Goal: Task Accomplishment & Management: Manage account settings

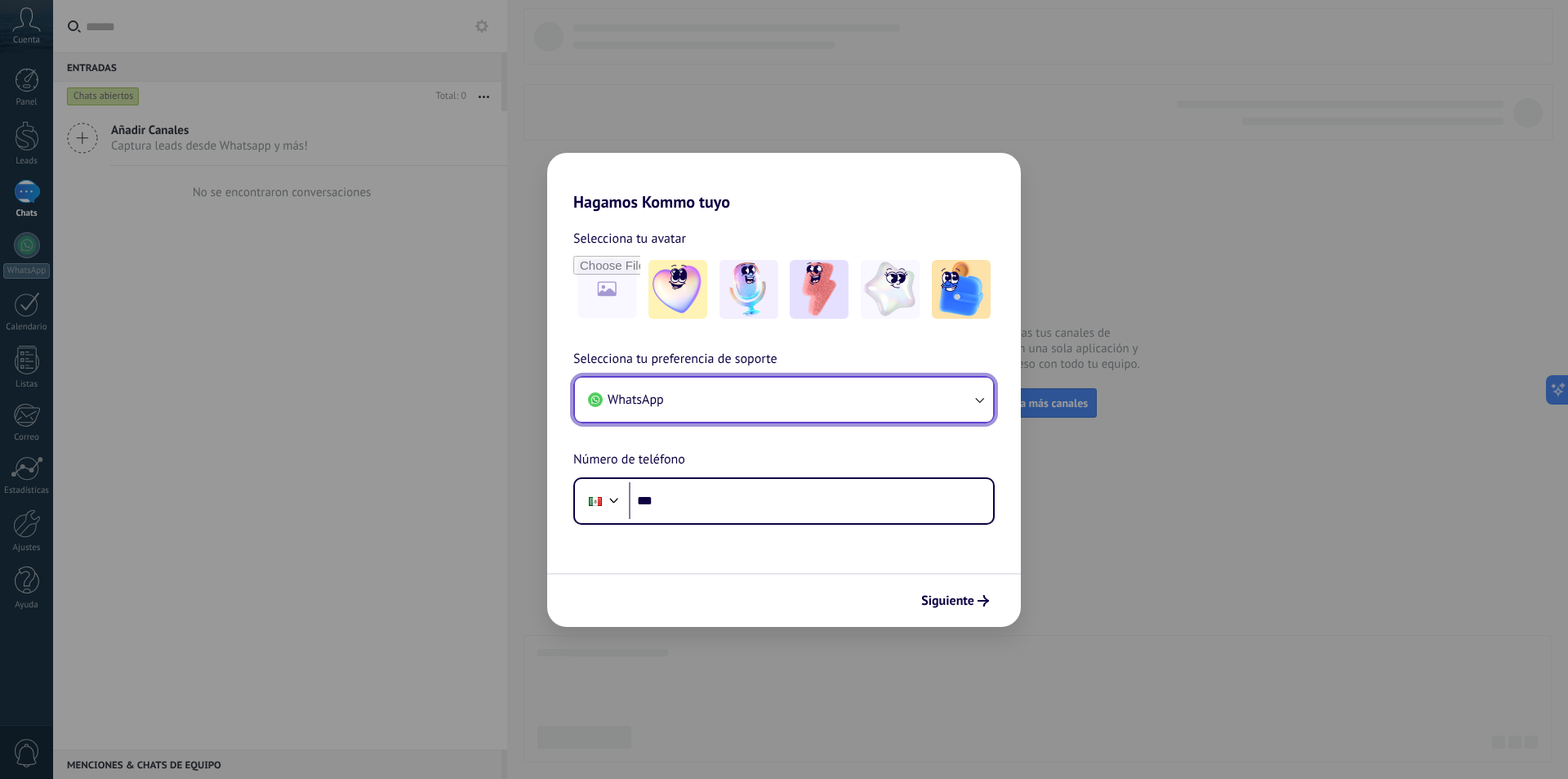
click at [802, 417] on button "WhatsApp" at bounding box center [784, 400] width 418 height 44
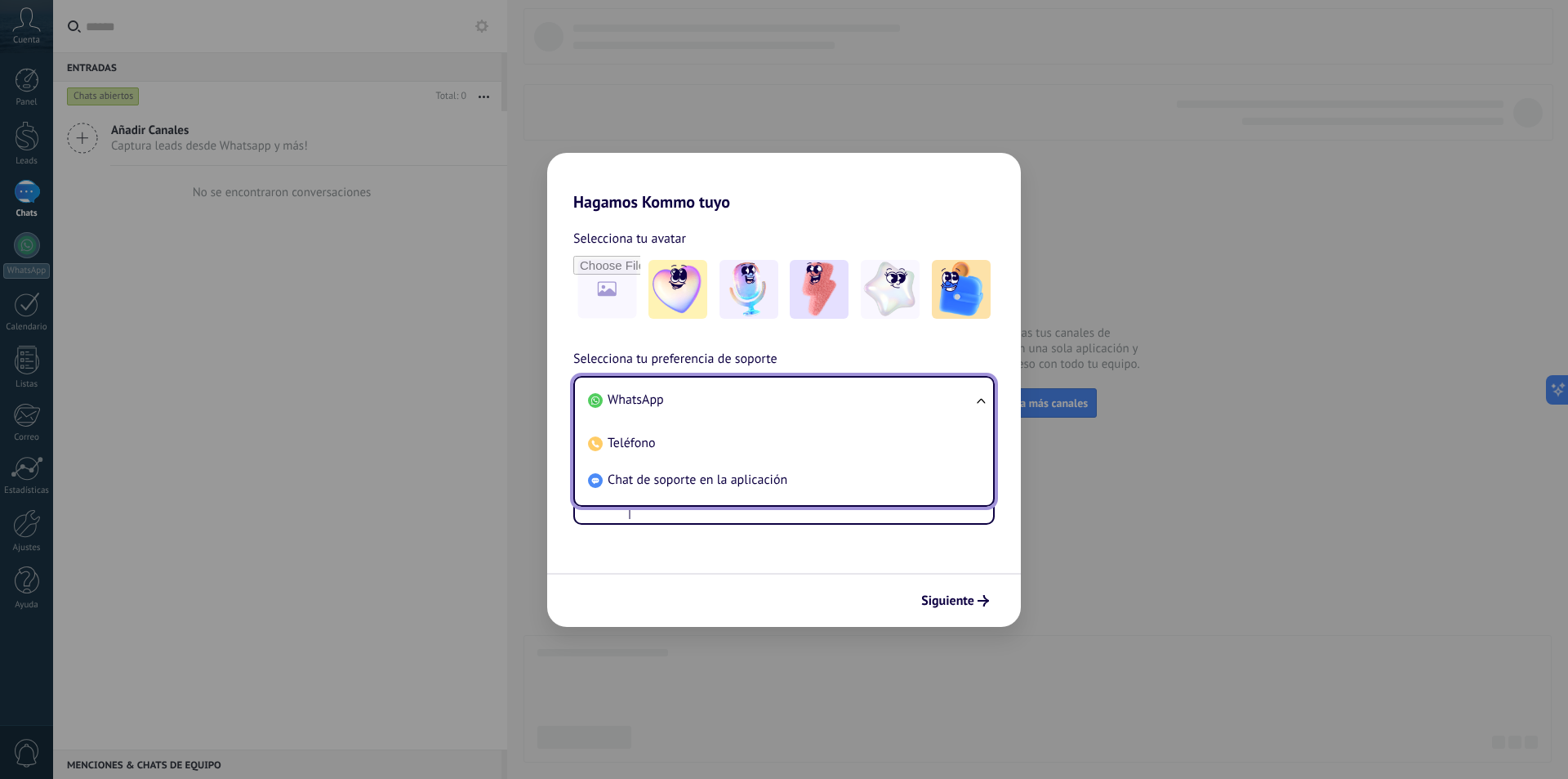
click at [813, 396] on li "WhatsApp" at bounding box center [781, 400] width 399 height 37
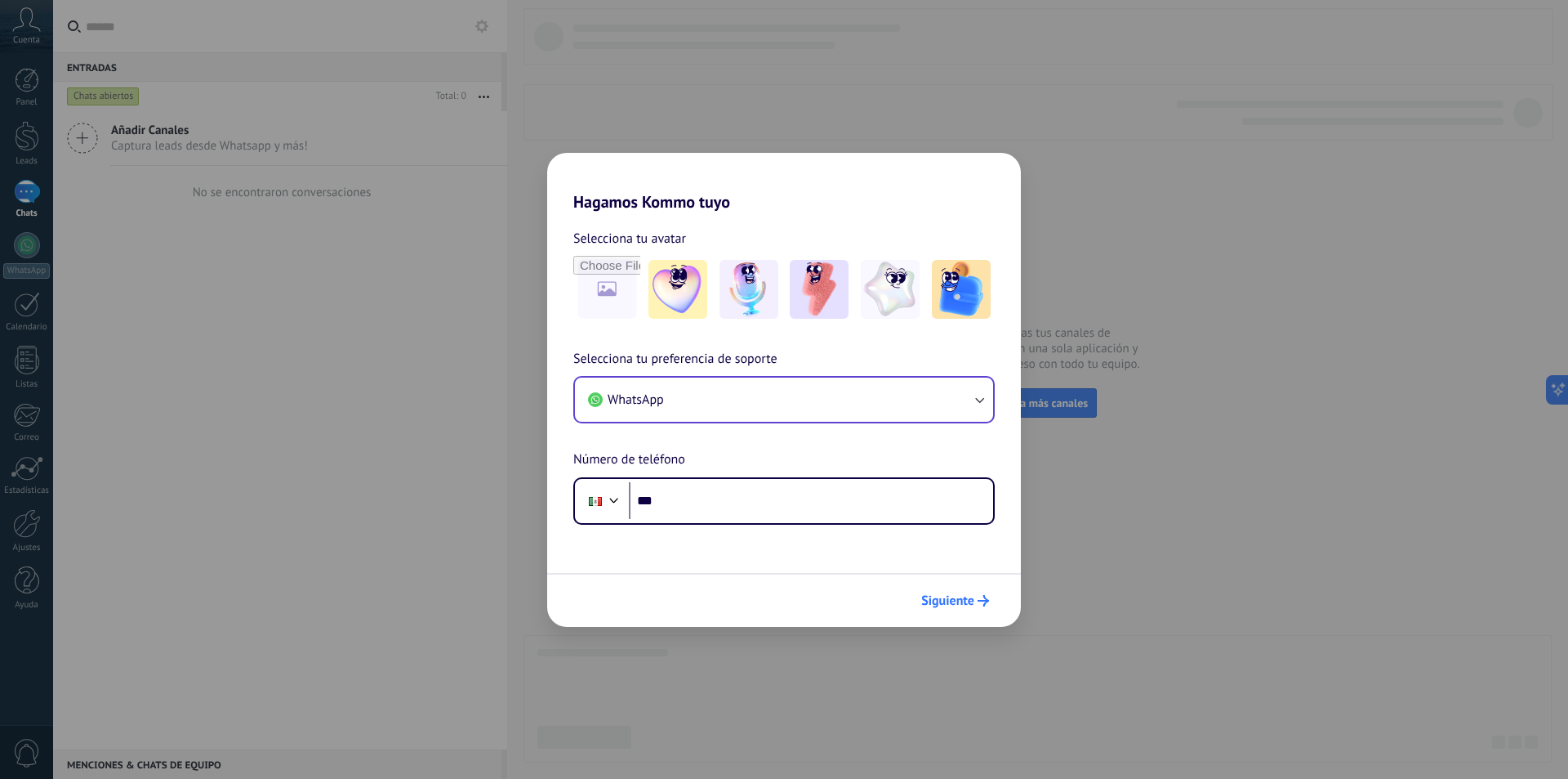
click at [981, 596] on icon "submit" at bounding box center [983, 599] width 11 height 11
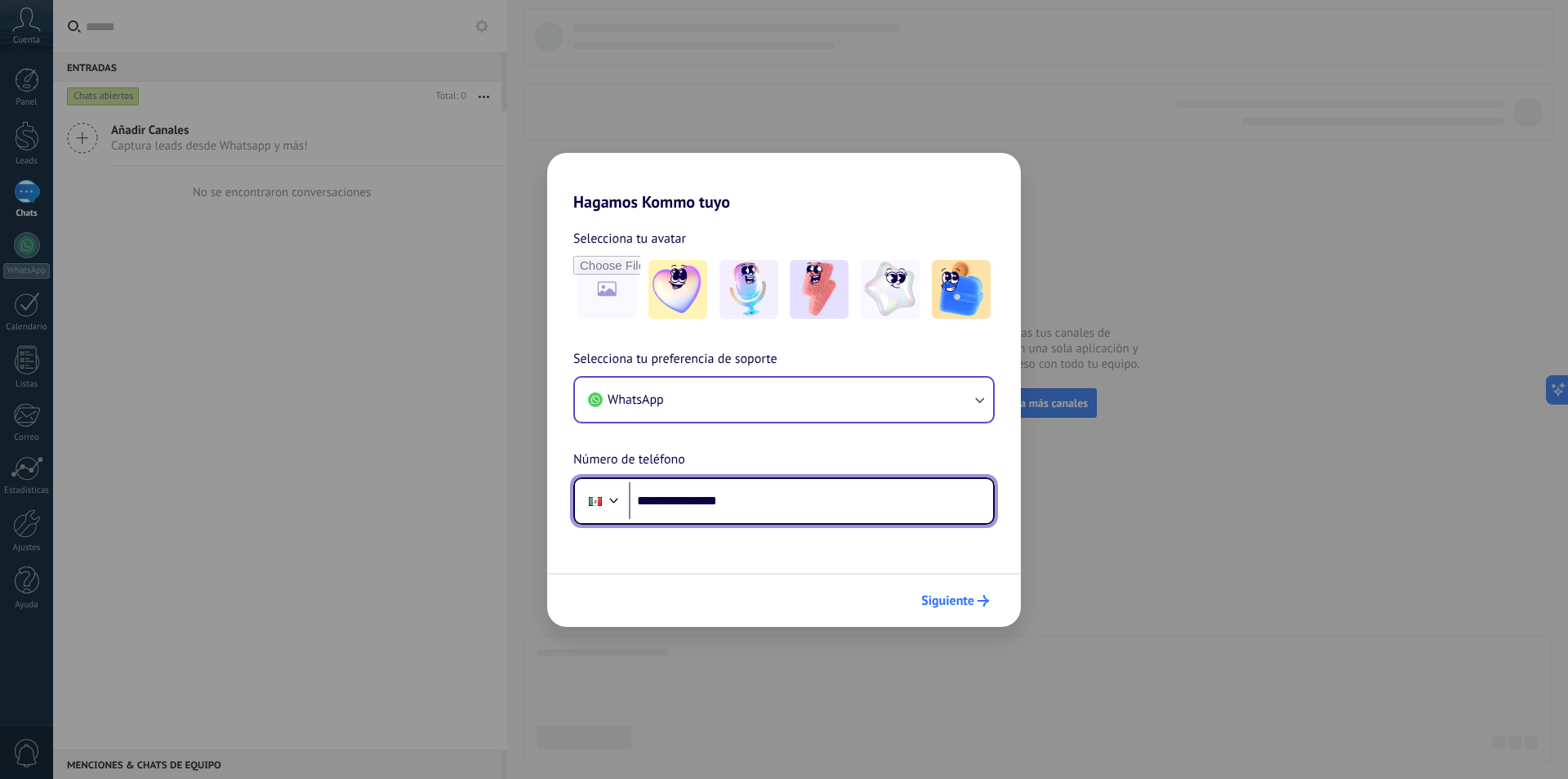
type input "**********"
click at [974, 600] on span "Siguiente" at bounding box center [955, 599] width 68 height 11
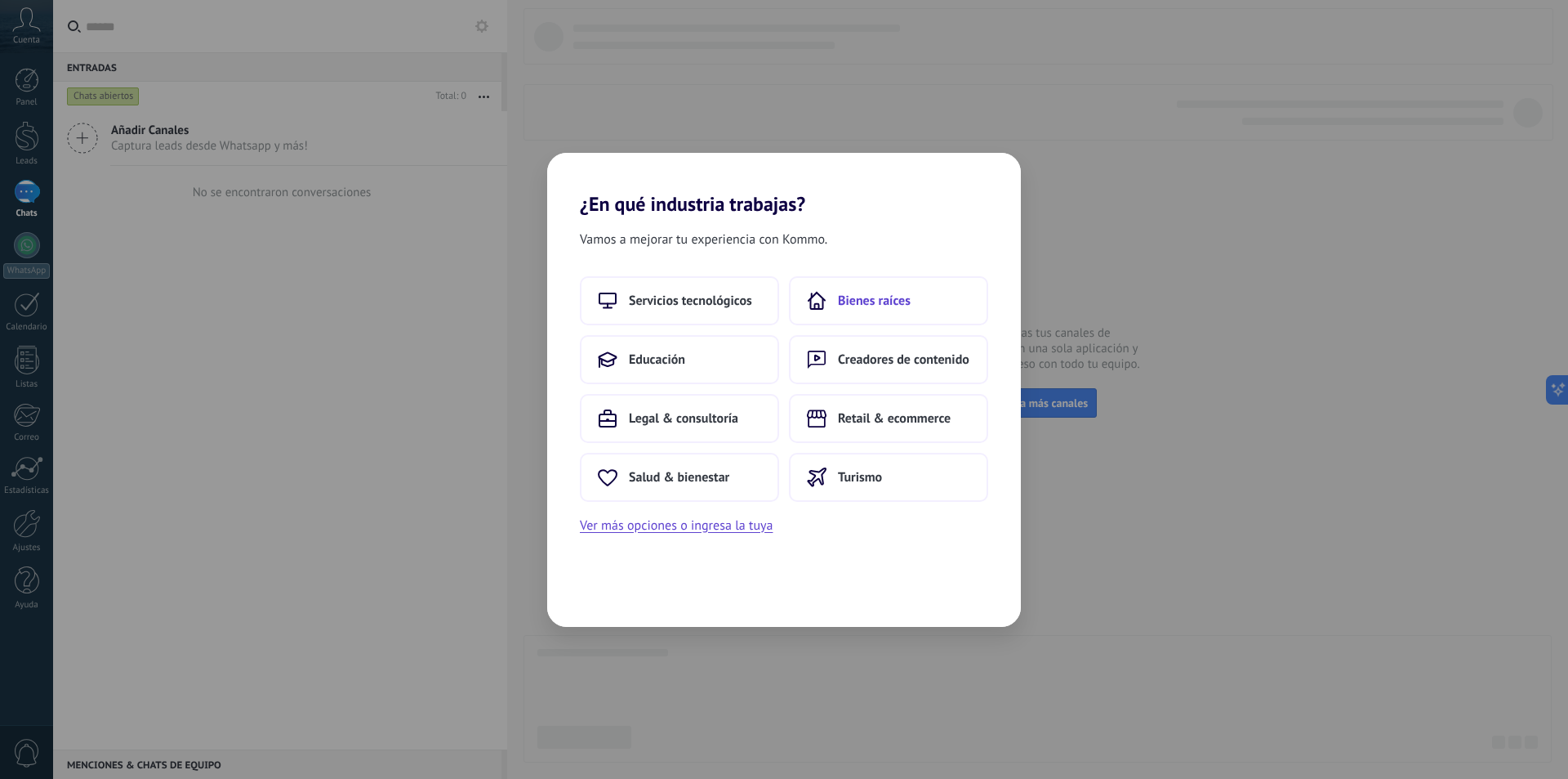
click at [881, 301] on span "Bienes raíces" at bounding box center [874, 300] width 73 height 16
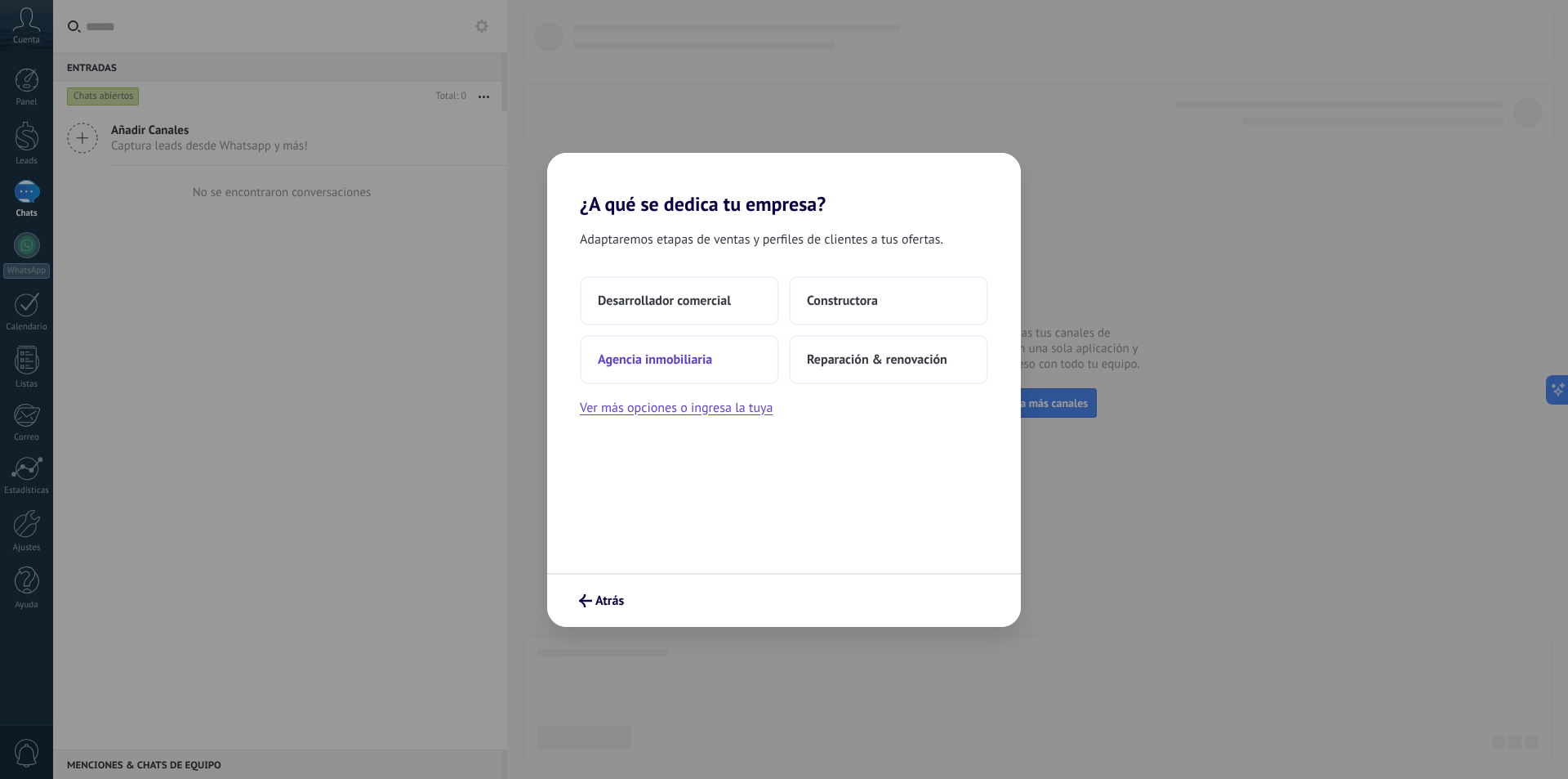
click at [671, 360] on span "Agencia inmobiliaria" at bounding box center [655, 359] width 115 height 16
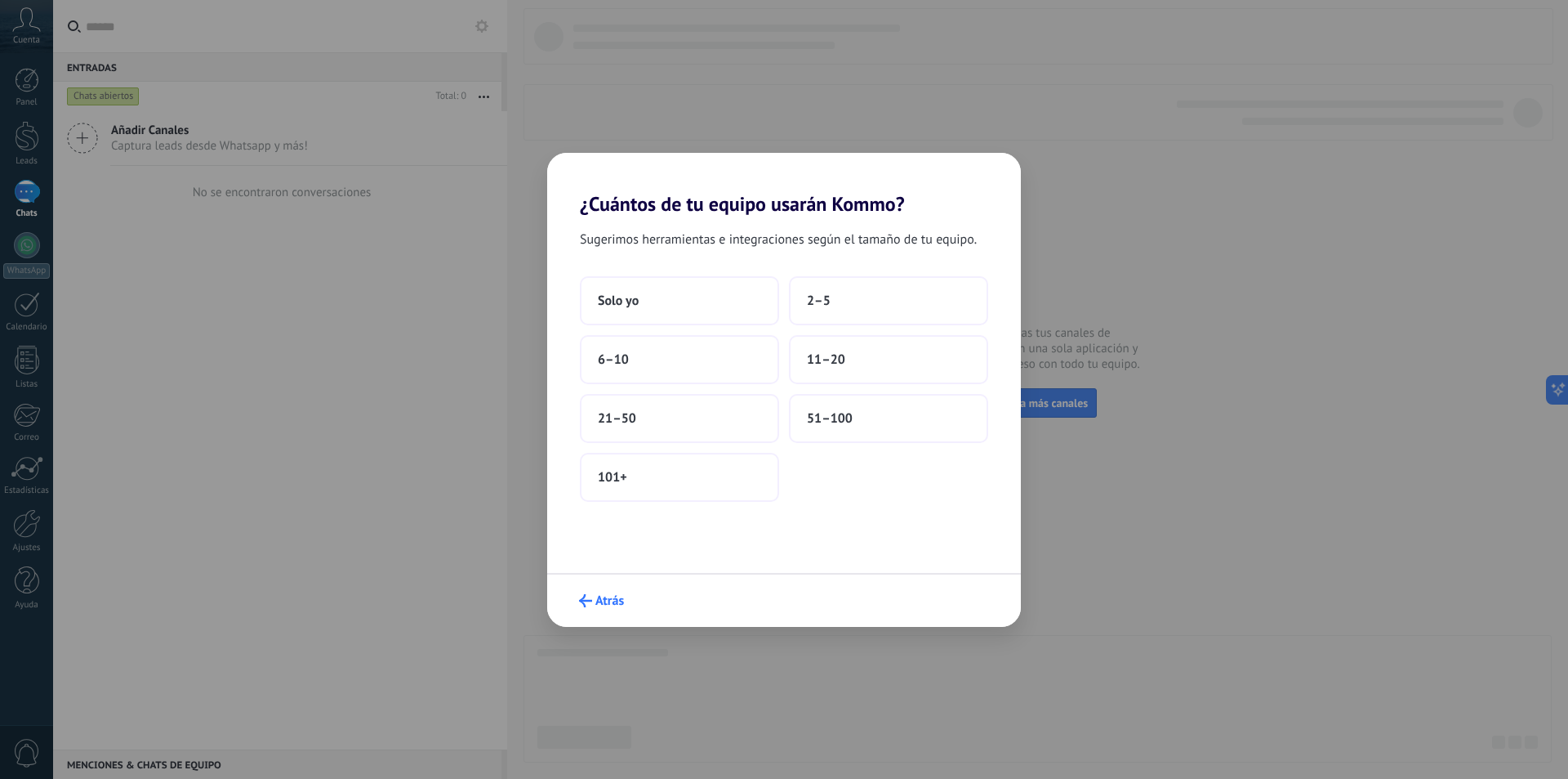
click at [597, 608] on button "Atrás" at bounding box center [602, 600] width 60 height 28
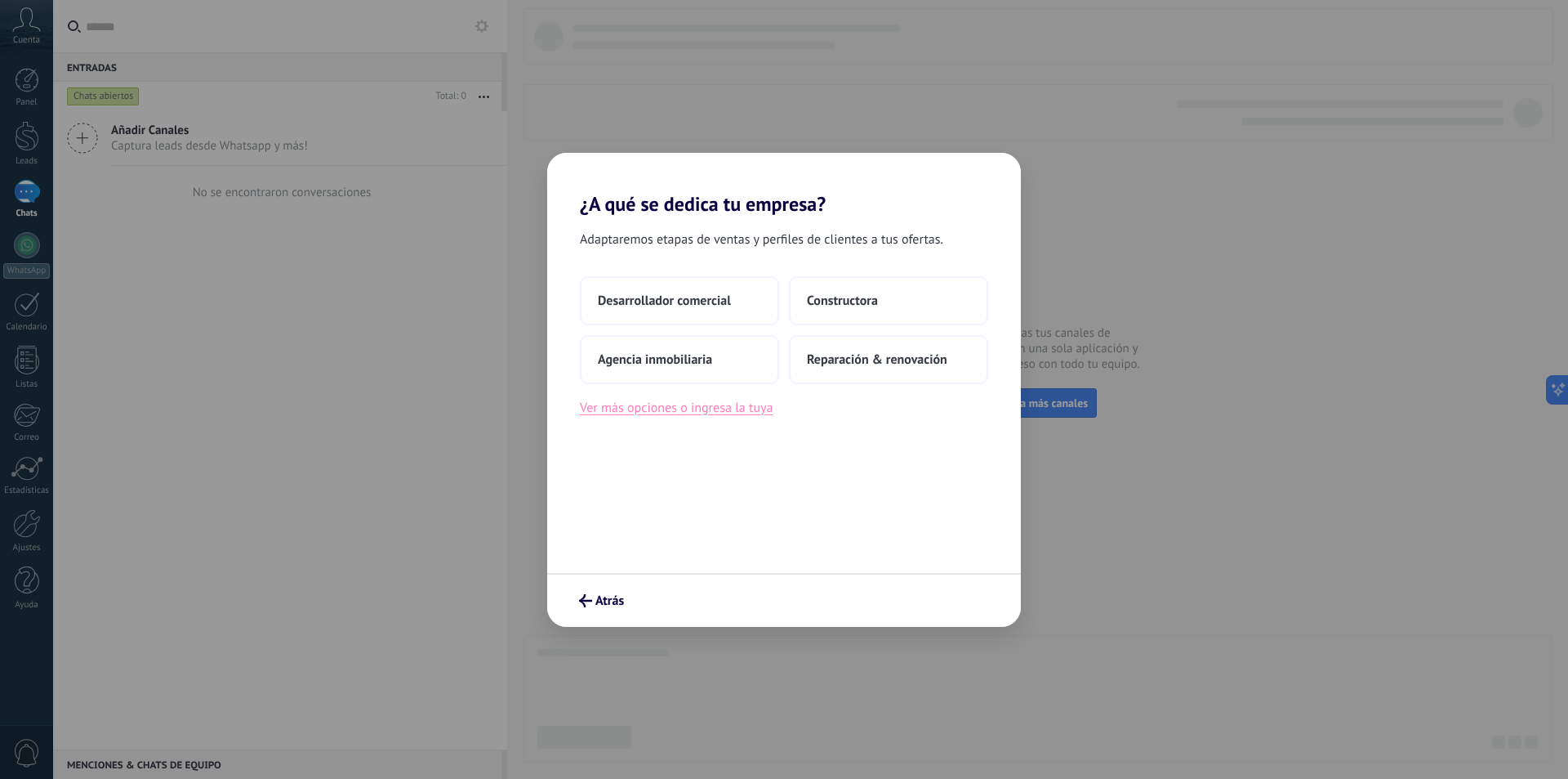
click at [658, 410] on button "Ver más opciones o ingresa la tuya" at bounding box center [676, 407] width 192 height 21
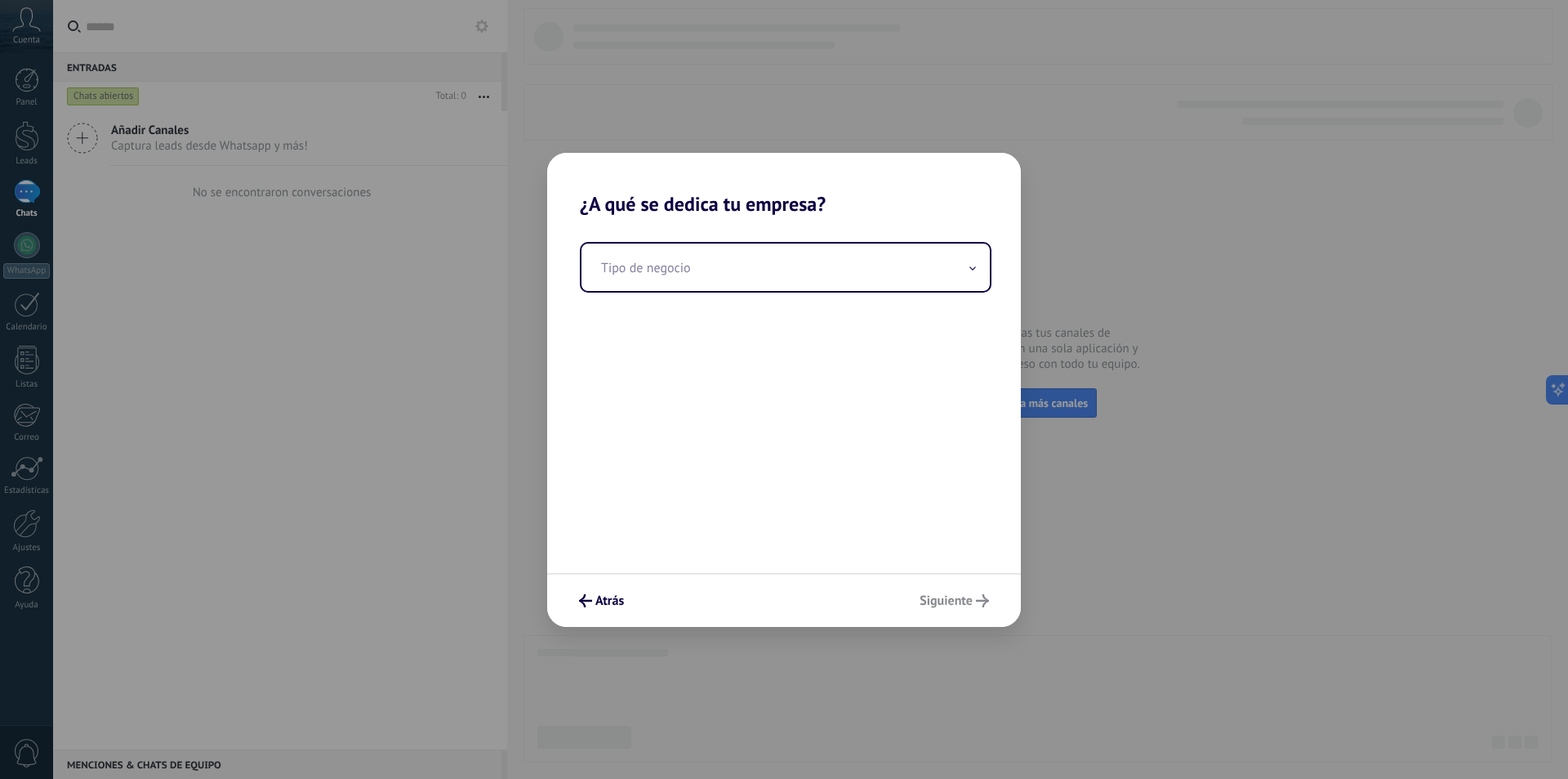
click at [931, 299] on div "Tipo de negocio" at bounding box center [784, 394] width 473 height 357
click at [930, 273] on input "text" at bounding box center [785, 267] width 409 height 48
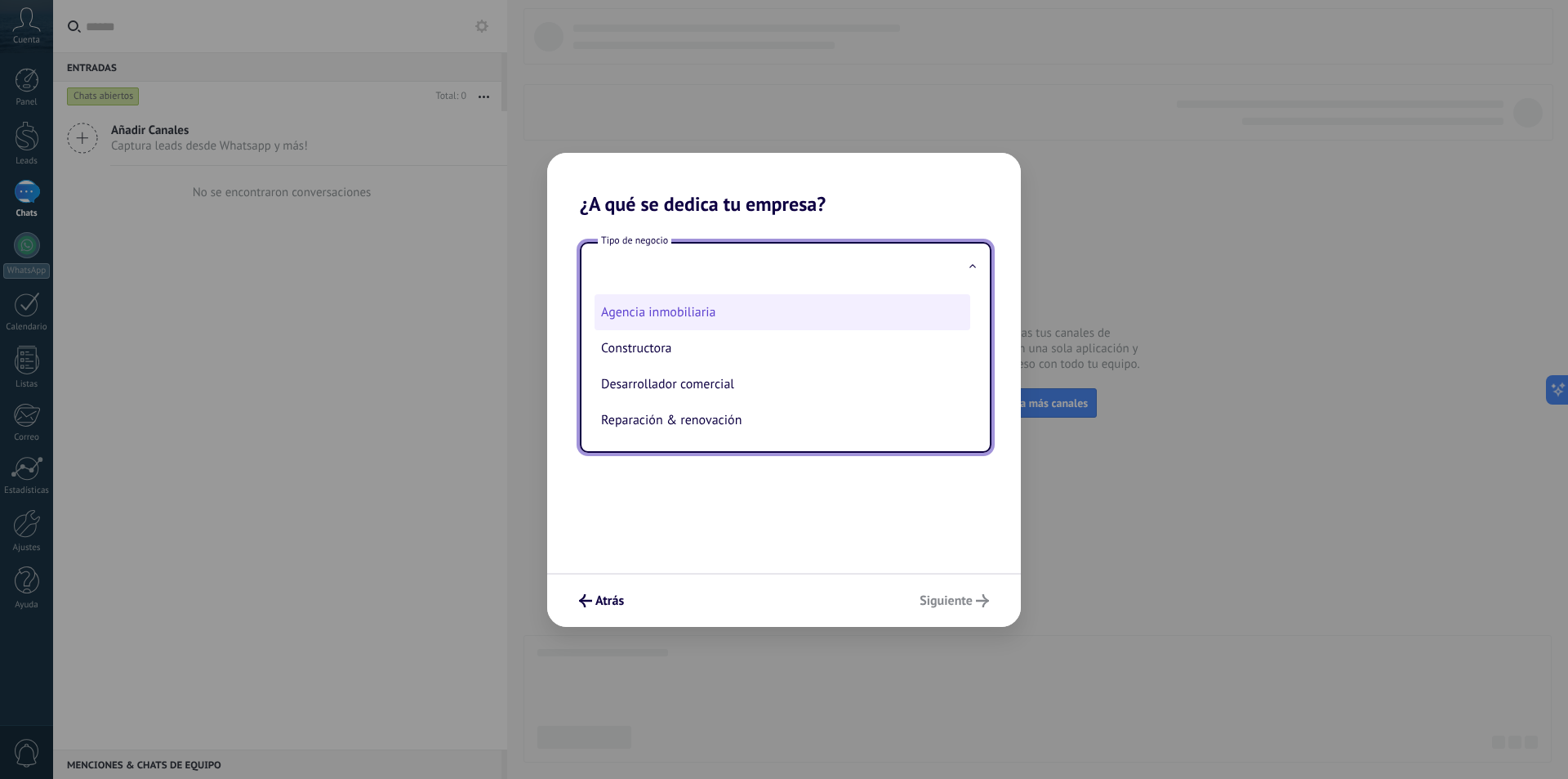
click at [669, 320] on li "Agencia inmobiliaria" at bounding box center [782, 312] width 376 height 36
type input "**********"
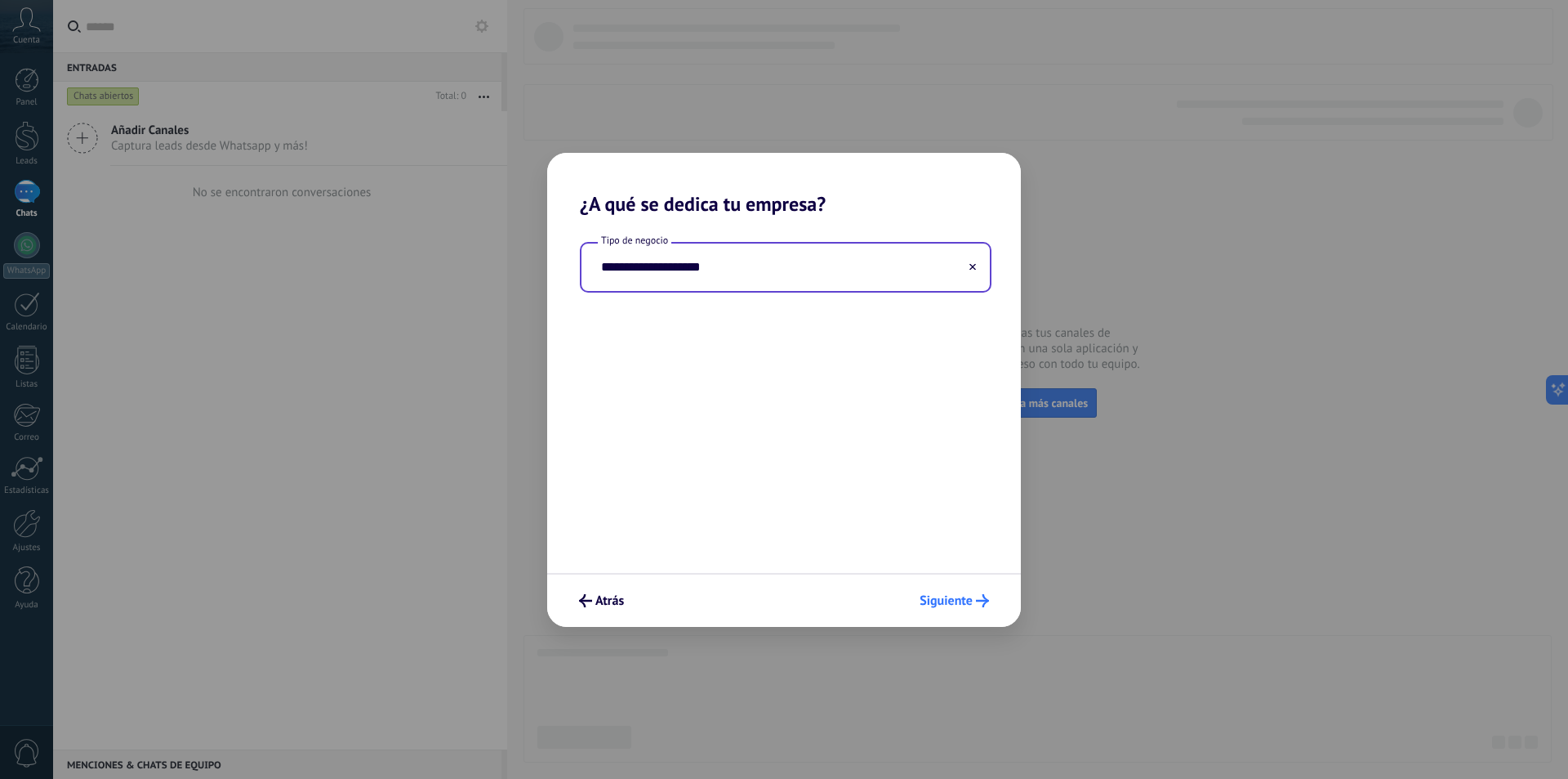
click at [955, 598] on span "Siguiente" at bounding box center [946, 599] width 53 height 11
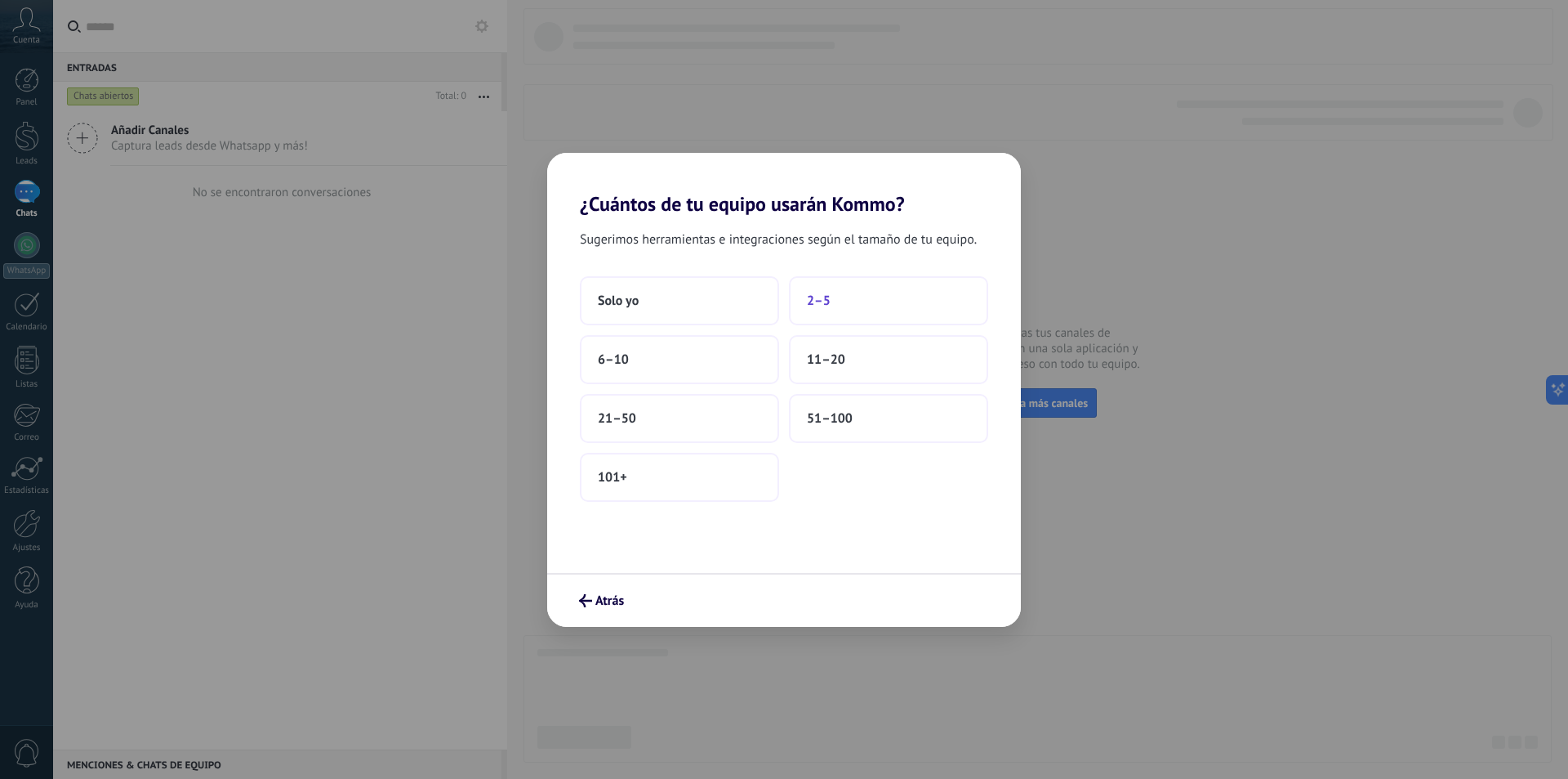
click at [868, 294] on button "2–5" at bounding box center [888, 300] width 199 height 49
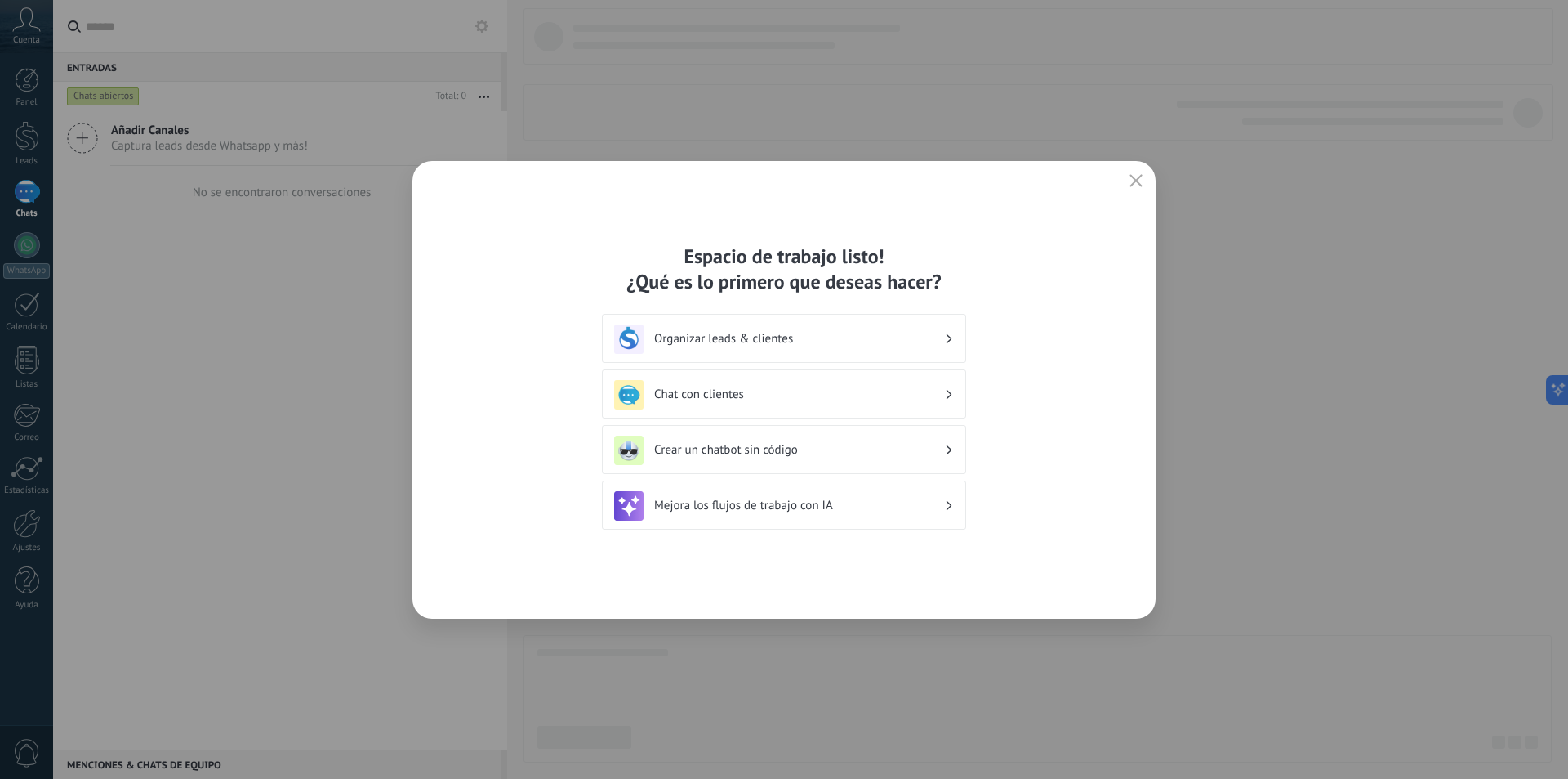
click at [740, 385] on div "Chat con clientes" at bounding box center [784, 394] width 340 height 29
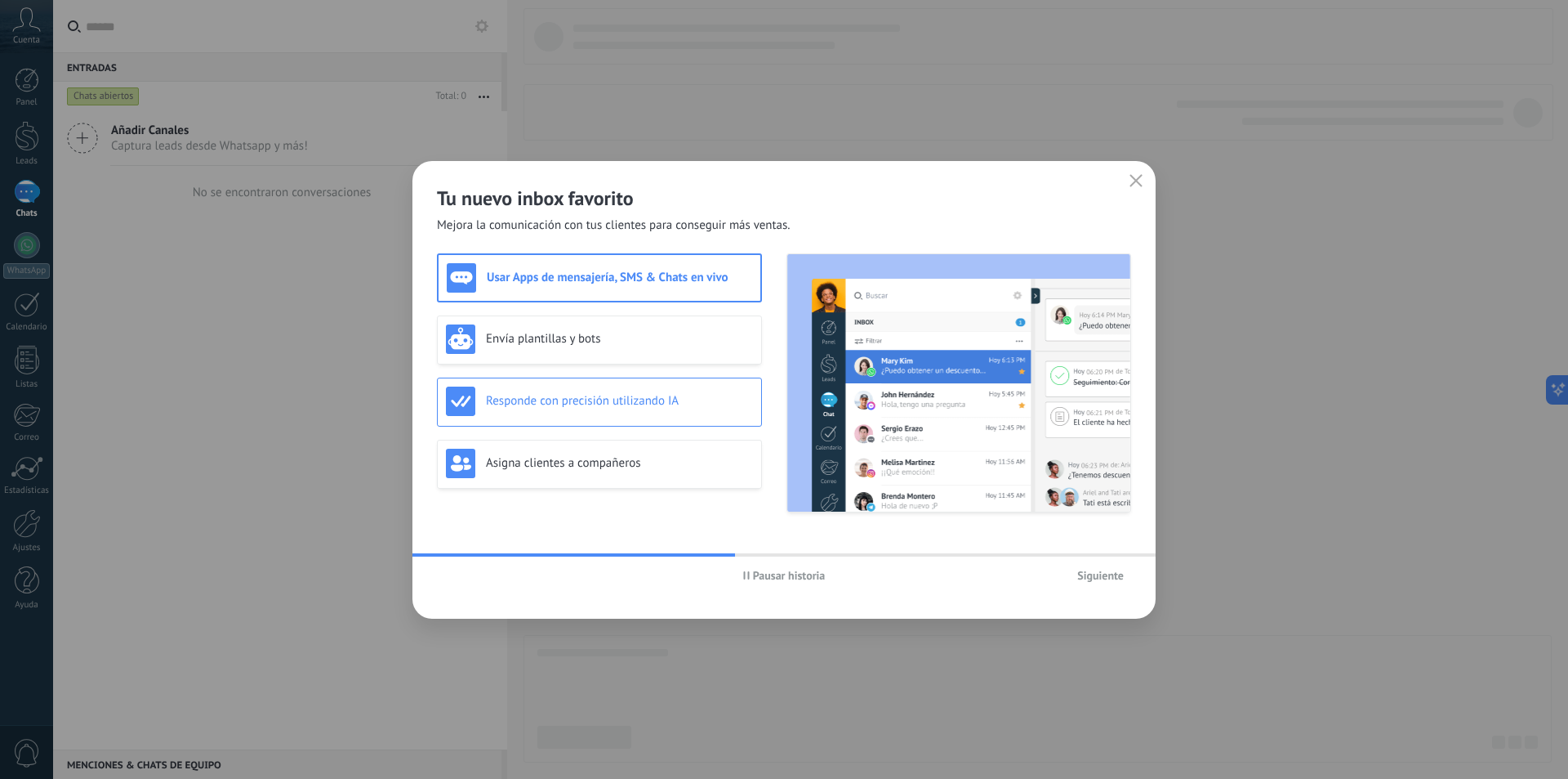
click at [635, 409] on div "Responde con precisión utilizando IA" at bounding box center [599, 401] width 307 height 29
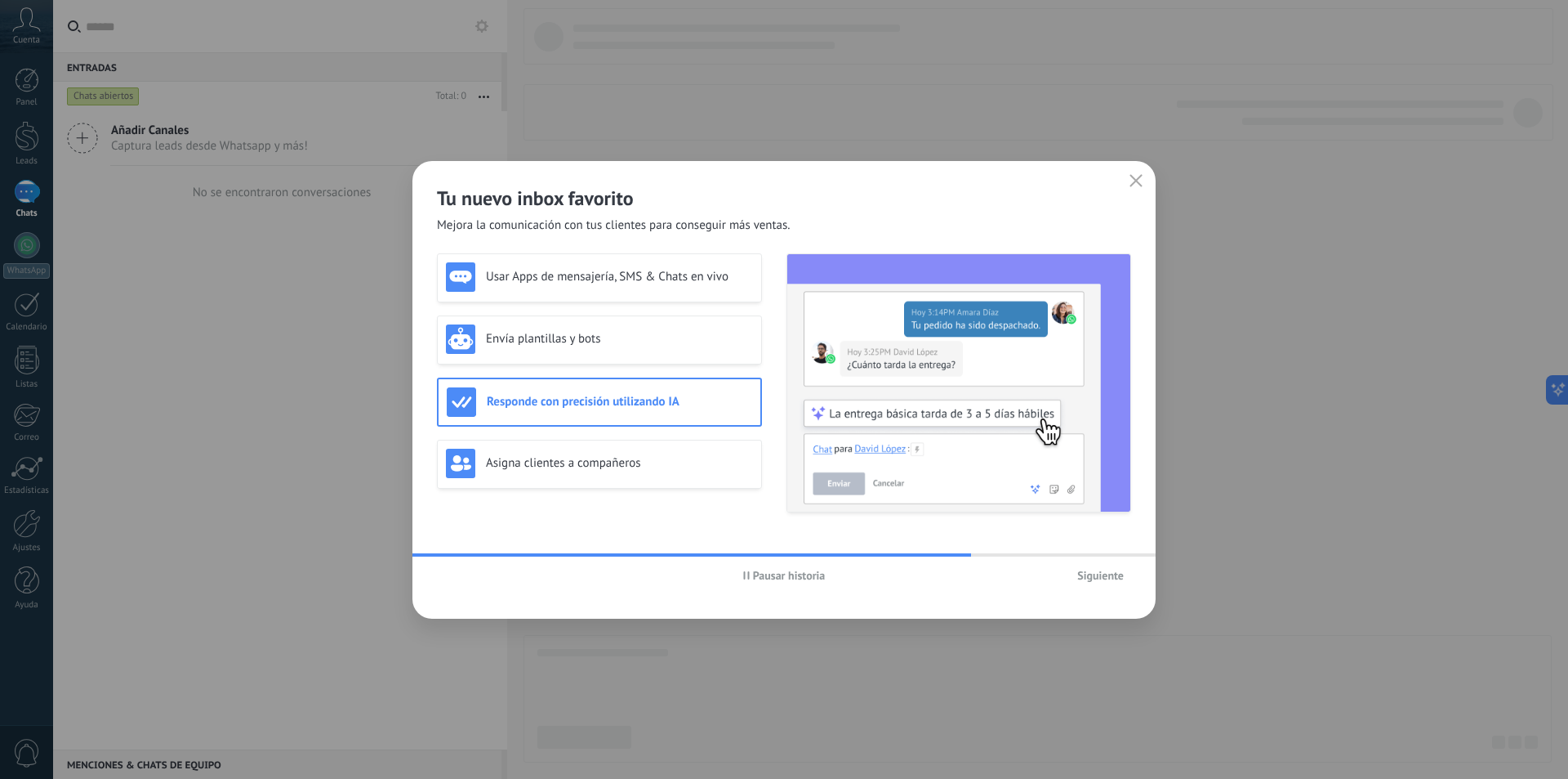
click at [1094, 583] on button "Siguiente" at bounding box center [1099, 576] width 61 height 25
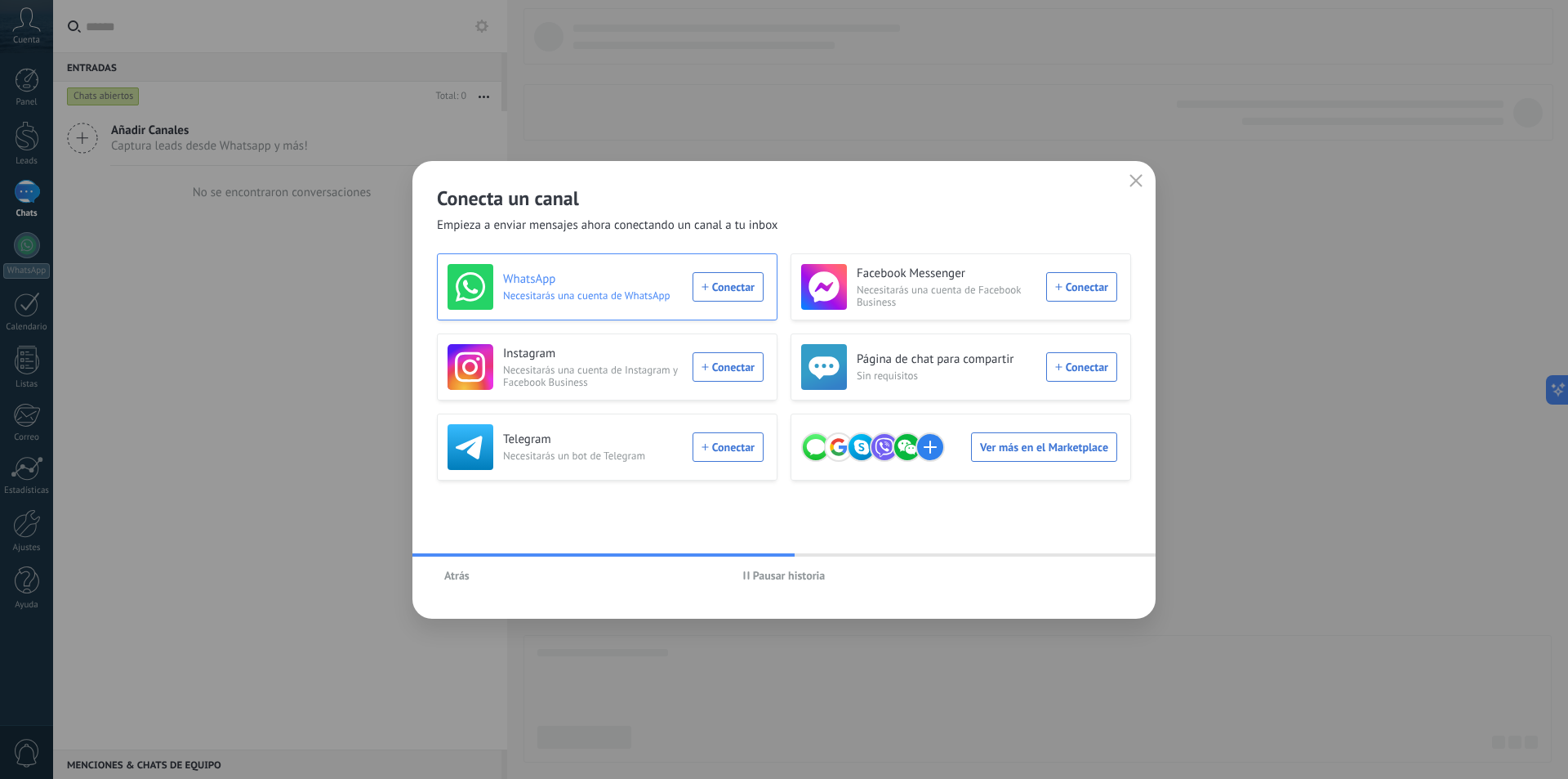
click at [736, 280] on div "WhatsApp Necesitarás una cuenta de WhatsApp Conectar" at bounding box center [605, 287] width 316 height 46
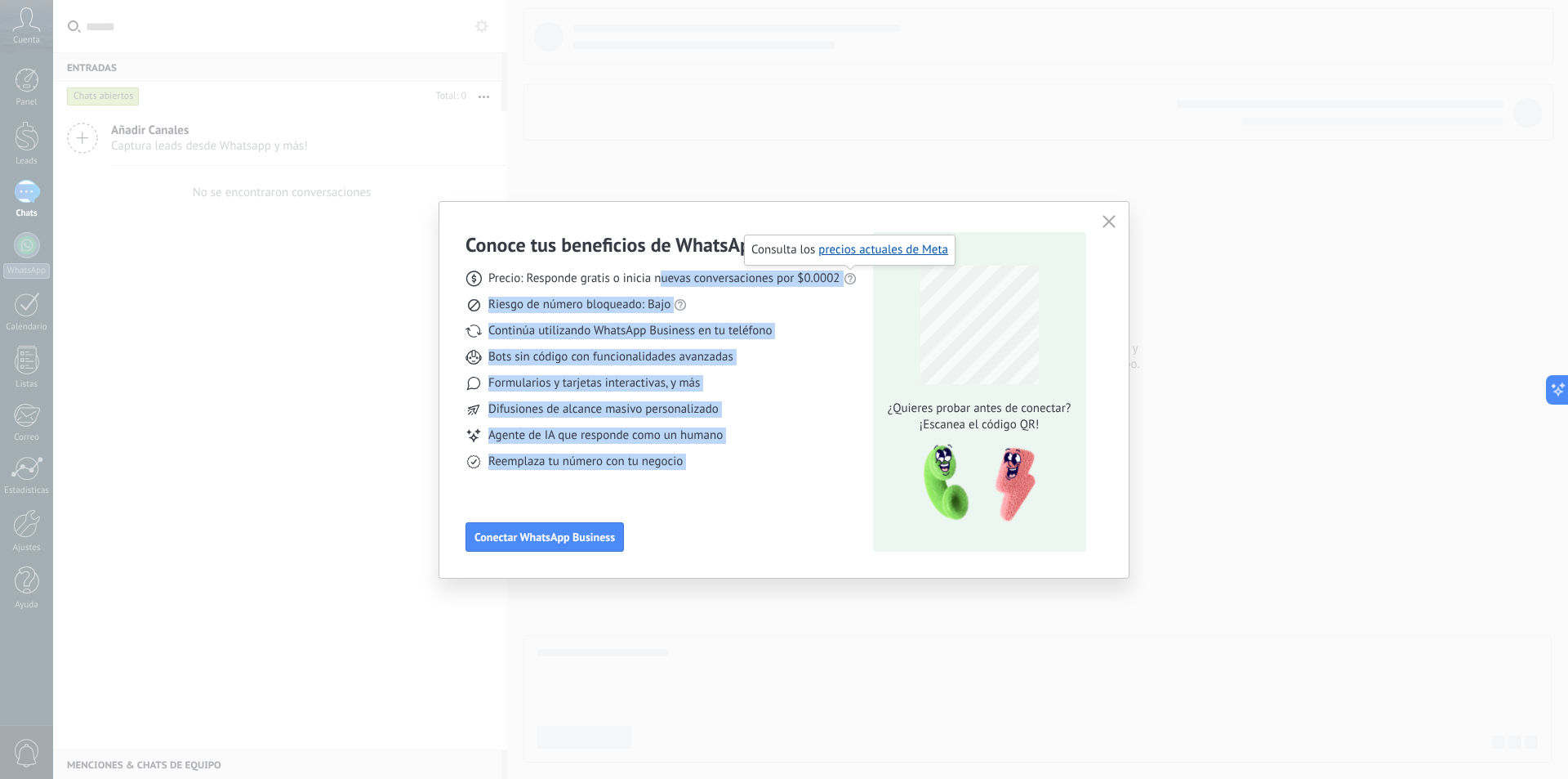
drag, startPoint x: 665, startPoint y: 283, endPoint x: 867, endPoint y: 280, distance: 202.0
click at [867, 280] on div "Conoce tus beneficios de WhatsApp Precio: Responde gratis o inicia nuevas conve…" at bounding box center [784, 392] width 637 height 319
click at [847, 277] on use at bounding box center [848, 278] width 11 height 11
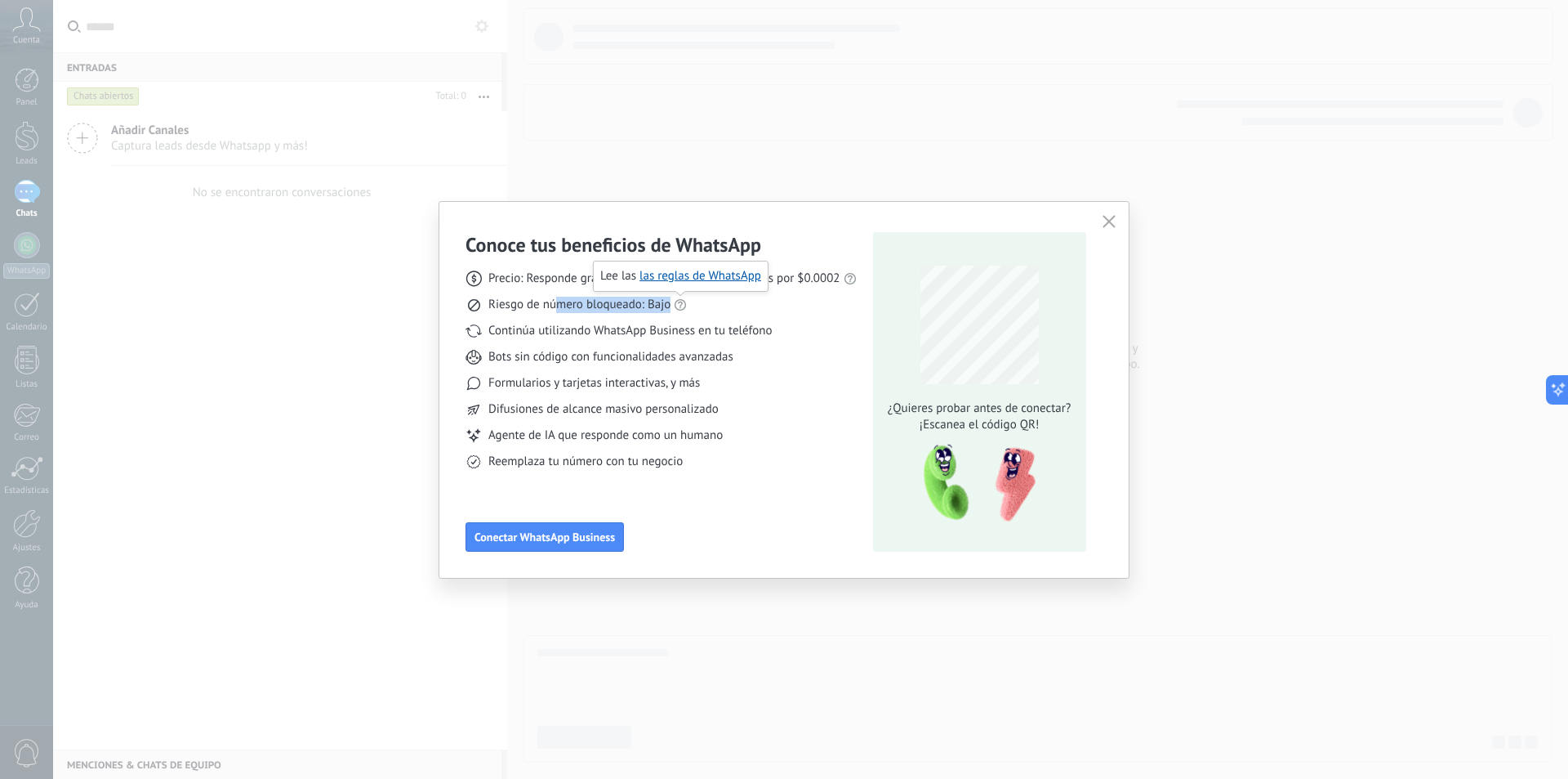
drag, startPoint x: 561, startPoint y: 308, endPoint x: 676, endPoint y: 309, distance: 115.0
click at [676, 309] on div "Riesgo de número bloqueado: Bajo" at bounding box center [661, 304] width 391 height 16
click at [579, 541] on span "Conectar WhatsApp Business" at bounding box center [544, 537] width 141 height 11
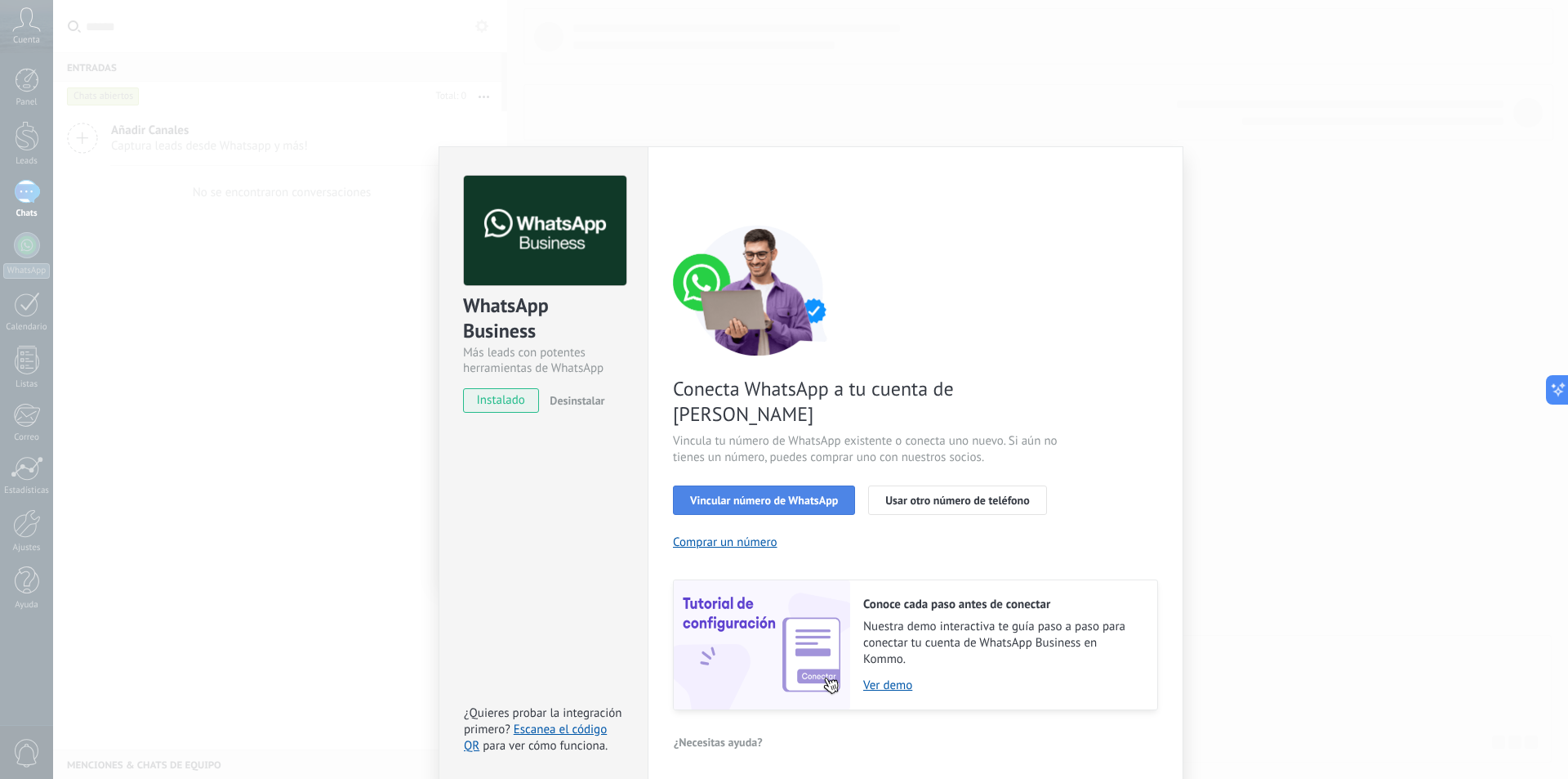
click at [777, 495] on span "Vincular número de WhatsApp" at bounding box center [764, 500] width 148 height 11
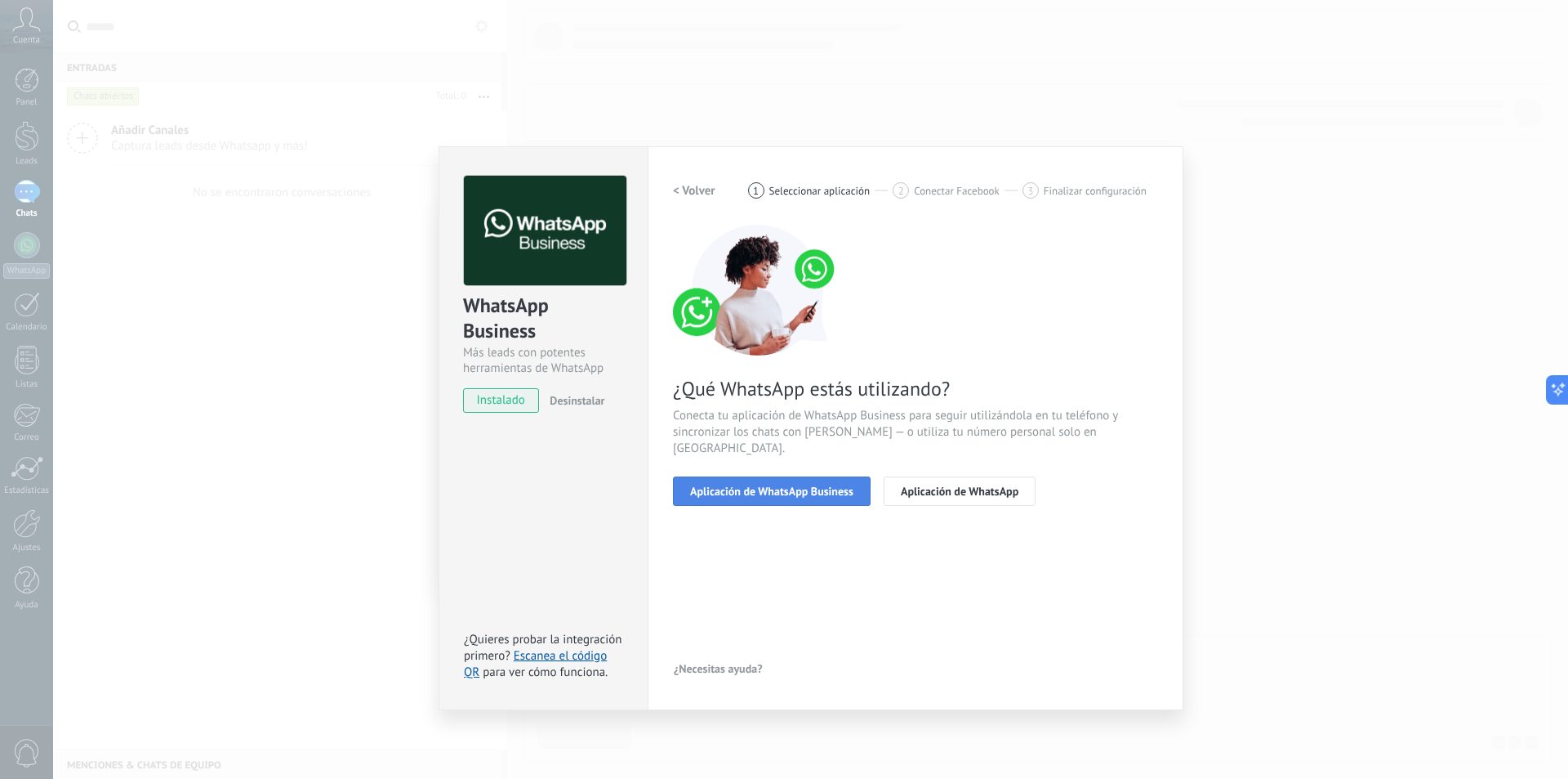
click at [775, 486] on span "Aplicación de WhatsApp Business" at bounding box center [772, 491] width 163 height 11
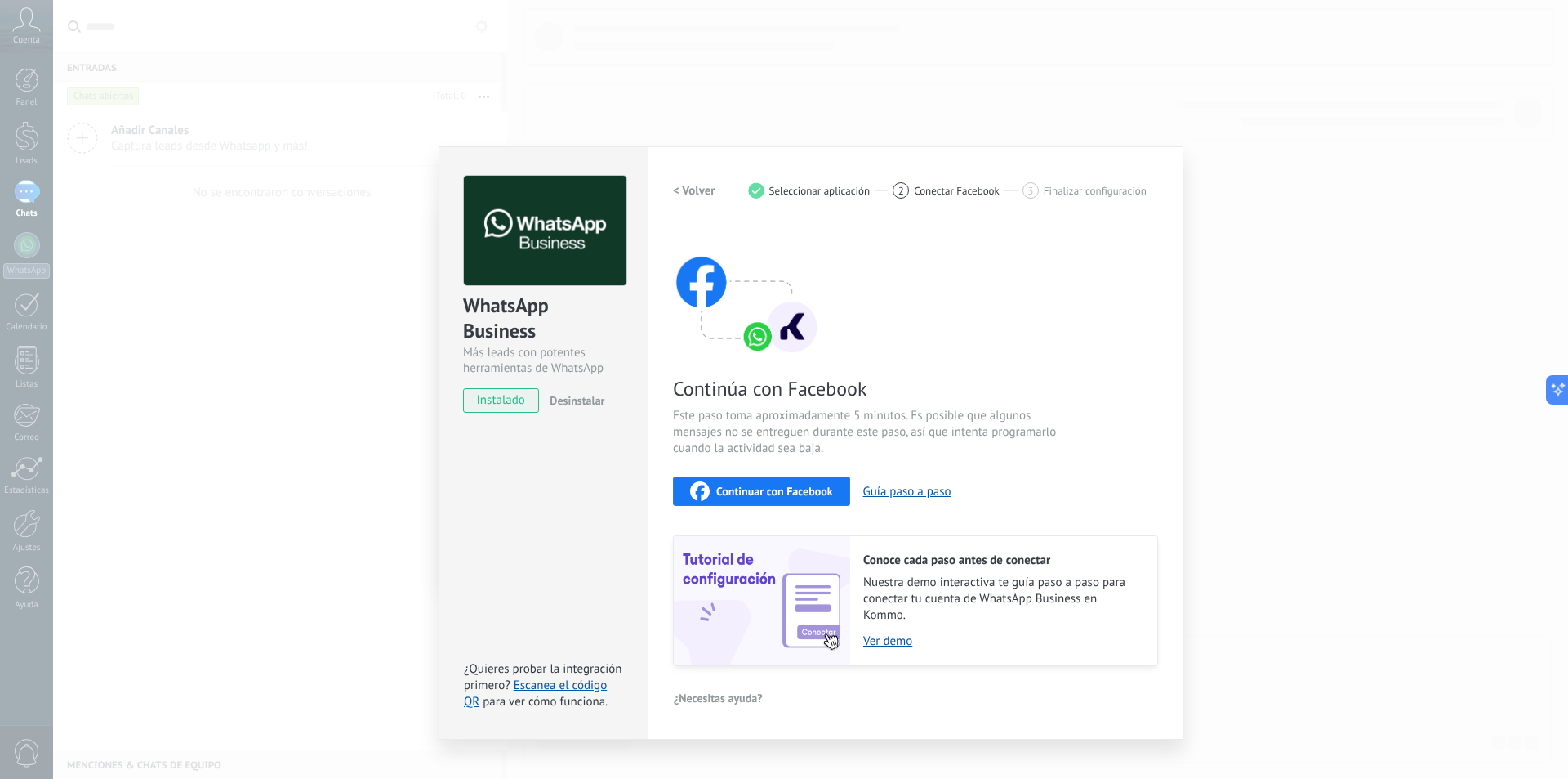
click at [768, 496] on span "Continuar con Facebook" at bounding box center [775, 491] width 117 height 11
click at [762, 487] on span "Continuar con Facebook" at bounding box center [775, 491] width 117 height 11
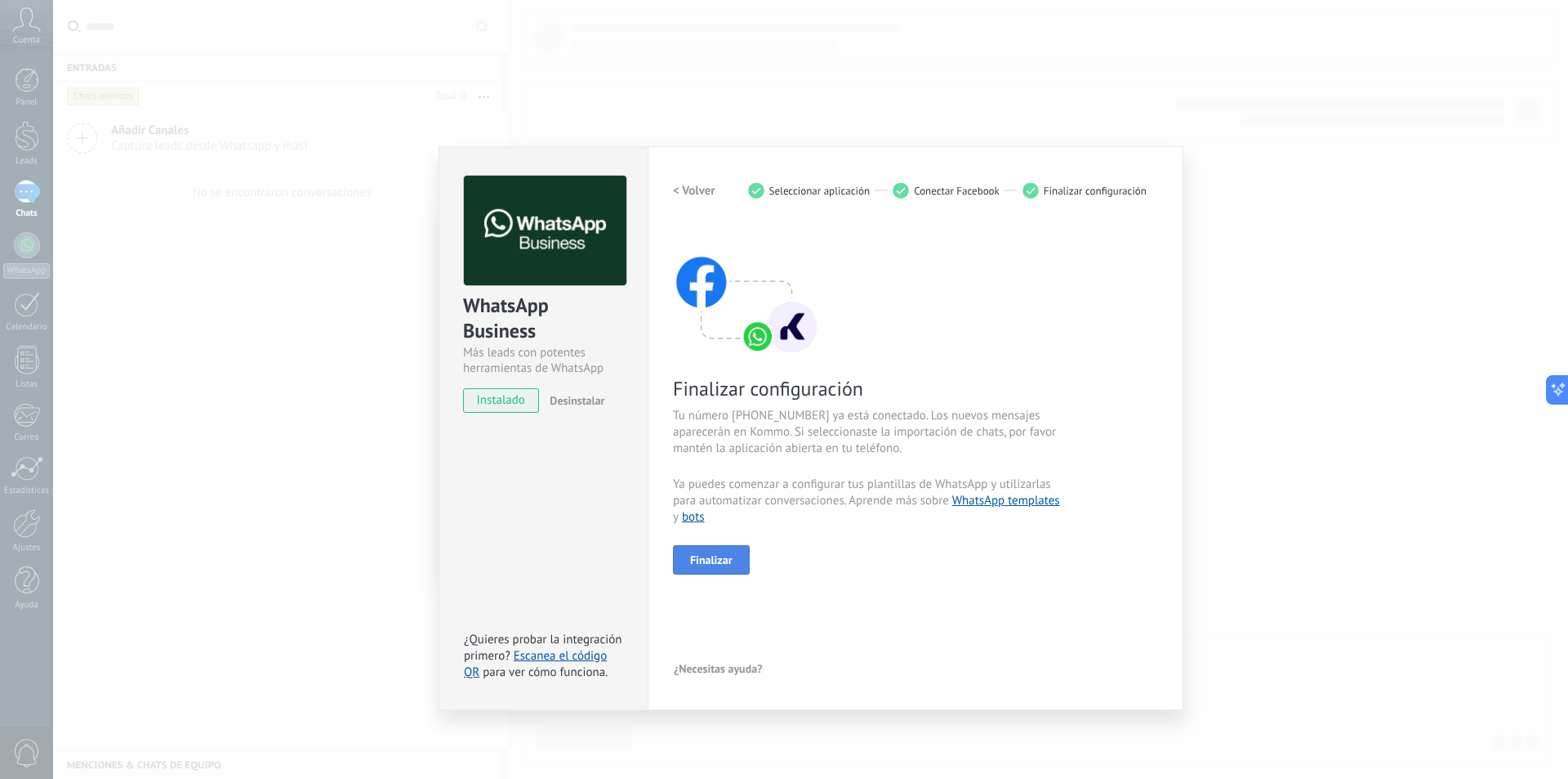
click at [715, 561] on span "Finalizar" at bounding box center [711, 560] width 43 height 11
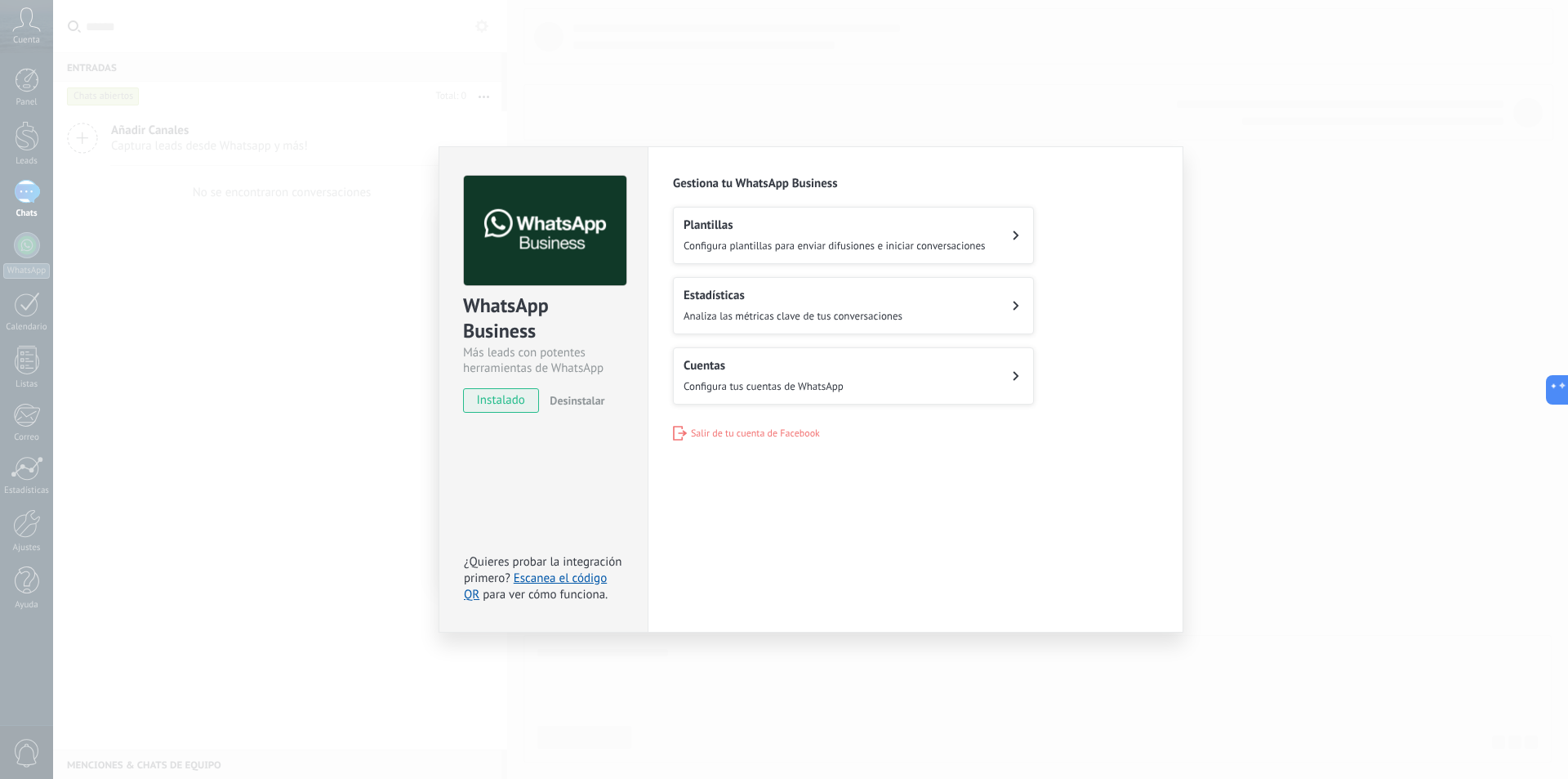
click at [783, 228] on h2 "Plantillas" at bounding box center [834, 225] width 302 height 16
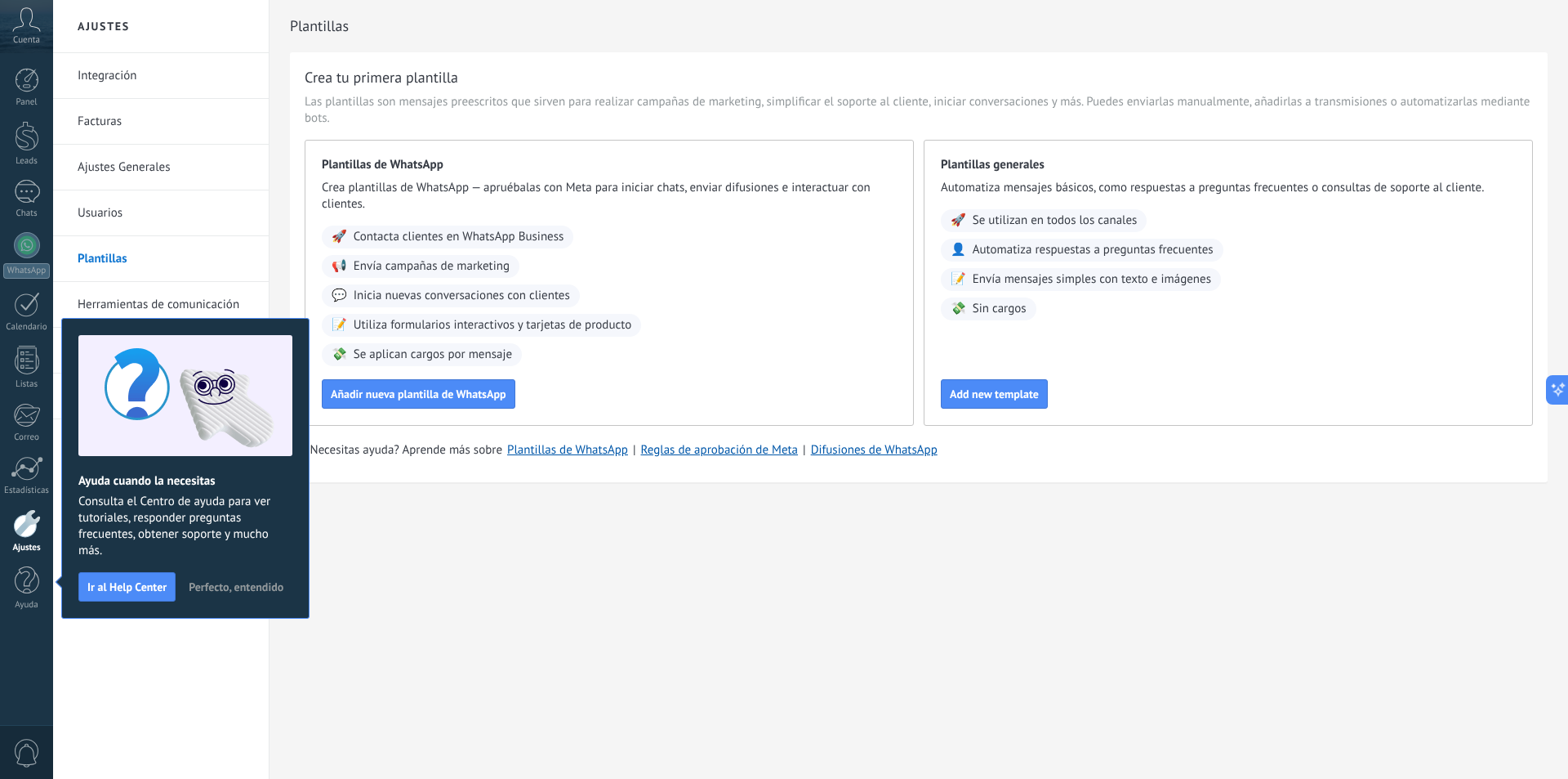
click at [219, 587] on span "Perfecto, entendido" at bounding box center [235, 586] width 95 height 11
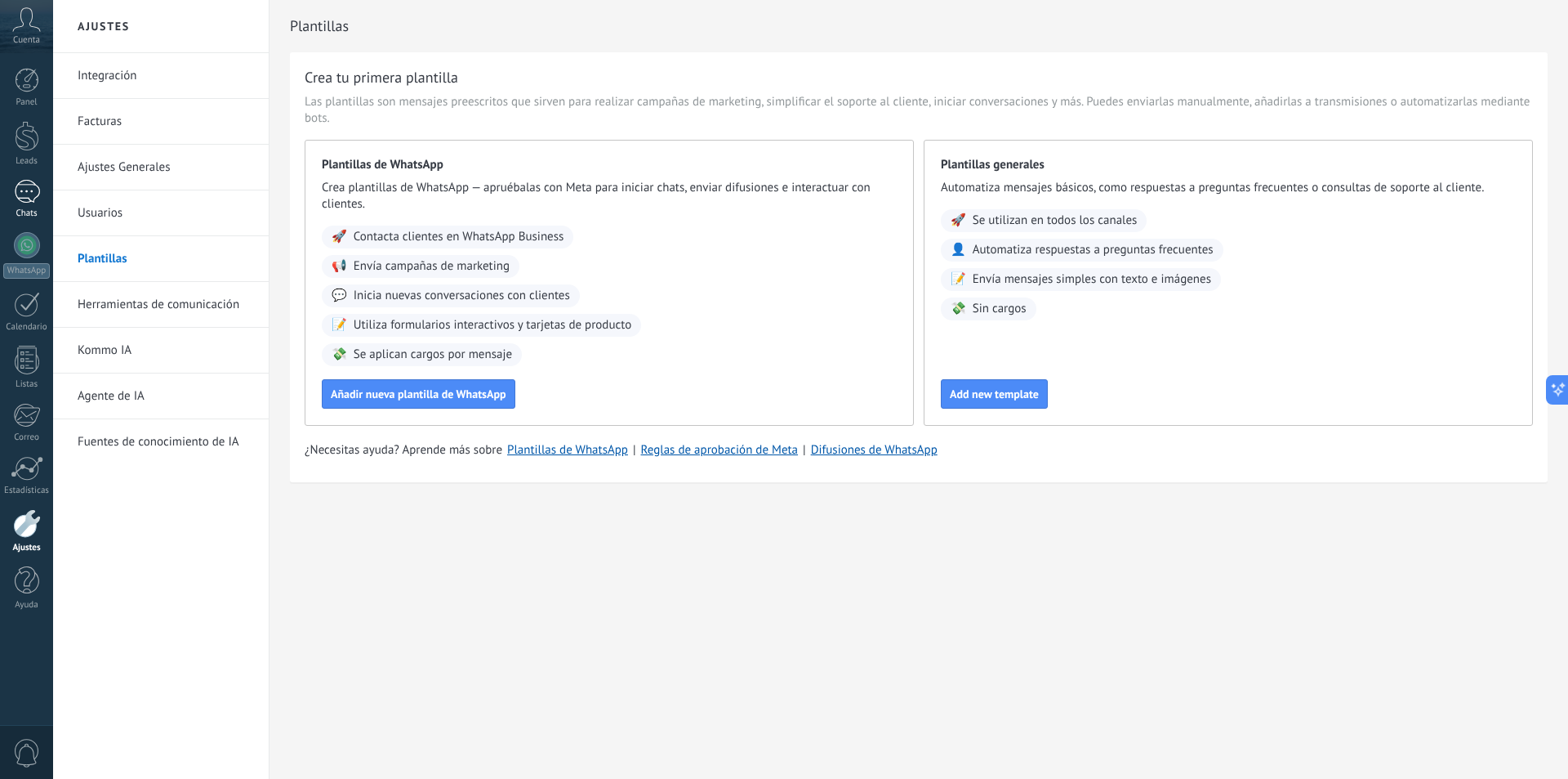
click at [25, 199] on div at bounding box center [27, 192] width 26 height 24
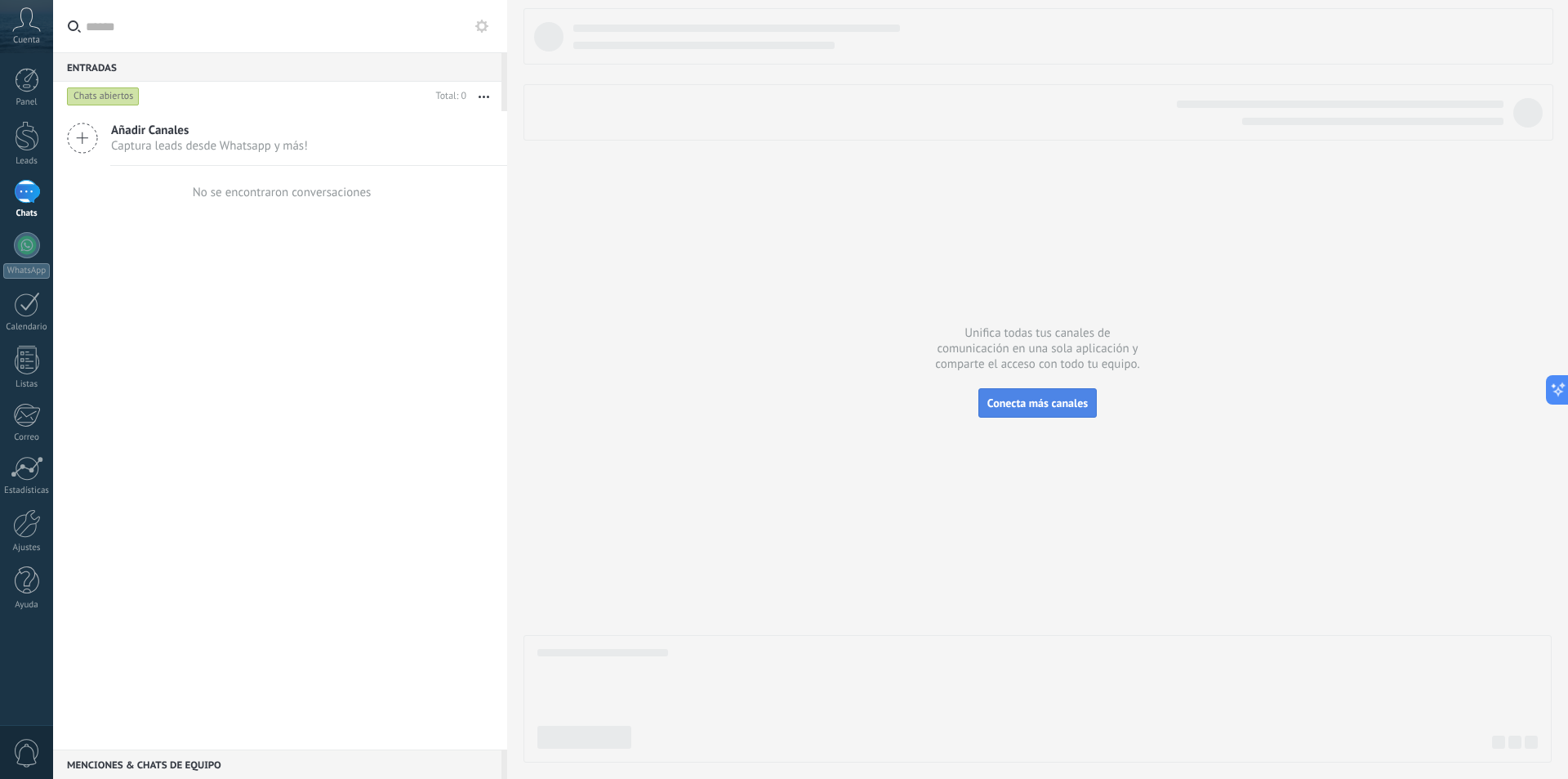
click at [1040, 399] on body ".abccls-1,.abccls-2{fill-rule:evenodd}.abccls-2{fill:#fff} .abfcls-1{fill:none}…" at bounding box center [784, 389] width 1568 height 779
click at [225, 151] on span "Captura leads desde Whatsapp y más!" at bounding box center [208, 146] width 196 height 16
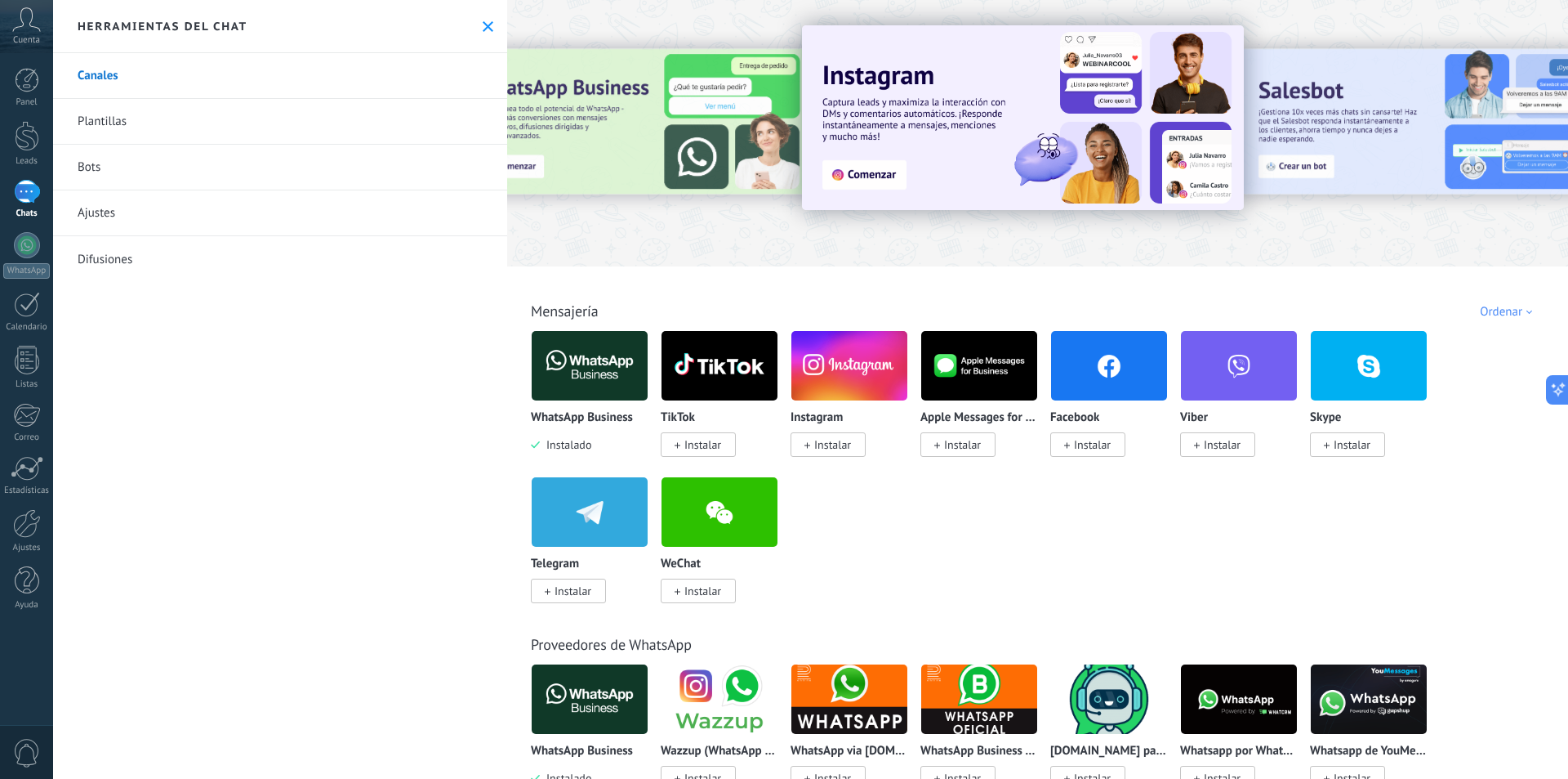
click at [25, 28] on icon at bounding box center [26, 19] width 29 height 25
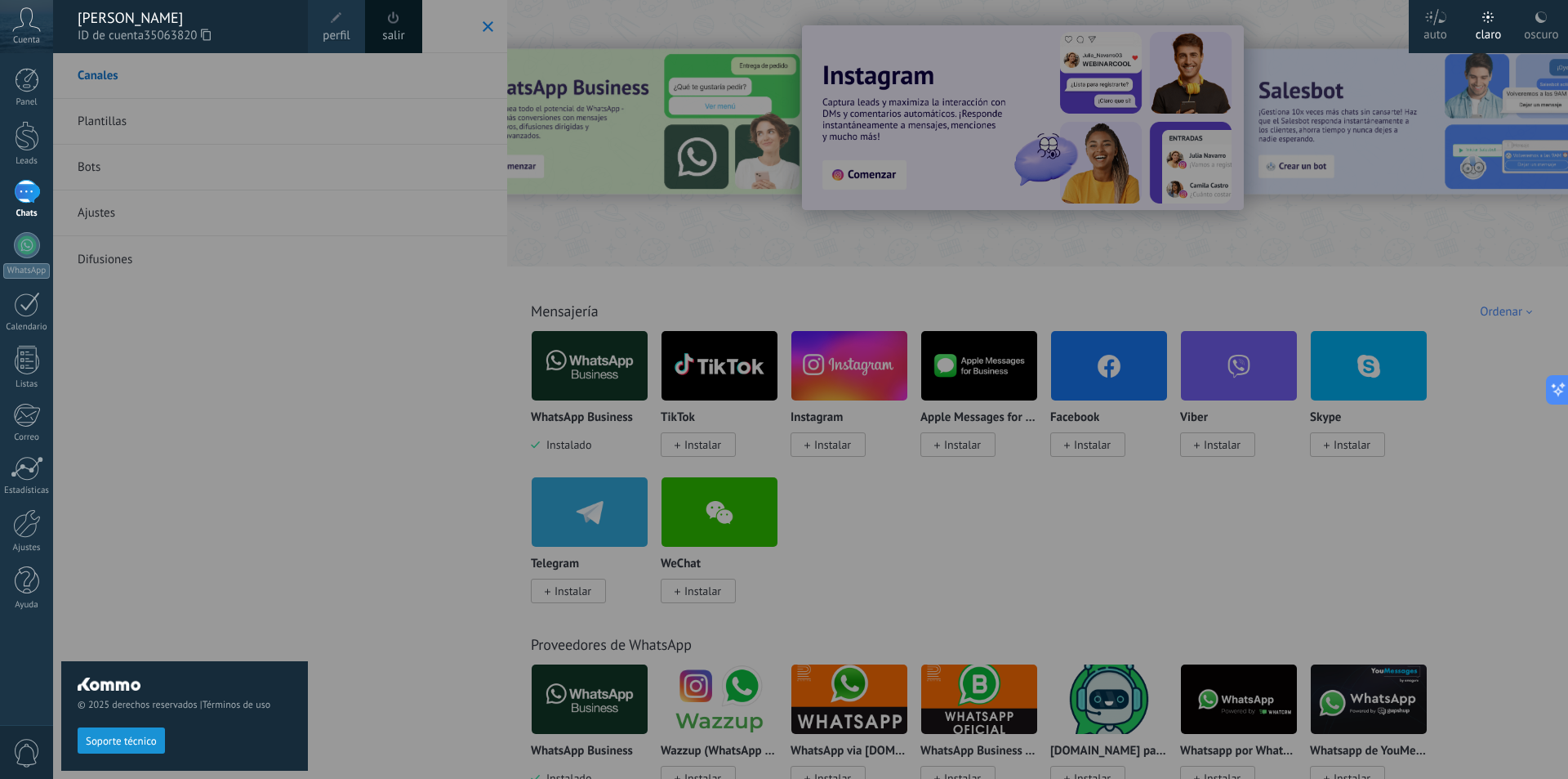
click at [341, 361] on div at bounding box center [836, 389] width 1568 height 779
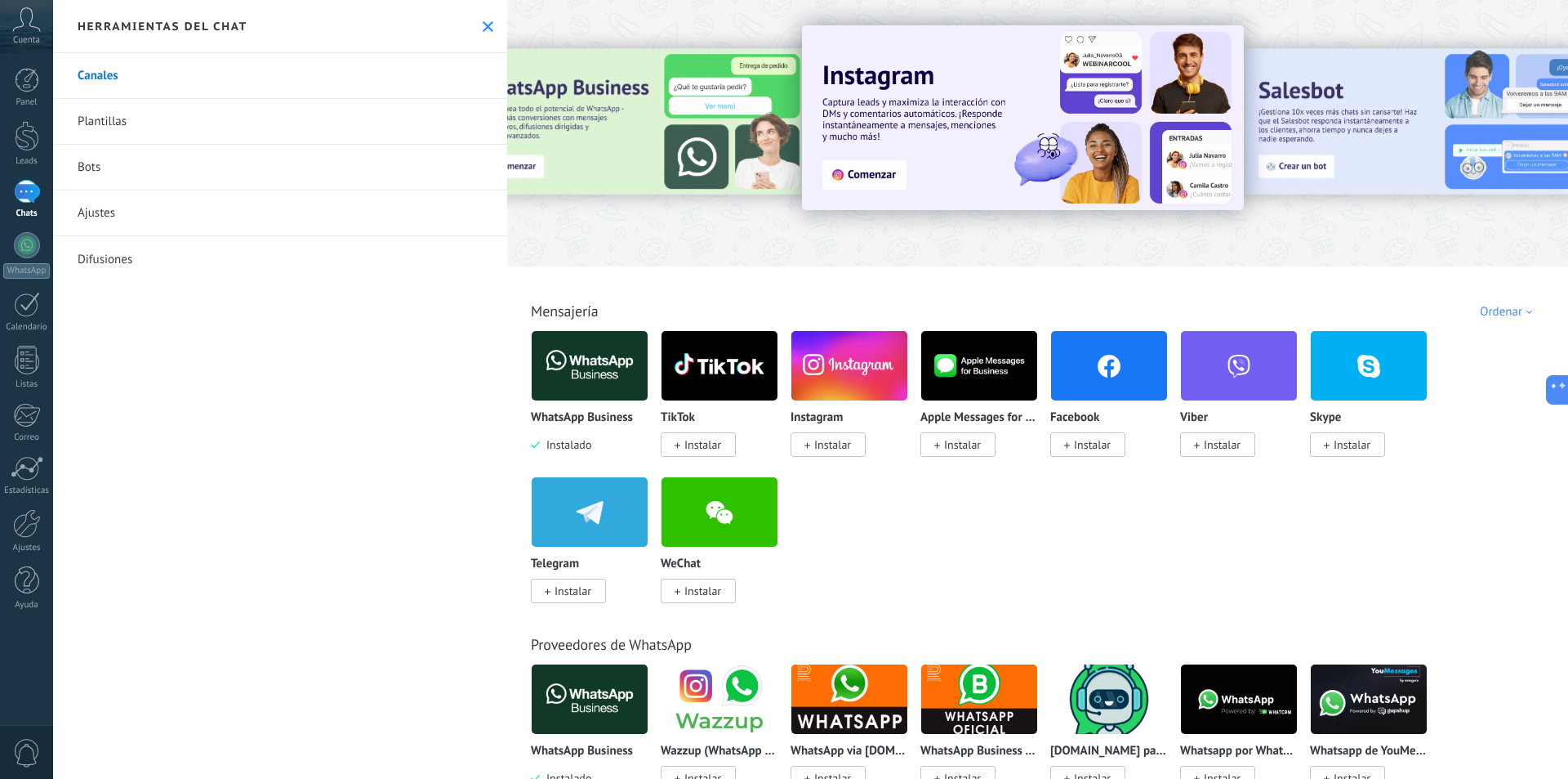
click at [484, 23] on icon at bounding box center [487, 26] width 11 height 11
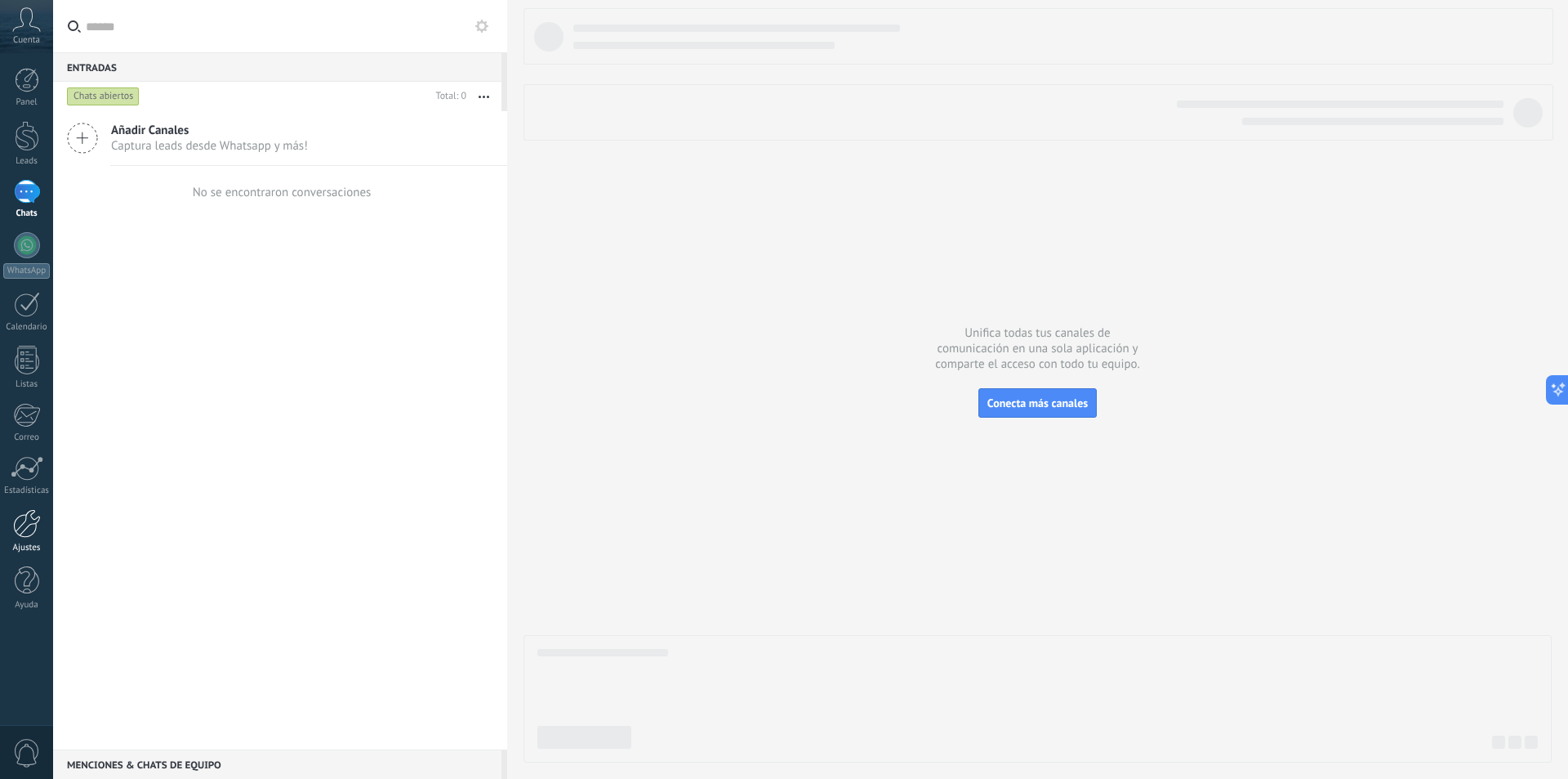
click at [34, 538] on link "Ajustes" at bounding box center [26, 531] width 53 height 44
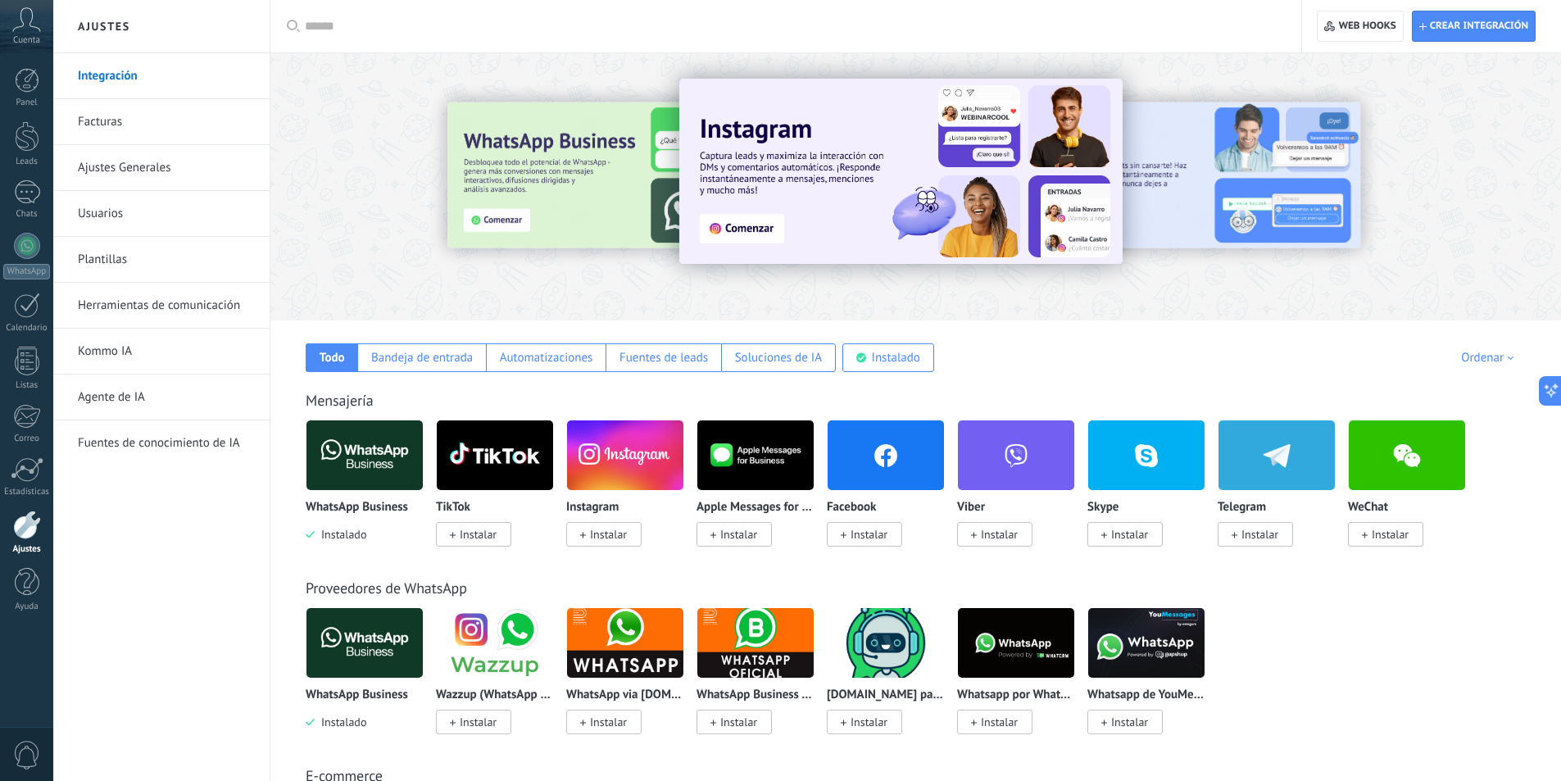
click at [125, 168] on link "Ajustes Generales" at bounding box center [165, 168] width 175 height 46
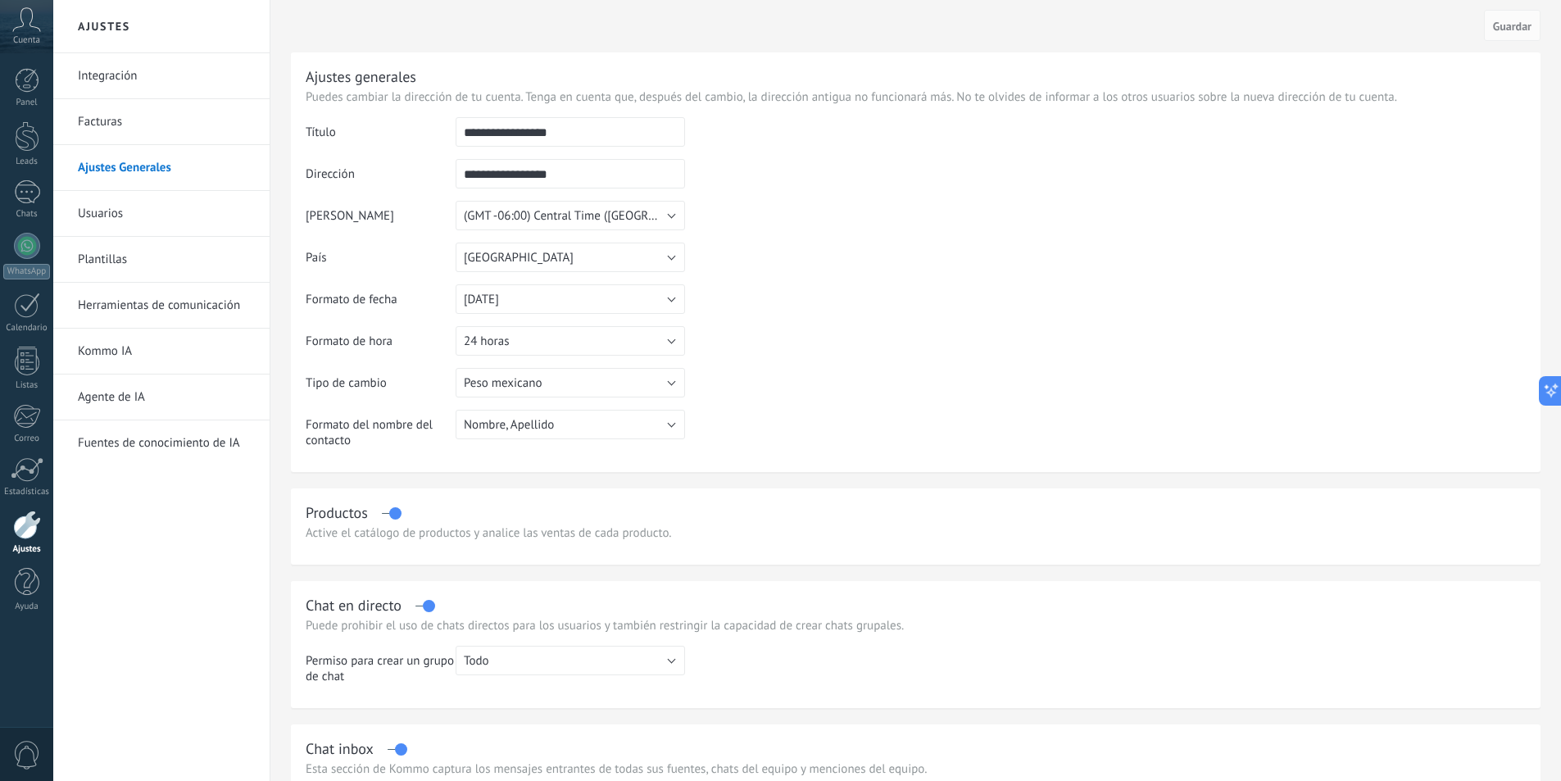
drag, startPoint x: 578, startPoint y: 123, endPoint x: 423, endPoint y: 123, distance: 155.7
click at [423, 123] on tr "**********" at bounding box center [916, 138] width 1220 height 42
click at [1444, 25] on span "Cancelar" at bounding box center [1451, 25] width 42 height 15
type input "**********"
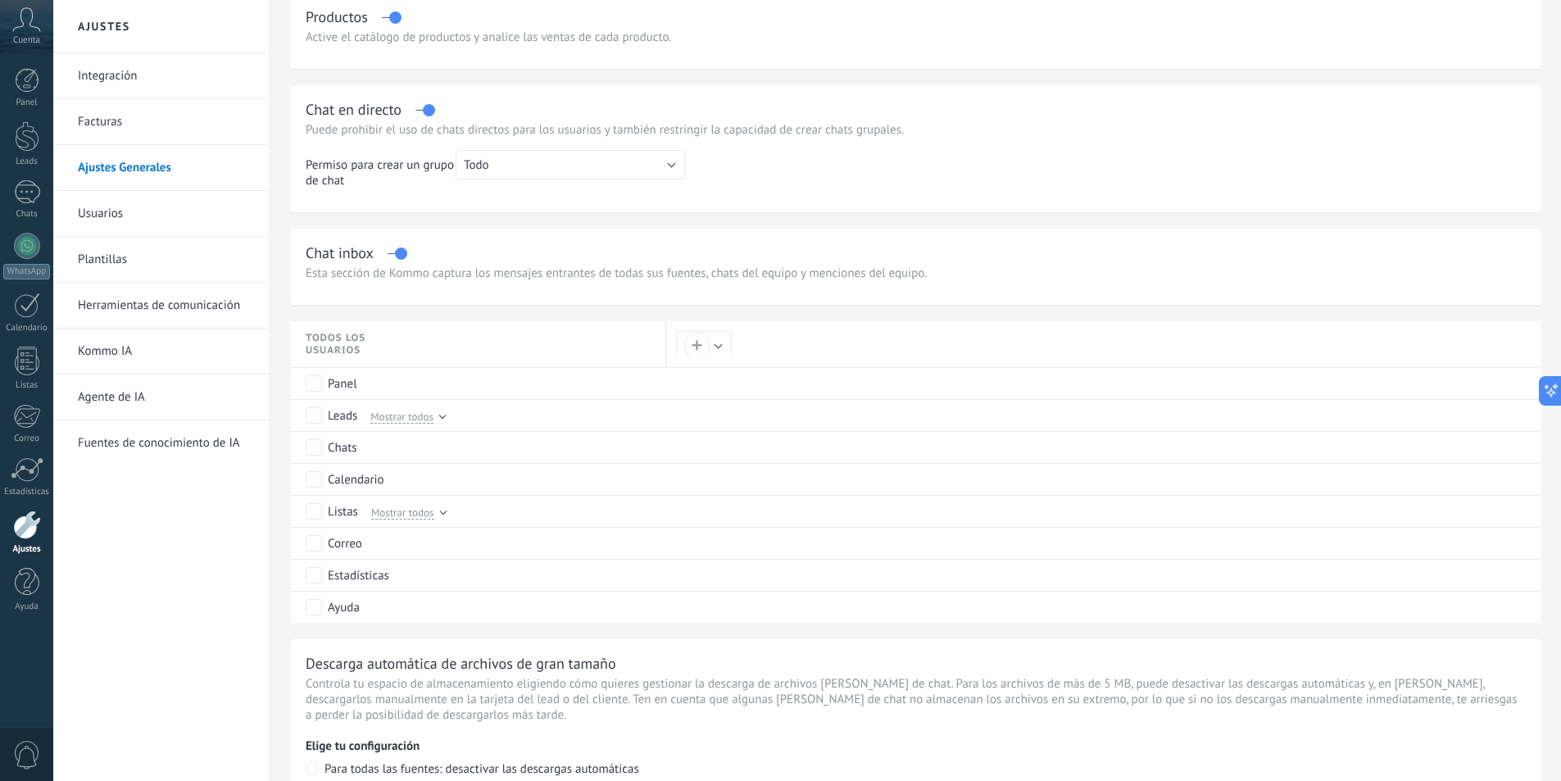
scroll to position [819, 0]
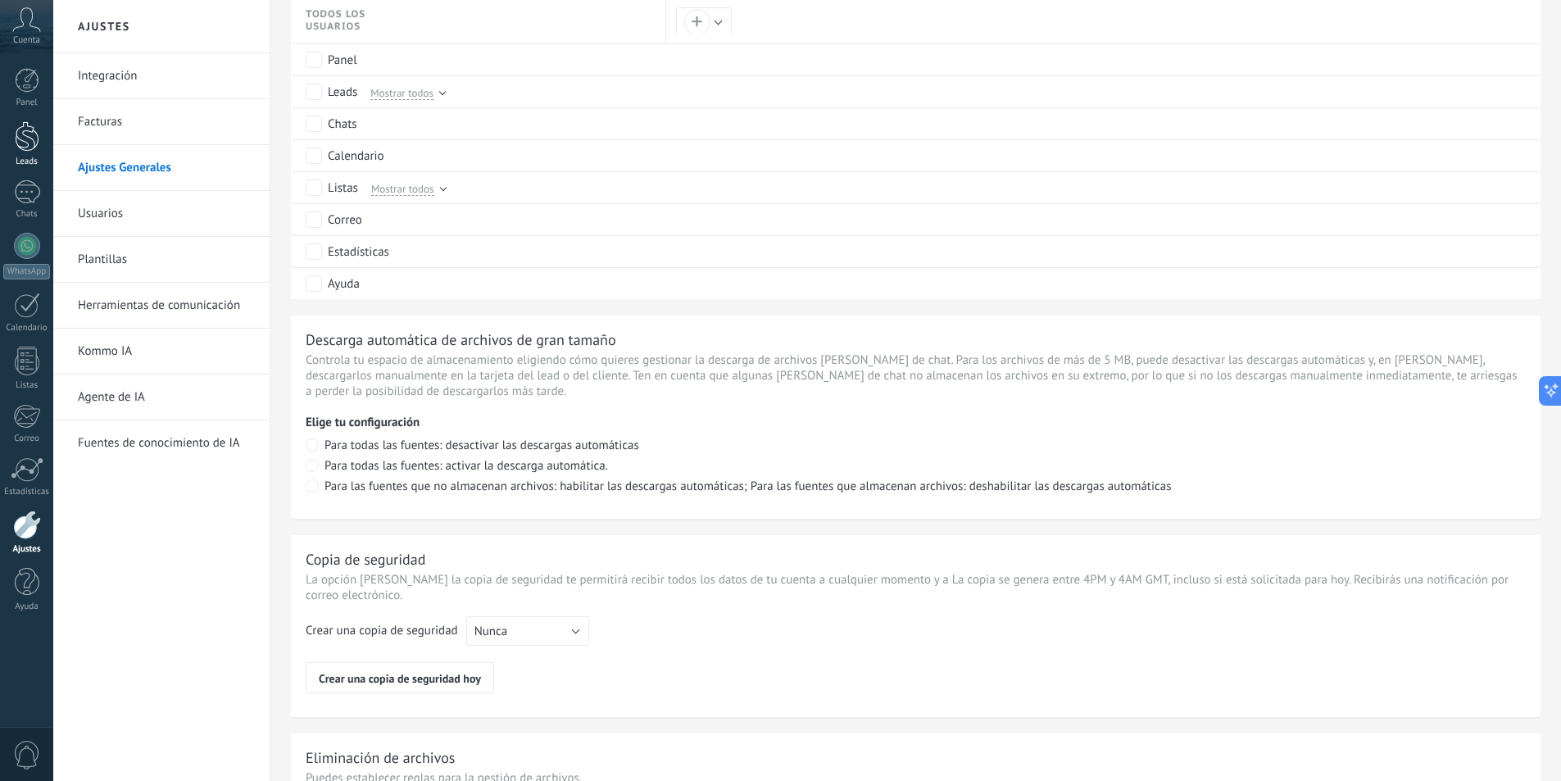
click at [18, 152] on link "Leads" at bounding box center [26, 144] width 53 height 46
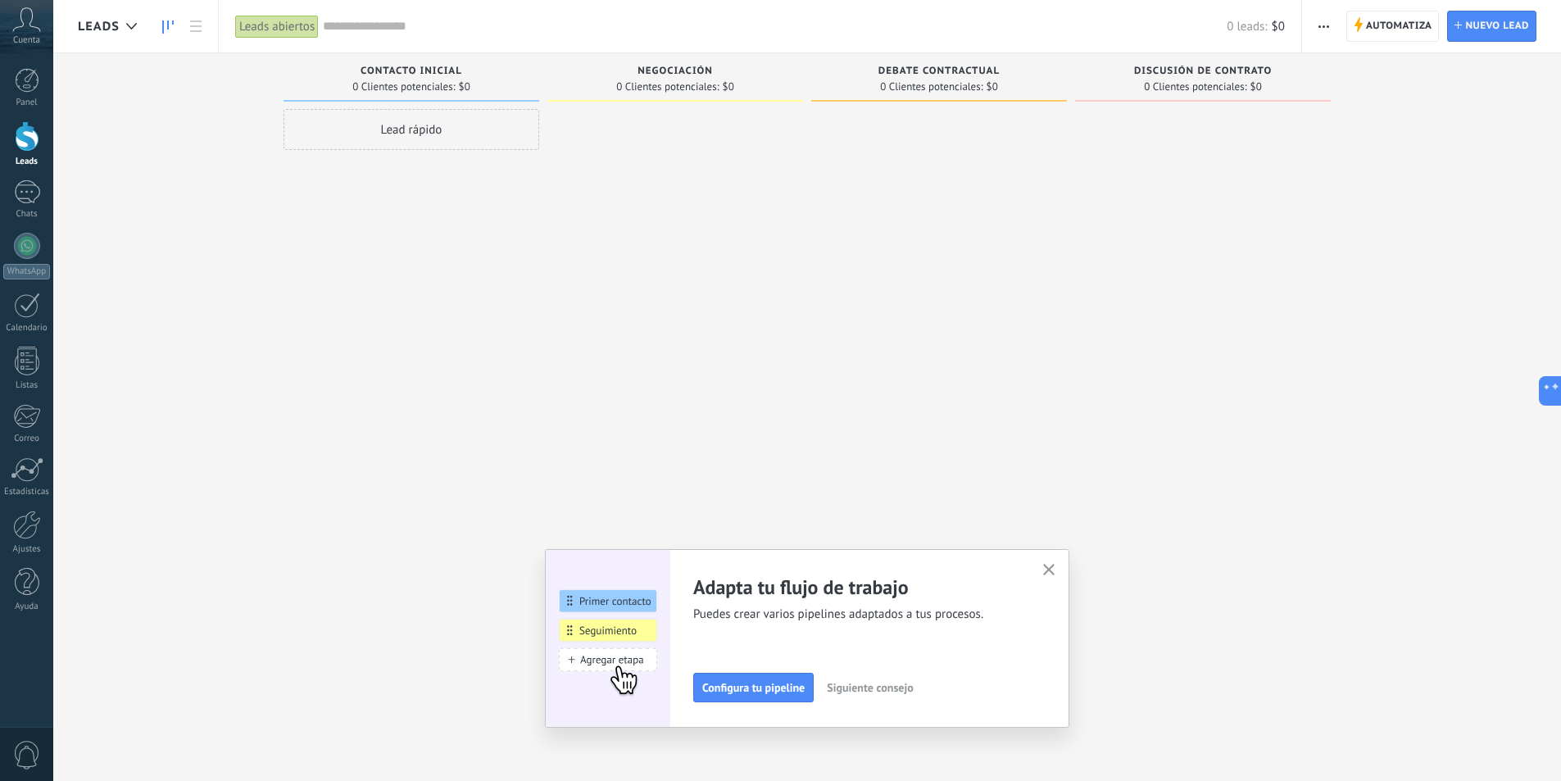
click at [890, 683] on span "Siguiente consejo" at bounding box center [870, 687] width 86 height 11
click at [1051, 573] on use "button" at bounding box center [1049, 570] width 12 height 12
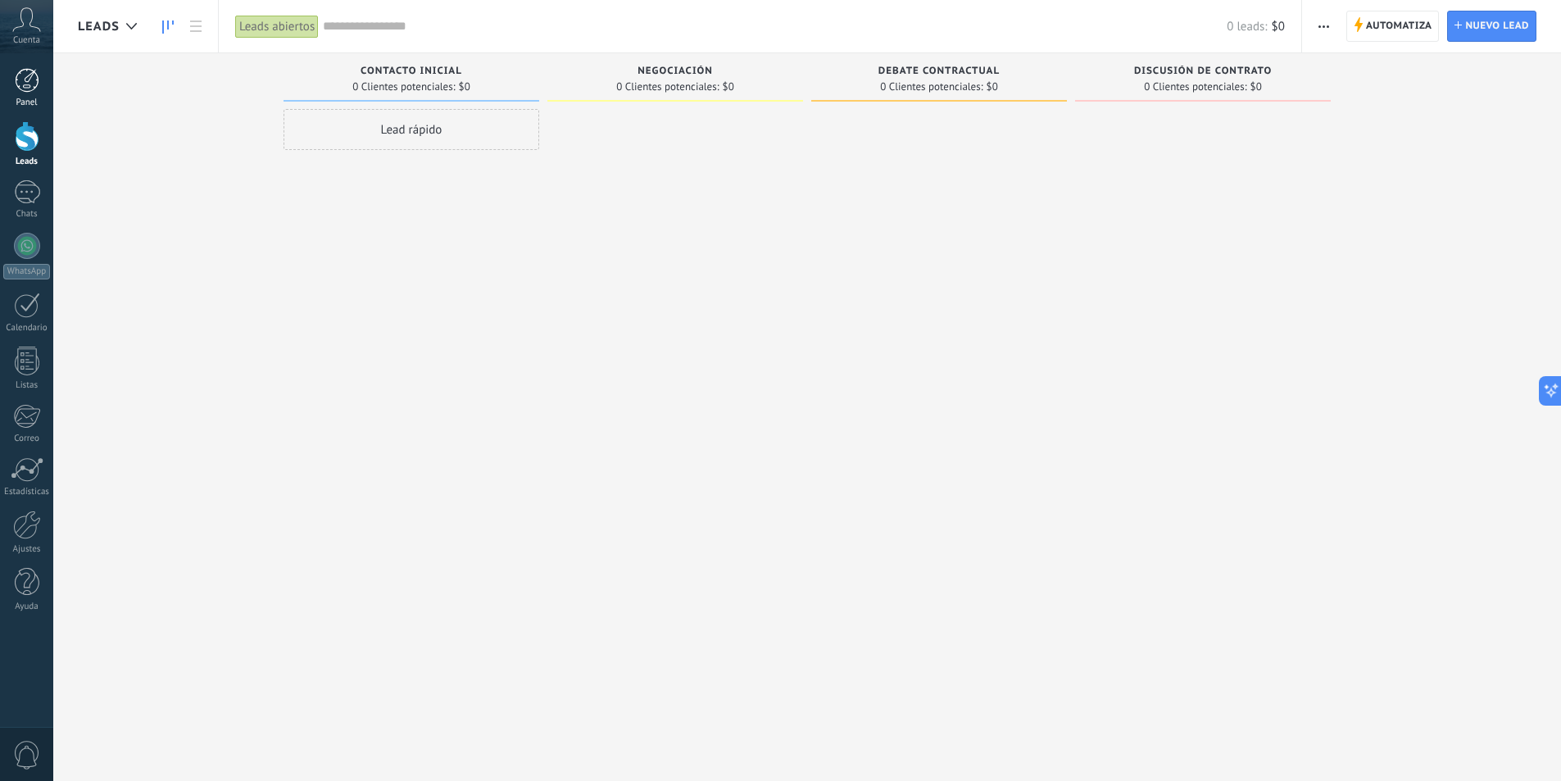
click at [34, 86] on div at bounding box center [27, 80] width 25 height 25
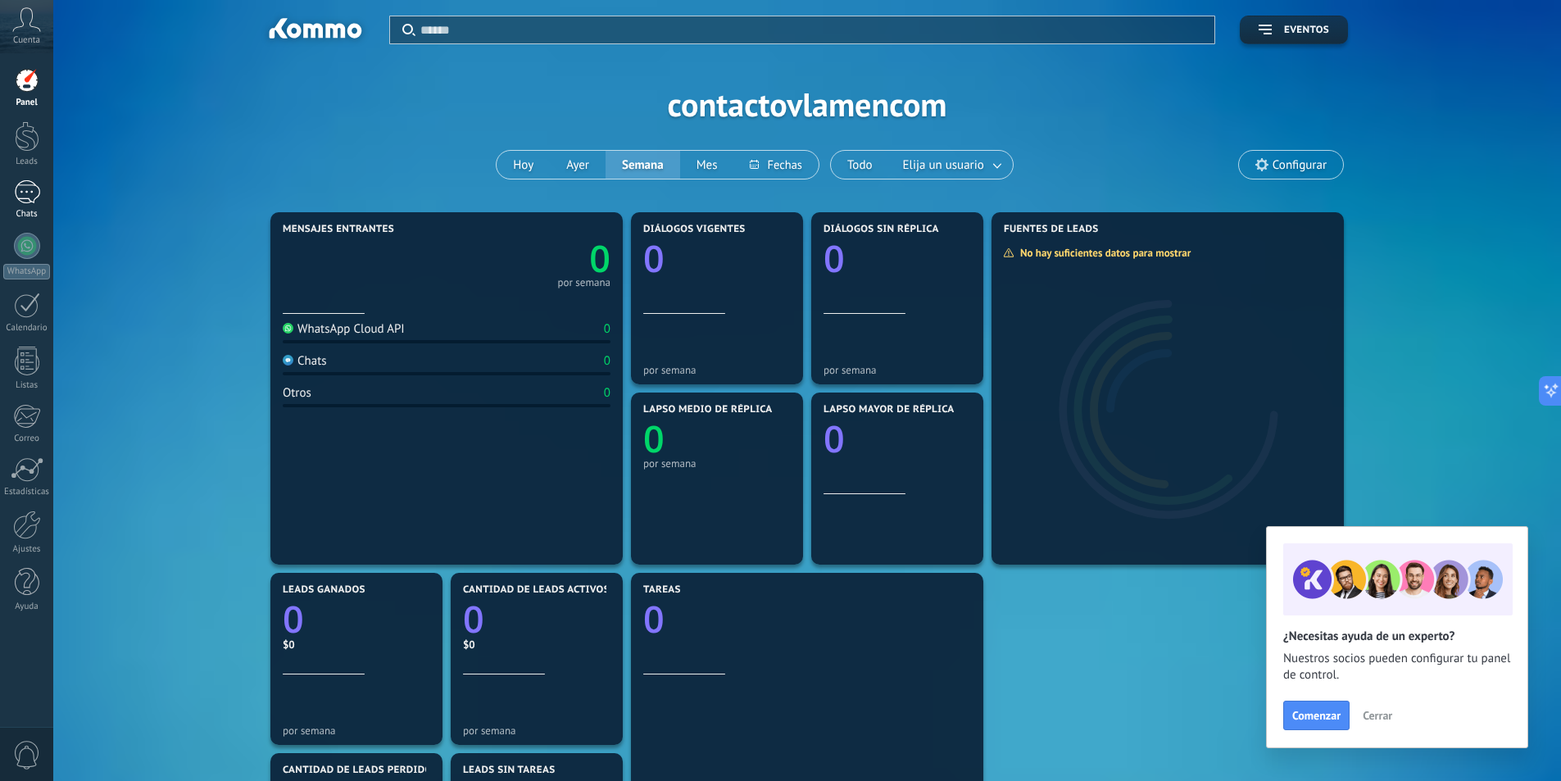
click at [25, 182] on div at bounding box center [27, 192] width 26 height 24
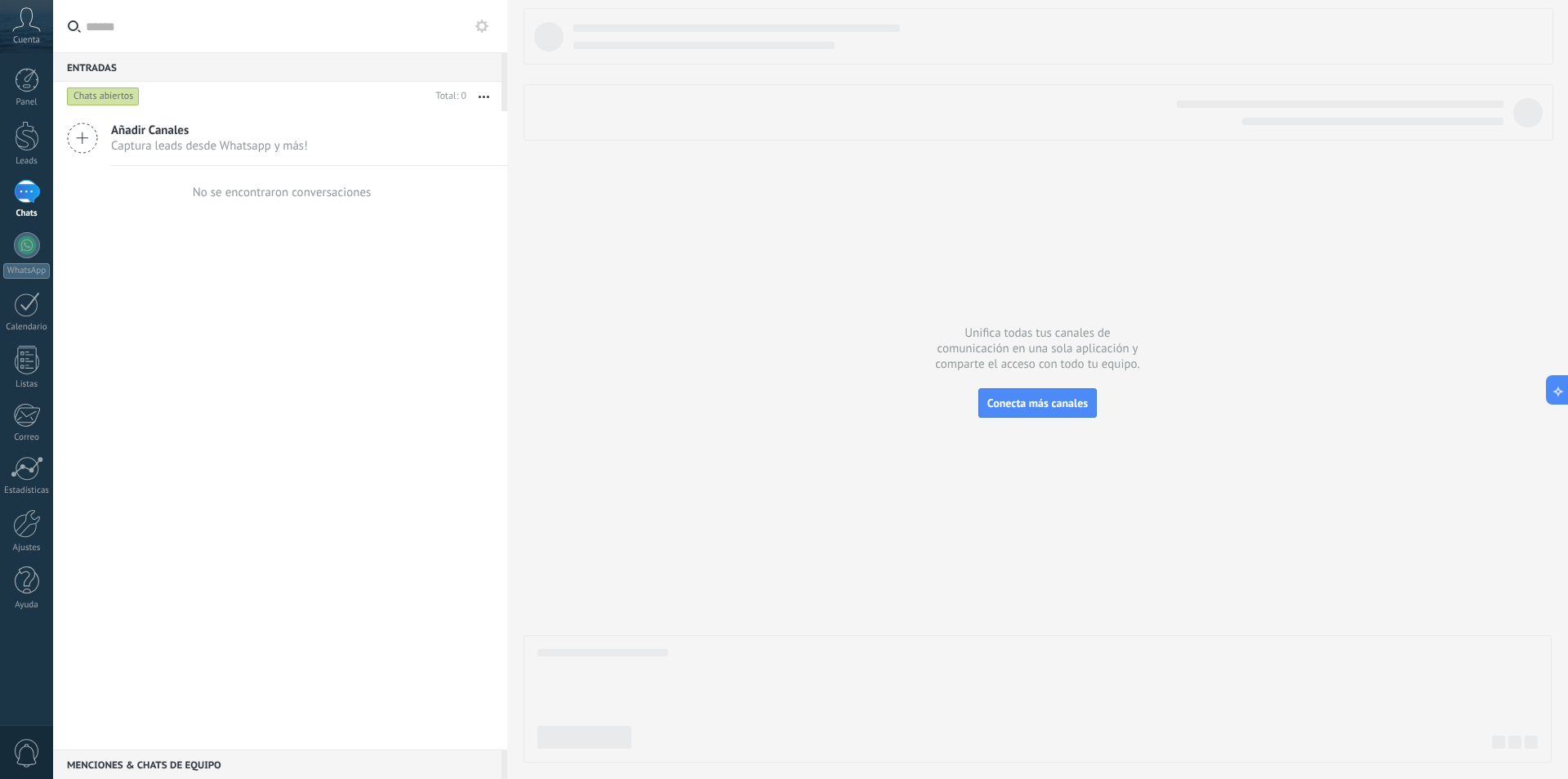
click at [99, 102] on div "Chats abiertos" at bounding box center [103, 97] width 73 height 20
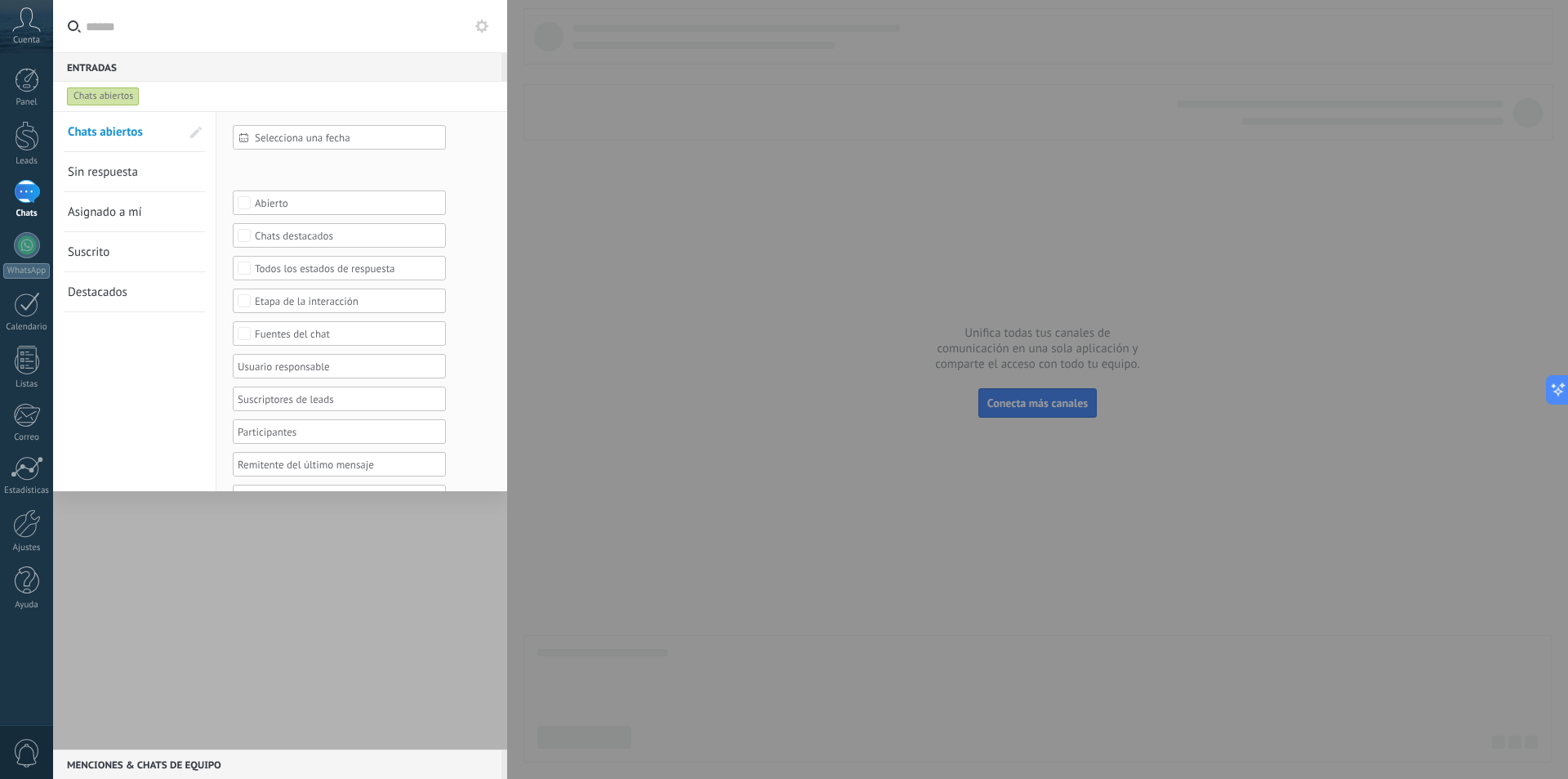
click at [107, 98] on div "Chats abiertos" at bounding box center [103, 97] width 73 height 20
click at [708, 107] on div at bounding box center [784, 389] width 1568 height 779
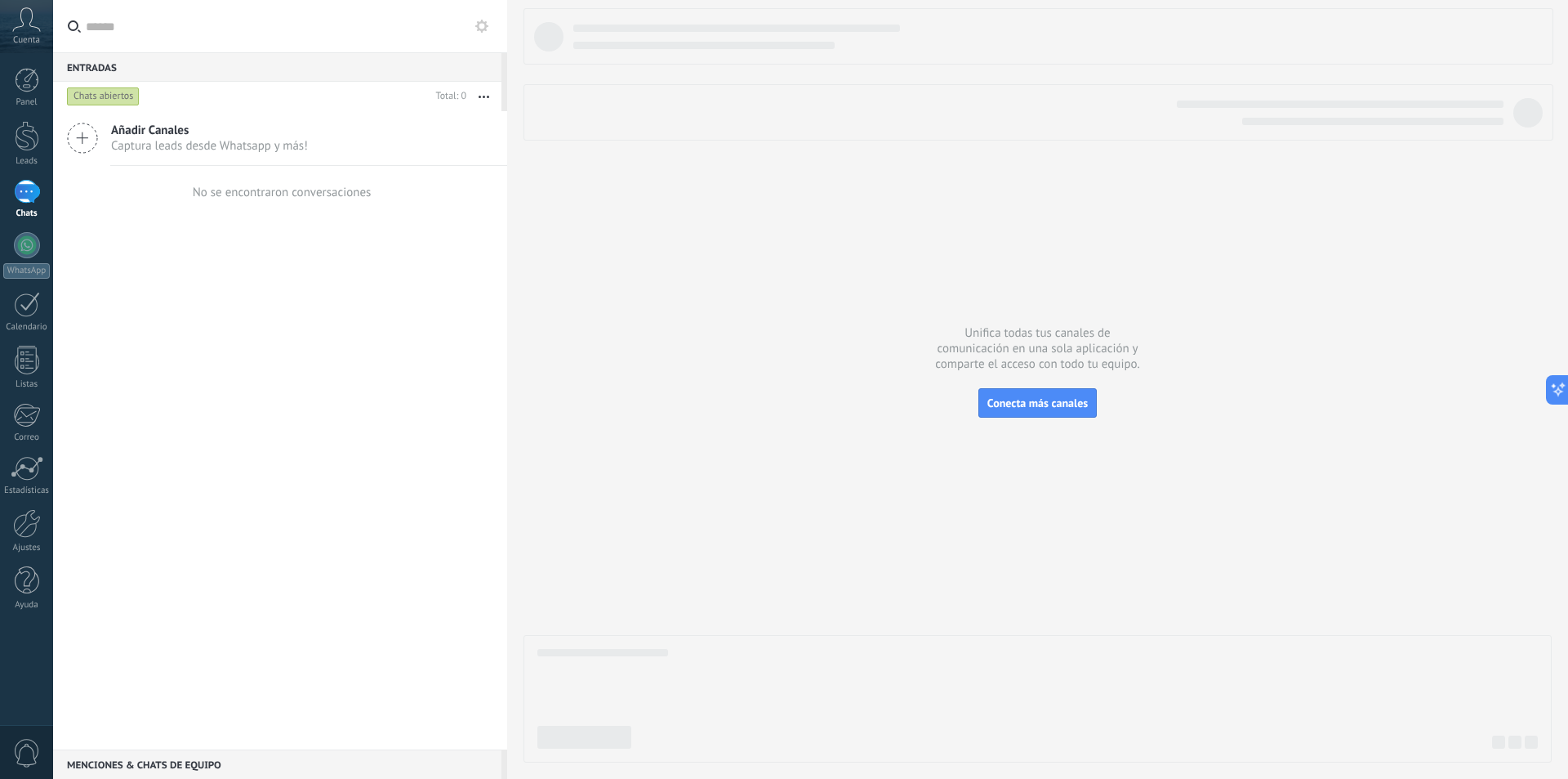
click at [793, 382] on div at bounding box center [1038, 385] width 1029 height 754
click at [1030, 389] on button "Conecta más canales" at bounding box center [1038, 402] width 119 height 29
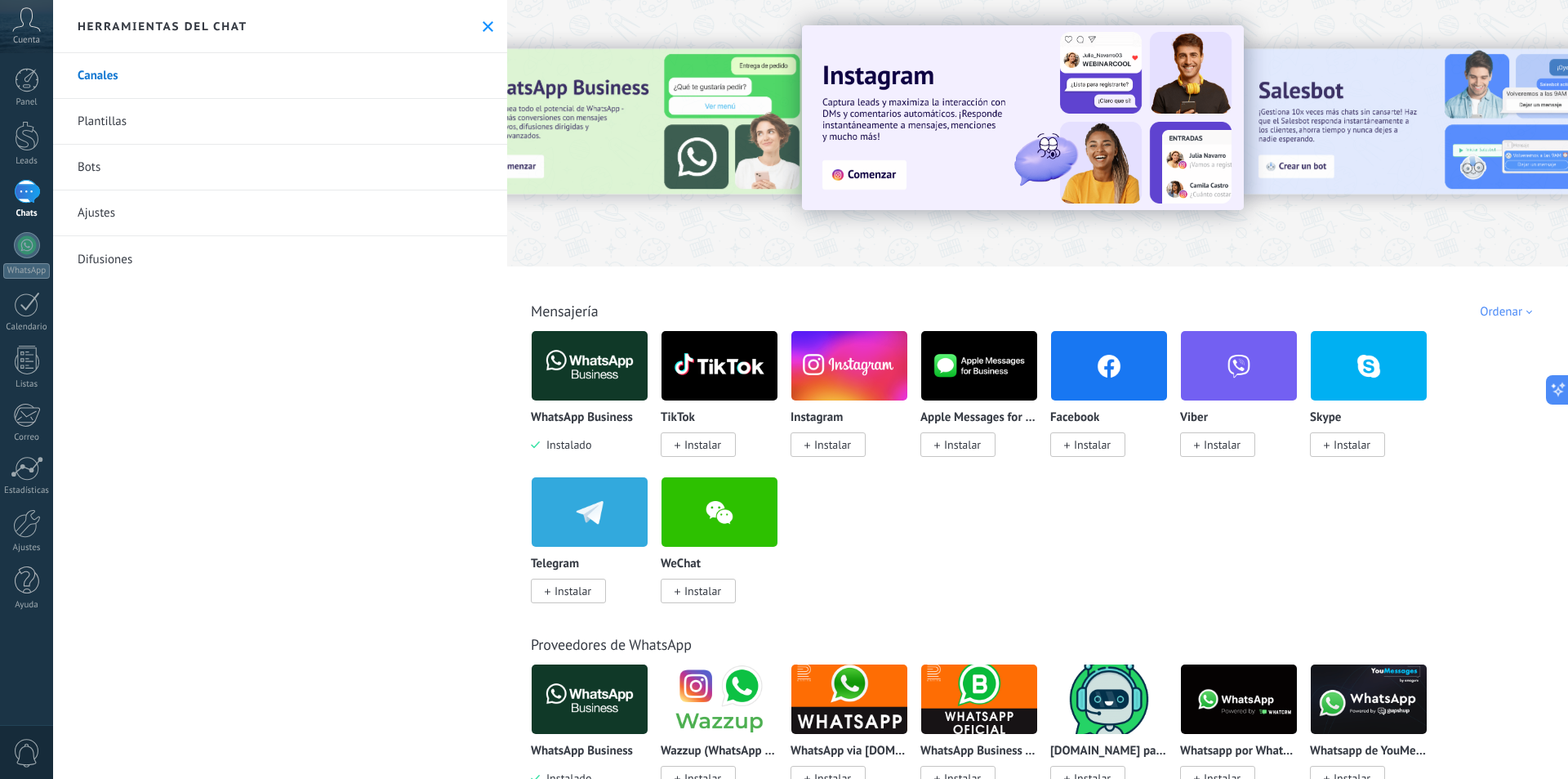
click at [590, 360] on img at bounding box center [589, 365] width 116 height 79
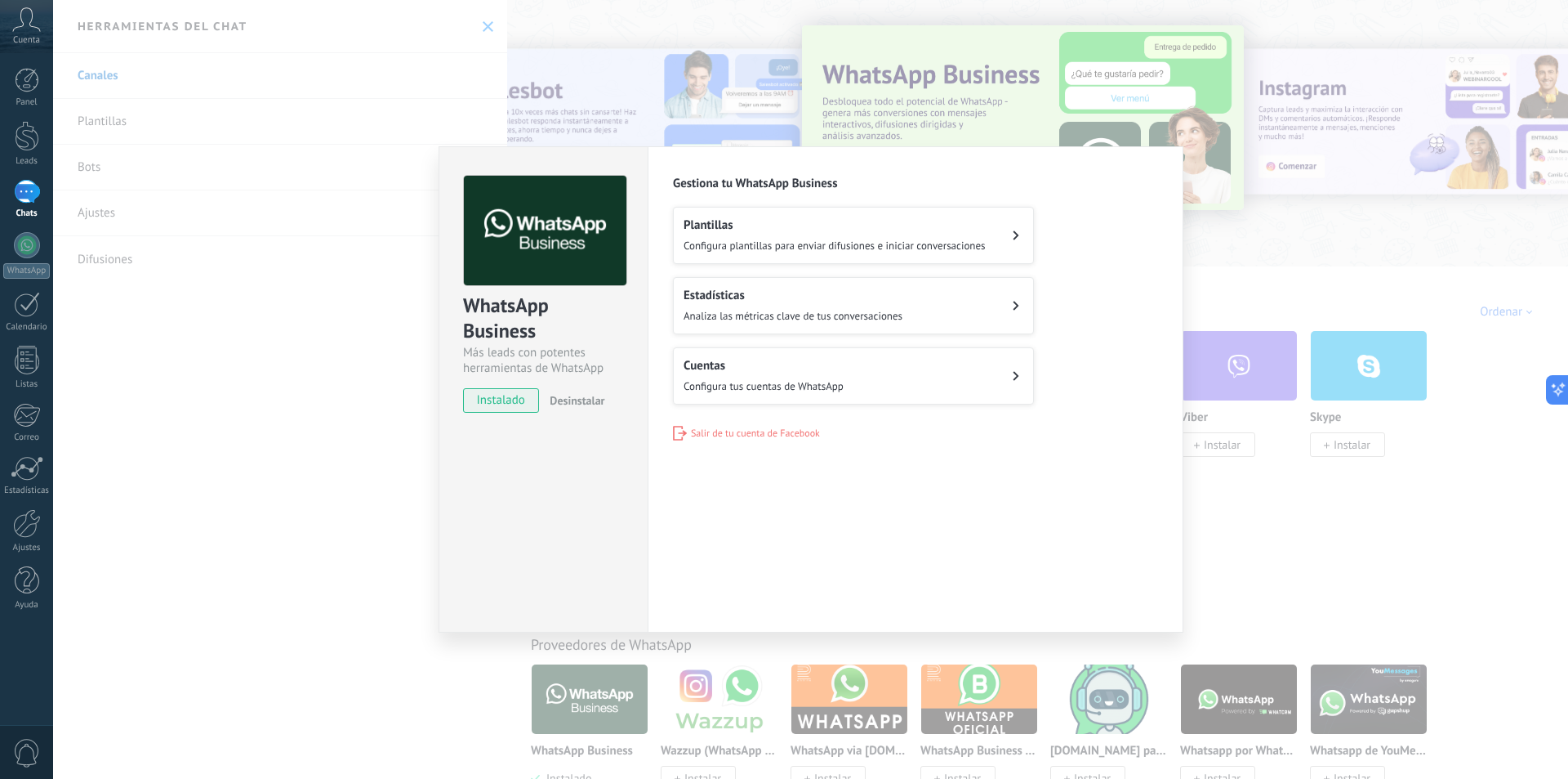
click at [752, 373] on div "Cuentas Configura tus cuentas de WhatsApp" at bounding box center [764, 376] width 160 height 36
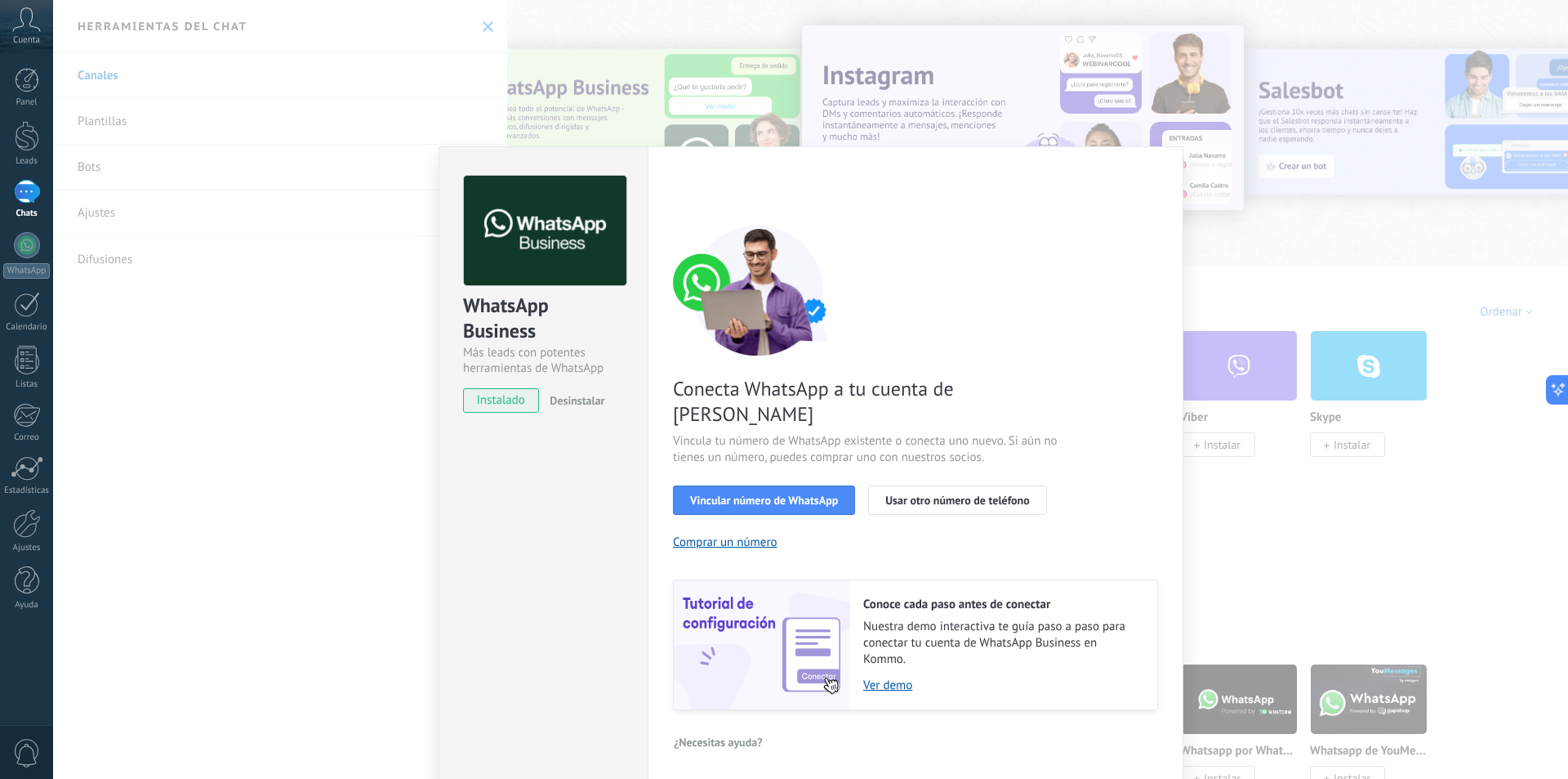
click at [740, 599] on img at bounding box center [762, 644] width 176 height 129
click at [870, 677] on link "Ver demo" at bounding box center [1002, 685] width 278 height 16
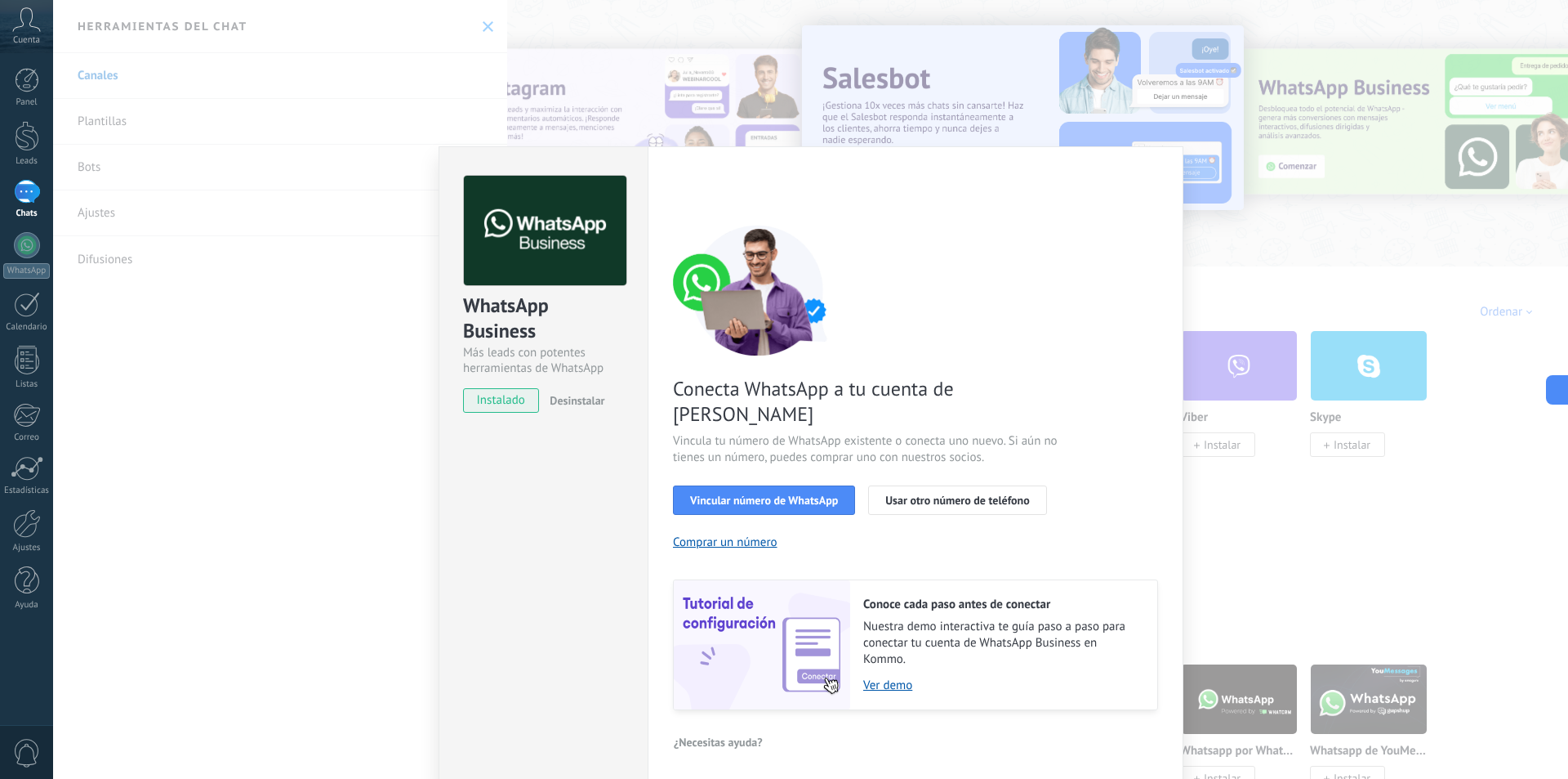
click at [316, 98] on div "WhatsApp Business Más leads con potentes herramientas de WhatsApp instalado Des…" at bounding box center [810, 389] width 1515 height 779
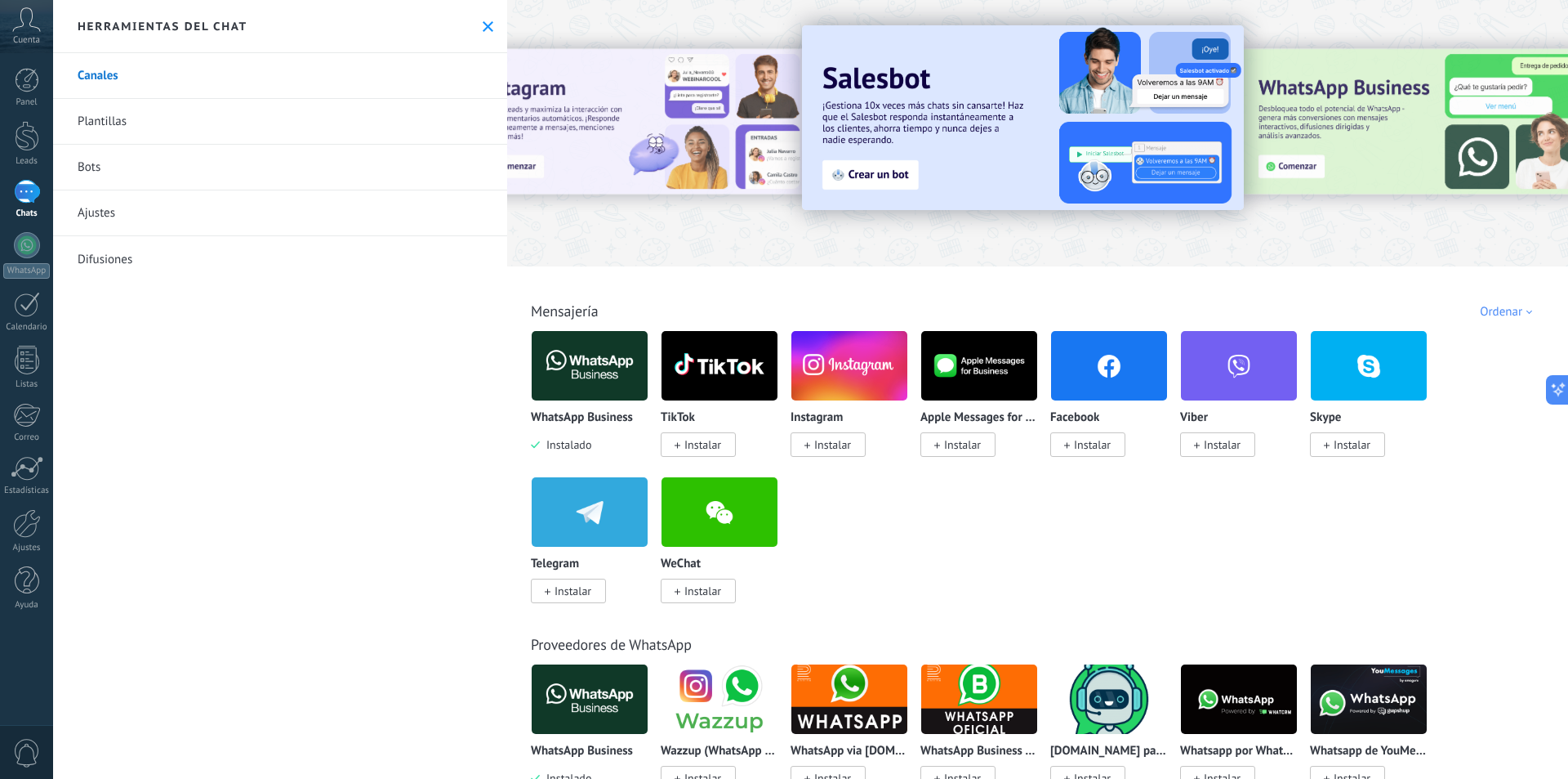
click at [489, 26] on div "Herramientas del chat" at bounding box center [280, 26] width 455 height 53
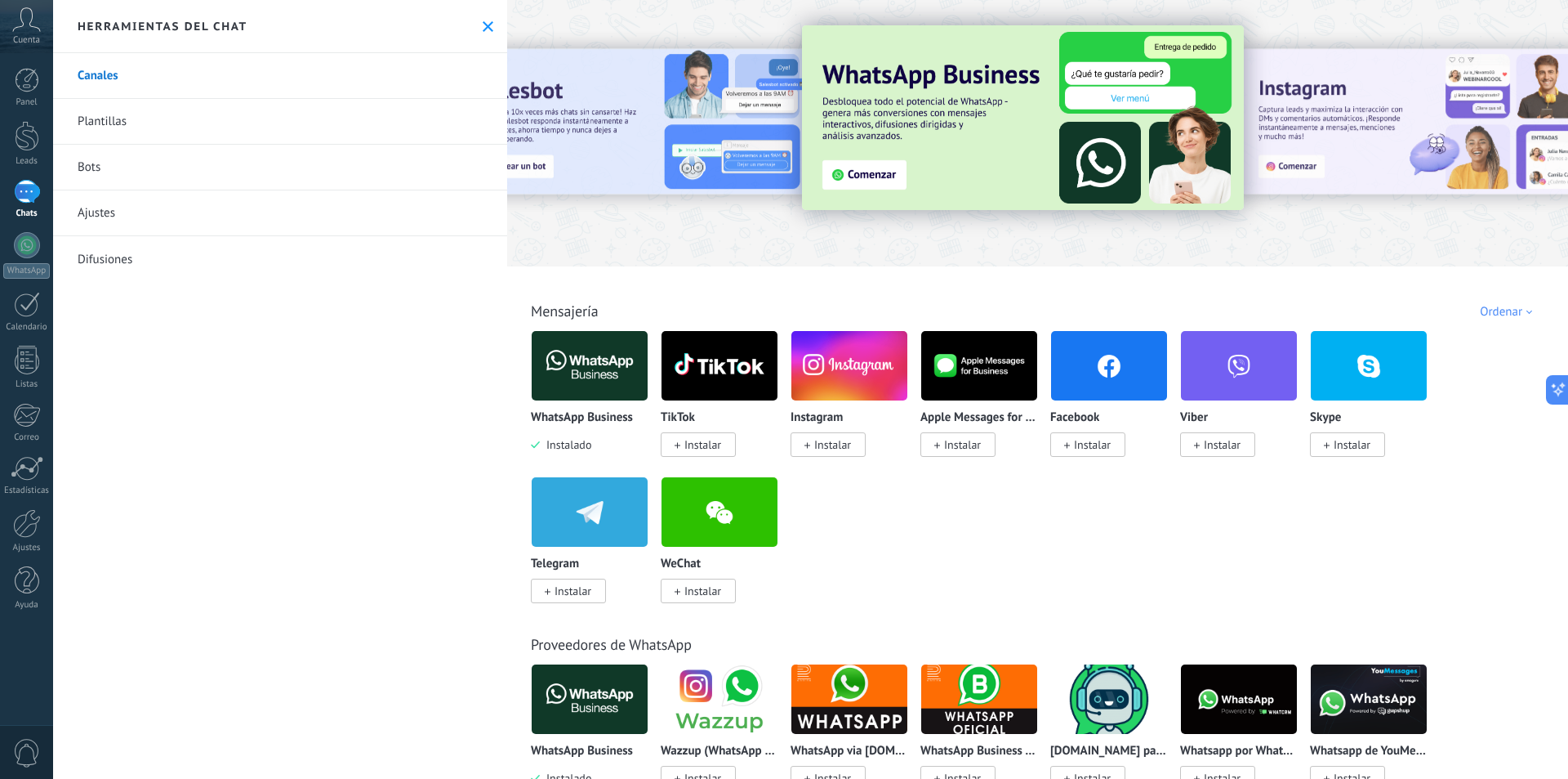
click at [482, 22] on icon at bounding box center [487, 26] width 11 height 11
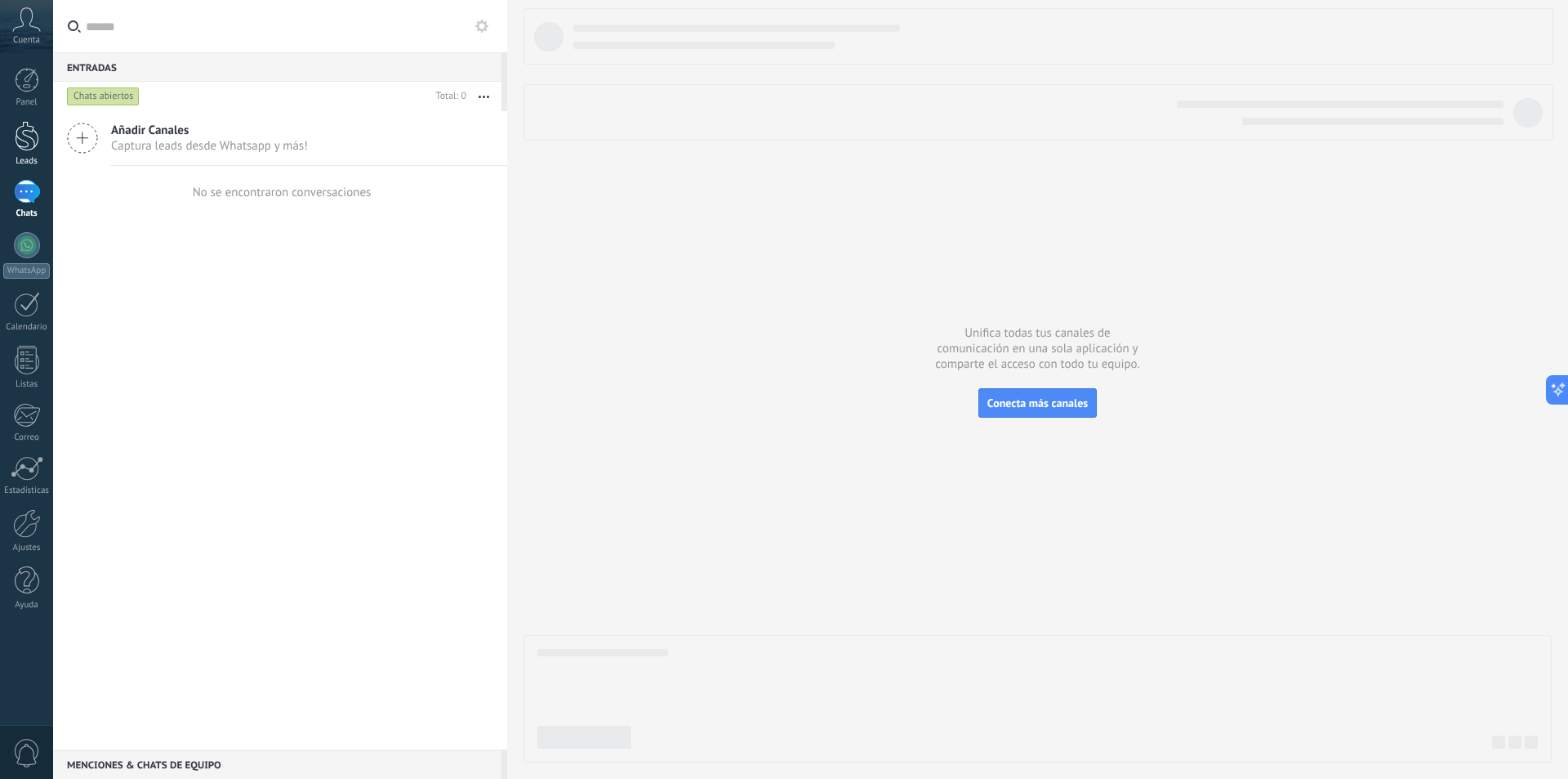
click at [24, 141] on div at bounding box center [27, 136] width 25 height 30
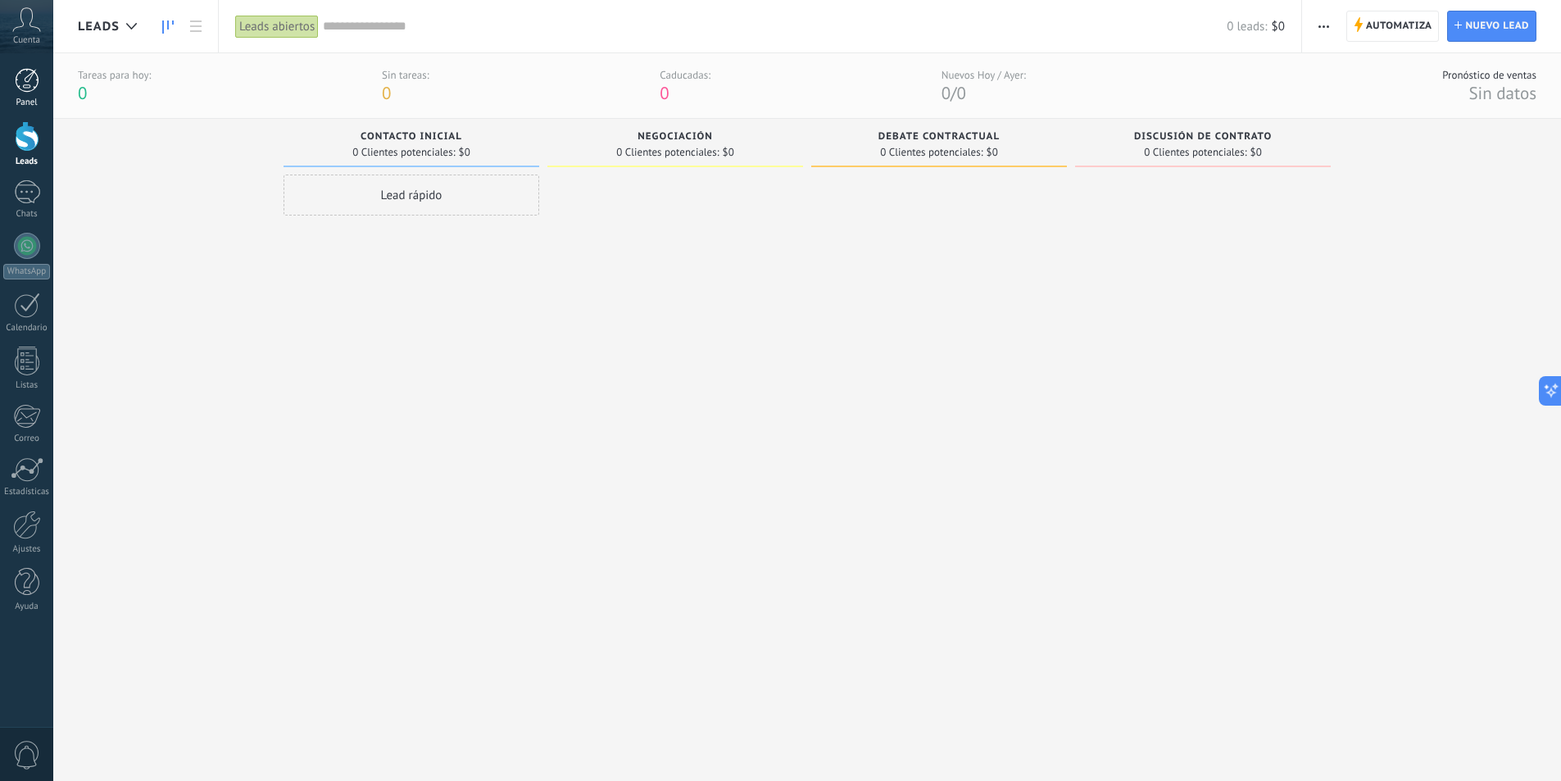
click at [25, 90] on div at bounding box center [27, 80] width 25 height 25
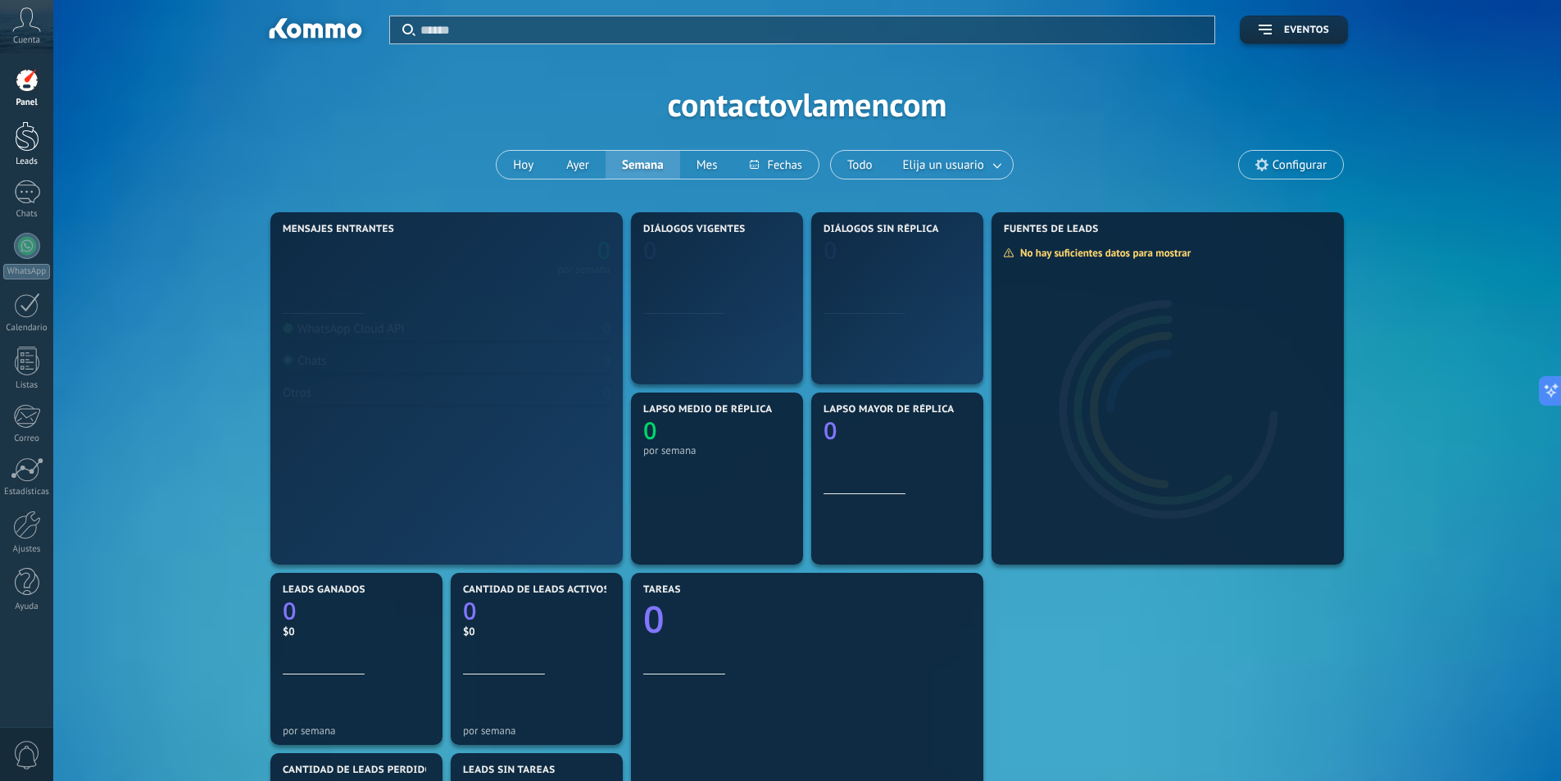
click at [24, 138] on div at bounding box center [27, 136] width 25 height 30
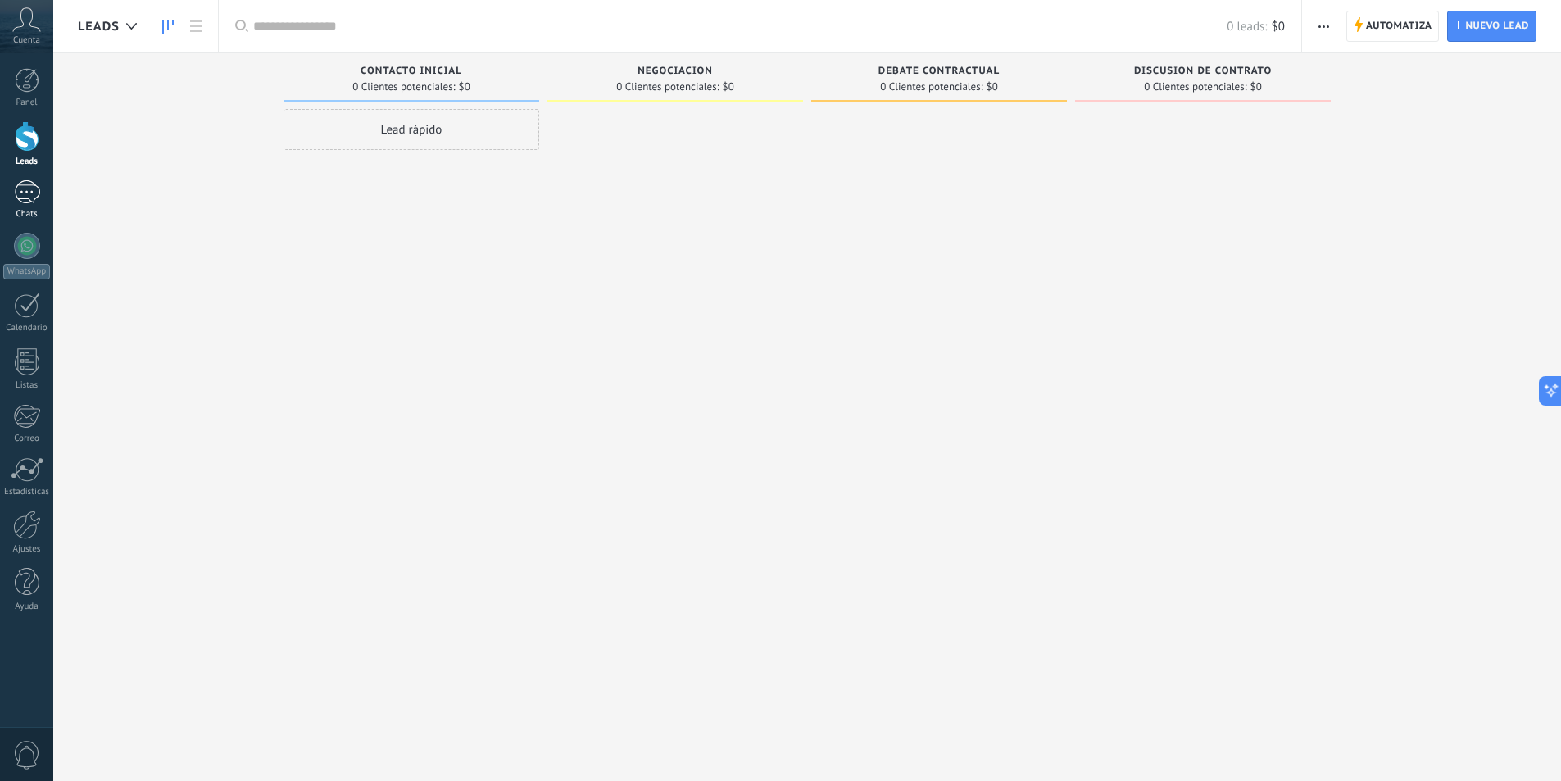
click at [29, 202] on div at bounding box center [27, 192] width 26 height 24
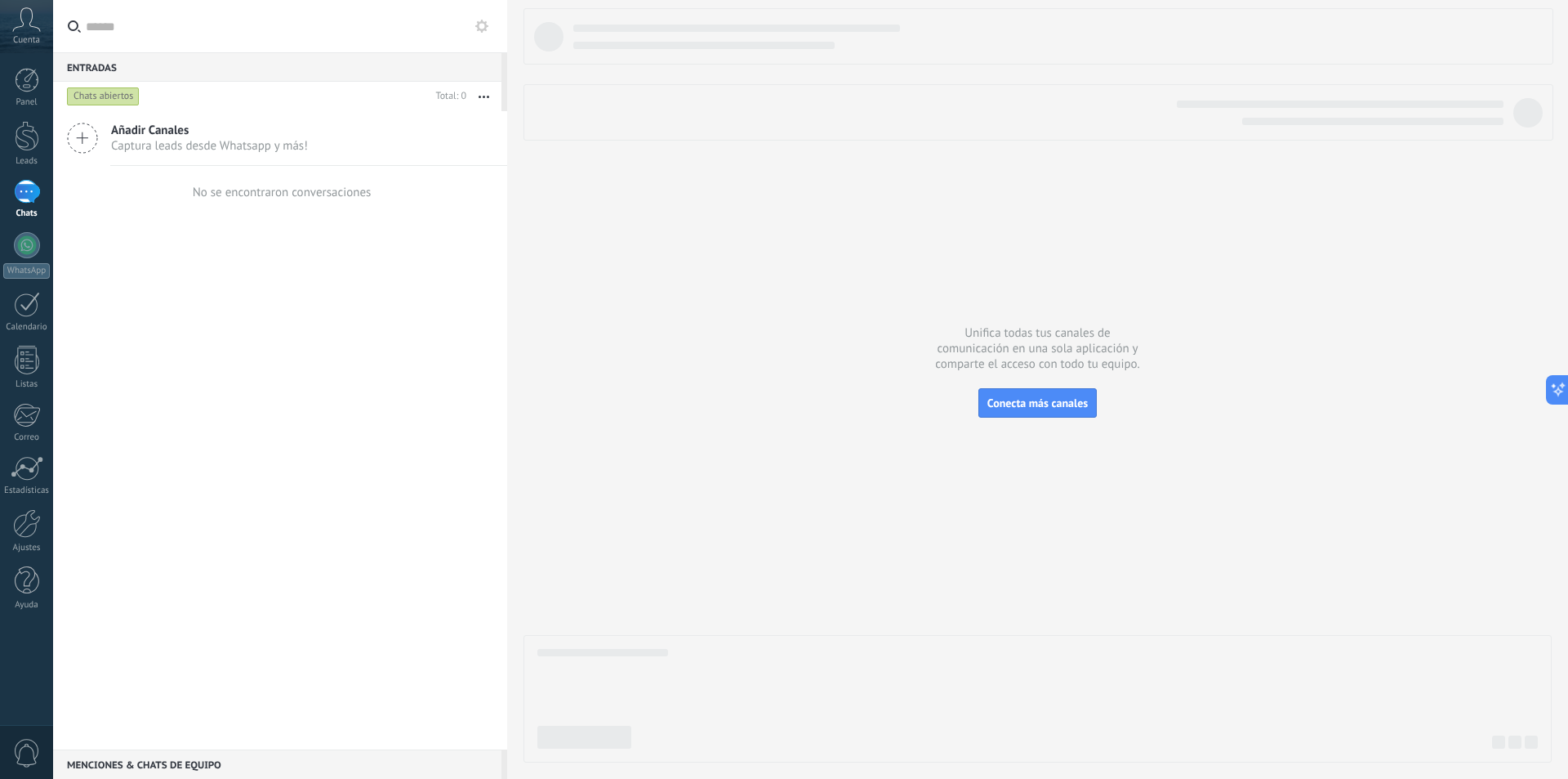
click at [83, 135] on use at bounding box center [82, 138] width 29 height 29
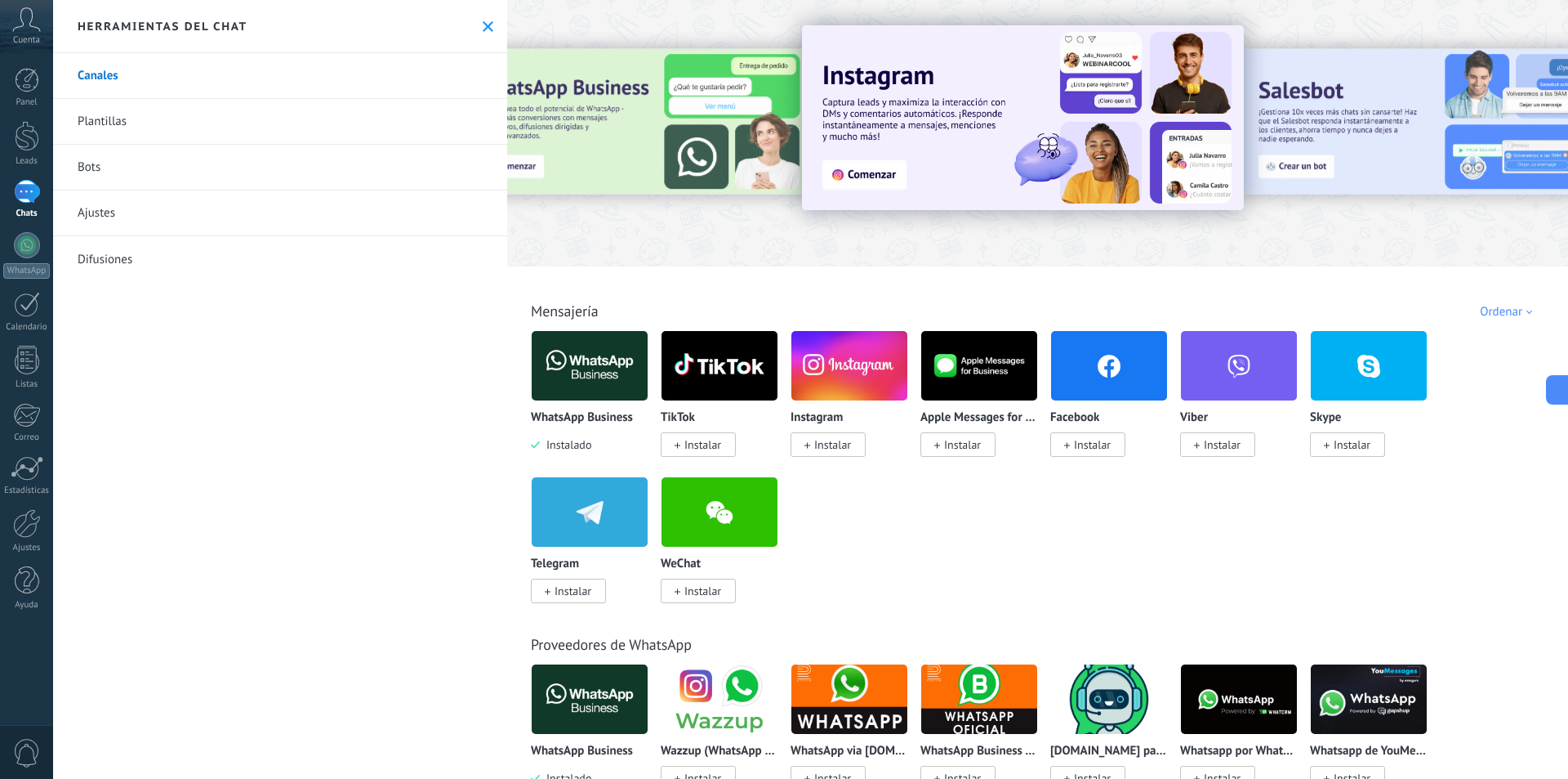
click at [577, 373] on img at bounding box center [589, 365] width 116 height 79
click at [584, 371] on img at bounding box center [589, 365] width 116 height 79
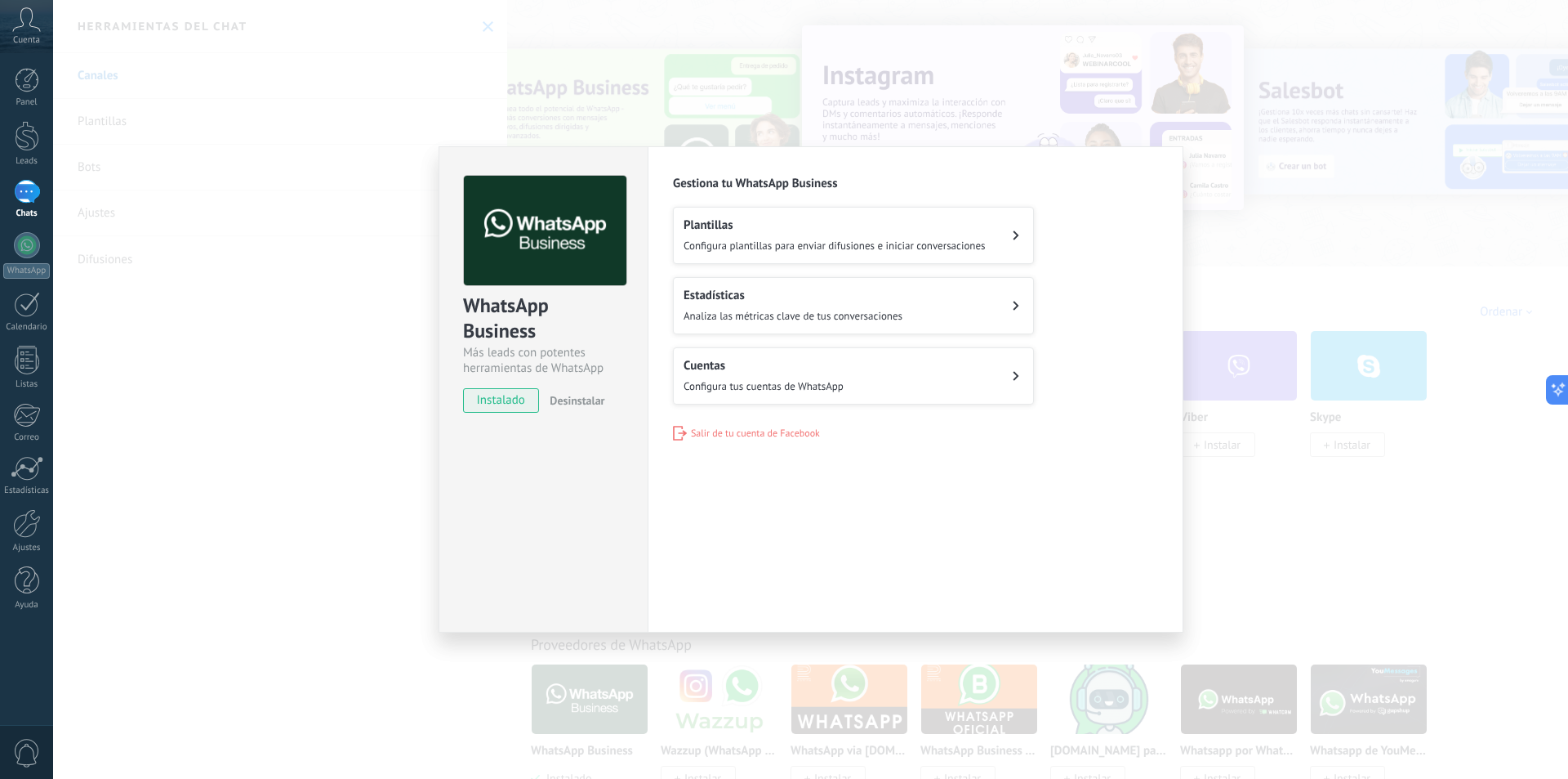
click at [743, 387] on span "Configura tus cuentas de WhatsApp" at bounding box center [764, 386] width 160 height 14
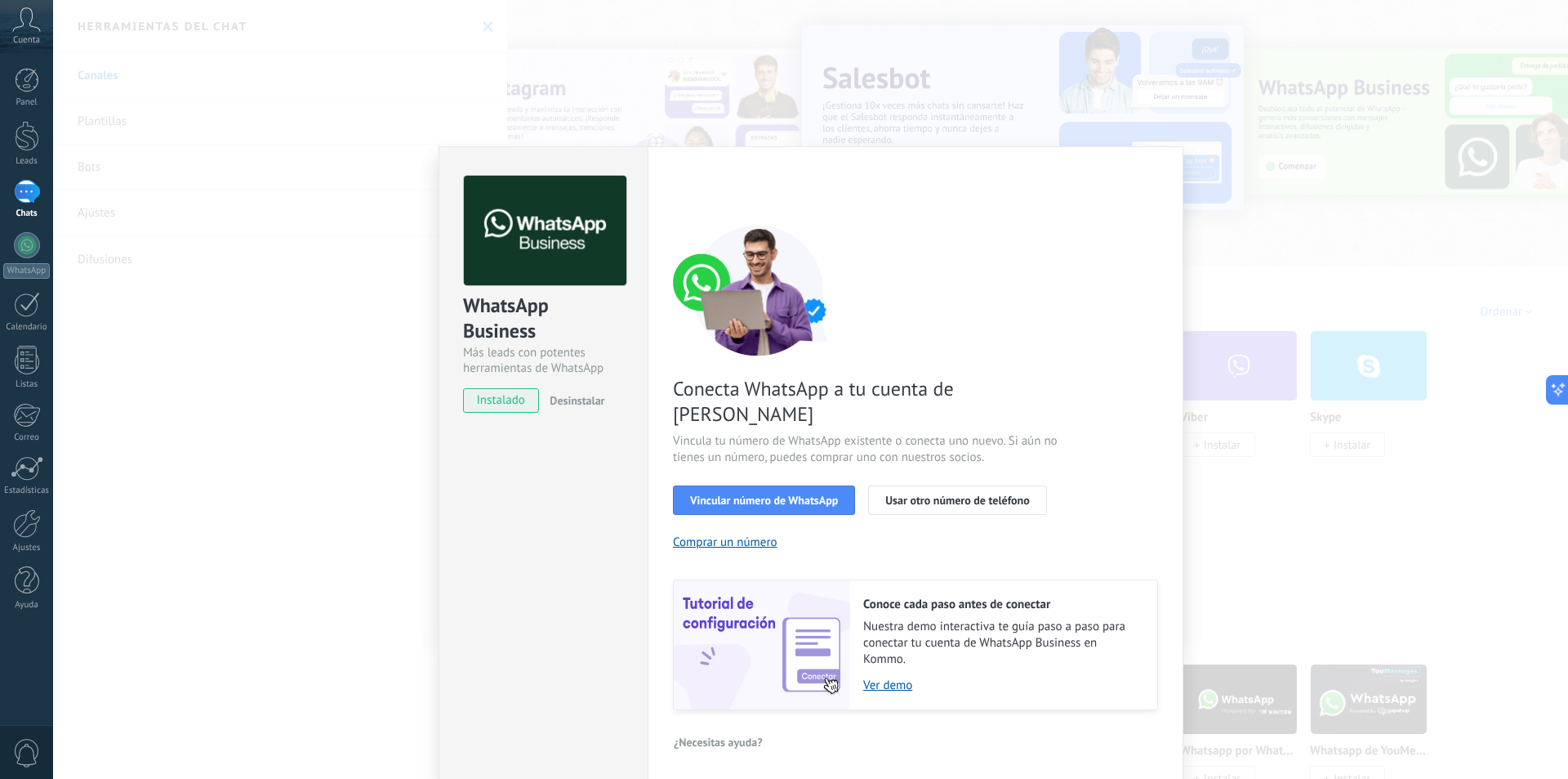
click at [753, 524] on div "Conecta WhatsApp a tu cuenta de Kommo Vincula tu número de WhatsApp existente o…" at bounding box center [915, 467] width 485 height 486
click at [753, 535] on button "Comprar un número" at bounding box center [725, 543] width 105 height 16
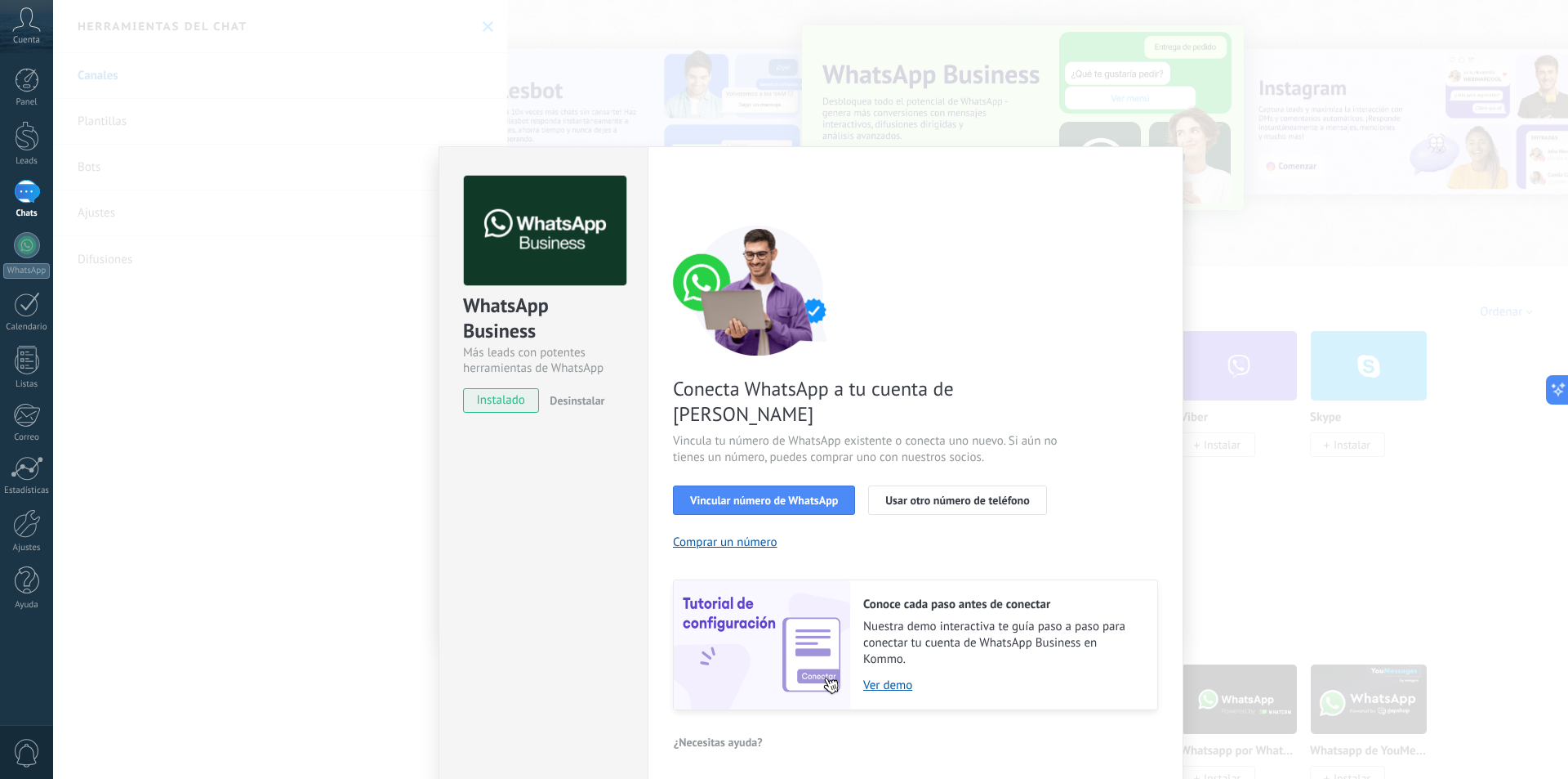
click at [396, 267] on div "WhatsApp Business Más leads con potentes herramientas de WhatsApp instalado Des…" at bounding box center [810, 389] width 1515 height 779
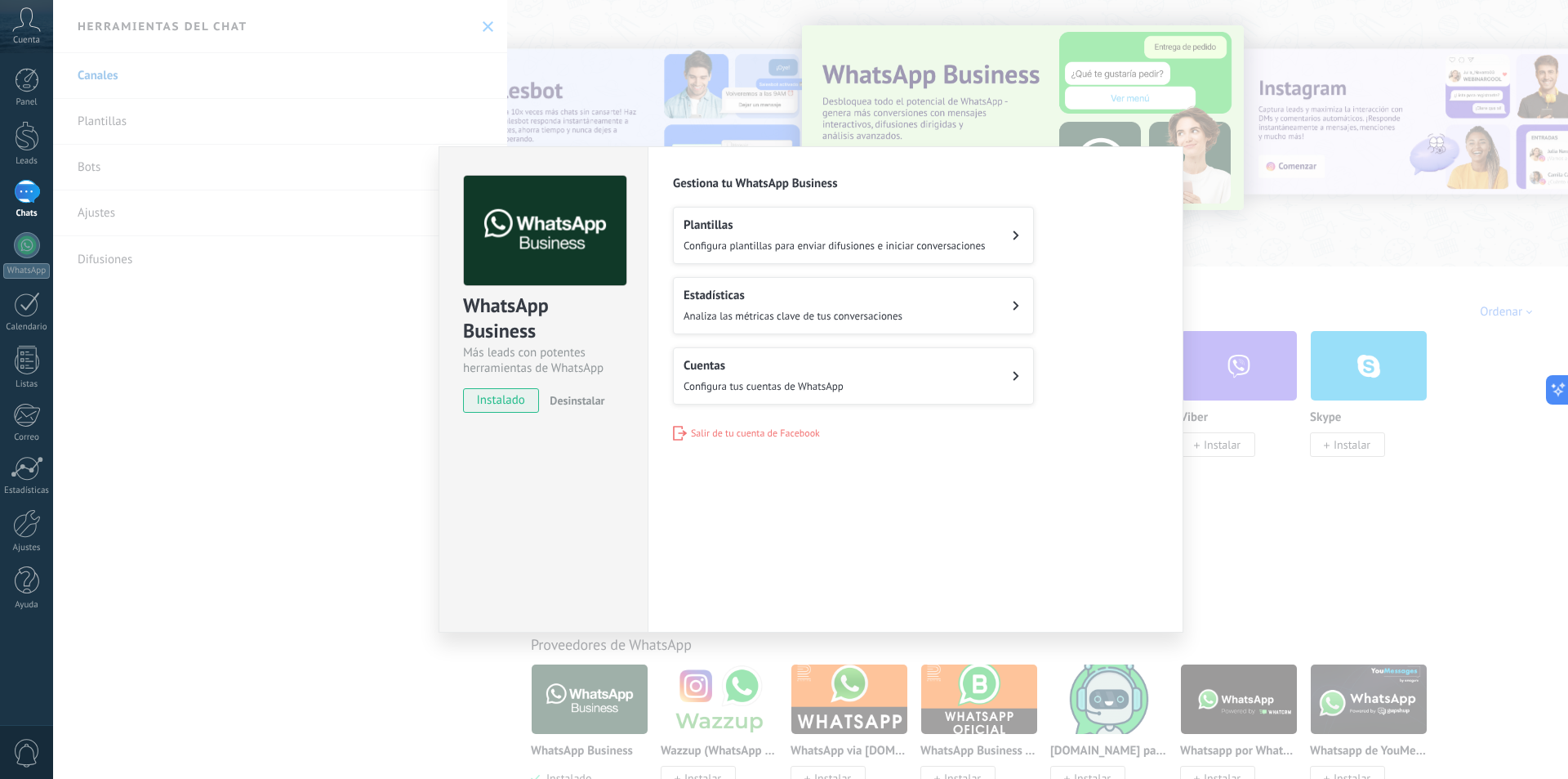
click at [1109, 91] on div "WhatsApp Business Más leads con potentes herramientas de WhatsApp instalado Des…" at bounding box center [810, 389] width 1515 height 779
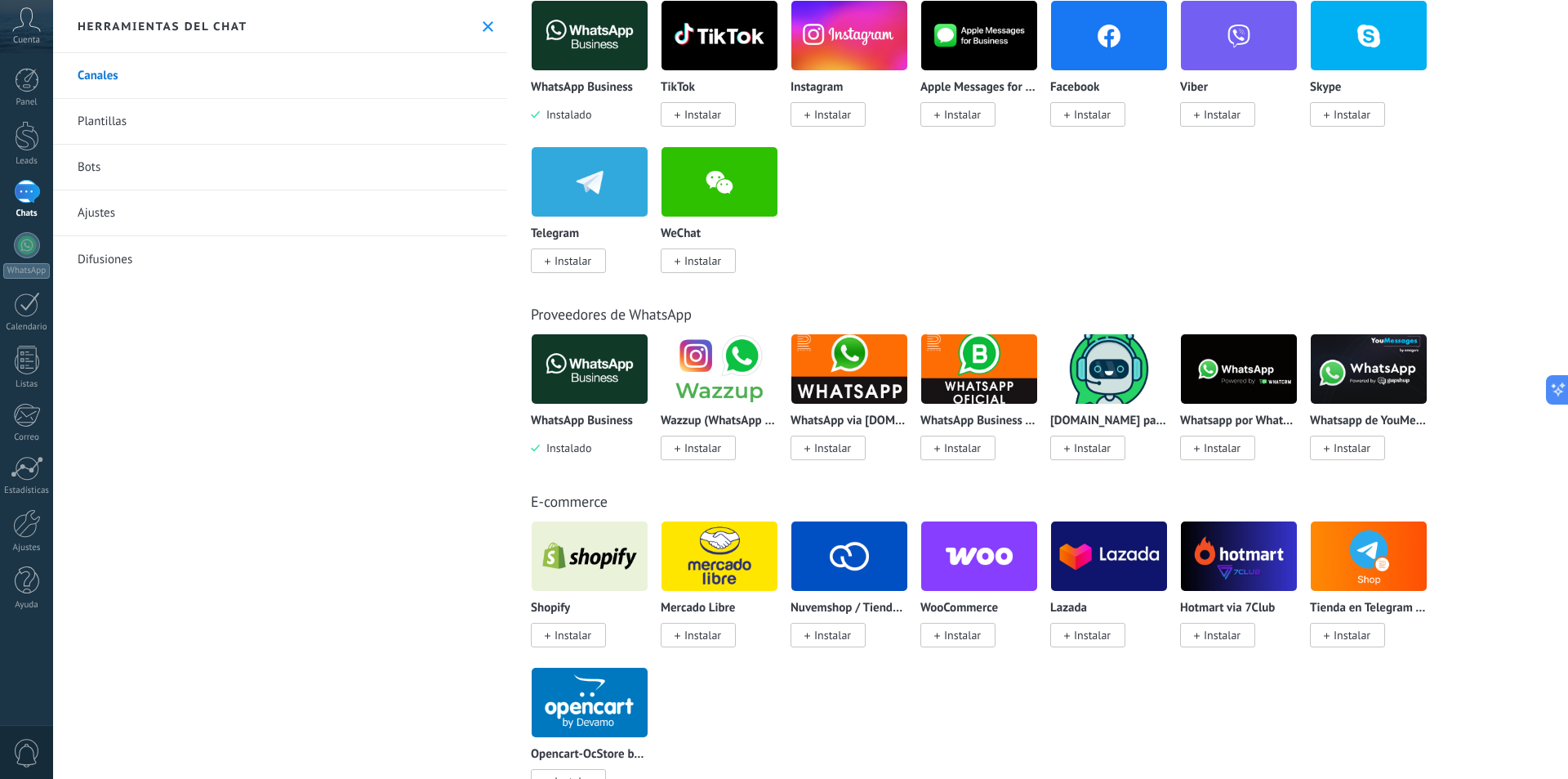
scroll to position [245, 0]
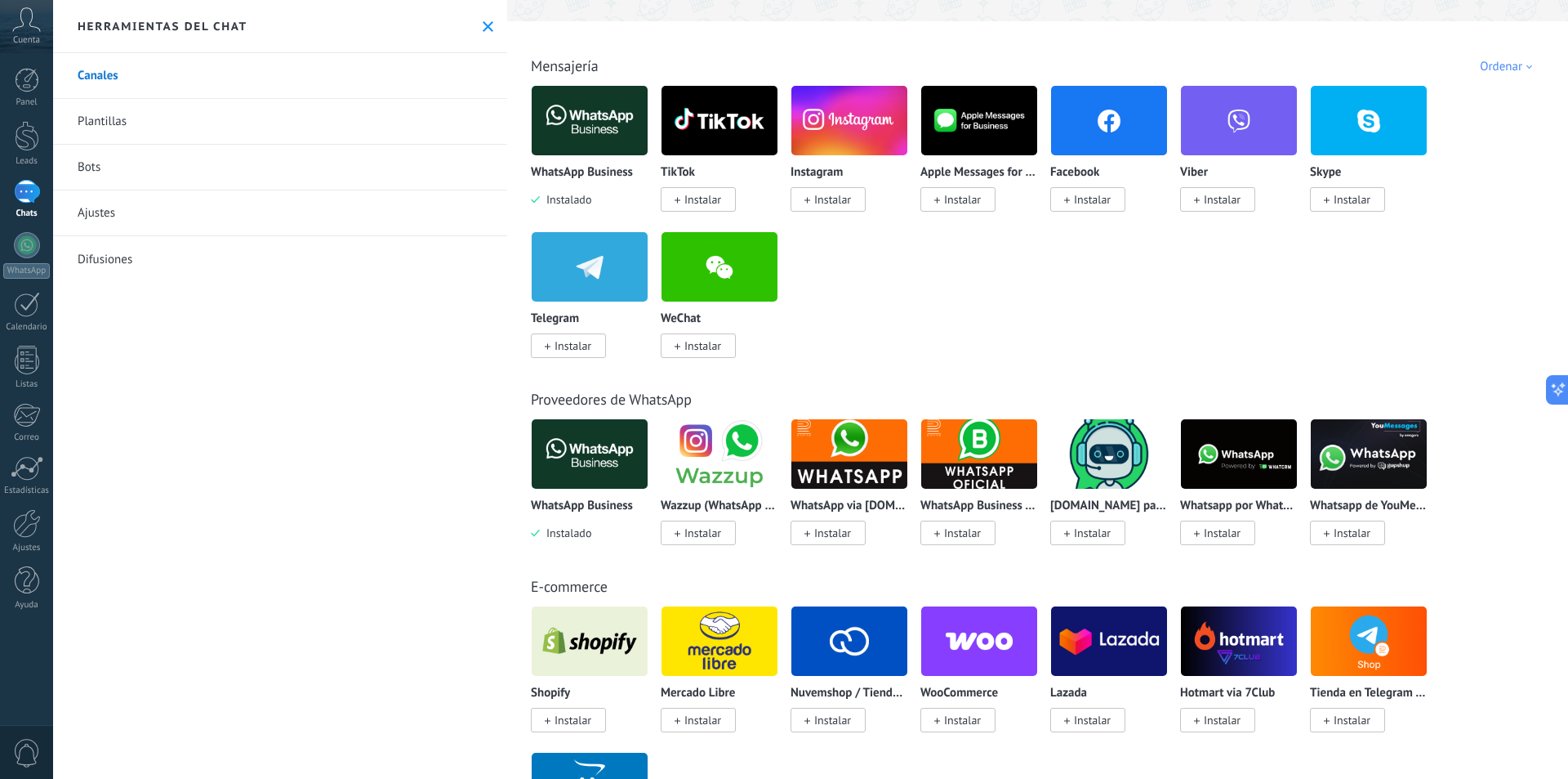
click at [599, 121] on img at bounding box center [589, 120] width 116 height 79
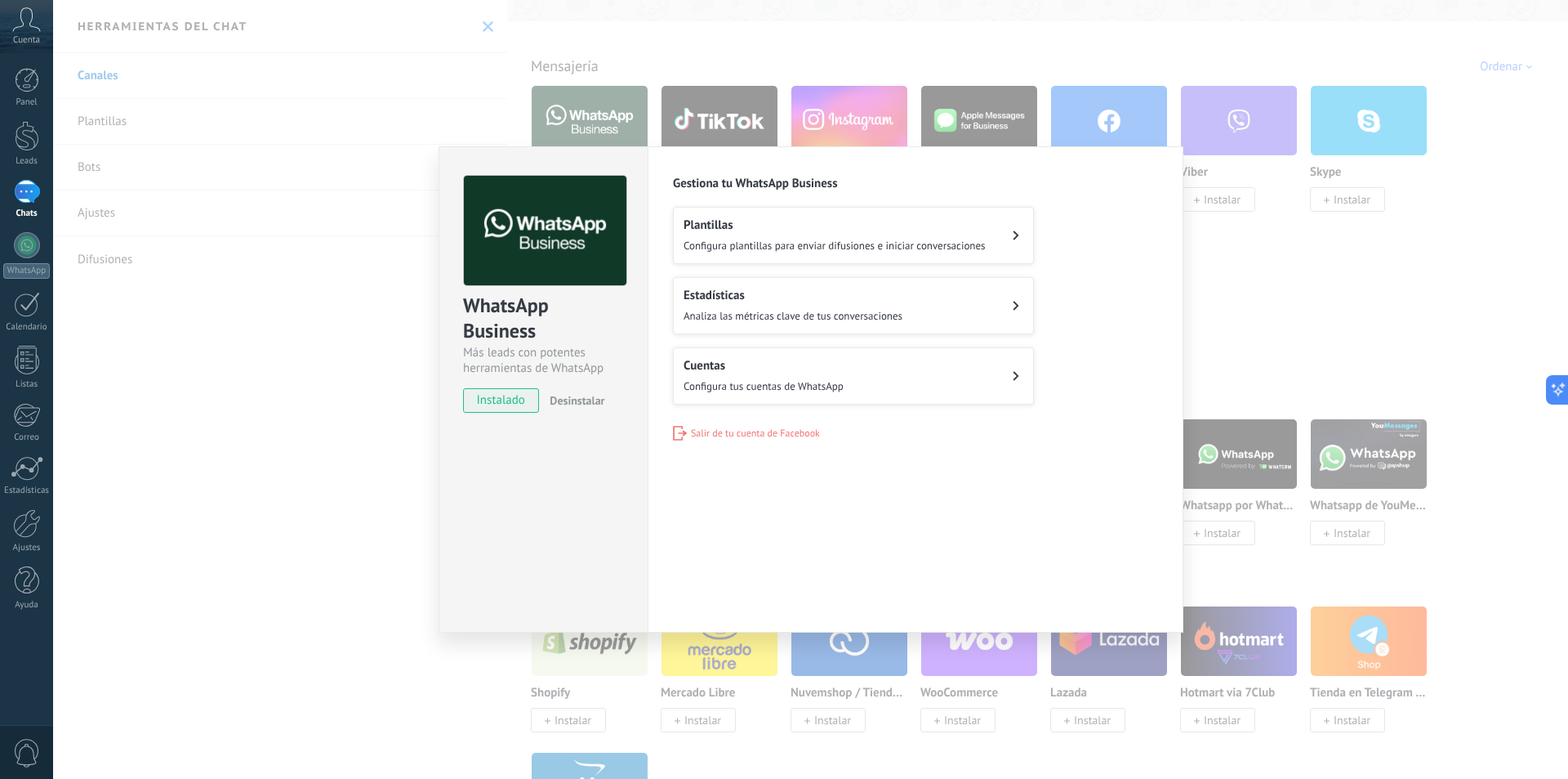
click at [777, 301] on h2 "Estadísticas" at bounding box center [793, 295] width 219 height 16
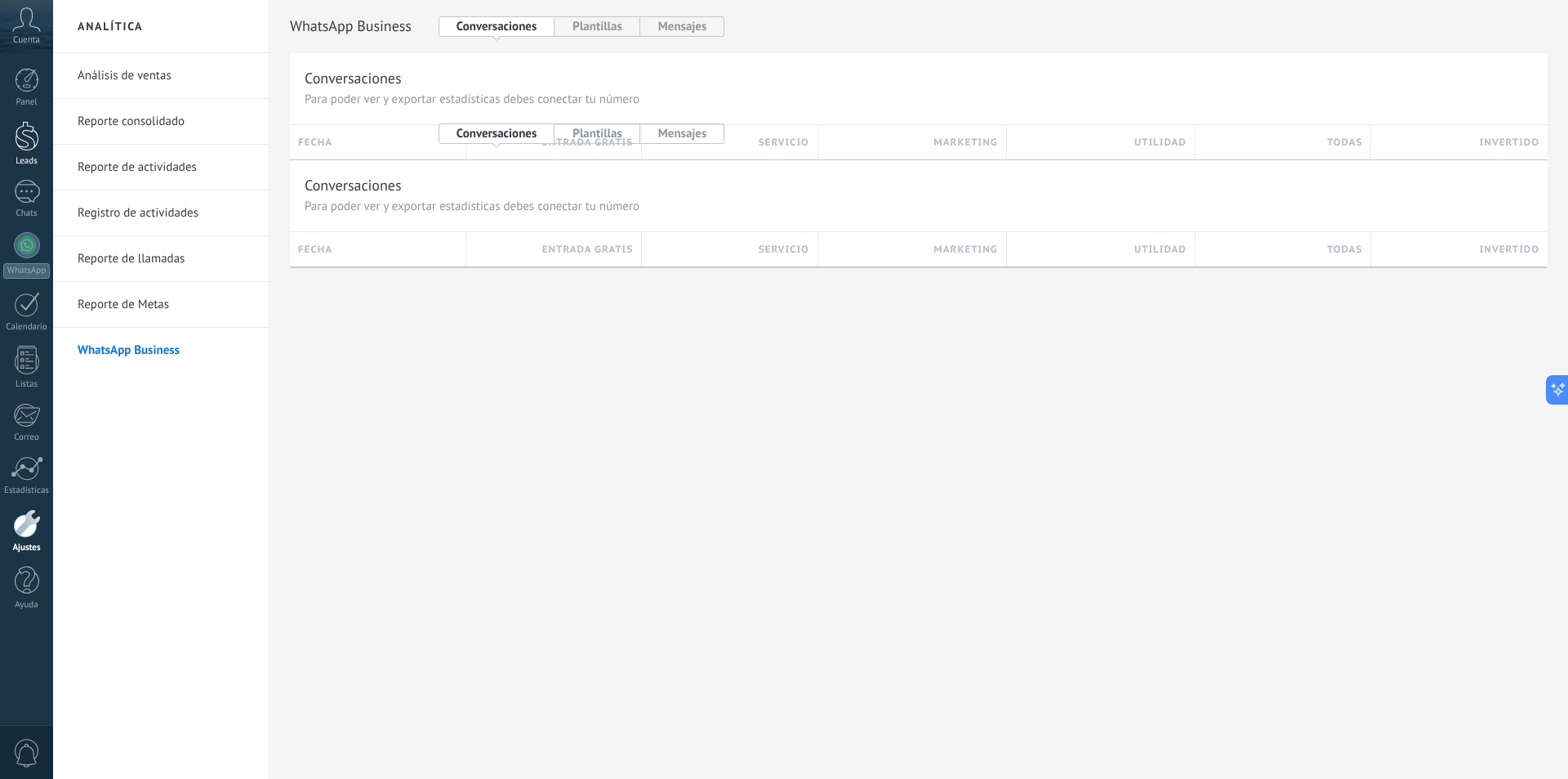
click at [21, 131] on div at bounding box center [27, 136] width 25 height 30
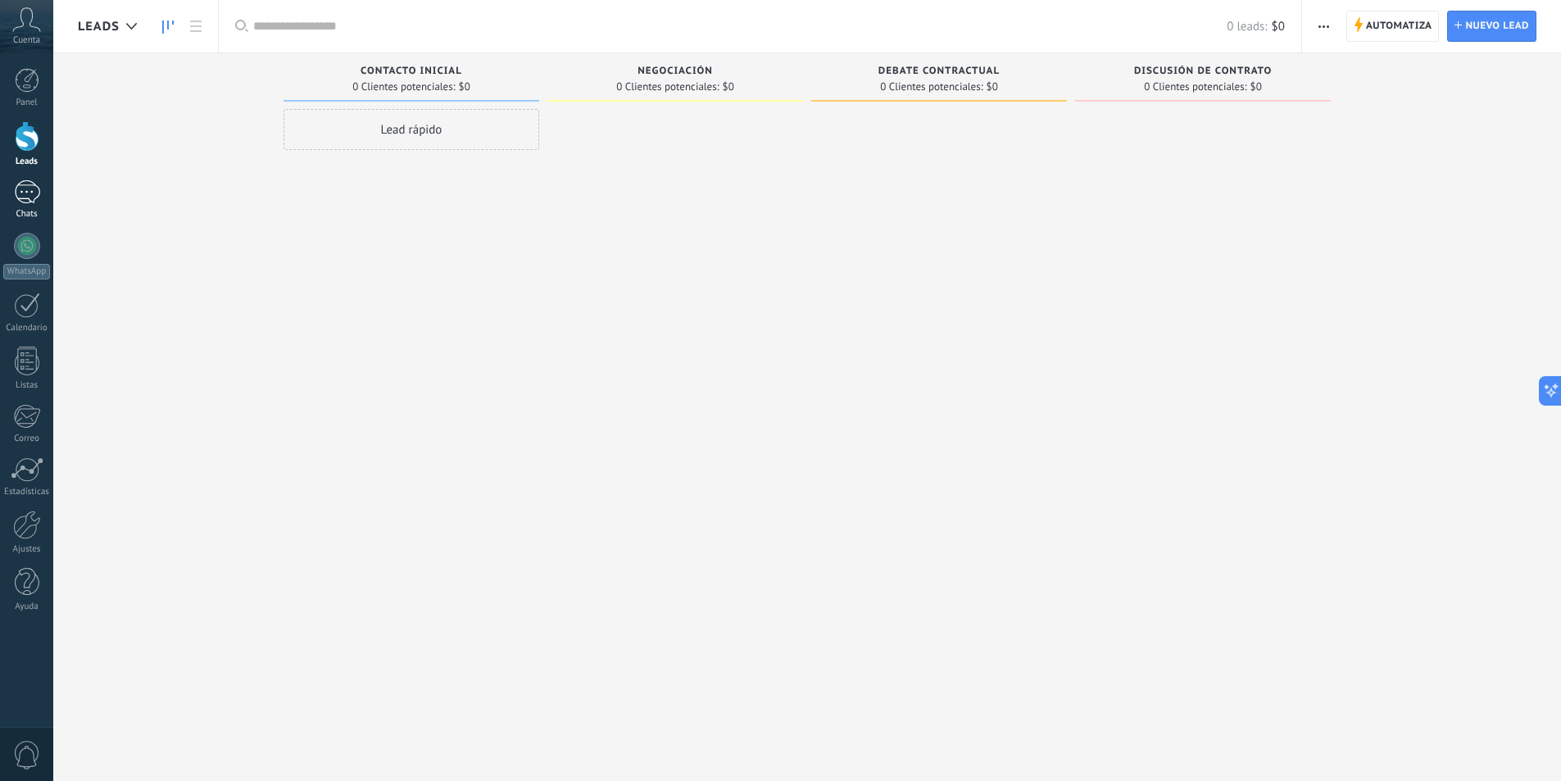
click at [29, 197] on div at bounding box center [27, 192] width 26 height 24
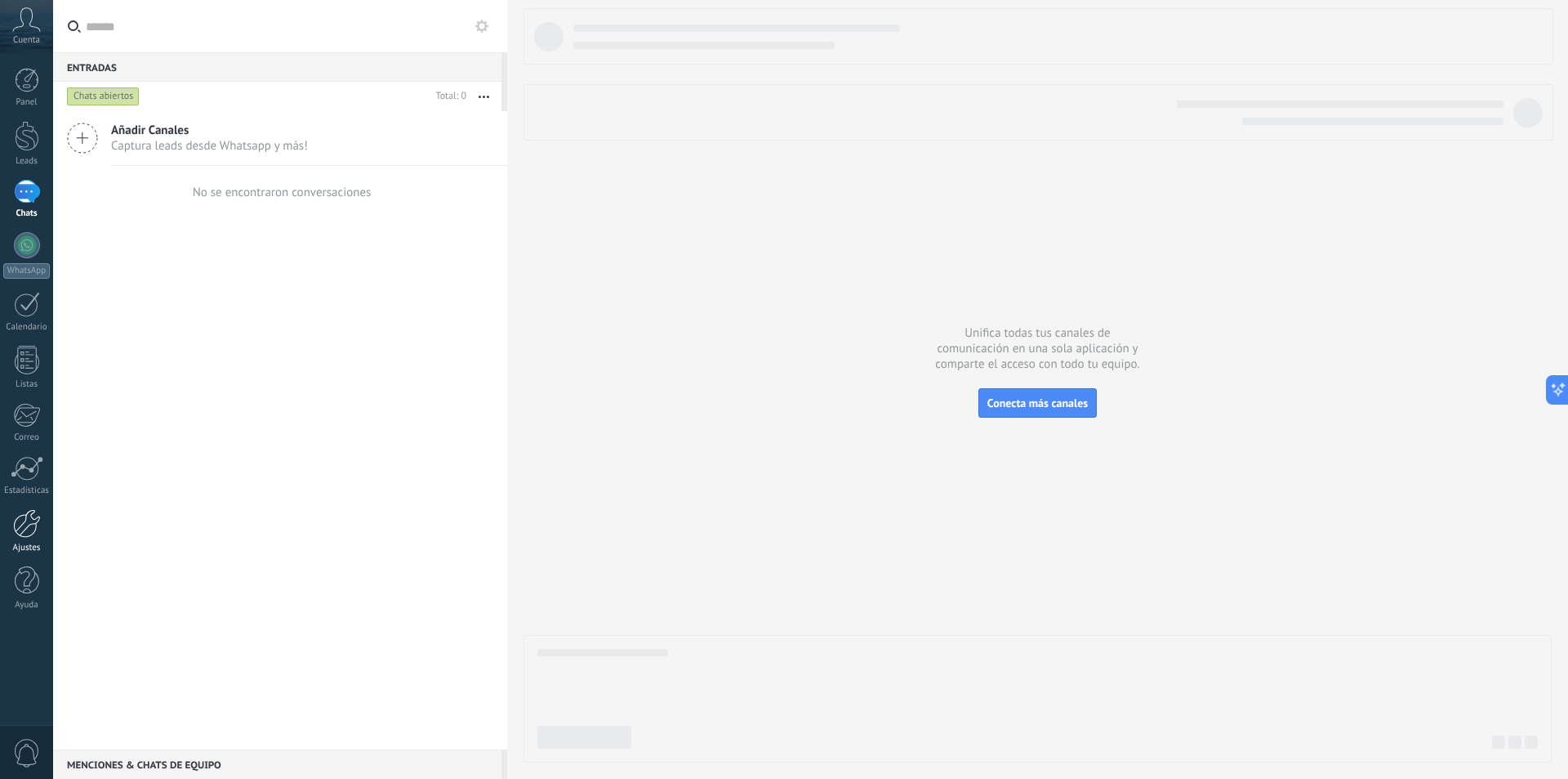
click at [19, 537] on div at bounding box center [27, 523] width 28 height 29
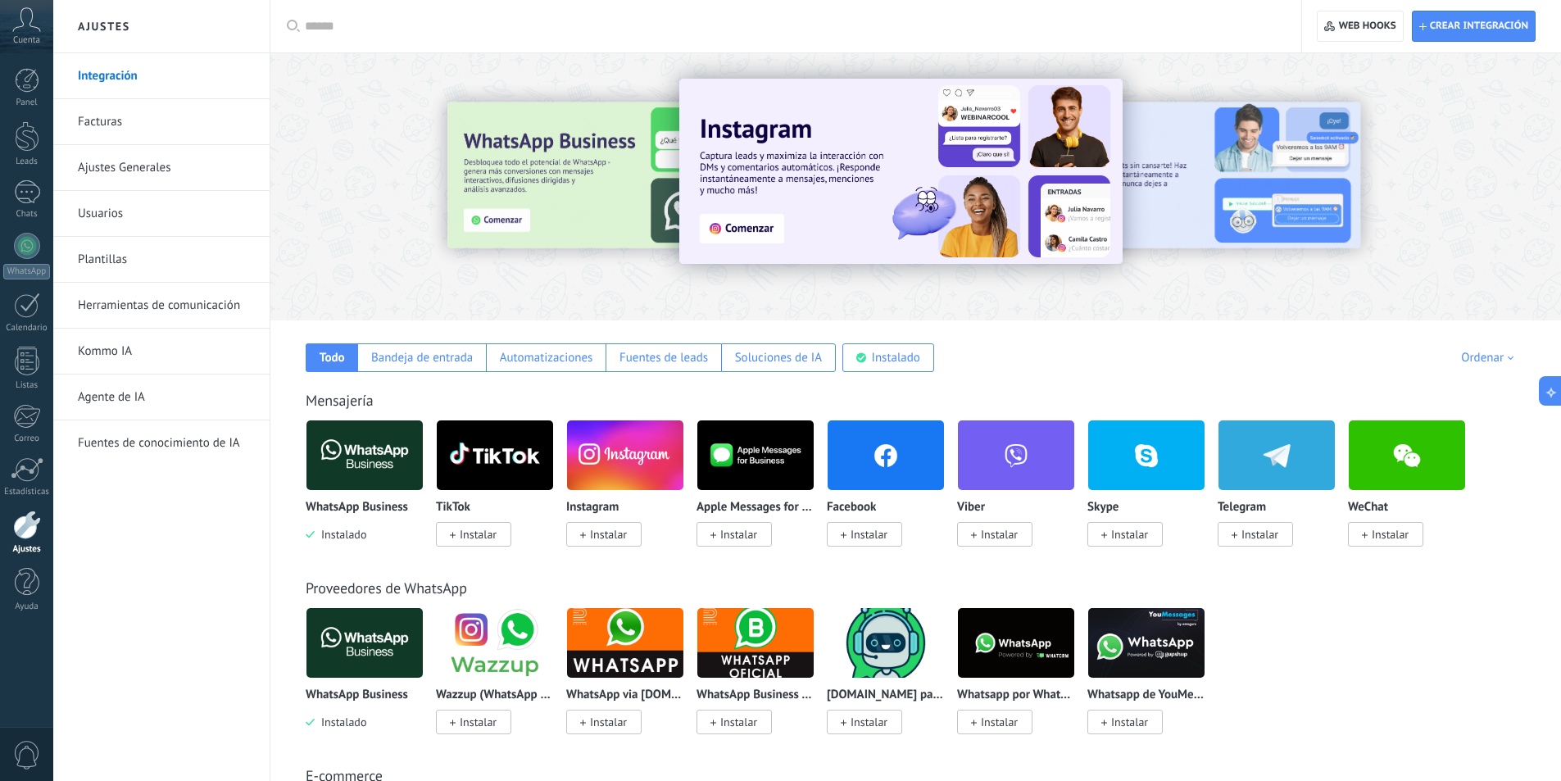
click at [362, 468] on img at bounding box center [364, 454] width 116 height 79
click at [369, 465] on img at bounding box center [364, 454] width 116 height 79
click at [357, 542] on div "WhatsApp Business Instalado" at bounding box center [371, 492] width 130 height 147
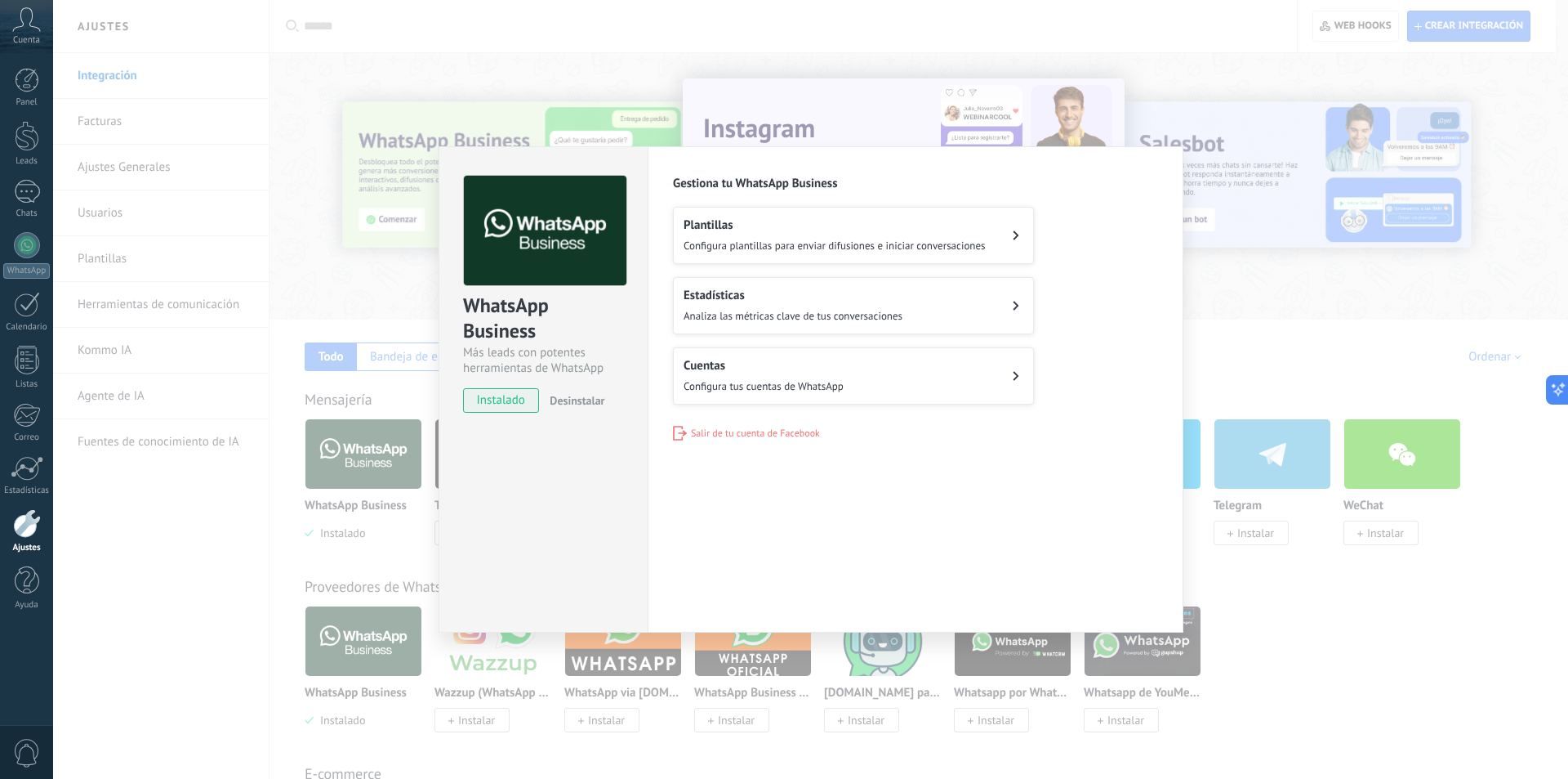
click at [355, 514] on div "WhatsApp Business Más leads con potentes herramientas de WhatsApp instalado Des…" at bounding box center [810, 389] width 1515 height 779
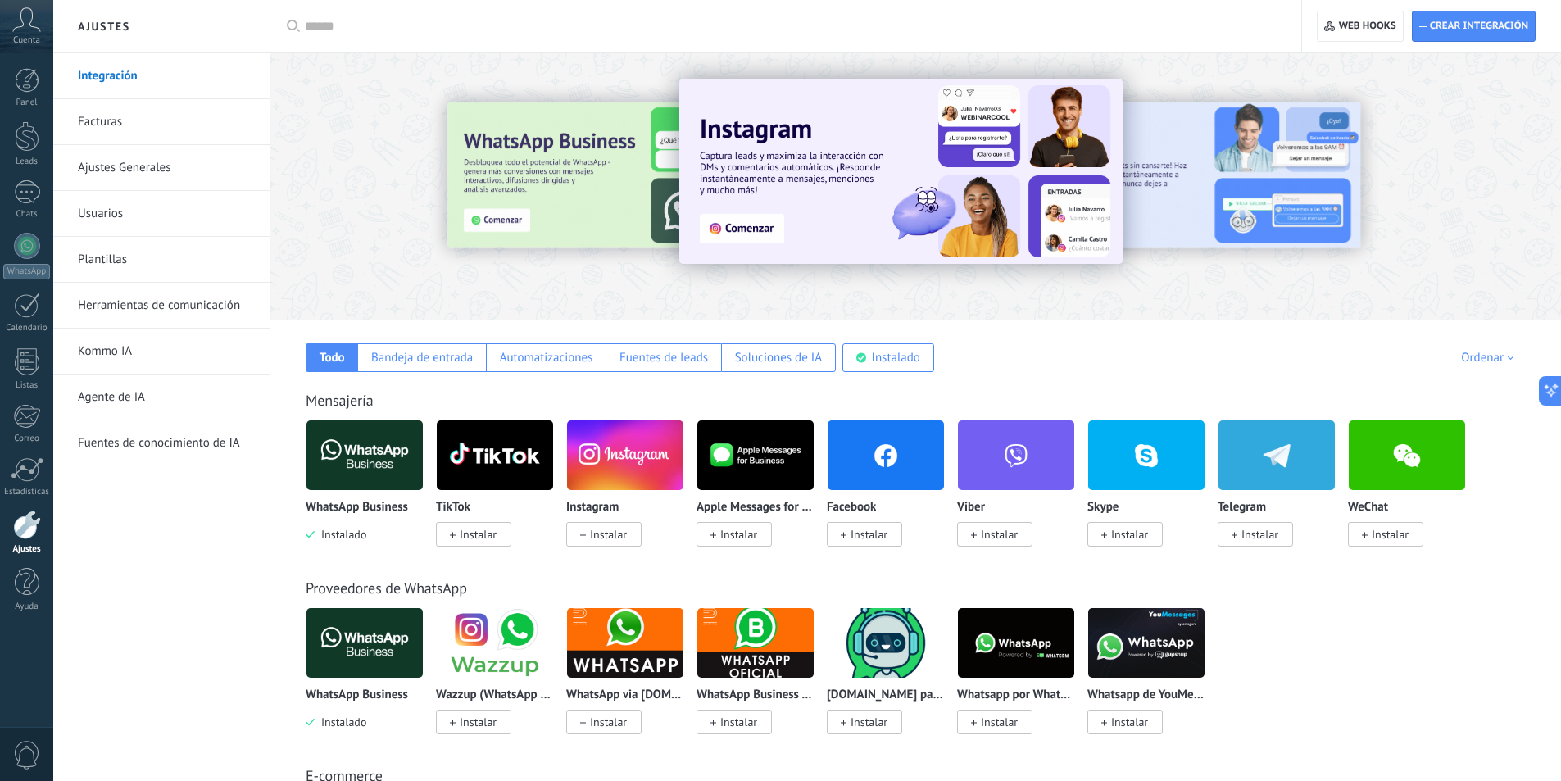
click at [356, 515] on div "WhatsApp Business Instalado" at bounding box center [365, 522] width 118 height 42
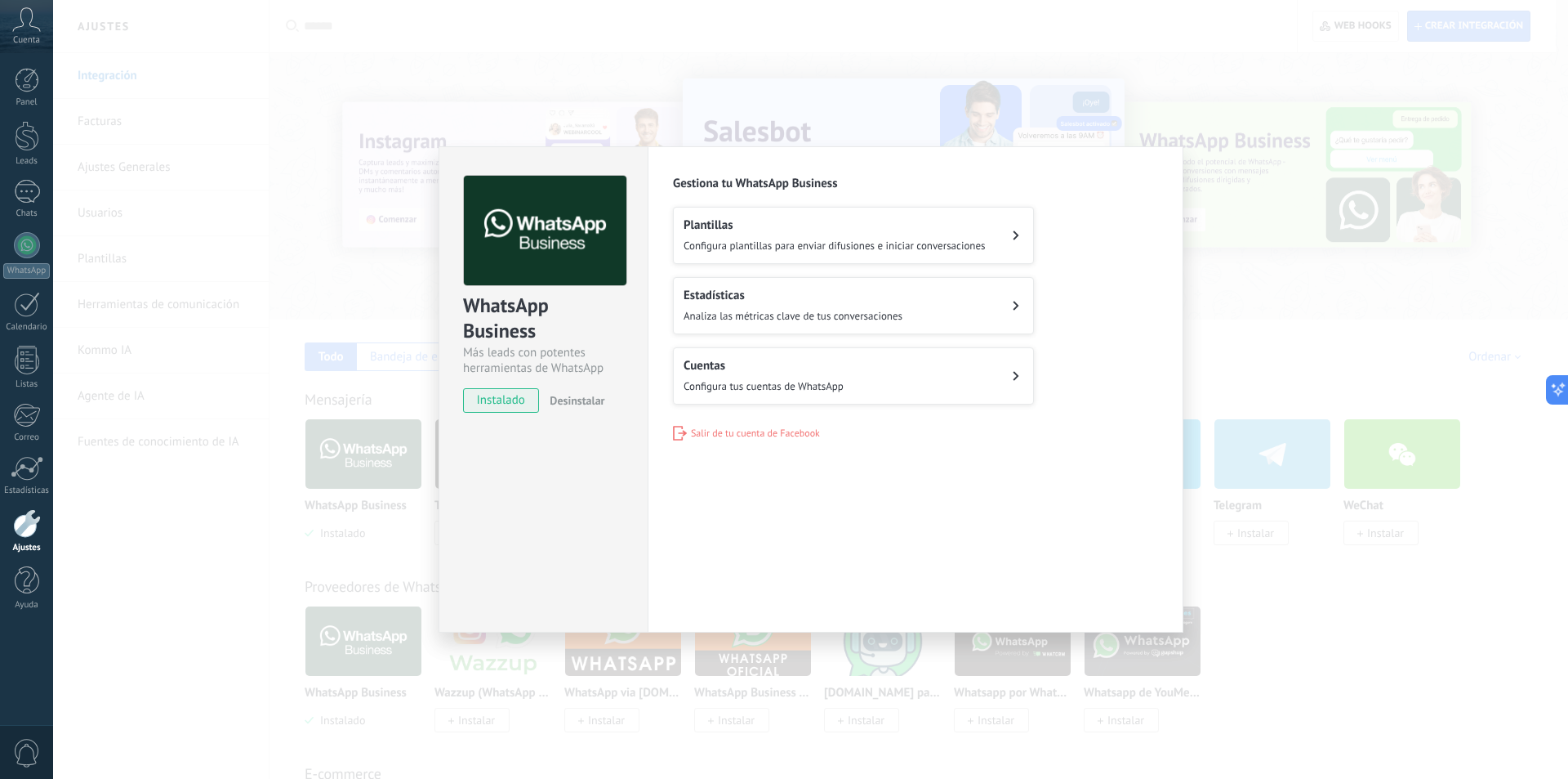
click at [861, 90] on div "WhatsApp Business Más leads con potentes herramientas de WhatsApp instalado Des…" at bounding box center [810, 389] width 1515 height 779
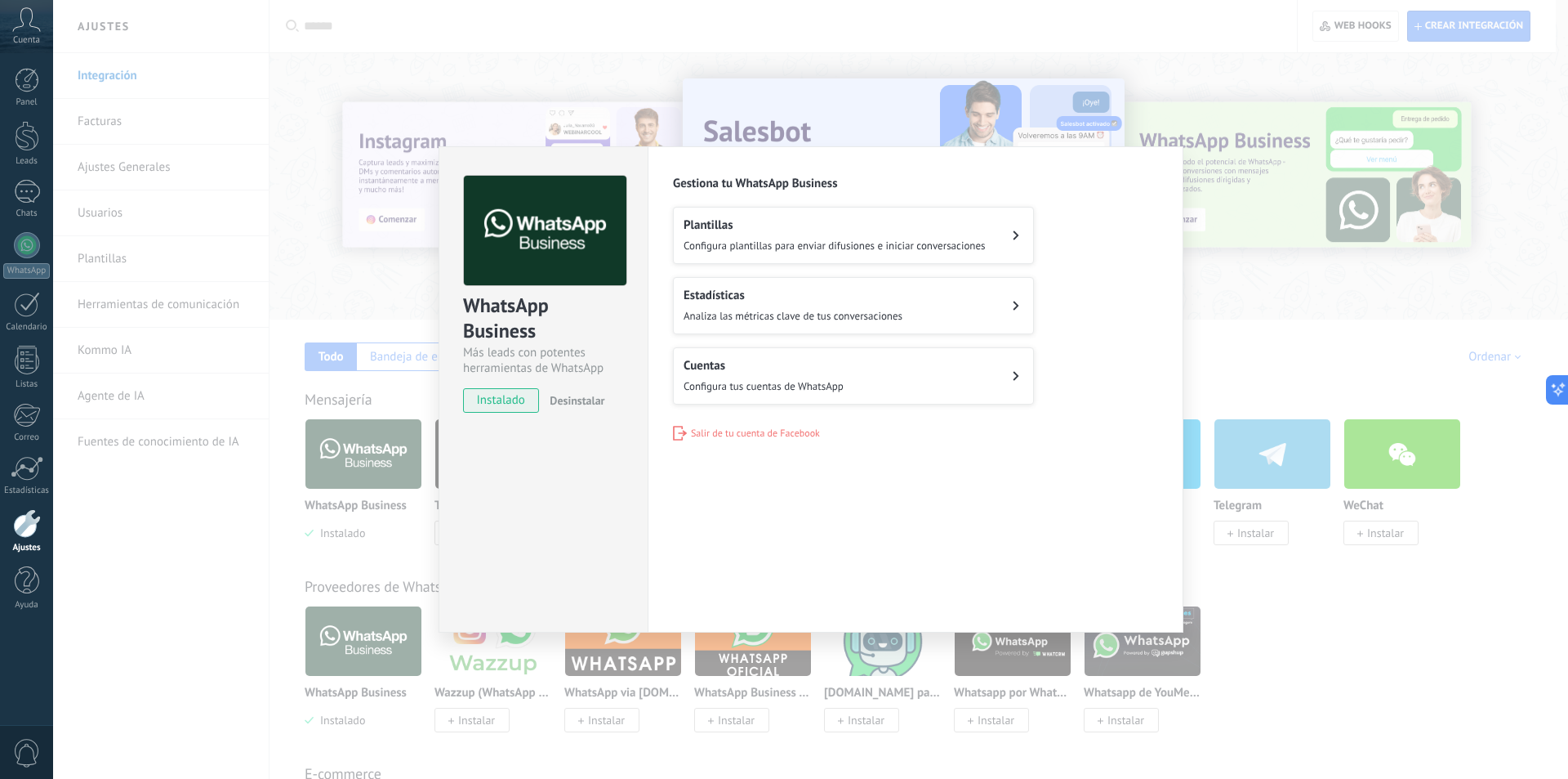
click at [811, 65] on div "WhatsApp Business Más leads con potentes herramientas de WhatsApp instalado Des…" at bounding box center [810, 389] width 1515 height 779
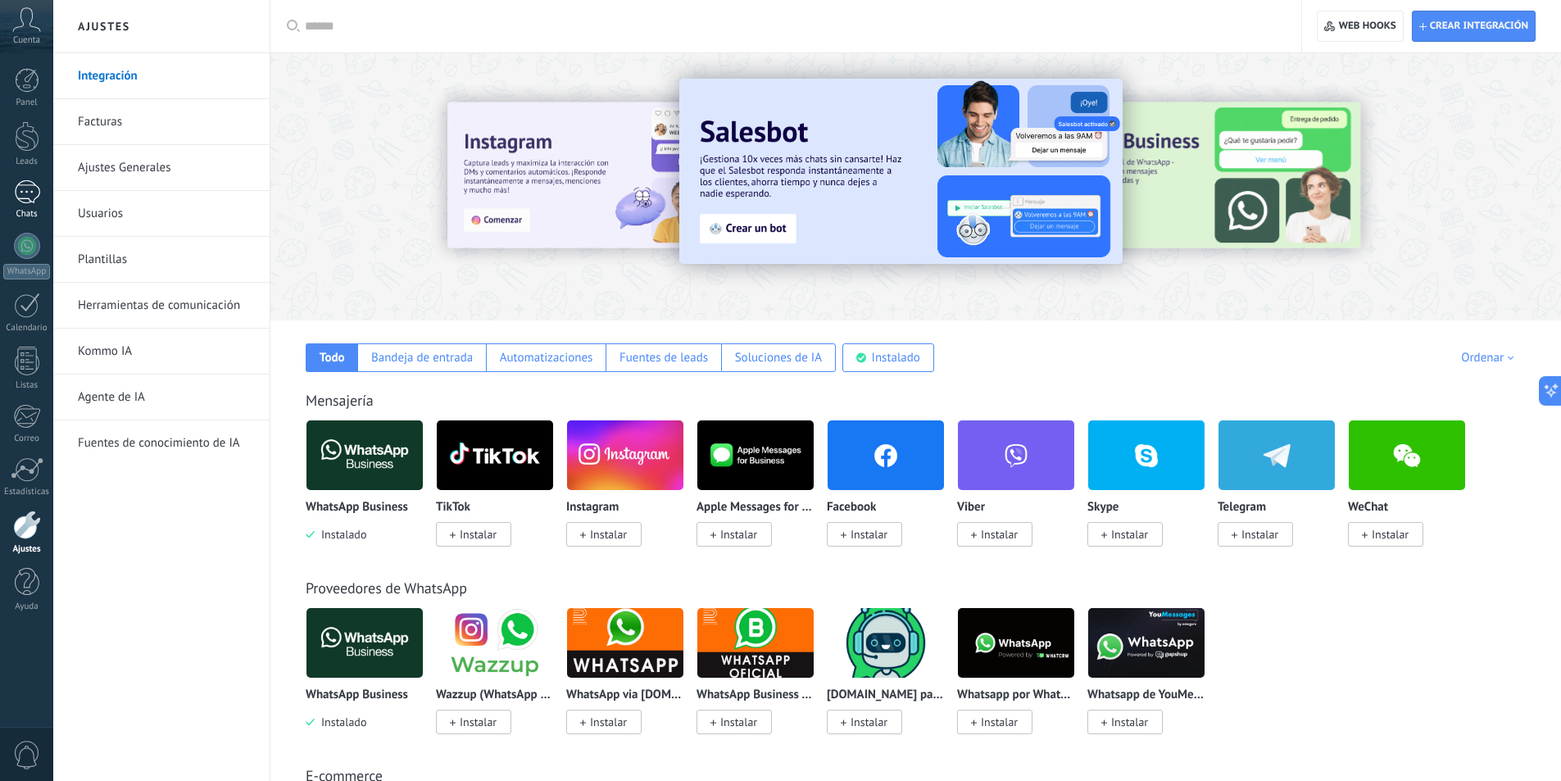
click at [31, 198] on div at bounding box center [27, 192] width 26 height 24
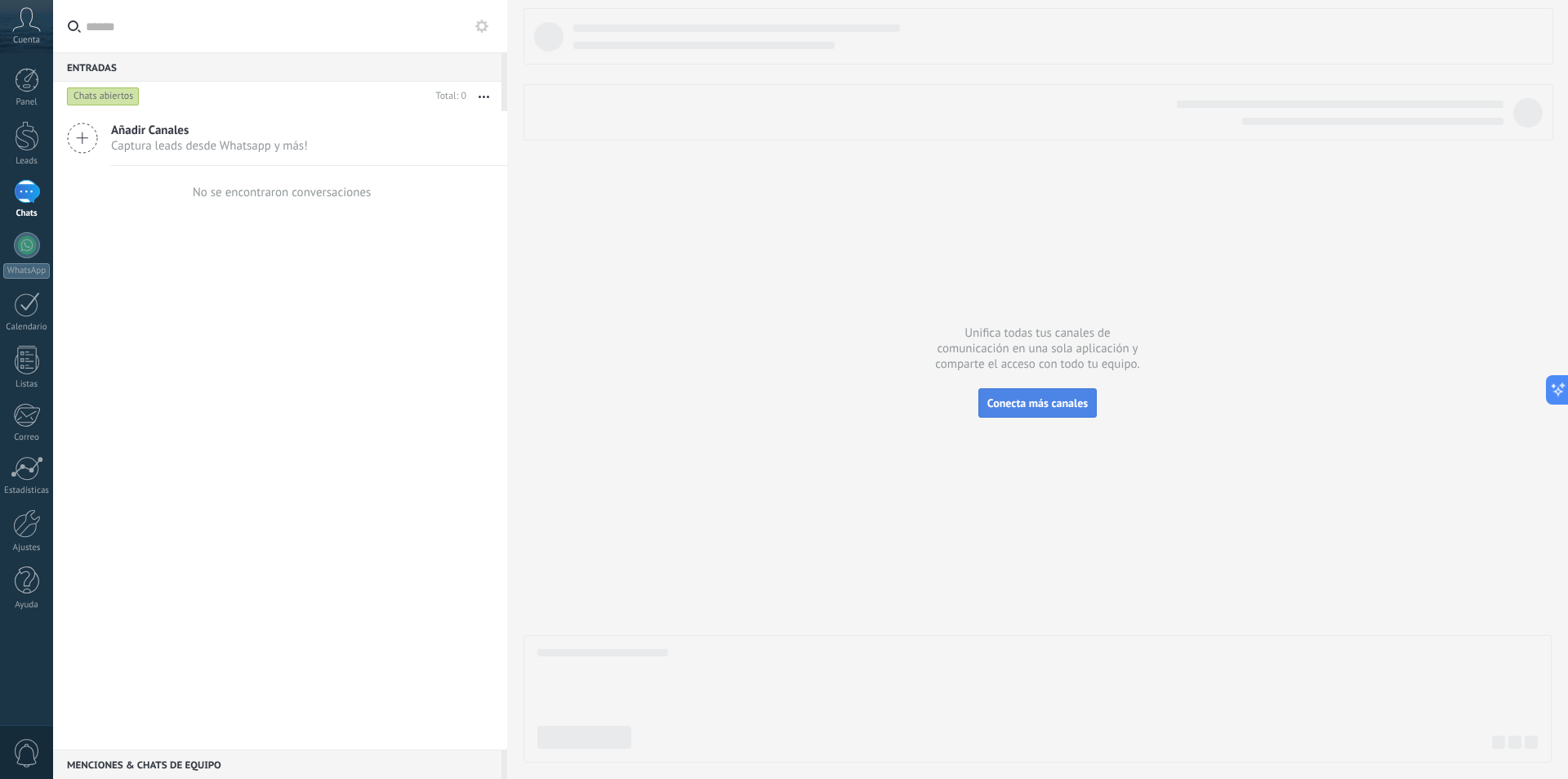
click at [1053, 395] on button "Conecta más canales" at bounding box center [1038, 402] width 119 height 29
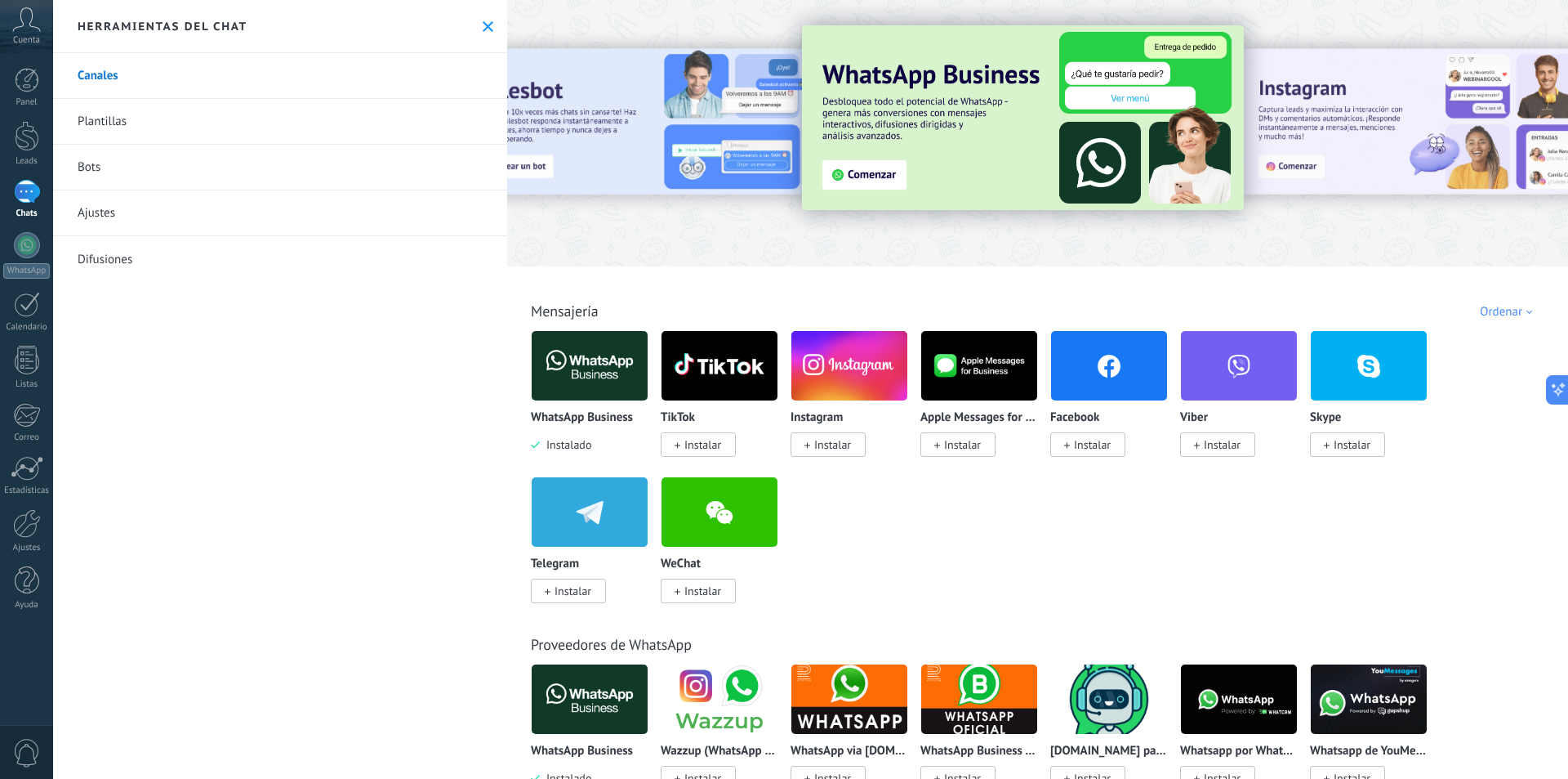
click at [843, 166] on img at bounding box center [1023, 117] width 442 height 185
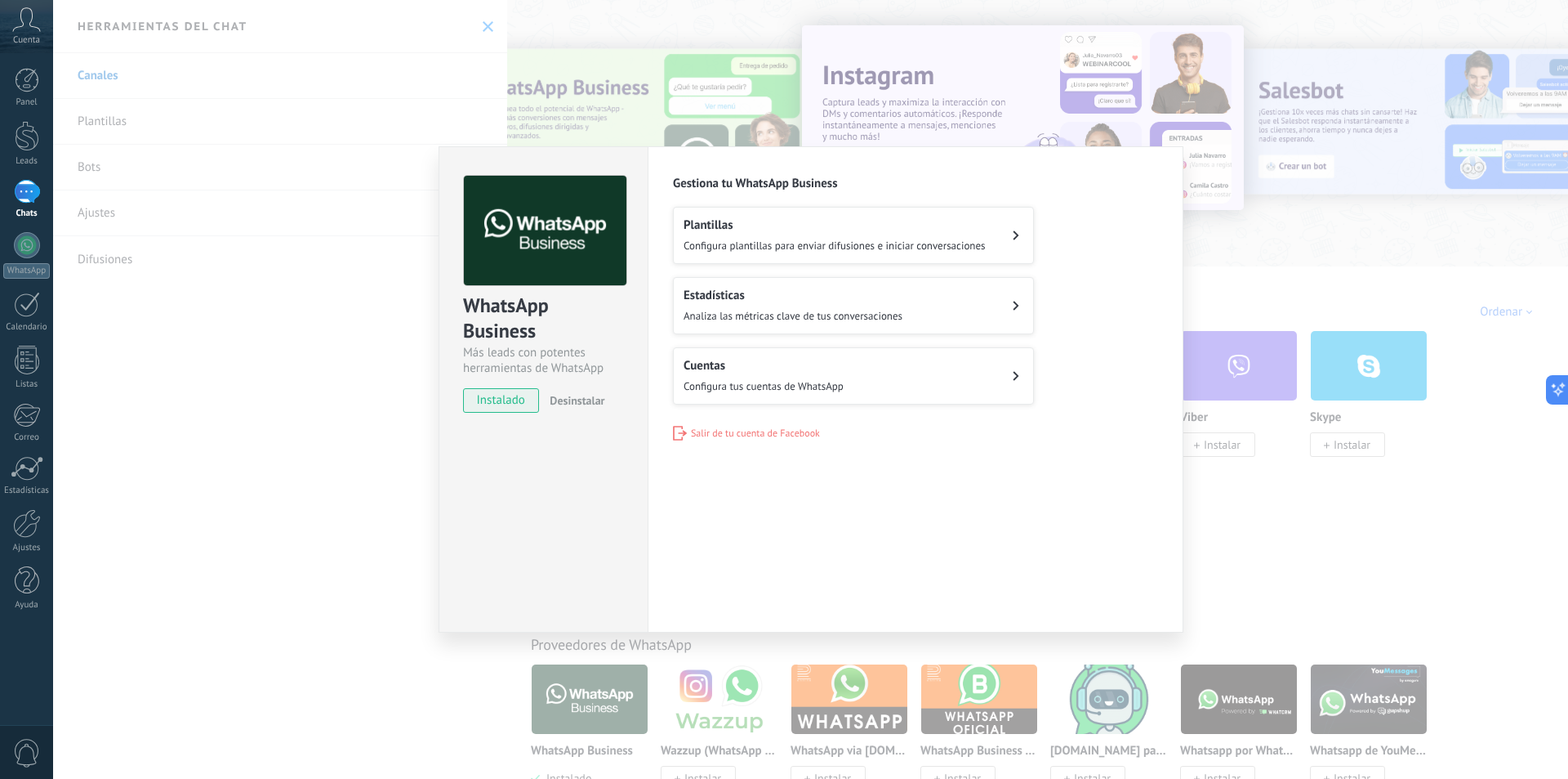
click at [585, 405] on span "Desinstalar" at bounding box center [576, 400] width 55 height 15
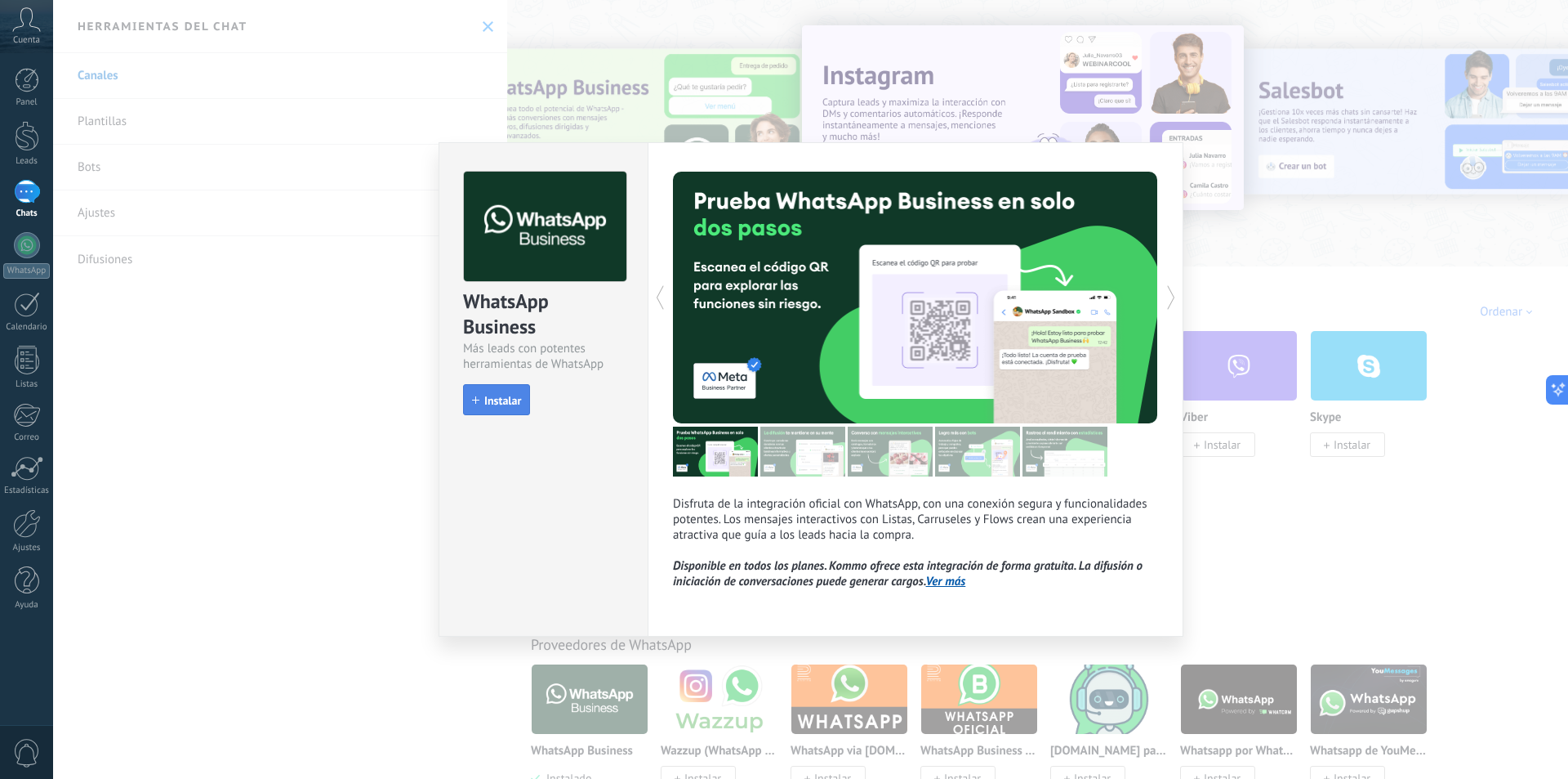
click at [513, 409] on button "Instalar" at bounding box center [496, 399] width 67 height 31
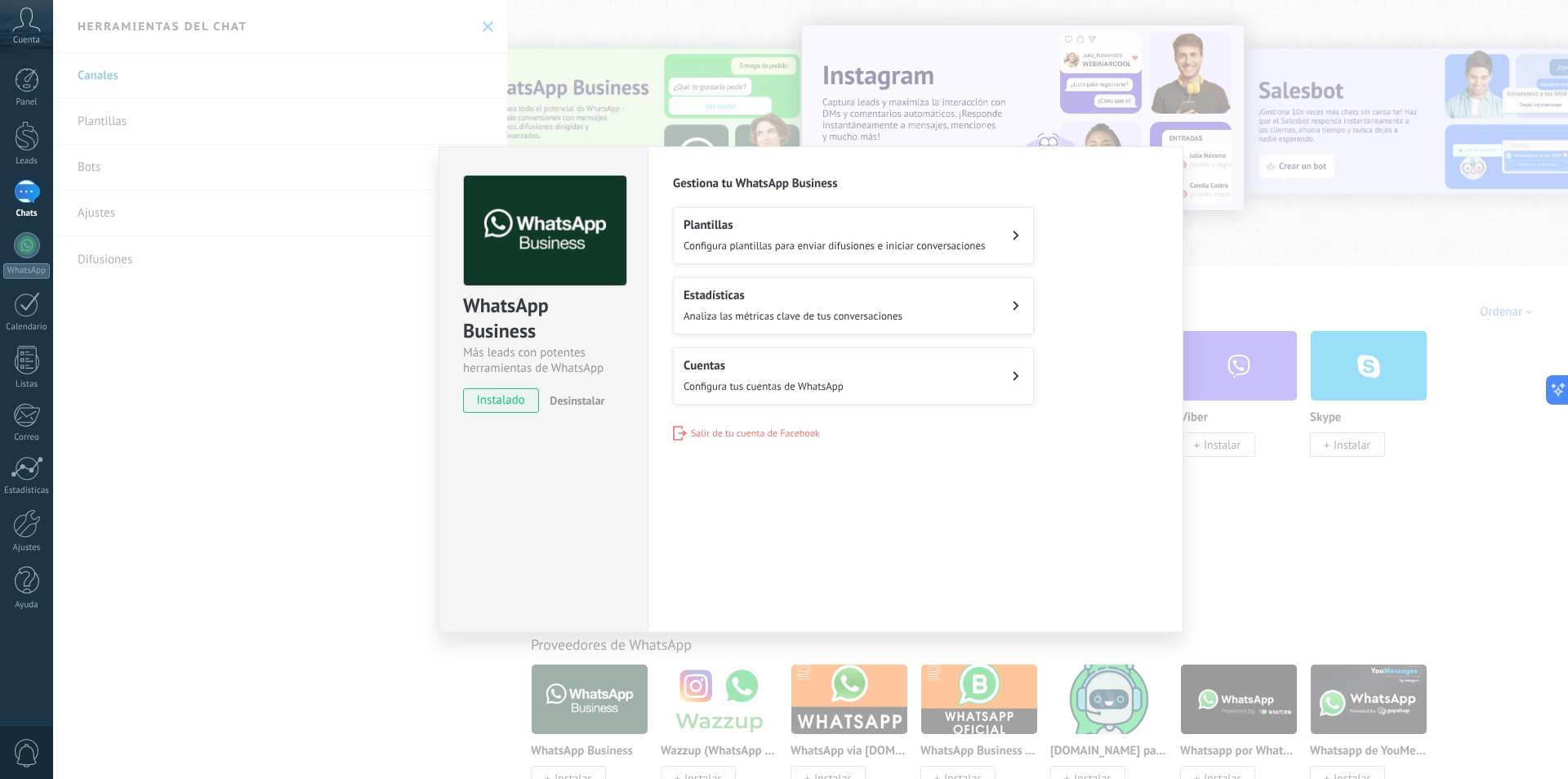
click at [877, 494] on div "Configuraciones Autorizaciones Esta pestaña registra a los usuarios que han con…" at bounding box center [915, 390] width 535 height 487
click at [200, 179] on div "WhatsApp Business Más leads con potentes herramientas de WhatsApp instalado Des…" at bounding box center [810, 389] width 1515 height 779
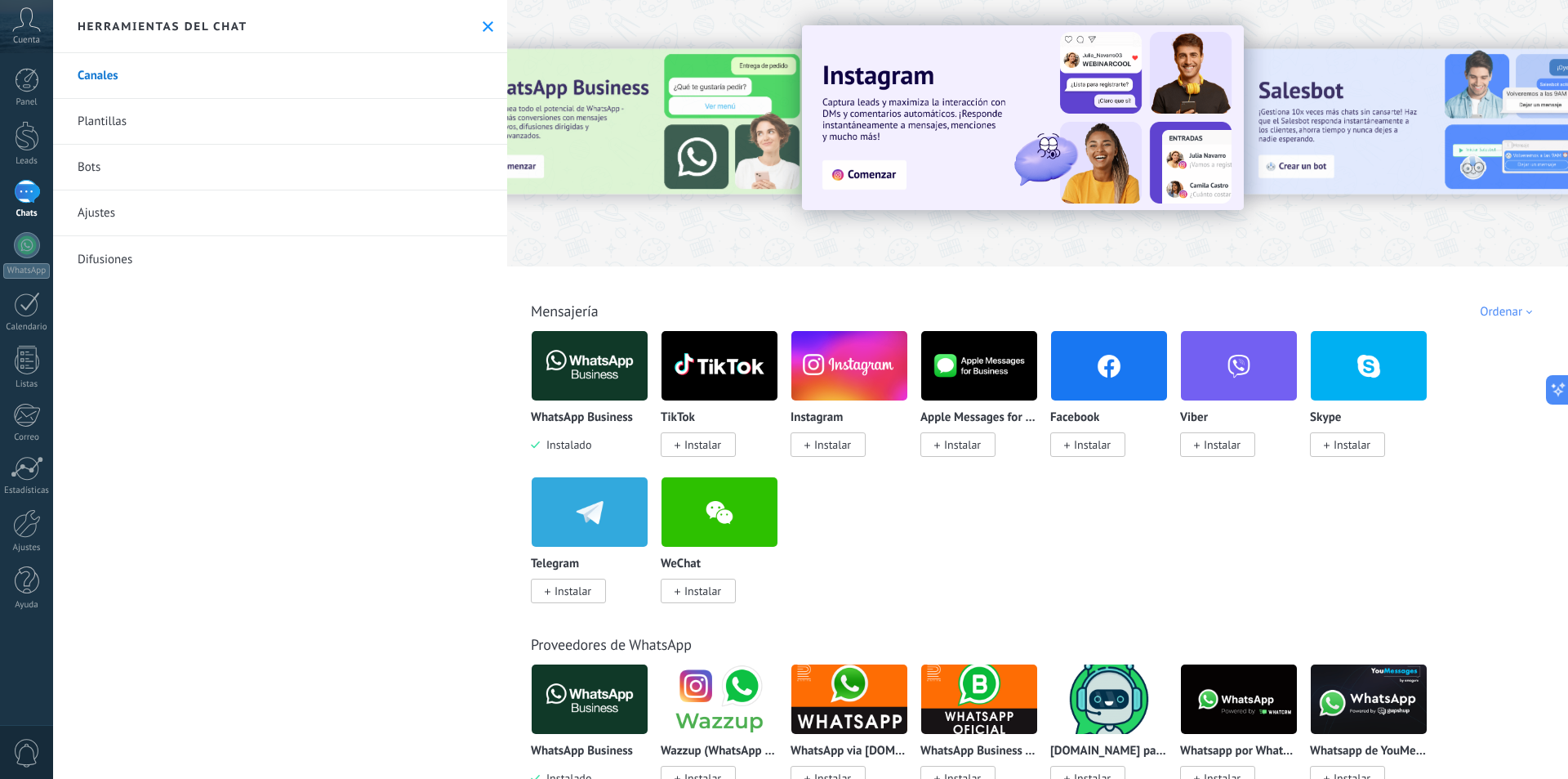
click at [603, 370] on img at bounding box center [589, 365] width 116 height 79
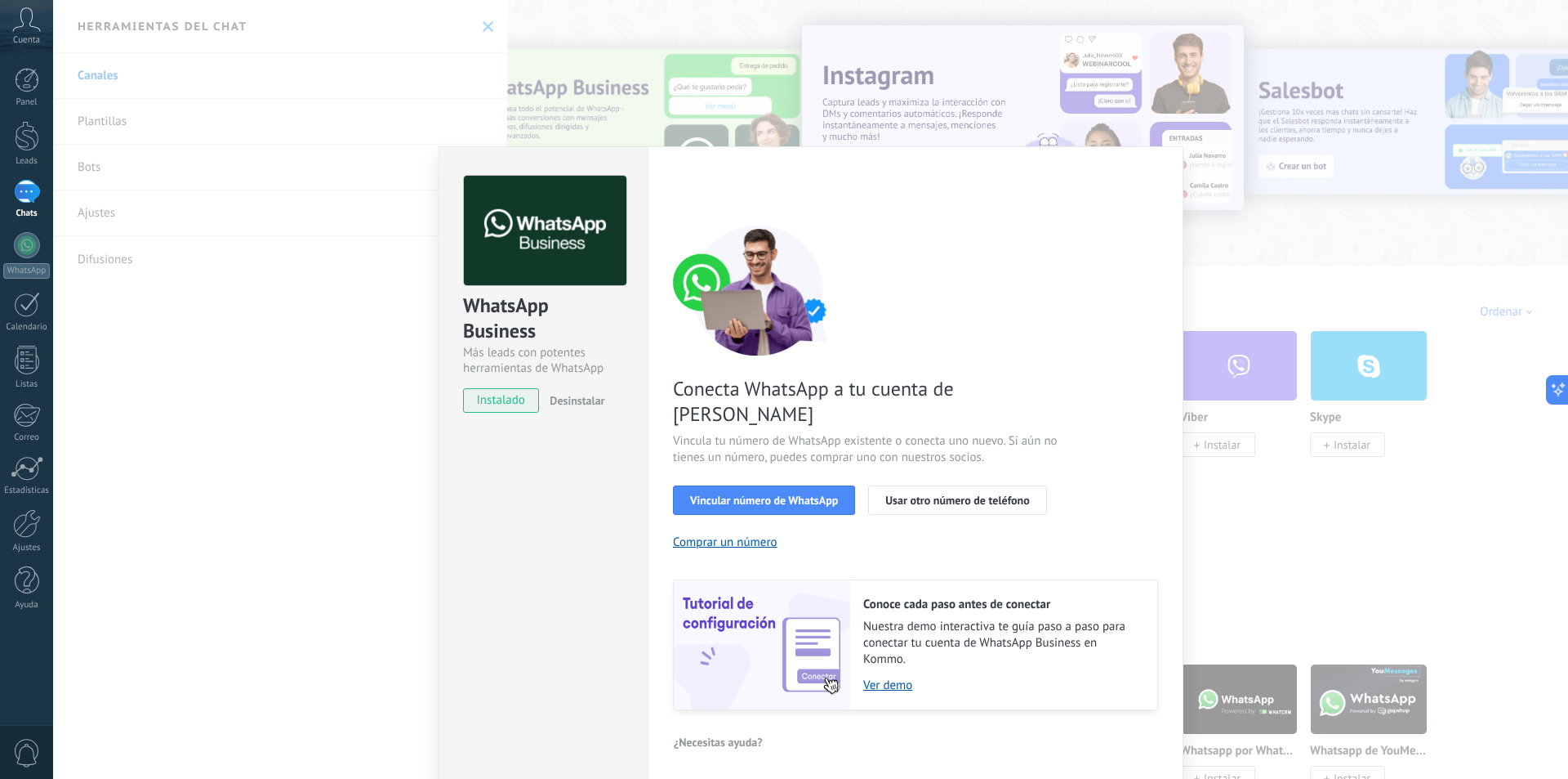
click at [575, 396] on span "Desinstalar" at bounding box center [576, 400] width 55 height 15
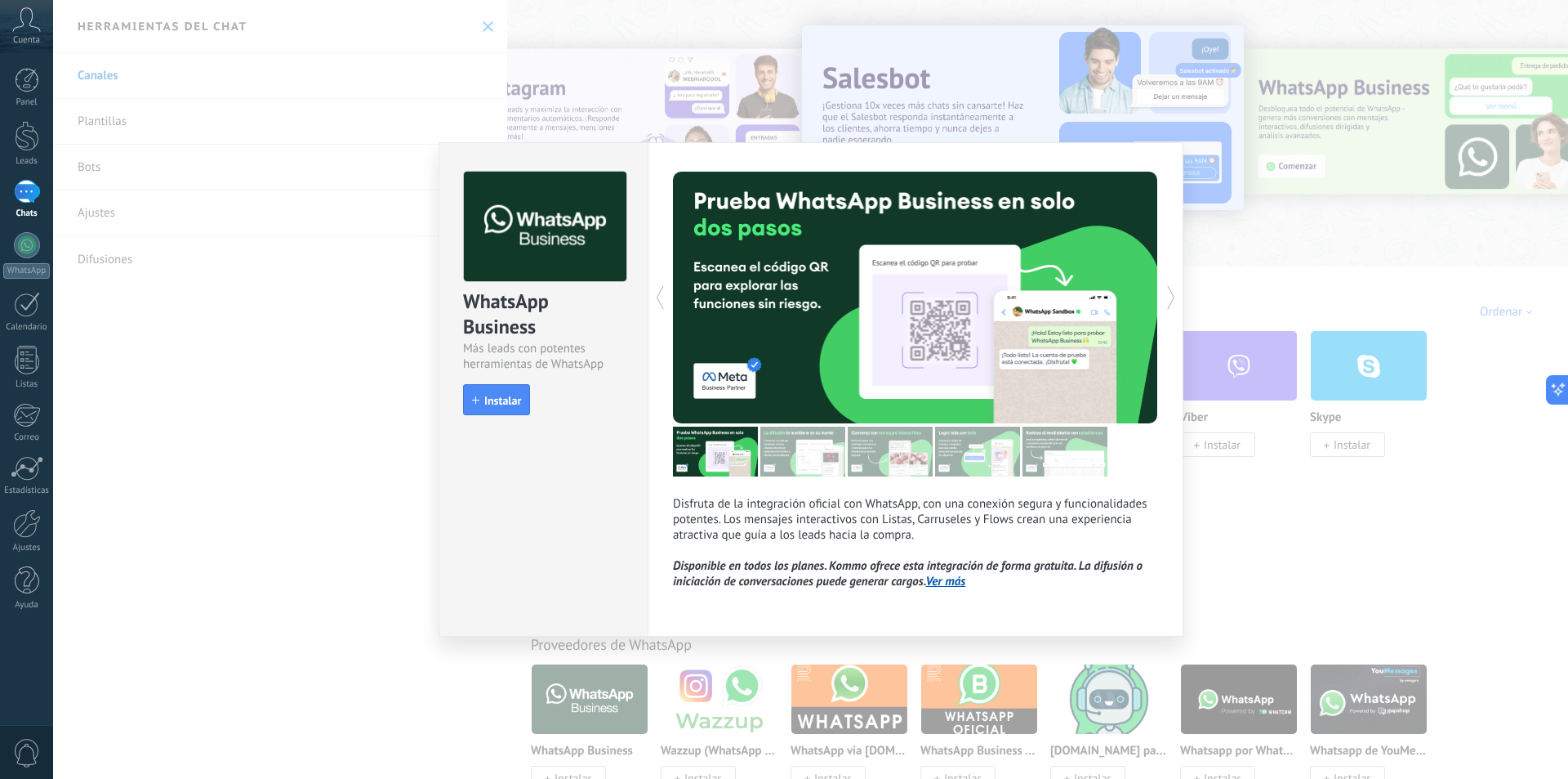
click at [301, 241] on div "WhatsApp Business Más leads con potentes herramientas de WhatsApp install Insta…" at bounding box center [810, 389] width 1515 height 779
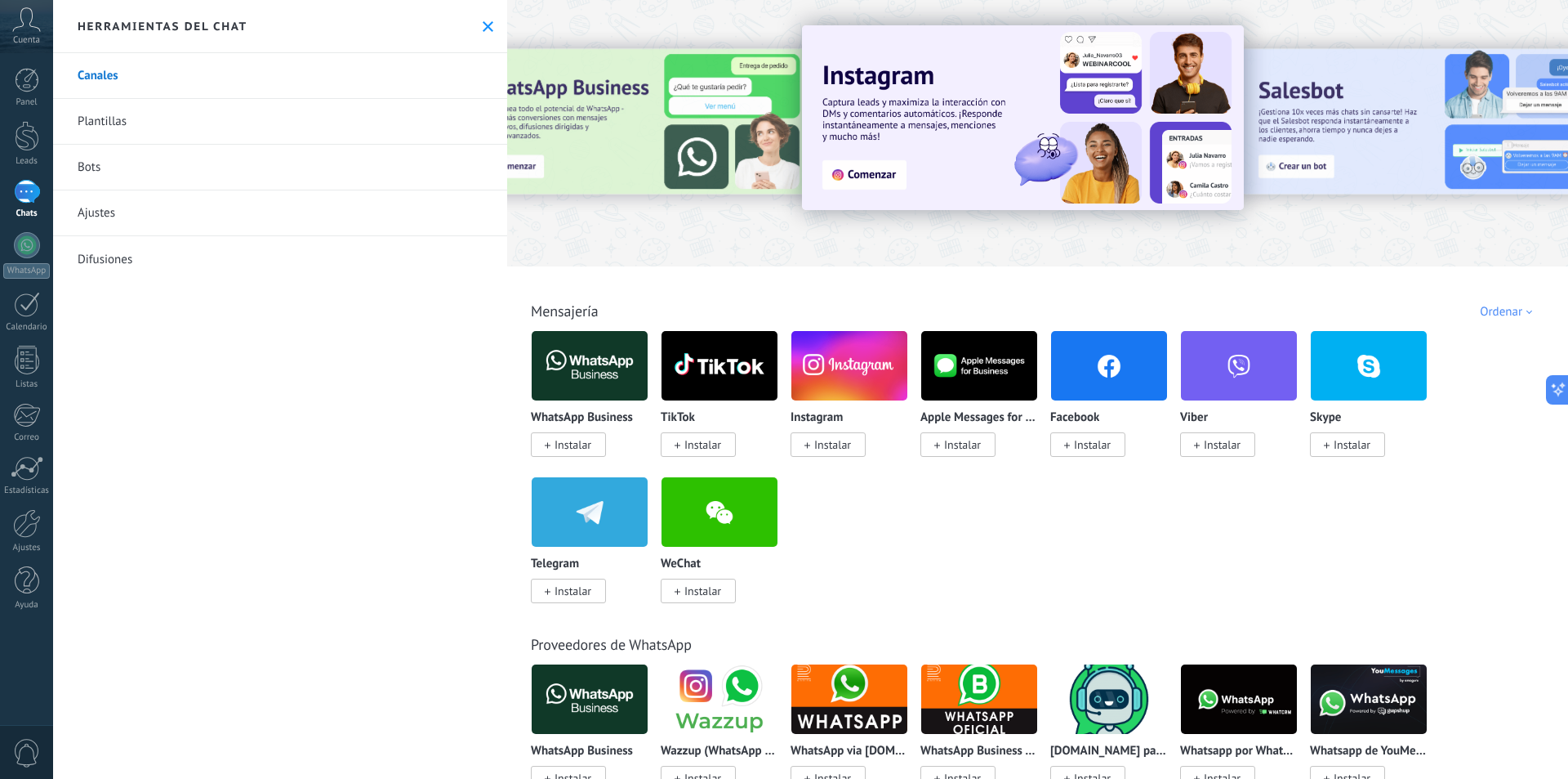
click at [582, 437] on span "Instalar" at bounding box center [568, 444] width 75 height 25
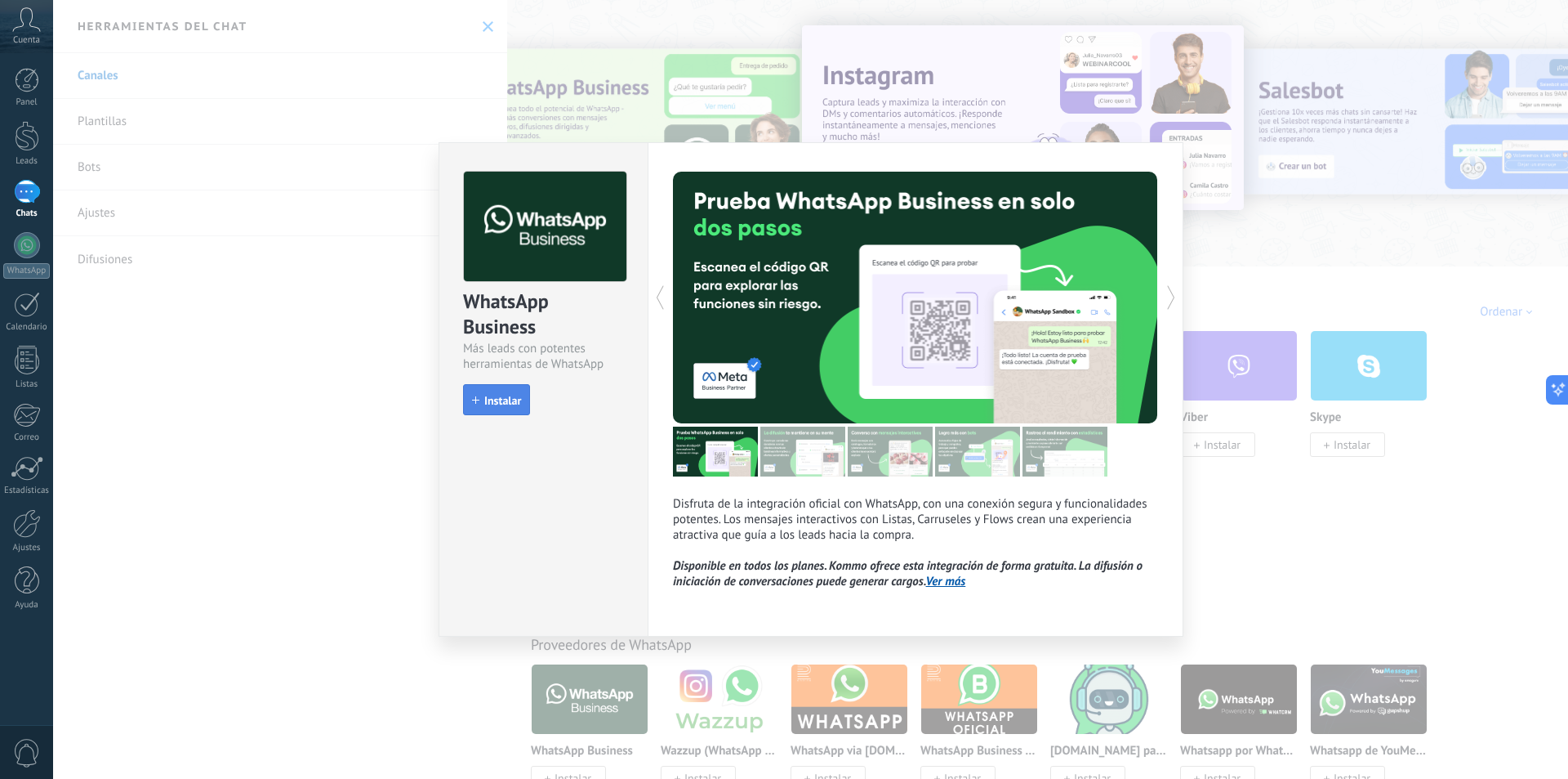
click at [501, 405] on span "Instalar" at bounding box center [502, 400] width 37 height 11
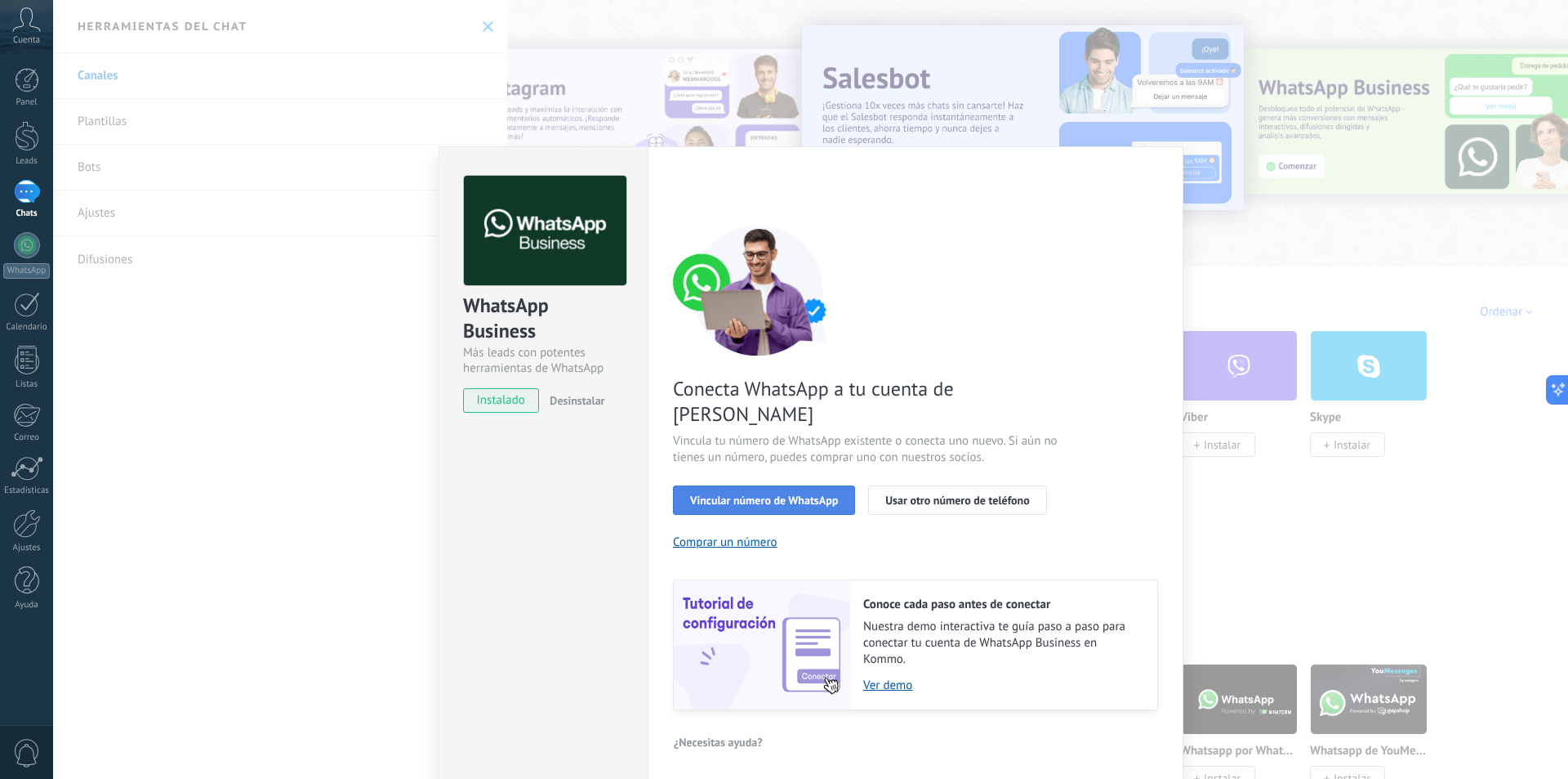
click at [725, 486] on button "Vincular número de WhatsApp" at bounding box center [764, 500] width 182 height 29
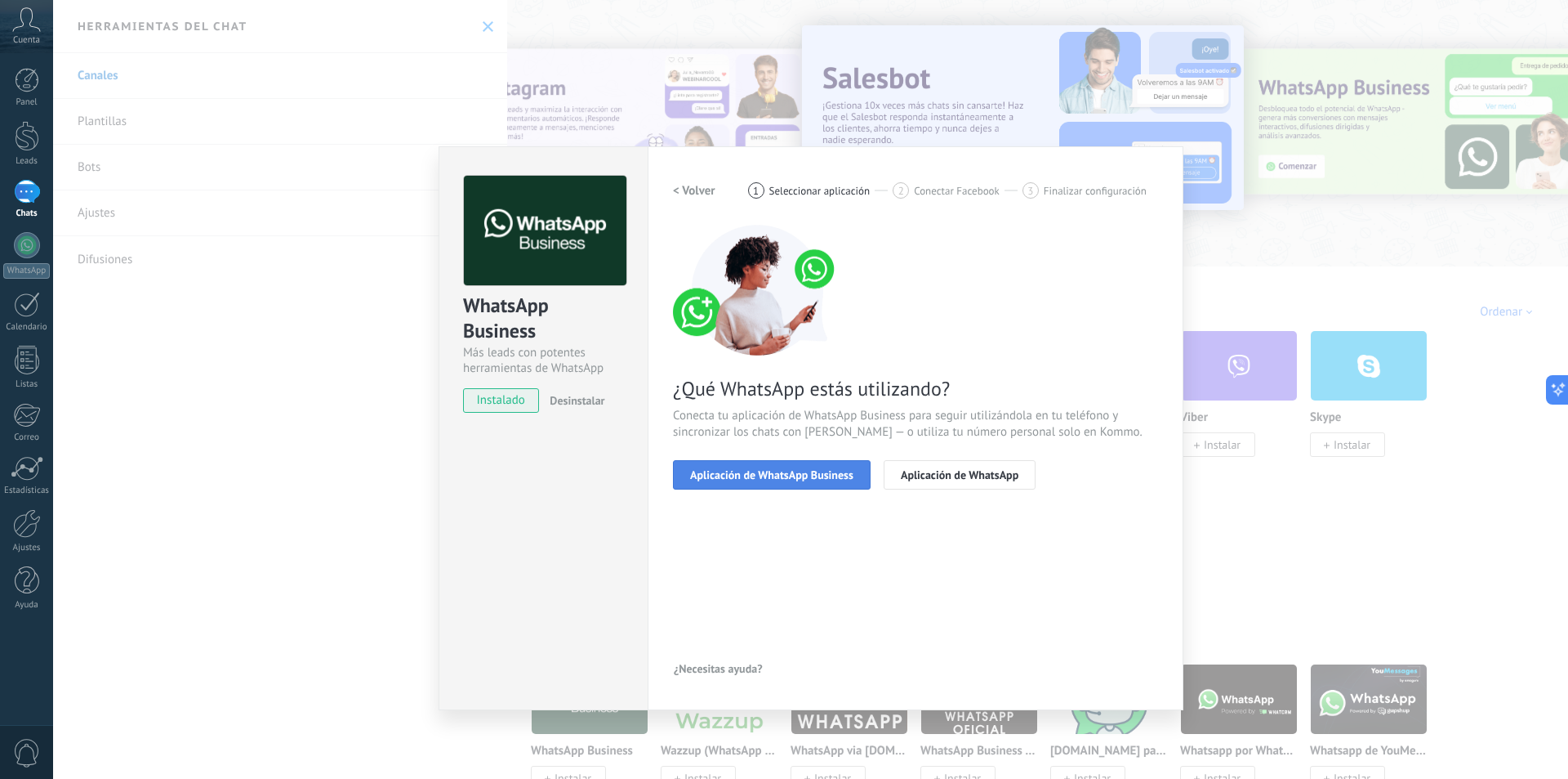
click at [725, 482] on button "Aplicación de WhatsApp Business" at bounding box center [772, 474] width 197 height 29
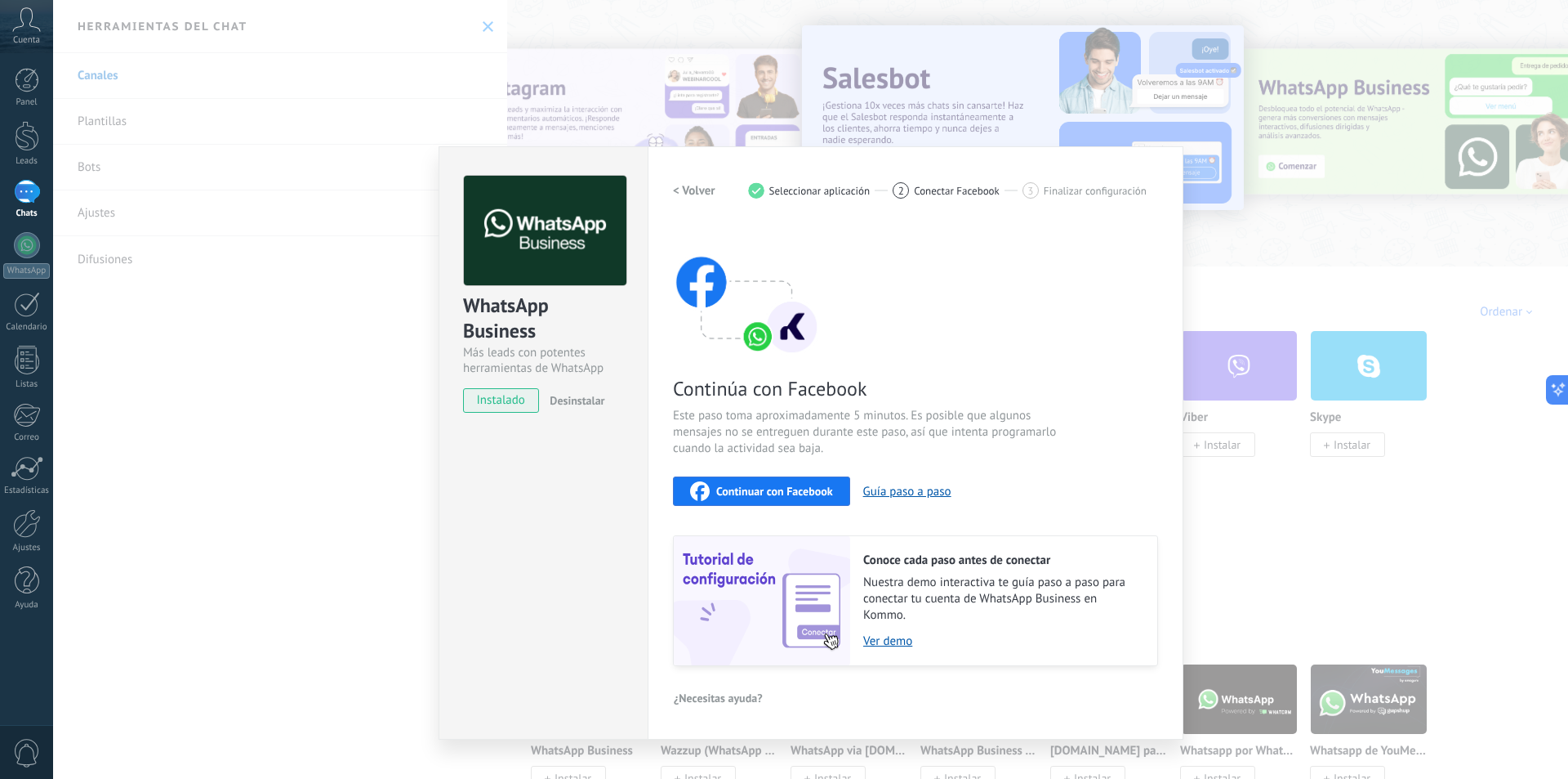
click at [767, 481] on button "Continuar con Facebook" at bounding box center [762, 491] width 177 height 29
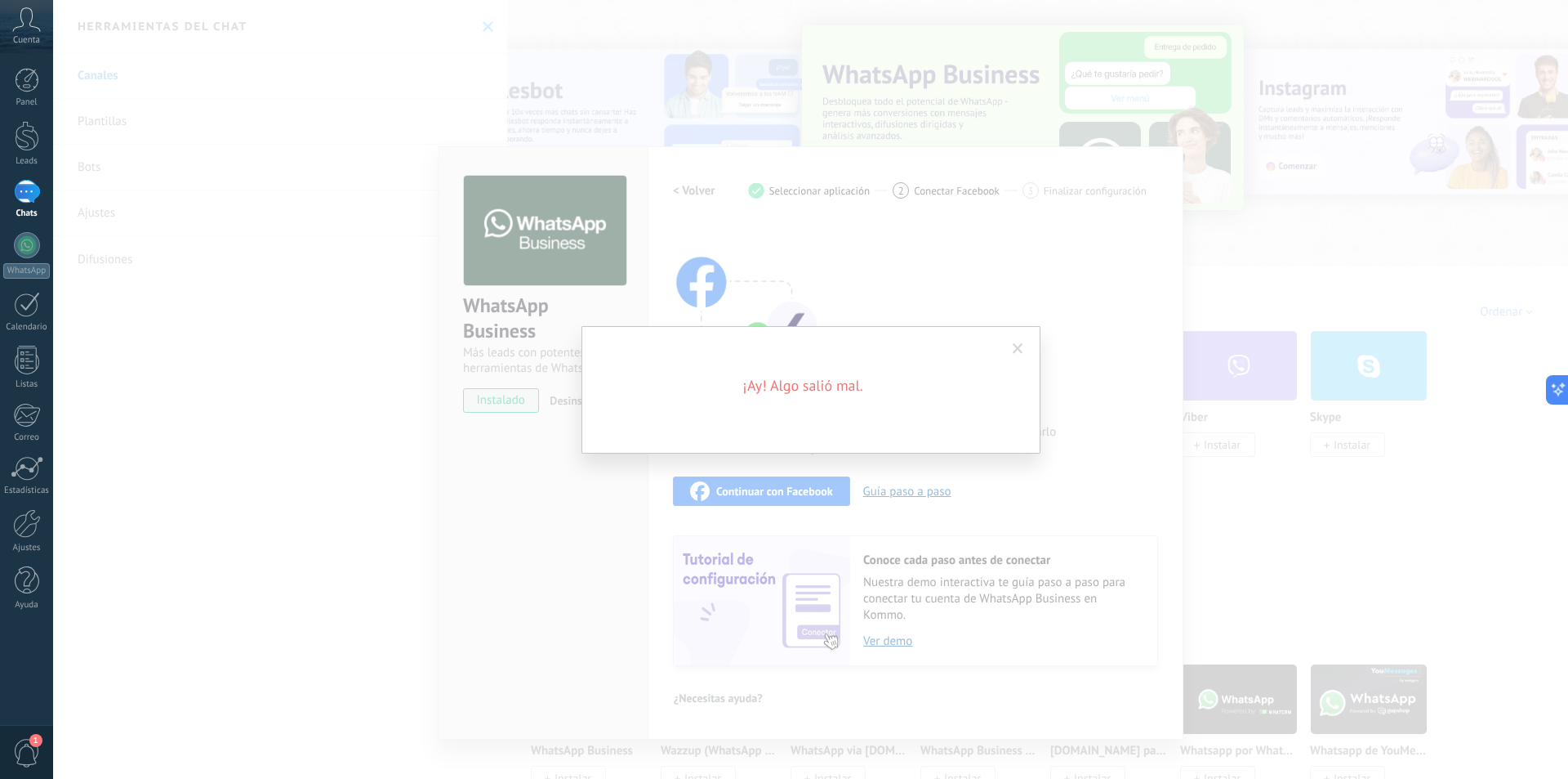
click at [1015, 352] on span at bounding box center [1018, 348] width 11 height 11
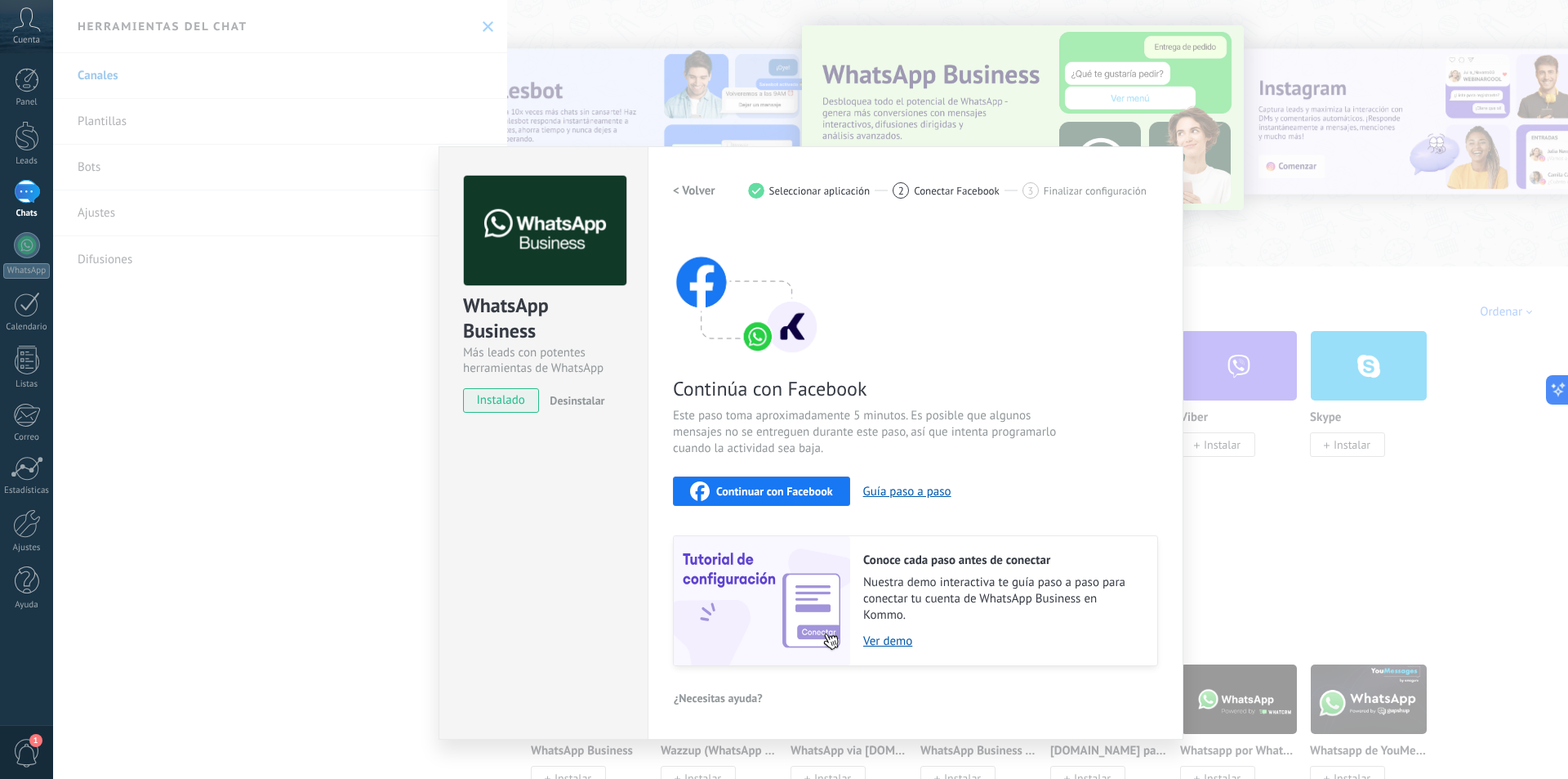
click at [388, 258] on div "WhatsApp Business Más leads con potentes herramientas de WhatsApp instalado Des…" at bounding box center [810, 389] width 1515 height 779
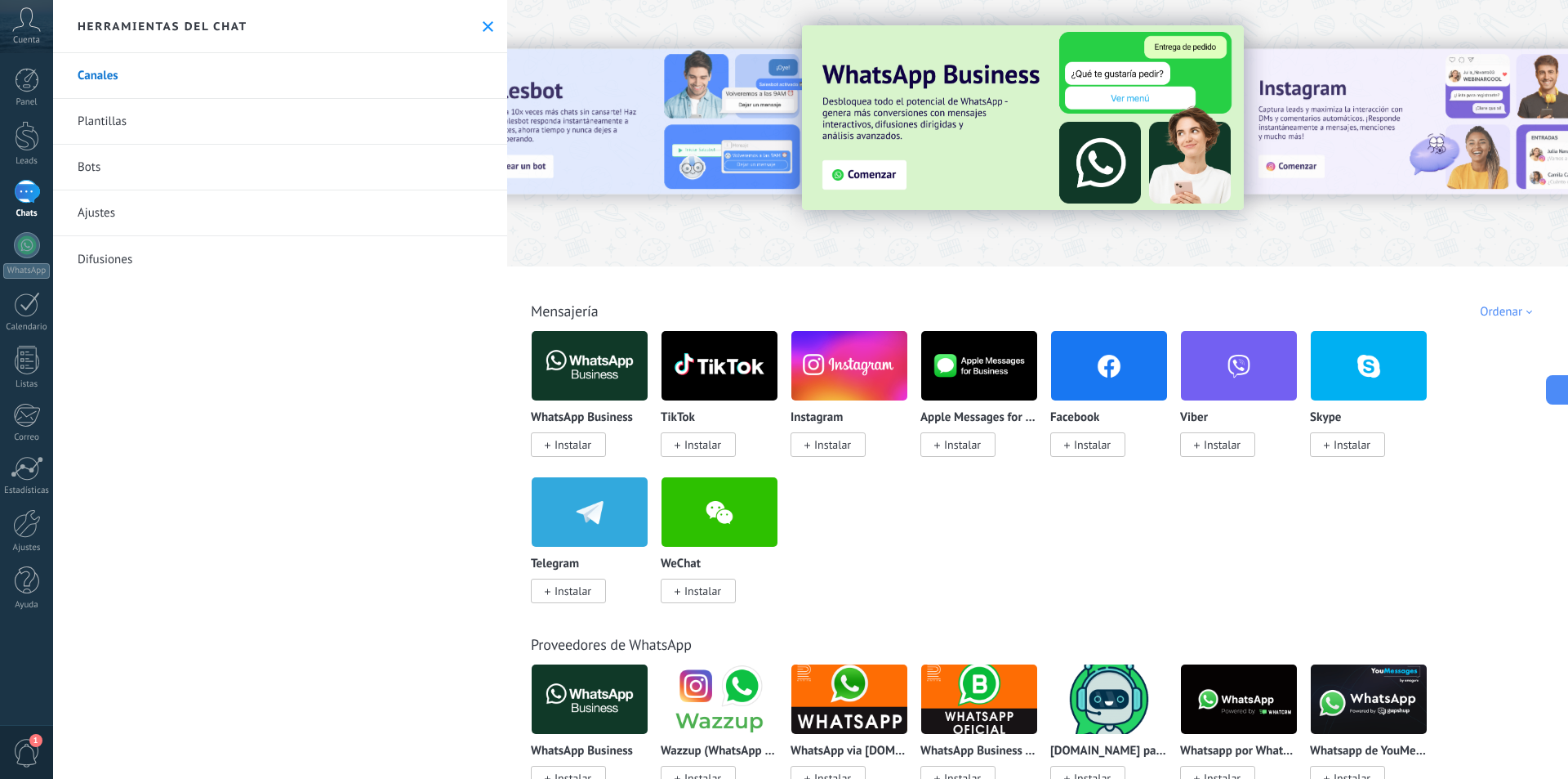
click at [16, 203] on div at bounding box center [27, 192] width 26 height 24
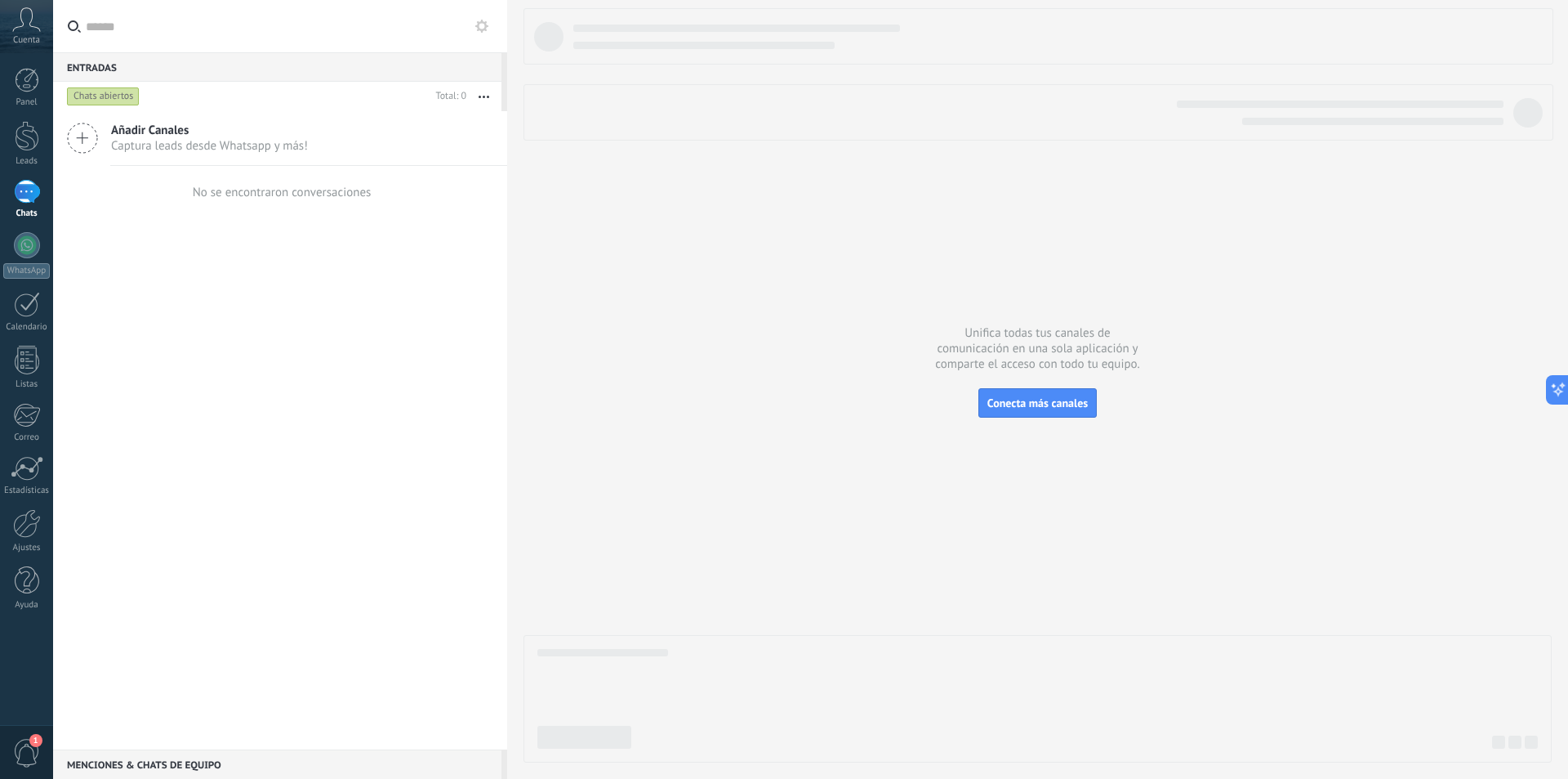
click at [20, 203] on div at bounding box center [27, 192] width 26 height 24
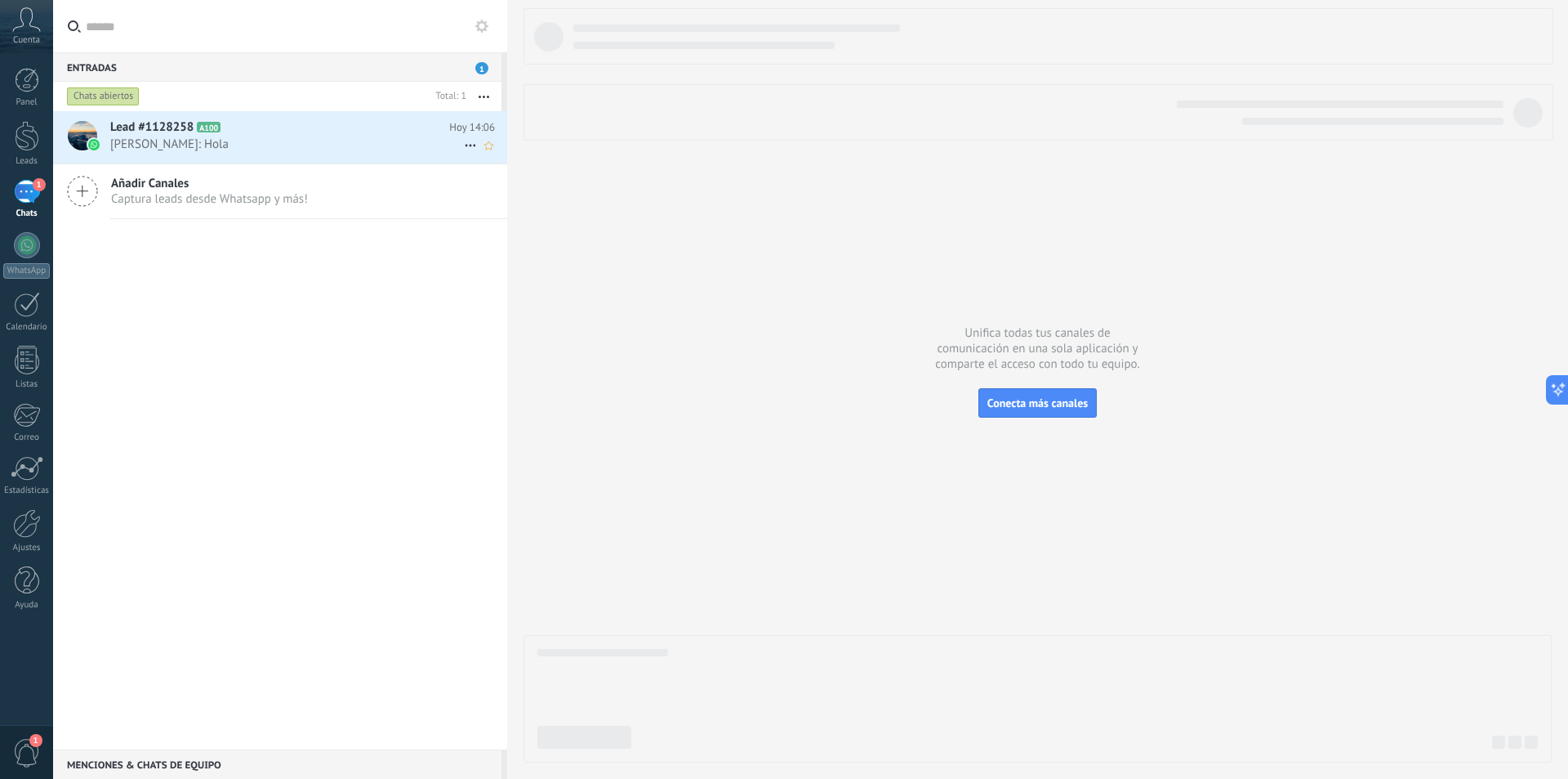
click at [225, 143] on span "Vladimir Mendivil: Hola" at bounding box center [287, 145] width 354 height 16
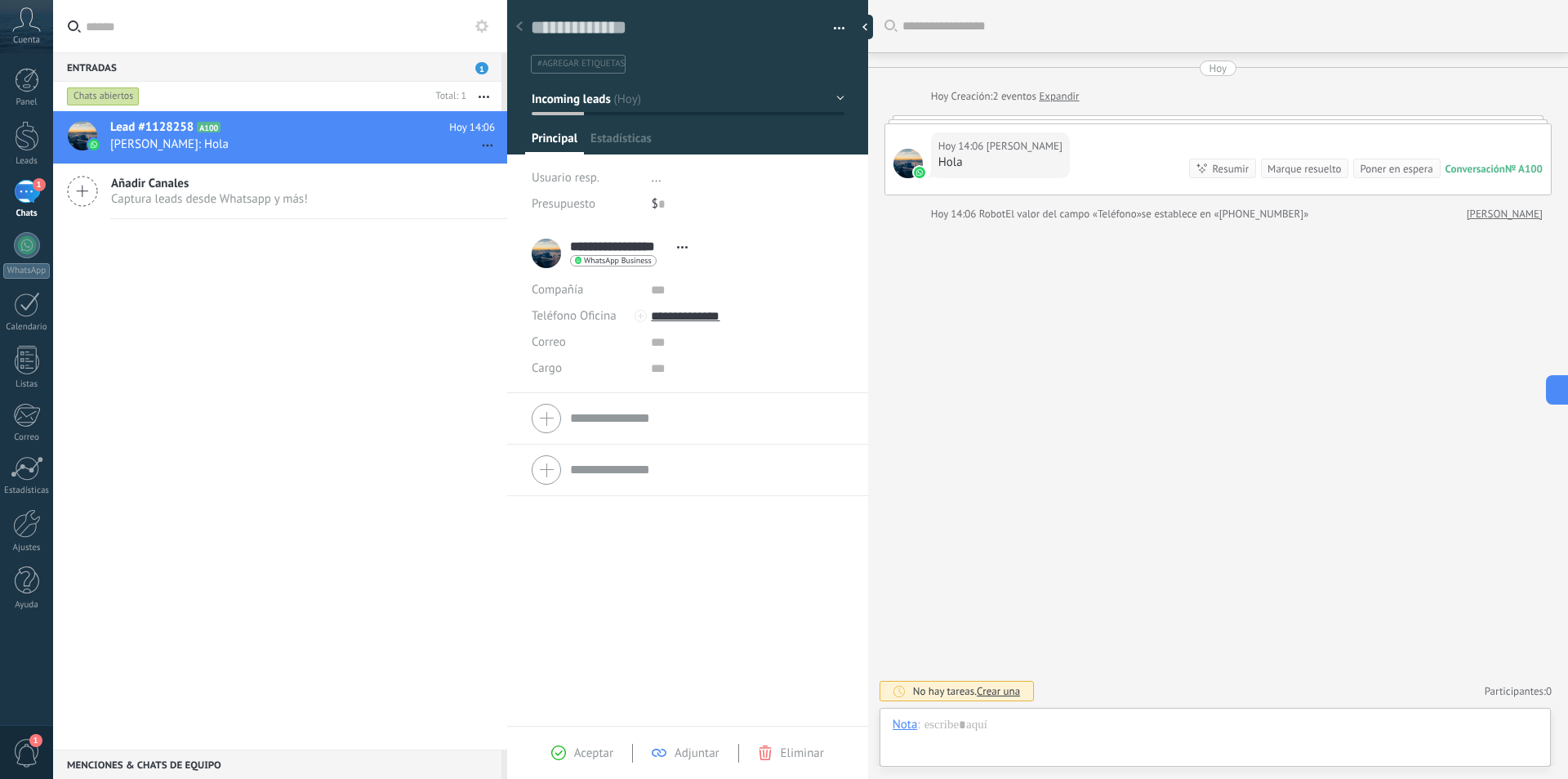
scroll to position [25, 0]
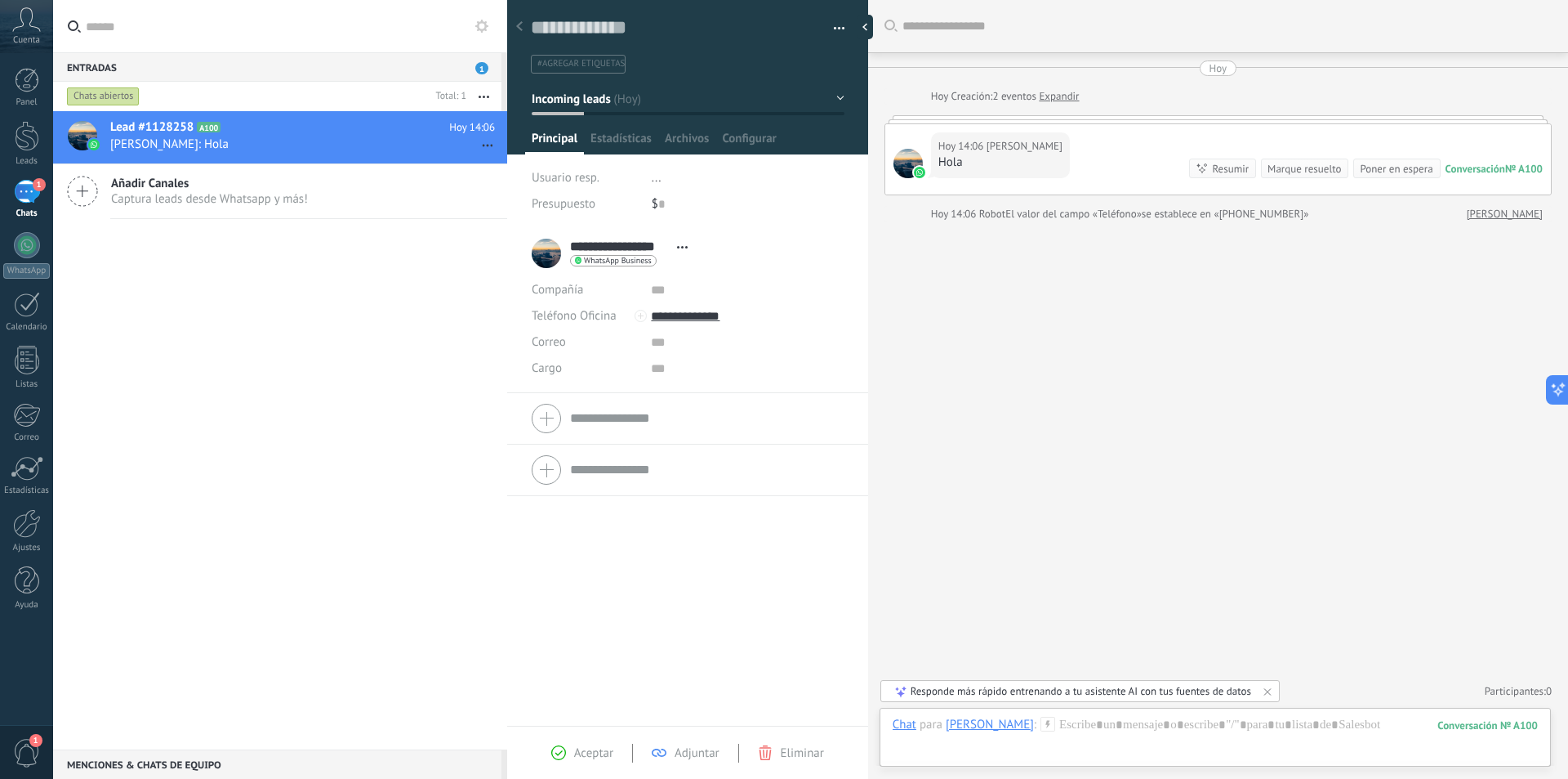
click at [549, 255] on div "**********" at bounding box center [613, 253] width 164 height 41
click at [680, 246] on icon at bounding box center [682, 247] width 11 height 2
click at [1110, 165] on div "Hoy 14:06 Vladimir Mendivil Hola Conversación № A100 Conversación № A100 Resumi…" at bounding box center [1218, 160] width 666 height 70
click at [1114, 136] on div "Hoy 14:06 Vladimir Mendivil Hola Conversación № A100 Conversación № A100 Resumi…" at bounding box center [1218, 160] width 666 height 70
click at [1300, 130] on div "Hoy 14:06 Vladimir Mendivil Hola Conversación № A100 Conversación № A100 Resumi…" at bounding box center [1218, 160] width 666 height 70
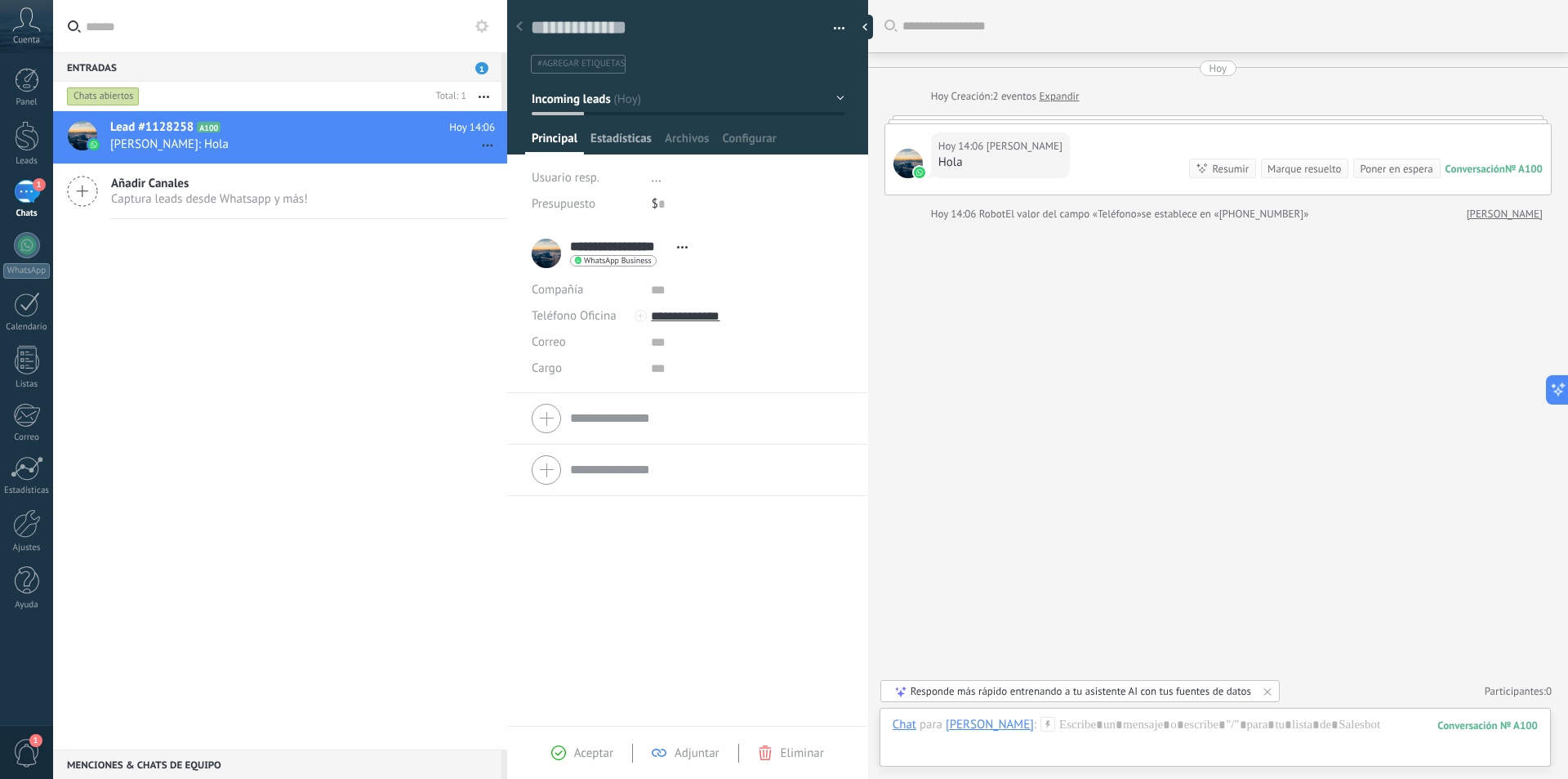
click at [614, 143] on span "Estadísticas" at bounding box center [620, 143] width 61 height 24
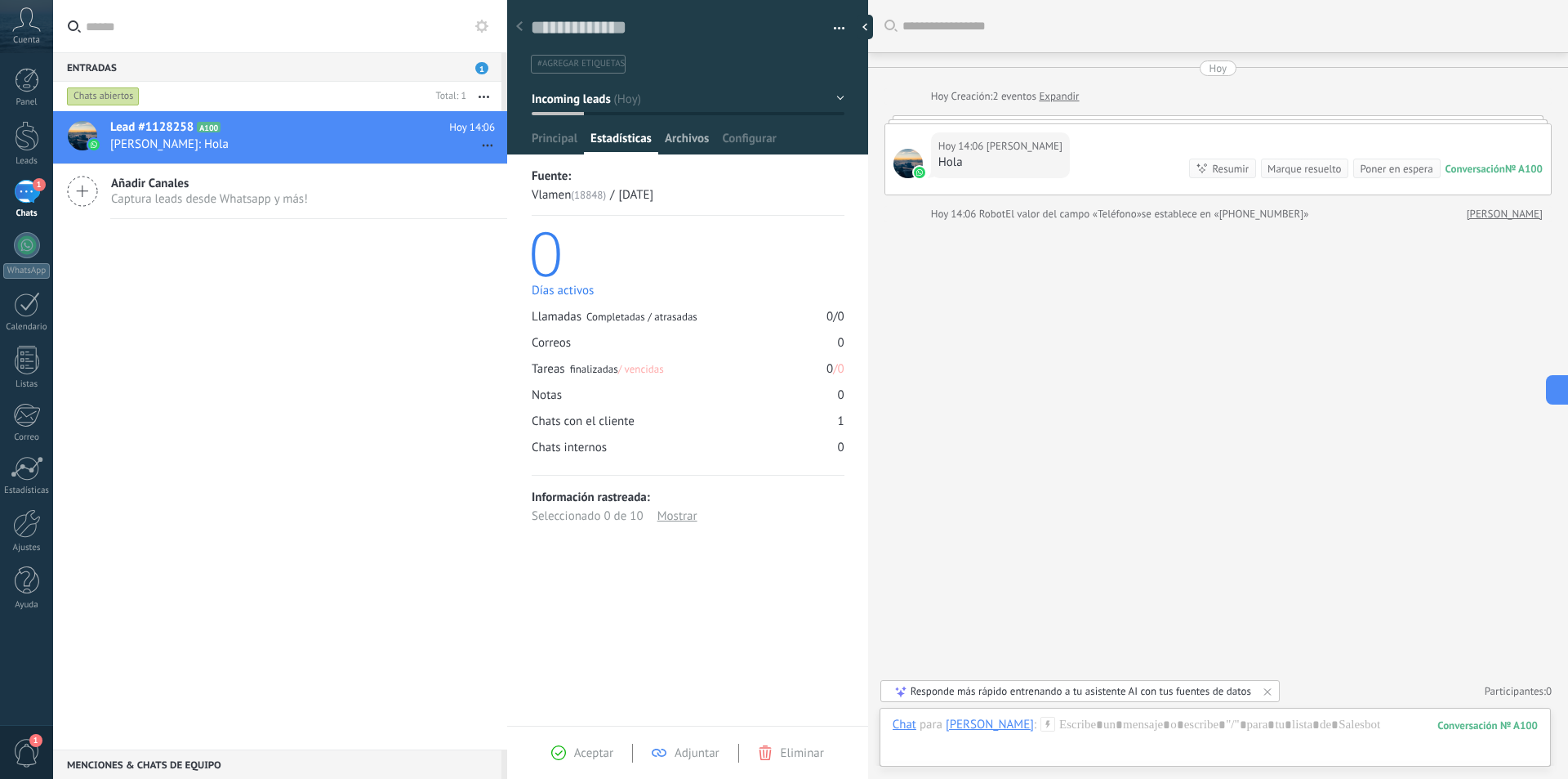
click at [681, 137] on span "Archivos" at bounding box center [687, 143] width 44 height 24
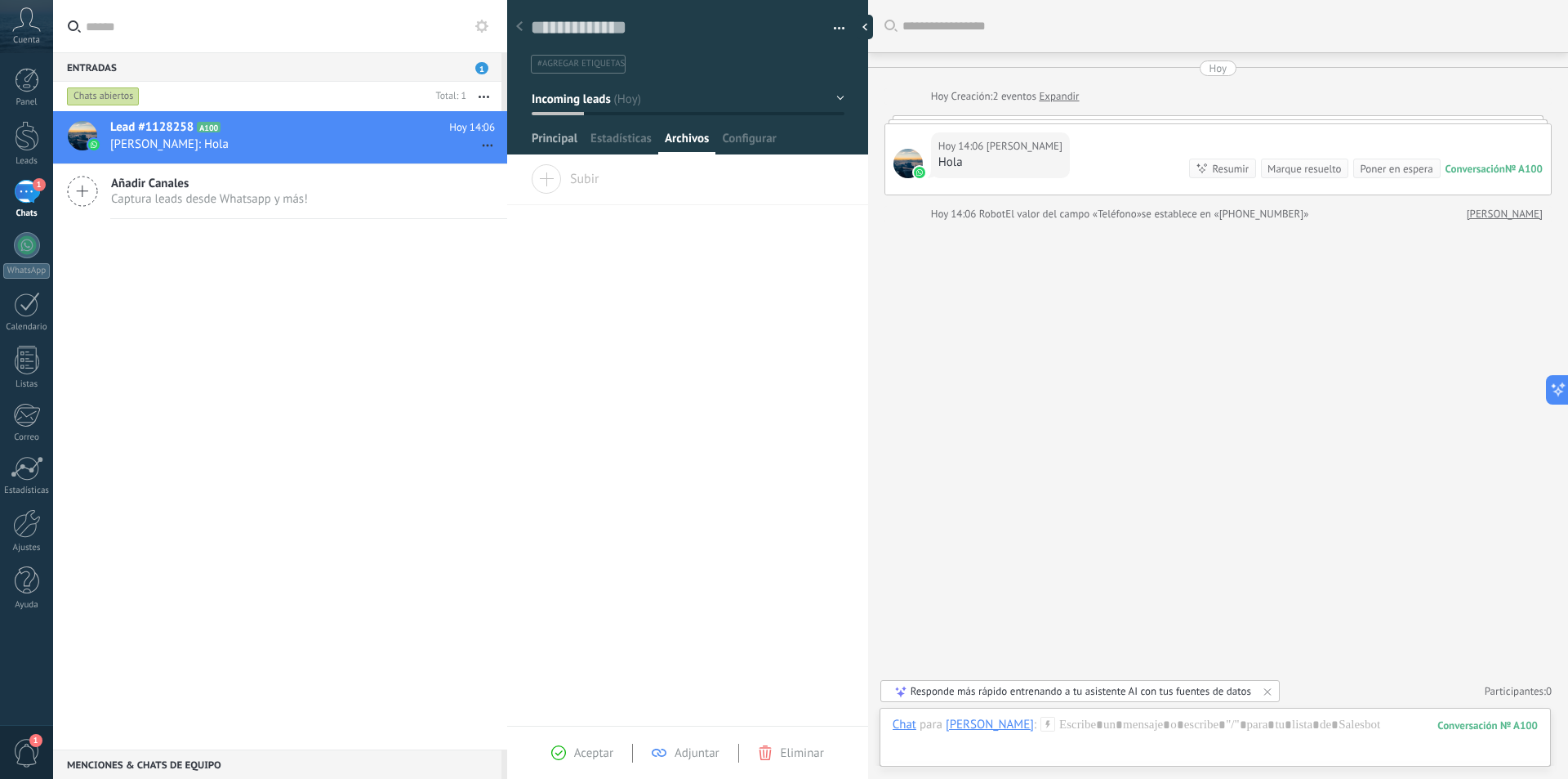
click at [559, 139] on span "Principal" at bounding box center [554, 143] width 46 height 24
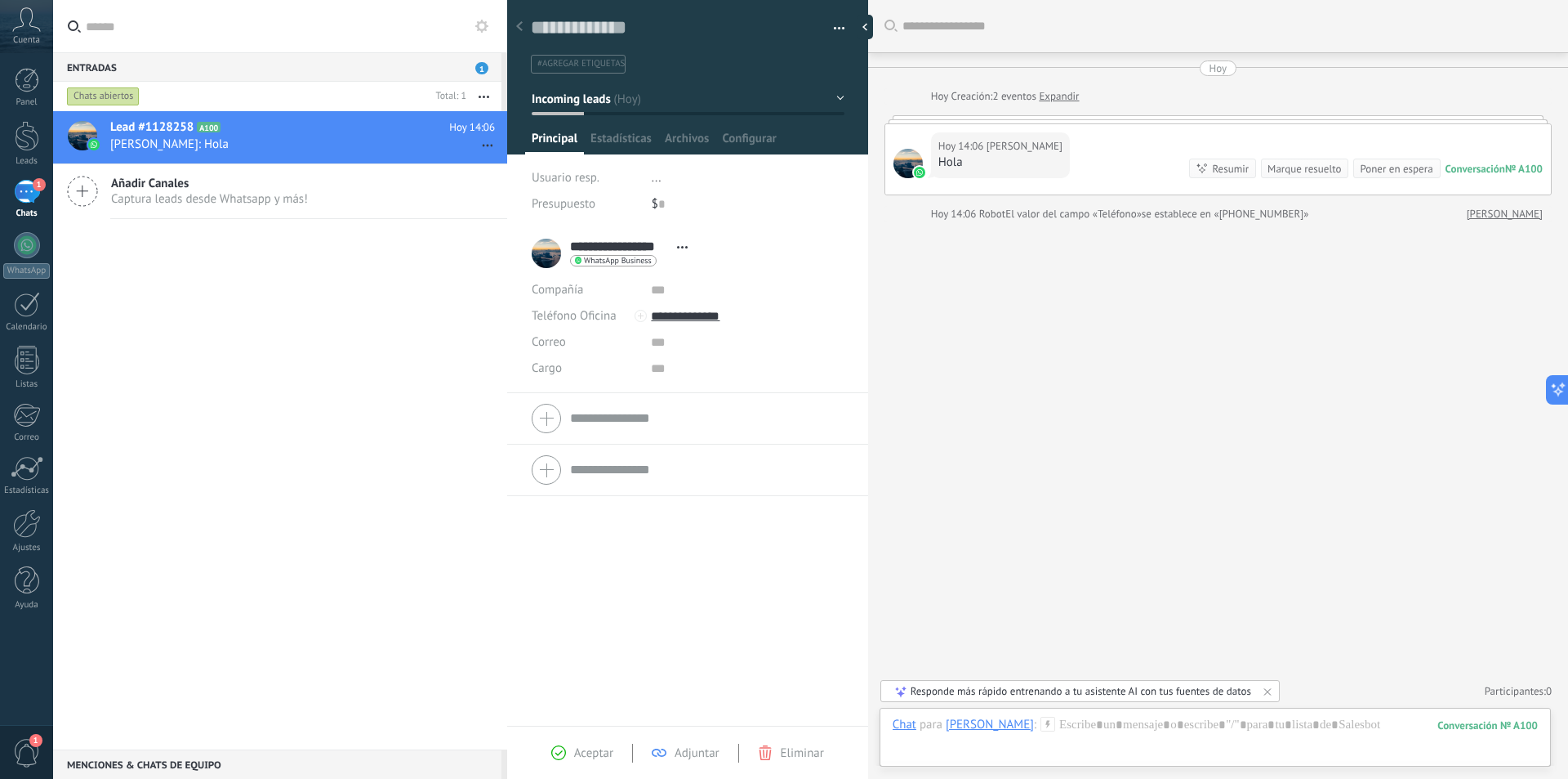
click at [323, 426] on div "Lead #1128258 A100 Hoy 14:06 Vladimir Mendivil: Hola Añadir Canales Captura lea…" at bounding box center [280, 430] width 455 height 638
click at [28, 245] on div at bounding box center [27, 245] width 26 height 26
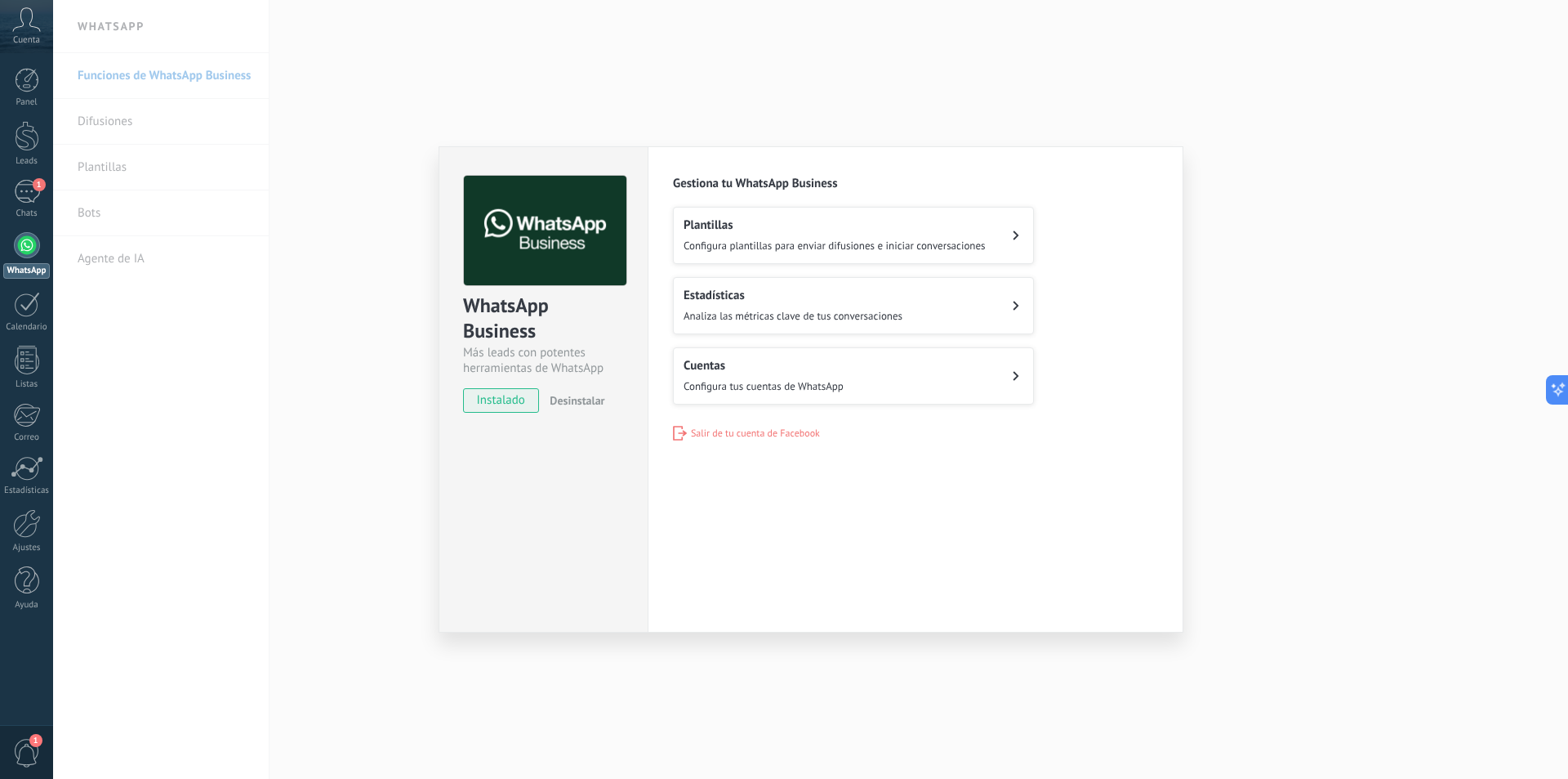
click at [367, 166] on div "WhatsApp Business Más leads con potentes herramientas de WhatsApp instalado Des…" at bounding box center [810, 389] width 1515 height 779
click at [816, 373] on div "Cuentas Configura tus cuentas de WhatsApp" at bounding box center [764, 376] width 160 height 36
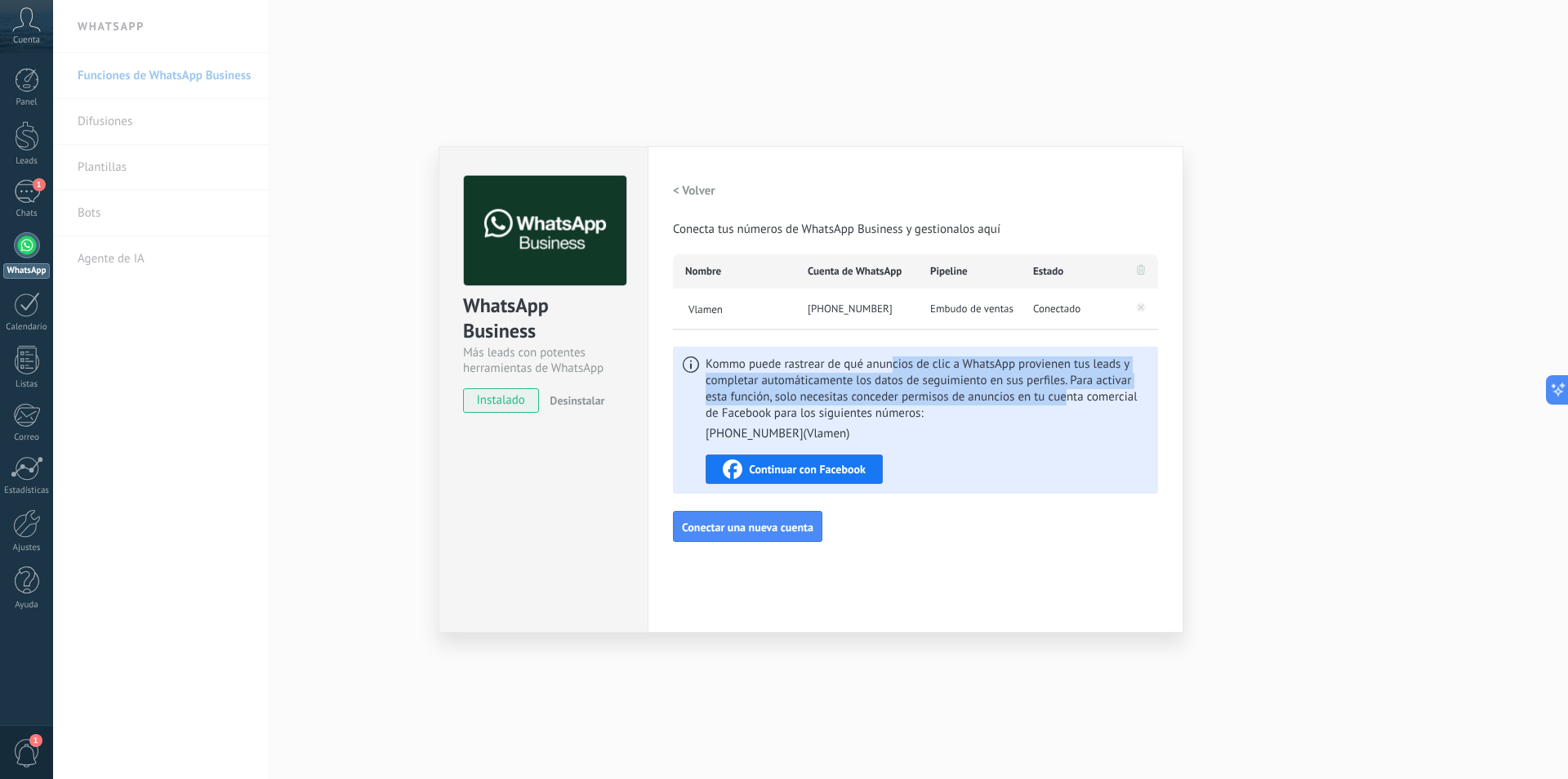
drag, startPoint x: 904, startPoint y: 368, endPoint x: 1070, endPoint y: 392, distance: 167.7
click at [1070, 392] on span "Kommo puede rastrear de qué anuncios de clic a WhatsApp provienen tus leads y c…" at bounding box center [927, 399] width 443 height 86
click at [848, 471] on span "Continuar con Facebook" at bounding box center [806, 469] width 117 height 11
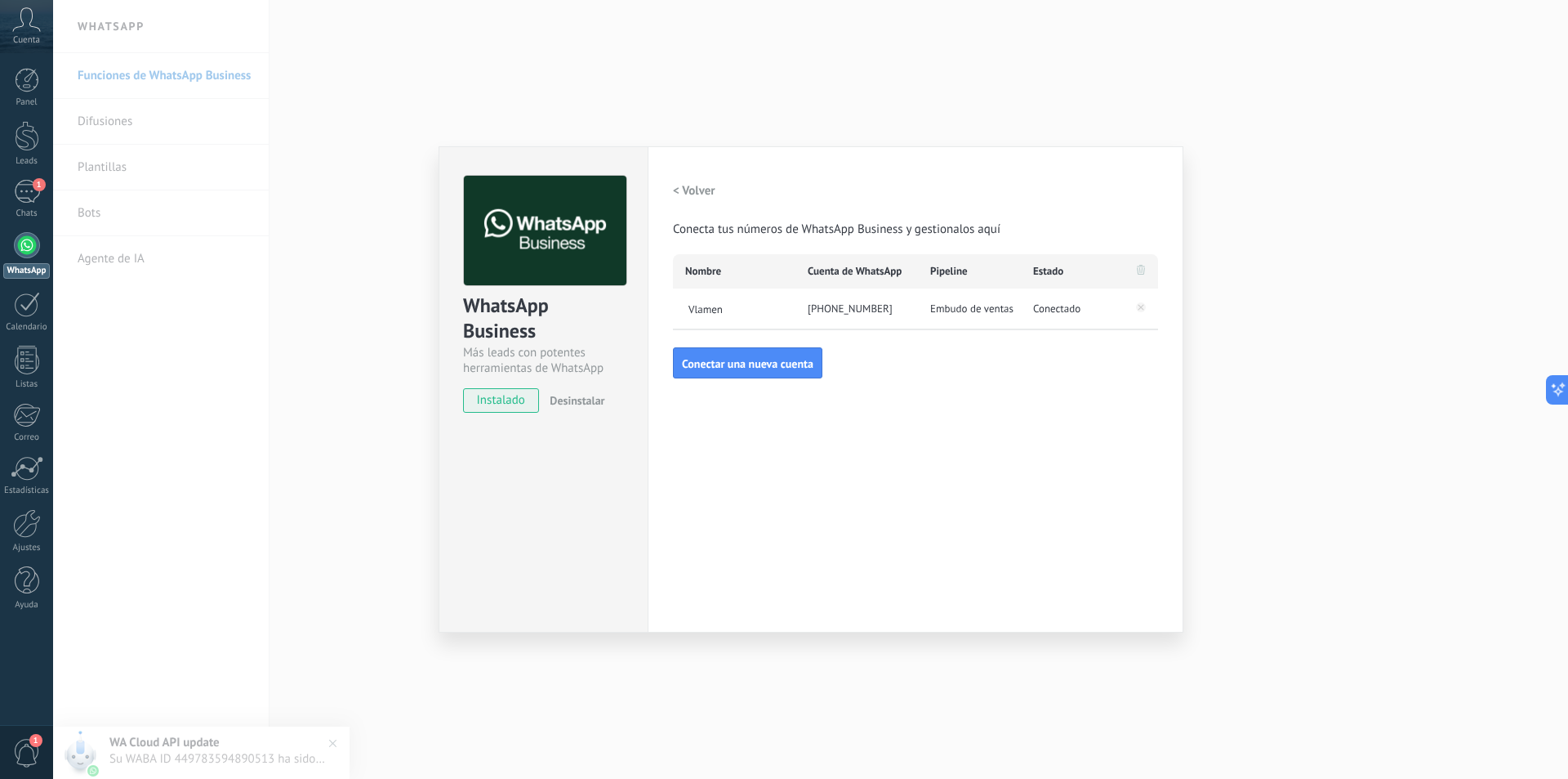
click at [293, 273] on div "WhatsApp Business Más leads con potentes herramientas de WhatsApp instalado Des…" at bounding box center [810, 389] width 1515 height 779
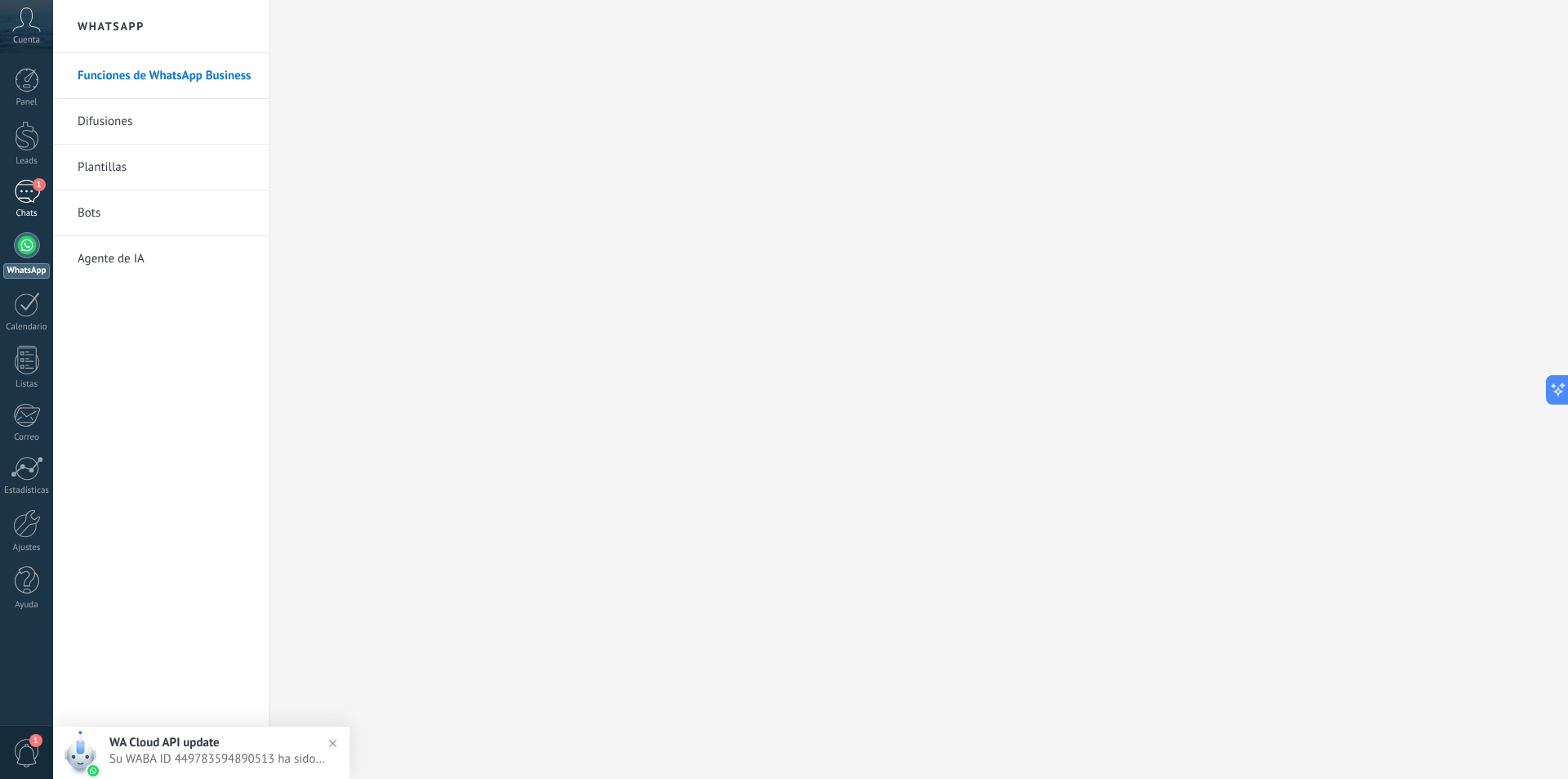
click at [23, 187] on div "1" at bounding box center [27, 192] width 26 height 24
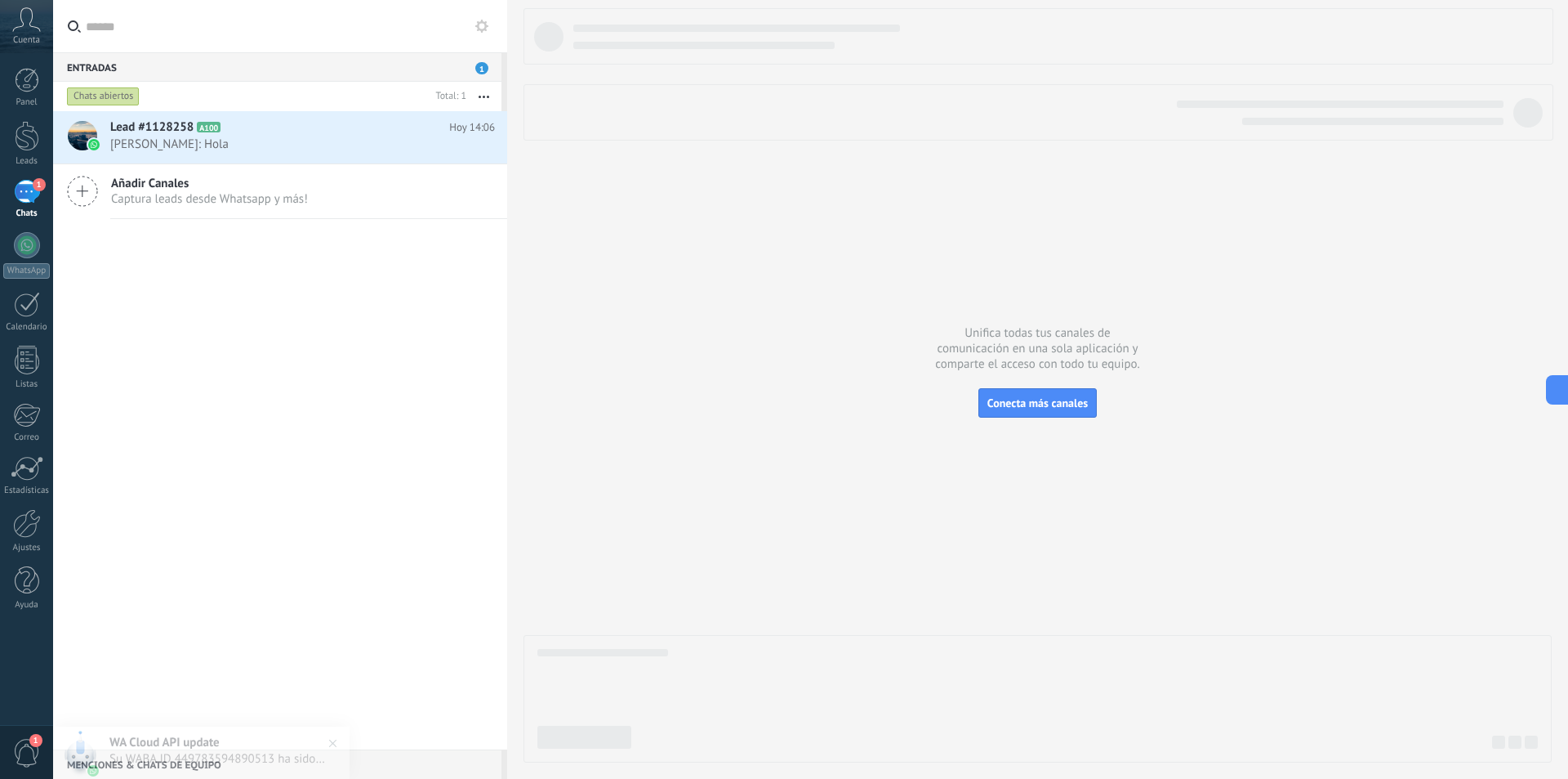
click at [363, 50] on input "text" at bounding box center [290, 26] width 409 height 52
click at [361, 67] on div "Entradas 1" at bounding box center [277, 66] width 449 height 29
click at [26, 185] on div "1" at bounding box center [27, 192] width 26 height 24
click at [309, 66] on div "Entradas 1" at bounding box center [277, 66] width 449 height 29
click at [308, 145] on span "[PERSON_NAME]: Hola" at bounding box center [287, 145] width 354 height 16
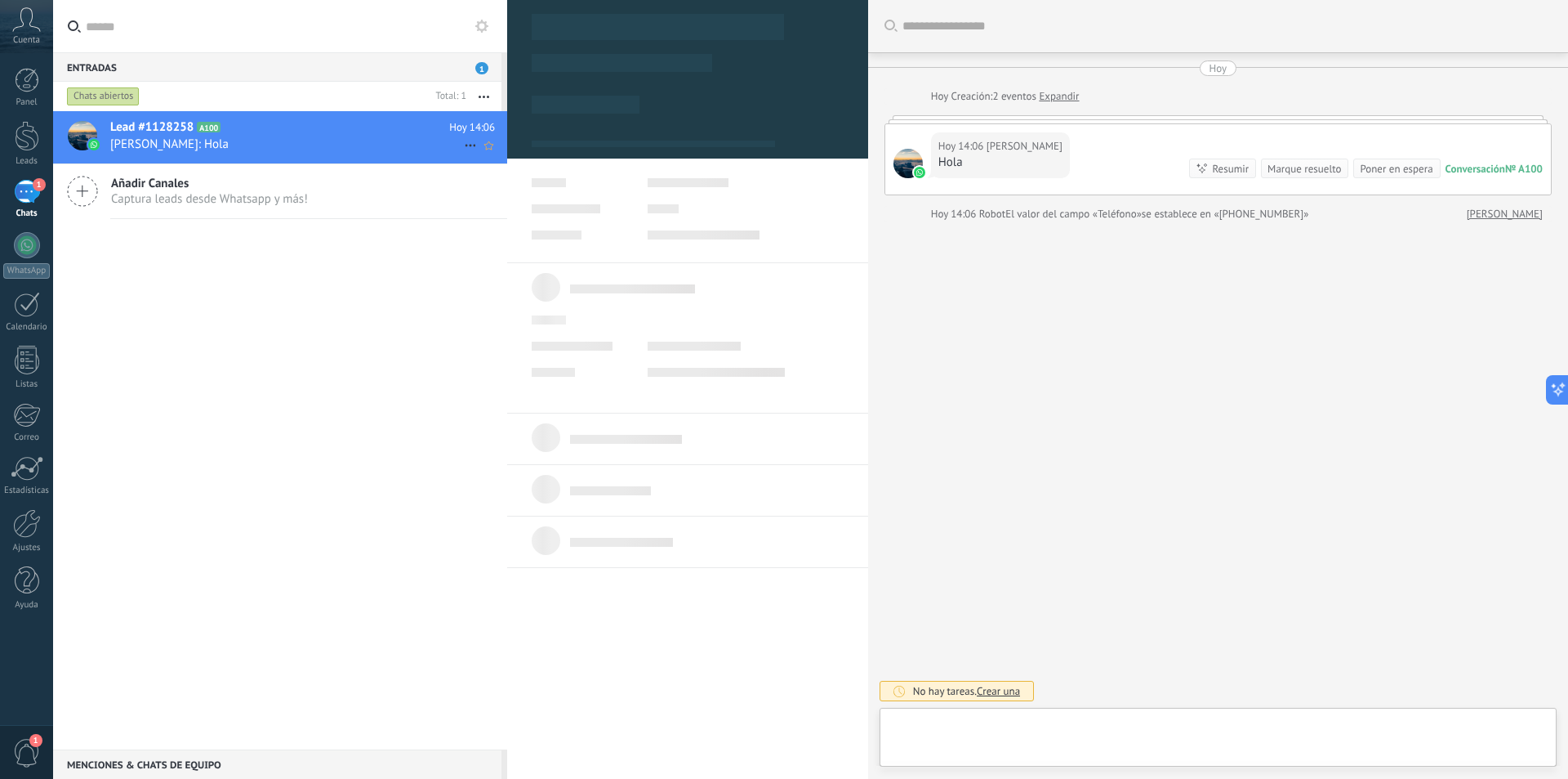
scroll to position [25, 0]
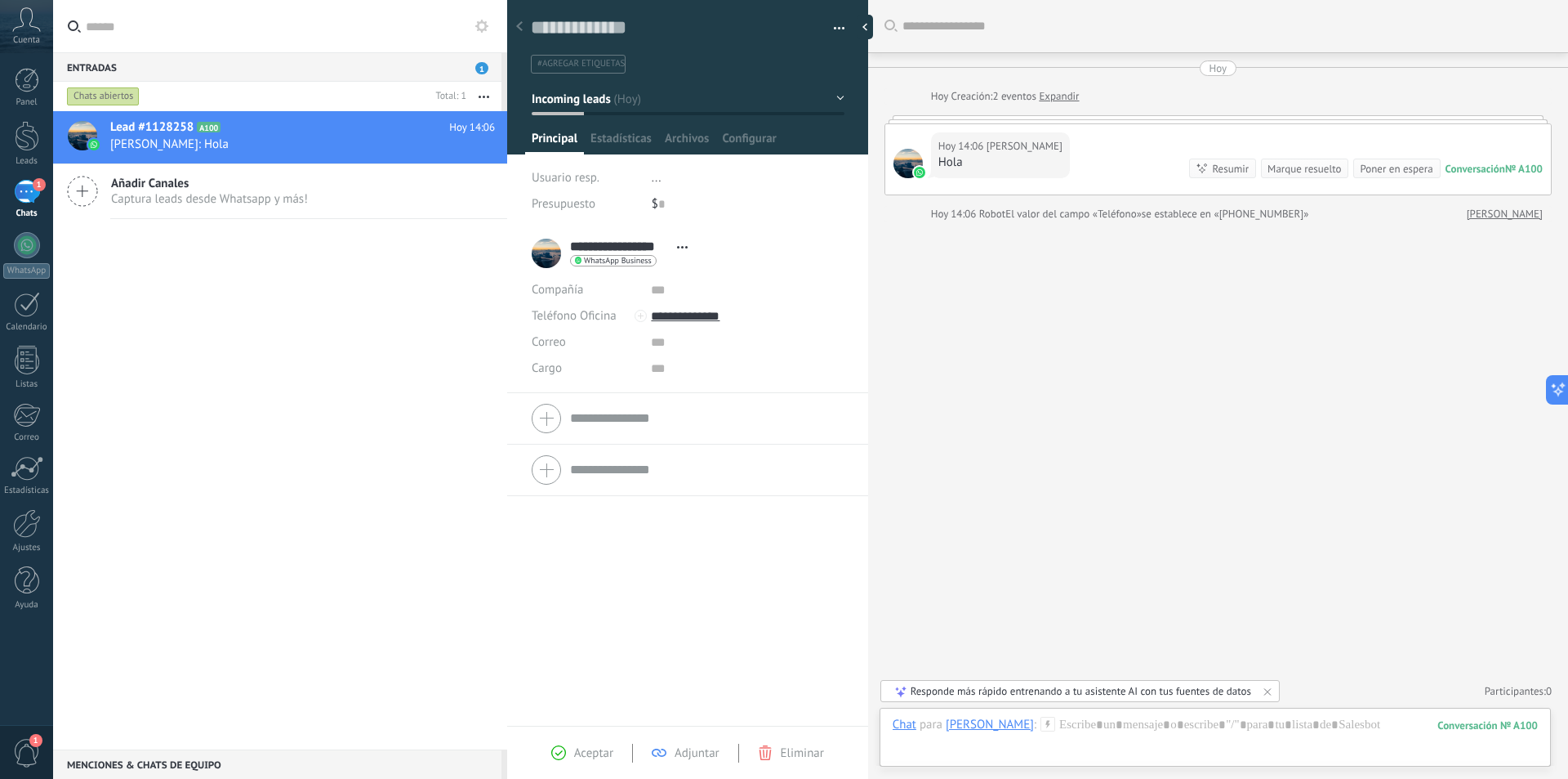
click at [273, 66] on div "Entradas 1" at bounding box center [277, 66] width 449 height 29
click at [653, 412] on form "Compañía Teléfono Oficina Ofic. directo Celular Fax Casa Otro Teléfono Oficina …" at bounding box center [687, 418] width 312 height 41
click at [427, 396] on div "Lead #1128258 A100 Hoy 14:06 Vladimir Mendivil: Hola Añadir Canales Captura lea…" at bounding box center [280, 430] width 455 height 638
click at [590, 259] on span "WhatsApp Business" at bounding box center [618, 260] width 68 height 8
click at [389, 341] on div at bounding box center [784, 389] width 1568 height 779
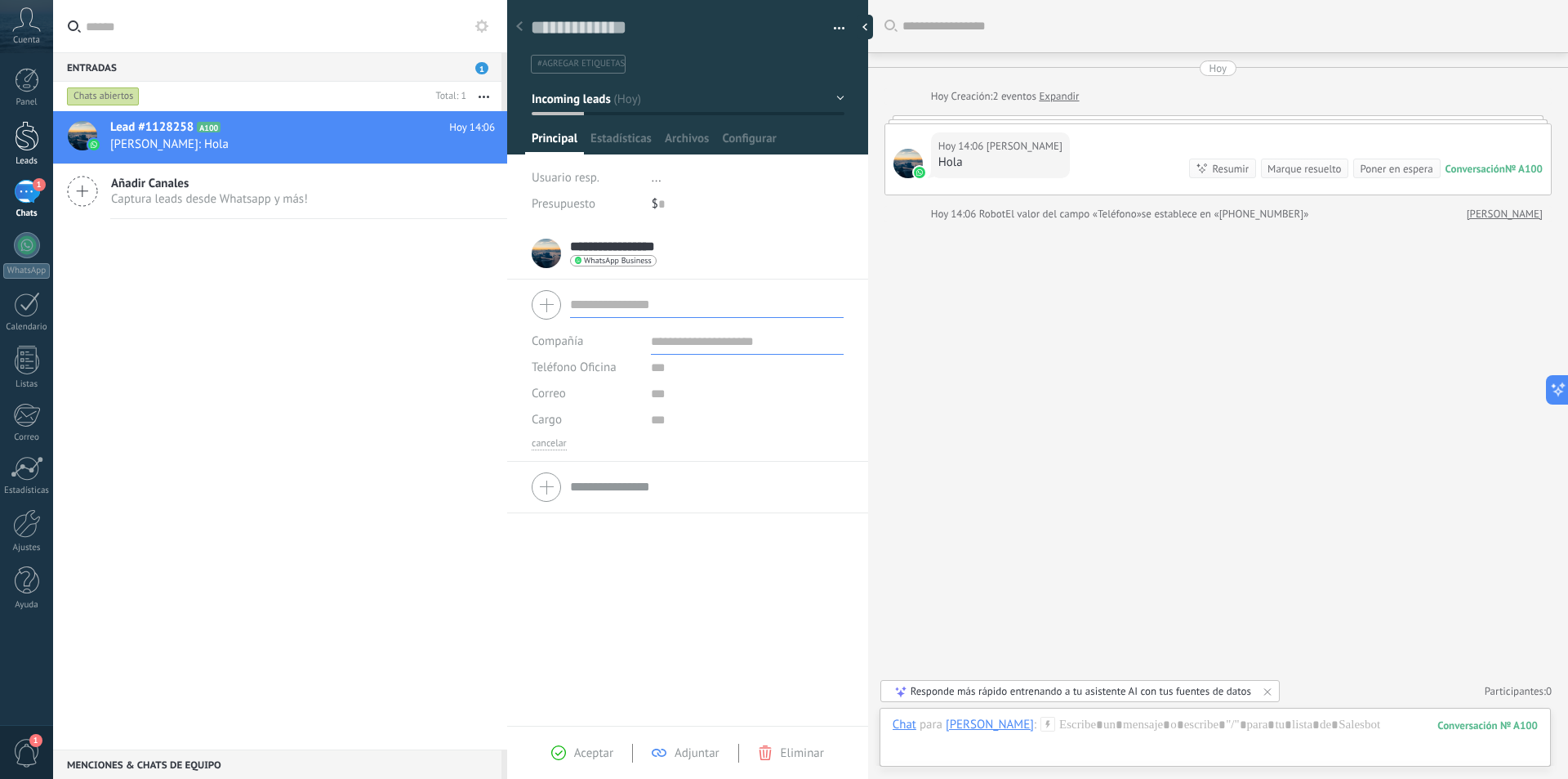
click at [17, 139] on div at bounding box center [27, 136] width 25 height 30
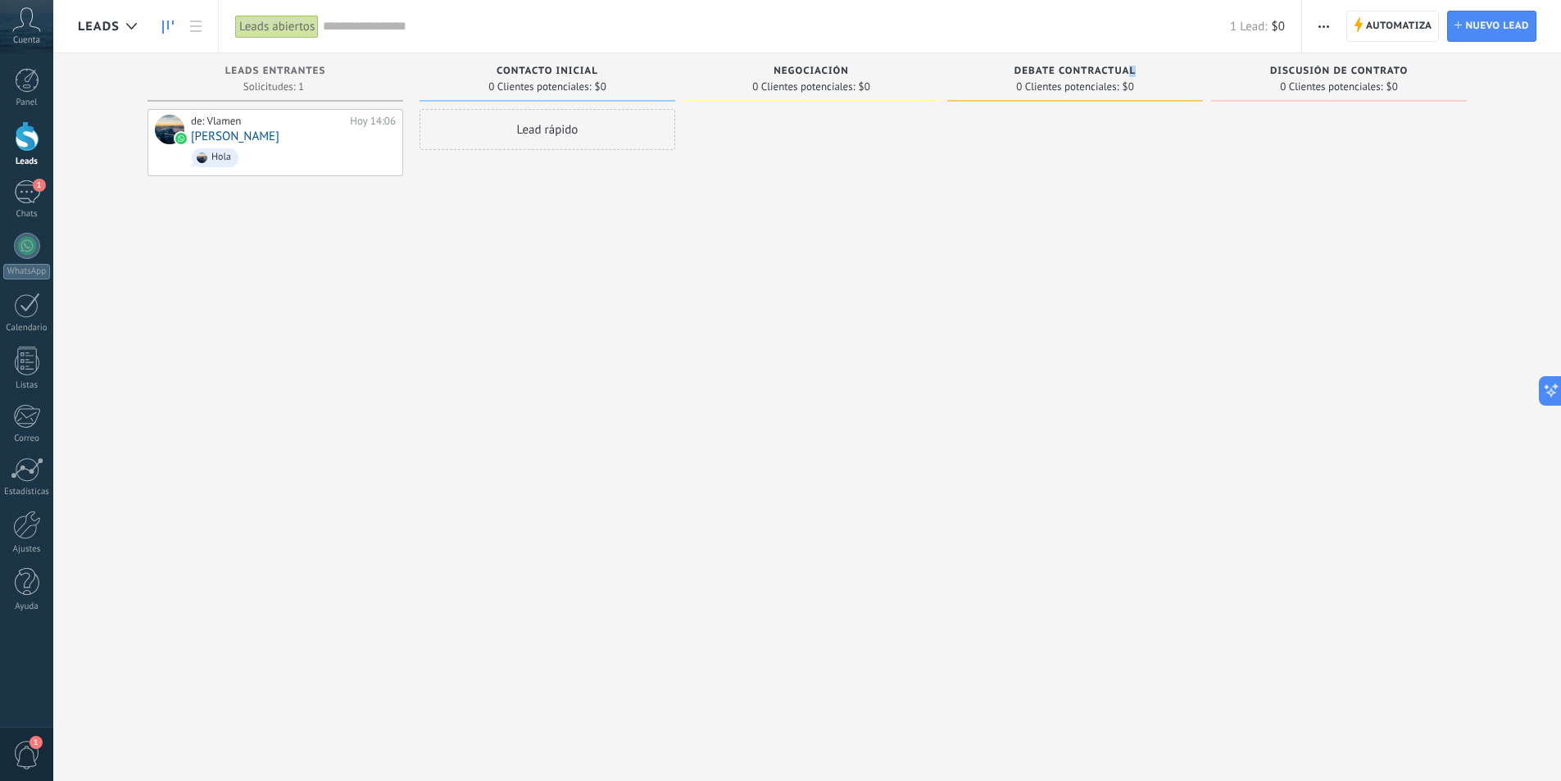
drag, startPoint x: 1128, startPoint y: 69, endPoint x: 1215, endPoint y: 71, distance: 86.9
click at [1193, 71] on div "Debate contractual" at bounding box center [1074, 73] width 239 height 14
drag, startPoint x: 1340, startPoint y: 72, endPoint x: 1385, endPoint y: 73, distance: 45.1
click at [1385, 73] on span "Discusión de contrato" at bounding box center [1339, 71] width 138 height 11
click at [1326, 28] on span "button" at bounding box center [1323, 26] width 11 height 31
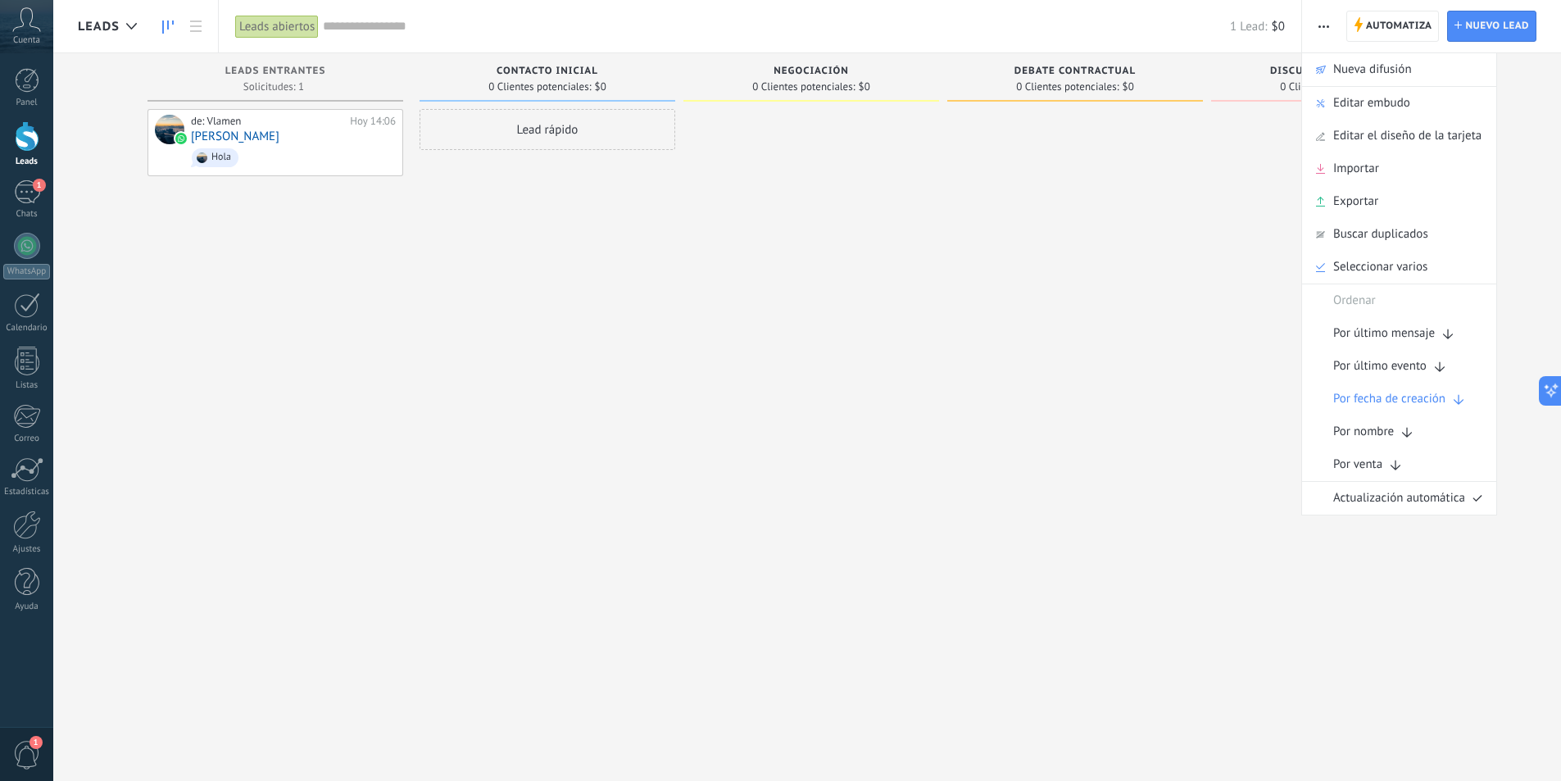
click at [653, 370] on div "Lead rápido" at bounding box center [547, 392] width 256 height 567
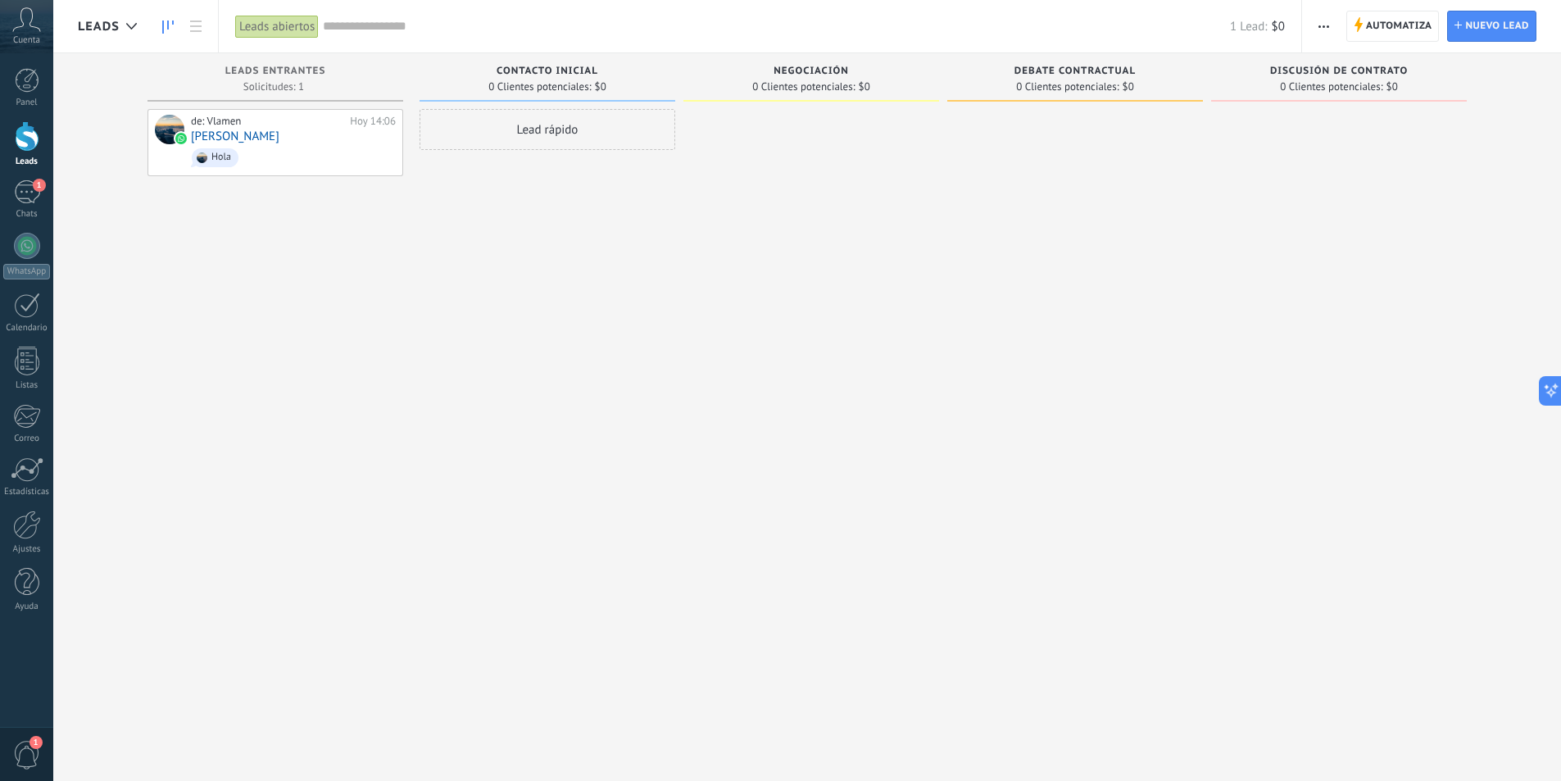
click at [288, 26] on div "Leads abiertos" at bounding box center [277, 27] width 84 height 24
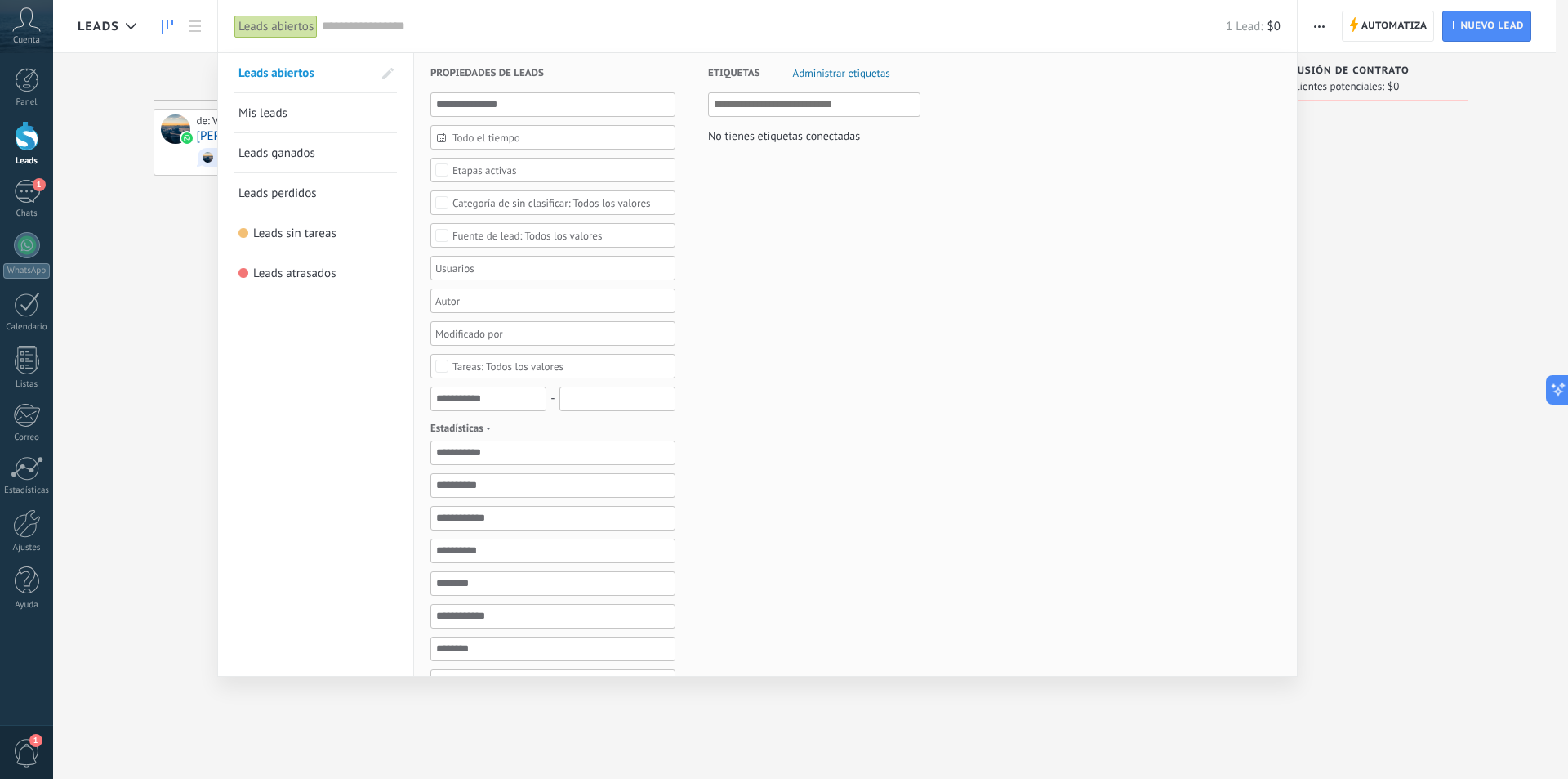
click at [138, 227] on div at bounding box center [784, 389] width 1568 height 779
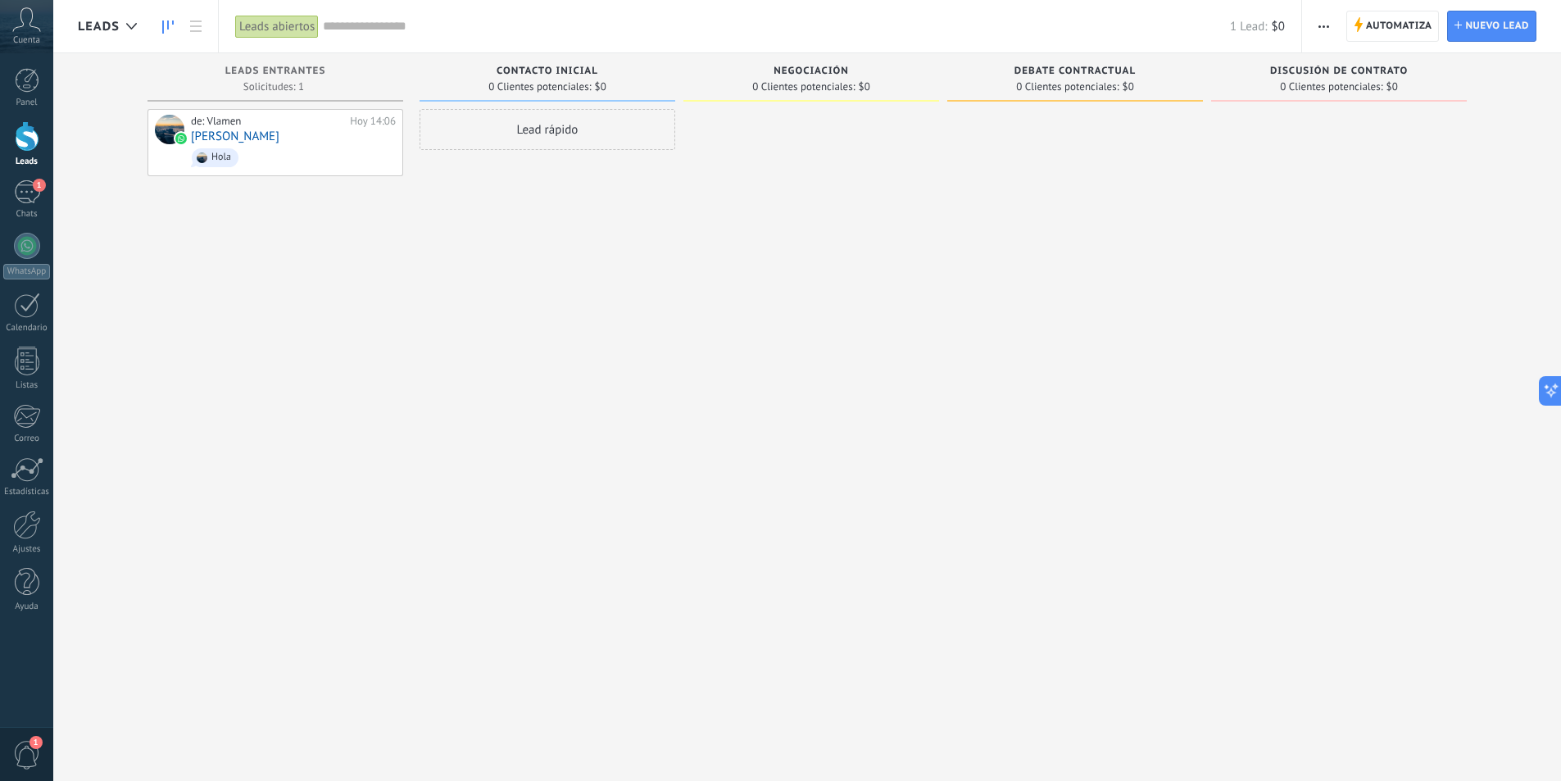
click at [1321, 29] on span "button" at bounding box center [1323, 26] width 11 height 31
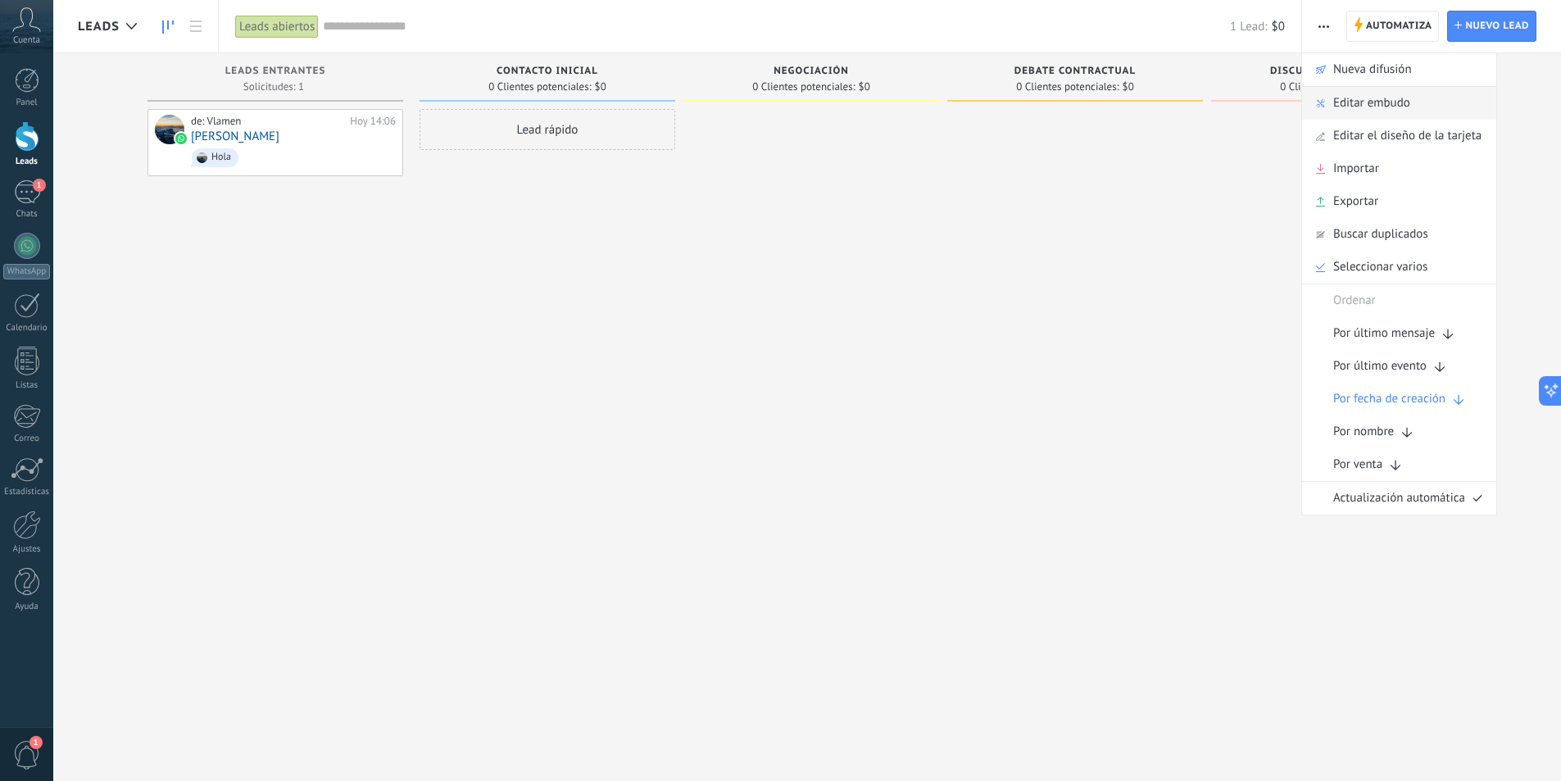
click at [1363, 106] on span "Editar embudo" at bounding box center [1371, 103] width 77 height 33
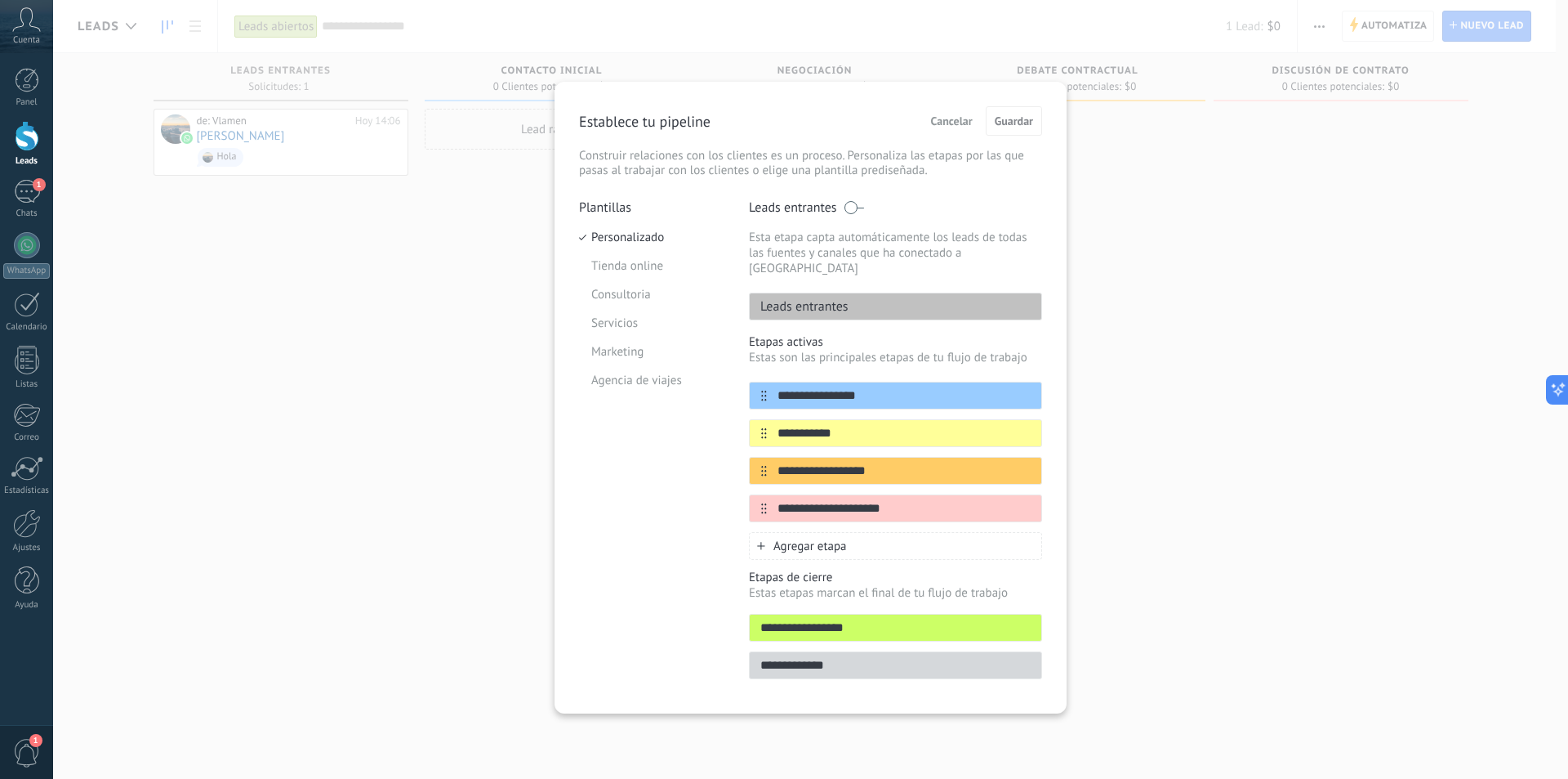
click at [1335, 193] on div "**********" at bounding box center [810, 389] width 1515 height 779
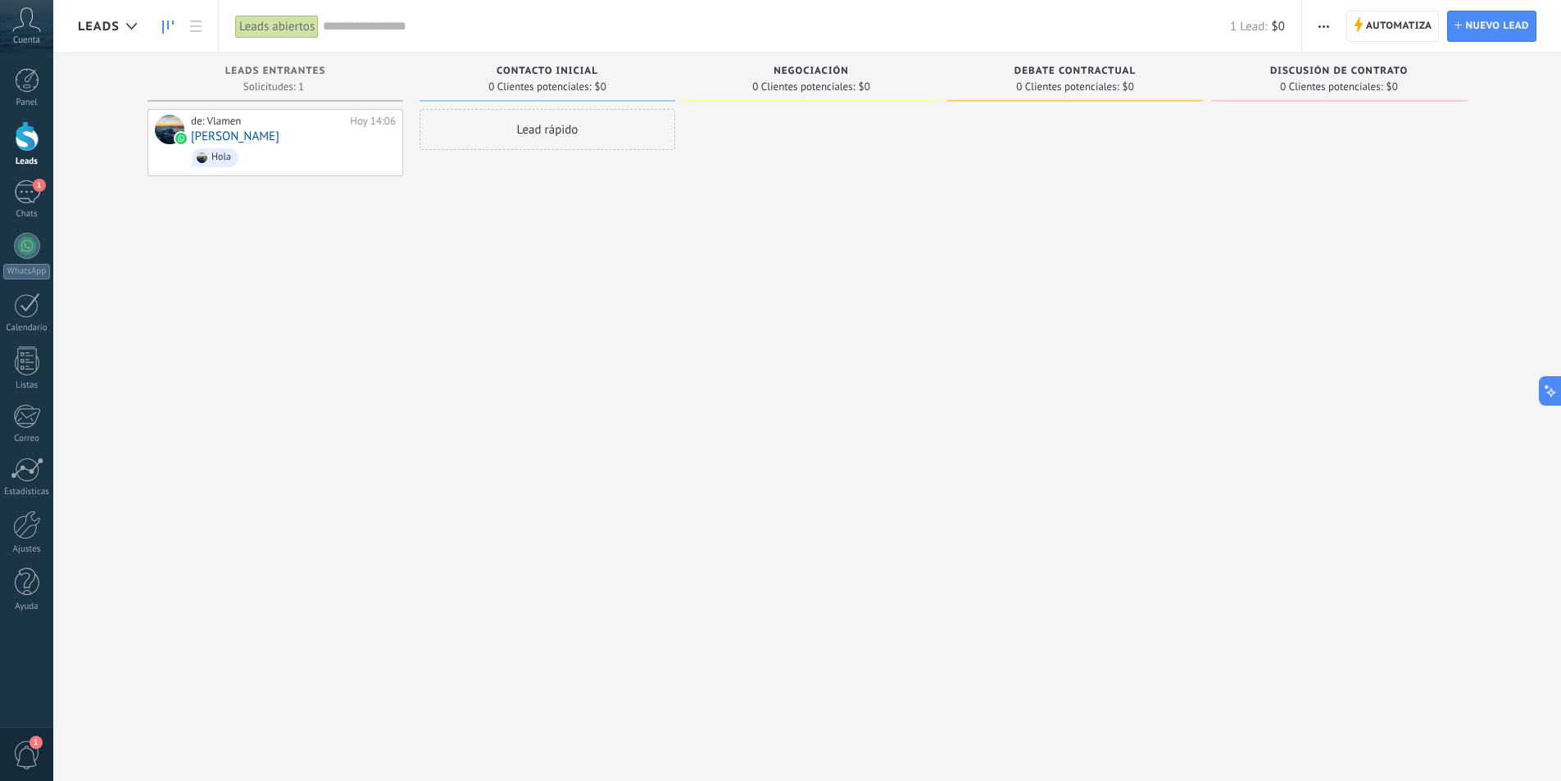
click at [1327, 30] on span "button" at bounding box center [1323, 26] width 11 height 31
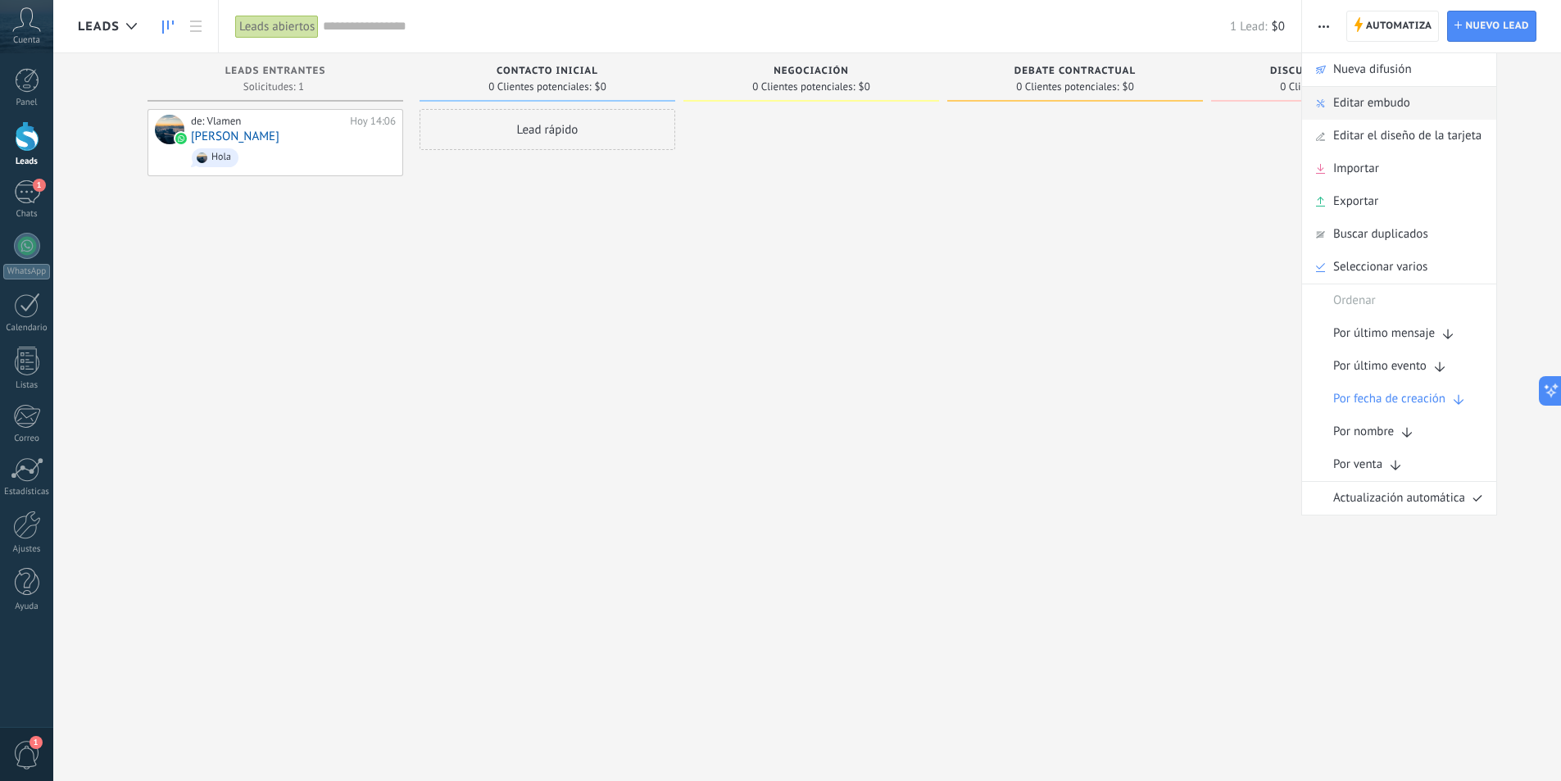
click at [1355, 107] on span "Editar embudo" at bounding box center [1371, 103] width 77 height 33
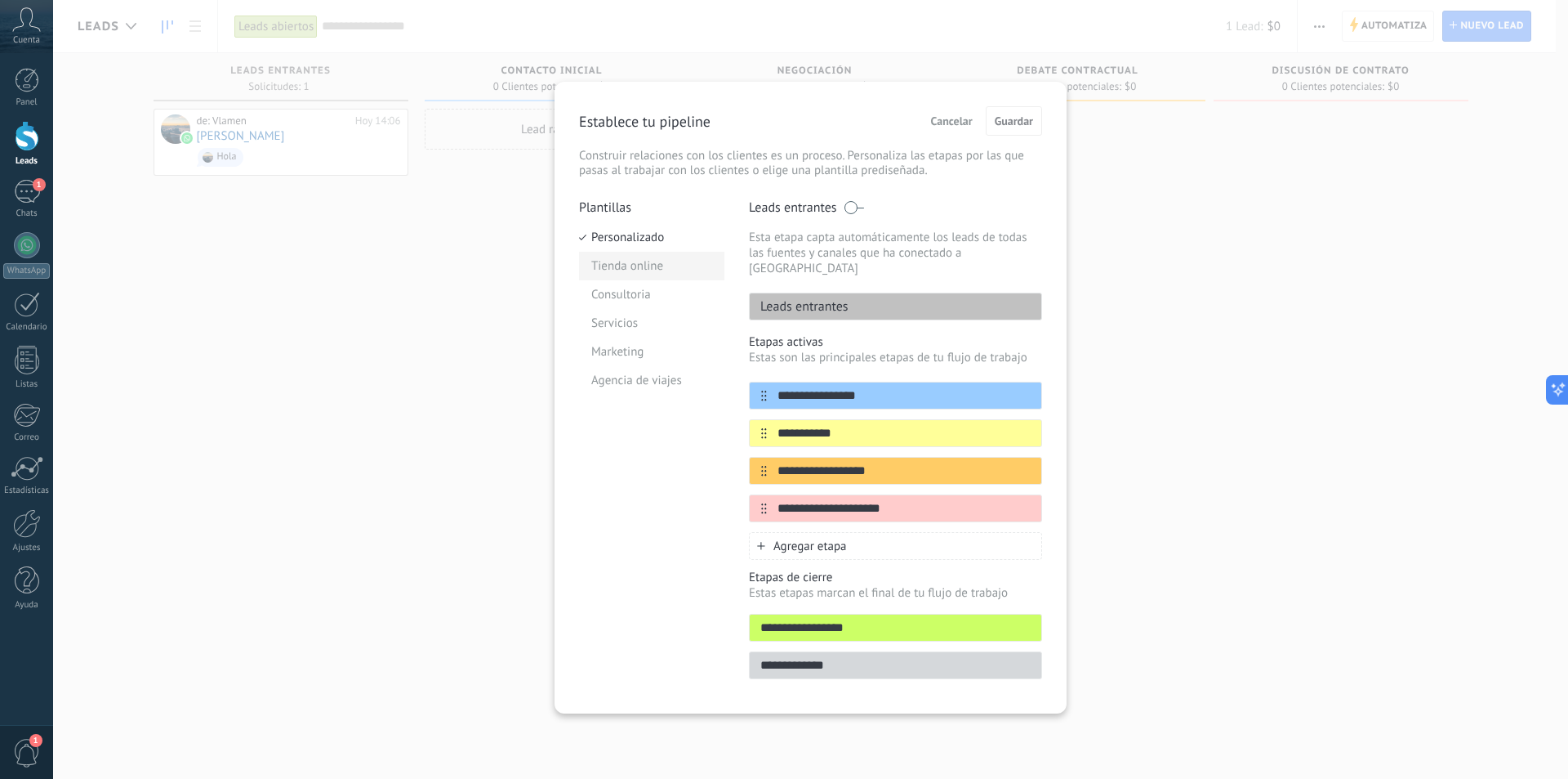
click at [630, 265] on li "Tienda online" at bounding box center [652, 265] width 146 height 29
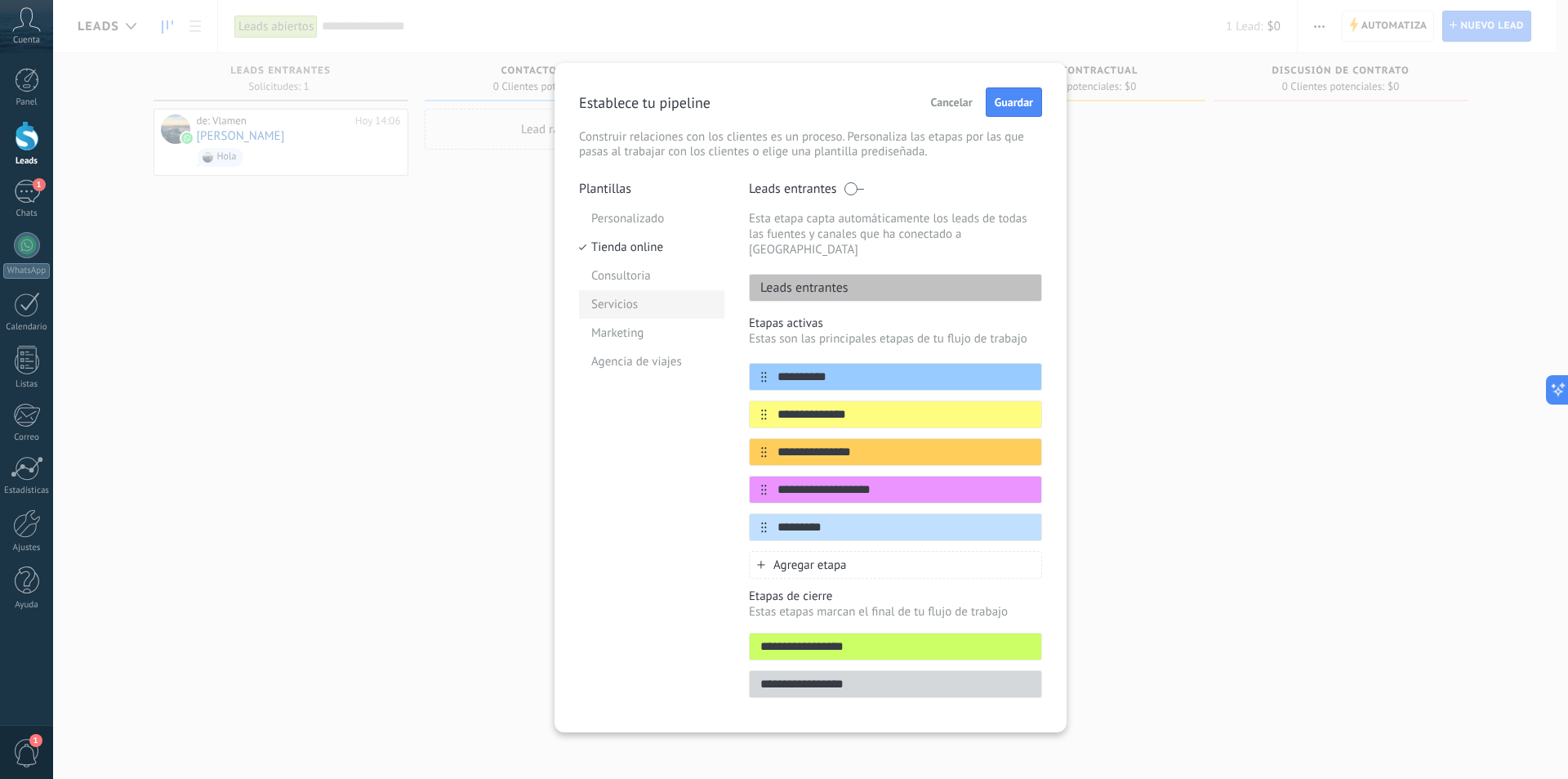
click at [625, 290] on li "Servicios" at bounding box center [652, 304] width 146 height 29
click at [626, 278] on li "Consultoria" at bounding box center [652, 275] width 146 height 29
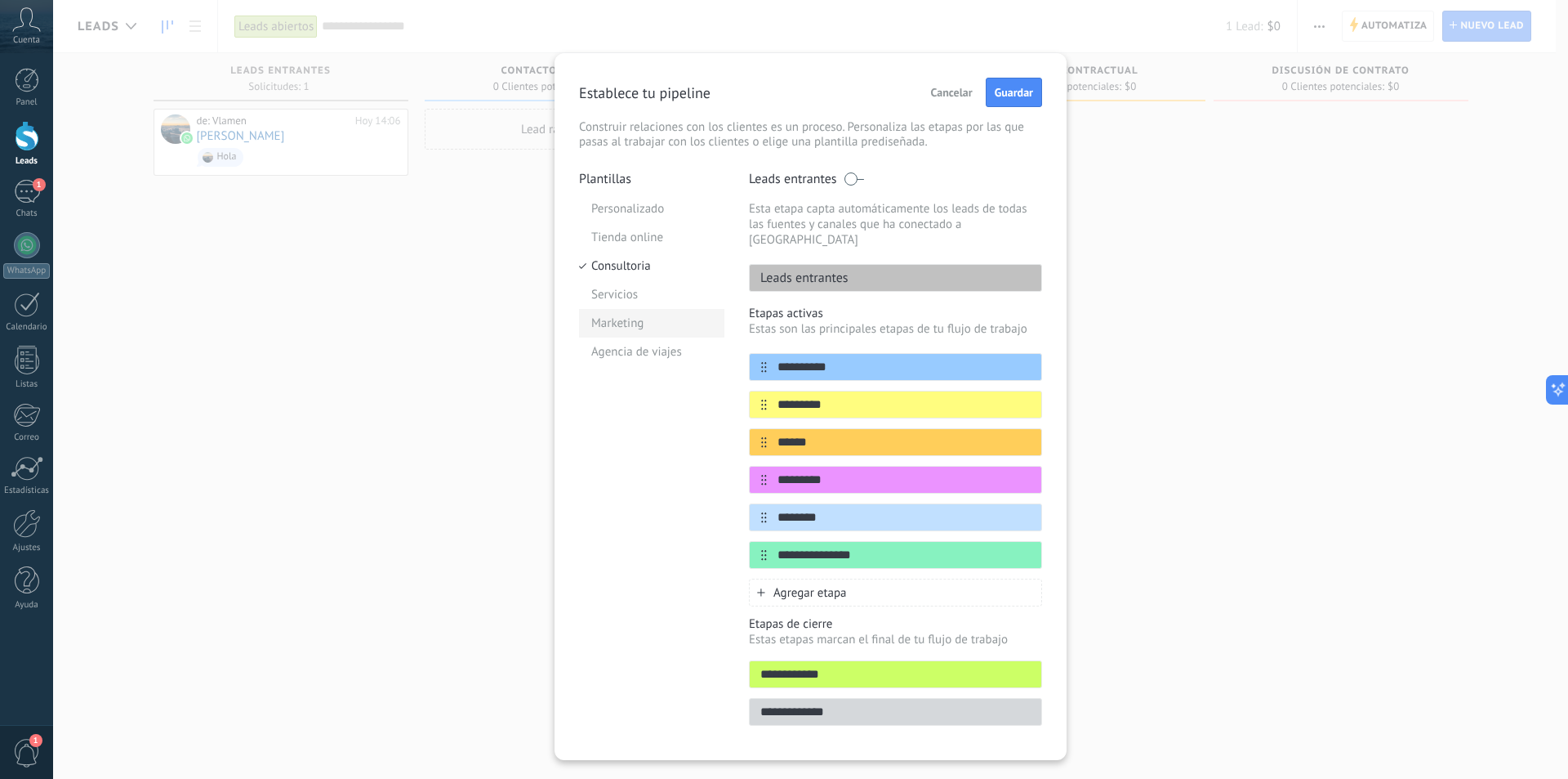
click at [624, 322] on li "Marketing" at bounding box center [652, 323] width 146 height 29
click at [625, 243] on li "Tienda online" at bounding box center [652, 237] width 146 height 29
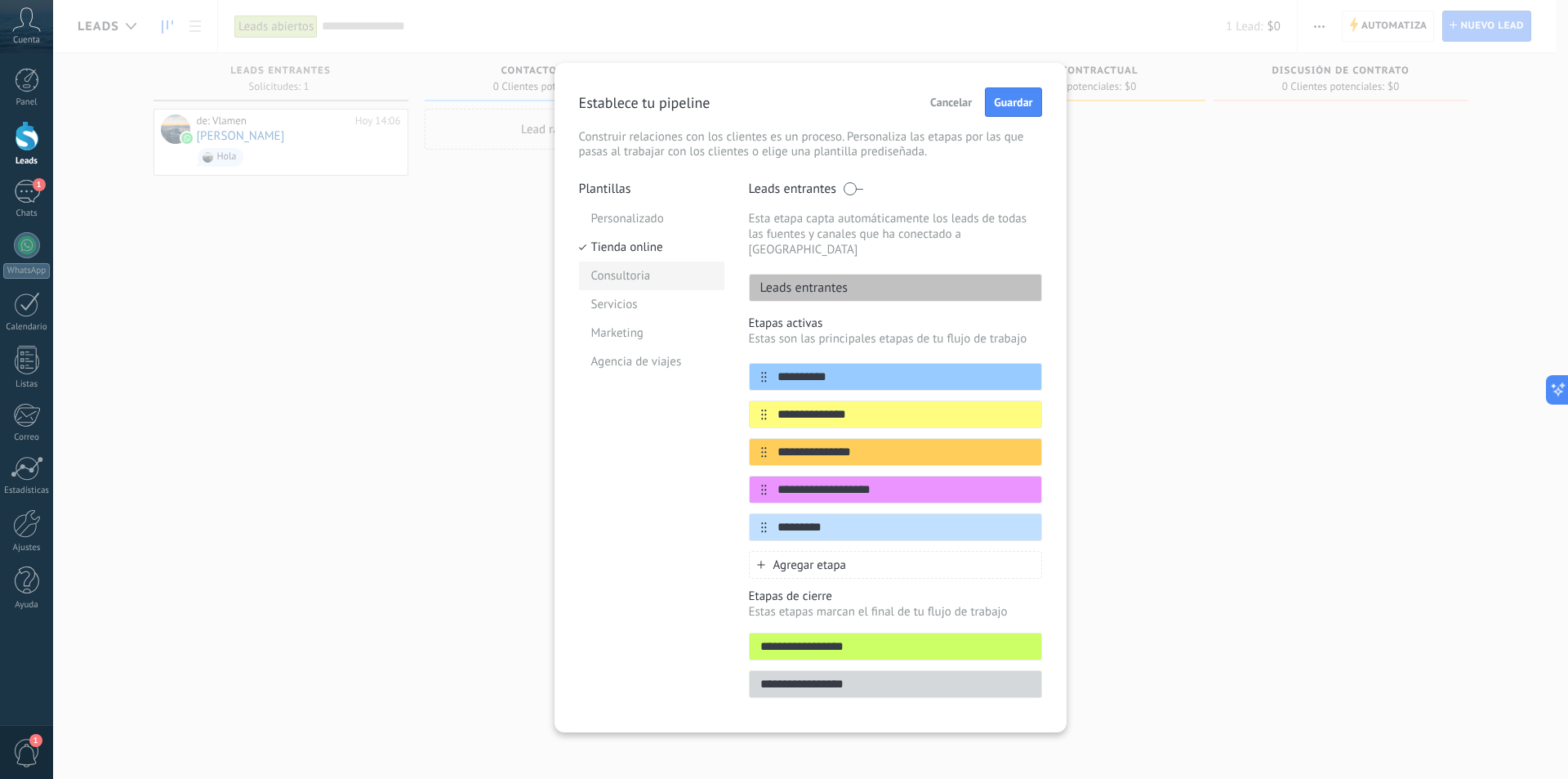
click at [624, 270] on li "Consultoria" at bounding box center [652, 275] width 146 height 29
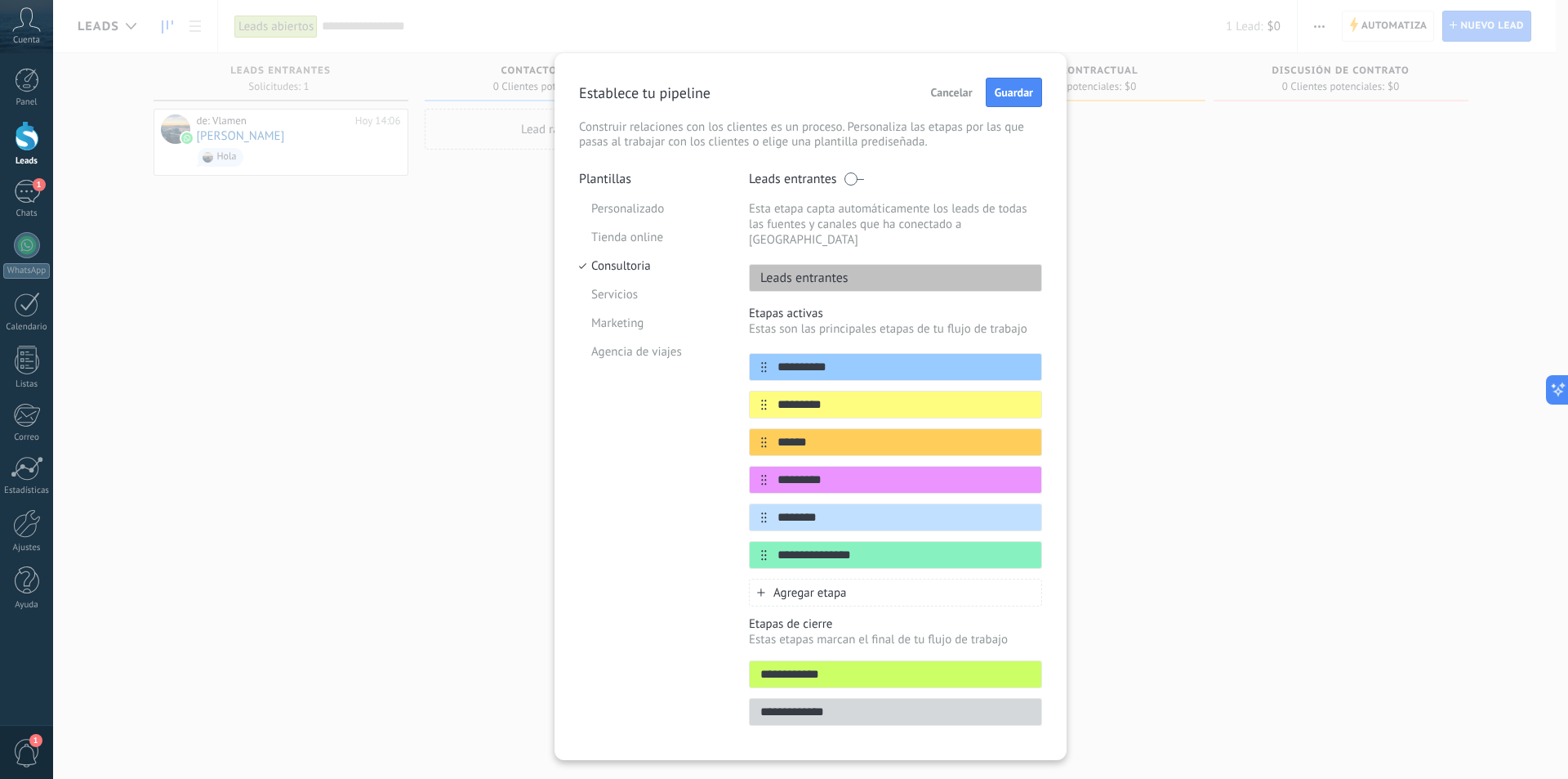
click at [931, 95] on span "Cancelar" at bounding box center [952, 92] width 42 height 11
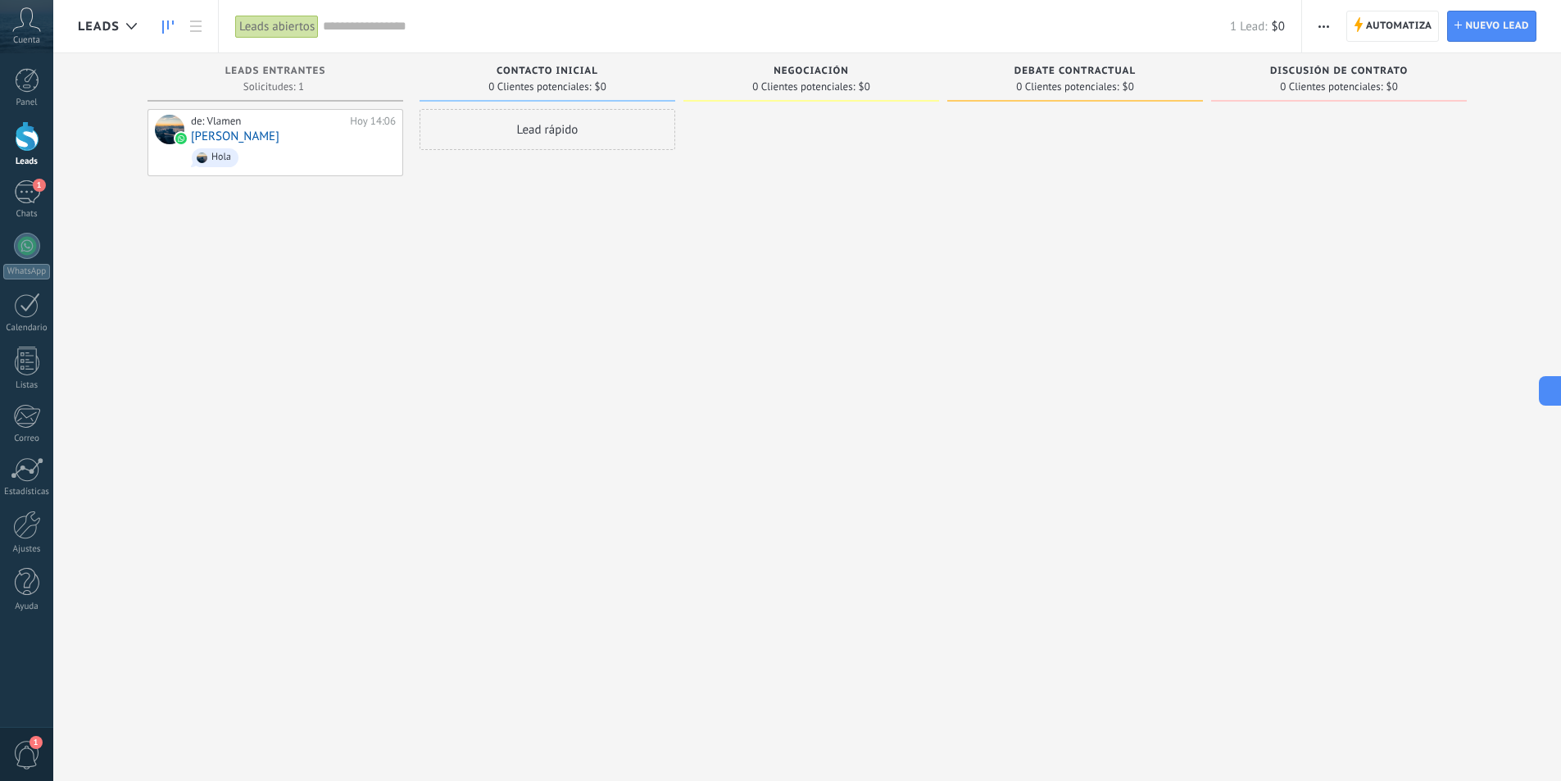
click at [1332, 25] on button "button" at bounding box center [1324, 26] width 24 height 31
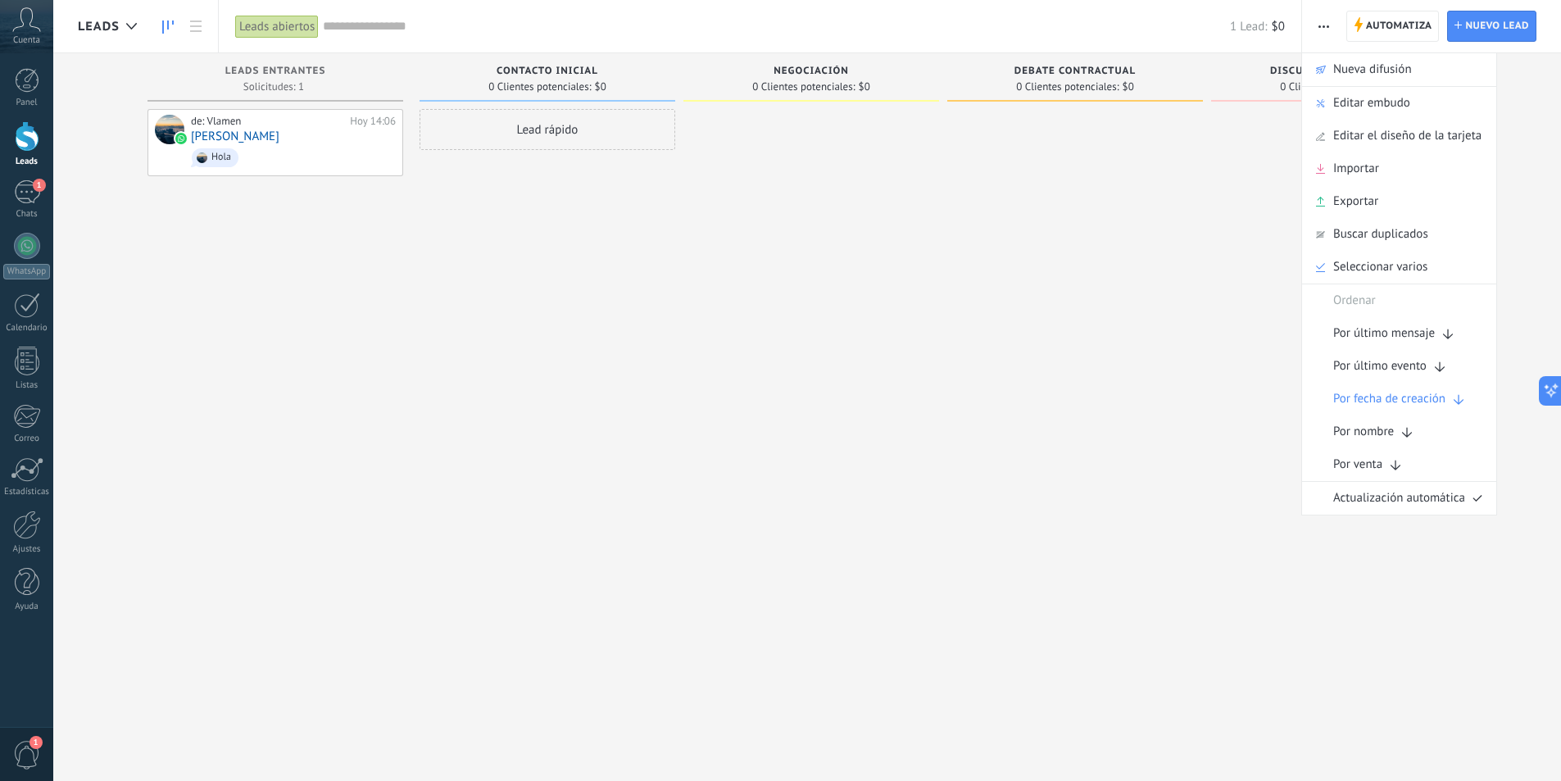
click at [1130, 192] on div at bounding box center [1075, 392] width 256 height 567
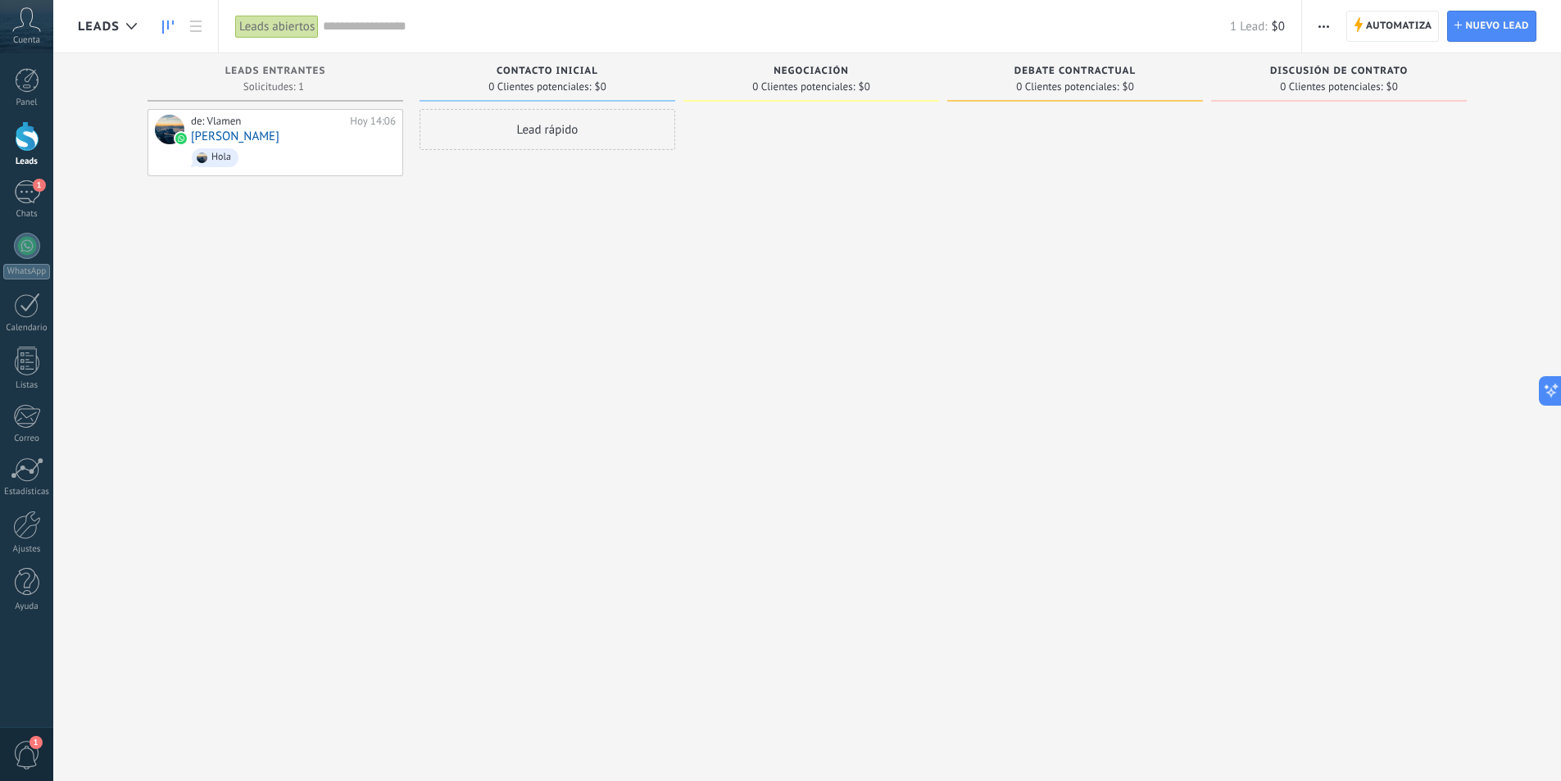
click at [1315, 29] on button "button" at bounding box center [1324, 26] width 24 height 31
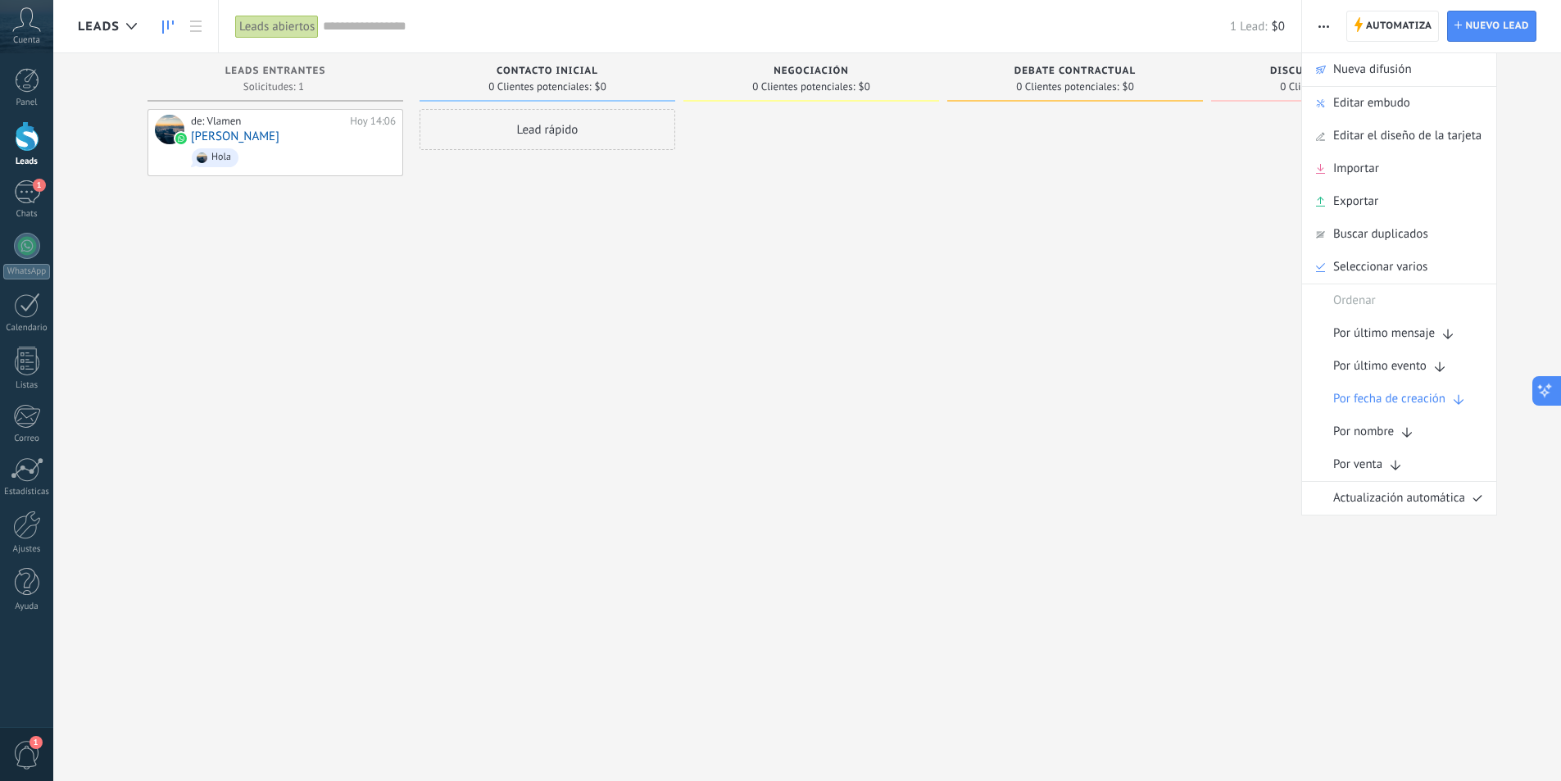
click at [1549, 385] on icon at bounding box center [1549, 386] width 4 height 4
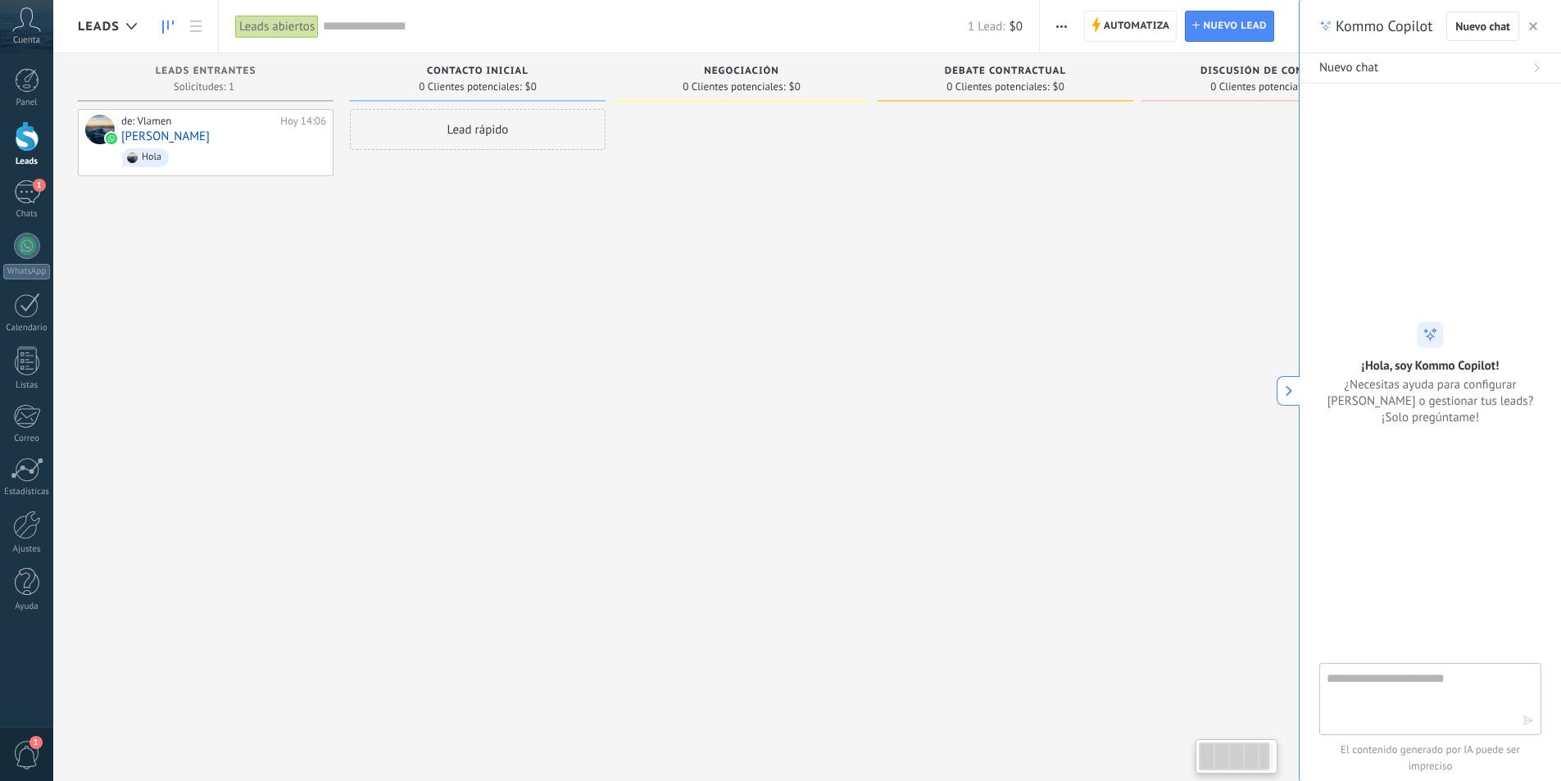
type textarea "**********"
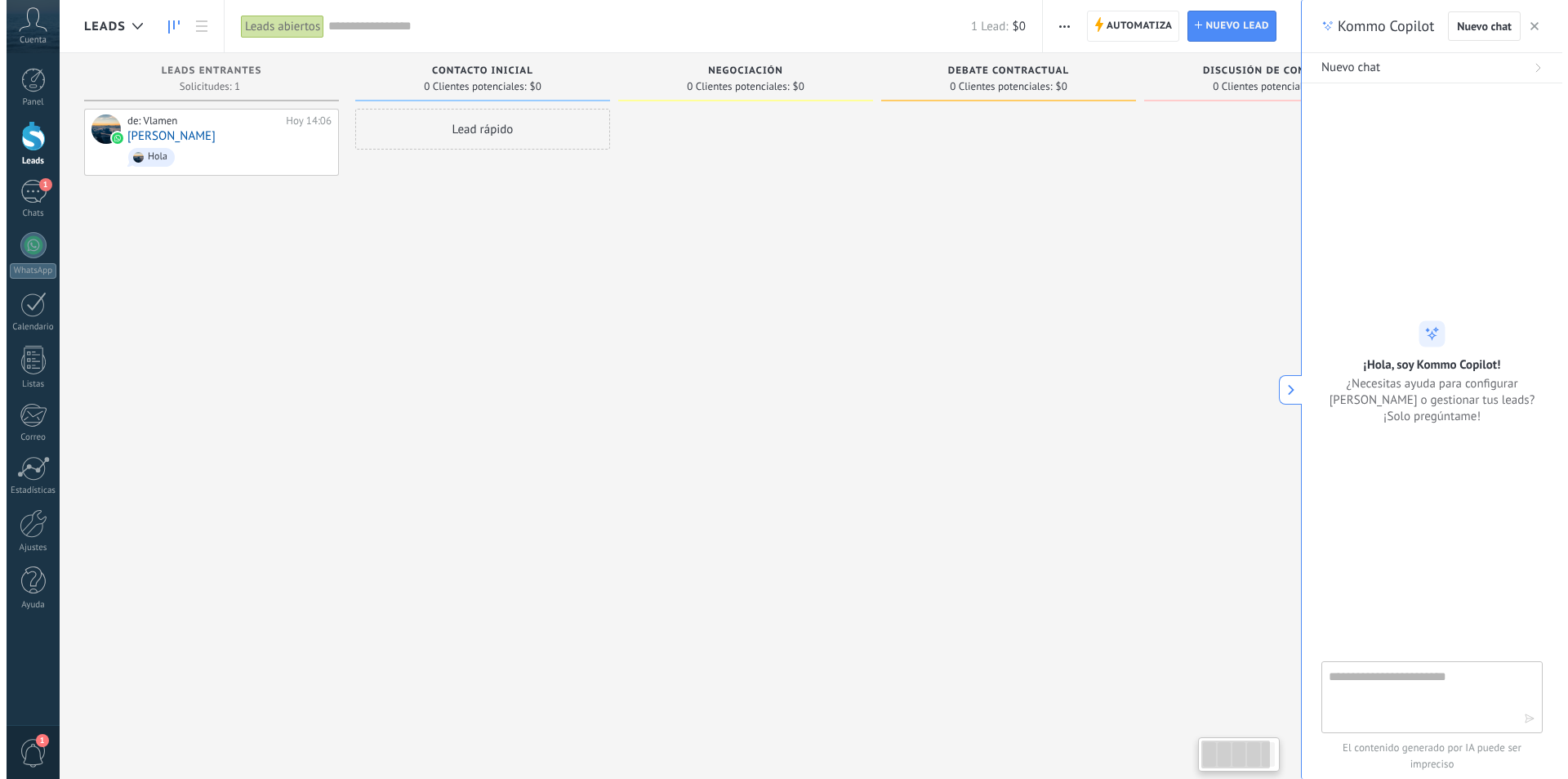
scroll to position [16, 0]
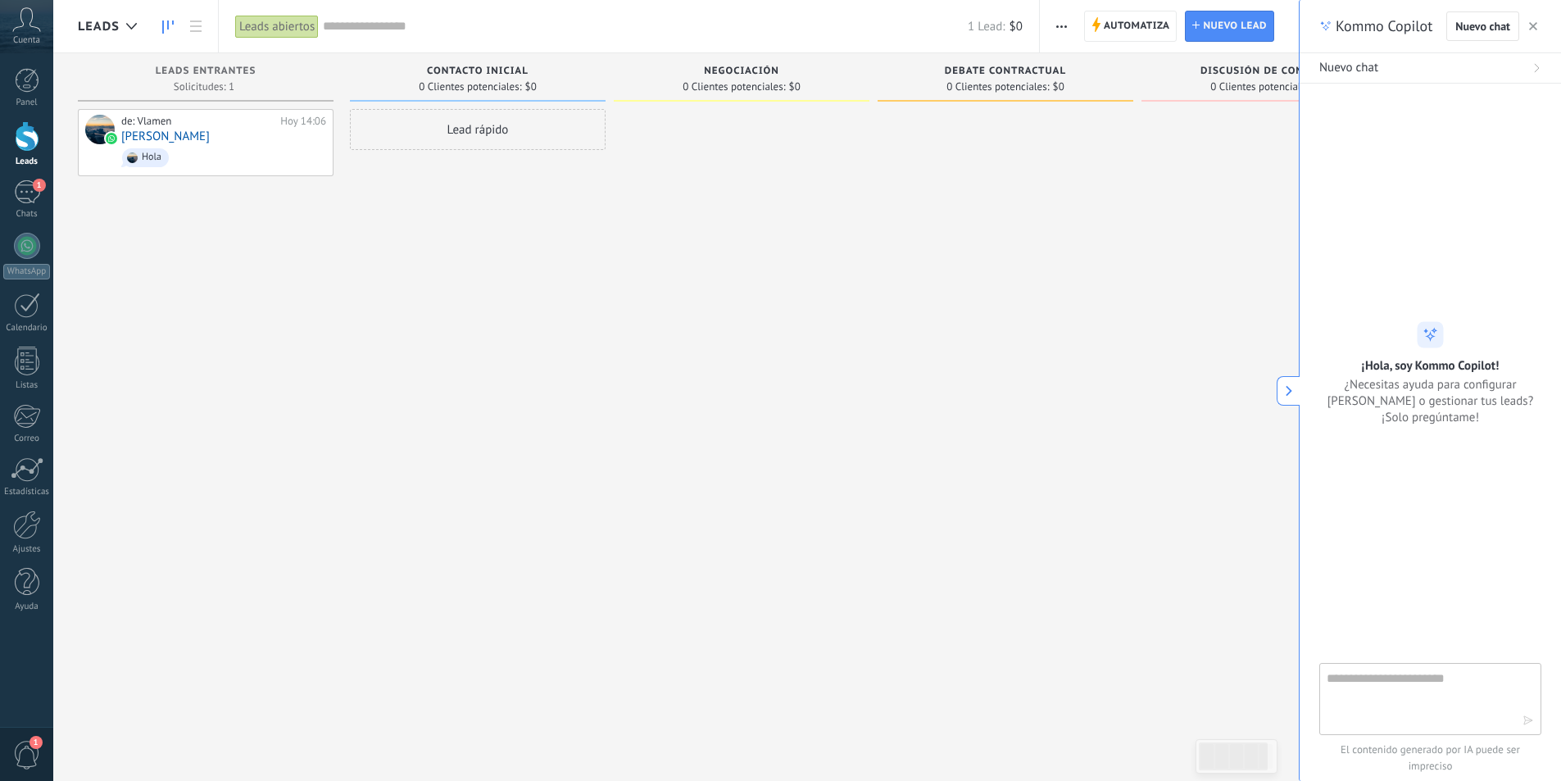
click at [1525, 25] on button "button" at bounding box center [1533, 26] width 16 height 20
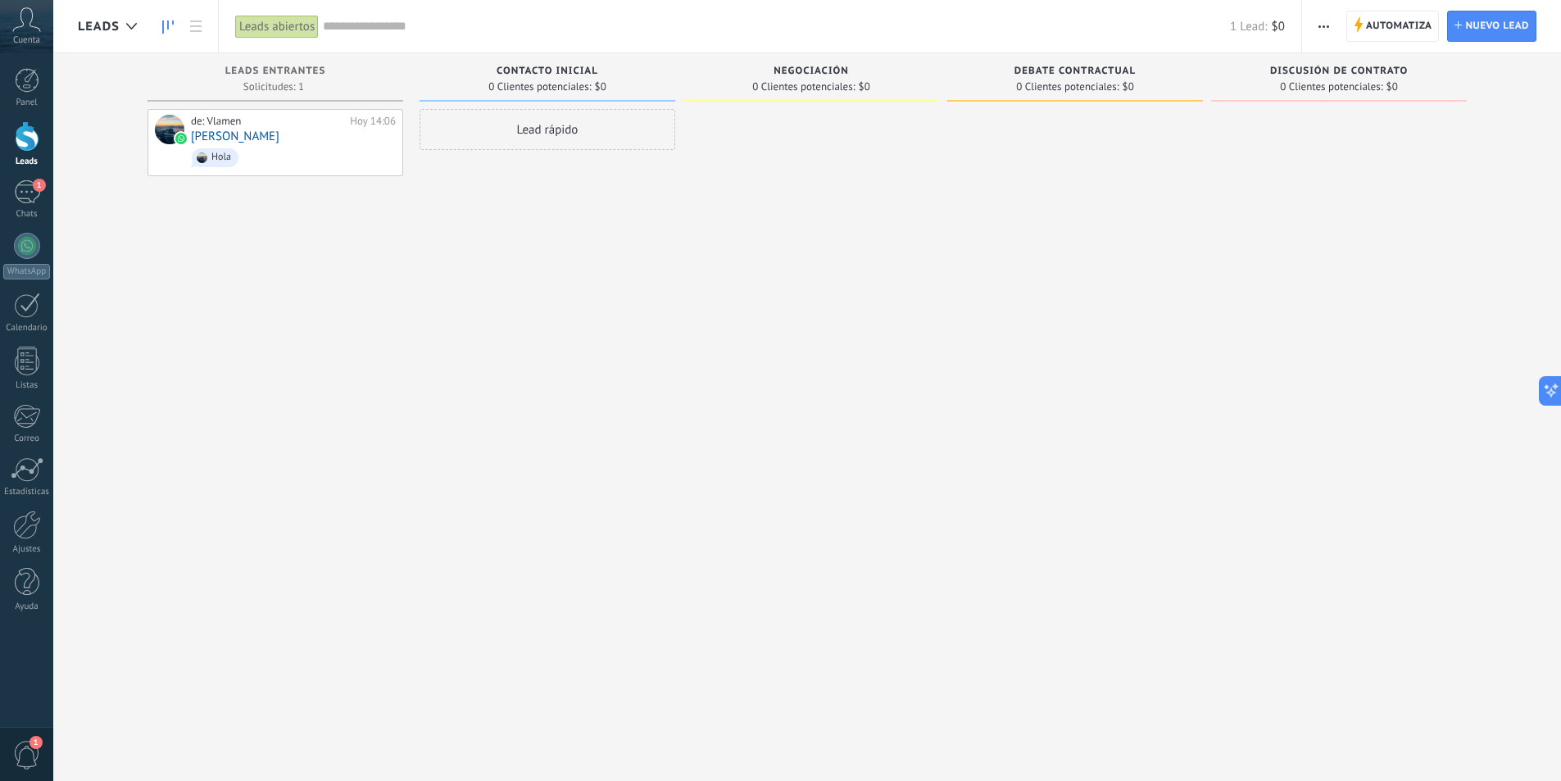
click at [1321, 32] on span "button" at bounding box center [1323, 26] width 11 height 31
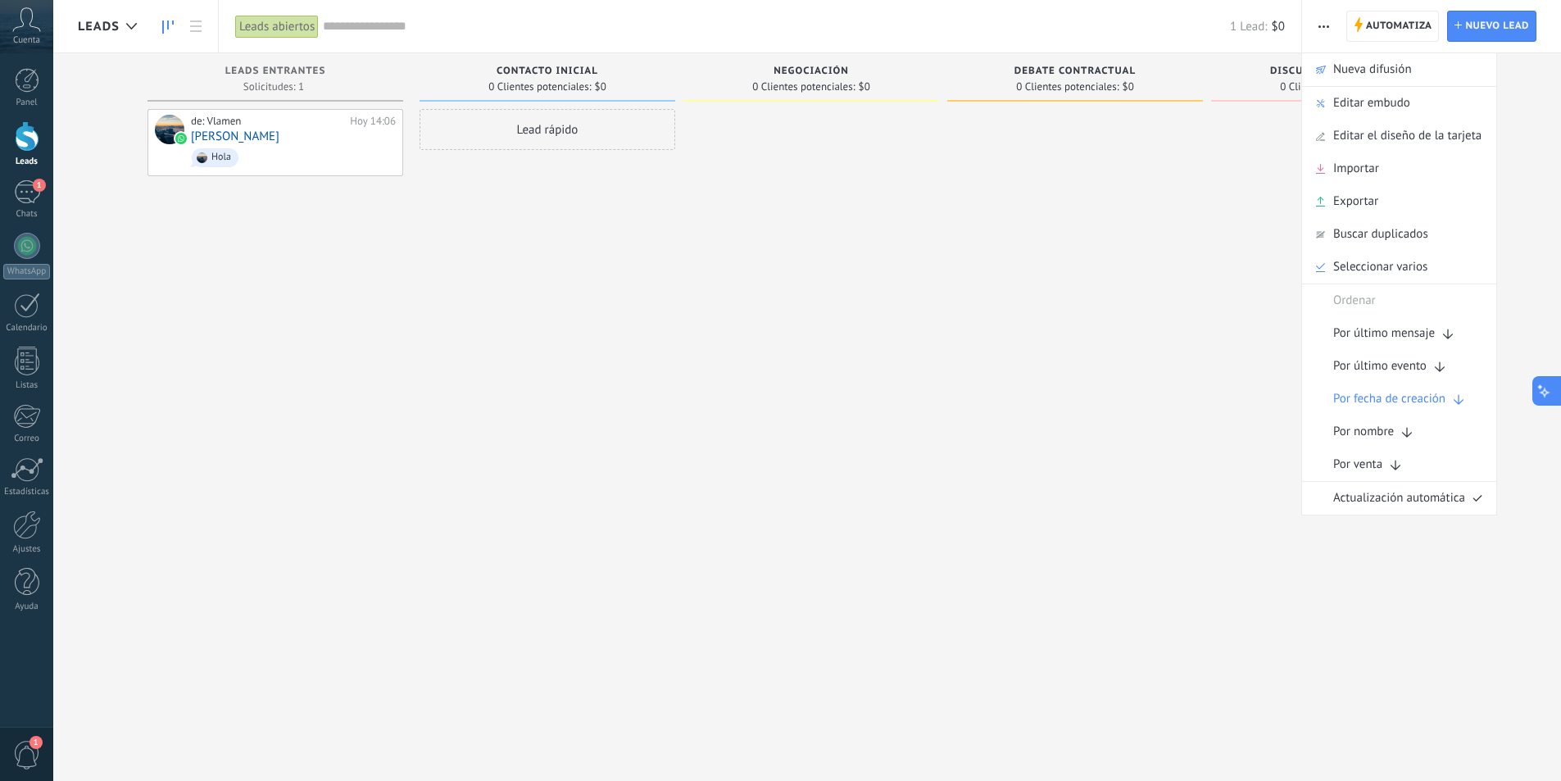
click at [1553, 390] on button at bounding box center [1546, 390] width 29 height 29
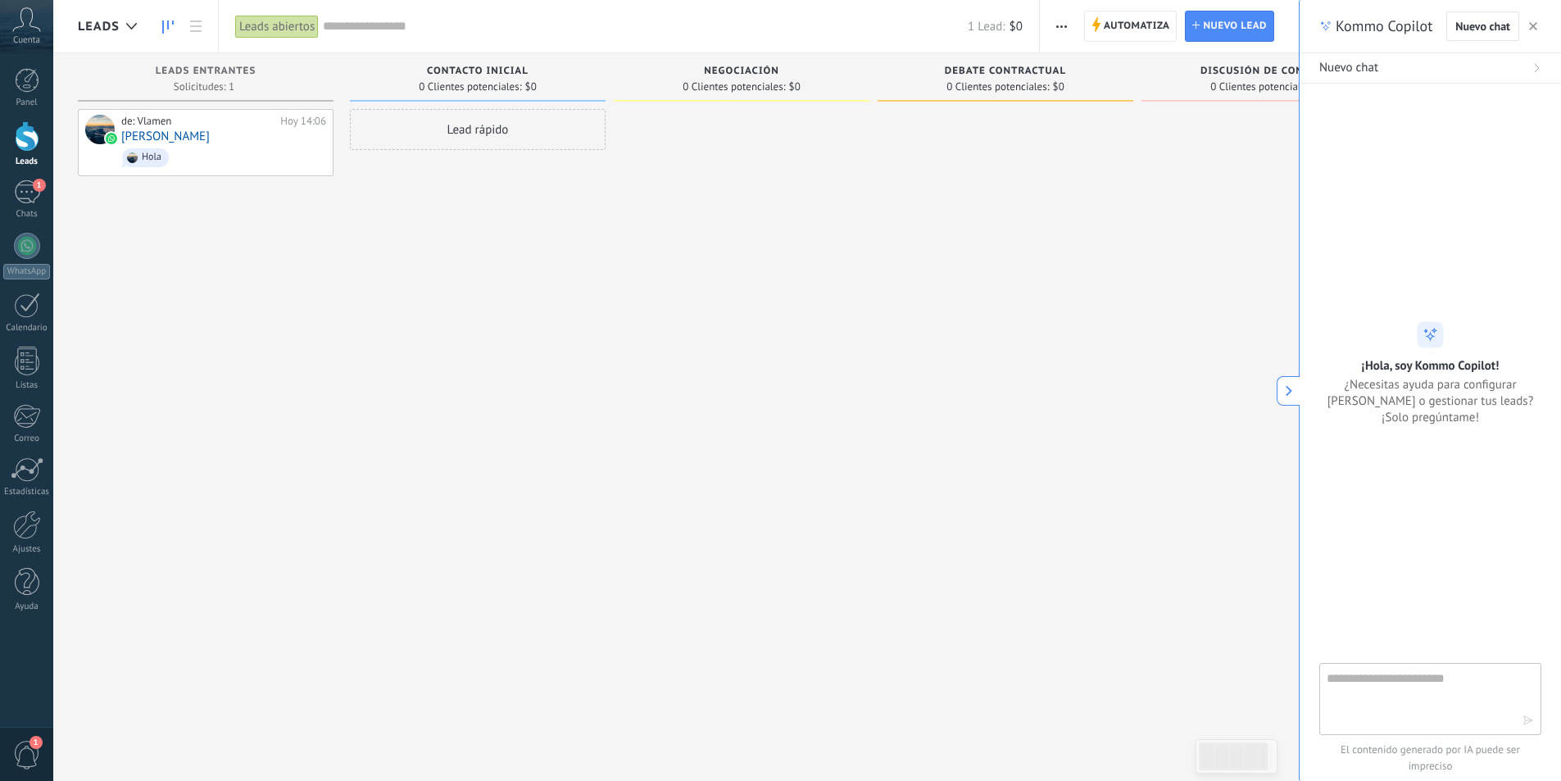
click at [1533, 27] on use "button" at bounding box center [1533, 26] width 8 height 8
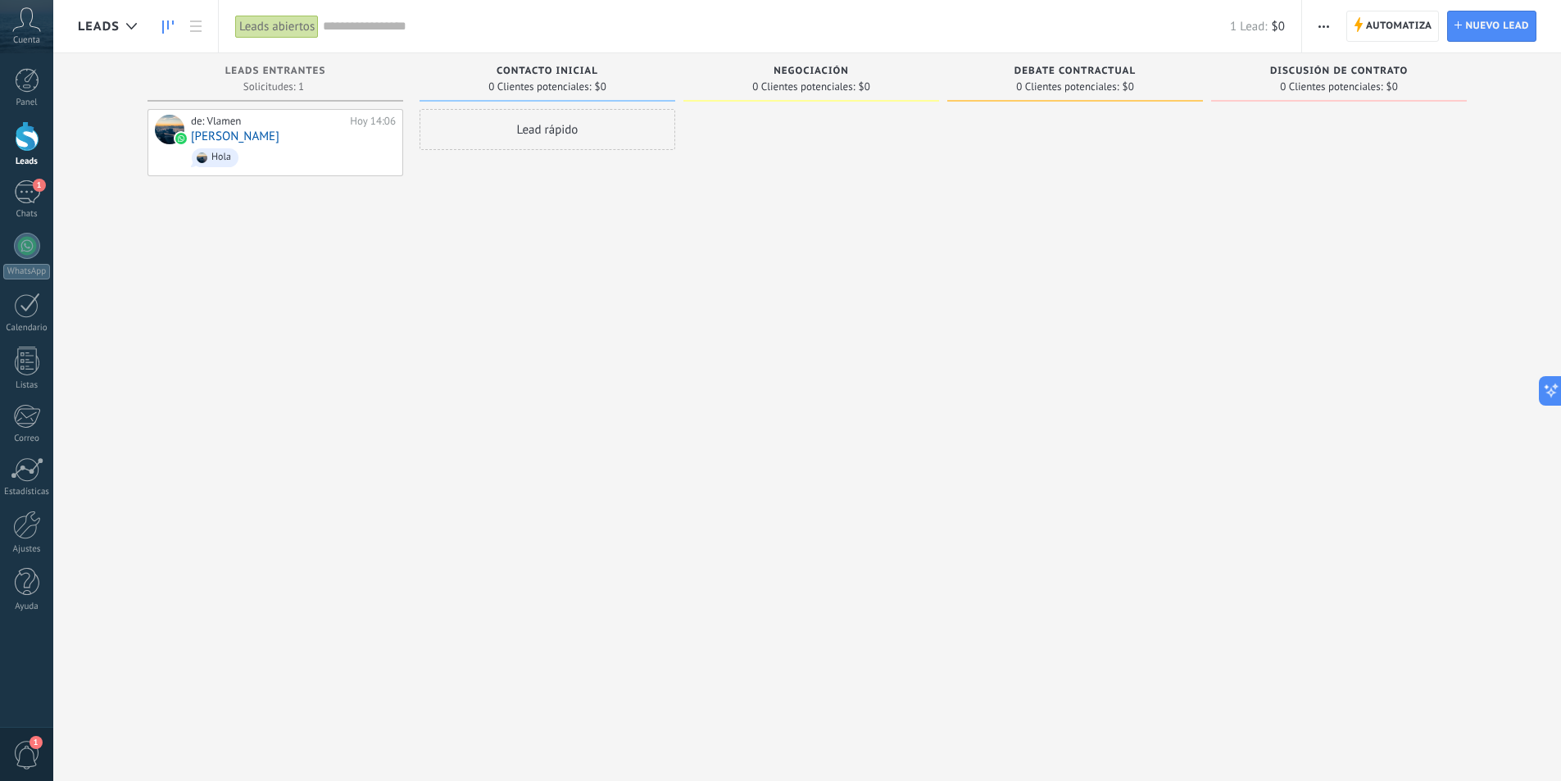
click at [1319, 23] on span "button" at bounding box center [1323, 26] width 11 height 31
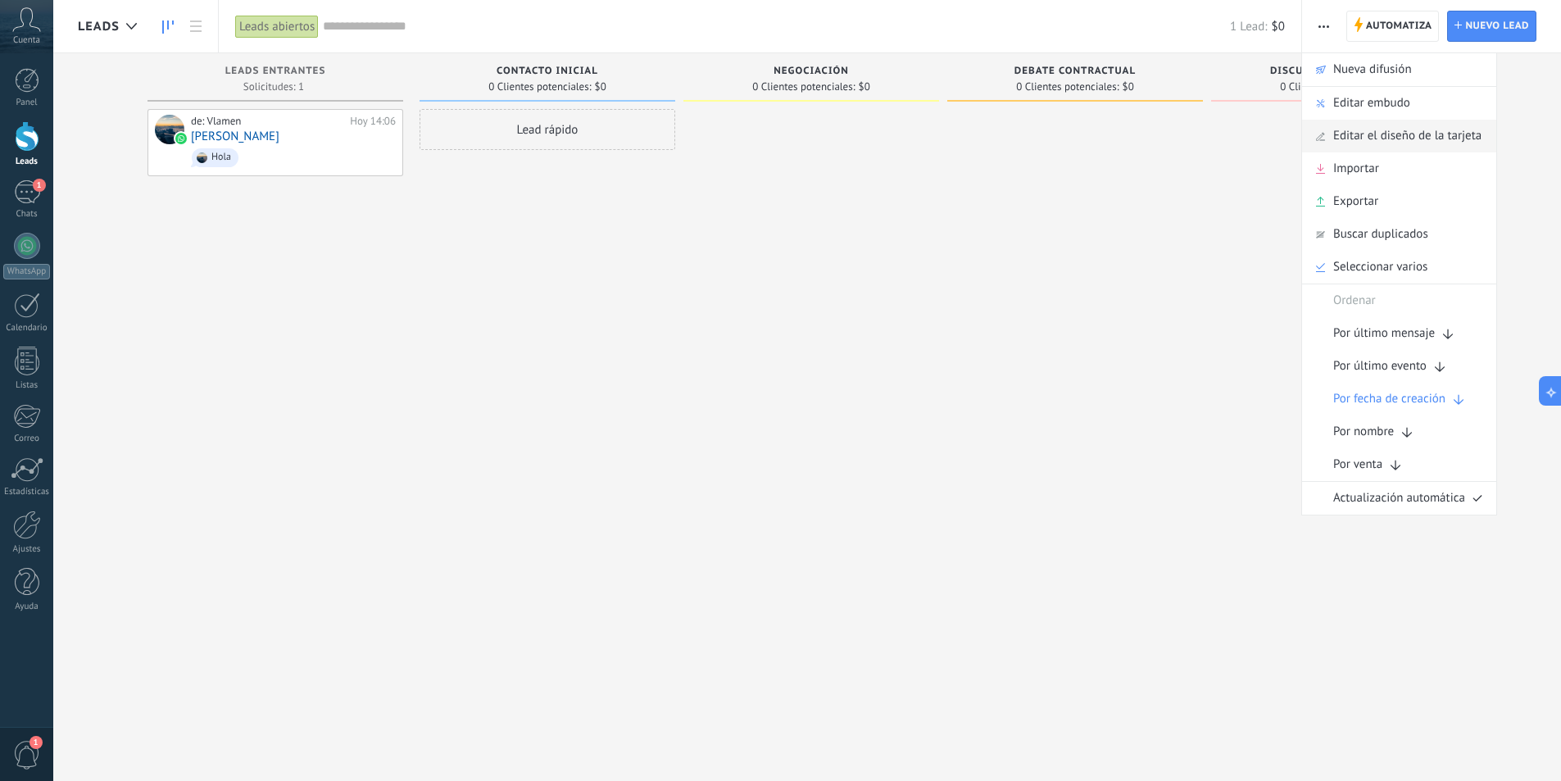
click at [1390, 138] on span "Editar el diseño de la tarjeta" at bounding box center [1407, 136] width 148 height 33
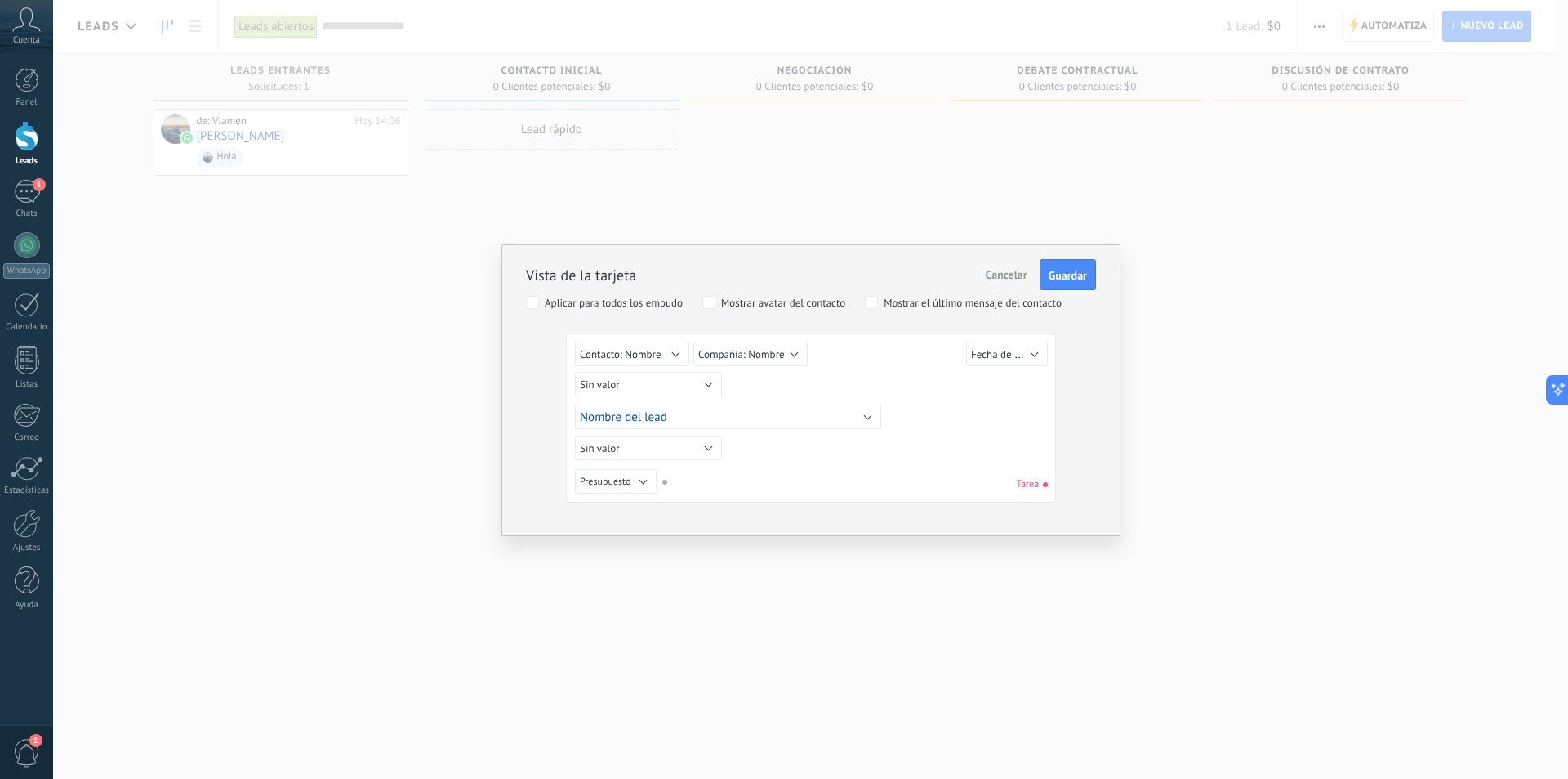
click at [1003, 278] on span "Cancelar" at bounding box center [1007, 274] width 42 height 15
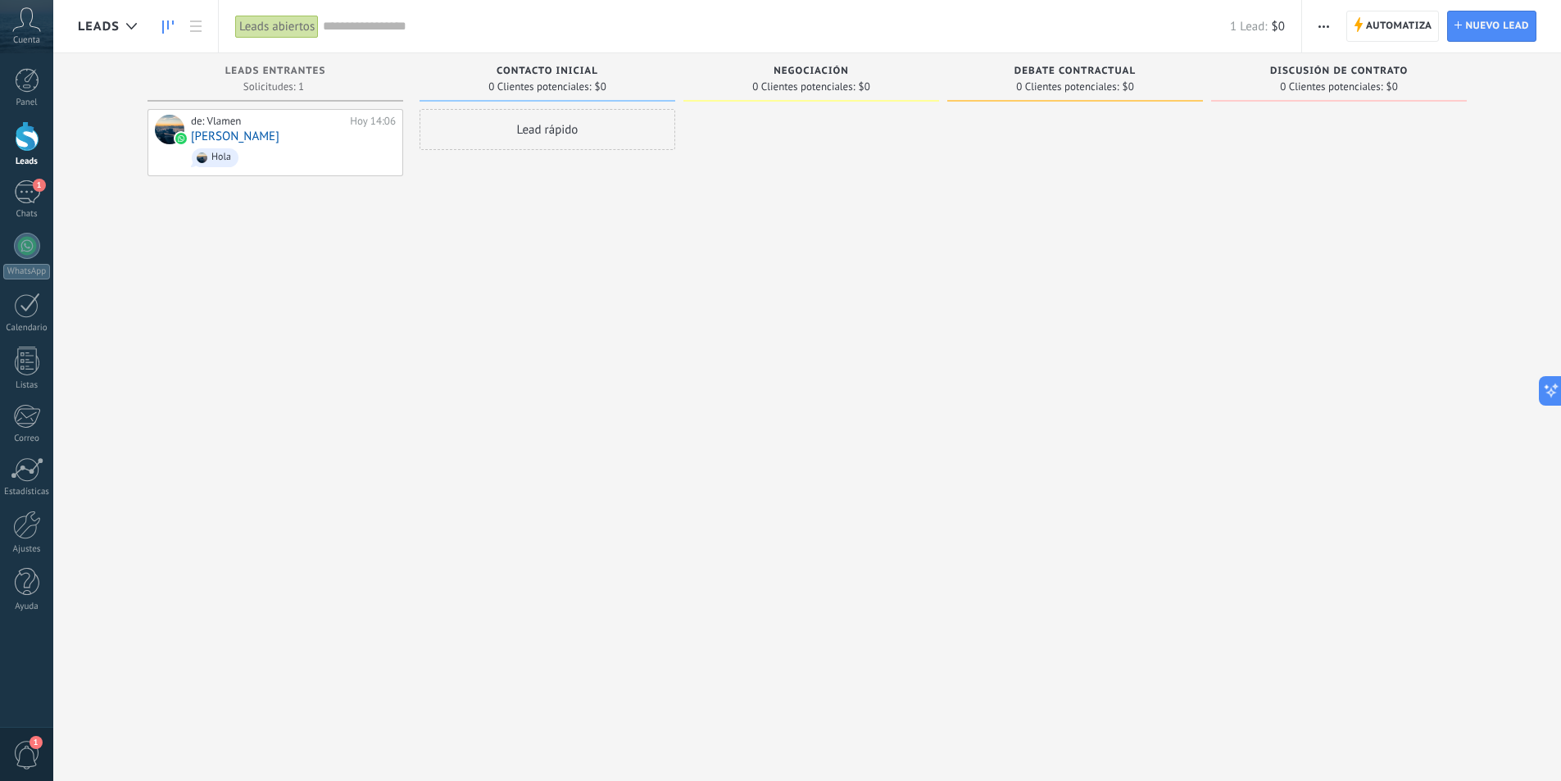
click at [1316, 29] on button "button" at bounding box center [1324, 26] width 24 height 31
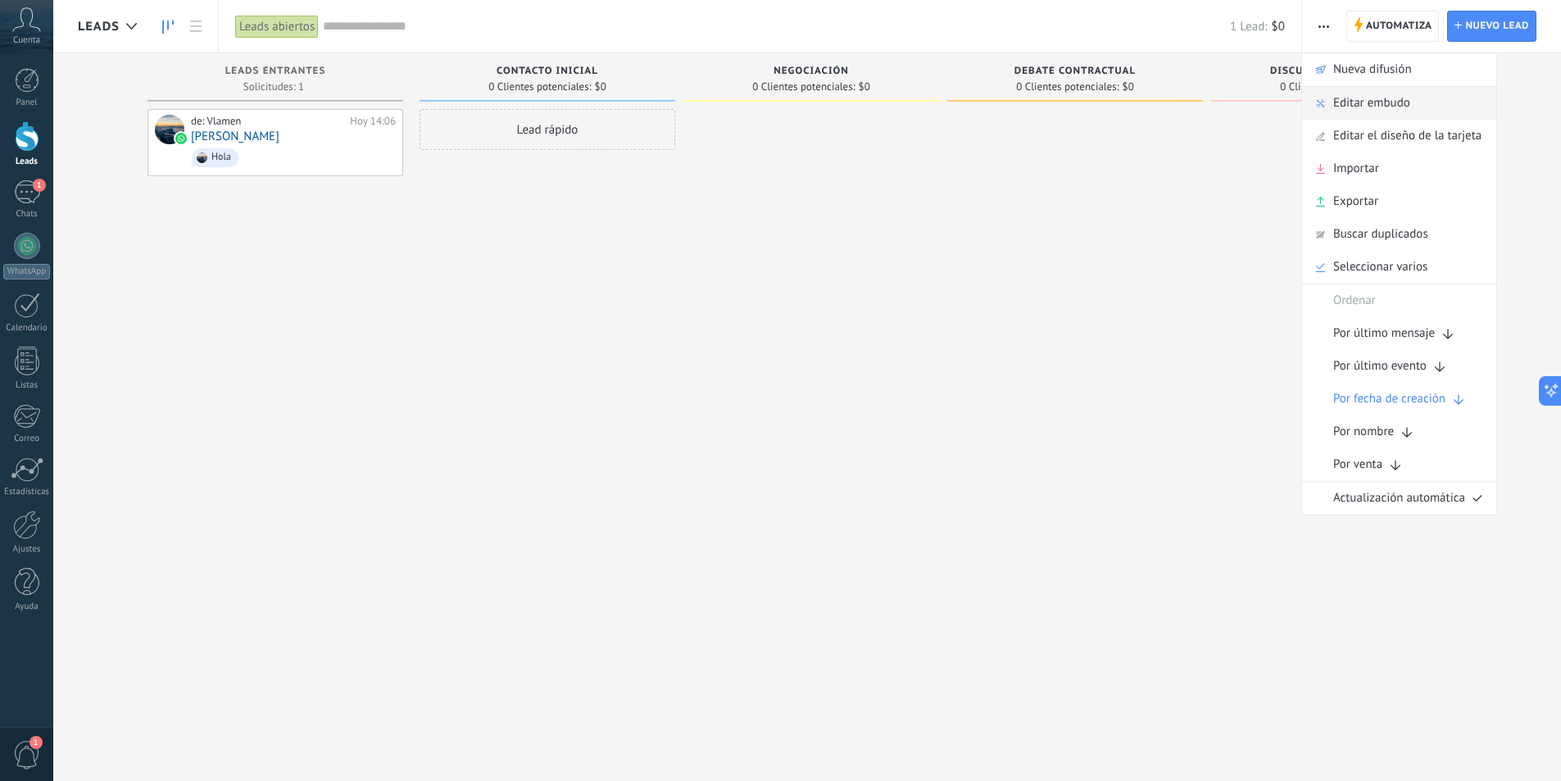
click at [1363, 100] on span "Editar embudo" at bounding box center [1371, 103] width 77 height 33
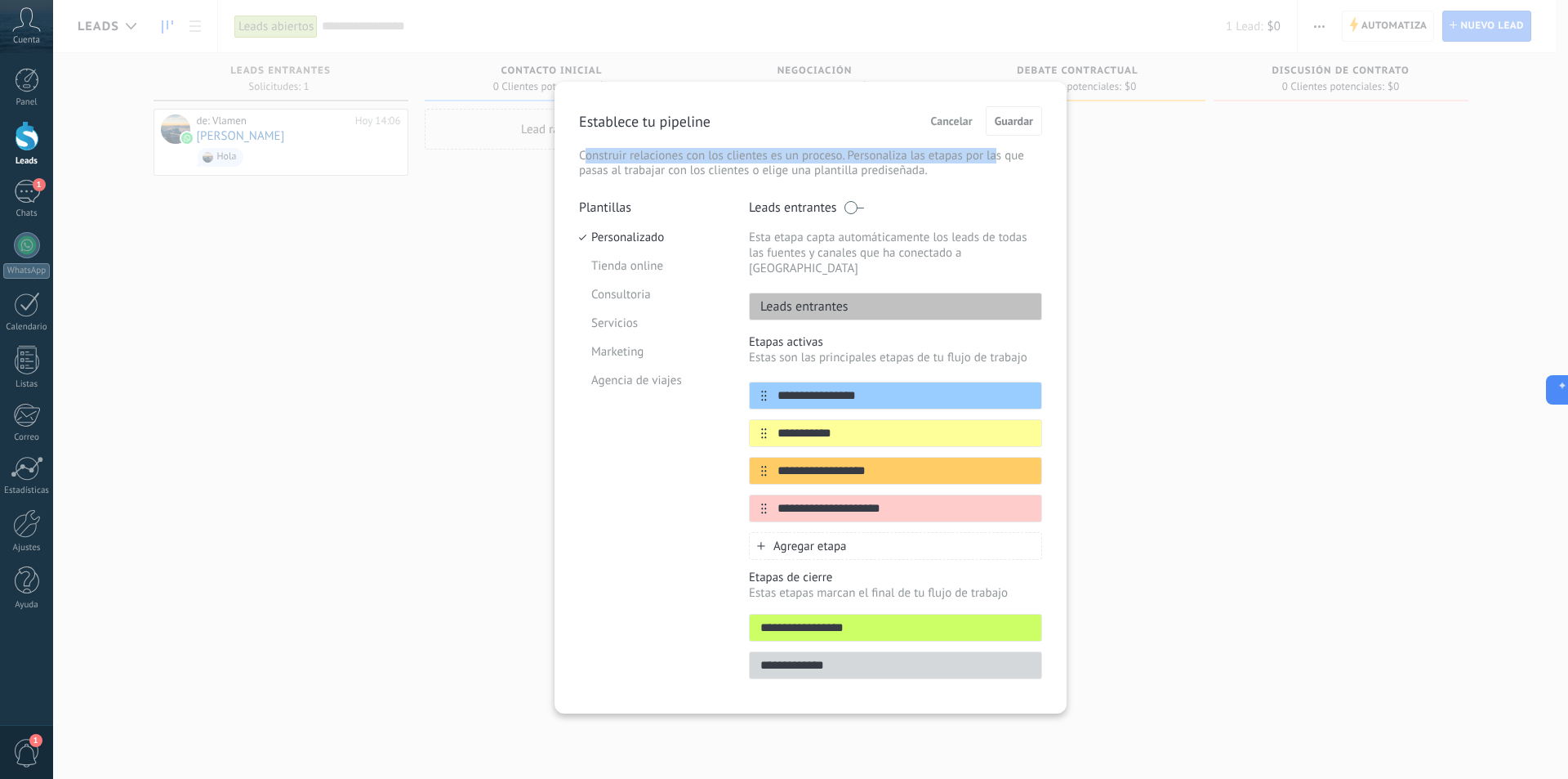
drag, startPoint x: 583, startPoint y: 155, endPoint x: 998, endPoint y: 155, distance: 415.0
click at [998, 155] on p "Construir relaciones con los clientes es un proceso. Personaliza las etapas por…" at bounding box center [810, 163] width 464 height 29
click at [636, 267] on li "Tienda online" at bounding box center [652, 265] width 146 height 29
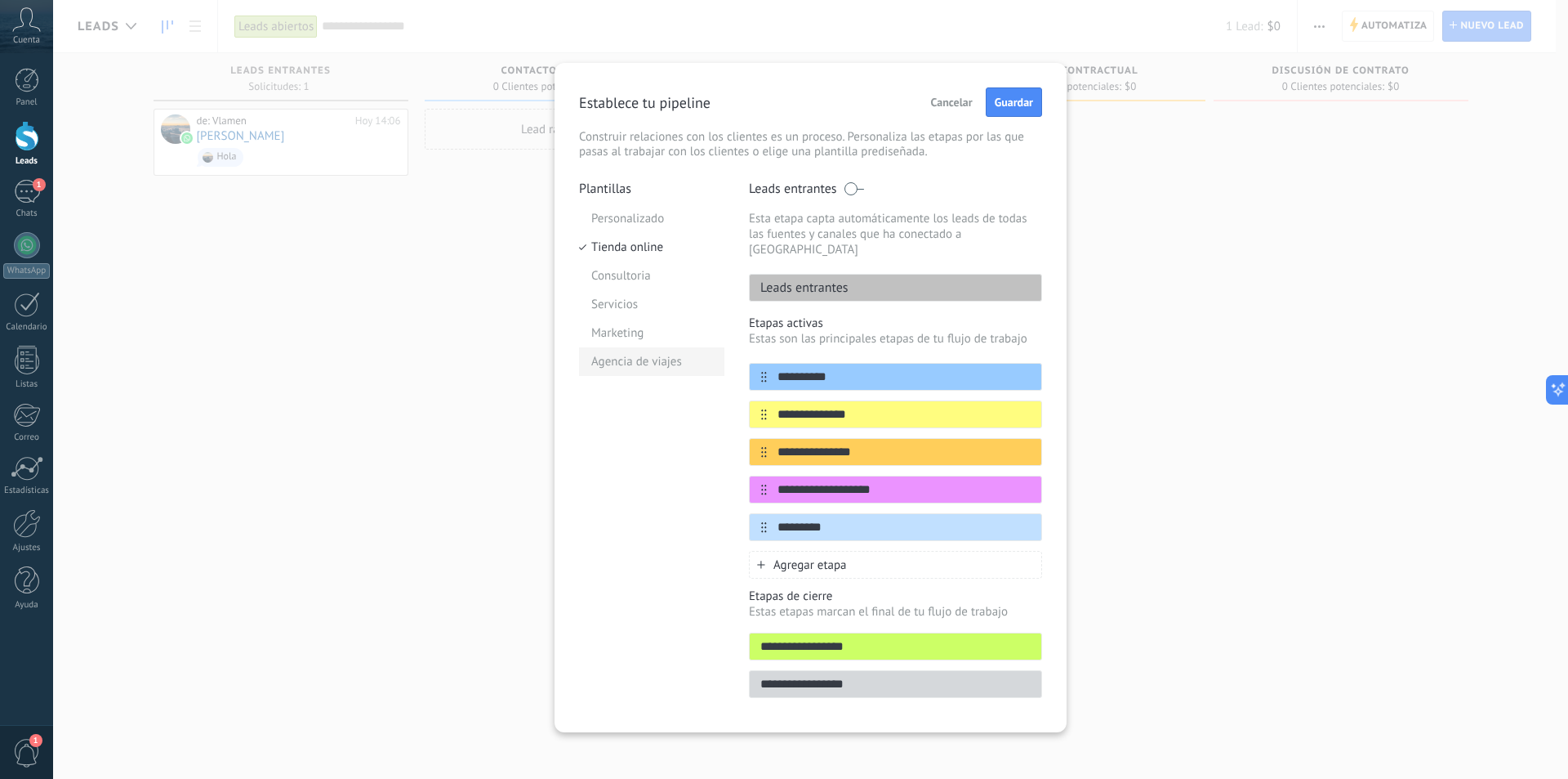
click at [653, 358] on li "Agencia de viajes" at bounding box center [652, 361] width 146 height 29
click at [651, 363] on li "Agencia de viajes" at bounding box center [652, 361] width 146 height 29
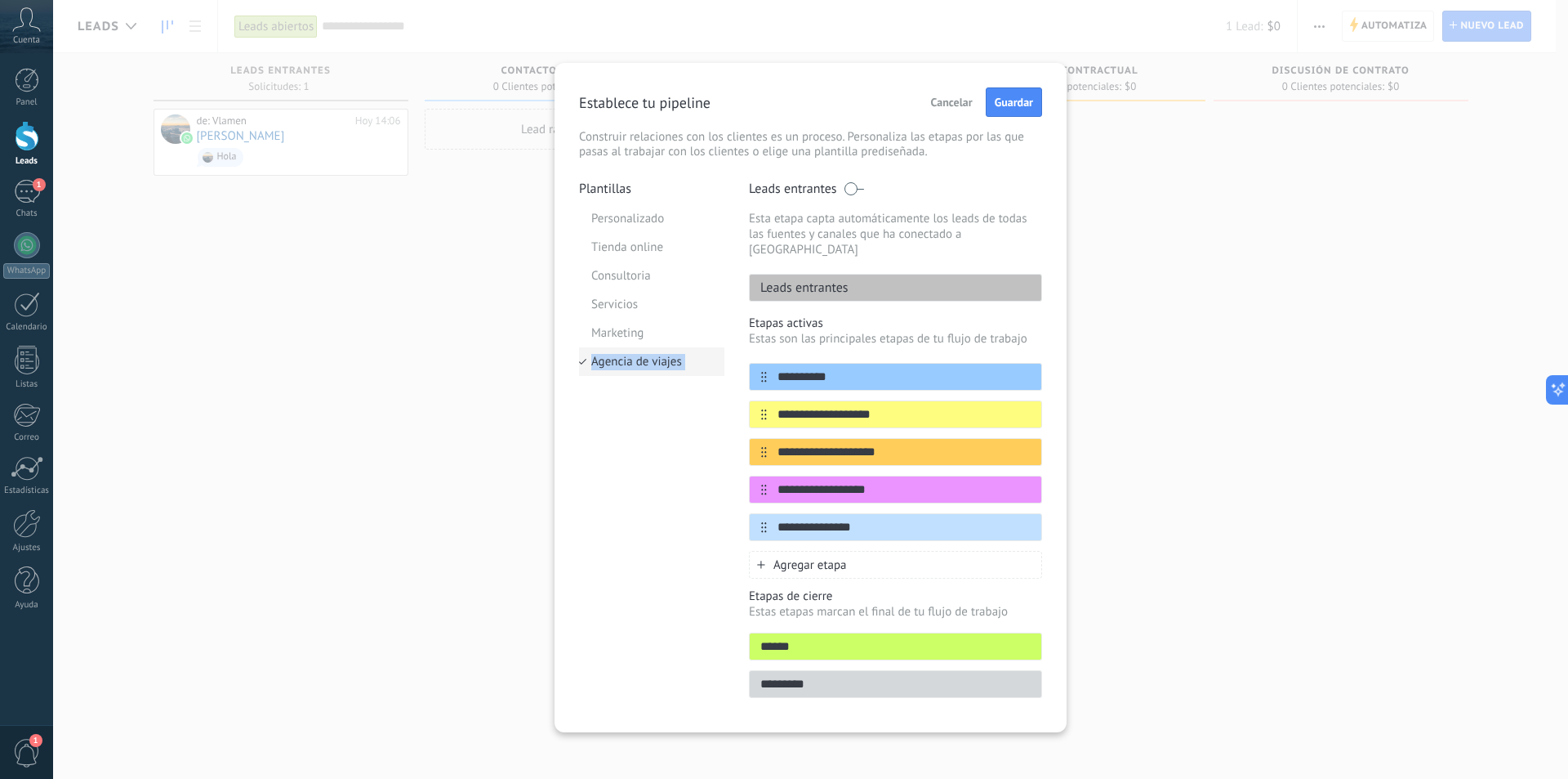
click at [651, 363] on li "Agencia de viajes" at bounding box center [652, 361] width 146 height 29
click at [682, 363] on li "Agencia de viajes" at bounding box center [652, 361] width 146 height 29
click at [635, 216] on li "Personalizado" at bounding box center [652, 218] width 146 height 29
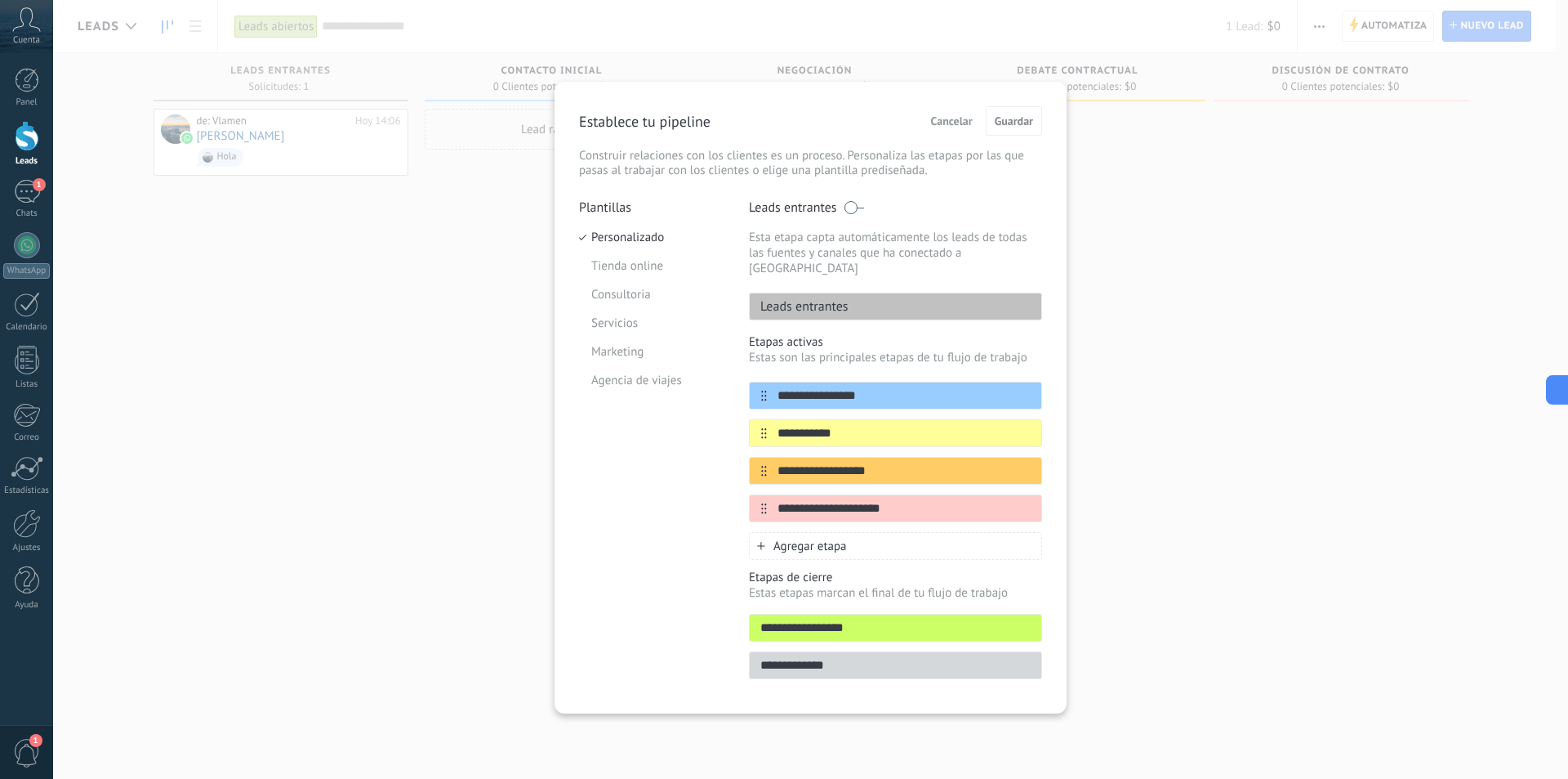
click at [1208, 179] on div "**********" at bounding box center [810, 389] width 1515 height 779
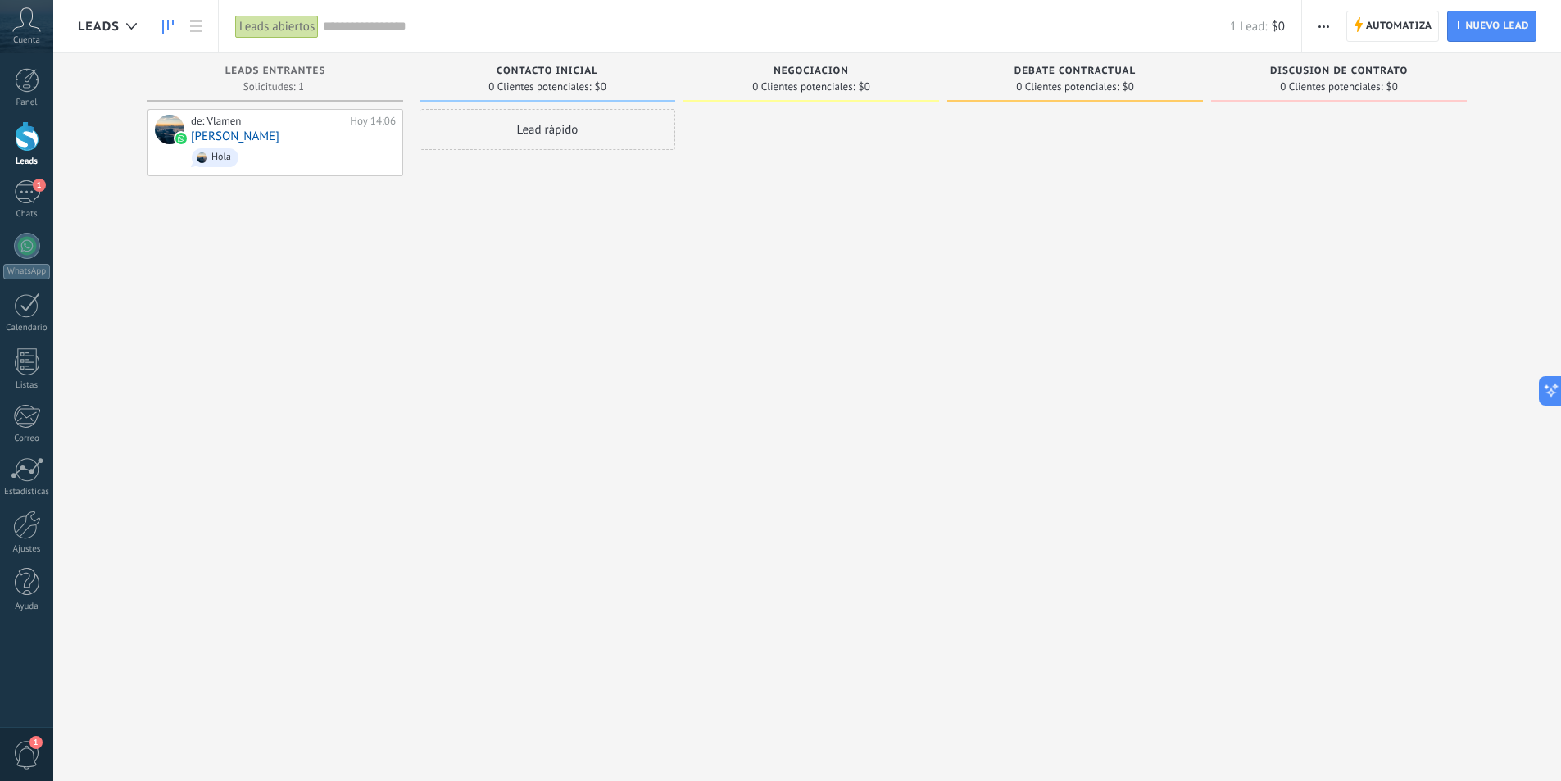
click at [1319, 30] on span "button" at bounding box center [1323, 26] width 11 height 31
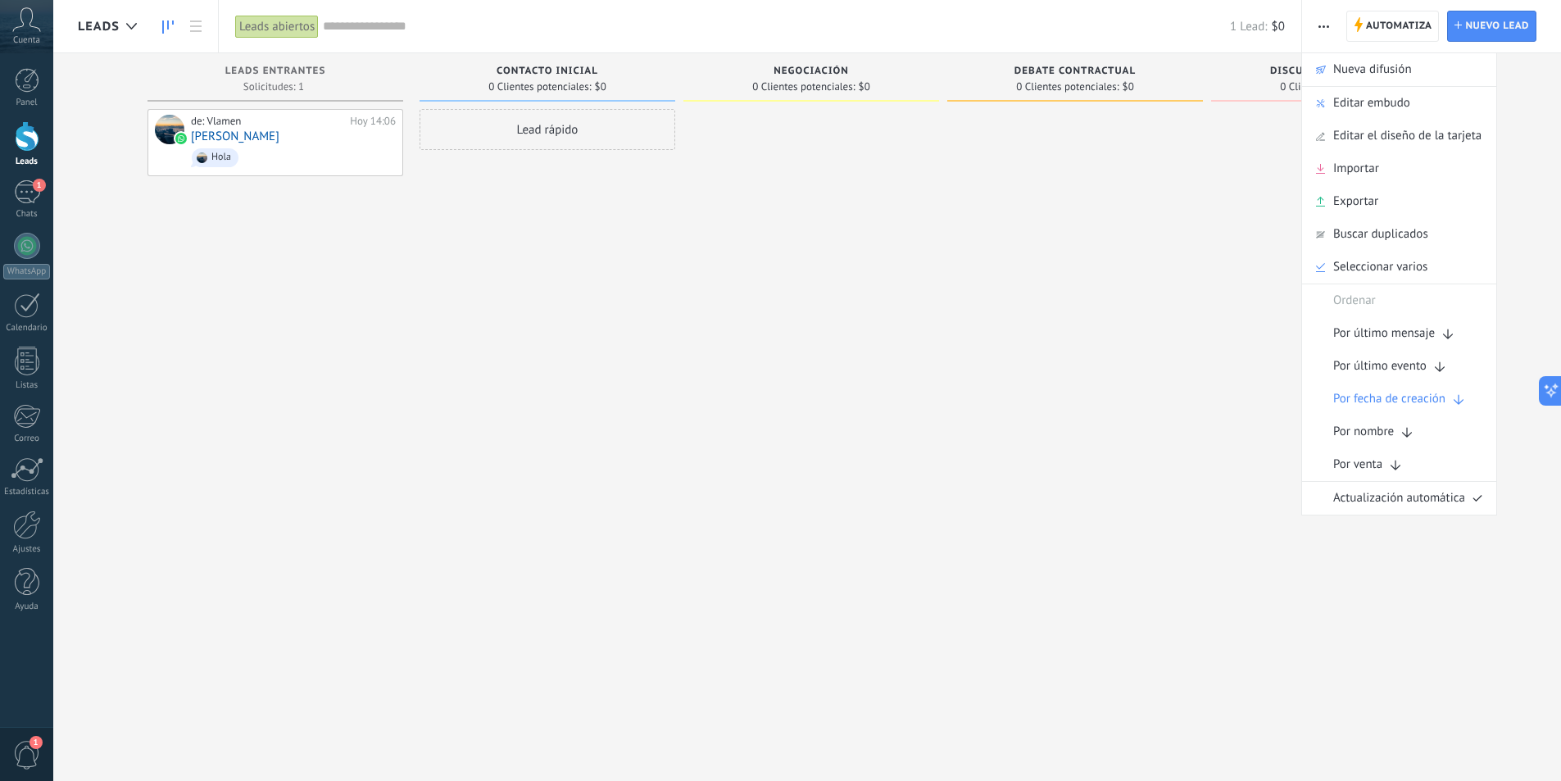
type input "*"
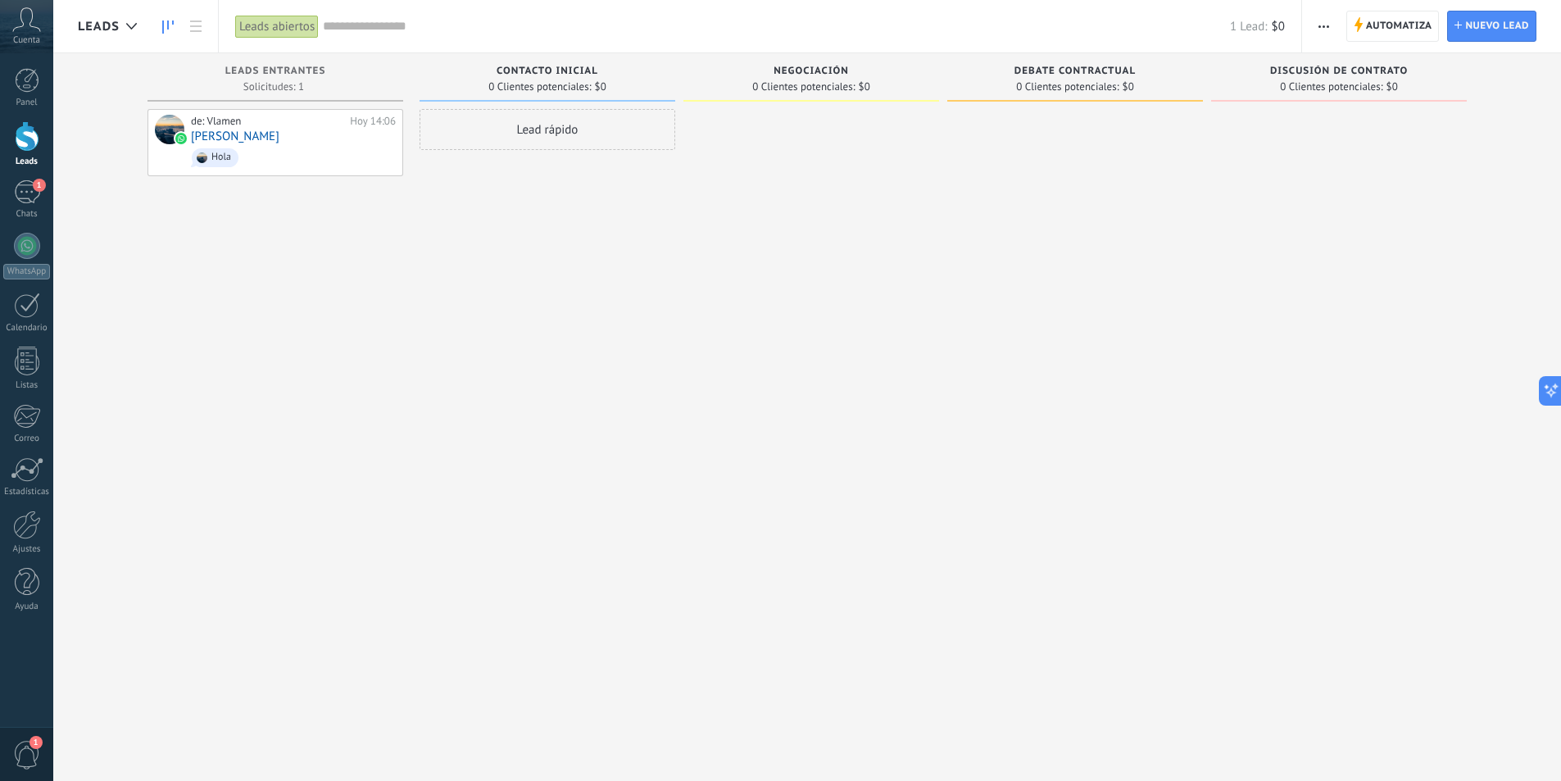
click at [1325, 26] on use "button" at bounding box center [1323, 26] width 11 height 2
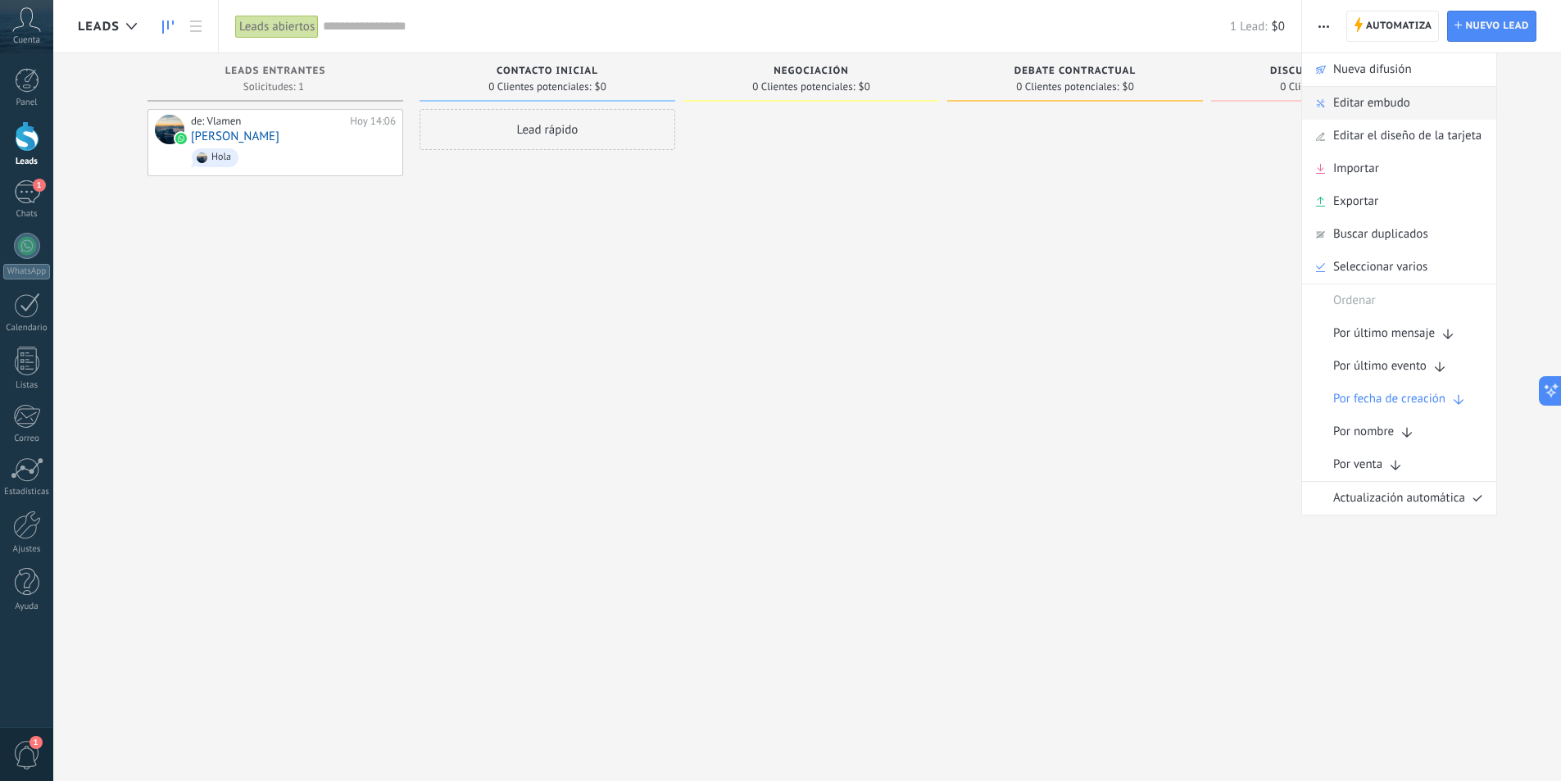
click at [1352, 98] on span "Editar embudo" at bounding box center [1371, 103] width 77 height 33
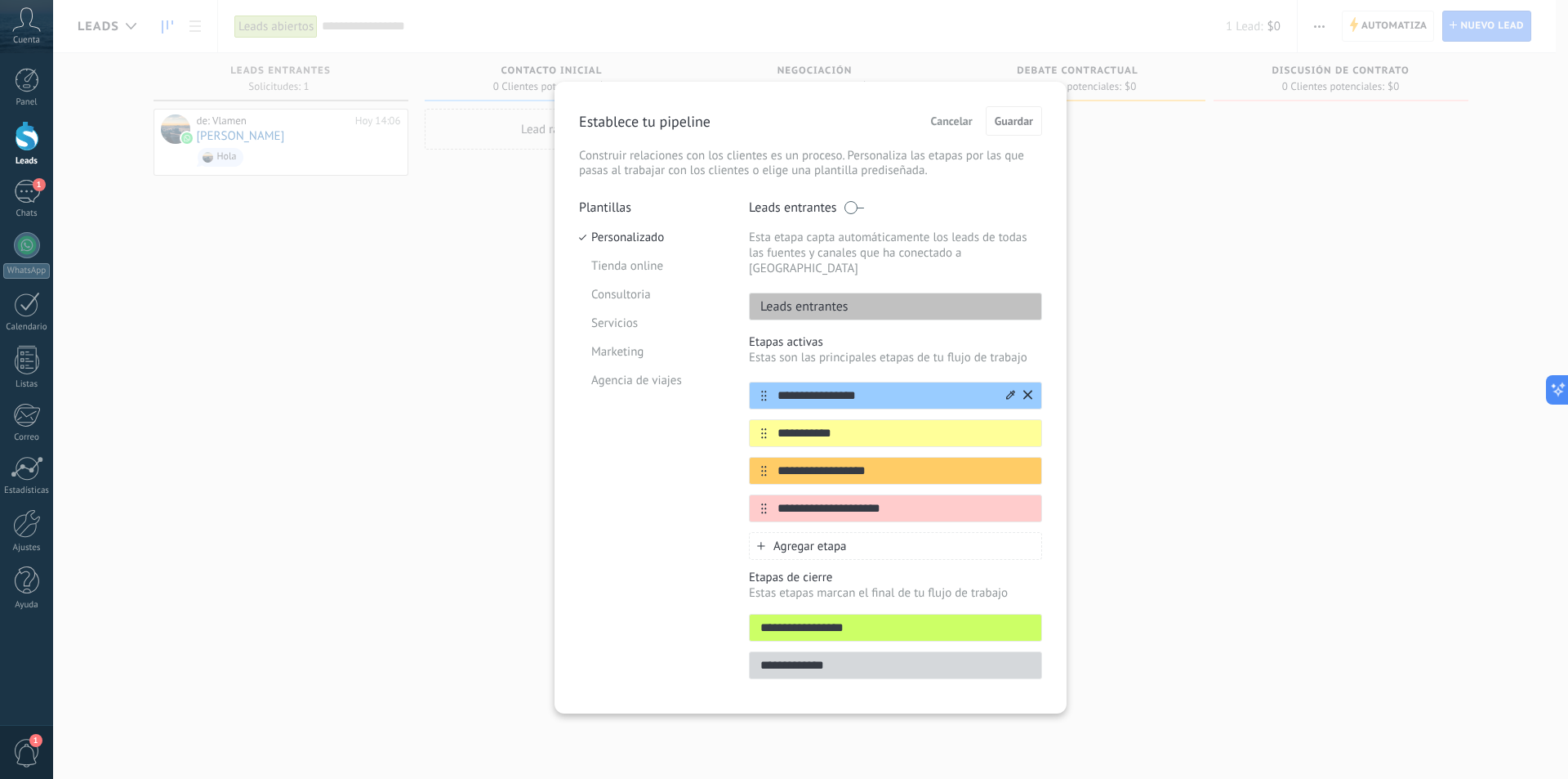
click at [810, 388] on input "**********" at bounding box center [885, 395] width 237 height 17
paste input "****"
type input "**********"
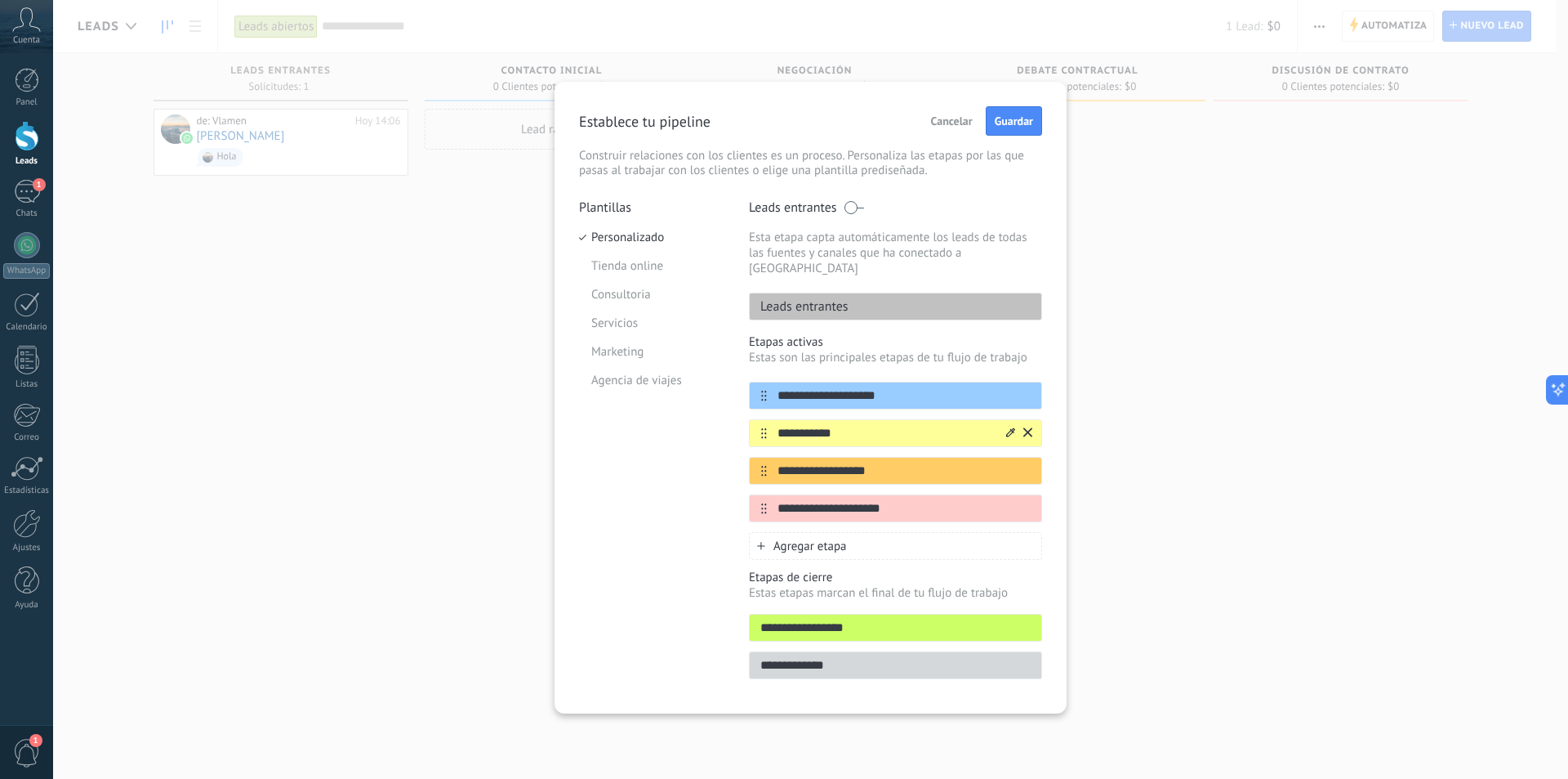
click at [827, 425] on input "**********" at bounding box center [885, 433] width 237 height 17
paste input "****"
type input "**********"
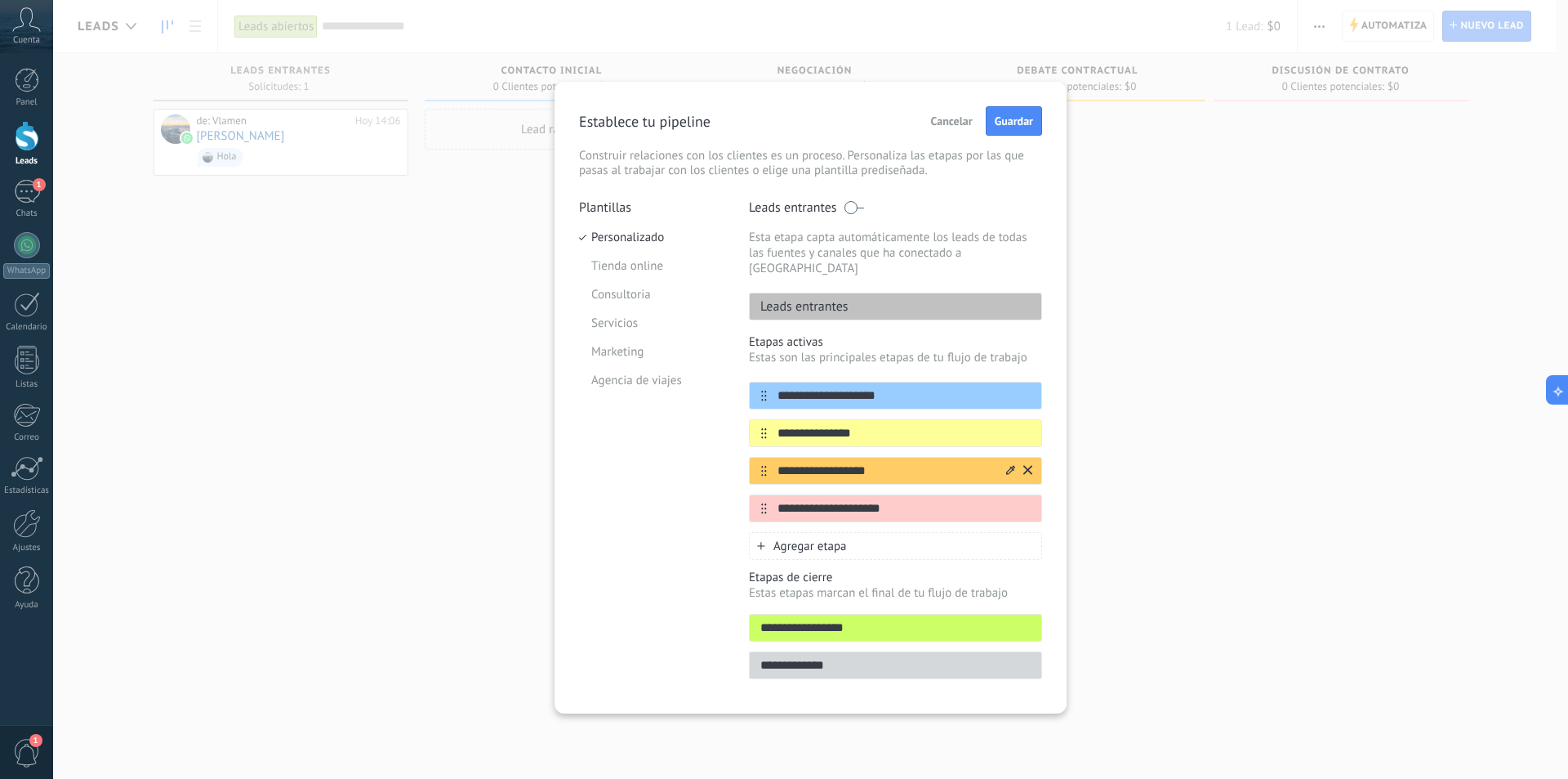
click at [863, 463] on input "**********" at bounding box center [885, 471] width 237 height 17
paste input "text"
type input "**********"
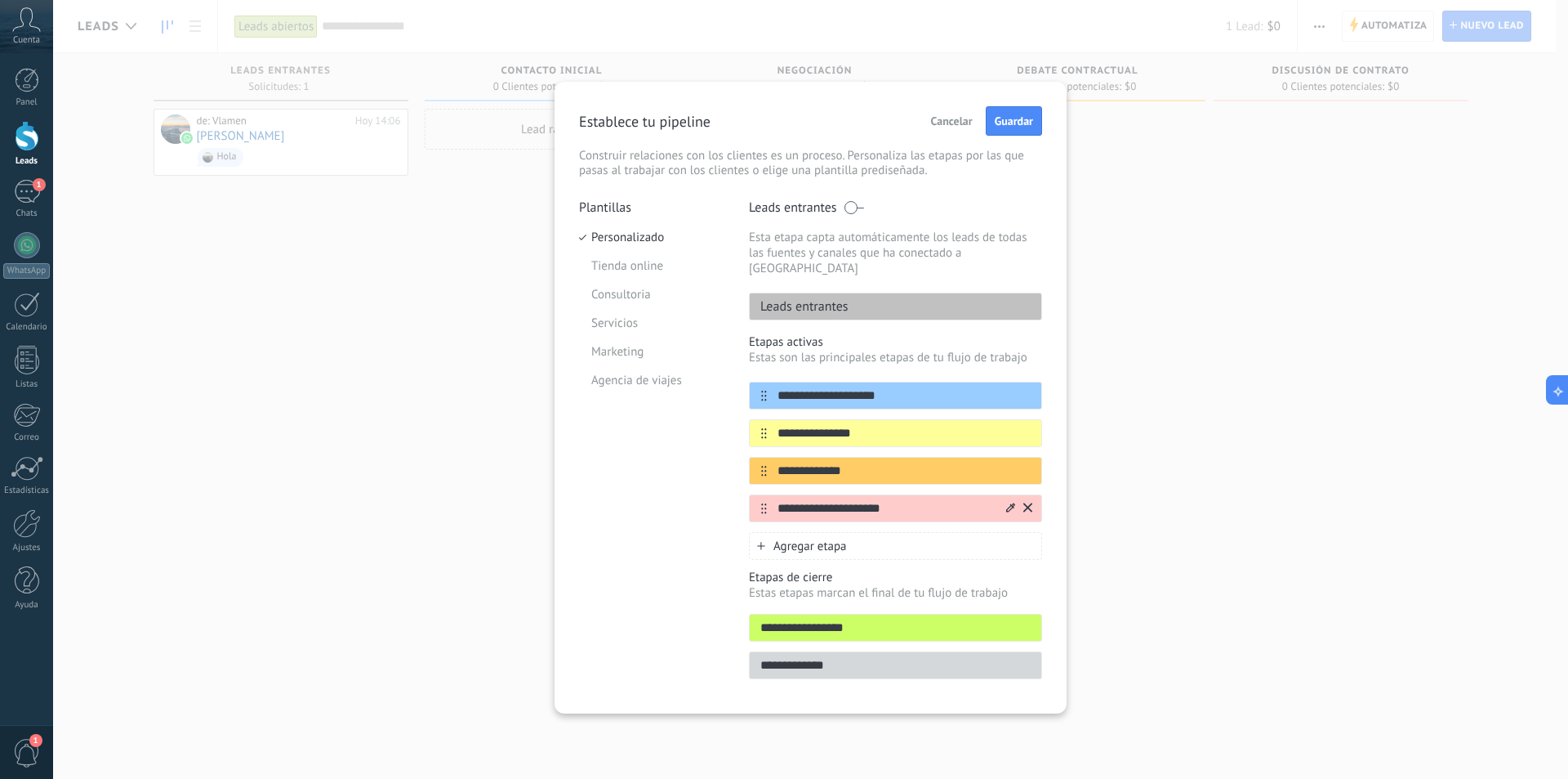
click at [835, 500] on input "**********" at bounding box center [885, 508] width 237 height 17
paste input "text"
type input "**********"
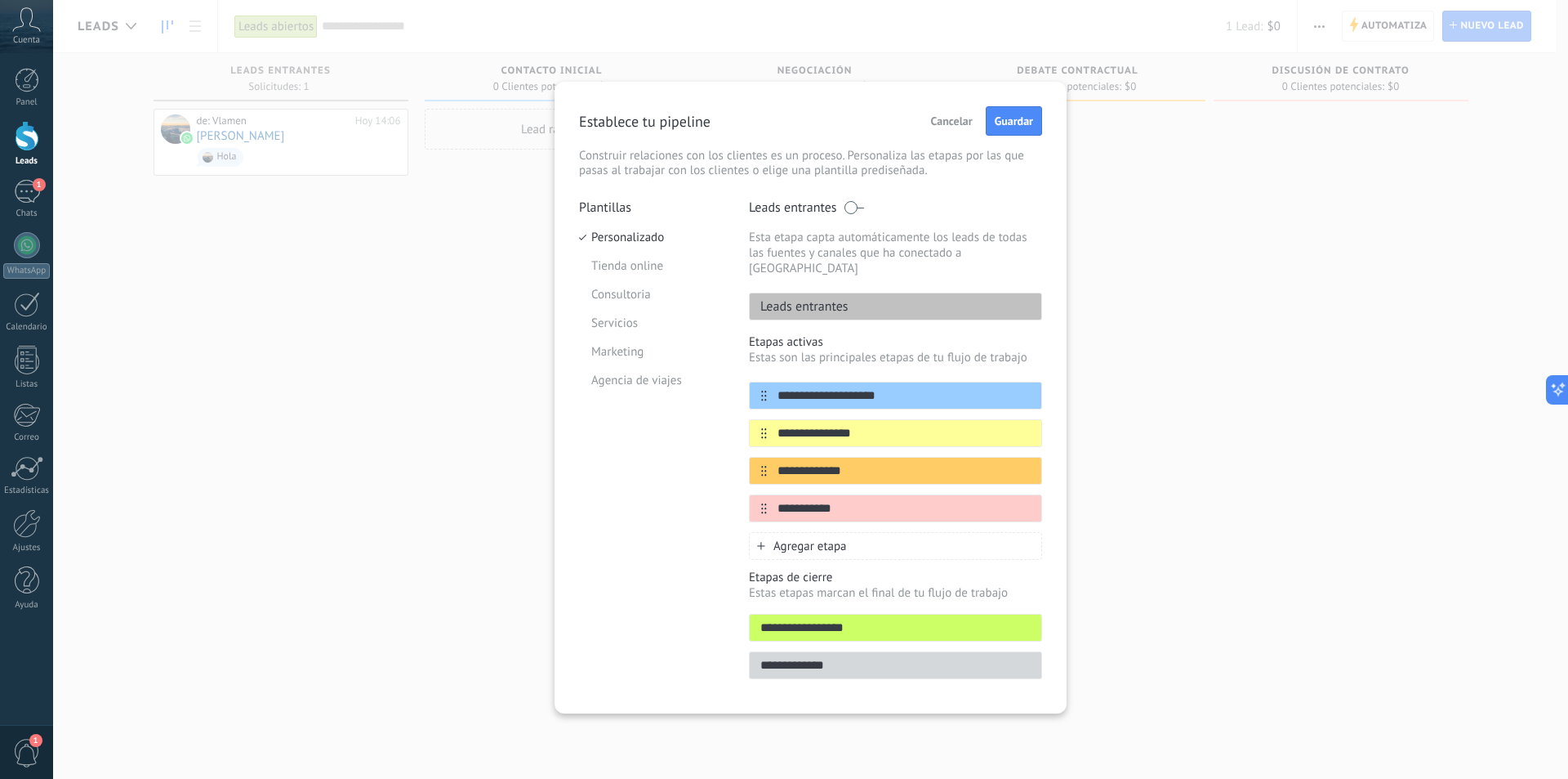
click at [847, 532] on div "Agregar etapa" at bounding box center [895, 546] width 293 height 28
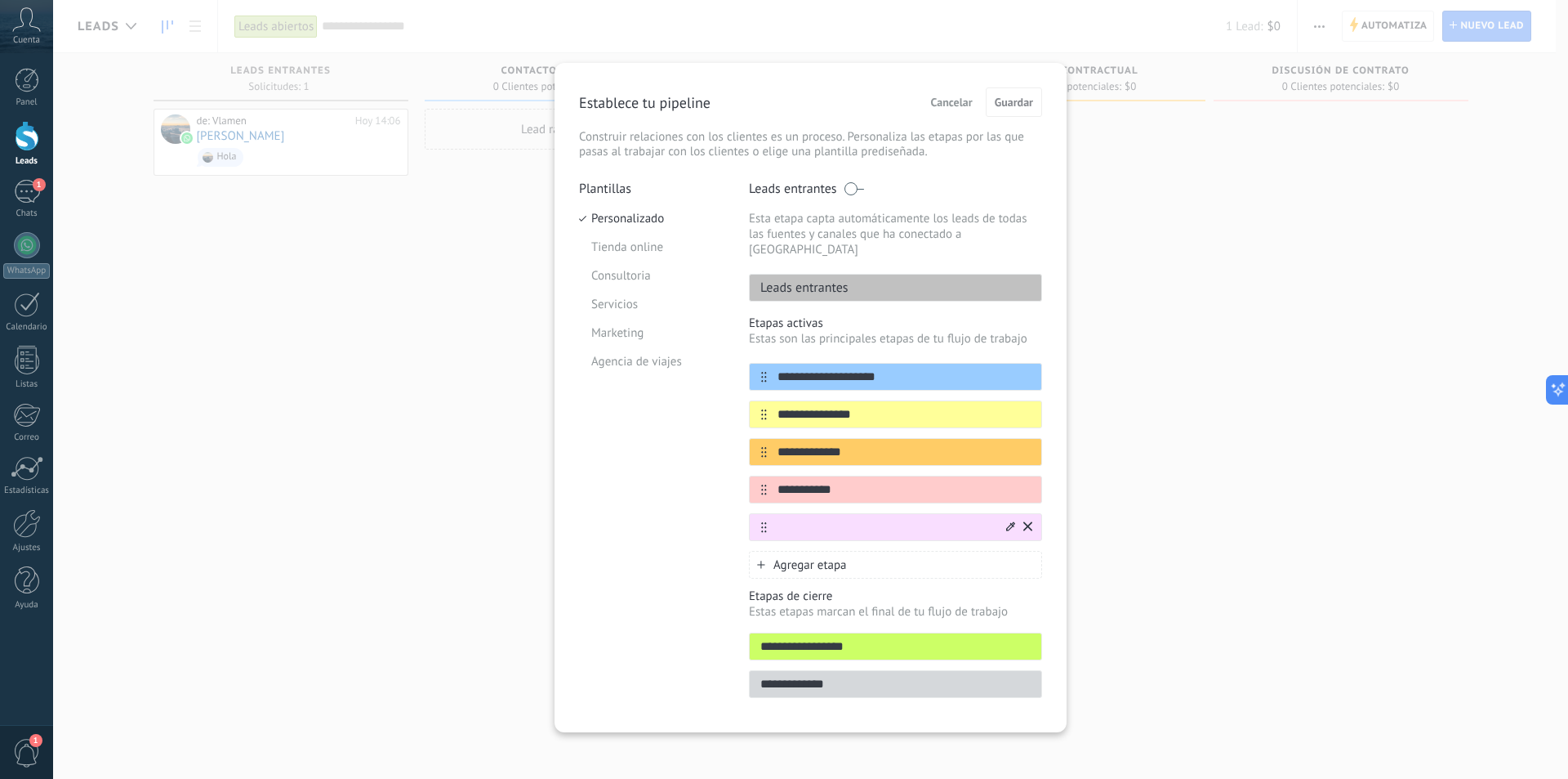
click at [817, 519] on input "text" at bounding box center [885, 527] width 237 height 17
drag, startPoint x: 929, startPoint y: 512, endPoint x: 761, endPoint y: 501, distance: 168.4
click at [761, 514] on div "**********" at bounding box center [895, 528] width 293 height 28
type input "*"
paste input "**********"
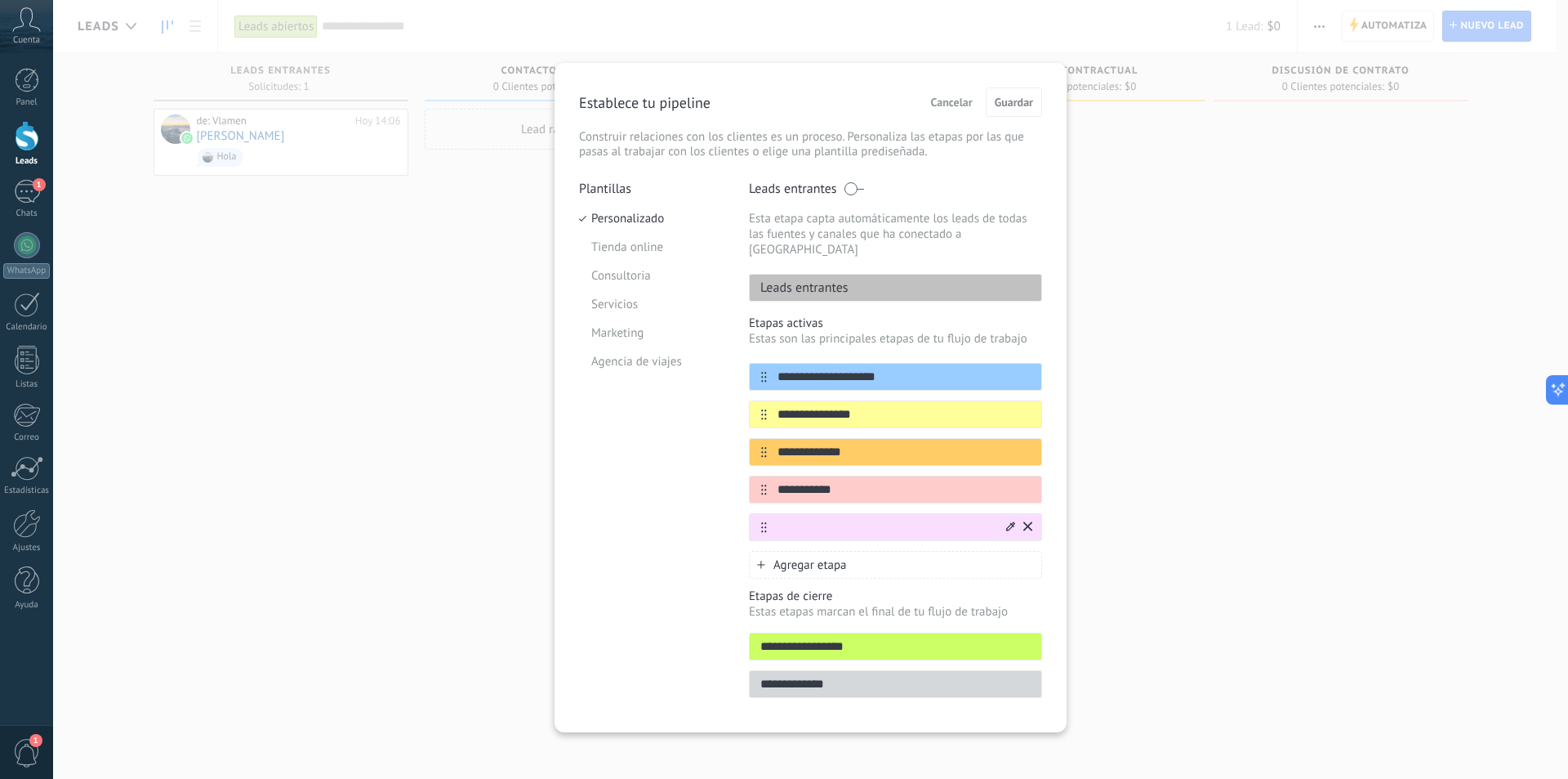
type input "**********"
click at [1144, 439] on div "**********" at bounding box center [810, 389] width 1515 height 779
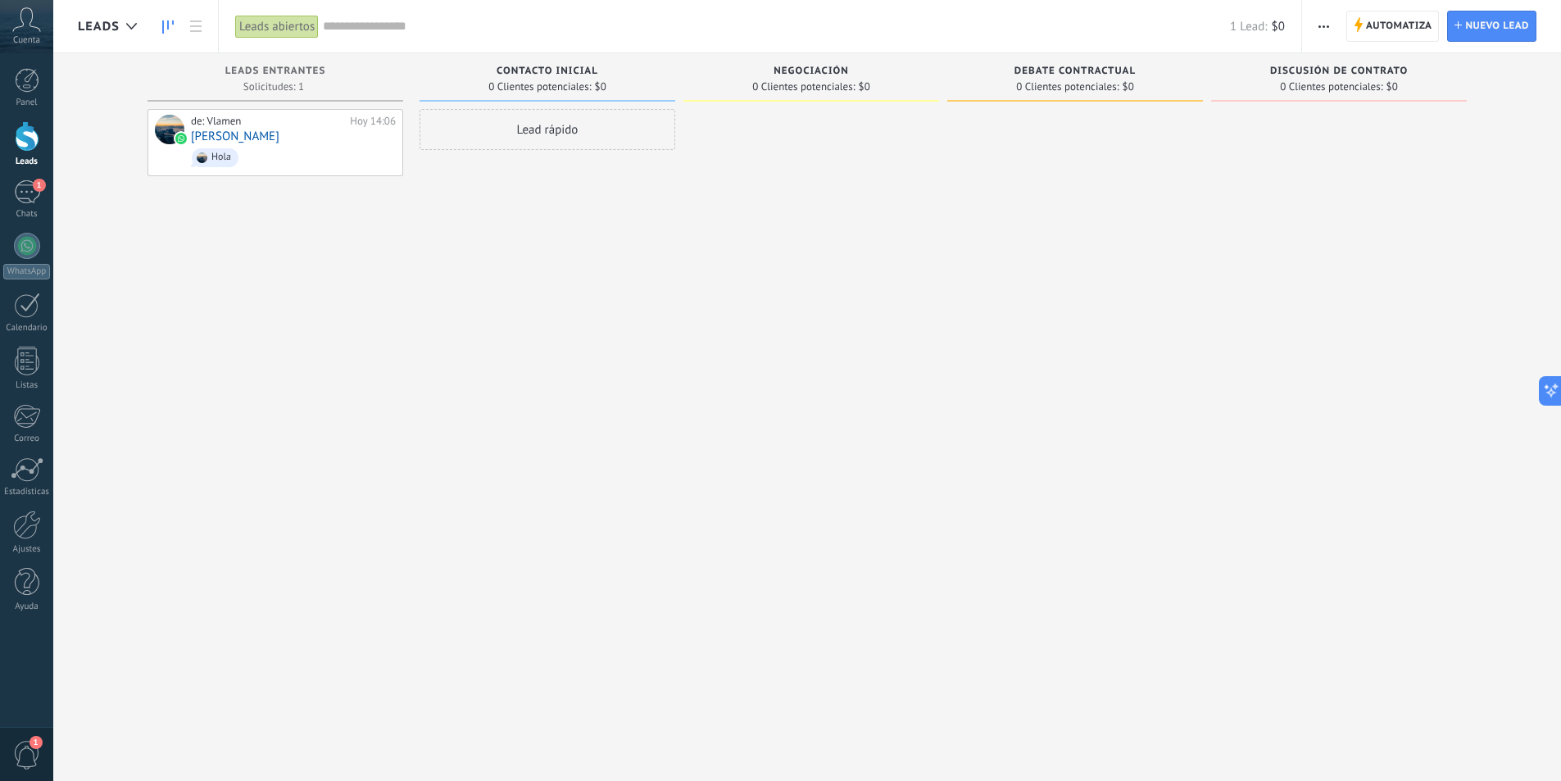
click at [1316, 25] on button "button" at bounding box center [1324, 26] width 24 height 31
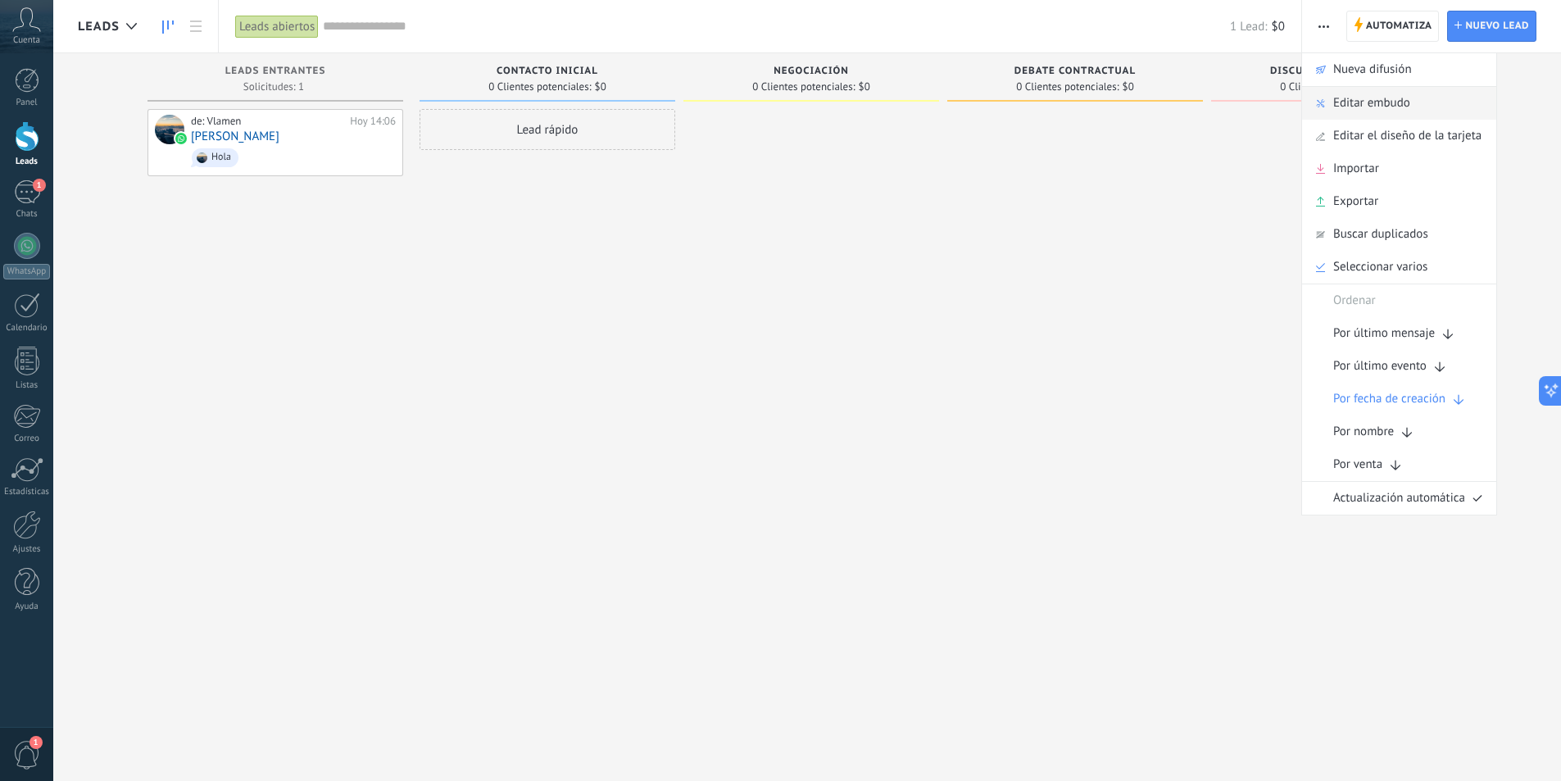
click at [1352, 106] on span "Editar embudo" at bounding box center [1371, 103] width 77 height 33
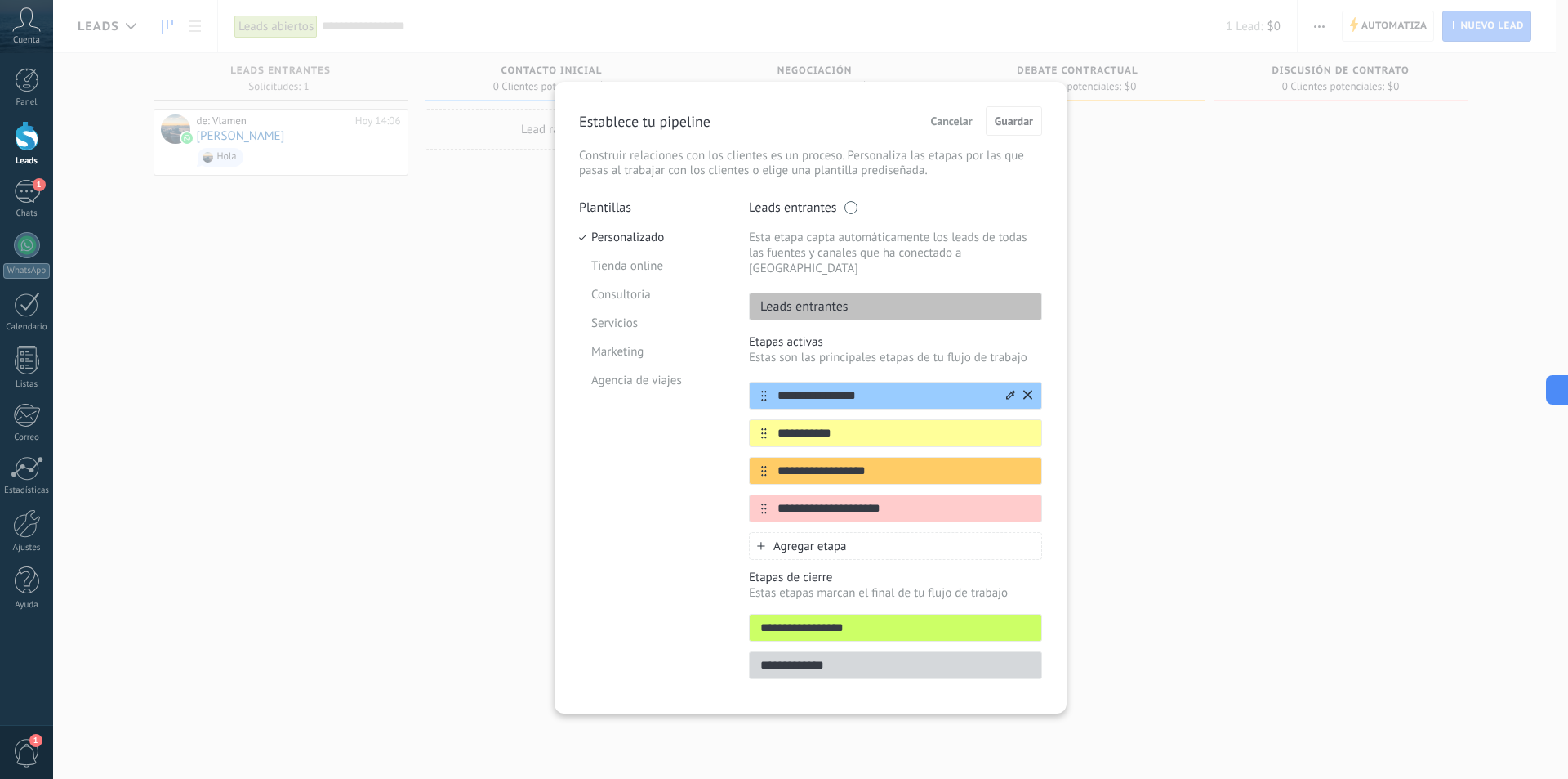
click at [856, 387] on input "**********" at bounding box center [885, 395] width 237 height 17
paste input "****"
type input "**********"
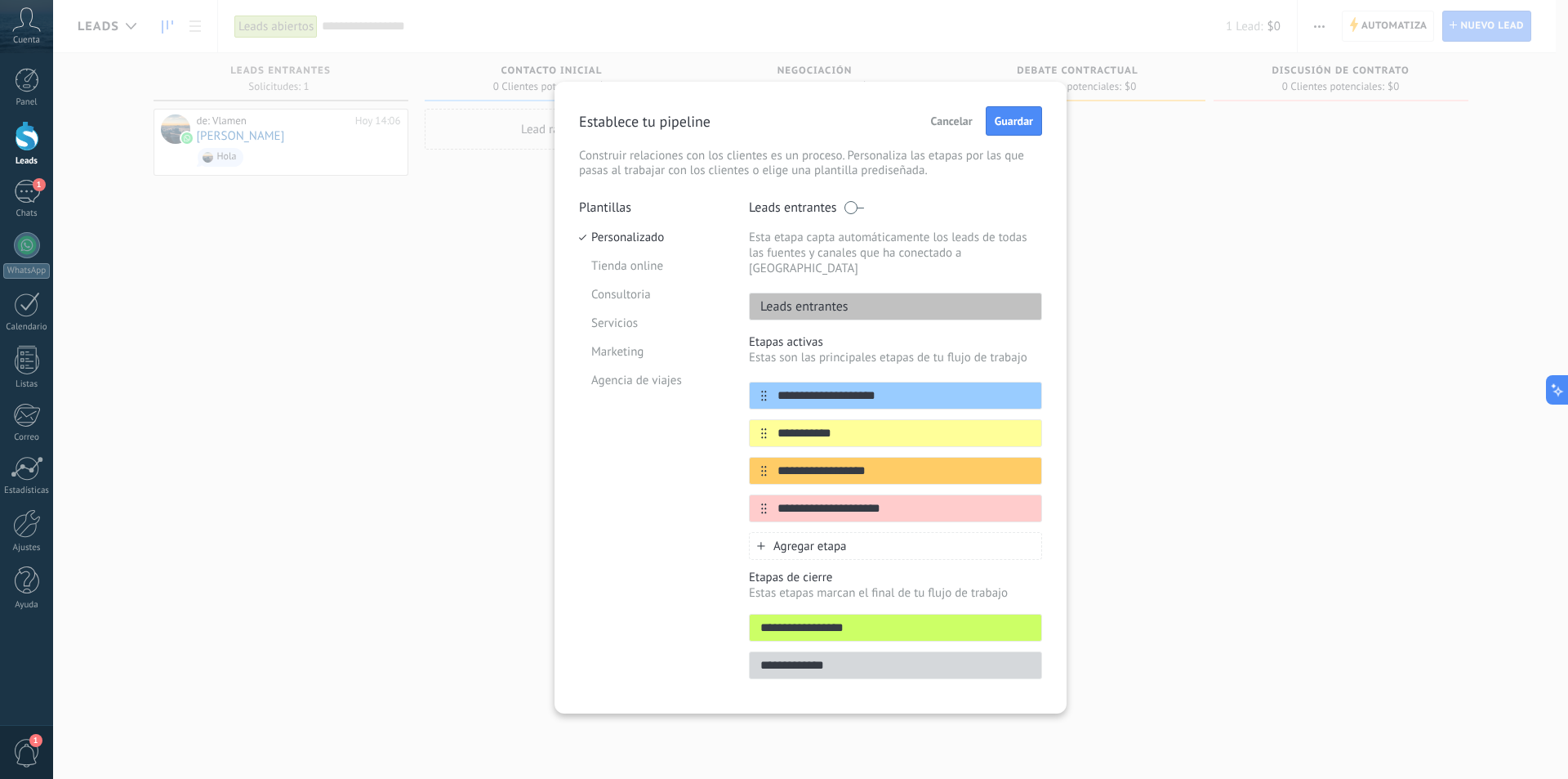
drag, startPoint x: 855, startPoint y: 415, endPoint x: 708, endPoint y: 396, distance: 148.2
click at [710, 396] on div "**********" at bounding box center [810, 444] width 464 height 490
paste input "****"
type input "**********"
click at [861, 463] on input "**********" at bounding box center [885, 471] width 237 height 17
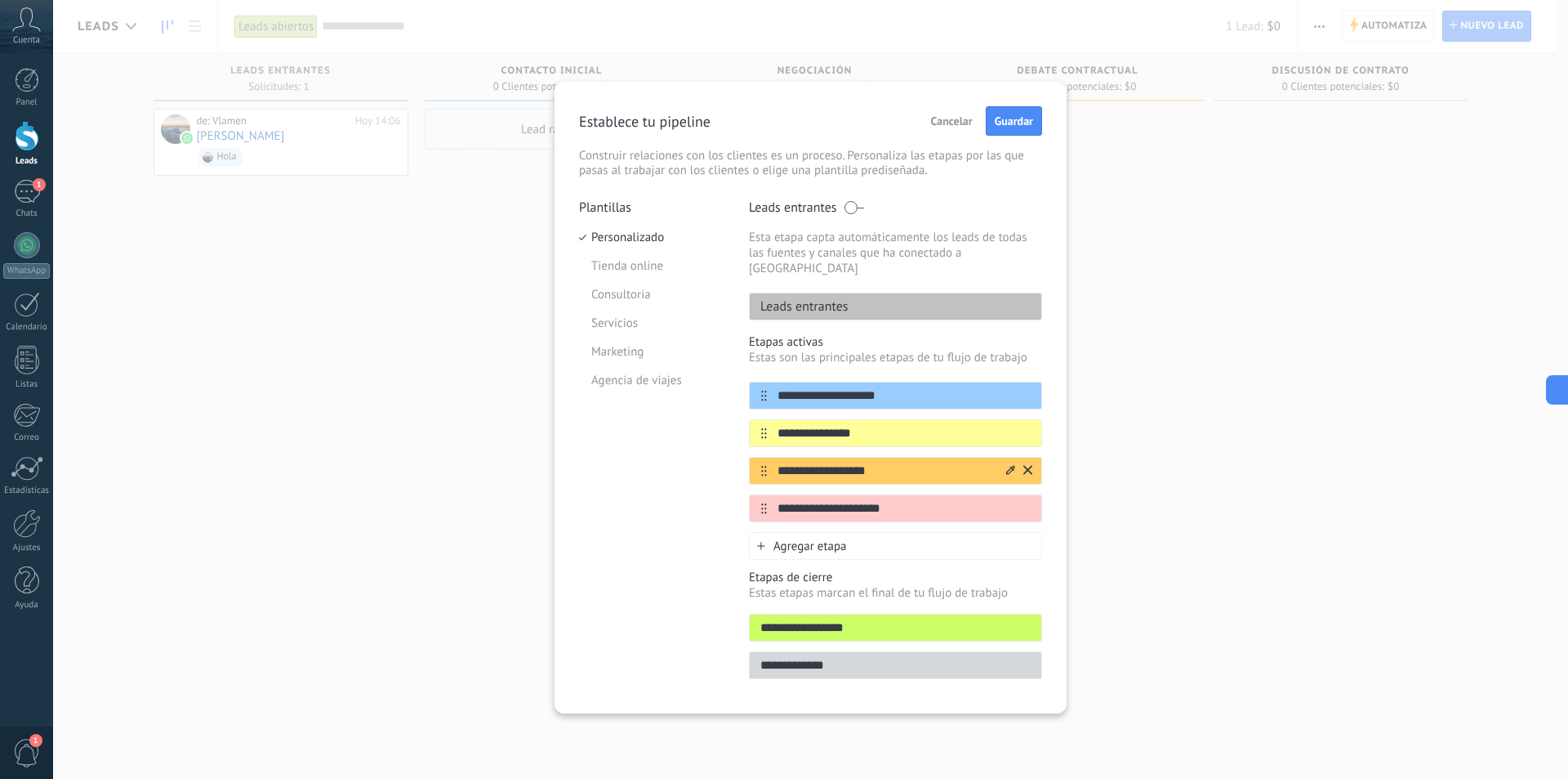
click at [861, 463] on input "**********" at bounding box center [885, 471] width 237 height 17
paste input "text"
type input "**********"
click at [818, 500] on input "**********" at bounding box center [885, 508] width 237 height 17
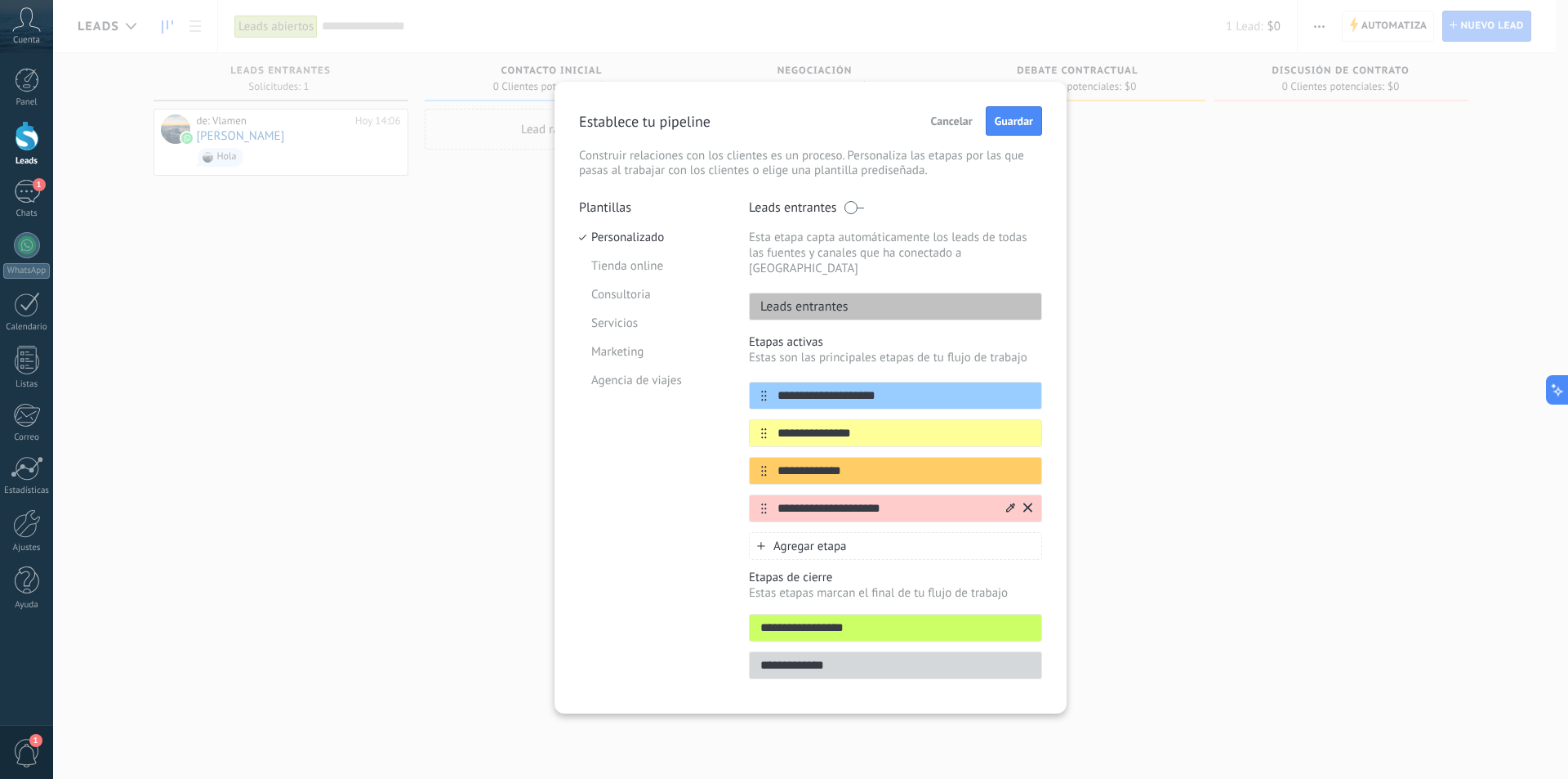
click at [818, 500] on input "**********" at bounding box center [885, 508] width 237 height 17
paste input "text"
type input "**********"
click at [820, 539] on span "Agregar etapa" at bounding box center [810, 547] width 74 height 16
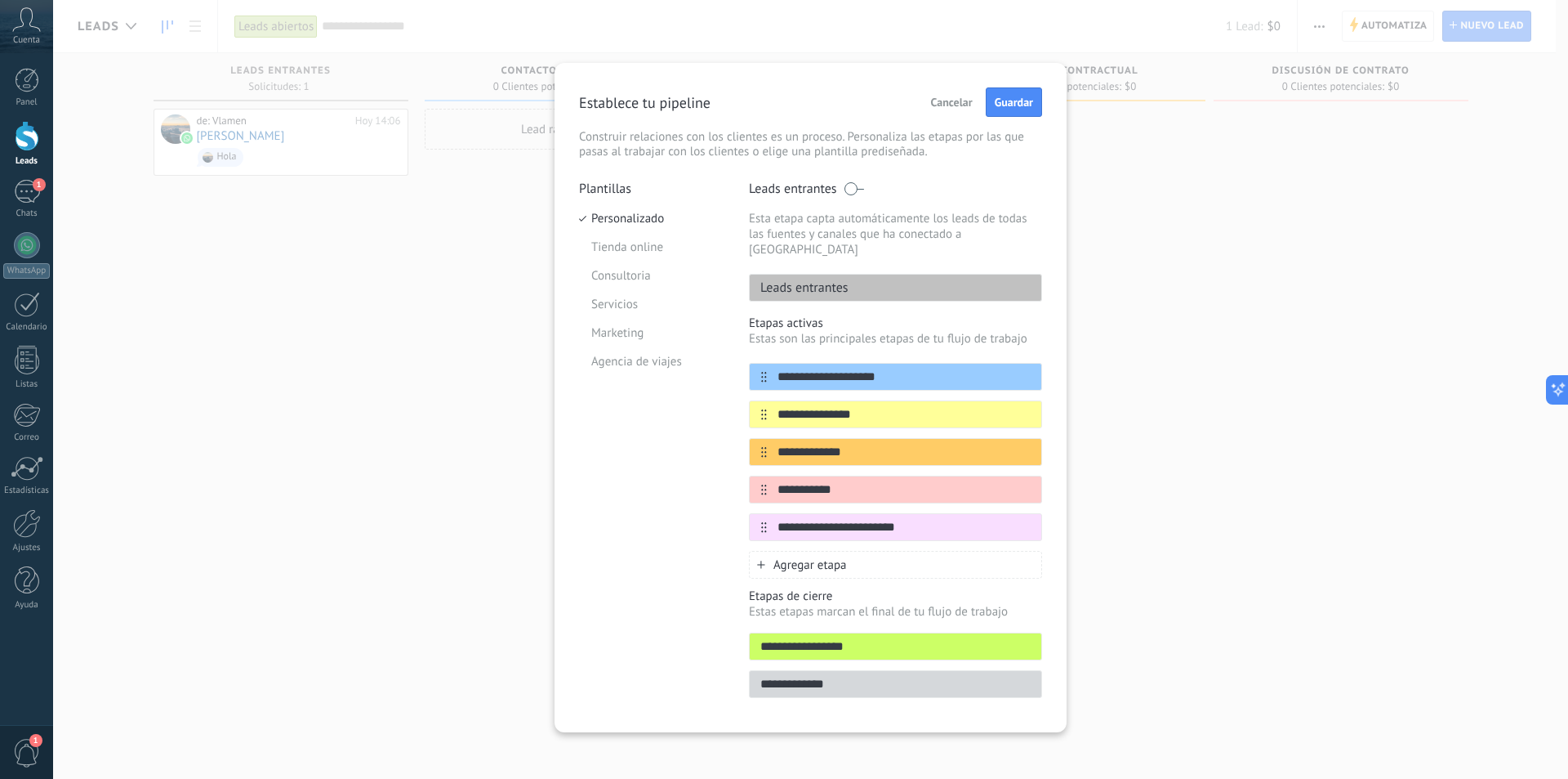
type input "**********"
click at [1020, 99] on span "Guardar" at bounding box center [1014, 102] width 39 height 11
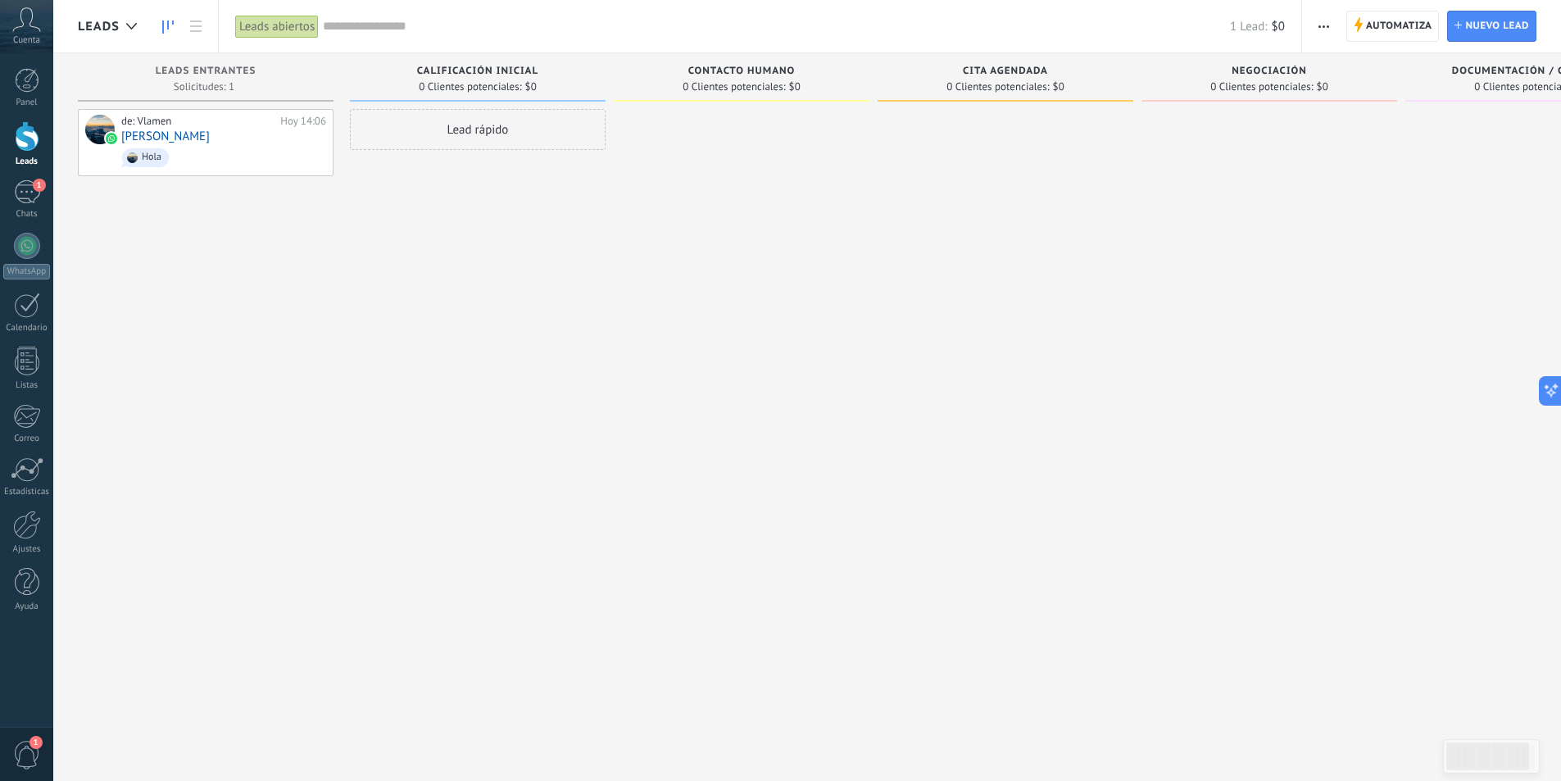
click at [486, 140] on div "Lead rápido" at bounding box center [478, 129] width 256 height 41
click at [982, 262] on div at bounding box center [1006, 392] width 256 height 567
click at [445, 349] on span "Cancelar" at bounding box center [445, 349] width 42 height 15
click at [179, 129] on link "[PERSON_NAME]" at bounding box center [165, 136] width 88 height 14
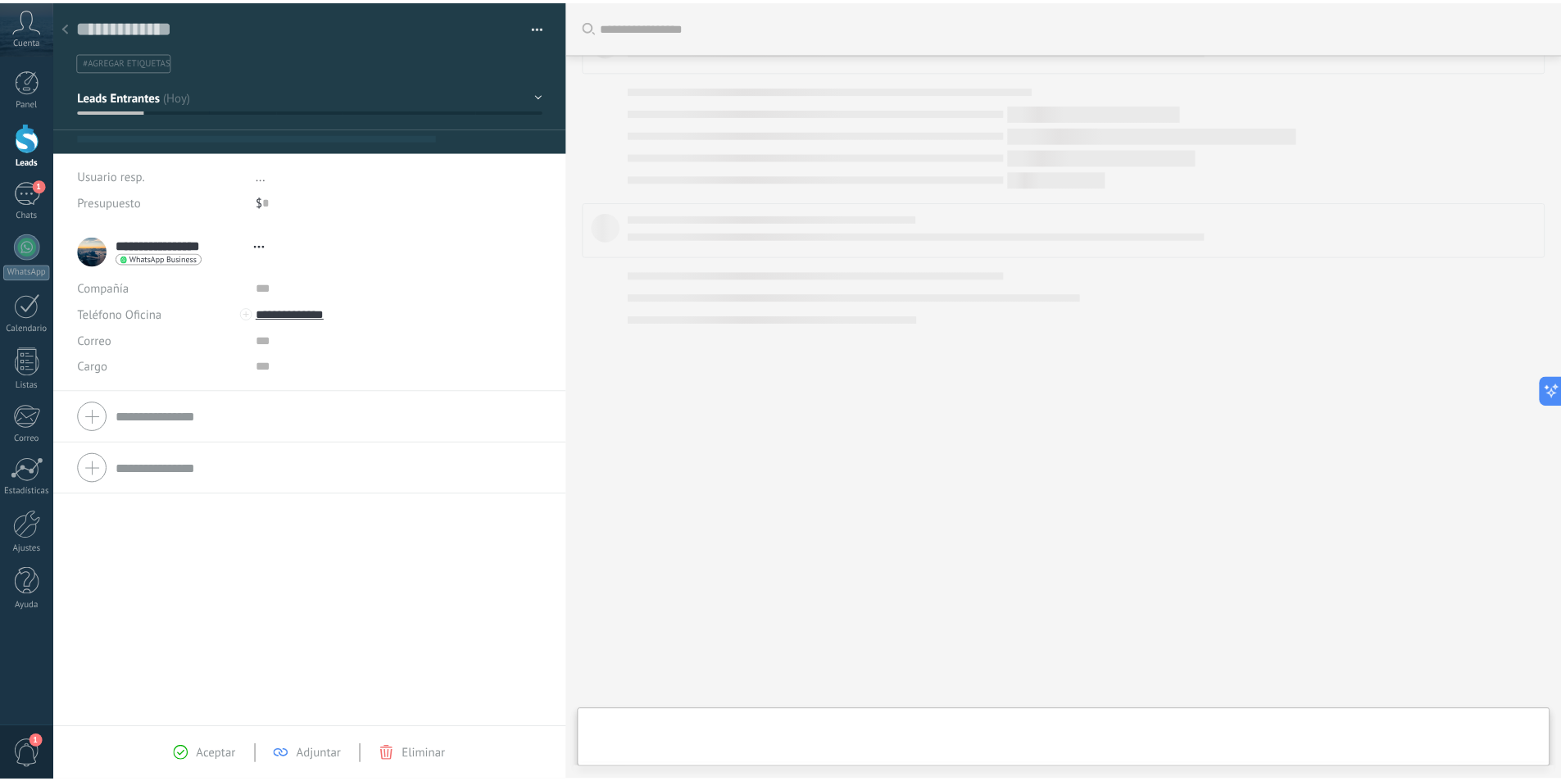
scroll to position [25, 0]
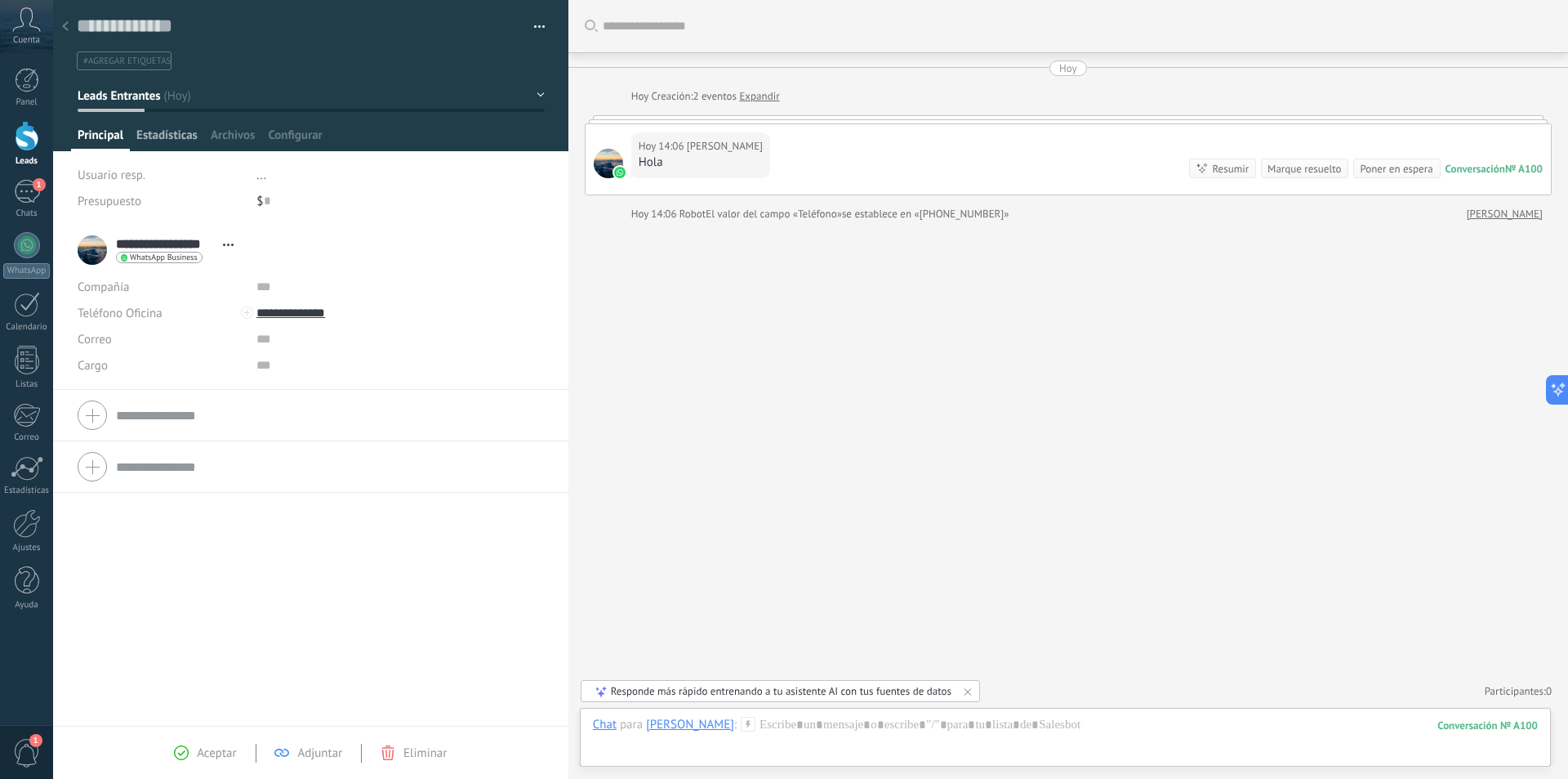
click at [174, 134] on span "Estadísticas" at bounding box center [166, 140] width 61 height 24
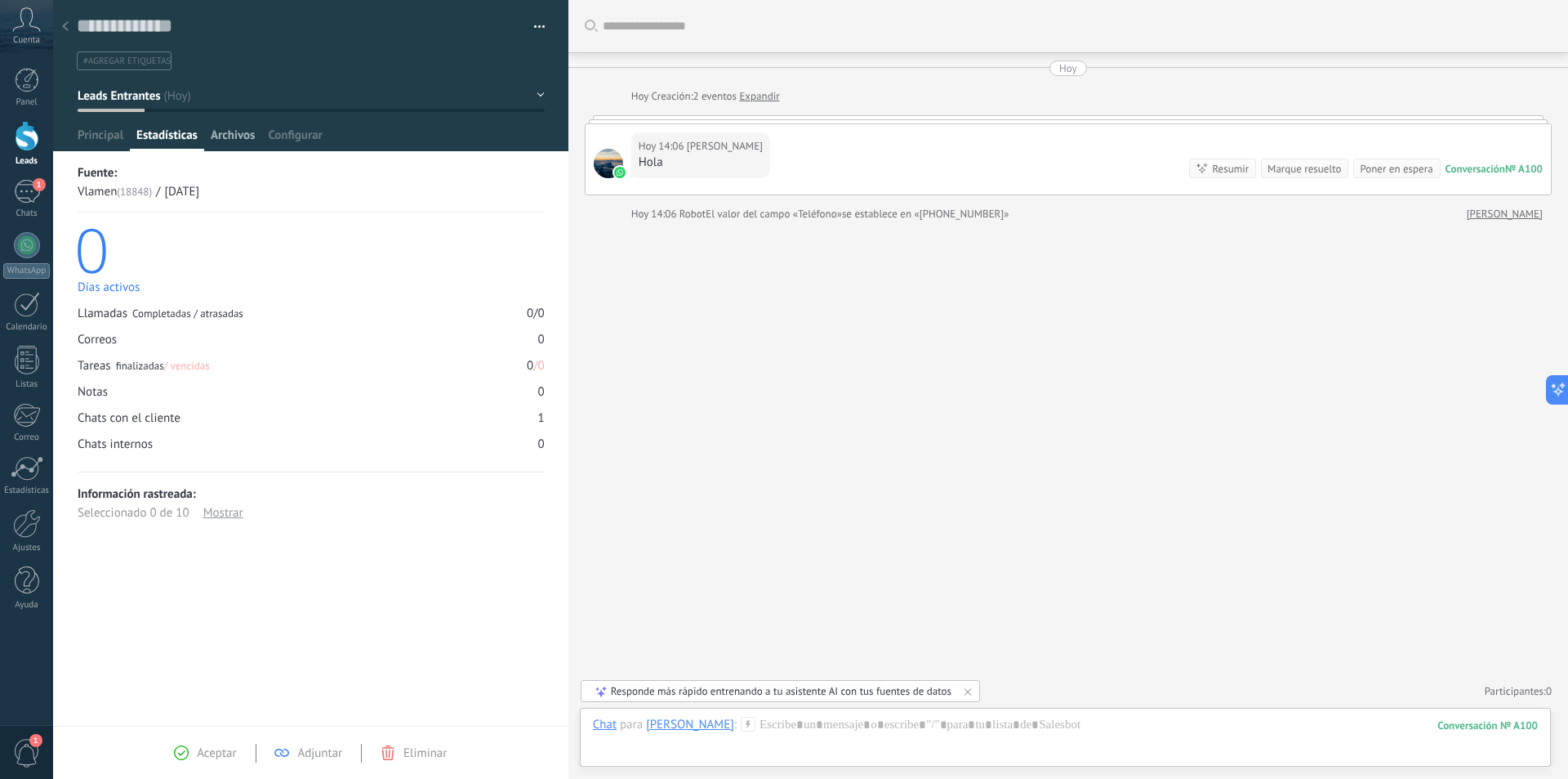
click at [226, 134] on span "Archivos" at bounding box center [232, 140] width 44 height 24
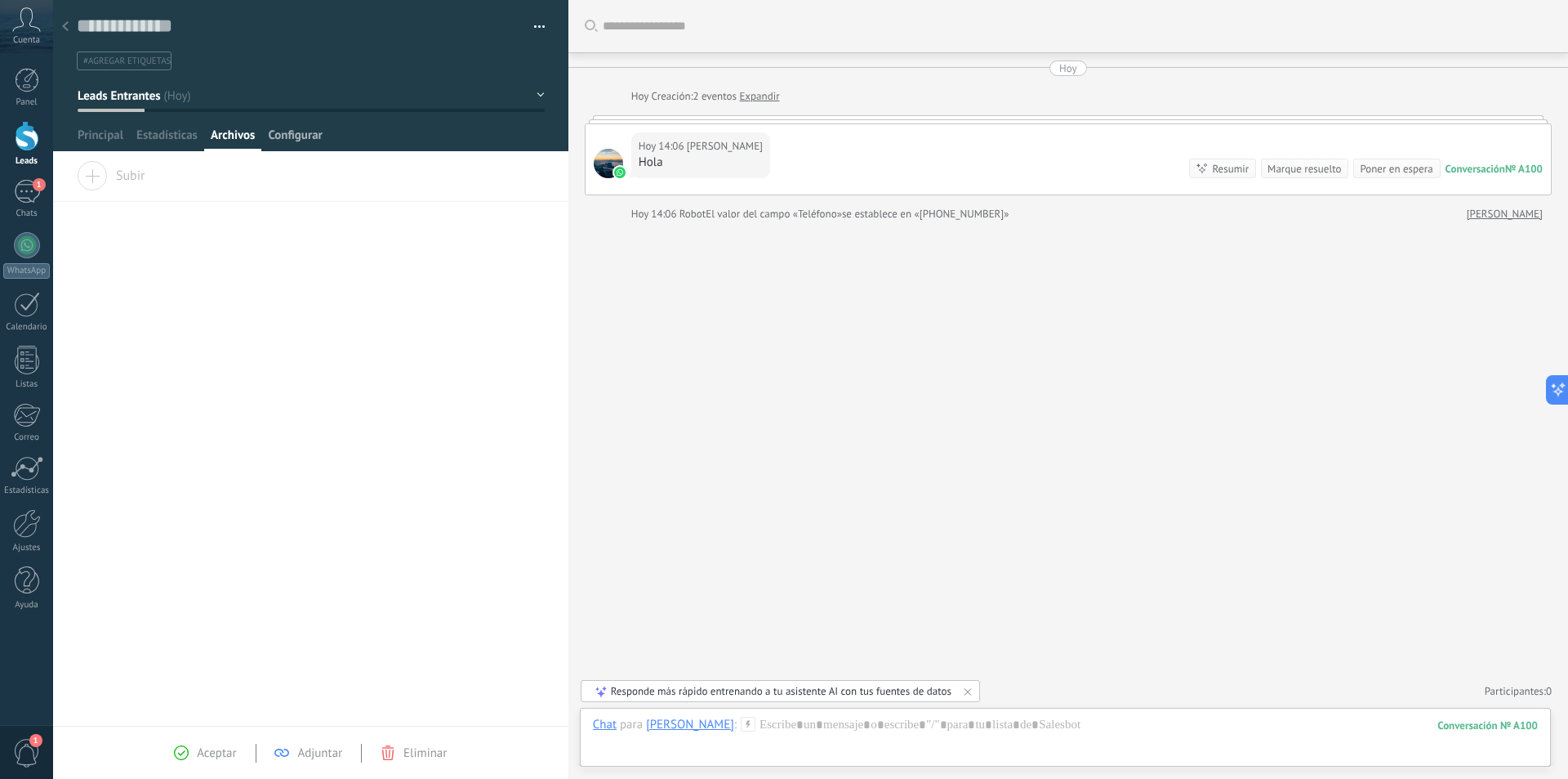
click at [279, 134] on span "Configurar" at bounding box center [295, 140] width 54 height 24
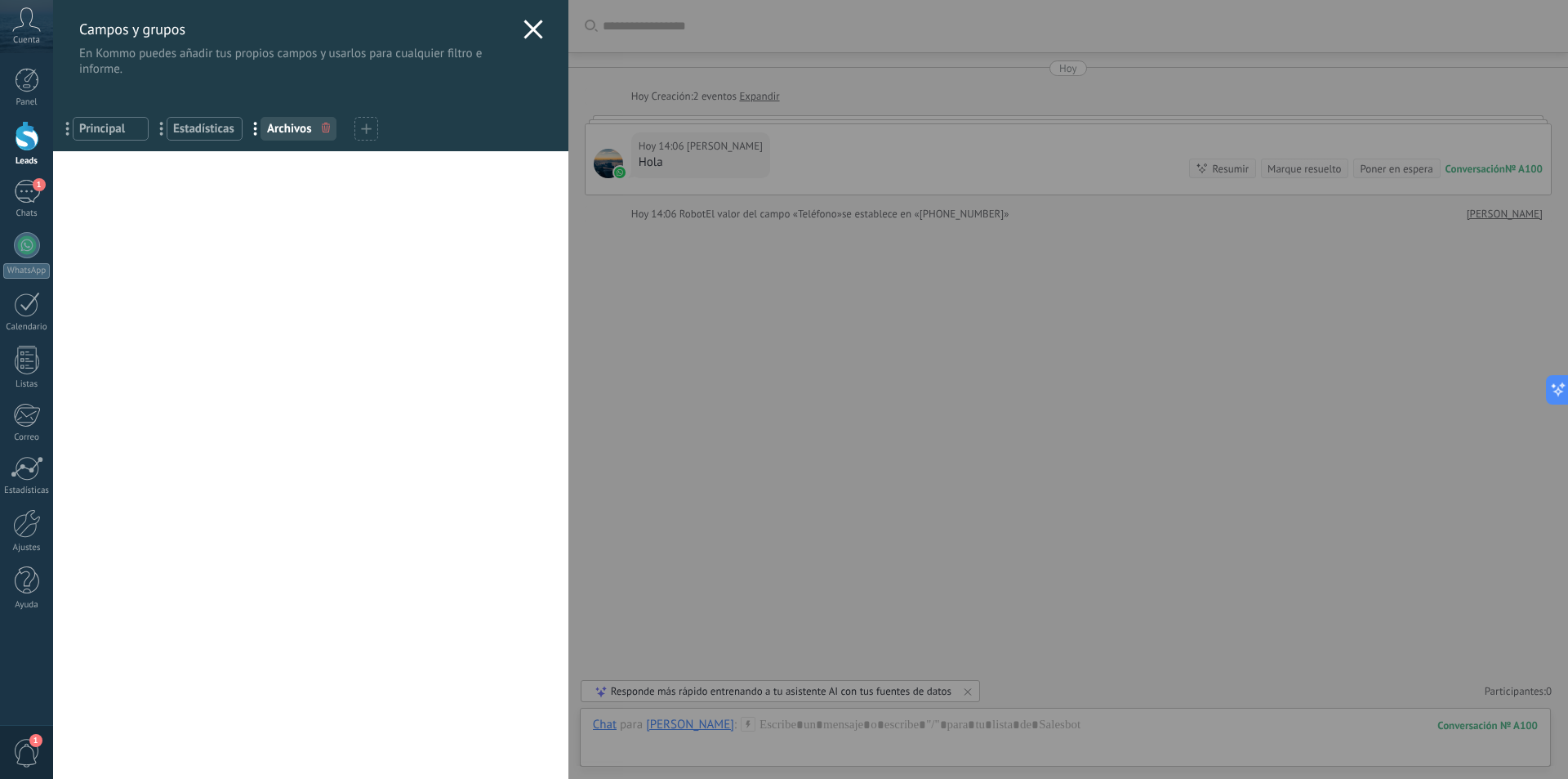
click at [524, 22] on icon at bounding box center [533, 30] width 20 height 20
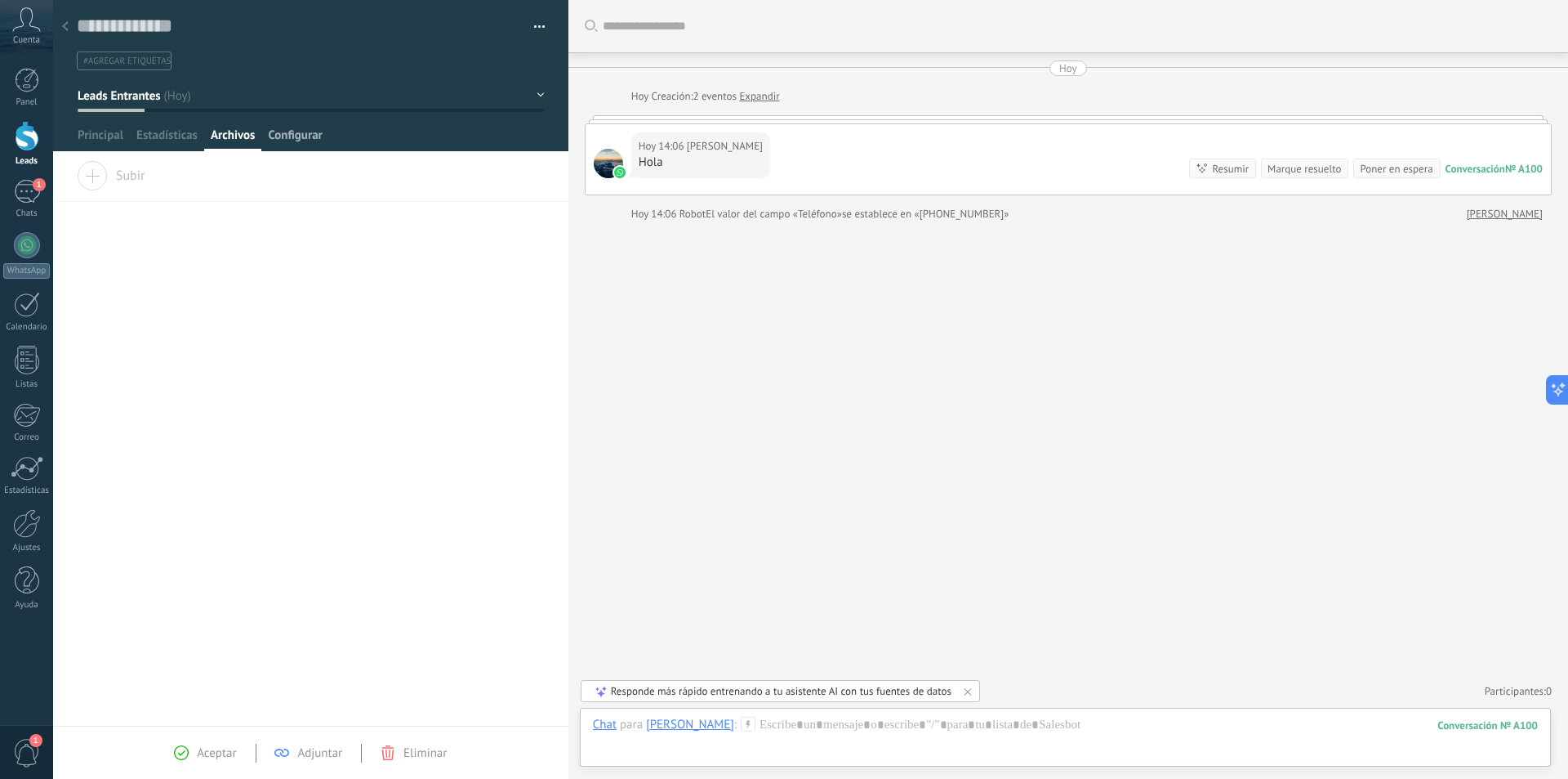
click at [292, 134] on span "Configurar" at bounding box center [295, 140] width 54 height 24
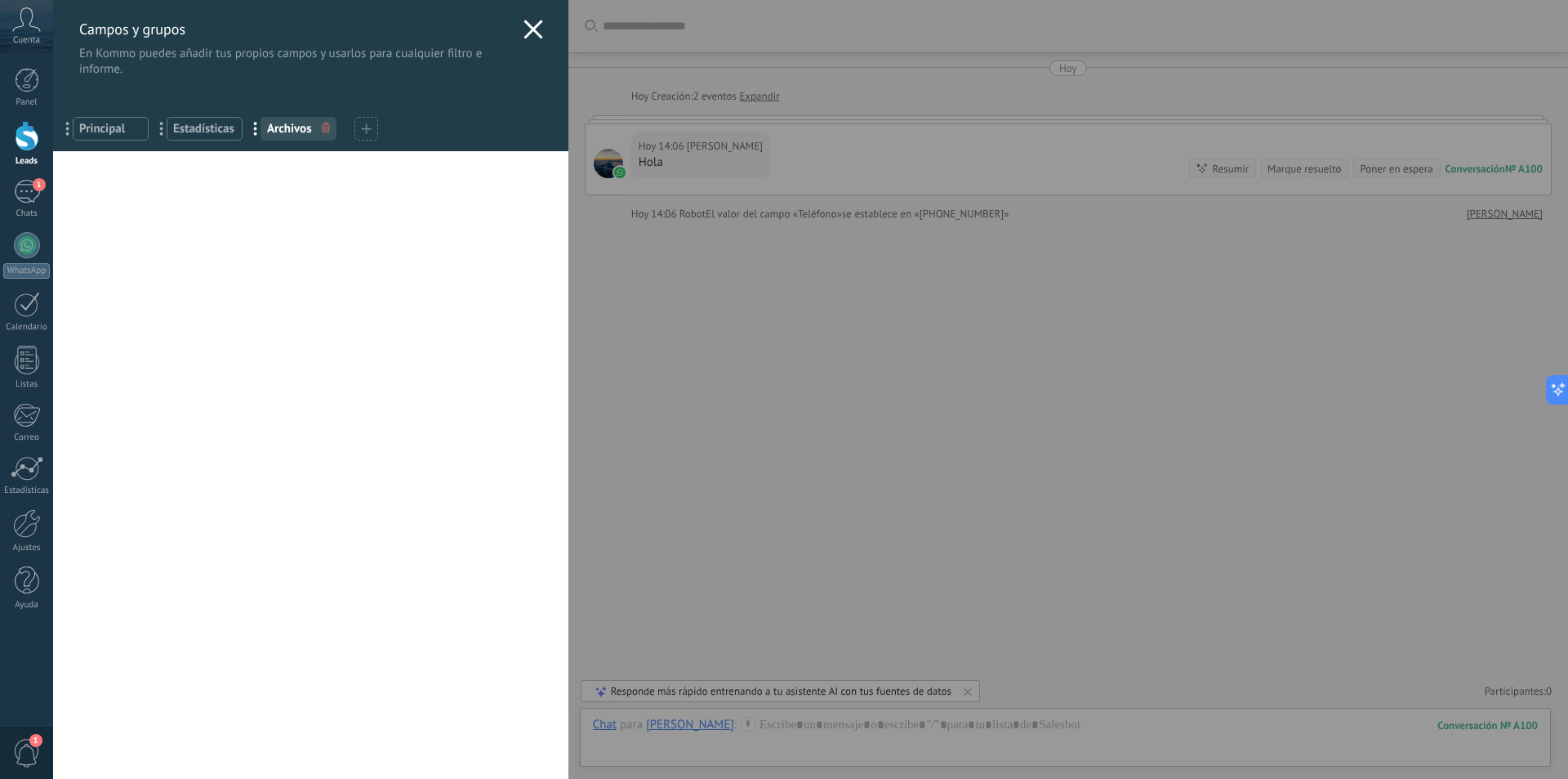
click at [523, 29] on icon at bounding box center [533, 30] width 20 height 20
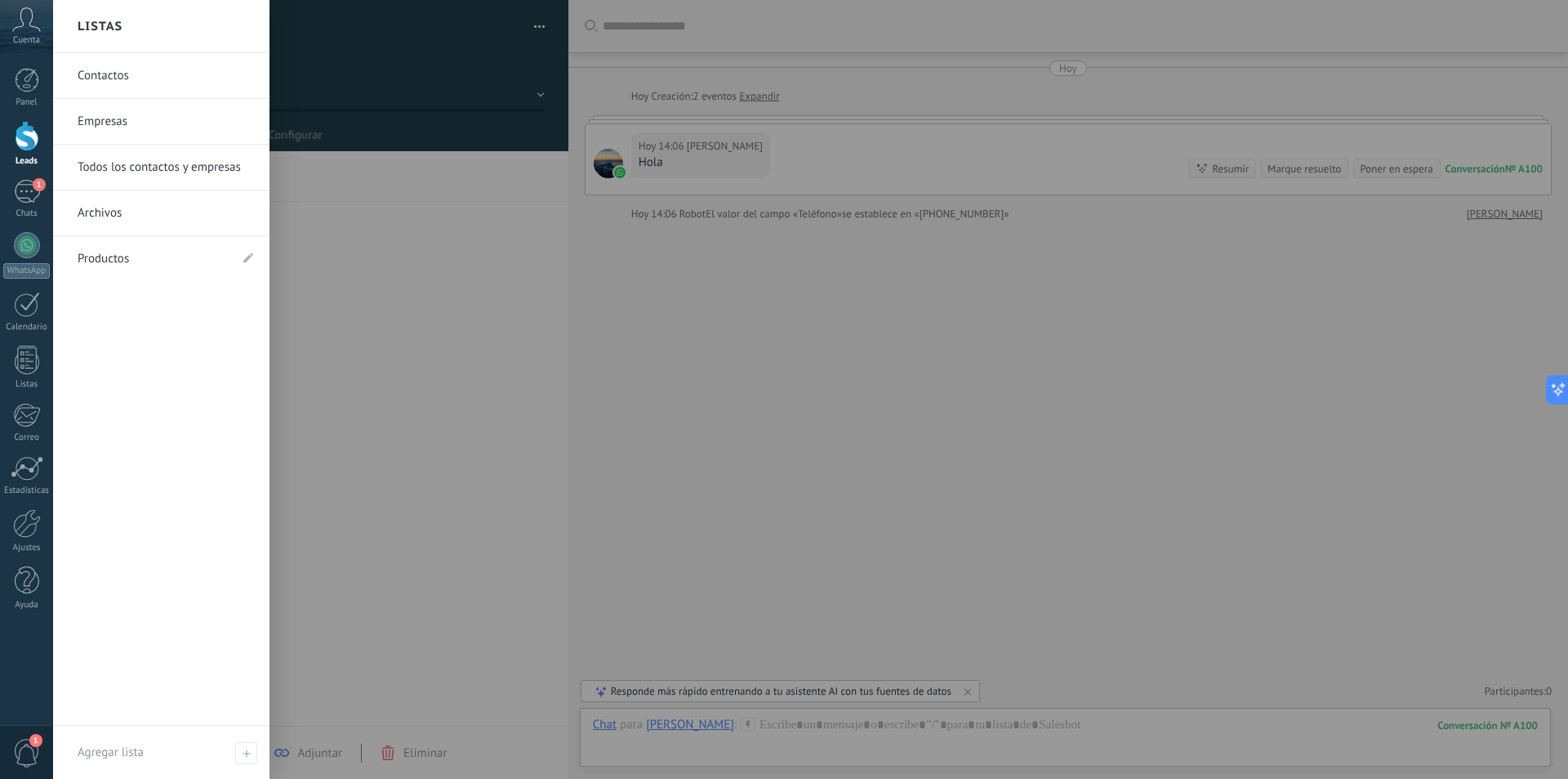
click at [165, 75] on link "Contactos" at bounding box center [165, 76] width 175 height 46
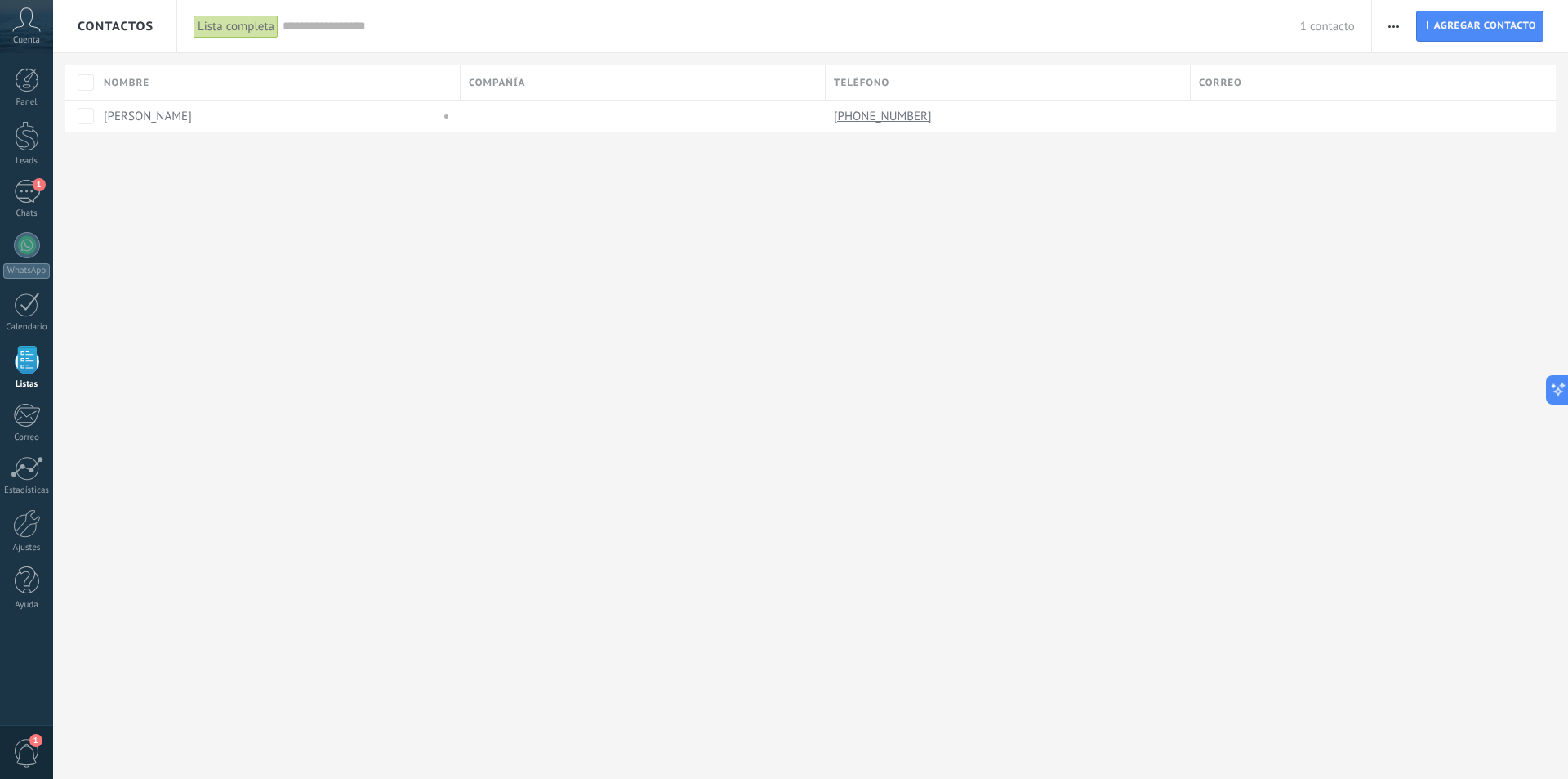
click at [1402, 25] on button "button" at bounding box center [1394, 26] width 24 height 31
click at [1397, 167] on span at bounding box center [1391, 168] width 13 height 10
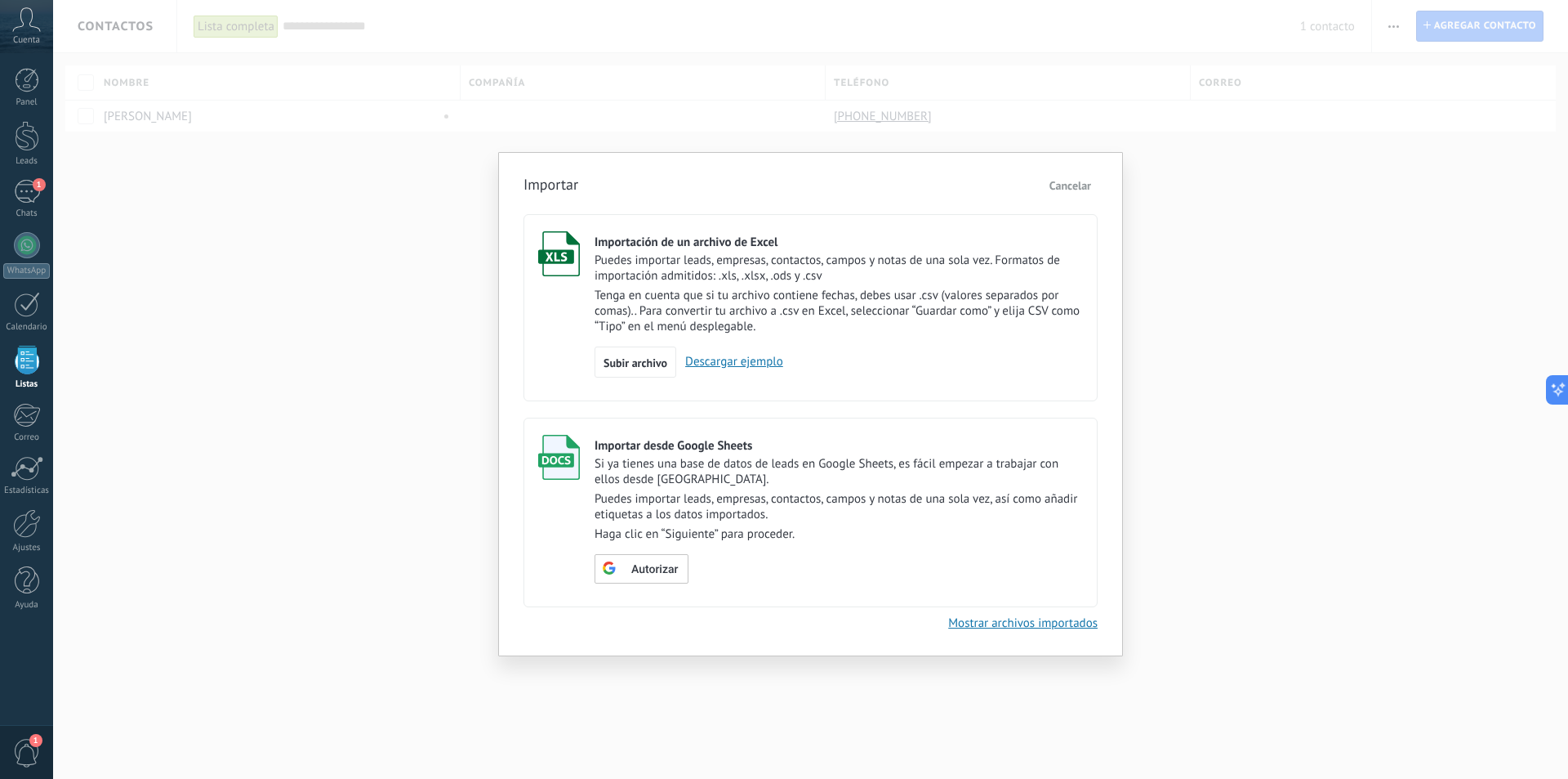
click at [1078, 188] on span "Cancelar" at bounding box center [1071, 186] width 42 height 15
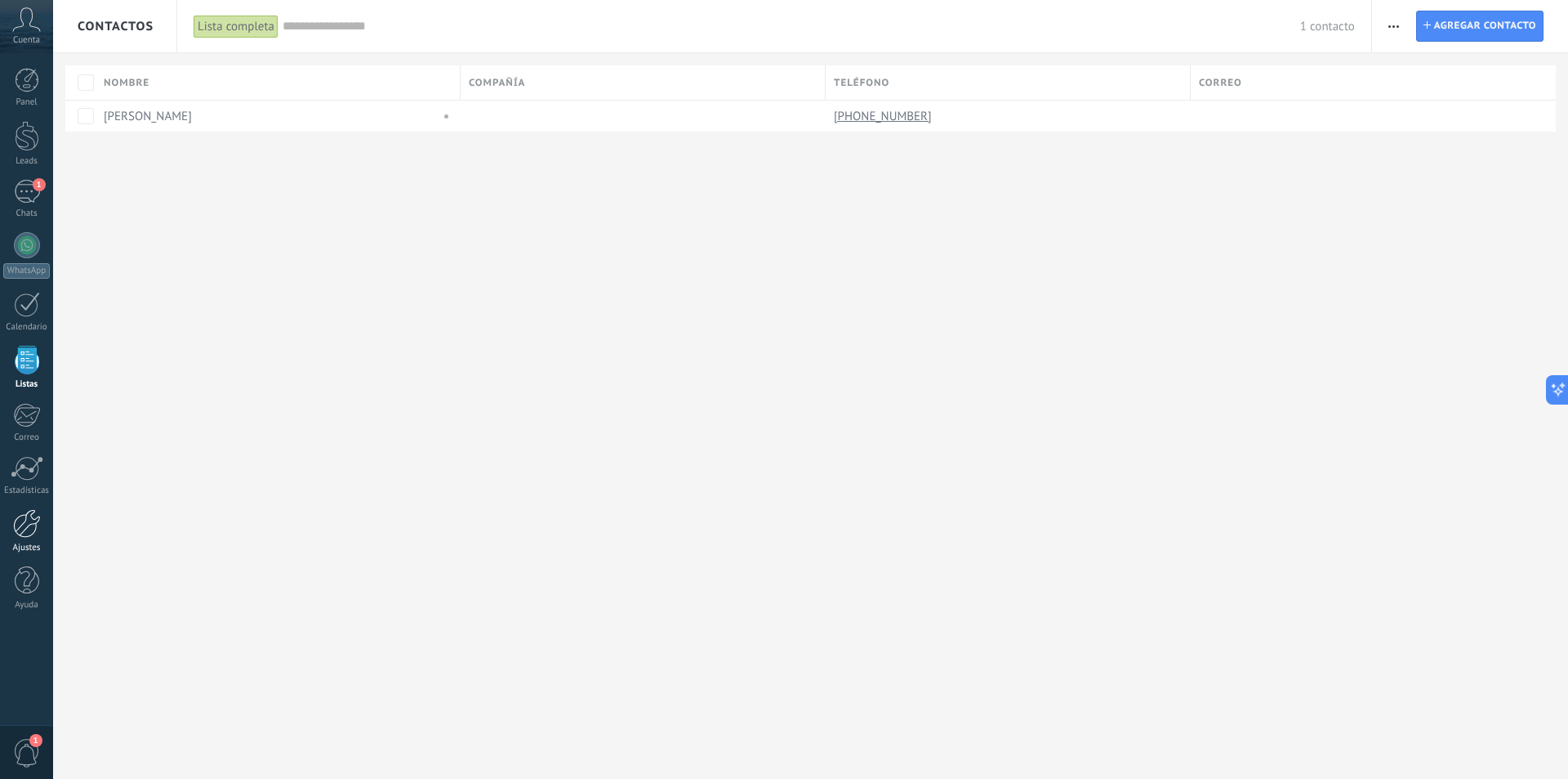
click at [29, 533] on div at bounding box center [27, 523] width 28 height 29
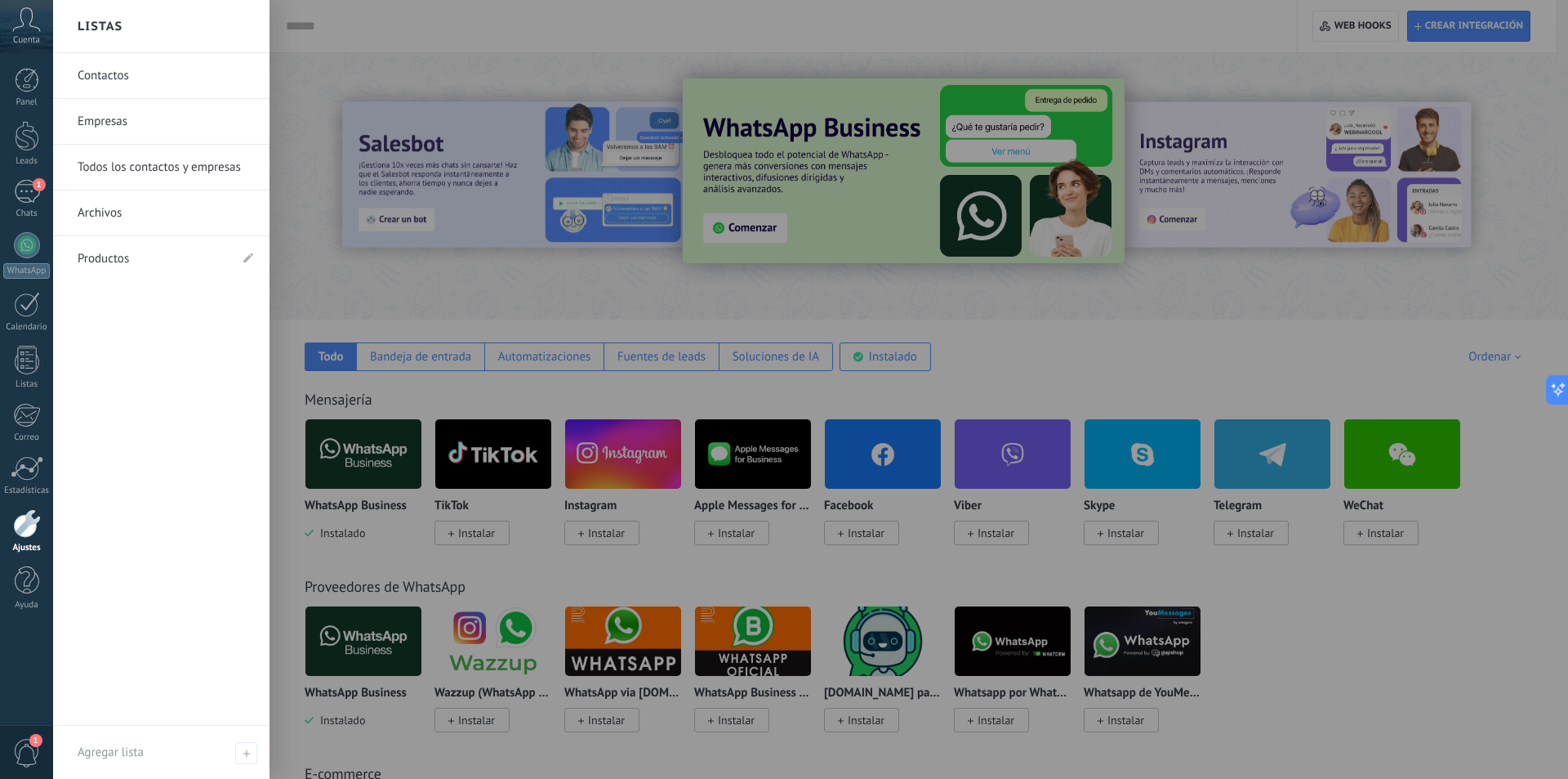
click at [133, 75] on link "Contactos" at bounding box center [165, 76] width 175 height 46
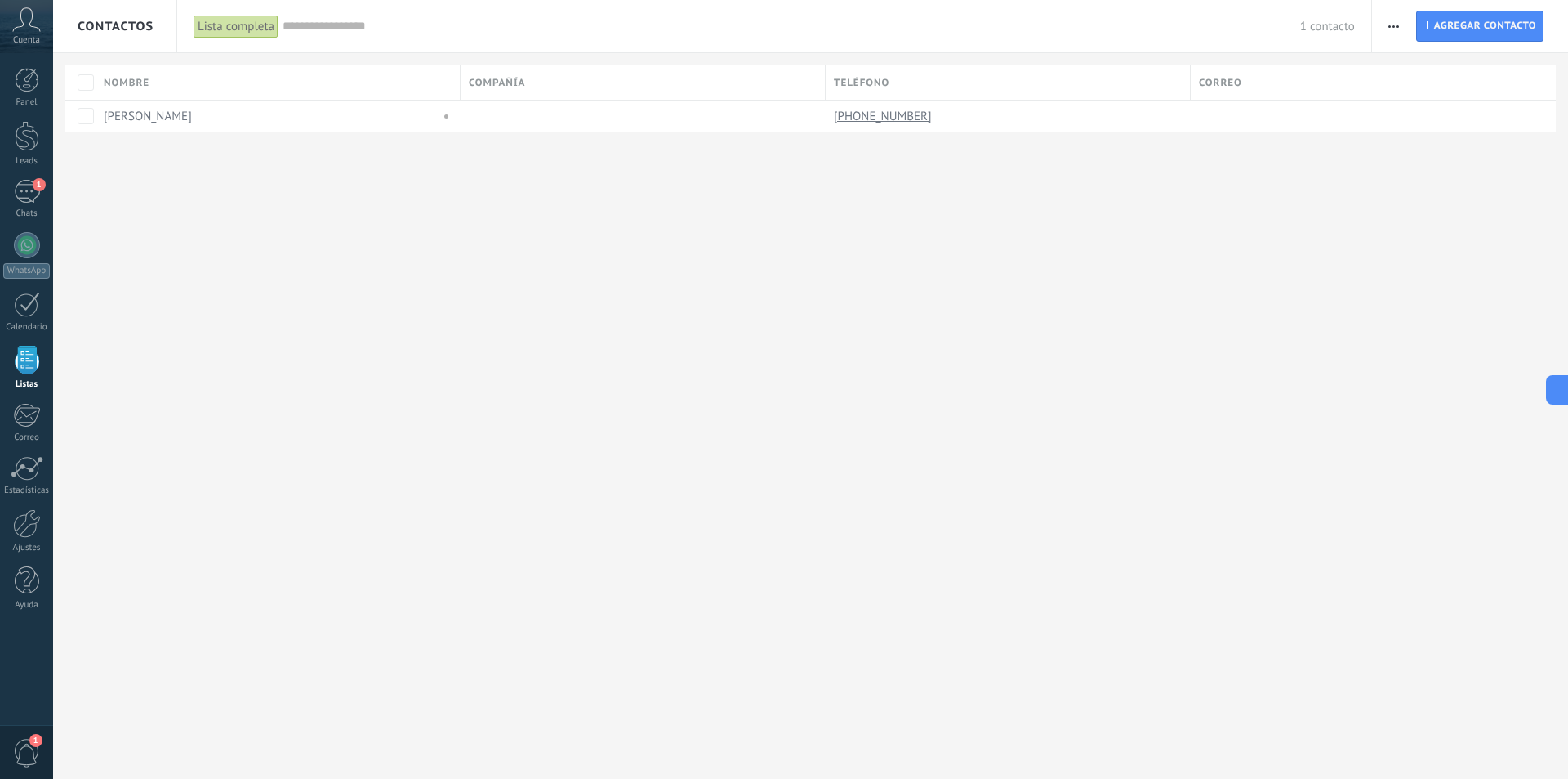
click at [1390, 28] on span "button" at bounding box center [1394, 26] width 11 height 31
click at [1437, 197] on span "Ajustes de la lista" at bounding box center [1449, 199] width 93 height 33
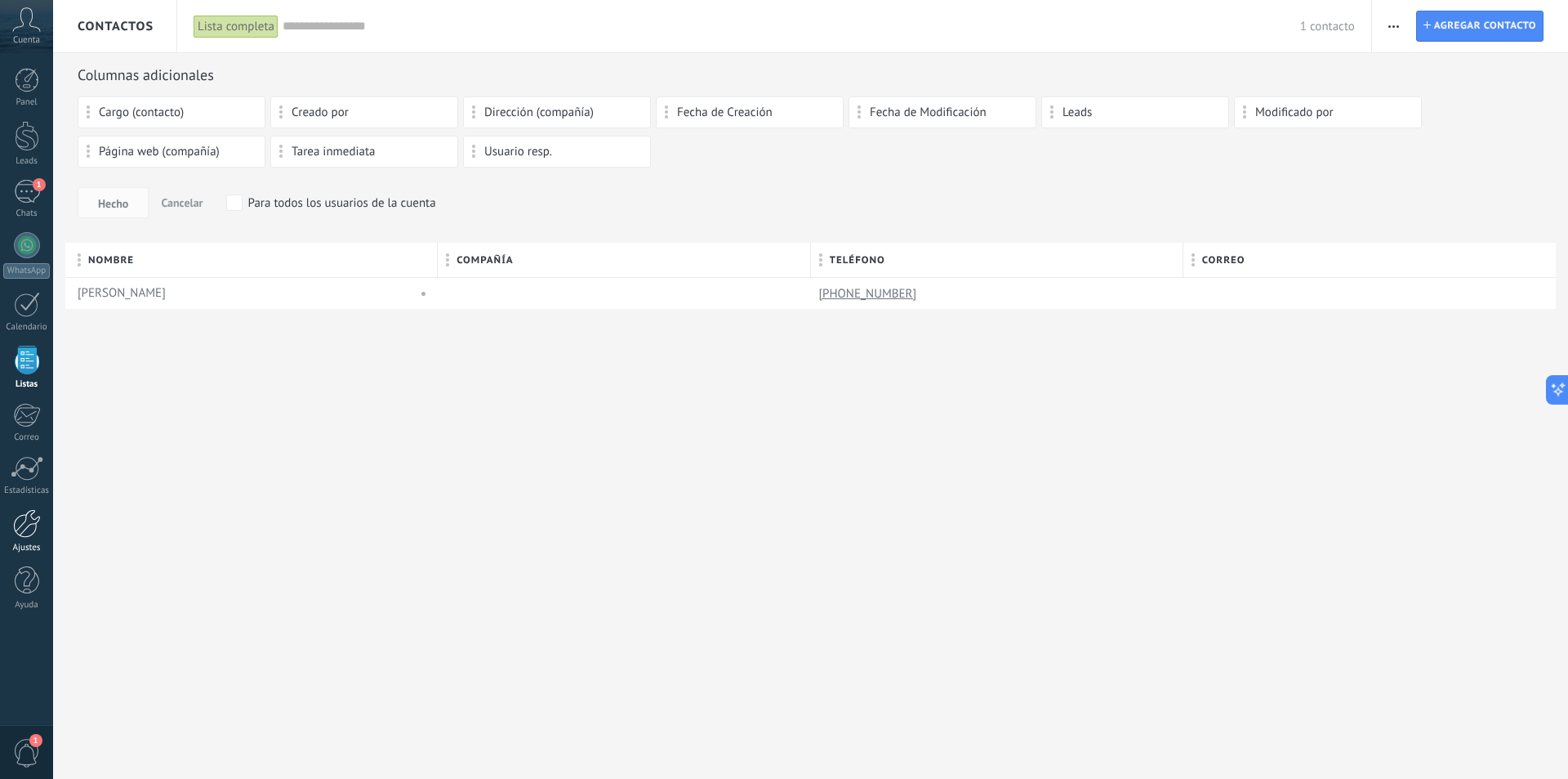
click at [18, 516] on div at bounding box center [27, 523] width 28 height 29
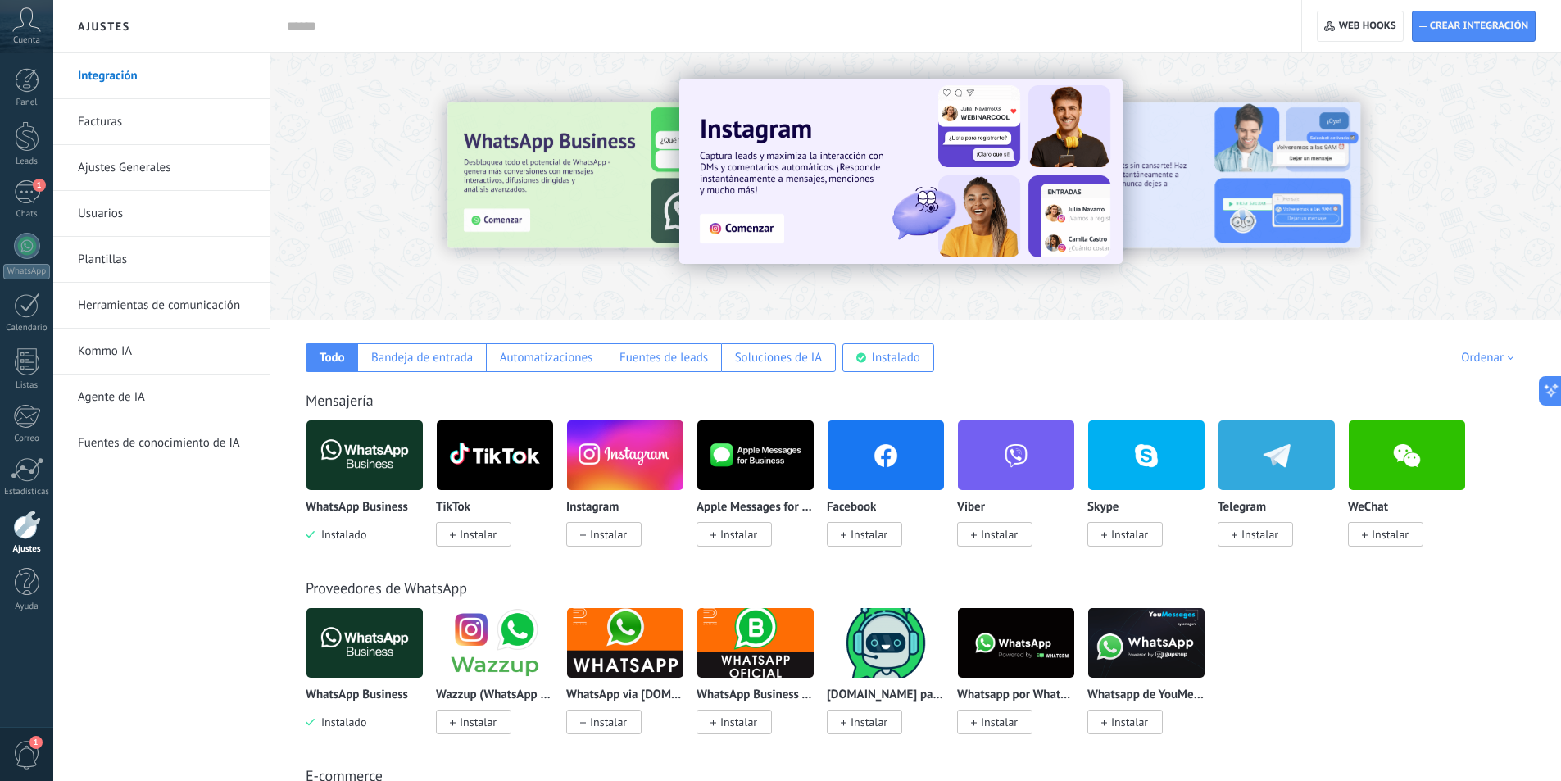
click at [124, 168] on link "Ajustes Generales" at bounding box center [165, 168] width 175 height 46
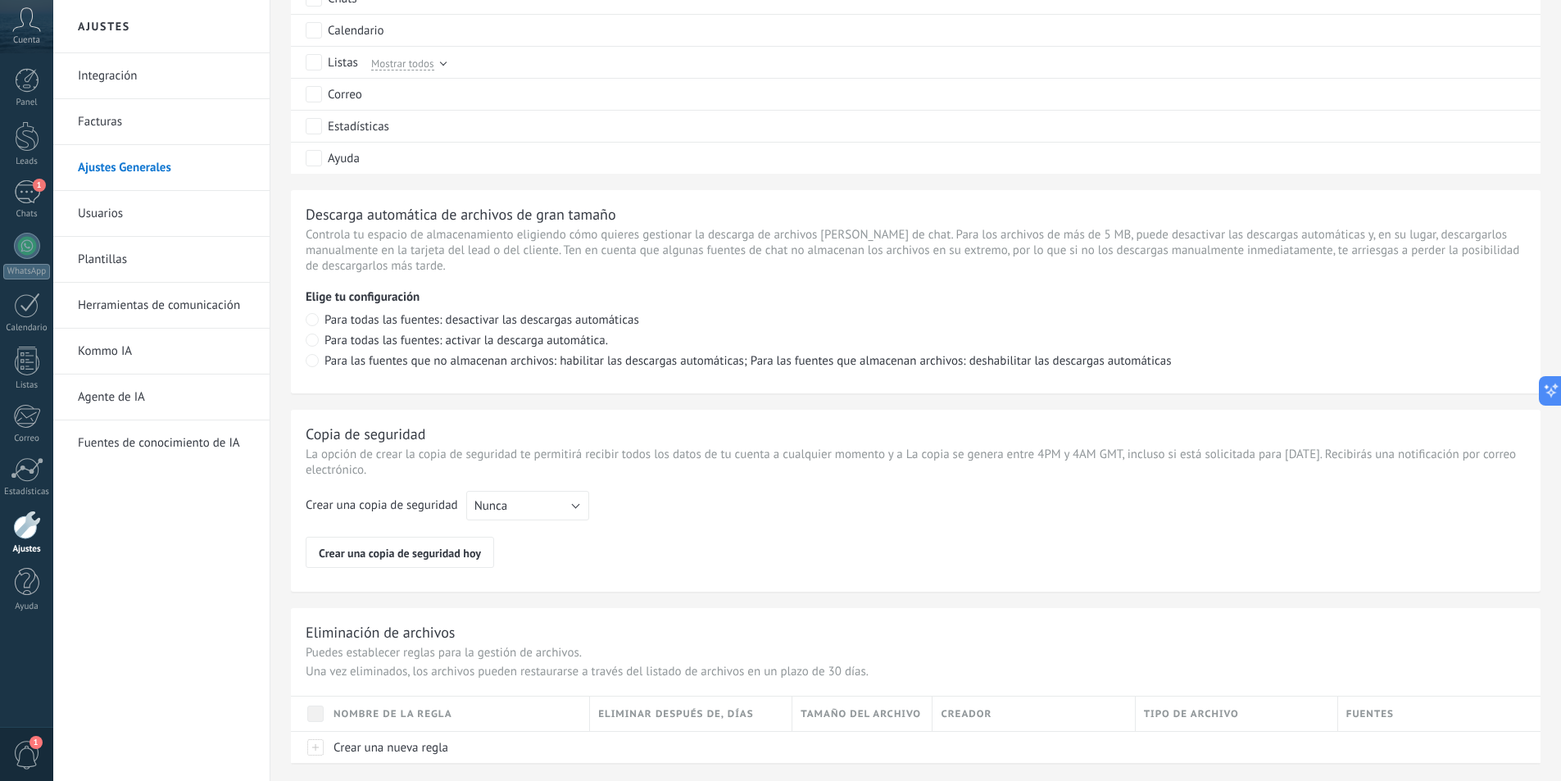
scroll to position [1009, 0]
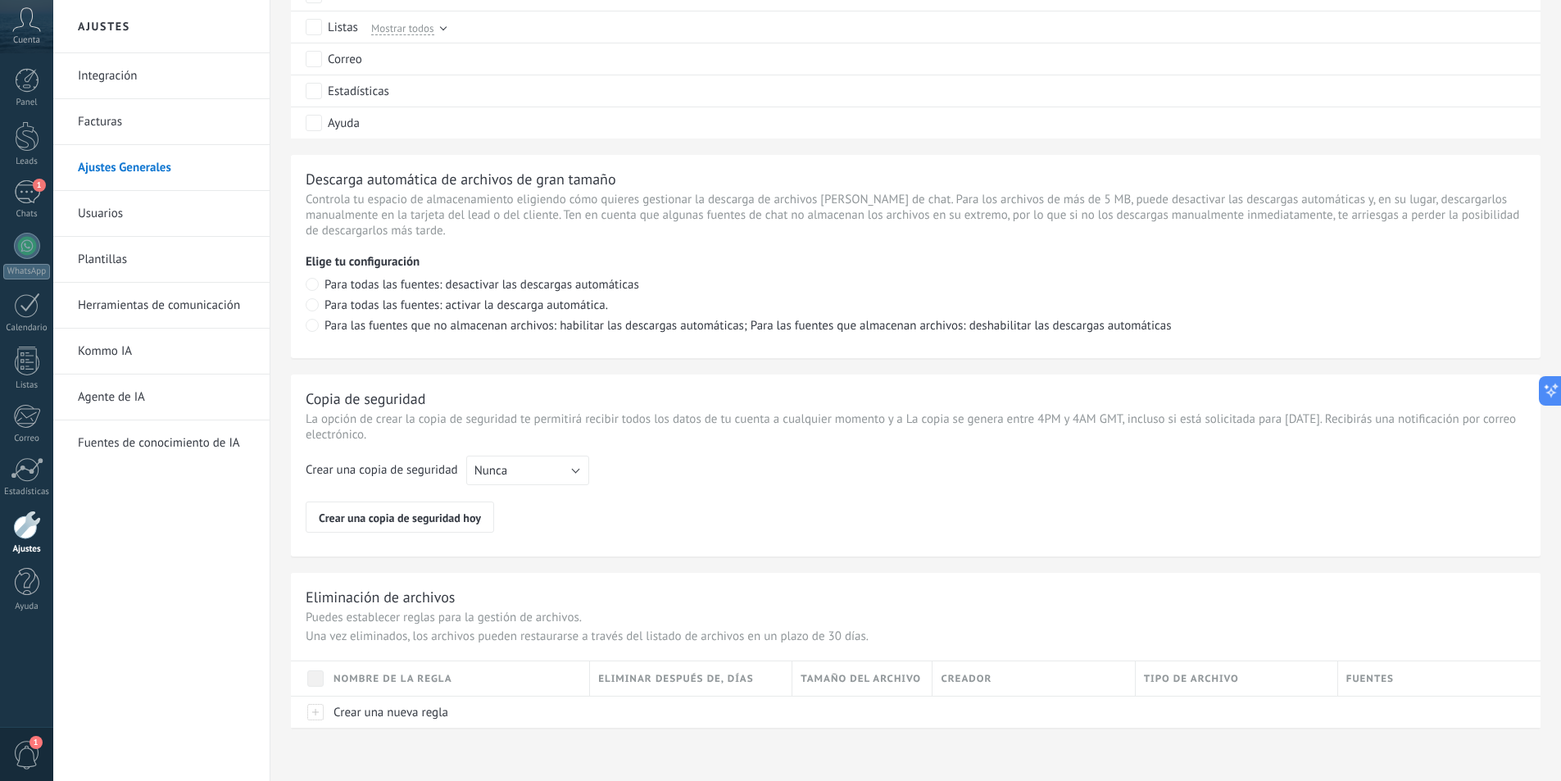
click at [95, 208] on link "Usuarios" at bounding box center [165, 214] width 175 height 46
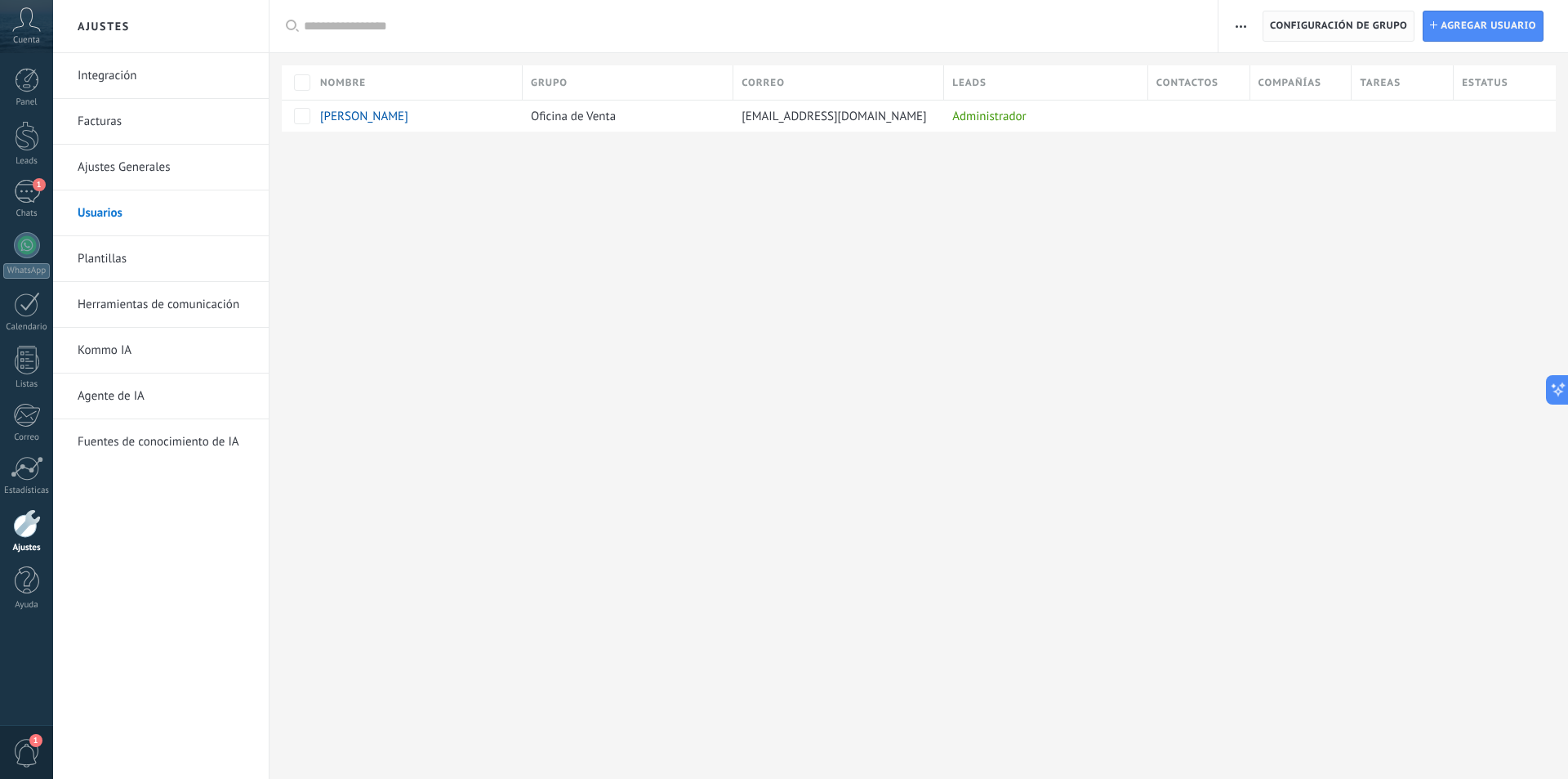
click at [1309, 20] on span "Configuración de grupo" at bounding box center [1339, 25] width 138 height 29
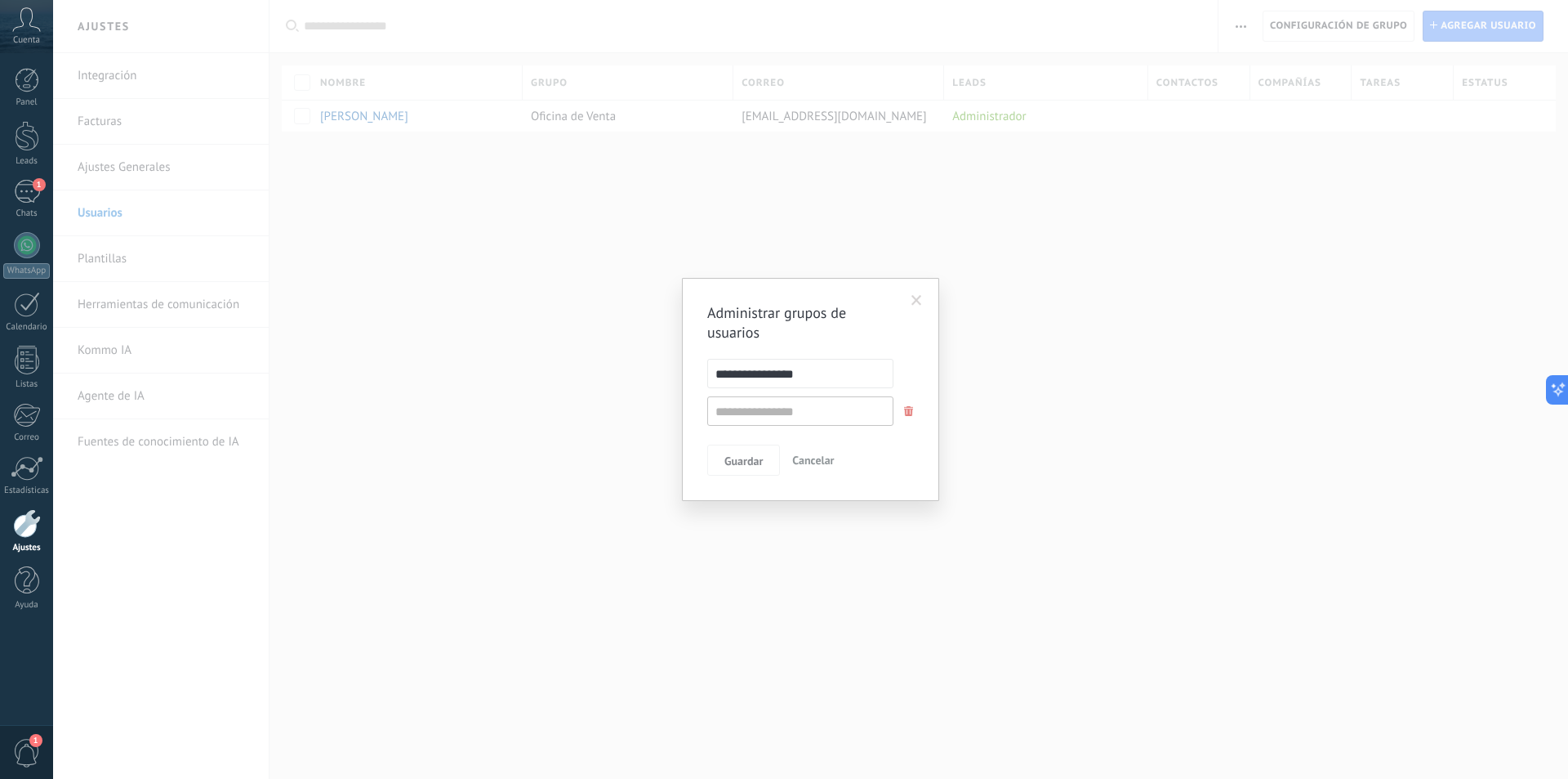
click at [924, 304] on span at bounding box center [916, 301] width 27 height 28
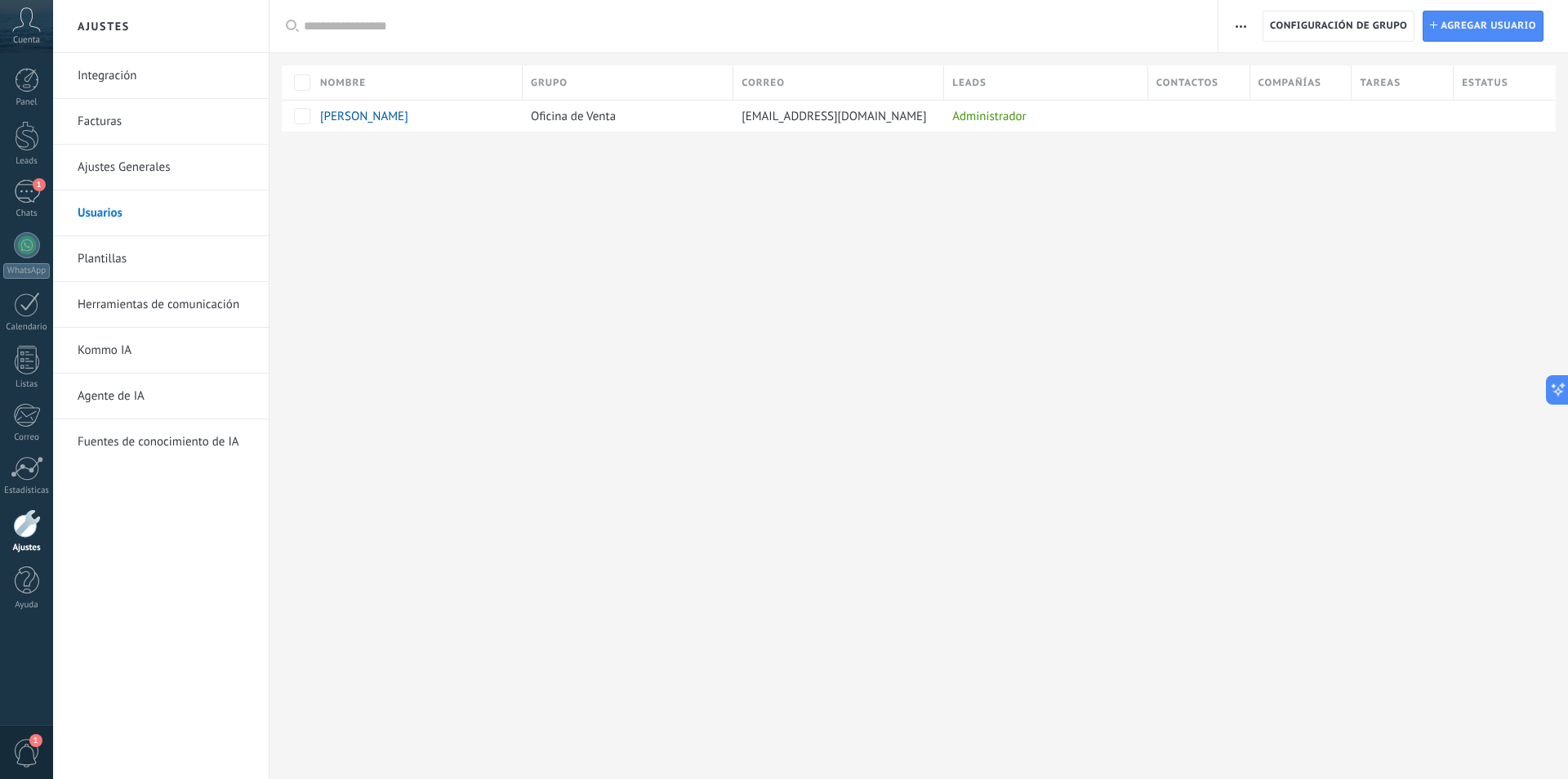
click at [1245, 29] on span "button" at bounding box center [1241, 26] width 11 height 31
click at [1013, 275] on div "Ajustes Integración Facturas Ajustes Generales Usuarios Plantillas Herramientas…" at bounding box center [810, 389] width 1515 height 779
click at [26, 155] on link "Leads" at bounding box center [26, 144] width 53 height 46
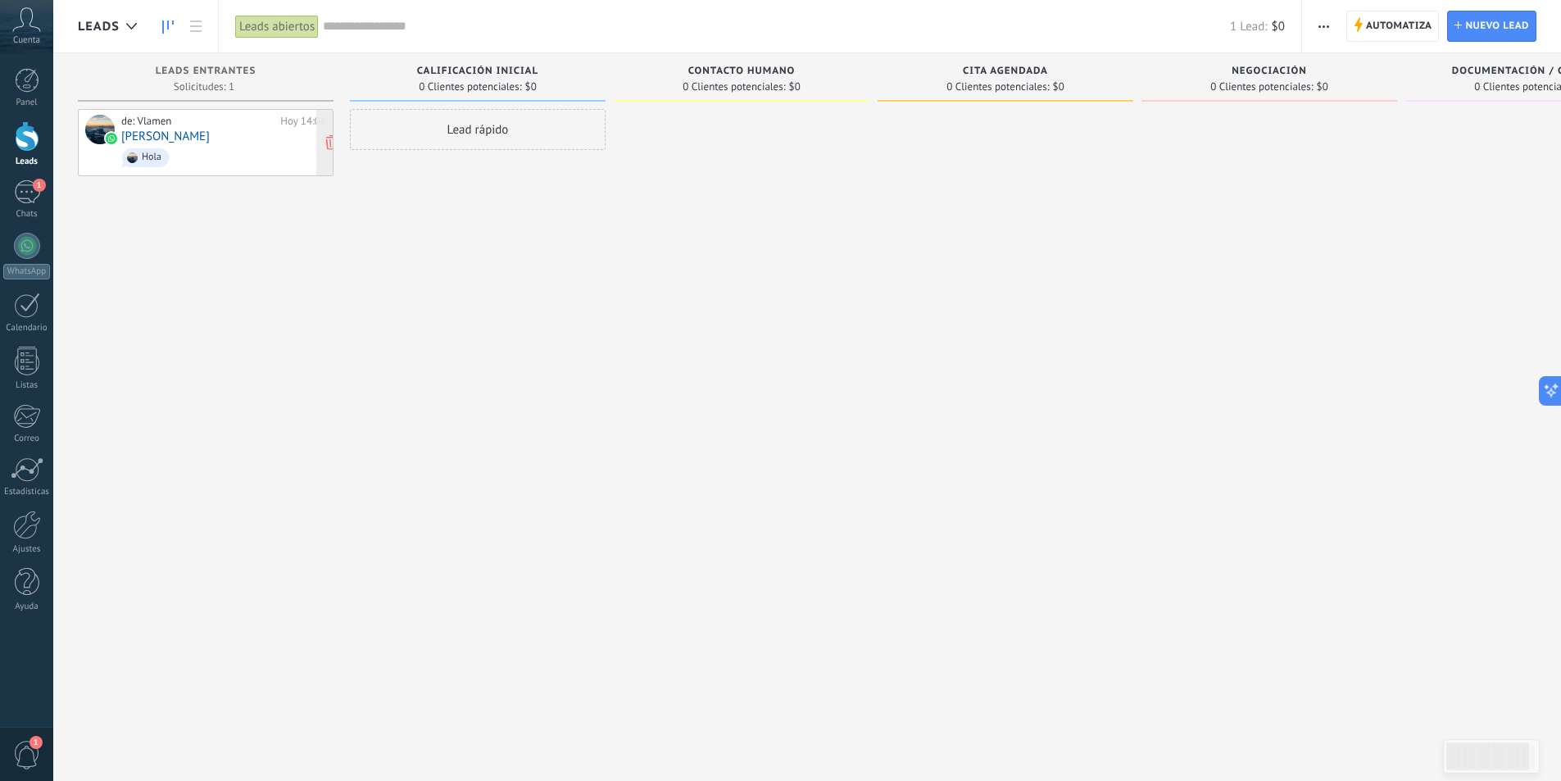
click at [193, 135] on link "[PERSON_NAME]" at bounding box center [165, 136] width 88 height 14
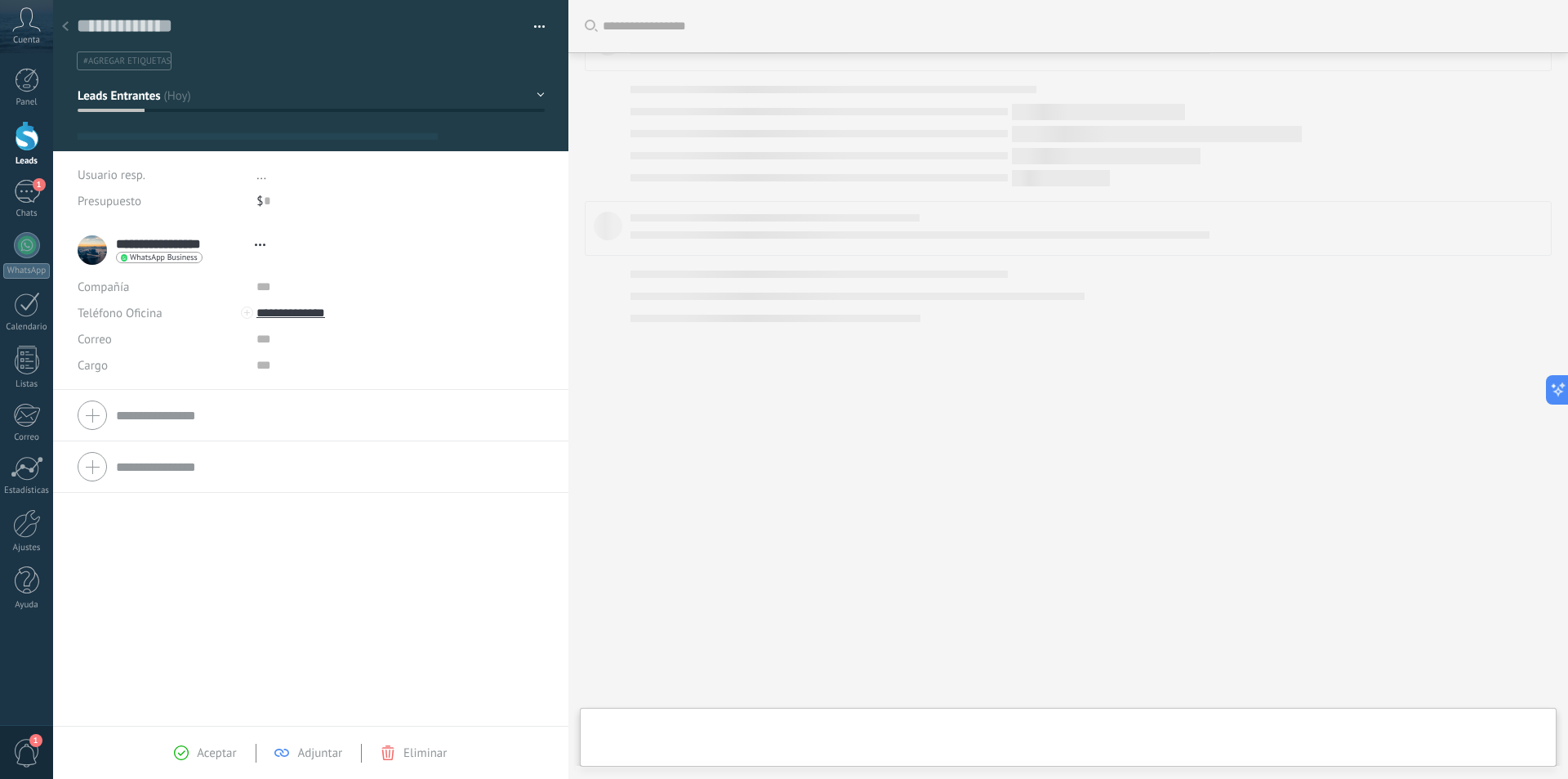
scroll to position [25, 0]
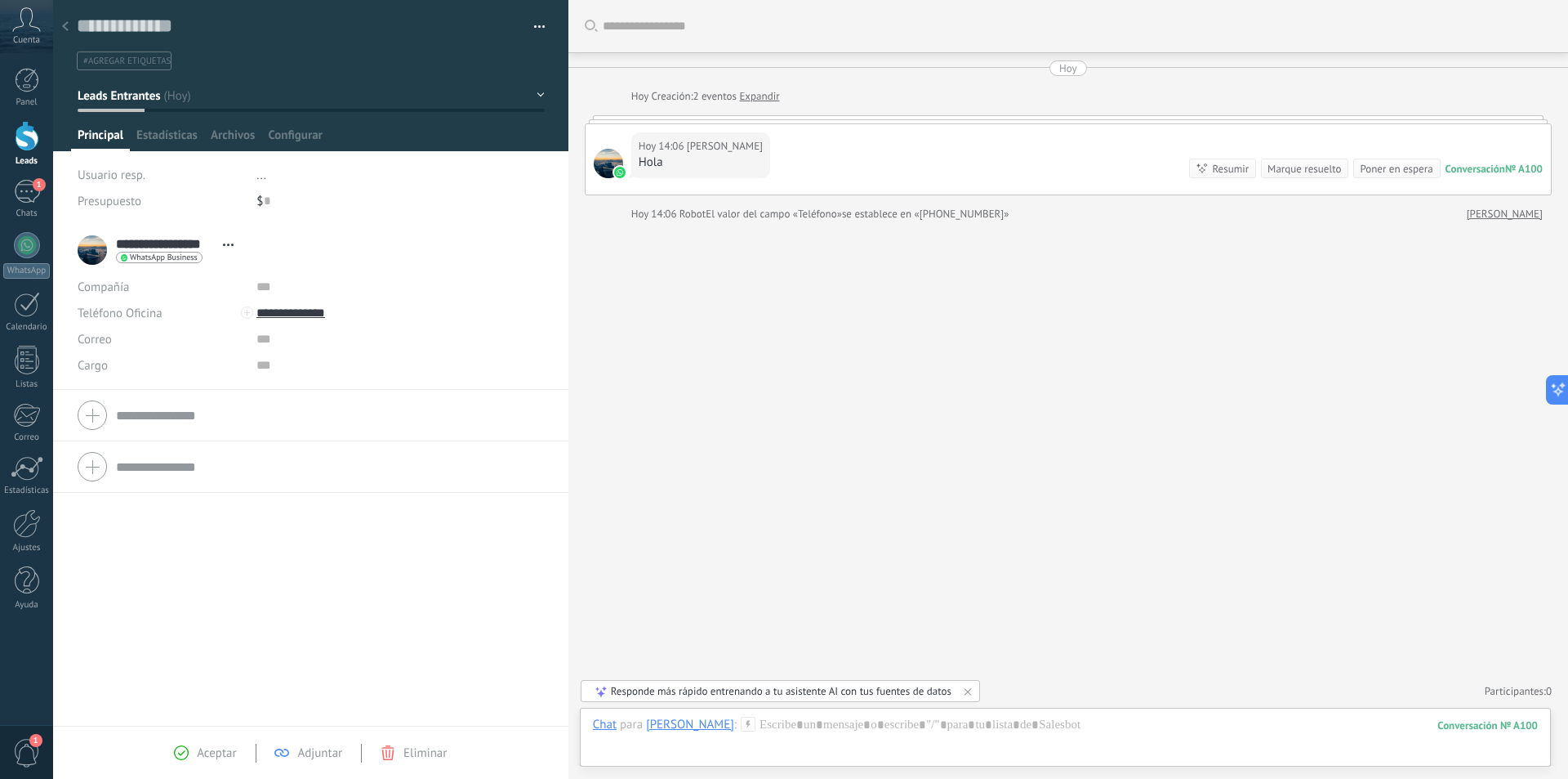
click at [169, 241] on input "**********" at bounding box center [164, 243] width 99 height 16
click at [458, 199] on div "$ 0" at bounding box center [400, 200] width 287 height 26
click at [229, 243] on icon at bounding box center [228, 244] width 11 height 2
click at [264, 263] on link "Abrir detalle" at bounding box center [279, 266] width 66 height 16
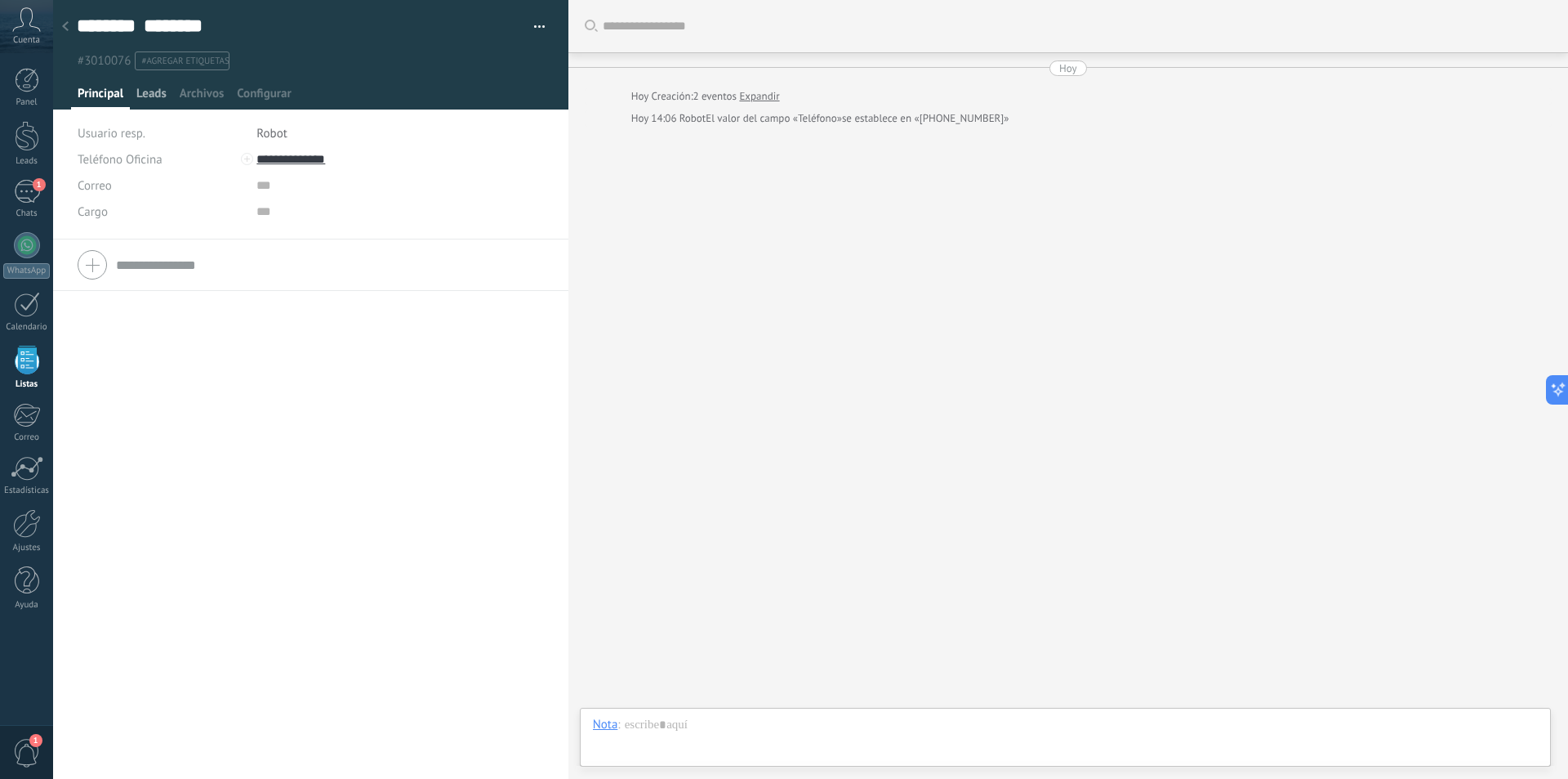
click at [147, 95] on span "Leads" at bounding box center [152, 98] width 30 height 24
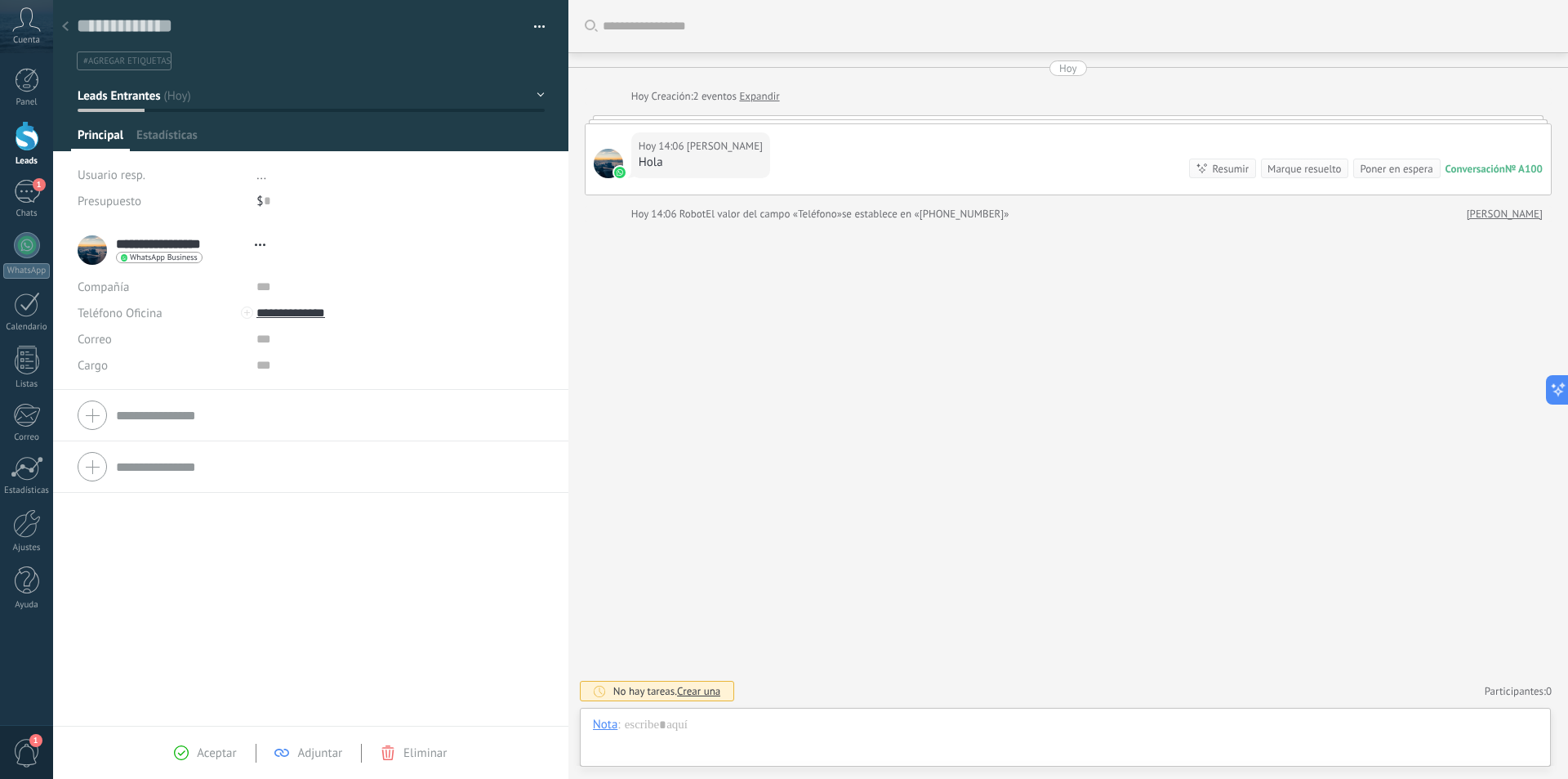
type textarea "**********"
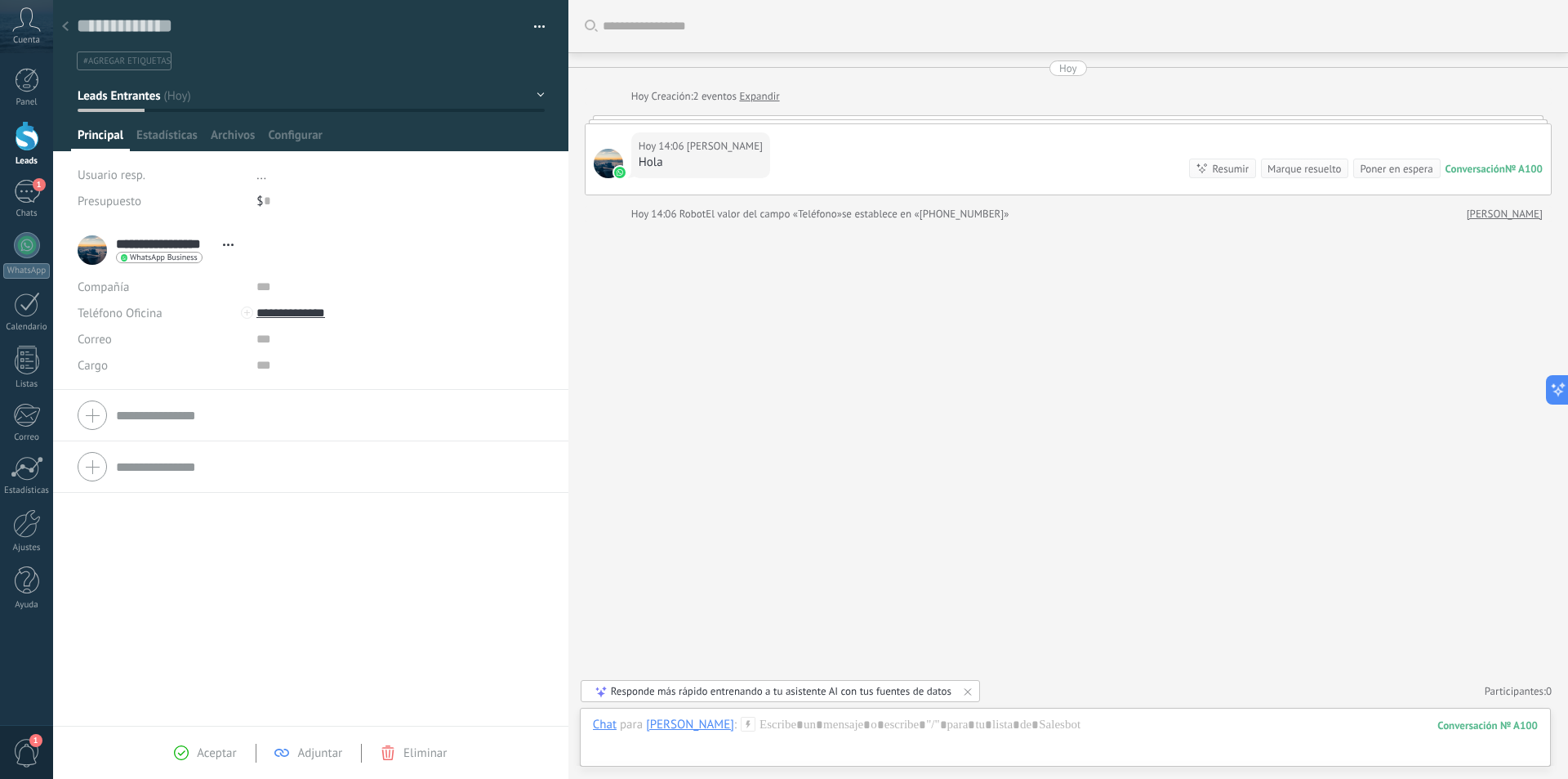
click at [125, 56] on span "#agregar etiquetas" at bounding box center [128, 61] width 88 height 11
click at [532, 23] on button "button" at bounding box center [534, 27] width 24 height 25
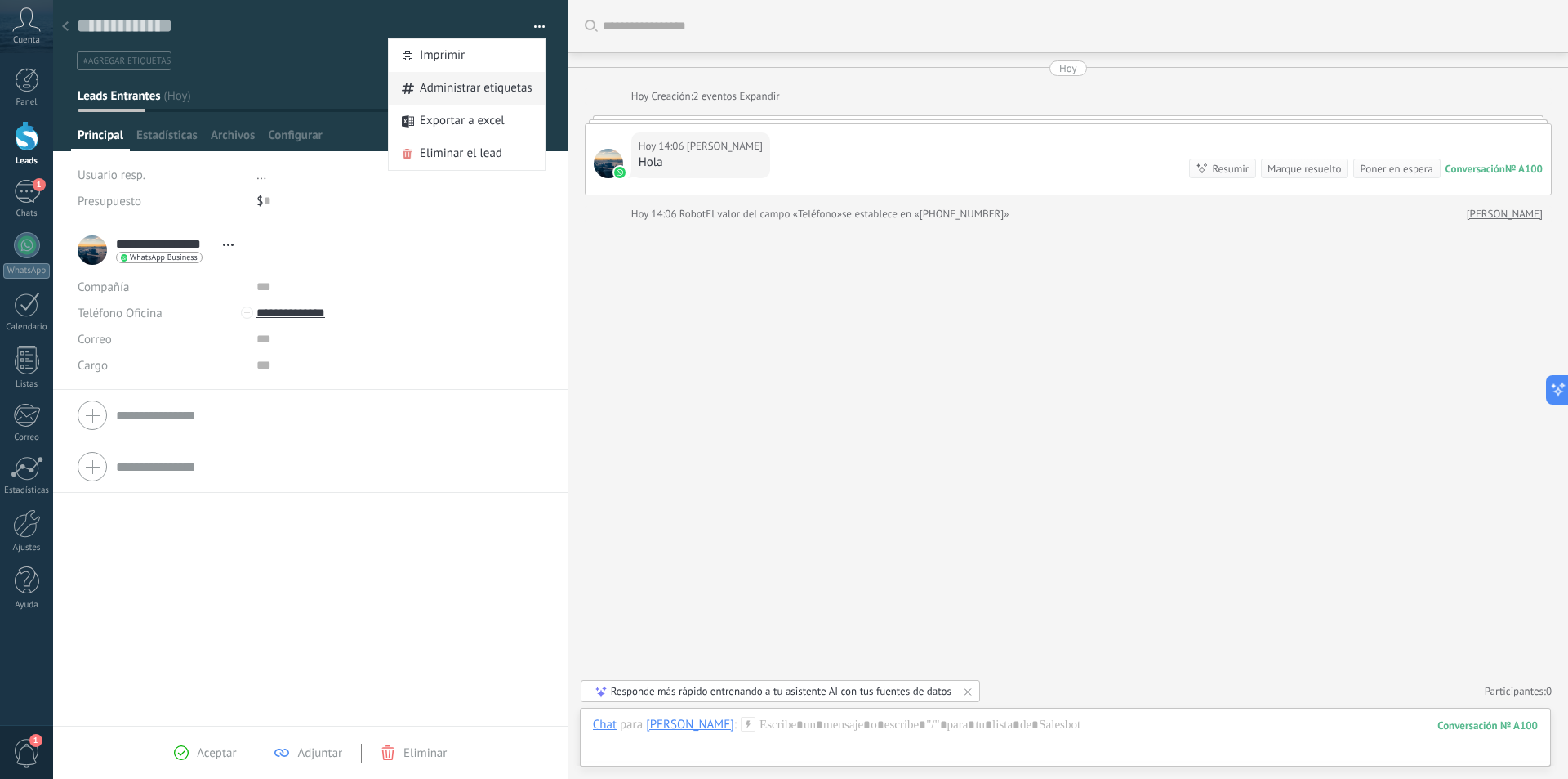
click at [493, 85] on span "Administrar etiquetas" at bounding box center [475, 88] width 113 height 33
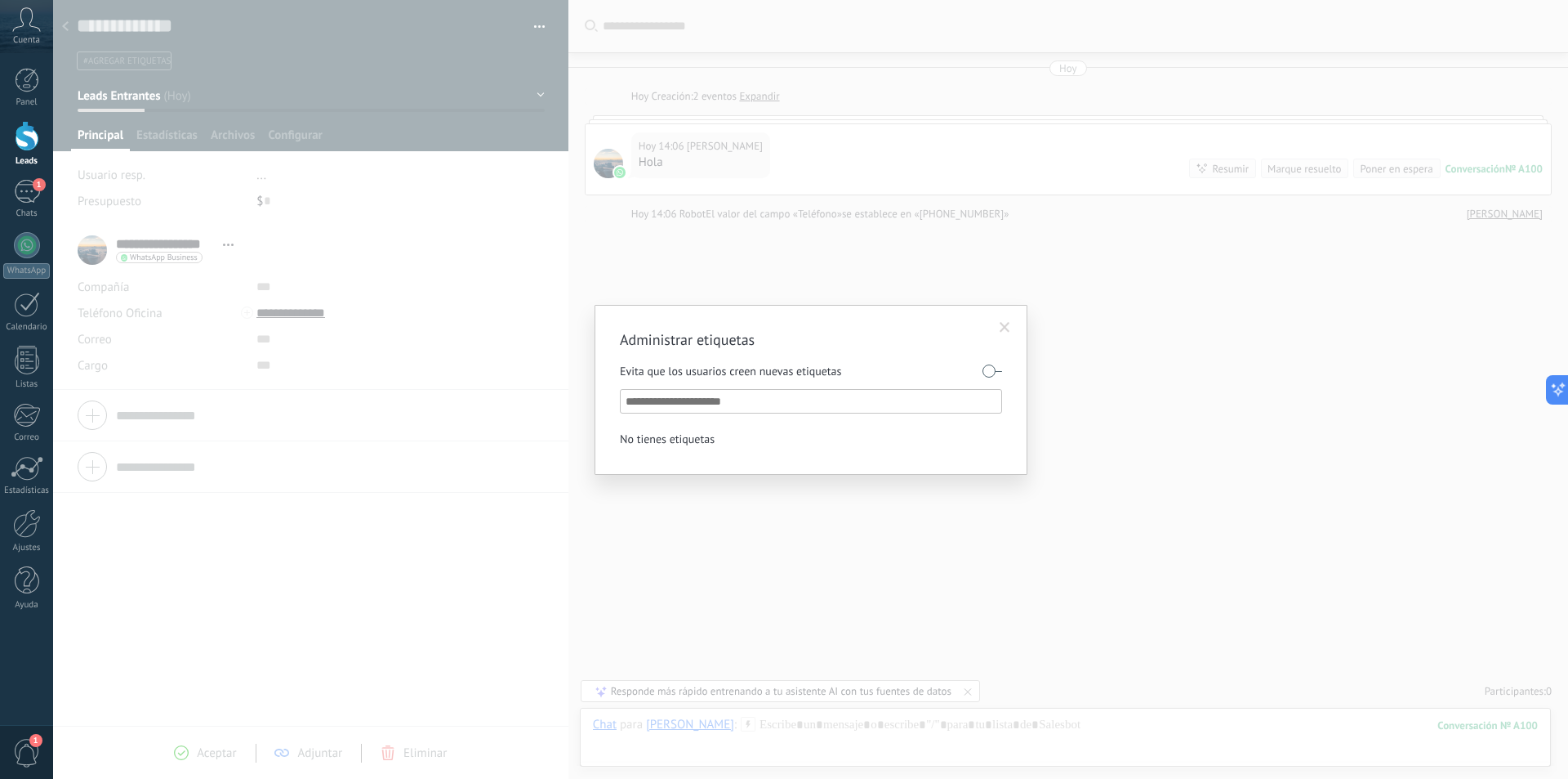
click at [1010, 324] on span at bounding box center [1005, 327] width 11 height 11
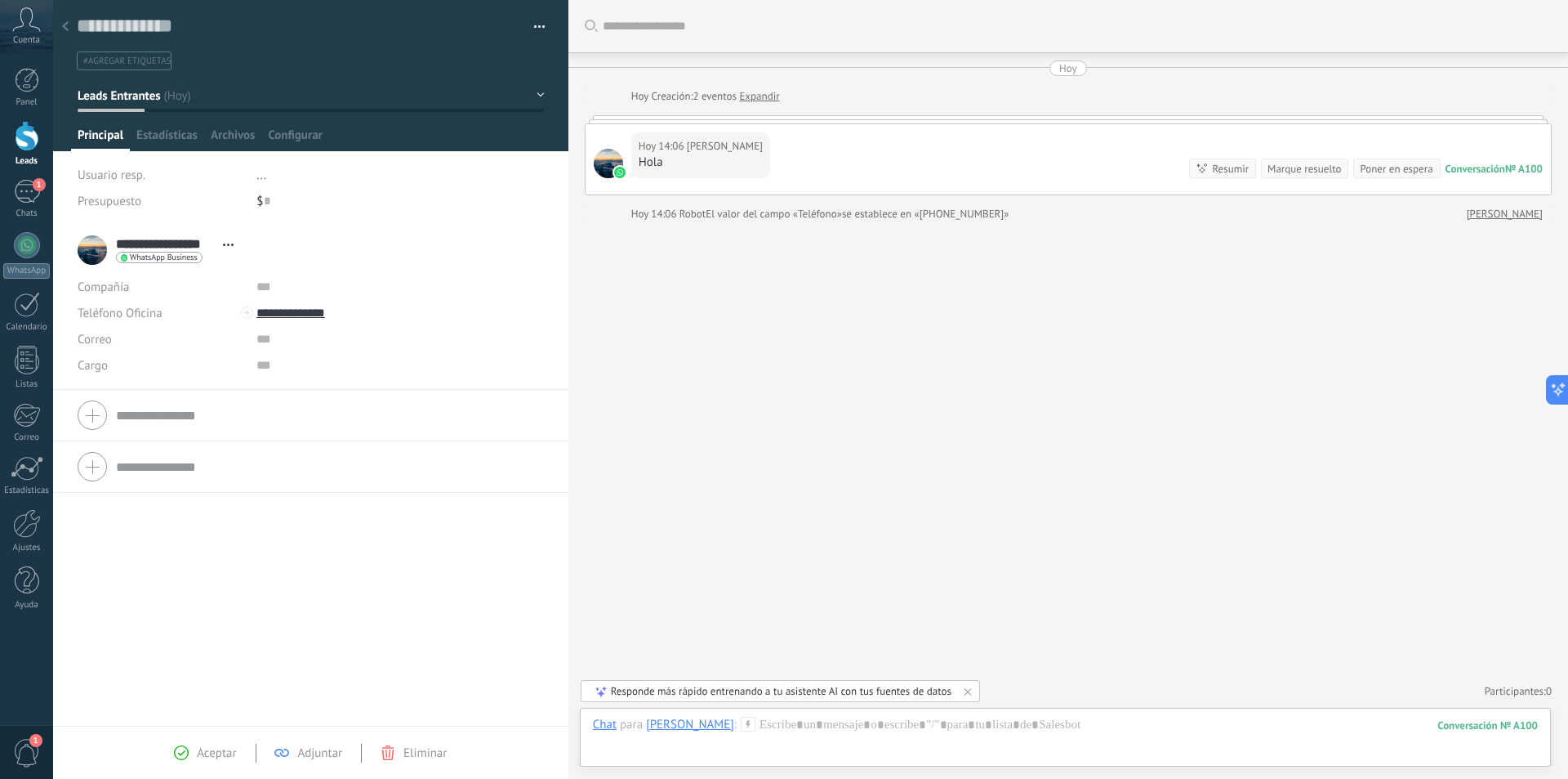
click at [535, 32] on button "button" at bounding box center [534, 27] width 24 height 25
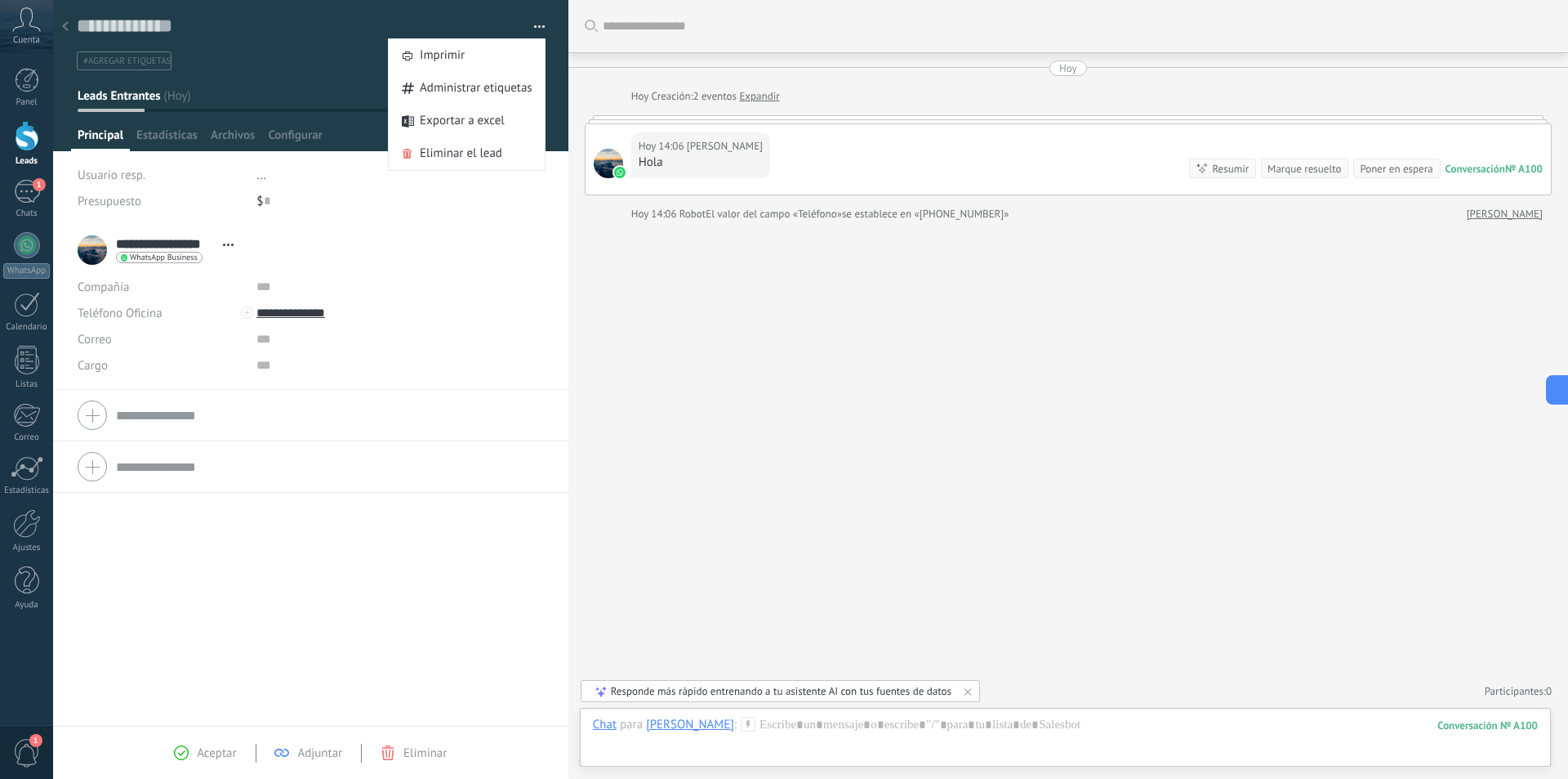
click at [403, 573] on div "**********" at bounding box center [310, 475] width 515 height 501
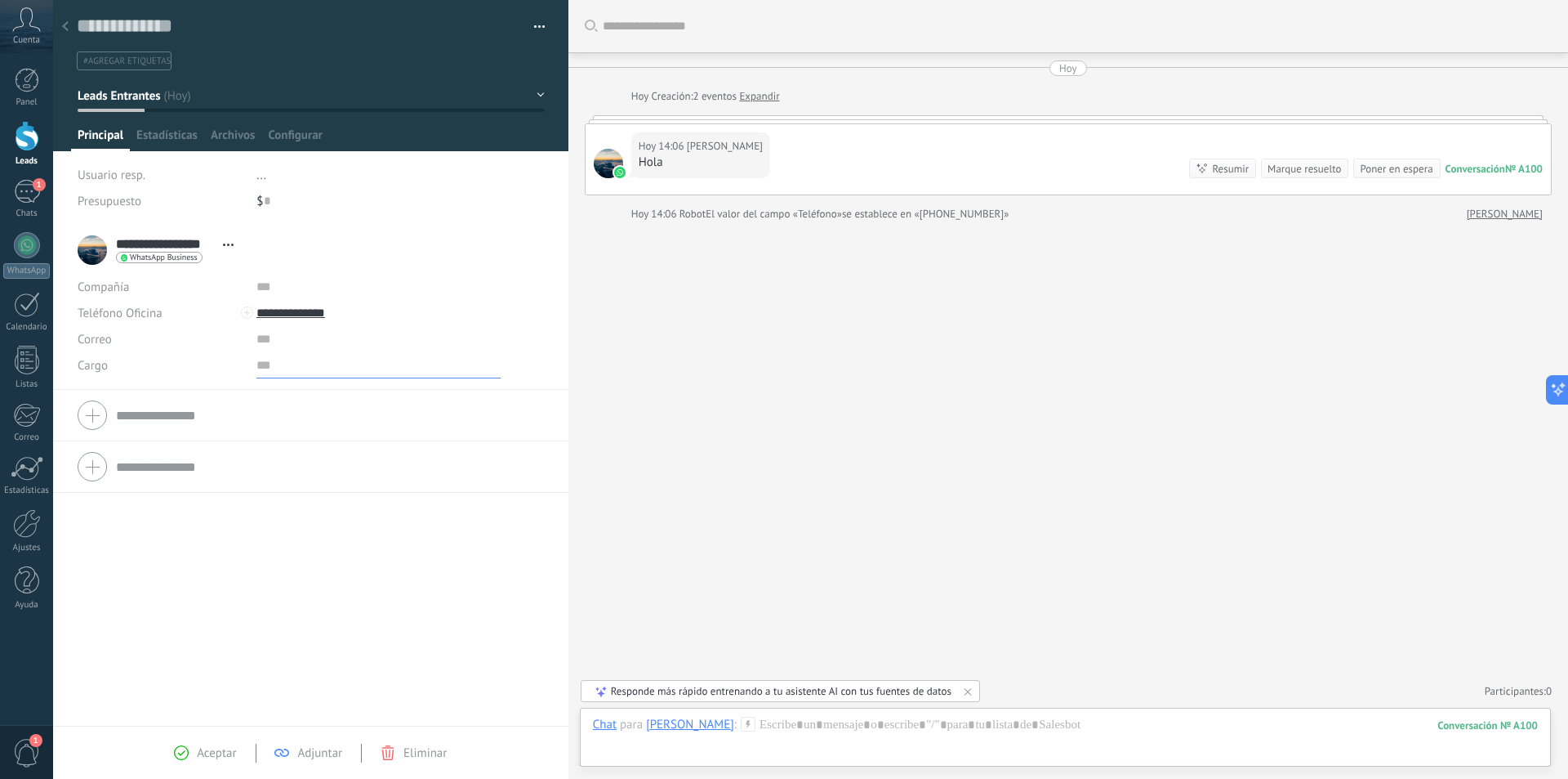
click at [258, 370] on input "text" at bounding box center [378, 365] width 244 height 26
click at [66, 32] on div at bounding box center [65, 27] width 23 height 32
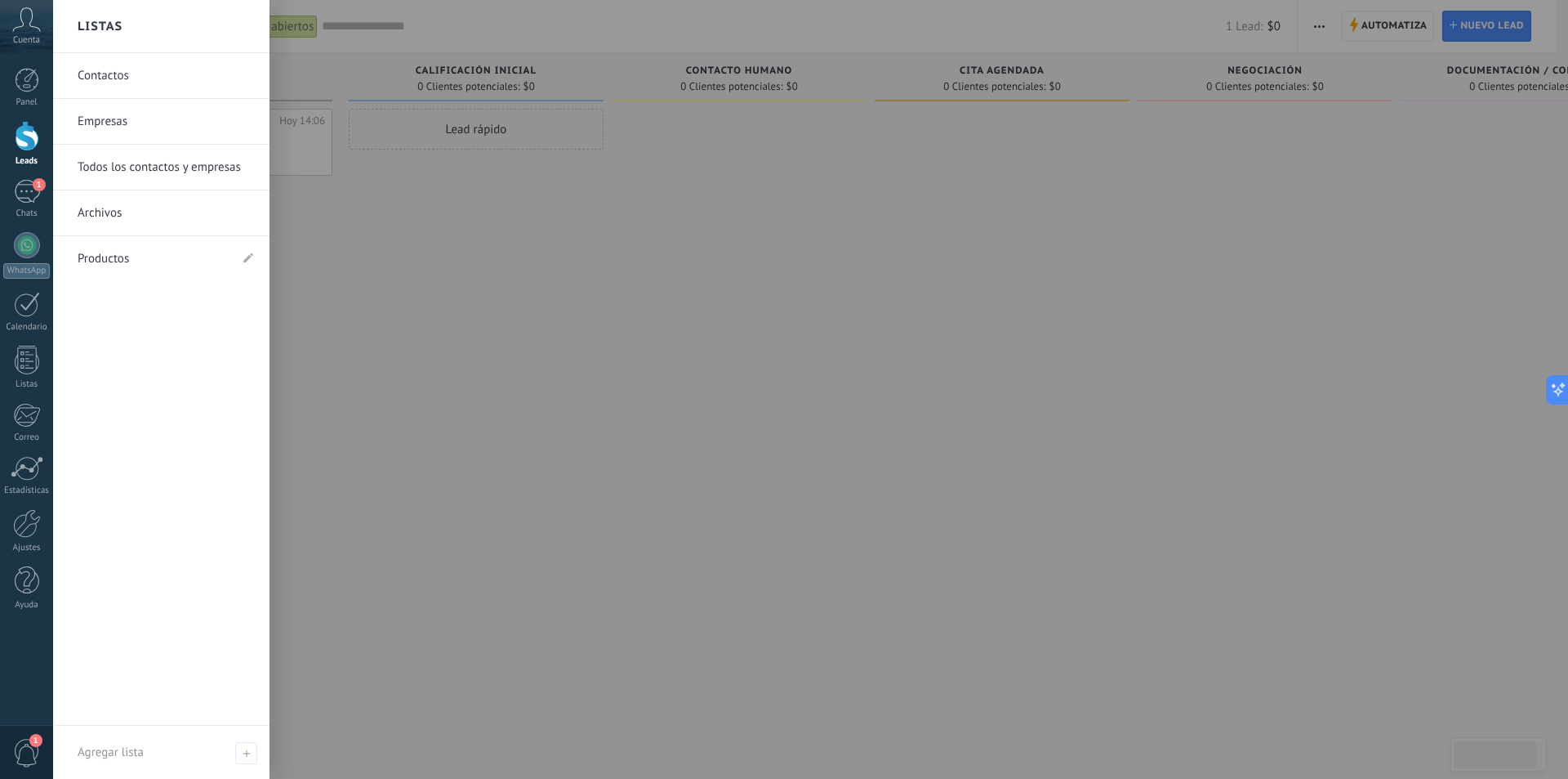
click at [106, 76] on link "Contactos" at bounding box center [165, 76] width 175 height 46
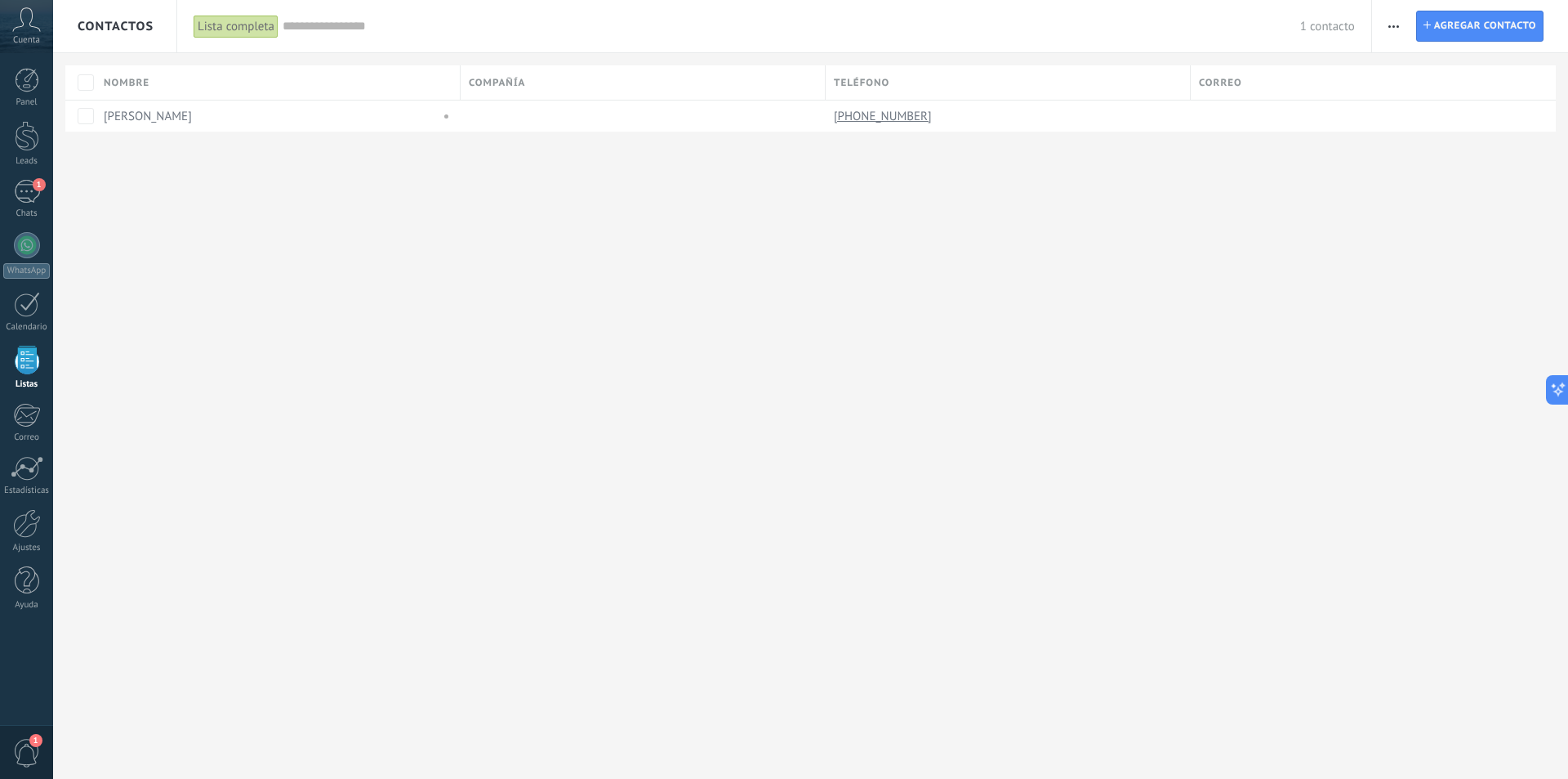
click at [1390, 29] on span "button" at bounding box center [1394, 26] width 11 height 31
click at [1473, 199] on span "Ajustes de la lista" at bounding box center [1449, 199] width 93 height 33
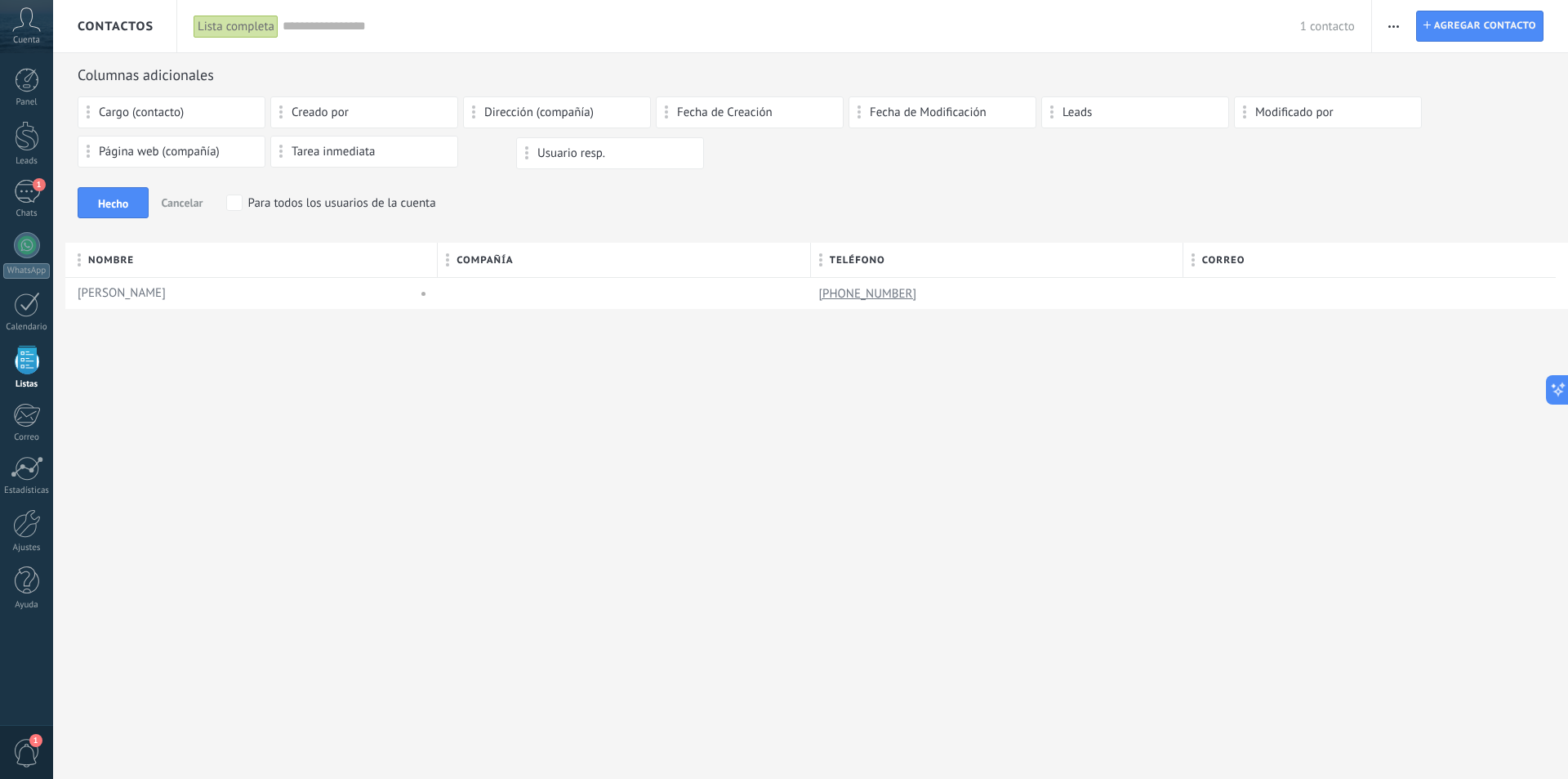
drag, startPoint x: 471, startPoint y: 146, endPoint x: 524, endPoint y: 146, distance: 53.0
click at [1383, 21] on button "button" at bounding box center [1394, 26] width 24 height 31
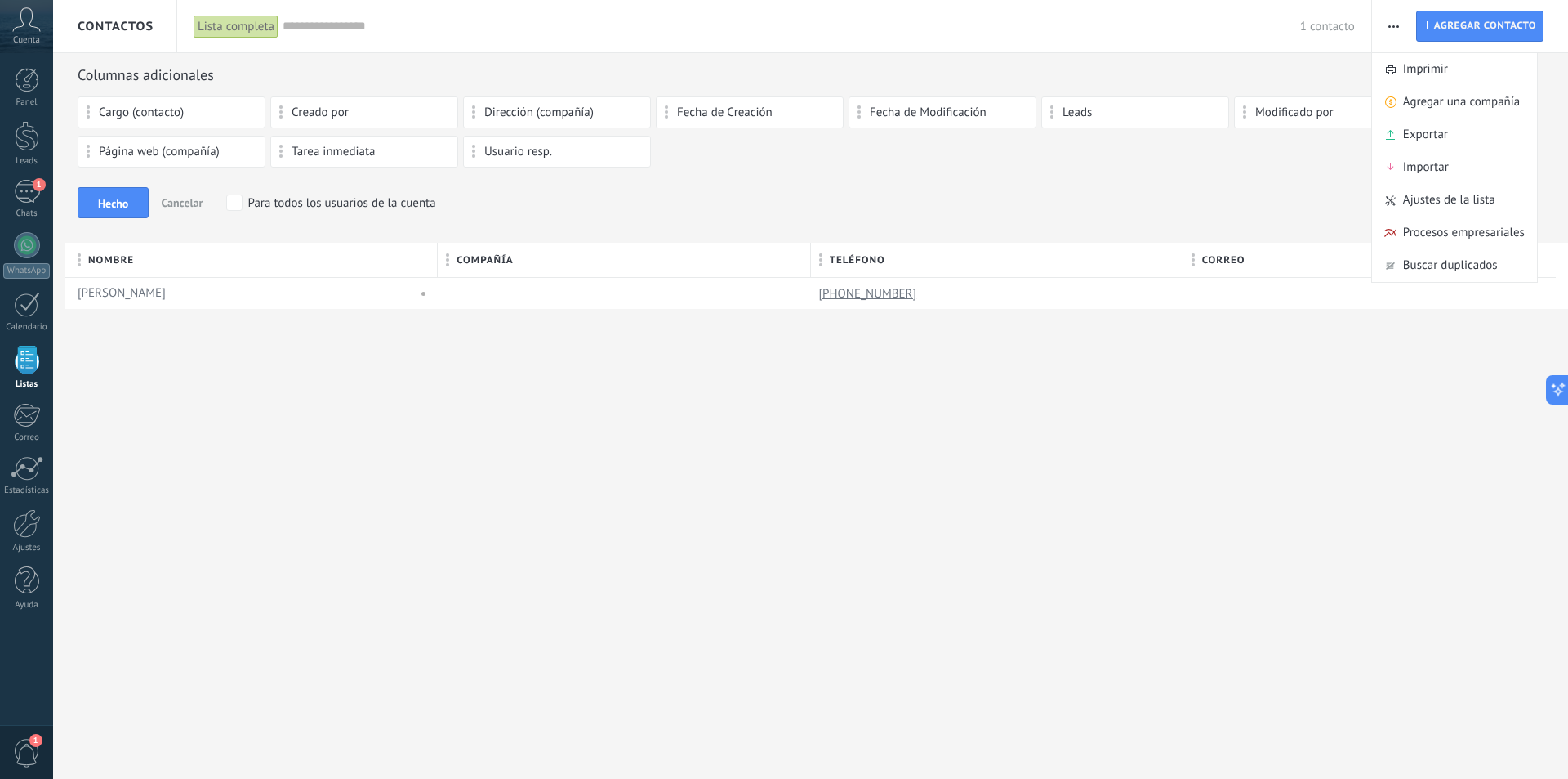
click at [737, 202] on div "Hecho Cancelar Para todos los usuarios de la cuenta" at bounding box center [810, 202] width 1466 height 31
click at [566, 107] on span "Dirección (compañía)" at bounding box center [539, 112] width 110 height 11
click at [566, 108] on span "Dirección (compañía)" at bounding box center [539, 112] width 110 height 11
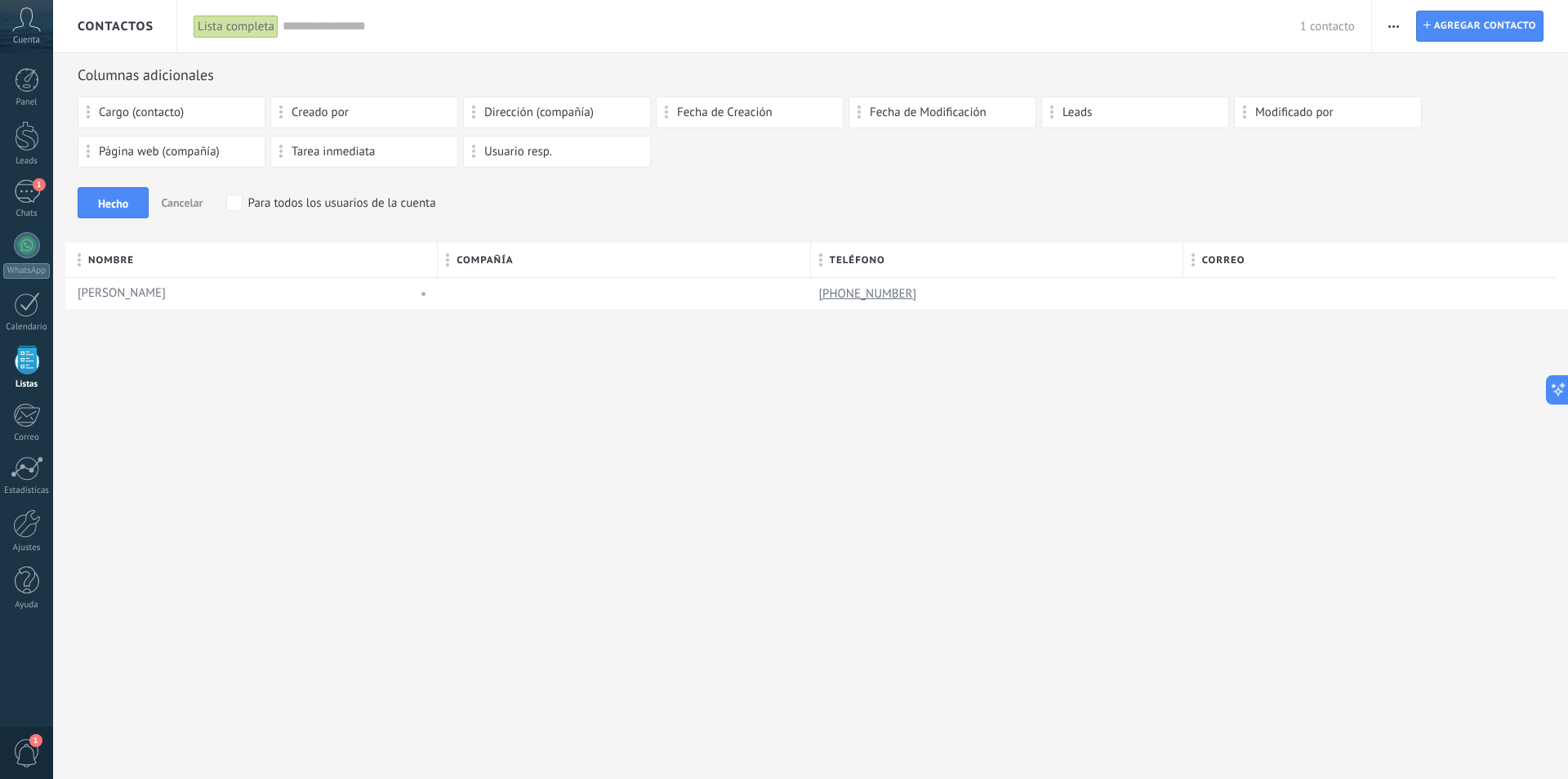
click at [566, 108] on span "Dirección (compañía)" at bounding box center [539, 112] width 110 height 11
click at [1393, 29] on span "button" at bounding box center [1394, 26] width 11 height 31
click at [1494, 195] on span "Ajustes de la lista" at bounding box center [1449, 199] width 93 height 33
click at [1395, 24] on span "button" at bounding box center [1394, 26] width 11 height 31
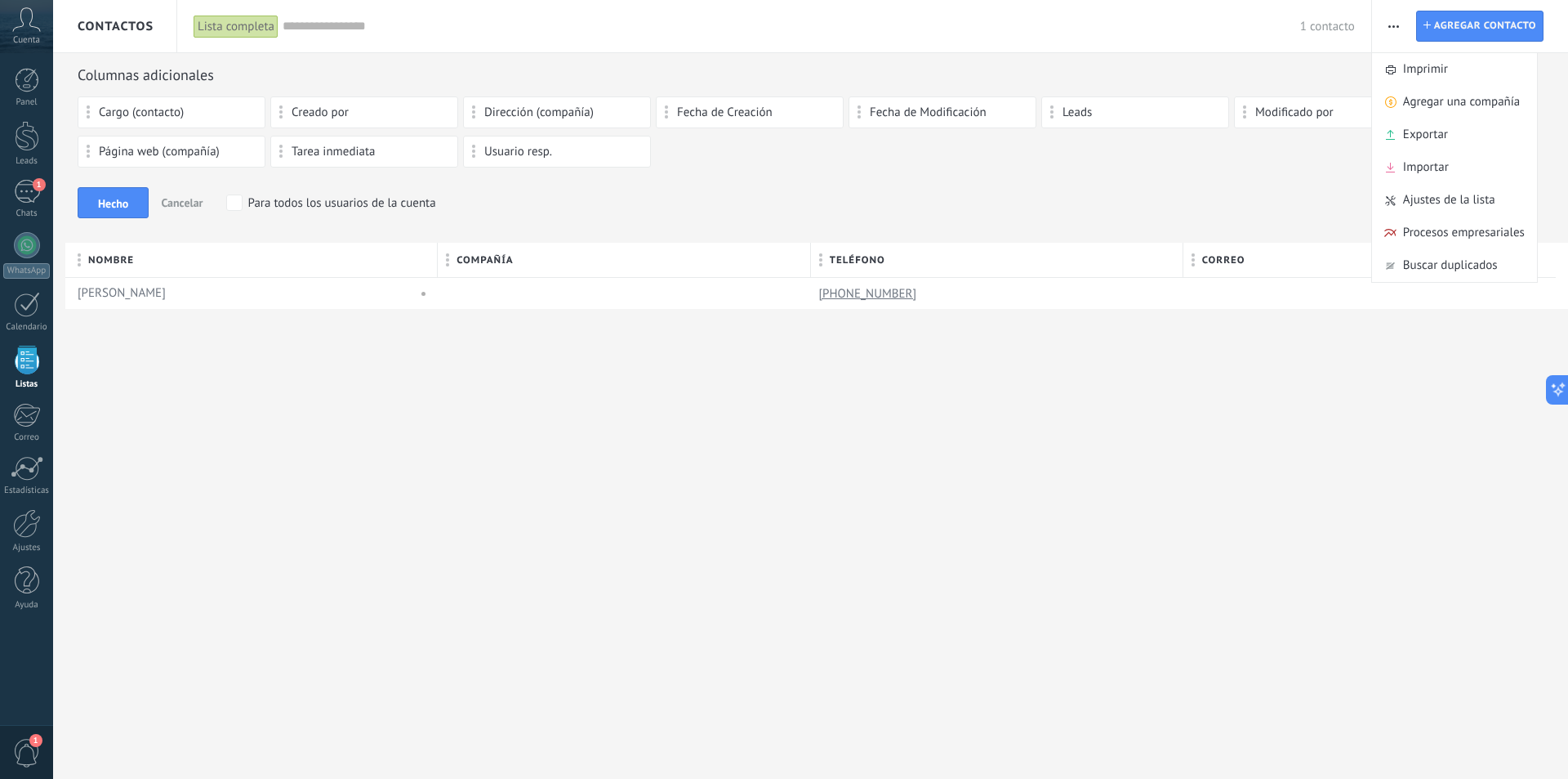
click at [1258, 164] on div "Cargo (contacto) Creado por Dirección (compañía) Fecha de Creación Fecha de Mod…" at bounding box center [810, 136] width 1466 height 79
click at [248, 27] on div "Lista completa" at bounding box center [235, 27] width 85 height 24
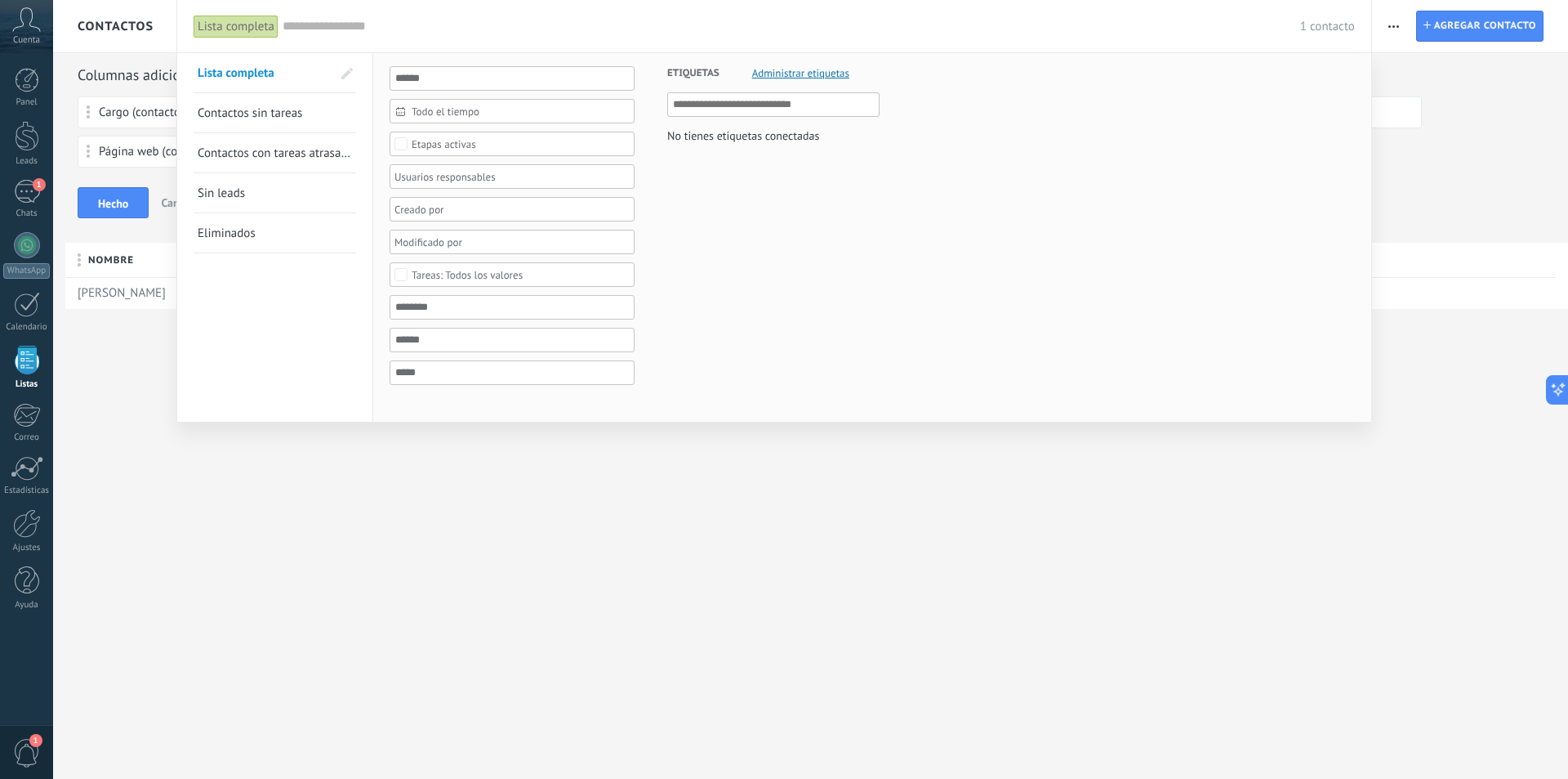
click at [273, 112] on span "Contactos sin tareas" at bounding box center [249, 114] width 105 height 16
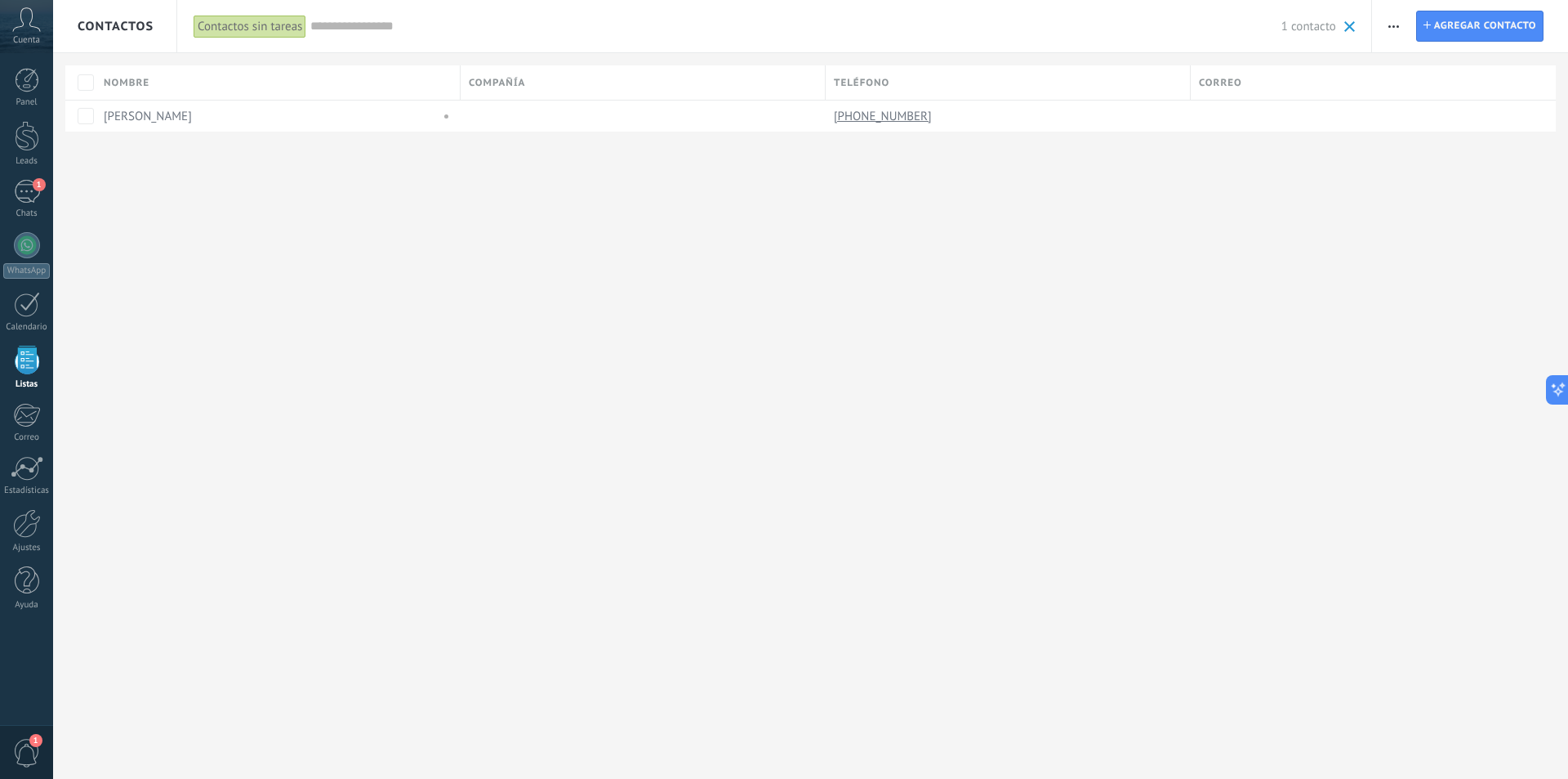
click at [251, 25] on div "Contactos sin tareas" at bounding box center [249, 27] width 113 height 24
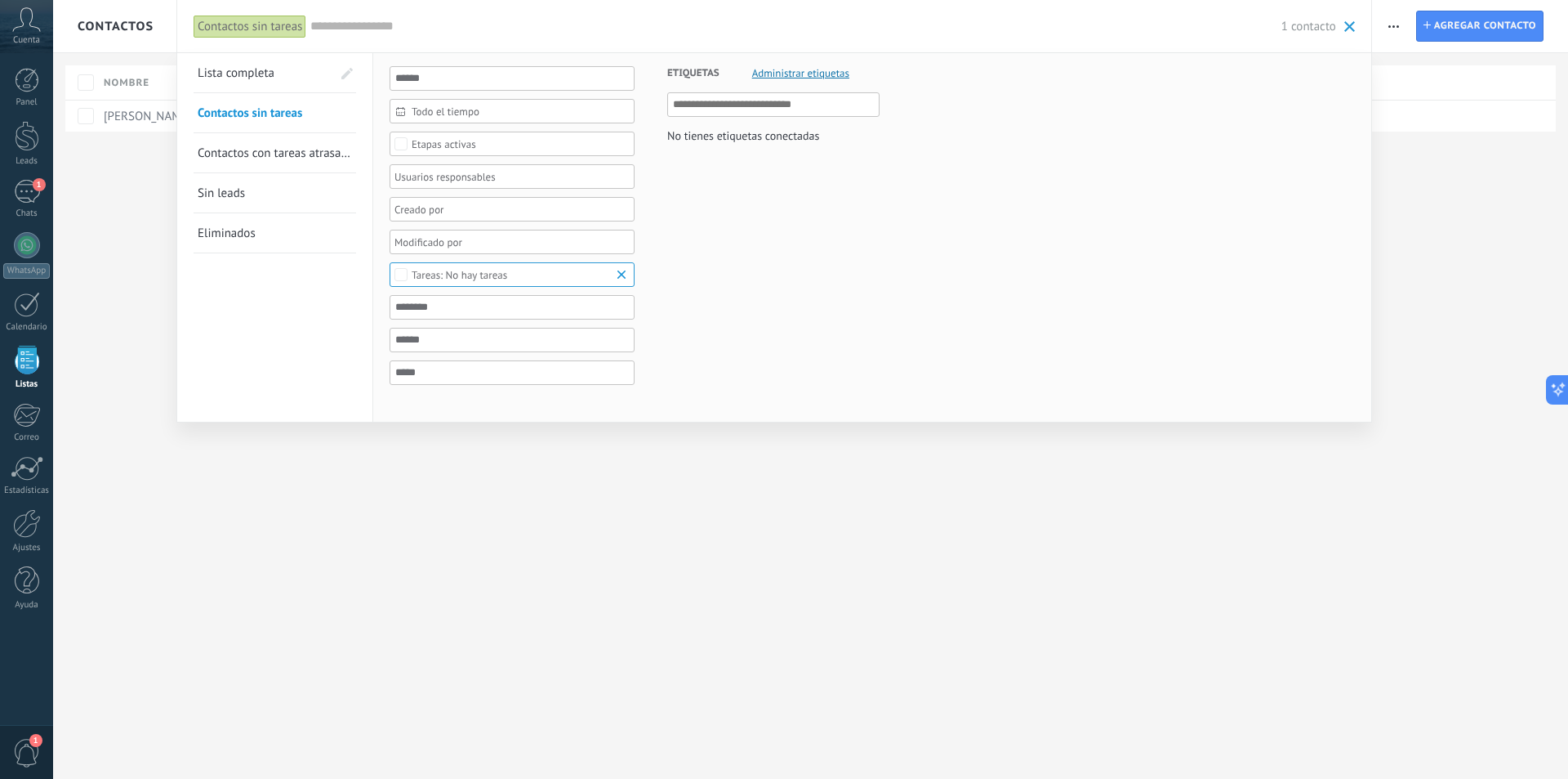
click at [730, 107] on input "text" at bounding box center [774, 105] width 202 height 20
click at [246, 72] on span "Lista completa" at bounding box center [235, 74] width 77 height 16
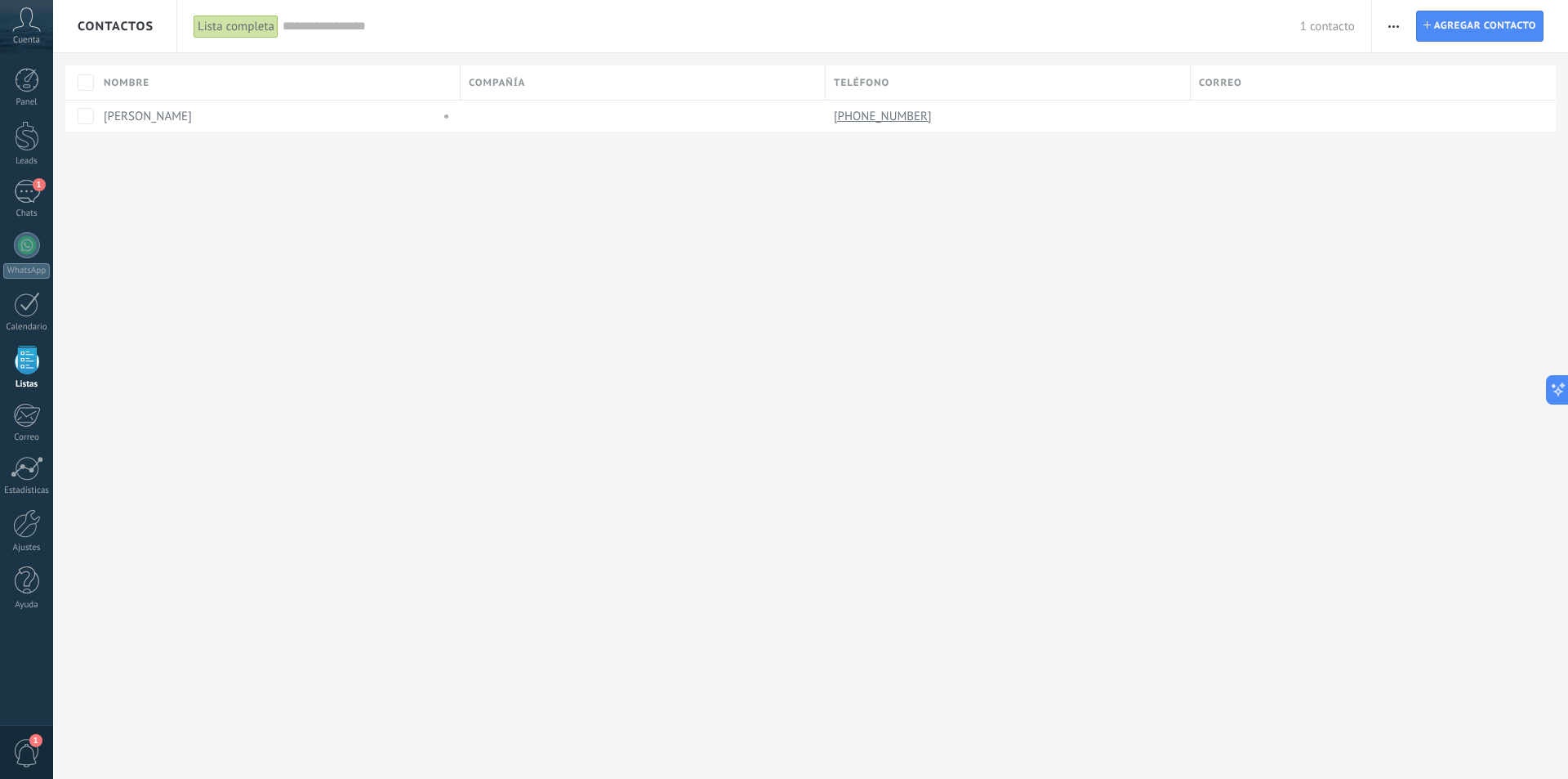
click at [247, 25] on div "Lista completa" at bounding box center [235, 27] width 85 height 24
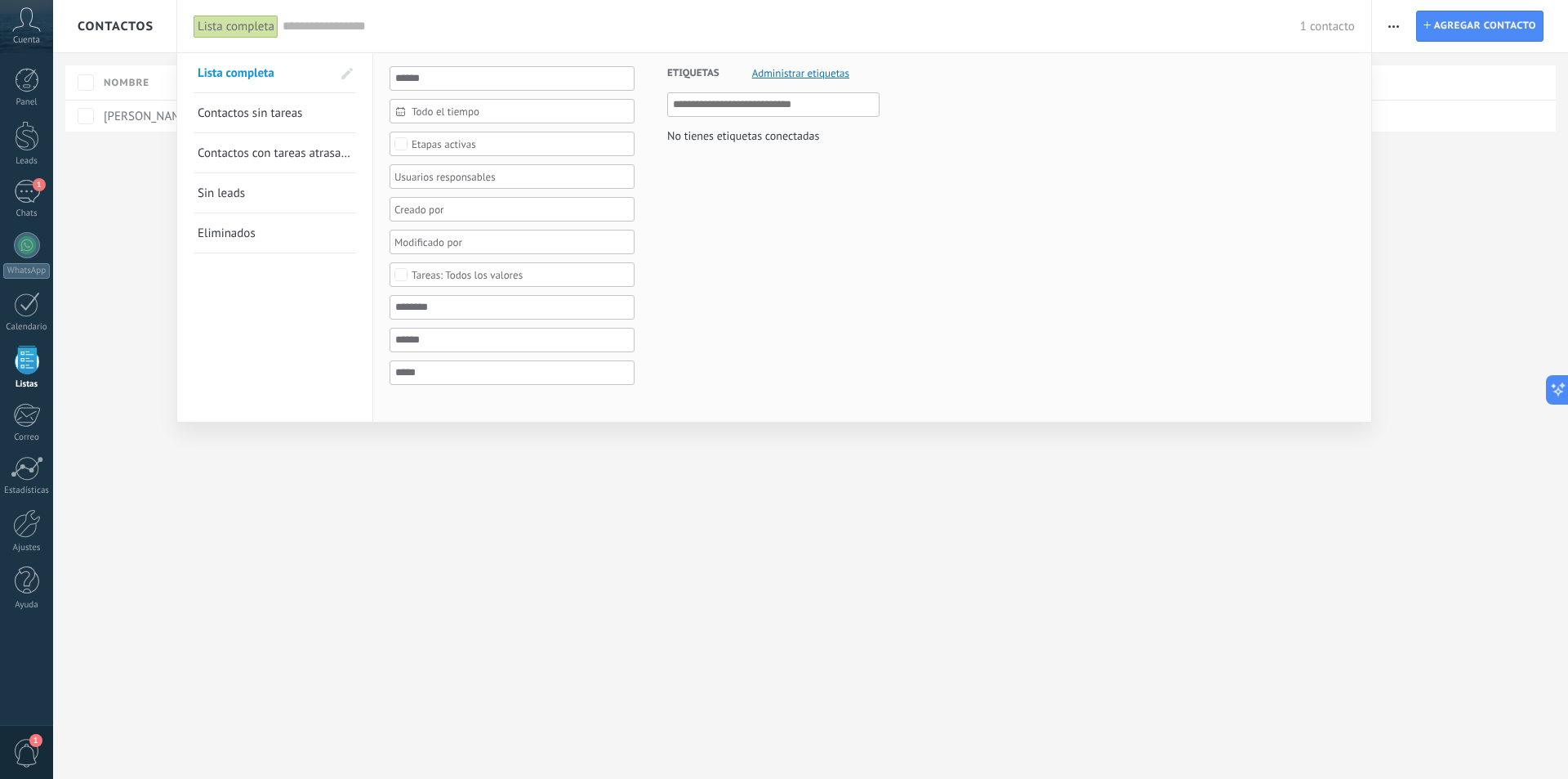
click at [805, 103] on input "text" at bounding box center [774, 105] width 202 height 20
type input "**********"
click at [781, 72] on span "Administrar etiquetas" at bounding box center [801, 73] width 98 height 11
click at [784, 72] on body ".abccls-1,.abccls-2{fill-rule:evenodd}.abccls-2{fill:#fff} .abfcls-1{fill:none}…" at bounding box center [784, 389] width 1568 height 779
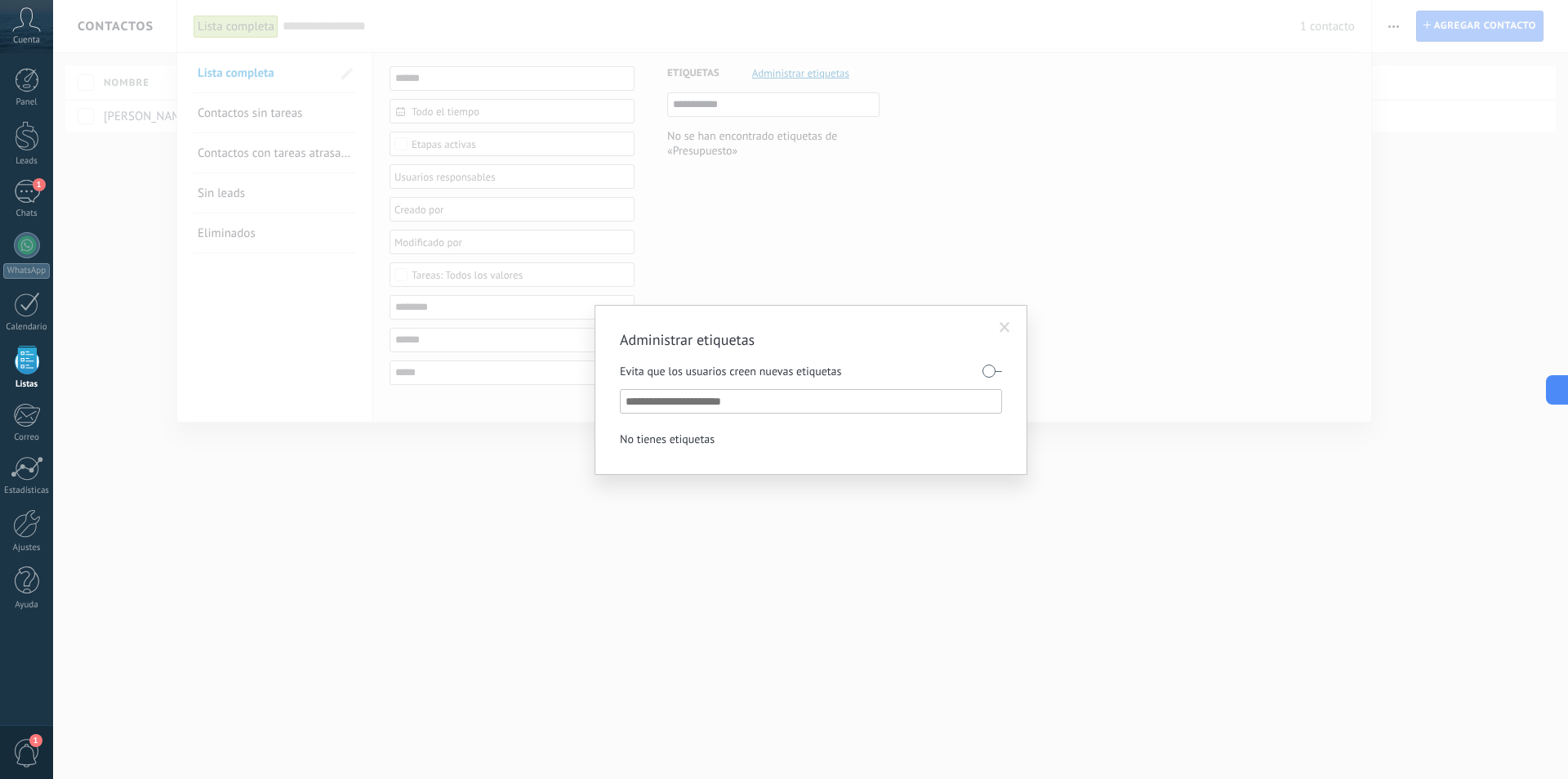
click at [1001, 328] on span at bounding box center [1005, 327] width 11 height 11
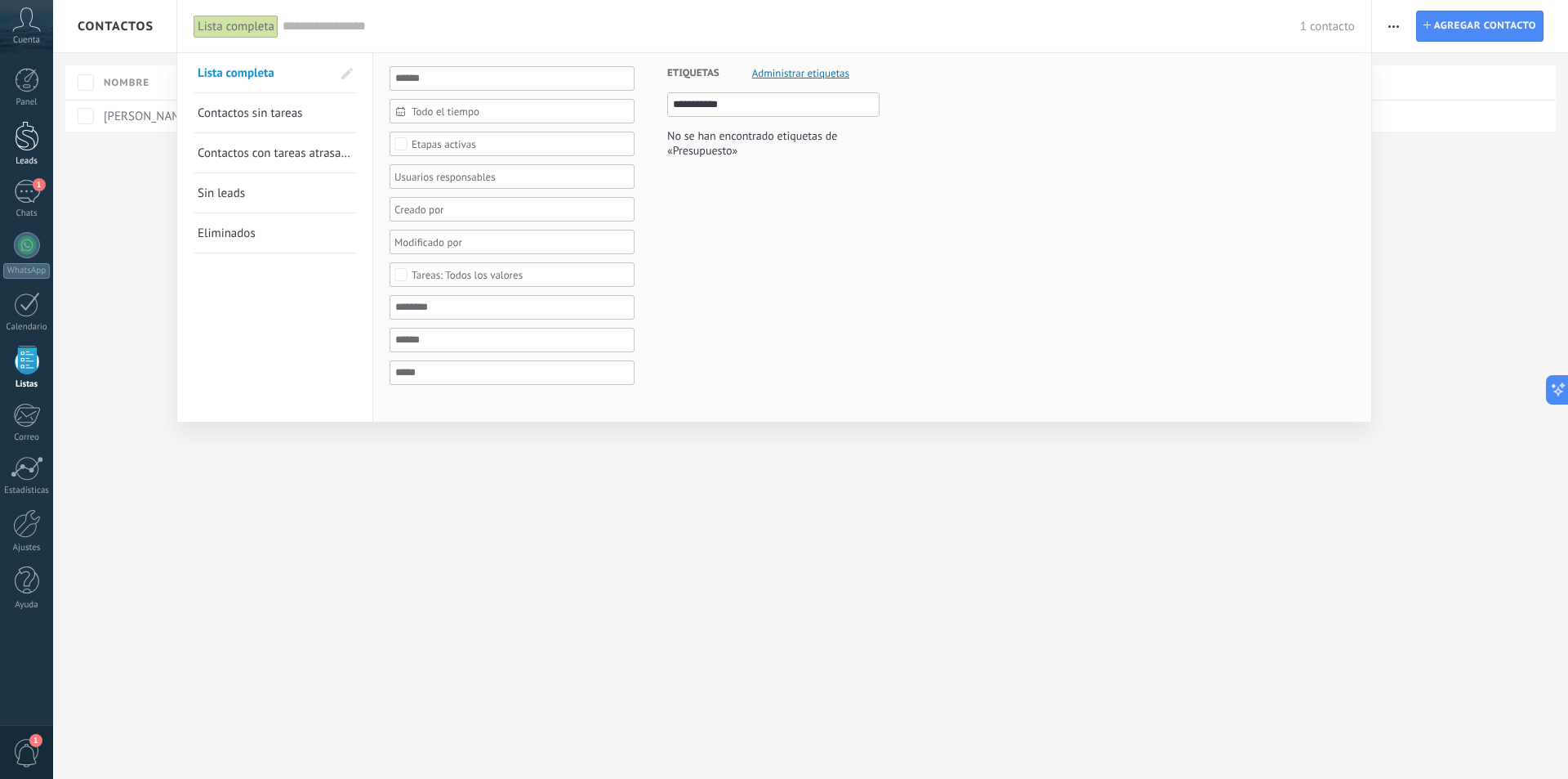
click at [50, 140] on link "Leads" at bounding box center [26, 144] width 53 height 46
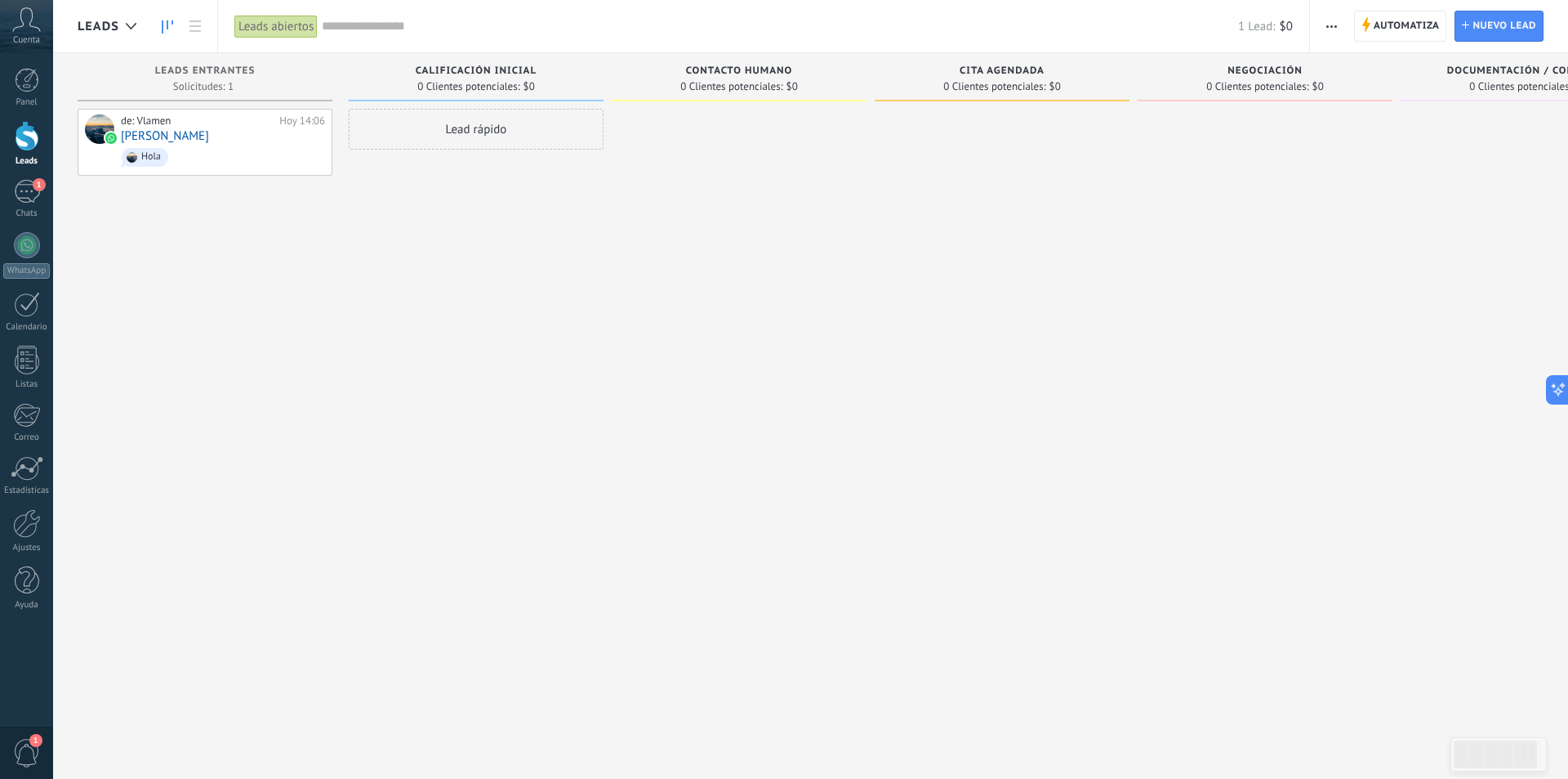
click at [1323, 30] on button "button" at bounding box center [1332, 26] width 24 height 31
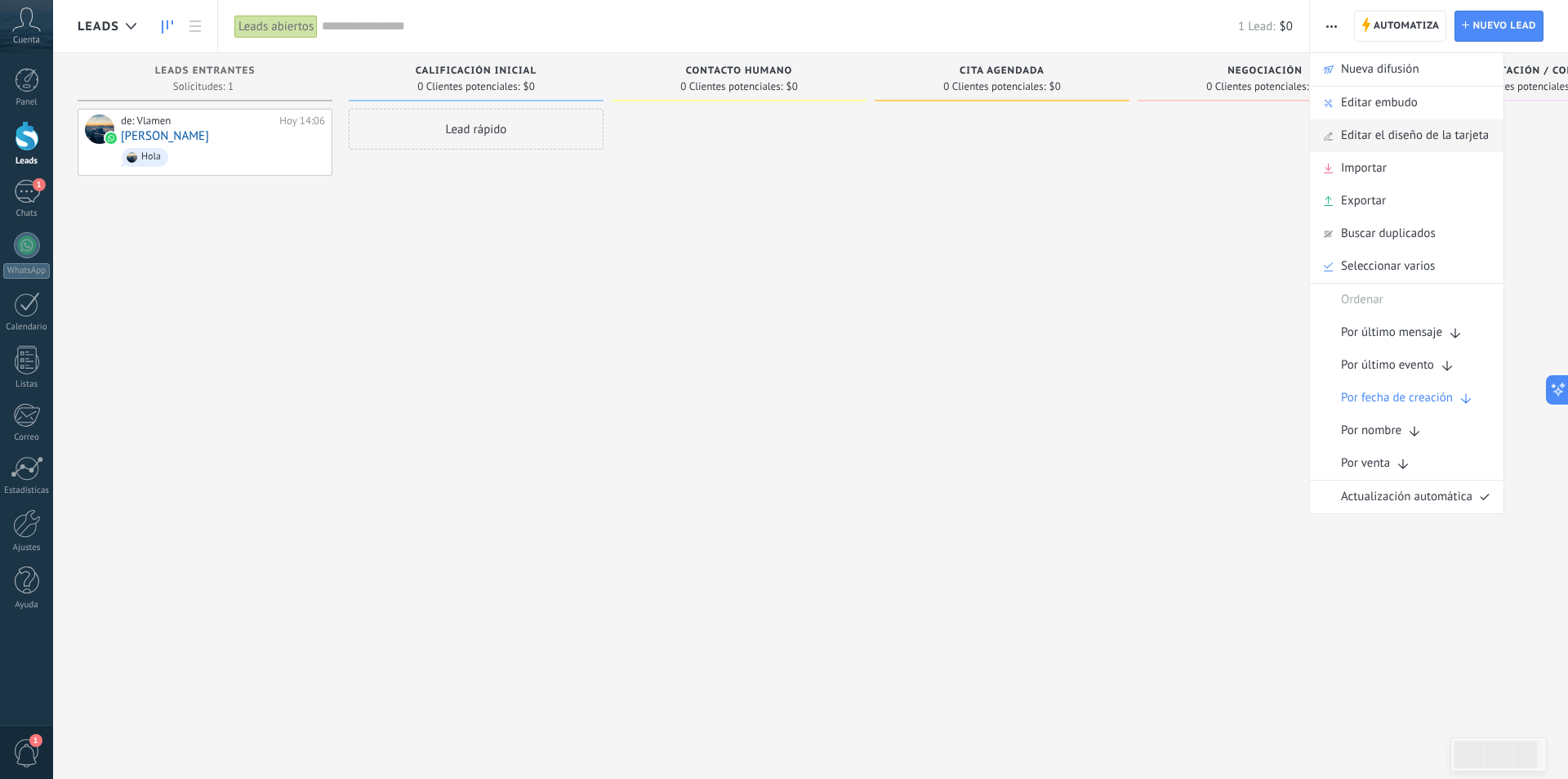
click at [1435, 146] on span "Editar el diseño de la tarjeta" at bounding box center [1414, 136] width 148 height 33
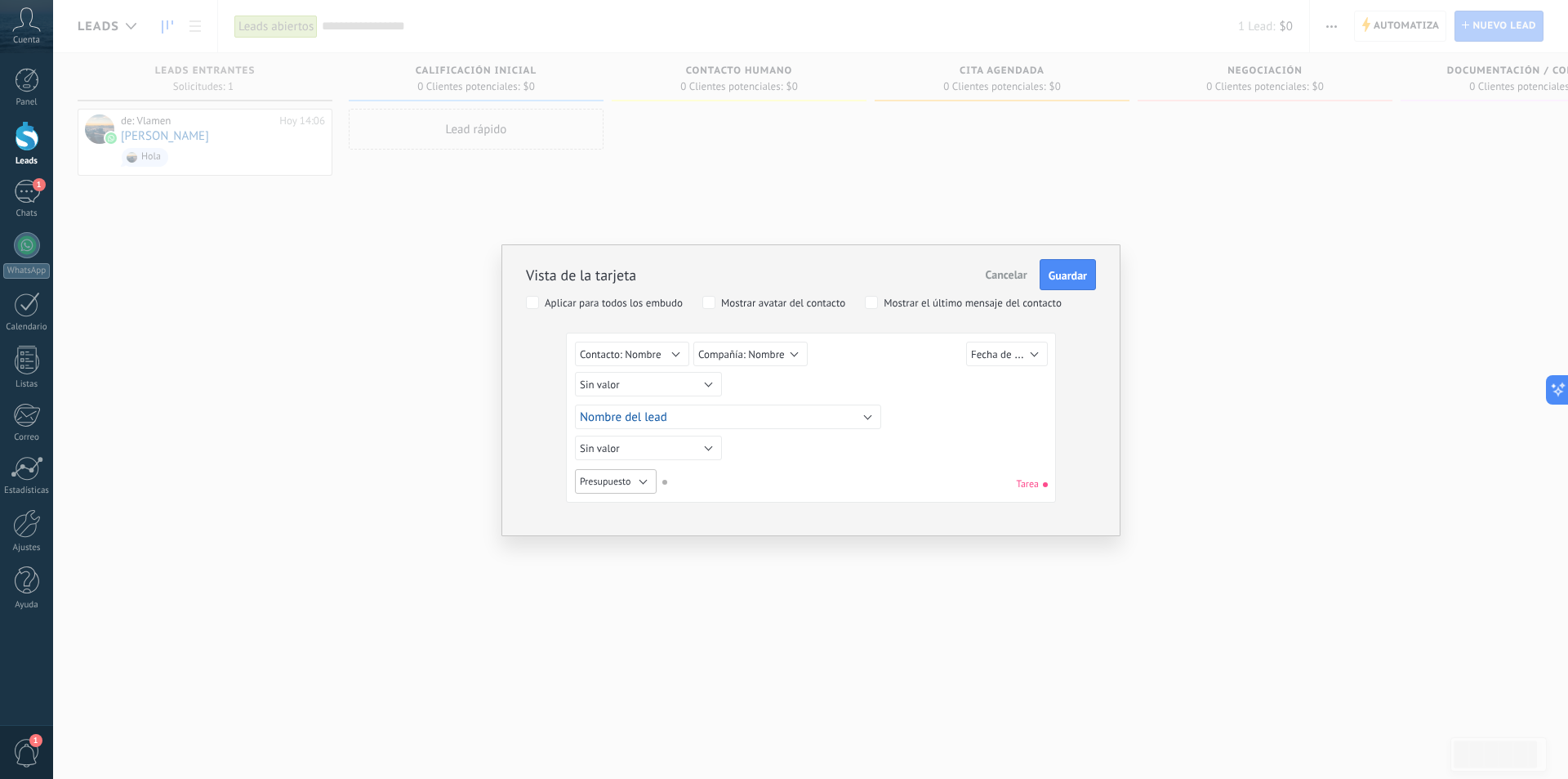
click at [631, 484] on button "Presupuesto" at bounding box center [616, 481] width 82 height 25
click at [1005, 276] on span "Cancelar" at bounding box center [1007, 274] width 42 height 15
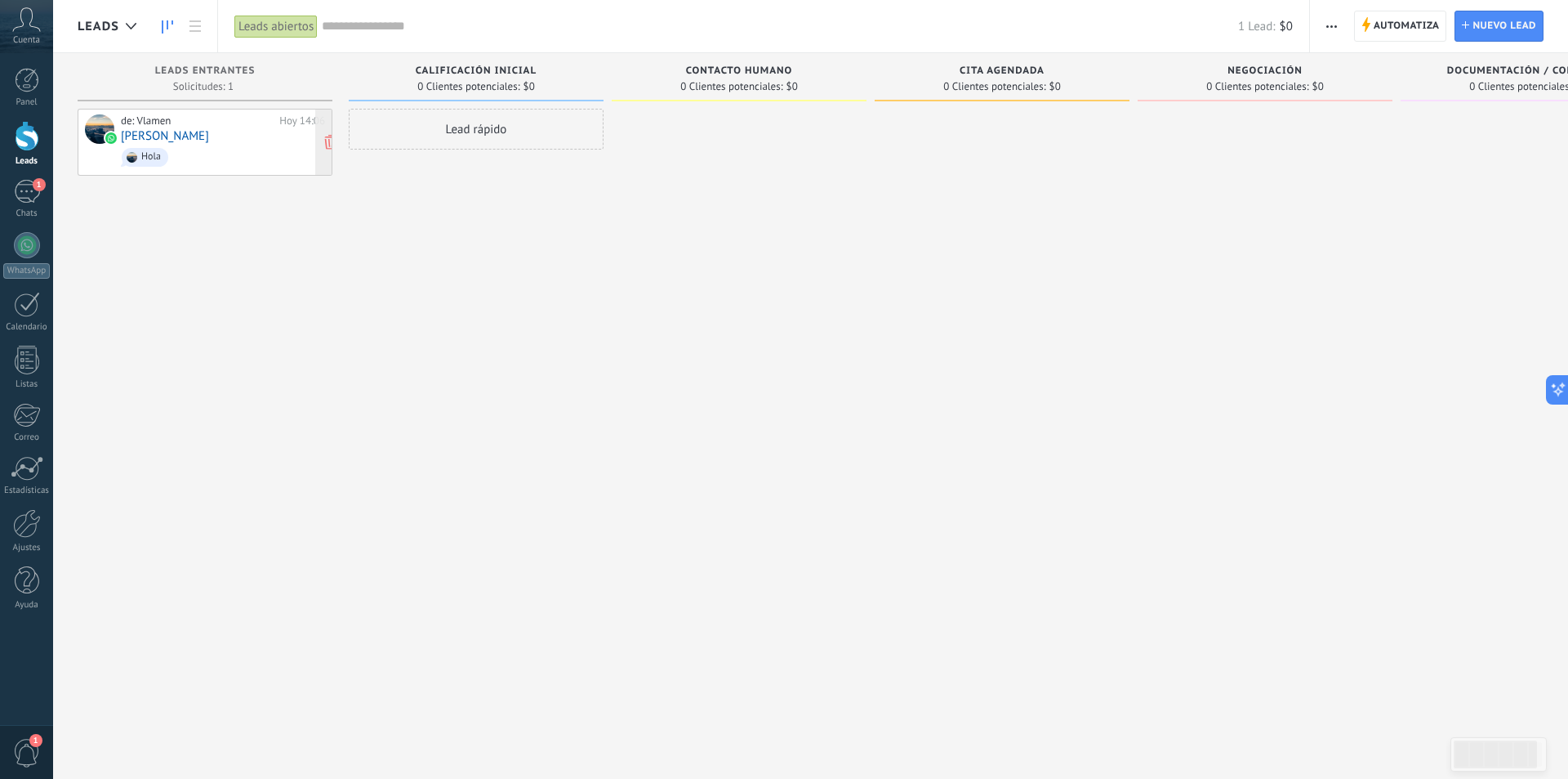
click at [287, 134] on div "de: Vlamen Hoy 14:06 Vladimir Mendivil Hola" at bounding box center [222, 143] width 204 height 56
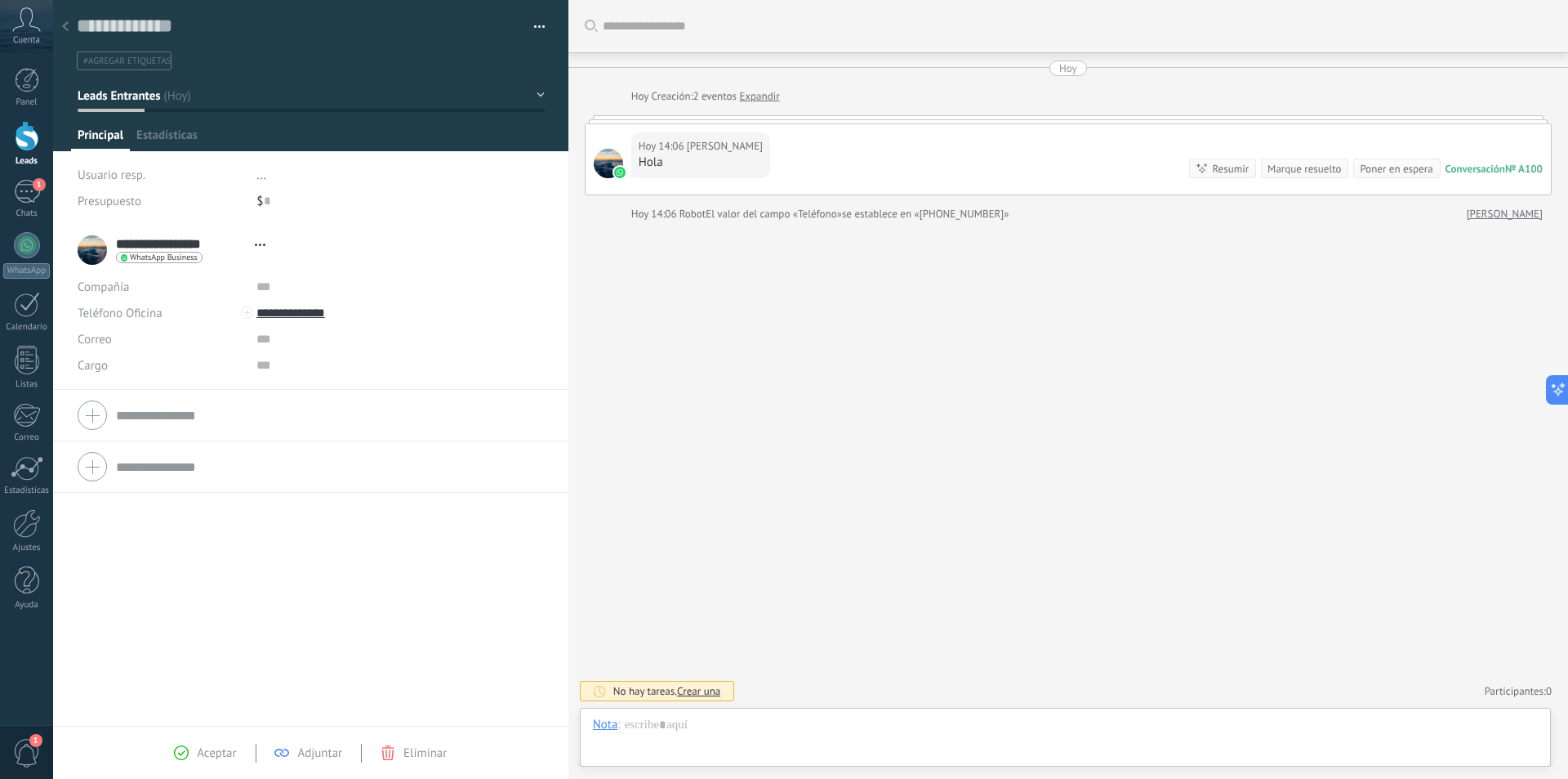
scroll to position [25, 0]
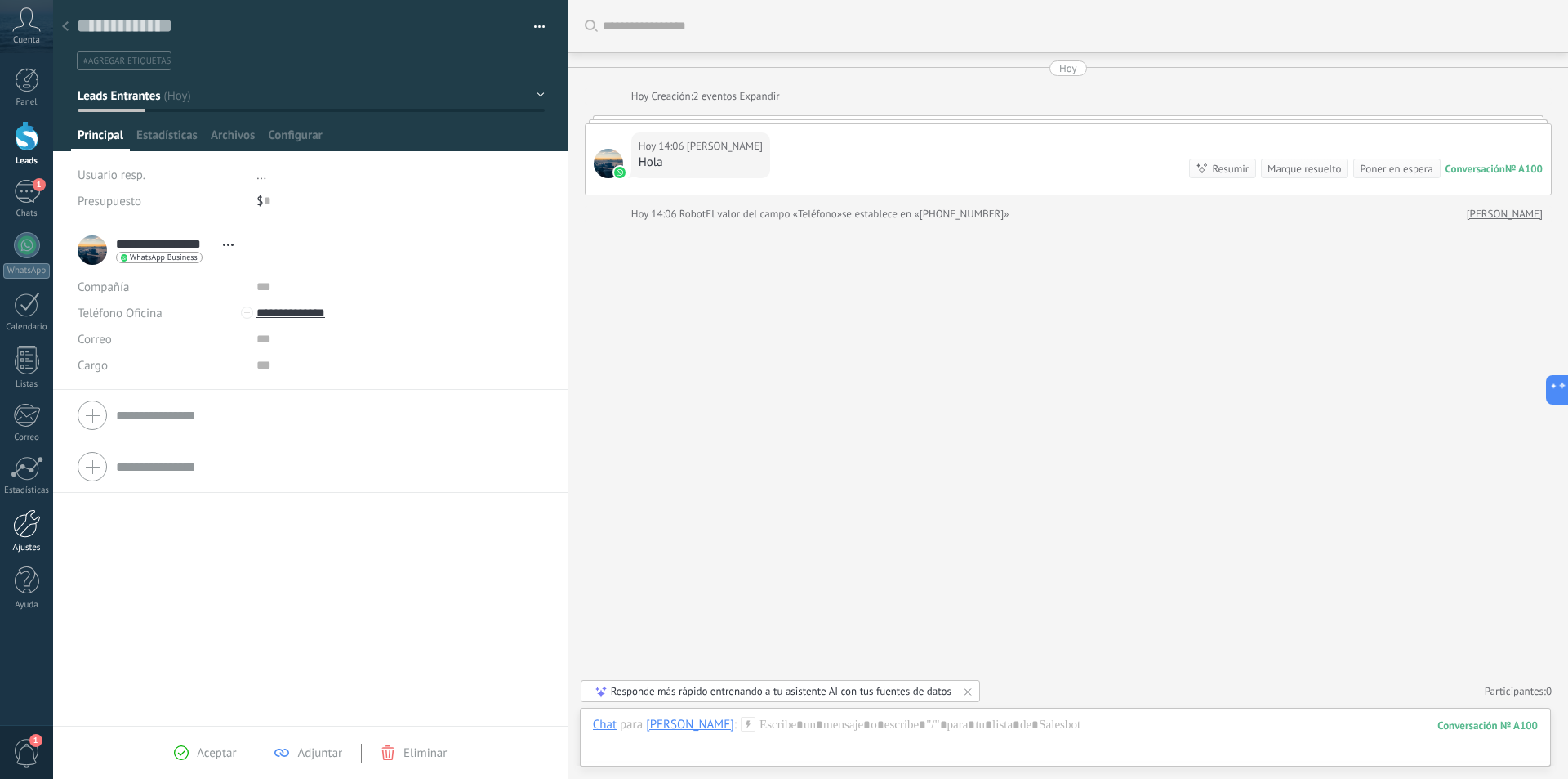
click at [16, 537] on div at bounding box center [27, 523] width 28 height 29
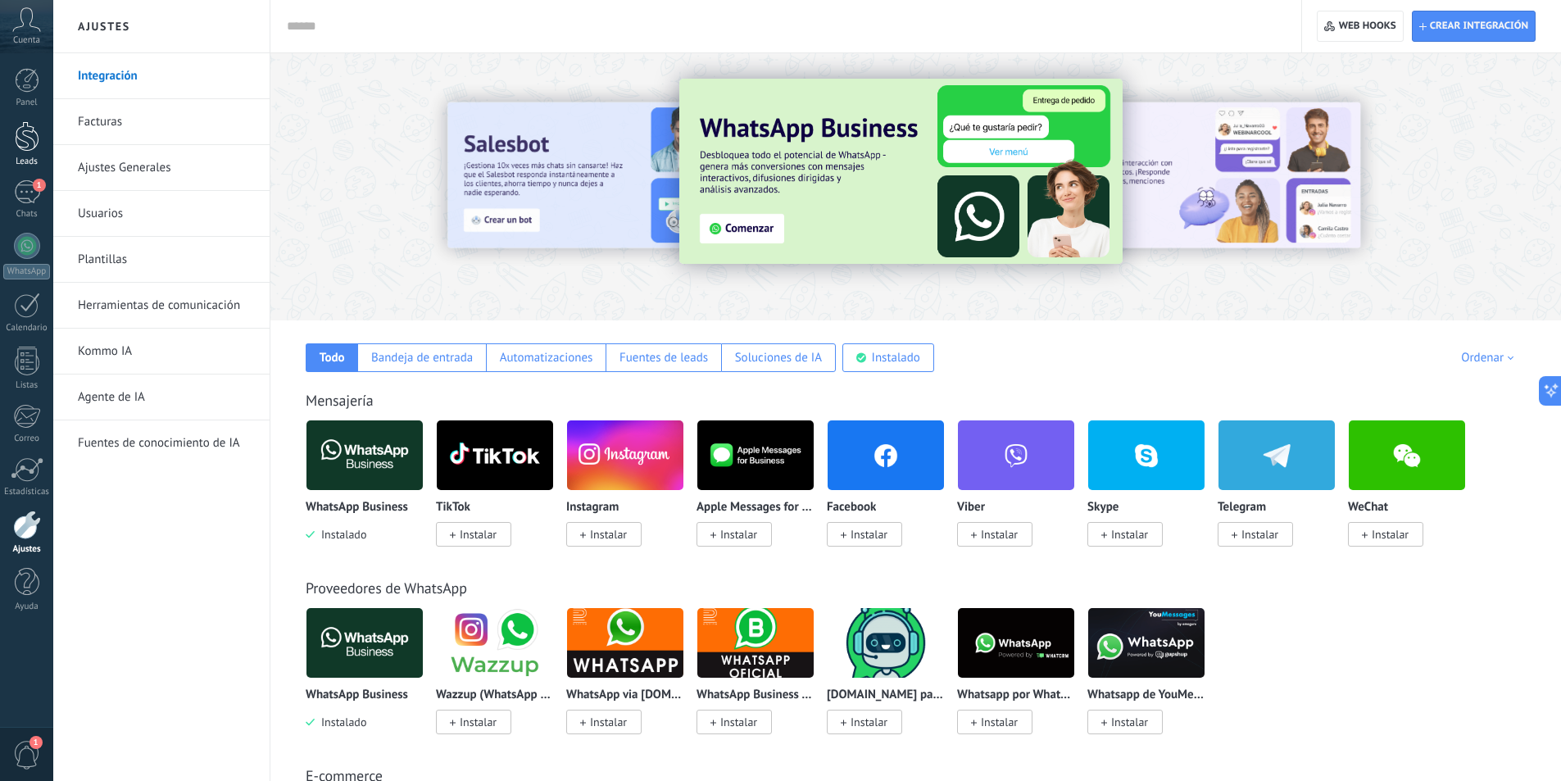
click at [48, 140] on link "Leads" at bounding box center [26, 144] width 53 height 46
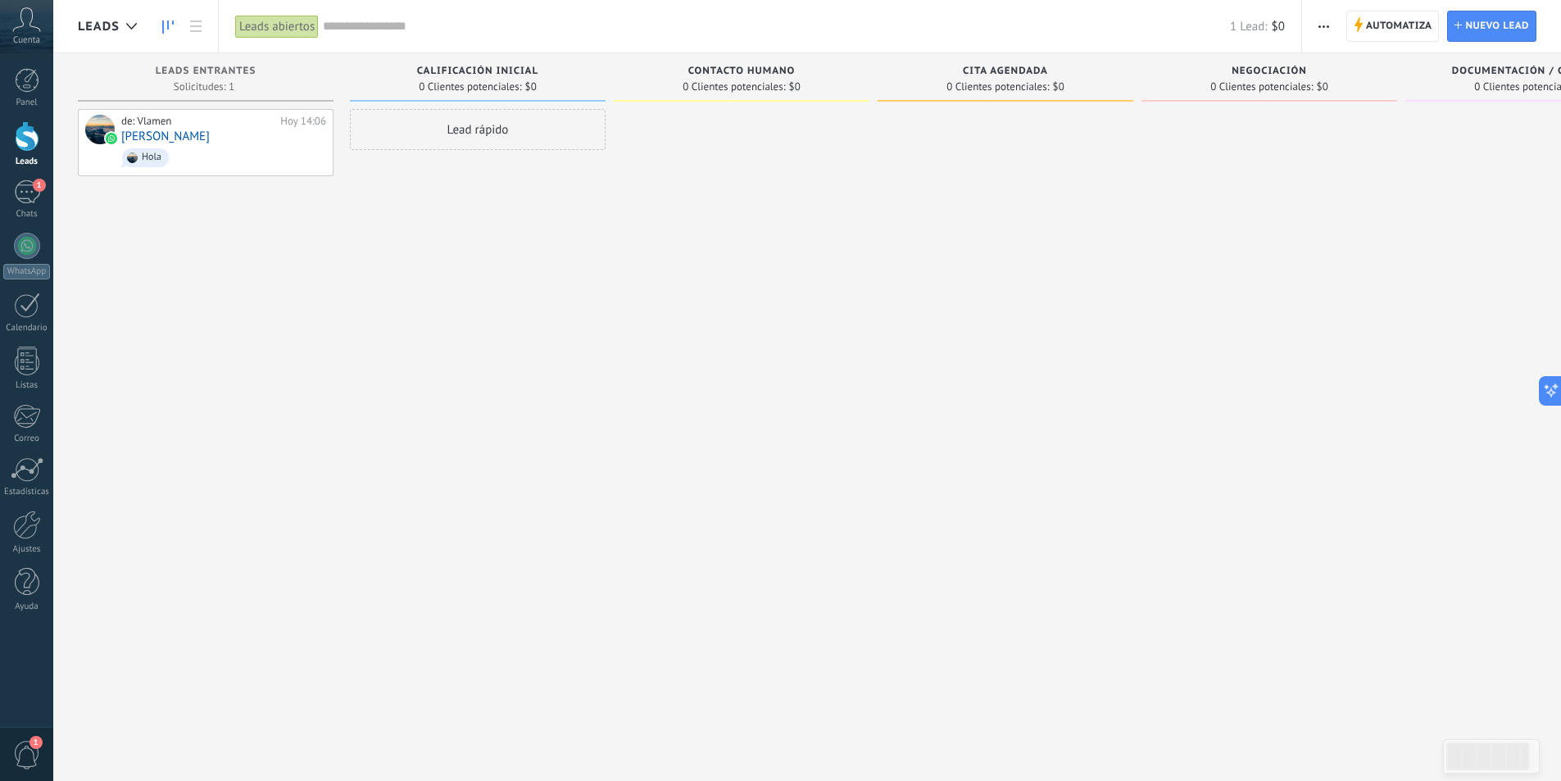
click at [1316, 27] on button "button" at bounding box center [1324, 26] width 24 height 31
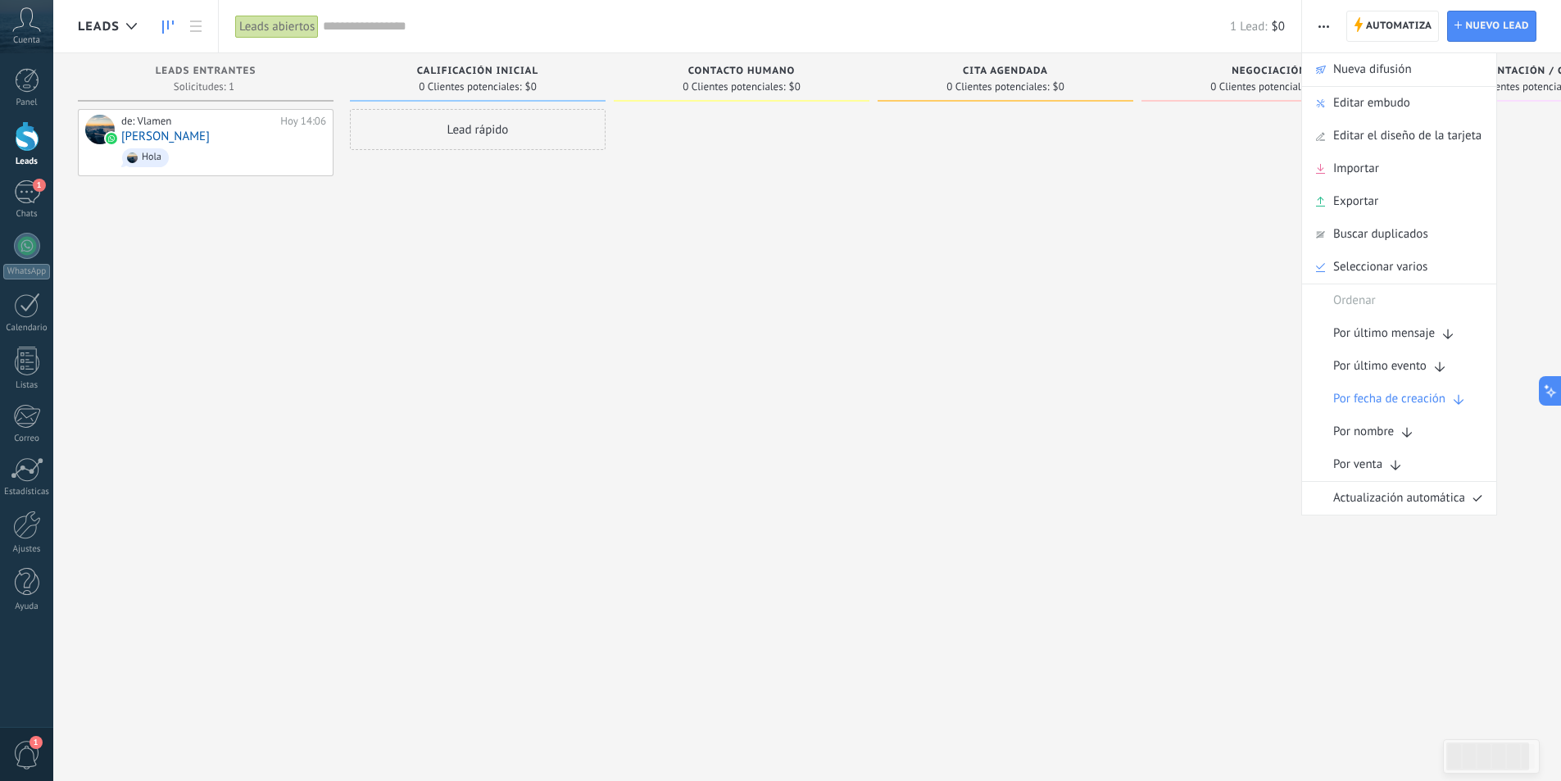
click at [1171, 251] on div at bounding box center [1269, 392] width 256 height 567
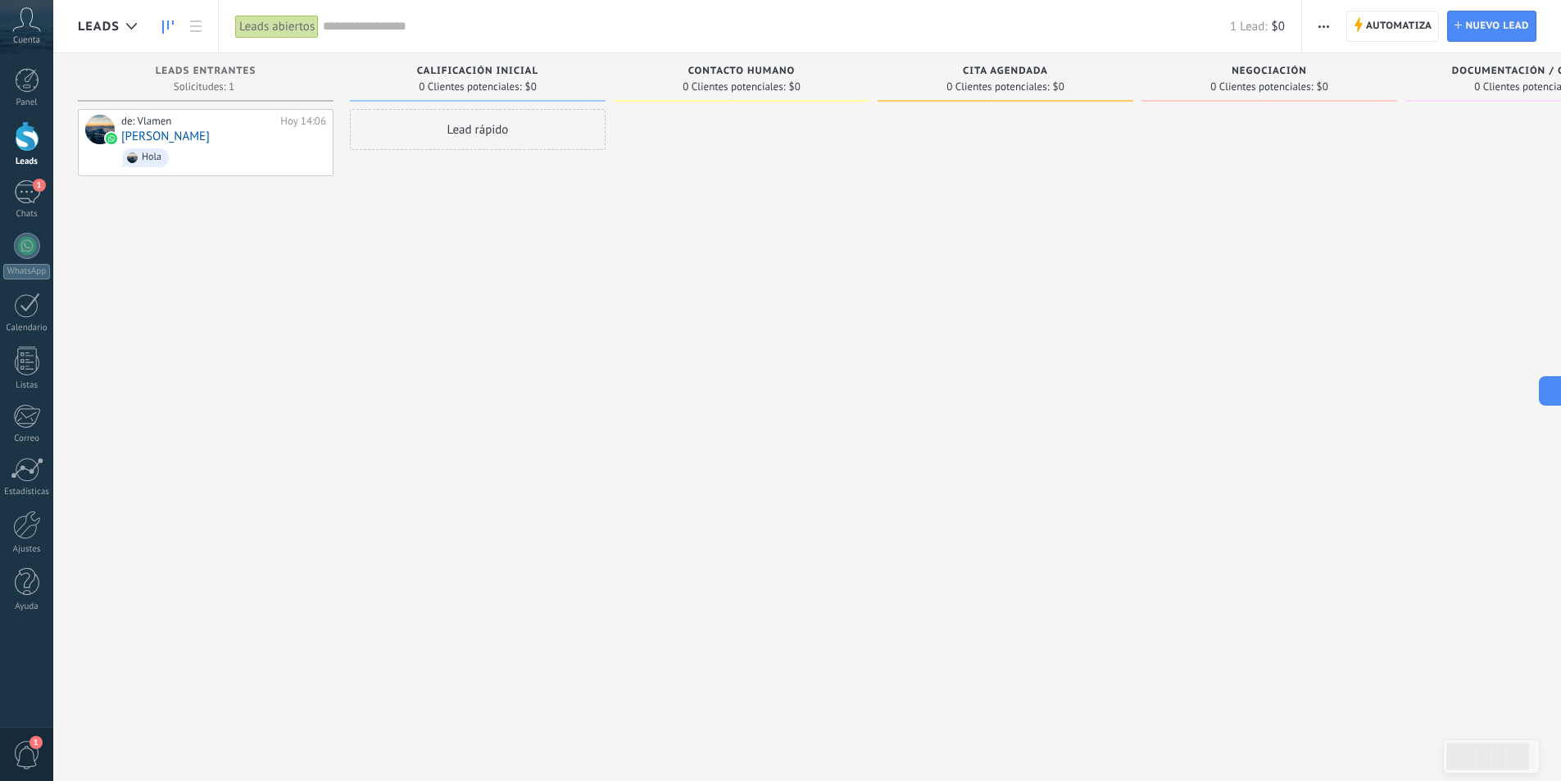
click at [1334, 28] on button "button" at bounding box center [1324, 26] width 24 height 31
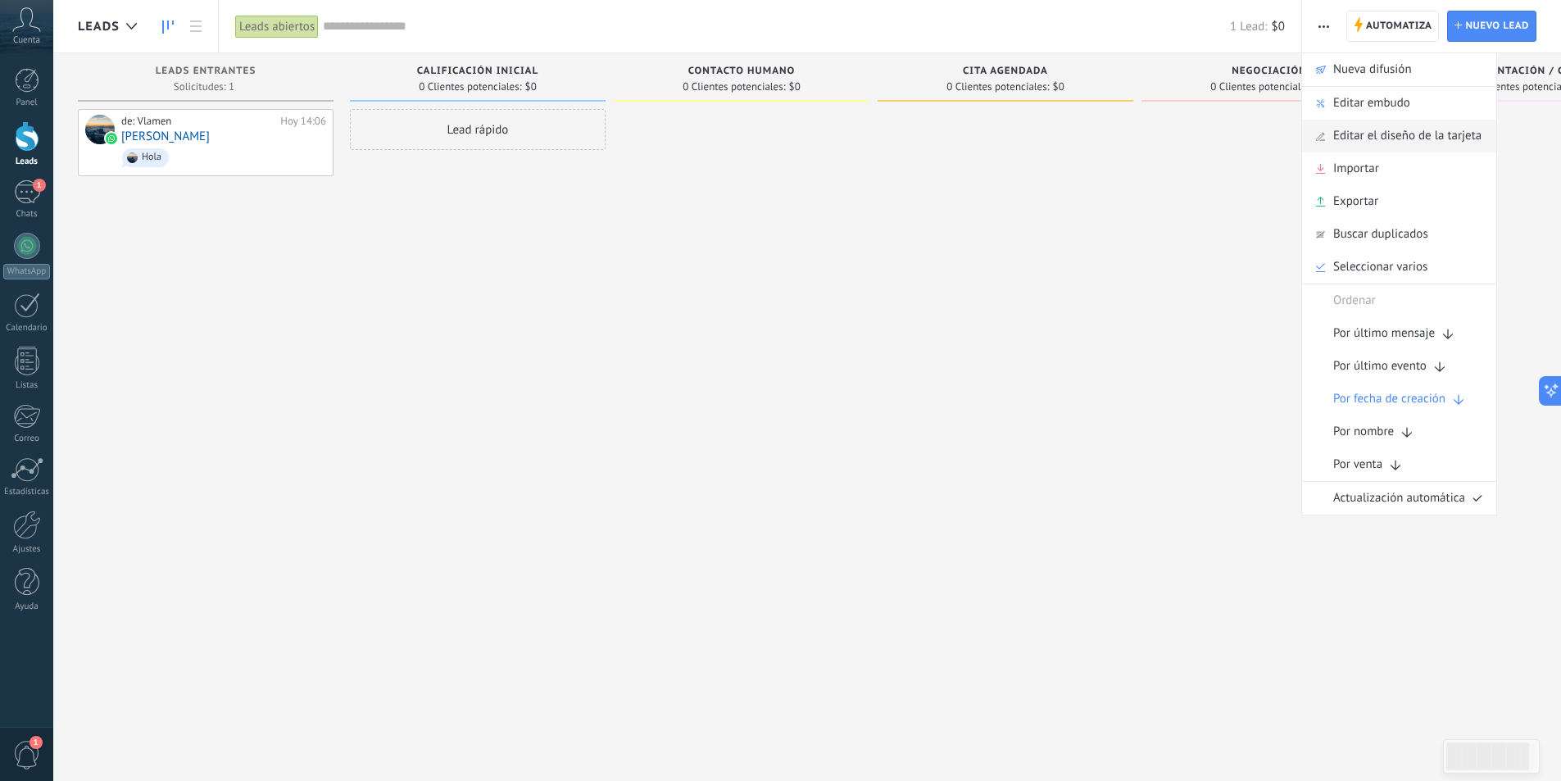
click at [1379, 133] on span "Editar el diseño de la tarjeta" at bounding box center [1407, 136] width 148 height 33
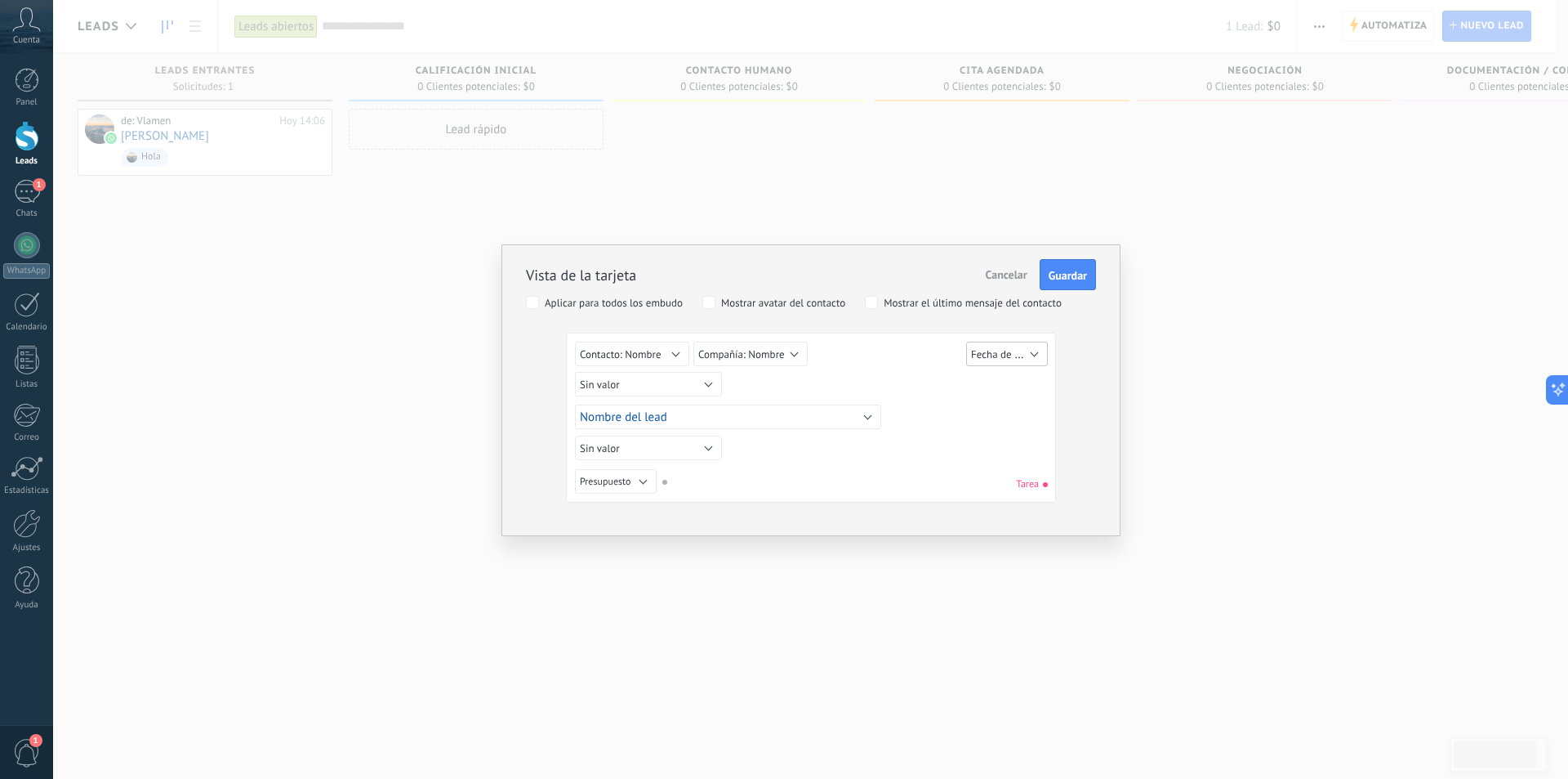
click at [977, 356] on span "Fecha de Creación" at bounding box center [1012, 354] width 83 height 16
click at [897, 358] on div "Sin valor Lead ID del Lead Nombre del lead Fecha de Creación Presupuesto Usuari…" at bounding box center [813, 356] width 476 height 30
click at [1034, 485] on span "Tarea" at bounding box center [1032, 484] width 31 height 12
click at [577, 279] on h2 "Vista de la tarjeta" at bounding box center [581, 274] width 111 height 19
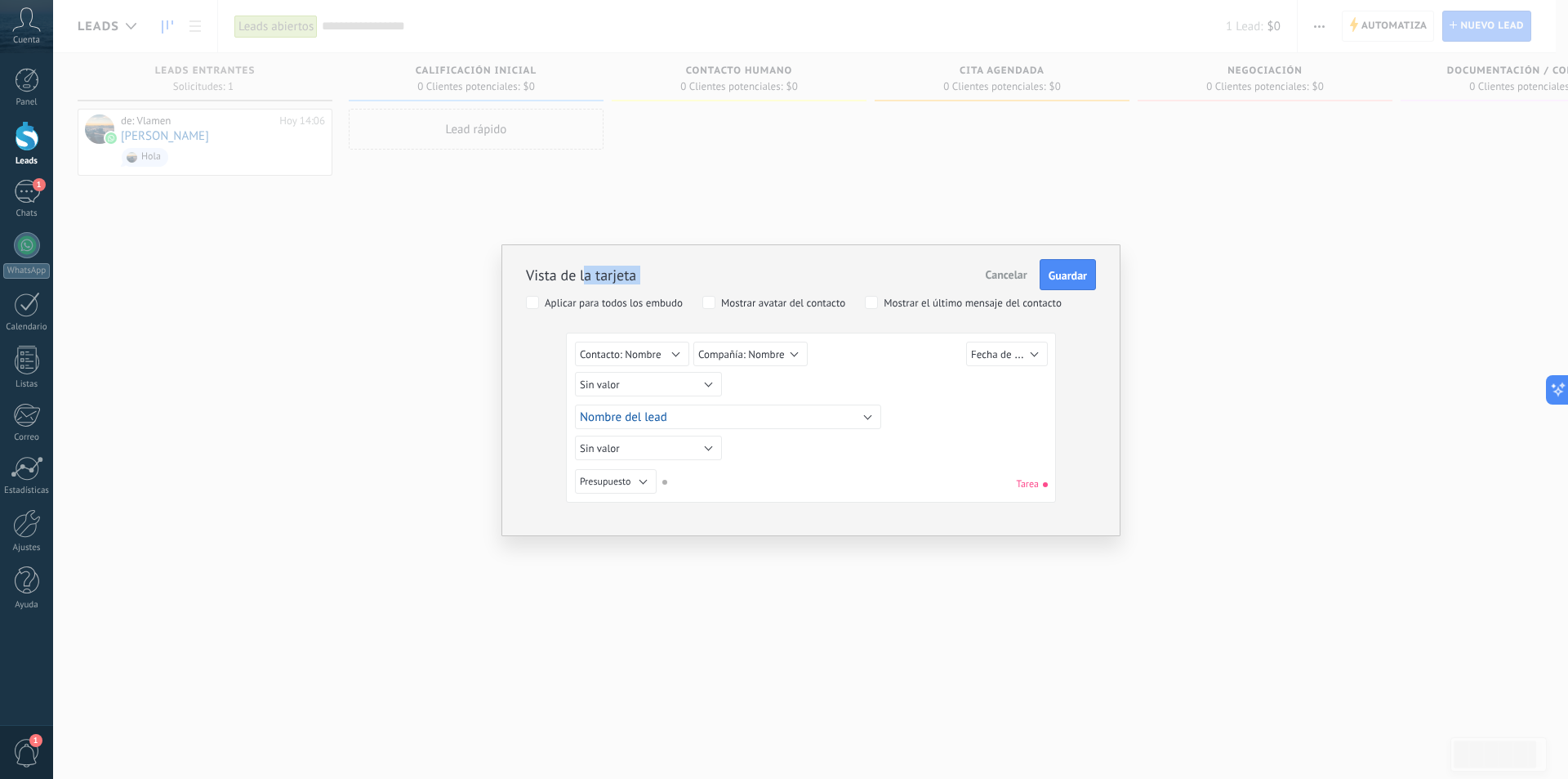
drag, startPoint x: 594, startPoint y: 282, endPoint x: 884, endPoint y: 297, distance: 290.4
click at [868, 294] on div "Vista de la tarjeta Cancelar Guardar Aplicar para todos los embudo Mostrar avat…" at bounding box center [811, 371] width 570 height 262
click at [521, 394] on div "Vista de la tarjeta Cancelar Guardar Aplicar para todos los embudo Mostrar avat…" at bounding box center [810, 390] width 619 height 292
click at [1007, 270] on span "Cancelar" at bounding box center [1007, 274] width 42 height 15
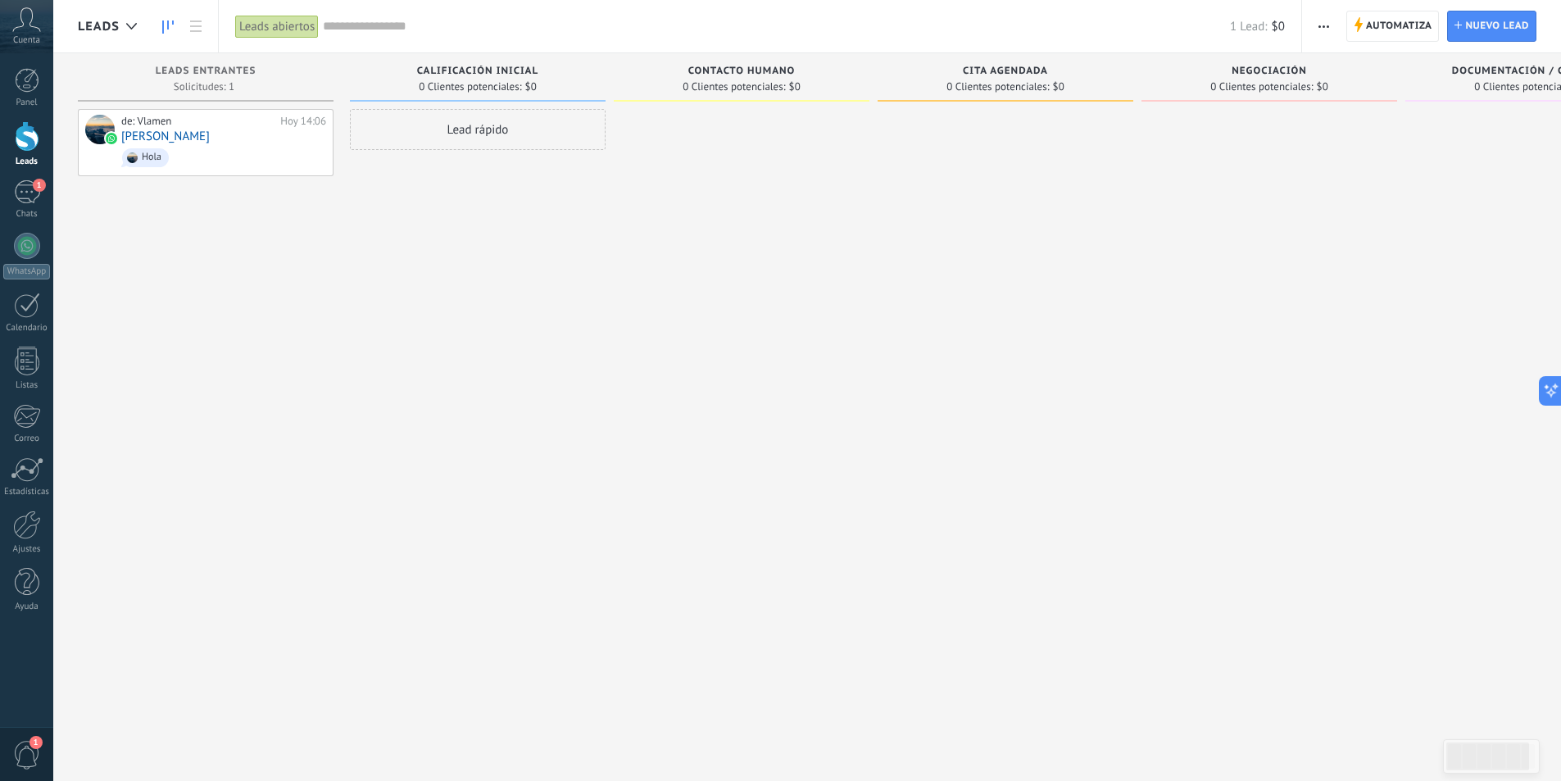
click at [1331, 25] on button "button" at bounding box center [1324, 26] width 24 height 31
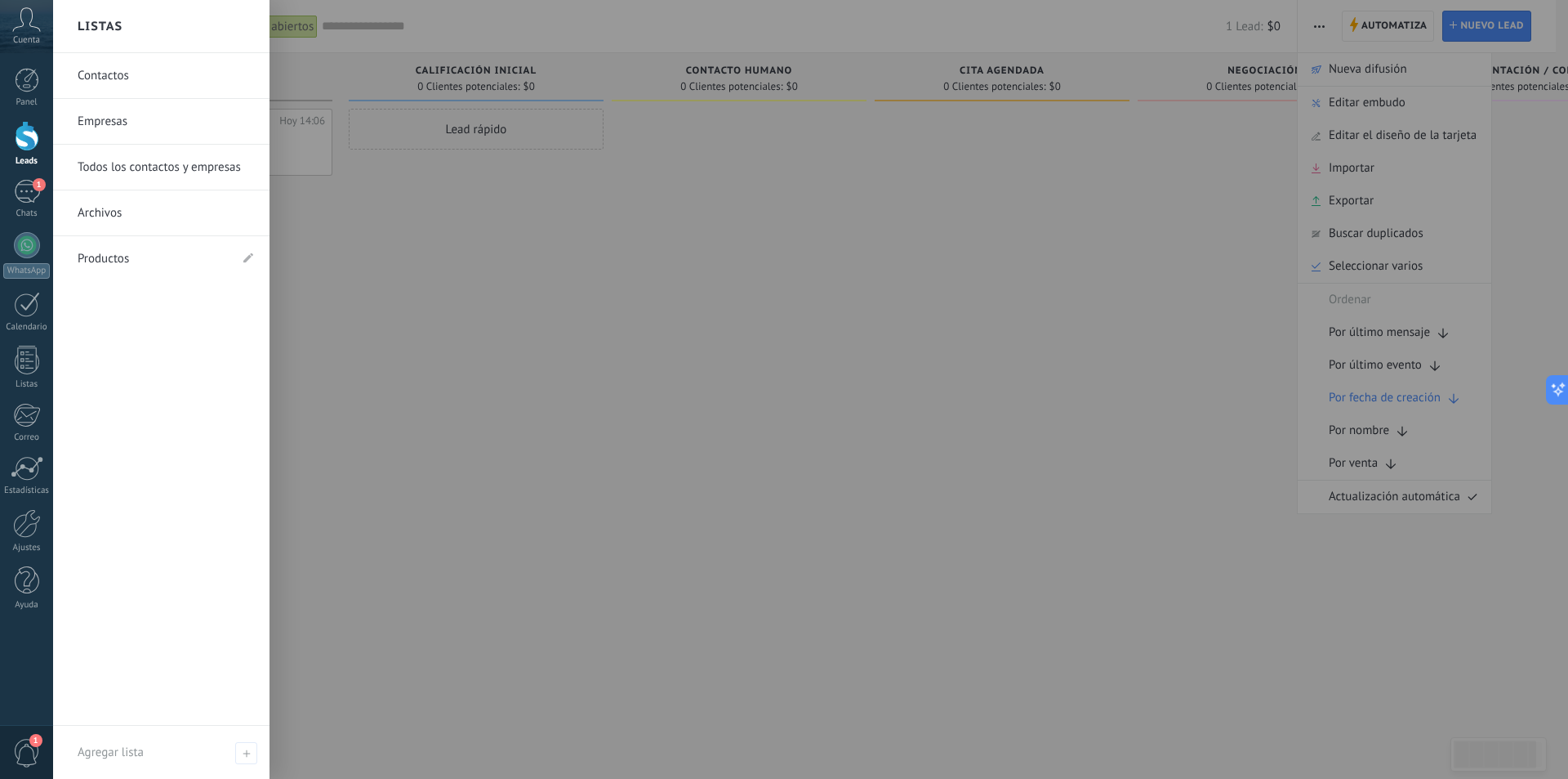
click at [116, 70] on link "Contactos" at bounding box center [165, 76] width 175 height 46
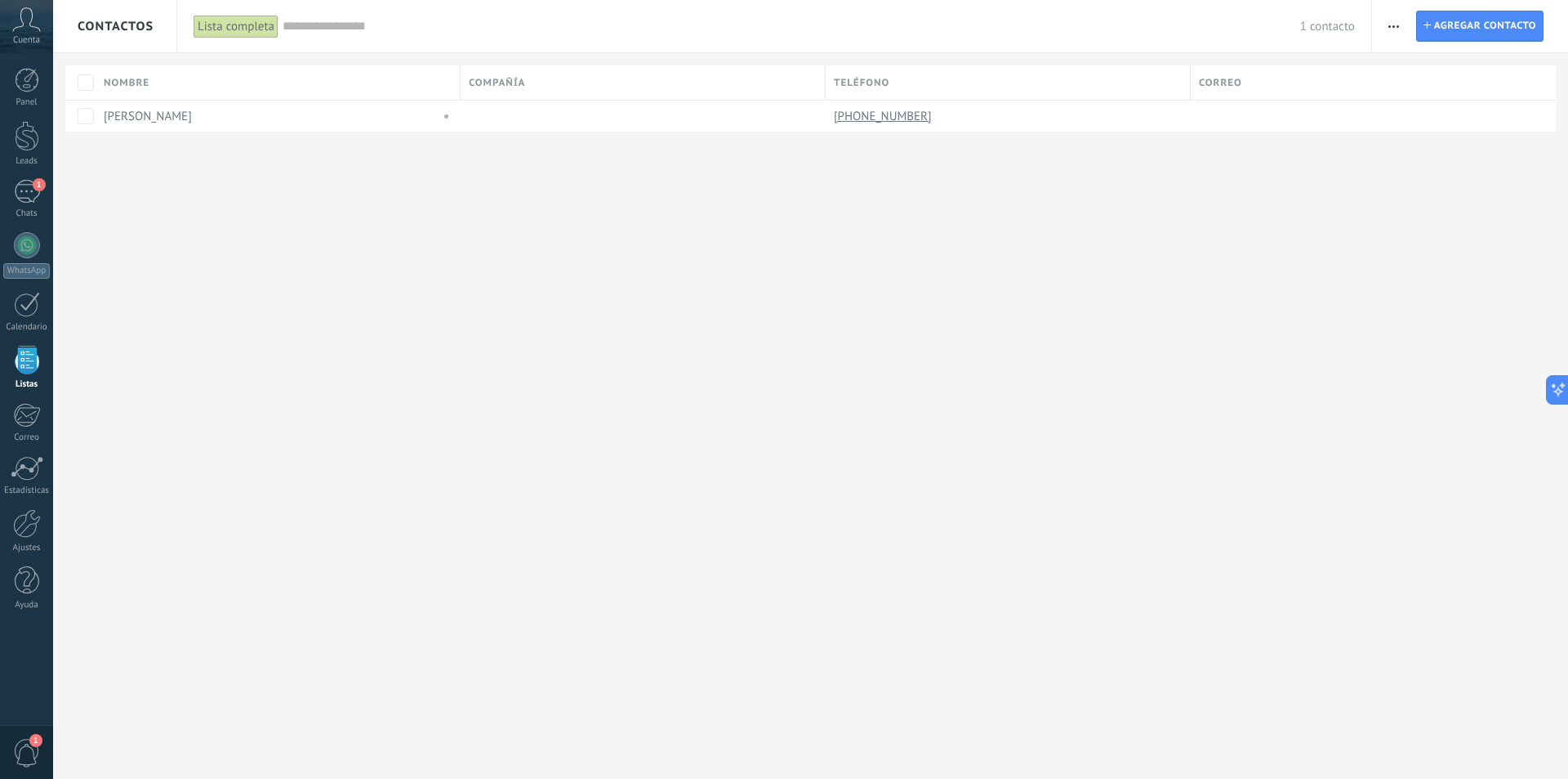
click at [1392, 21] on span "button" at bounding box center [1394, 26] width 11 height 31
click at [1490, 193] on span "Ajustes de la lista" at bounding box center [1449, 199] width 93 height 33
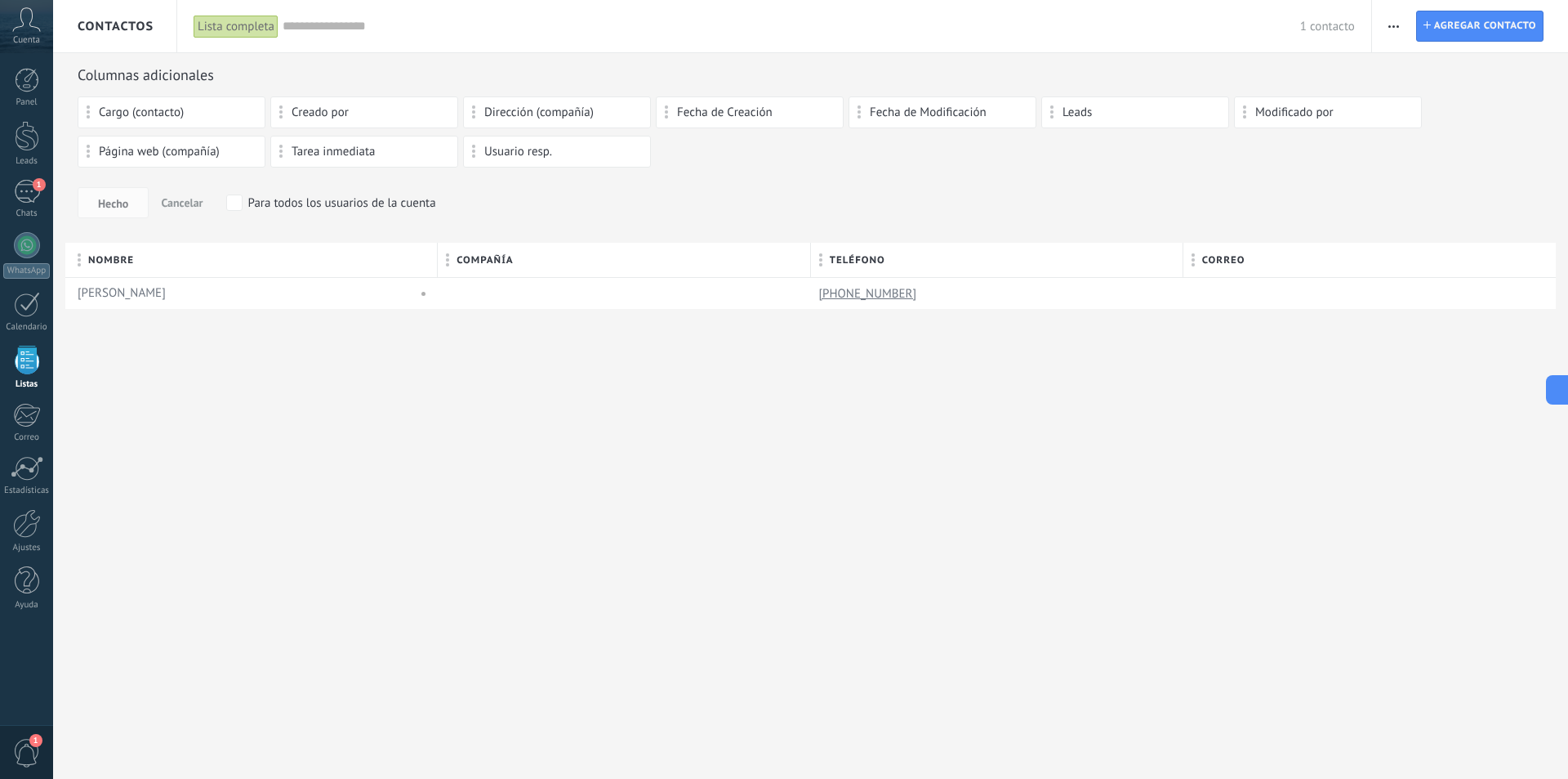
click at [178, 121] on div "Cargo (contacto)" at bounding box center [171, 113] width 187 height 32
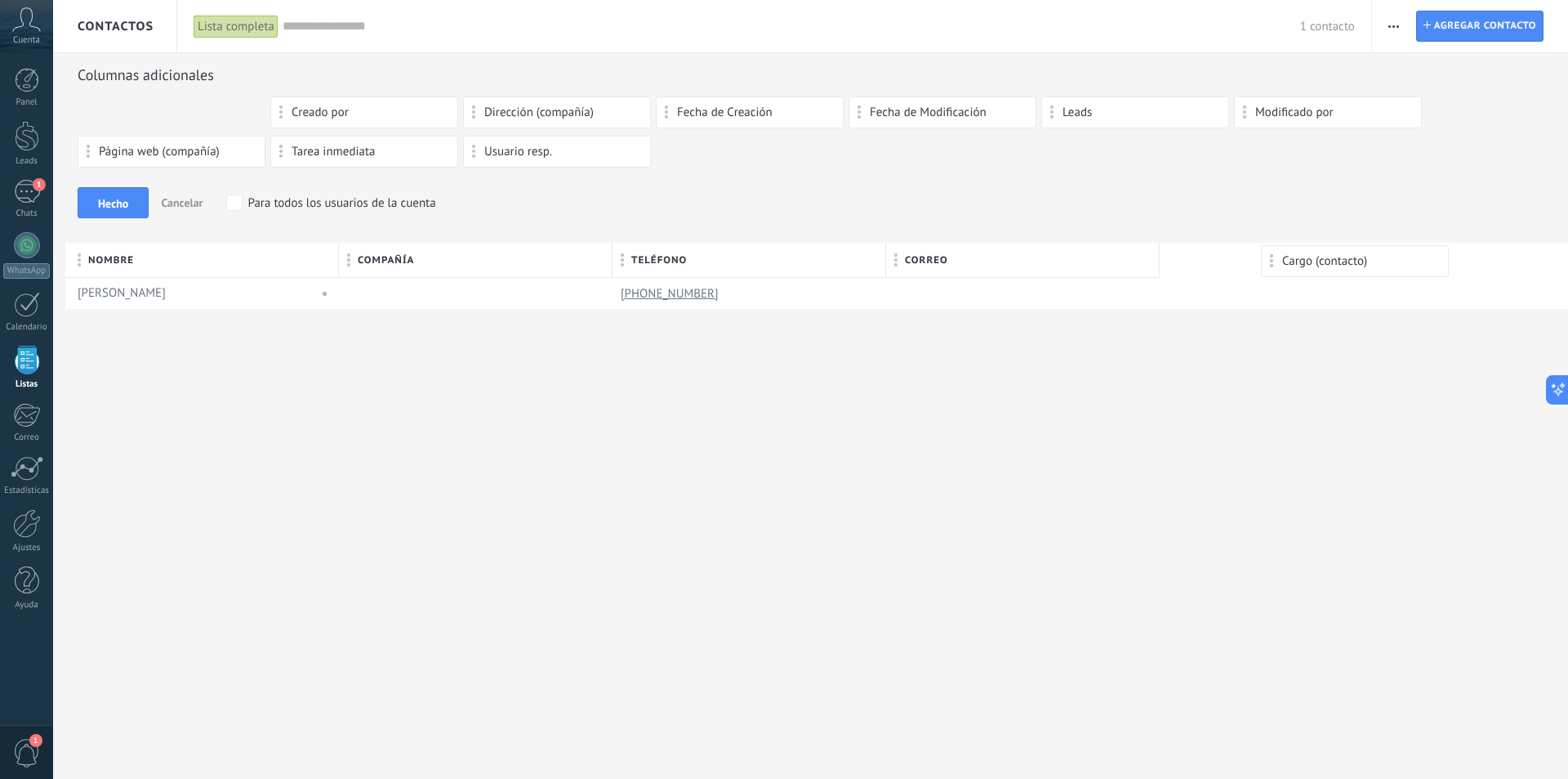
drag, startPoint x: 138, startPoint y: 118, endPoint x: 1322, endPoint y: 253, distance: 1191.7
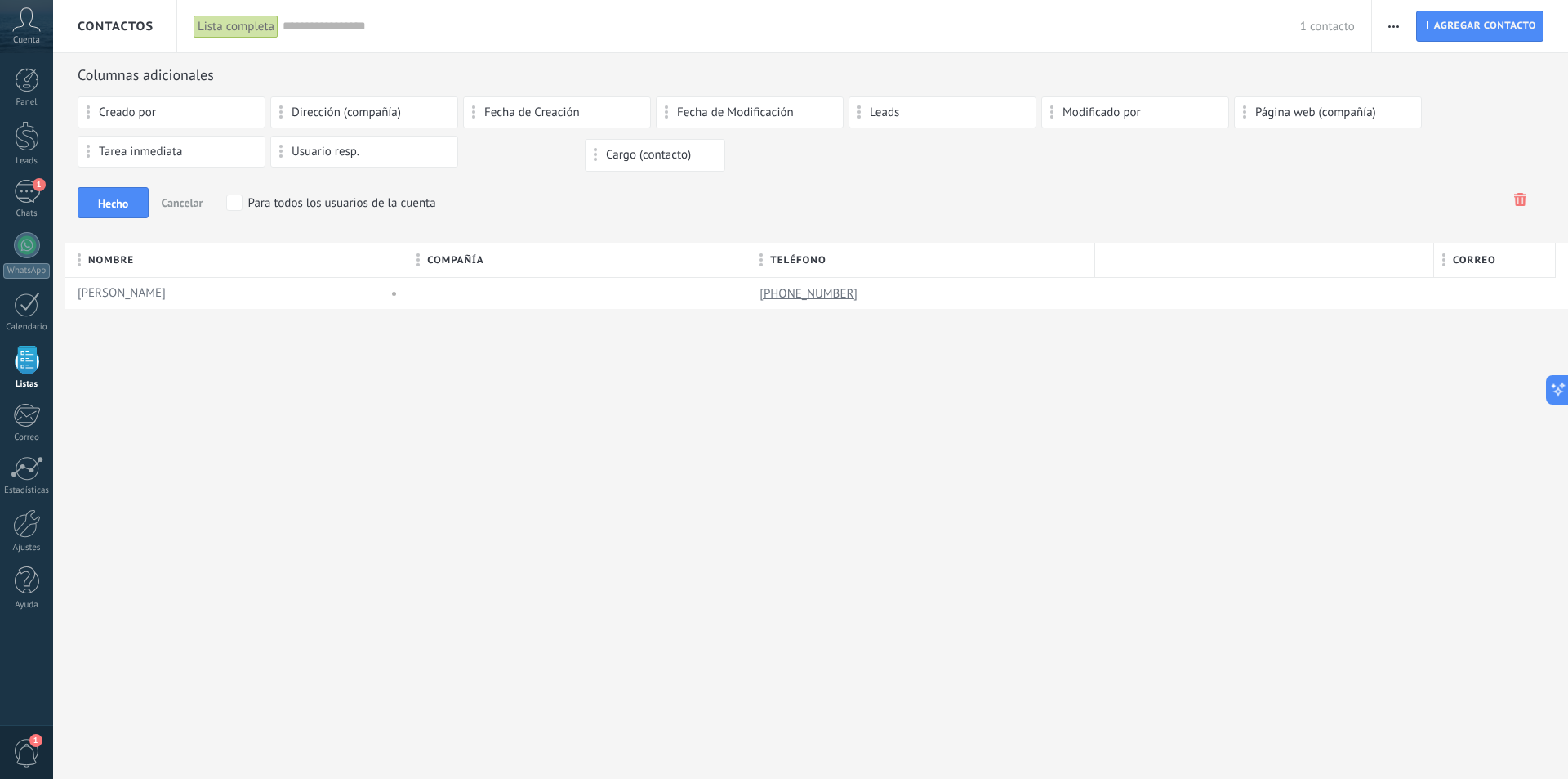
drag, startPoint x: 1476, startPoint y: 266, endPoint x: 612, endPoint y: 154, distance: 871.2
click at [1164, 413] on div "Contactos Lista completa Aplicar 1 contacto Lista completa Contactos sin tareas…" at bounding box center [810, 389] width 1515 height 779
click at [1205, 288] on div at bounding box center [1155, 293] width 123 height 32
click at [1386, 32] on button "button" at bounding box center [1394, 26] width 24 height 31
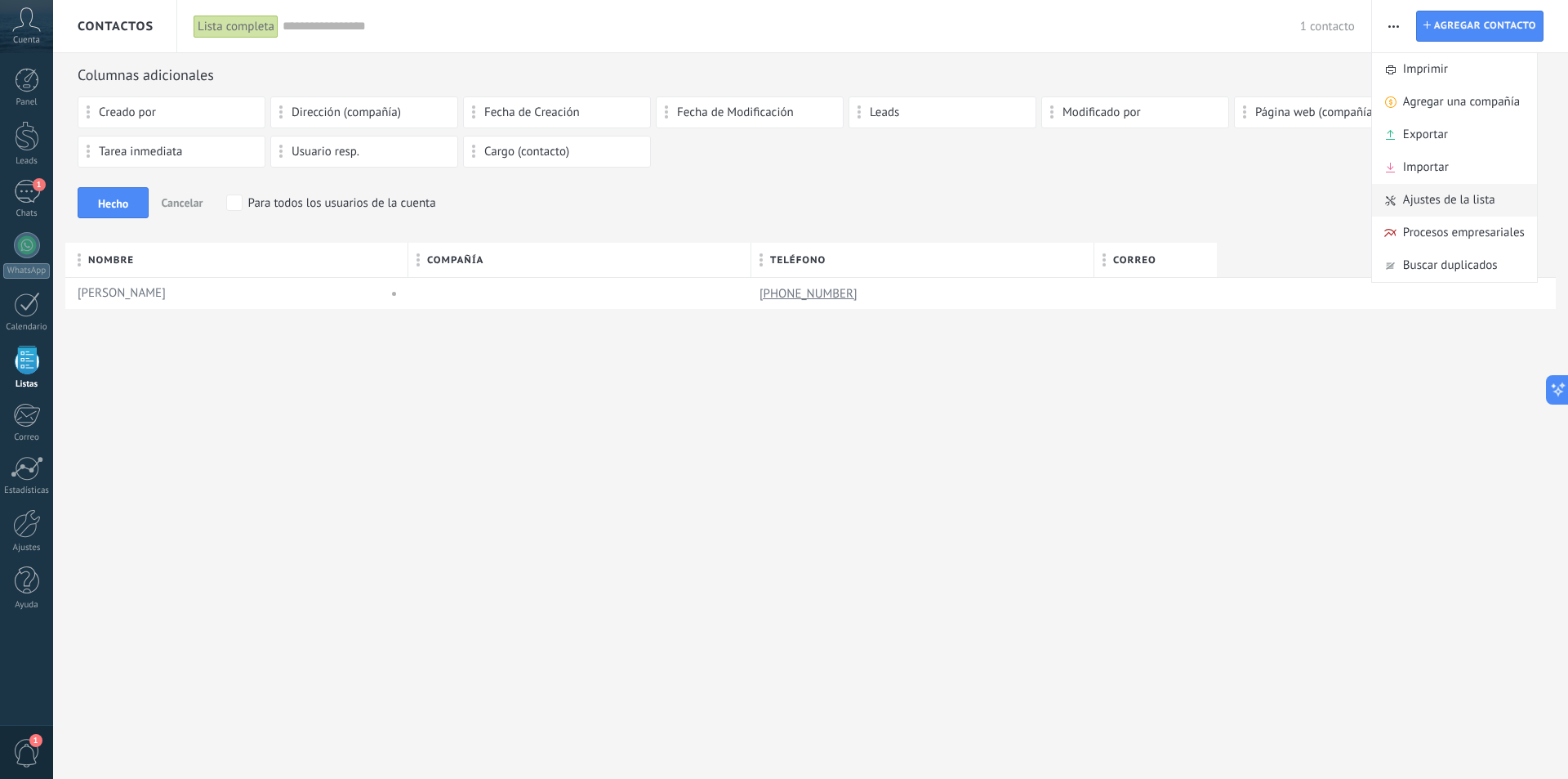
click at [1420, 201] on span "Ajustes de la lista" at bounding box center [1449, 199] width 93 height 33
click at [24, 132] on div at bounding box center [27, 136] width 25 height 30
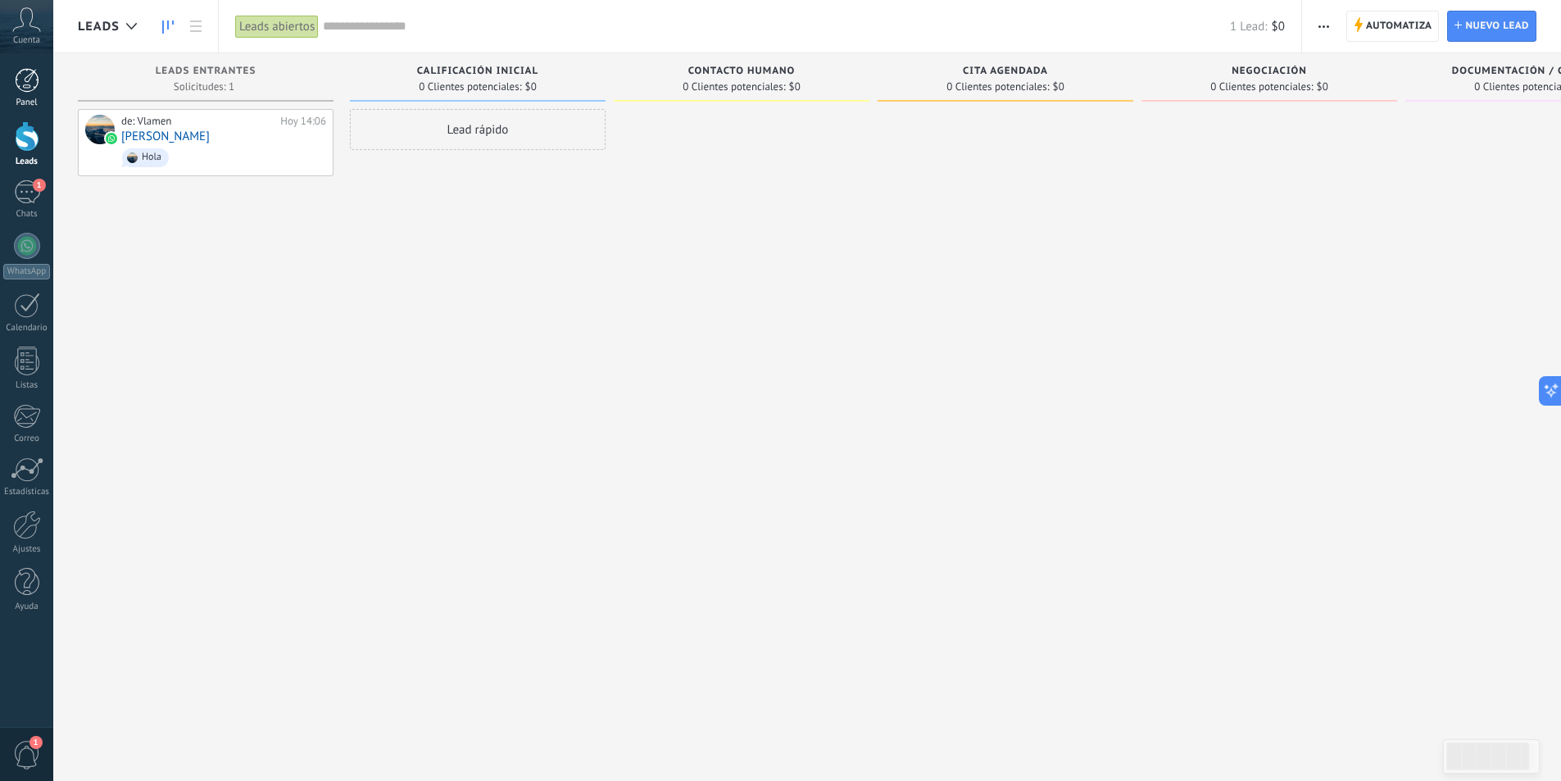
click at [25, 88] on div at bounding box center [27, 80] width 25 height 25
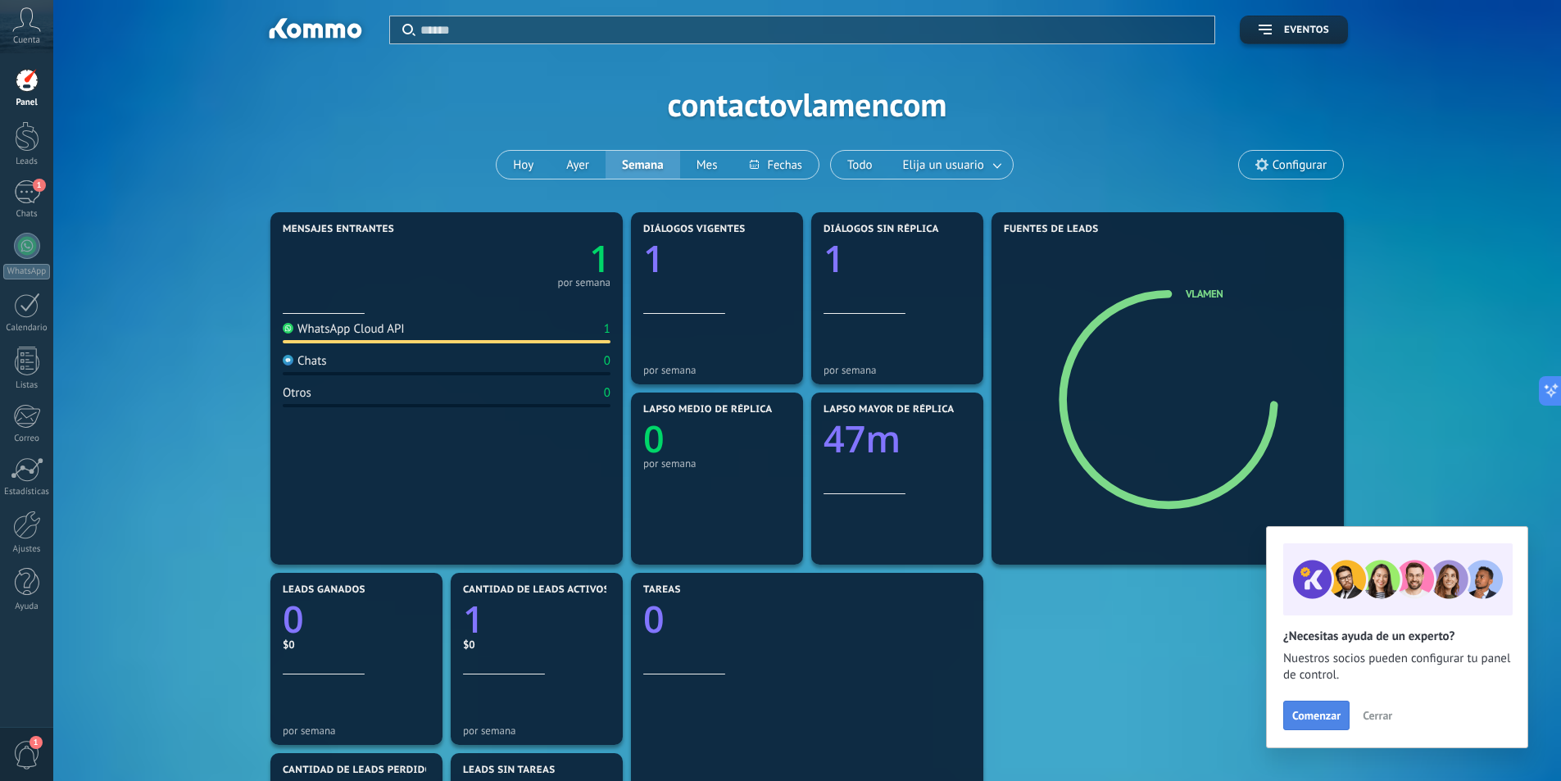
click at [1317, 708] on button "Comenzar" at bounding box center [1316, 715] width 66 height 29
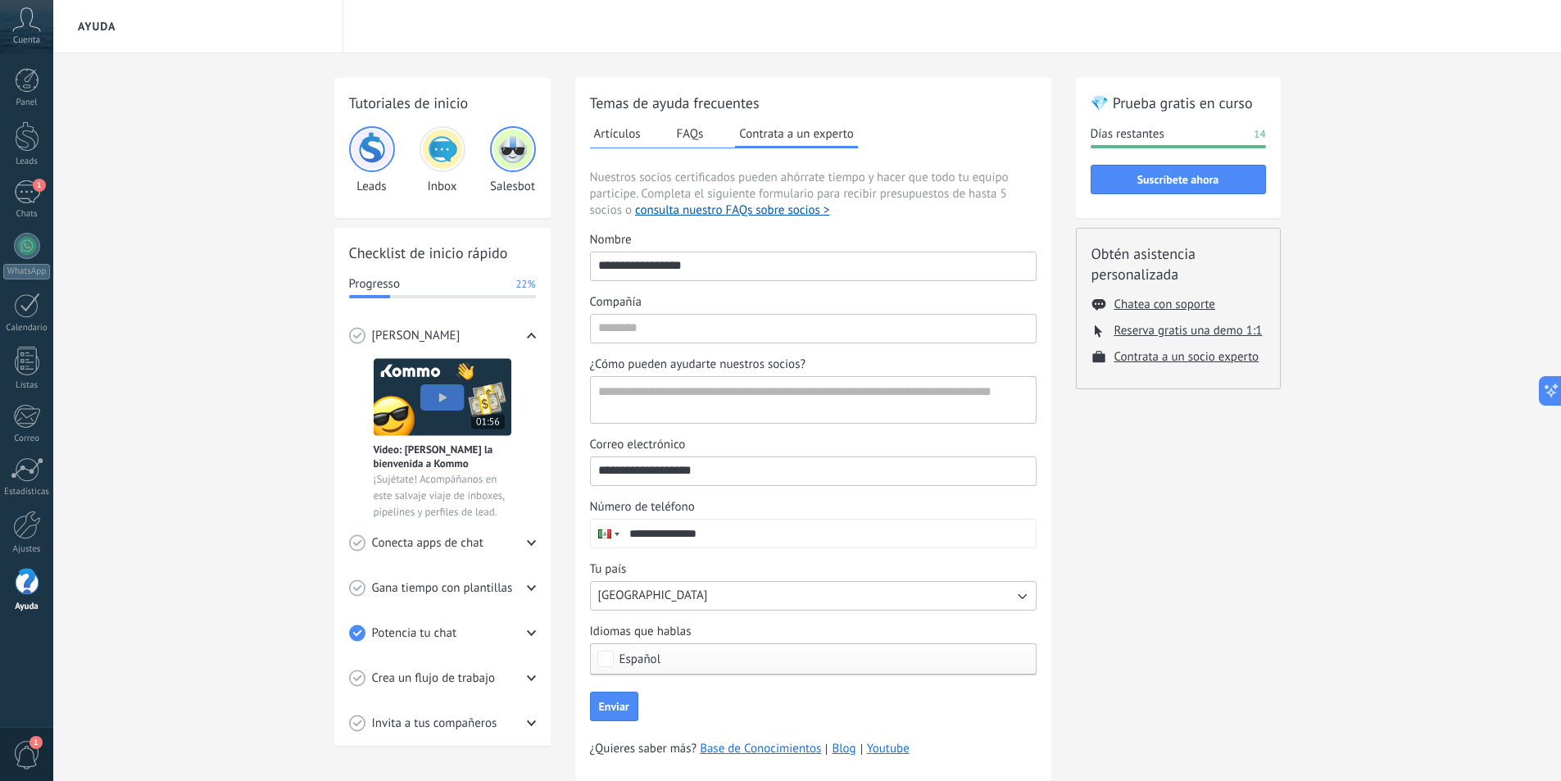
click at [368, 156] on img at bounding box center [371, 148] width 39 height 39
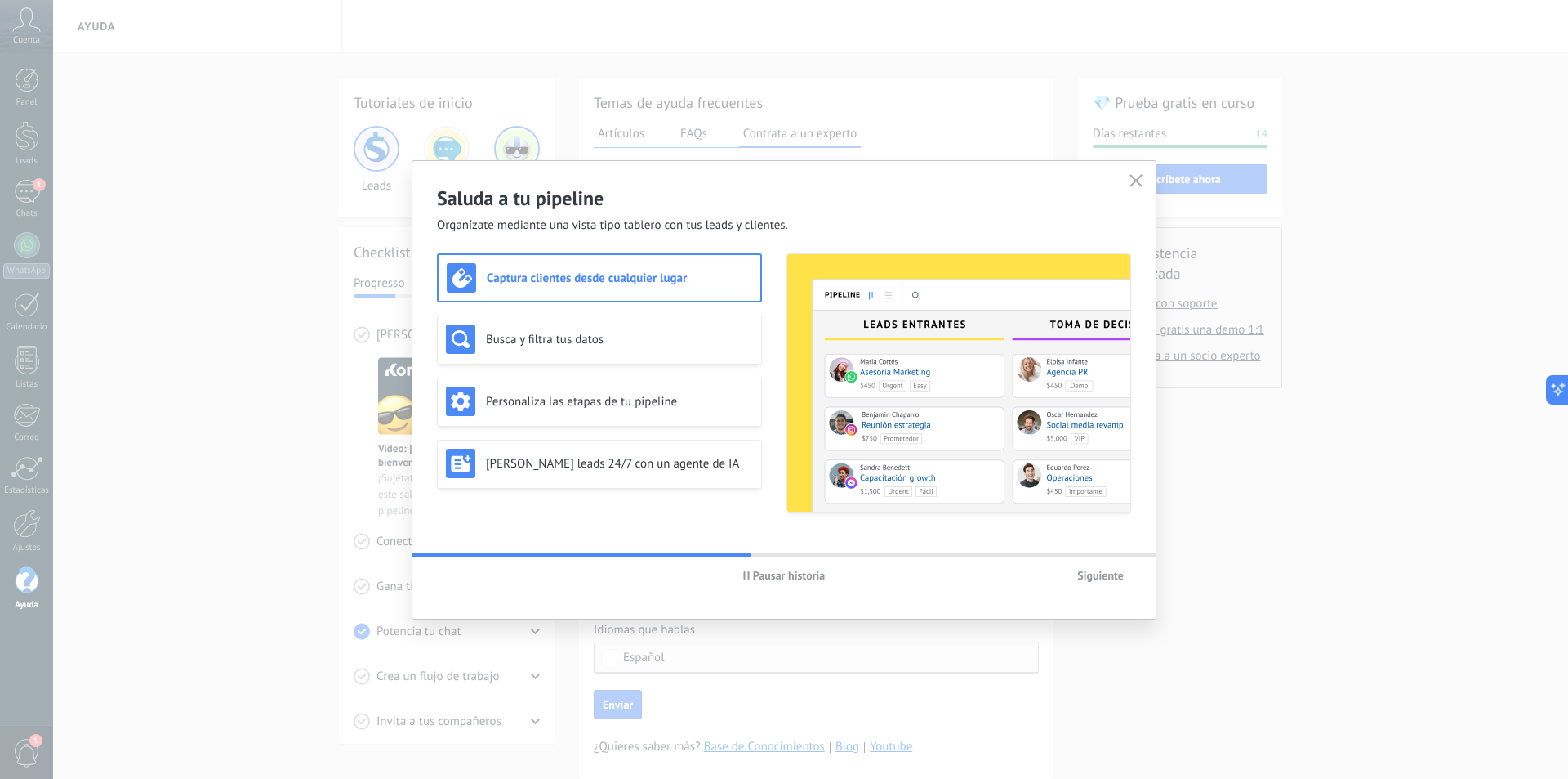
click at [1137, 184] on icon "button" at bounding box center [1135, 181] width 13 height 13
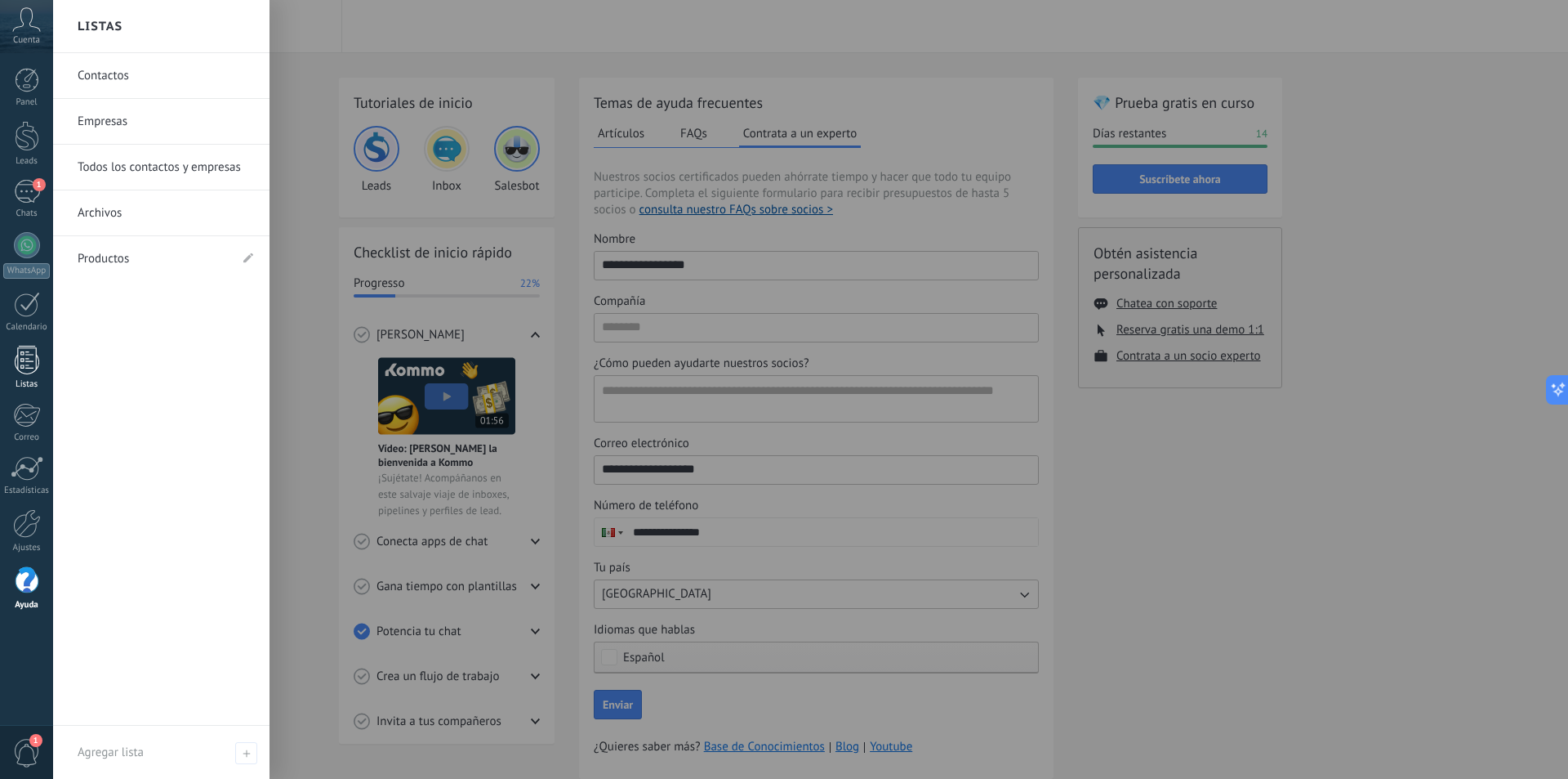
click at [27, 365] on div at bounding box center [27, 360] width 25 height 29
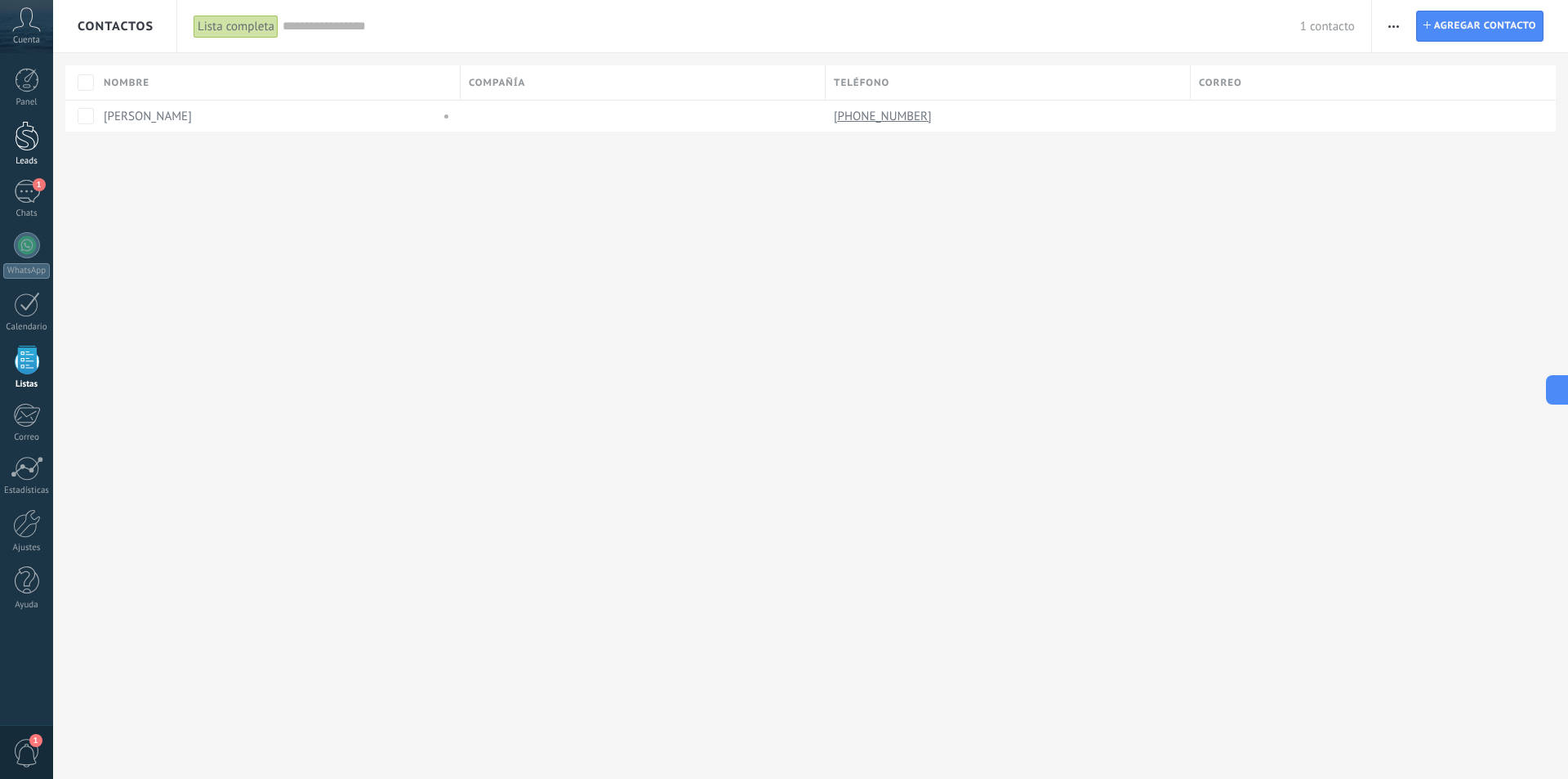
click at [15, 144] on div at bounding box center [27, 136] width 25 height 30
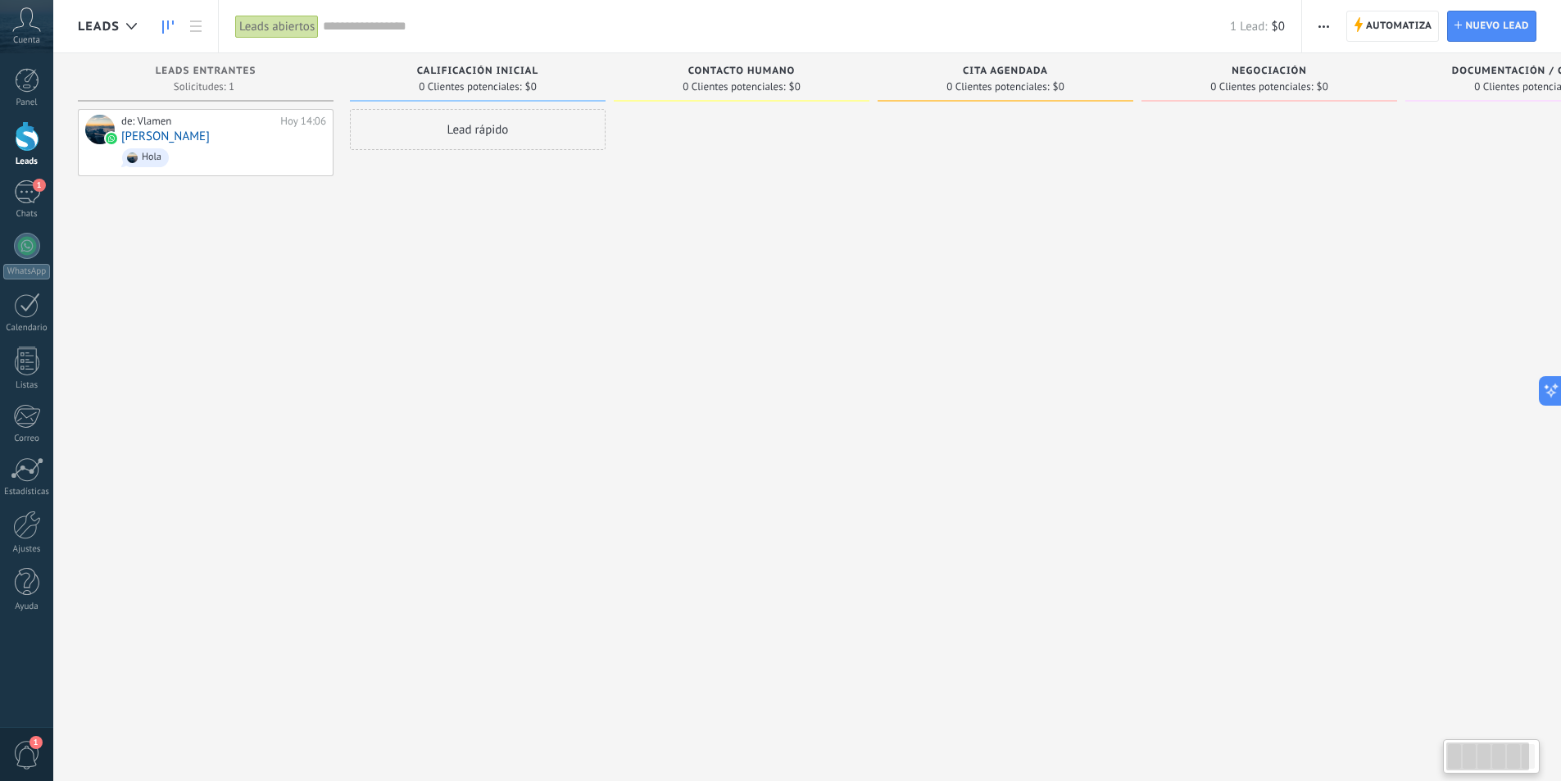
drag, startPoint x: 32, startPoint y: 137, endPoint x: 581, endPoint y: 378, distance: 599.5
click at [581, 378] on div "Lead rápido" at bounding box center [478, 392] width 256 height 567
click at [192, 27] on use at bounding box center [195, 25] width 11 height 11
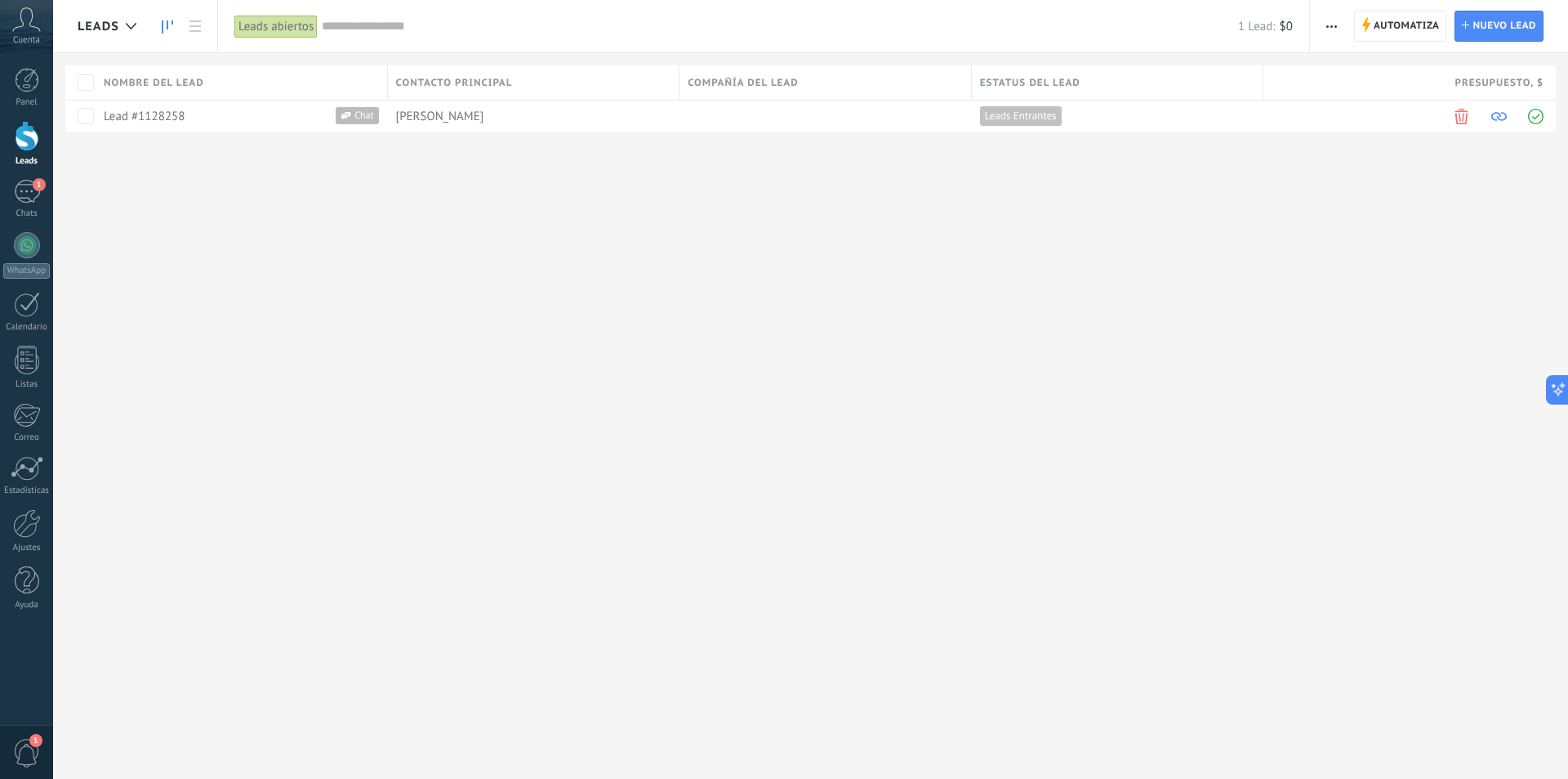
click at [174, 31] on link at bounding box center [167, 27] width 28 height 32
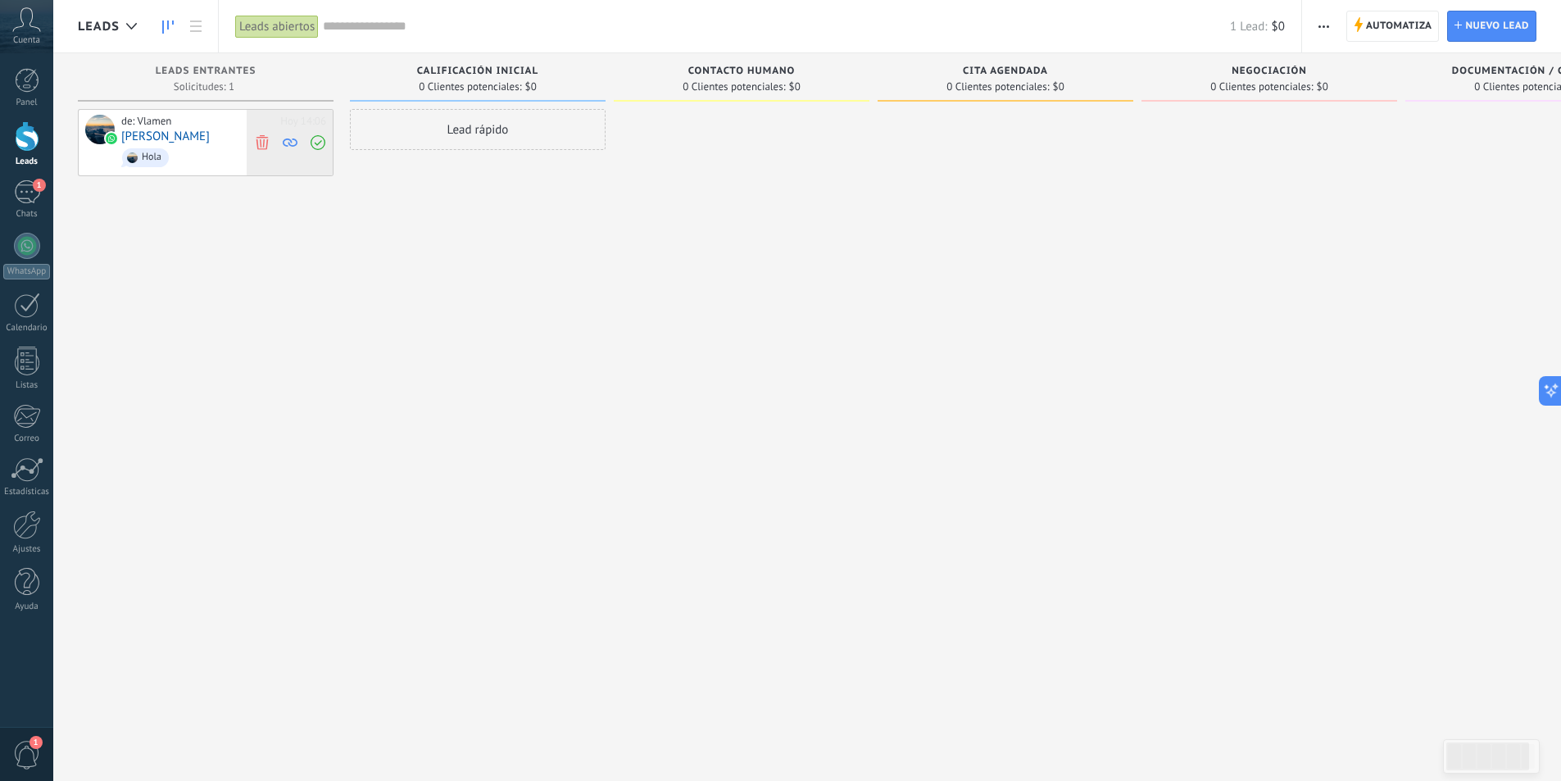
click at [317, 140] on icon at bounding box center [318, 142] width 15 height 15
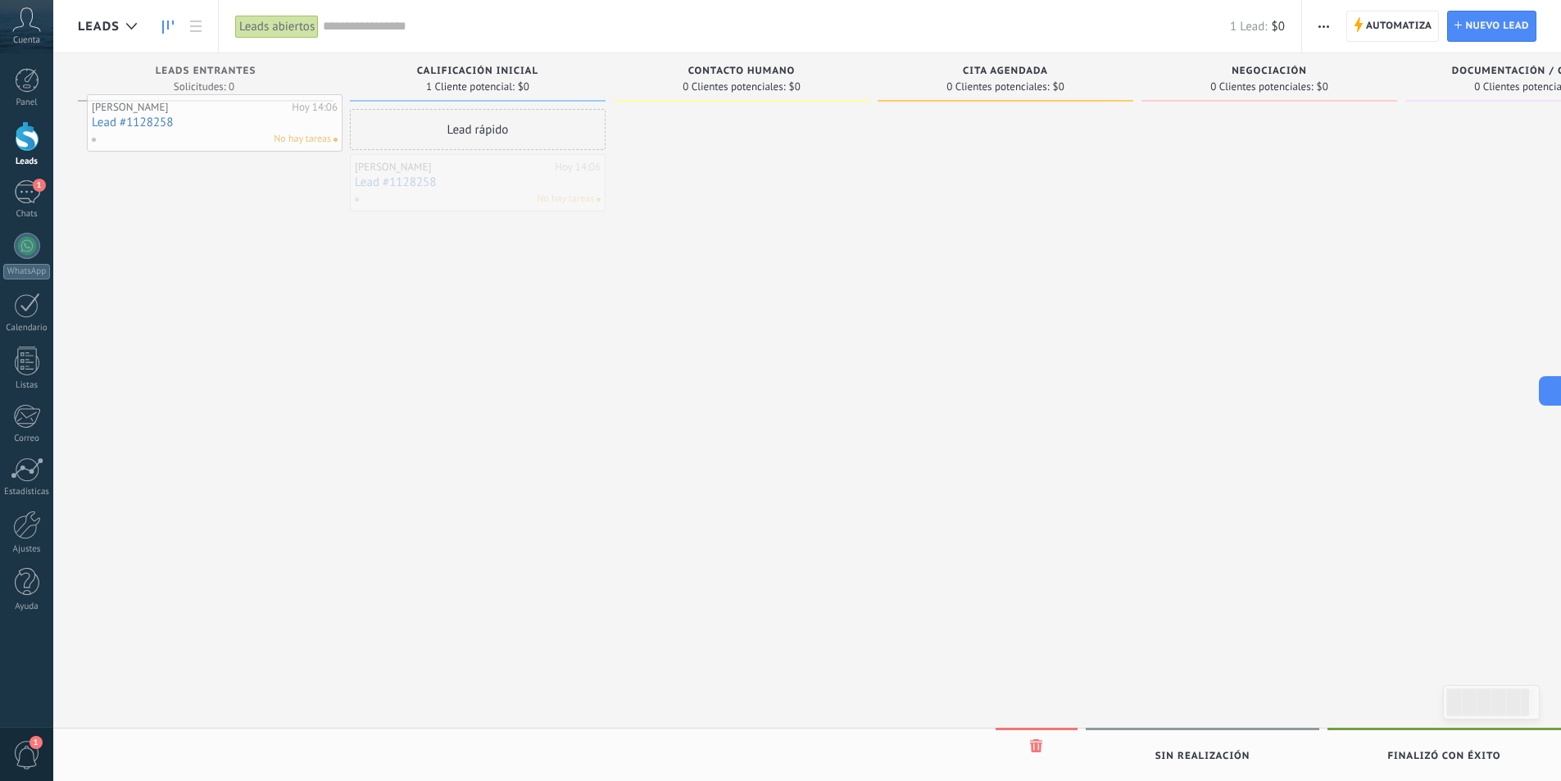
drag, startPoint x: 492, startPoint y: 188, endPoint x: 229, endPoint y: 128, distance: 269.7
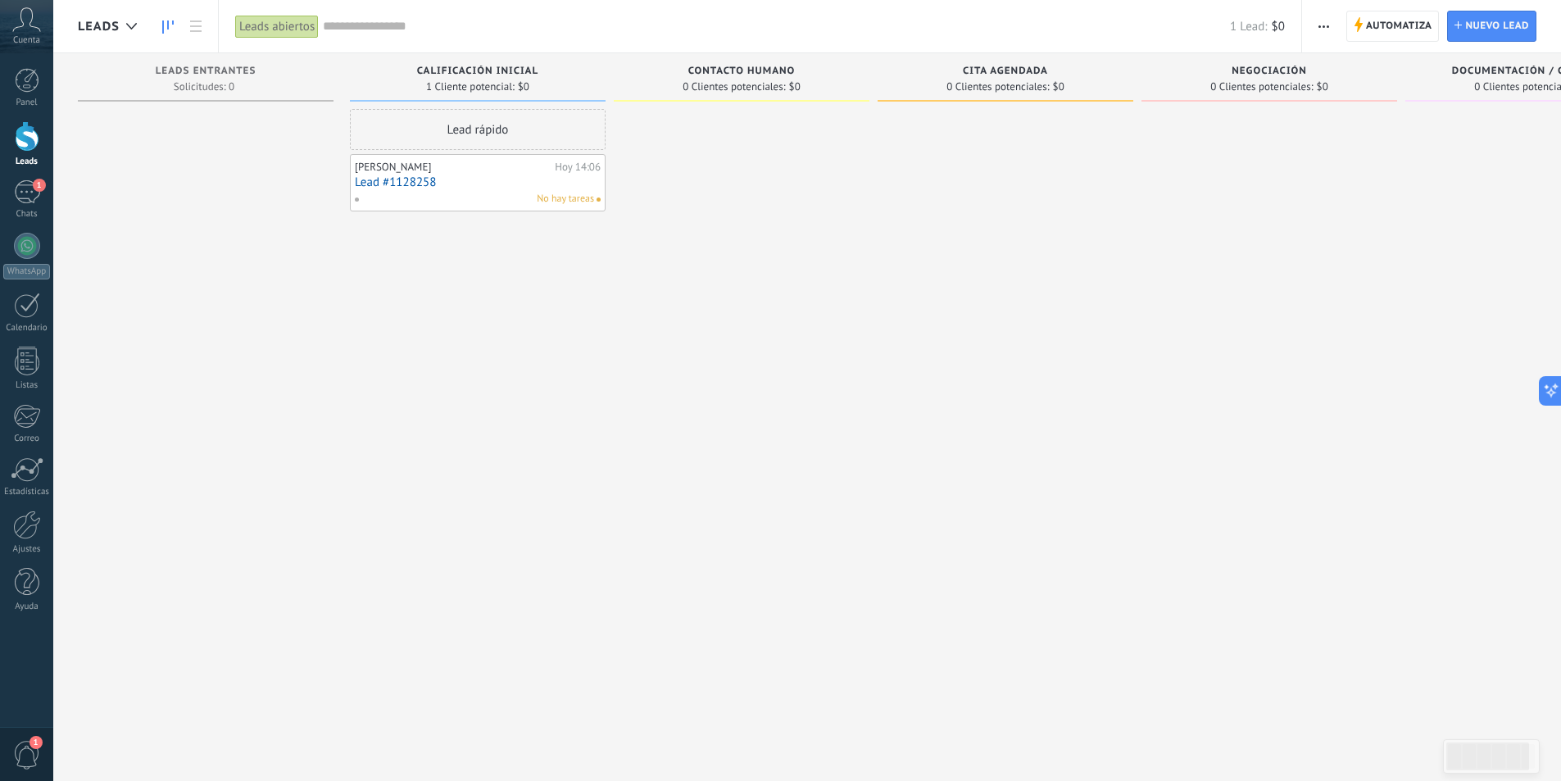
click at [465, 180] on link "Lead #1128258" at bounding box center [478, 182] width 246 height 14
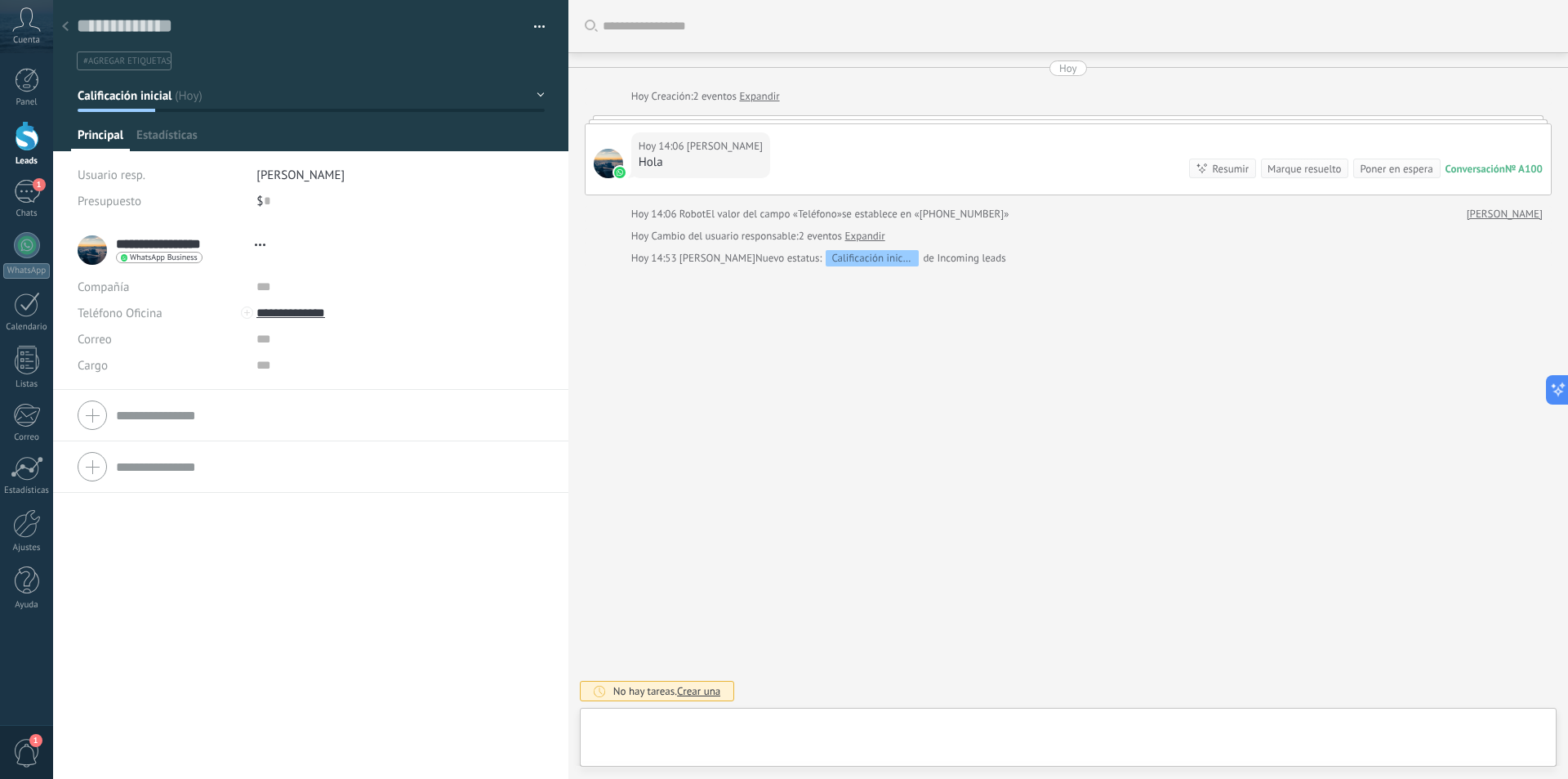
scroll to position [25, 0]
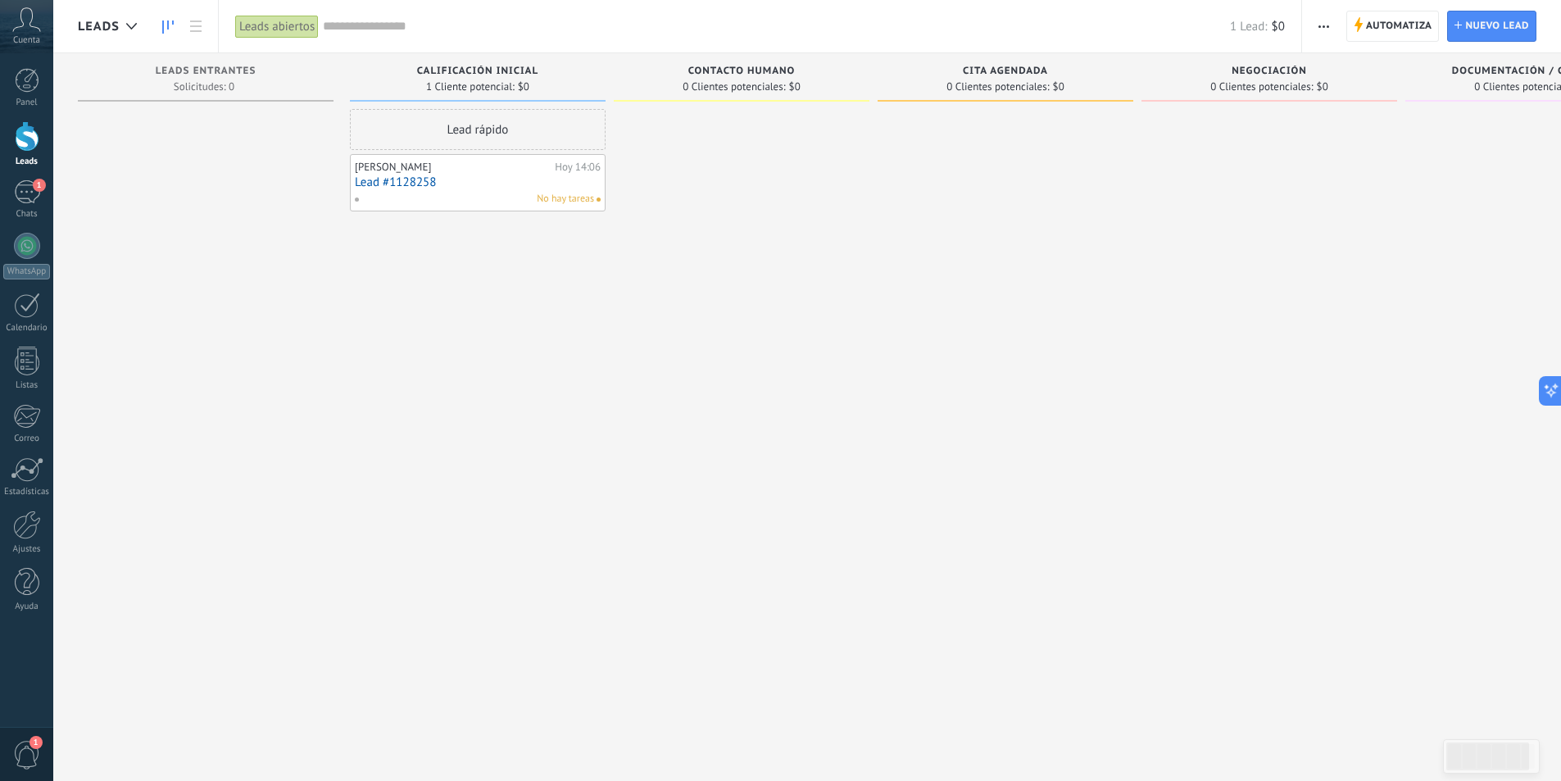
click at [524, 179] on link "Lead #1128258" at bounding box center [478, 182] width 246 height 14
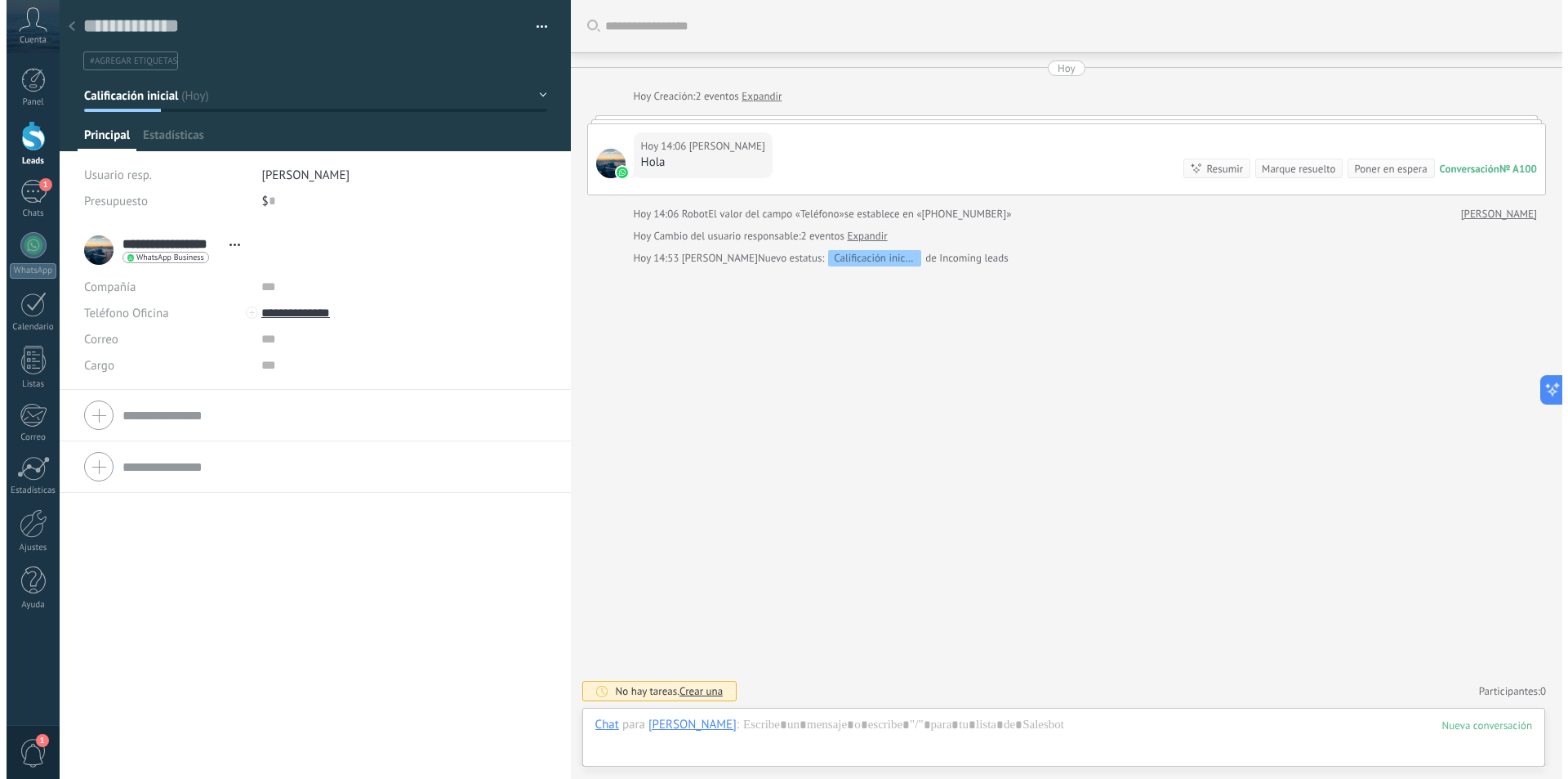
scroll to position [25, 0]
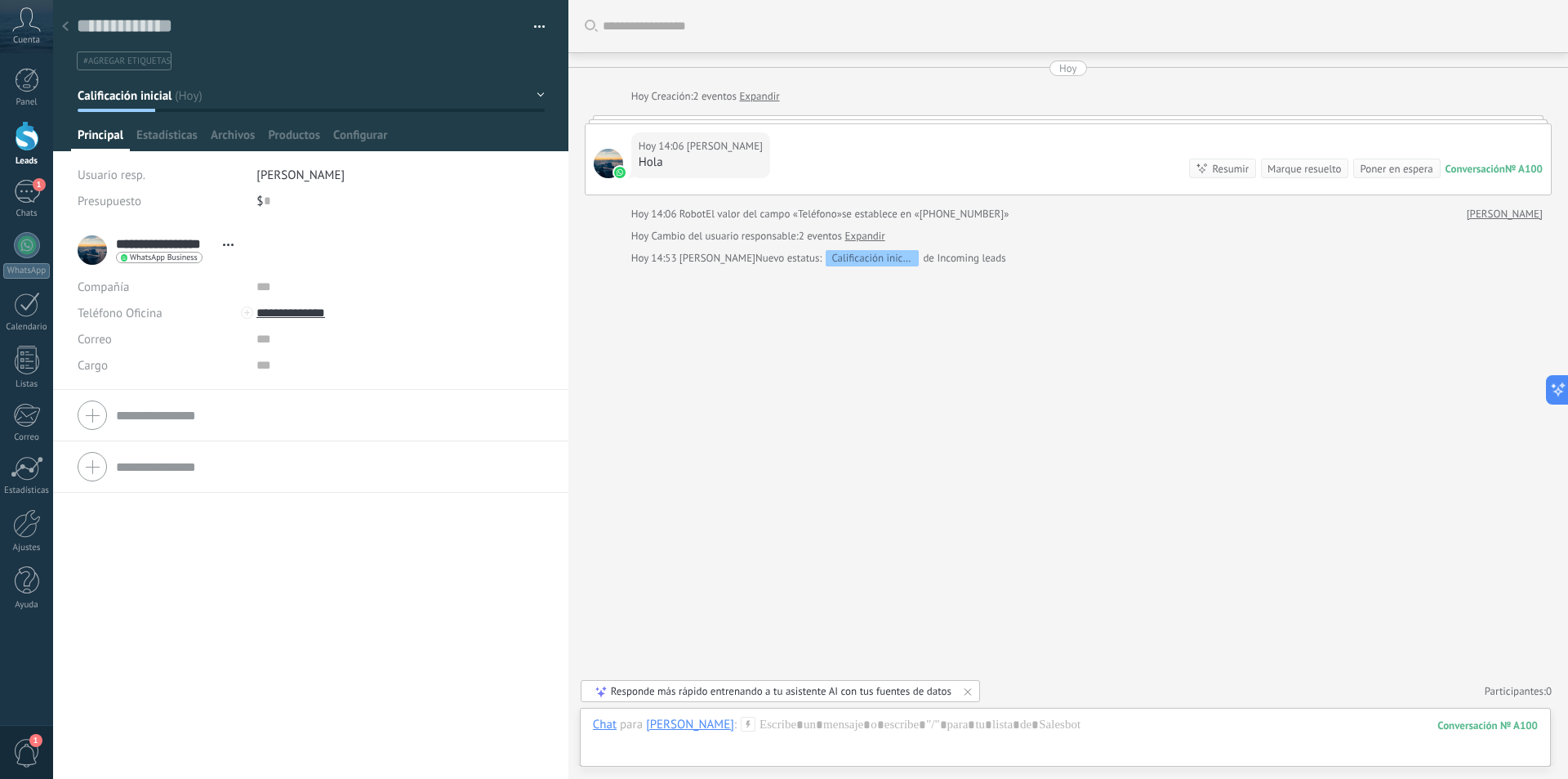
click at [535, 29] on span "button" at bounding box center [539, 29] width 11 height 3
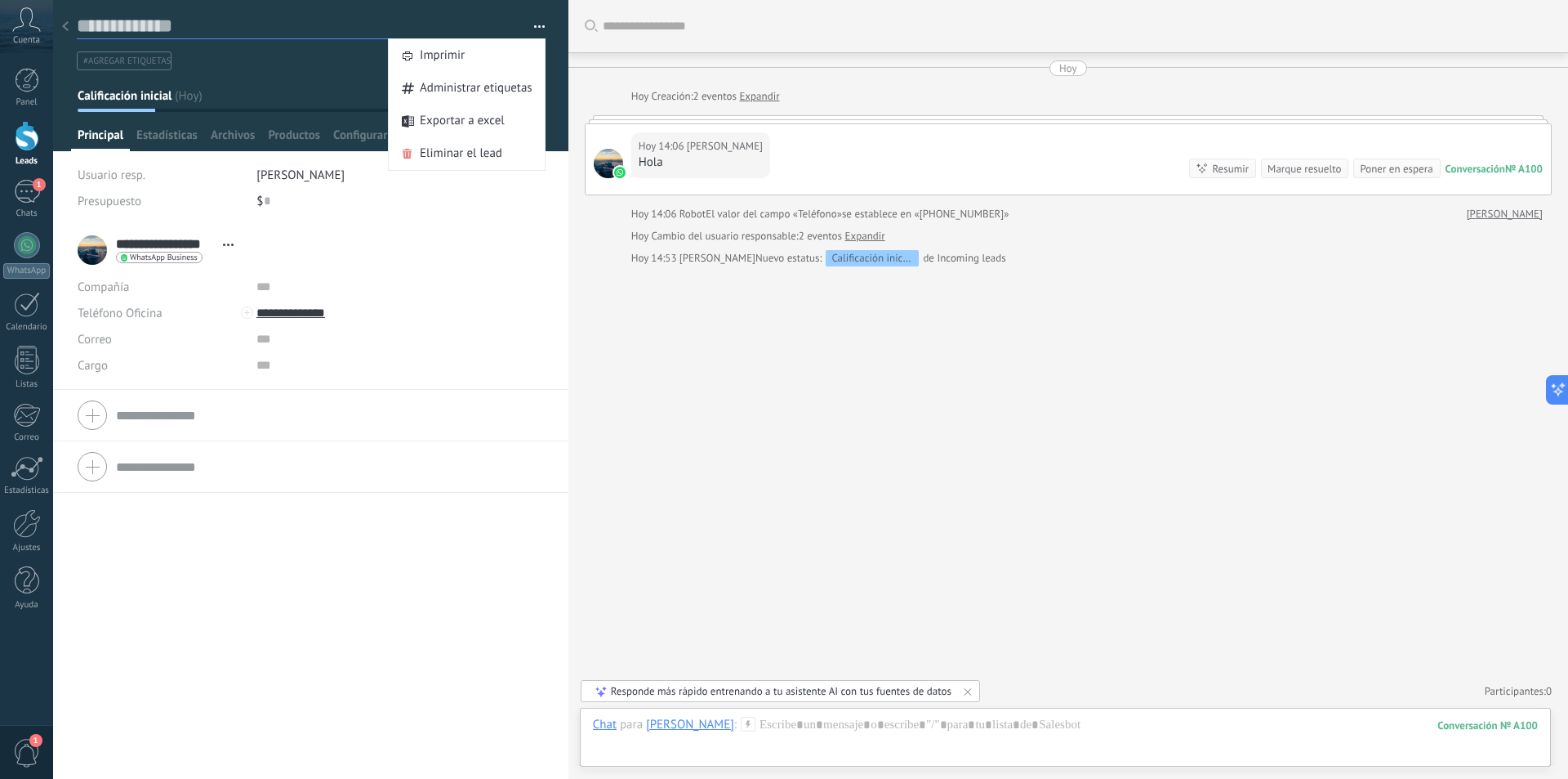
click at [297, 29] on textarea at bounding box center [299, 26] width 446 height 25
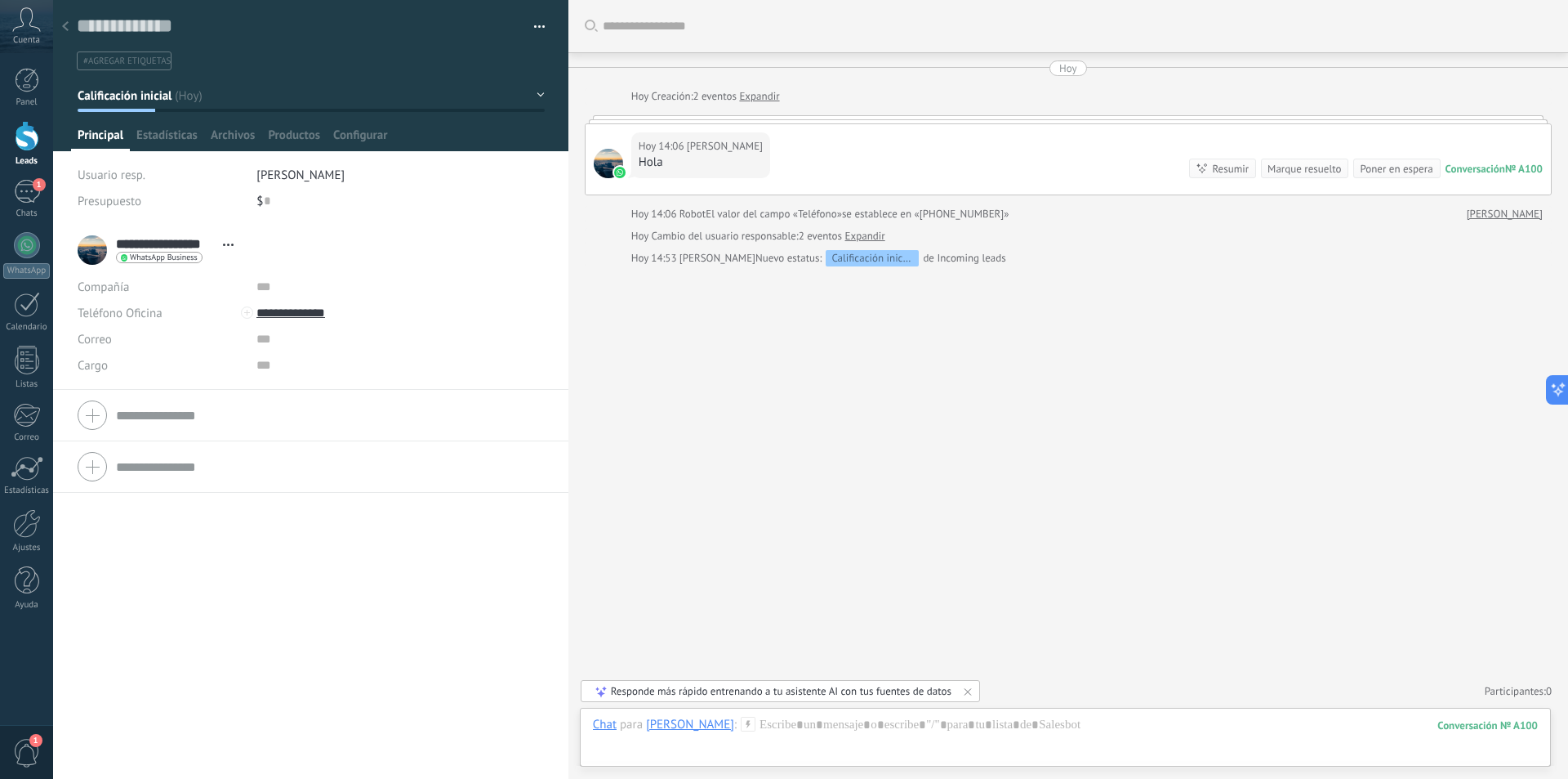
click at [31, 129] on div at bounding box center [27, 136] width 25 height 30
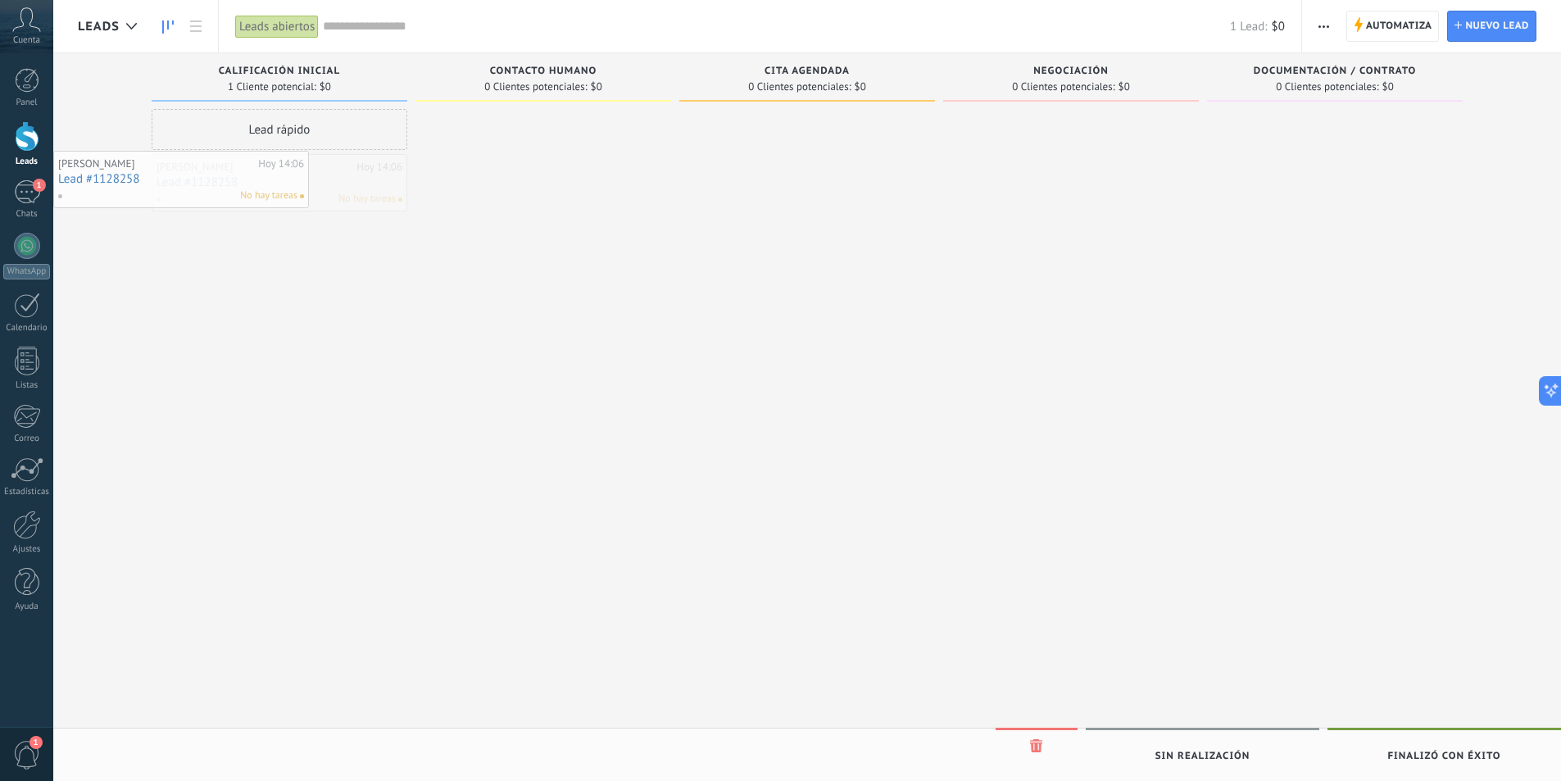
drag, startPoint x: 270, startPoint y: 175, endPoint x: 119, endPoint y: 171, distance: 151.6
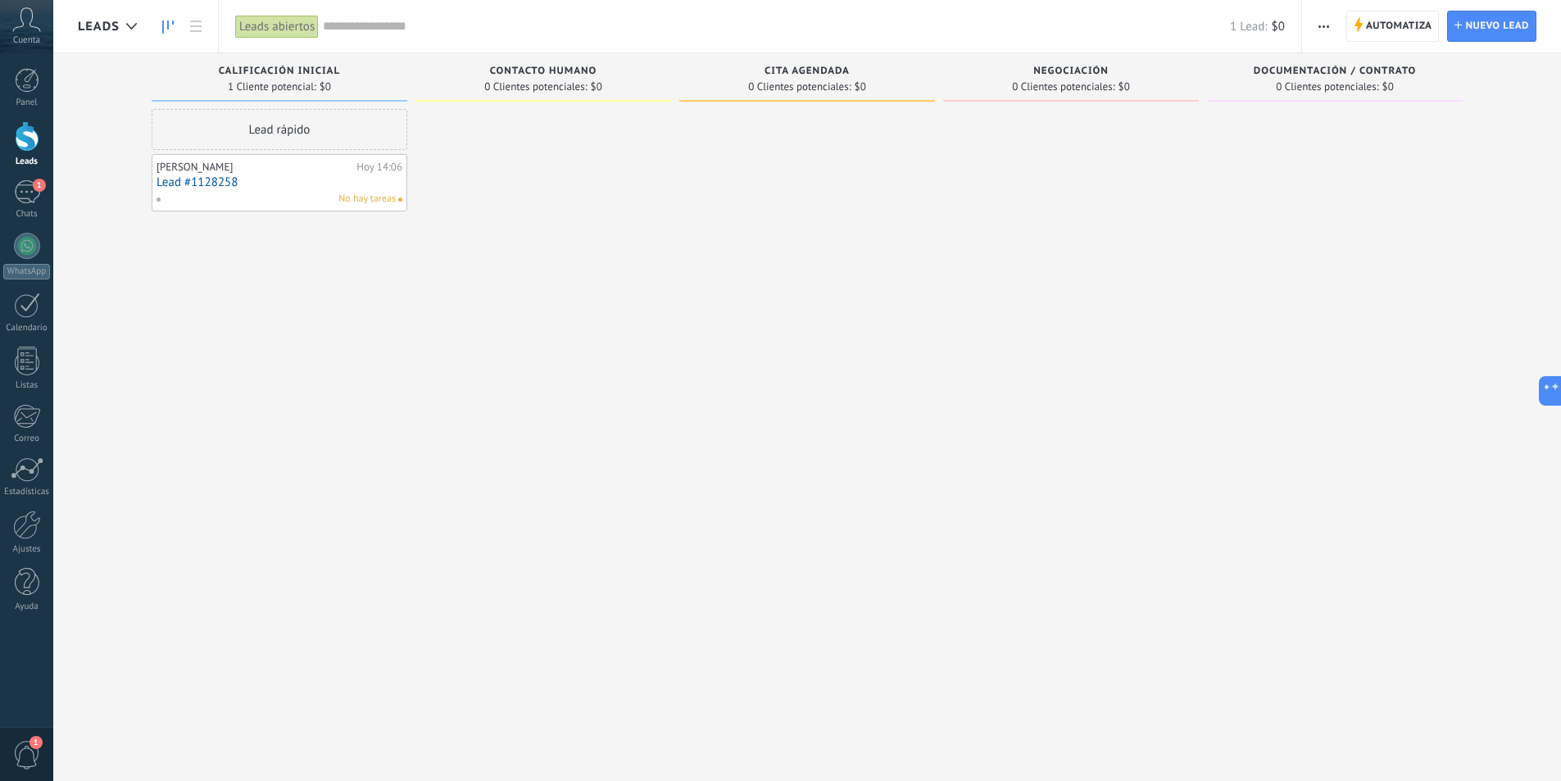
drag, startPoint x: 238, startPoint y: 181, endPoint x: 199, endPoint y: 179, distance: 39.4
click at [199, 179] on link "Lead #1128258" at bounding box center [279, 182] width 246 height 14
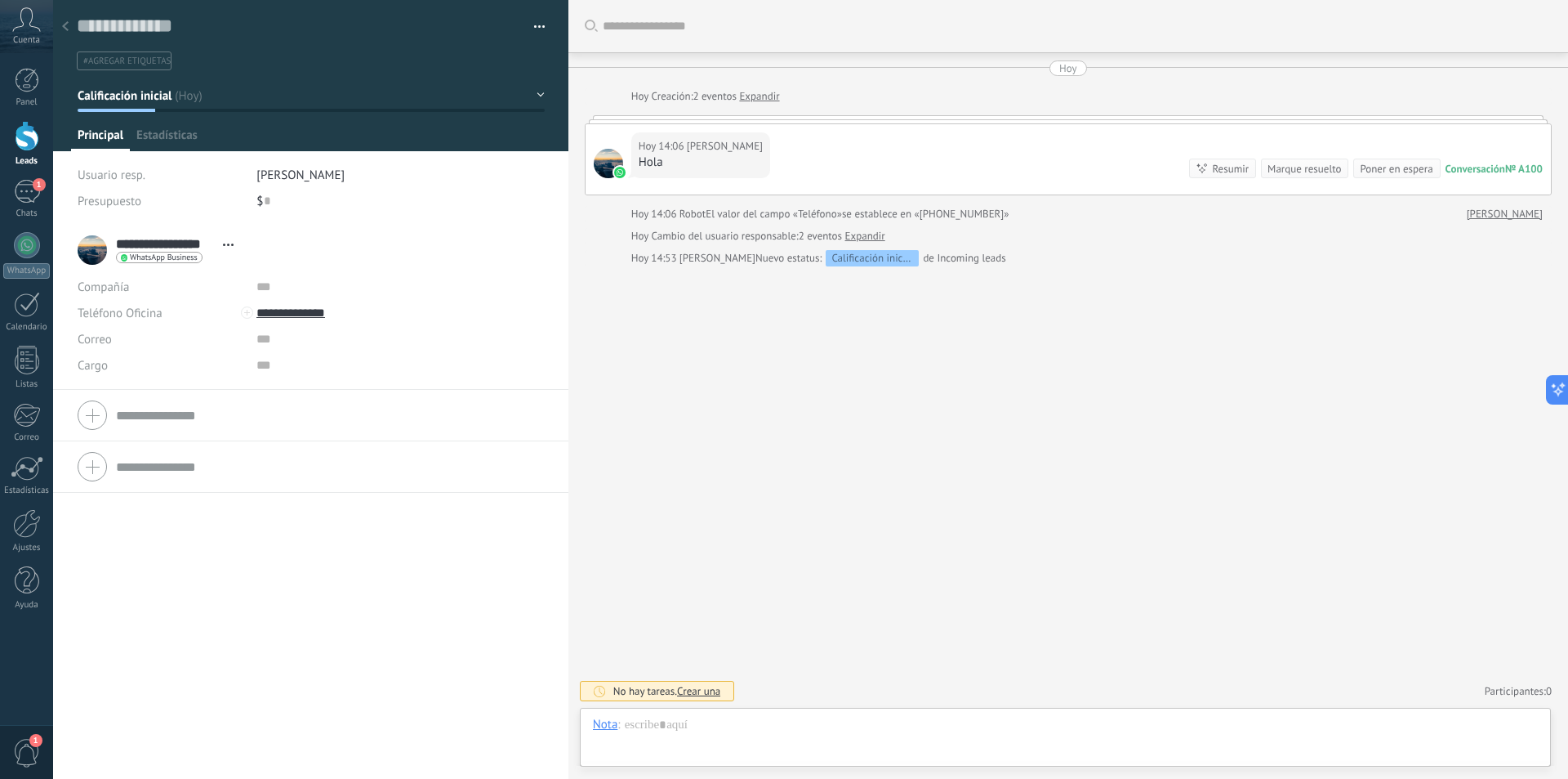
scroll to position [25, 0]
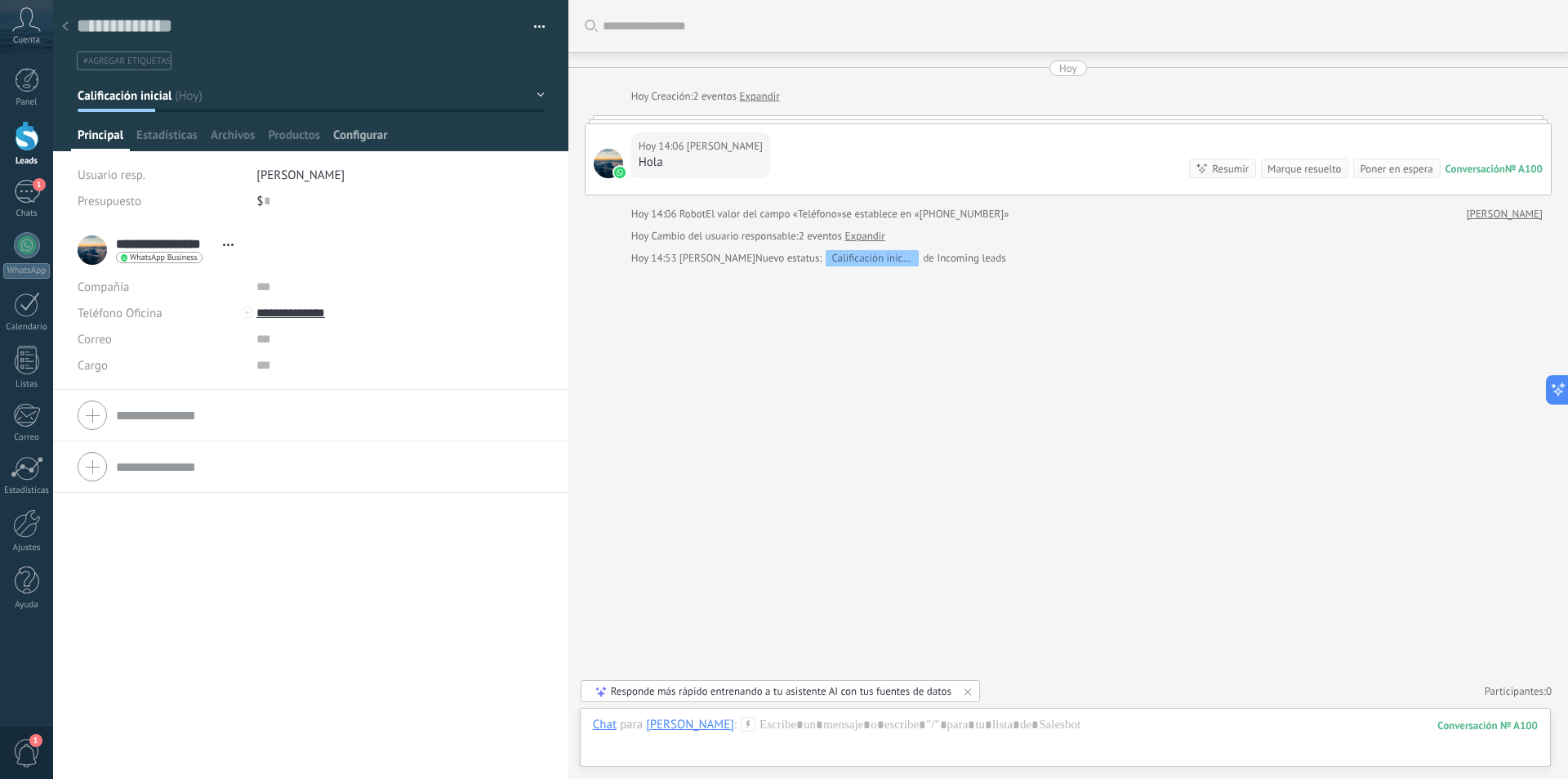
click at [346, 142] on span "Configurar" at bounding box center [360, 140] width 54 height 24
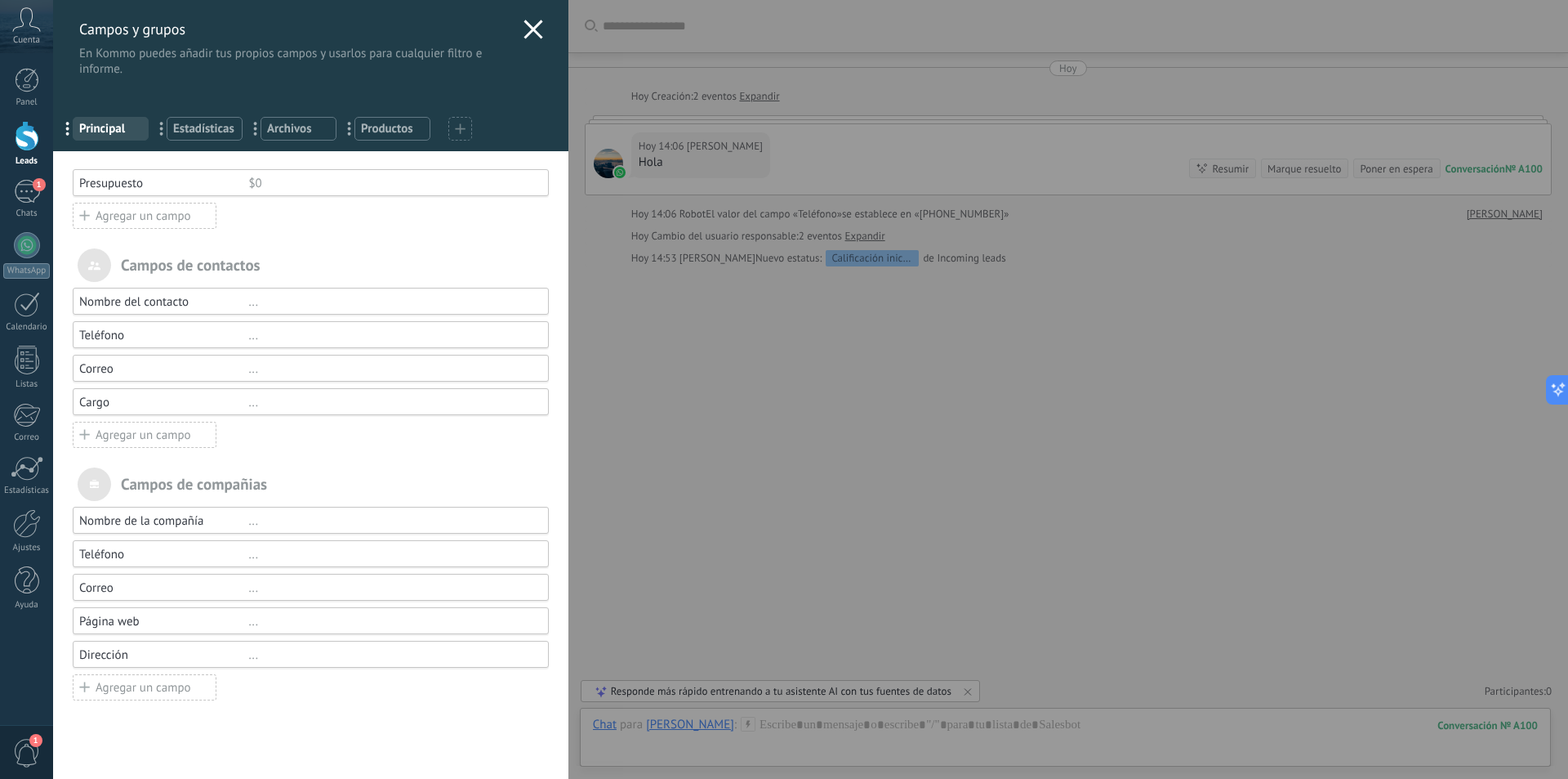
click at [523, 29] on icon at bounding box center [533, 30] width 20 height 20
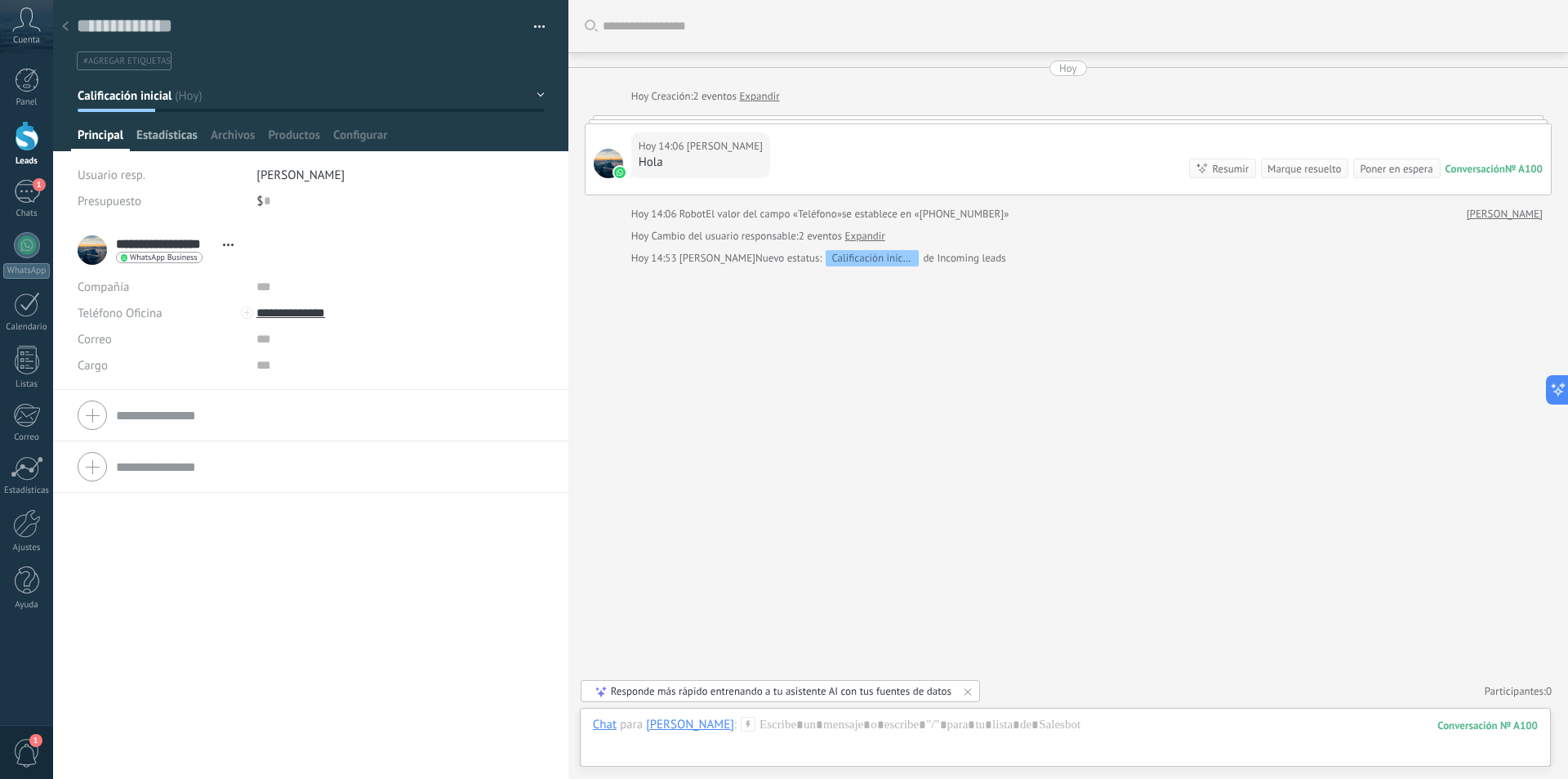
click at [161, 134] on span "Estadísticas" at bounding box center [166, 140] width 61 height 24
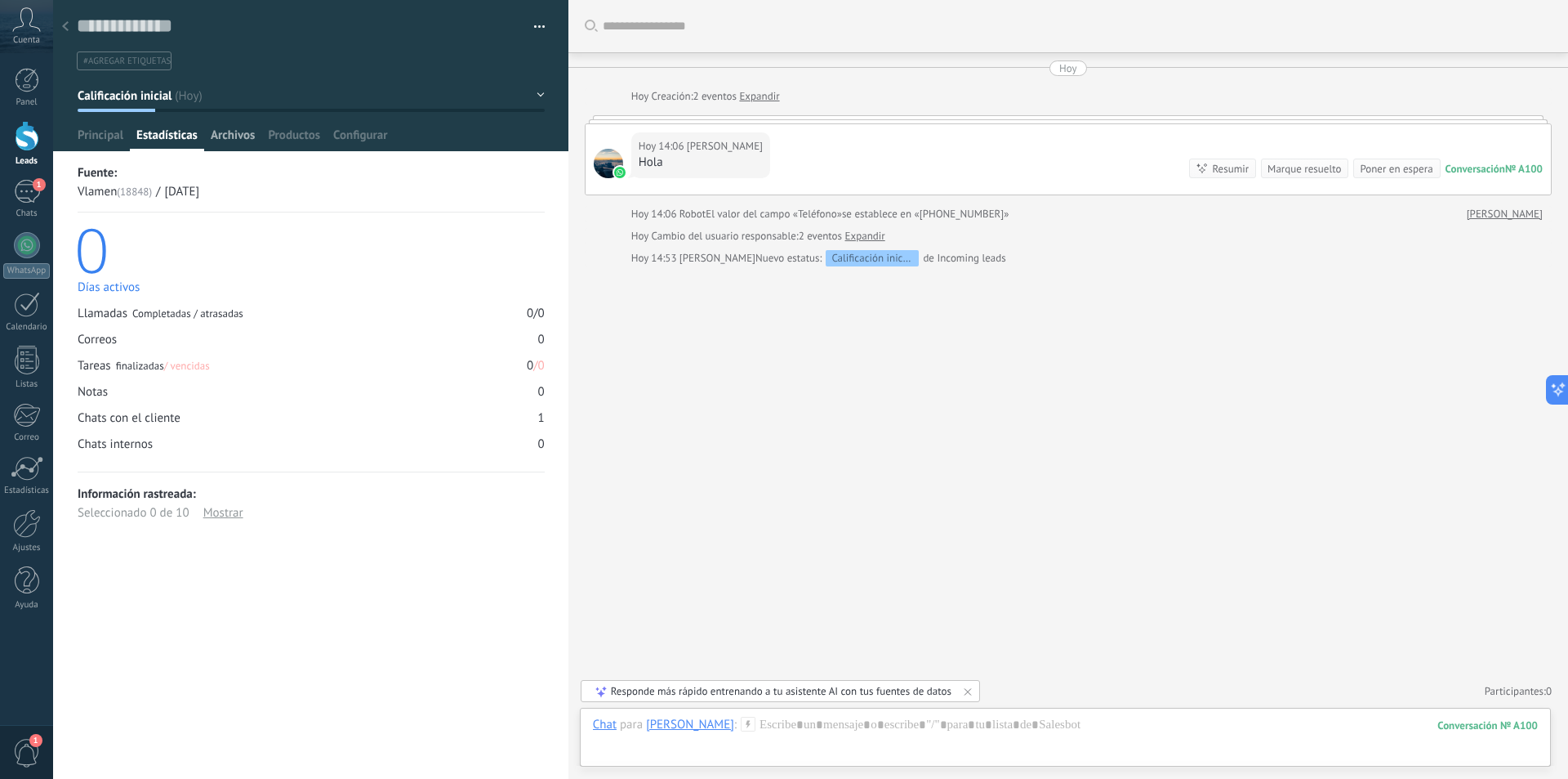
click at [235, 137] on span "Archivos" at bounding box center [232, 140] width 44 height 24
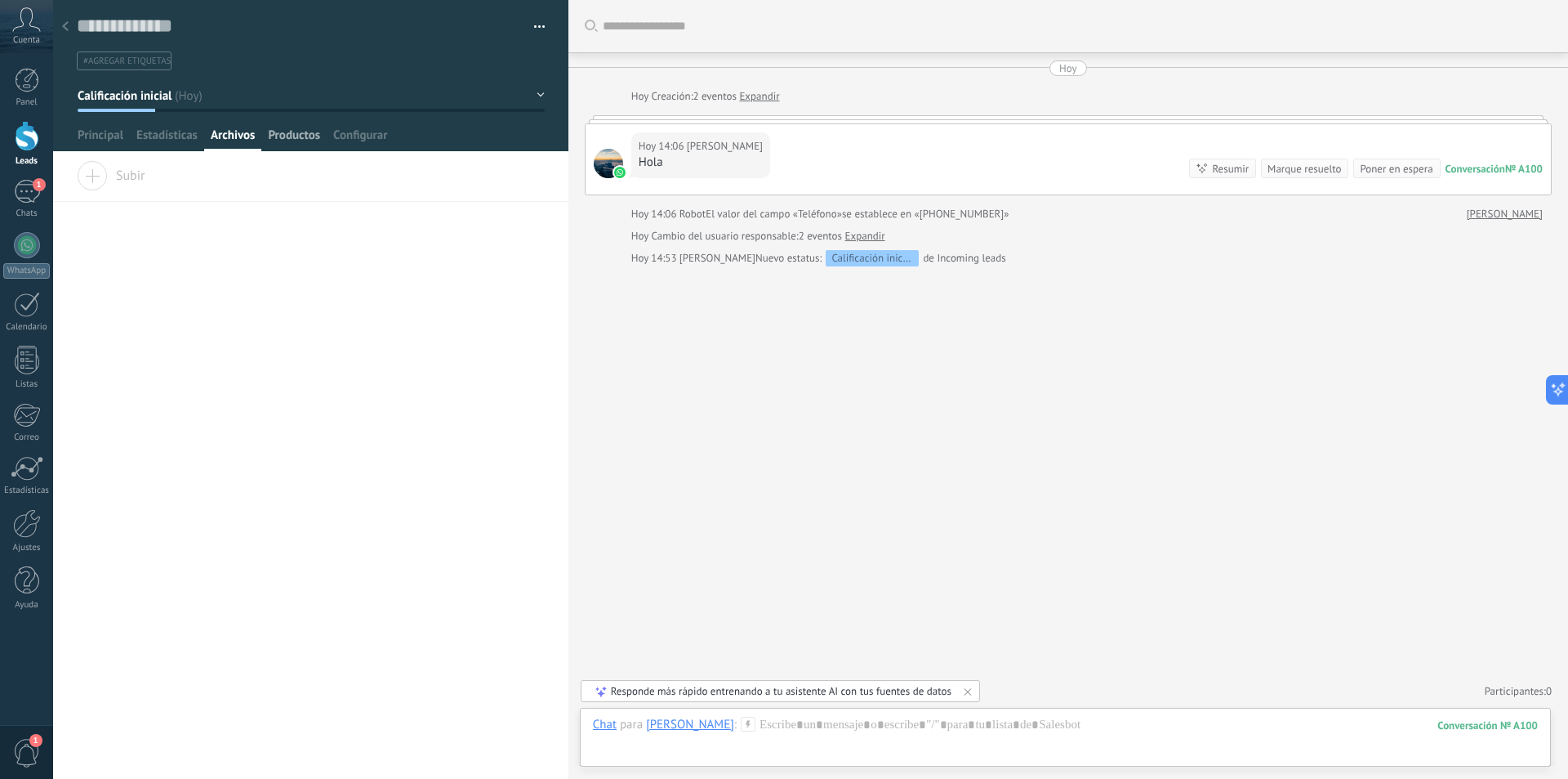
click at [289, 139] on span "Productos" at bounding box center [294, 140] width 52 height 24
click at [345, 138] on span "Configurar" at bounding box center [360, 140] width 54 height 24
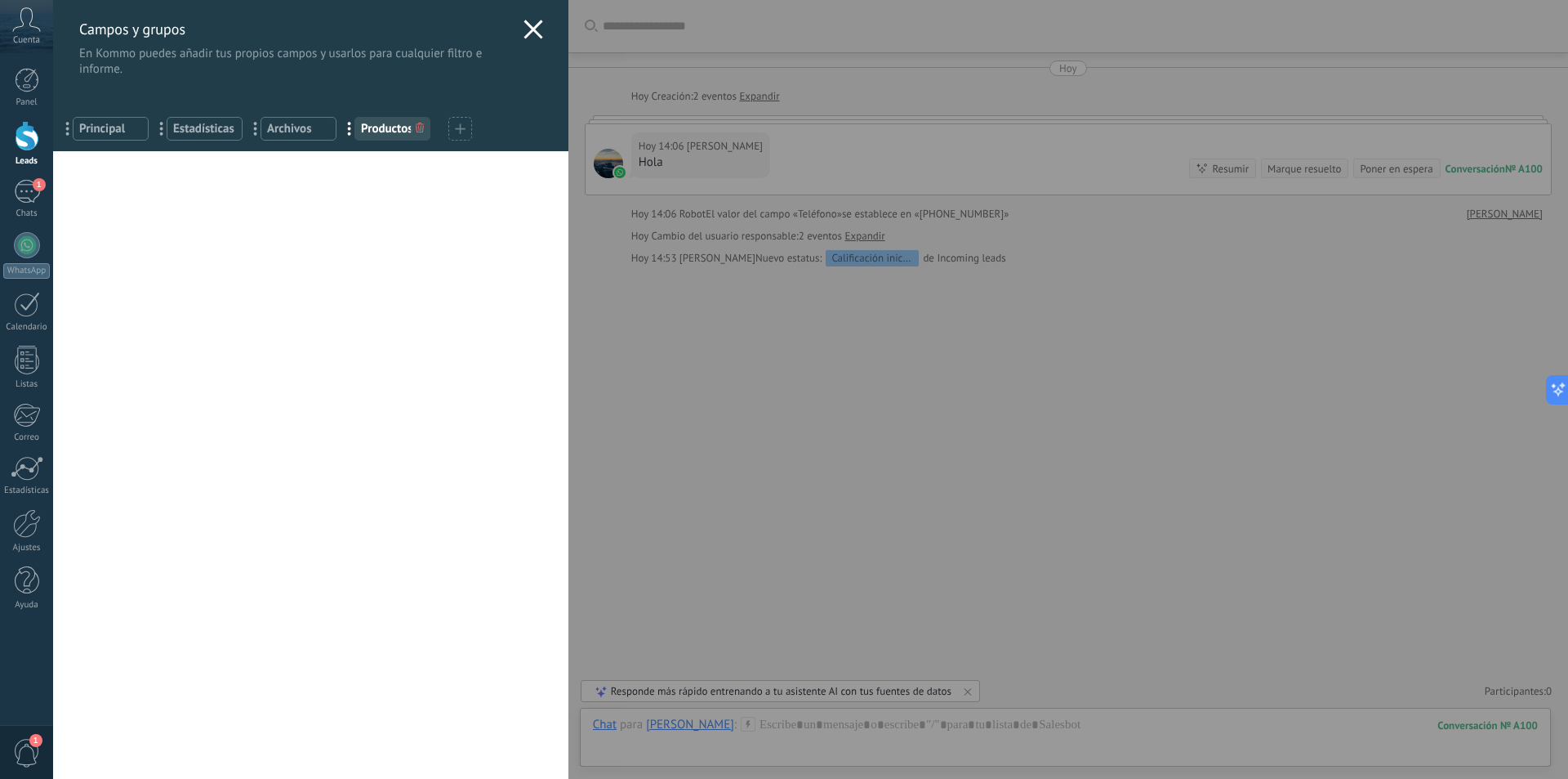
click at [53, 195] on div "Campos y grupos En Kommo puedes añadir tus propios campos y usarlos para cualqu…" at bounding box center [810, 389] width 1515 height 779
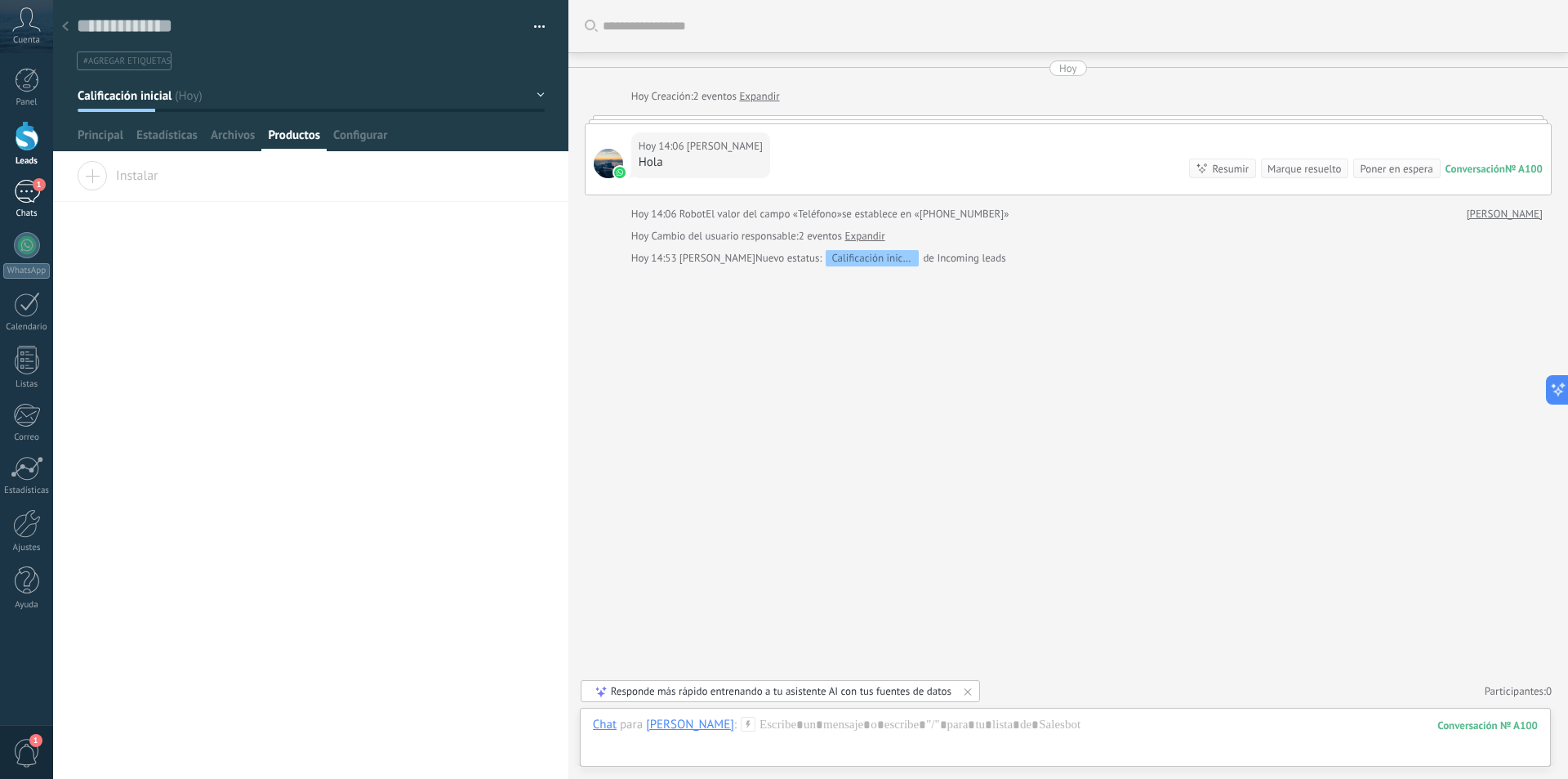
click at [25, 195] on div "1" at bounding box center [27, 192] width 26 height 24
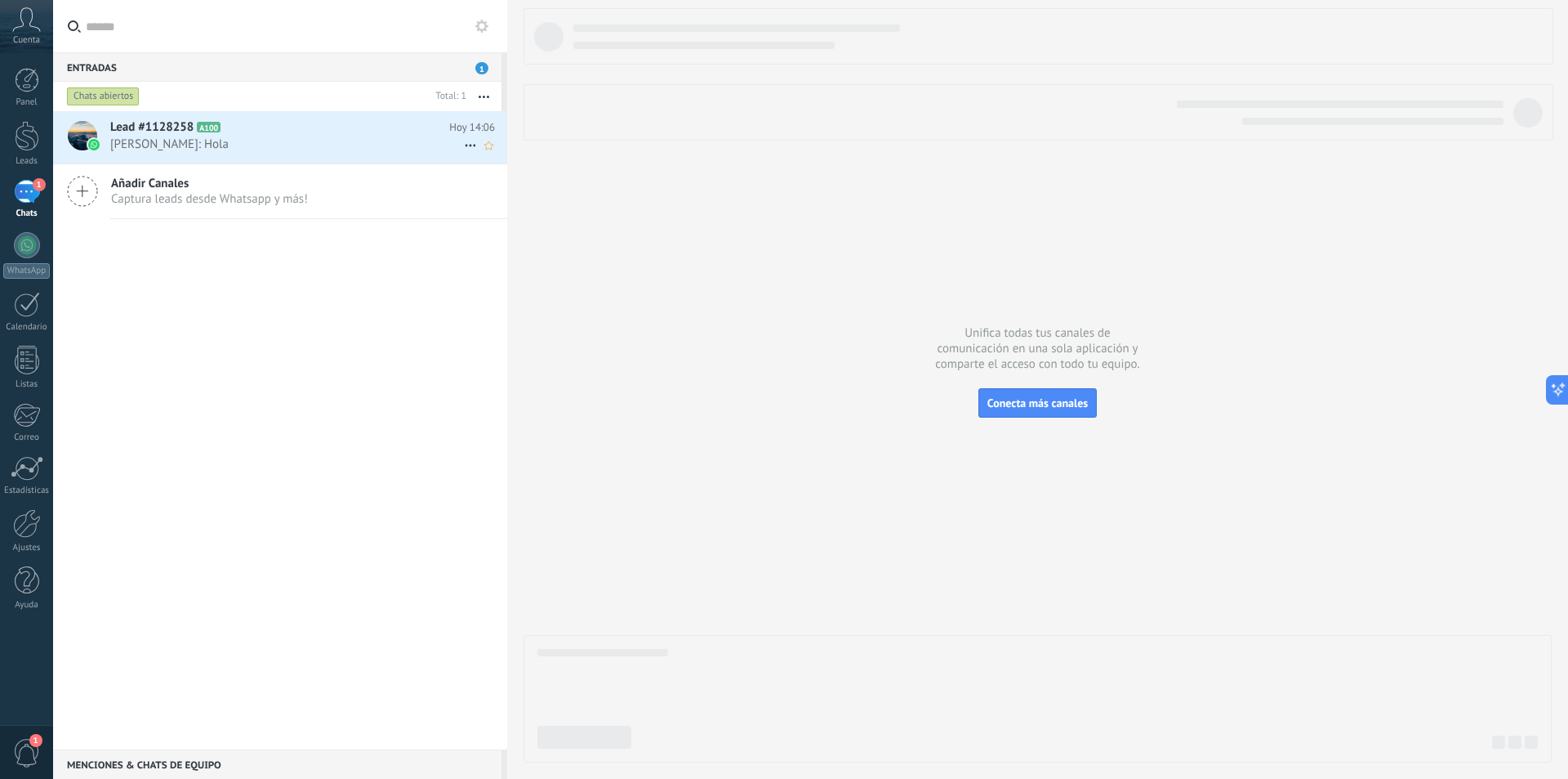
click at [330, 134] on h2 "Lead #1128258 A100" at bounding box center [280, 128] width 339 height 16
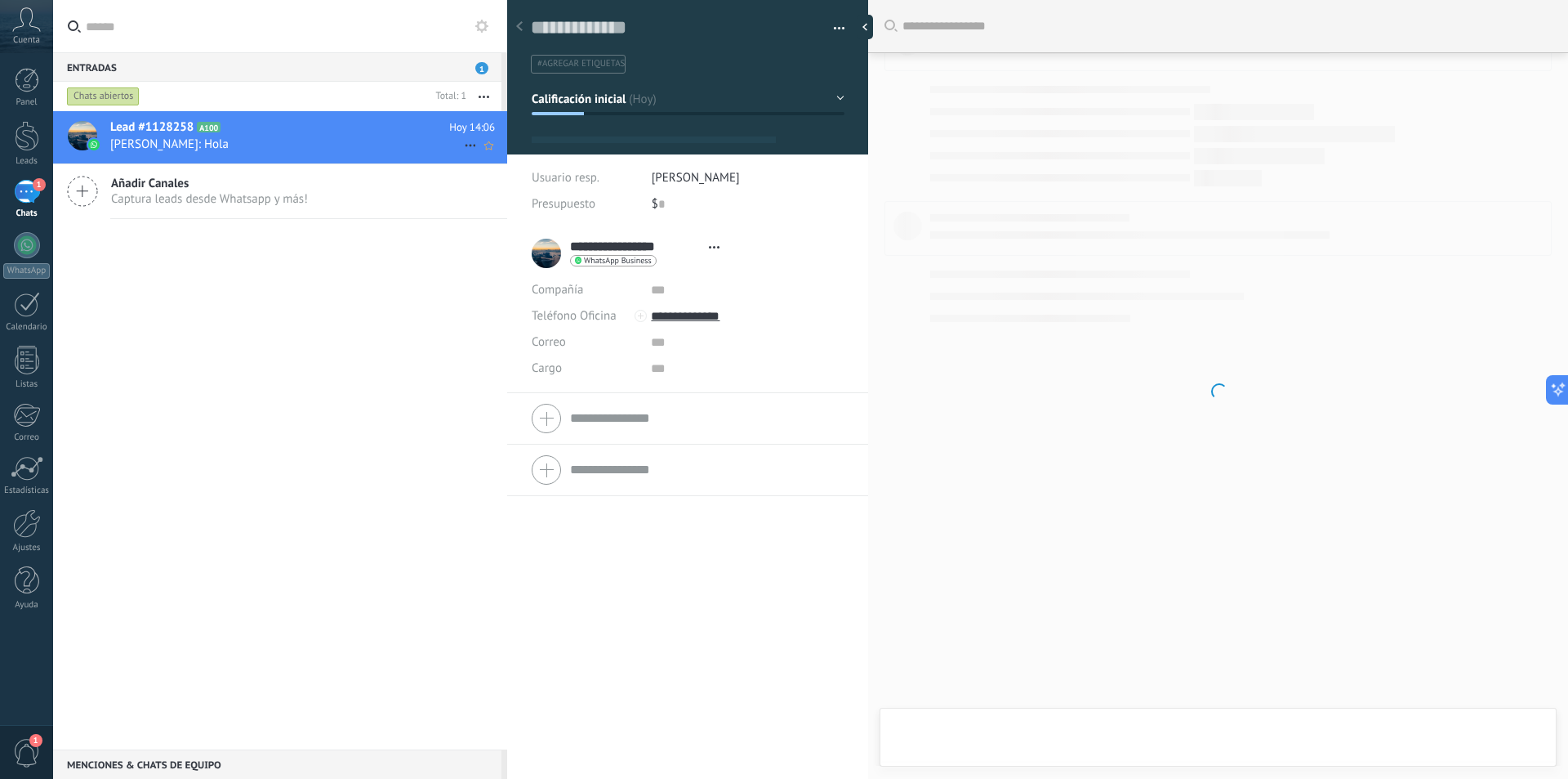
scroll to position [25, 0]
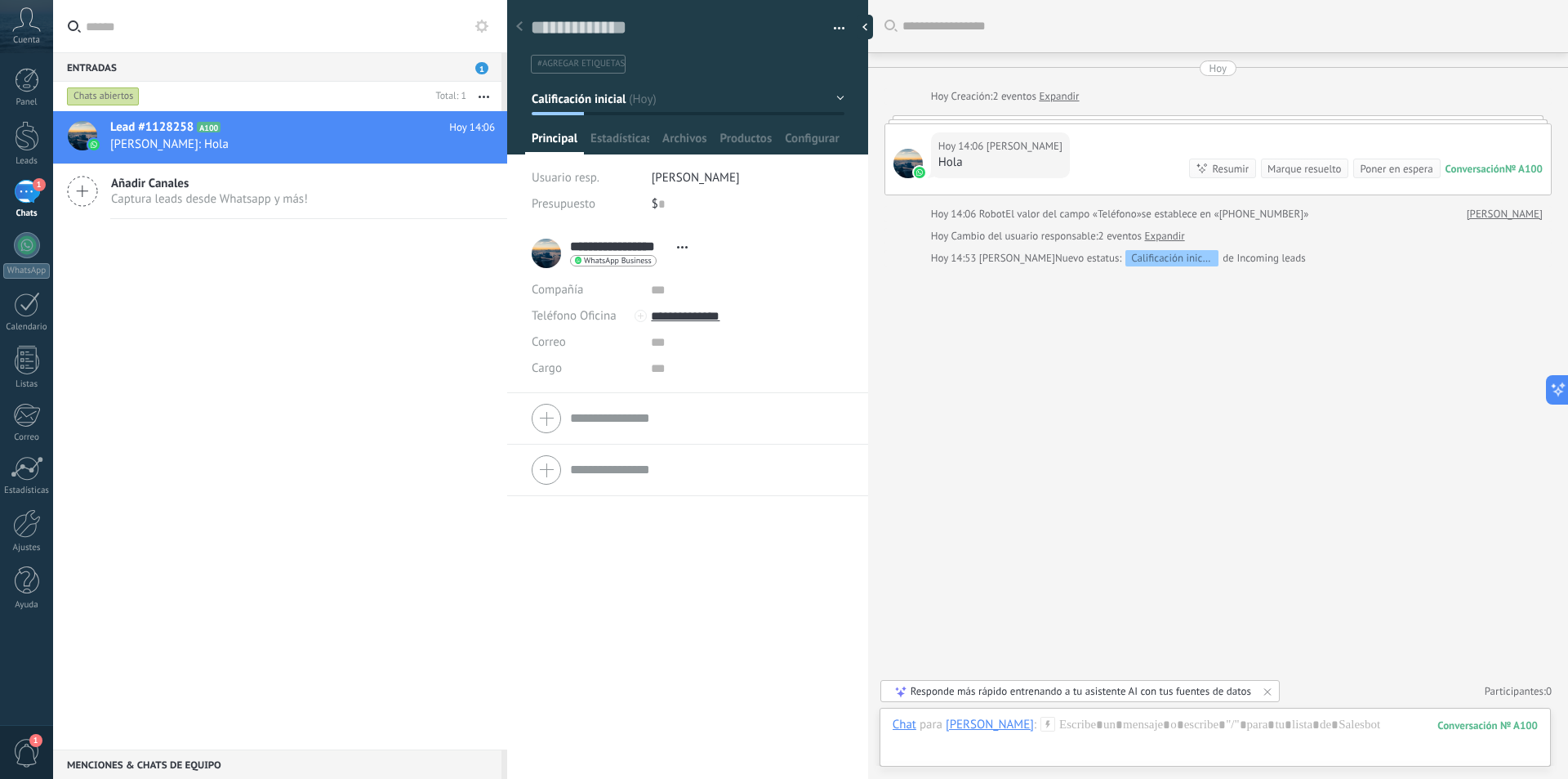
click at [545, 244] on div "**********" at bounding box center [613, 253] width 164 height 41
click at [687, 243] on span "Abrir detalle Copie el nombre Desatar Contacto principal" at bounding box center [682, 247] width 27 height 12
click at [716, 264] on link "Abrir detalle" at bounding box center [734, 269] width 66 height 16
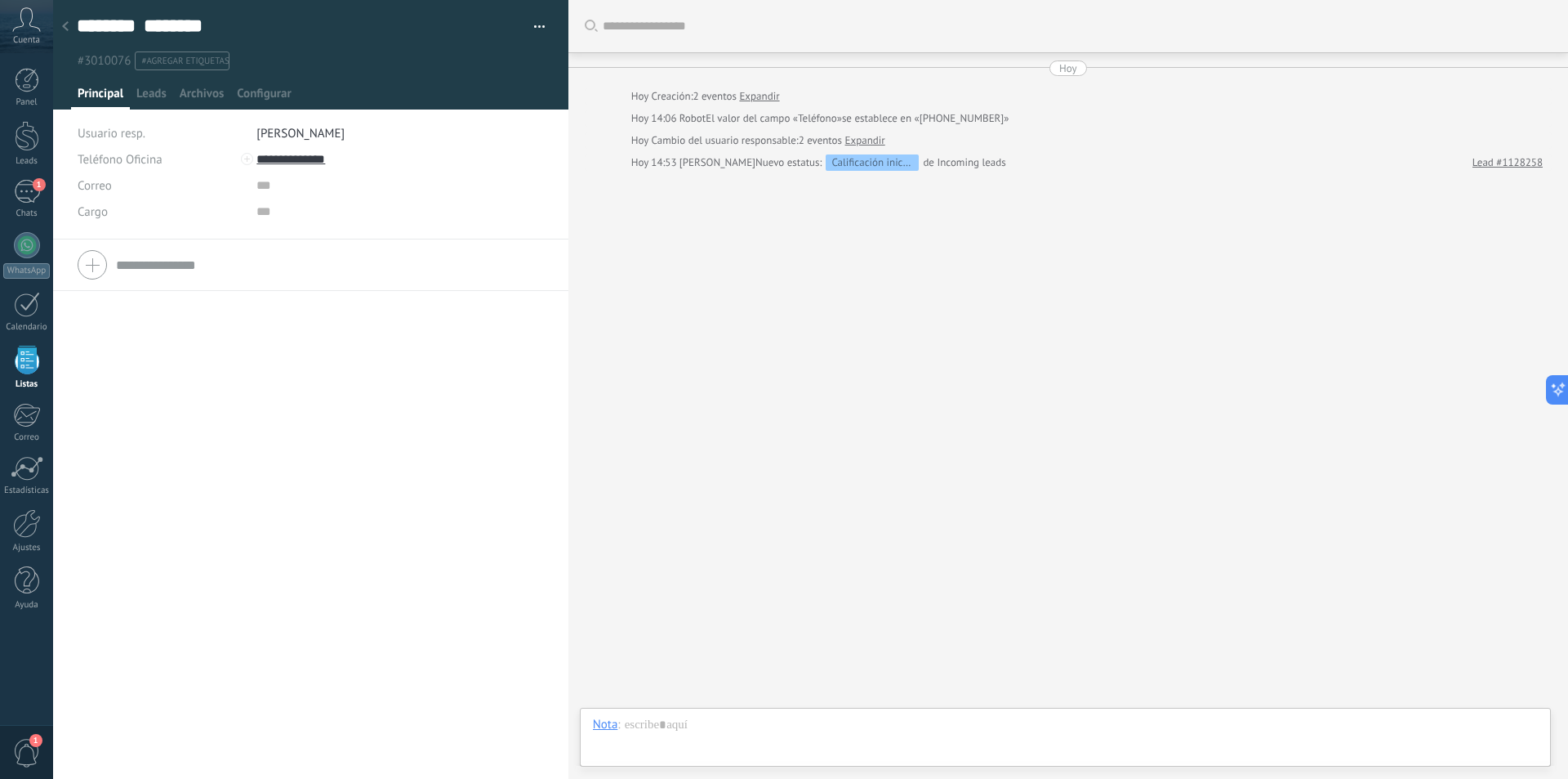
click at [869, 139] on link "Expandir" at bounding box center [865, 141] width 40 height 16
click at [24, 200] on div "1" at bounding box center [27, 192] width 26 height 24
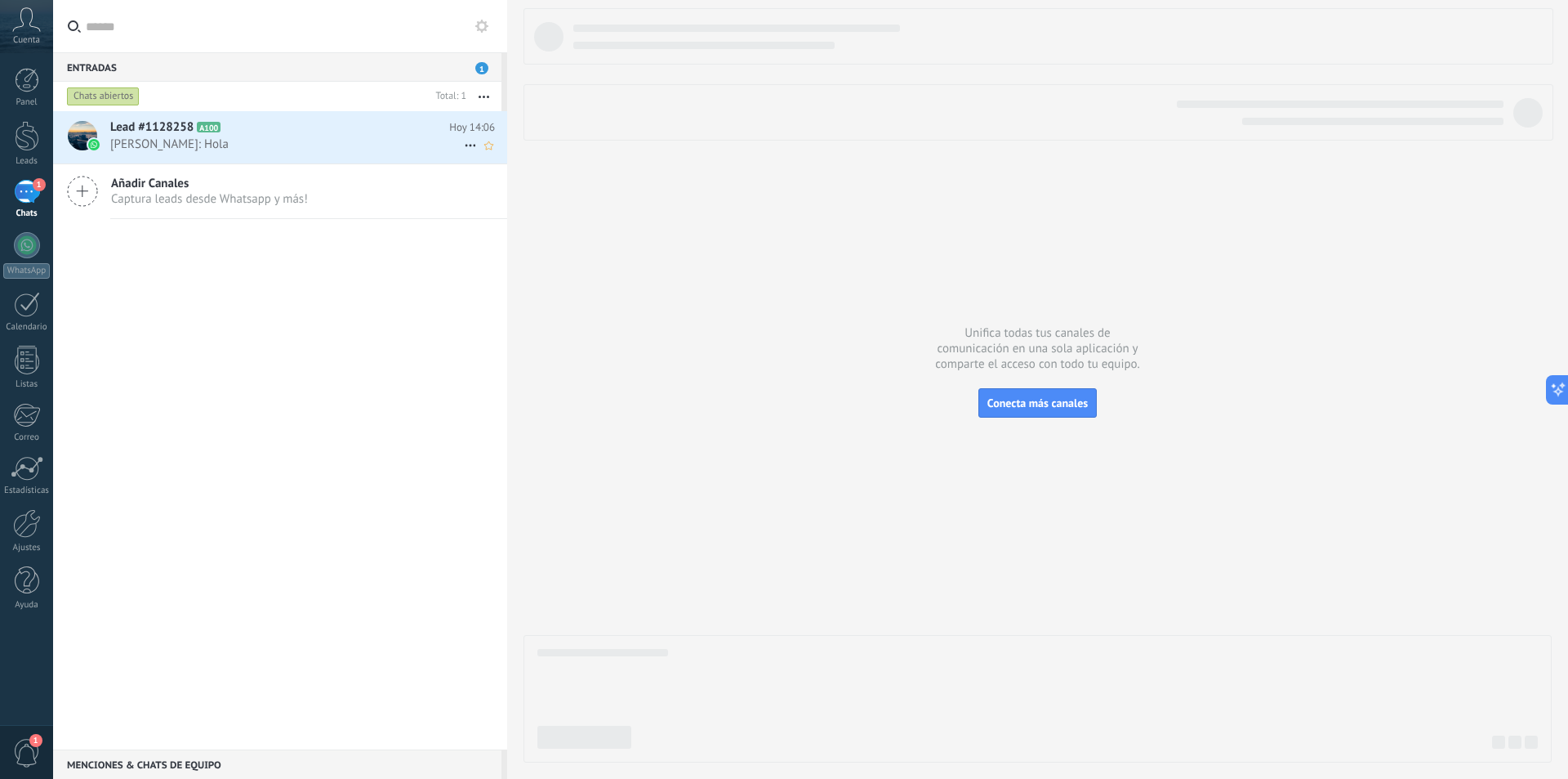
click at [466, 144] on icon at bounding box center [470, 146] width 20 height 20
click at [232, 308] on div at bounding box center [784, 389] width 1568 height 779
click at [238, 143] on span "[PERSON_NAME]: Hola" at bounding box center [287, 145] width 354 height 16
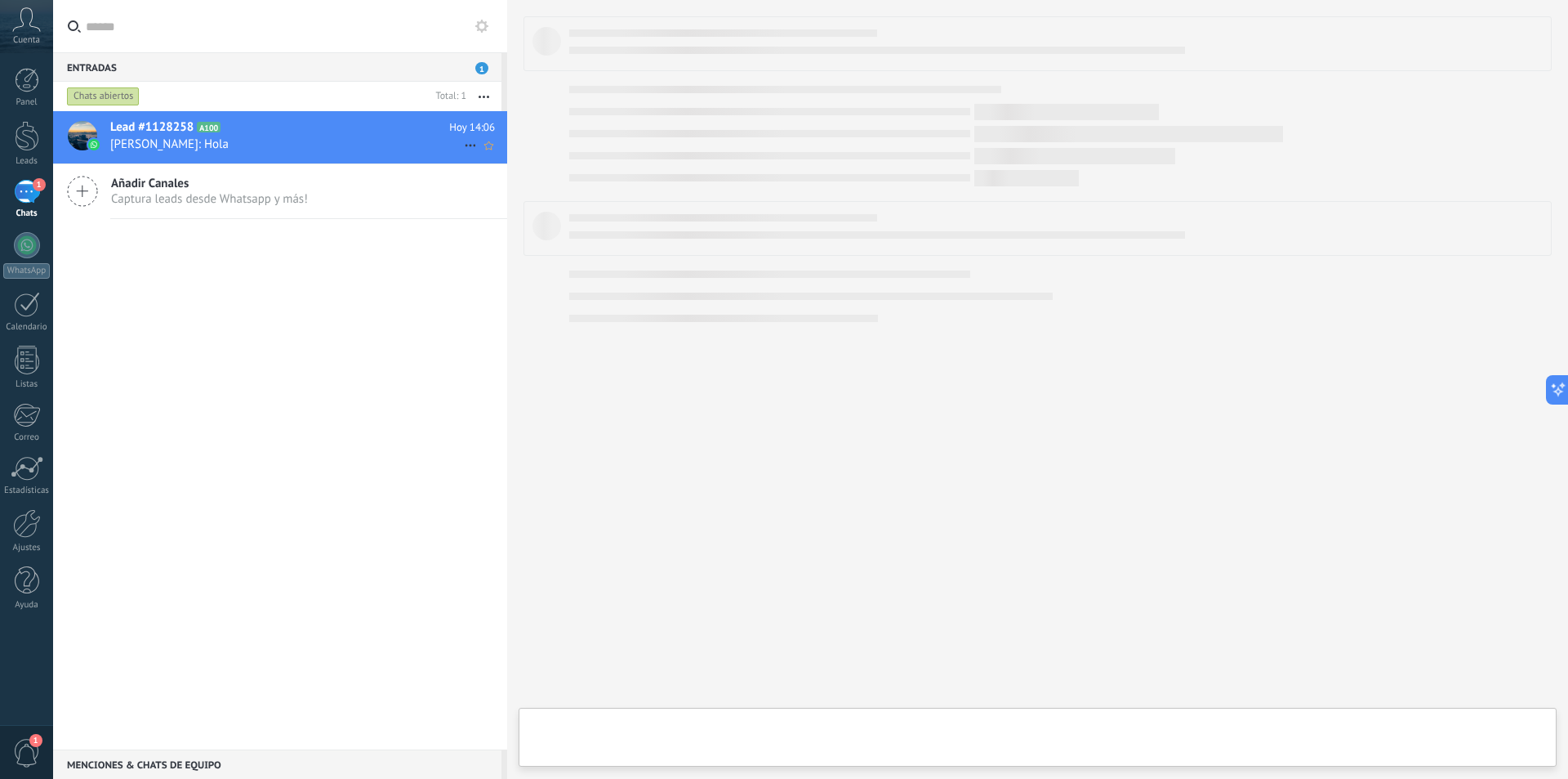
click at [297, 145] on span "[PERSON_NAME]: Hola" at bounding box center [287, 145] width 354 height 16
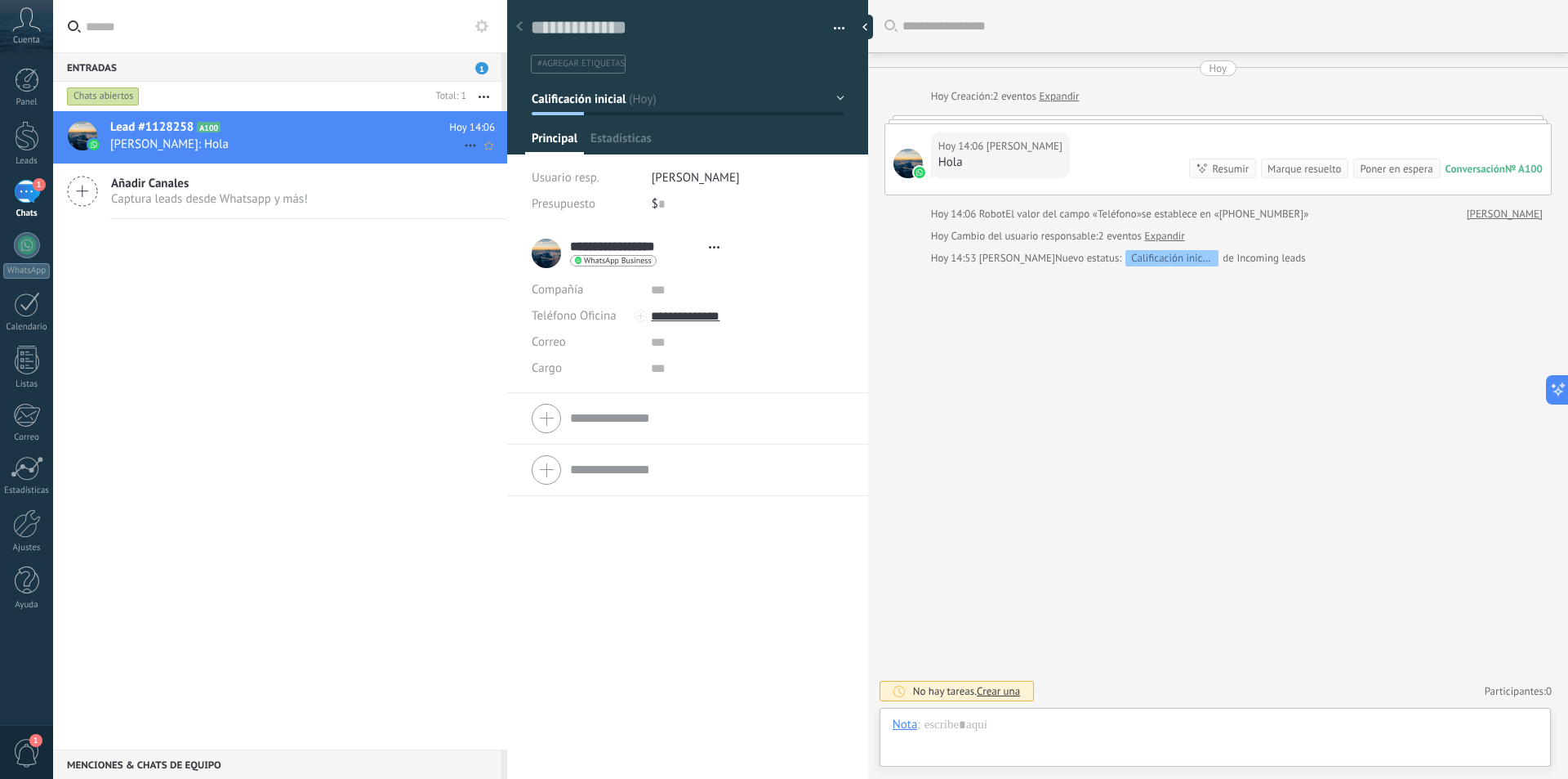
type textarea "**********"
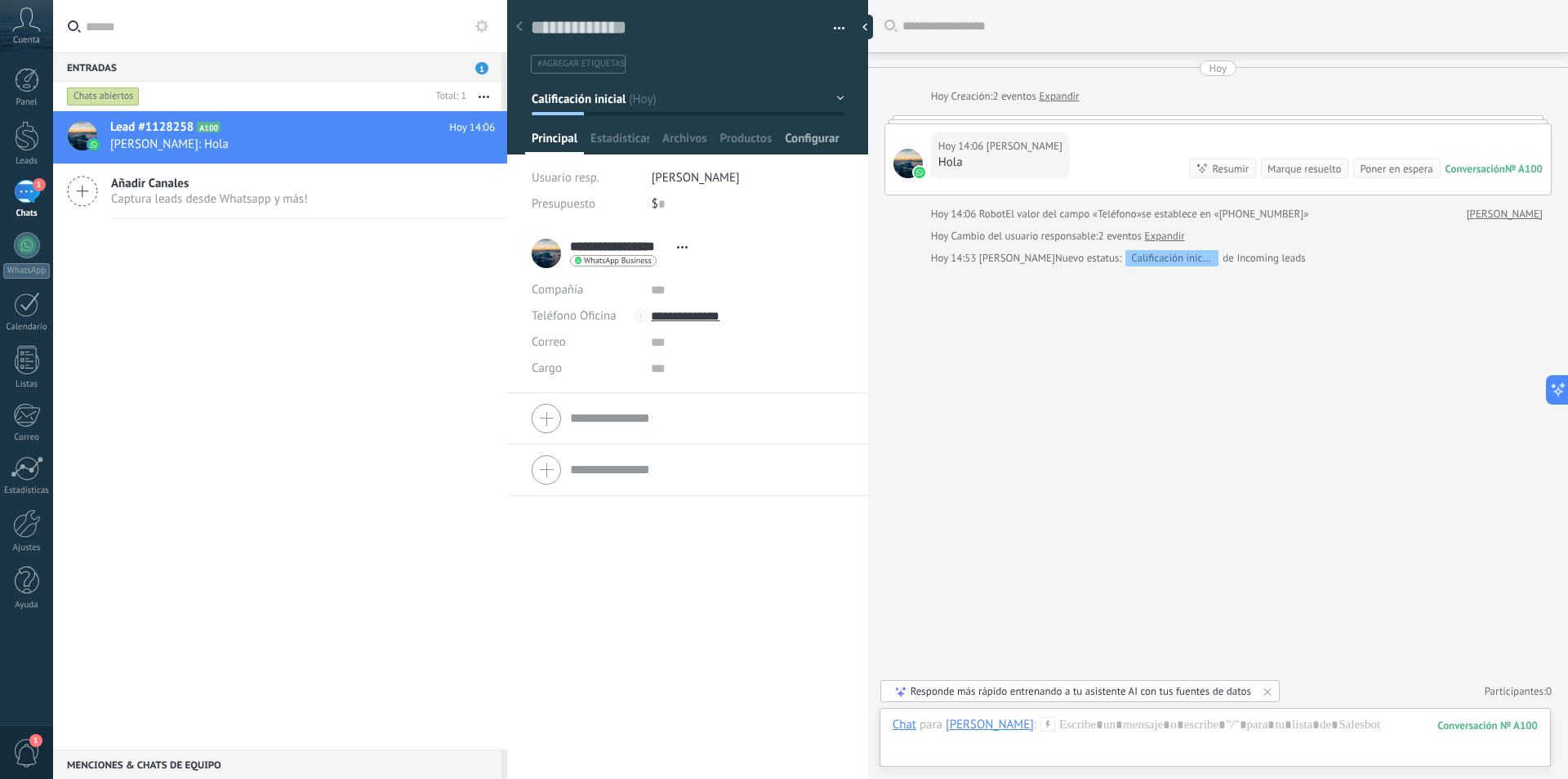
click at [802, 140] on span "Configurar" at bounding box center [811, 143] width 54 height 24
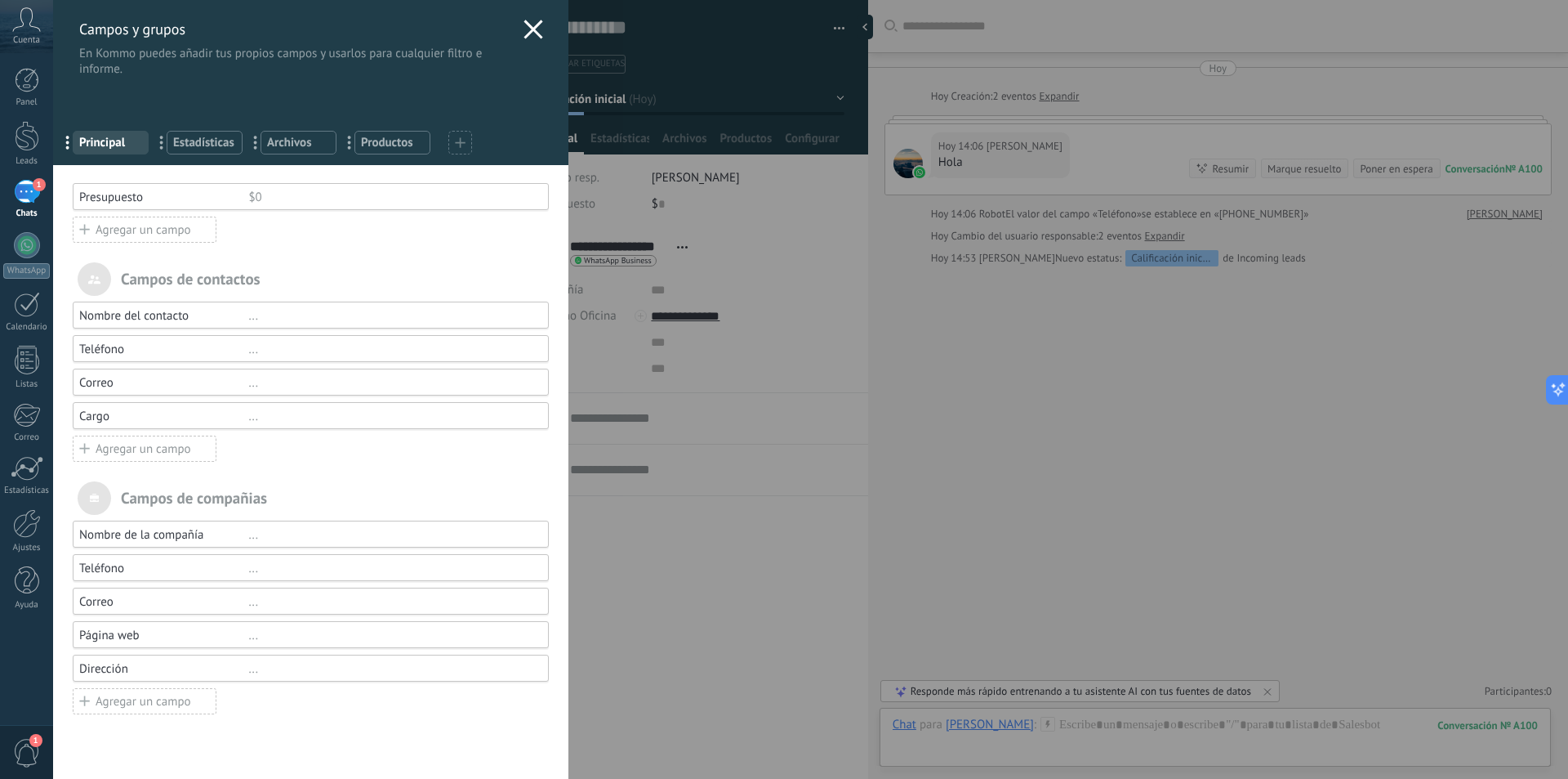
click at [154, 445] on div "Agregar un campo" at bounding box center [145, 449] width 144 height 26
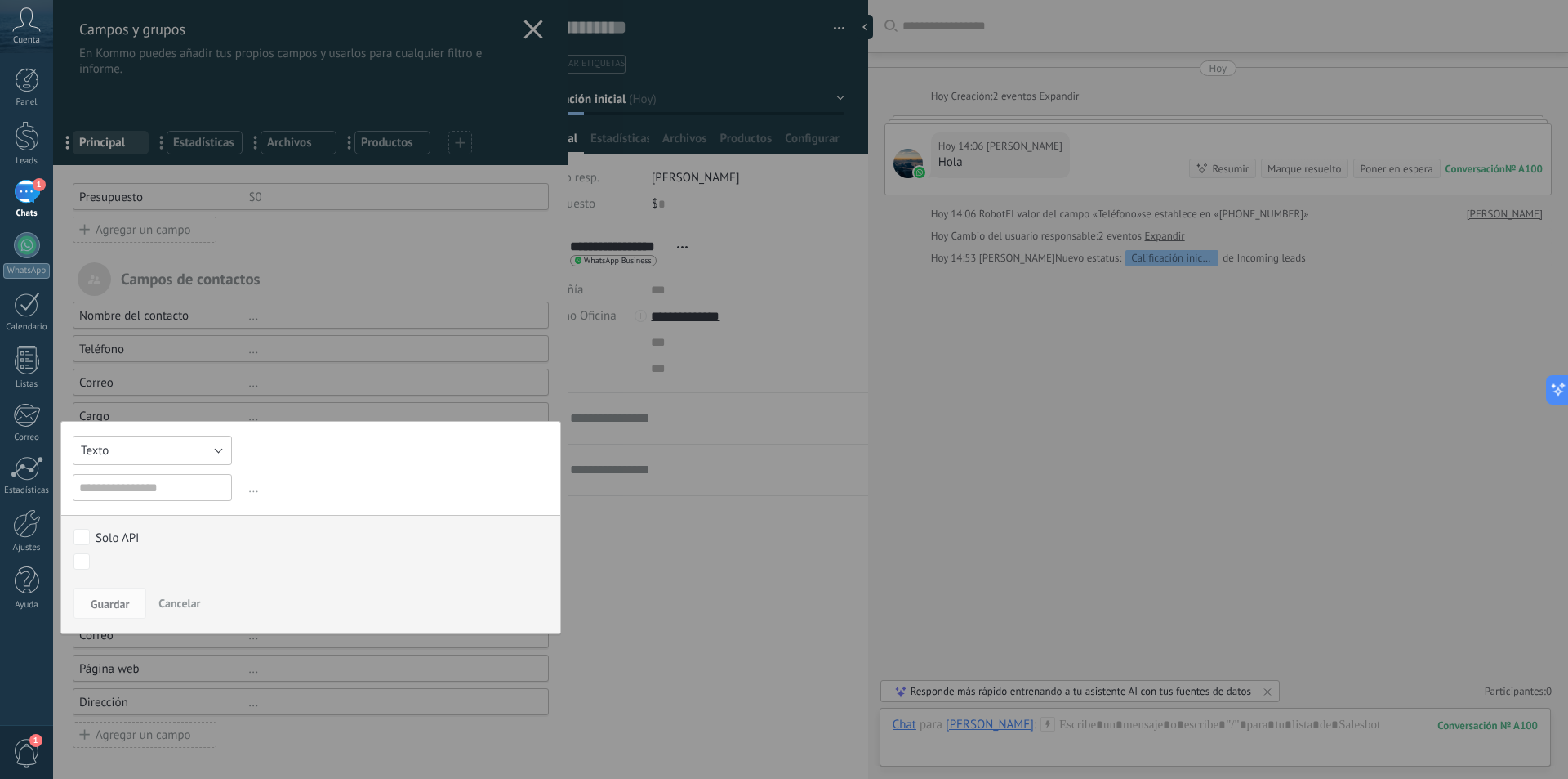
click at [187, 437] on button "Texto" at bounding box center [153, 450] width 159 height 29
click at [153, 455] on button "Texto" at bounding box center [153, 450] width 159 height 29
click at [174, 441] on button "Texto" at bounding box center [153, 450] width 159 height 29
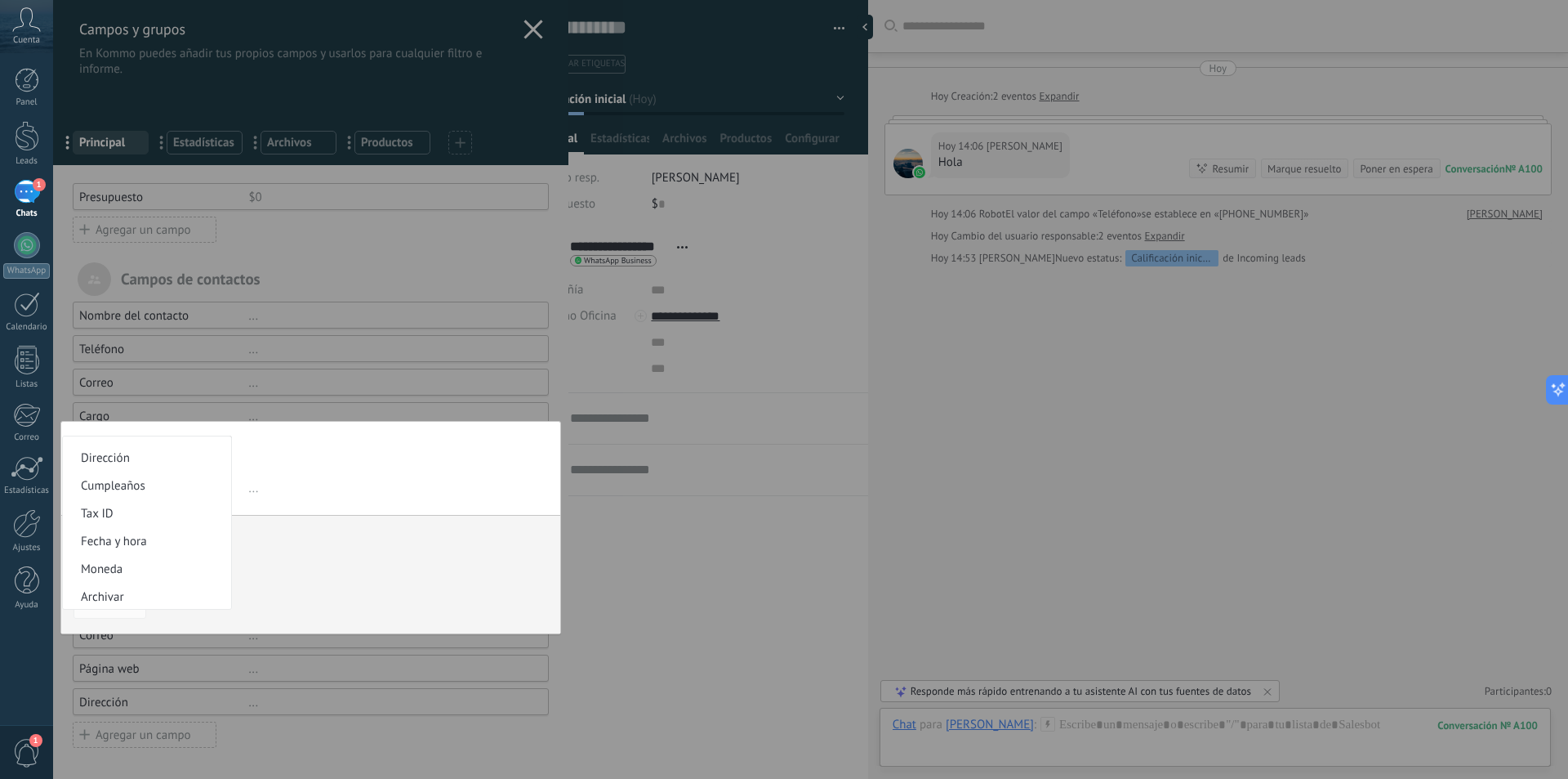
scroll to position [272, 0]
click at [182, 450] on button "Texto" at bounding box center [153, 450] width 159 height 29
click at [179, 474] on span "Número" at bounding box center [145, 479] width 163 height 16
click at [178, 458] on button "Número" at bounding box center [153, 450] width 159 height 29
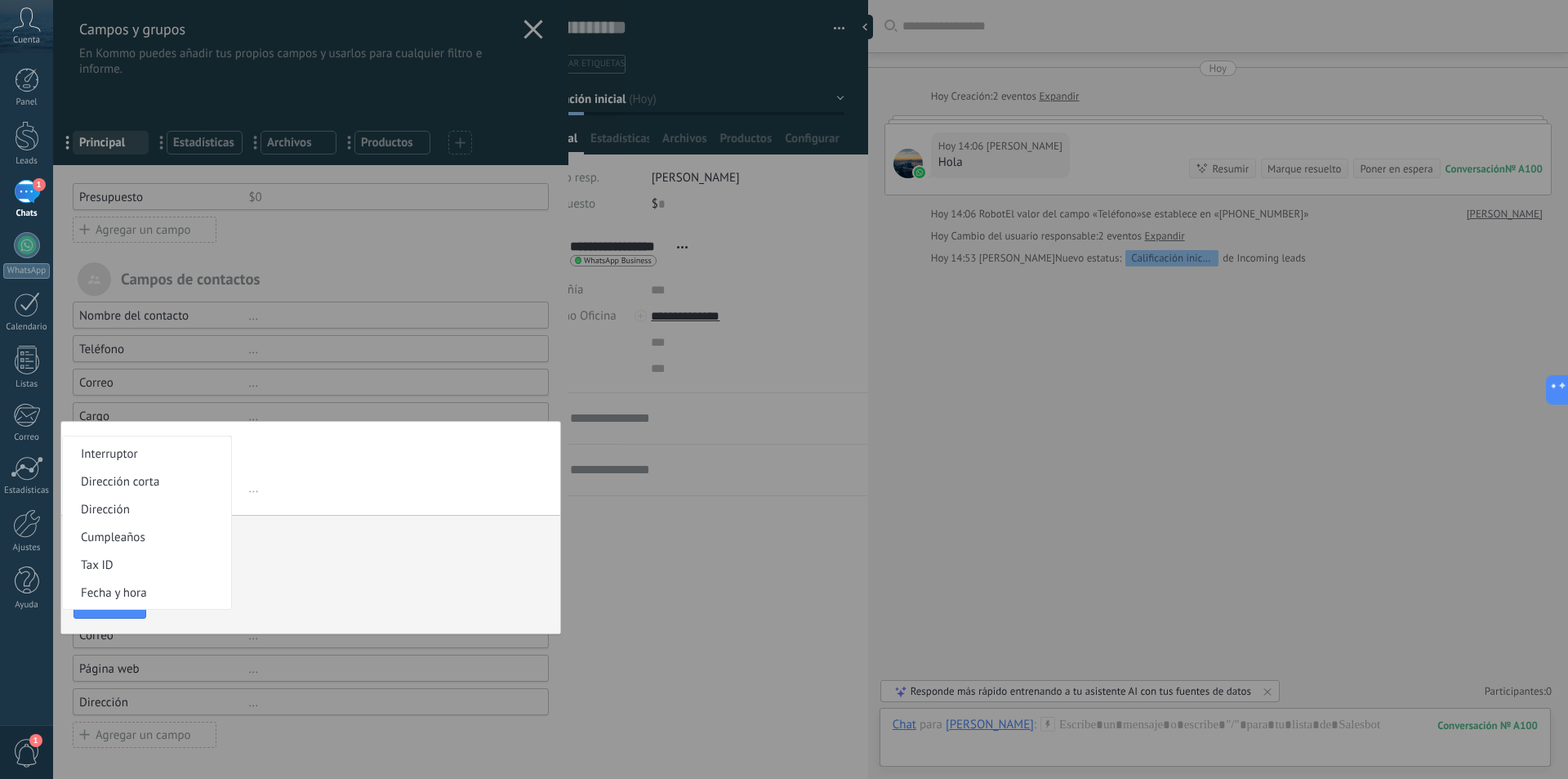
scroll to position [245, 0]
click at [163, 590] on span "Moneda" at bounding box center [145, 594] width 163 height 16
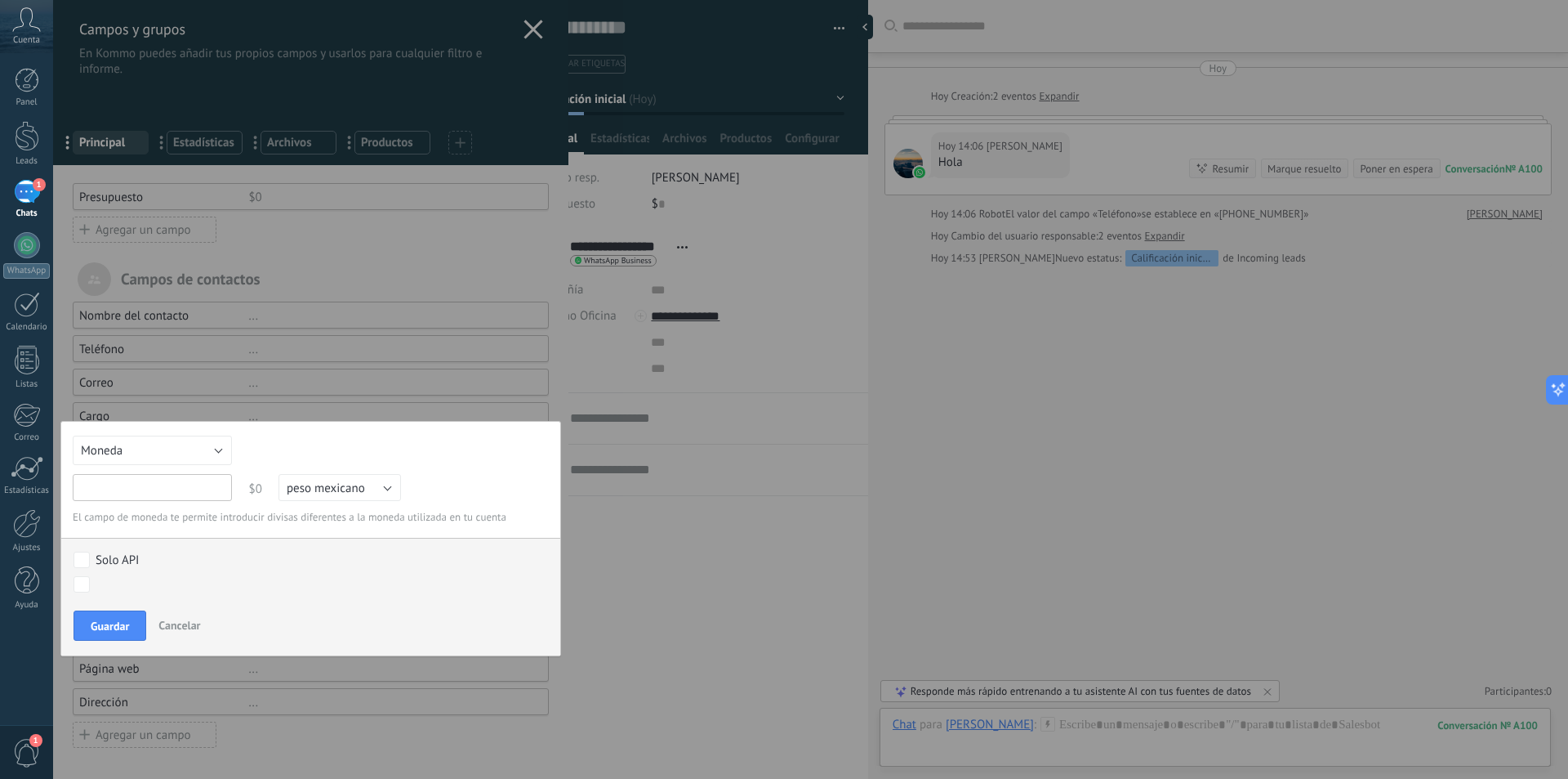
click at [184, 490] on input "text" at bounding box center [153, 487] width 159 height 27
type input "**********"
click at [0, 0] on div "Calificación inicial Contacto humano Cita agendada Negociación Documentación / …" at bounding box center [0, 0] width 0 height 0
click at [0, 0] on div "Calificación inicial" at bounding box center [0, 0] width 0 height 0
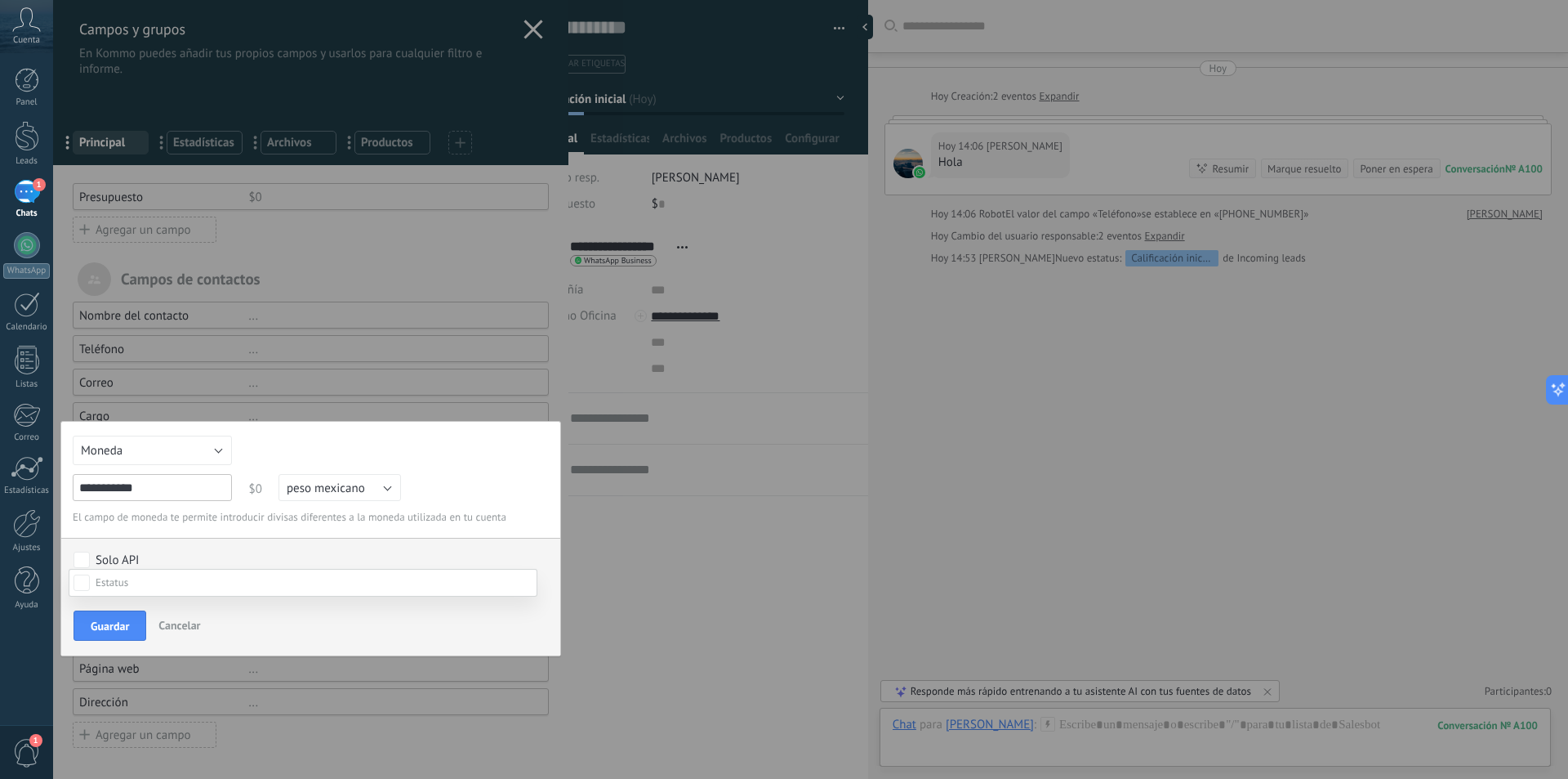
click at [0, 0] on div "Calificación inicial" at bounding box center [0, 0] width 0 height 0
click at [0, 0] on label "Calificación inicial" at bounding box center [0, 0] width 0 height 0
click at [0, 0] on label "Contacto humano" at bounding box center [0, 0] width 0 height 0
click at [0, 0] on div "Calificación inicial" at bounding box center [0, 0] width 0 height 0
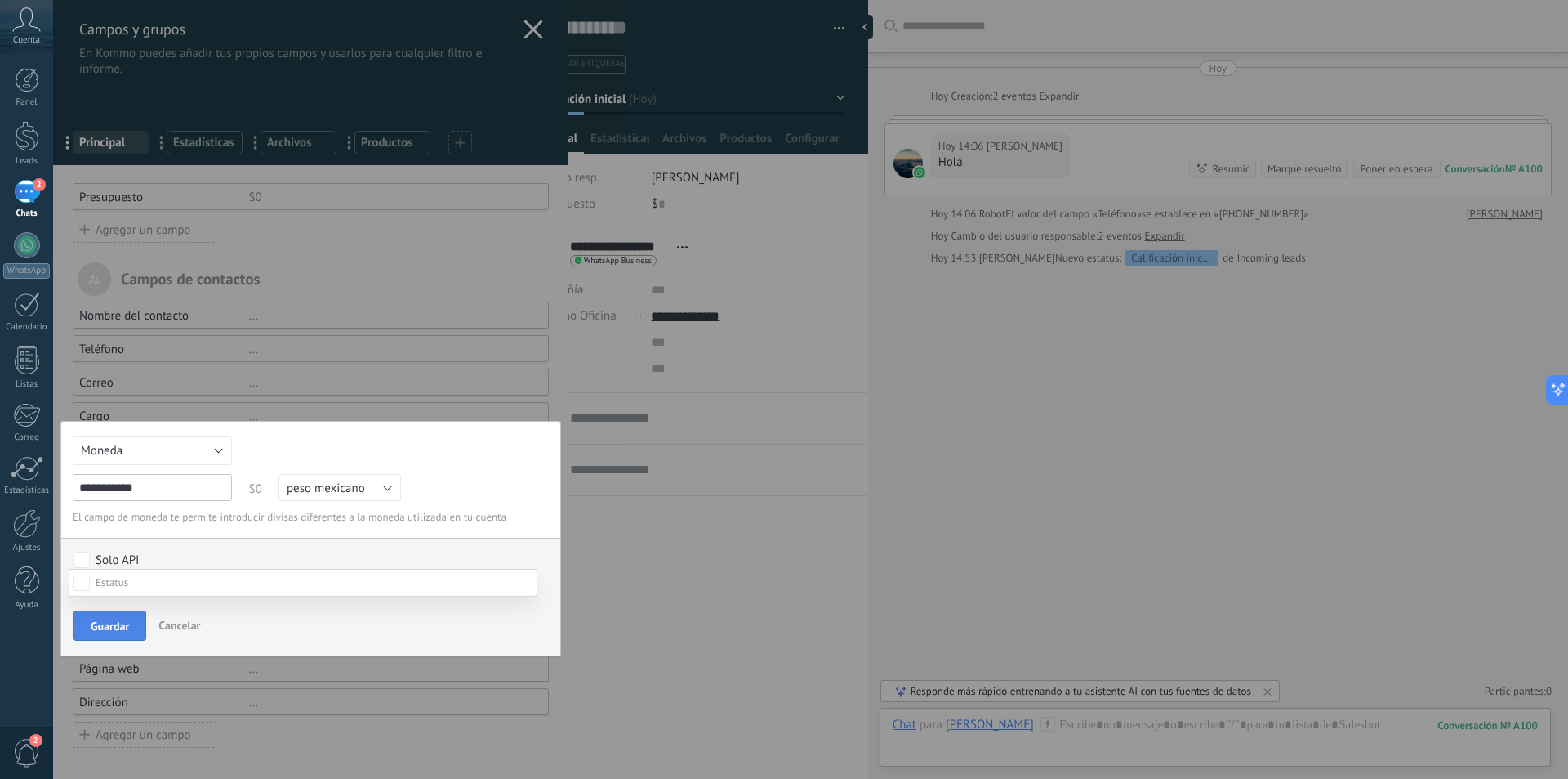
click at [98, 614] on div "Calificación inicial Contacto humano Cita agendada Negociación Documentación / …" at bounding box center [303, 673] width 469 height 210
click at [117, 620] on span "Guardar" at bounding box center [110, 625] width 39 height 11
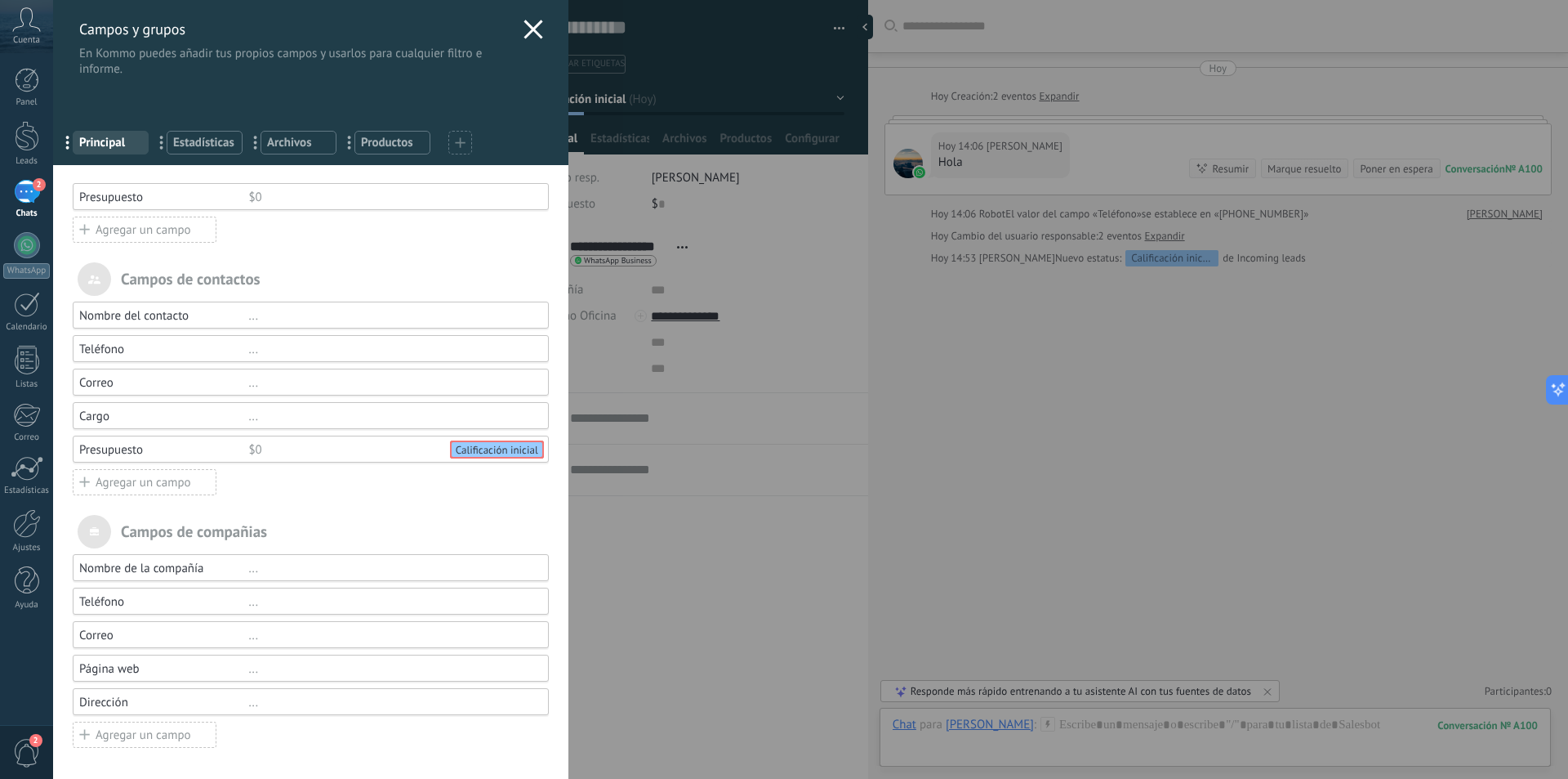
click at [160, 482] on div "Agregar un campo" at bounding box center [145, 482] width 144 height 26
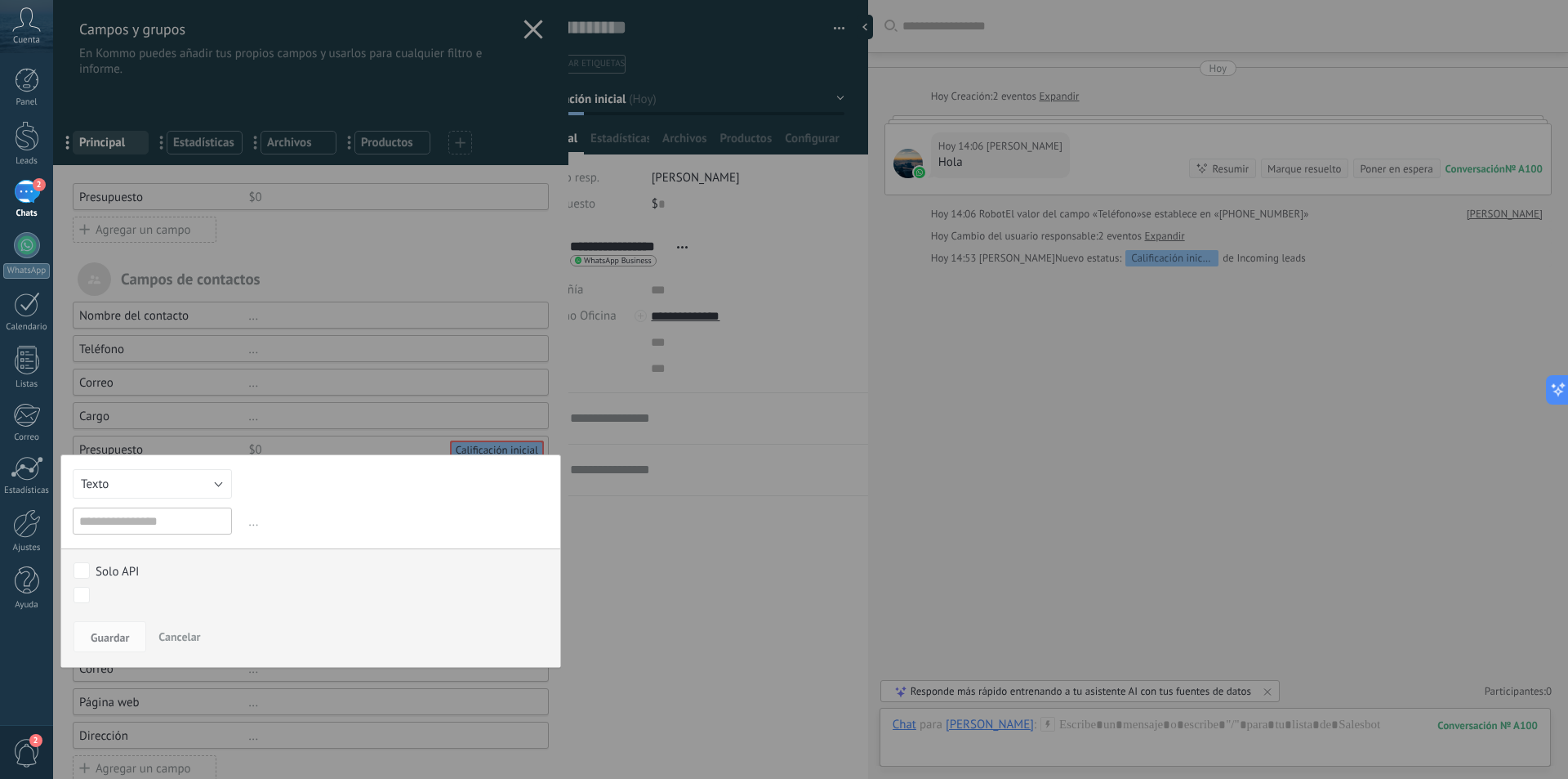
click at [151, 526] on input "text" at bounding box center [153, 521] width 159 height 27
type input "**********"
click at [169, 483] on button "Texto" at bounding box center [153, 483] width 159 height 29
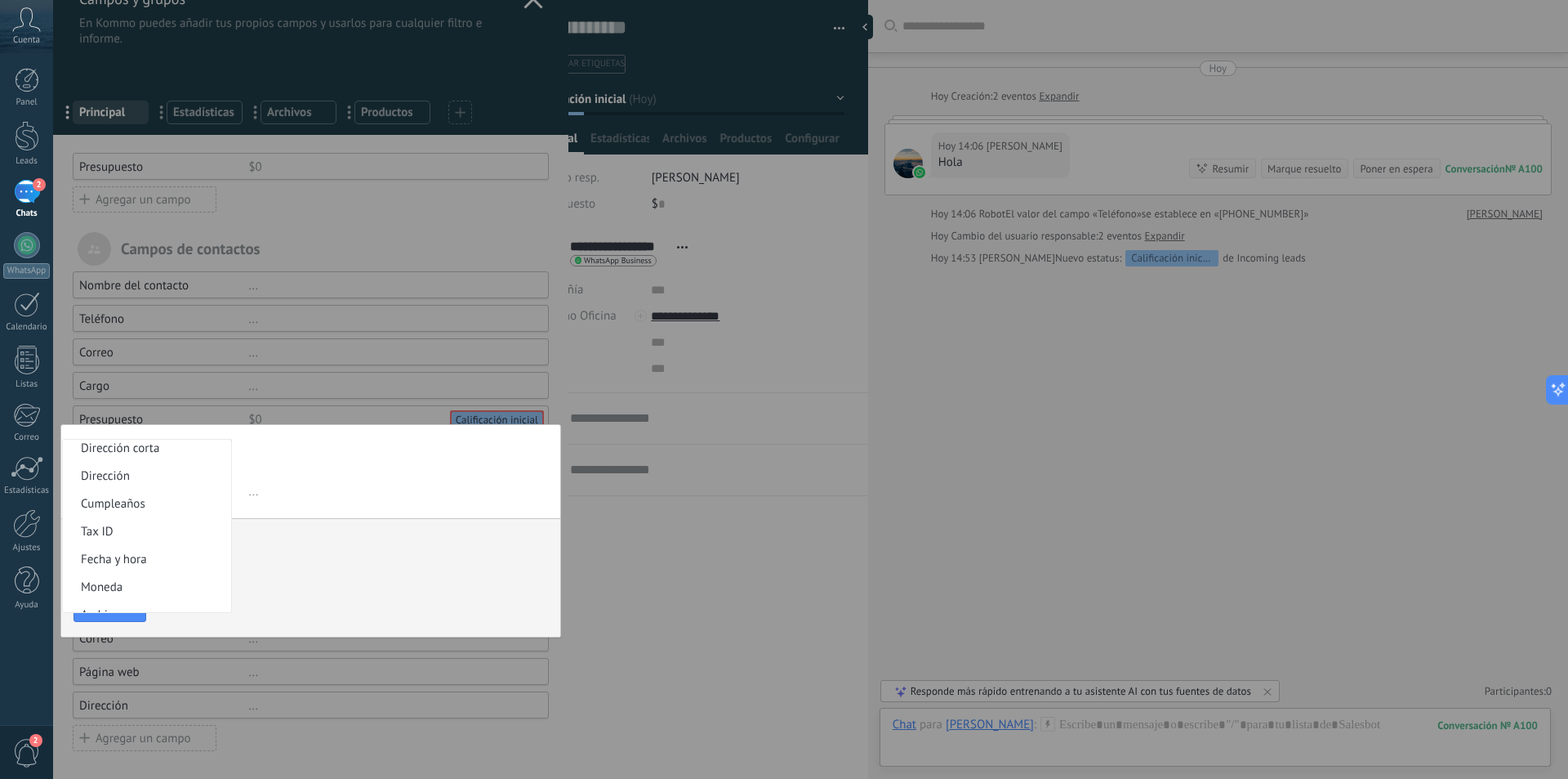
scroll to position [272, 0]
click at [130, 549] on span "Fecha y hora" at bounding box center [145, 544] width 163 height 16
click at [0, 0] on div "Calificación inicial Contacto humano Cita agendada Negociación Documentación / …" at bounding box center [0, 0] width 0 height 0
click at [0, 0] on div "Calificación inicial" at bounding box center [0, 0] width 0 height 0
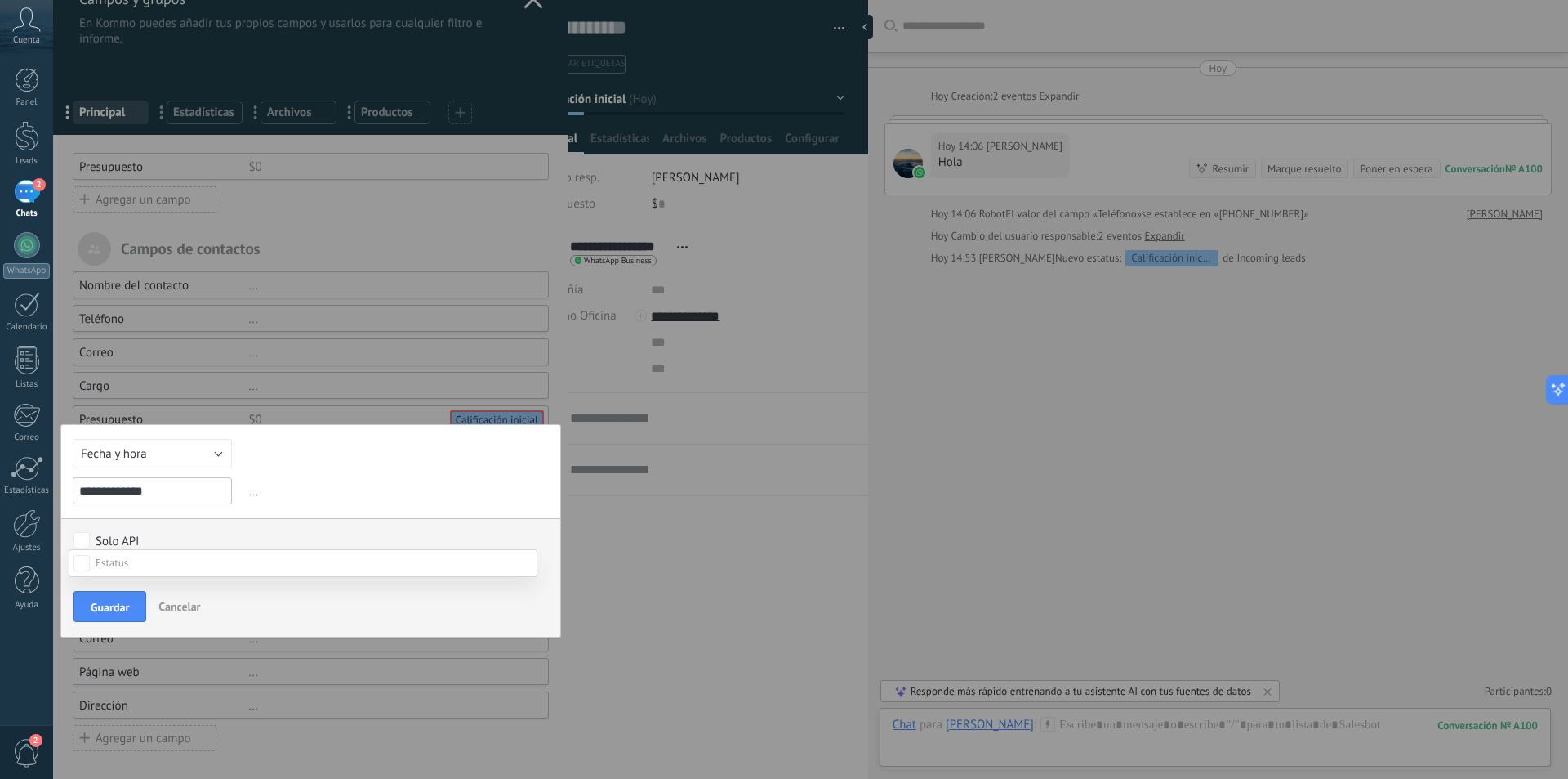
scroll to position [11, 0]
click at [424, 365] on div at bounding box center [810, 388] width 1515 height 779
click at [112, 603] on span "Guardar" at bounding box center [110, 606] width 39 height 11
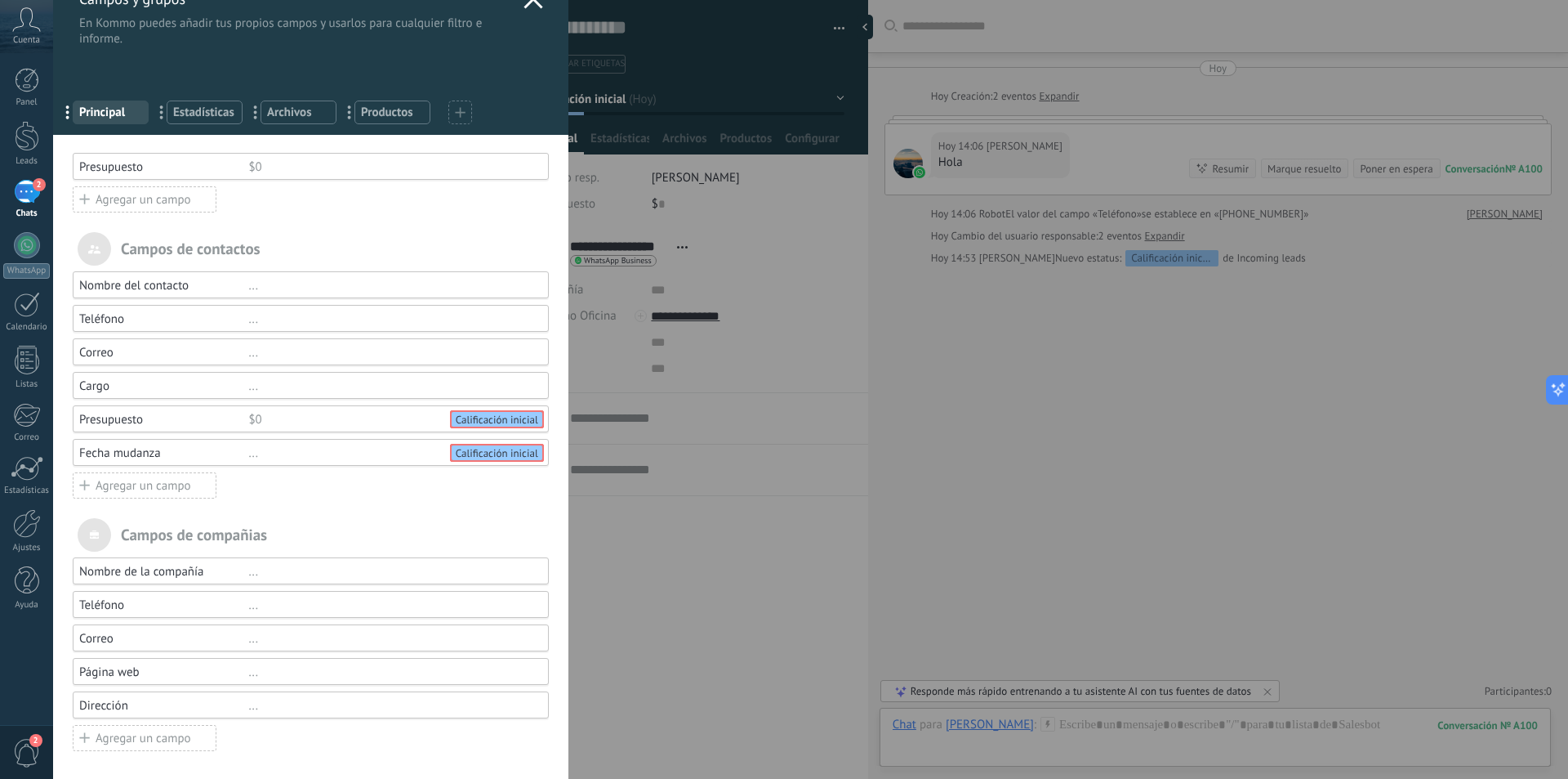
click at [53, 355] on div "Campos y grupos En Kommo puedes añadir tus propios campos y usarlos para cualqu…" at bounding box center [810, 389] width 1515 height 779
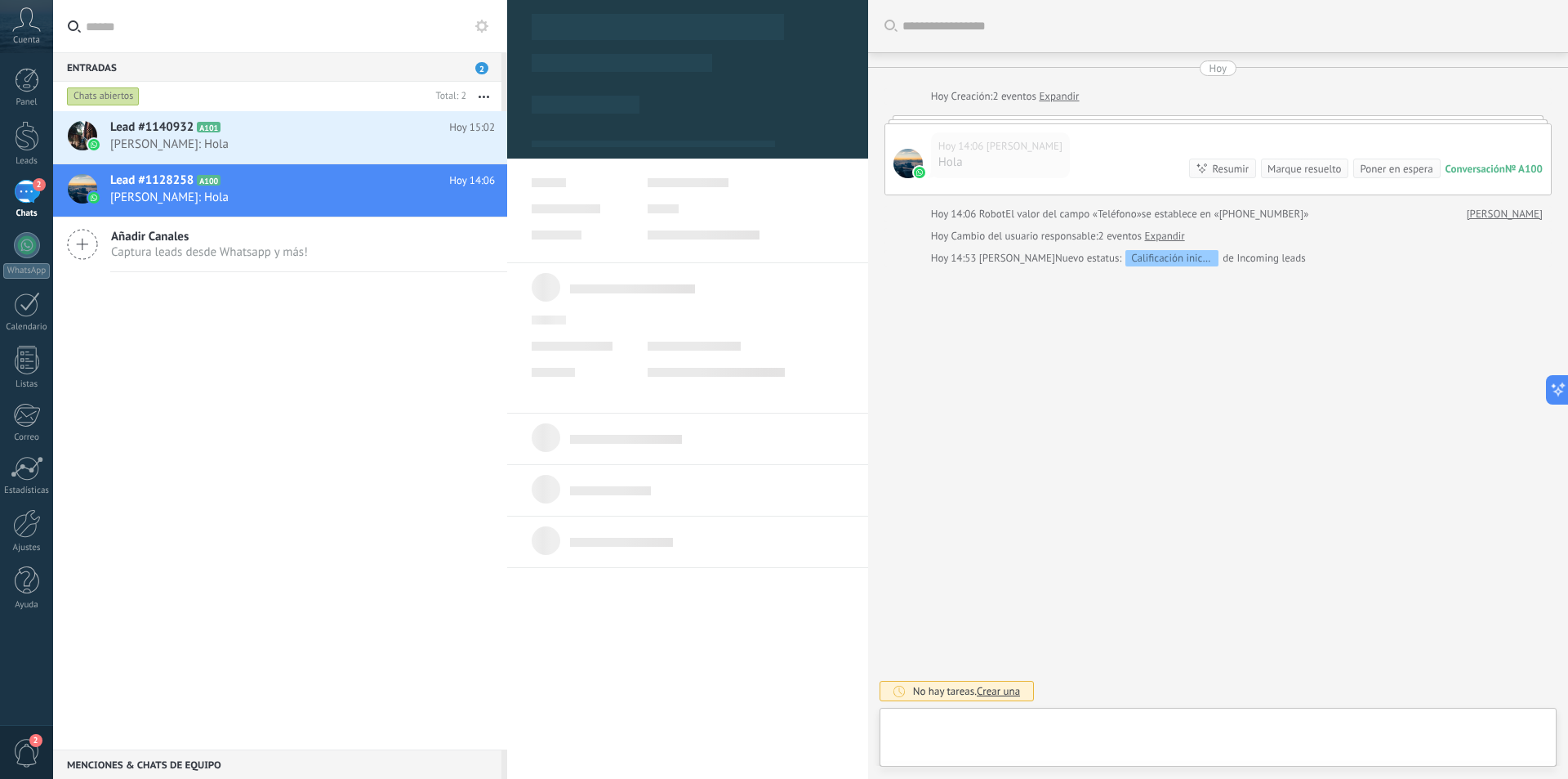
click at [27, 355] on div at bounding box center [27, 360] width 25 height 29
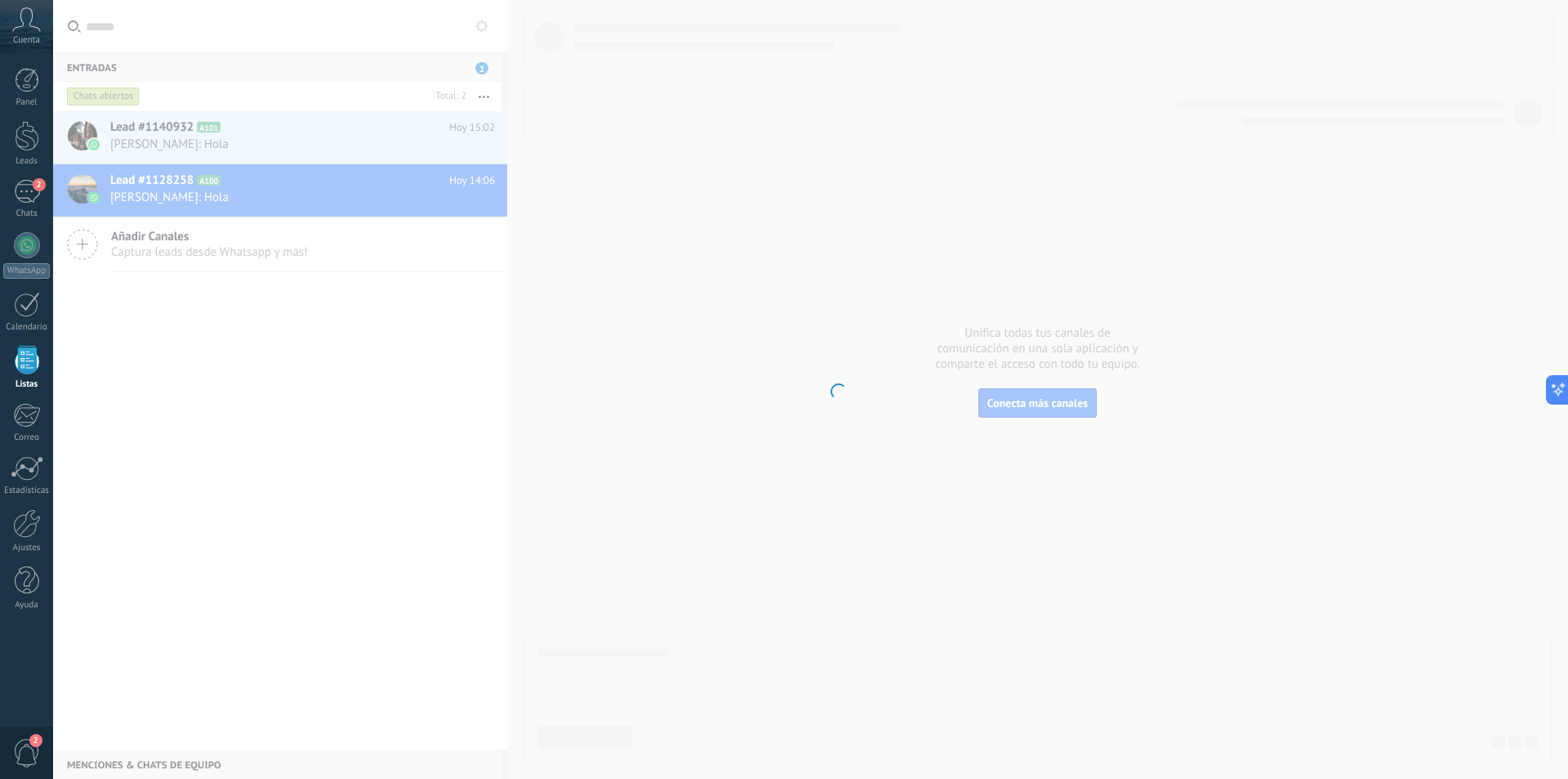
scroll to position [25, 0]
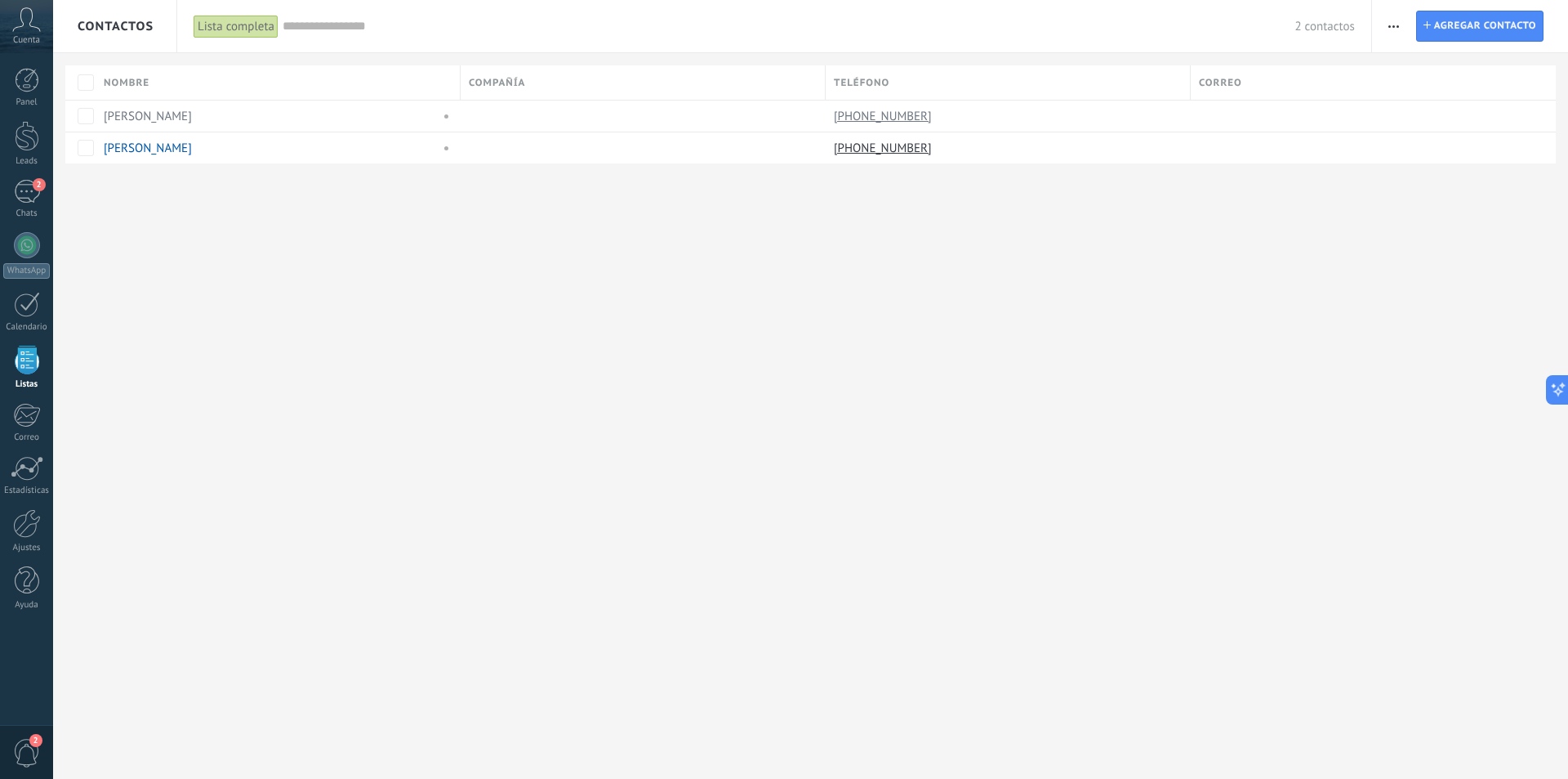
click at [1395, 25] on use "button" at bounding box center [1394, 26] width 11 height 2
click at [1430, 202] on span "Ajustes de la lista" at bounding box center [1449, 199] width 93 height 33
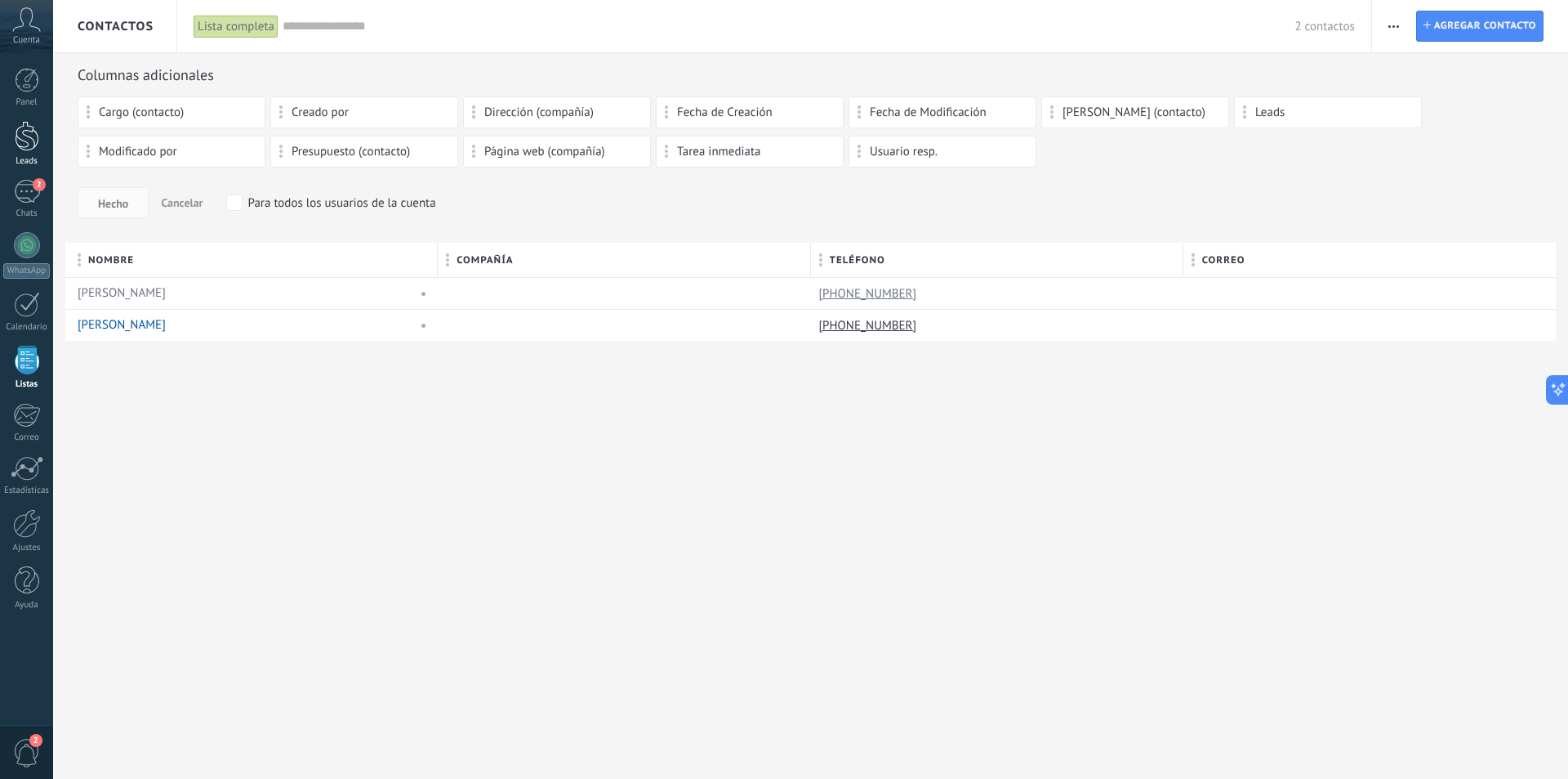
click at [20, 142] on div at bounding box center [27, 136] width 25 height 30
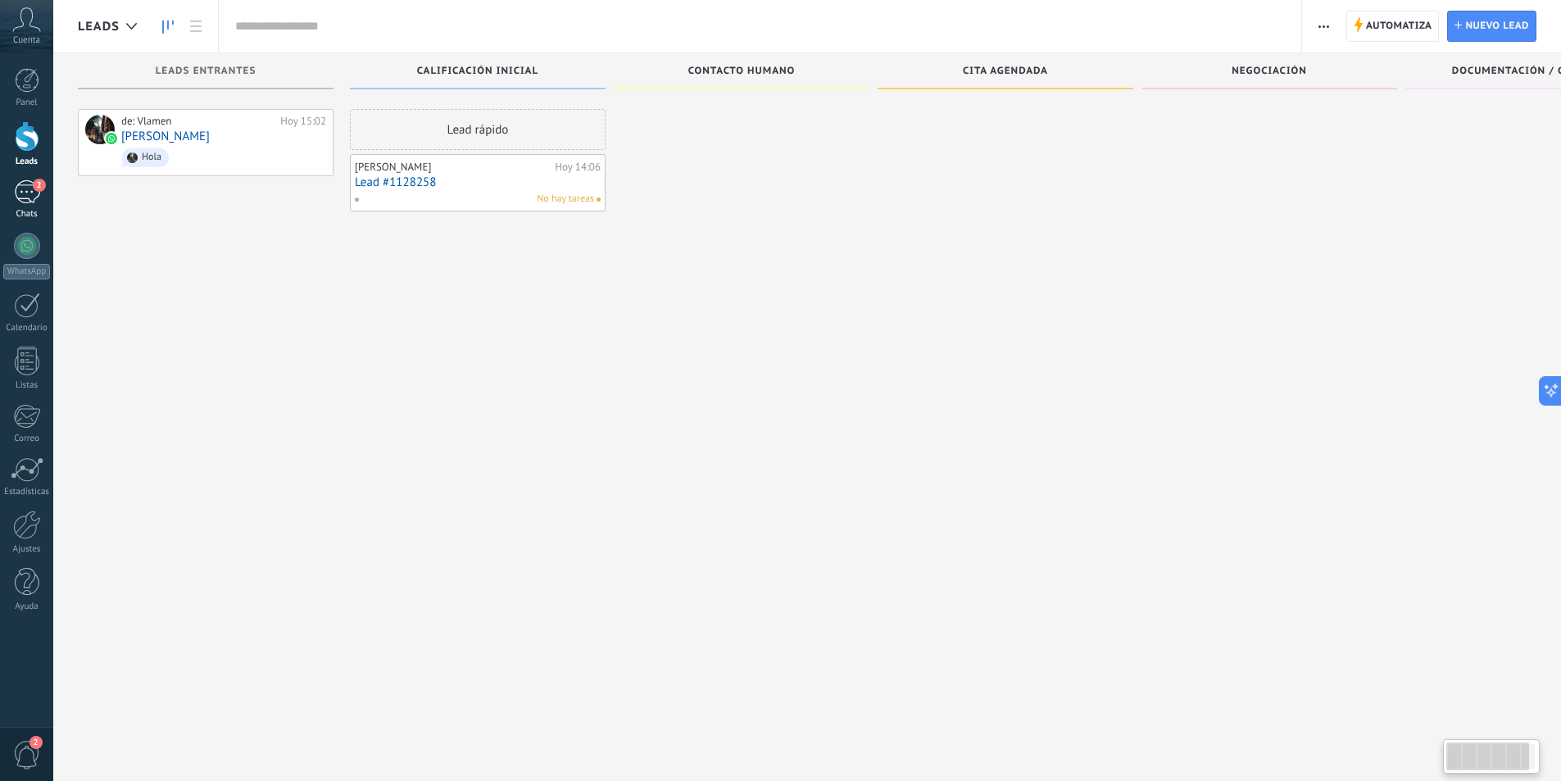
click at [28, 206] on link "2 Chats" at bounding box center [26, 199] width 53 height 39
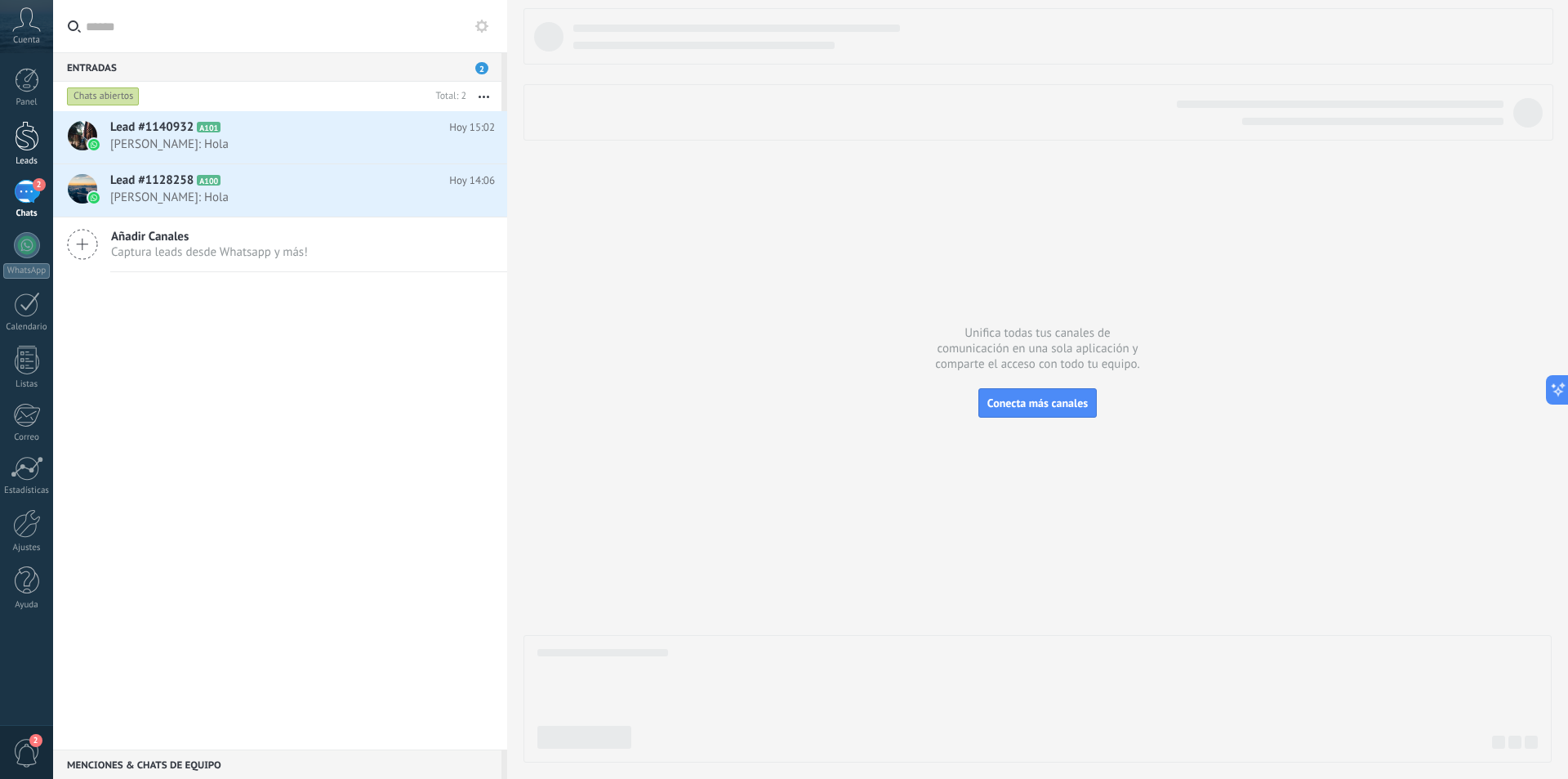
click at [27, 132] on div at bounding box center [27, 136] width 25 height 30
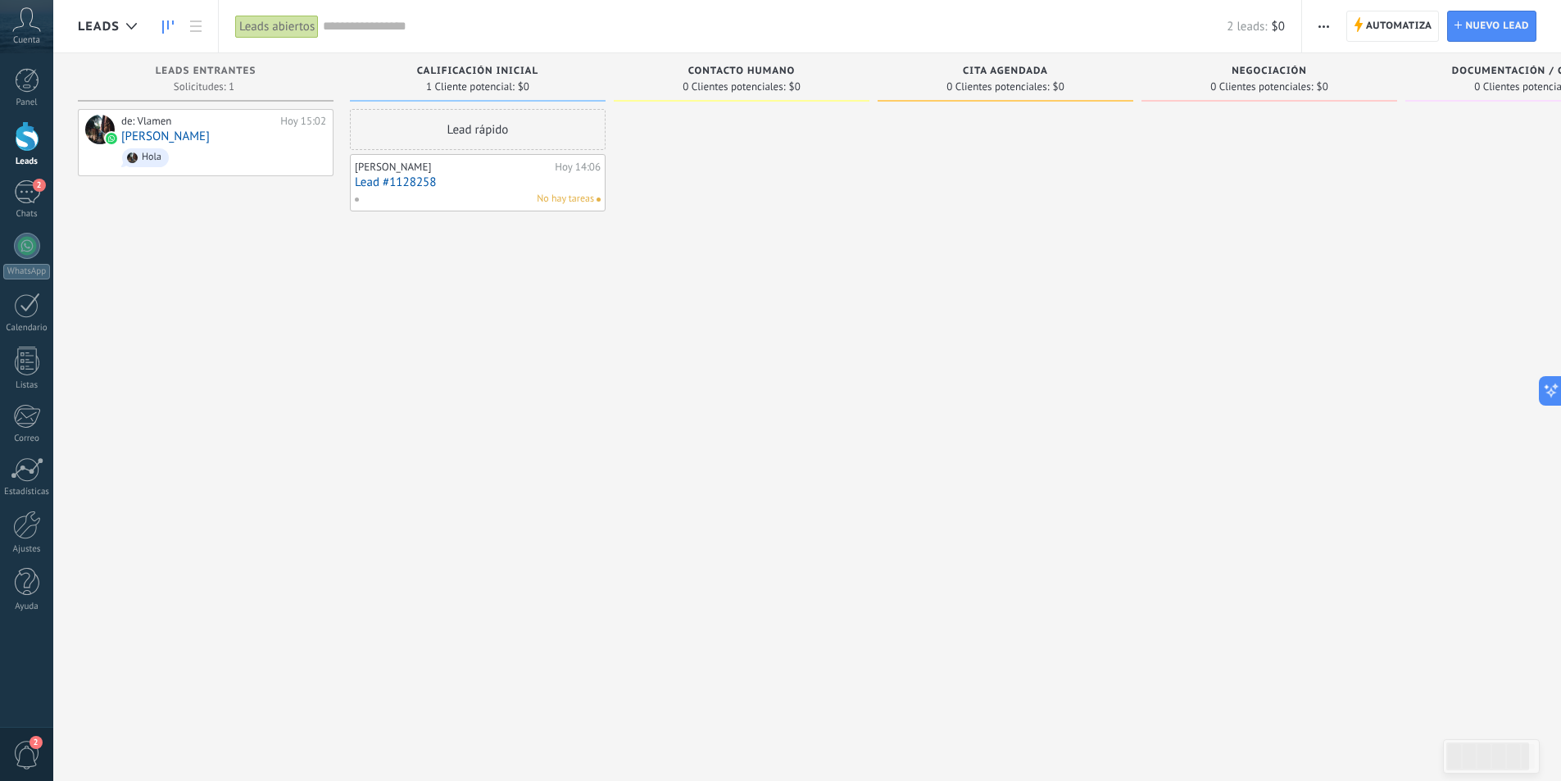
click at [540, 184] on link "Lead #1128258" at bounding box center [478, 182] width 246 height 14
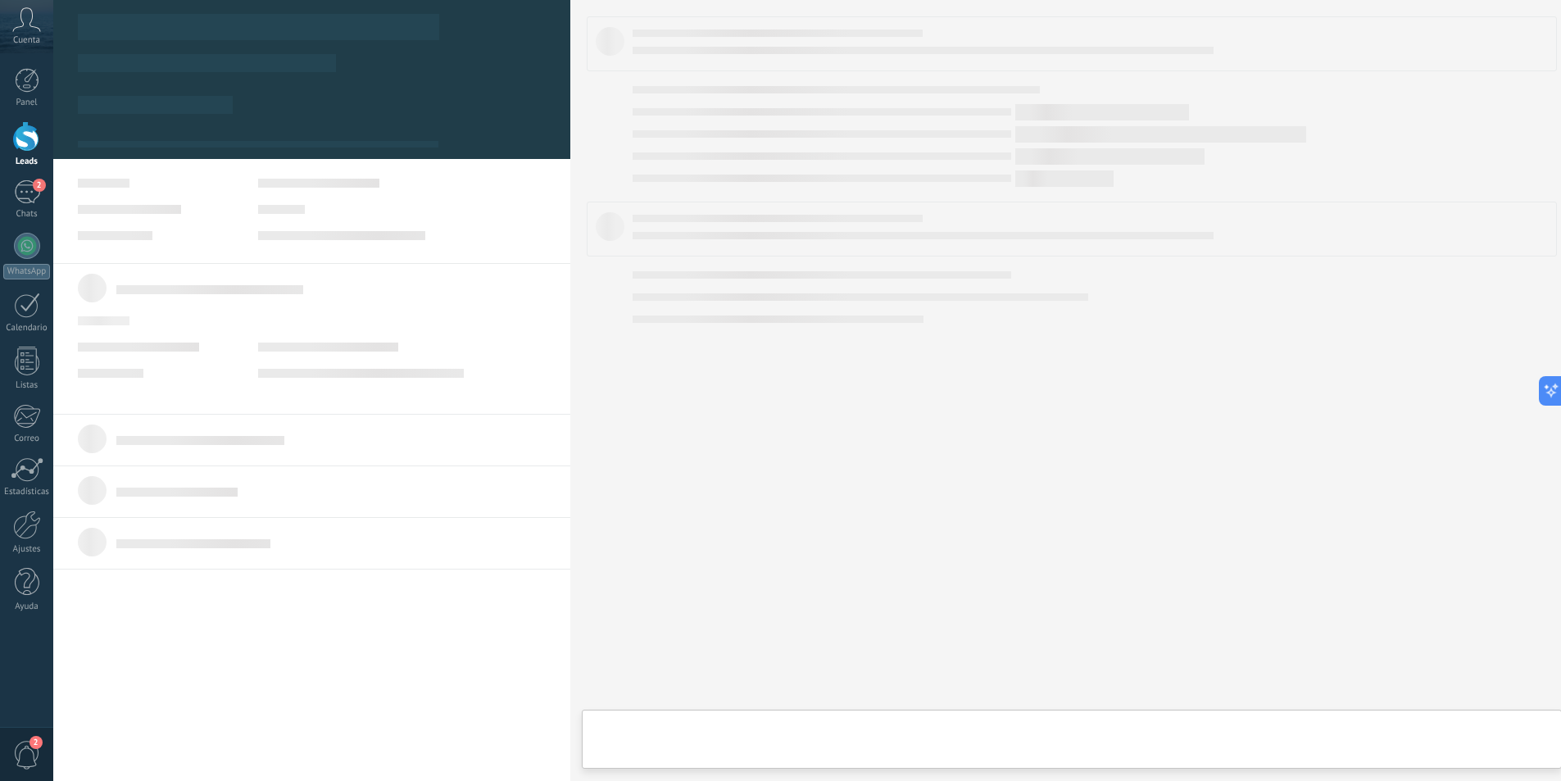
type textarea "**********"
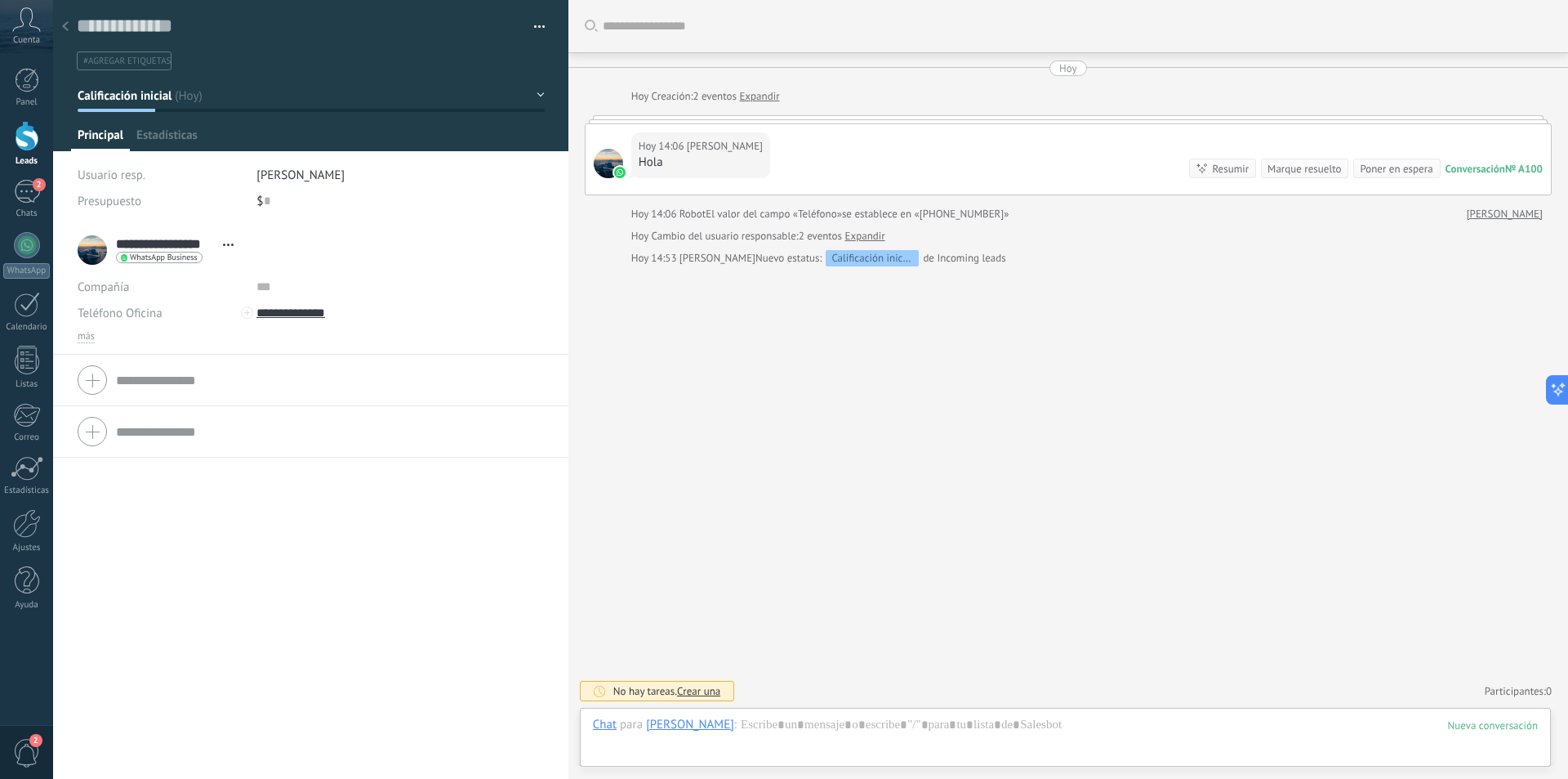
scroll to position [25, 0]
click at [347, 138] on span "Configurar" at bounding box center [360, 140] width 54 height 24
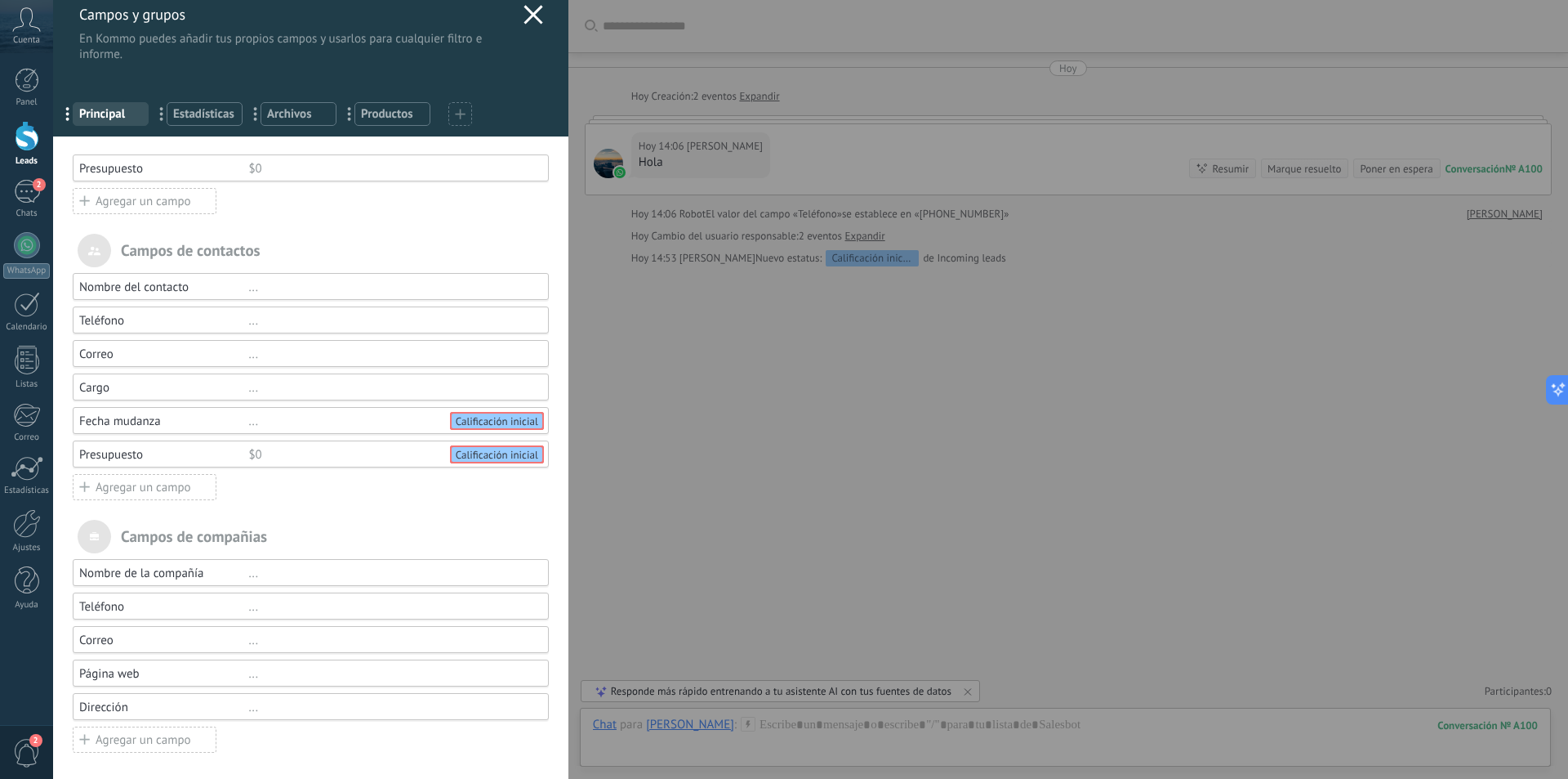
scroll to position [16, 0]
click at [198, 115] on span "Estadísticas" at bounding box center [204, 113] width 63 height 16
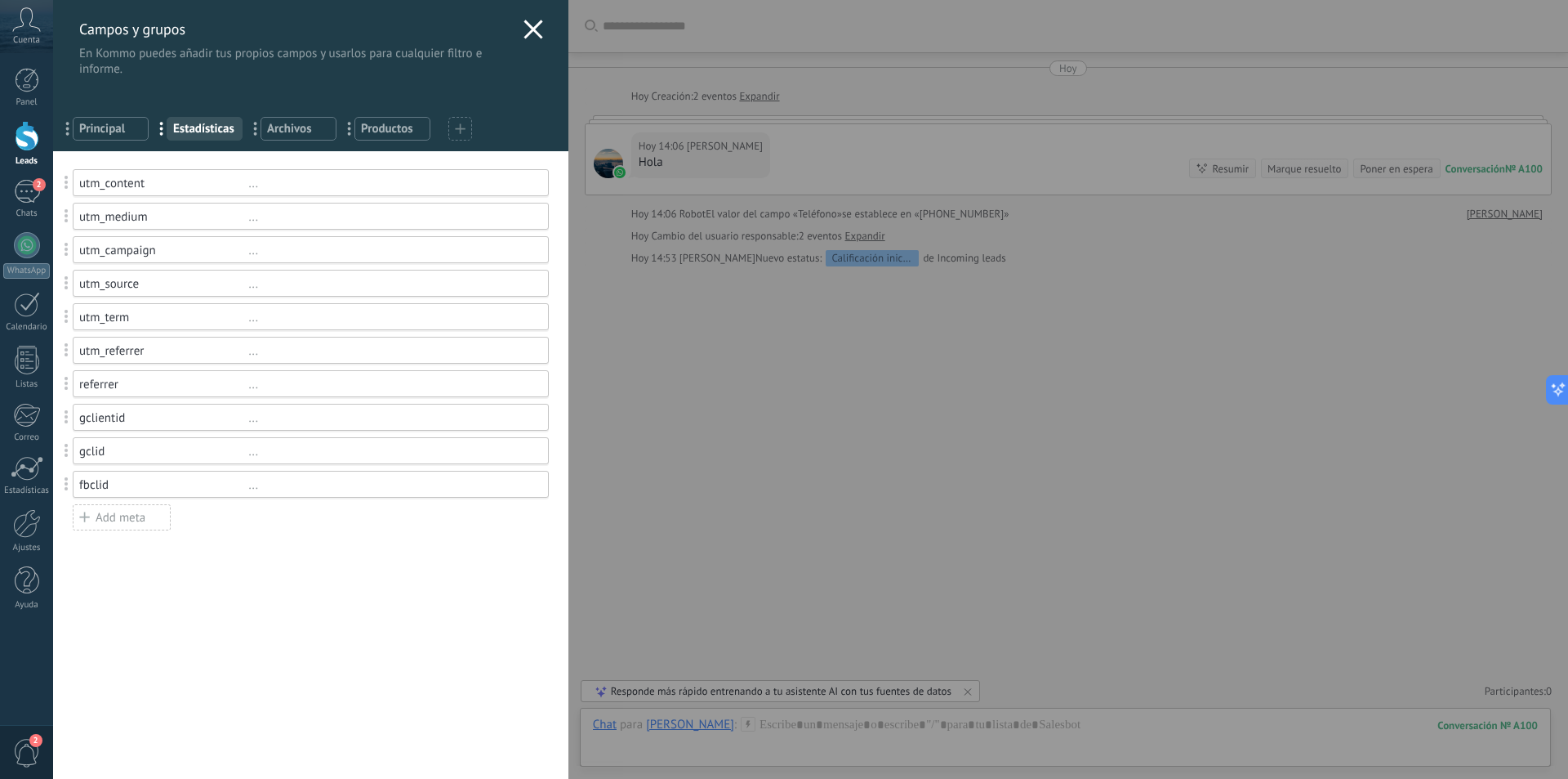
scroll to position [0, 0]
click at [289, 121] on span "Archivos" at bounding box center [298, 129] width 63 height 16
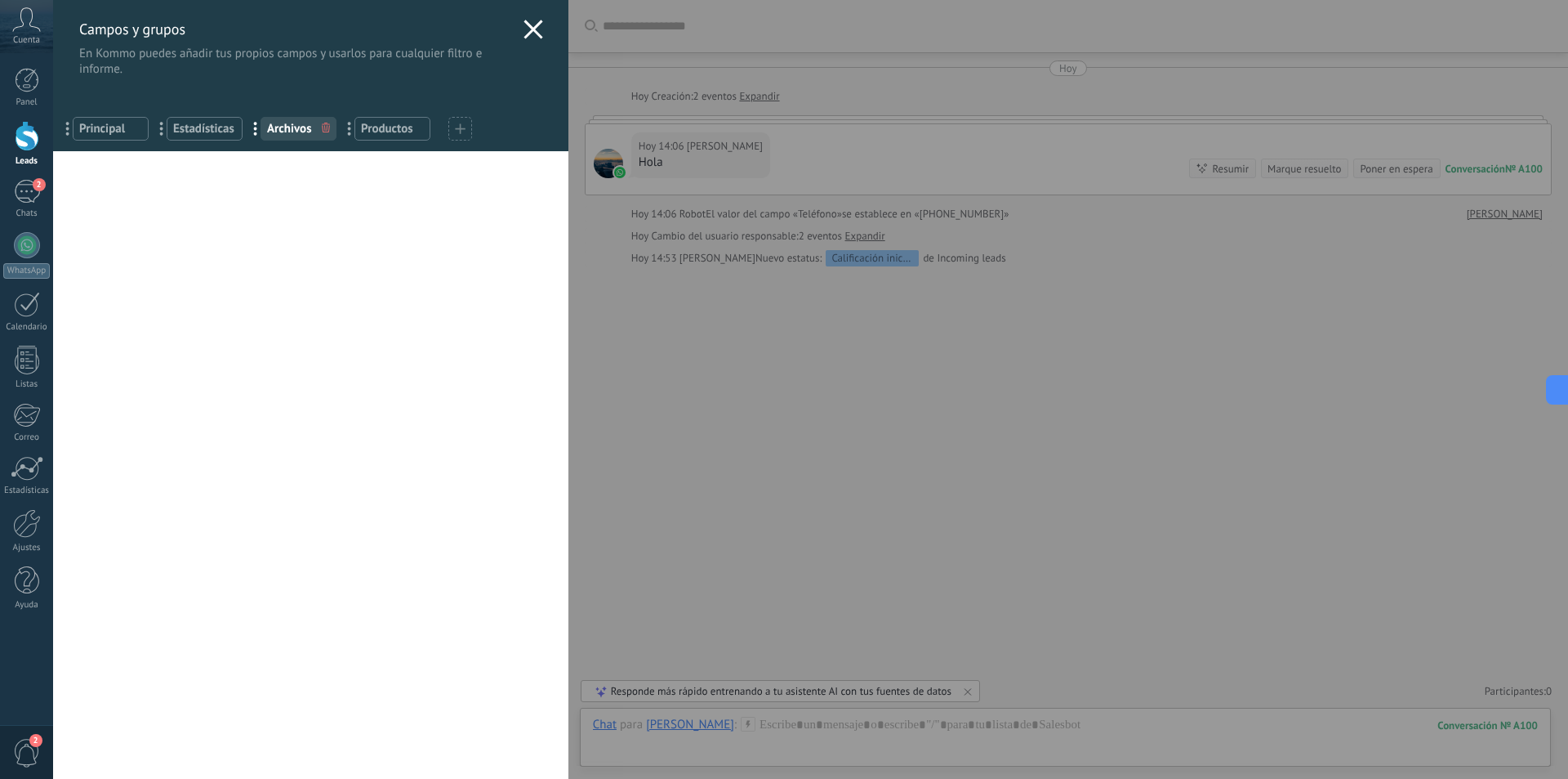
click at [384, 127] on span "Productos" at bounding box center [392, 129] width 63 height 16
click at [113, 120] on div "... Principal" at bounding box center [111, 129] width 76 height 24
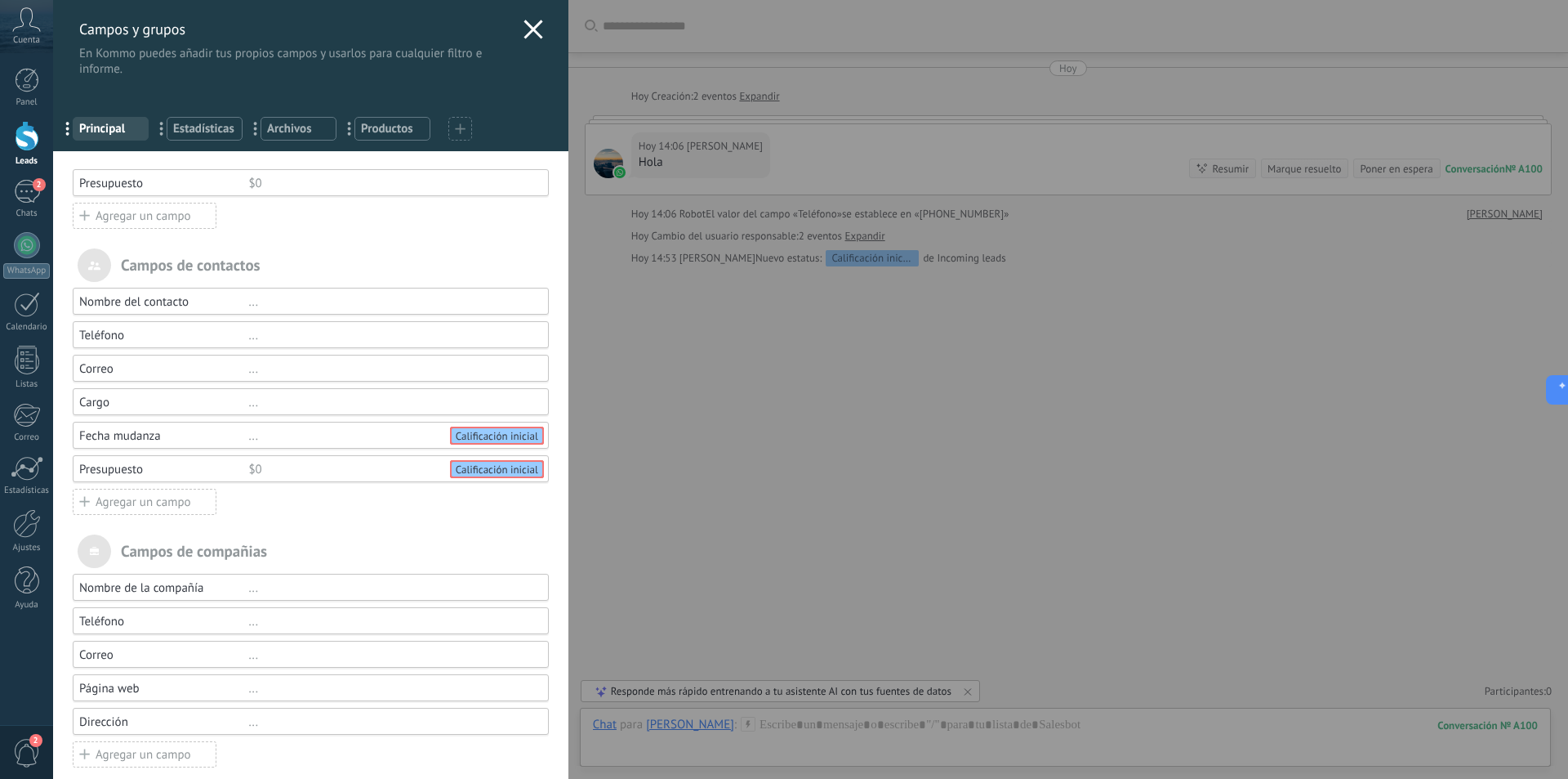
click at [171, 503] on div "Agregar un campo" at bounding box center [145, 502] width 144 height 26
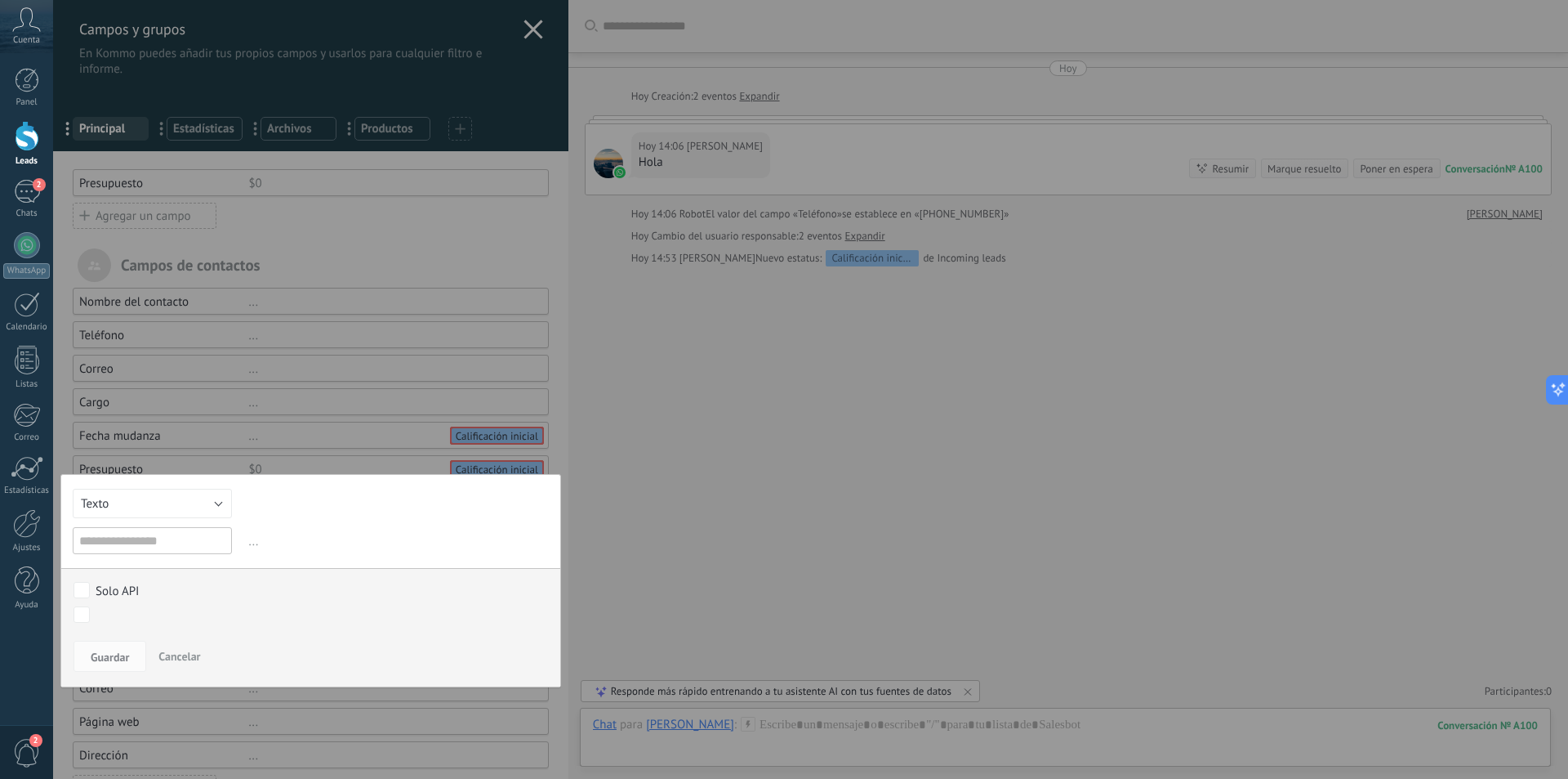
click at [188, 553] on input "text" at bounding box center [153, 540] width 159 height 27
type input "*"
type input "**********"
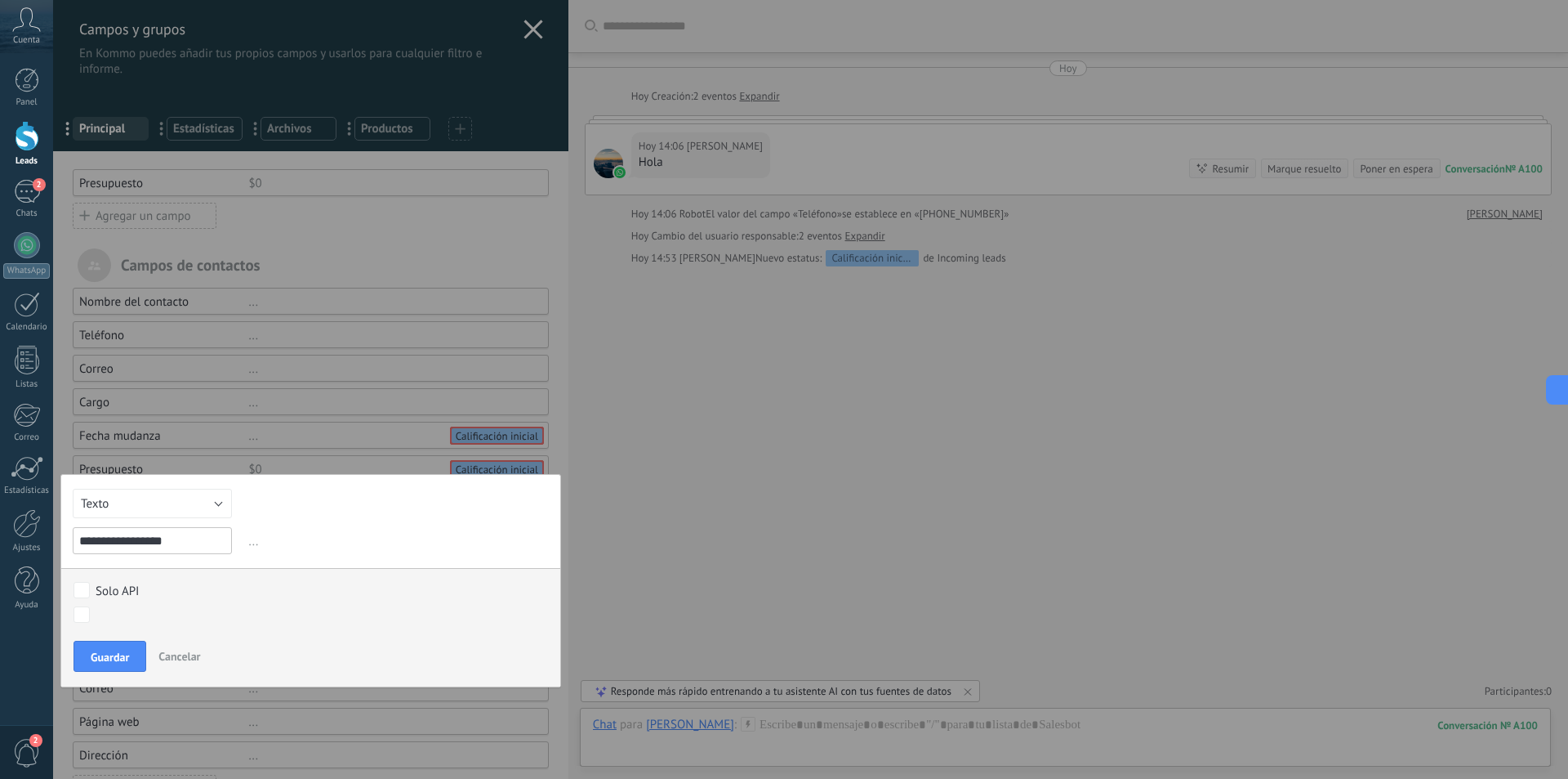
click at [511, 245] on div at bounding box center [310, 415] width 515 height 831
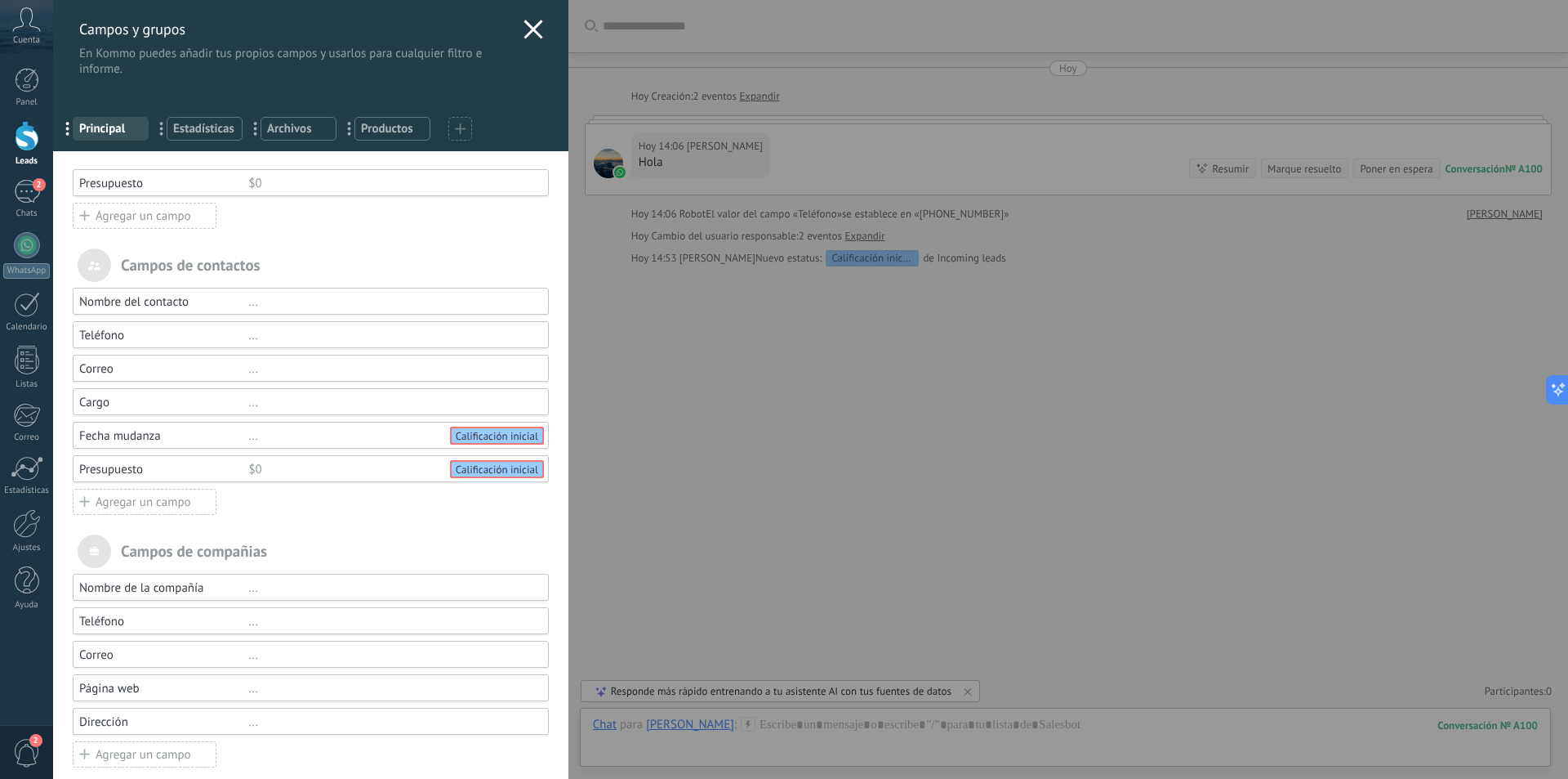
click at [527, 32] on icon at bounding box center [533, 30] width 20 height 20
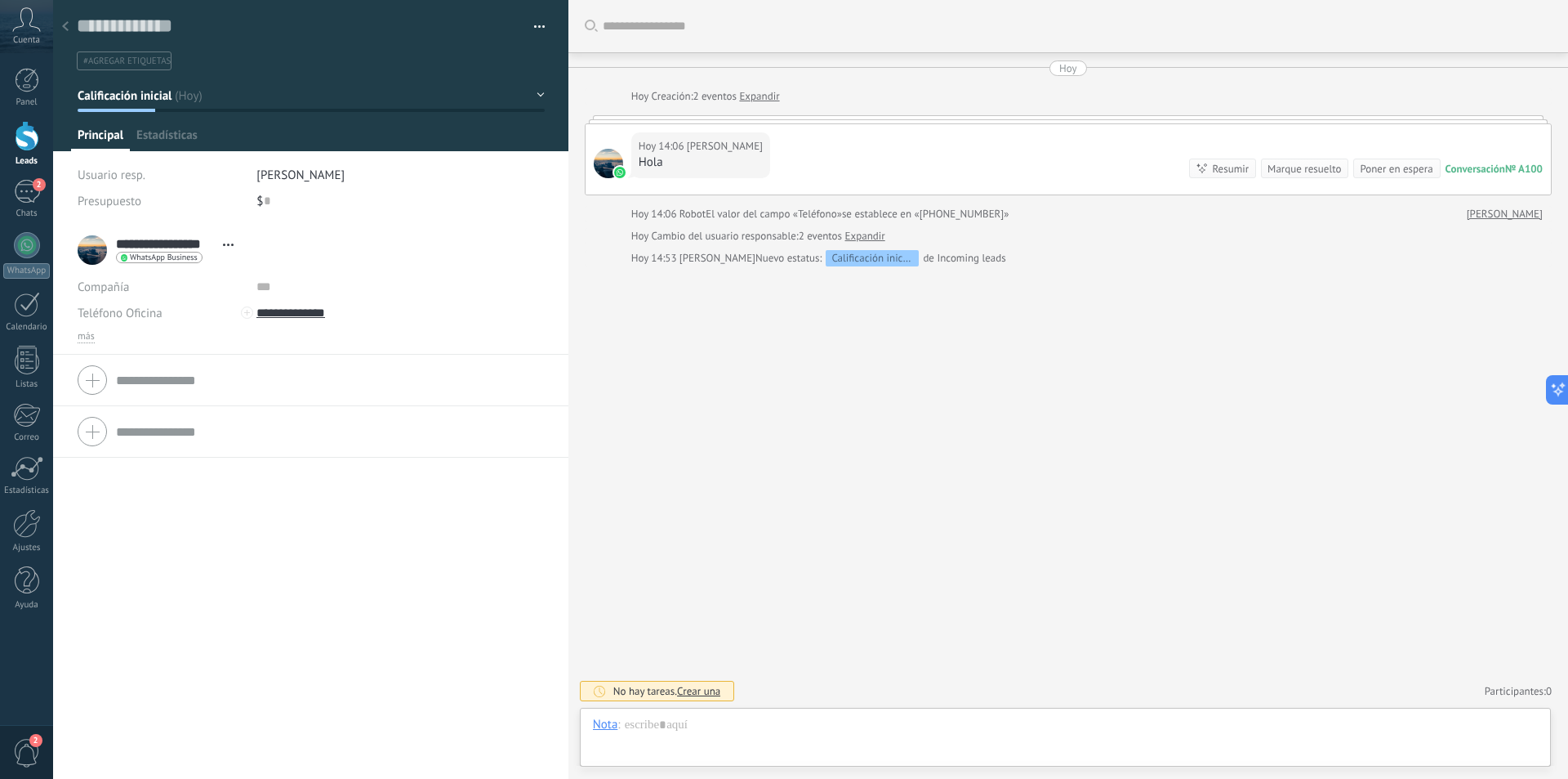
scroll to position [25, 0]
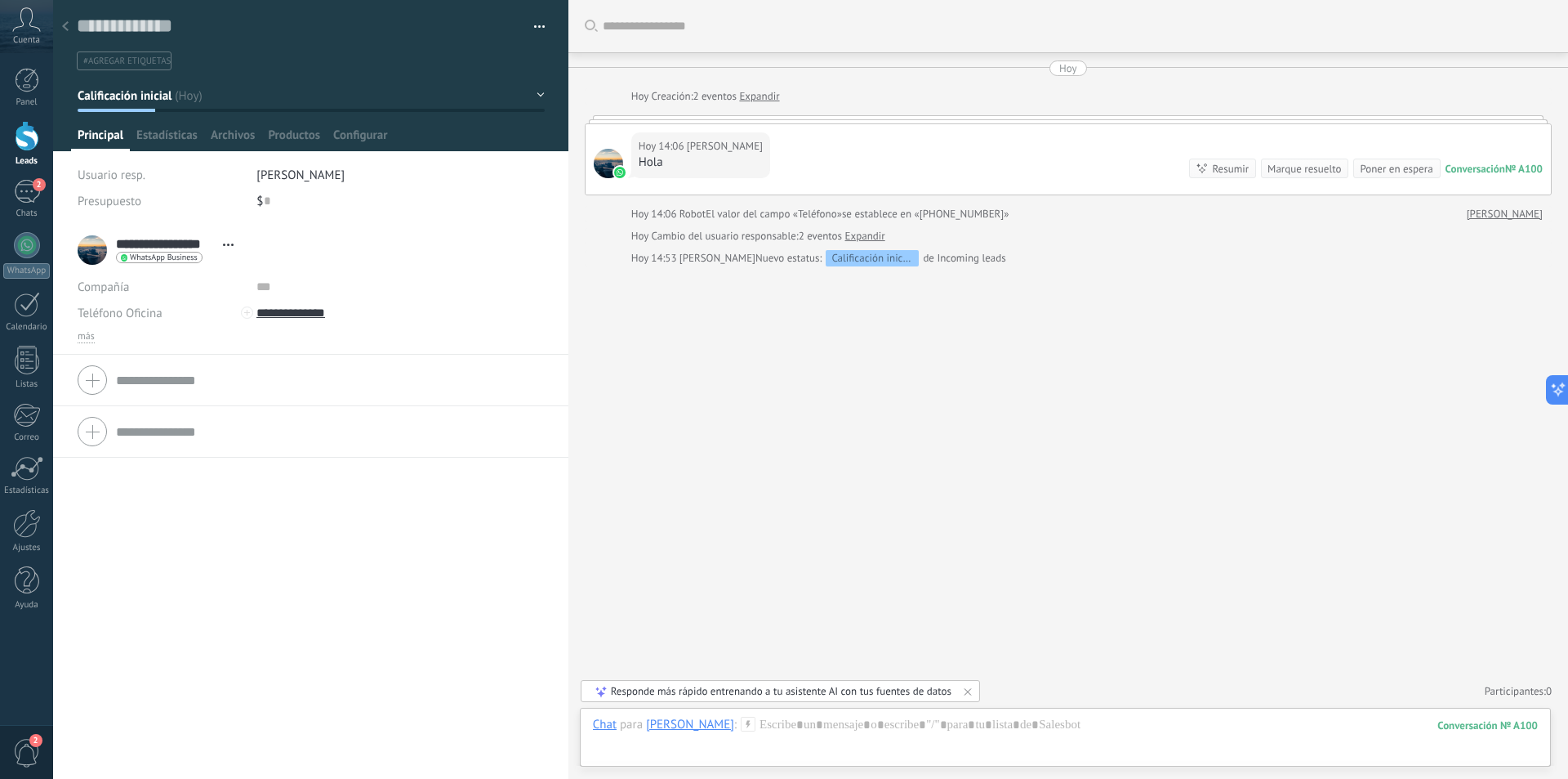
click at [25, 146] on div at bounding box center [27, 136] width 25 height 30
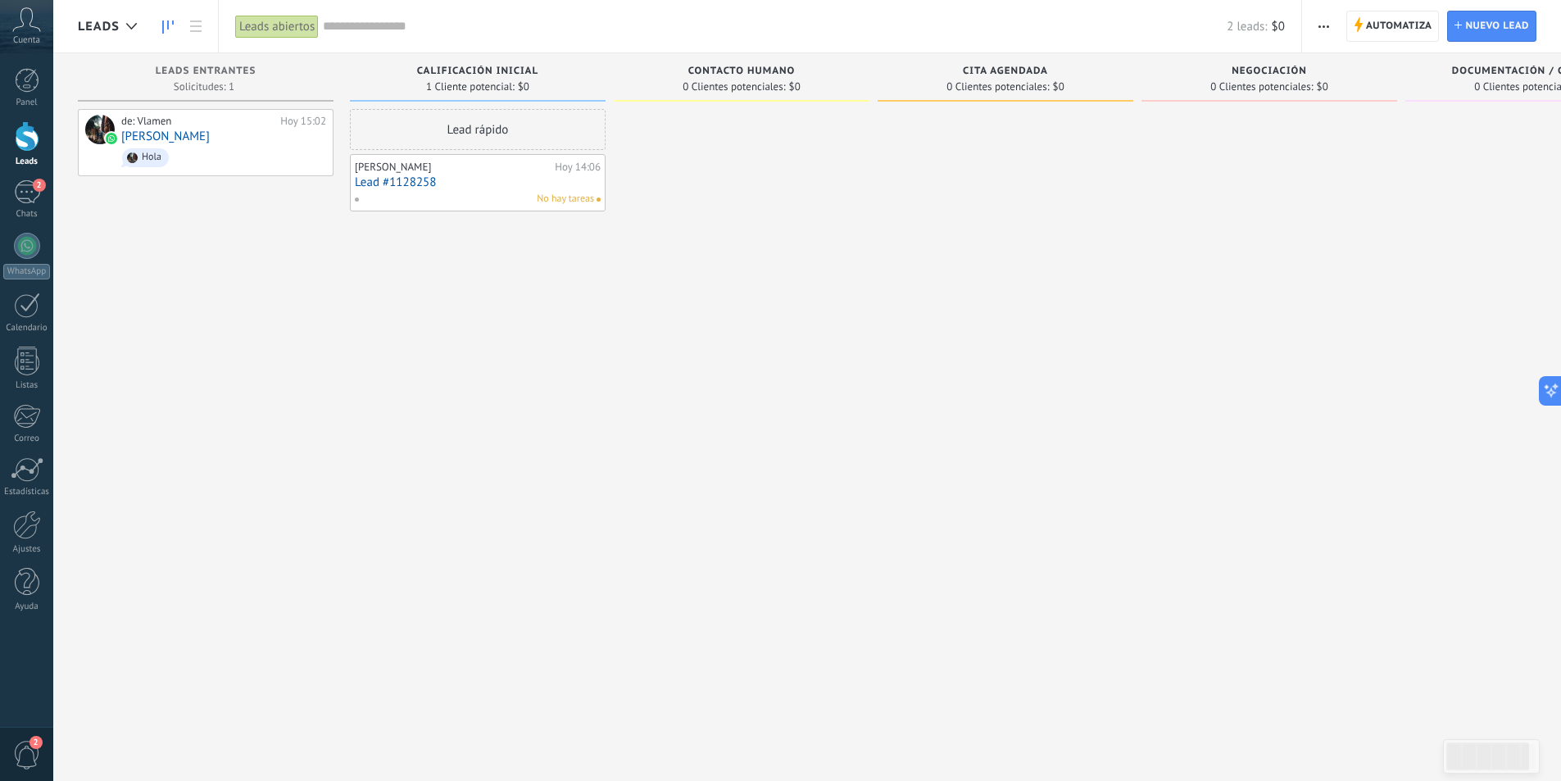
click at [488, 174] on div "Vladimir Mendivil Hoy 14:06 Lead #1128258 No hay tareas" at bounding box center [478, 183] width 246 height 48
click at [426, 184] on link "Lead #1128258" at bounding box center [478, 182] width 246 height 14
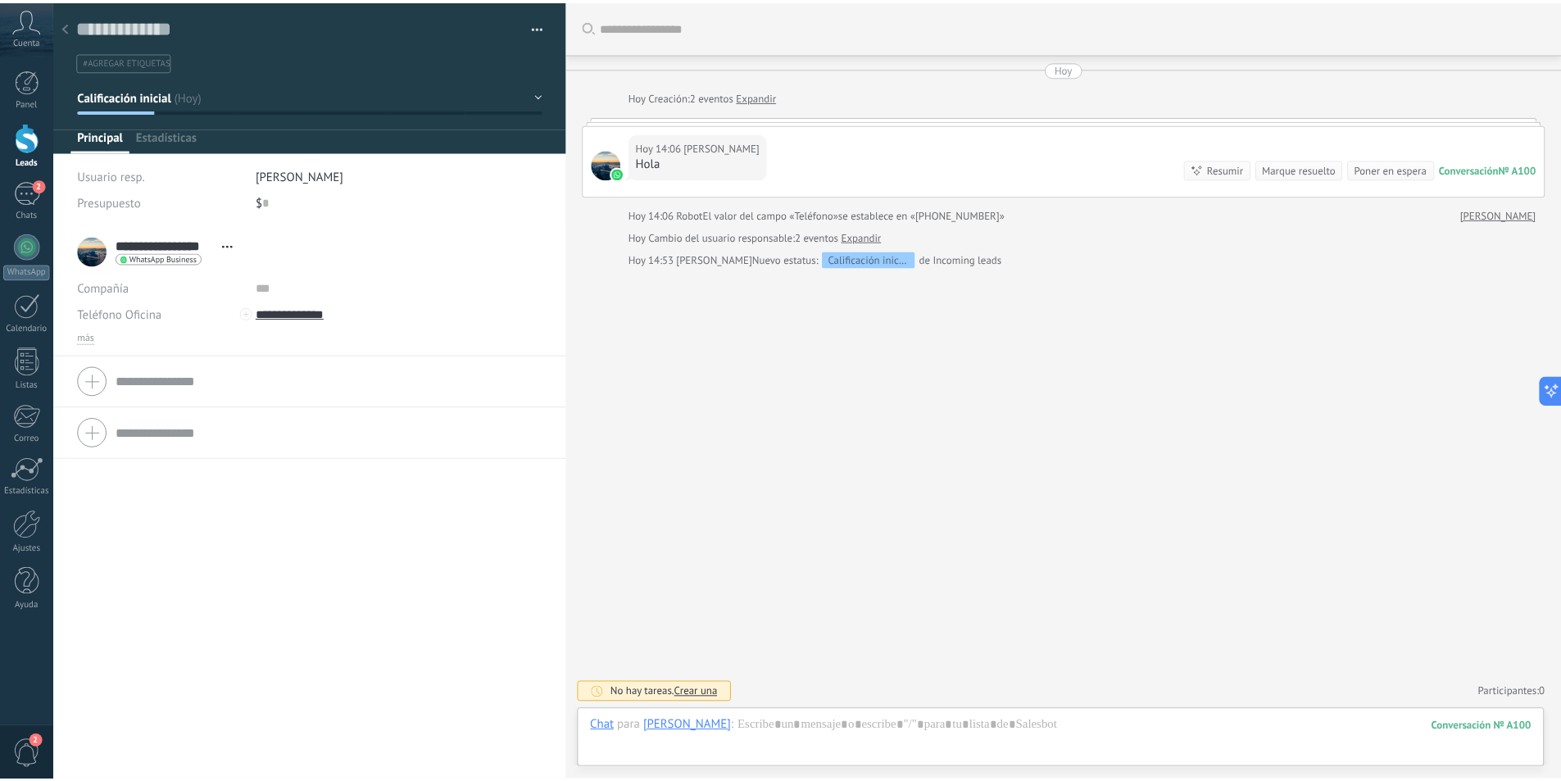
scroll to position [25, 0]
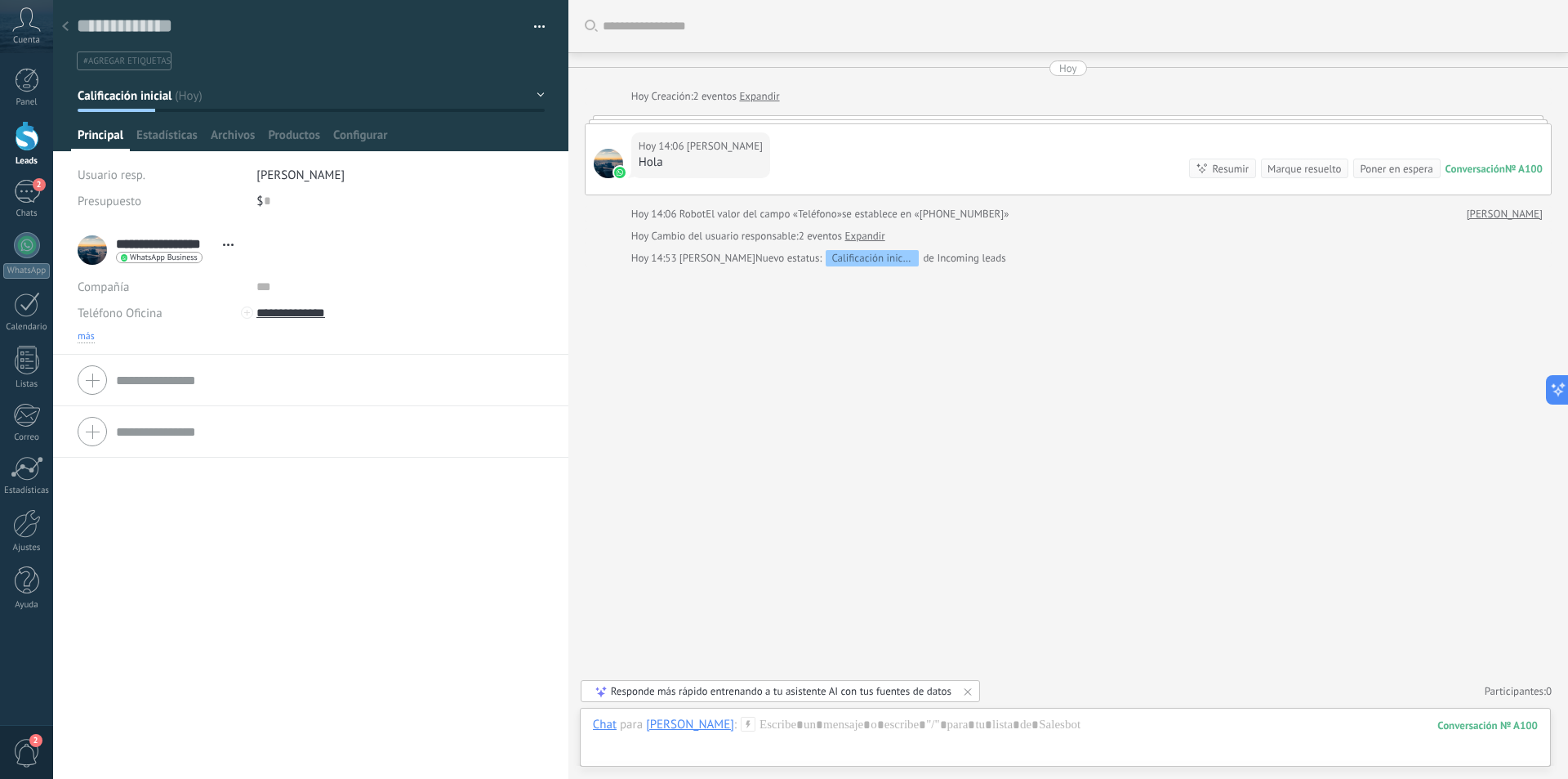
click at [94, 339] on span "más" at bounding box center [86, 336] width 17 height 13
click at [347, 136] on span "Configurar" at bounding box center [360, 140] width 54 height 24
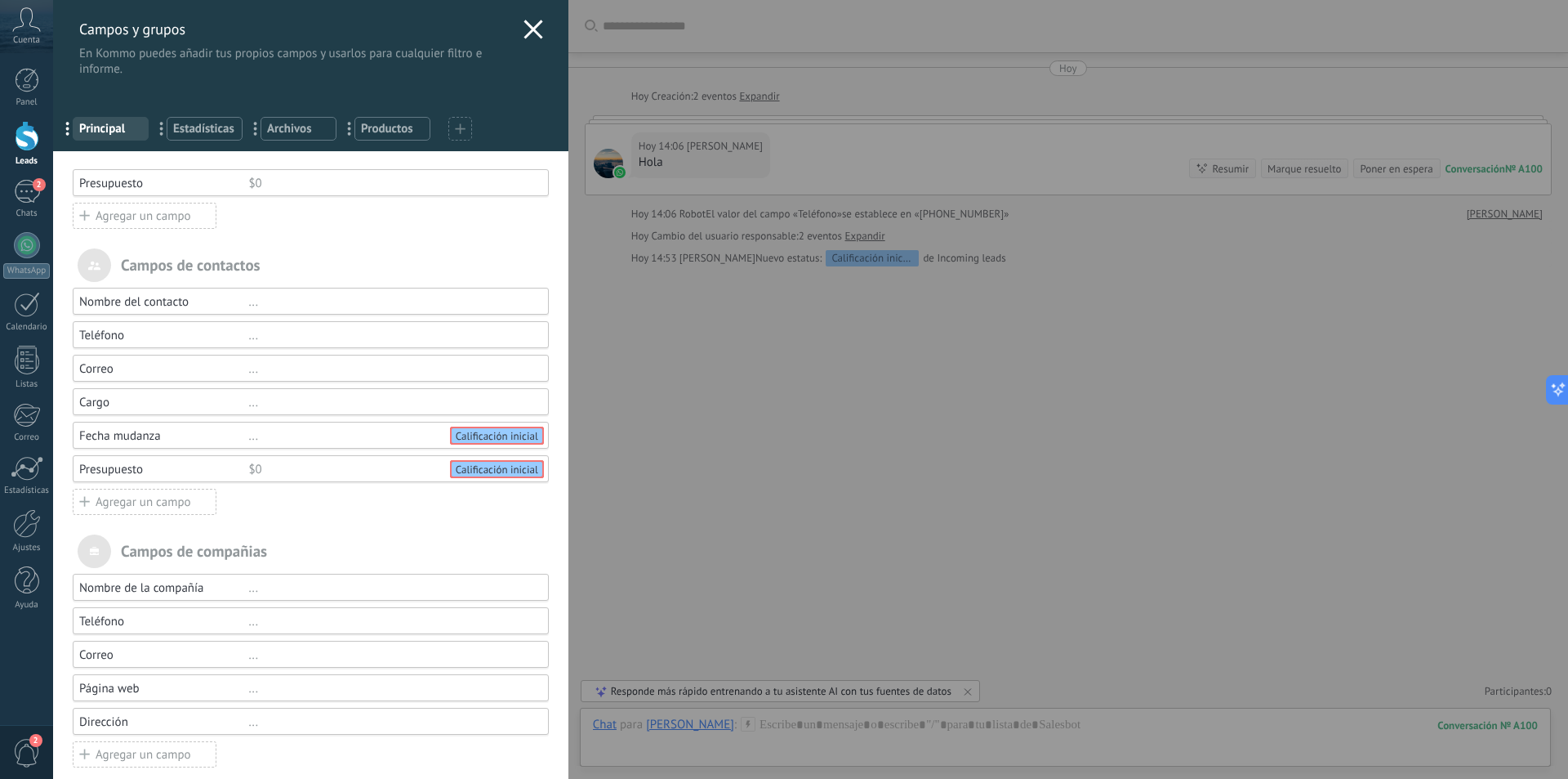
click at [252, 337] on div "..." at bounding box center [391, 336] width 285 height 16
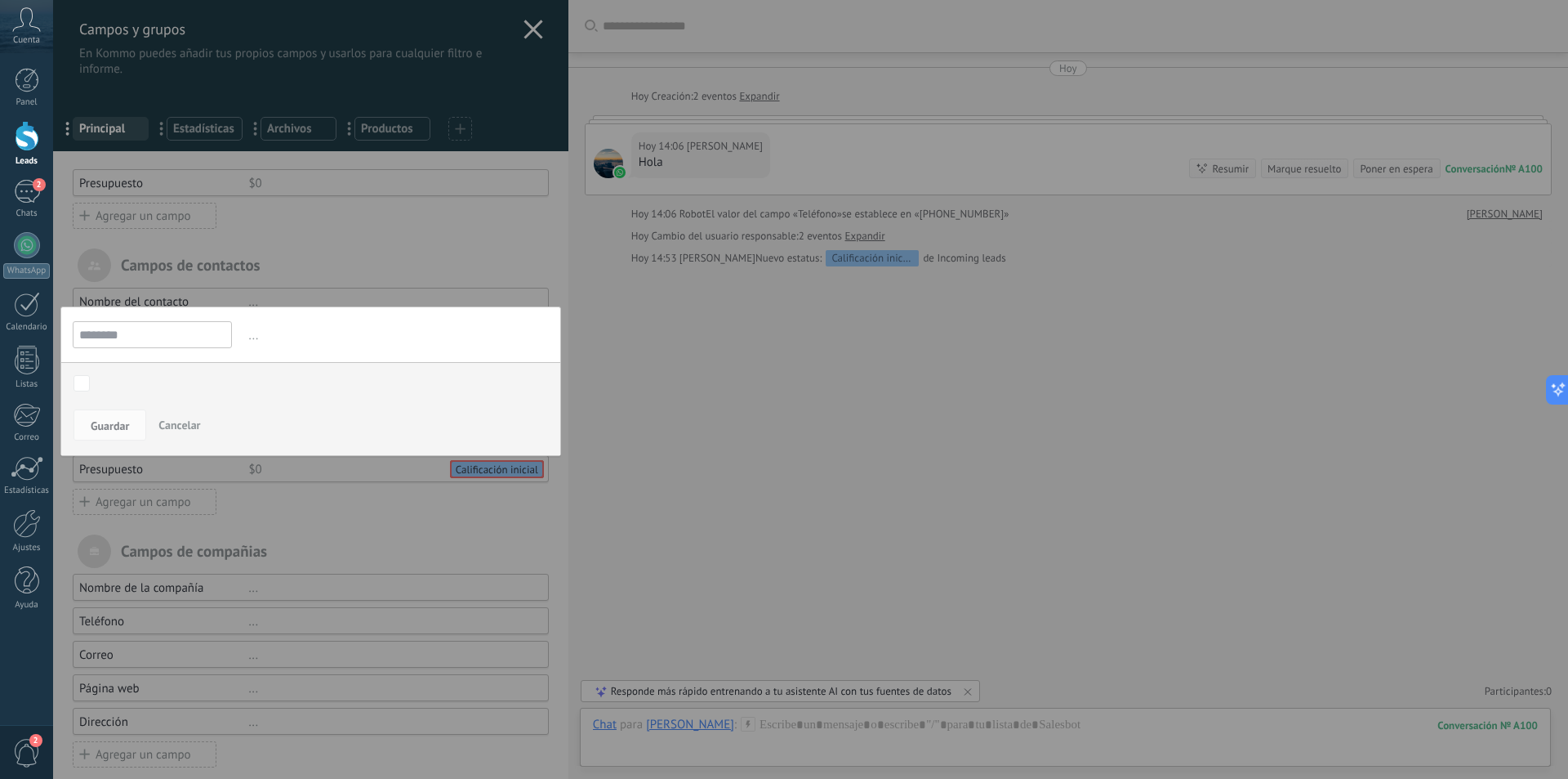
click at [531, 241] on div at bounding box center [310, 399] width 515 height 798
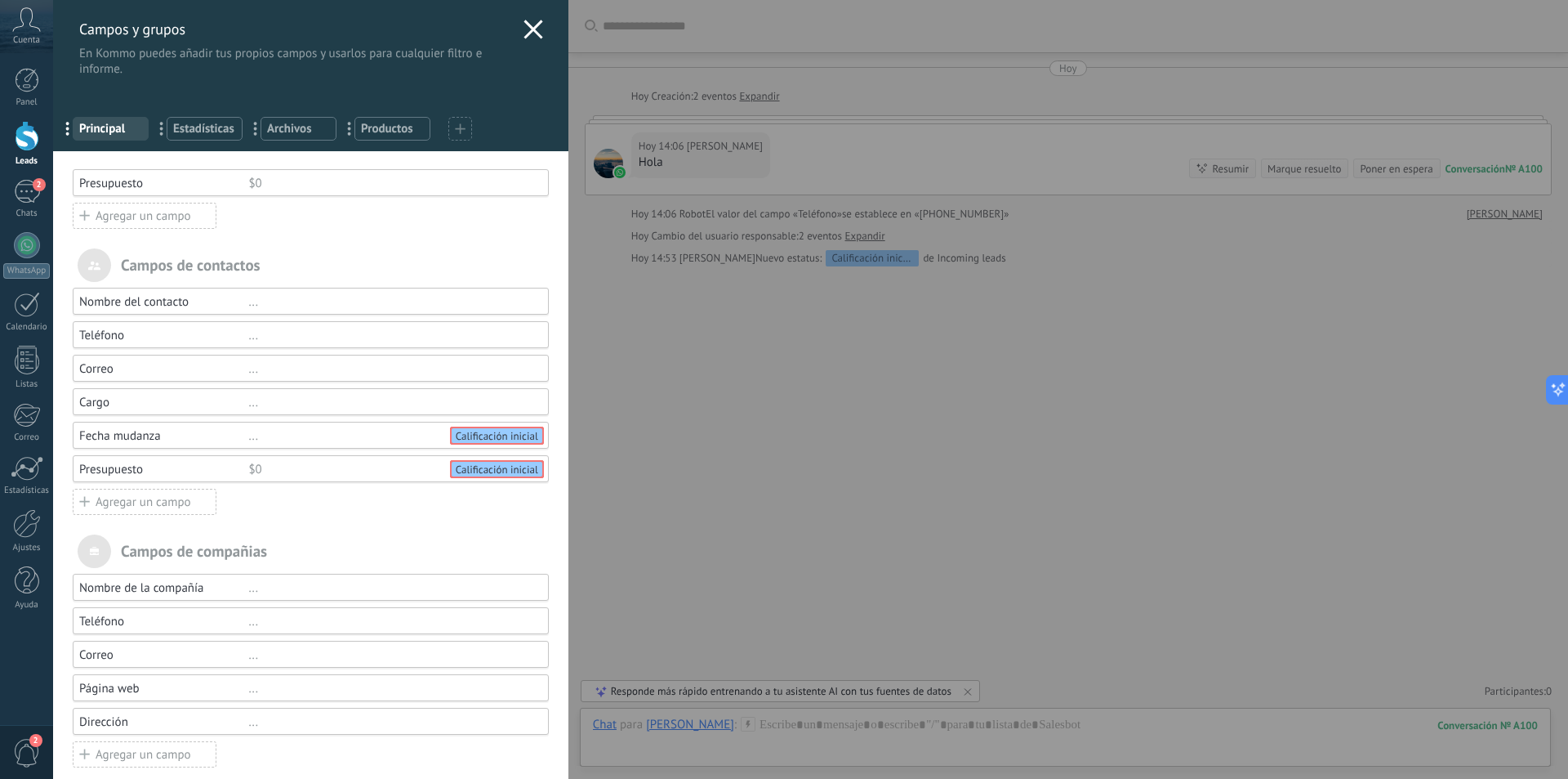
click at [529, 25] on icon at bounding box center [533, 30] width 20 height 20
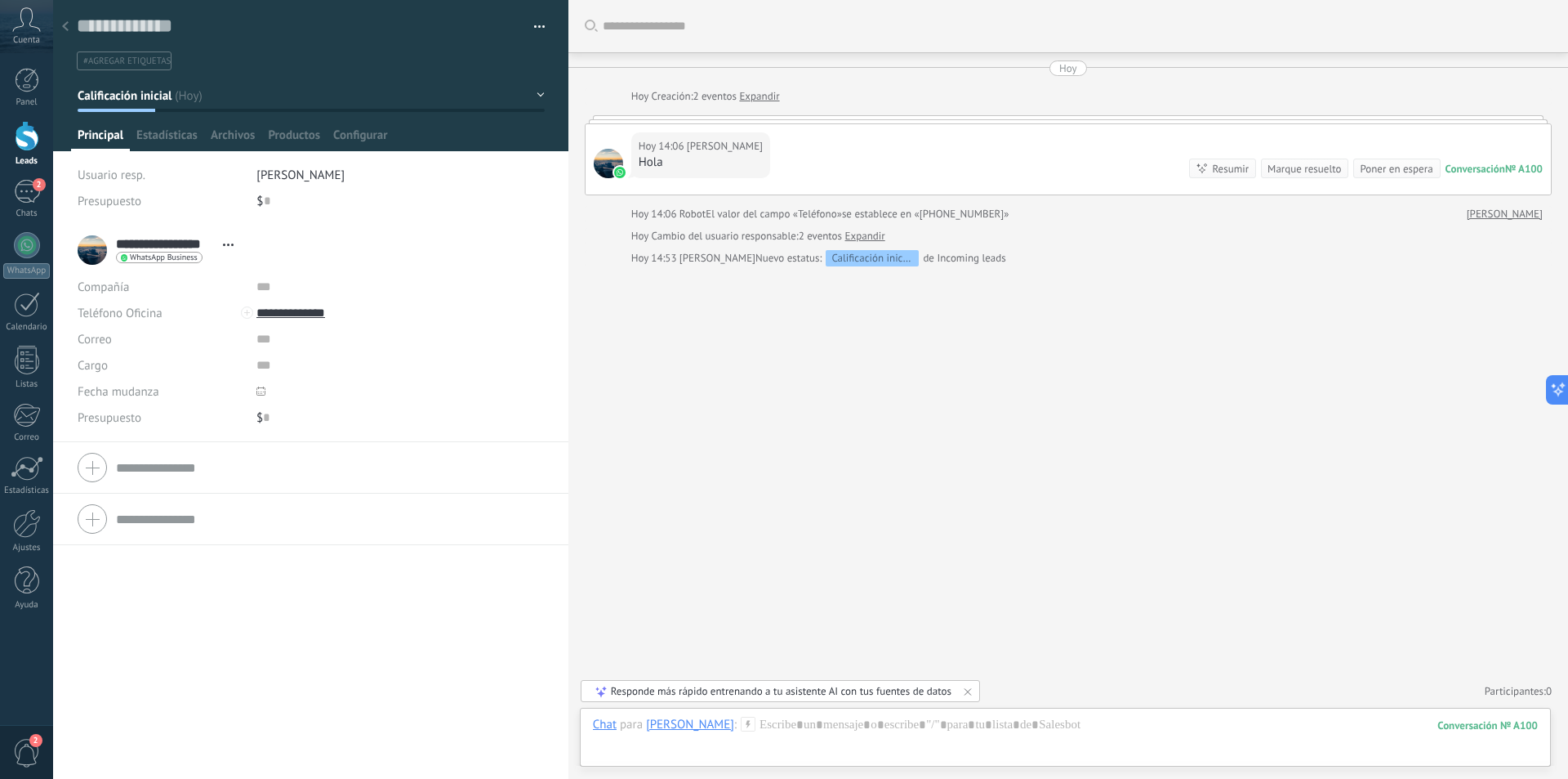
click at [40, 137] on link "Leads" at bounding box center [26, 144] width 53 height 46
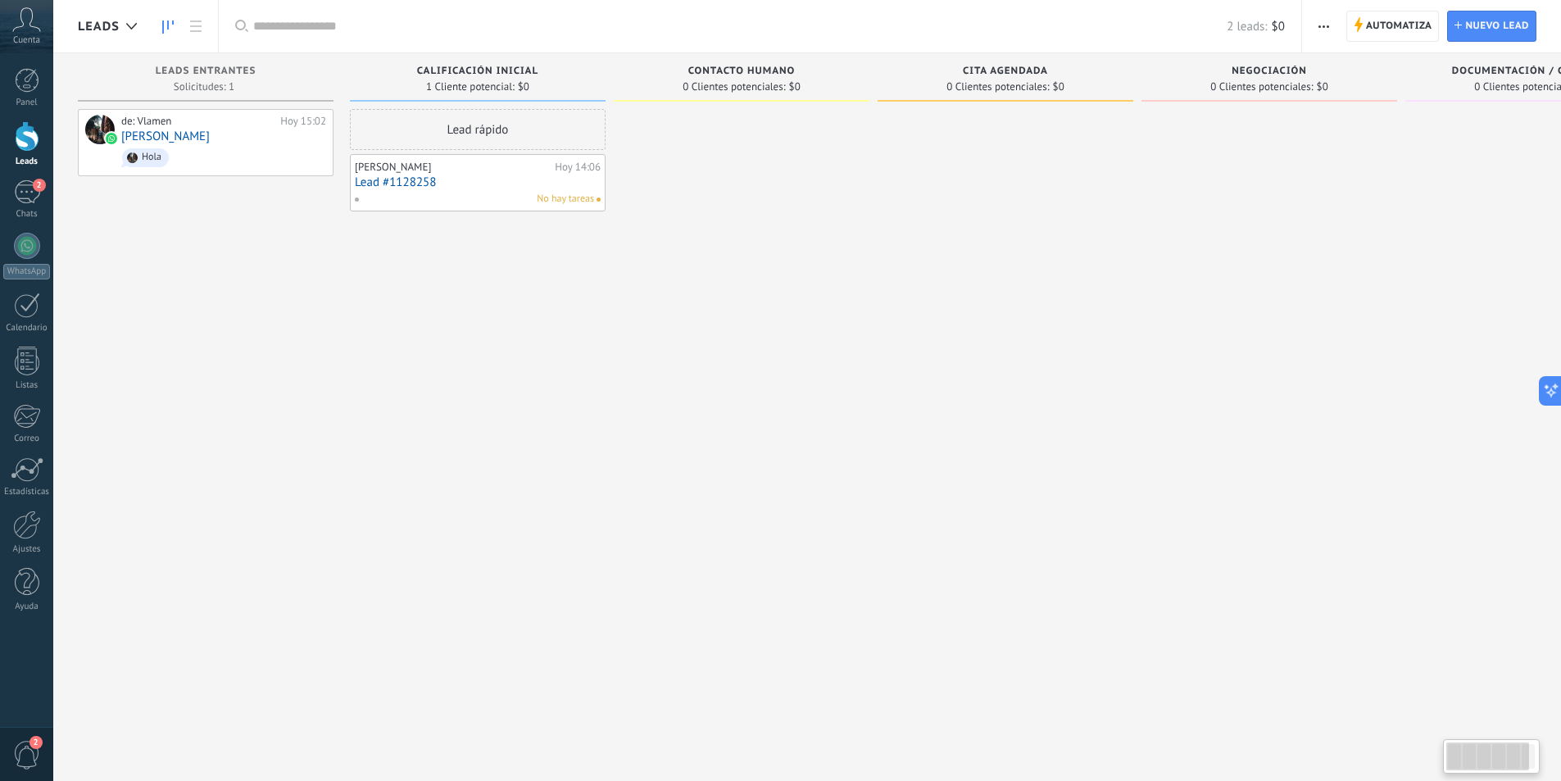
click at [479, 194] on div "No hay tareas" at bounding box center [474, 199] width 240 height 15
click at [443, 180] on link "Lead #1128258" at bounding box center [478, 182] width 246 height 14
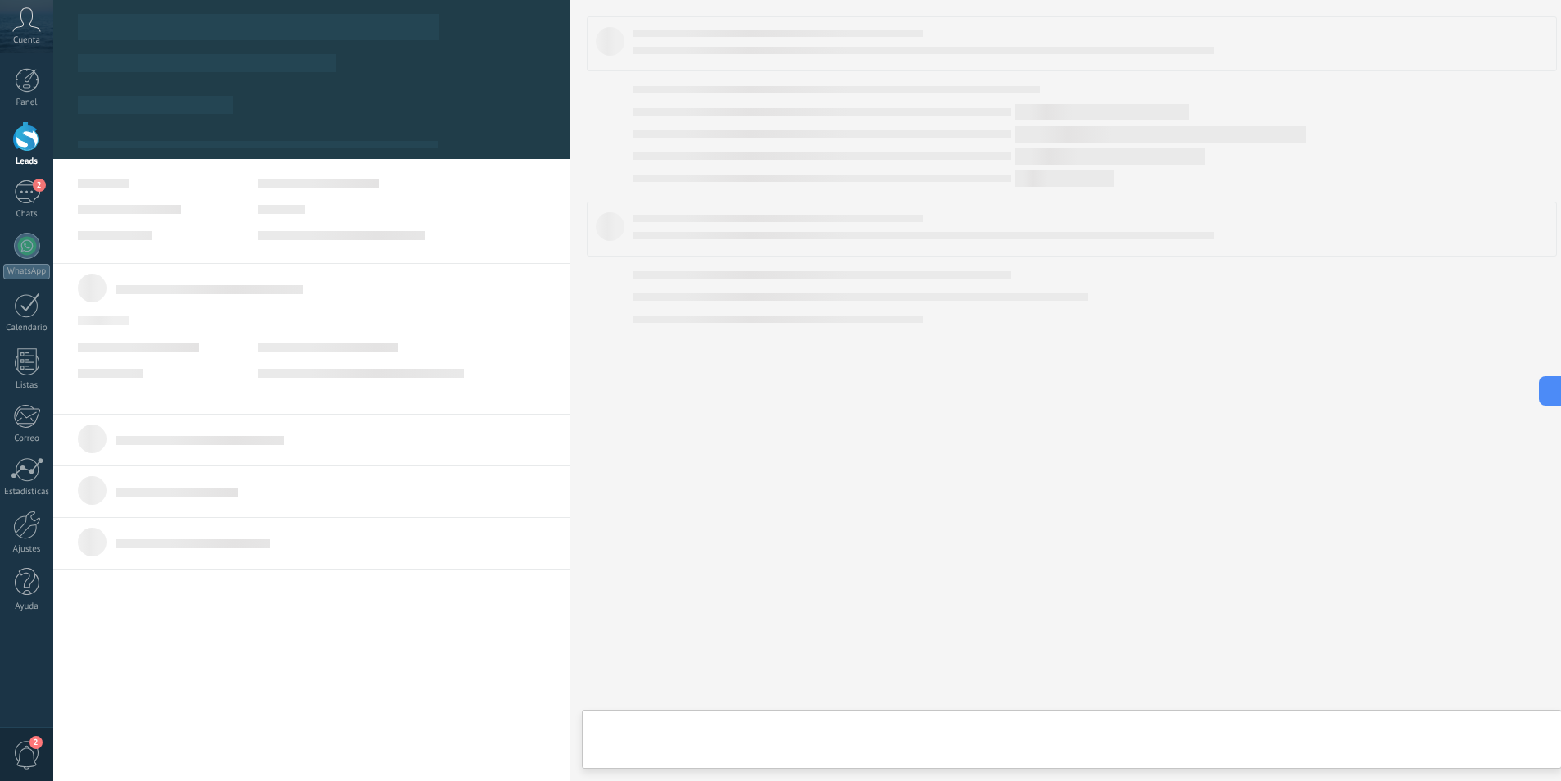
type textarea "**********"
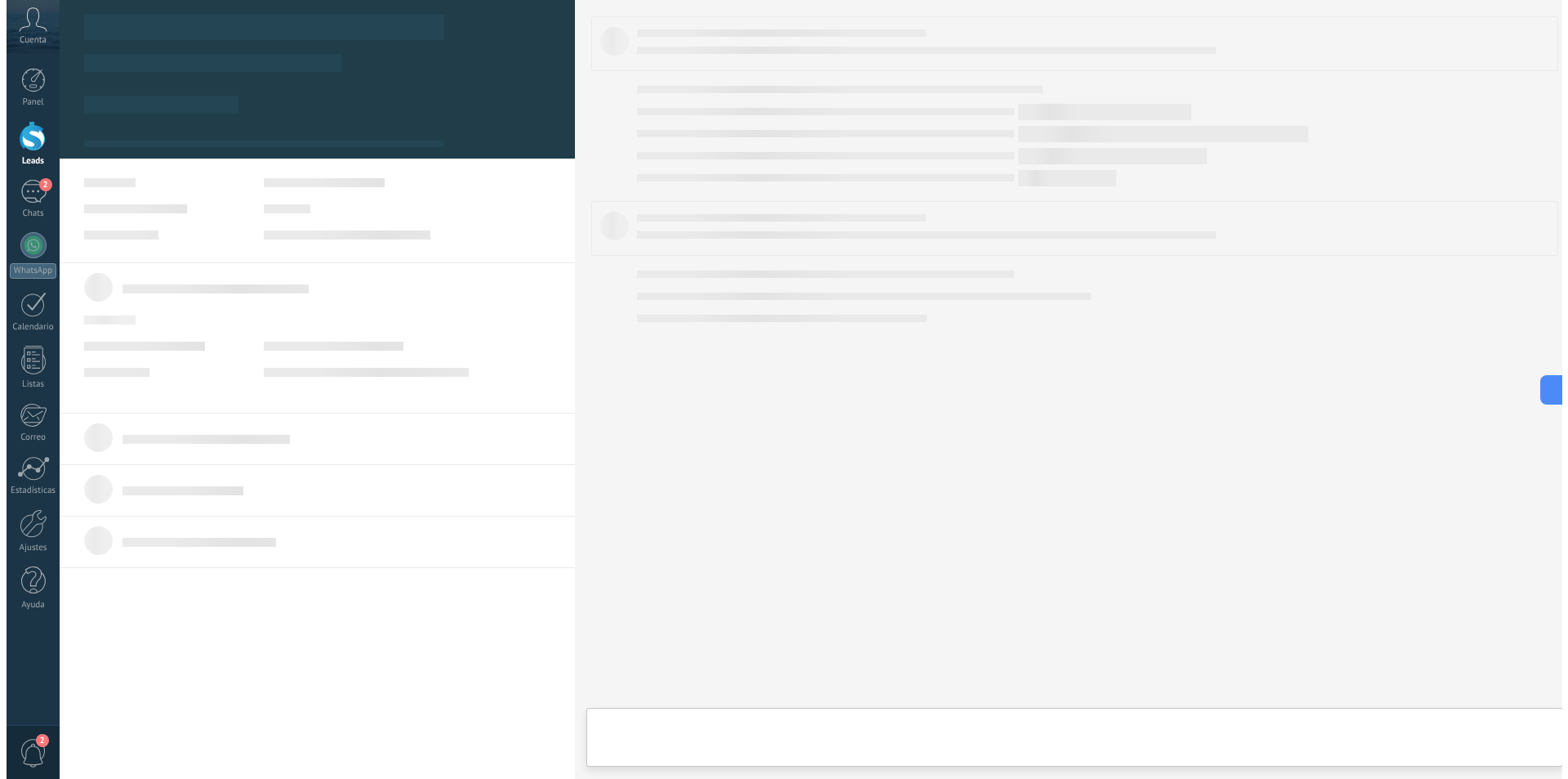
scroll to position [25, 0]
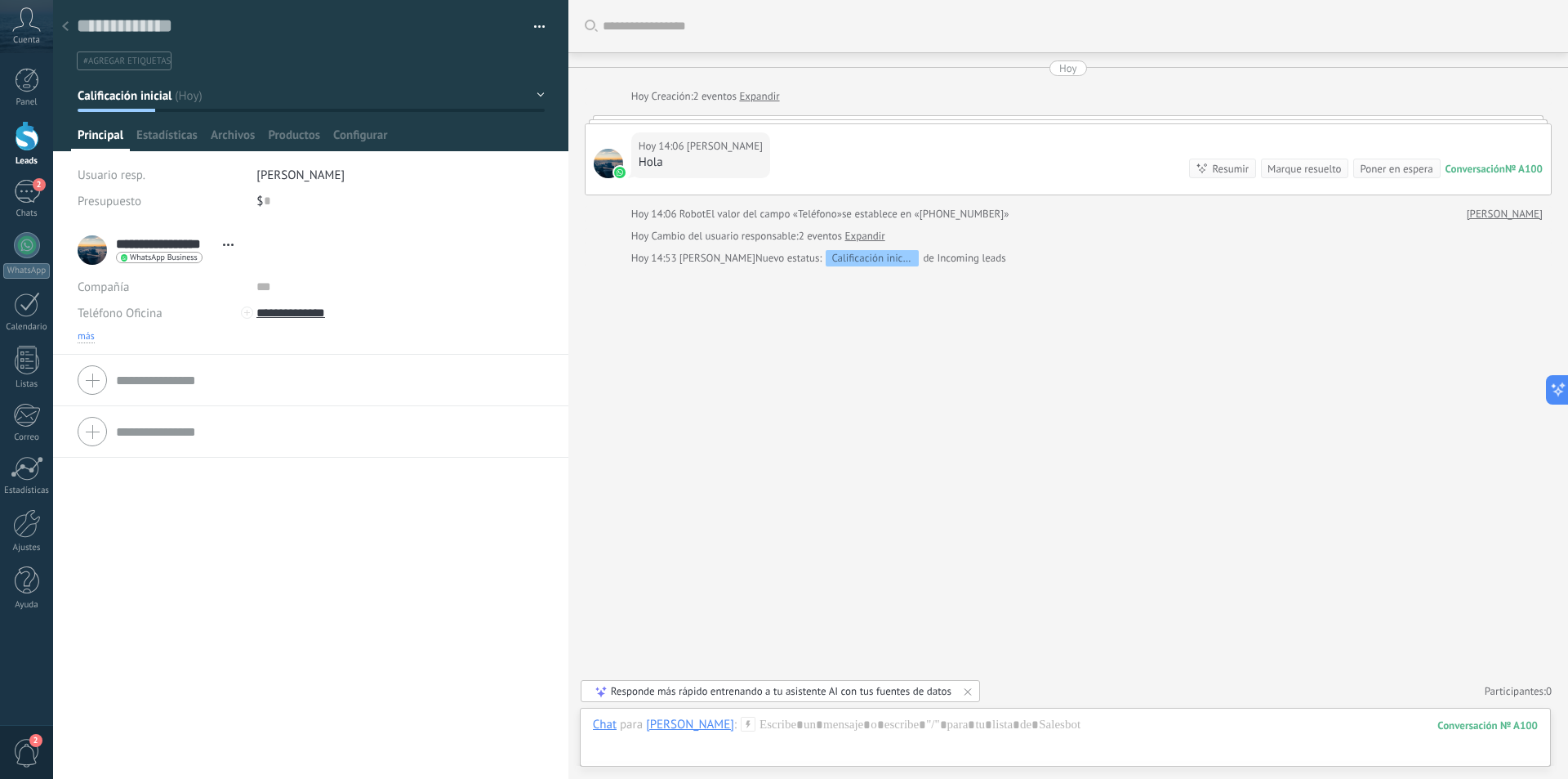
click at [89, 339] on span "más" at bounding box center [86, 336] width 17 height 13
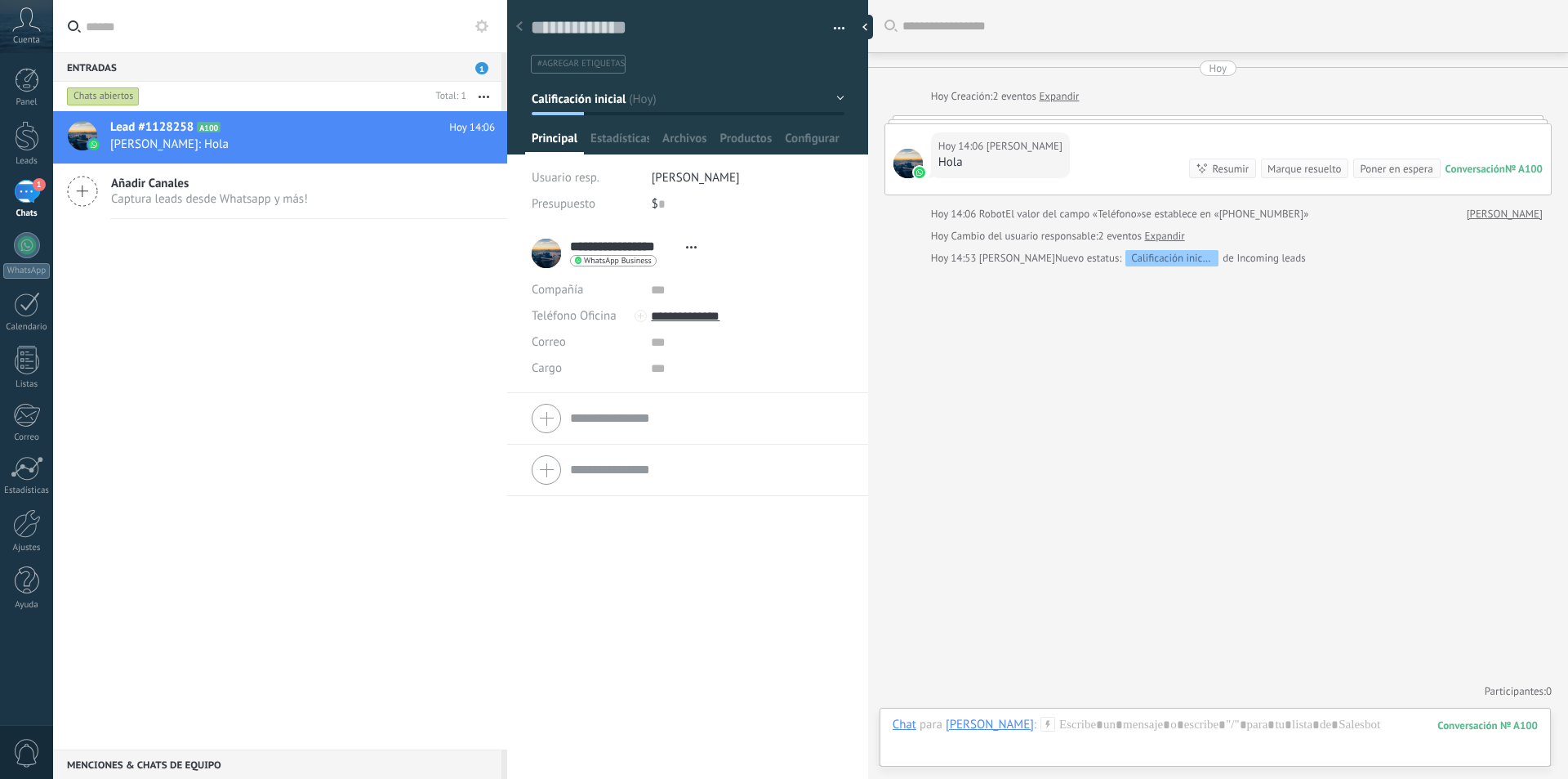
click at [30, 134] on div at bounding box center [27, 136] width 25 height 30
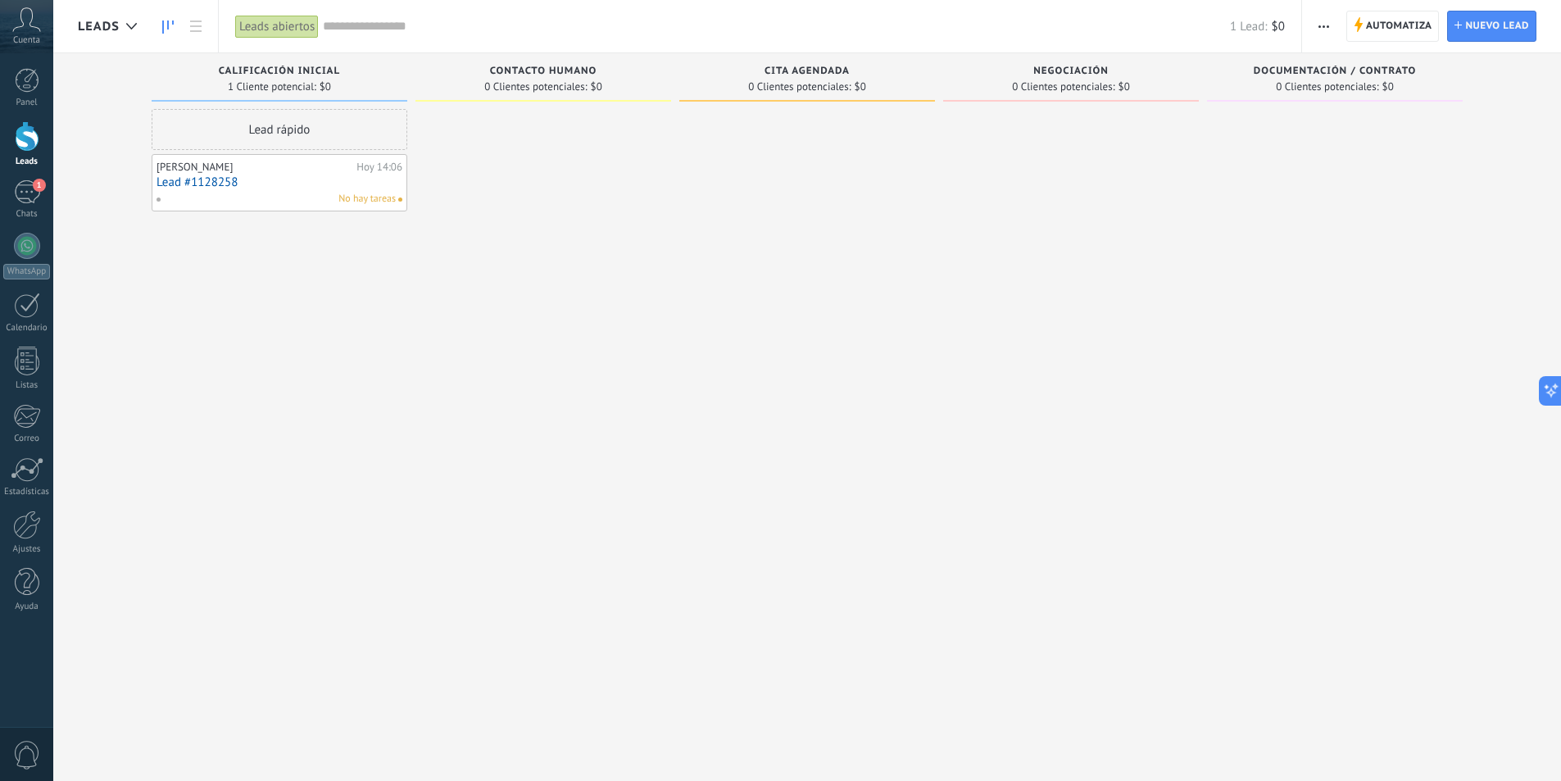
drag, startPoint x: 349, startPoint y: 171, endPoint x: 298, endPoint y: 184, distance: 52.5
click at [298, 184] on link "Lead #1128258" at bounding box center [279, 182] width 246 height 14
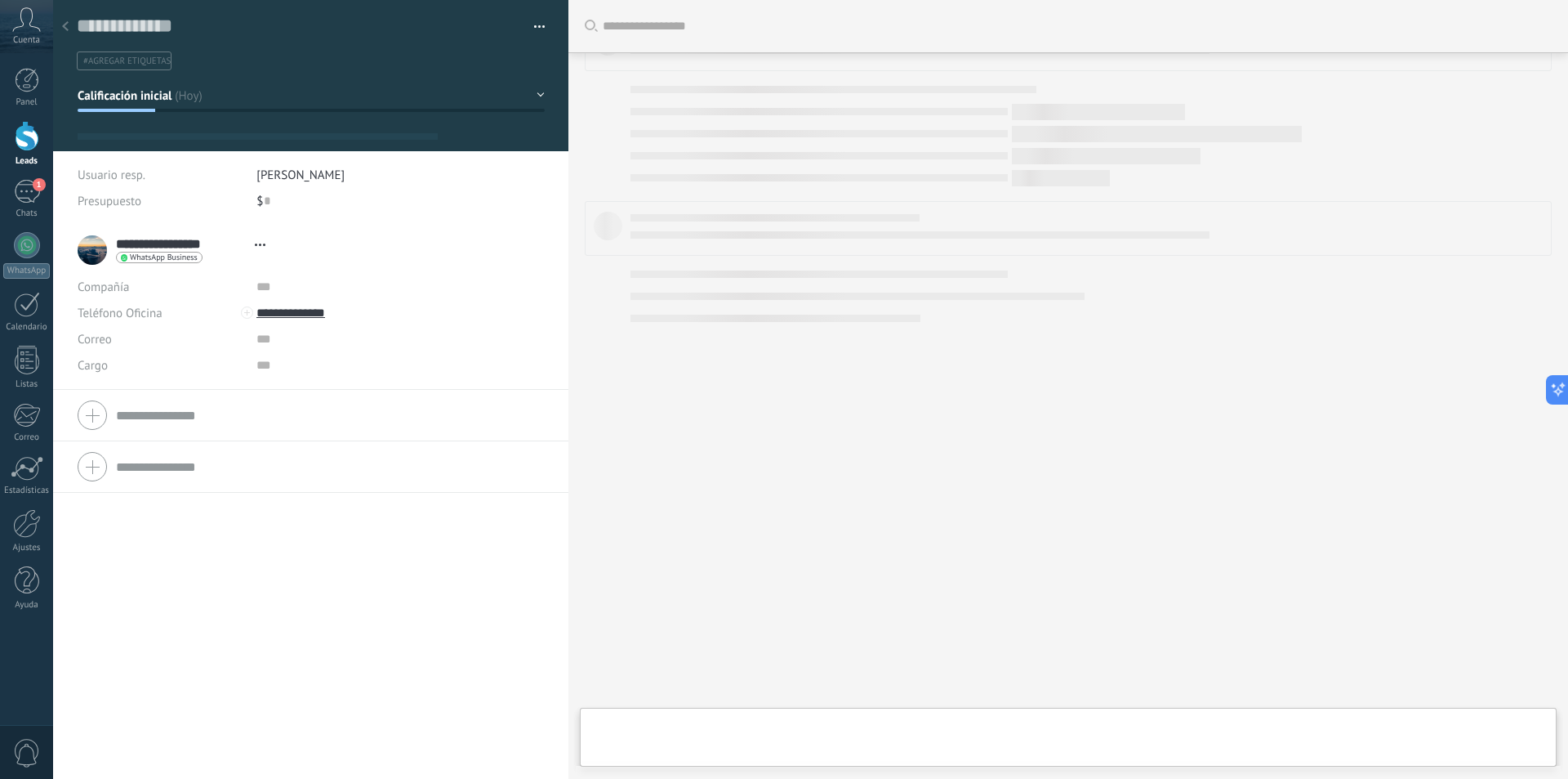
scroll to position [25, 0]
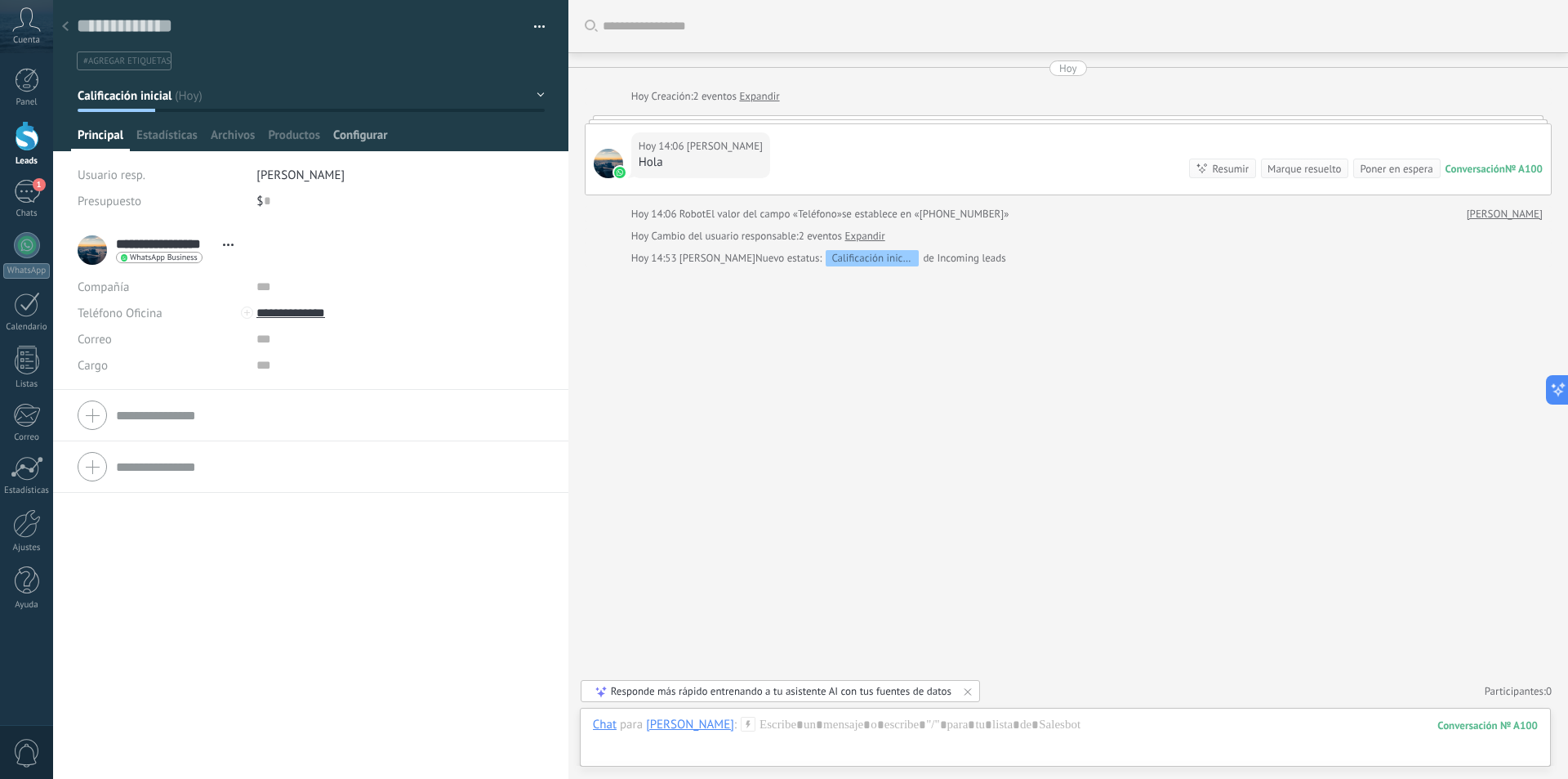
click at [336, 134] on span "Configurar" at bounding box center [360, 140] width 54 height 24
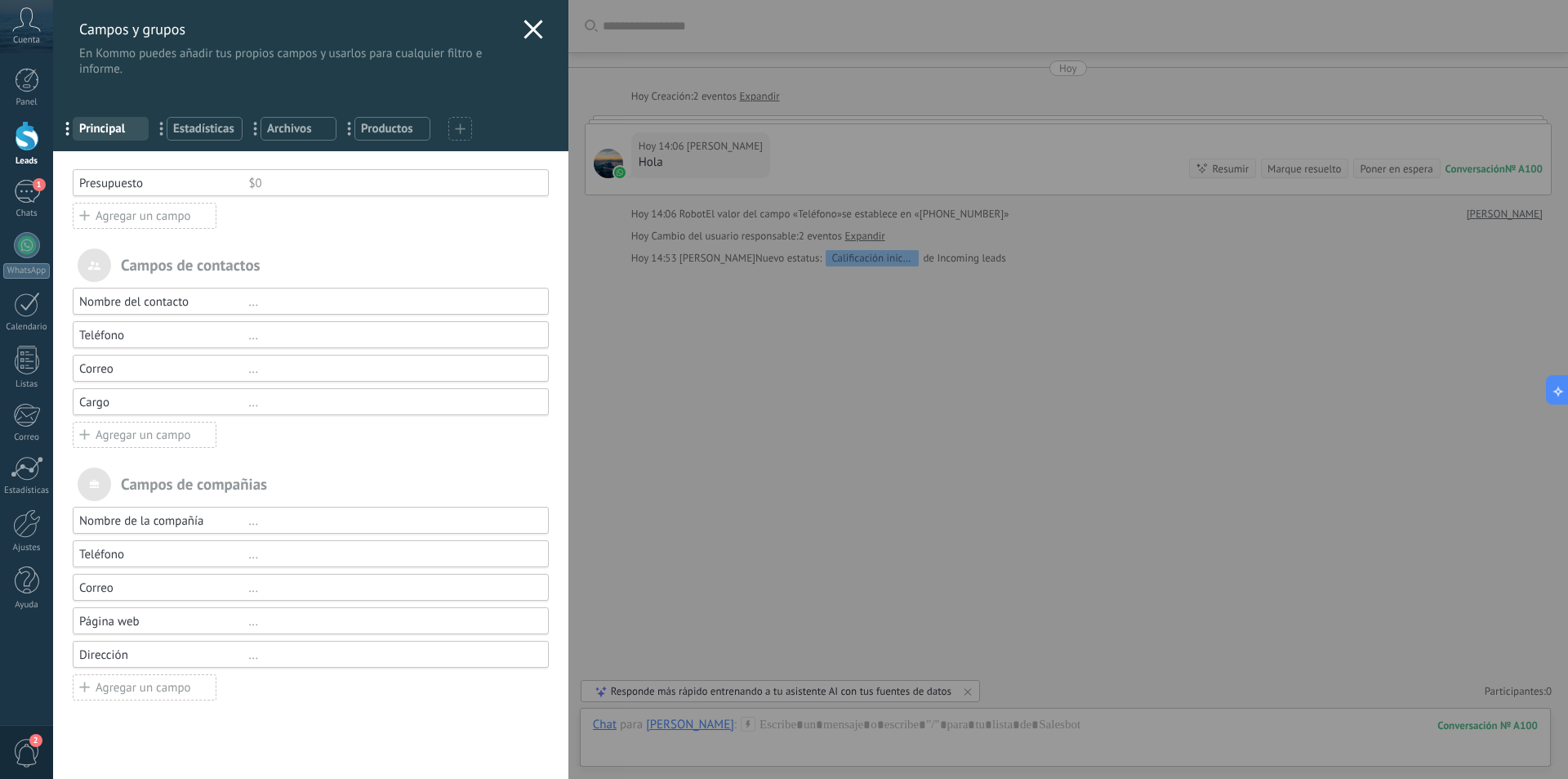
click at [523, 25] on icon at bounding box center [533, 30] width 20 height 20
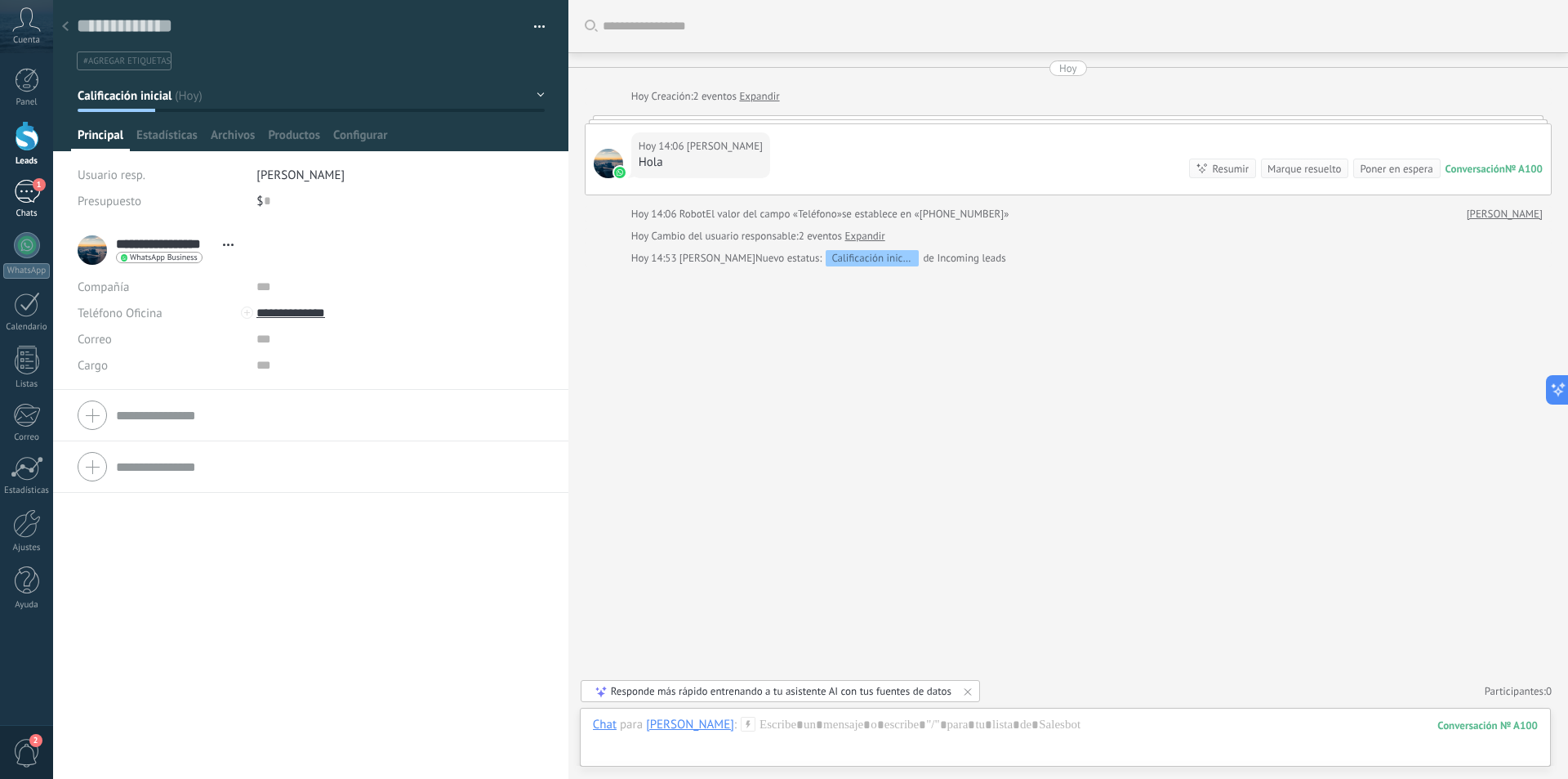
click at [27, 188] on div "1" at bounding box center [27, 192] width 26 height 24
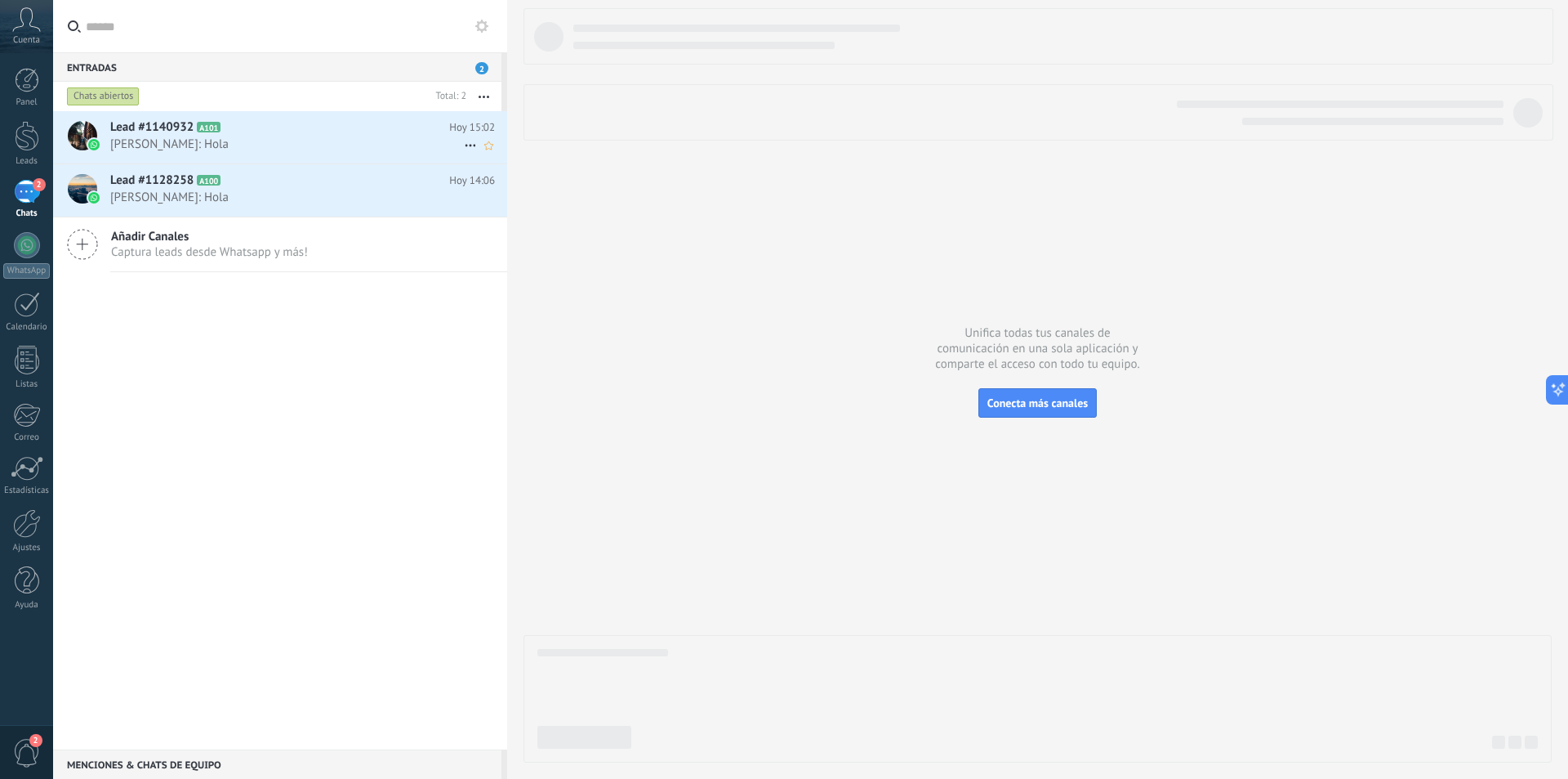
click at [299, 138] on span "[PERSON_NAME]: Hola" at bounding box center [287, 145] width 354 height 16
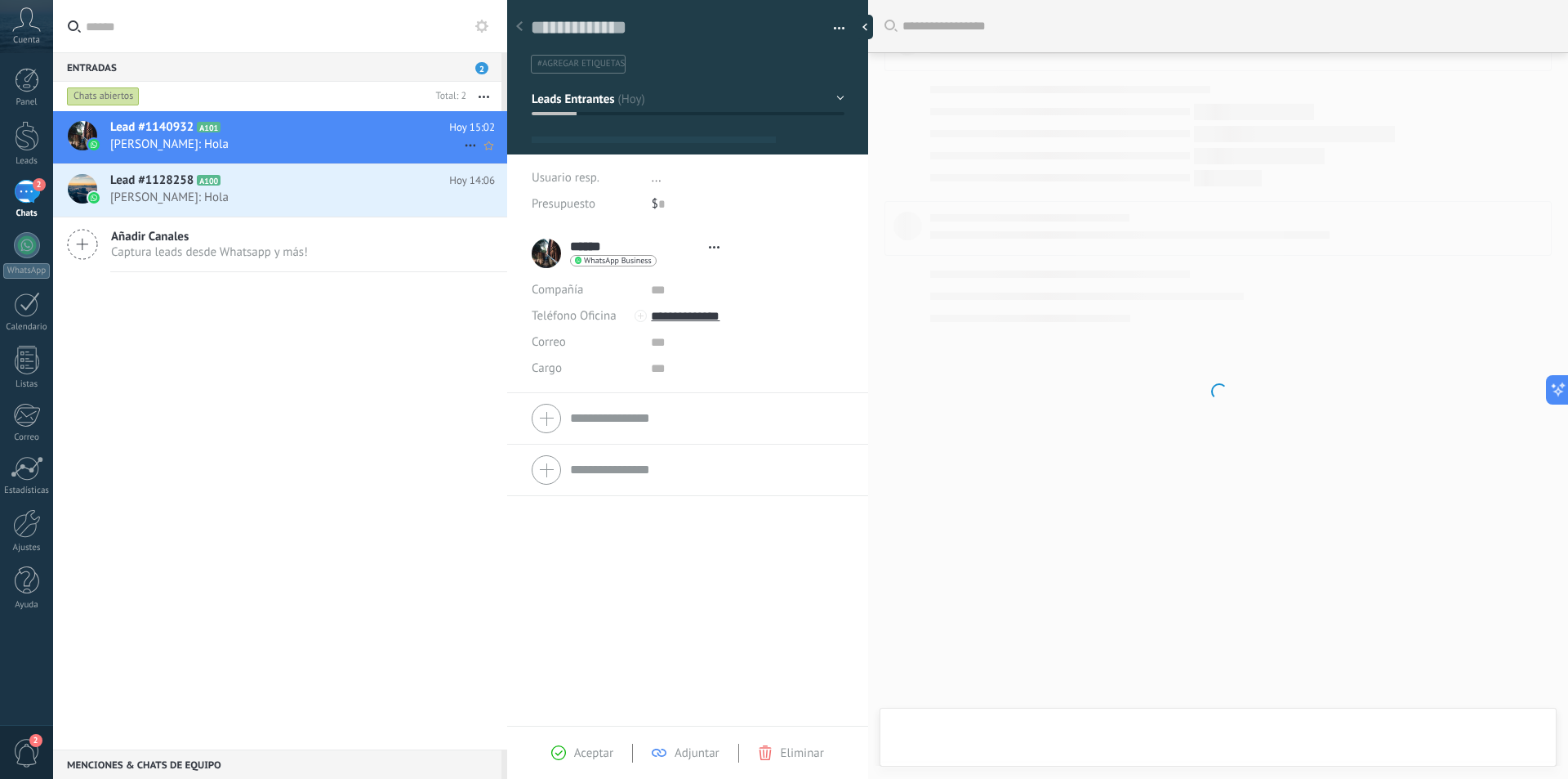
scroll to position [25, 0]
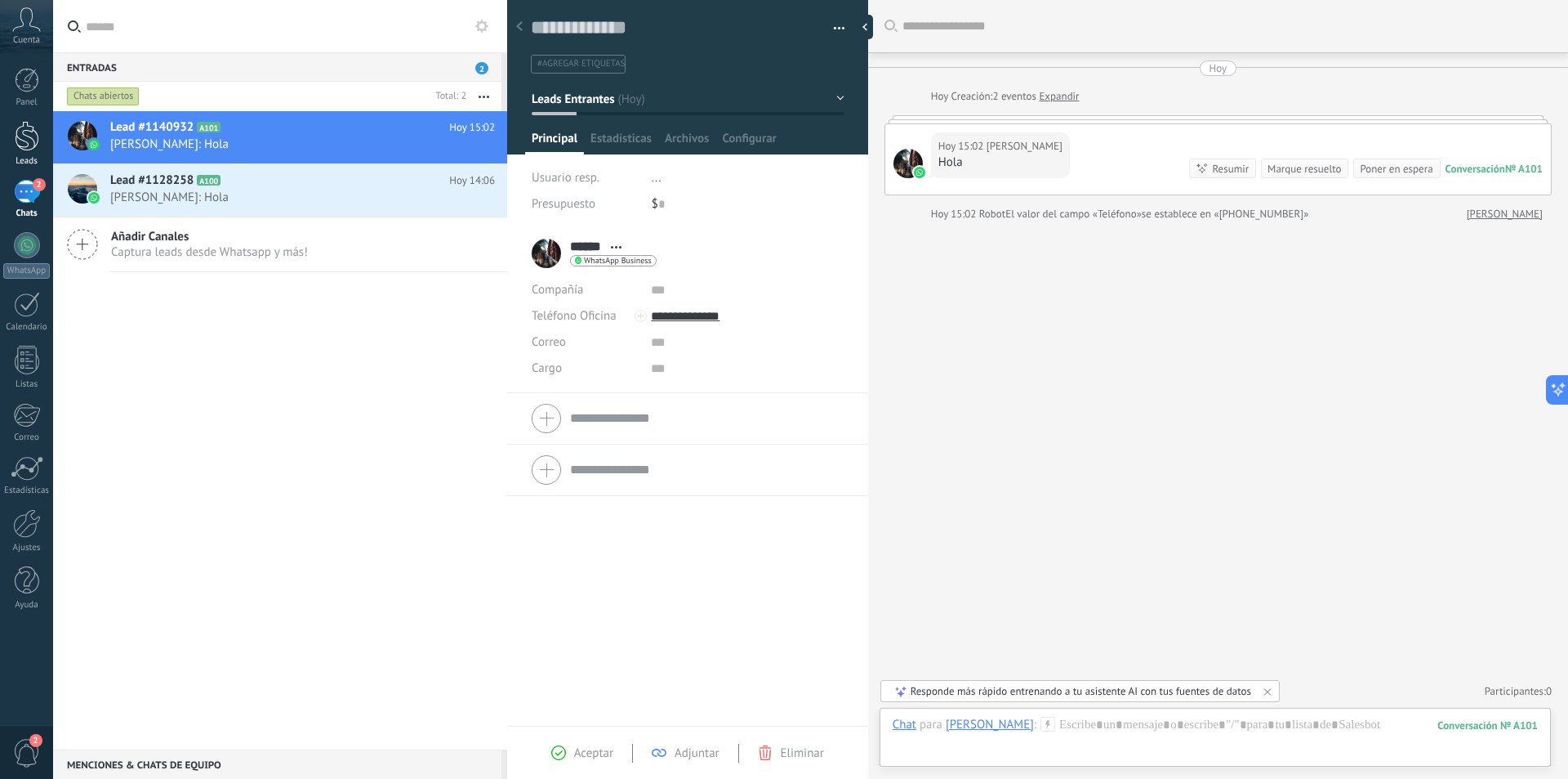
click at [39, 144] on link "Leads" at bounding box center [26, 144] width 53 height 46
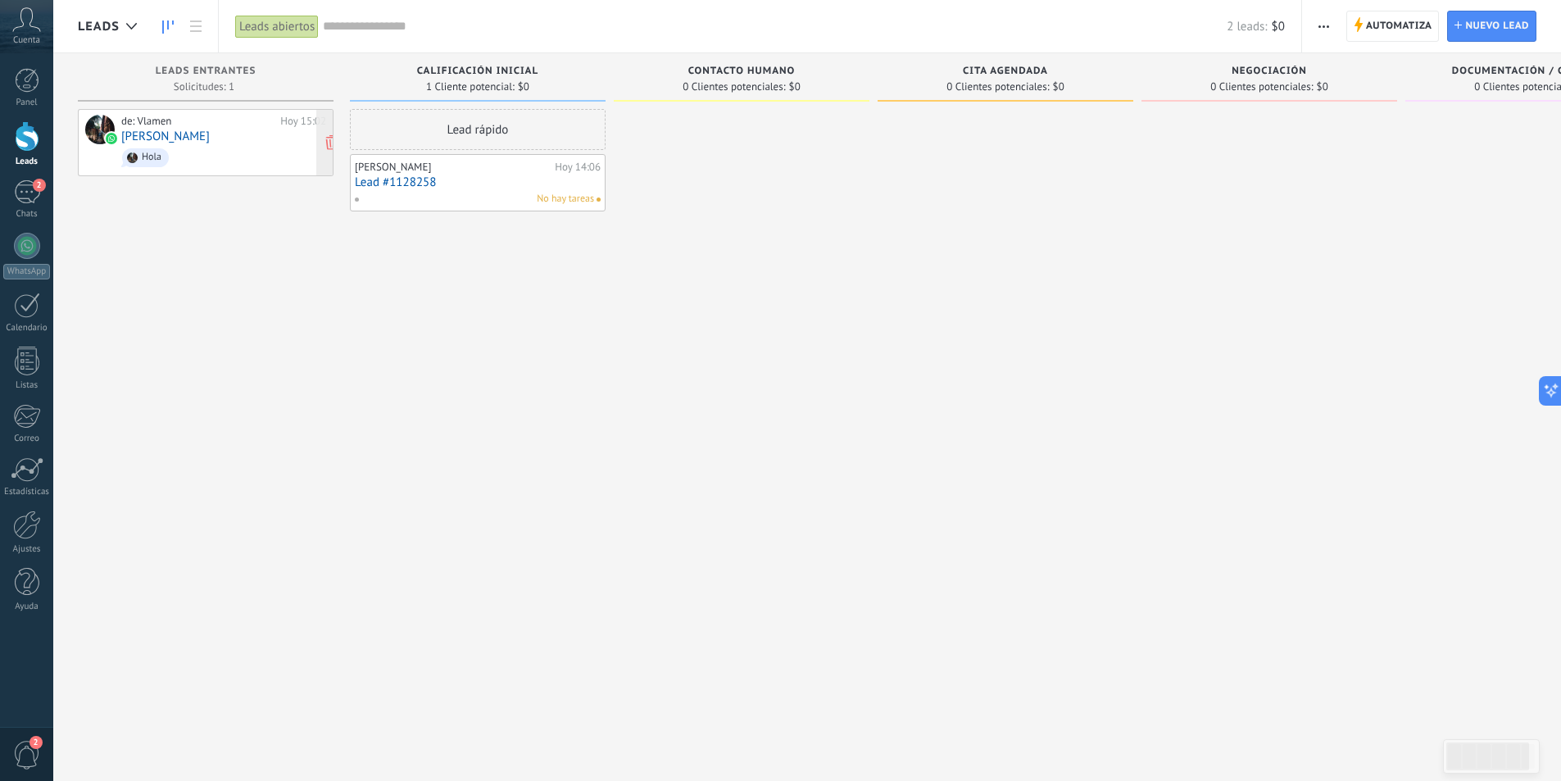
click at [269, 129] on div "de: Vlamen Hoy 15:02 Gissel Hola" at bounding box center [223, 143] width 205 height 56
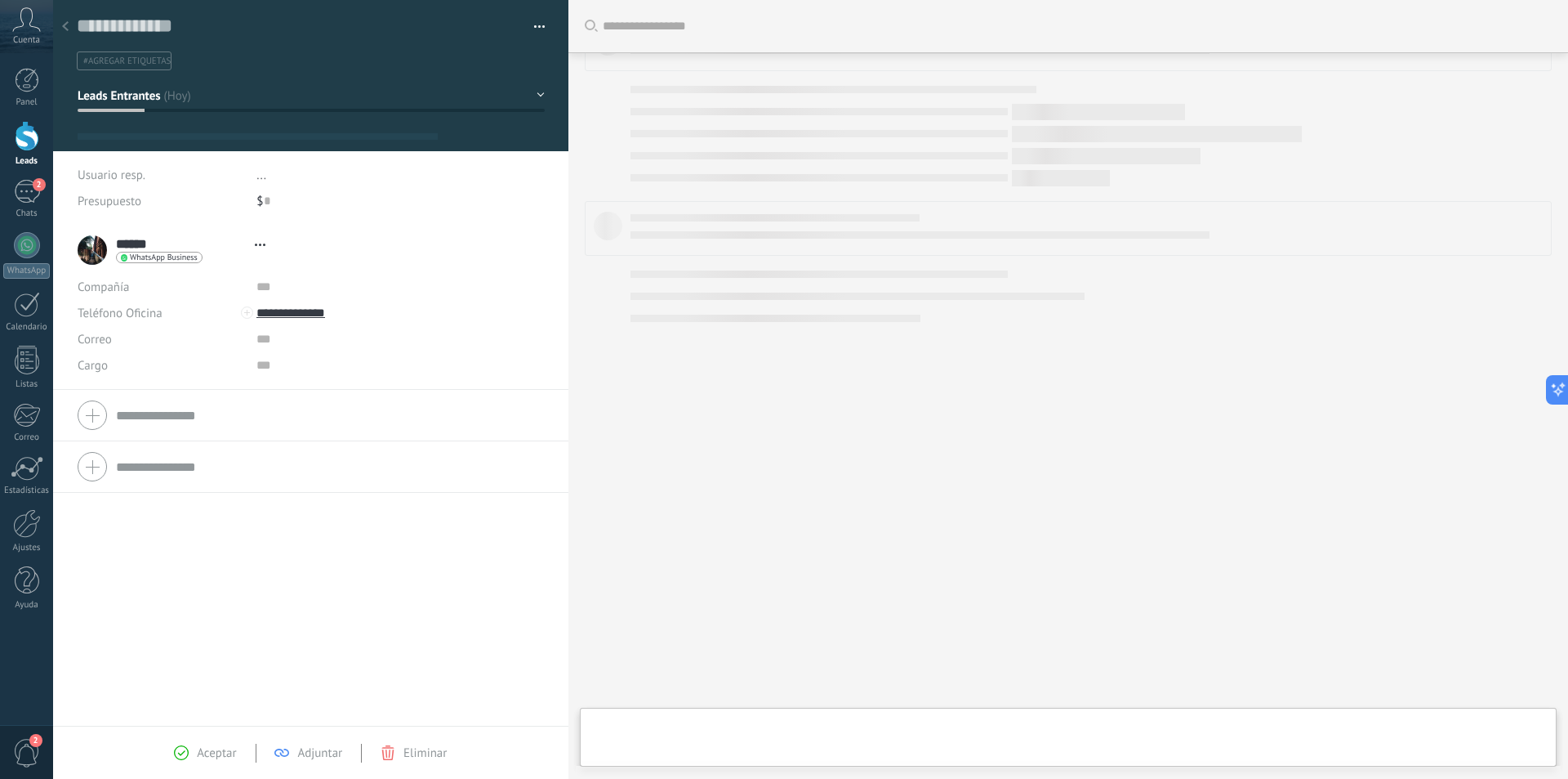
type textarea "**********"
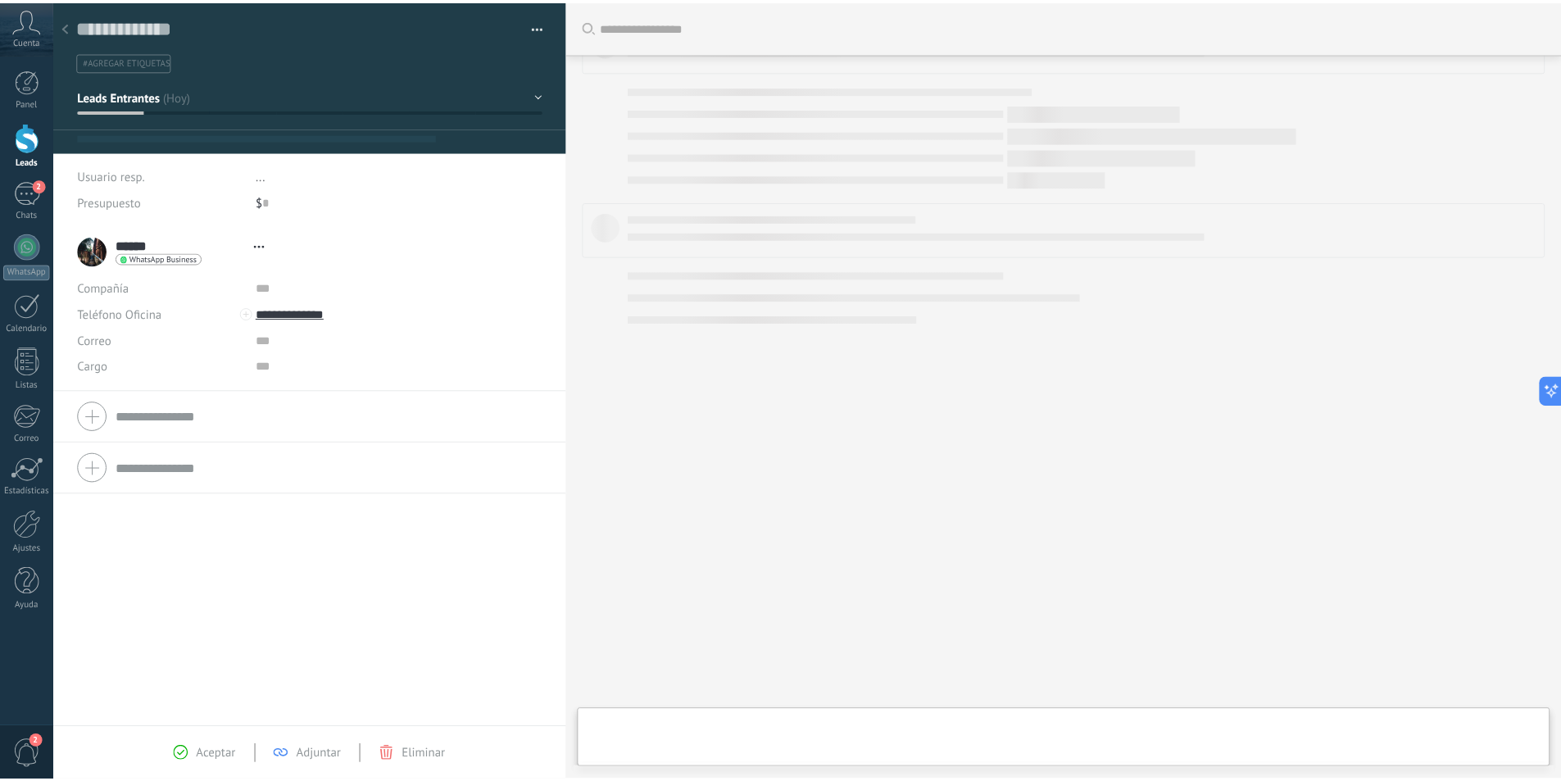
scroll to position [25, 0]
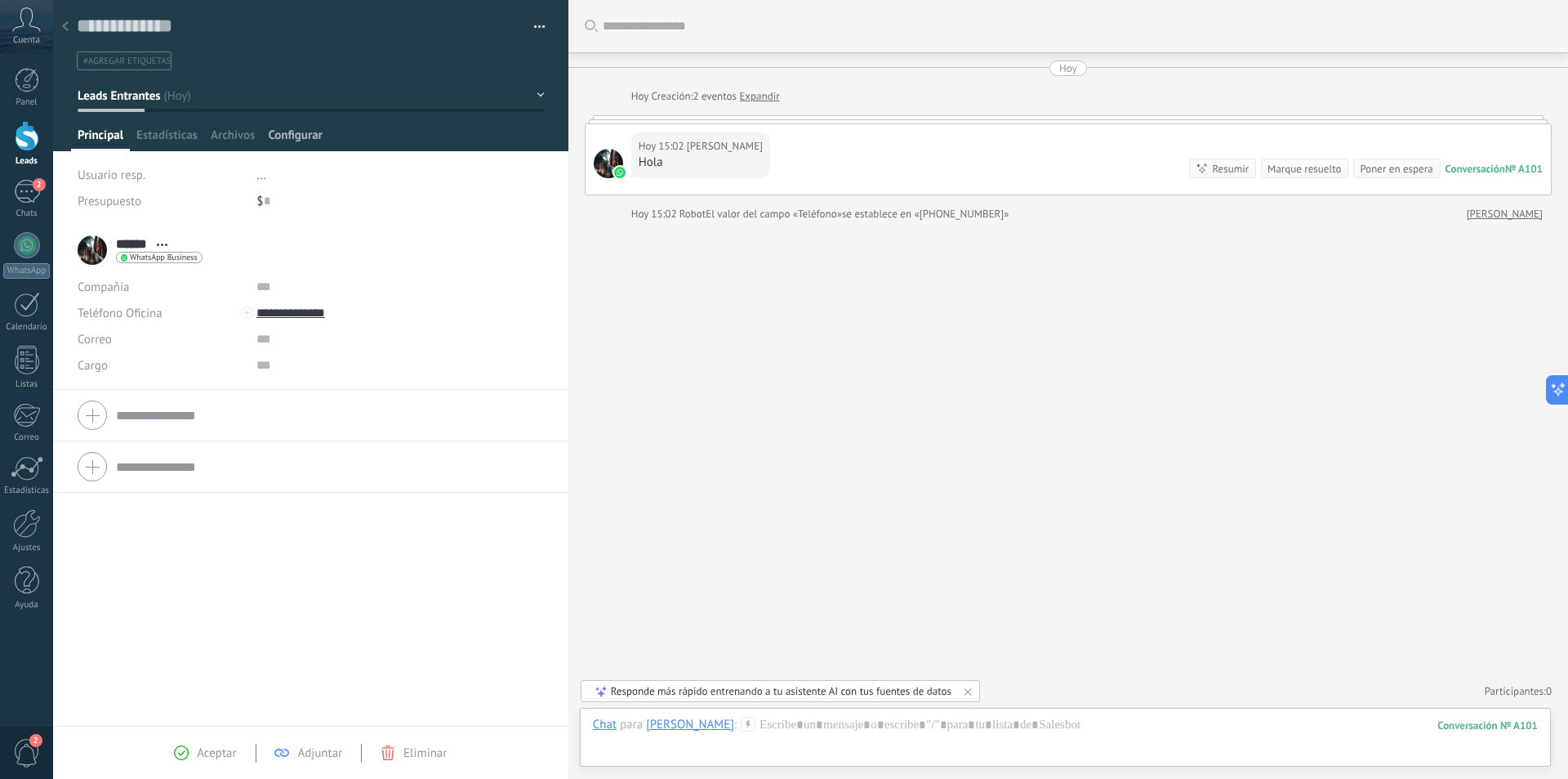
click at [289, 138] on span "Configurar" at bounding box center [295, 140] width 54 height 24
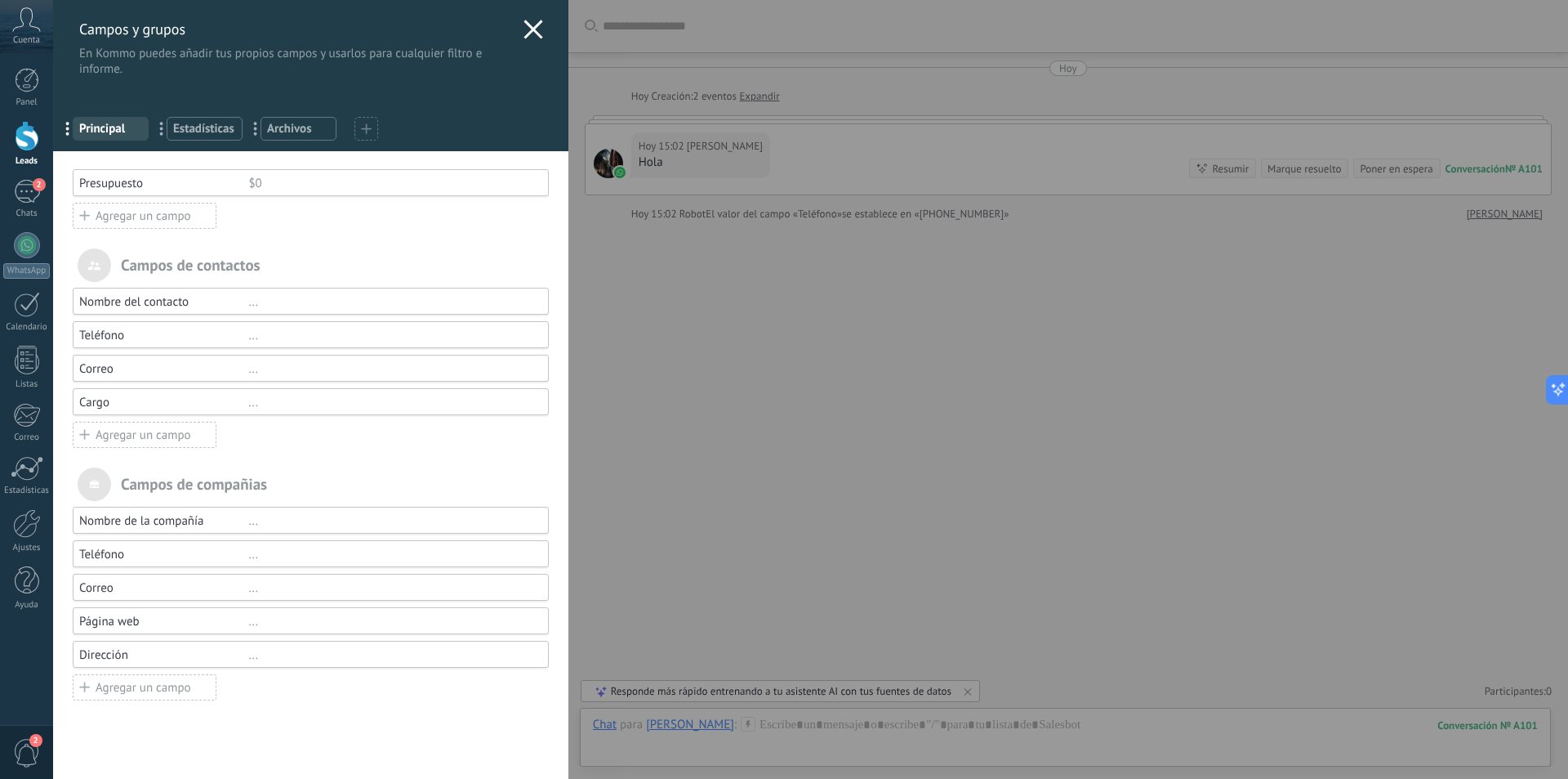
click at [531, 28] on icon at bounding box center [533, 30] width 20 height 20
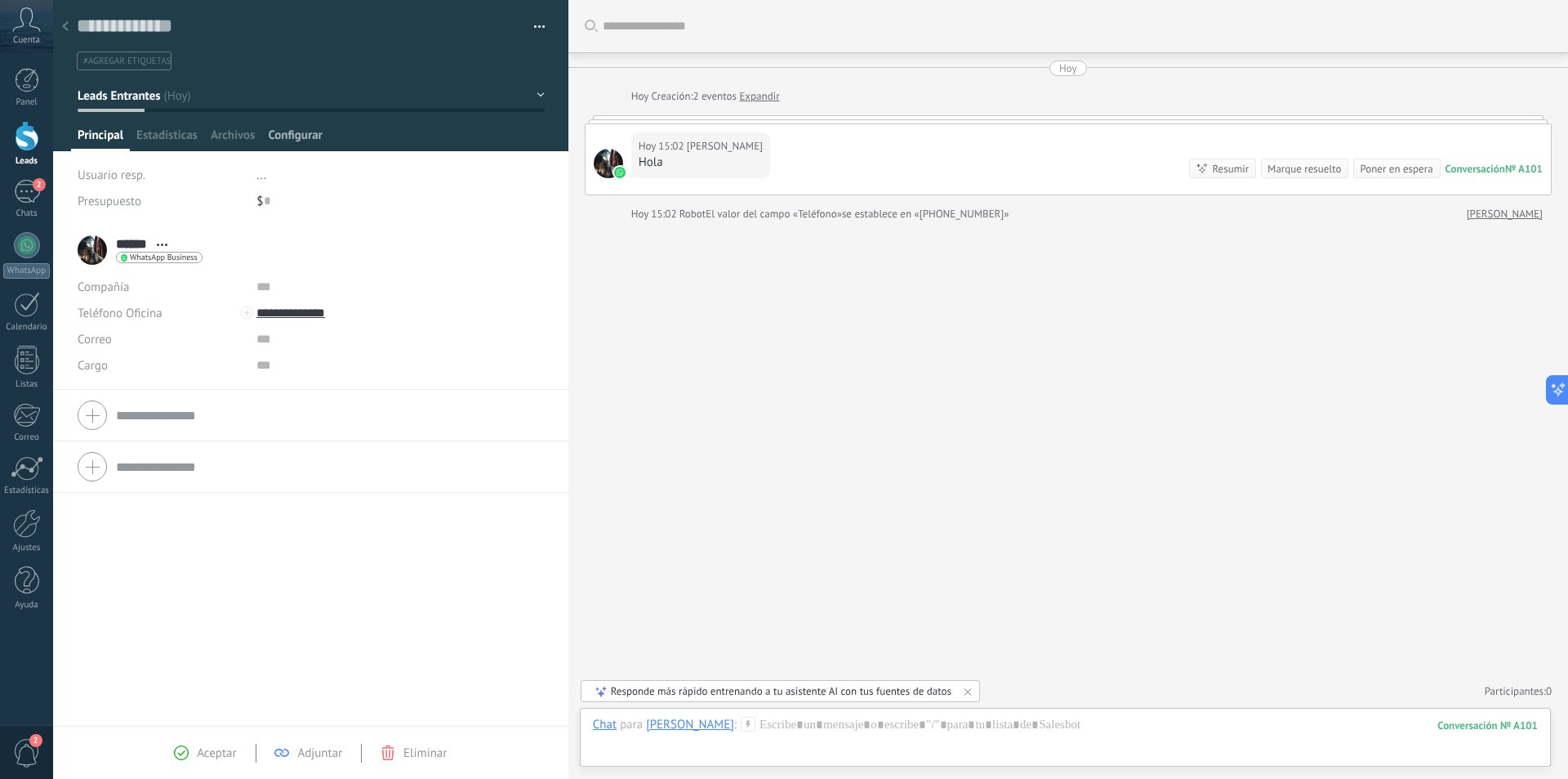
click at [285, 142] on span "Configurar" at bounding box center [295, 140] width 54 height 24
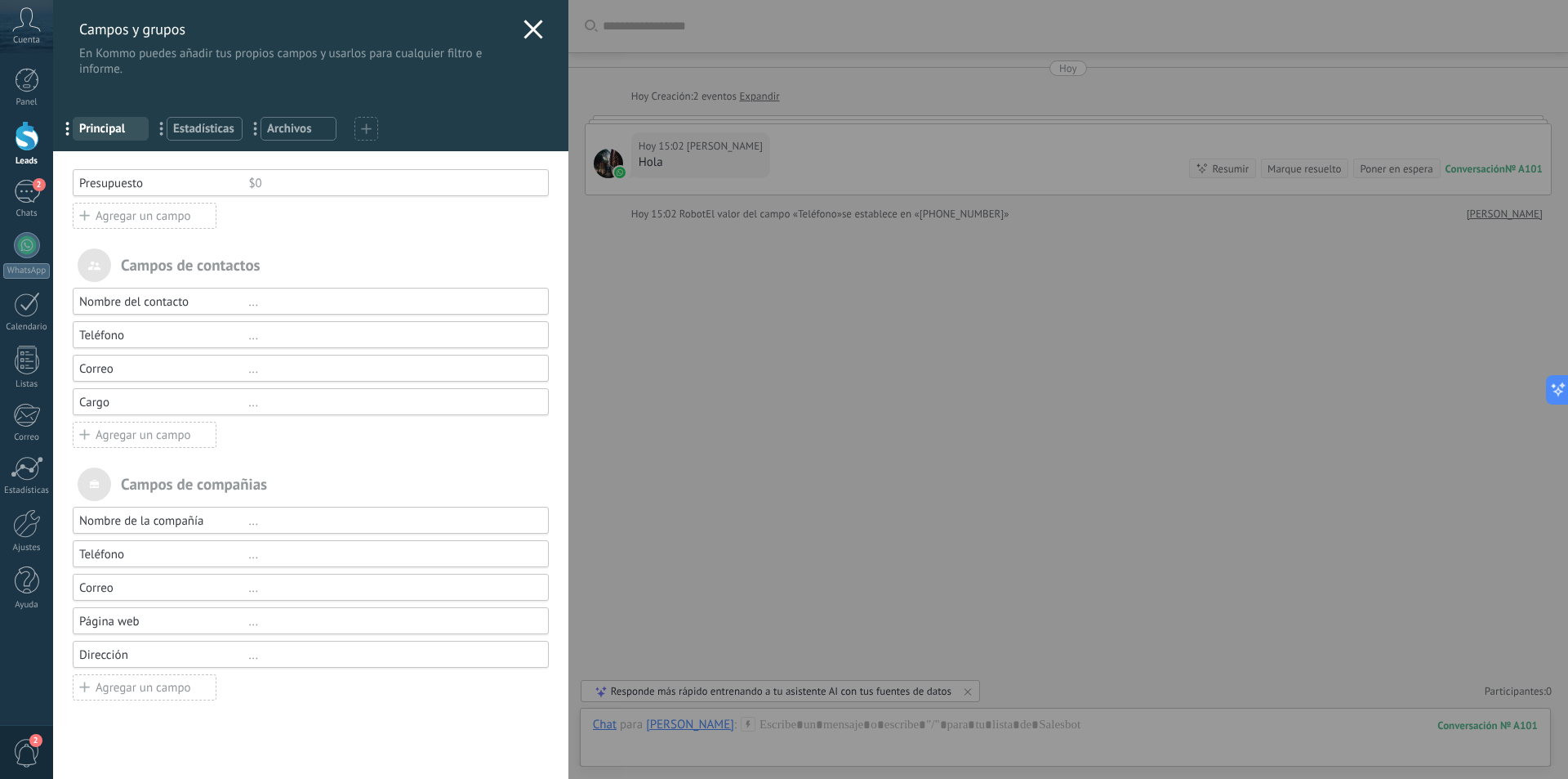
click at [526, 29] on use at bounding box center [532, 29] width 19 height 19
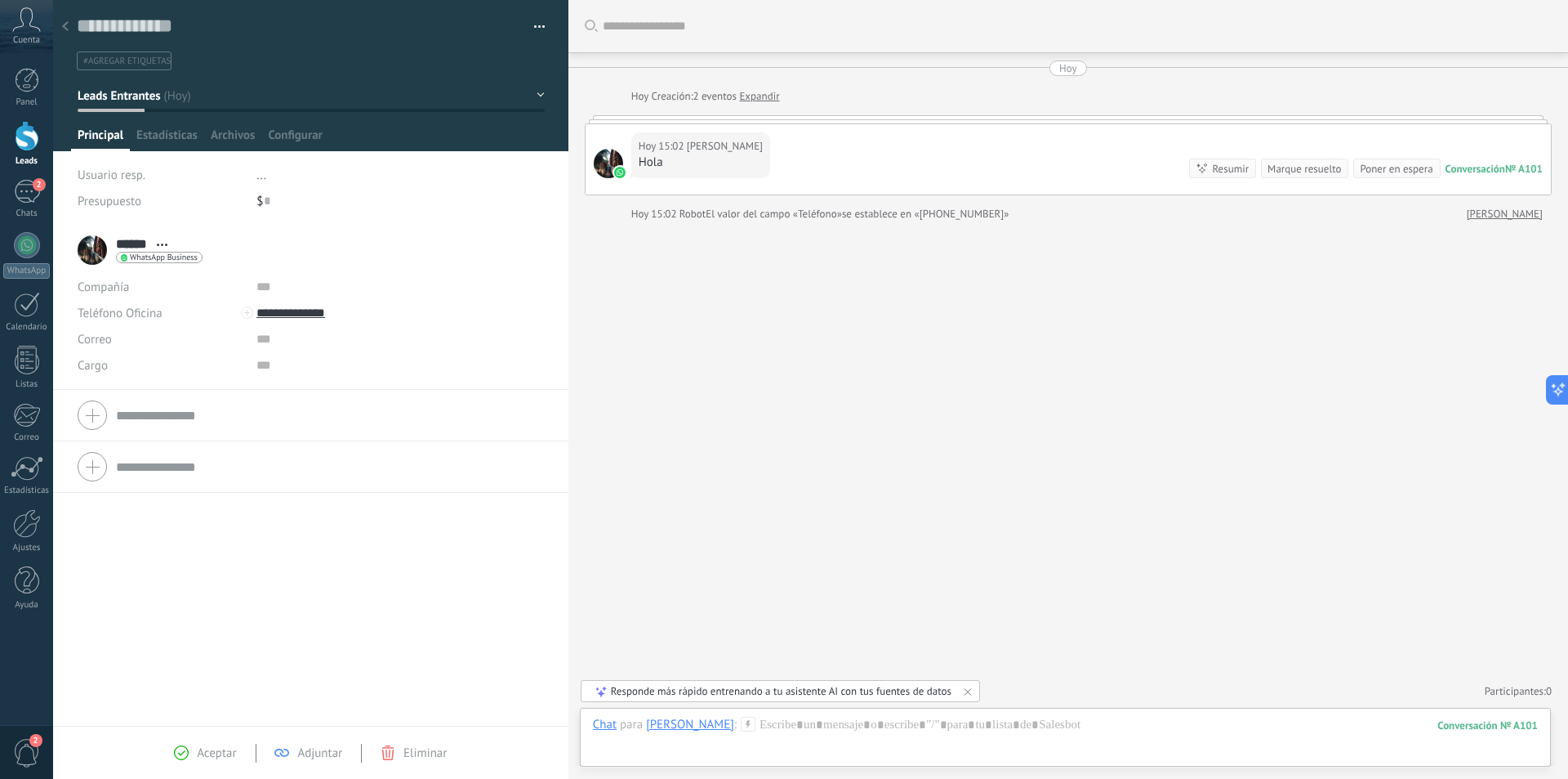
click at [23, 140] on div at bounding box center [27, 136] width 25 height 30
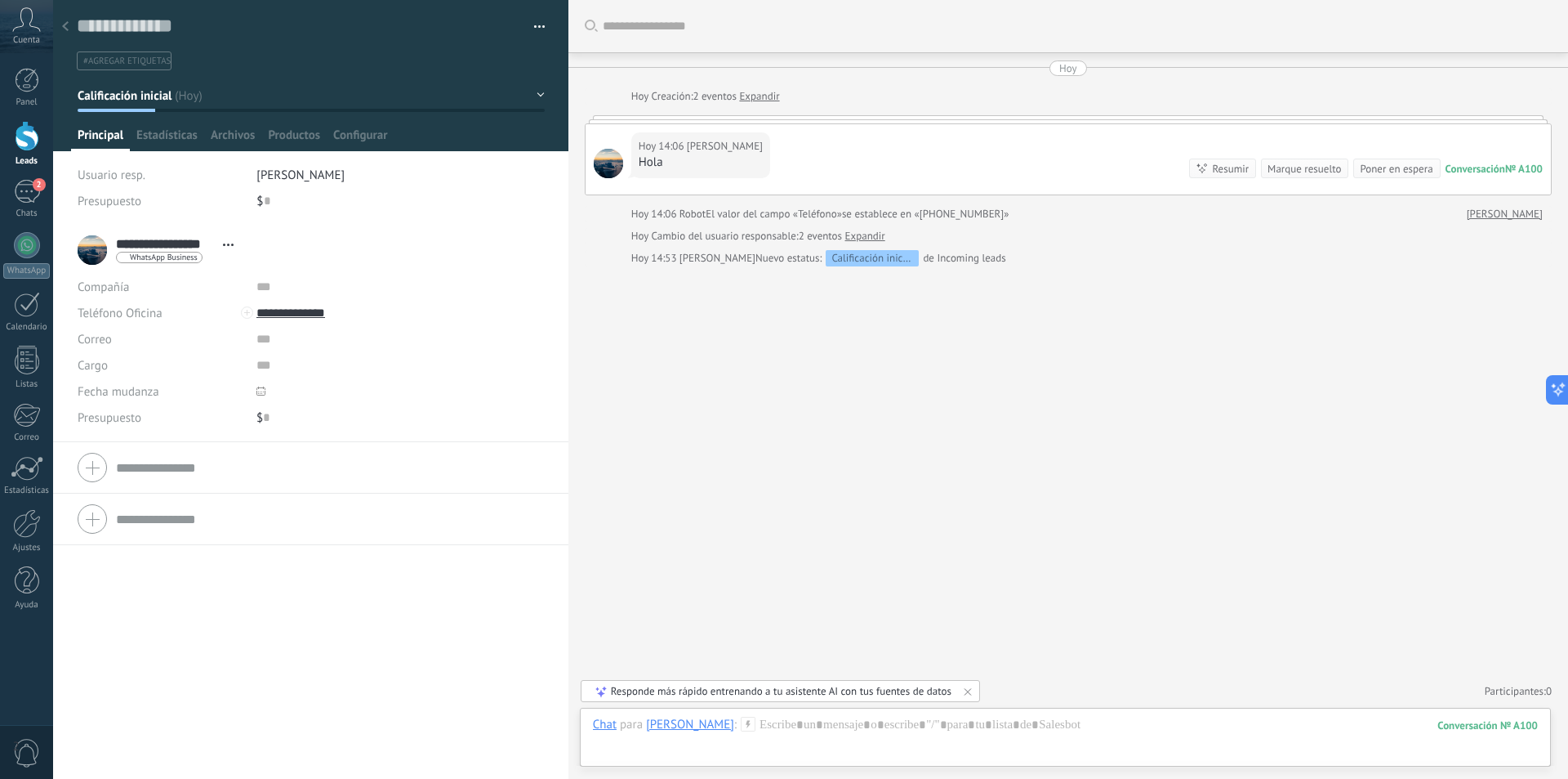
scroll to position [25, 0]
click at [363, 136] on span "Configurar" at bounding box center [360, 140] width 54 height 24
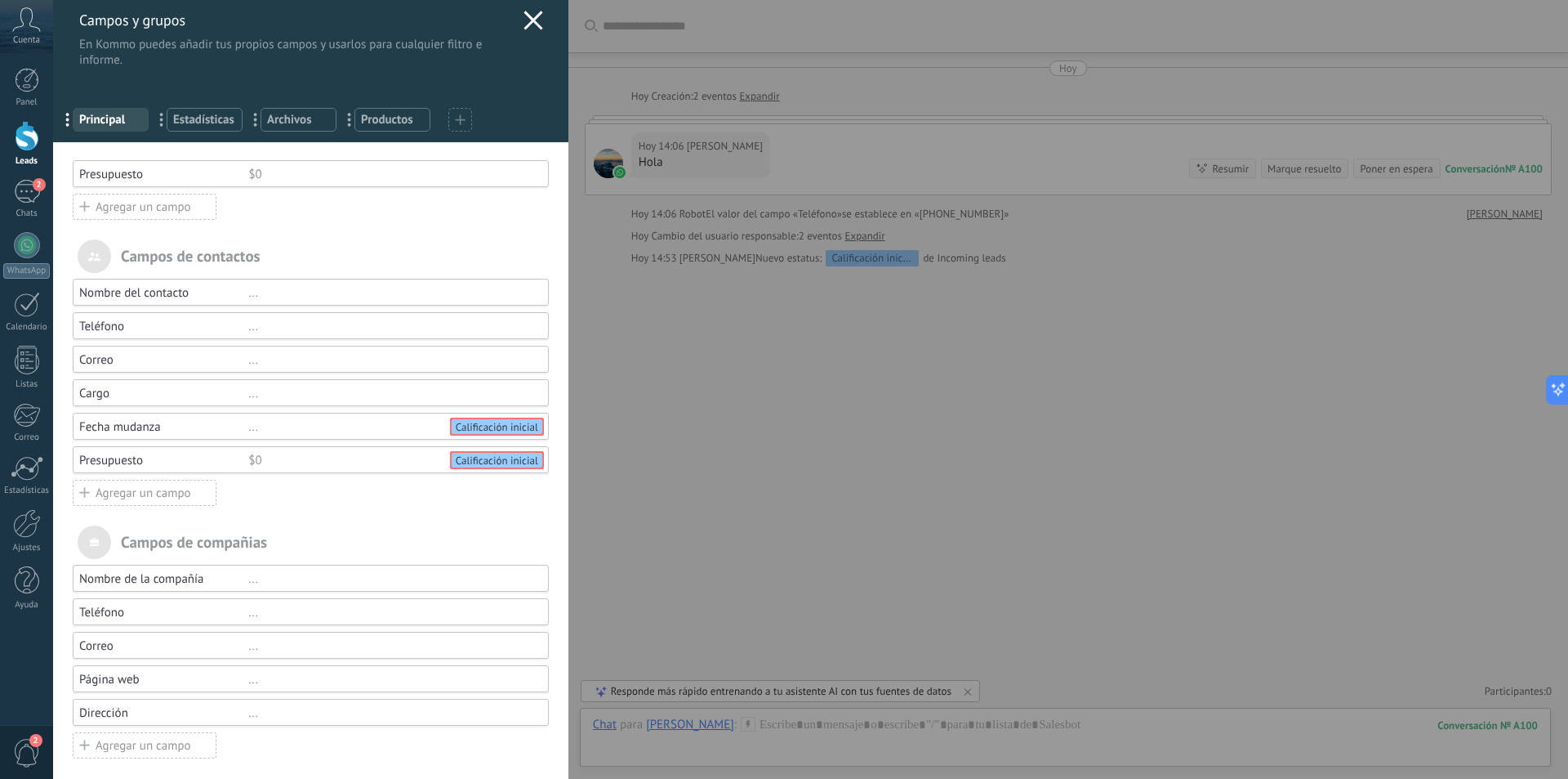
scroll to position [16, 0]
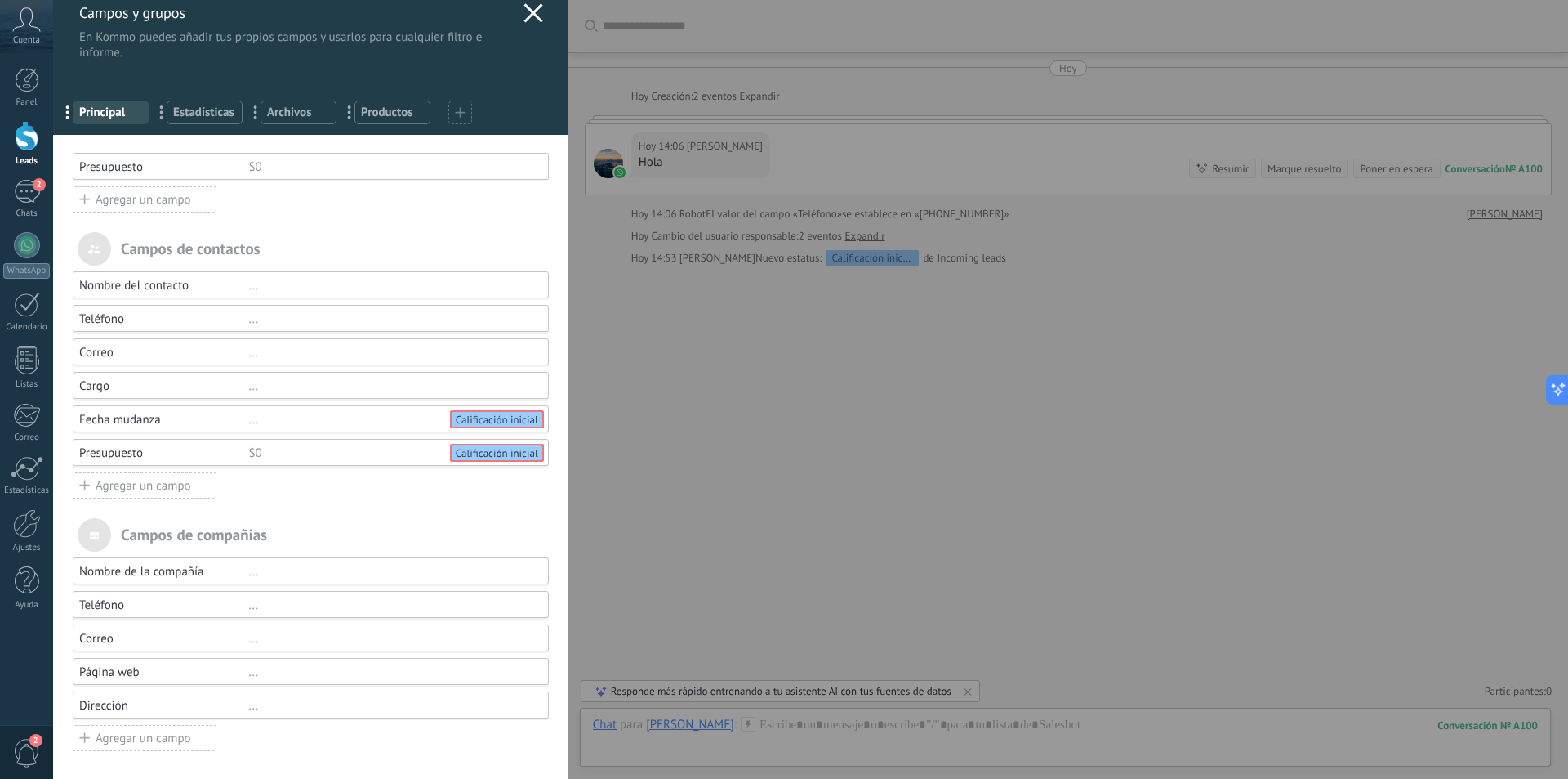
click at [157, 485] on div "Agregar un campo" at bounding box center [145, 486] width 144 height 26
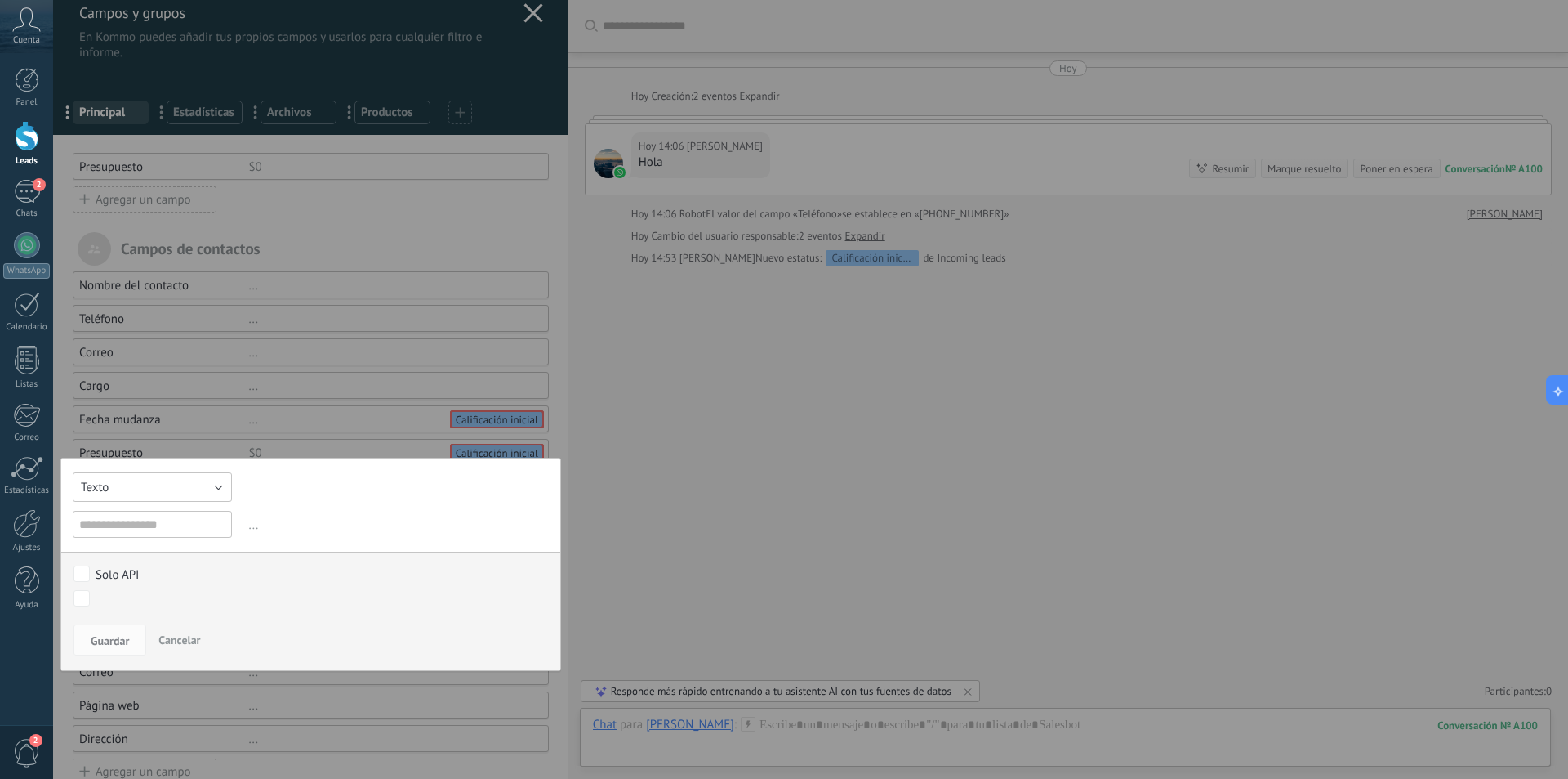
click at [201, 475] on button "Texto" at bounding box center [153, 487] width 159 height 29
click at [153, 570] on span "Selección" at bounding box center [145, 572] width 163 height 16
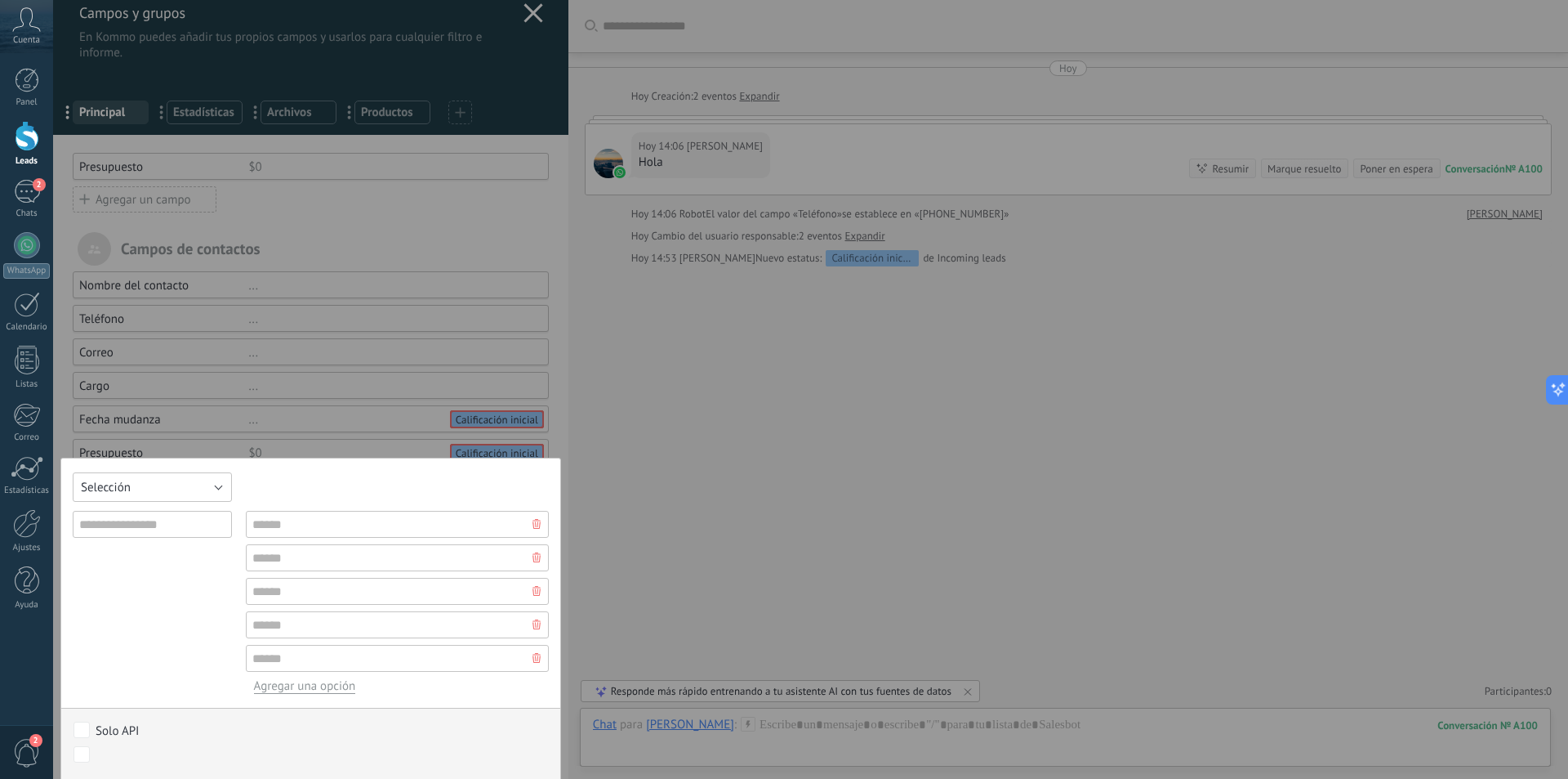
click at [202, 490] on button "Selección" at bounding box center [153, 487] width 159 height 29
click at [151, 530] on span "Interruptor" at bounding box center [145, 531] width 163 height 16
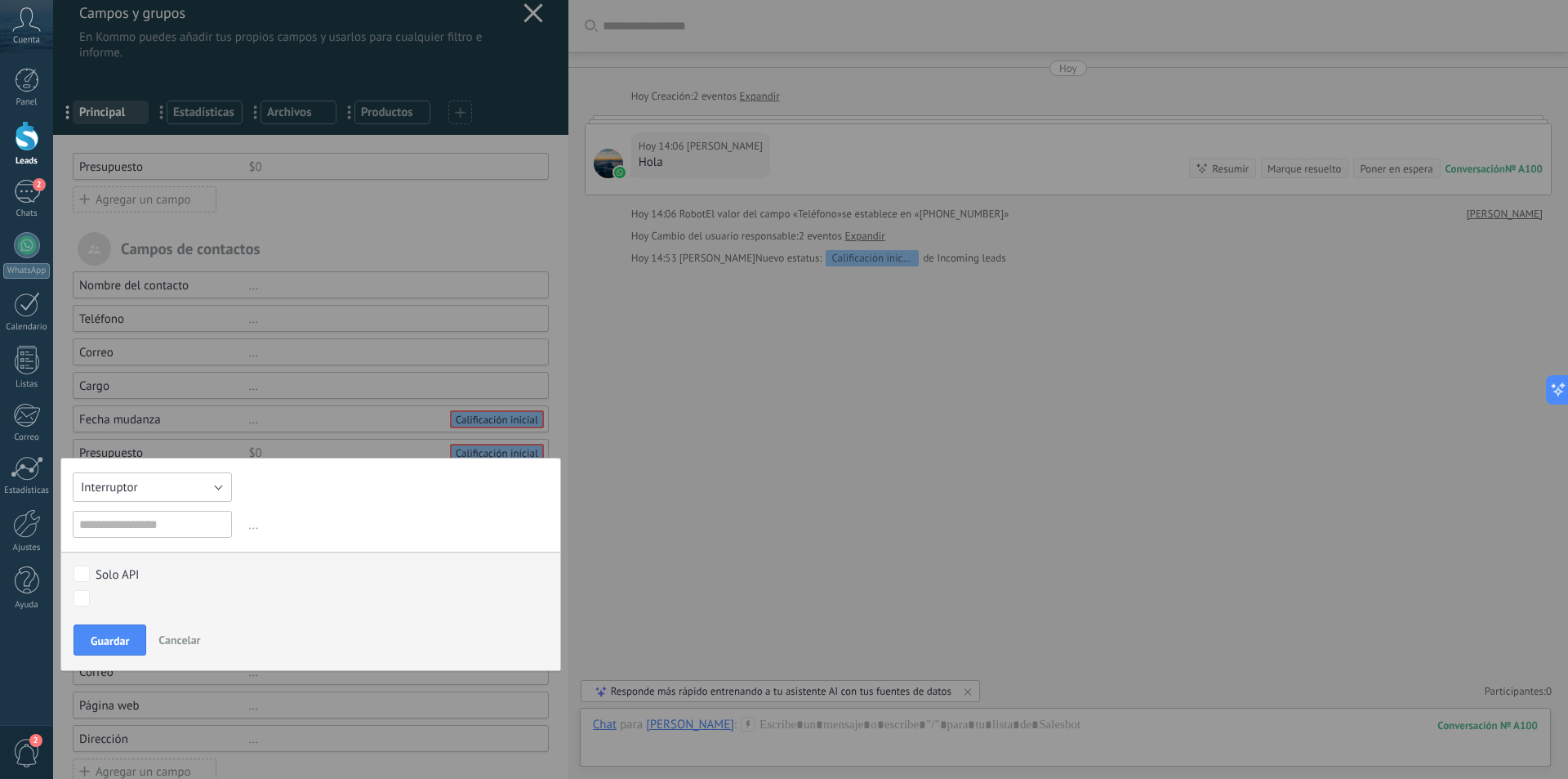
click at [207, 490] on button "Interruptor" at bounding box center [153, 487] width 159 height 29
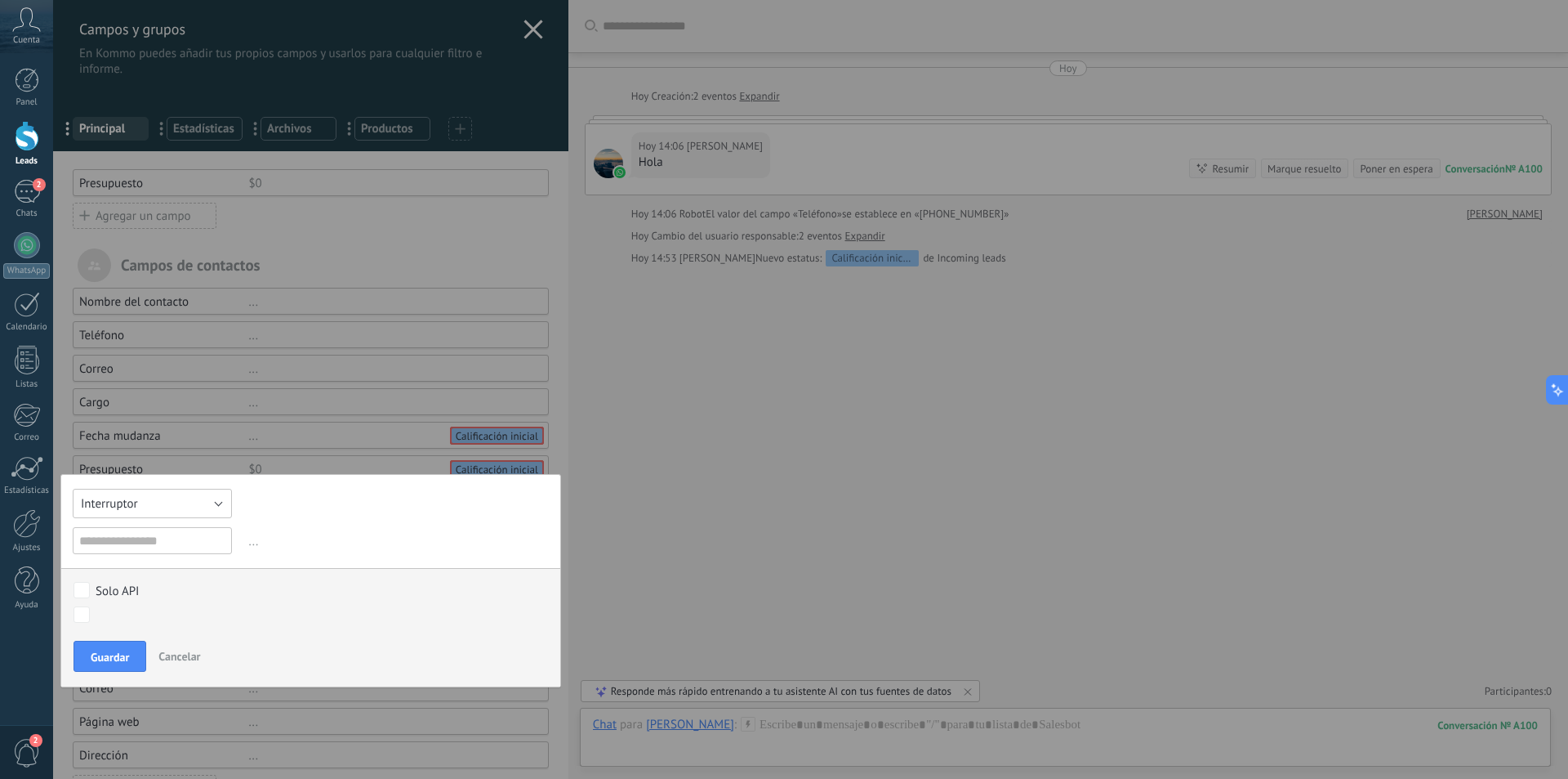
click at [170, 510] on button "Interruptor" at bounding box center [153, 503] width 159 height 29
click at [137, 578] on li "Selección" at bounding box center [147, 586] width 168 height 28
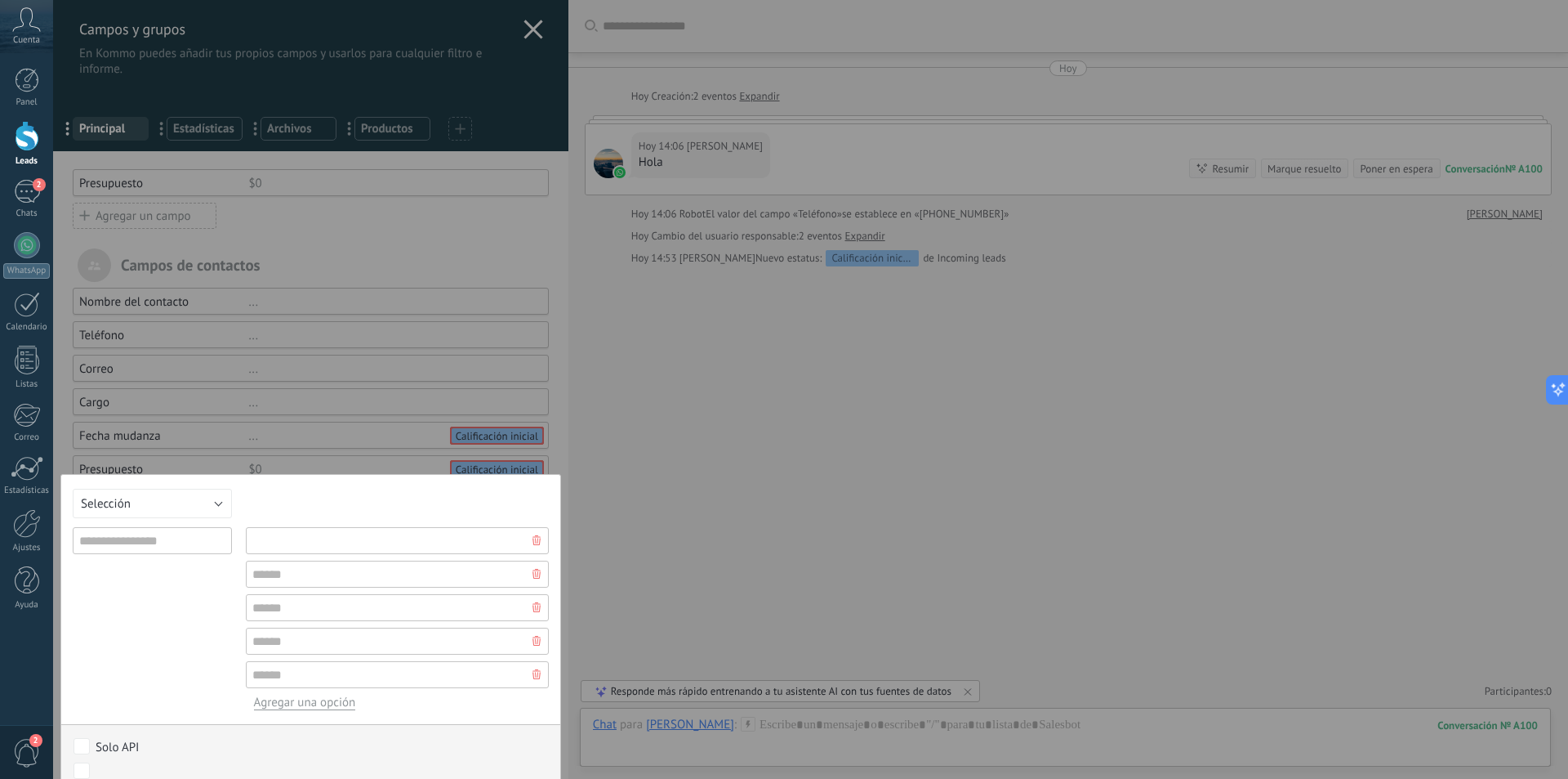
click at [330, 545] on input "text" at bounding box center [398, 540] width 303 height 27
type input "*****"
type input "******"
type input "**********"
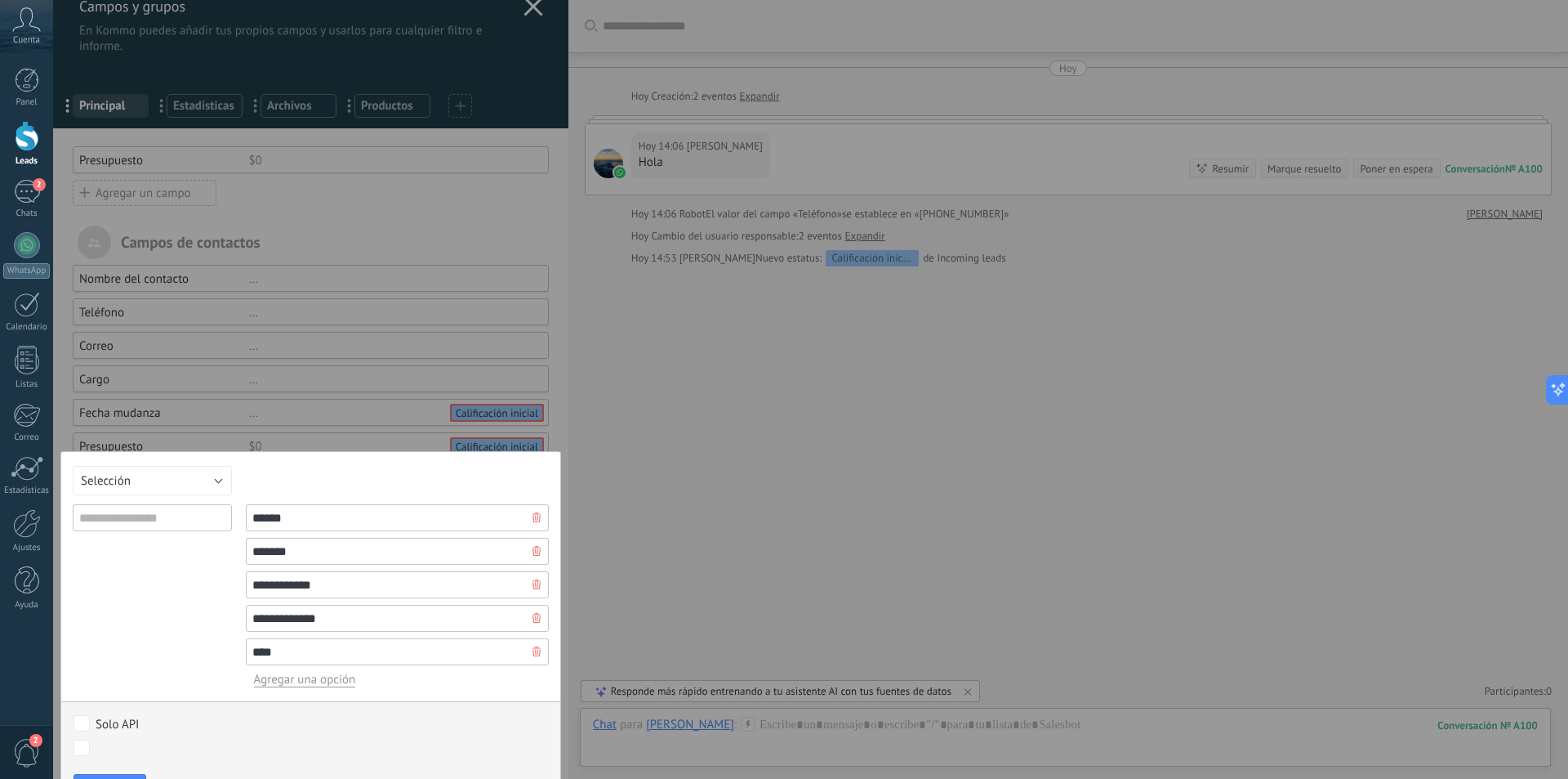
scroll to position [64, 0]
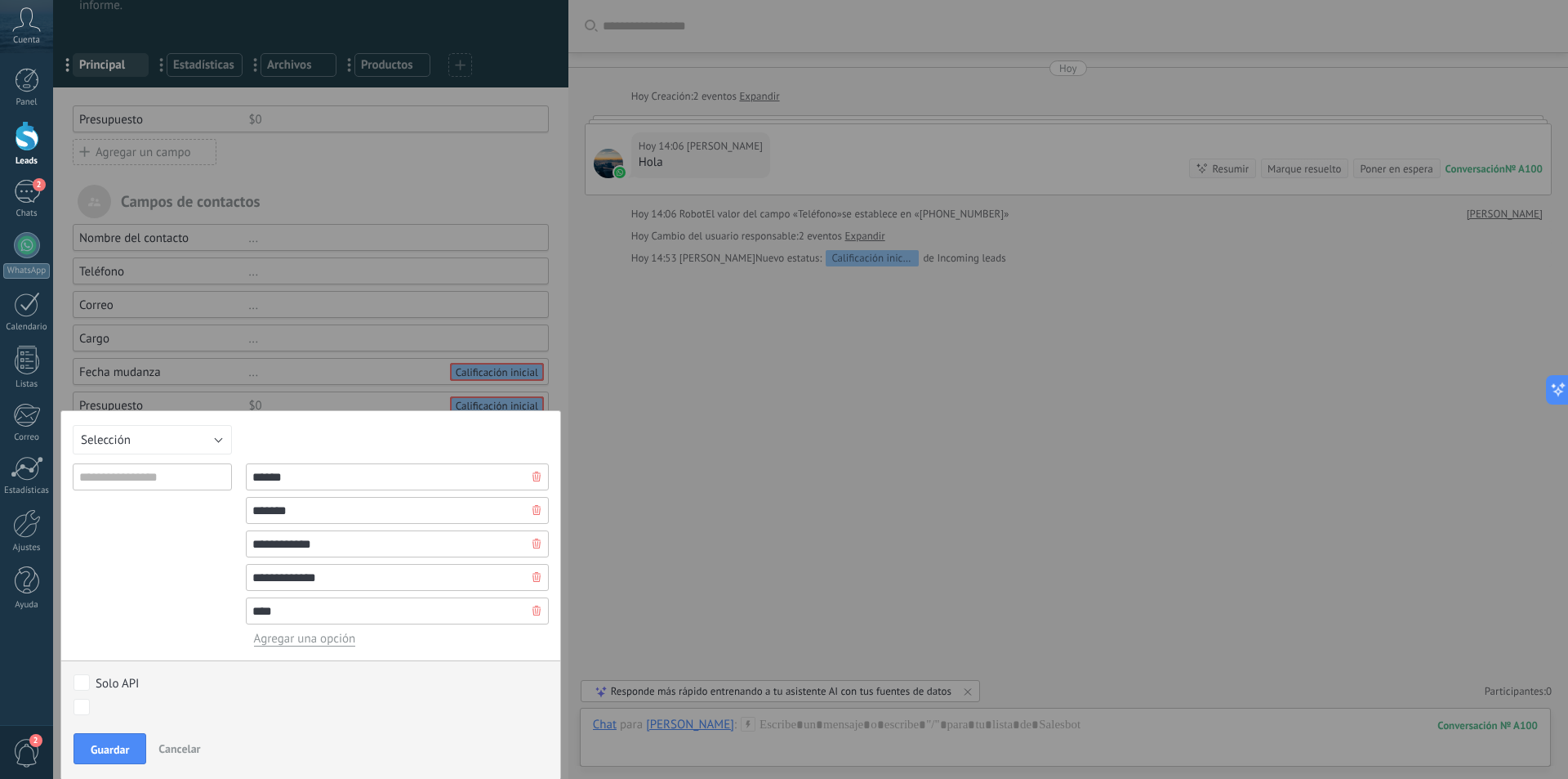
type input "****"
click at [0, 0] on div "Calificación inicial Contacto humano Cita agendada Negociación Documentación / …" at bounding box center [0, 0] width 0 height 0
click at [117, 750] on div "Calificación inicial Contacto humano Cita agendada Negociación Documentación / …" at bounding box center [303, 735] width 469 height 88
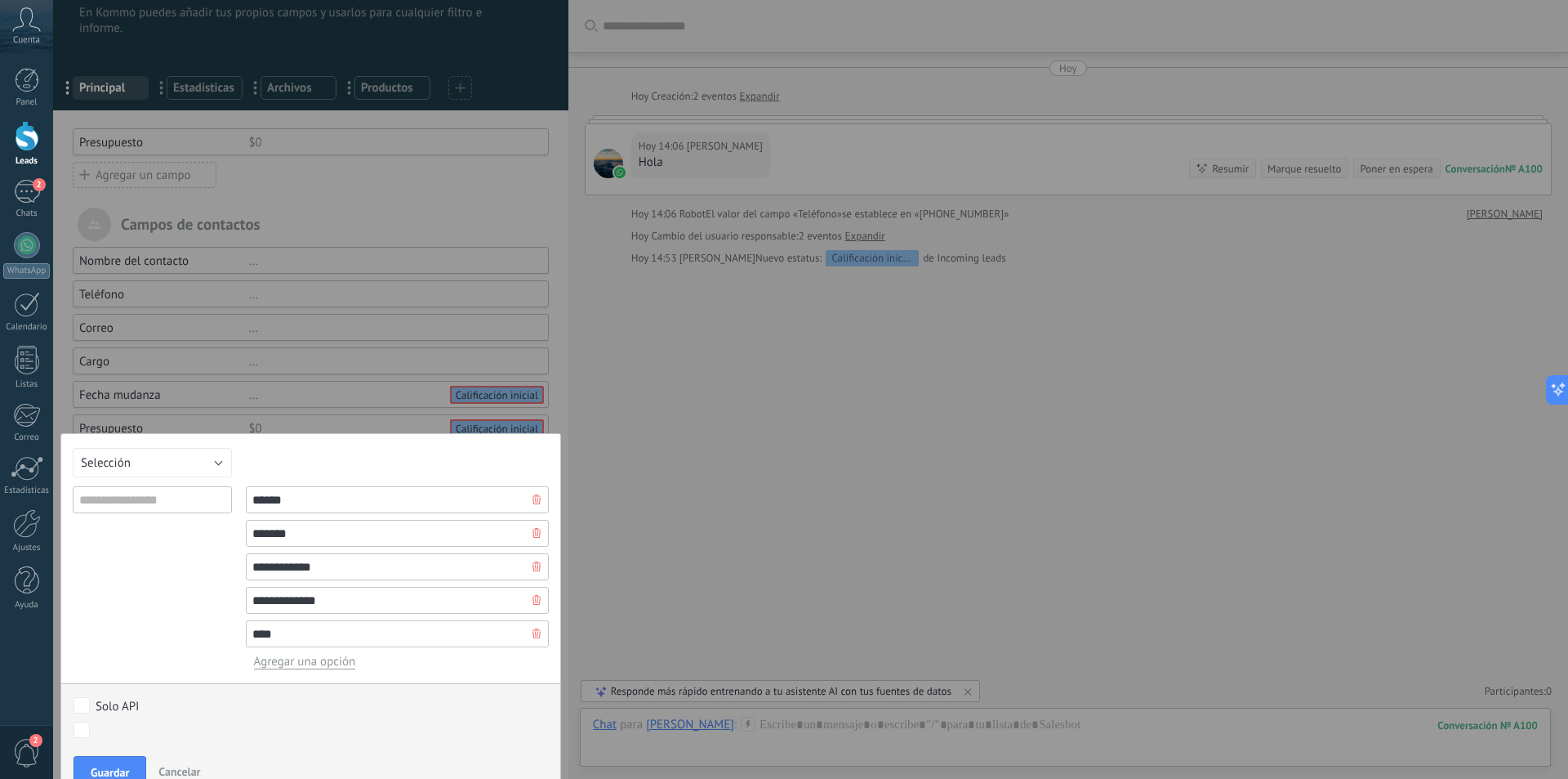
scroll to position [0, 0]
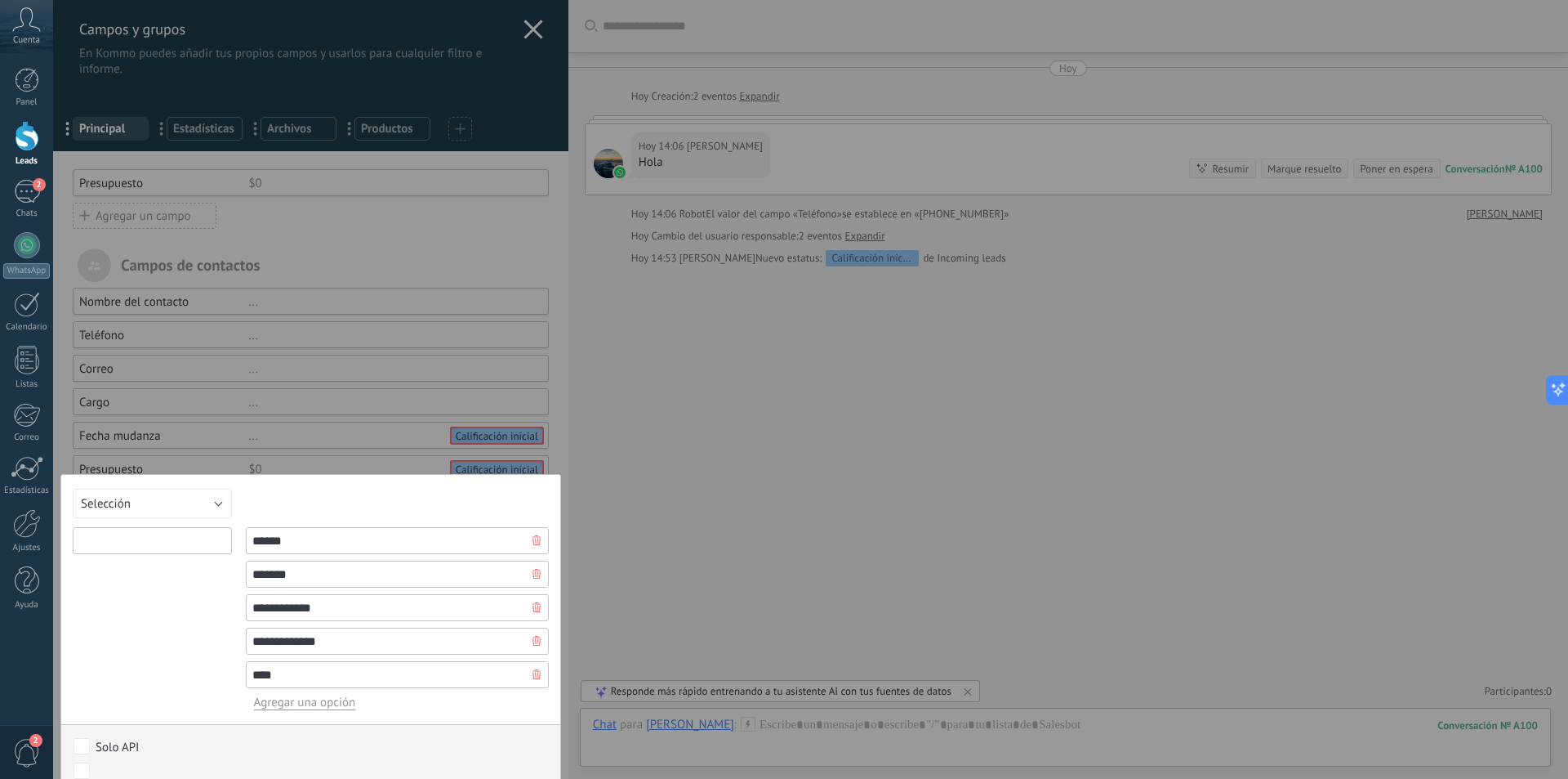
click at [168, 541] on input "text" at bounding box center [153, 540] width 159 height 27
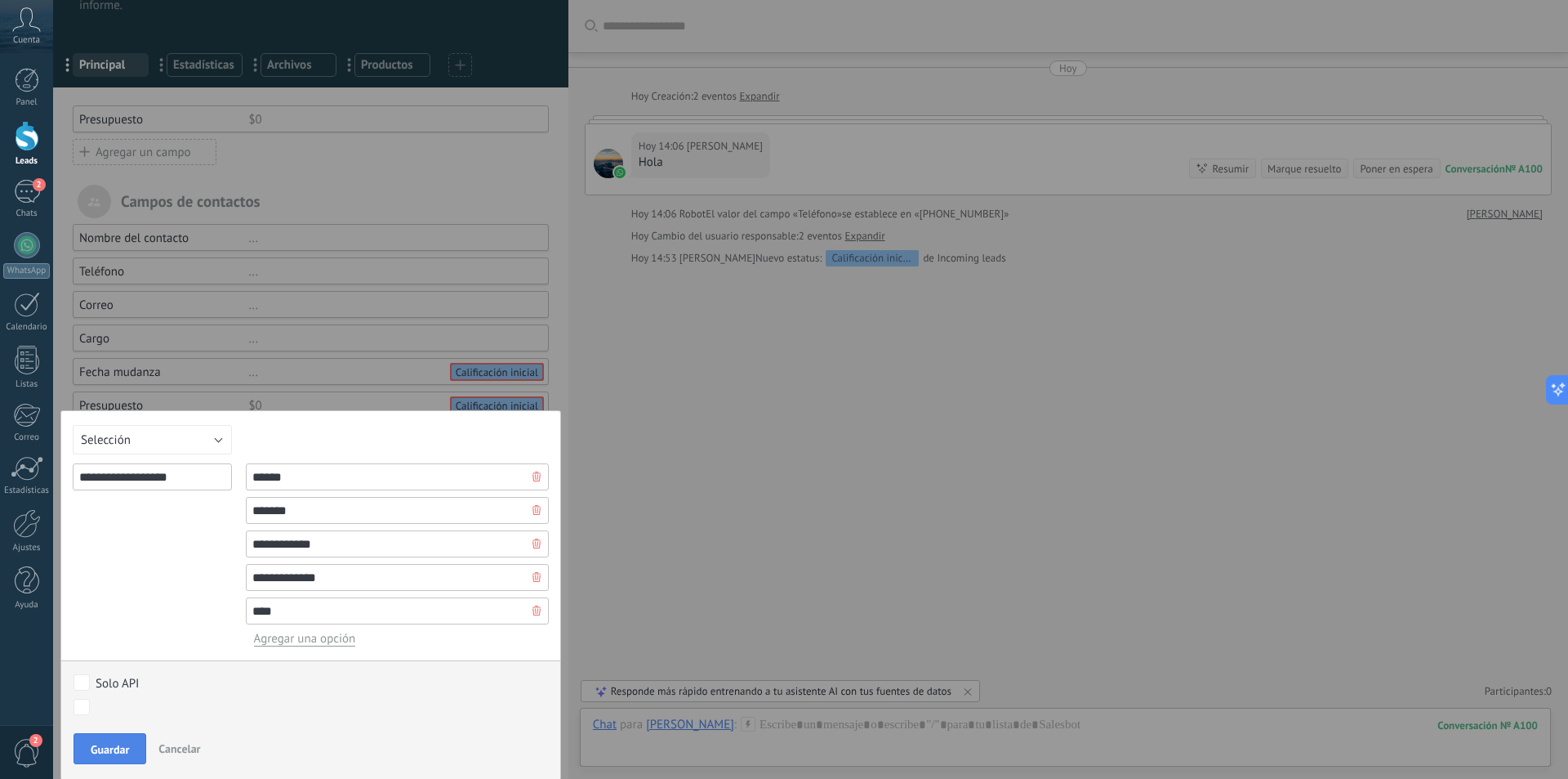
type input "**********"
click at [115, 755] on span "Guardar" at bounding box center [110, 749] width 39 height 11
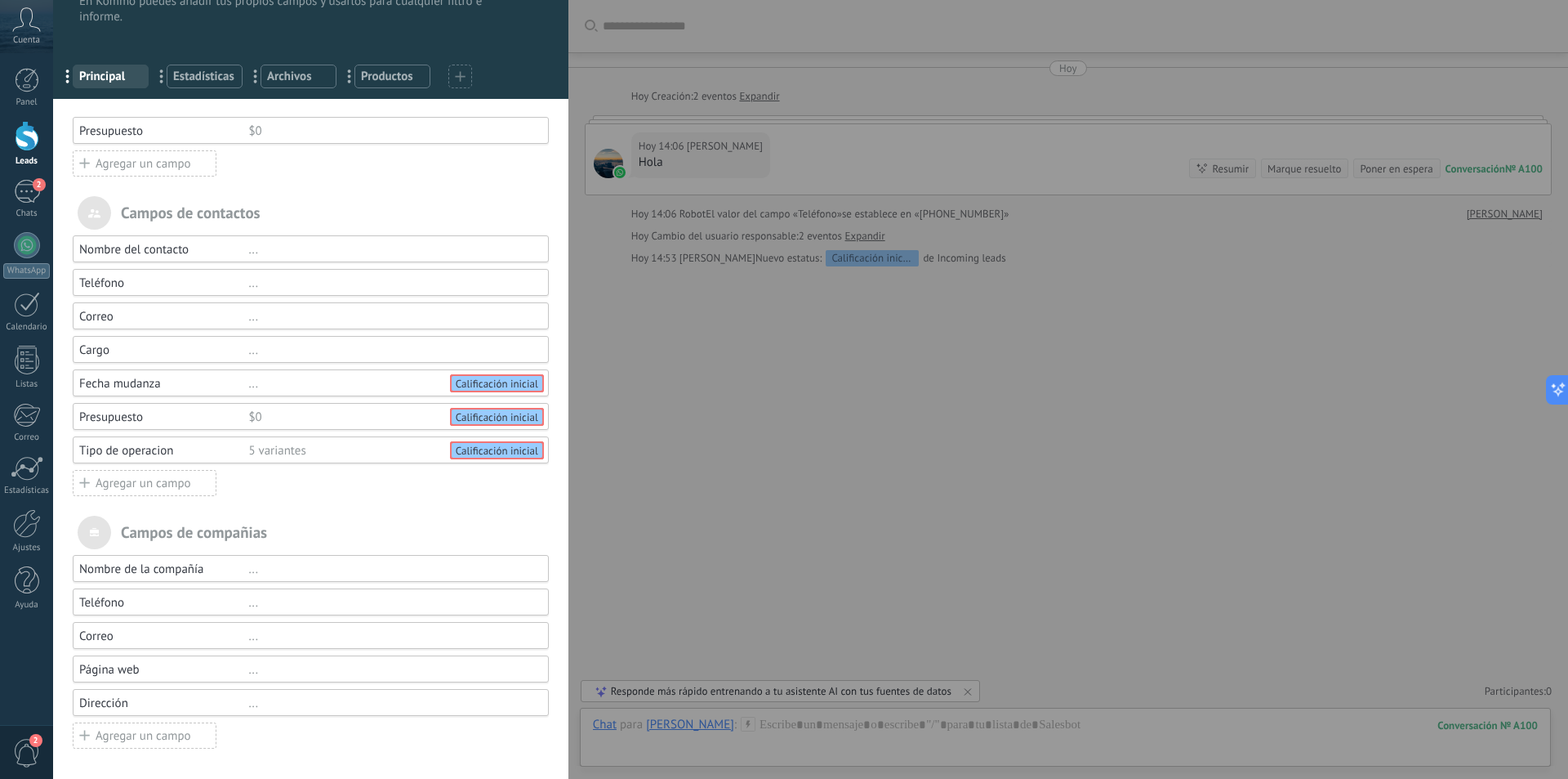
scroll to position [50, 0]
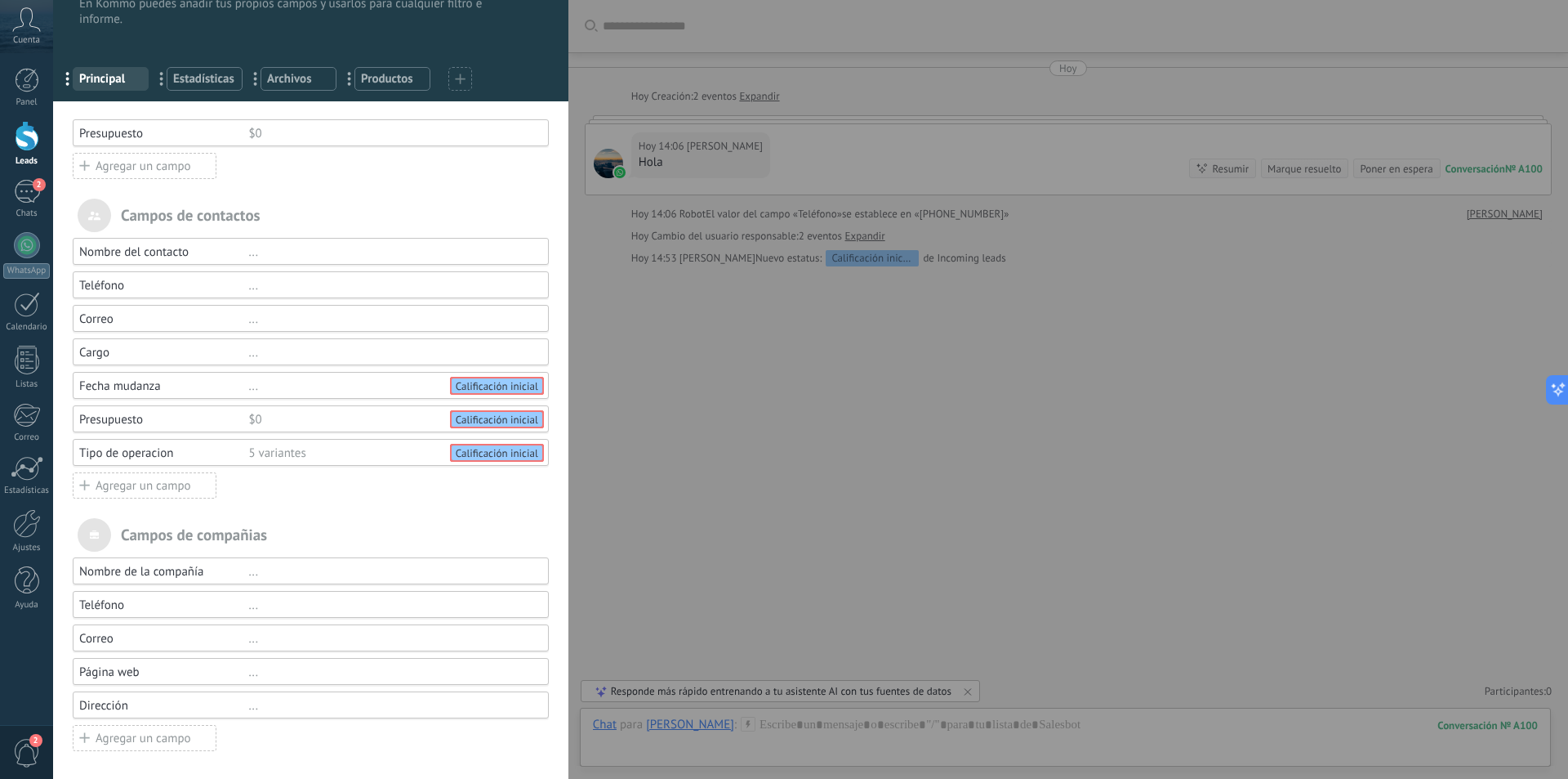
click at [678, 460] on div "Campos y grupos En Kommo puedes añadir tus propios campos y usarlos para cualqu…" at bounding box center [810, 389] width 1515 height 779
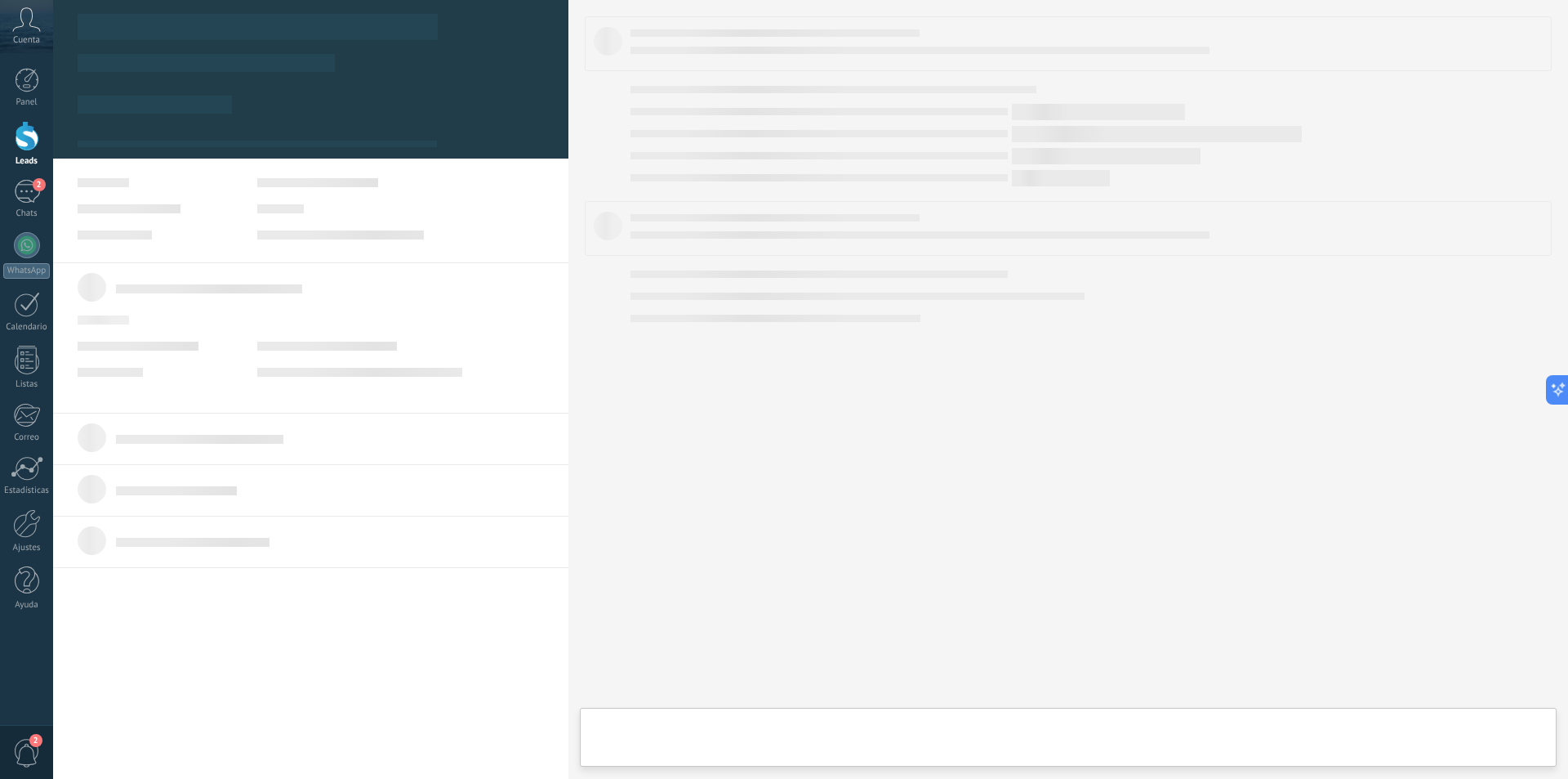
type textarea "**********"
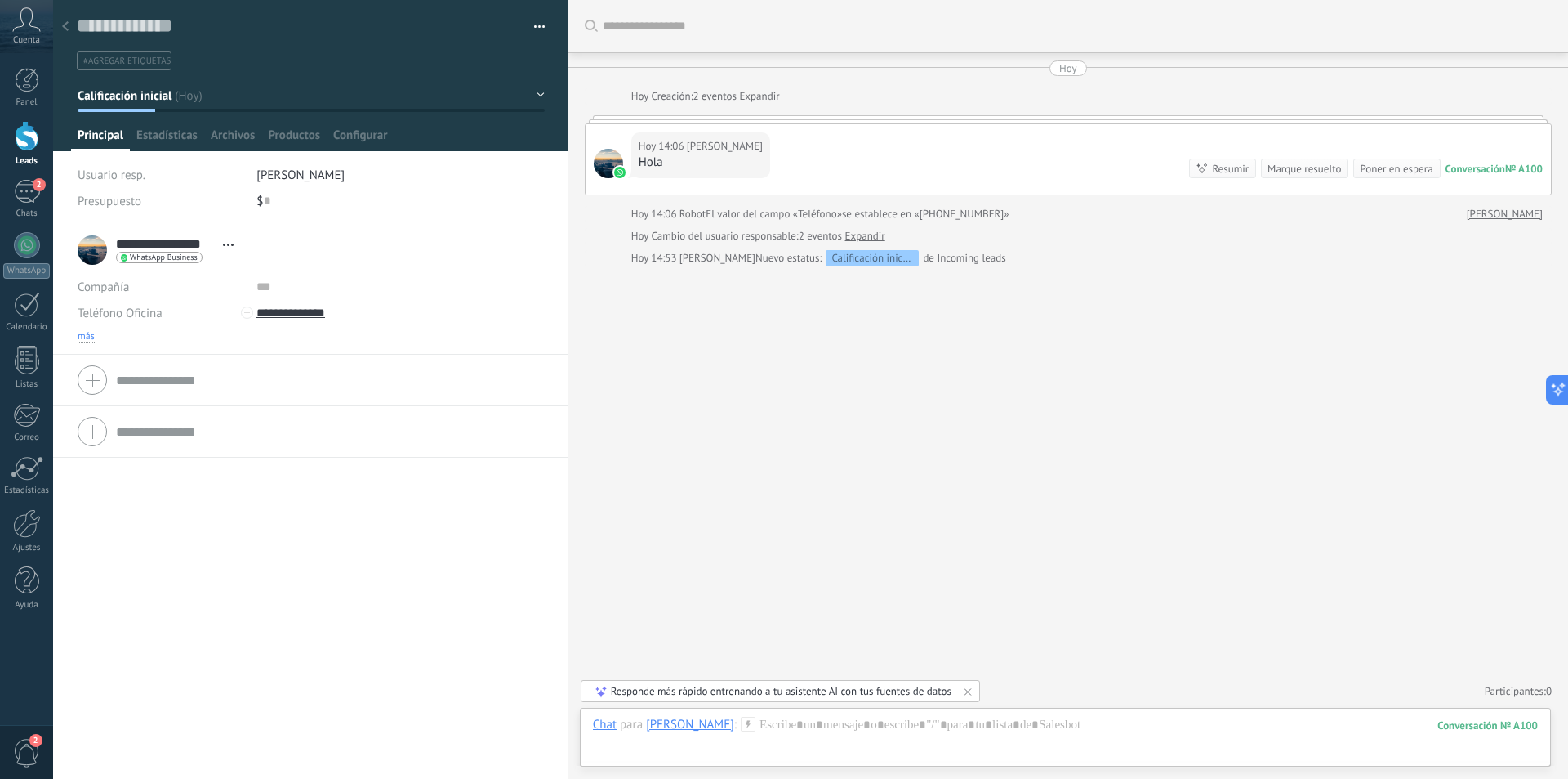
click at [88, 335] on span "más" at bounding box center [86, 336] width 17 height 13
click at [269, 439] on span "Elegir" at bounding box center [271, 445] width 30 height 16
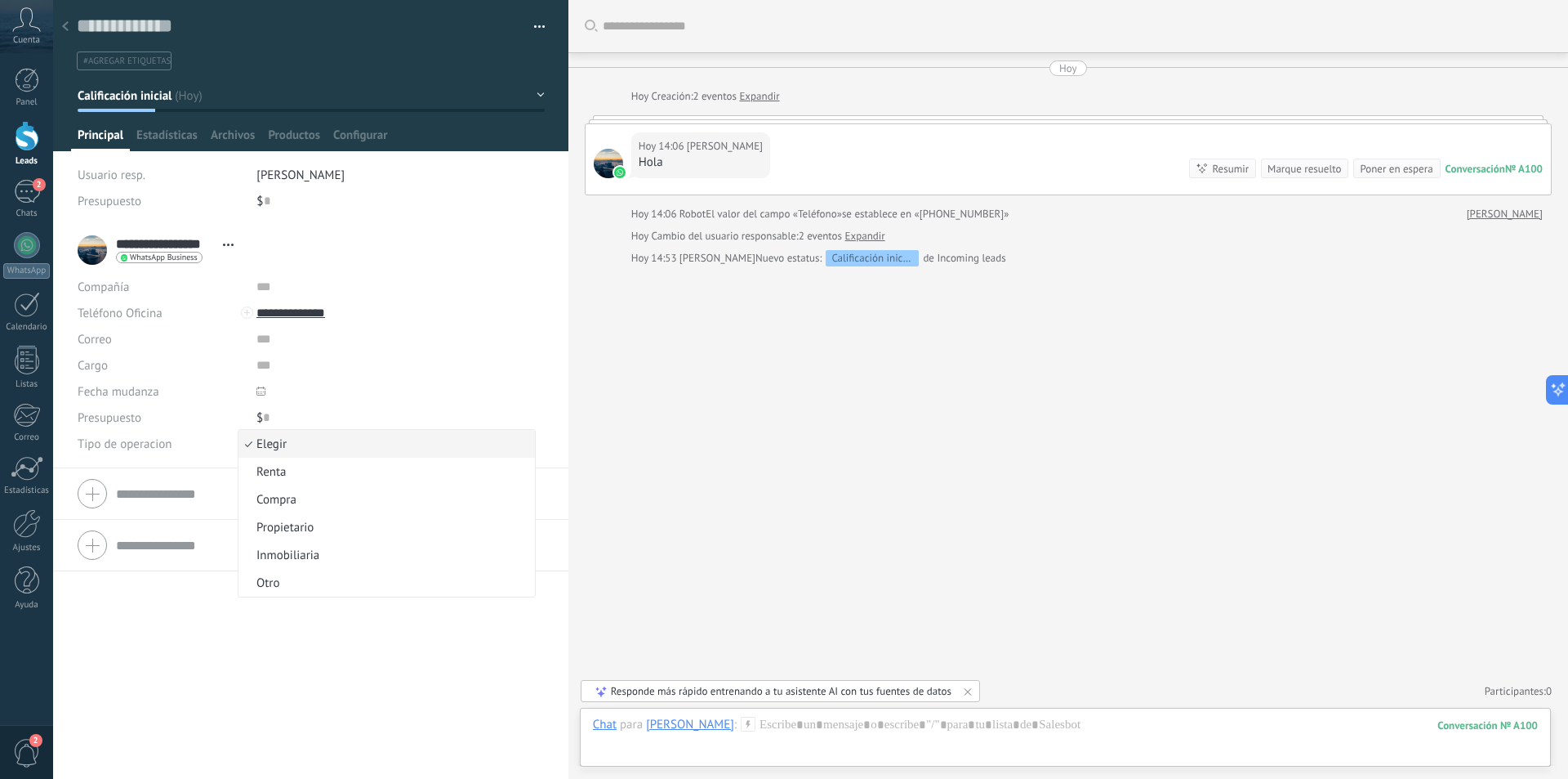
drag, startPoint x: 753, startPoint y: 400, endPoint x: 685, endPoint y: 405, distance: 68.2
click at [753, 400] on div "Buscar Carga más Hoy Hoy Creación: 2 eventos Expandir Hoy 14:06 Vladimir Mendiv…" at bounding box center [1068, 389] width 1000 height 779
click at [359, 134] on span "Configurar" at bounding box center [360, 140] width 54 height 24
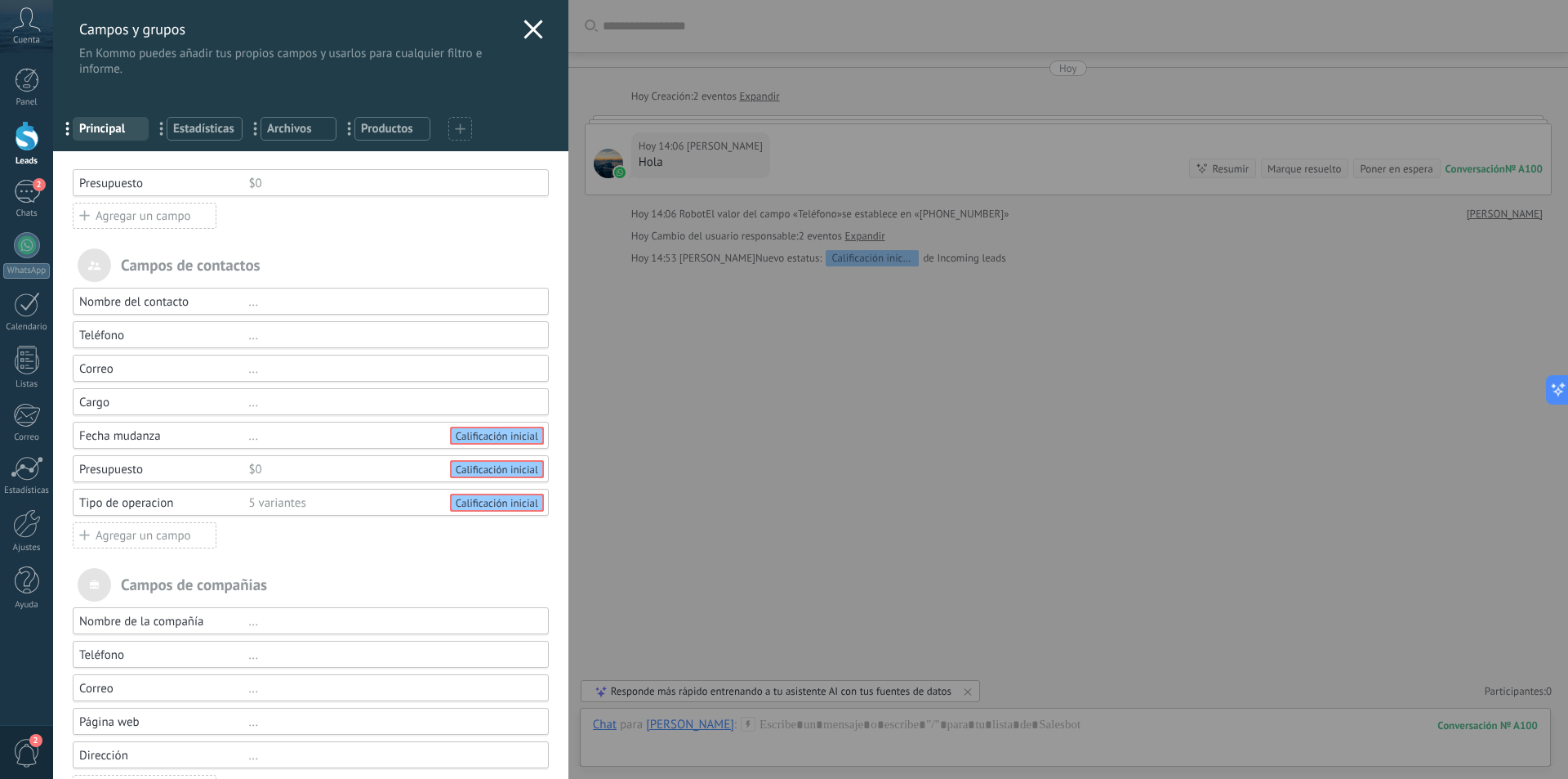
click at [142, 544] on div "Agregar un campo" at bounding box center [145, 536] width 144 height 26
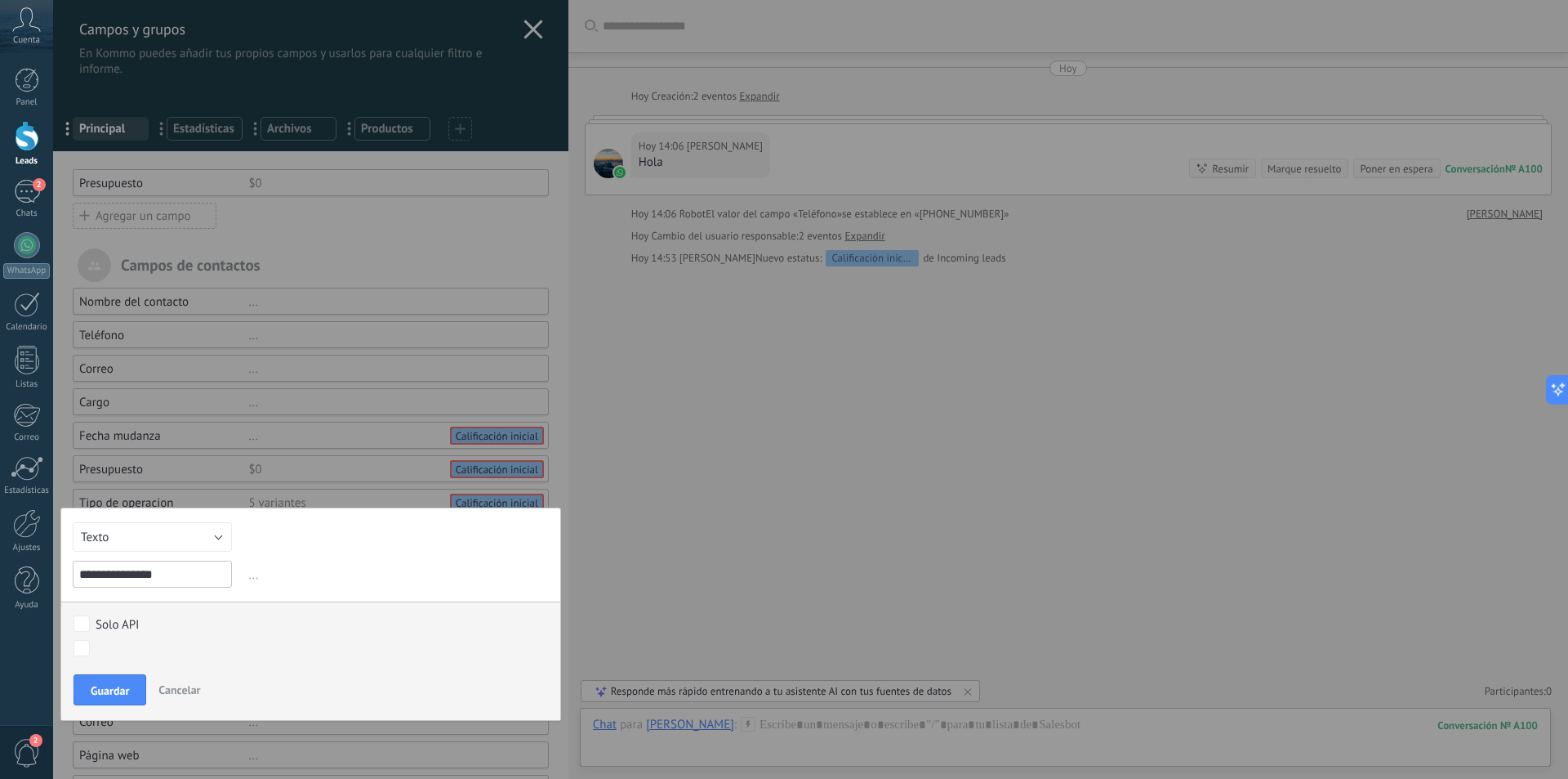
type input "**********"
click at [213, 540] on button "Texto" at bounding box center [153, 537] width 159 height 29
click at [143, 615] on span "Selección" at bounding box center [145, 620] width 163 height 16
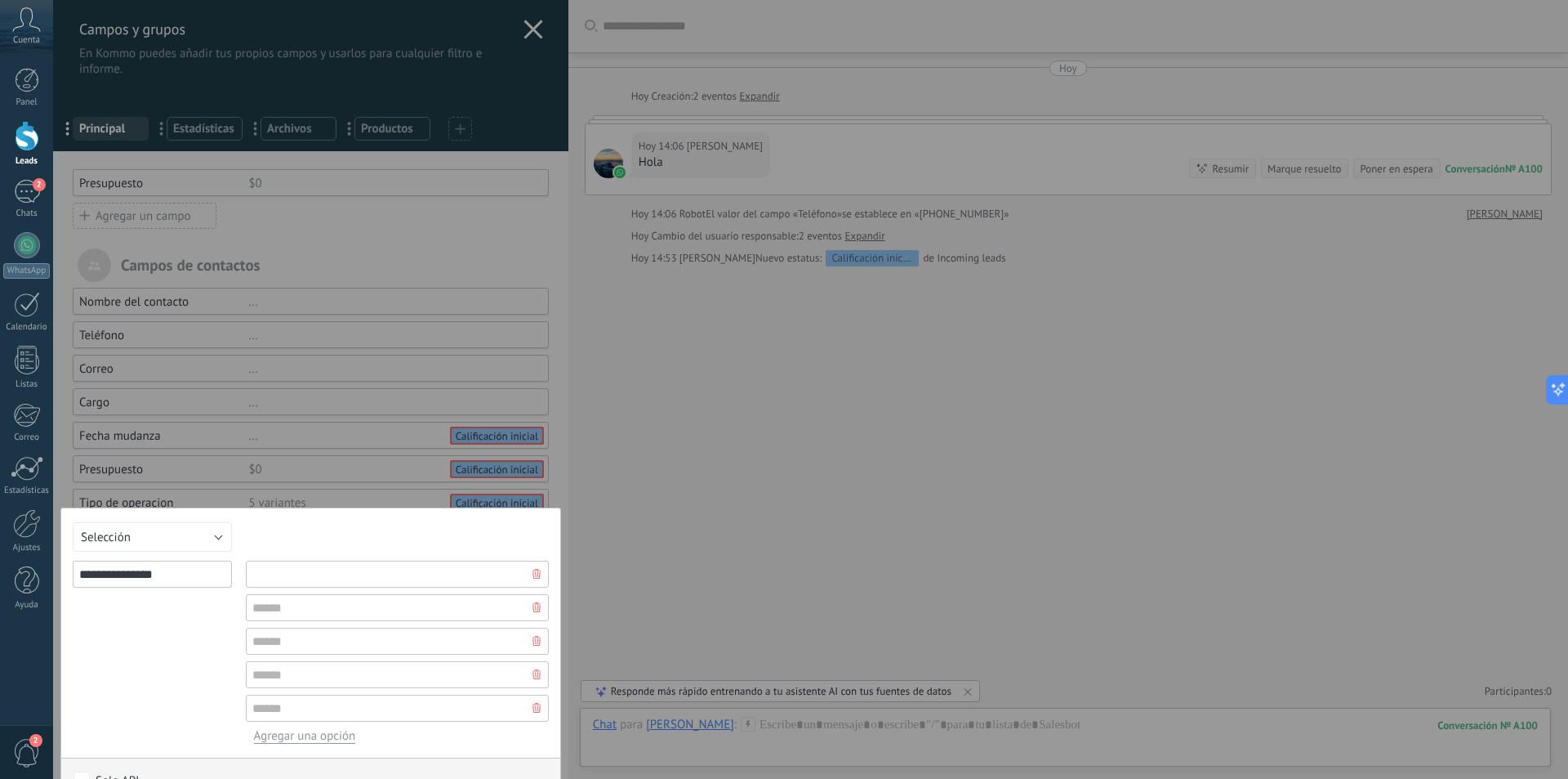
click at [319, 579] on input "text" at bounding box center [398, 574] width 303 height 27
paste input "********"
type input "********"
click at [327, 603] on input "text" at bounding box center [398, 607] width 303 height 27
type input "**********"
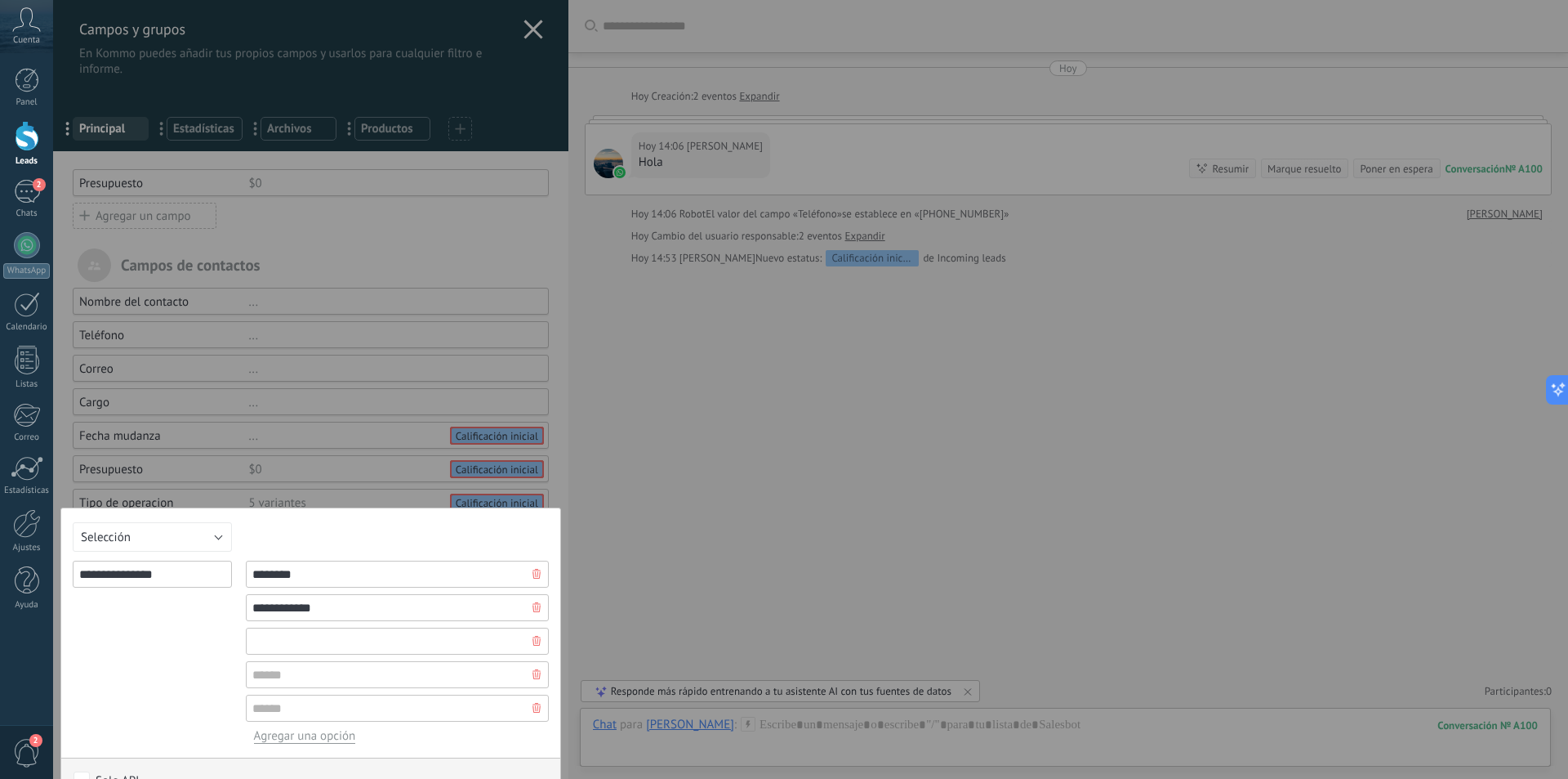
click at [318, 645] on input "text" at bounding box center [398, 640] width 303 height 27
paste input "********"
type input "********"
click at [328, 679] on input "text" at bounding box center [398, 674] width 303 height 27
paste input "***"
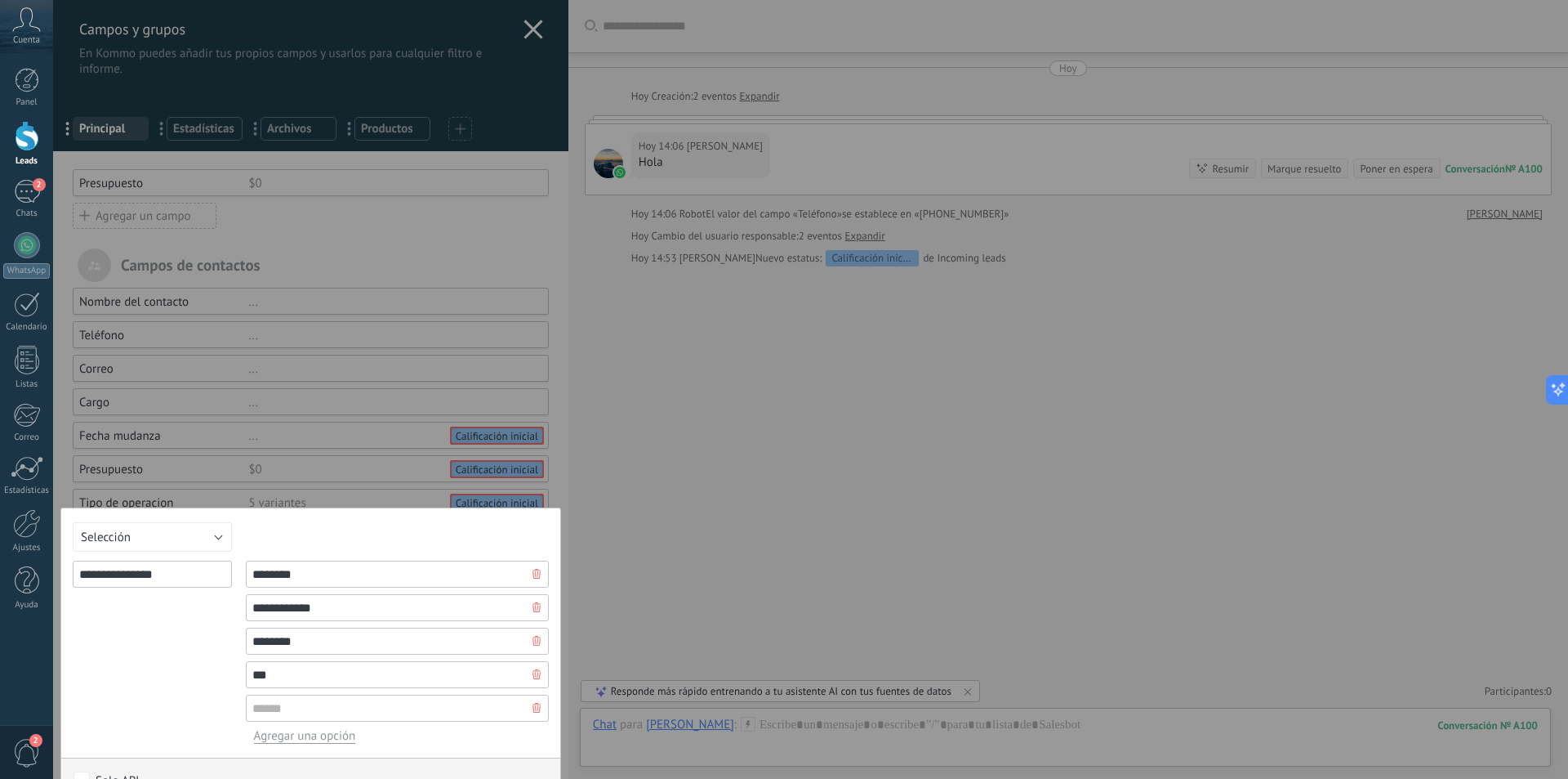
type input "***"
click at [348, 712] on input "text" at bounding box center [398, 707] width 303 height 27
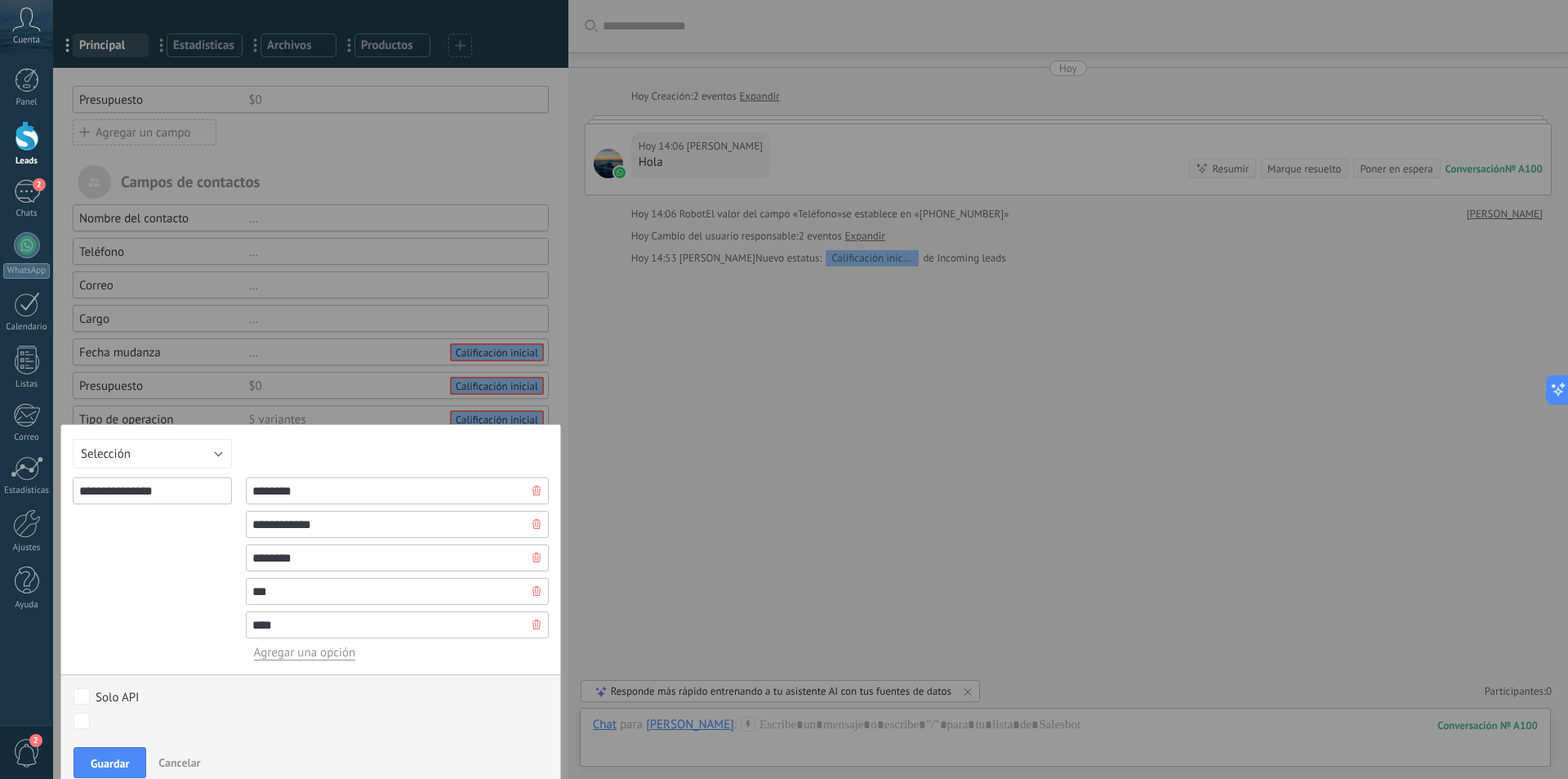
scroll to position [98, 0]
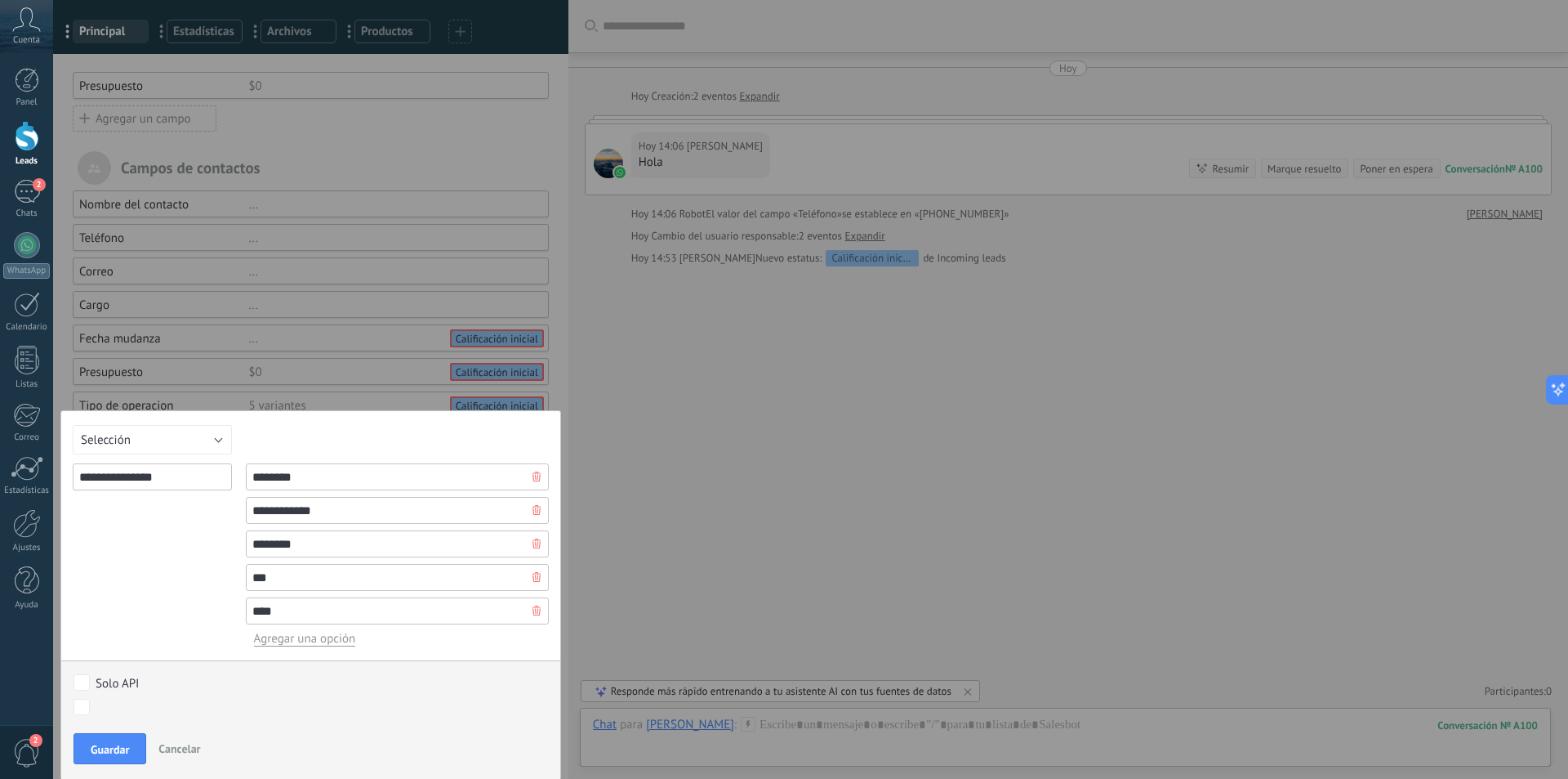
type input "****"
click at [0, 0] on div "Calificación inicial Contacto humano Cita agendada Negociación Documentación / …" at bounding box center [0, 0] width 0 height 0
click at [107, 753] on div "Calificación inicial Contacto humano Cita agendada Negociación Documentación / …" at bounding box center [303, 735] width 469 height 88
click at [101, 747] on span "Guardar" at bounding box center [110, 749] width 39 height 11
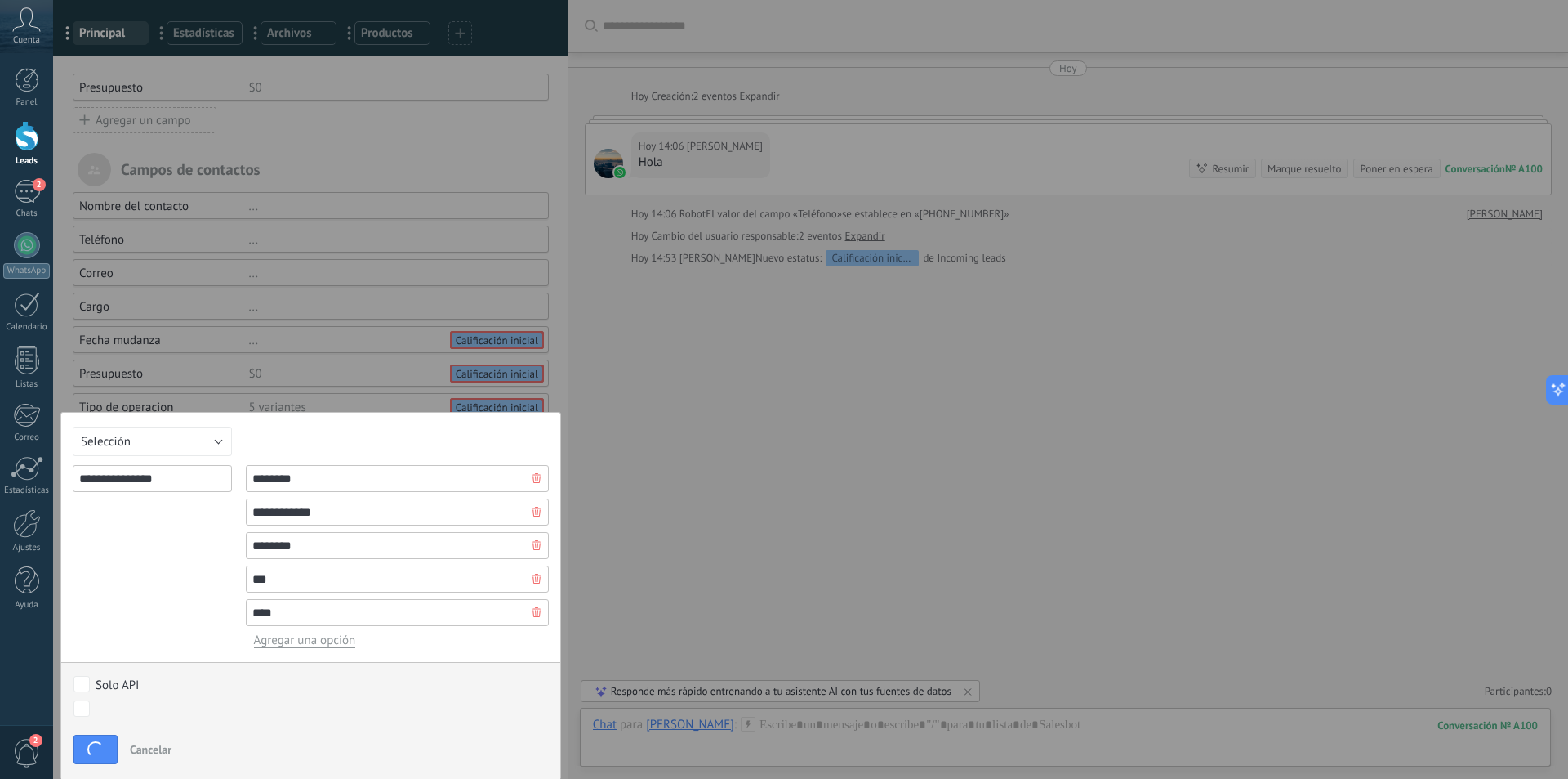
scroll to position [84, 0]
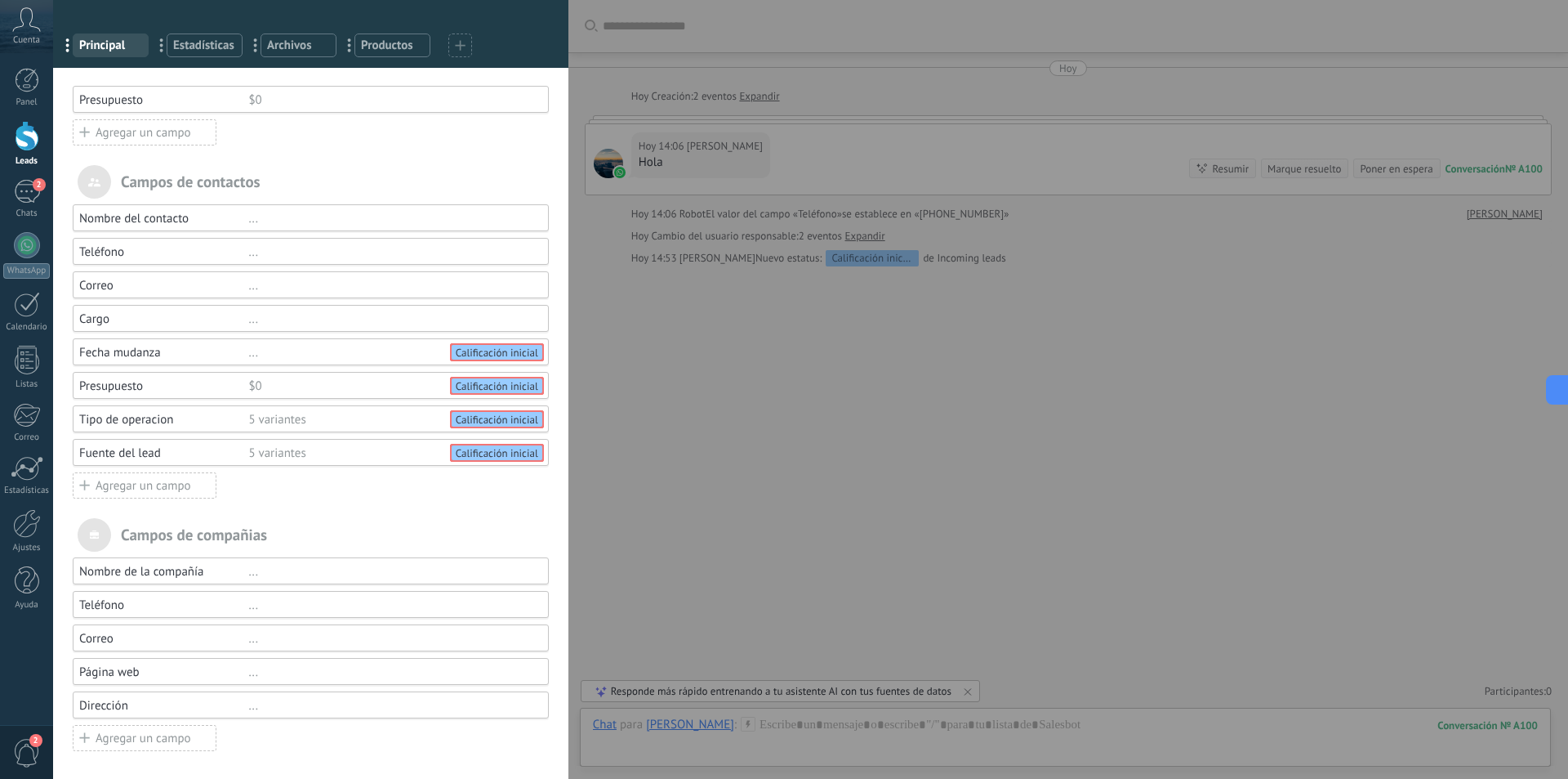
click at [176, 490] on div "Agregar un campo" at bounding box center [145, 486] width 144 height 26
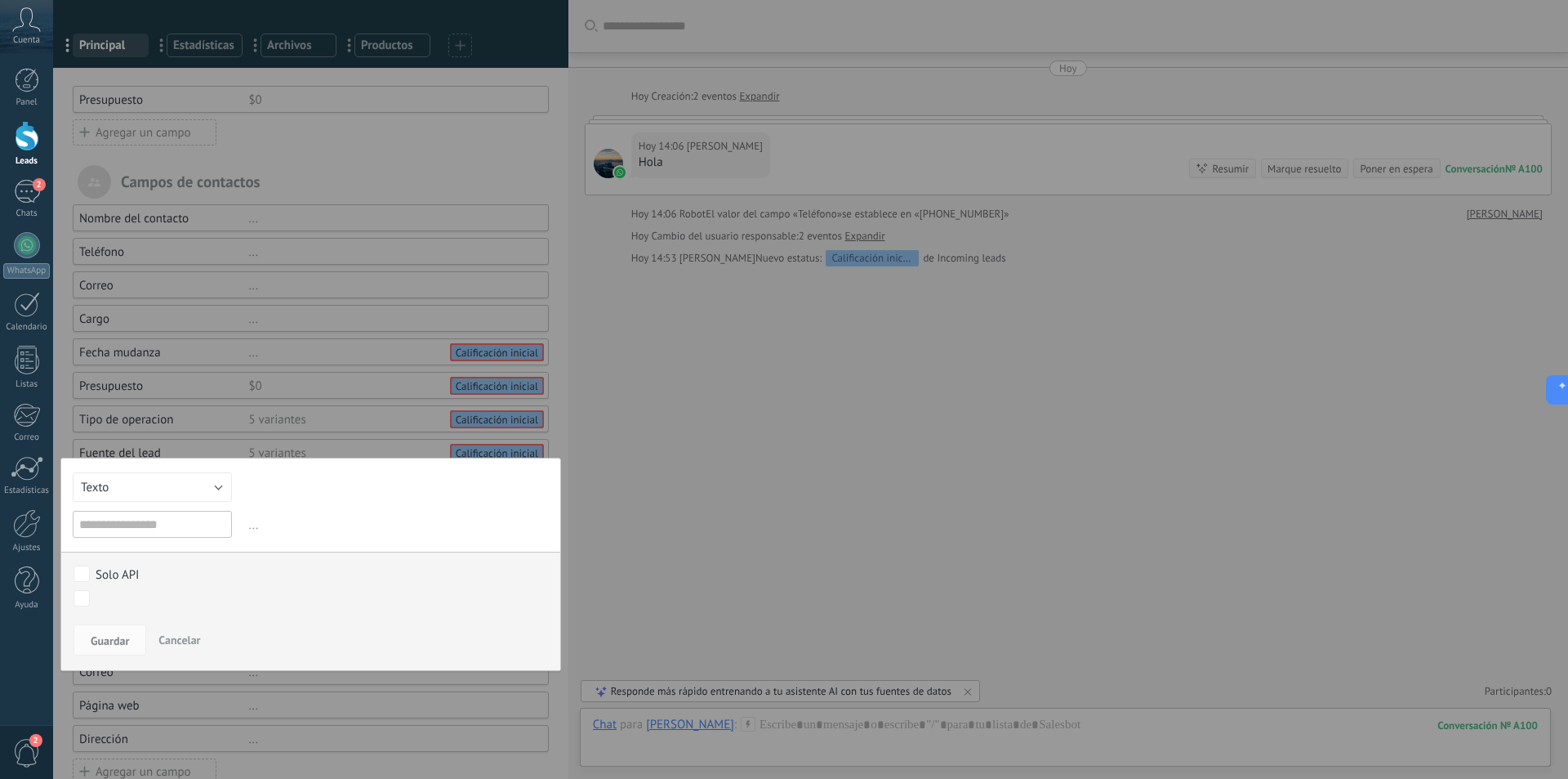
scroll to position [96, 0]
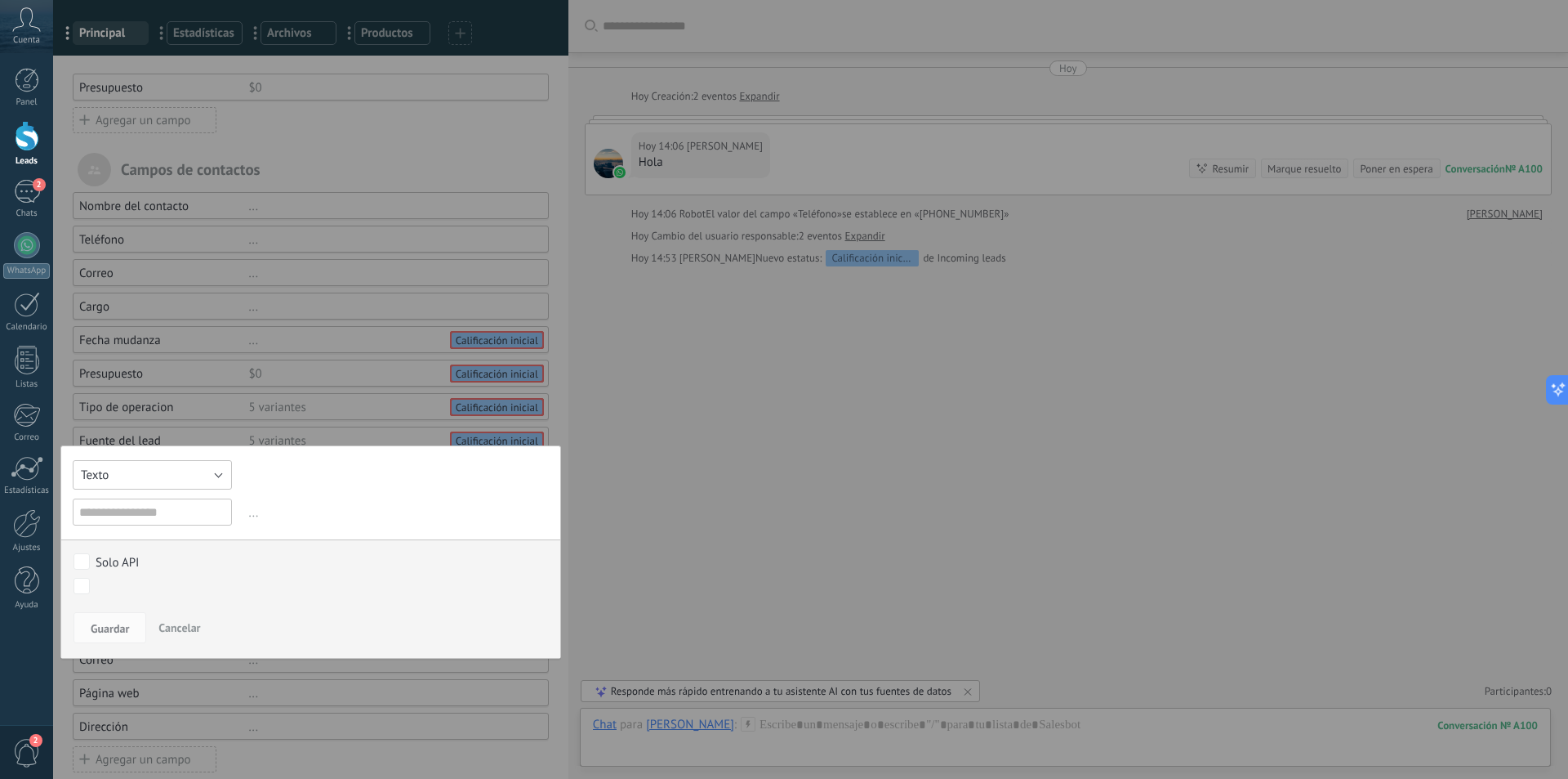
click at [134, 477] on button "Texto" at bounding box center [153, 474] width 159 height 29
click at [314, 469] on div "Texto Número Interruptor Selección Multiselección Día URL Texto Largo Interrupt…" at bounding box center [311, 553] width 500 height 213
click at [159, 509] on input "text" at bounding box center [153, 512] width 159 height 27
paste input "**********"
type input "**********"
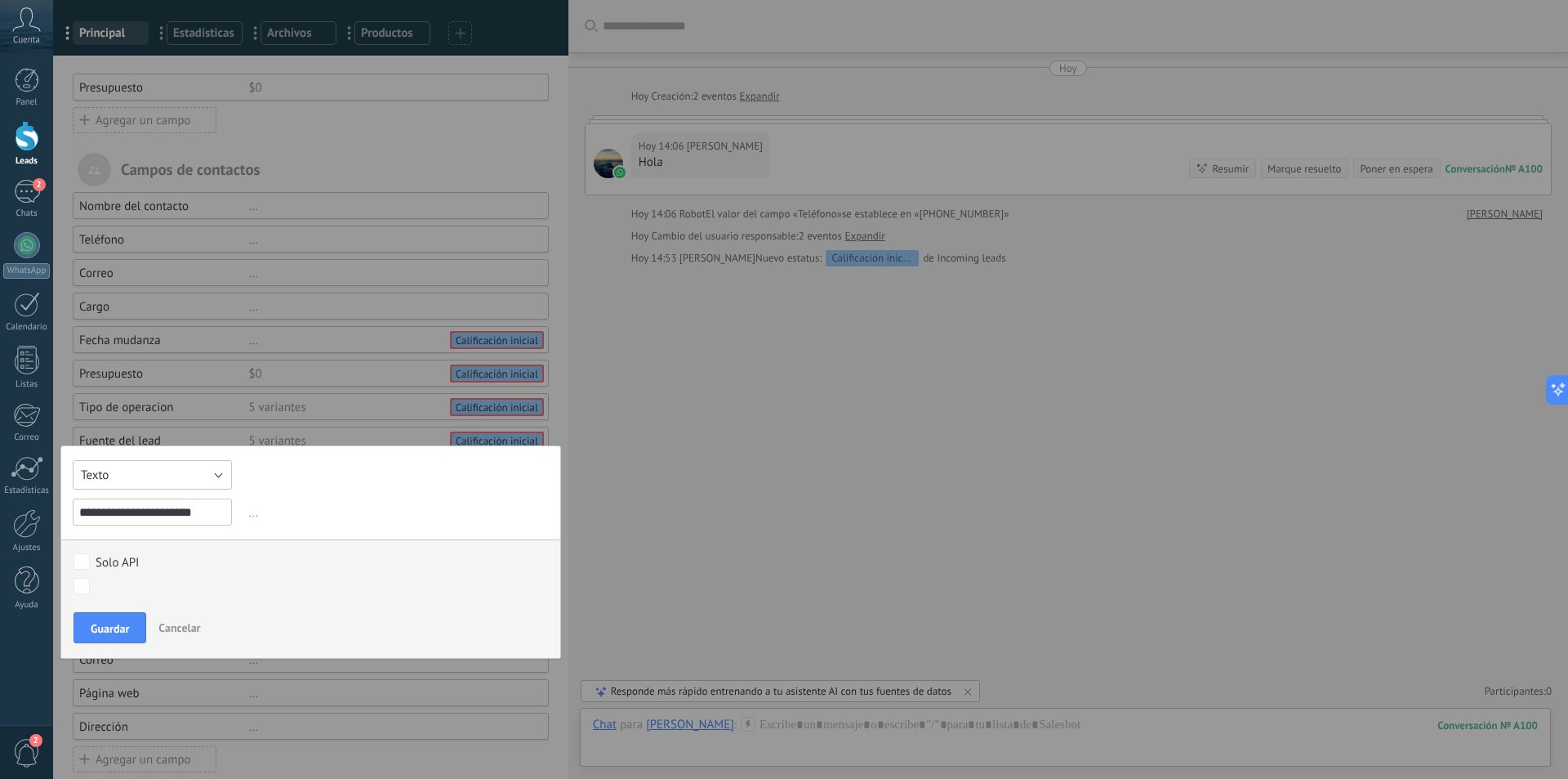
click at [198, 477] on button "Texto" at bounding box center [153, 474] width 159 height 29
click at [152, 555] on span "Selección" at bounding box center [145, 559] width 163 height 16
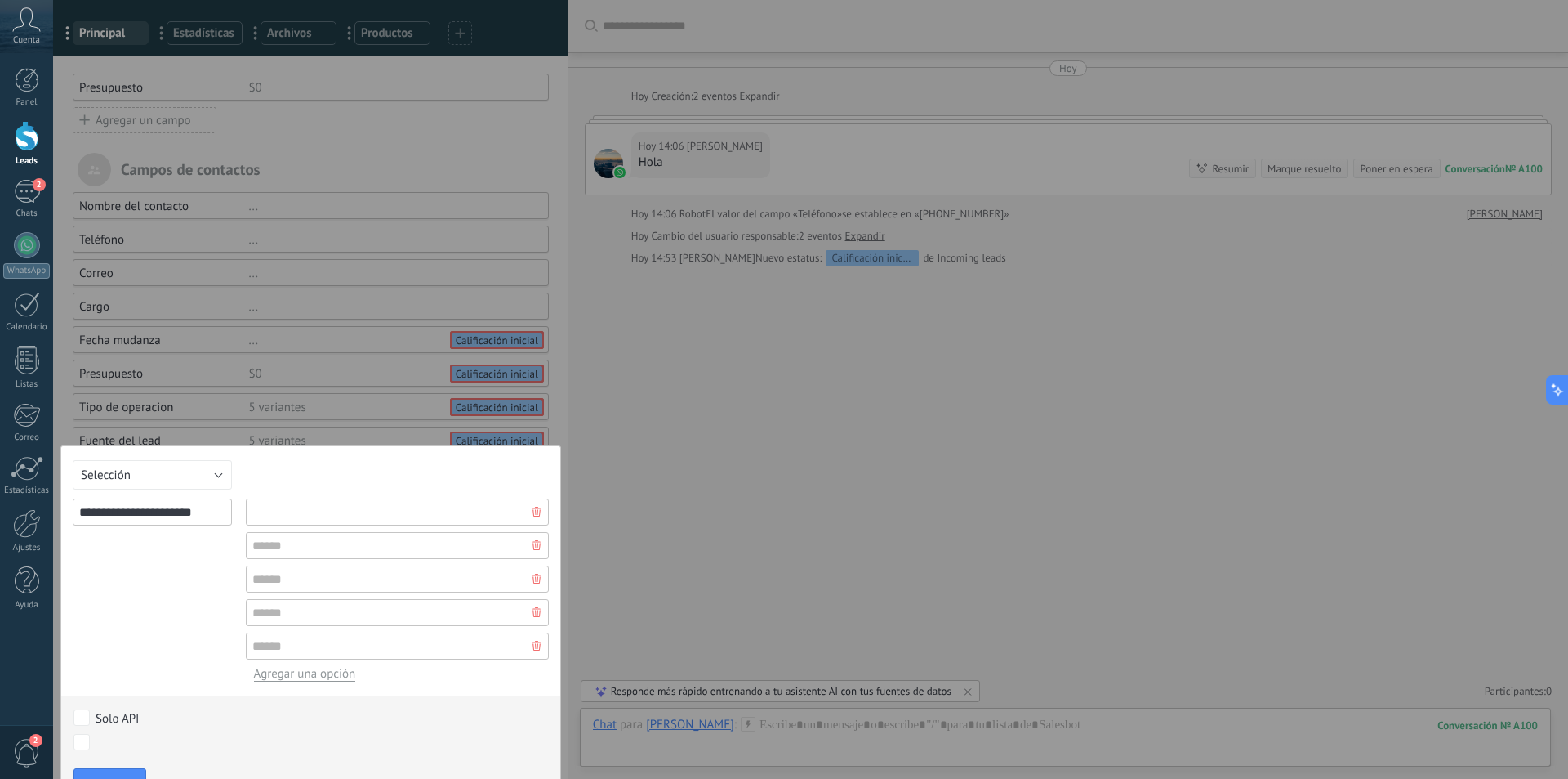
click at [297, 521] on input "text" at bounding box center [398, 512] width 303 height 27
paste input "**********"
type input "**********"
click at [327, 535] on input "text" at bounding box center [398, 545] width 303 height 27
paste input "**********"
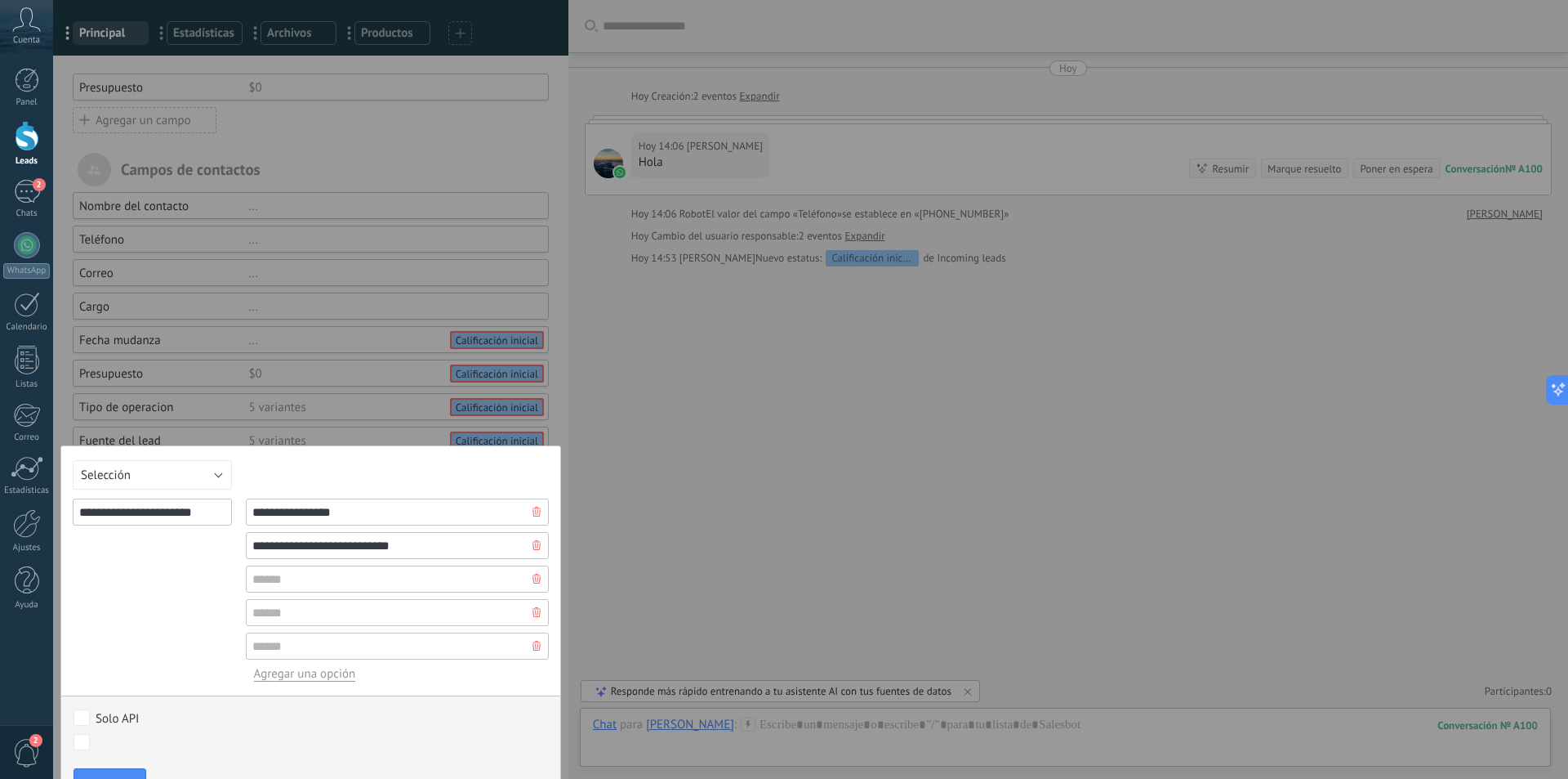
drag, startPoint x: 310, startPoint y: 545, endPoint x: 201, endPoint y: 569, distance: 111.6
click at [201, 569] on div "**********" at bounding box center [311, 590] width 476 height 184
type input "**********"
click at [355, 578] on input "text" at bounding box center [398, 579] width 303 height 27
paste input "**********"
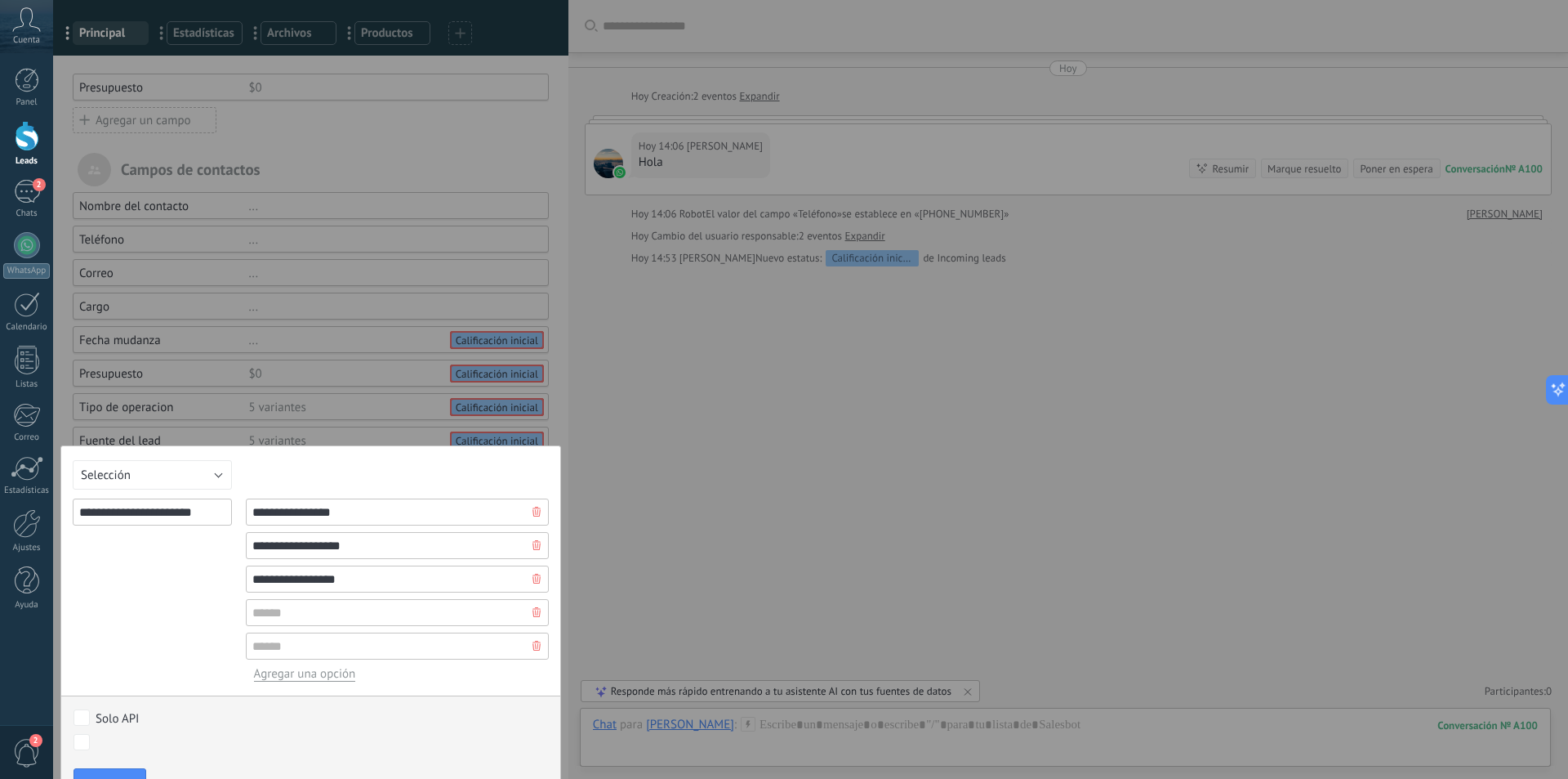
drag, startPoint x: 251, startPoint y: 573, endPoint x: 252, endPoint y: 583, distance: 10.0
click at [252, 583] on input "**********" at bounding box center [398, 579] width 303 height 27
type input "**********"
click at [315, 612] on input "text" at bounding box center [398, 612] width 303 height 27
paste input "****"
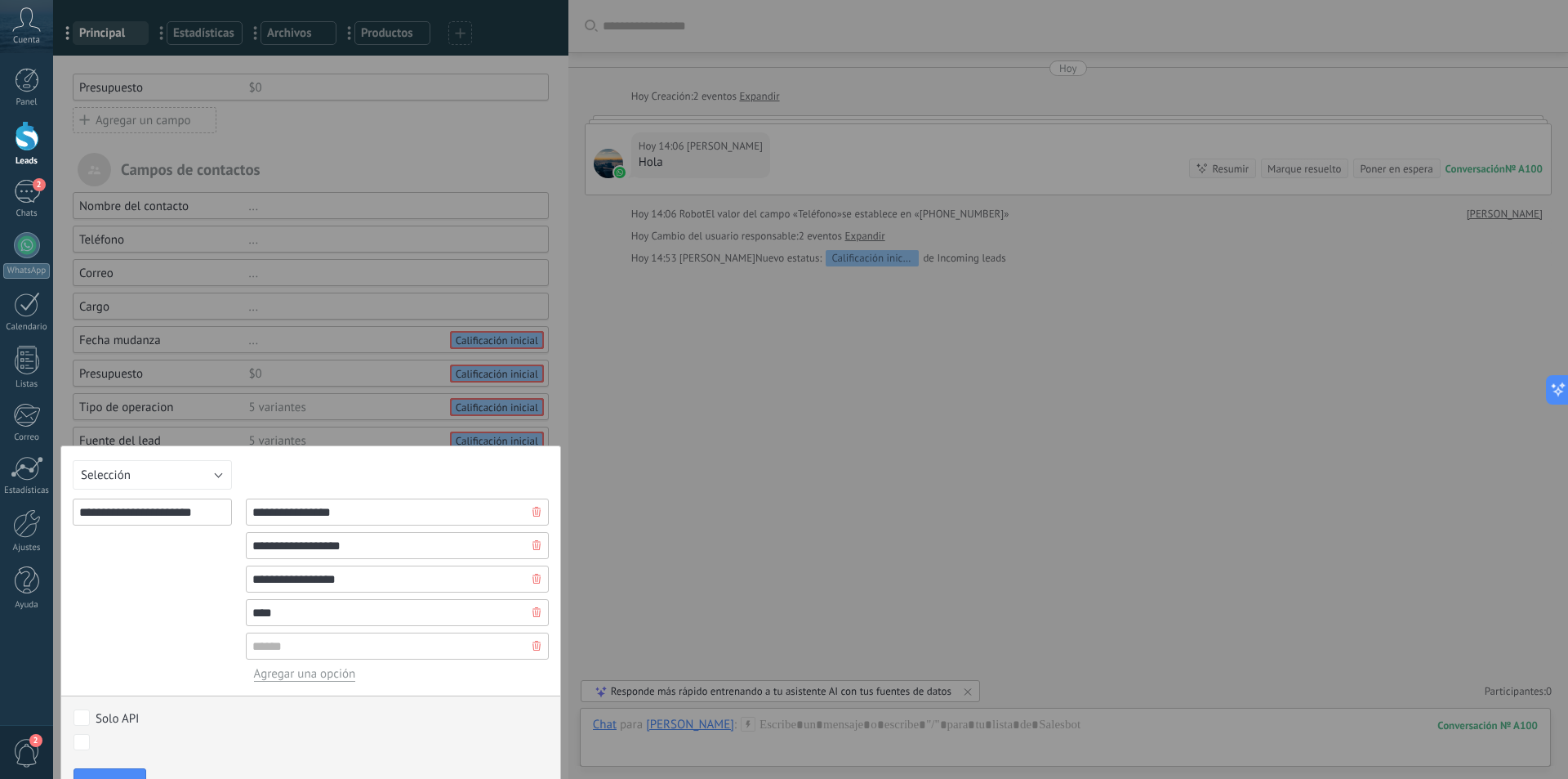
type input "****"
click at [282, 651] on input "text" at bounding box center [398, 645] width 303 height 27
click at [329, 555] on input "**********" at bounding box center [398, 545] width 303 height 27
click at [297, 647] on input "text" at bounding box center [398, 645] width 303 height 27
type input "**********"
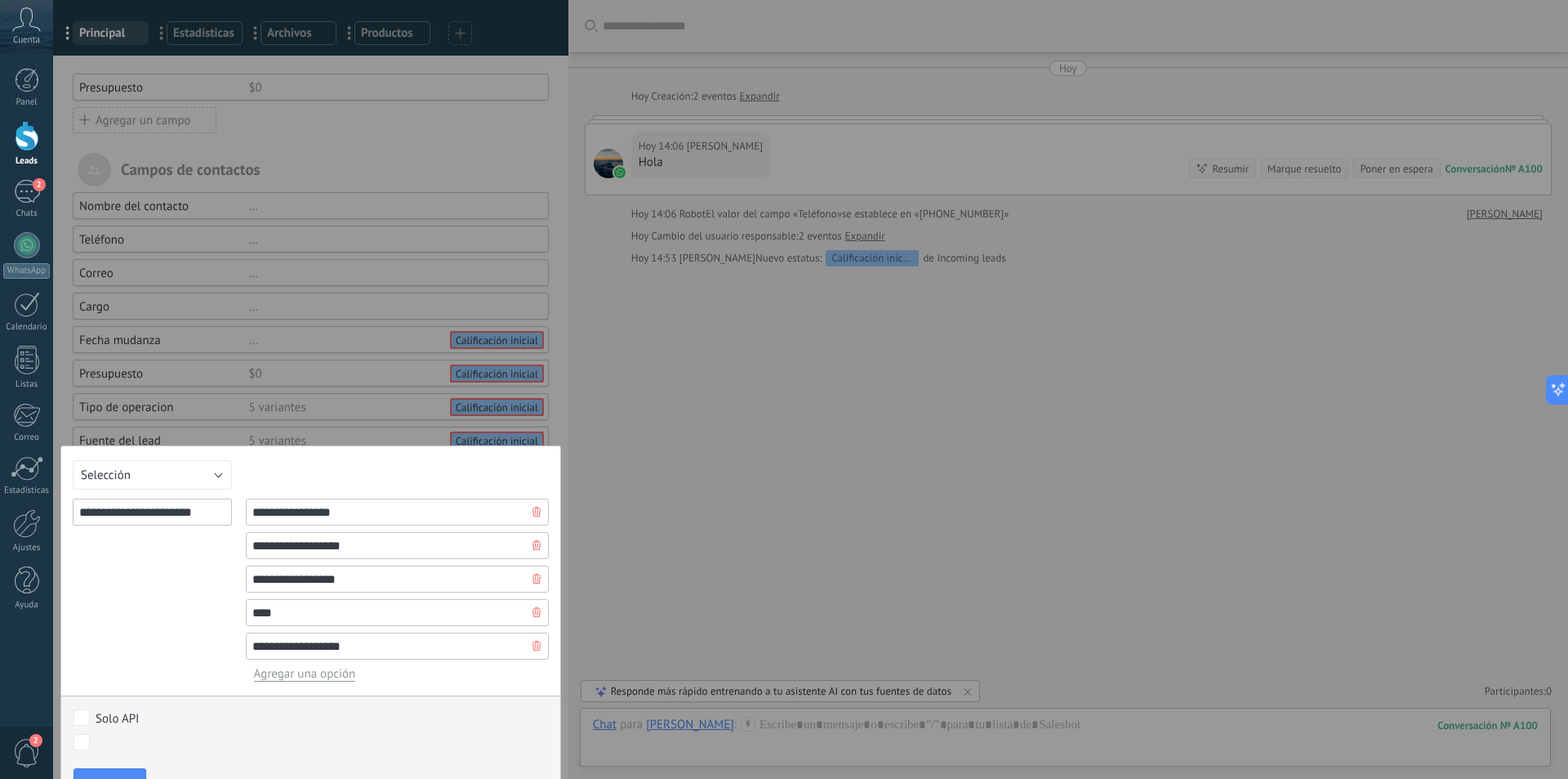
click at [198, 621] on div "**********" at bounding box center [153, 590] width 159 height 184
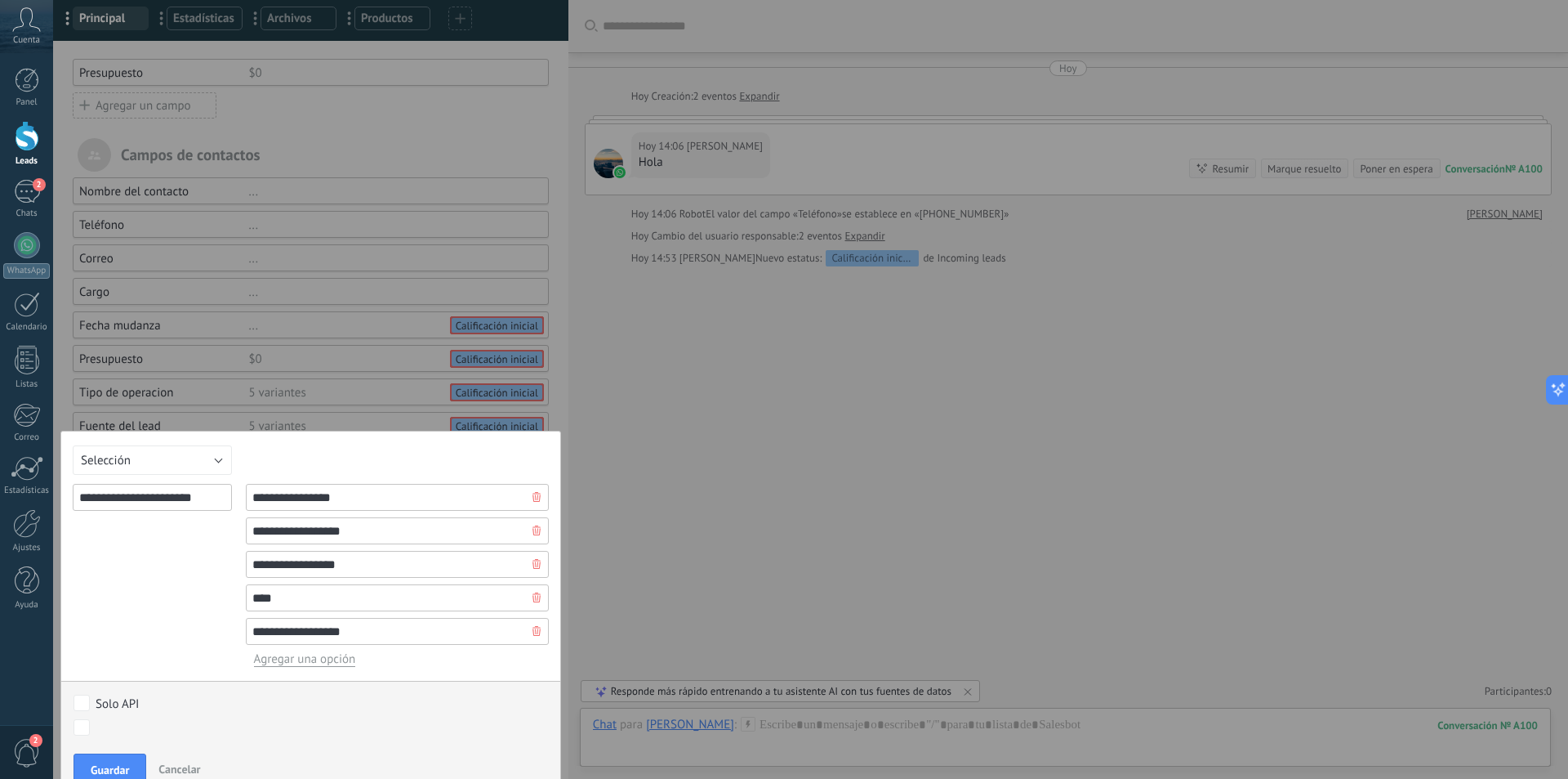
scroll to position [131, 0]
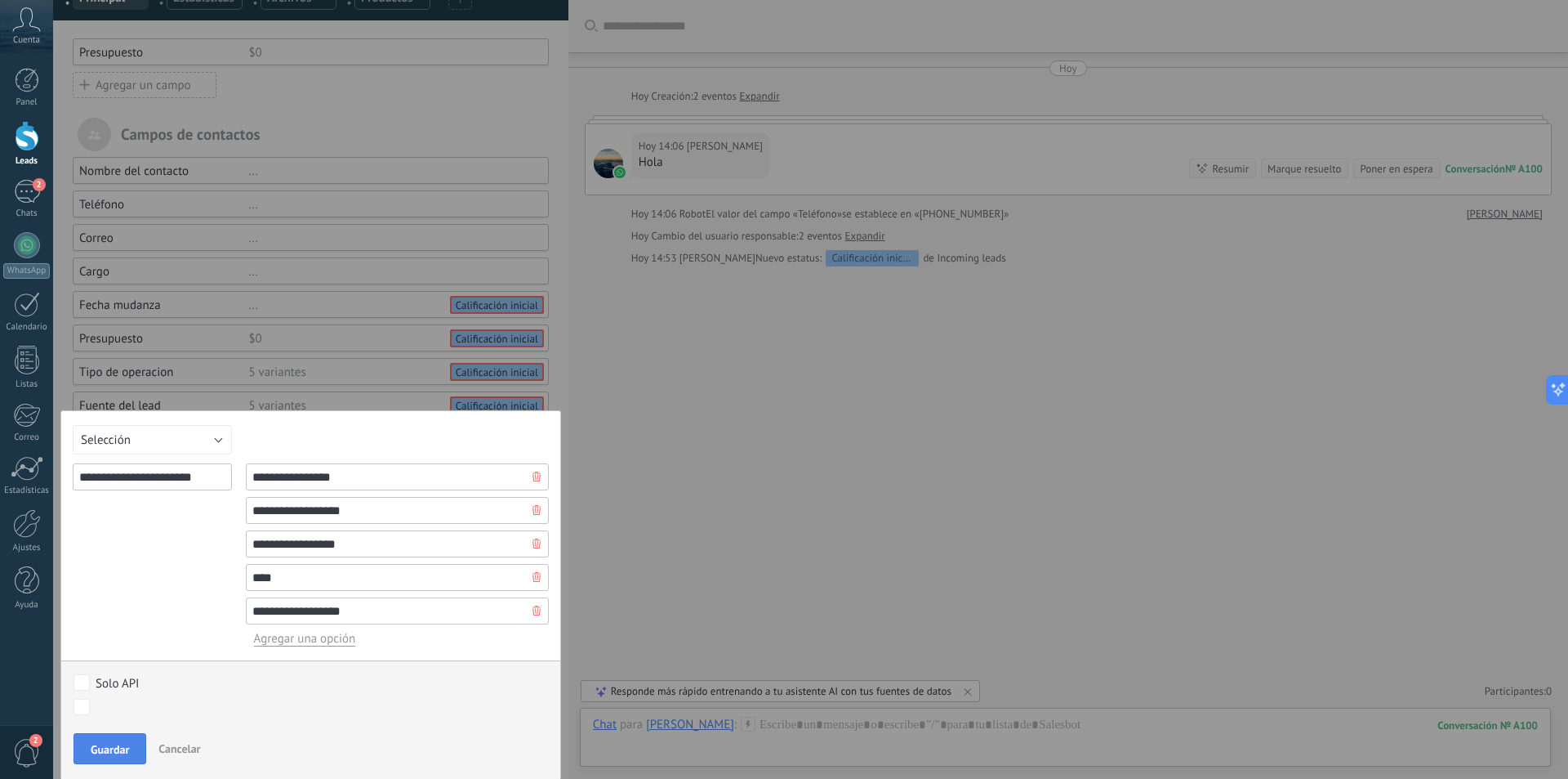
click at [129, 748] on span "Guardar" at bounding box center [110, 749] width 39 height 11
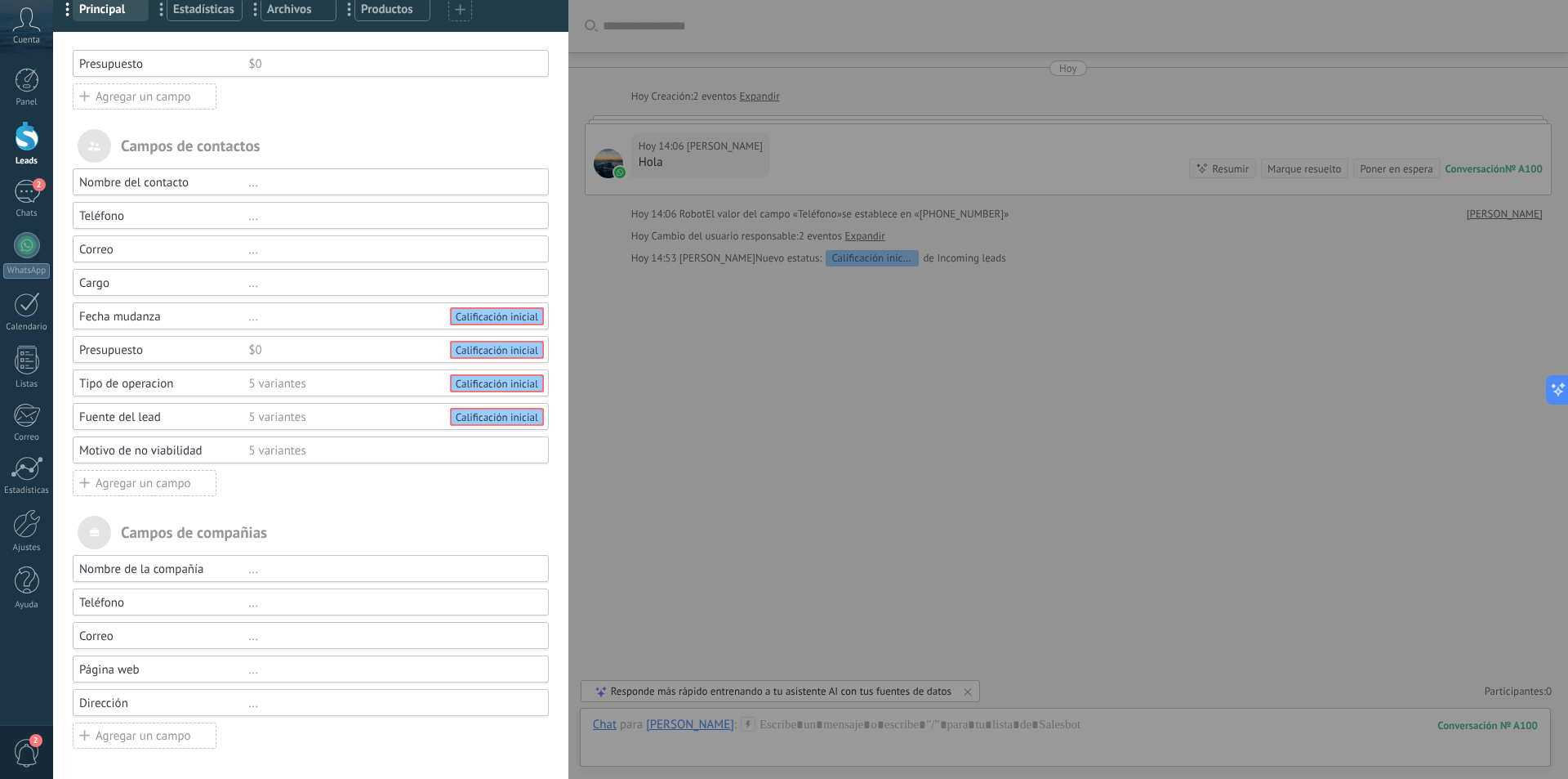
scroll to position [117, 0]
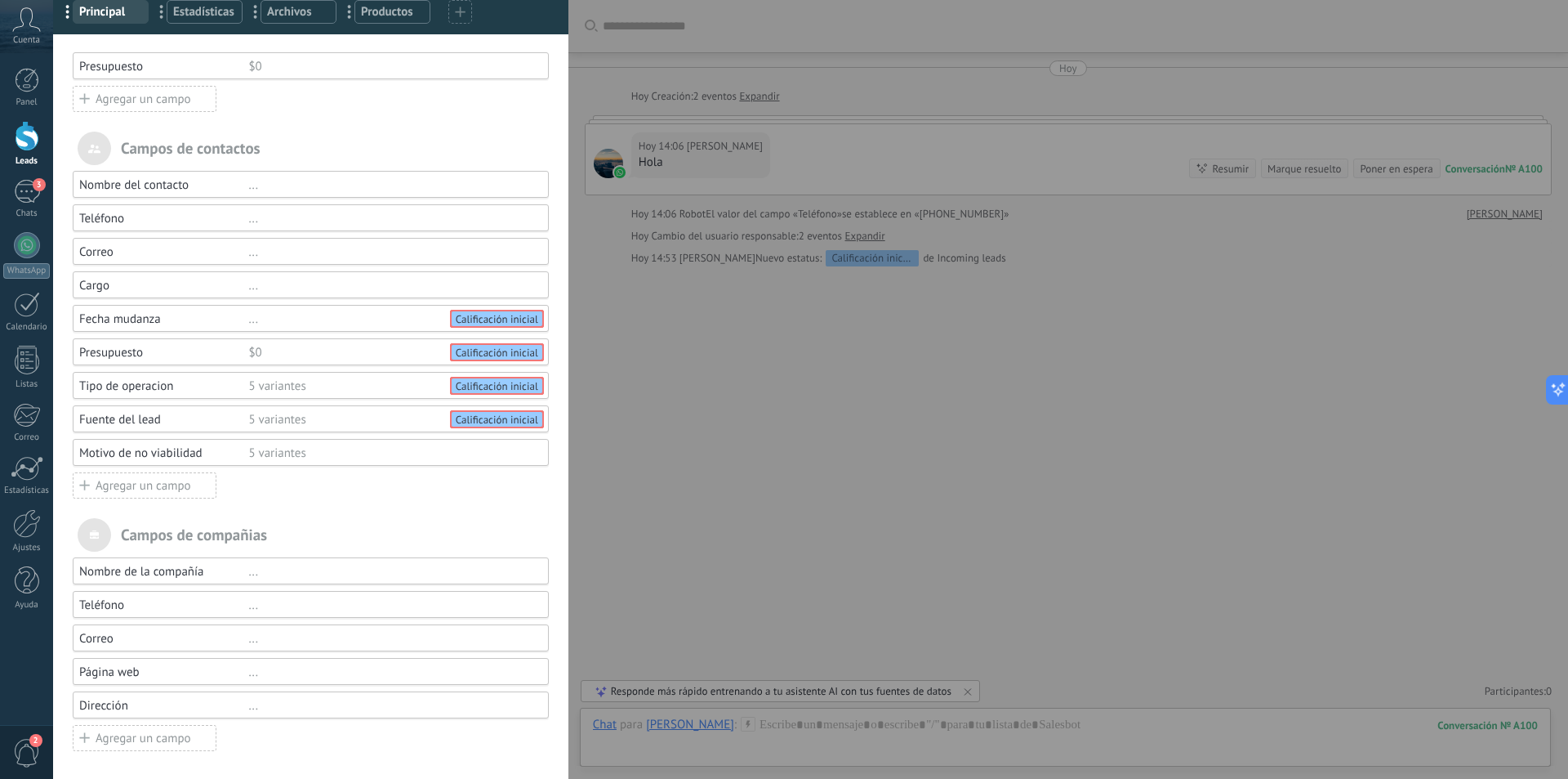
click at [166, 428] on div "Motivo de no viabilidad" at bounding box center [163, 420] width 169 height 16
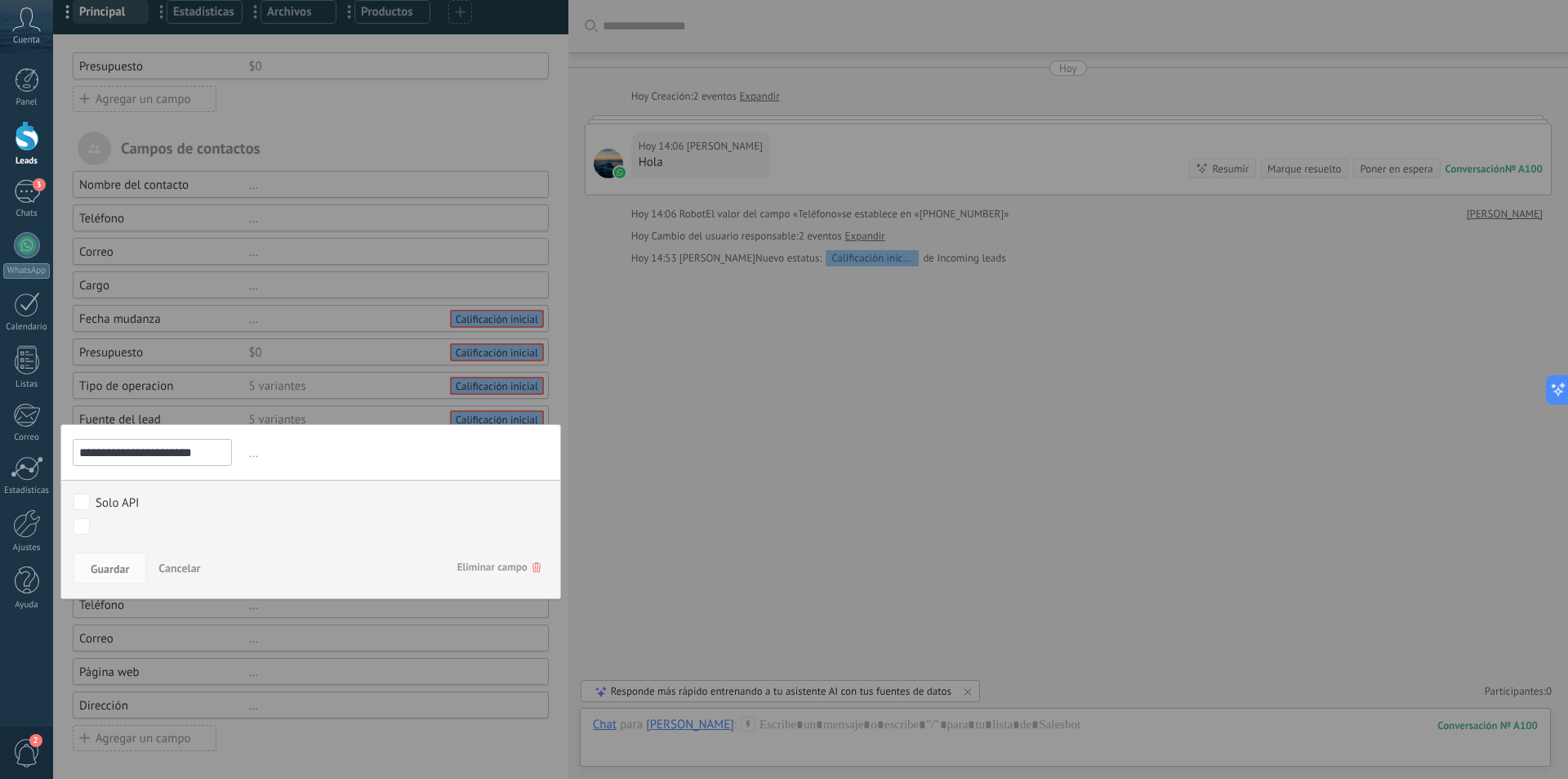
click at [0, 0] on div "Calificación inicial Contacto humano Cita agendada Negociación Documentación / …" at bounding box center [0, 0] width 0 height 0
click at [0, 0] on div "Venta Perdido" at bounding box center [0, 0] width 0 height 0
click at [98, 571] on div "Calificación inicial Contacto humano Cita agendada Negociación Documentación / …" at bounding box center [303, 644] width 469 height 268
click at [111, 559] on button "Guardar" at bounding box center [110, 568] width 73 height 31
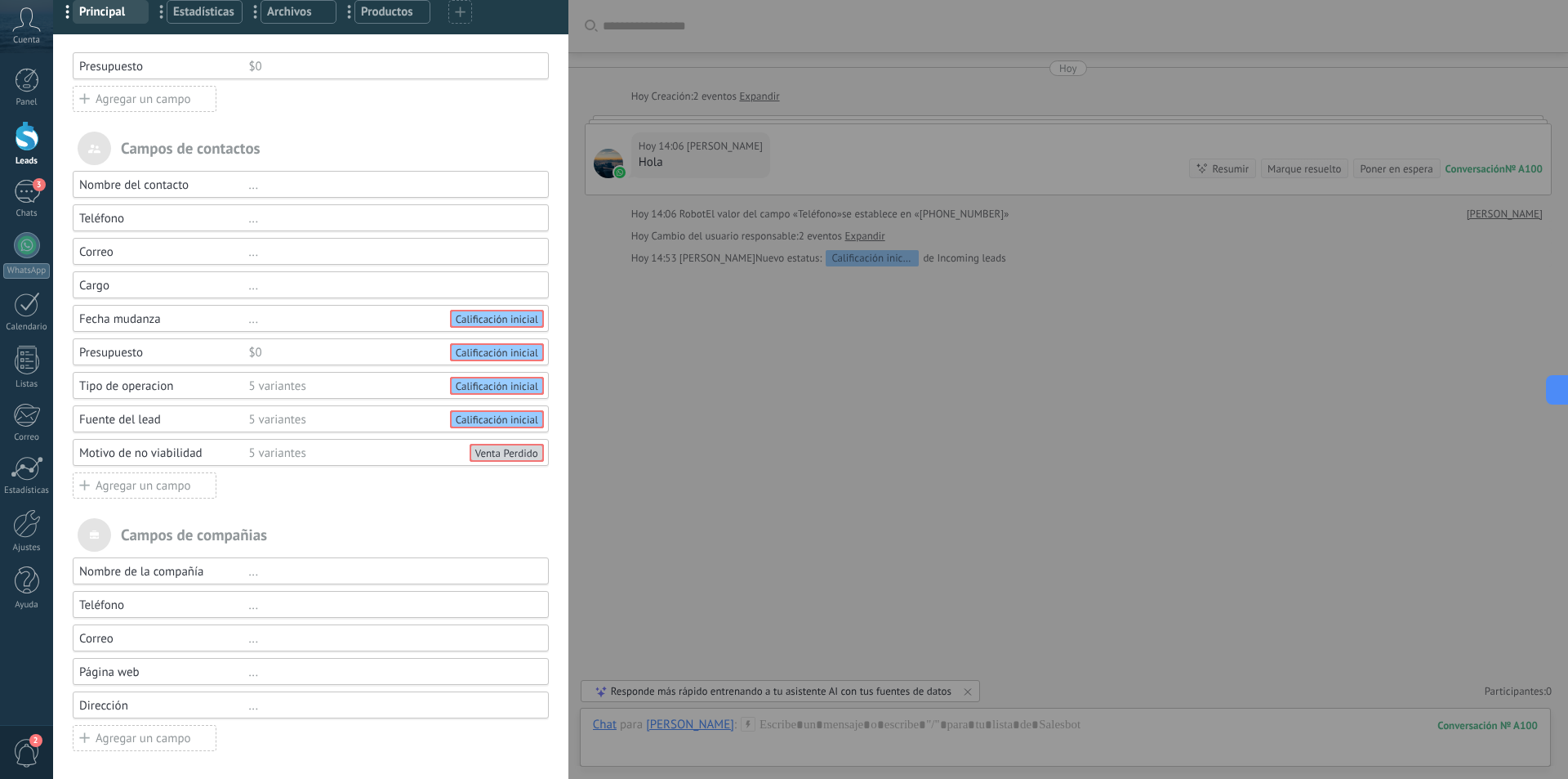
scroll to position [0, 0]
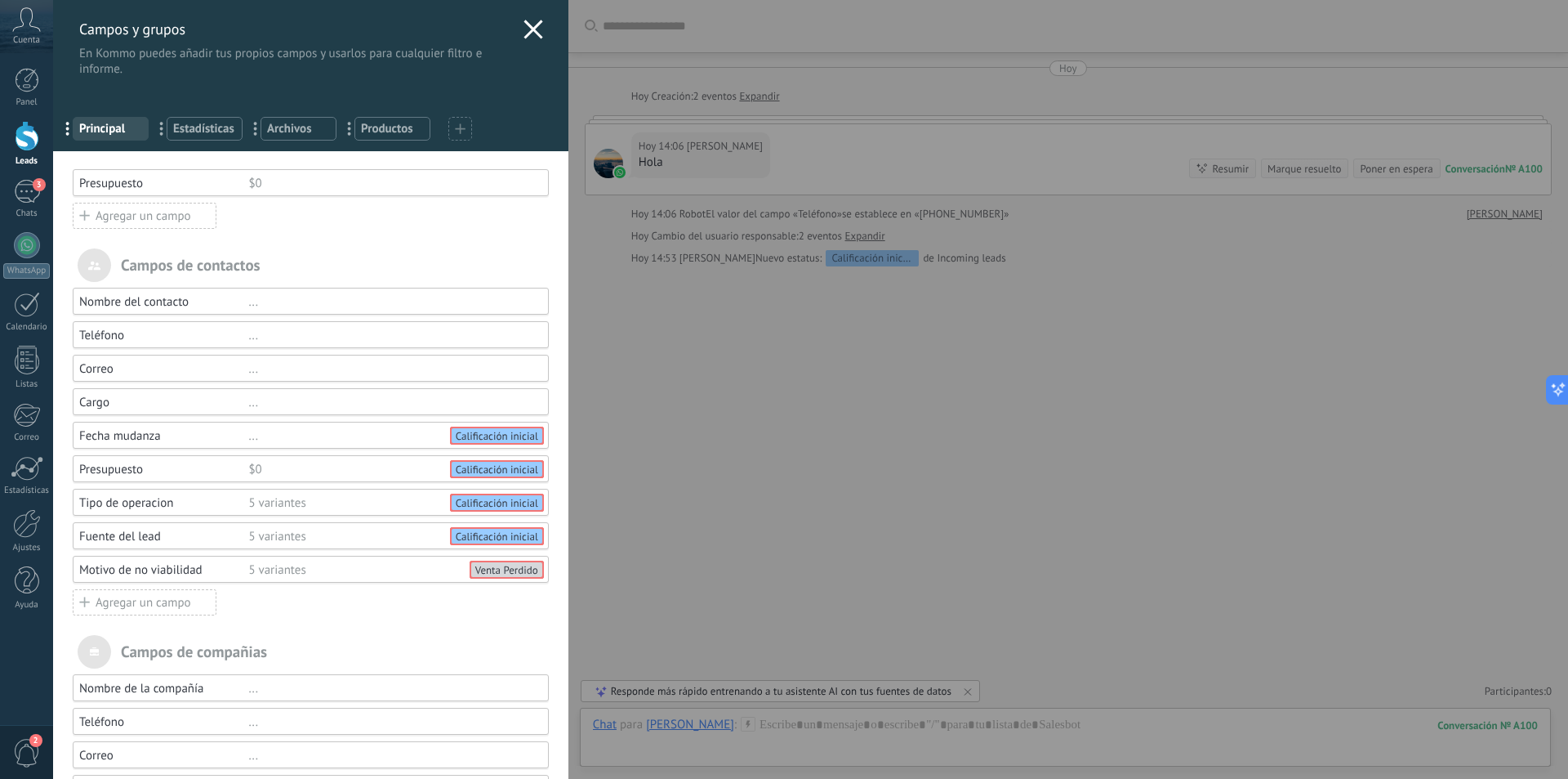
click at [255, 184] on div "$0" at bounding box center [391, 184] width 285 height 16
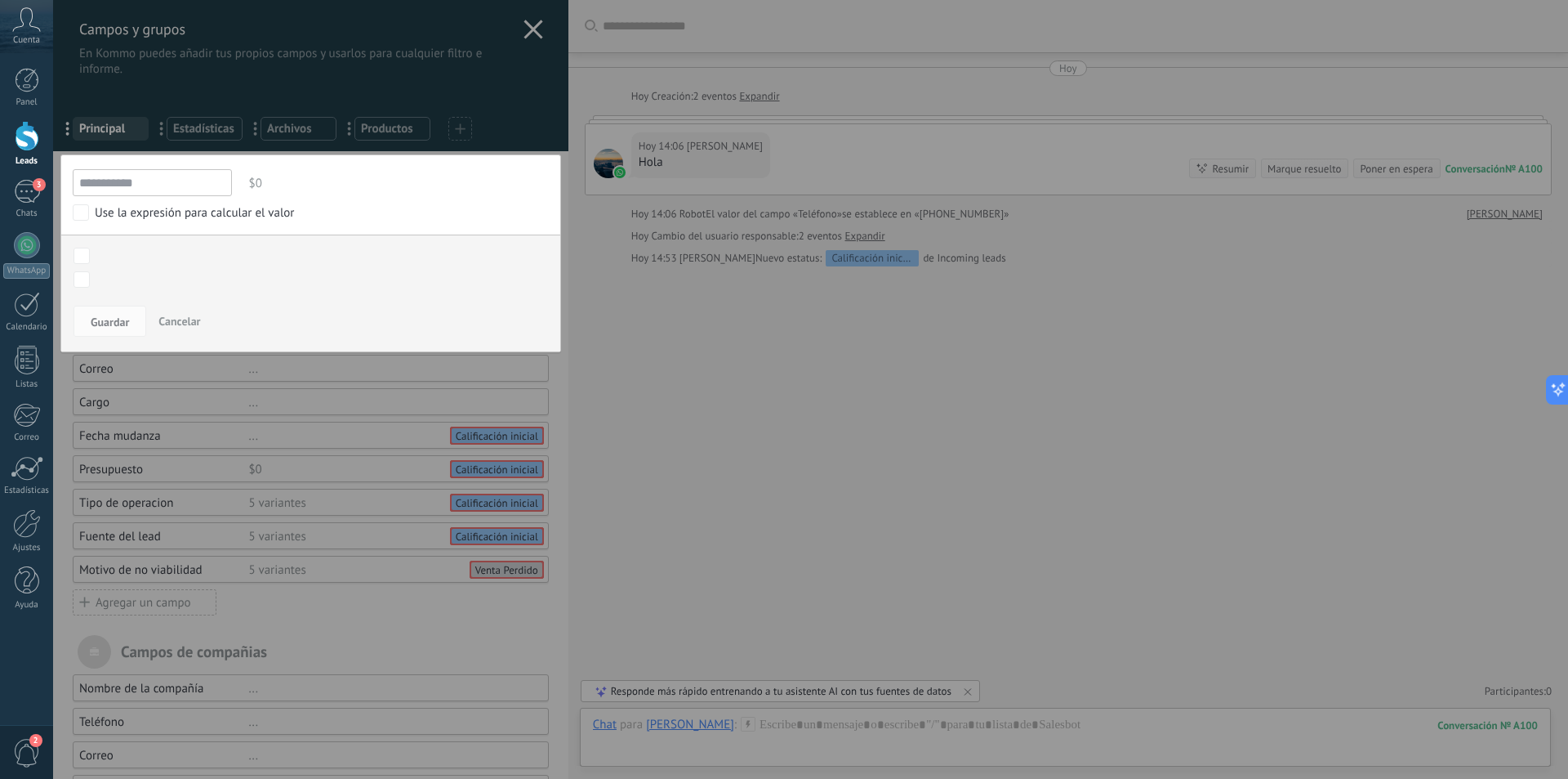
click at [174, 327] on span "Cancelar" at bounding box center [179, 321] width 42 height 15
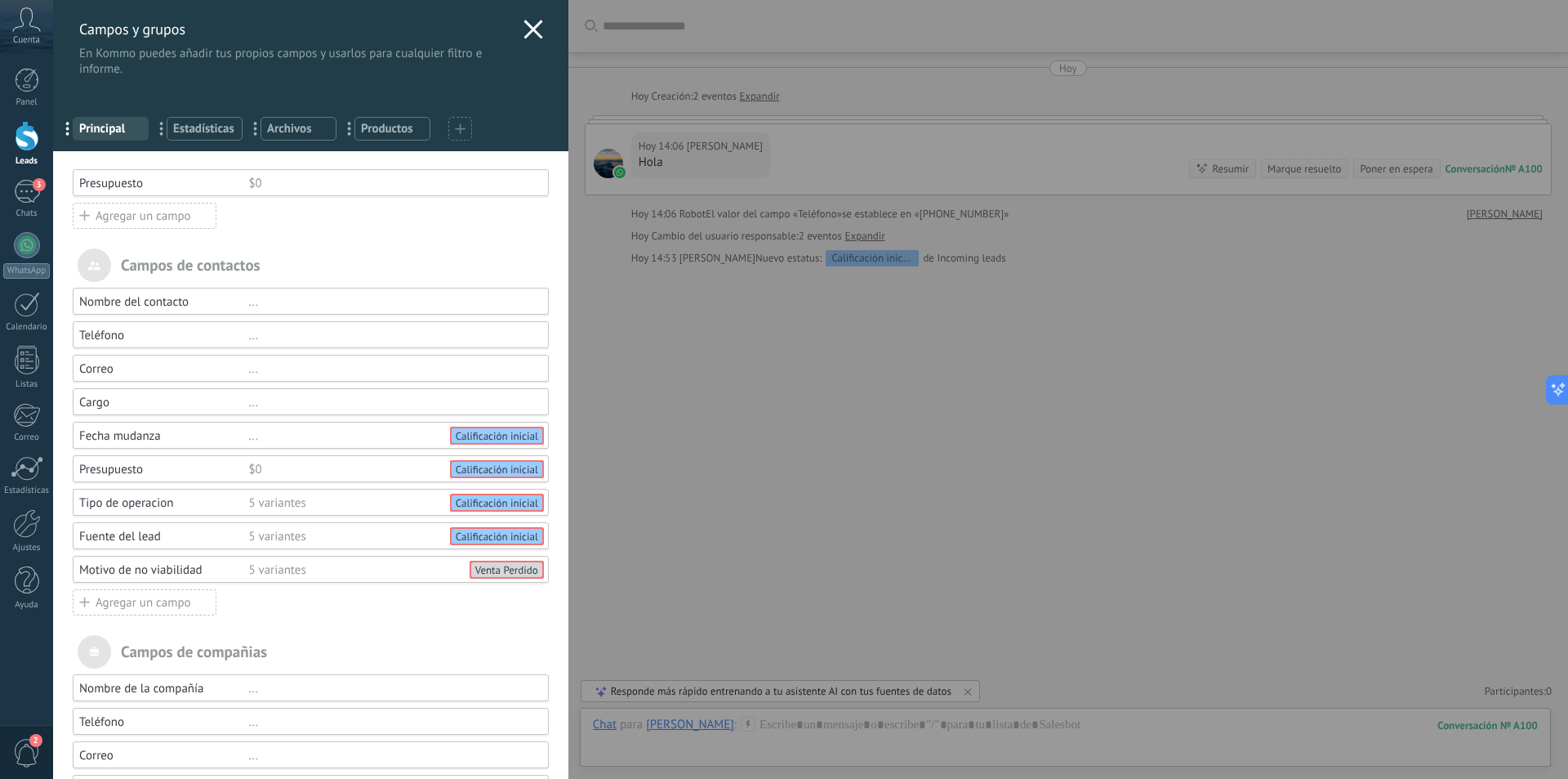
click at [165, 190] on div "Presupuesto" at bounding box center [163, 184] width 169 height 16
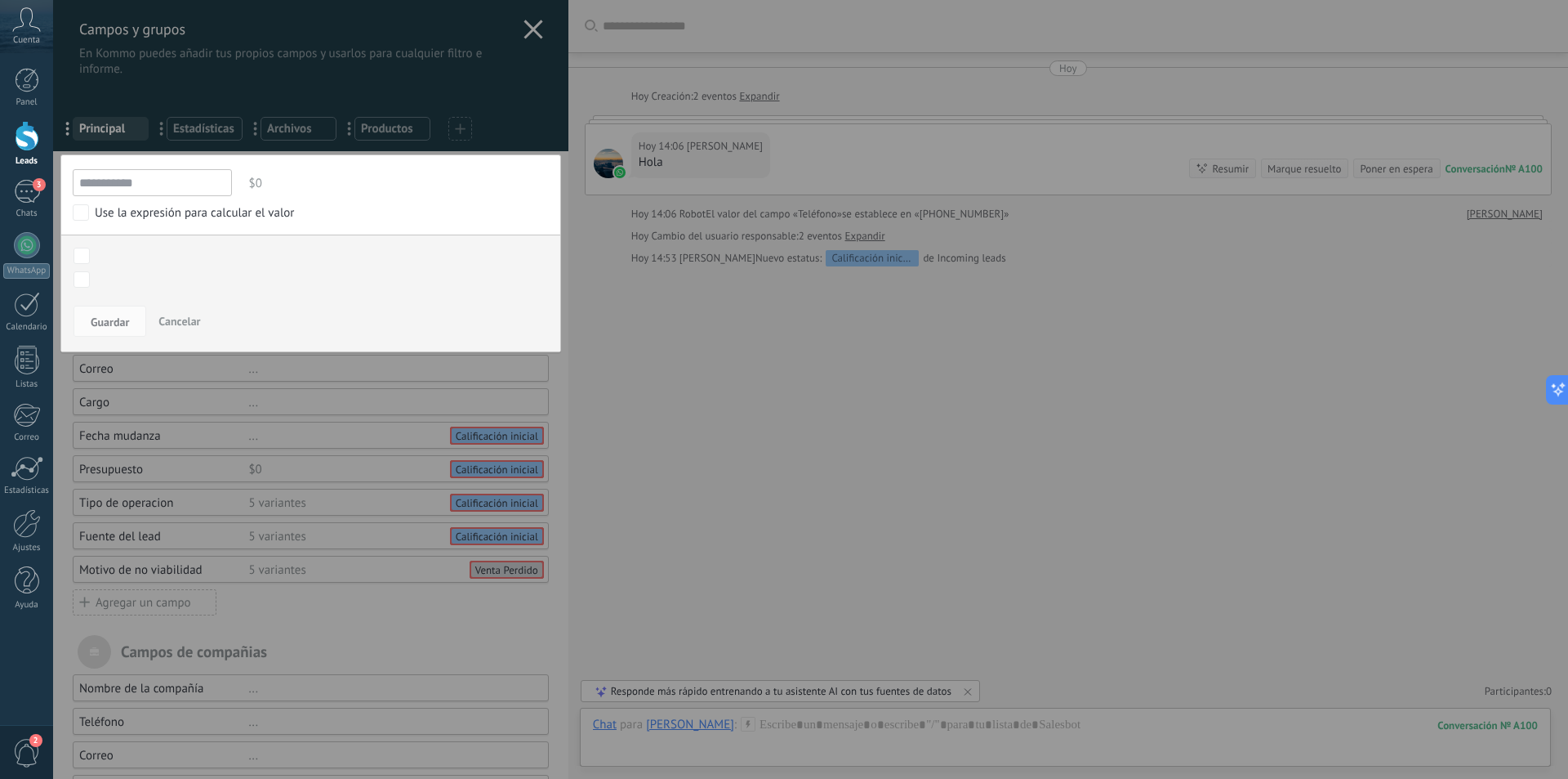
click at [0, 0] on div "Calificación inicial Contacto humano Cita agendada Negociación Documentación / …" at bounding box center [0, 0] width 0 height 0
click at [404, 621] on div "Calificación inicial Contacto humano Cita agendada Negociación Documentación / …" at bounding box center [303, 511] width 469 height 538
click at [103, 316] on span "Guardar" at bounding box center [110, 321] width 39 height 11
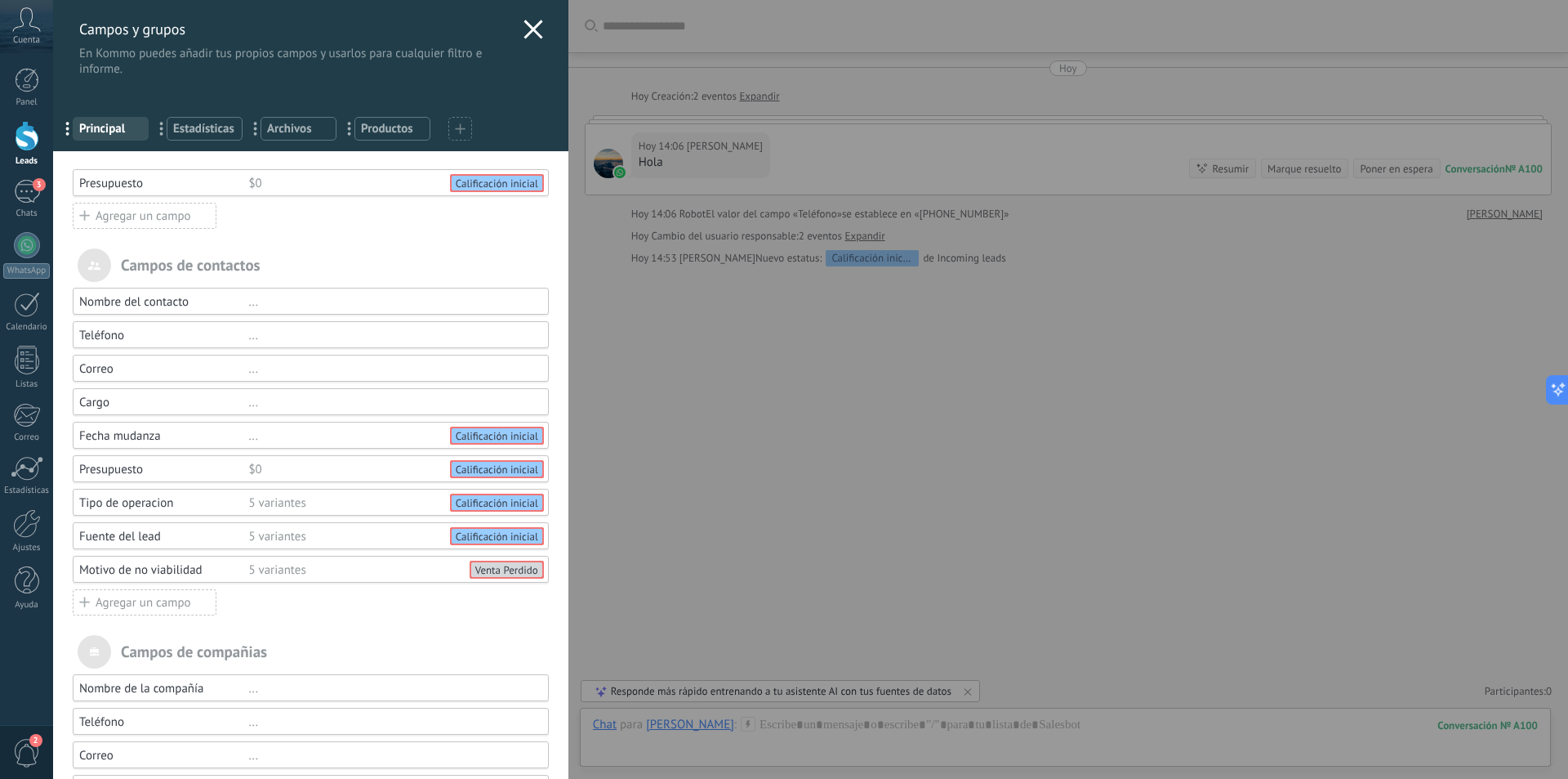
click at [123, 481] on div "Presupuesto $0 Calificación inicial" at bounding box center [311, 468] width 476 height 27
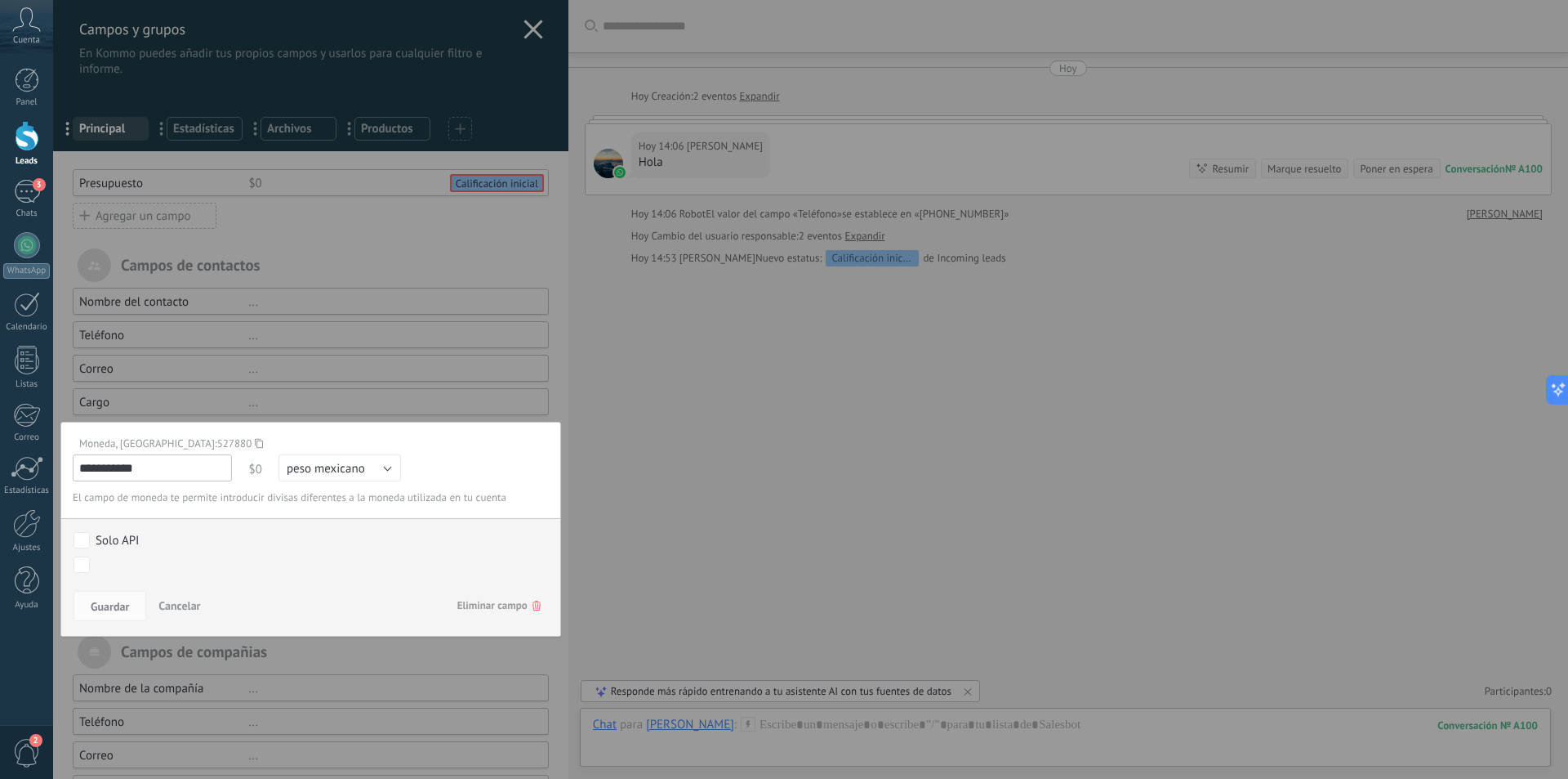
click at [526, 612] on span "Eliminar campo" at bounding box center [499, 604] width 84 height 29
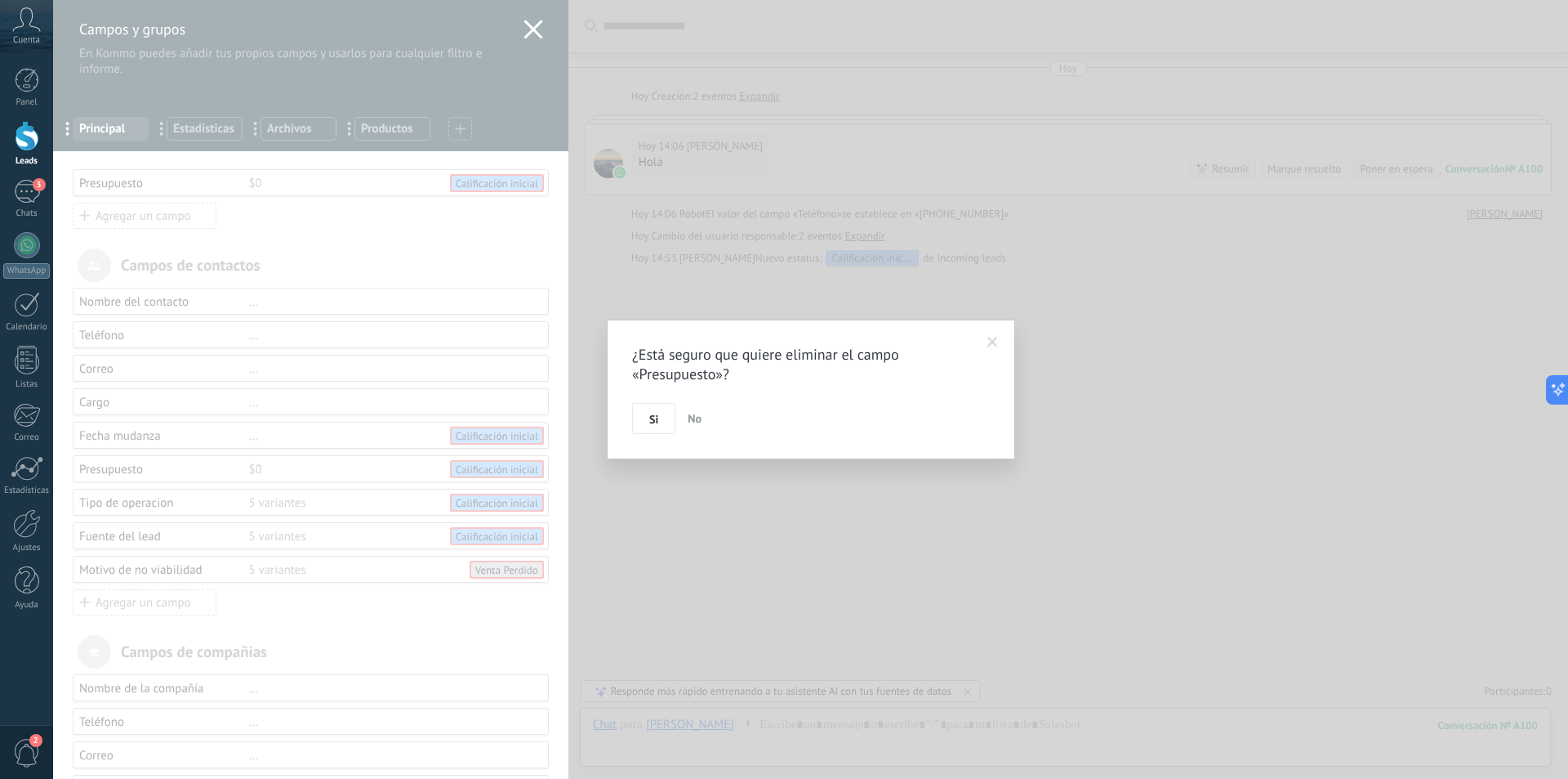
click at [985, 346] on span at bounding box center [992, 342] width 27 height 28
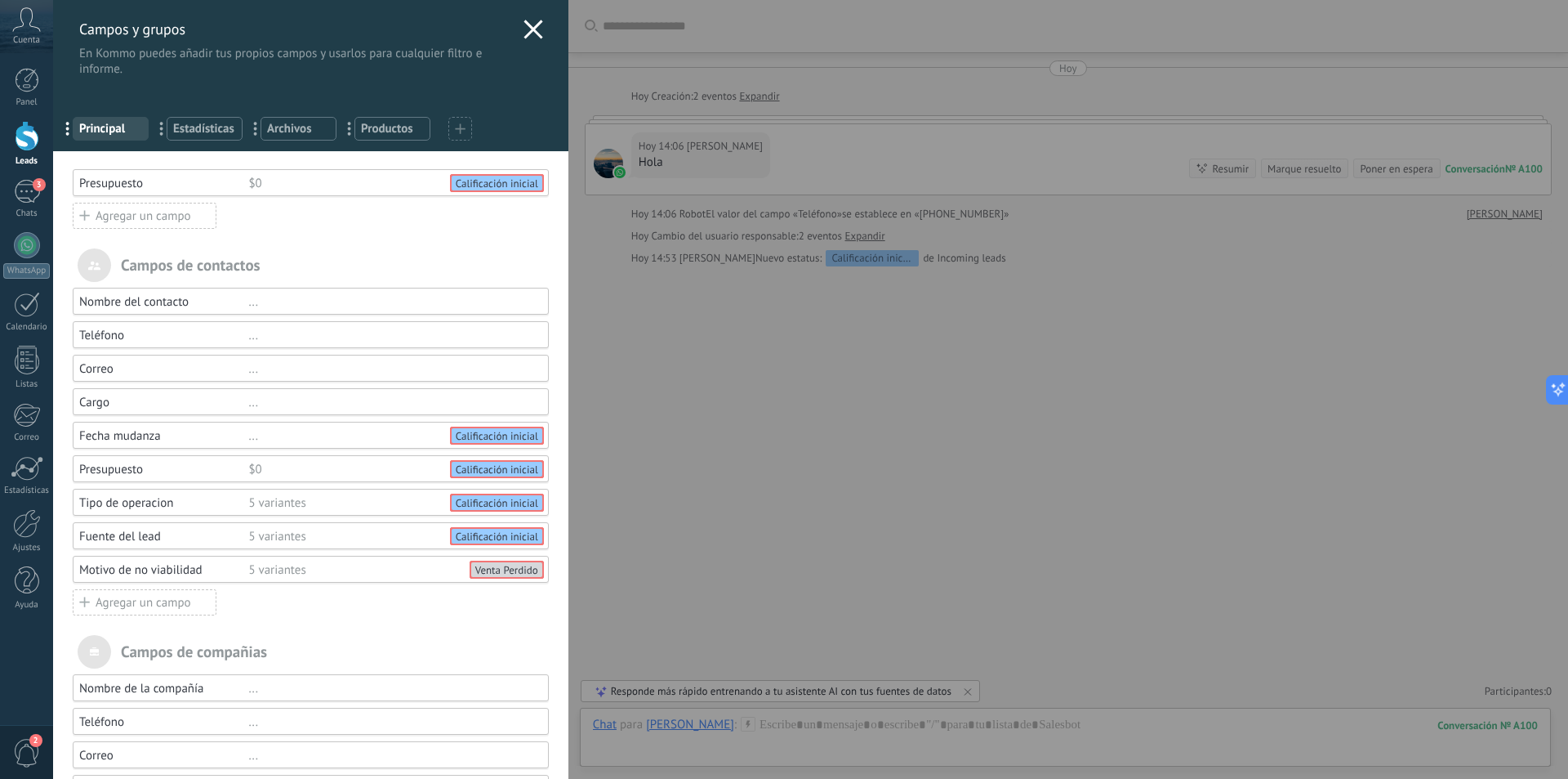
click at [332, 187] on div "$0" at bounding box center [391, 184] width 285 height 16
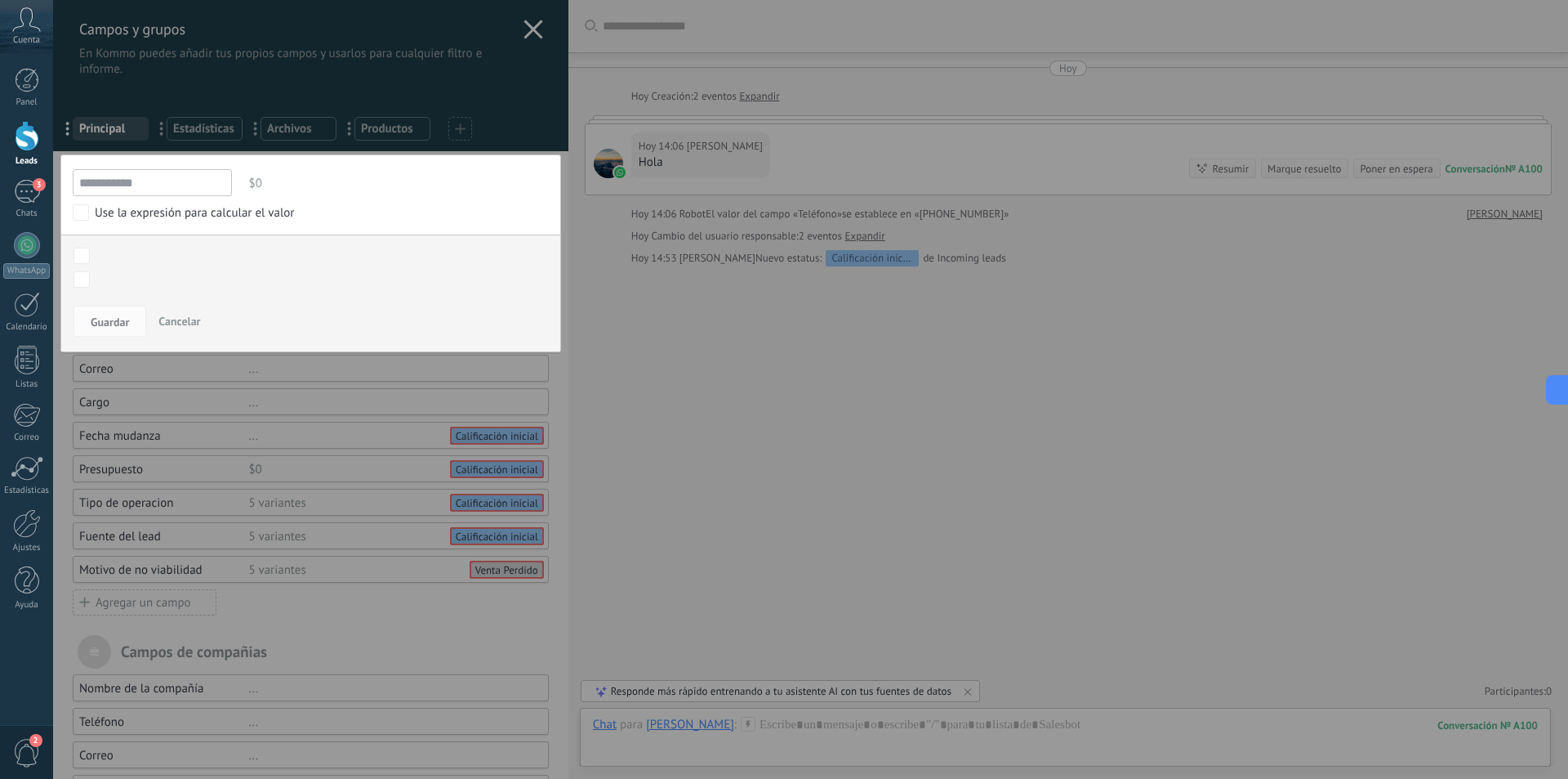
click at [240, 173] on div "$0" at bounding box center [391, 183] width 317 height 27
drag, startPoint x: 243, startPoint y: 174, endPoint x: 253, endPoint y: 176, distance: 10.2
click at [253, 176] on div "$0" at bounding box center [391, 183] width 317 height 27
click at [139, 210] on div "Use la expresión para calcular el valor" at bounding box center [194, 213] width 199 height 16
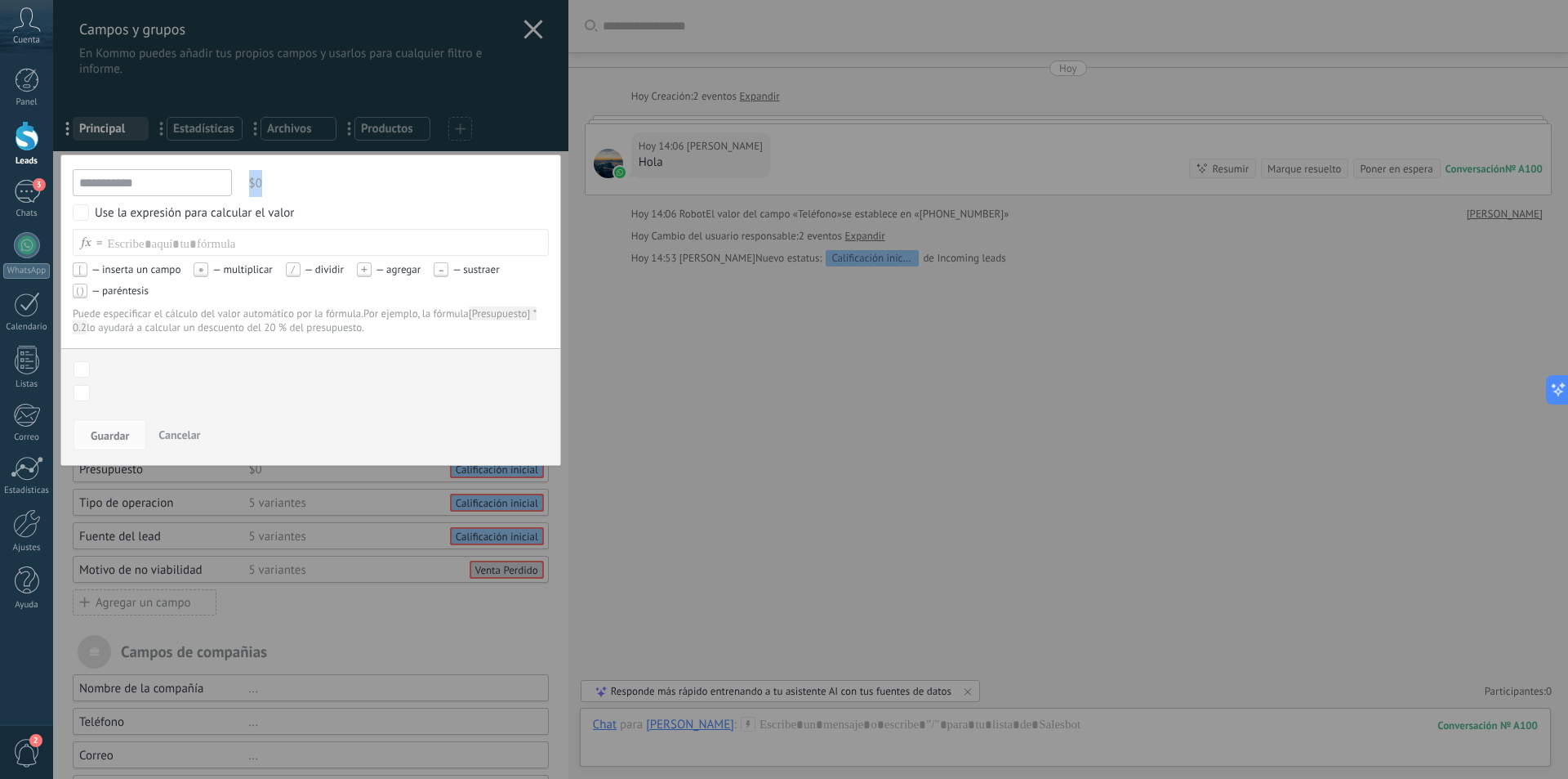
click at [139, 210] on div "Use la expresión para calcular el valor" at bounding box center [194, 213] width 199 height 16
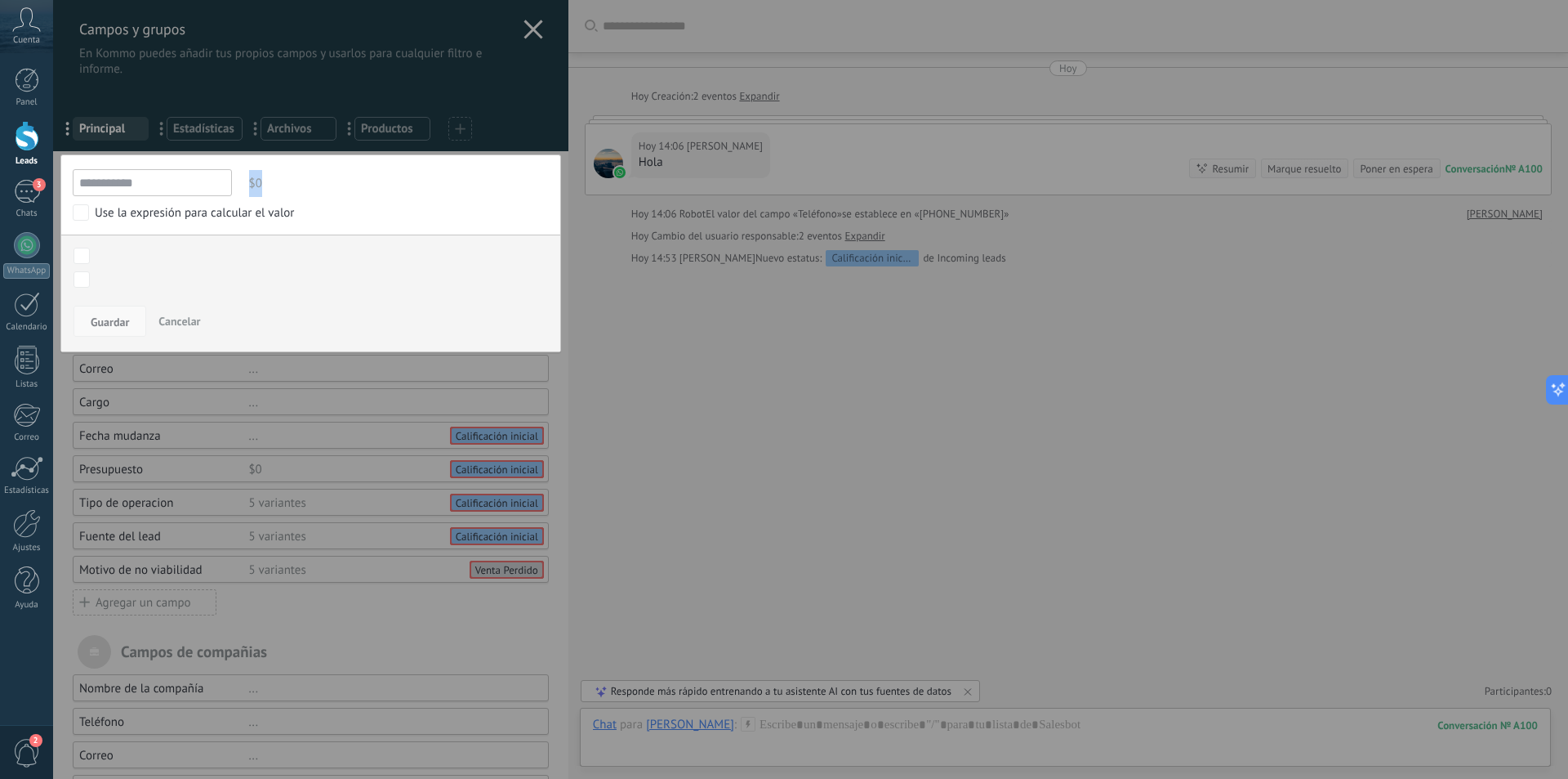
click at [107, 323] on span "Guardar" at bounding box center [110, 321] width 39 height 11
click at [187, 324] on span "Cancelar" at bounding box center [179, 321] width 42 height 15
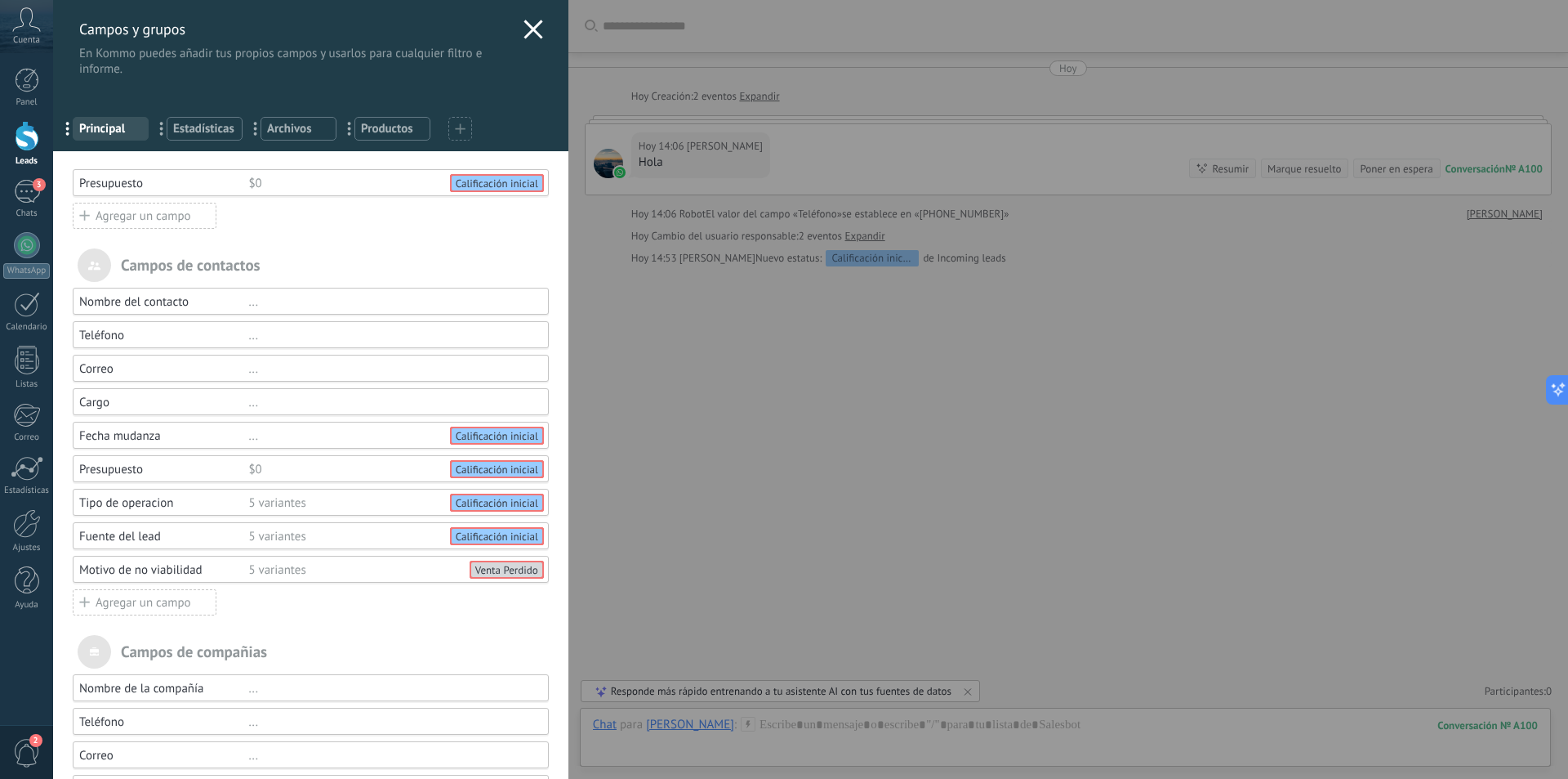
click at [137, 465] on div "Presupuesto" at bounding box center [163, 470] width 169 height 16
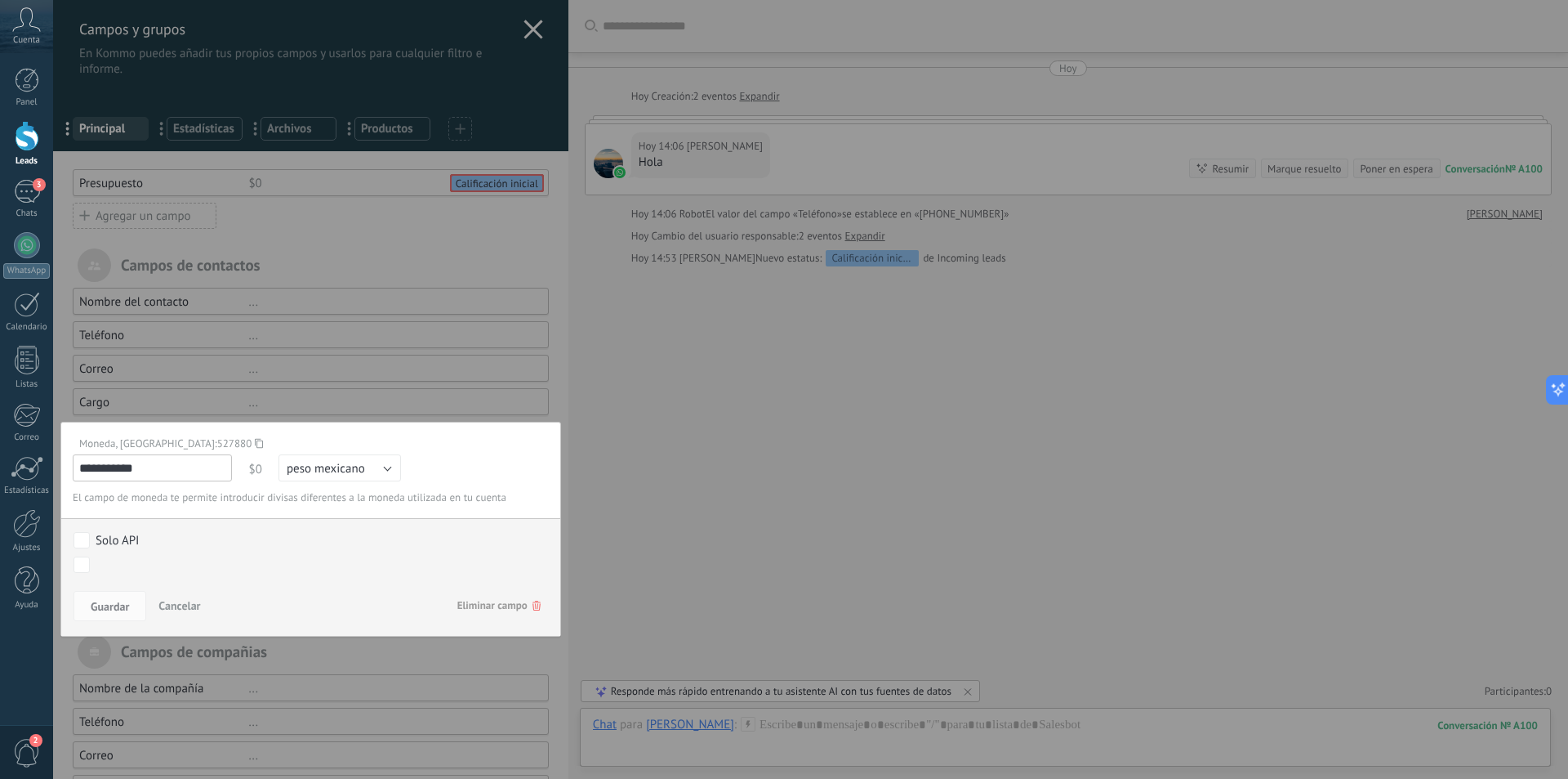
click at [519, 608] on span "Eliminar campo" at bounding box center [499, 604] width 84 height 29
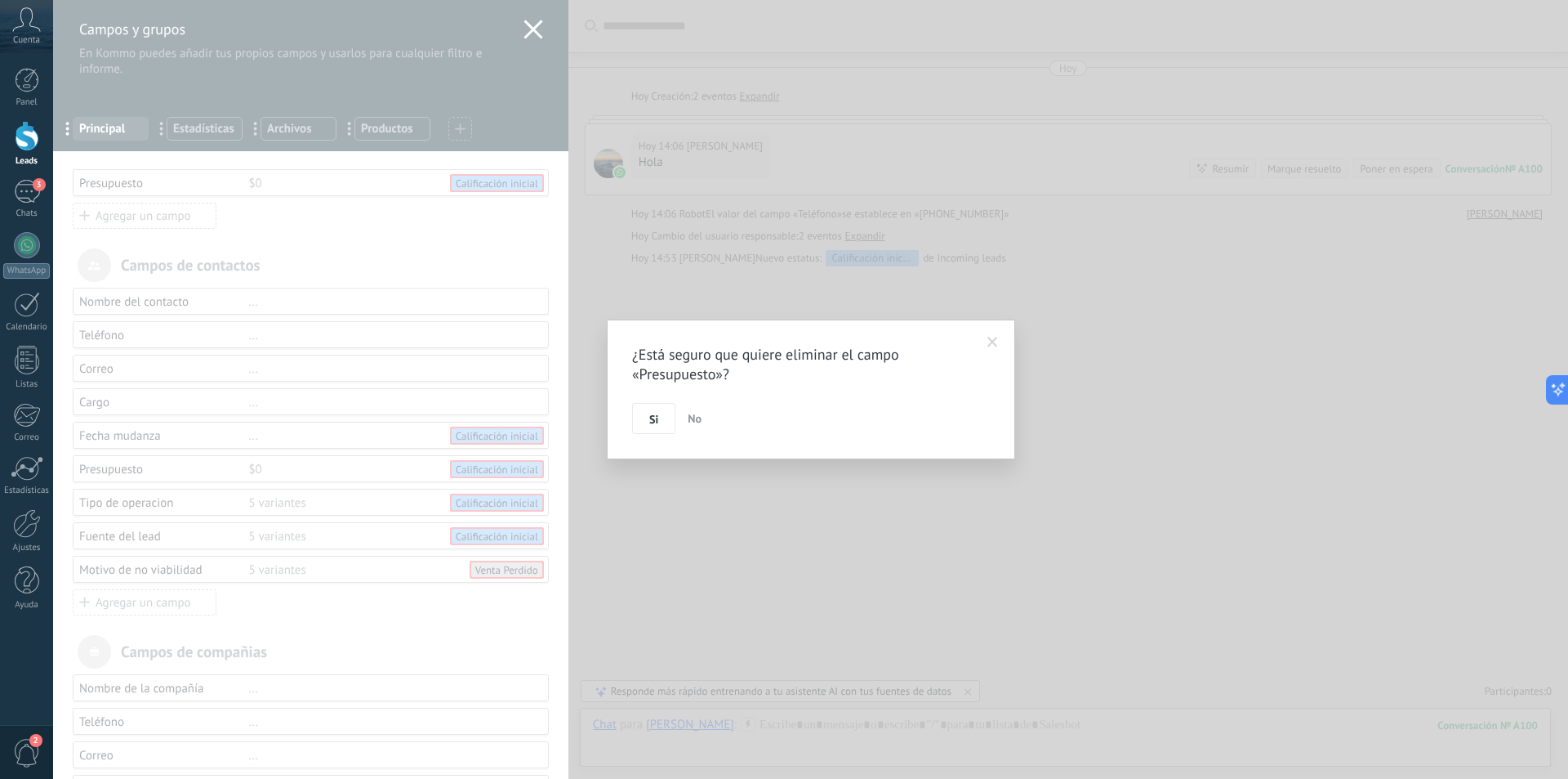
click at [990, 343] on span at bounding box center [993, 342] width 11 height 11
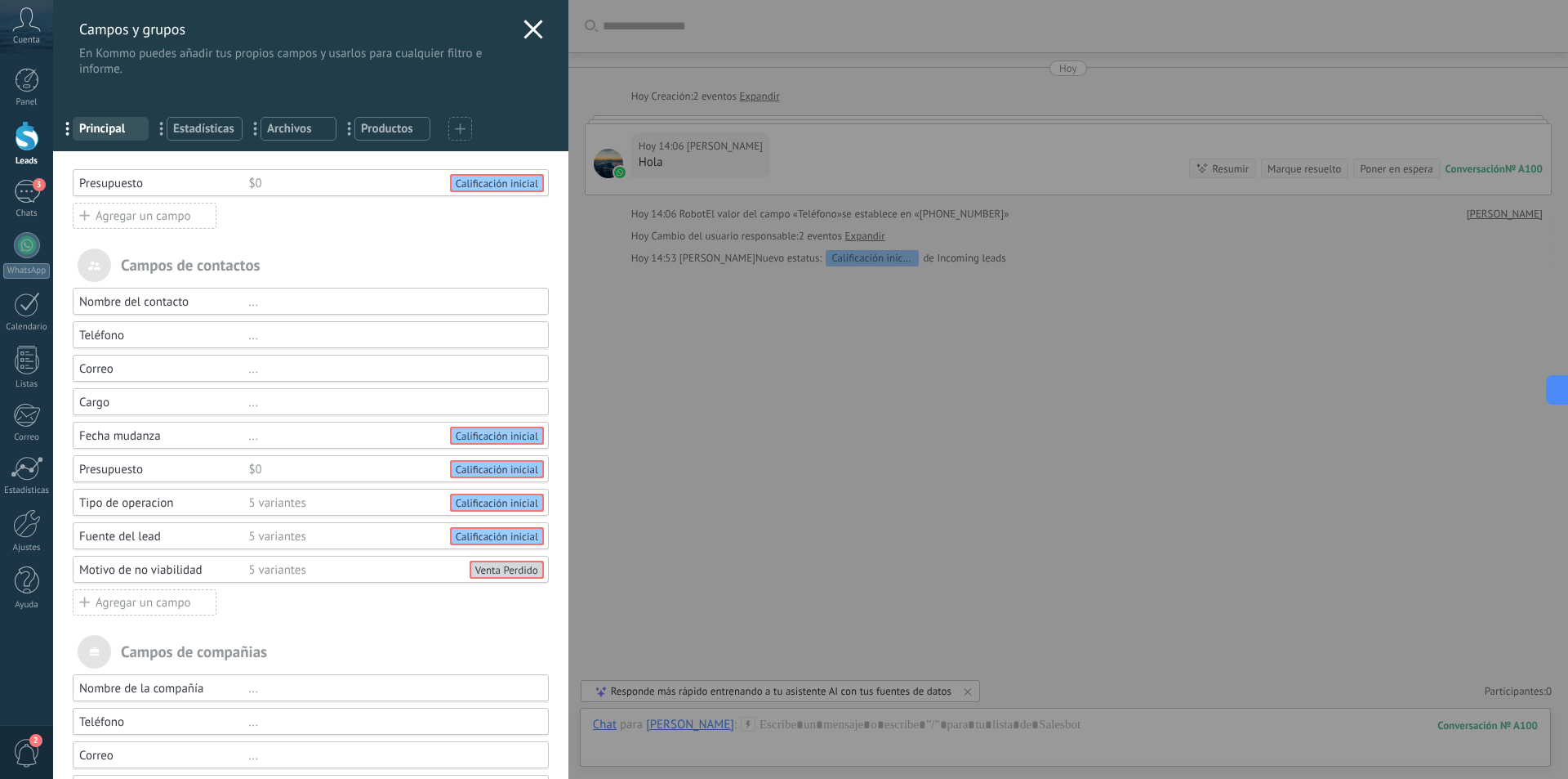
click at [255, 475] on div "$0" at bounding box center [391, 470] width 285 height 16
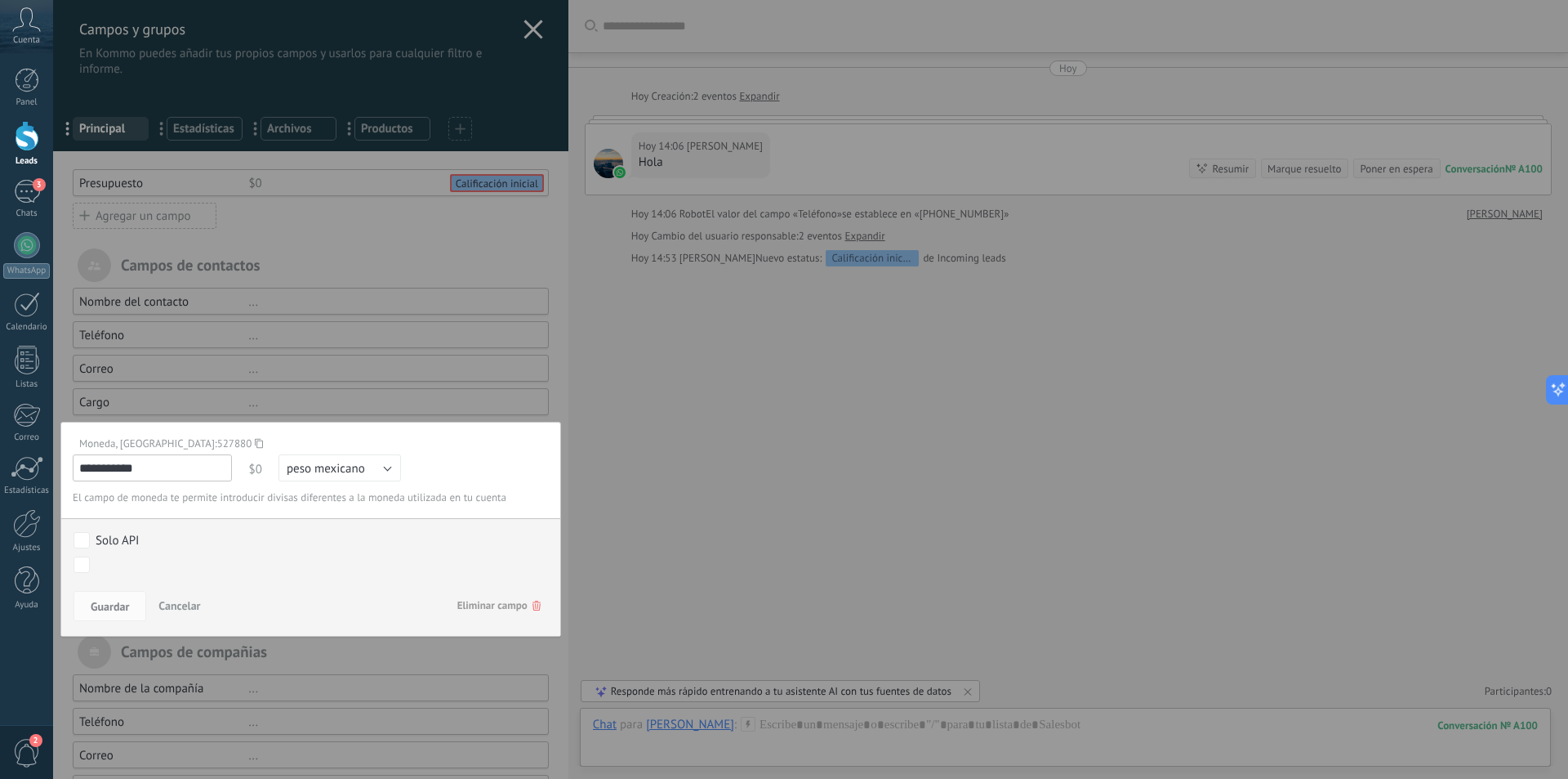
click at [513, 605] on span "Eliminar campo" at bounding box center [499, 604] width 84 height 29
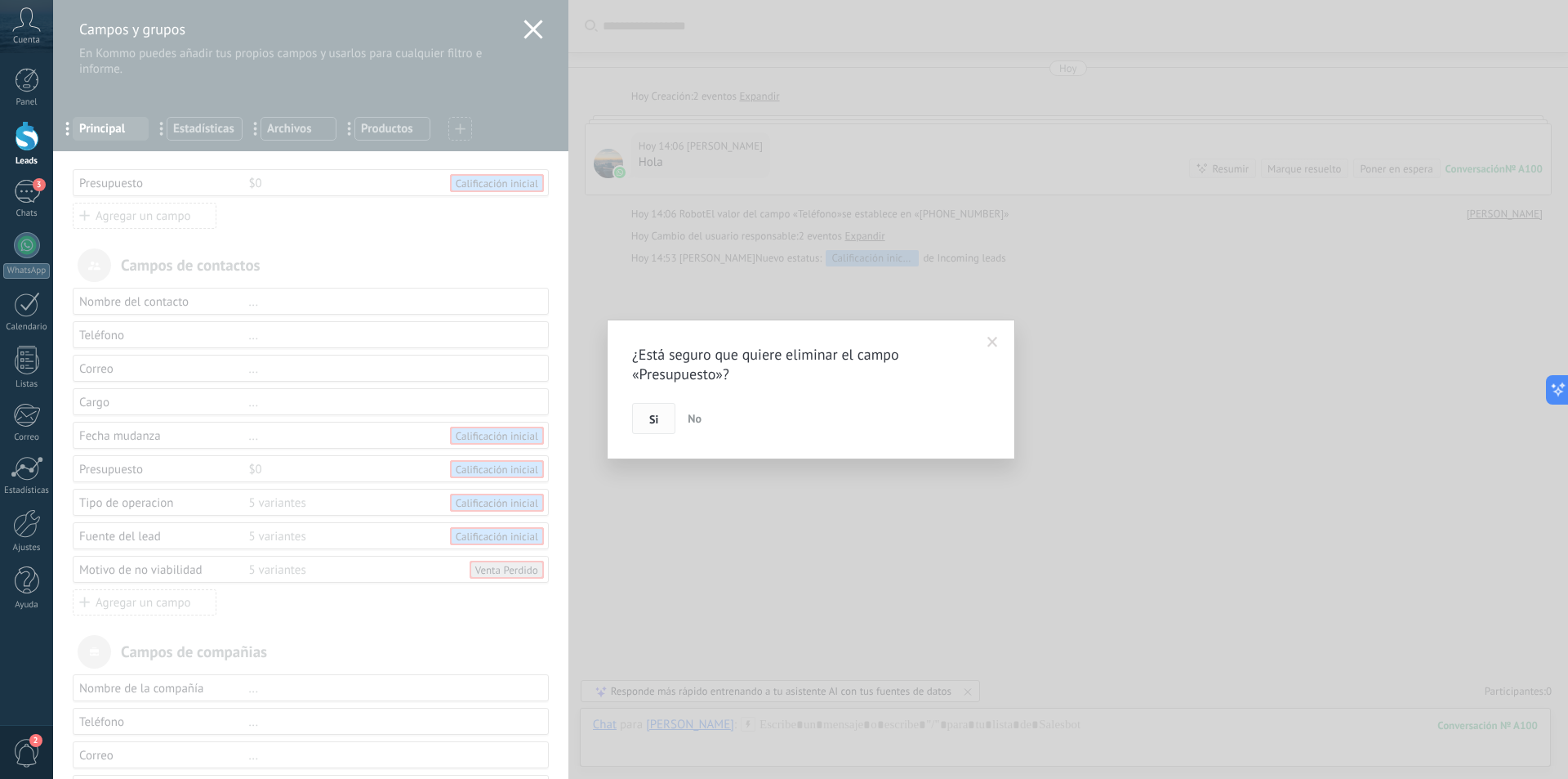
click at [651, 420] on span "Si" at bounding box center [653, 419] width 9 height 11
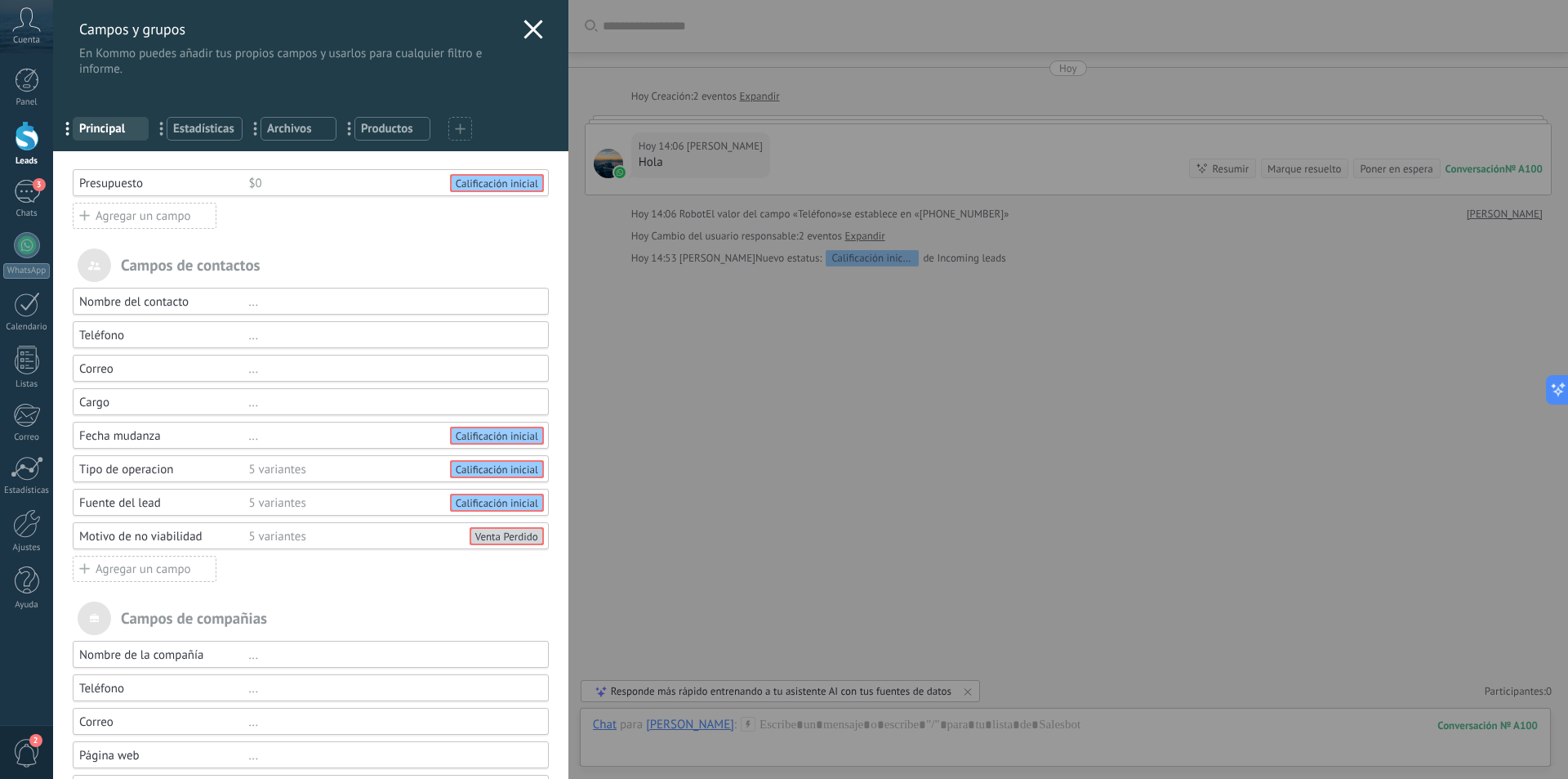
click at [102, 130] on span "Principal" at bounding box center [110, 129] width 63 height 16
click at [53, 143] on div "Campos y grupos En Kommo puedes añadir tus propios campos y usarlos para cualqu…" at bounding box center [810, 389] width 1515 height 779
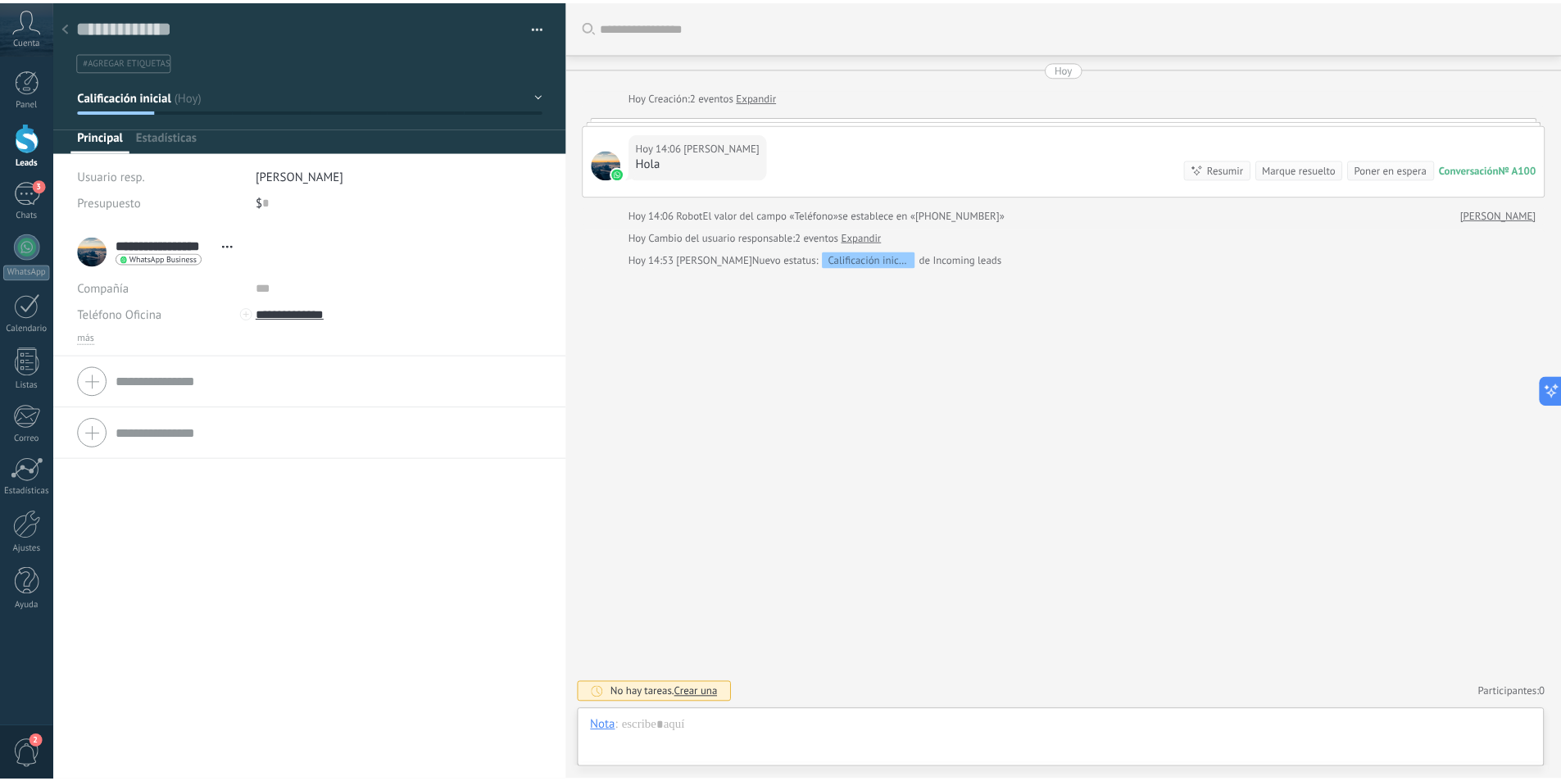
scroll to position [25, 0]
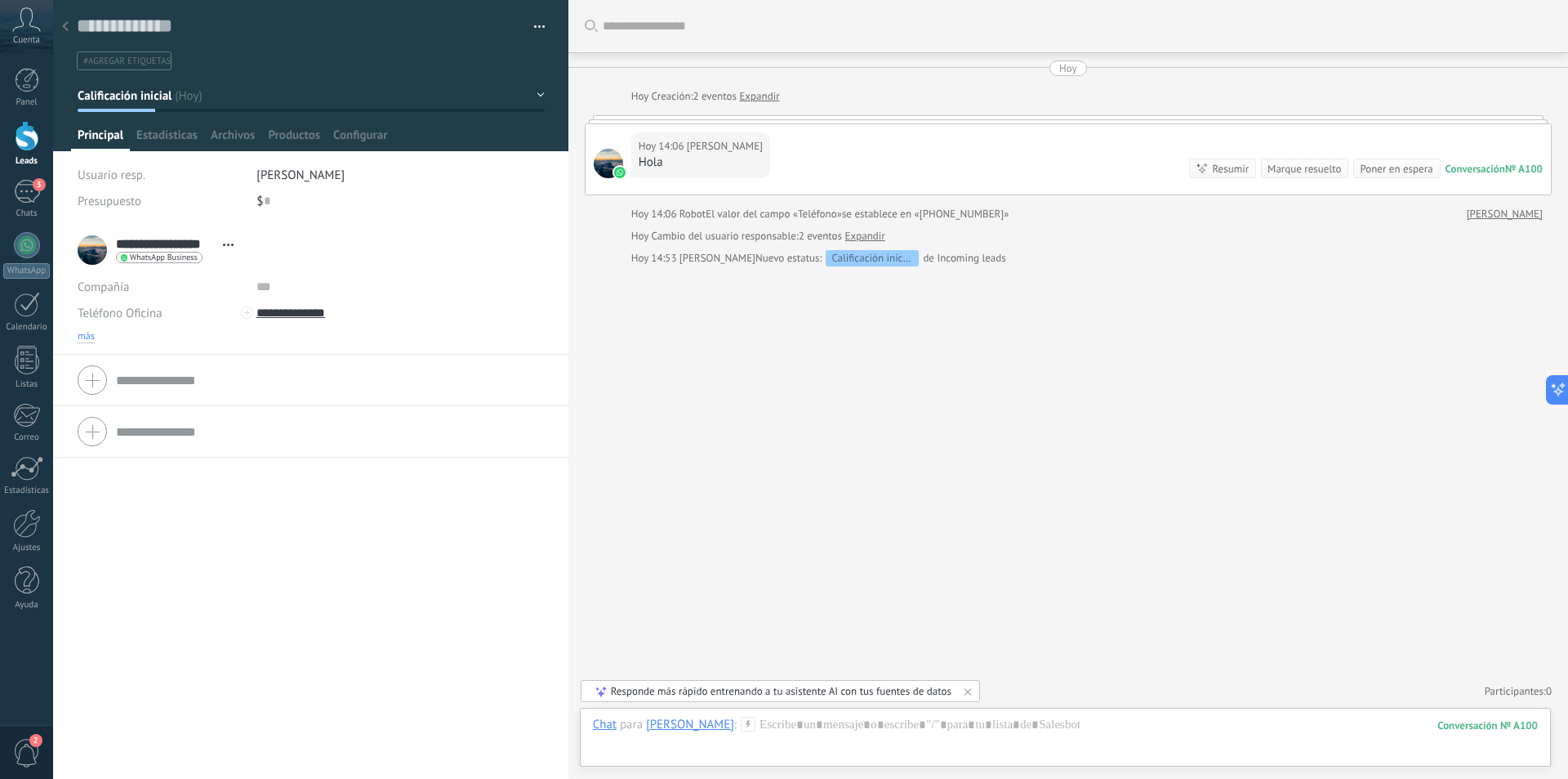
click at [92, 333] on span "más" at bounding box center [86, 336] width 17 height 13
click at [135, 319] on span "Teléfono Oficina" at bounding box center [120, 313] width 85 height 16
click at [122, 370] on span "Celular" at bounding box center [145, 369] width 170 height 16
click at [491, 336] on input "text" at bounding box center [378, 339] width 244 height 26
click at [459, 231] on div "**********" at bounding box center [311, 249] width 467 height 41
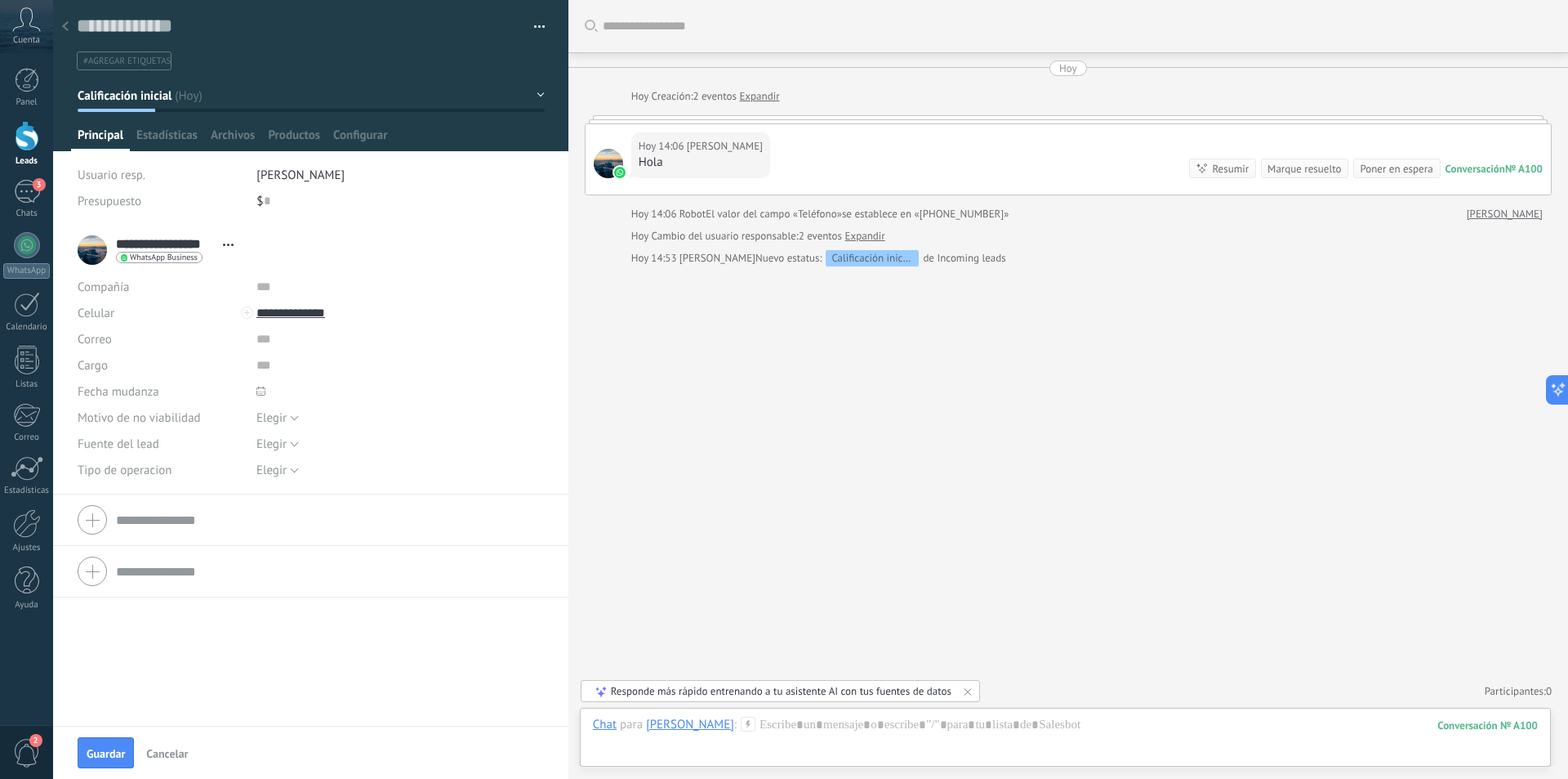
click at [27, 145] on div at bounding box center [27, 136] width 25 height 30
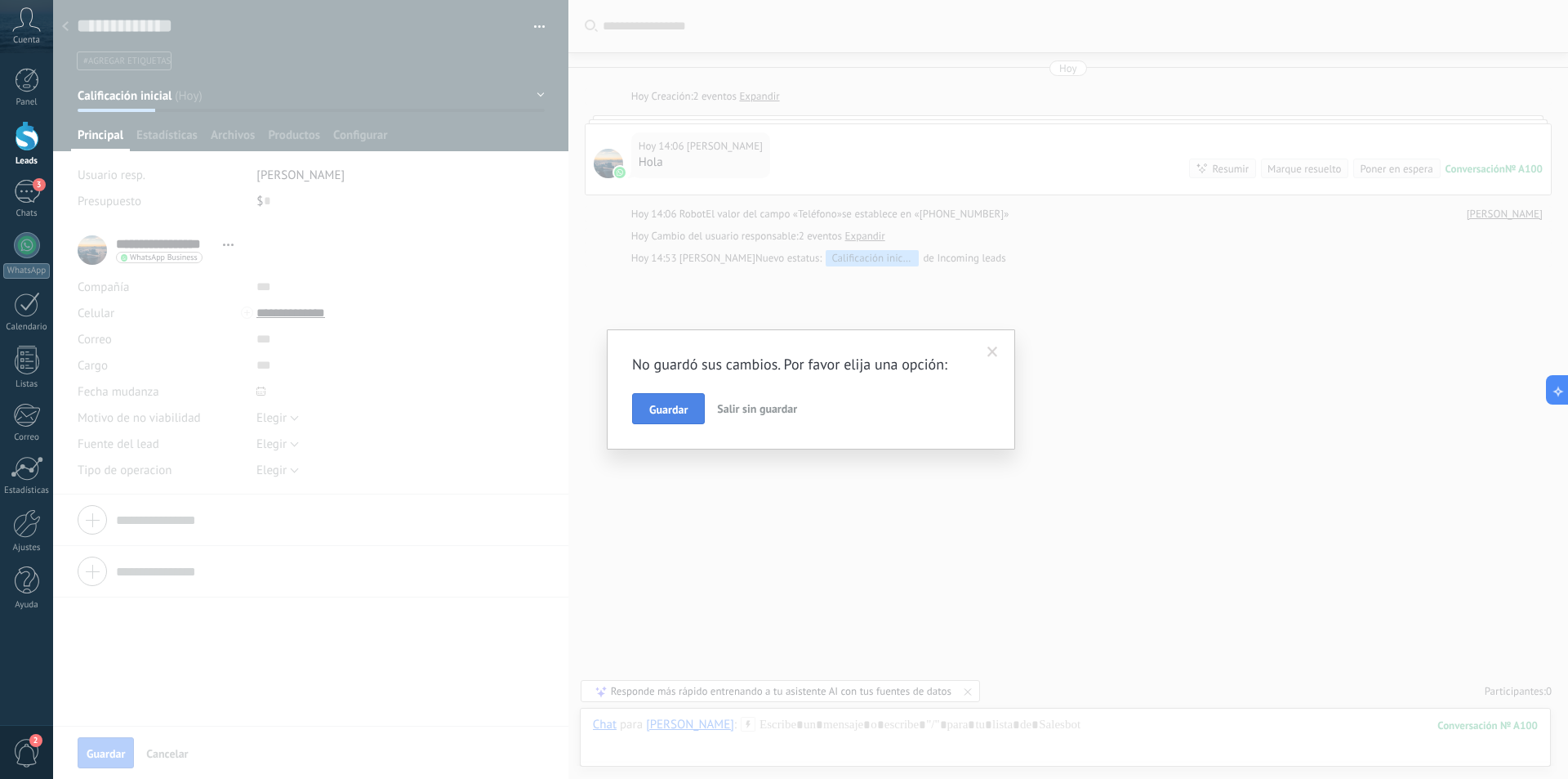
click at [667, 407] on span "Guardar" at bounding box center [668, 409] width 39 height 11
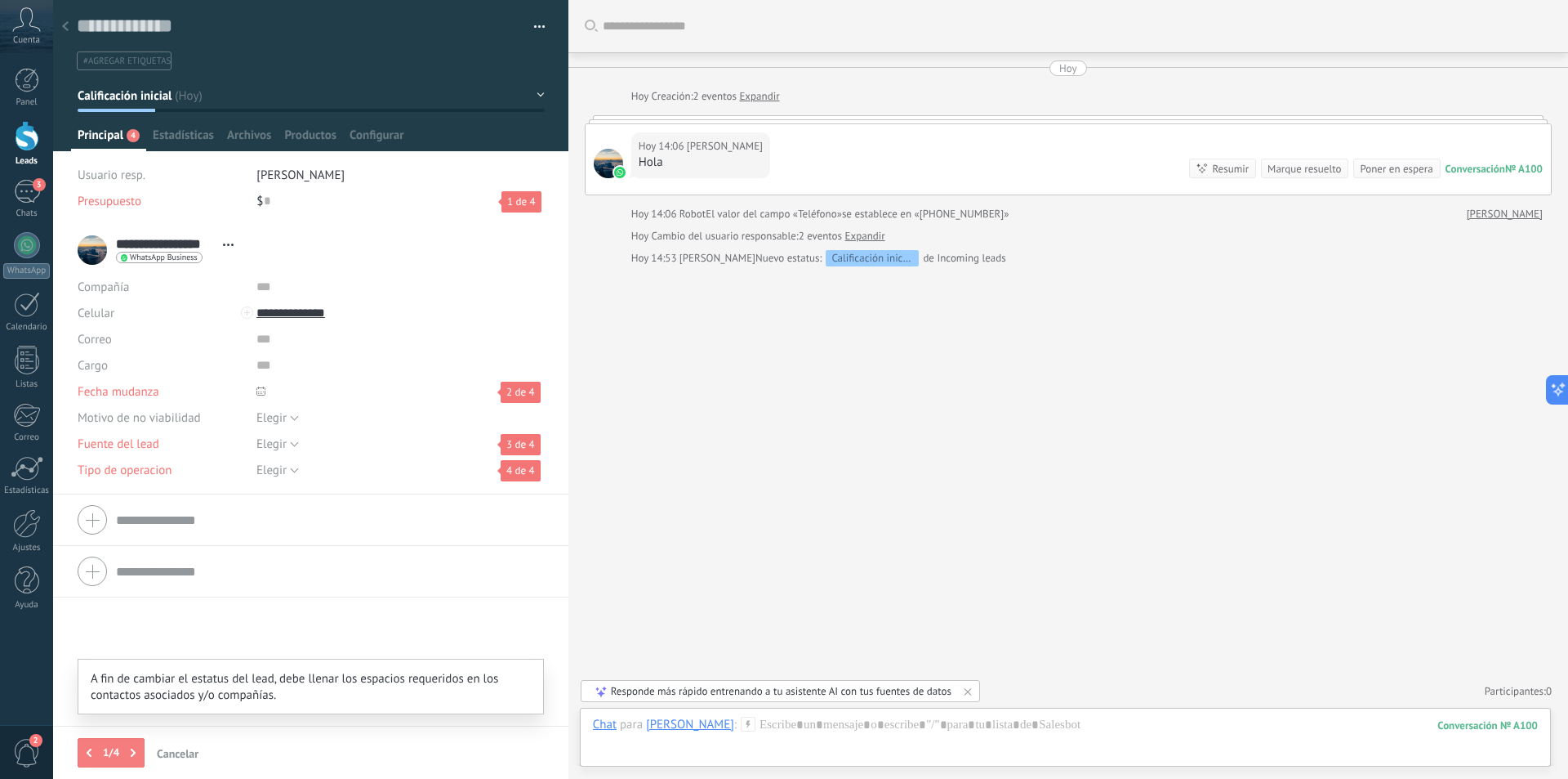
click at [637, 367] on div "Buscar Carga más Hoy Hoy Creación: 2 eventos Expandir Hoy 14:06 Vladimir Mendiv…" at bounding box center [1068, 389] width 1000 height 779
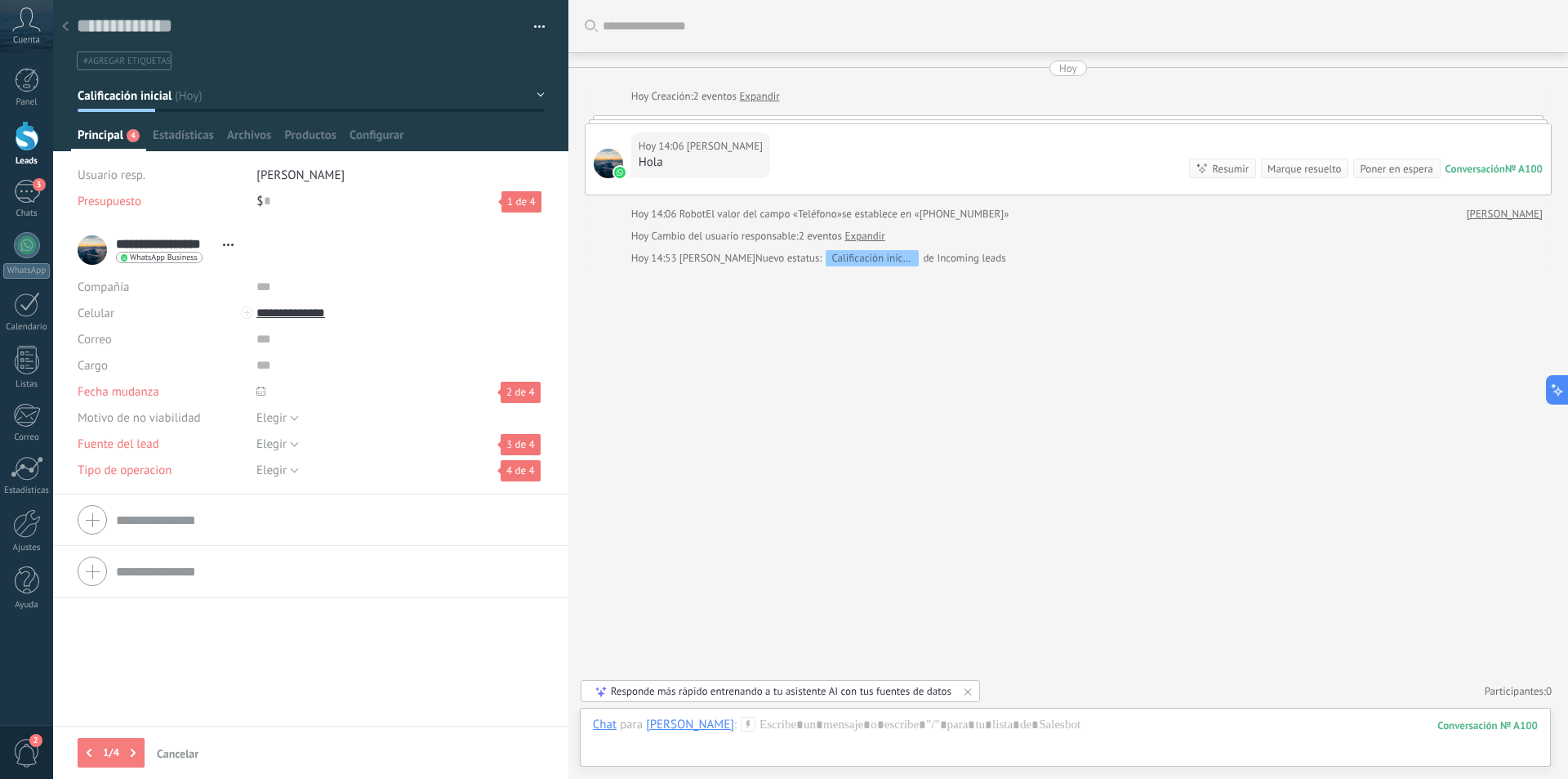
click at [171, 749] on span "Cancelar" at bounding box center [177, 753] width 42 height 11
click at [160, 759] on span "Cancelar" at bounding box center [177, 753] width 42 height 11
click at [22, 131] on div at bounding box center [27, 136] width 25 height 30
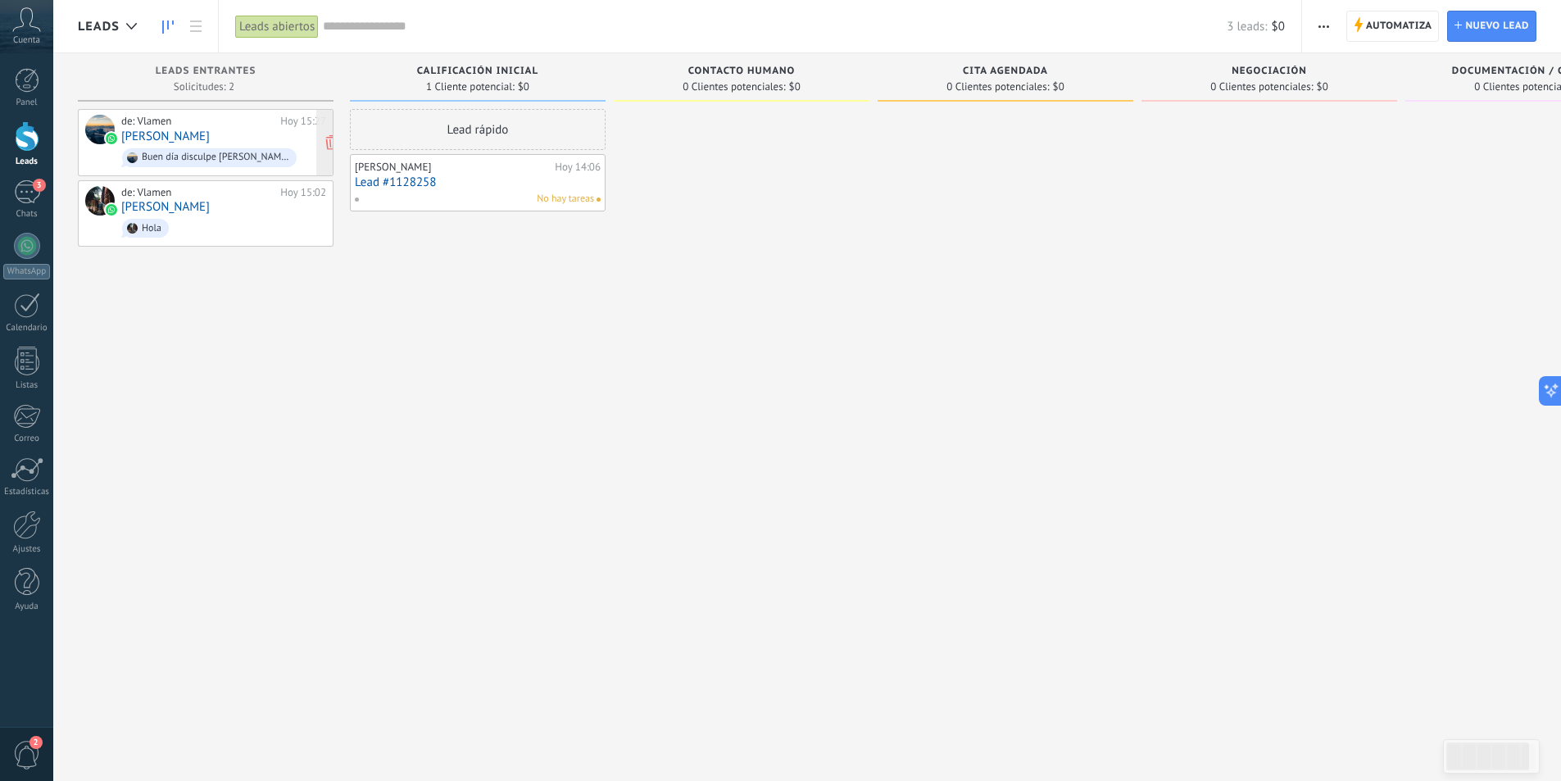
click at [206, 138] on div "de: Vlamen Hoy 15:27 Luis W Buen día disculpe la demora , el presupuesto esta e…" at bounding box center [223, 143] width 205 height 56
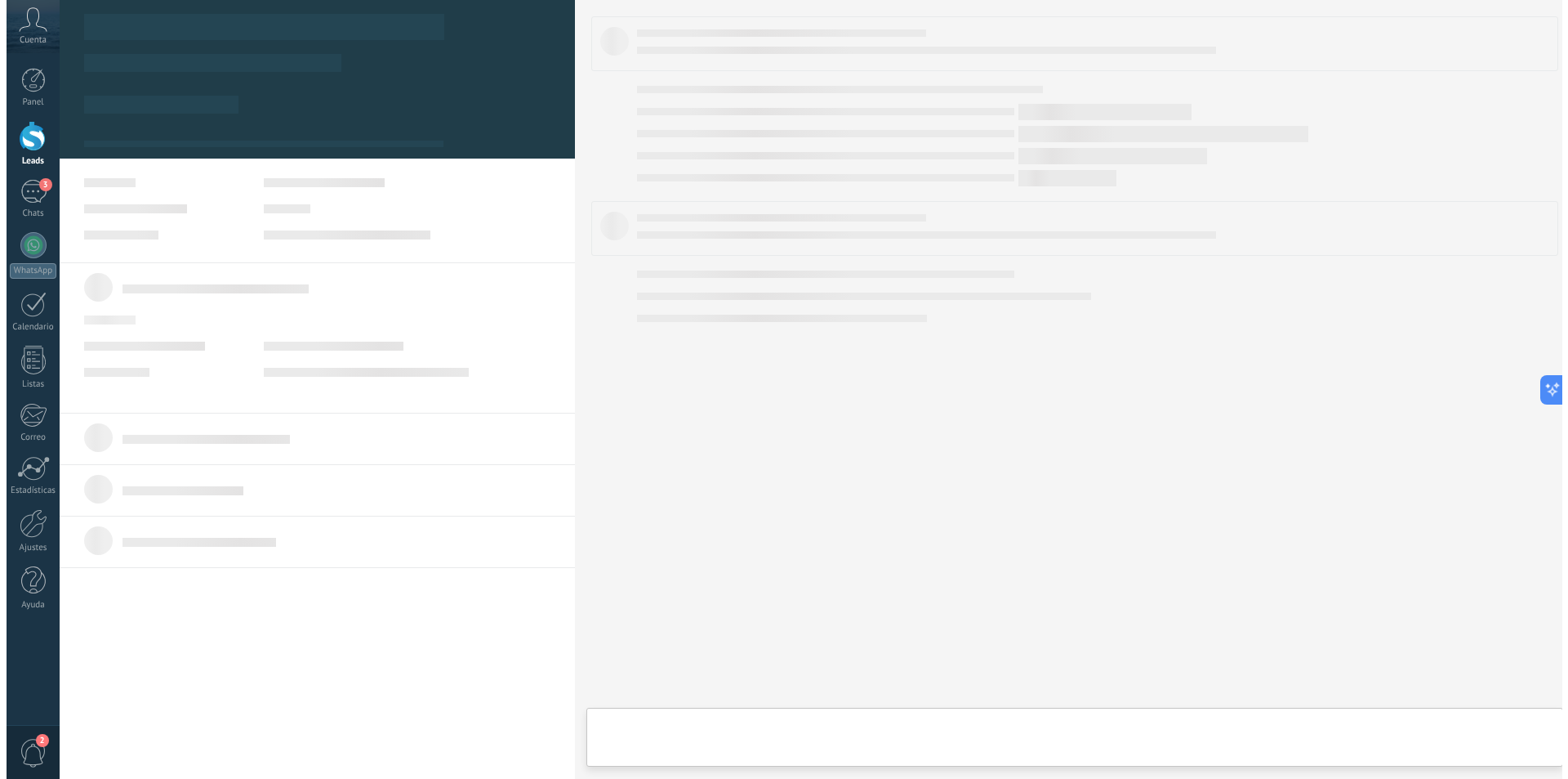
scroll to position [25, 0]
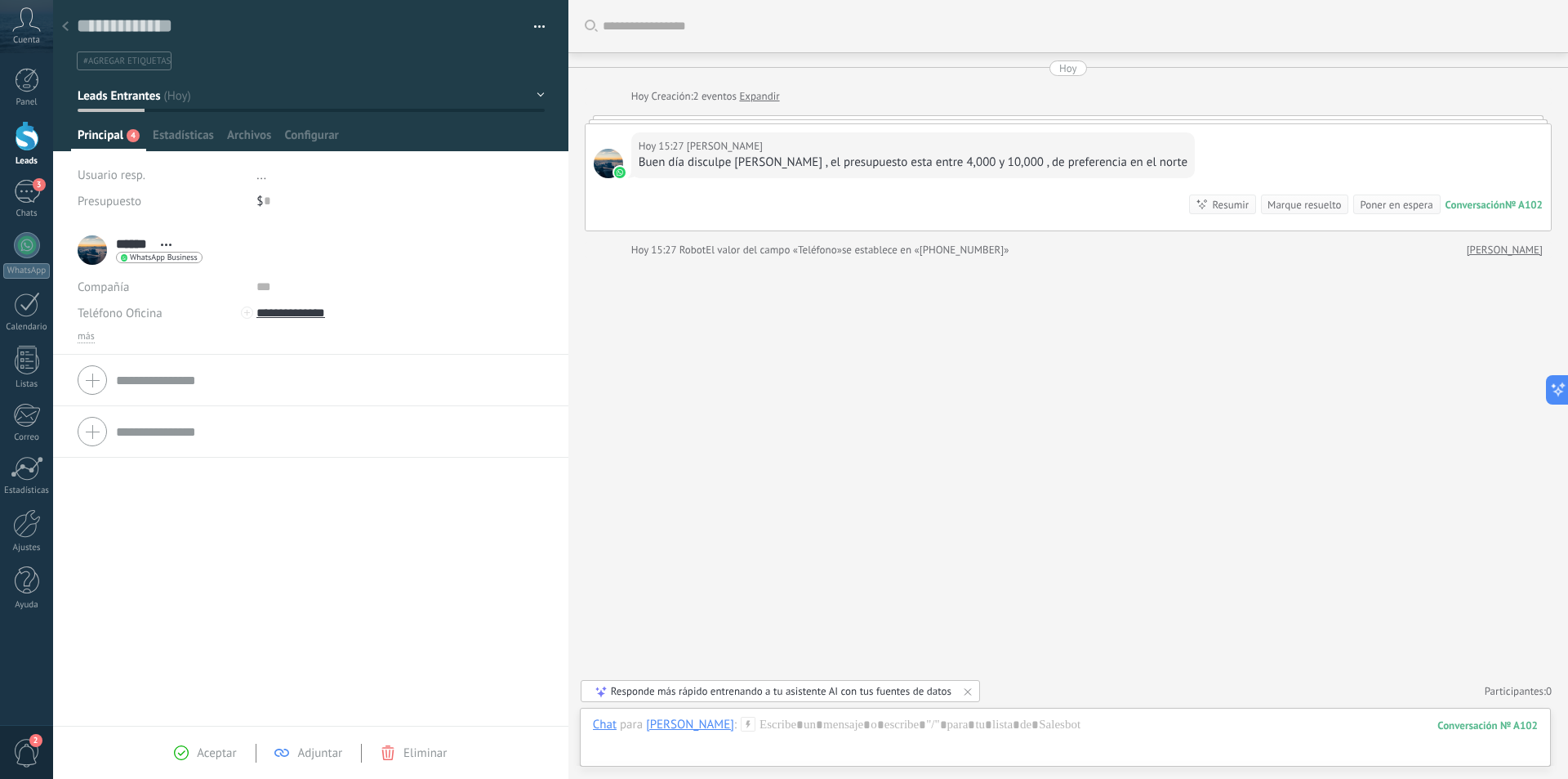
click at [1085, 189] on div "Hoy 15:27 Luis W Buen día disculpe la demora , el presupuesto esta entre 4,000 …" at bounding box center [1068, 178] width 965 height 107
click at [1218, 137] on div "Hoy 15:27 Luis W Buen día disculpe la demora , el presupuesto esta entre 4,000 …" at bounding box center [1068, 178] width 965 height 107
click at [1467, 125] on div "Hoy 15:27 Luis W Buen día disculpe la demora , el presupuesto esta entre 4,000 …" at bounding box center [1068, 178] width 965 height 107
click at [61, 21] on div at bounding box center [65, 27] width 23 height 32
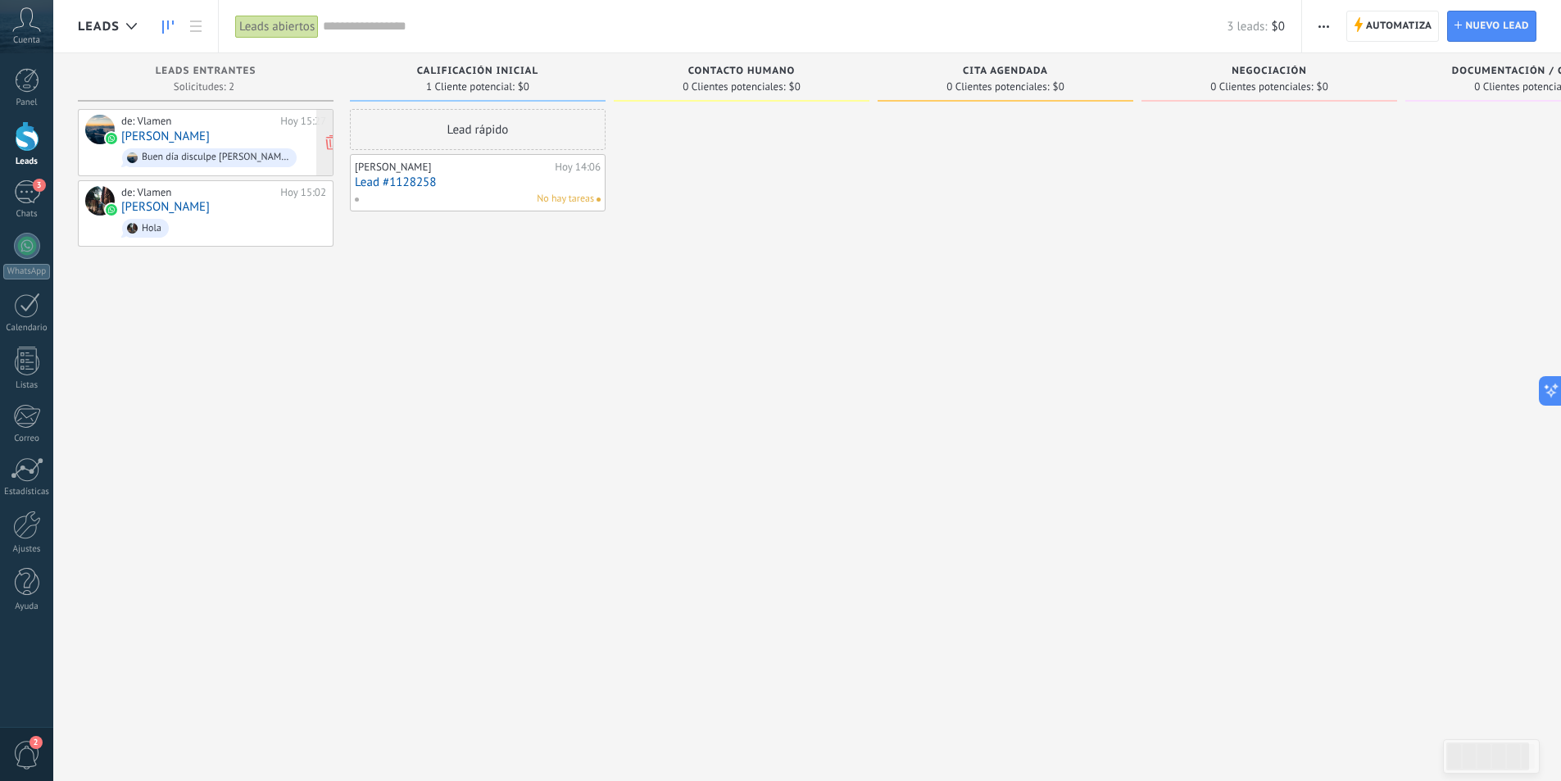
click at [269, 123] on div "de: Vlamen" at bounding box center [197, 121] width 153 height 13
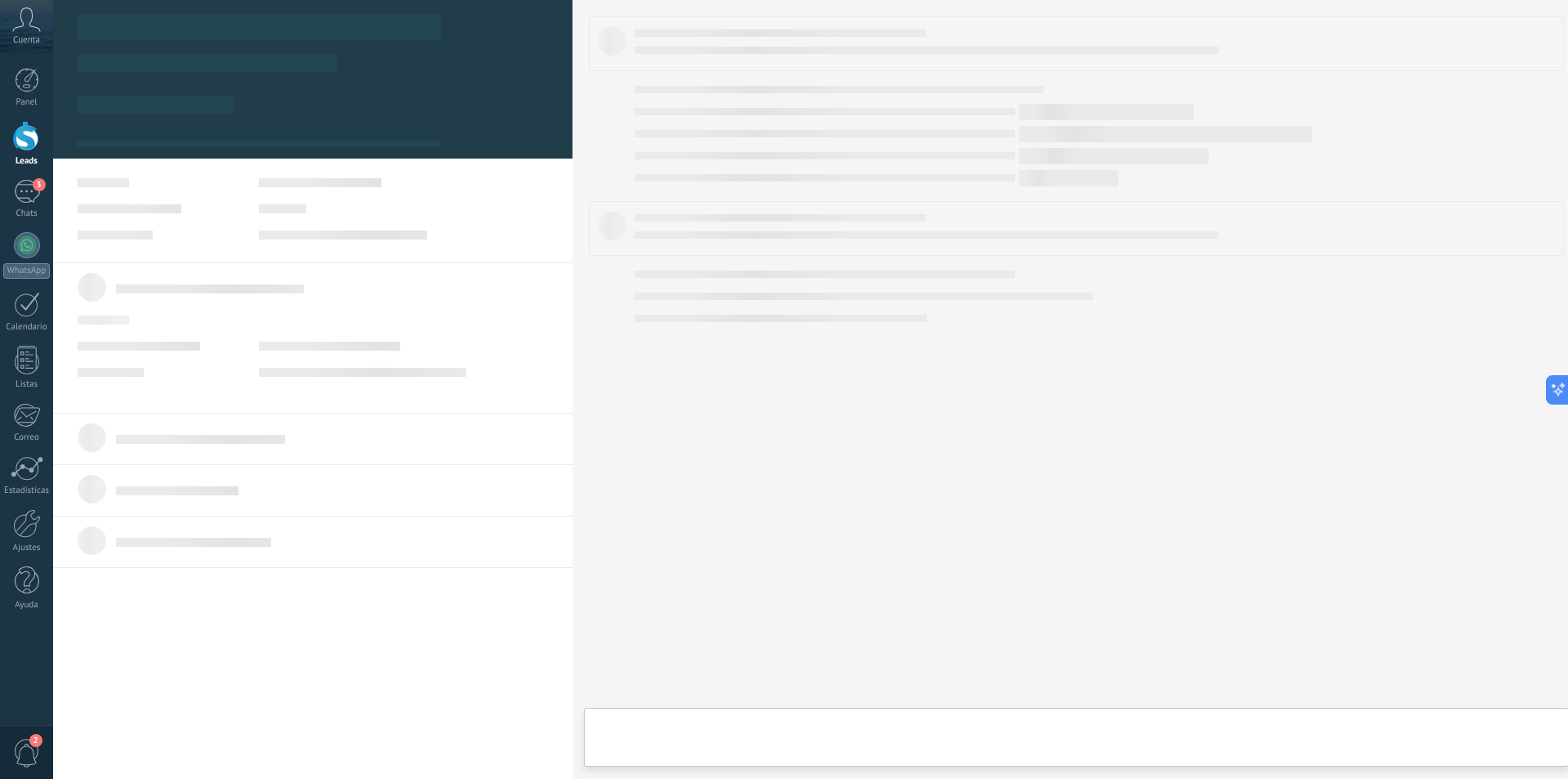
scroll to position [25, 0]
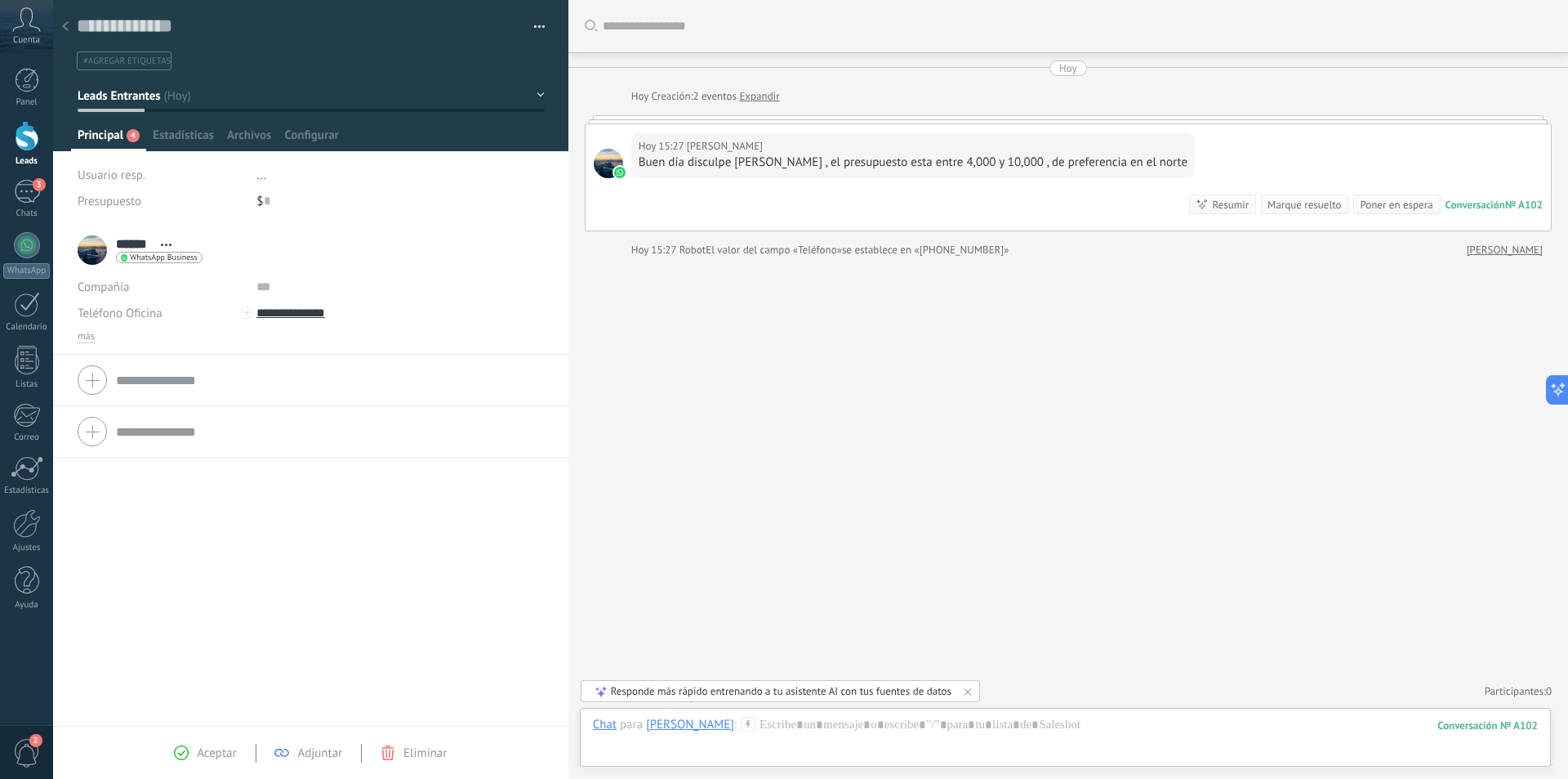
click at [887, 698] on div "Responde más rápido entrenando a tu asistente AI con tus fuentes de datos" at bounding box center [781, 691] width 400 height 22
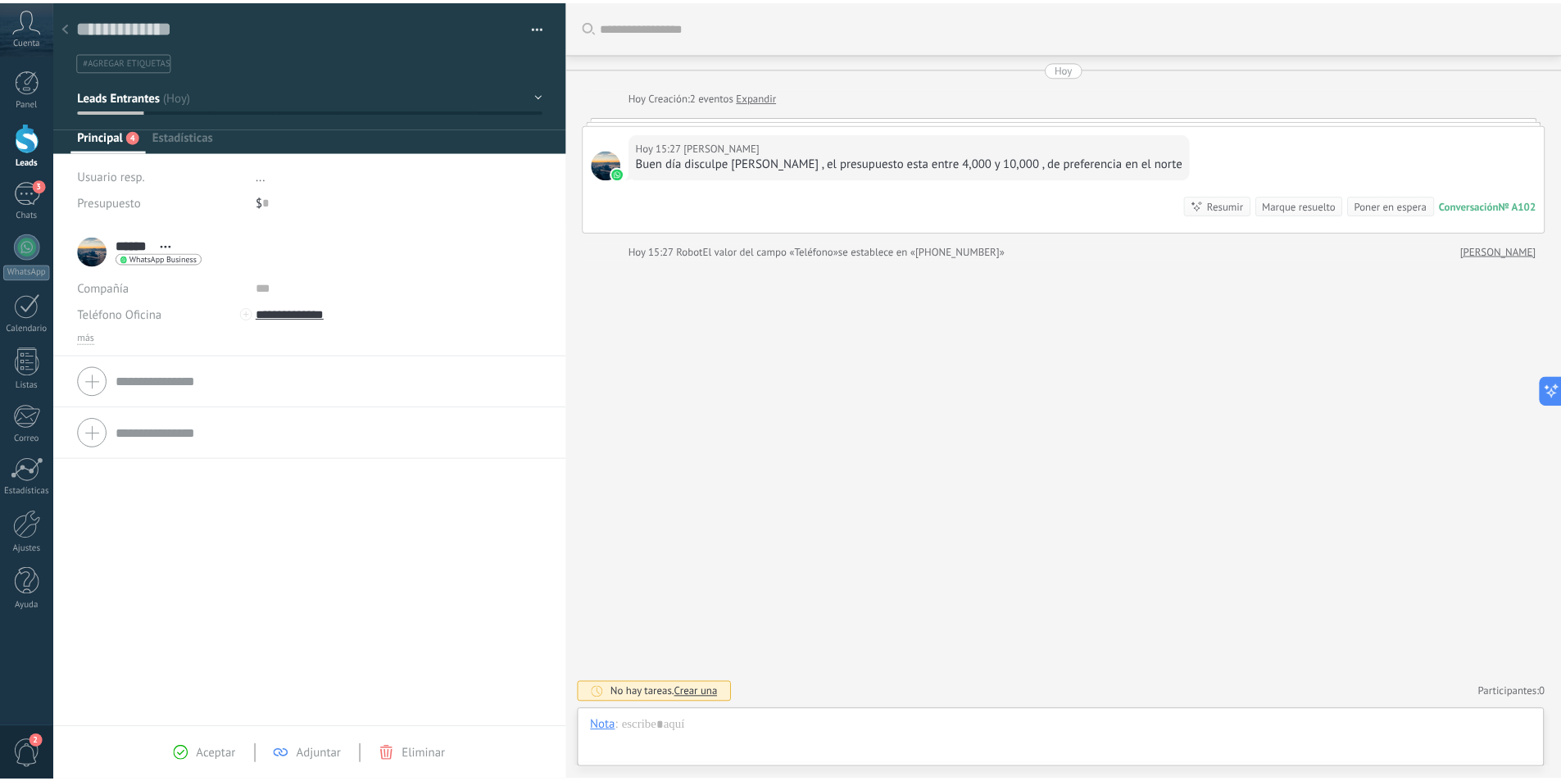
scroll to position [25, 0]
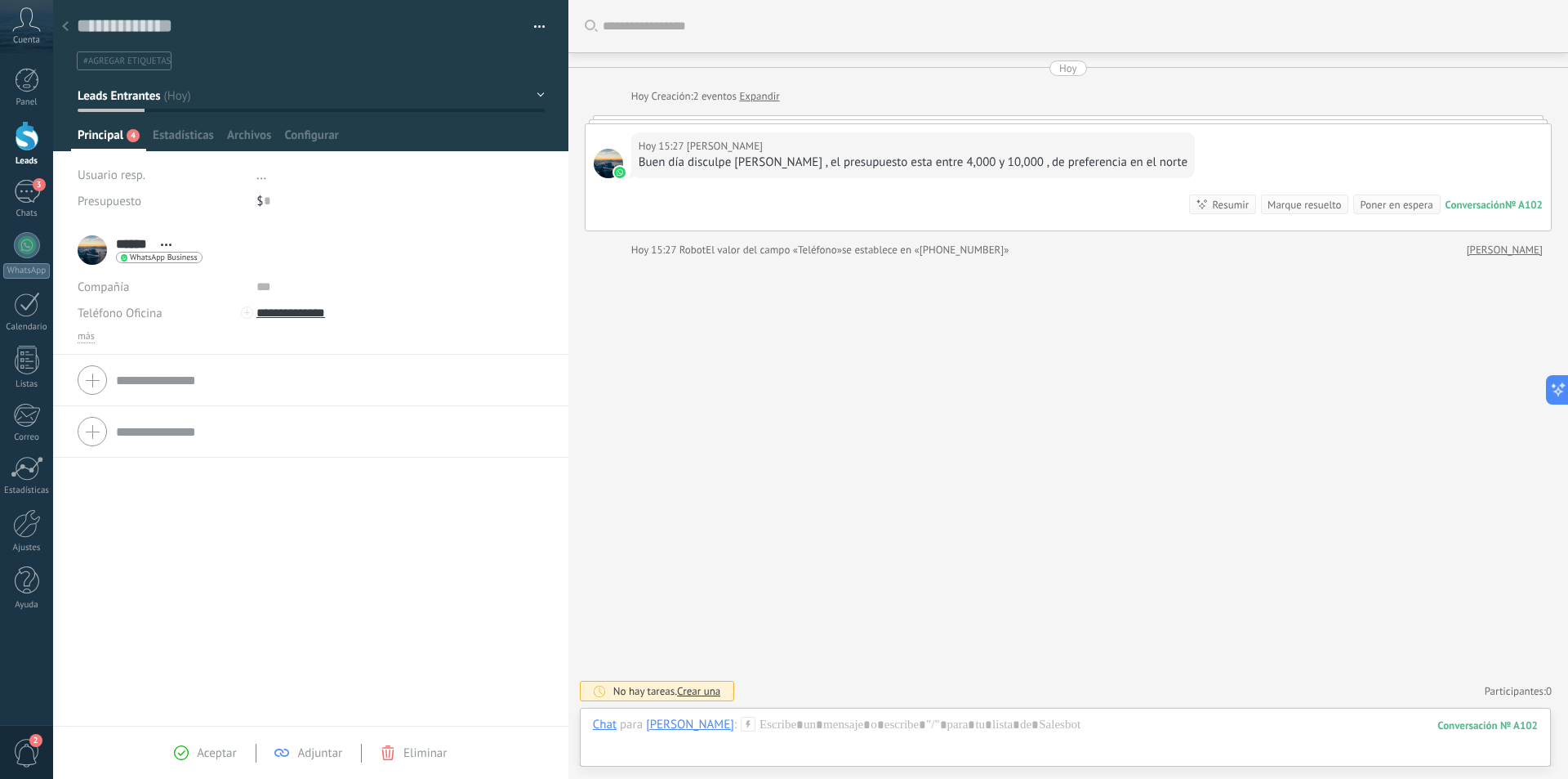
click at [1516, 242] on link "Luis W" at bounding box center [1505, 250] width 76 height 16
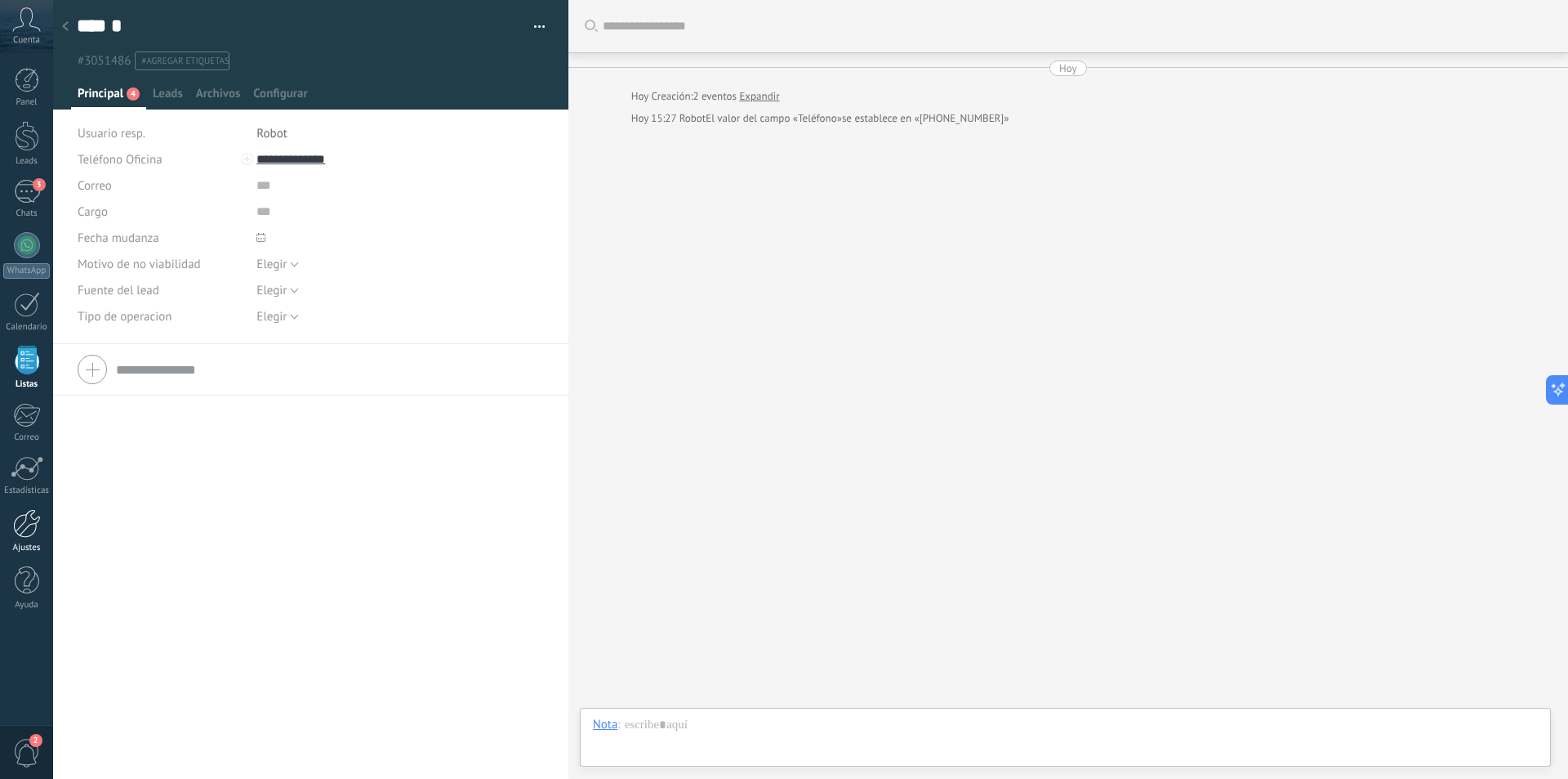
click at [34, 539] on link "Ajustes" at bounding box center [26, 531] width 53 height 44
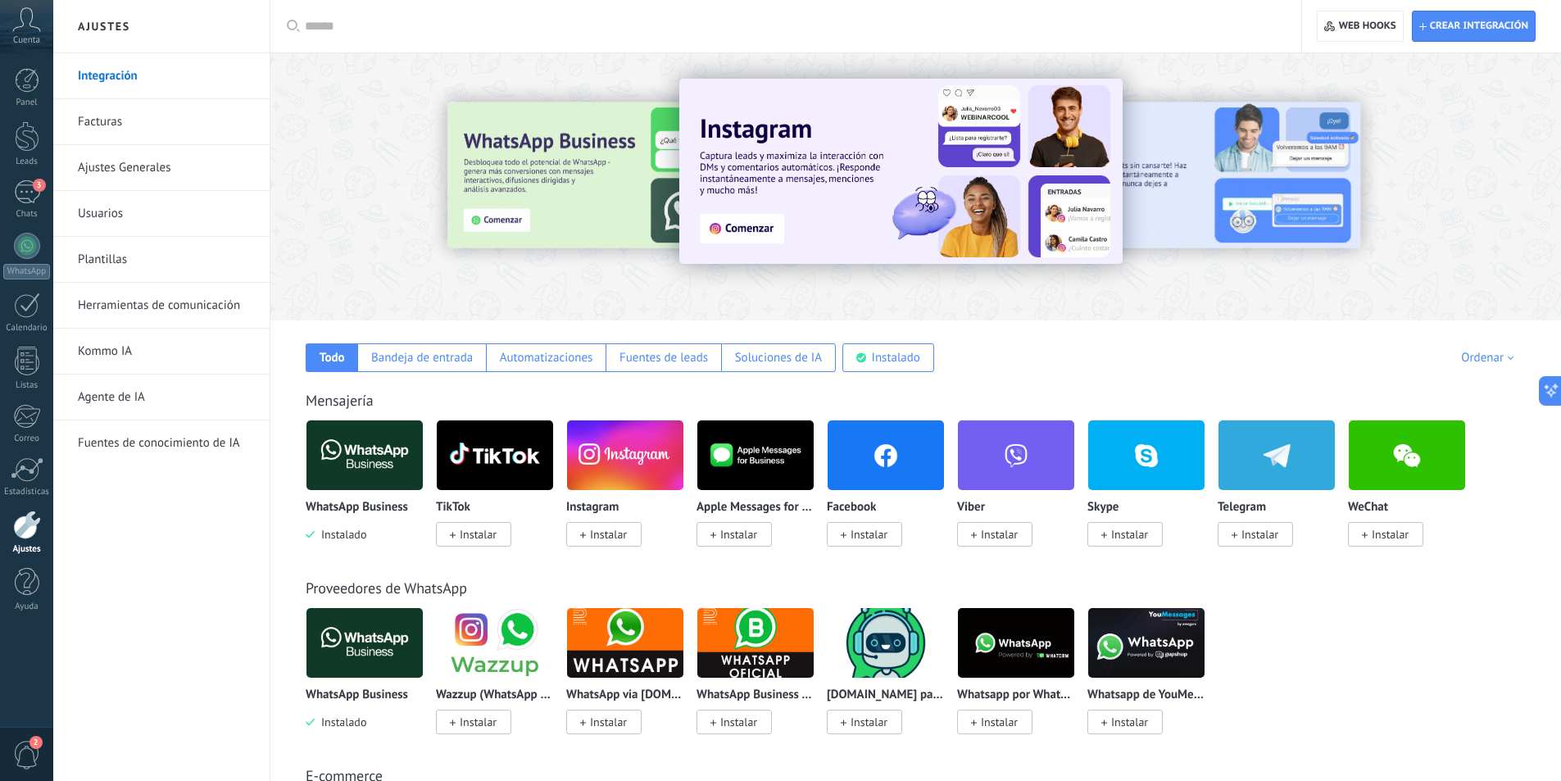
click at [133, 215] on link "Usuarios" at bounding box center [165, 214] width 175 height 46
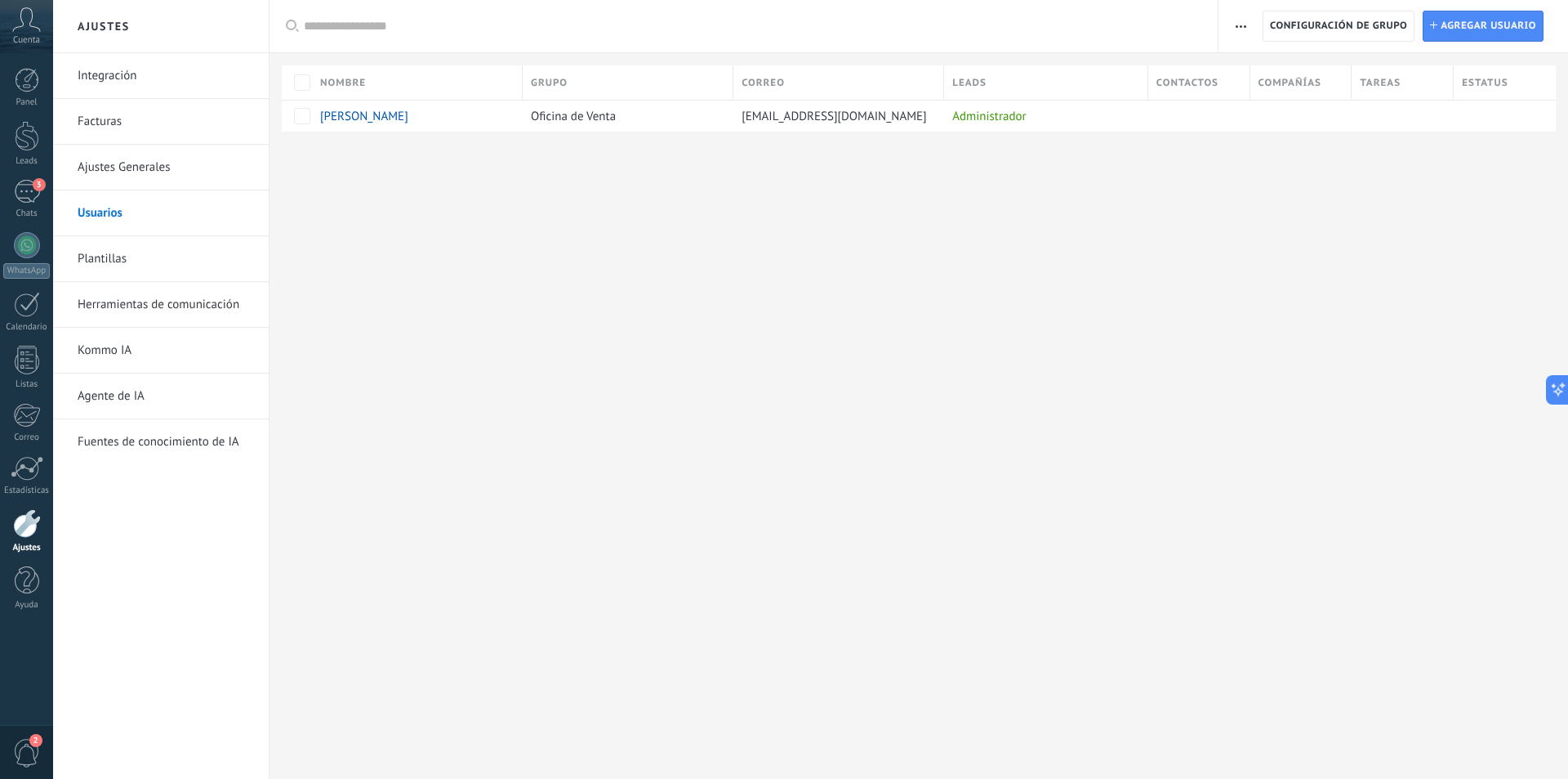
click at [139, 169] on link "Ajustes Generales" at bounding box center [164, 168] width 174 height 46
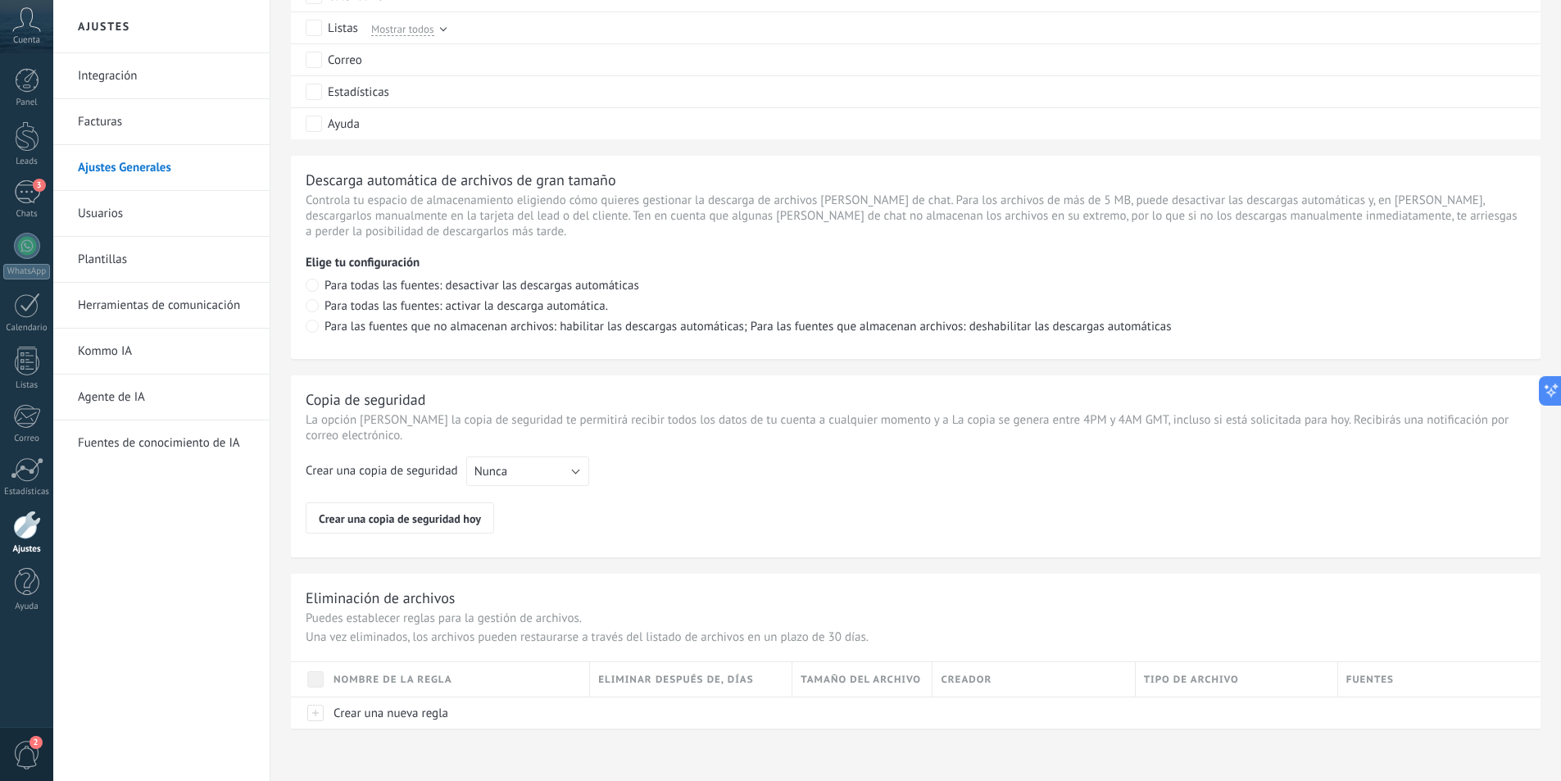
scroll to position [1009, 0]
click at [120, 78] on link "Integración" at bounding box center [165, 76] width 175 height 46
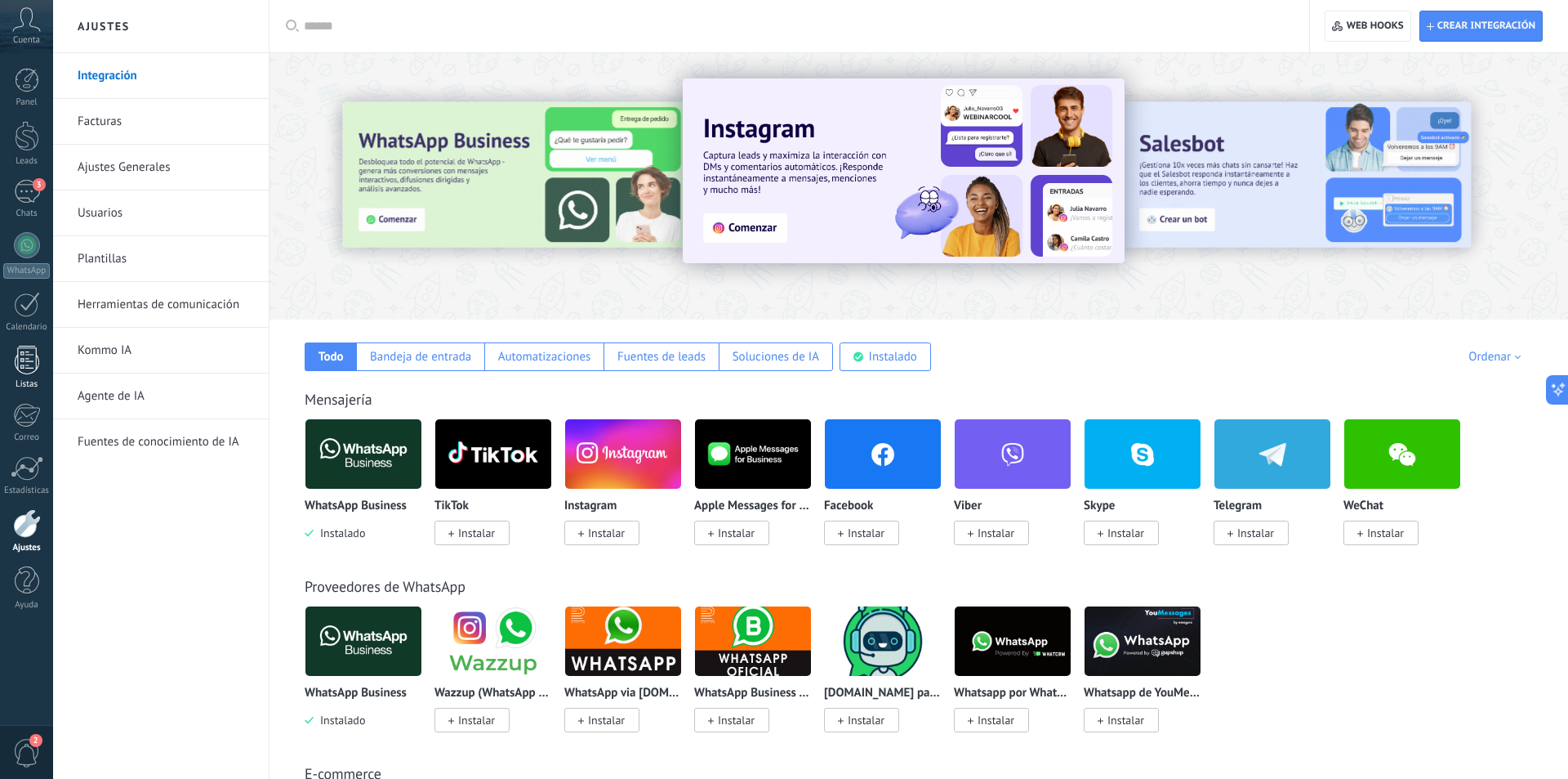
click at [28, 381] on div "Listas" at bounding box center [27, 384] width 48 height 11
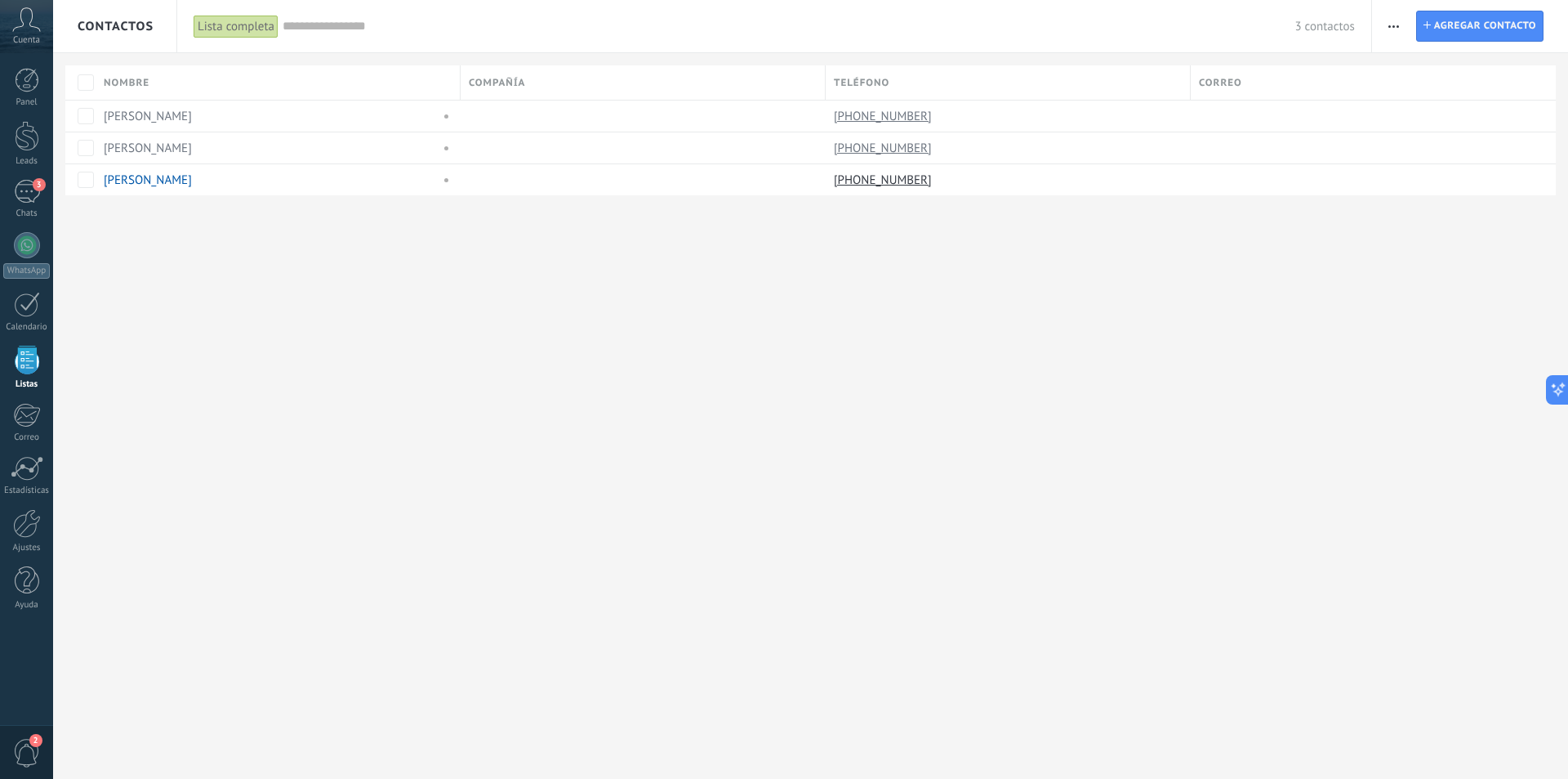
click at [912, 85] on div "Teléfono" at bounding box center [1007, 83] width 364 height 34
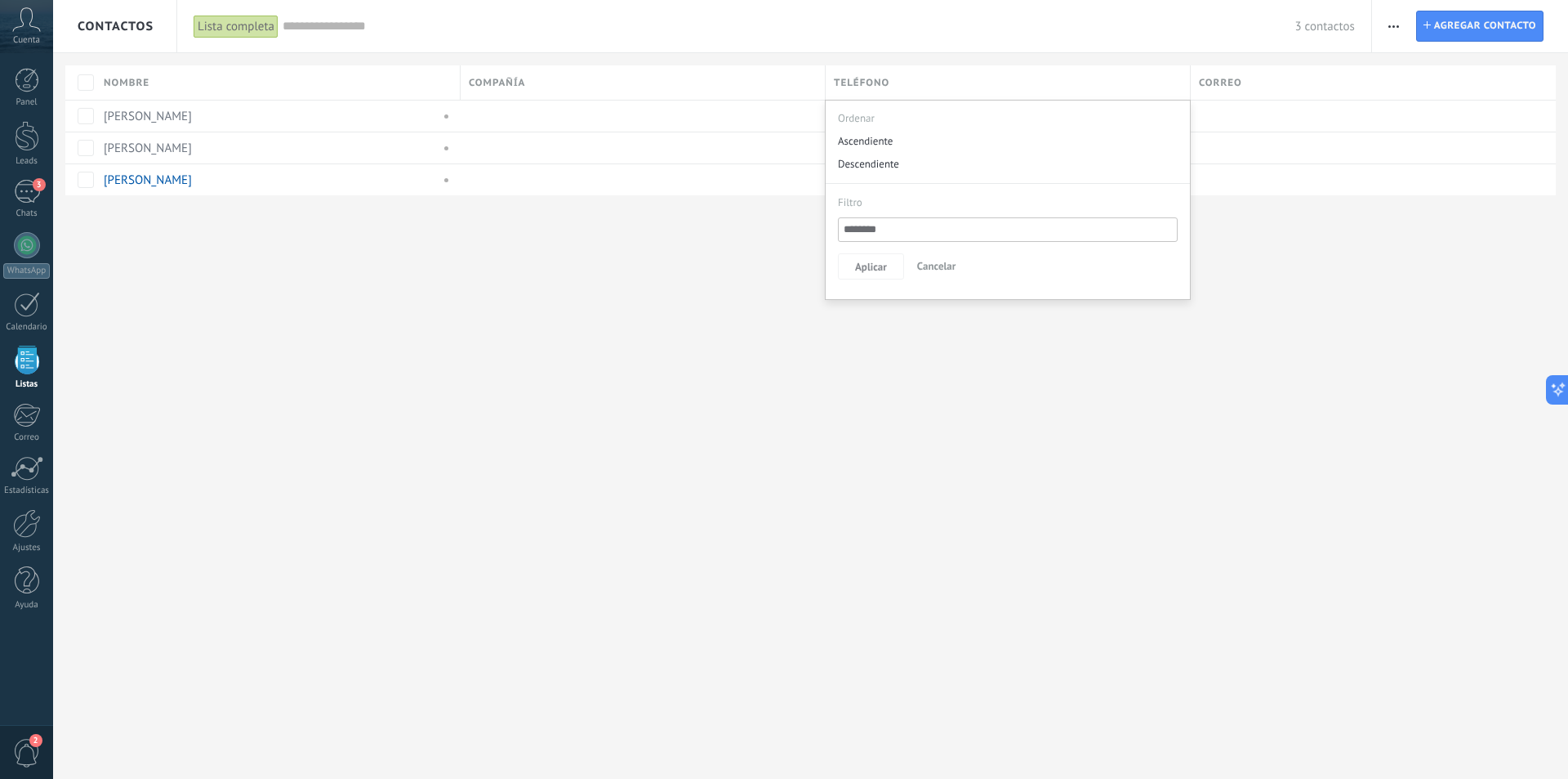
click at [912, 85] on div "Teléfono" at bounding box center [1007, 83] width 364 height 34
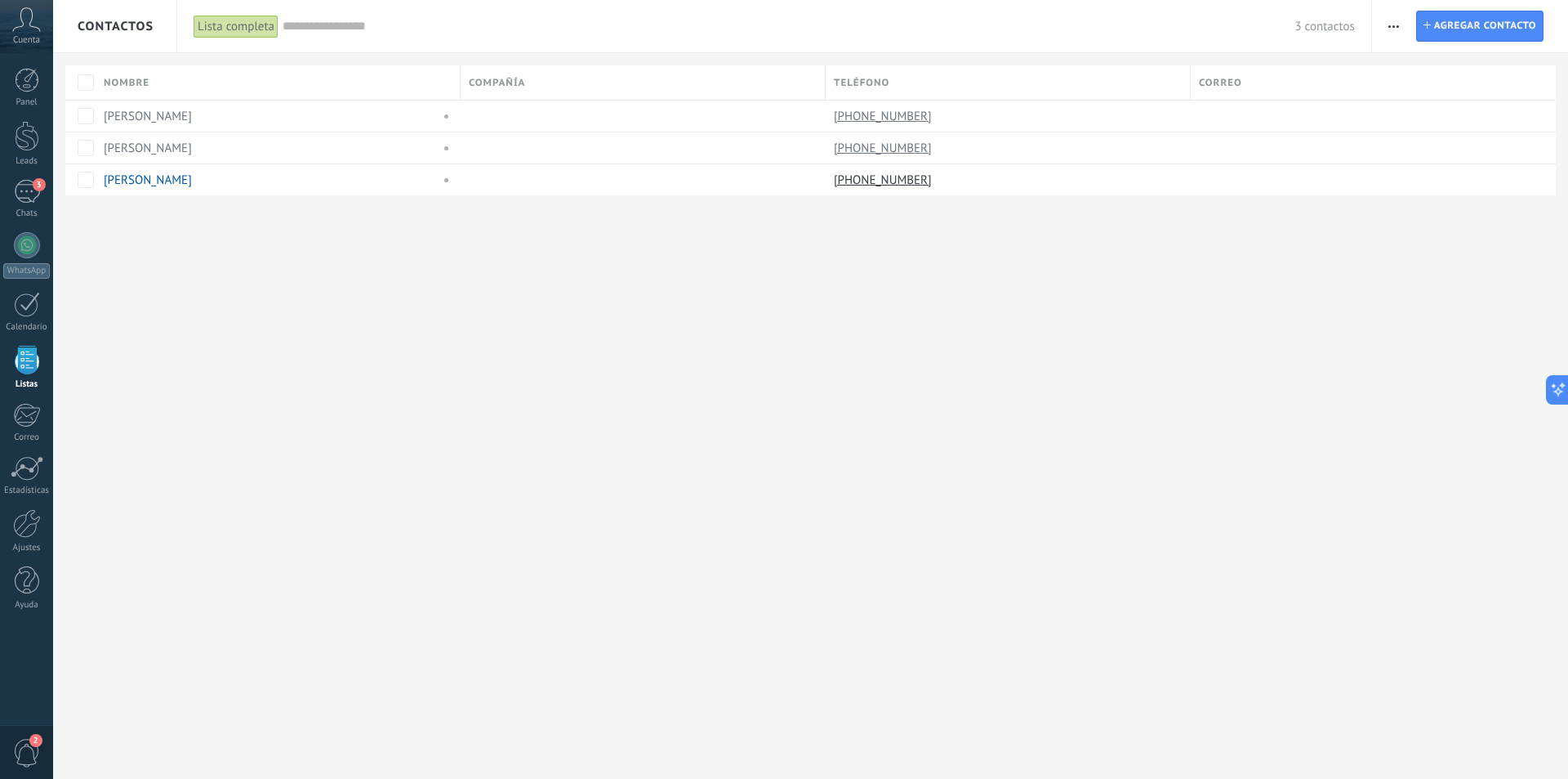
click at [901, 268] on div "Contactos Lista completa Aplicar 3 contactos Lista completa Contactos sin tarea…" at bounding box center [810, 389] width 1515 height 779
click at [117, 115] on link "Luis W" at bounding box center [148, 117] width 88 height 16
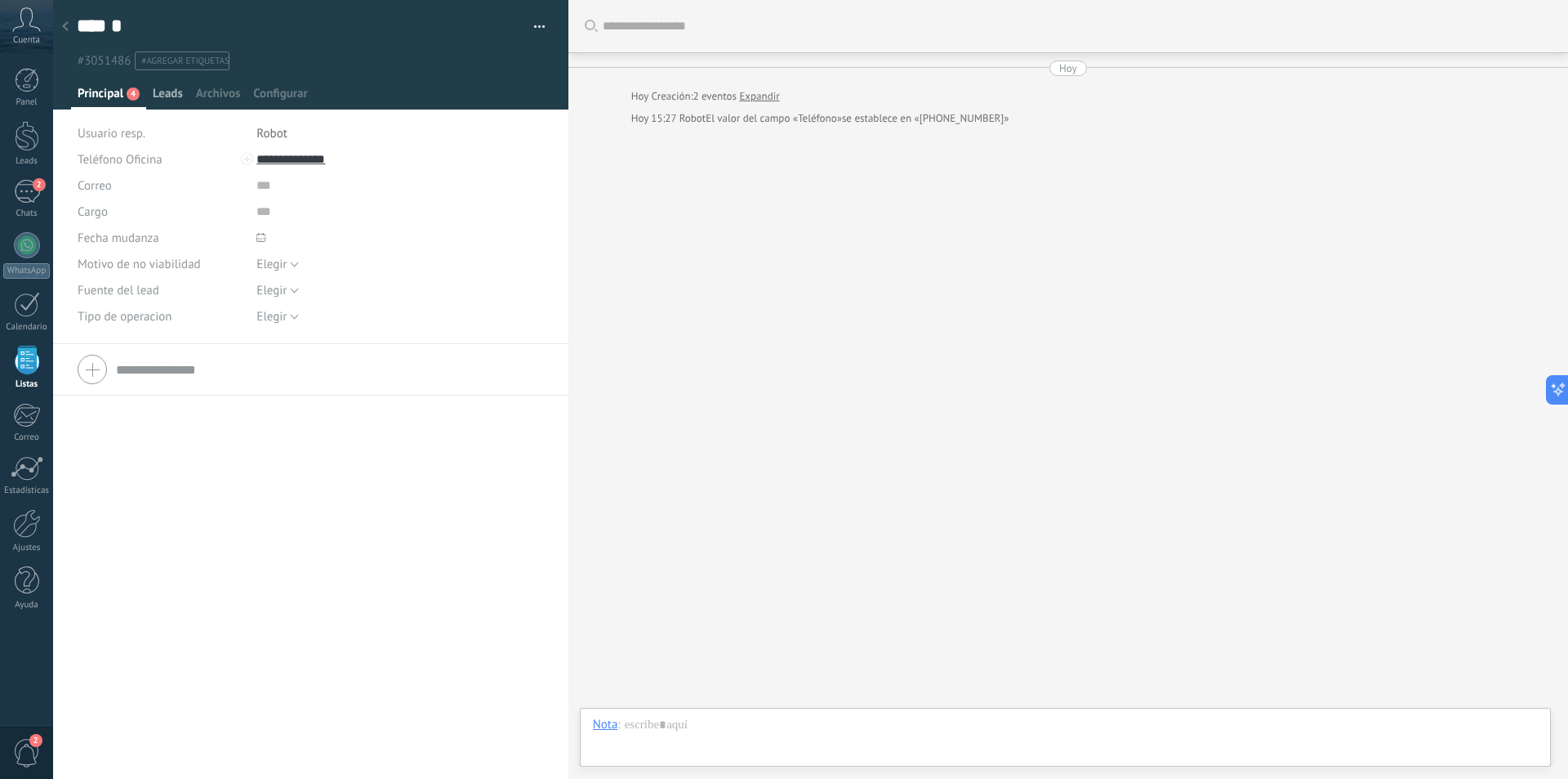
click at [164, 98] on span "Leads" at bounding box center [167, 98] width 30 height 24
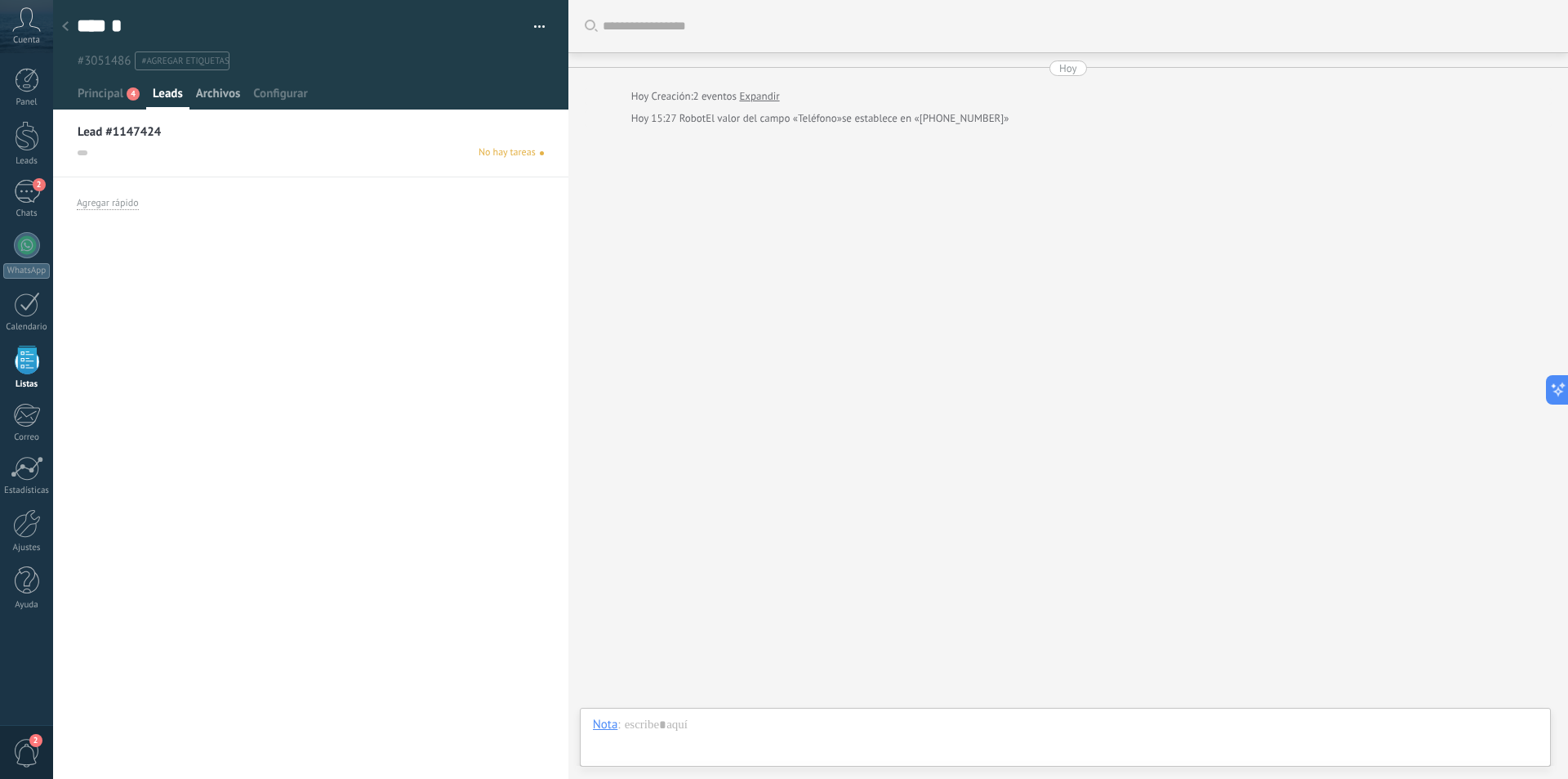
click at [213, 93] on span "Archivos" at bounding box center [218, 98] width 44 height 24
click at [273, 90] on span "Configurar" at bounding box center [280, 98] width 54 height 24
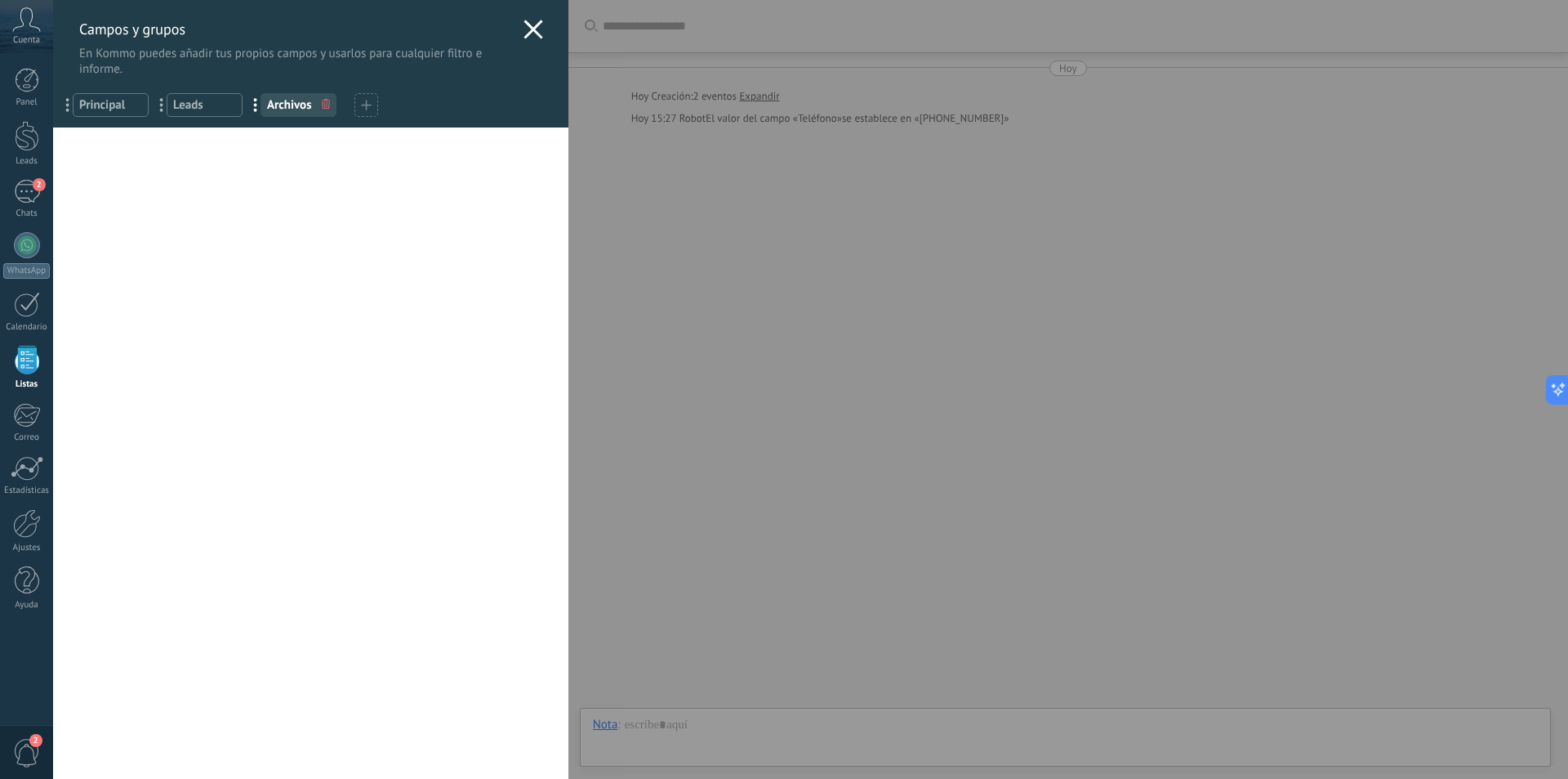
click at [537, 34] on div "Campos y grupos En Kommo puedes añadir tus propios campos y usarlos para cualqu…" at bounding box center [310, 38] width 515 height 77
click at [529, 34] on icon at bounding box center [533, 30] width 20 height 20
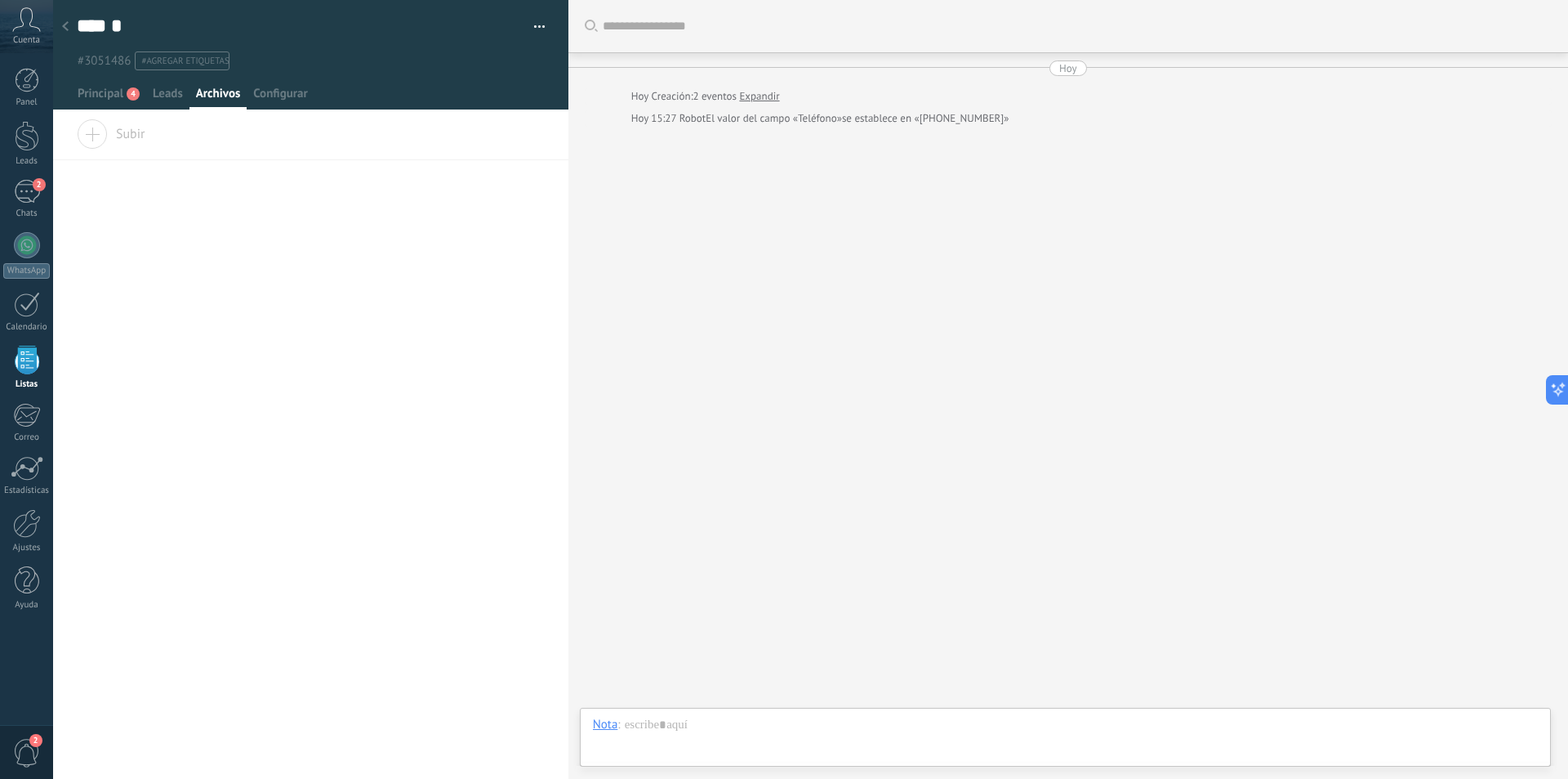
click at [640, 166] on div "Buscar Carga más Hoy Hoy Creación: 2 eventos Expandir Hoy 15:27 Robot El valor …" at bounding box center [1068, 389] width 1000 height 779
click at [66, 27] on icon at bounding box center [65, 26] width 7 height 10
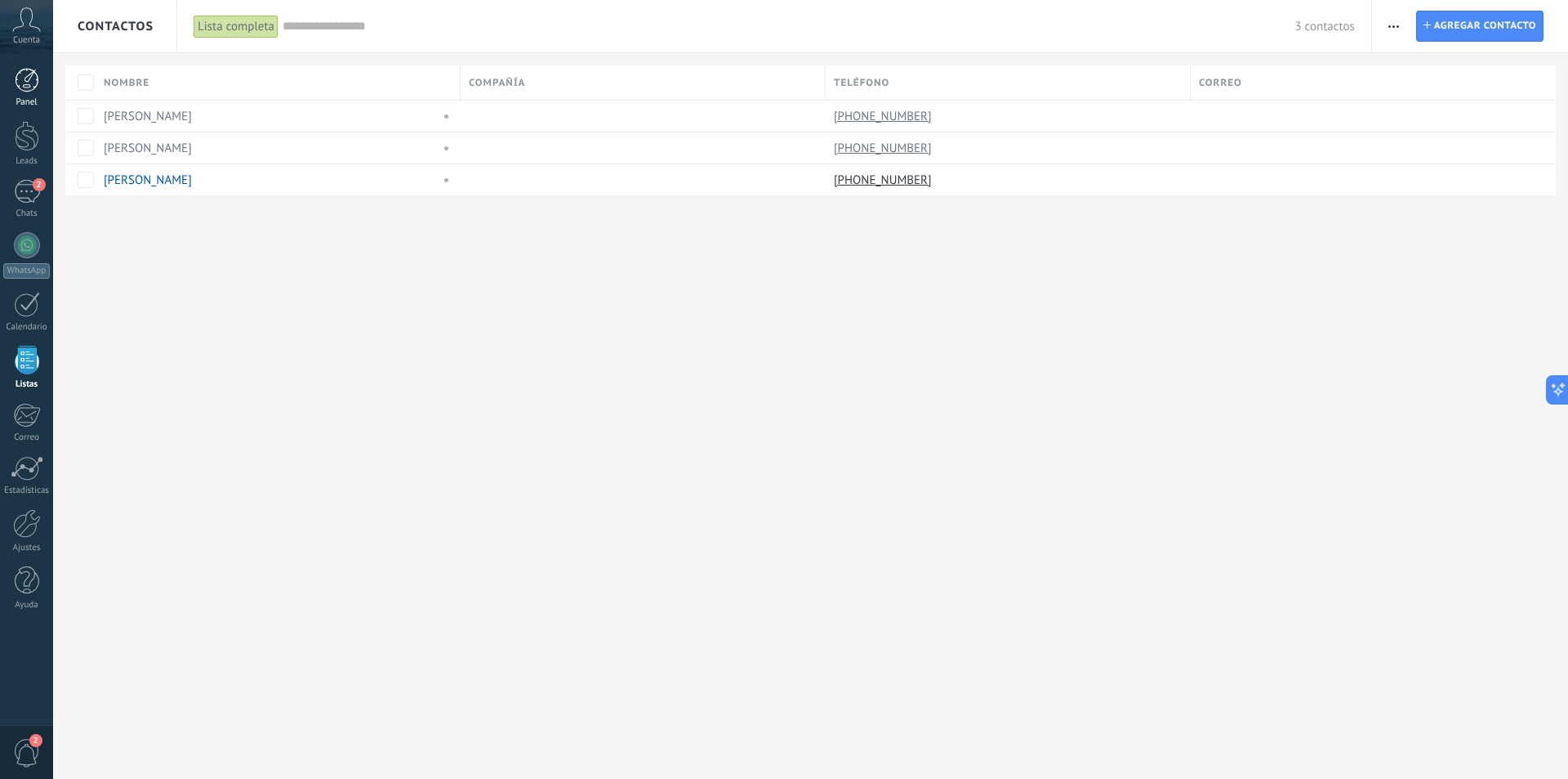
click at [34, 92] on div at bounding box center [27, 80] width 25 height 25
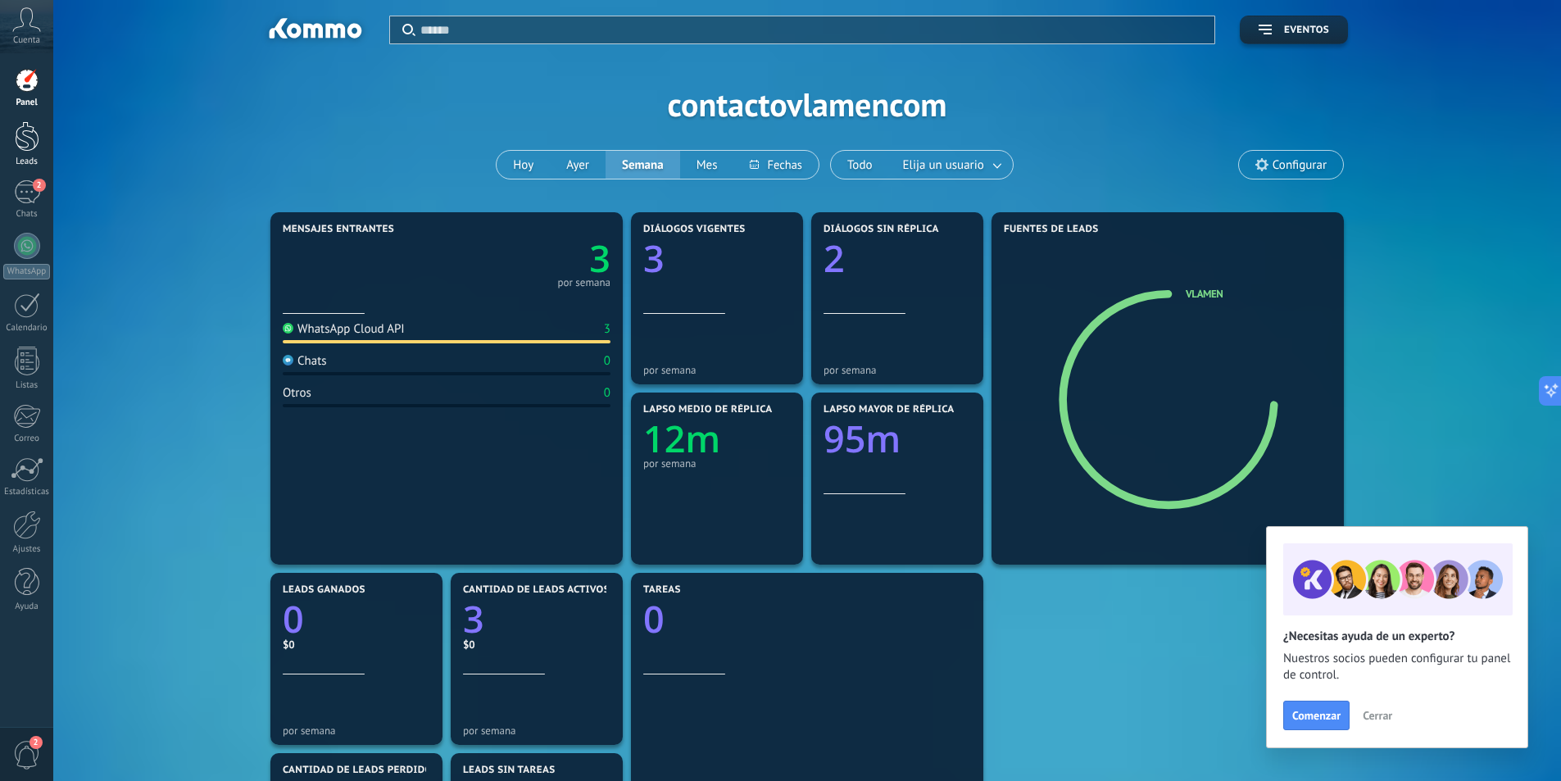
click at [23, 145] on div at bounding box center [27, 136] width 25 height 30
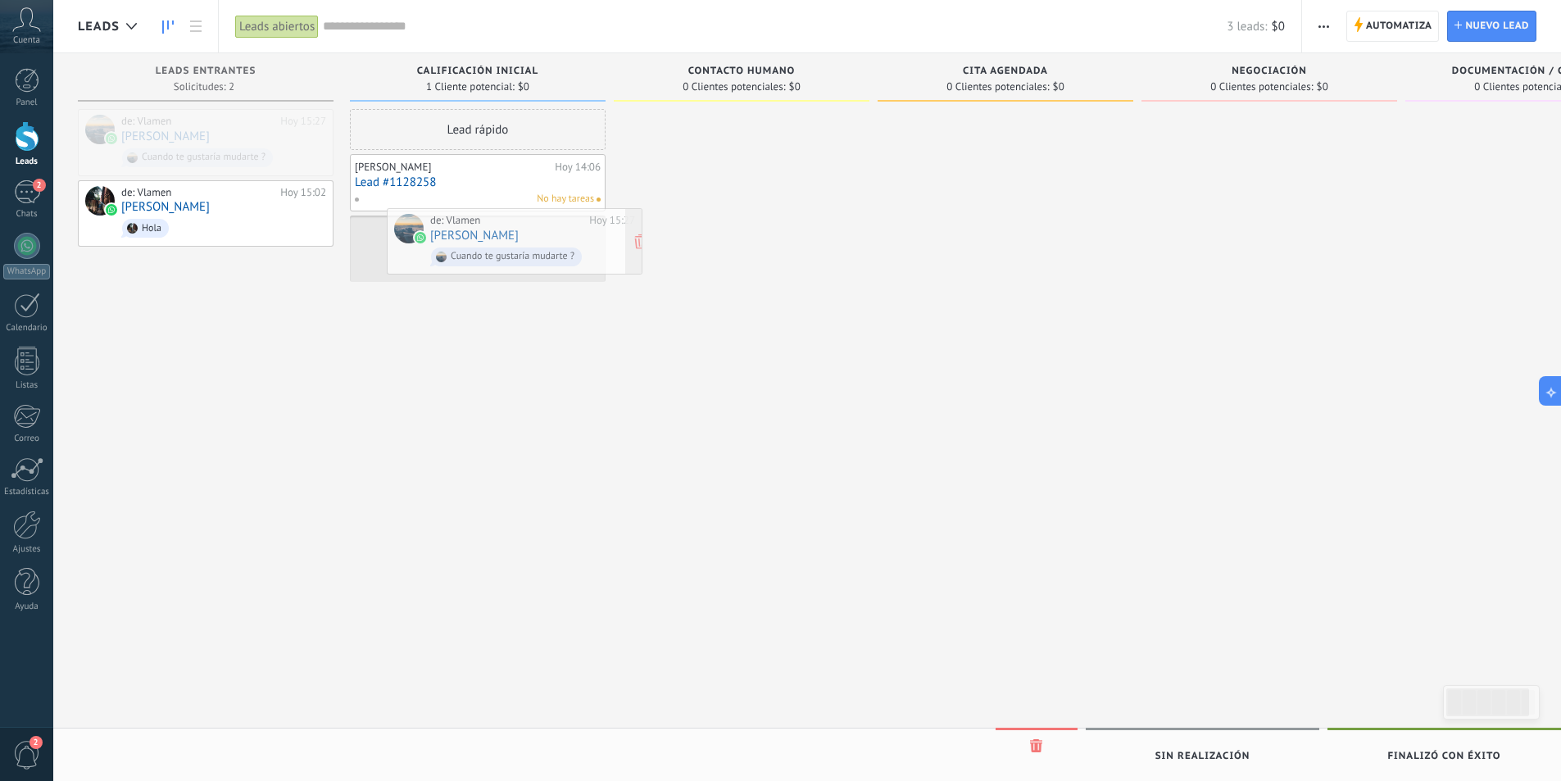
drag, startPoint x: 175, startPoint y: 134, endPoint x: 475, endPoint y: 238, distance: 318.5
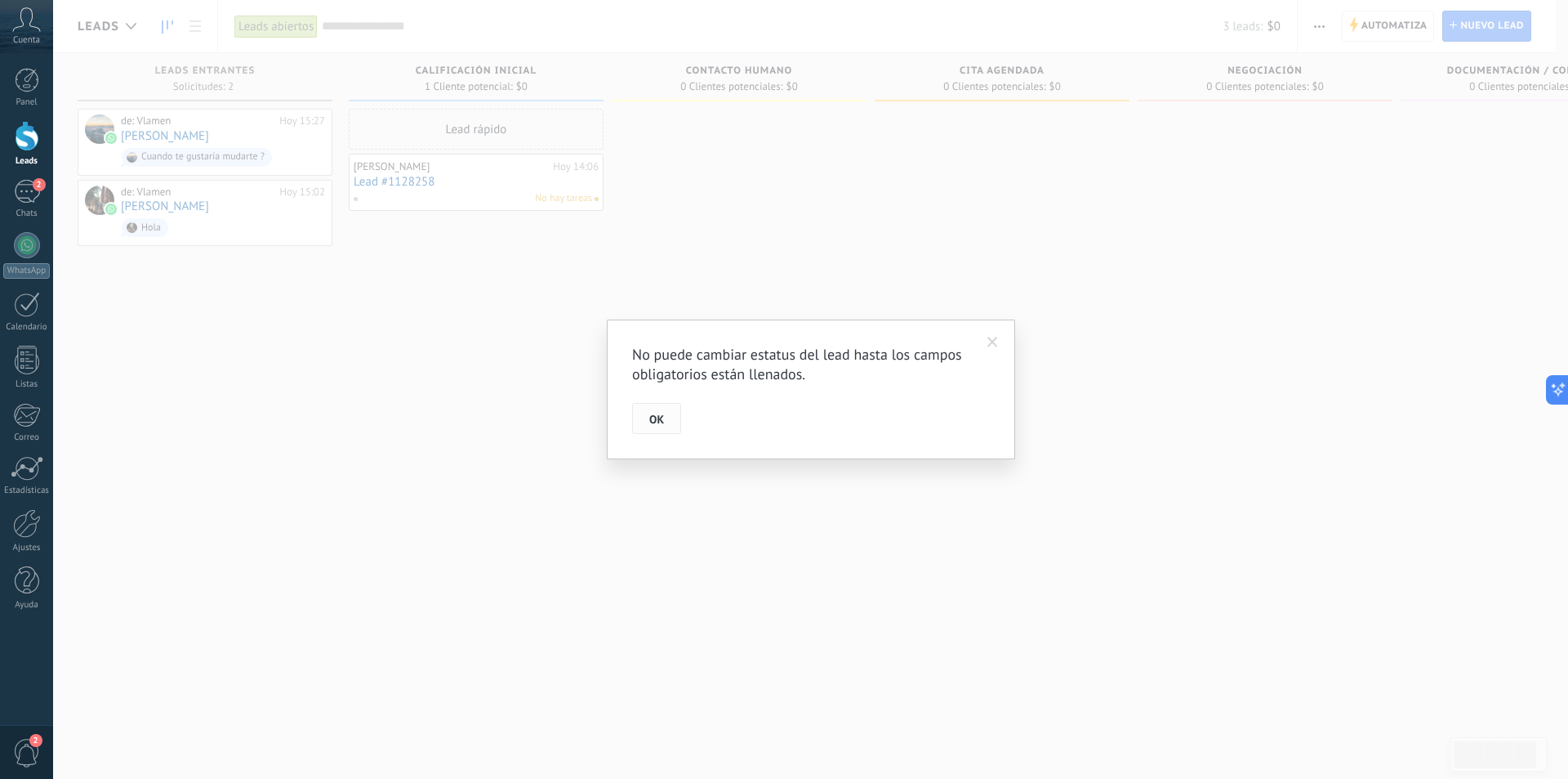
click at [668, 418] on button "OK" at bounding box center [656, 418] width 49 height 31
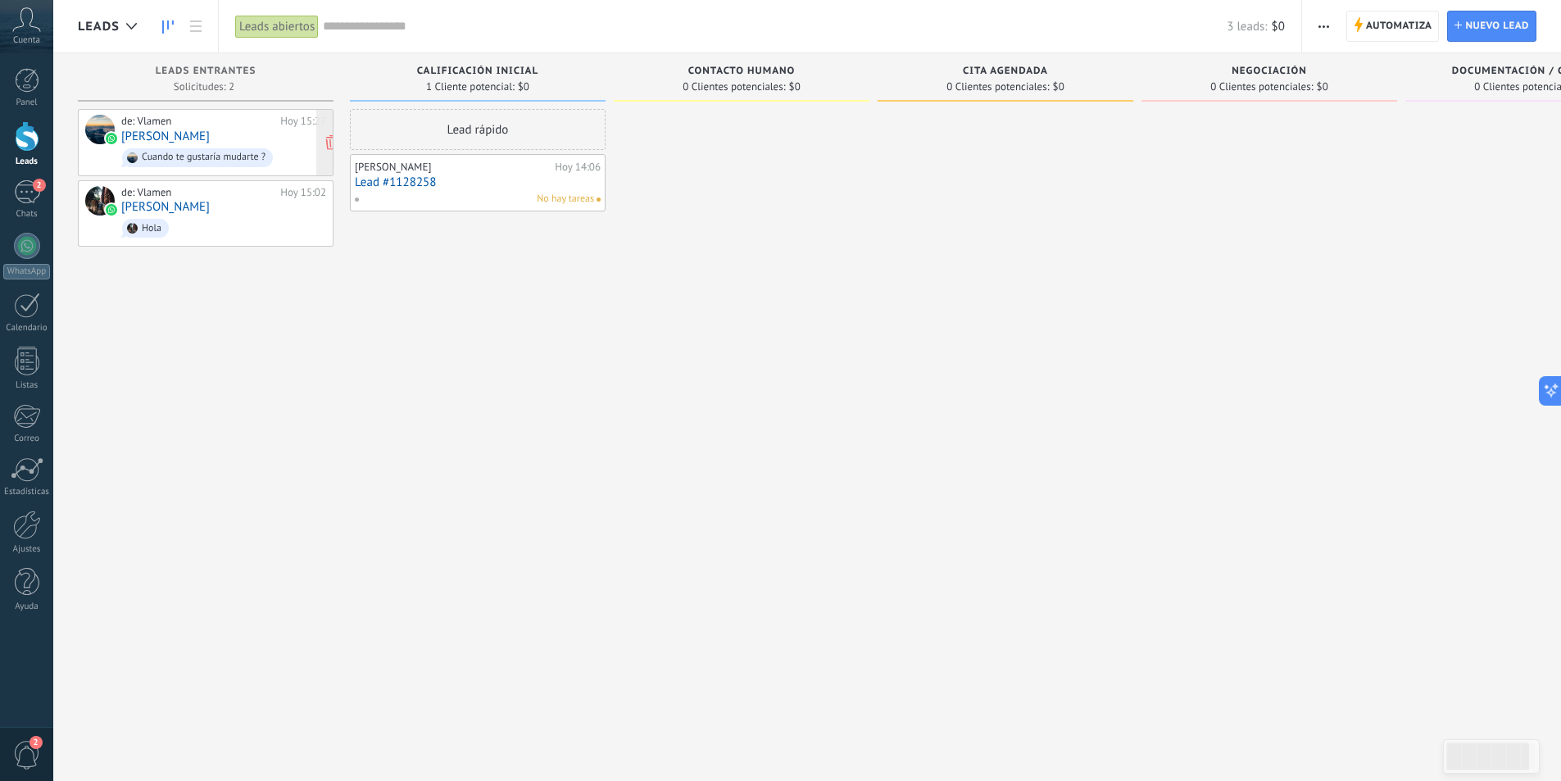
click at [254, 134] on div "de: Vlamen Hoy 15:27 Luis W Cuando te gustaría mudarte ?" at bounding box center [223, 143] width 205 height 56
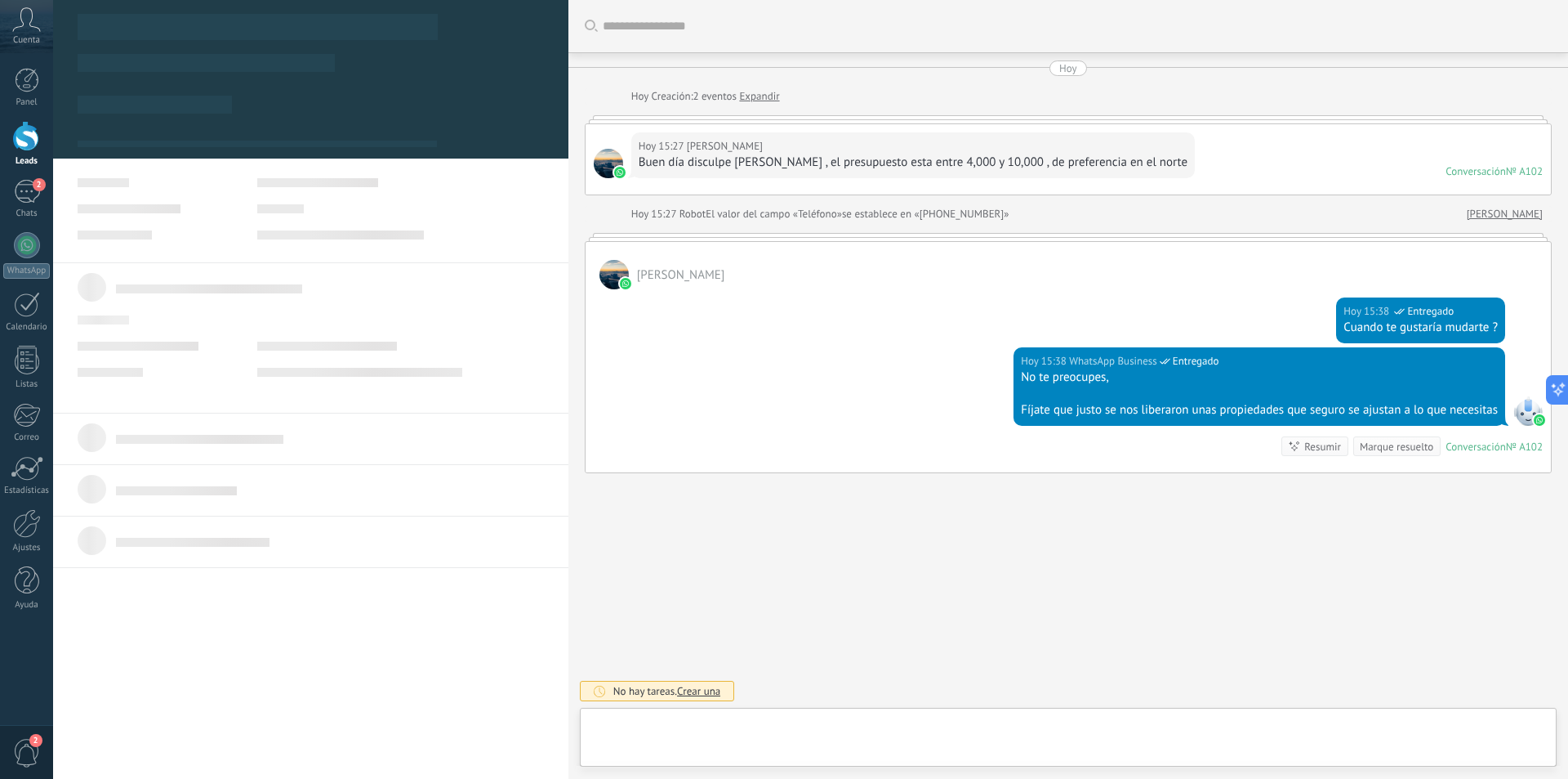
type textarea "**********"
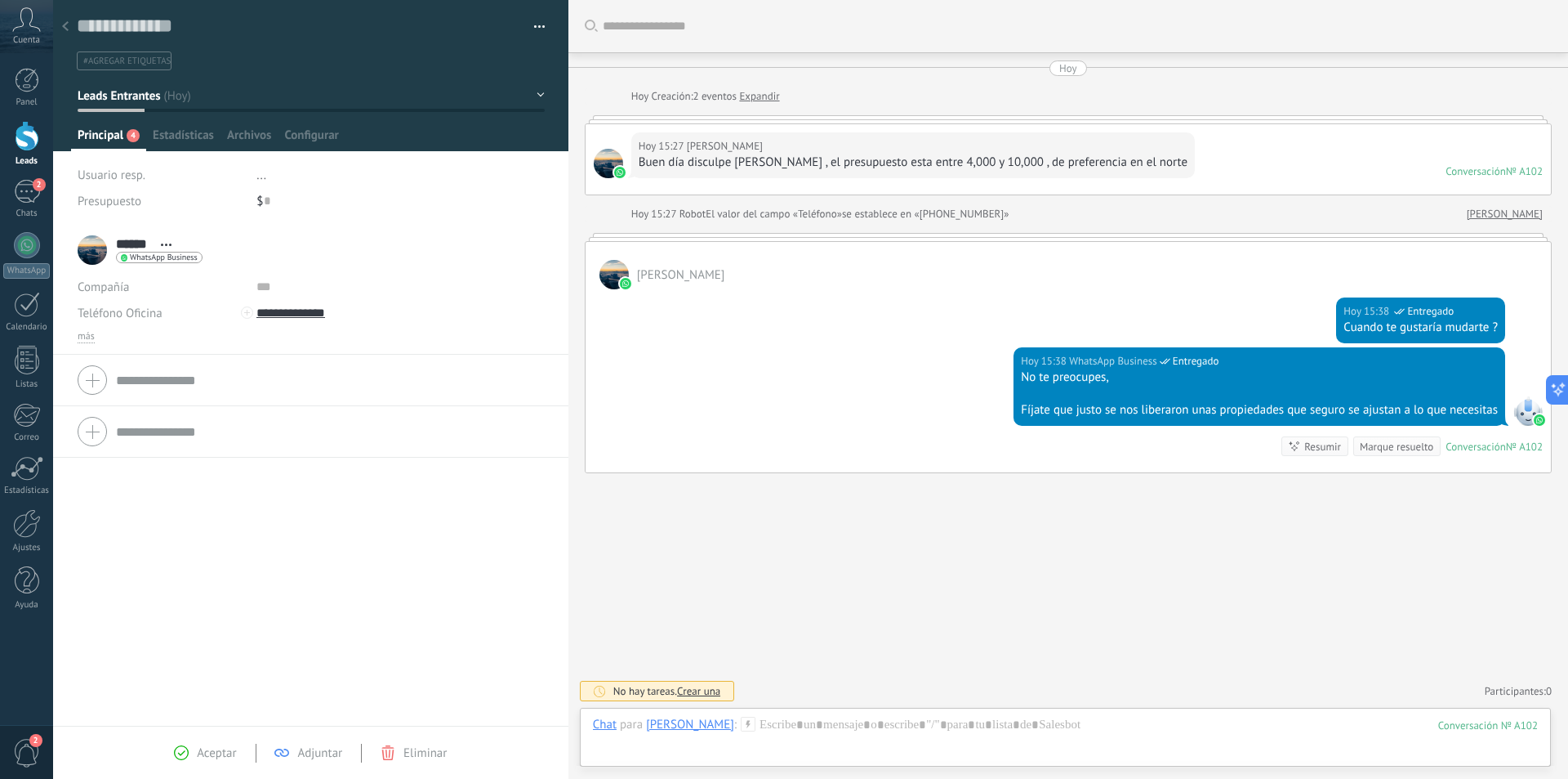
scroll to position [11, 0]
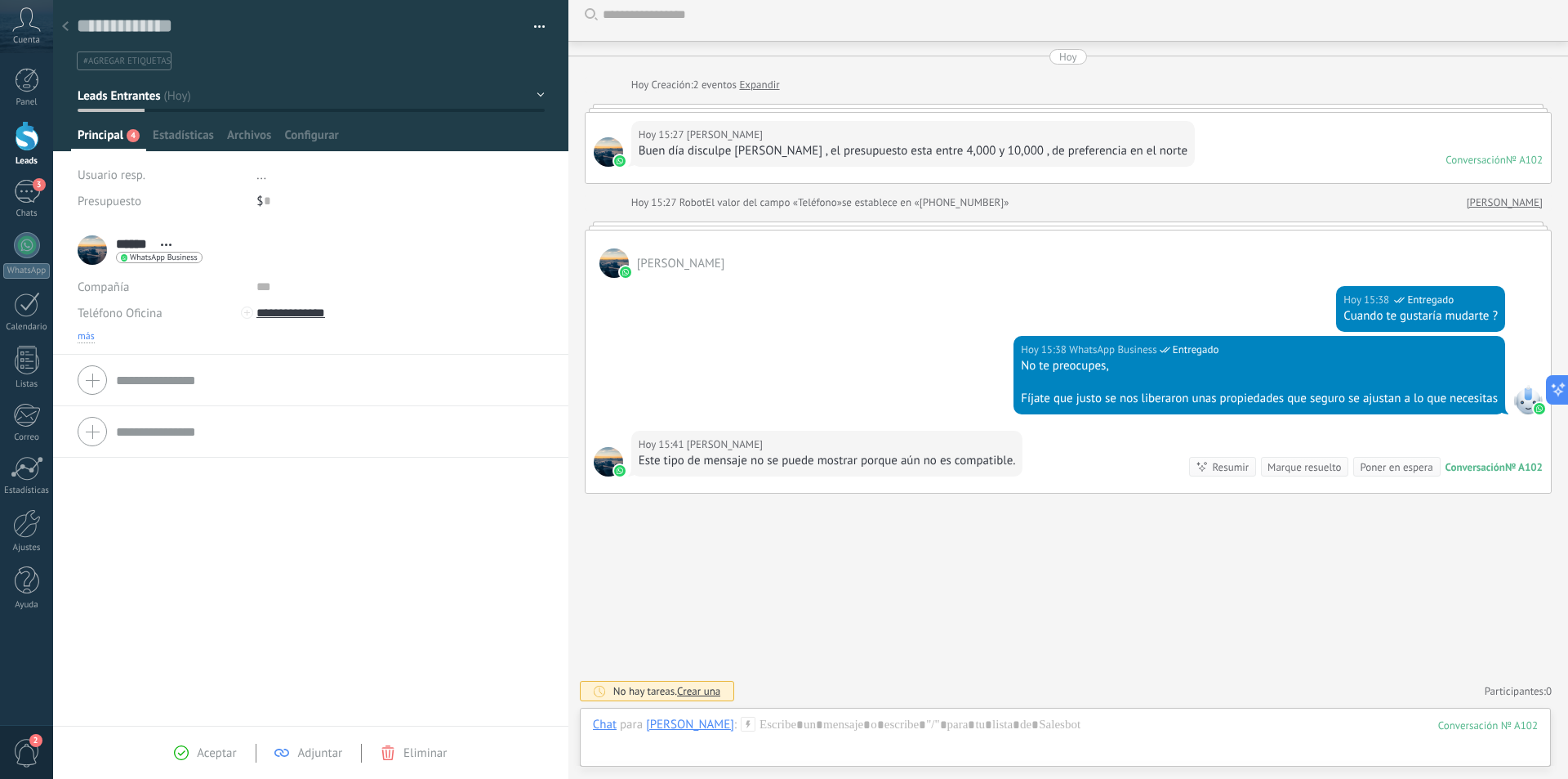
click at [84, 337] on span "más" at bounding box center [86, 336] width 17 height 13
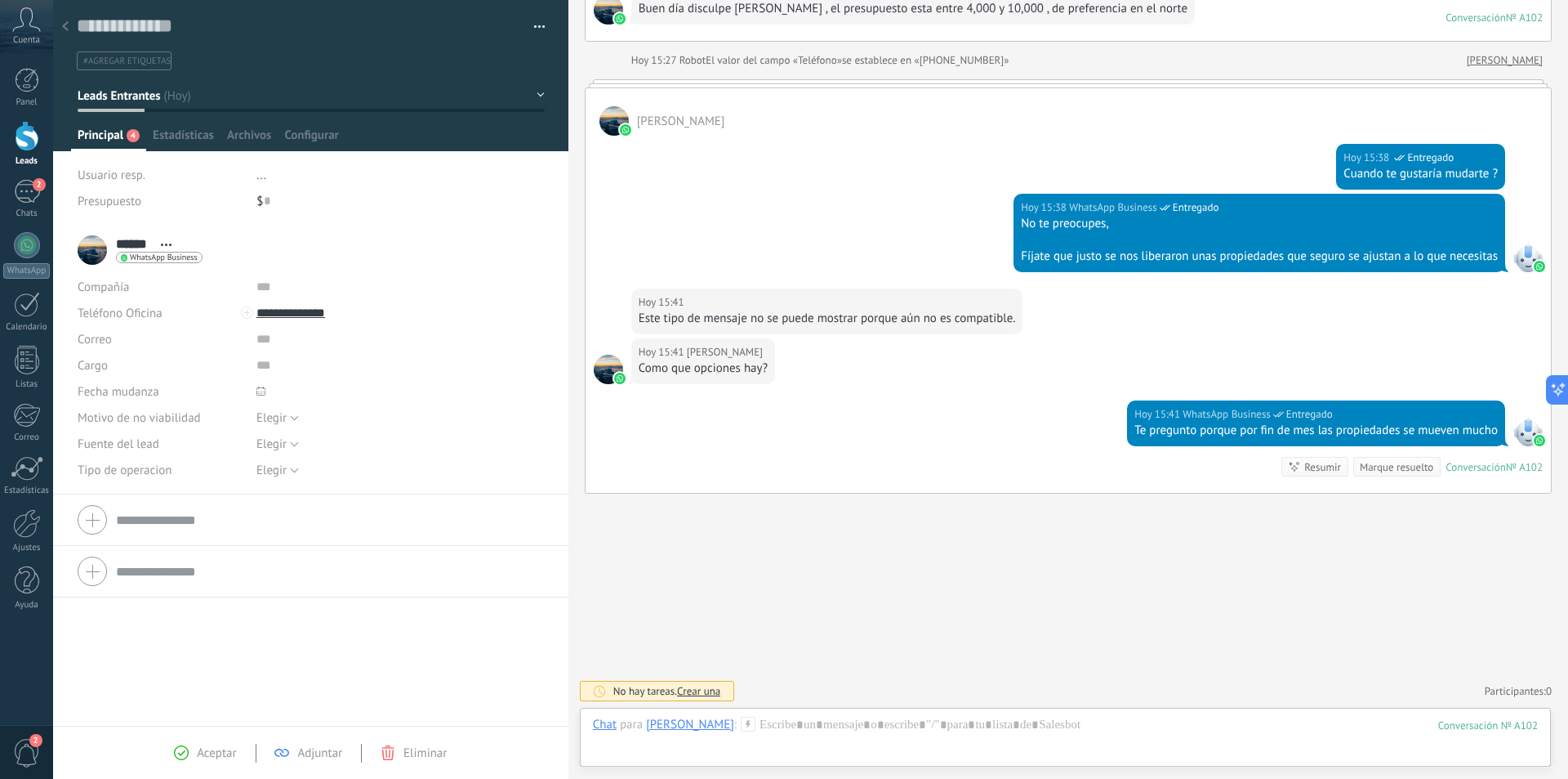
scroll to position [203, 0]
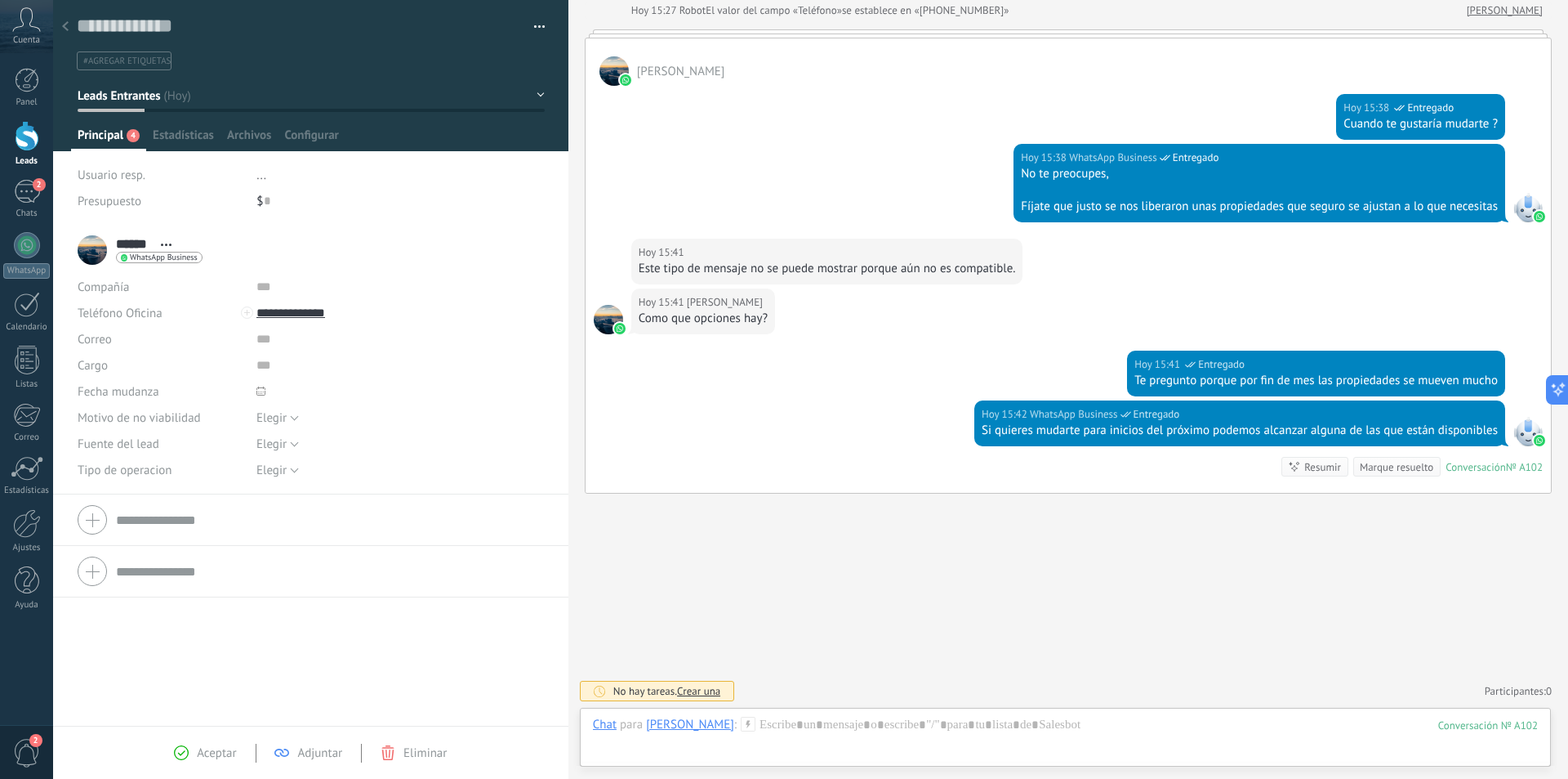
click at [119, 138] on span "Principal" at bounding box center [101, 140] width 46 height 24
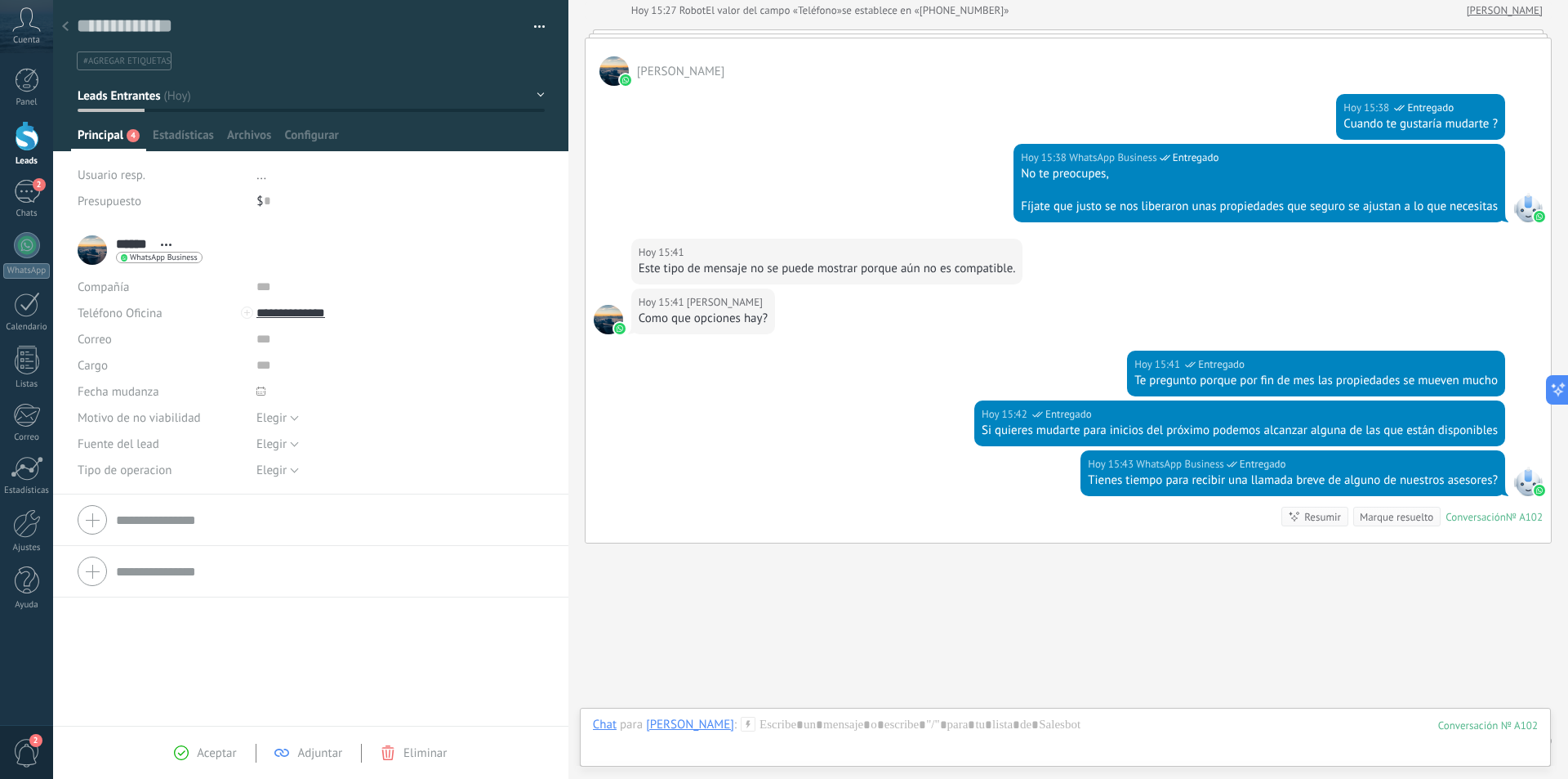
scroll to position [253, 0]
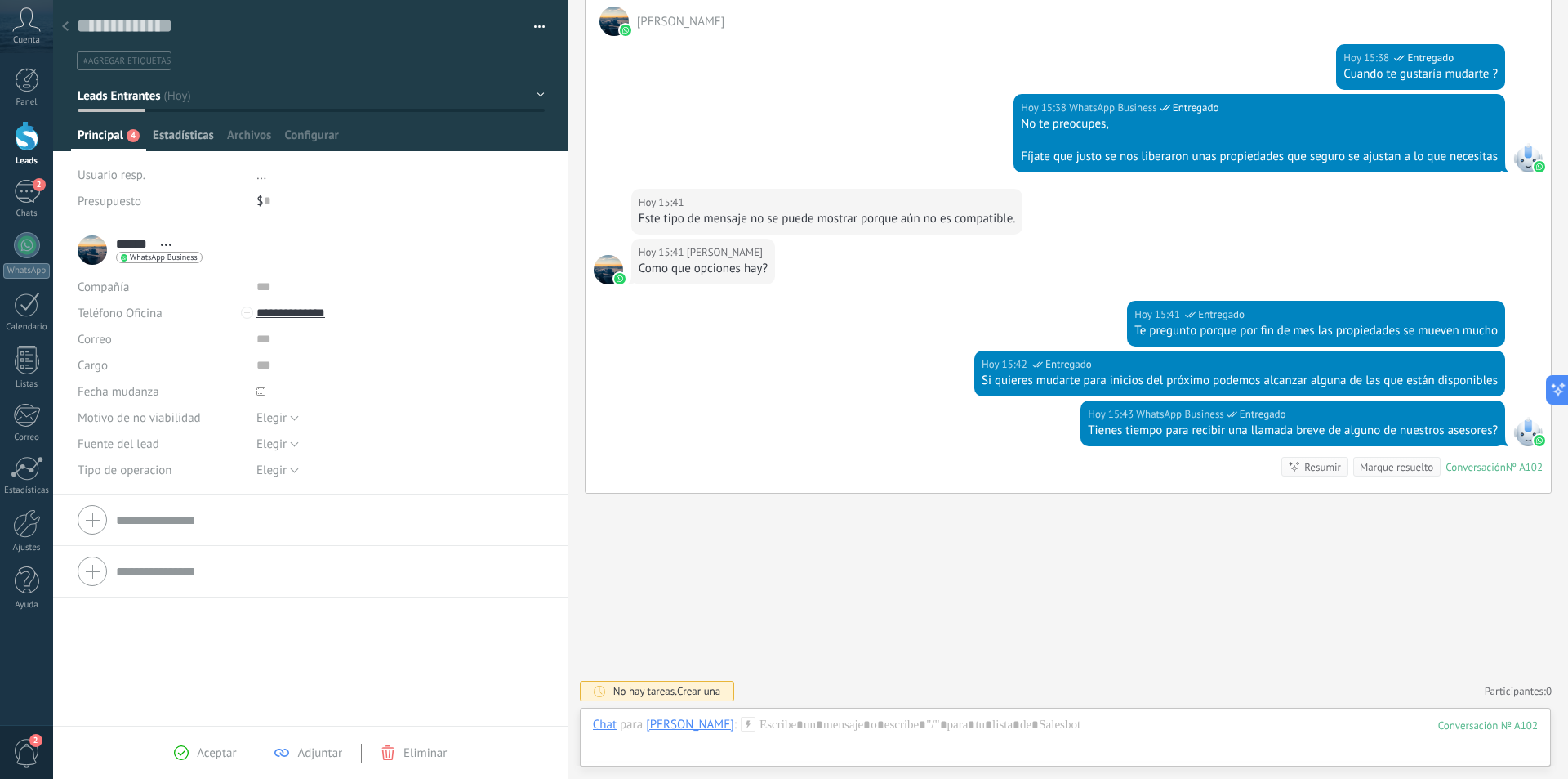
click at [155, 133] on span "Estadísticas" at bounding box center [182, 140] width 61 height 24
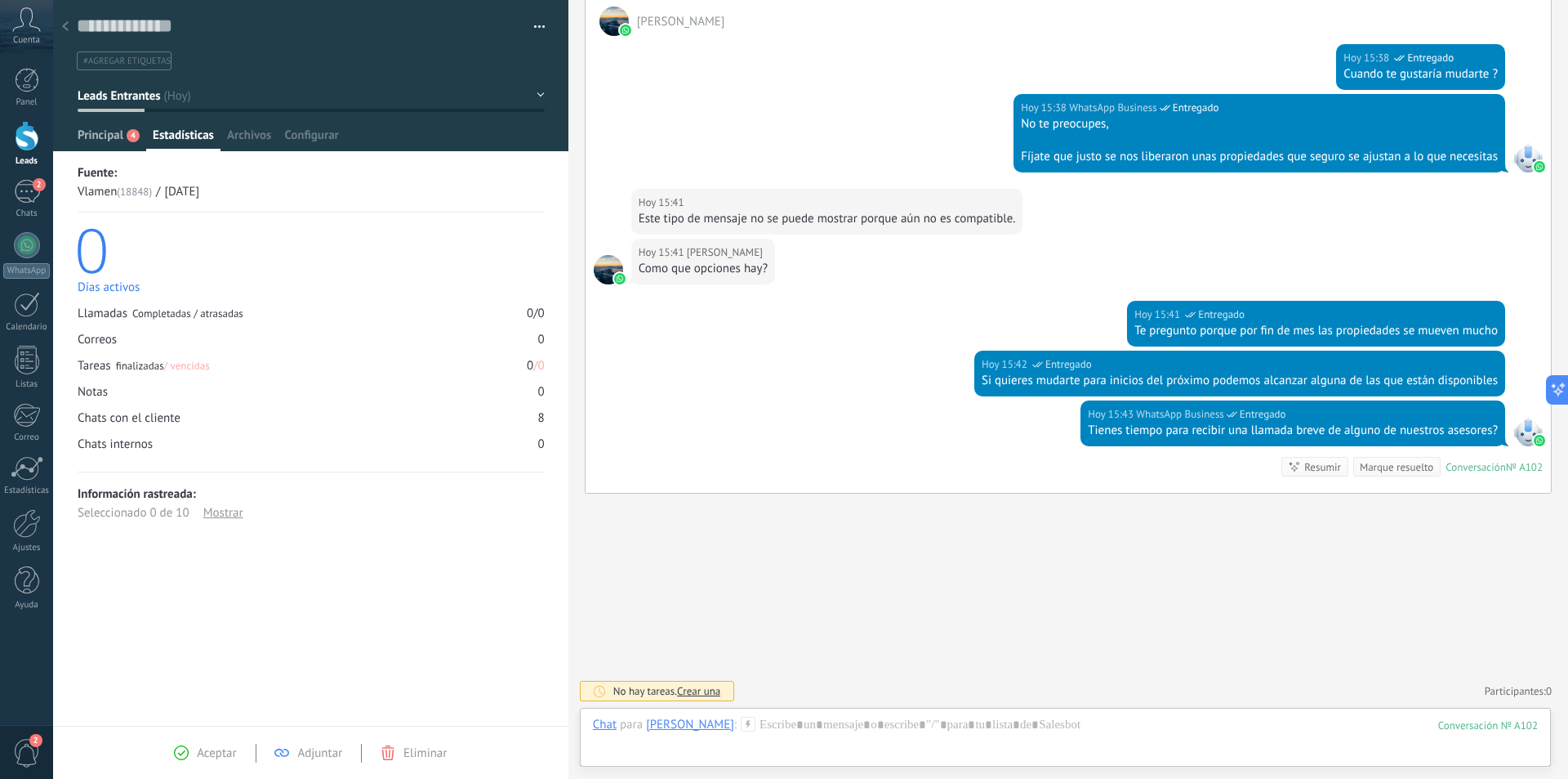
click at [94, 134] on span "Principal" at bounding box center [101, 140] width 46 height 24
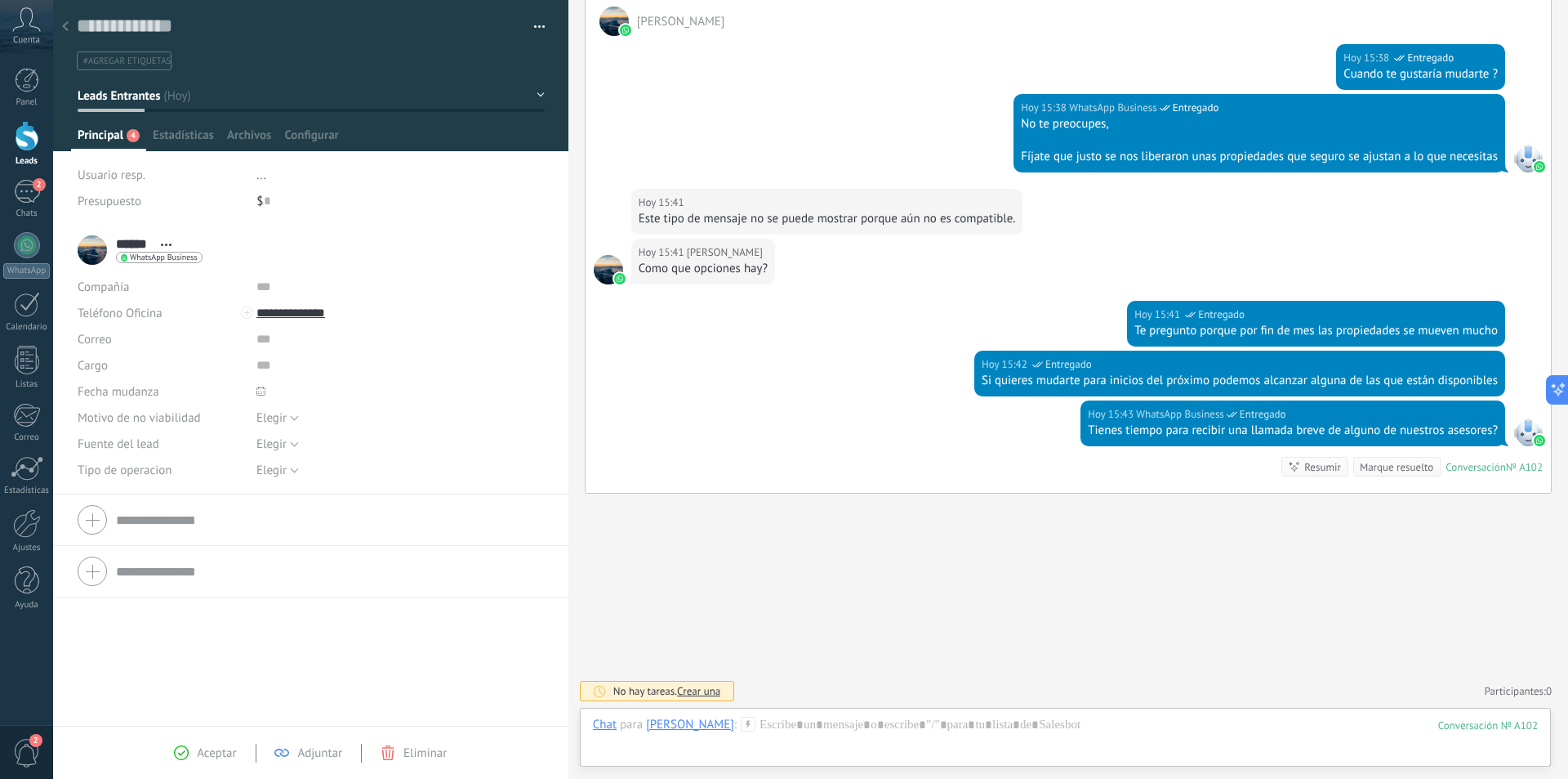
click at [297, 127] on div at bounding box center [311, 76] width 516 height 152
click at [305, 132] on span "Configurar" at bounding box center [311, 140] width 54 height 24
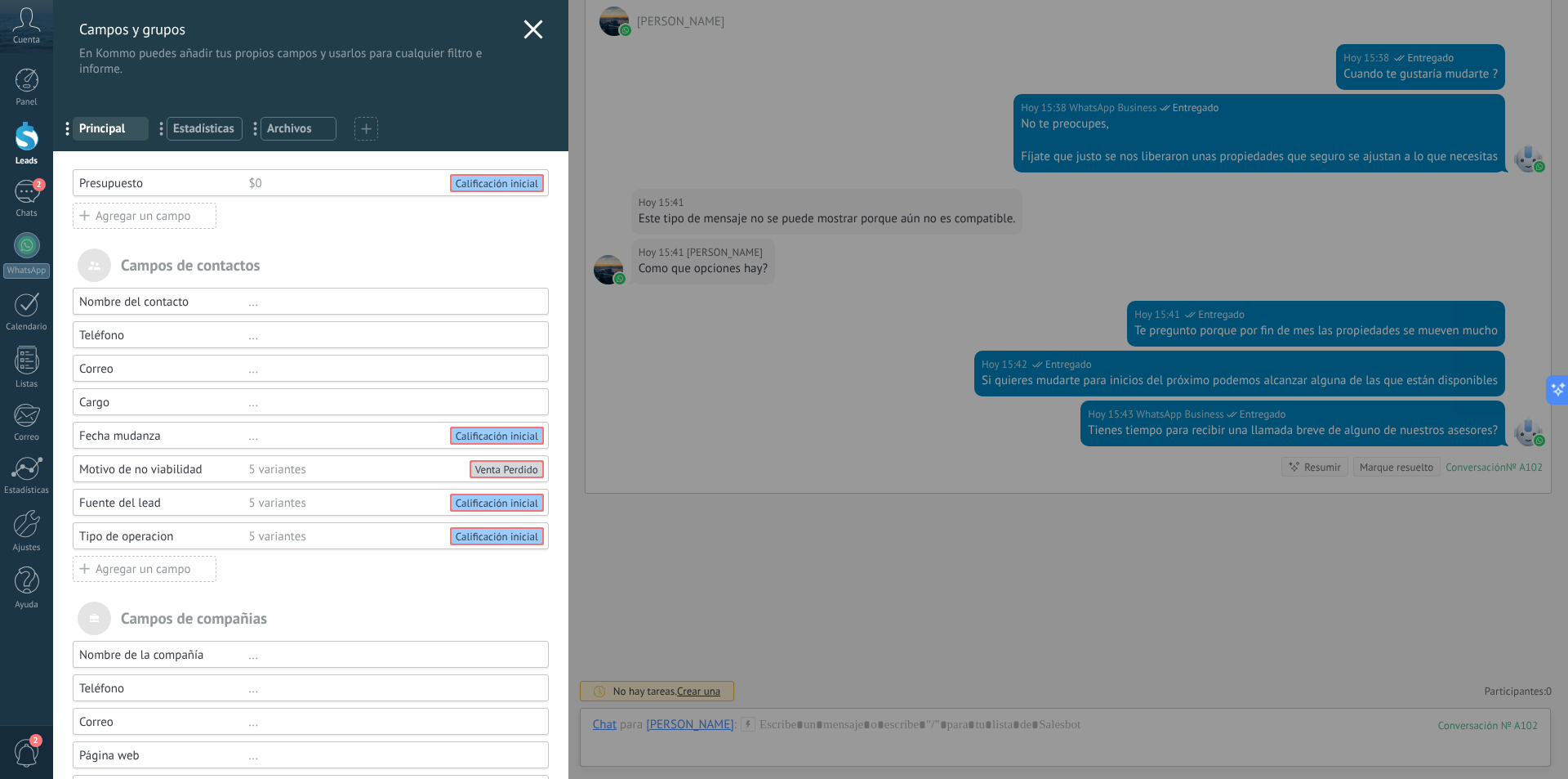
click at [523, 31] on icon at bounding box center [533, 30] width 20 height 20
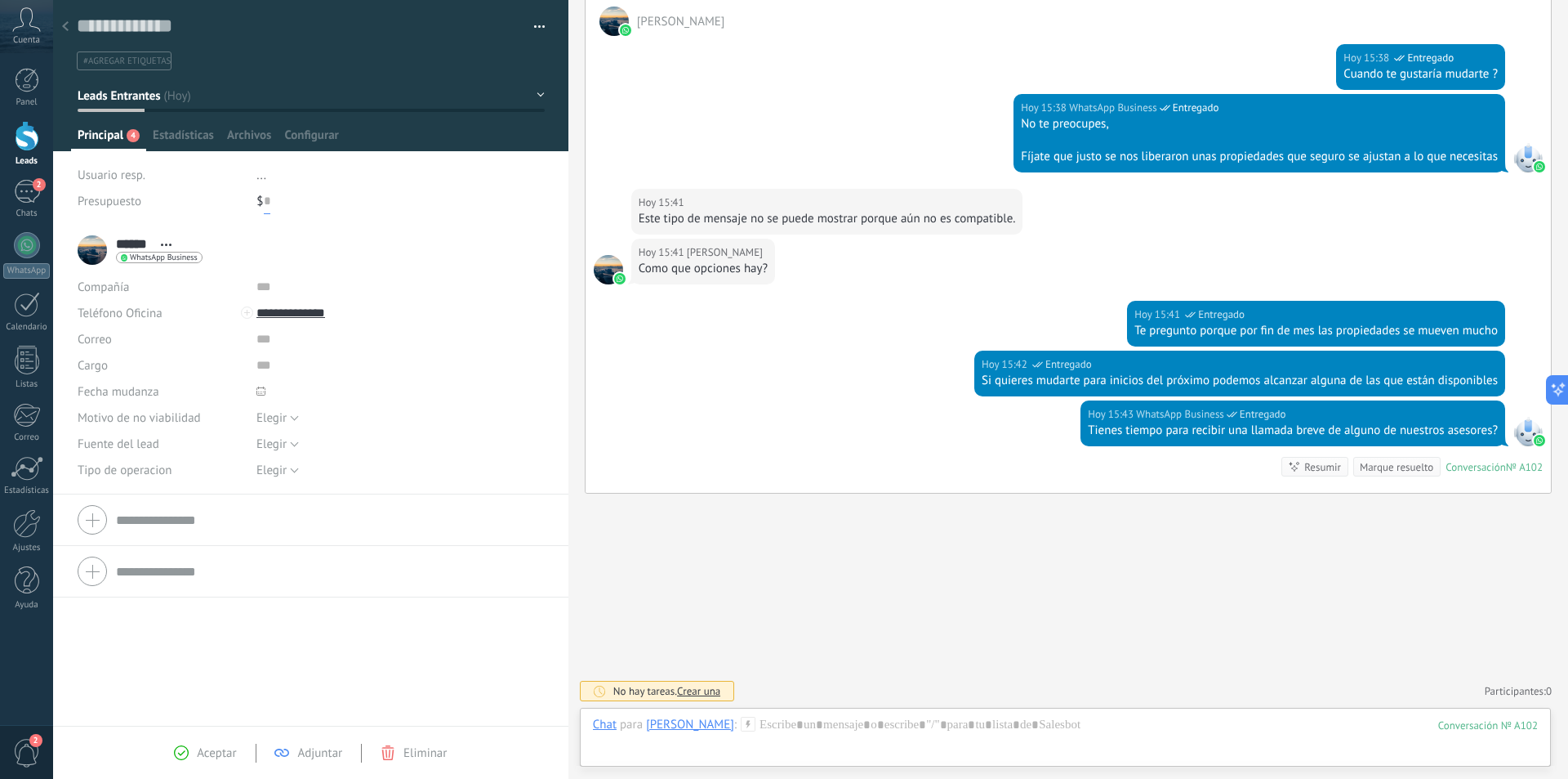
click at [264, 199] on input "text" at bounding box center [267, 200] width 7 height 26
type input "*****"
click at [452, 192] on div "$ ***** 7 000" at bounding box center [400, 200] width 287 height 26
click at [257, 389] on icon at bounding box center [260, 391] width 9 height 9
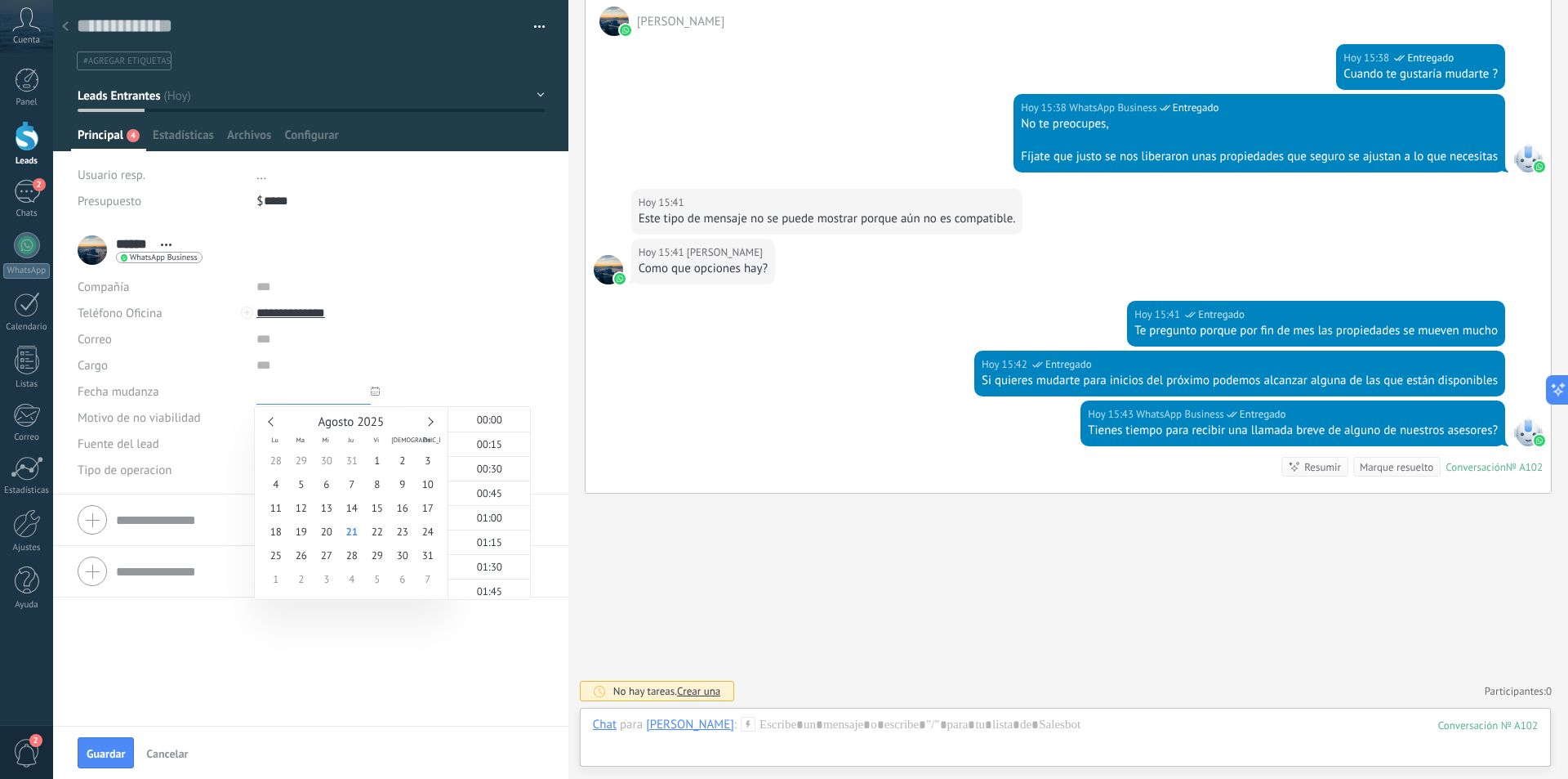
scroll to position [1445, 0]
type input "**********"
click at [274, 577] on span "1" at bounding box center [275, 580] width 25 height 24
click at [441, 345] on input "text" at bounding box center [378, 339] width 244 height 26
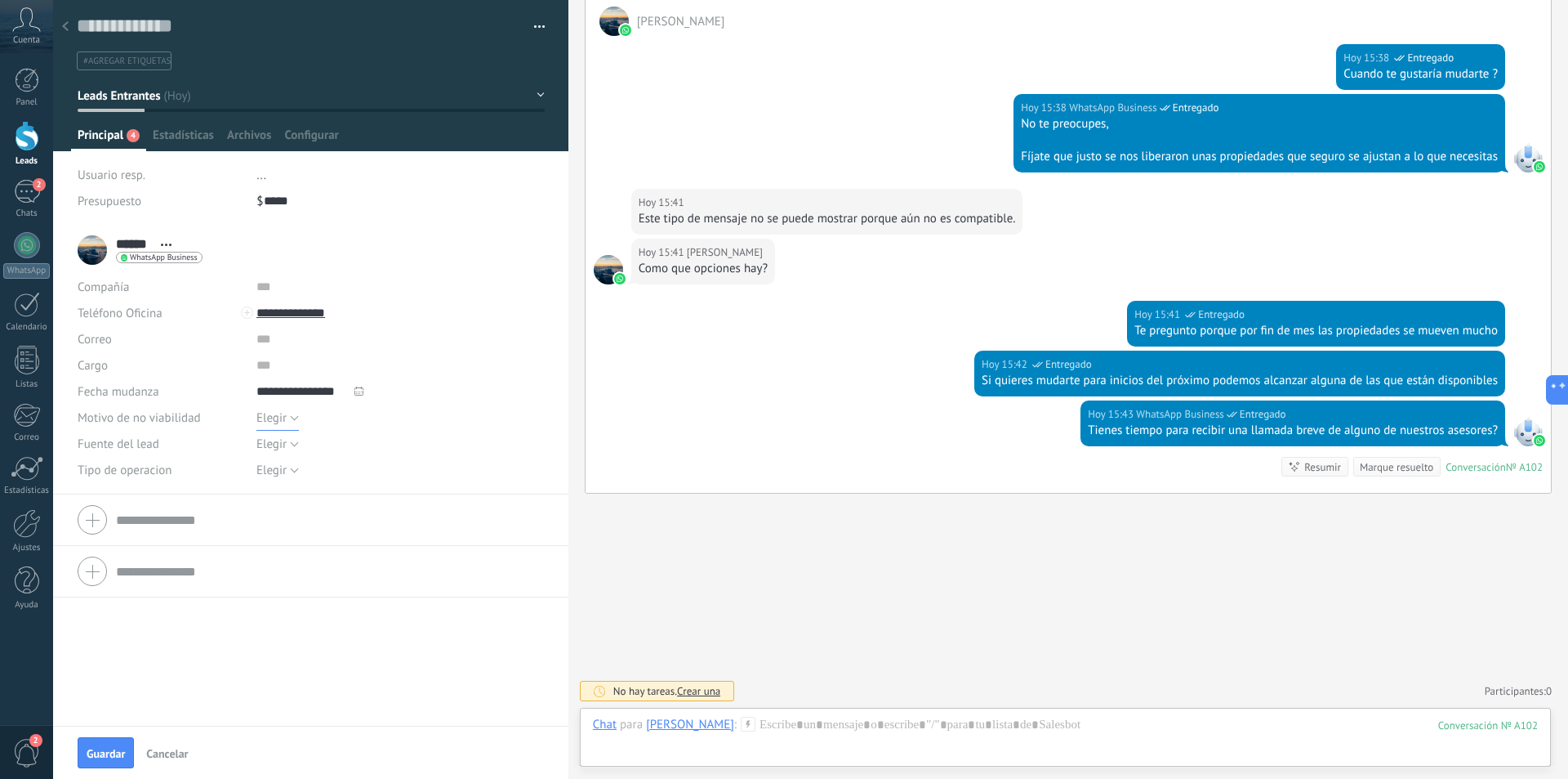
click at [278, 423] on span "Elegir" at bounding box center [271, 418] width 30 height 16
click at [521, 318] on div "**********" at bounding box center [400, 313] width 287 height 26
click at [469, 317] on input "**********" at bounding box center [378, 313] width 244 height 26
click at [279, 443] on span "Elegir" at bounding box center [271, 445] width 30 height 16
click at [311, 477] on span "Meta Ads" at bounding box center [384, 472] width 292 height 16
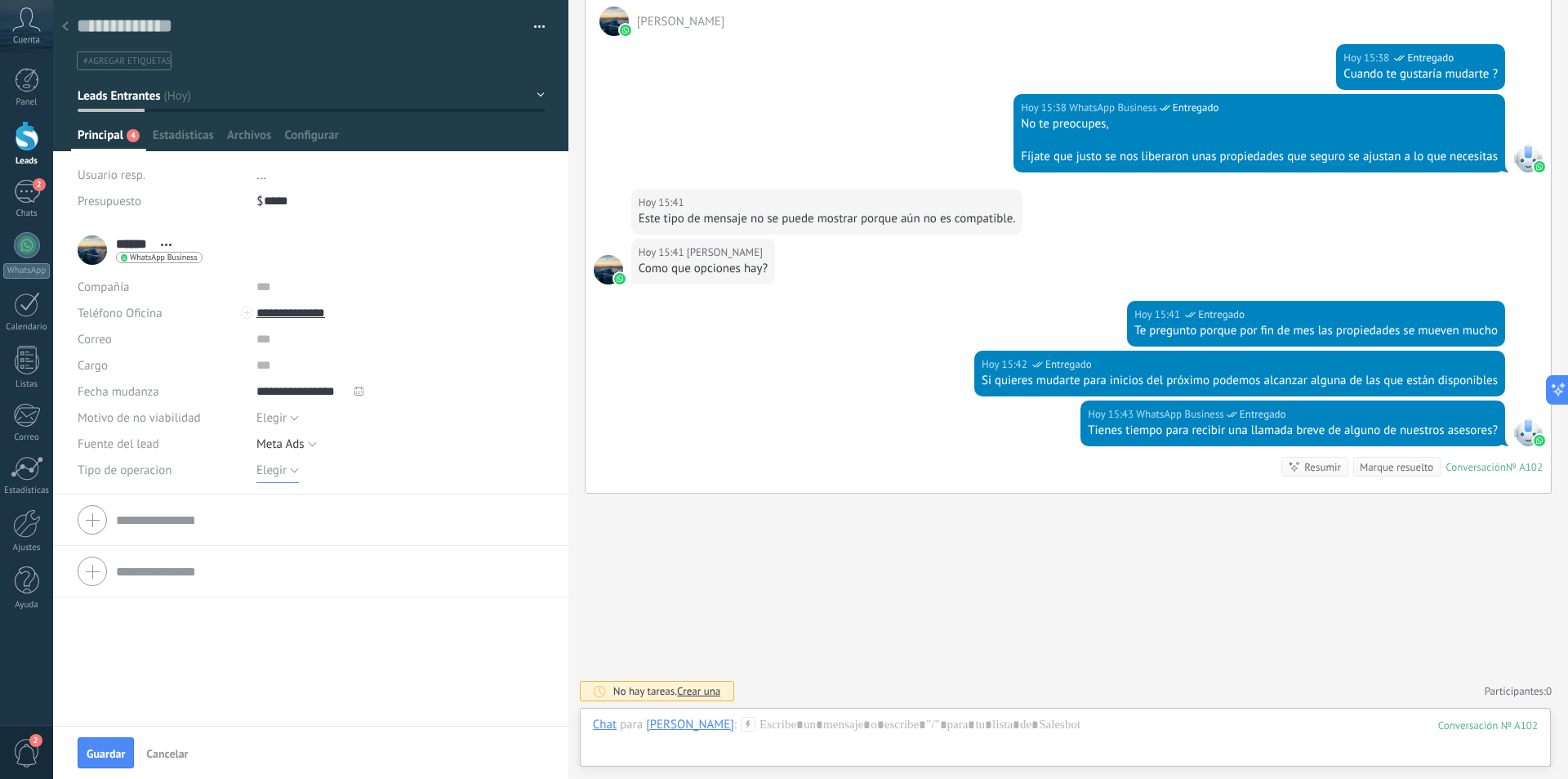
click at [275, 478] on button "Elegir" at bounding box center [277, 470] width 43 height 26
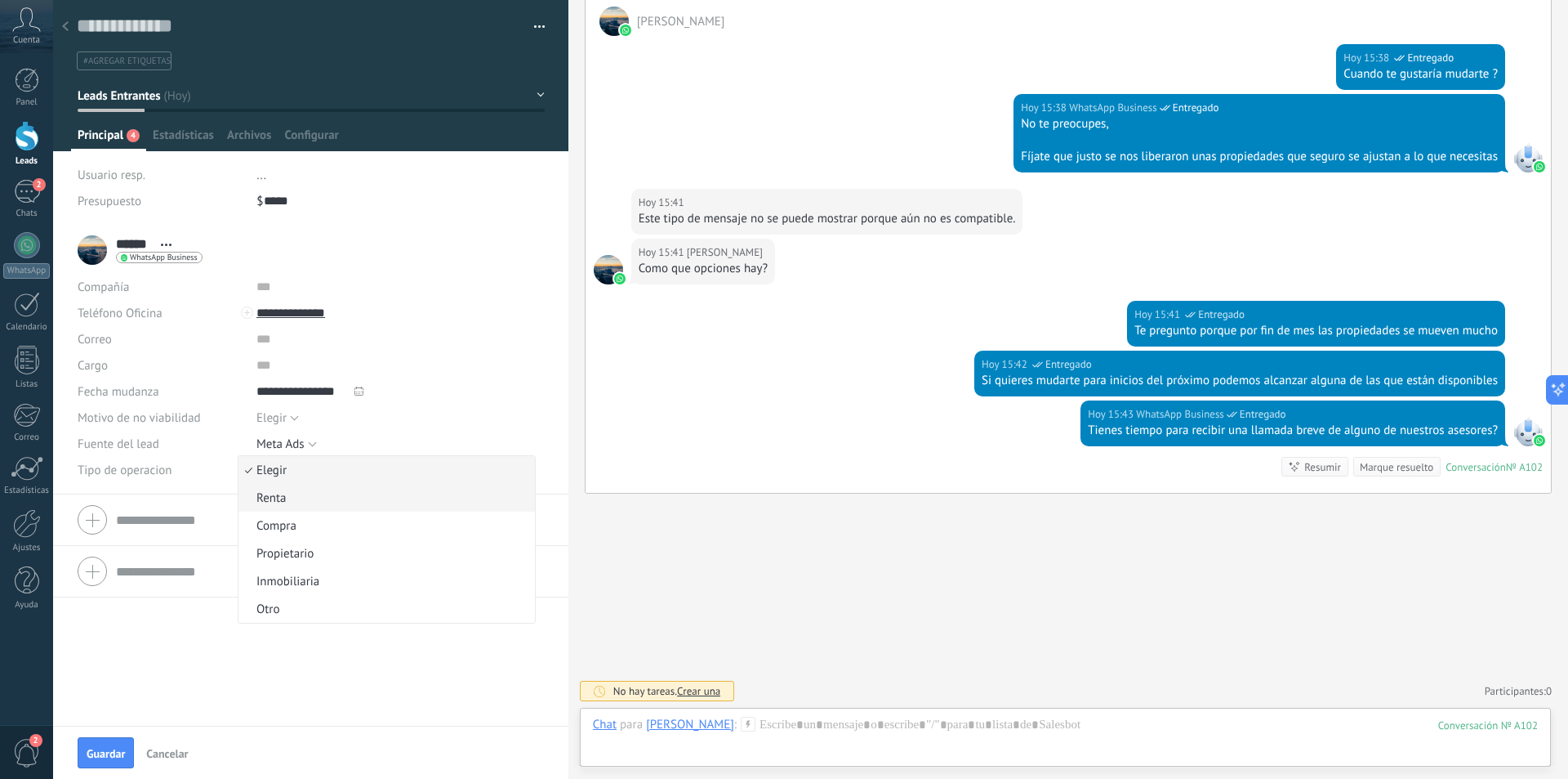
click at [278, 494] on span "Renta" at bounding box center [384, 499] width 292 height 16
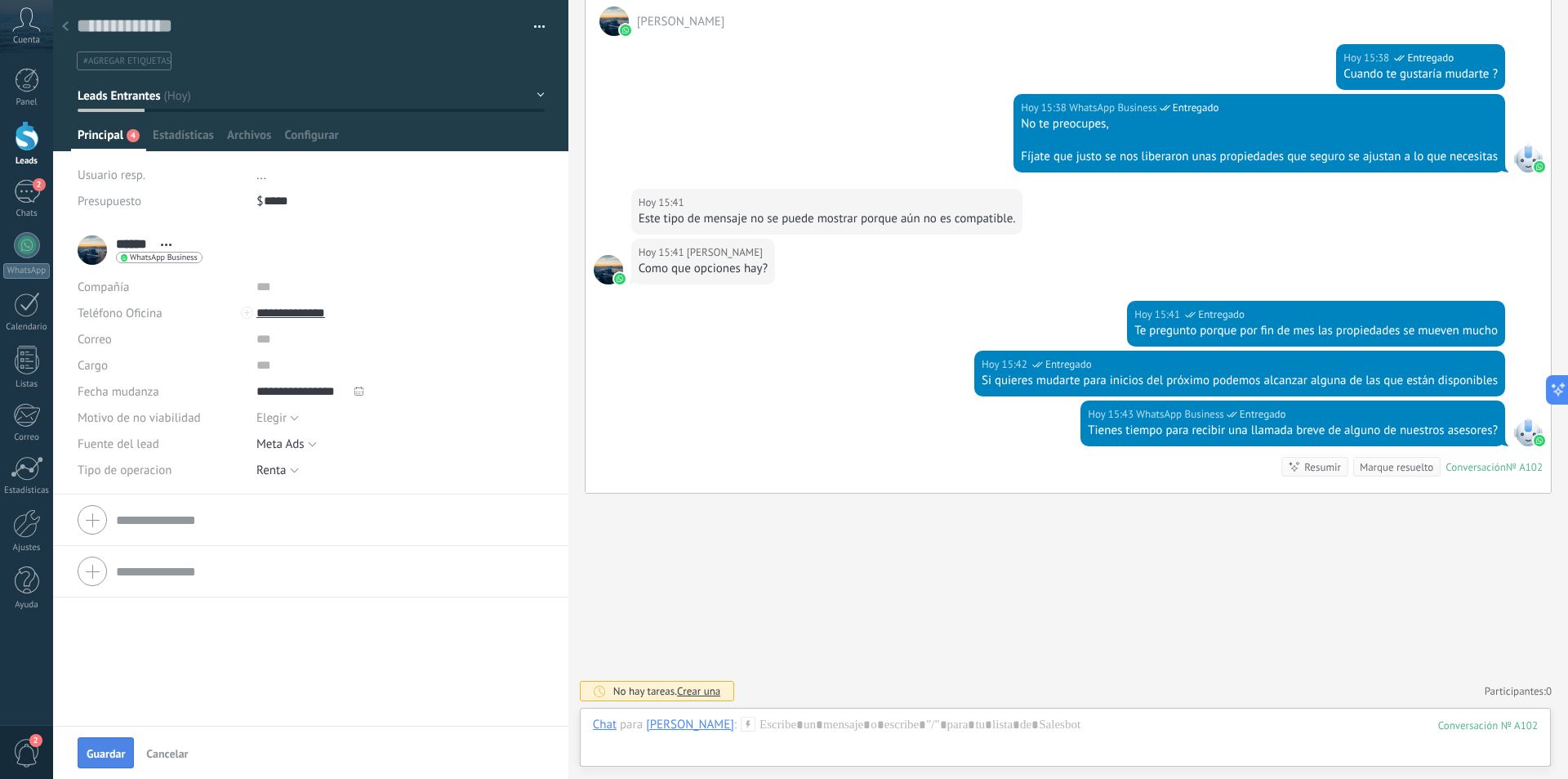
click at [101, 761] on button "Guardar" at bounding box center [106, 752] width 57 height 31
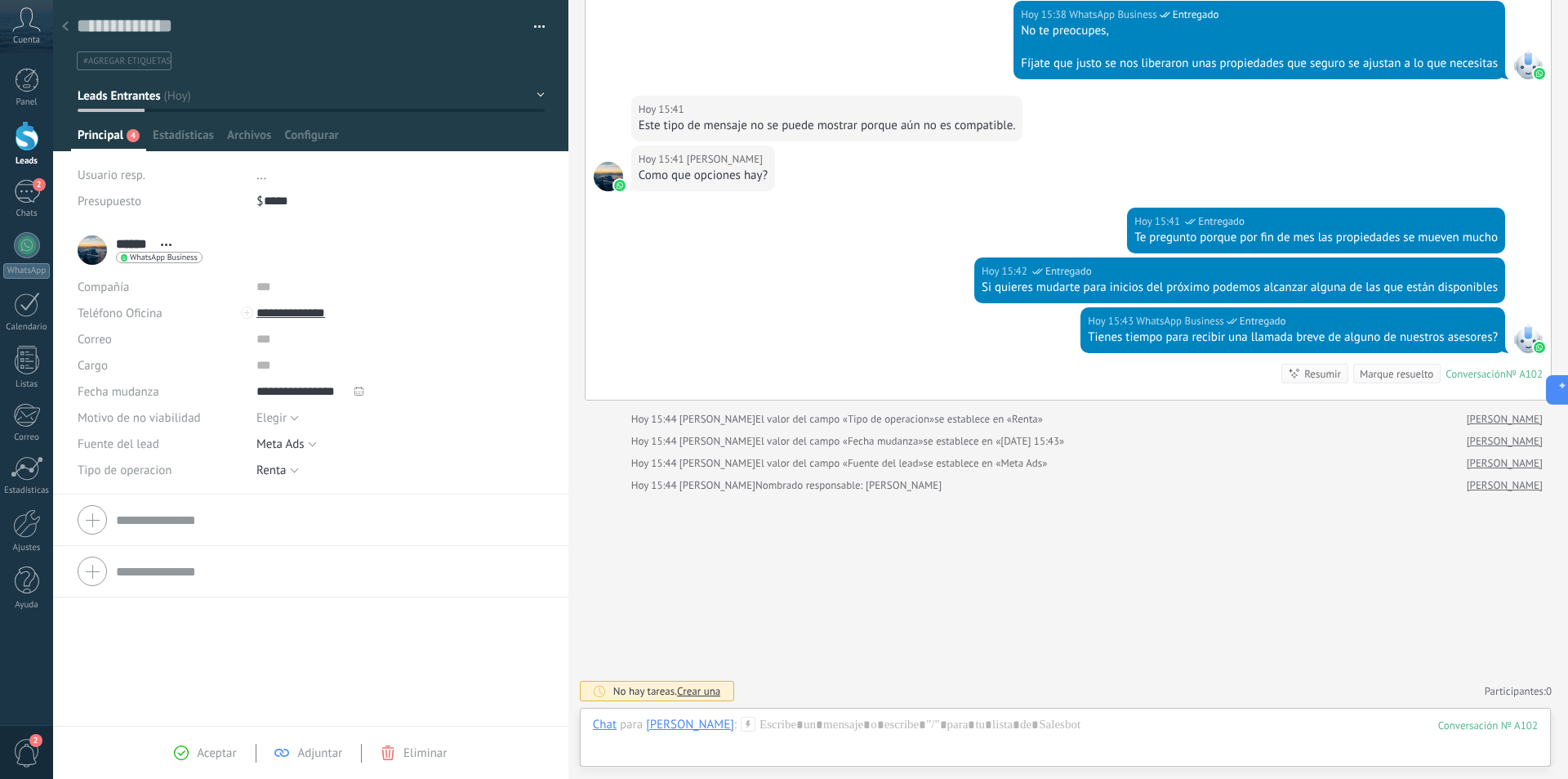
type input "*****"
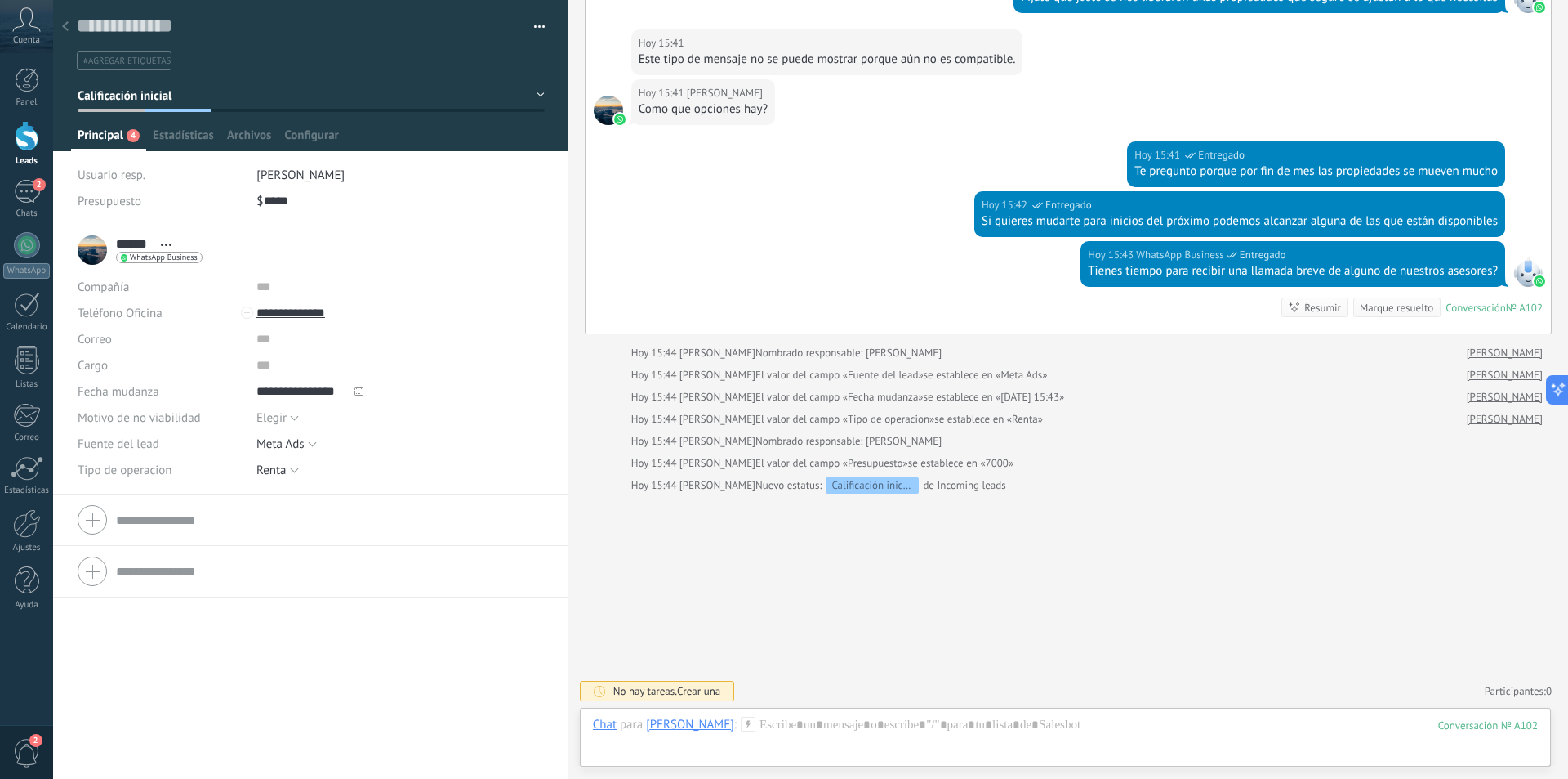
click at [31, 137] on div at bounding box center [27, 136] width 25 height 30
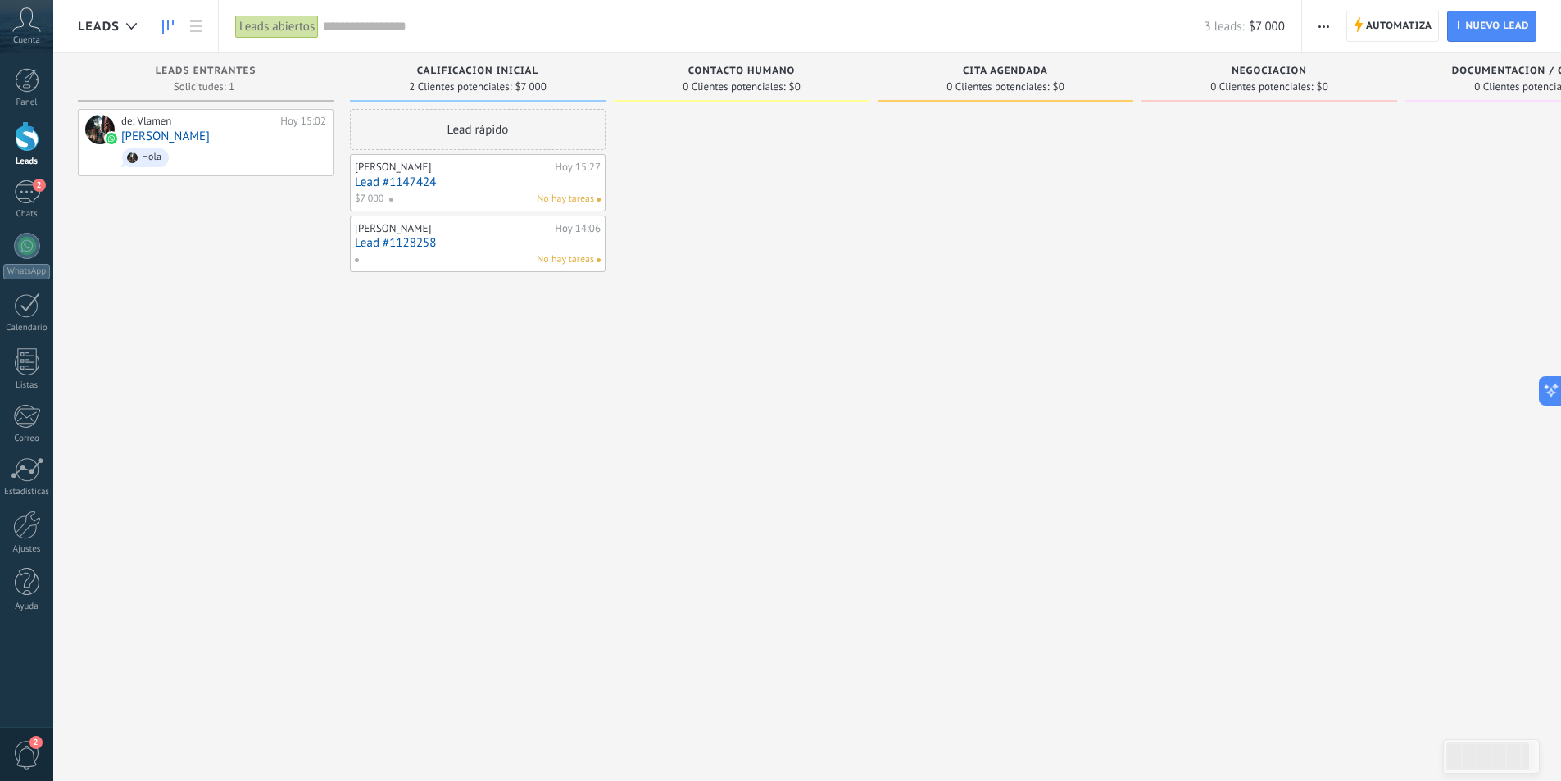
click at [412, 177] on link "Lead #1147424" at bounding box center [478, 182] width 246 height 14
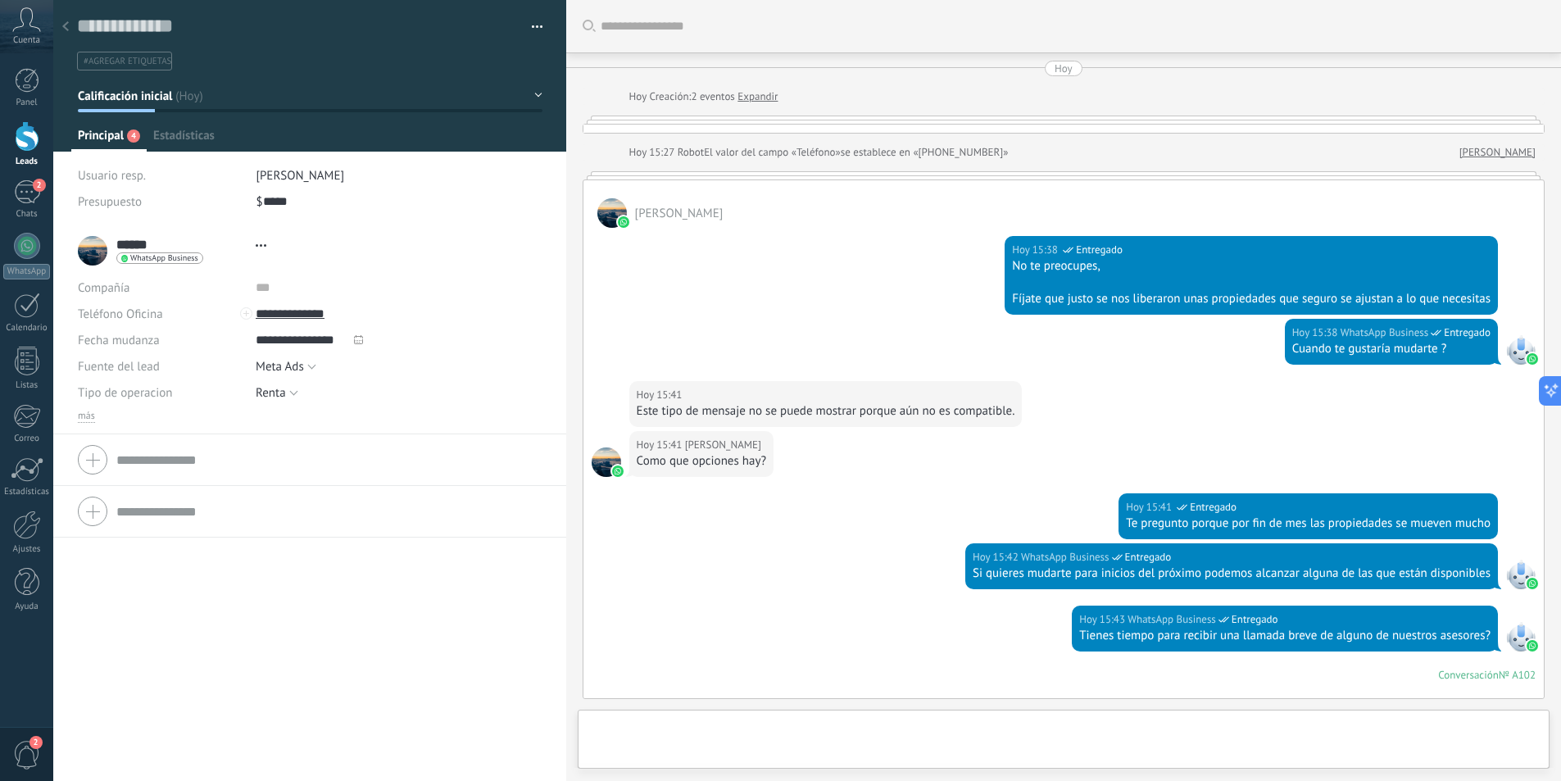
type textarea "**********"
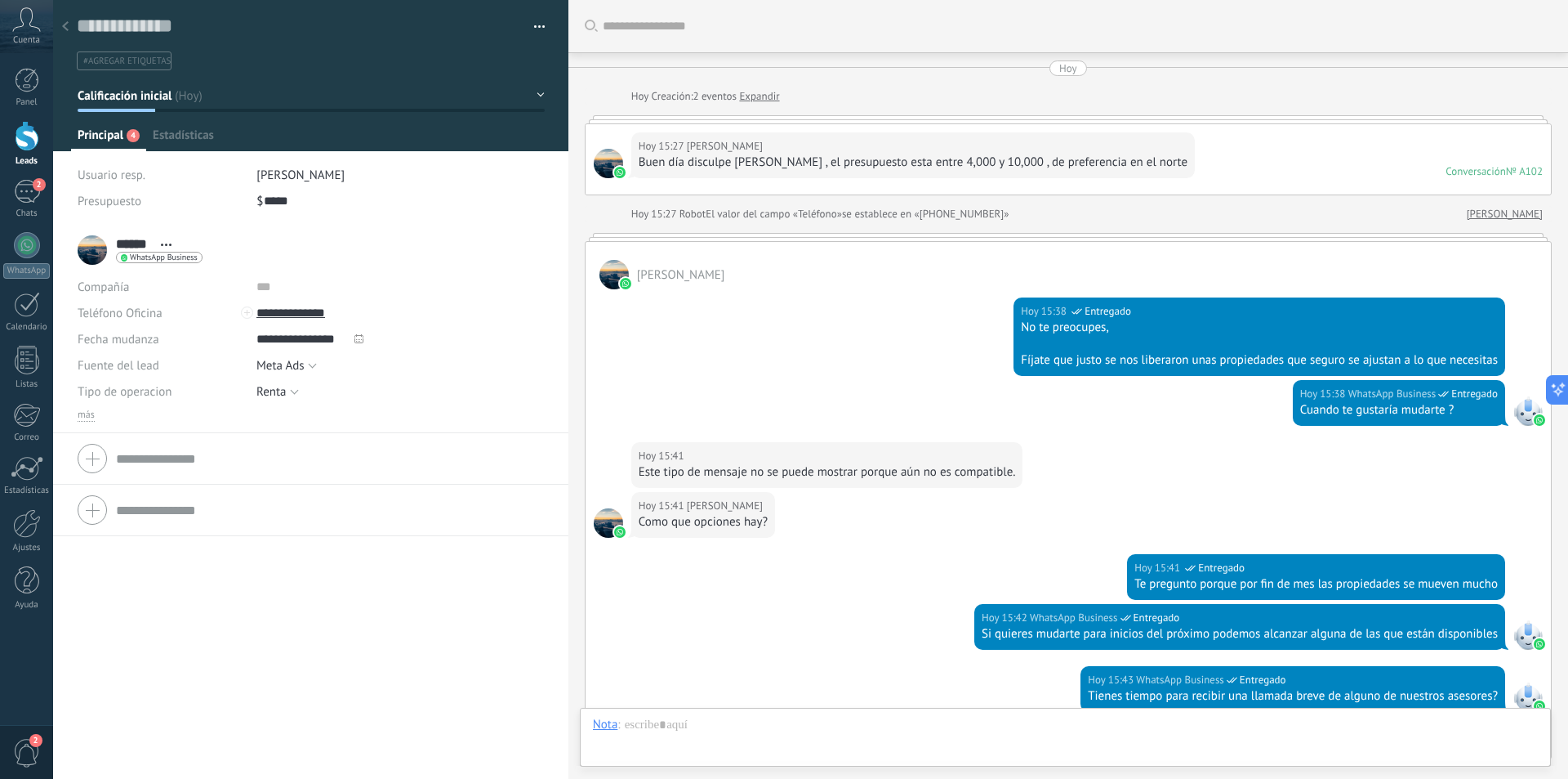
scroll to position [812, 0]
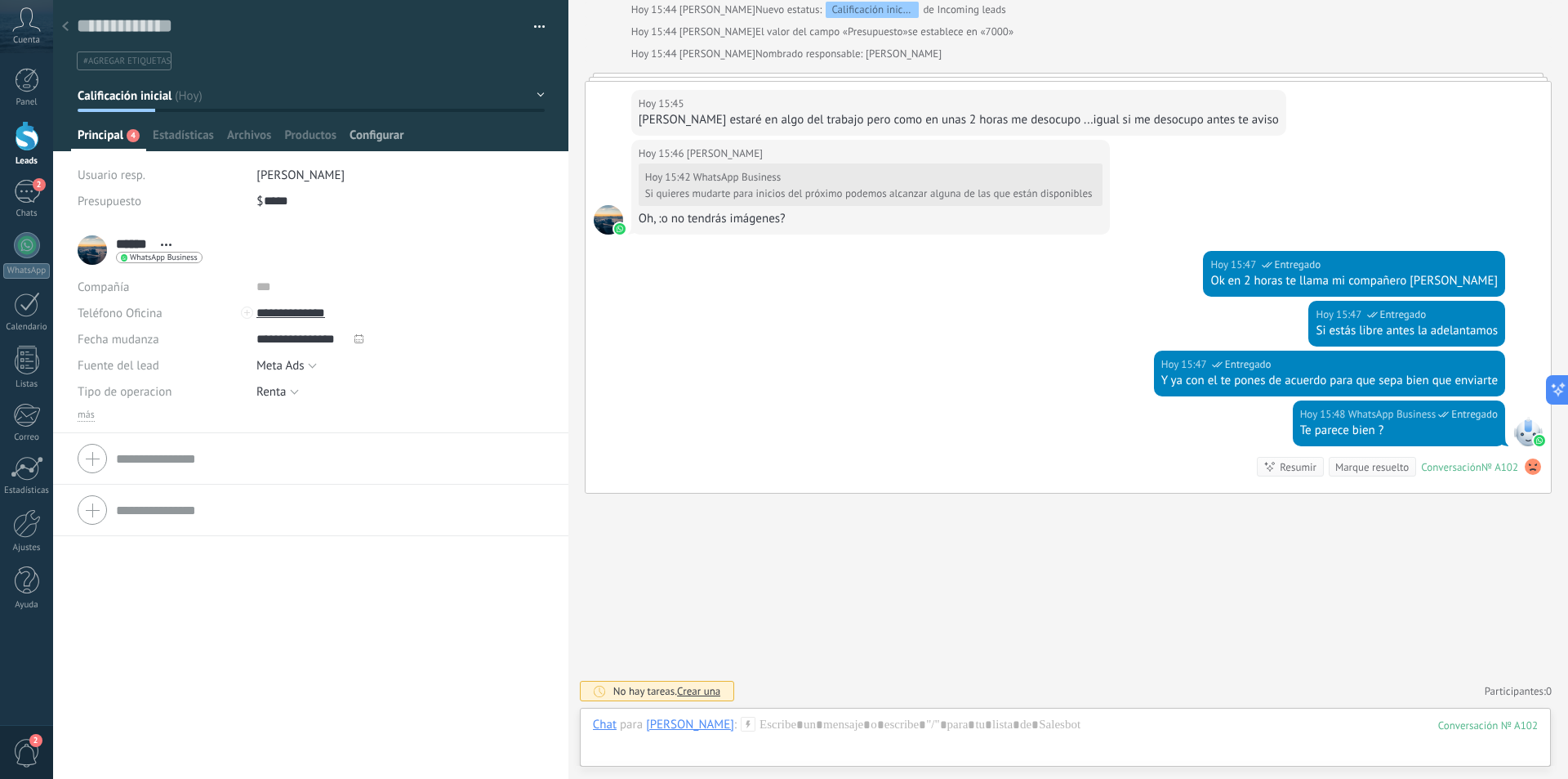
click at [364, 134] on span "Configurar" at bounding box center [377, 140] width 54 height 24
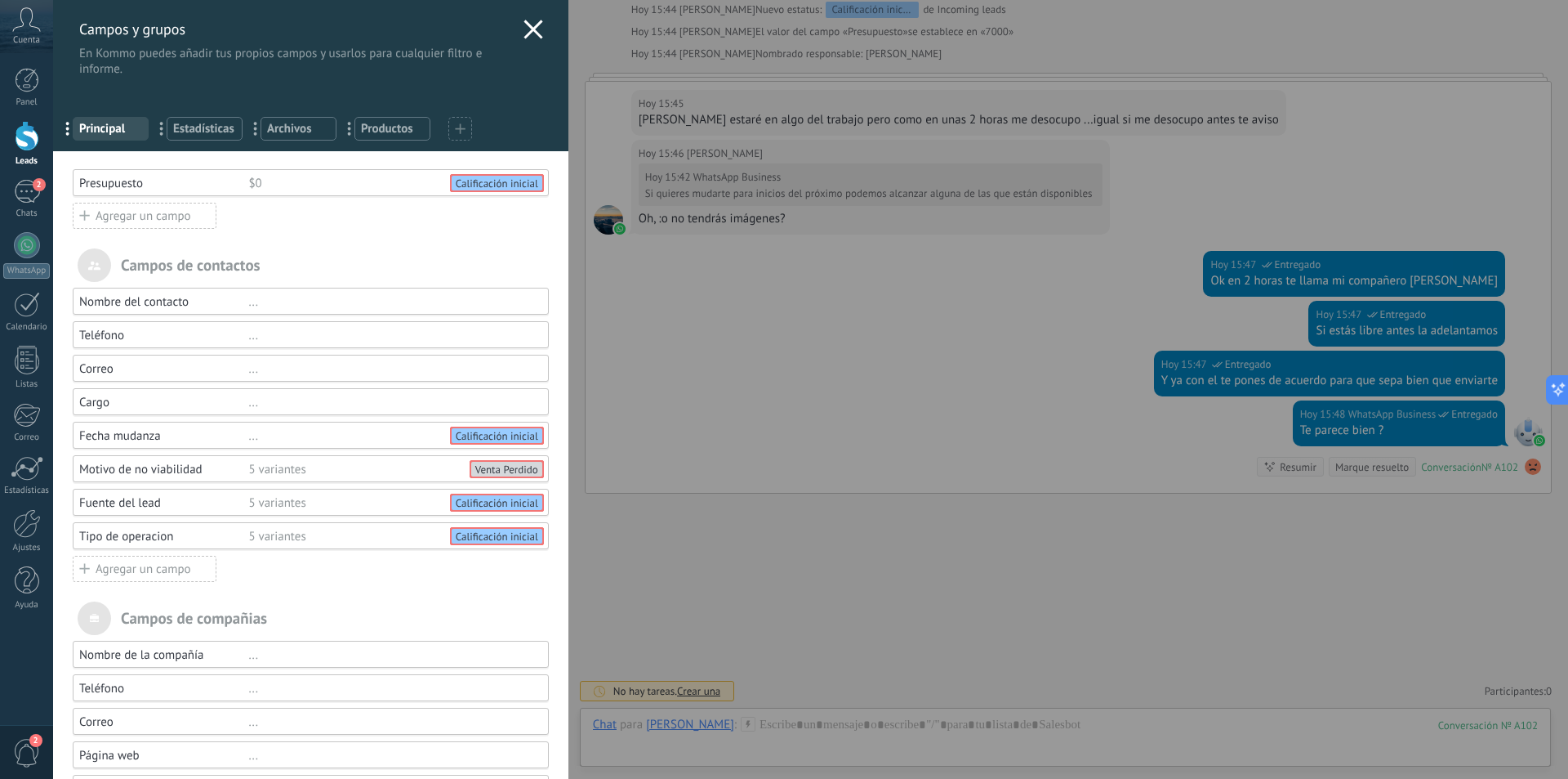
click at [109, 131] on span "Principal" at bounding box center [110, 129] width 63 height 16
click at [151, 573] on div "Agregar un campo" at bounding box center [145, 569] width 144 height 26
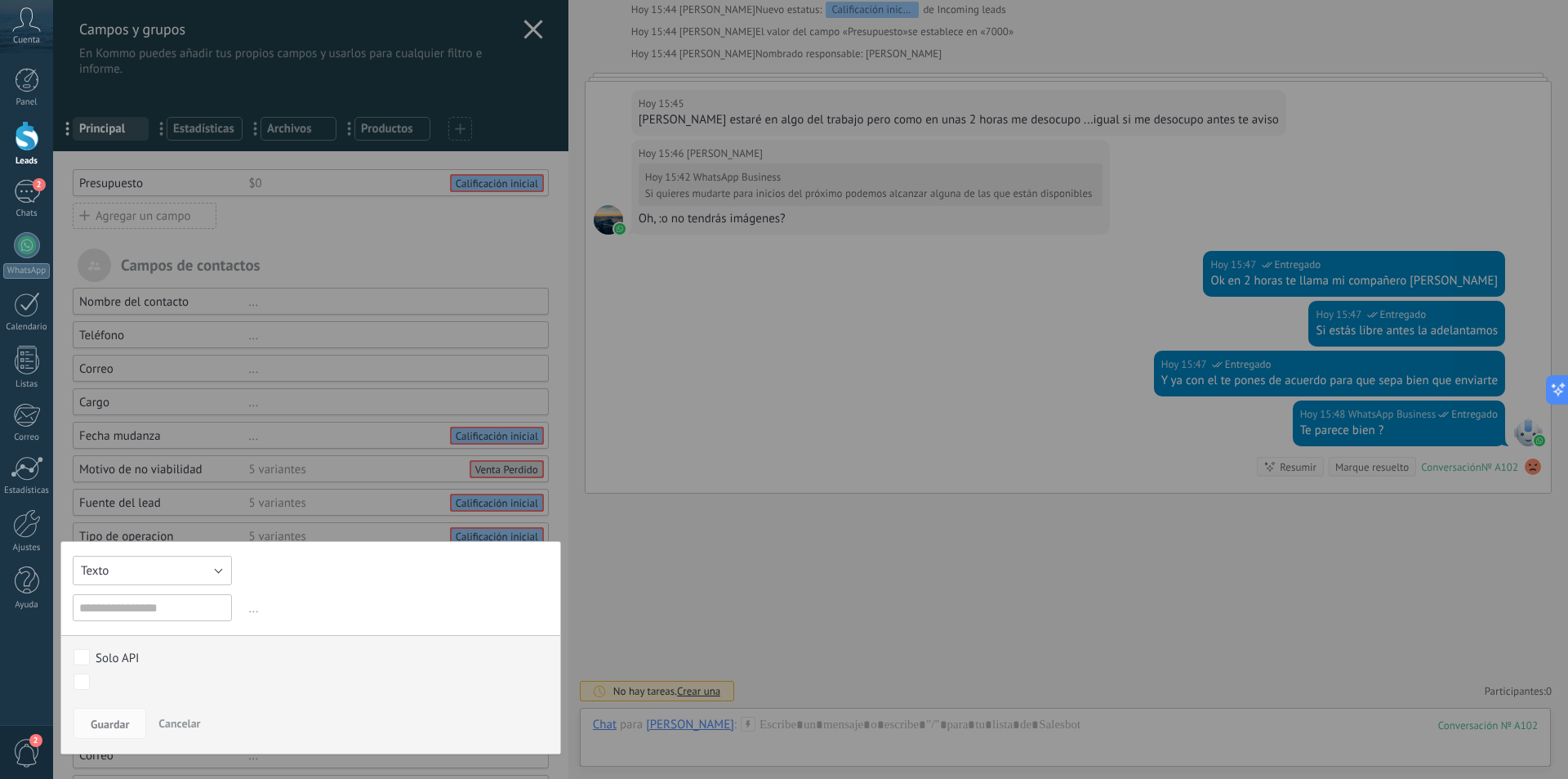
click at [178, 571] on button "Texto" at bounding box center [153, 570] width 159 height 29
click at [168, 654] on span "Selección" at bounding box center [145, 654] width 163 height 16
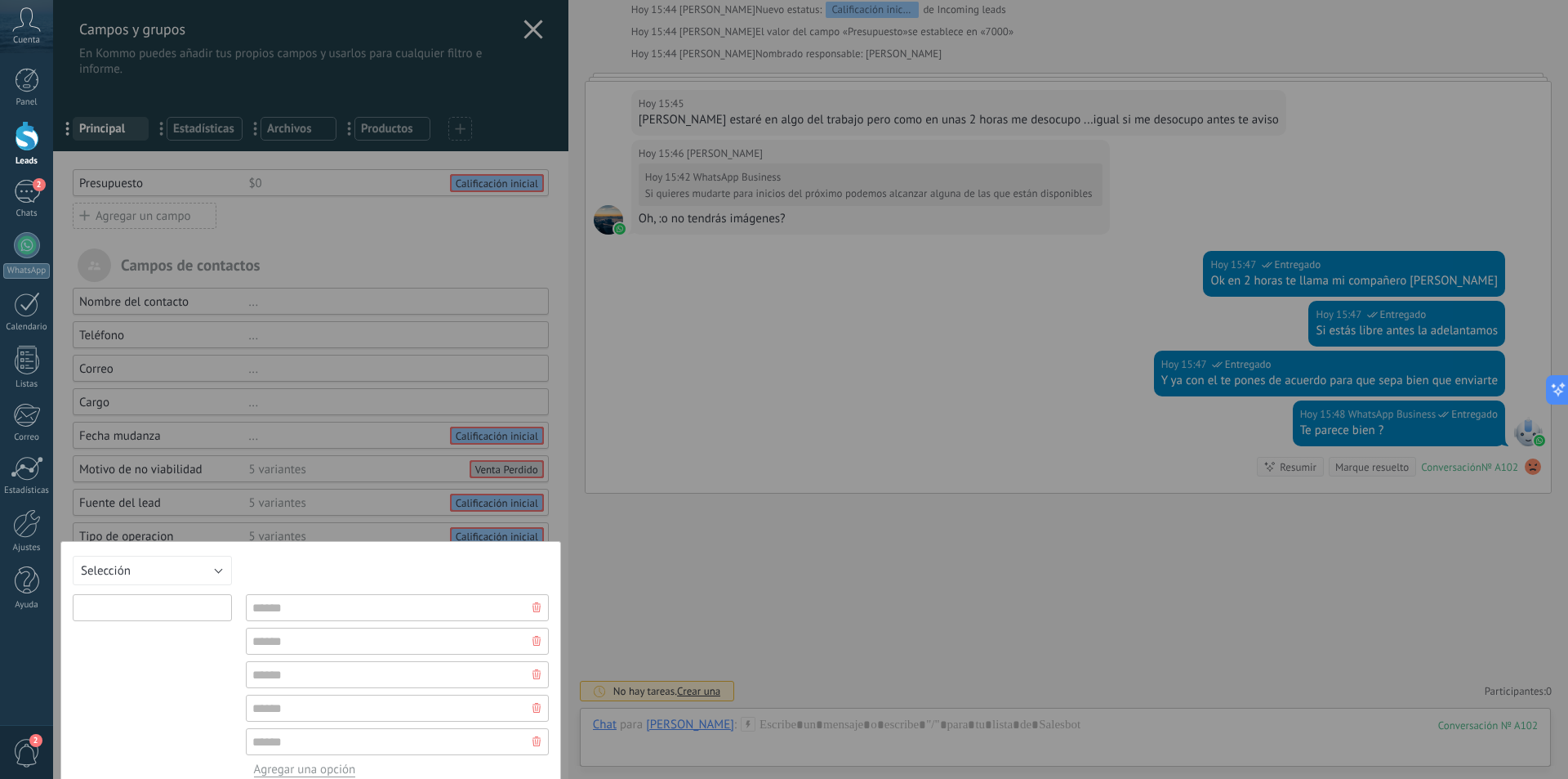
click at [149, 611] on input "text" at bounding box center [153, 607] width 159 height 27
paste input "**********"
type input "**********"
click at [271, 610] on input "text" at bounding box center [398, 607] width 303 height 27
type input "*"
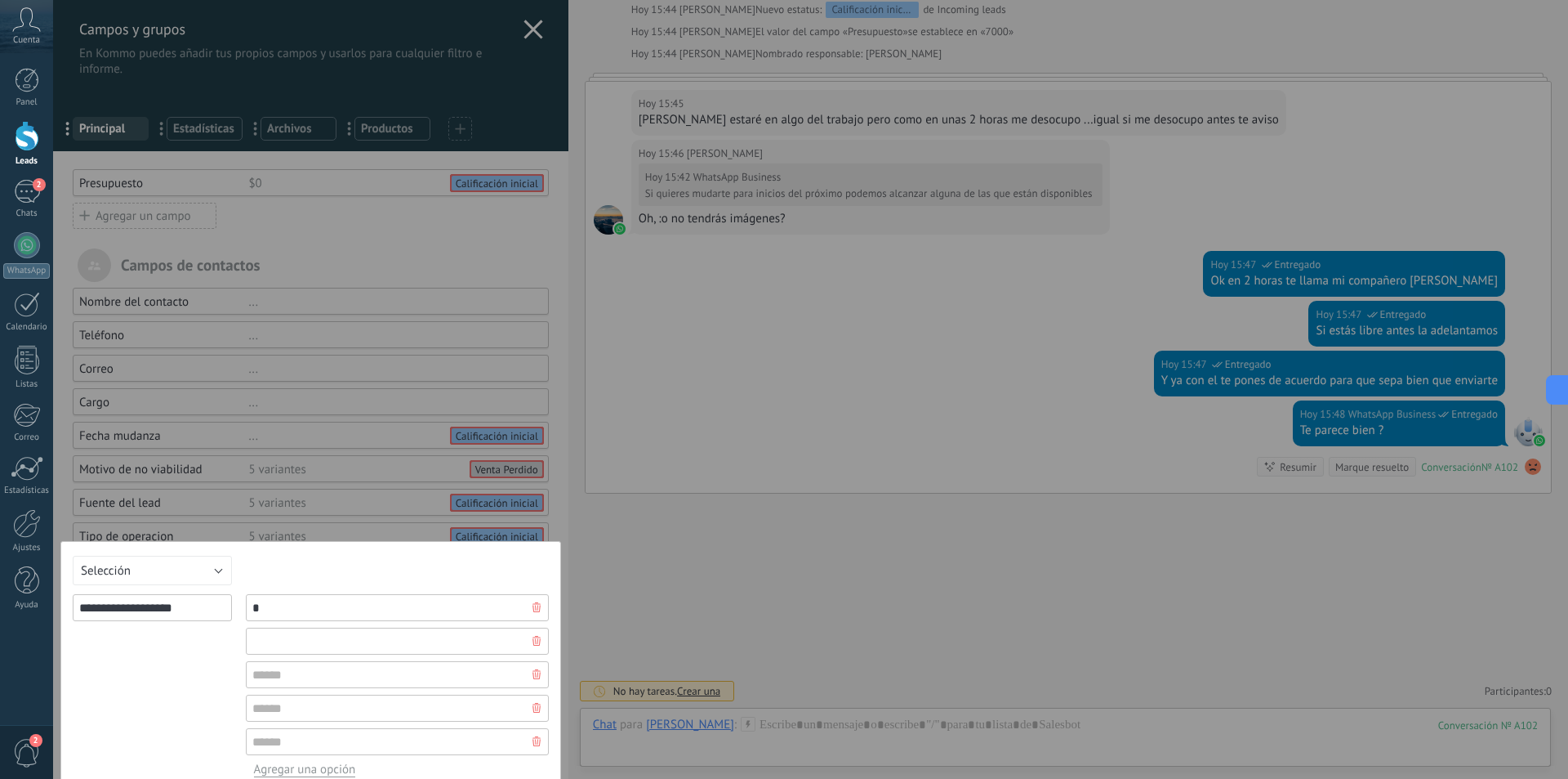
click at [287, 642] on input "text" at bounding box center [398, 640] width 303 height 27
type input "*"
click at [305, 673] on input "text" at bounding box center [398, 674] width 303 height 27
type input "*"
click at [310, 703] on input "text" at bounding box center [398, 707] width 303 height 27
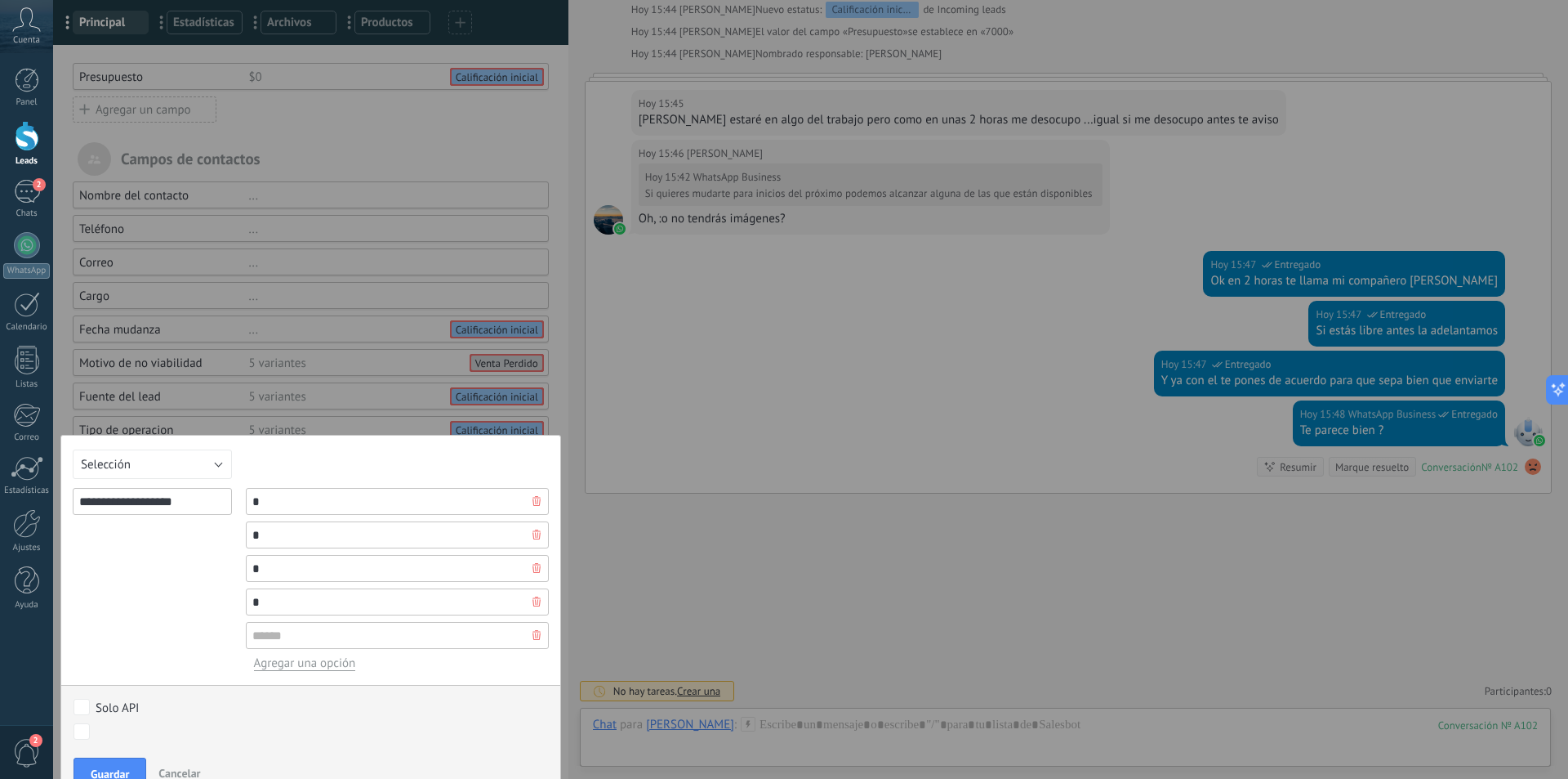
scroll to position [131, 0]
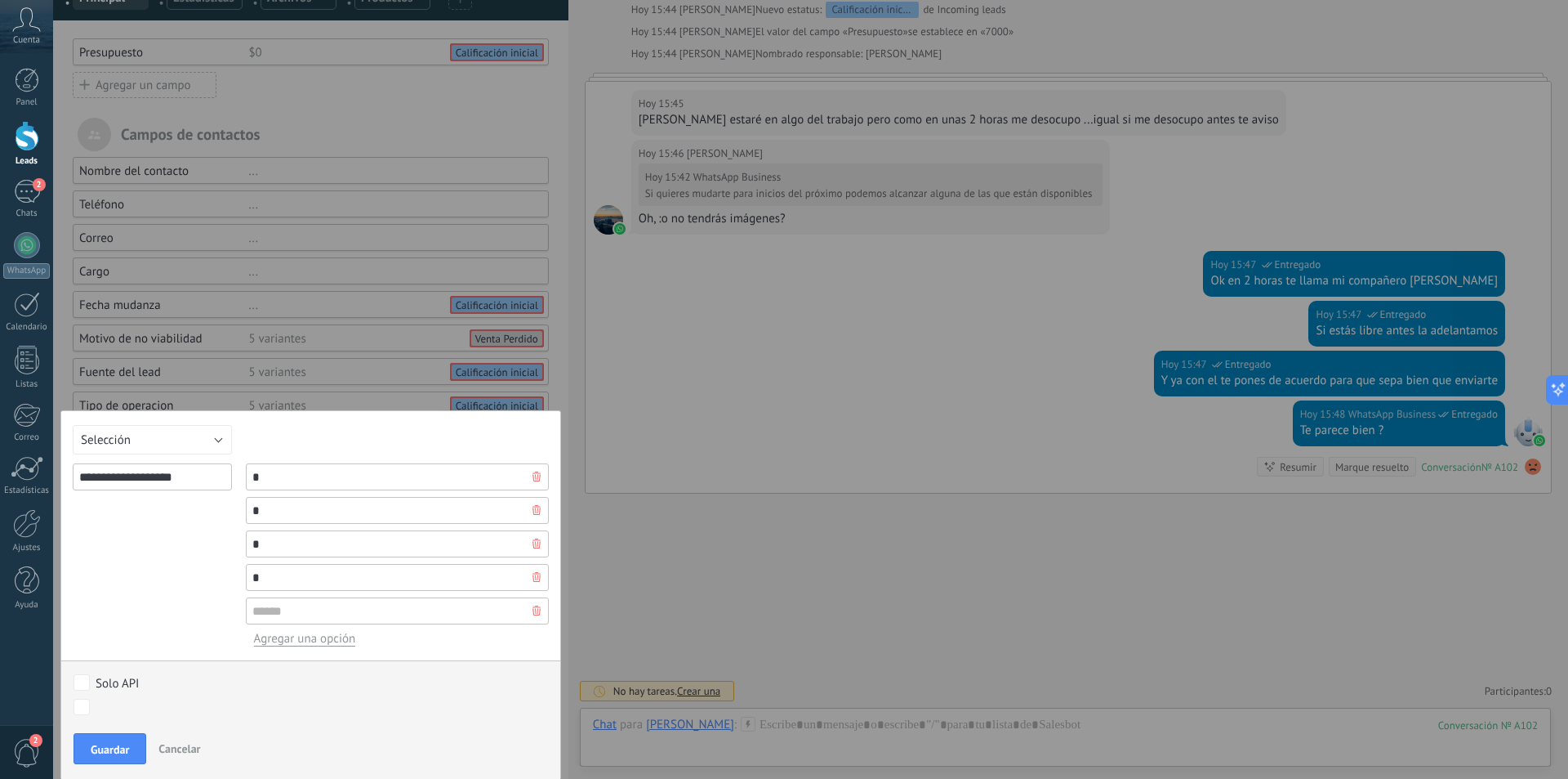
type input "*"
click at [282, 618] on input "text" at bounding box center [398, 610] width 303 height 27
type input "*"
type input "**"
click at [111, 750] on span "Guardar" at bounding box center [110, 749] width 39 height 11
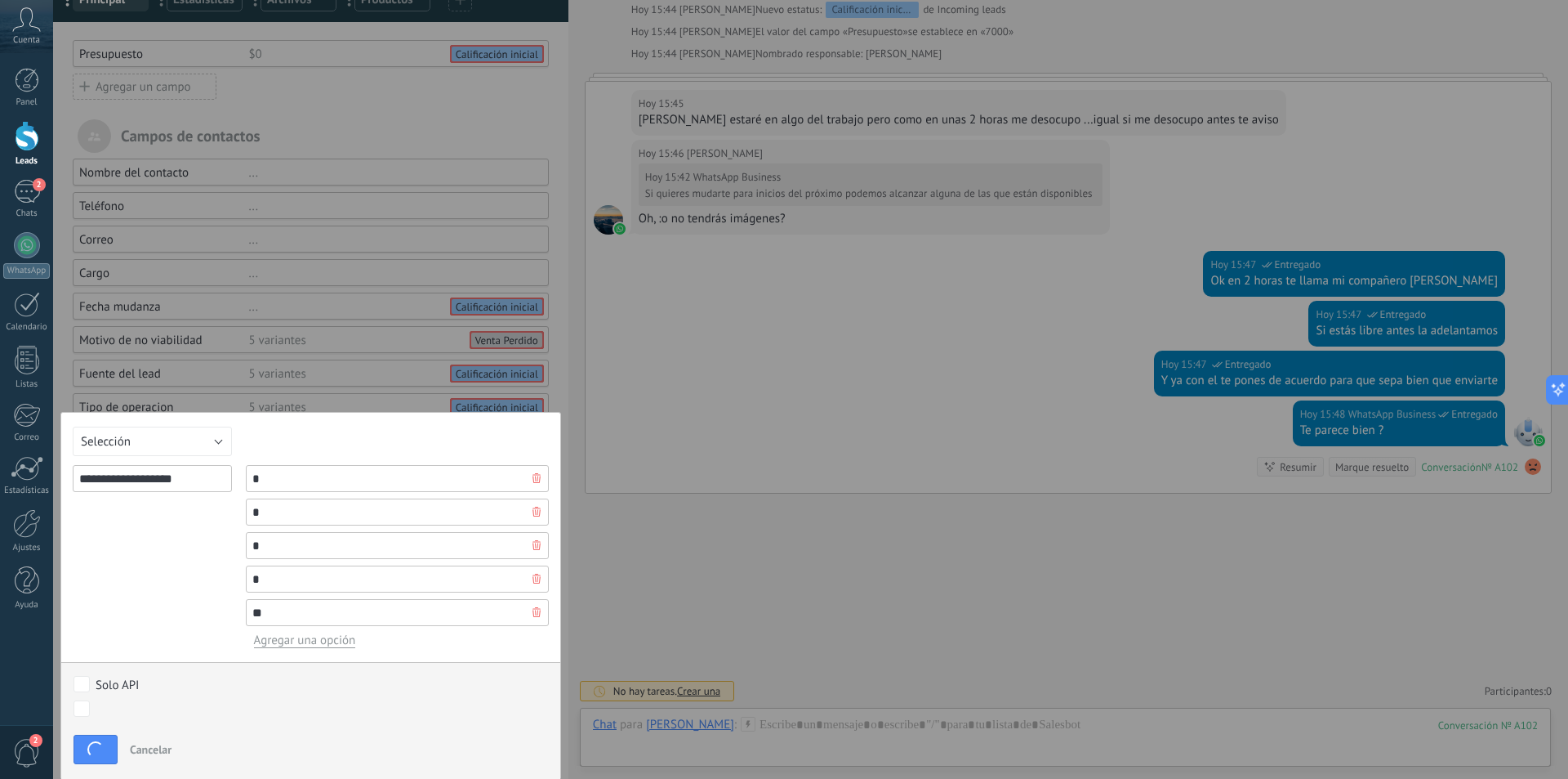
scroll to position [117, 0]
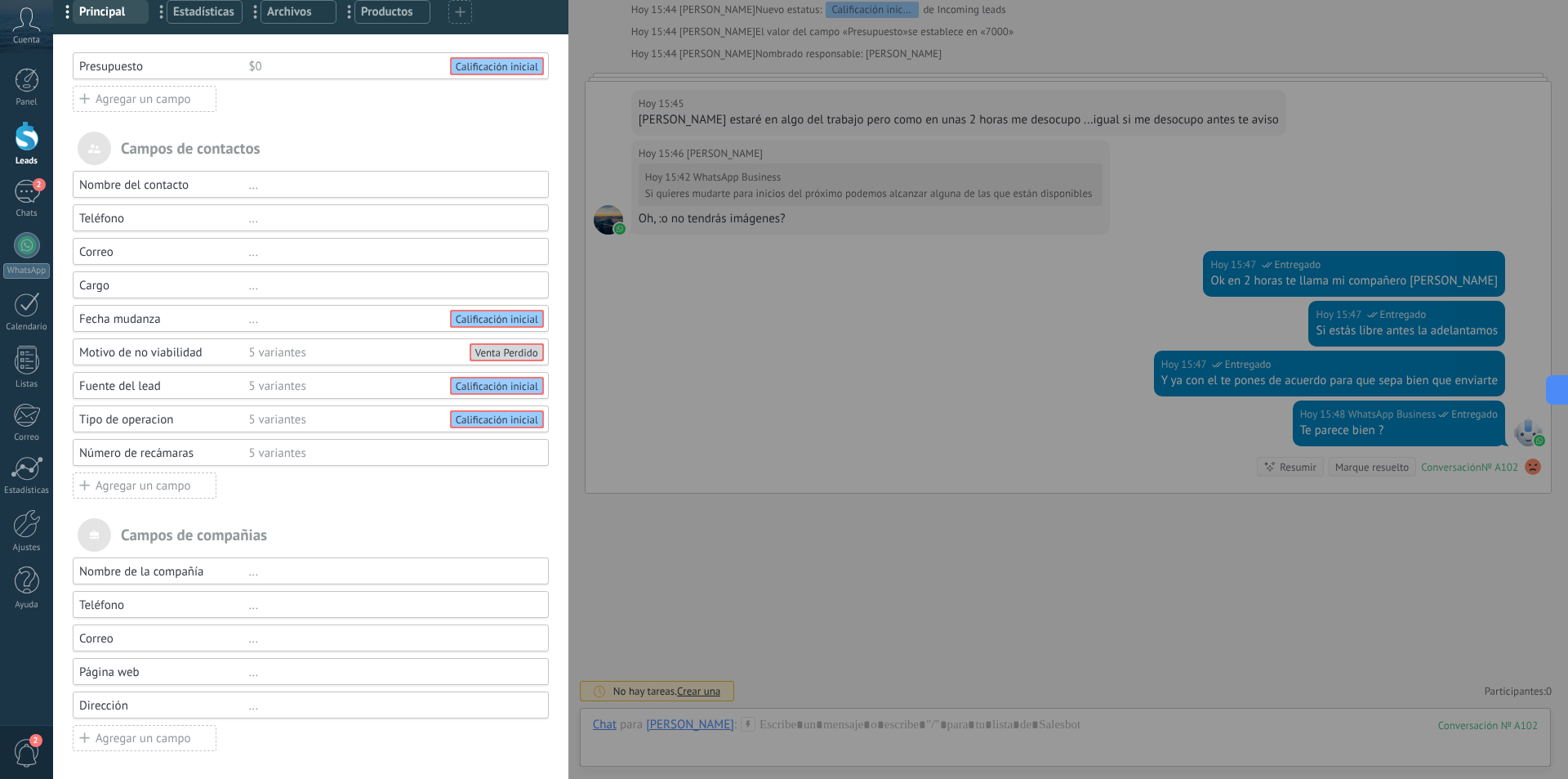
click at [165, 484] on div "Agregar un campo" at bounding box center [145, 486] width 144 height 26
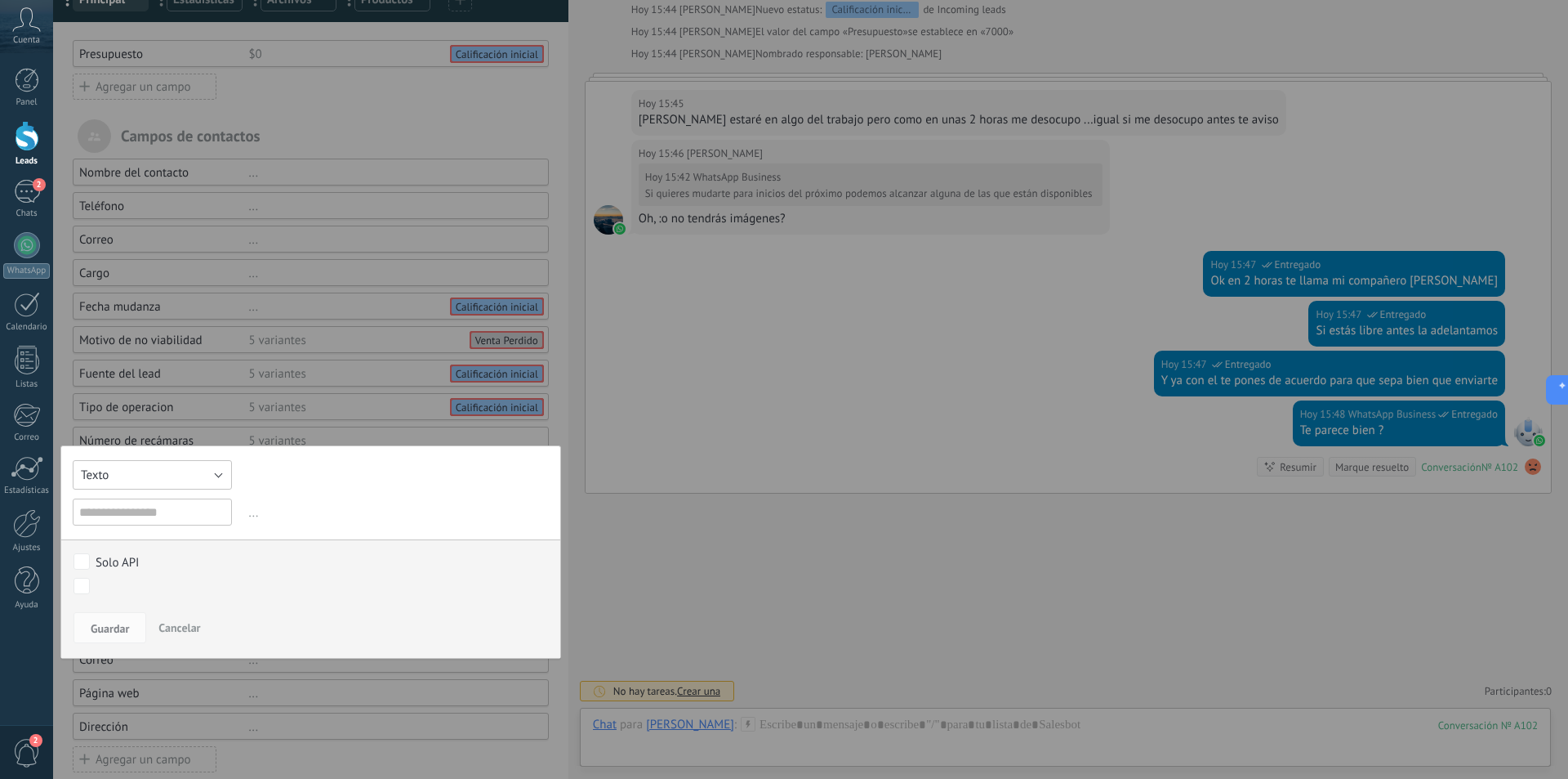
click at [173, 477] on button "Texto" at bounding box center [153, 474] width 159 height 29
click at [162, 555] on span "Selección" at bounding box center [145, 559] width 163 height 16
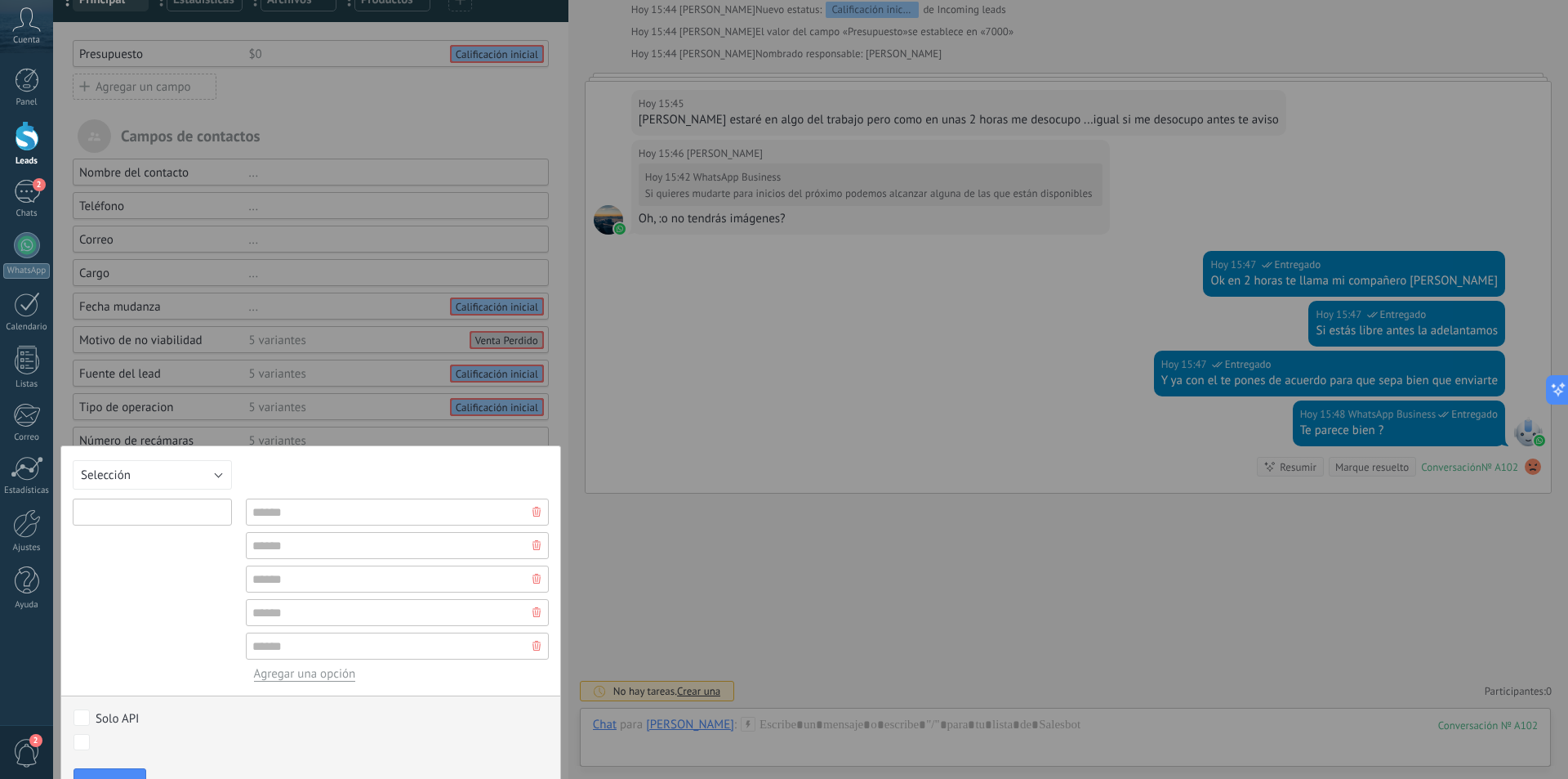
click at [163, 514] on input "text" at bounding box center [153, 512] width 159 height 27
paste input "**********"
type input "**********"
click at [337, 513] on input "text" at bounding box center [398, 512] width 303 height 27
type input "****"
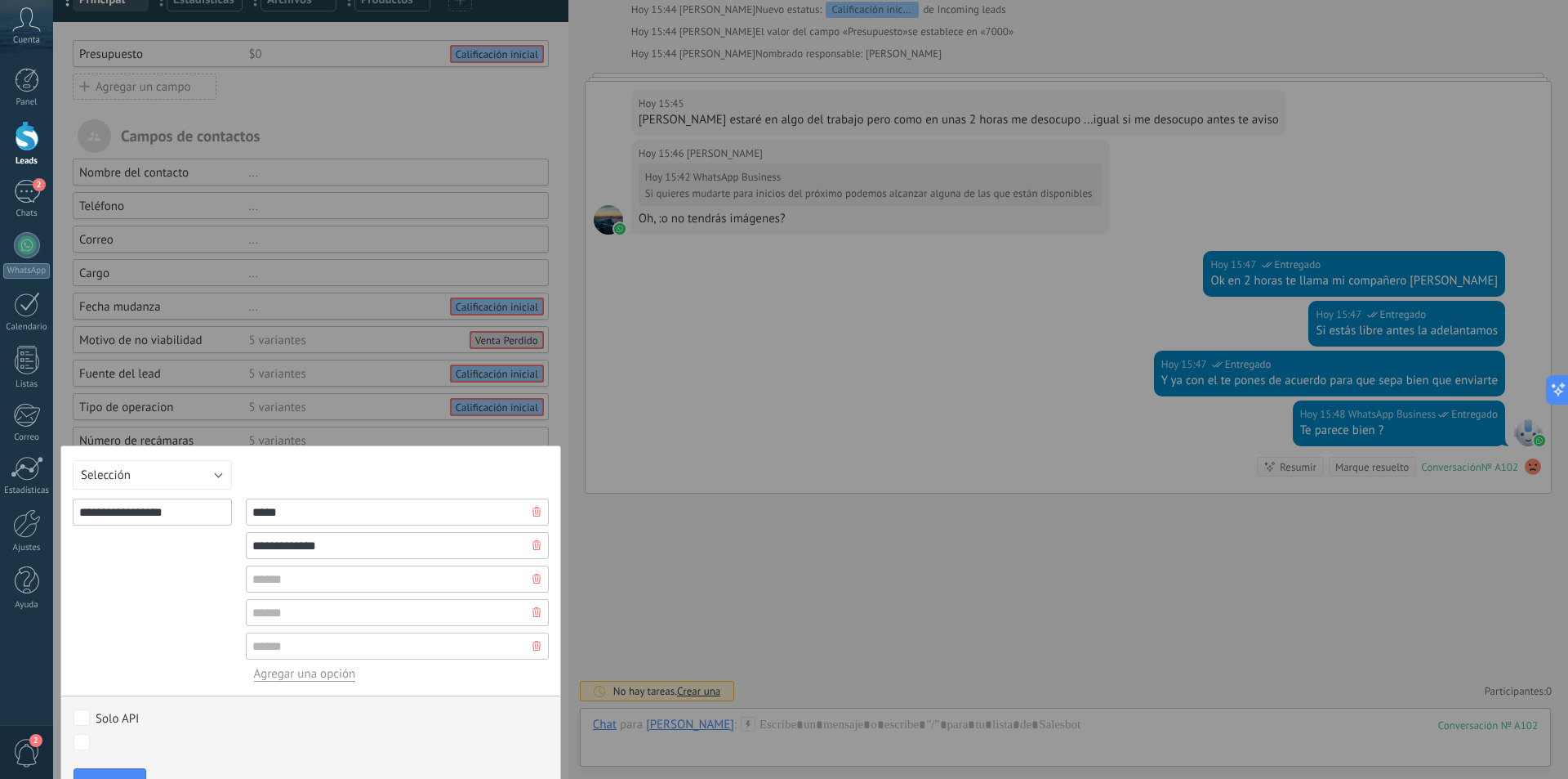
type input "**********"
type input "*"
type input "*******"
type input "**********"
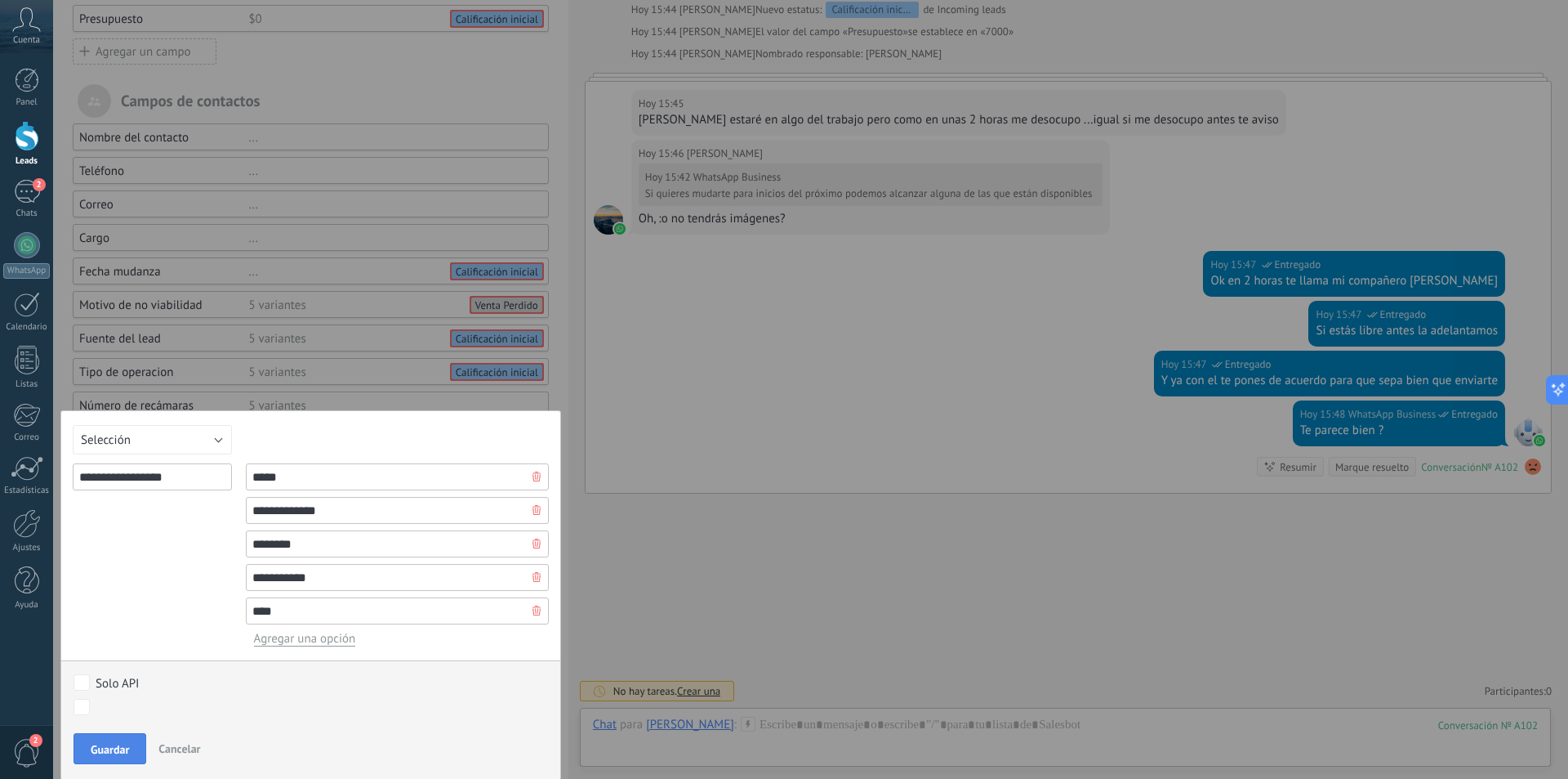
type input "****"
click at [96, 758] on button "Guardar" at bounding box center [110, 748] width 73 height 31
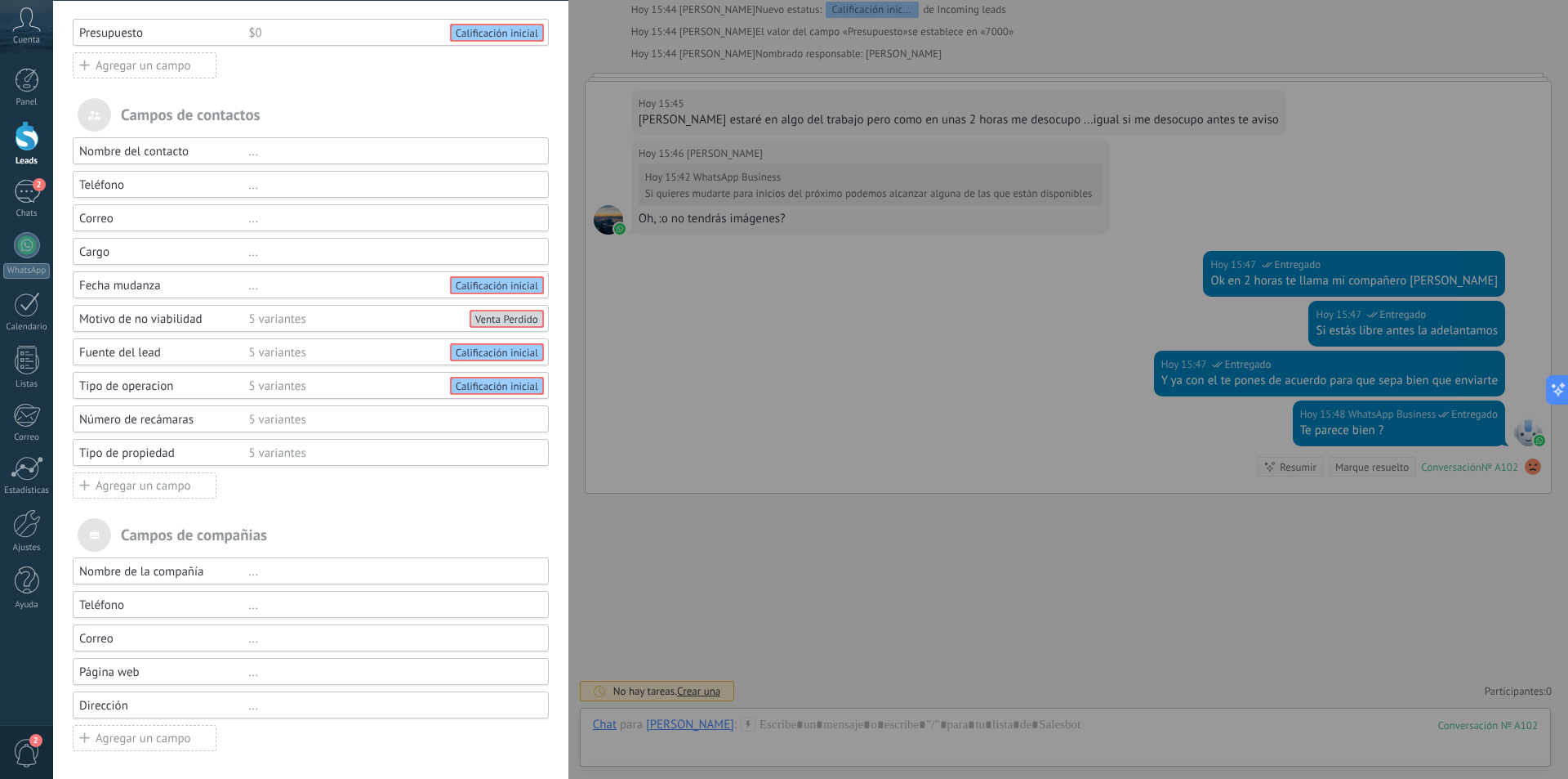
click at [159, 487] on div "Agregar un campo" at bounding box center [145, 486] width 144 height 26
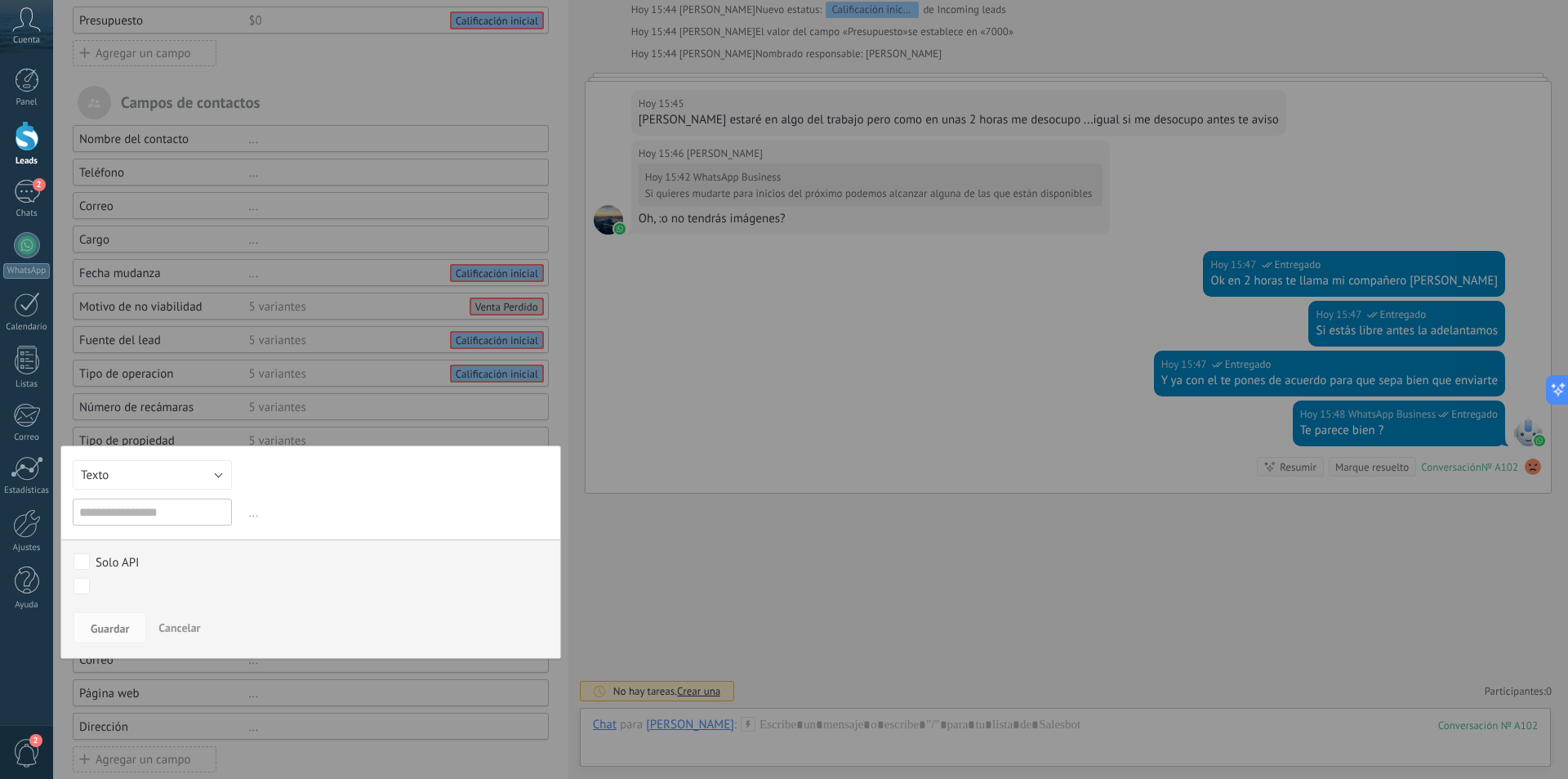
click at [138, 518] on input "text" at bounding box center [153, 512] width 159 height 27
type input "**********"
click at [172, 485] on button "Texto" at bounding box center [153, 474] width 159 height 29
click at [155, 555] on span "Selección" at bounding box center [145, 559] width 163 height 16
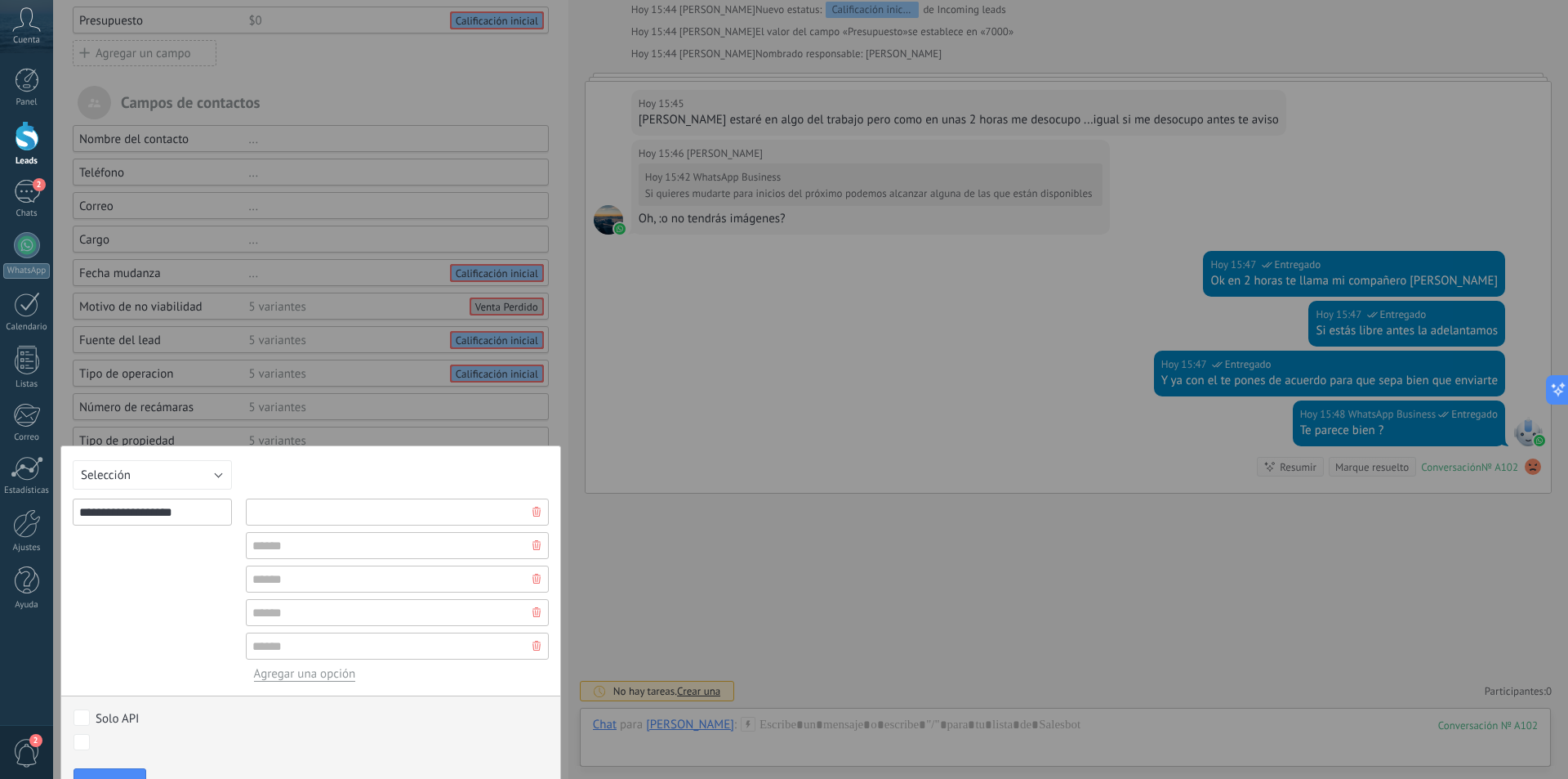
click at [321, 513] on input "text" at bounding box center [398, 512] width 303 height 27
type input "*****"
type input "***"
type input "********"
type input "*"
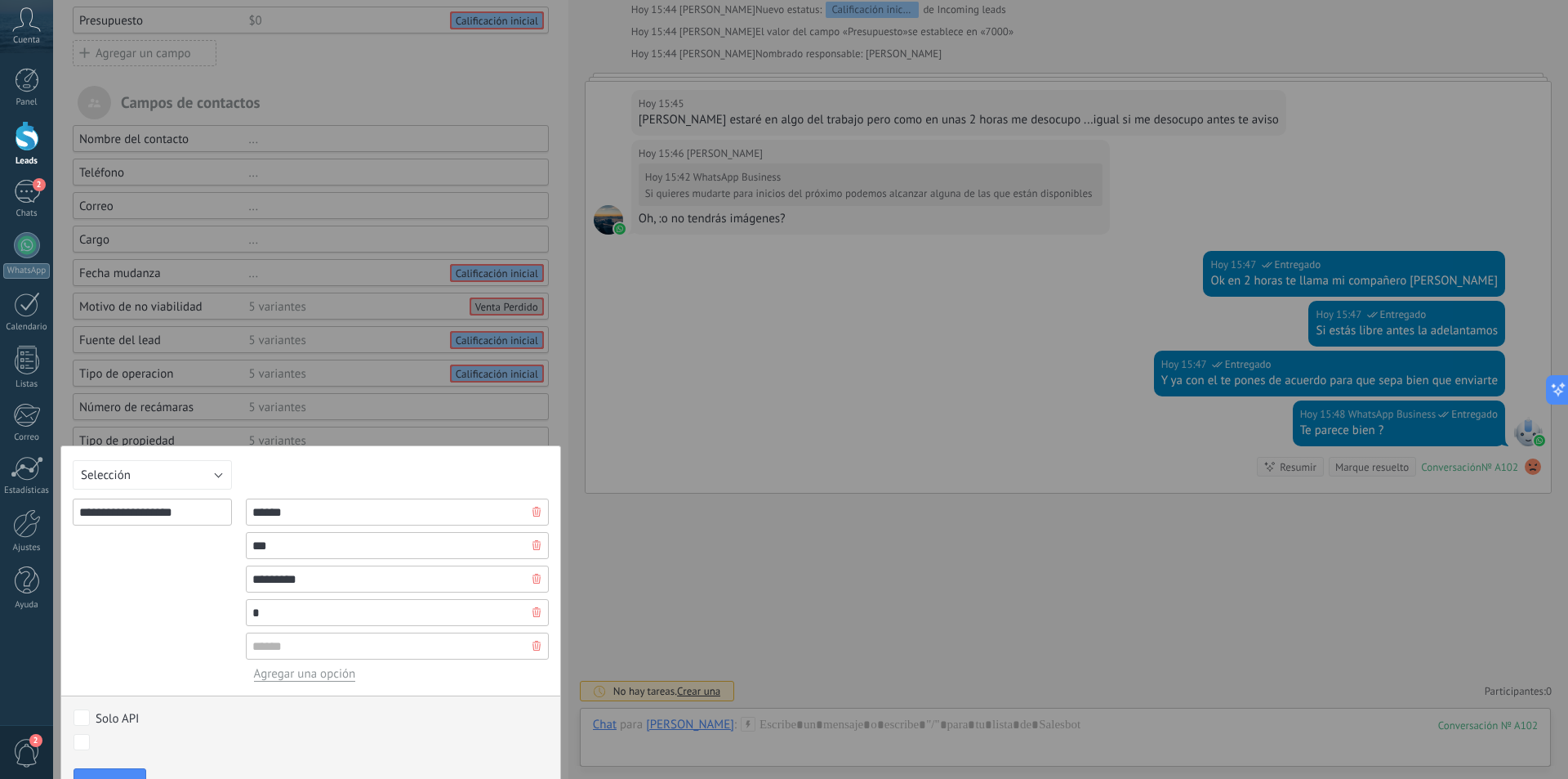
click at [298, 536] on input "***" at bounding box center [398, 545] width 303 height 27
type input "*"
type input "********"
type input "***"
type input "*******"
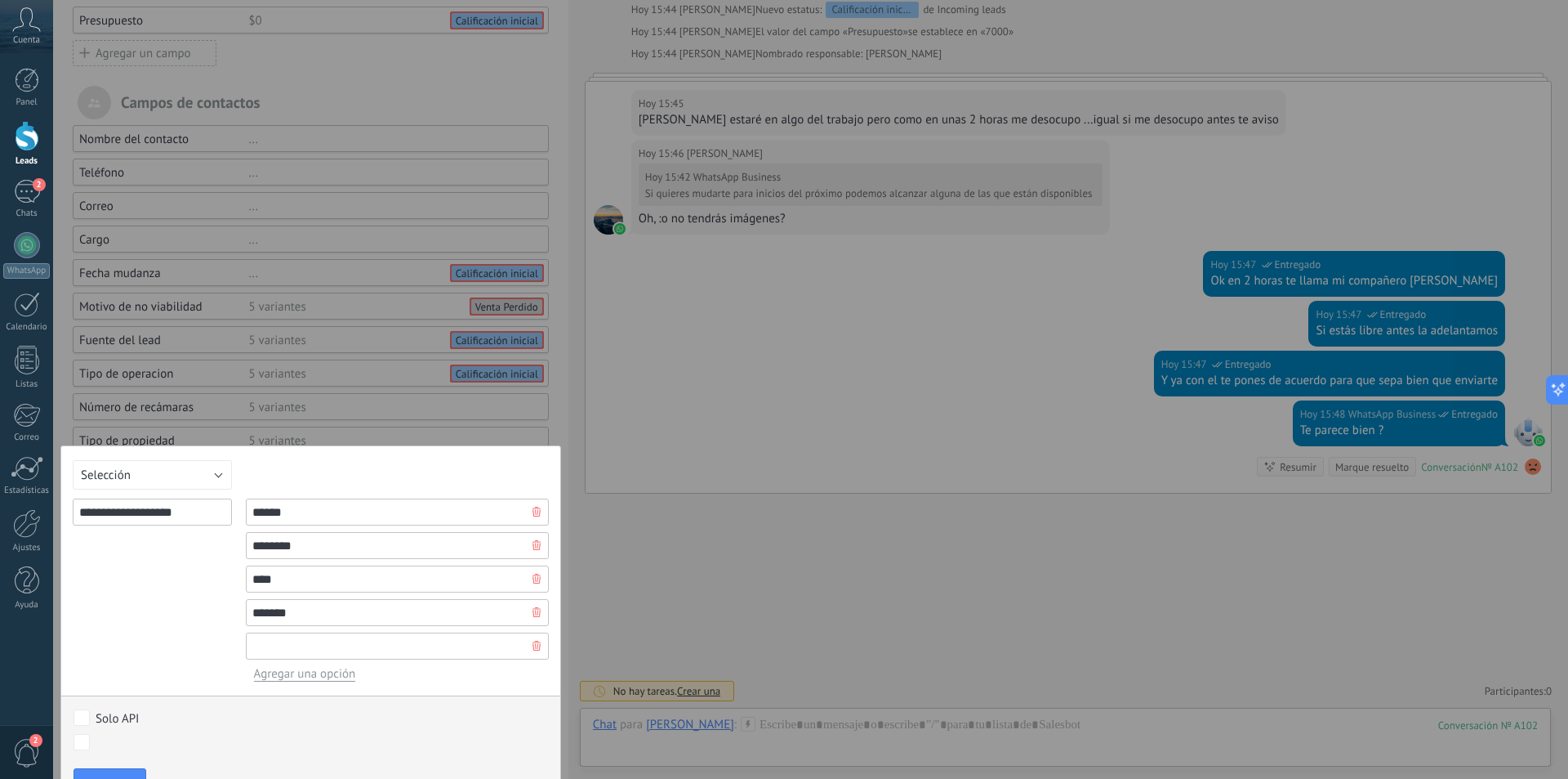
click at [307, 657] on input "text" at bounding box center [398, 645] width 303 height 27
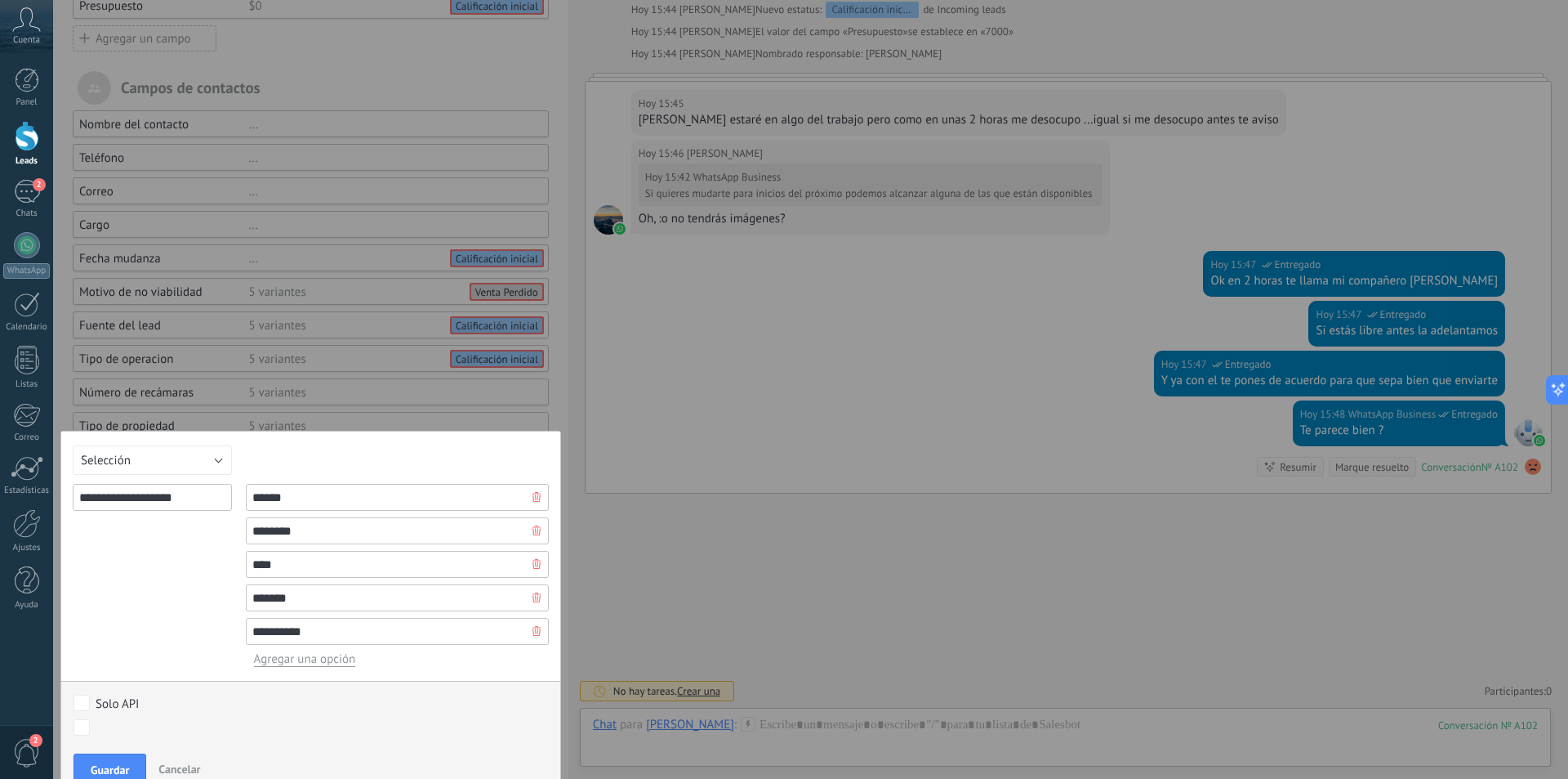
scroll to position [197, 0]
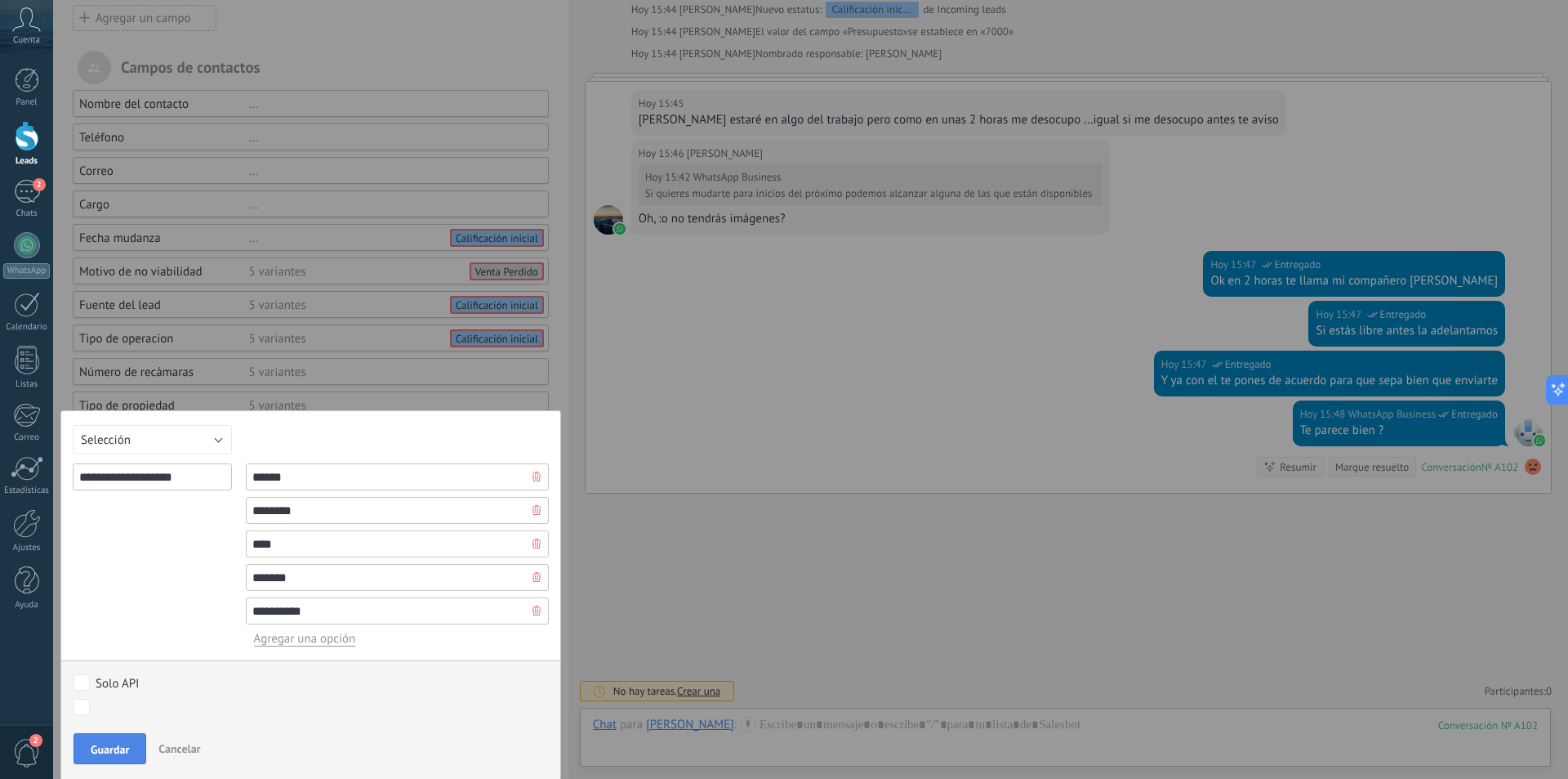
type input "**********"
click at [109, 753] on span "Guardar" at bounding box center [110, 749] width 39 height 11
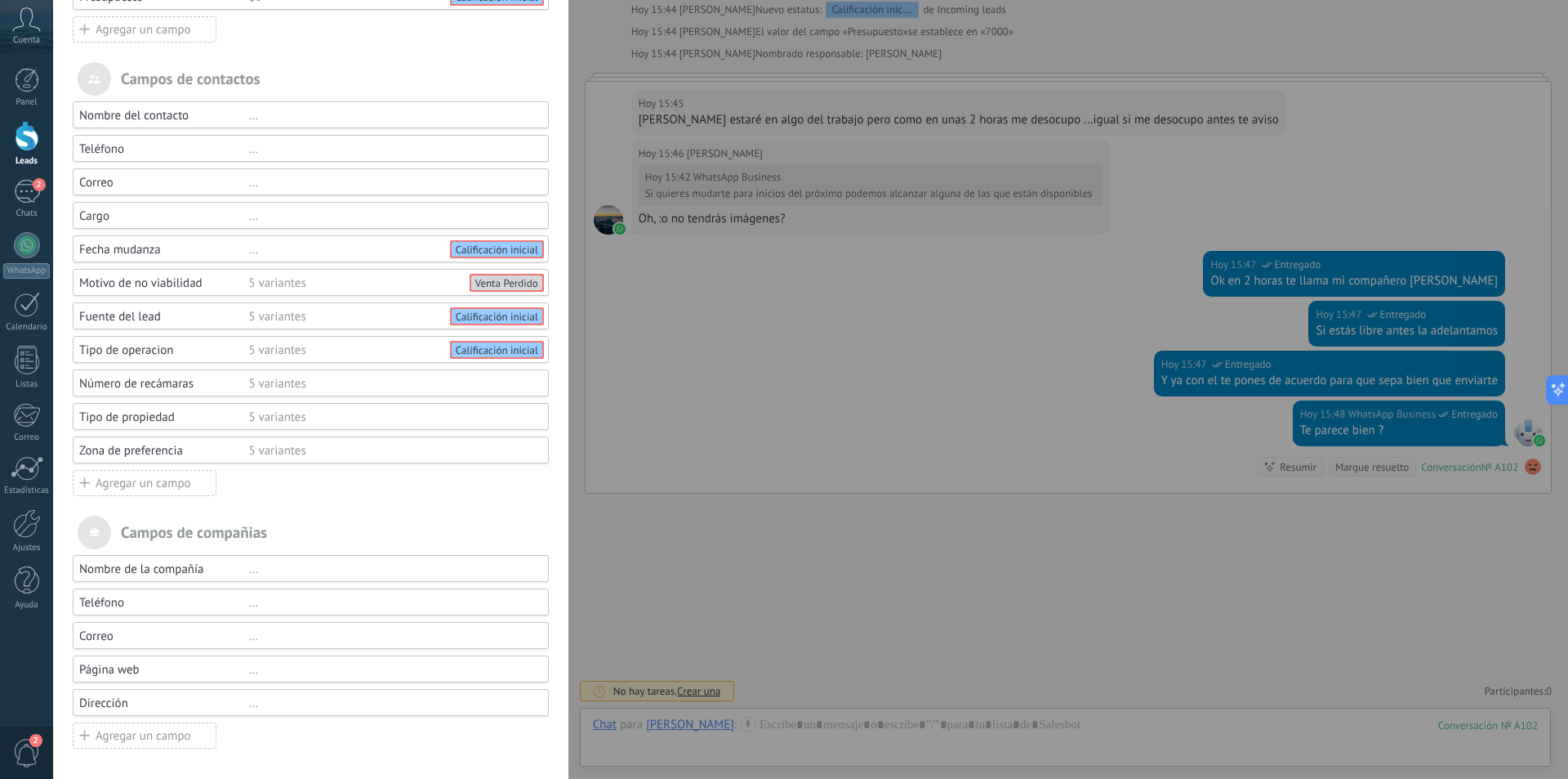
scroll to position [184, 0]
click at [142, 487] on div "Agregar un campo" at bounding box center [145, 486] width 144 height 26
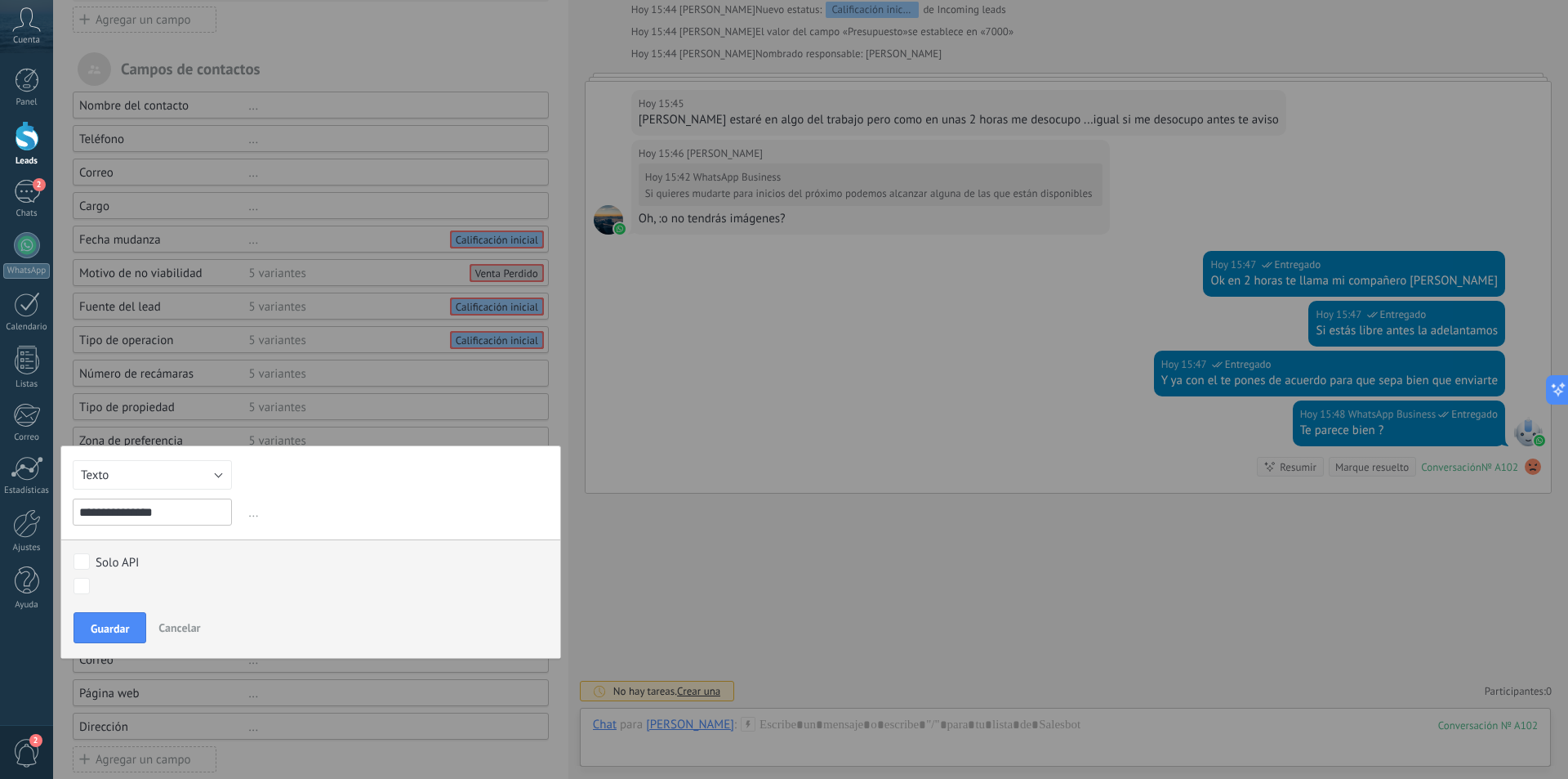
drag, startPoint x: 196, startPoint y: 517, endPoint x: 52, endPoint y: 500, distance: 145.0
click at [53, 501] on div "**********" at bounding box center [810, 389] width 1515 height 779
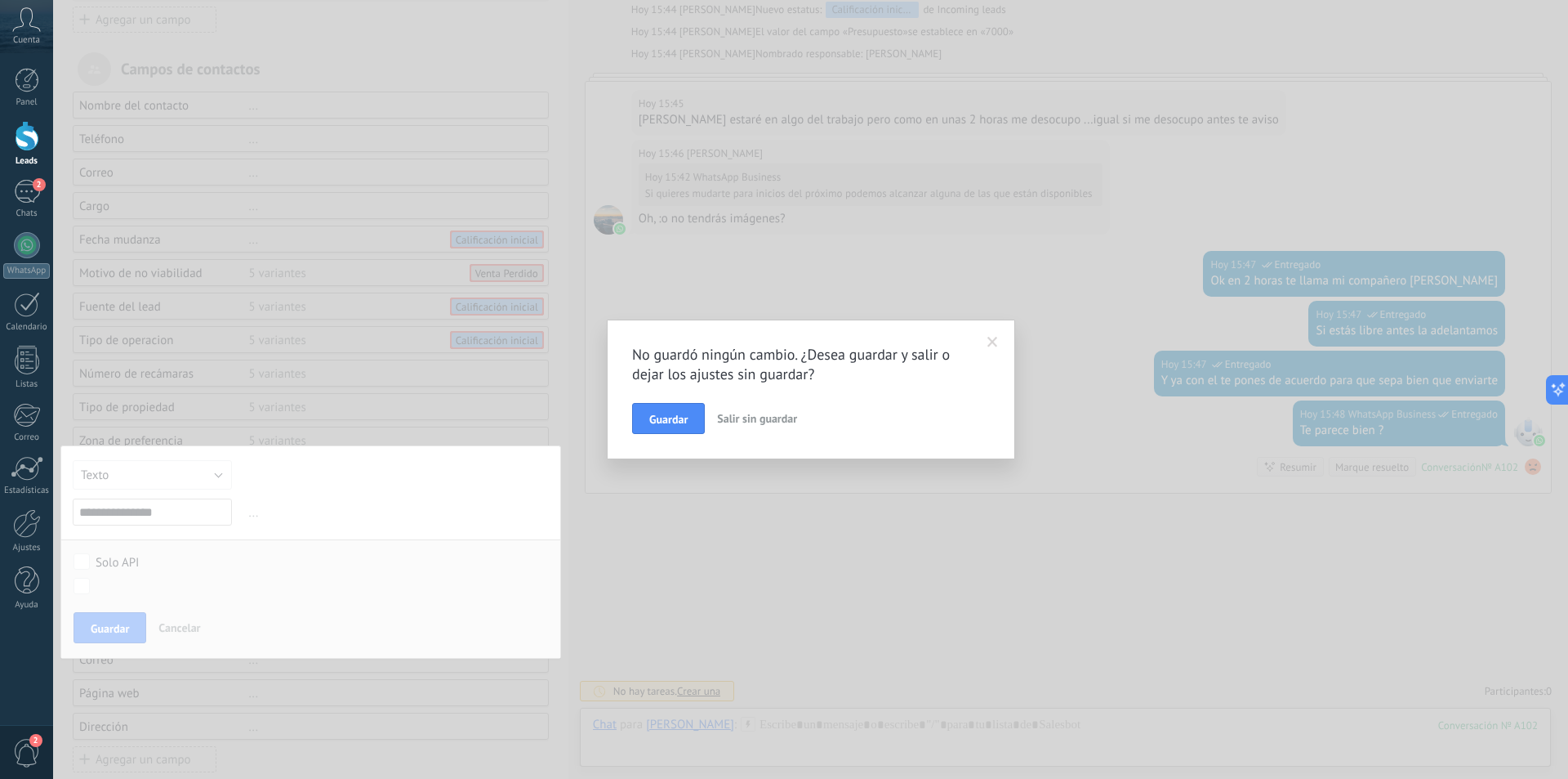
click at [102, 509] on div "No guardó ningún cambio. ¿Desea guardar y salir o dejar los ajustes sin guardar…" at bounding box center [810, 389] width 1515 height 779
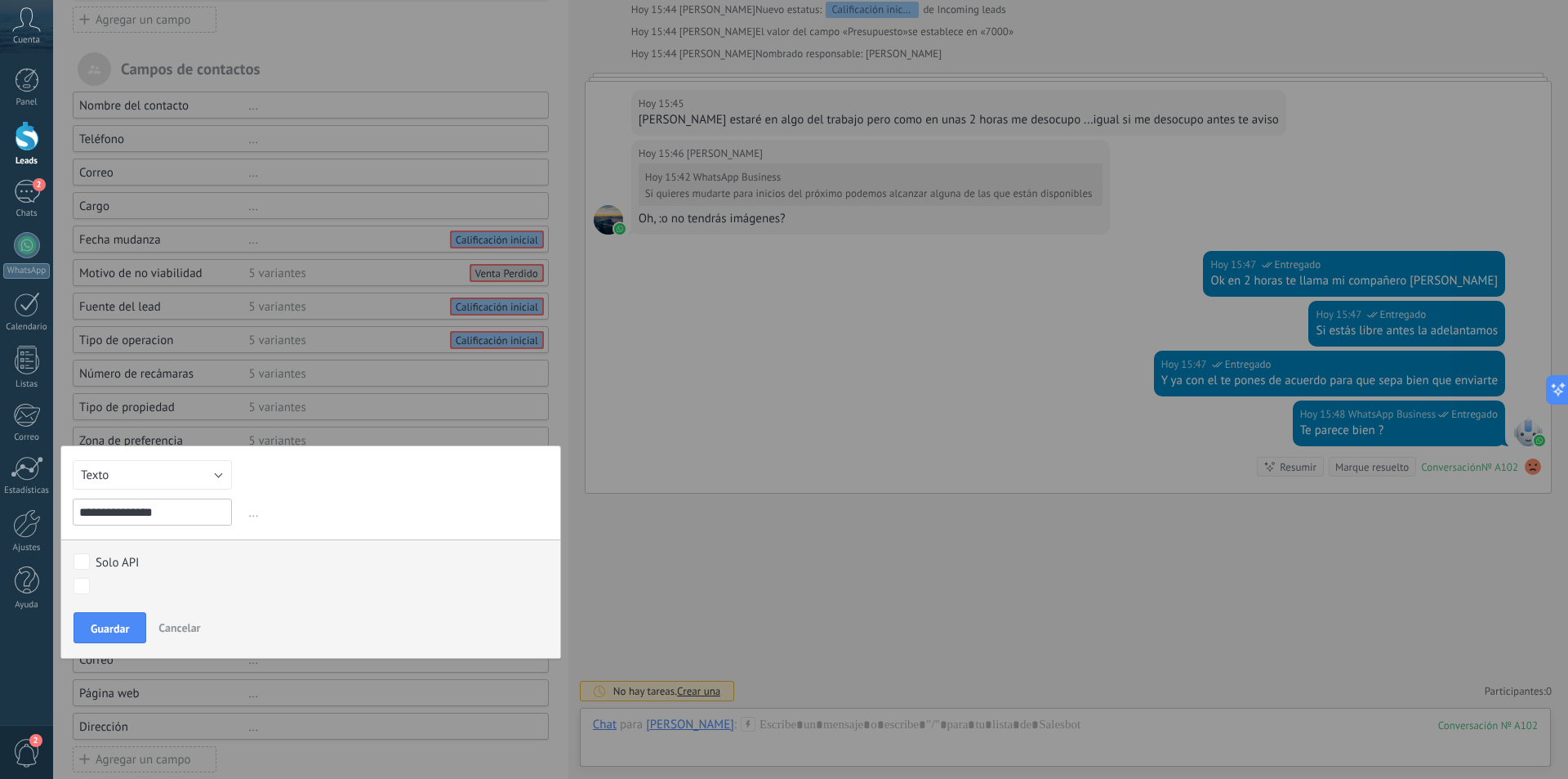
click at [115, 513] on input "**********" at bounding box center [153, 512] width 159 height 27
click at [175, 511] on input "**********" at bounding box center [153, 512] width 159 height 27
type input "**********"
click at [161, 486] on button "Texto" at bounding box center [153, 474] width 159 height 29
click at [157, 536] on span "Interruptor" at bounding box center [145, 531] width 163 height 16
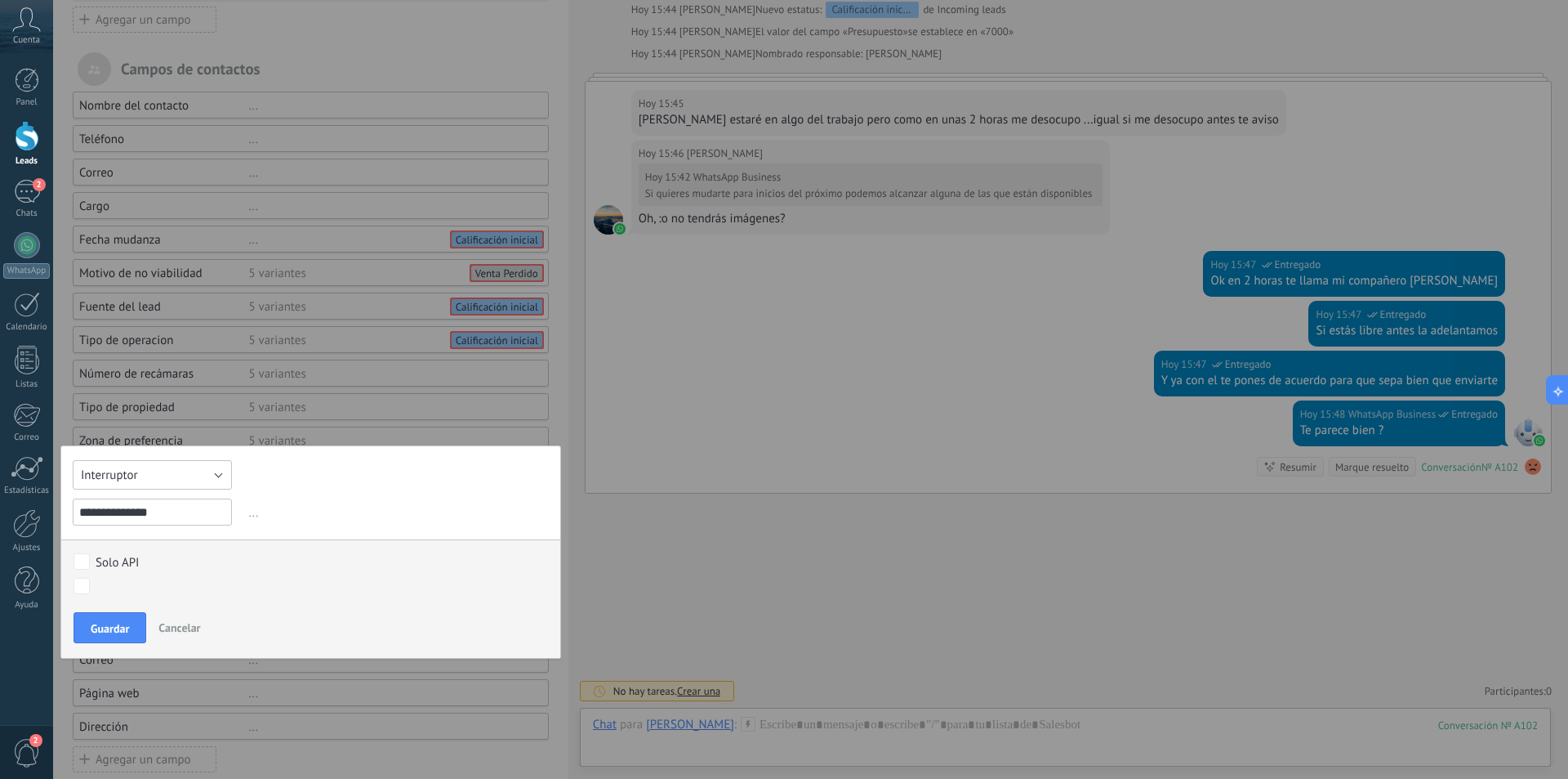
click at [214, 474] on button "Interruptor" at bounding box center [153, 474] width 159 height 29
click at [156, 555] on span "Selección" at bounding box center [145, 559] width 163 height 16
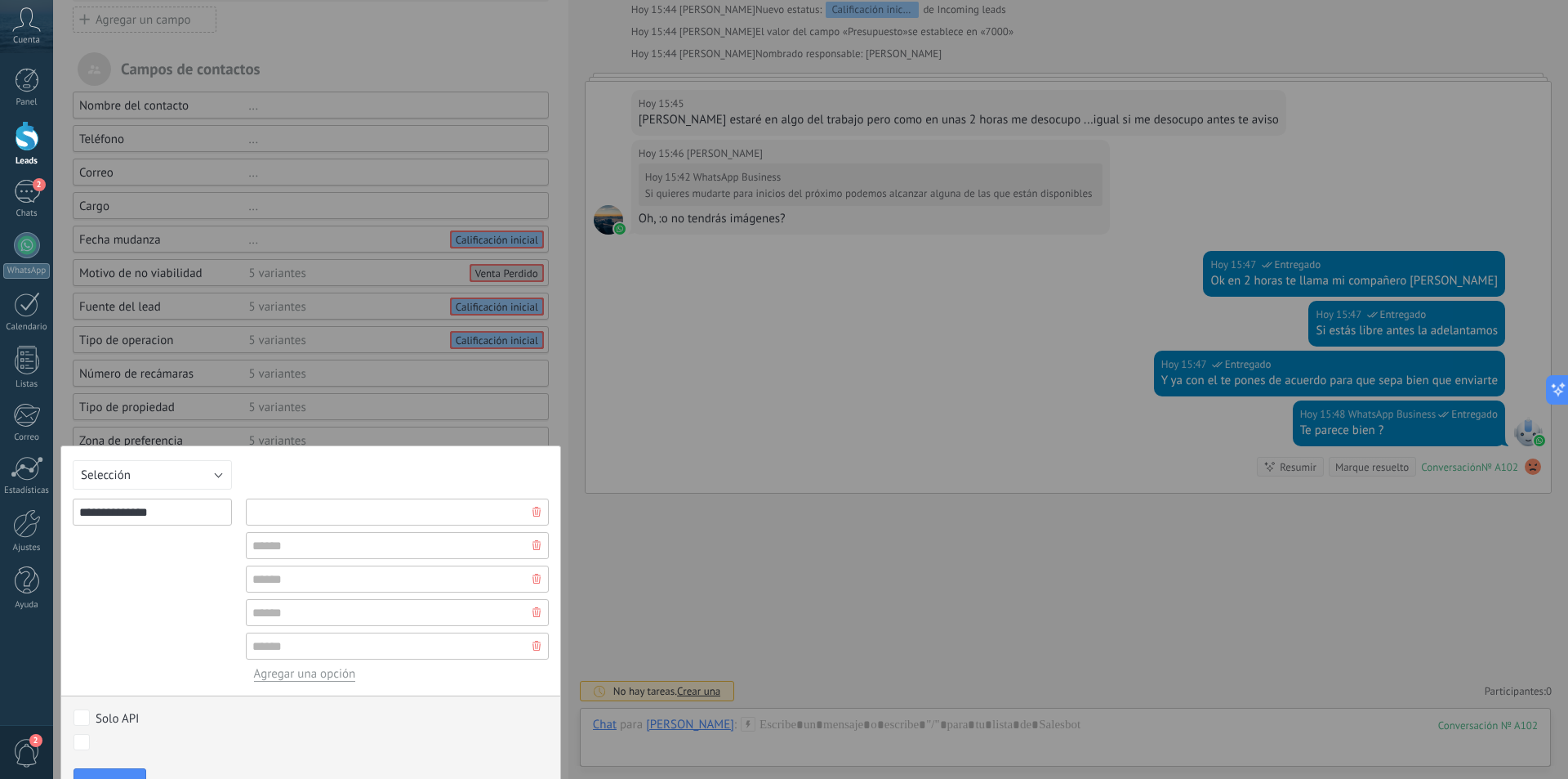
click at [301, 523] on input "text" at bounding box center [398, 512] width 303 height 27
type input "*"
type input "**"
click at [296, 549] on input "text" at bounding box center [398, 545] width 303 height 27
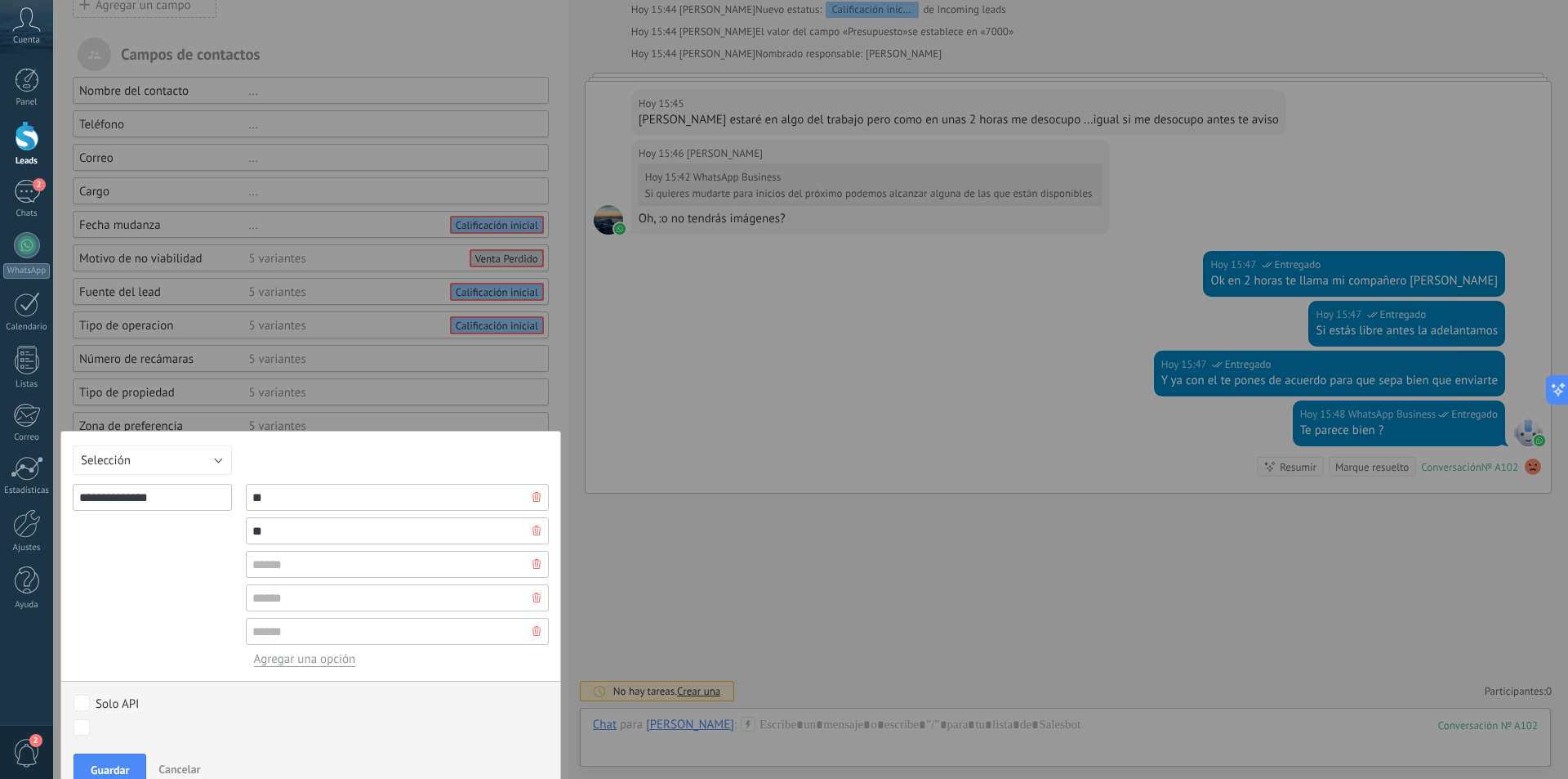
scroll to position [231, 0]
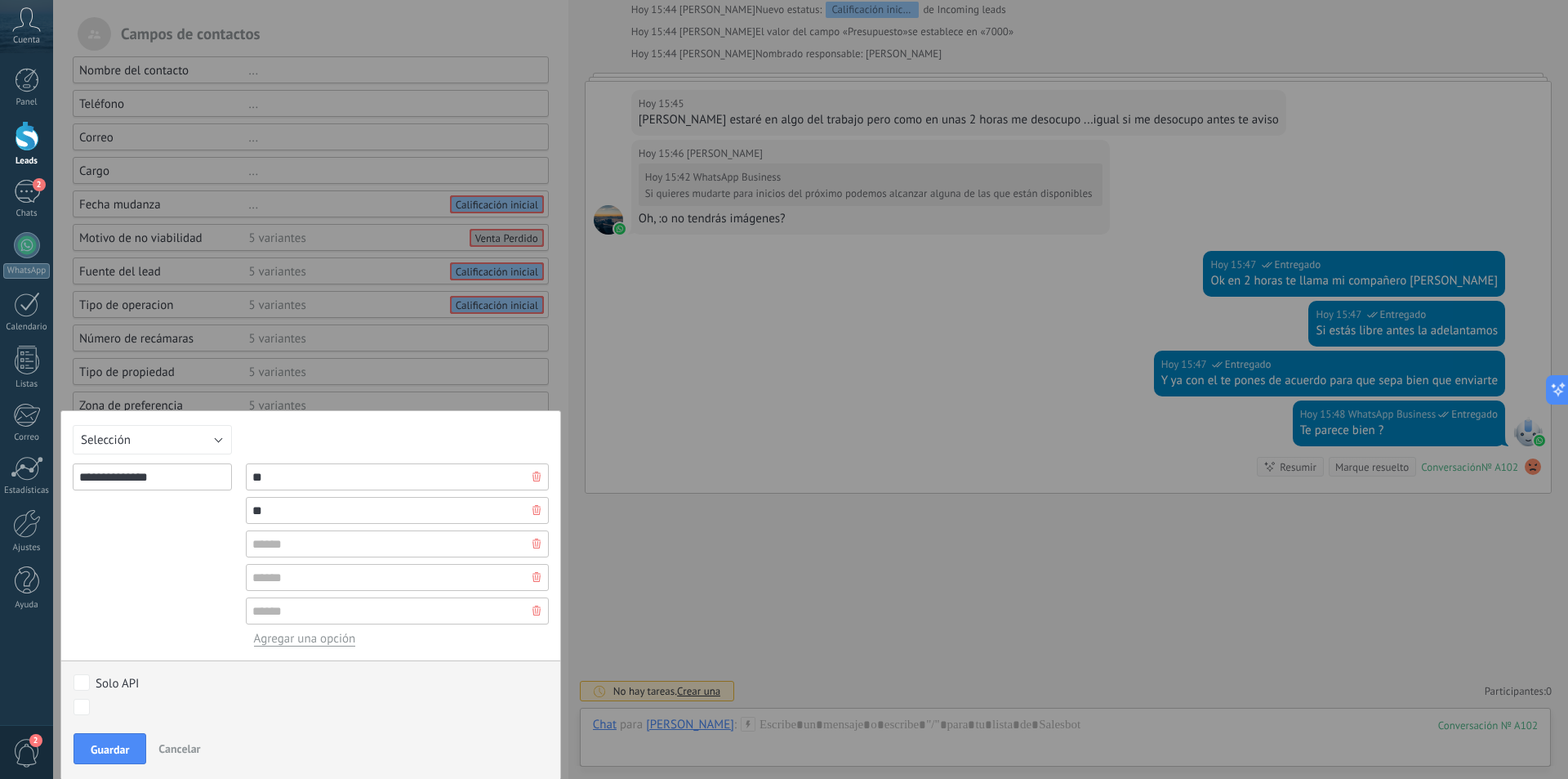
type input "**"
click at [271, 470] on input "**" at bounding box center [398, 477] width 303 height 27
type input "**"
click at [94, 754] on span "Guardar" at bounding box center [110, 749] width 39 height 11
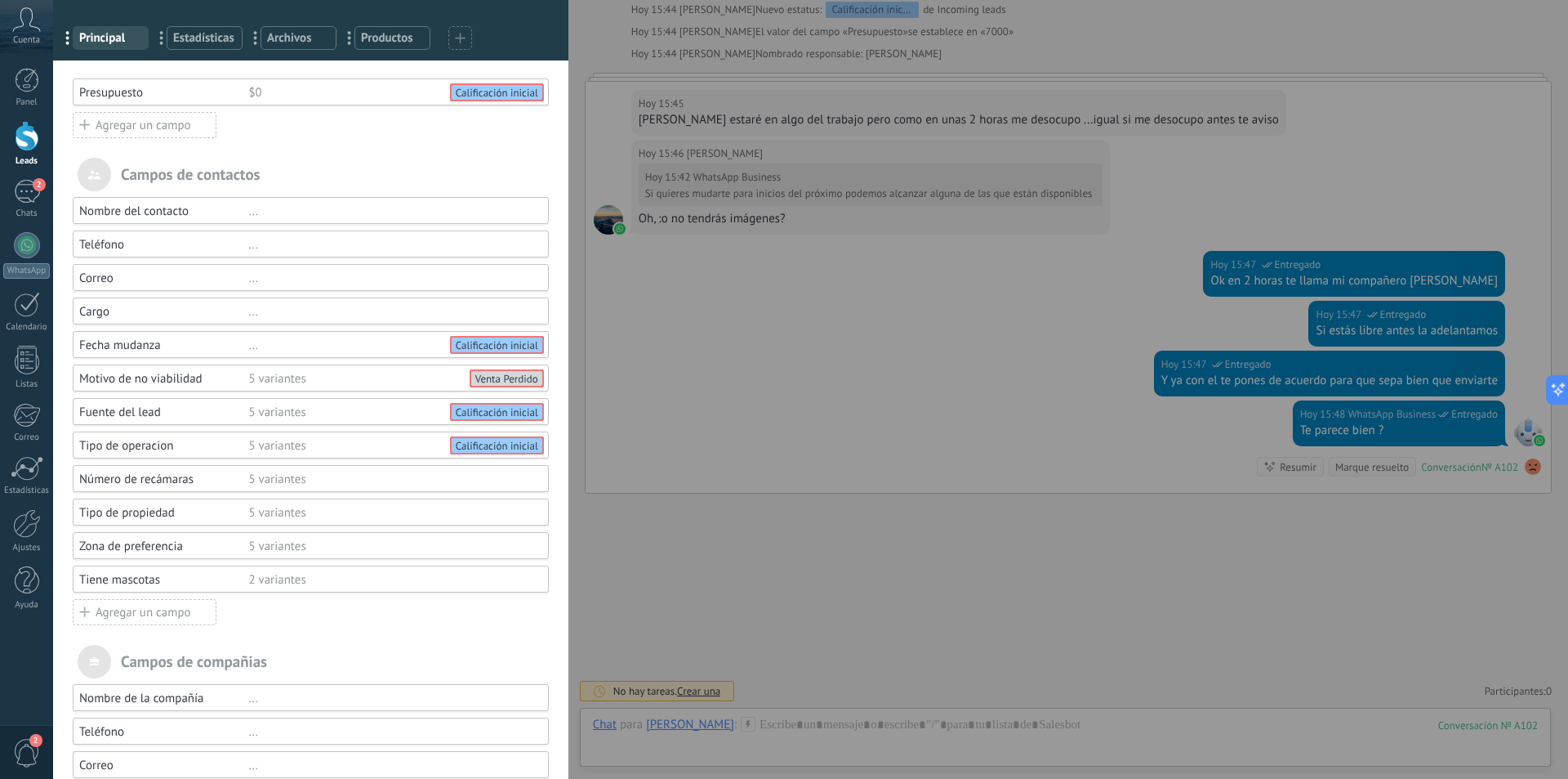
scroll to position [54, 0]
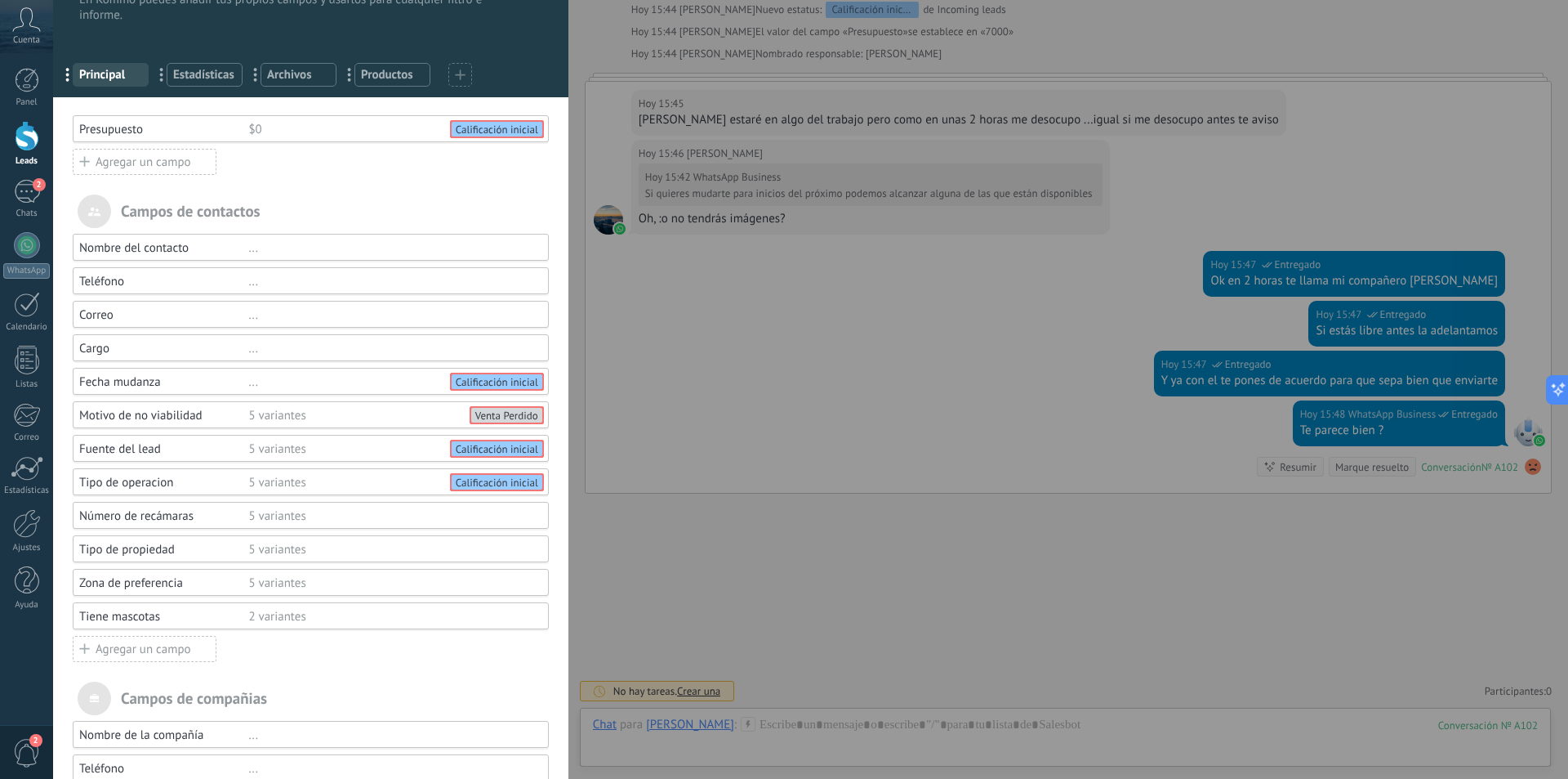
click at [495, 348] on div "..." at bounding box center [391, 349] width 285 height 16
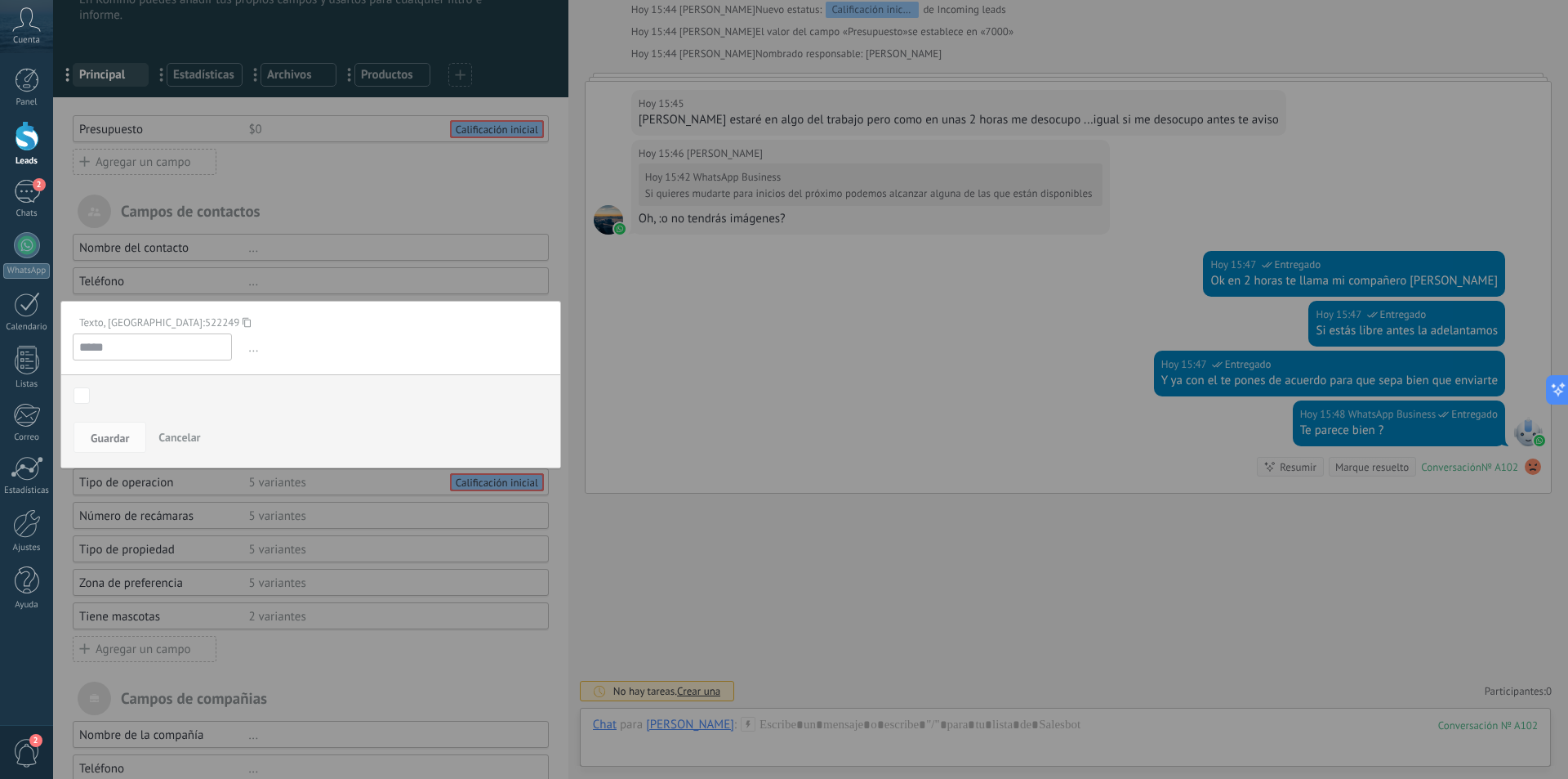
click at [299, 279] on div at bounding box center [310, 445] width 515 height 998
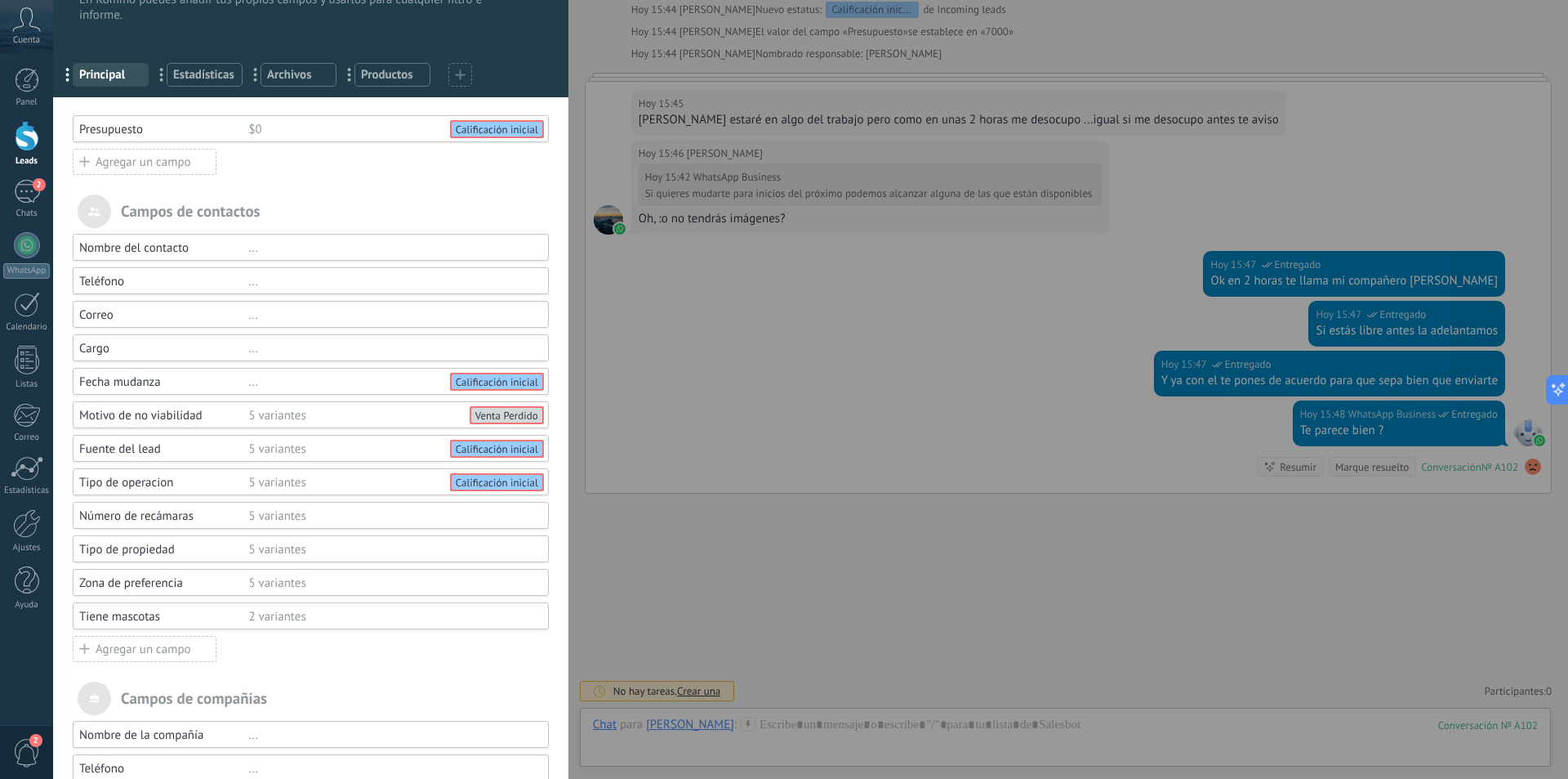
click at [317, 412] on div "5 variantes" at bounding box center [391, 416] width 285 height 16
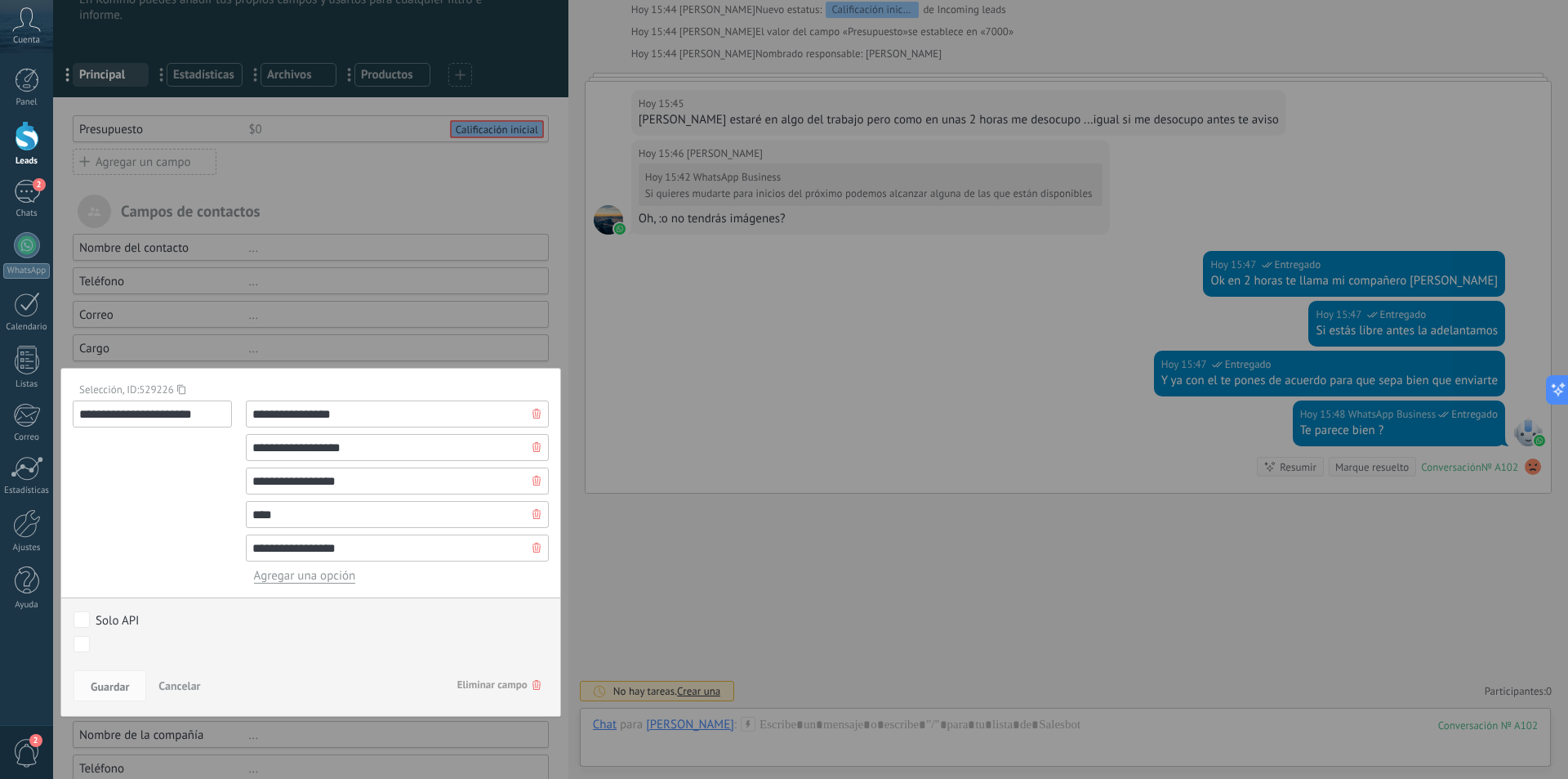
click at [405, 215] on div at bounding box center [310, 445] width 515 height 998
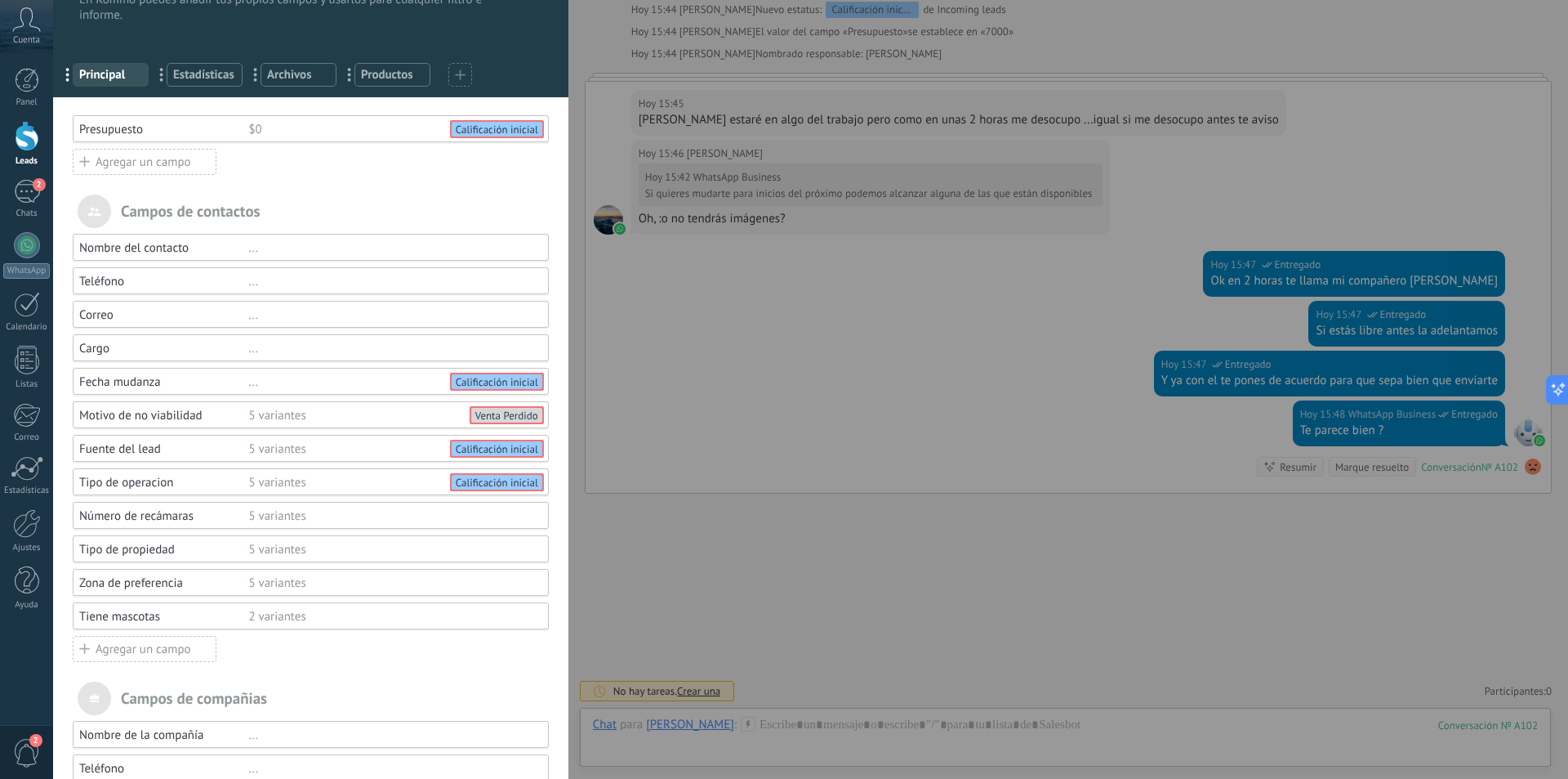
click at [289, 280] on div "..." at bounding box center [391, 281] width 285 height 16
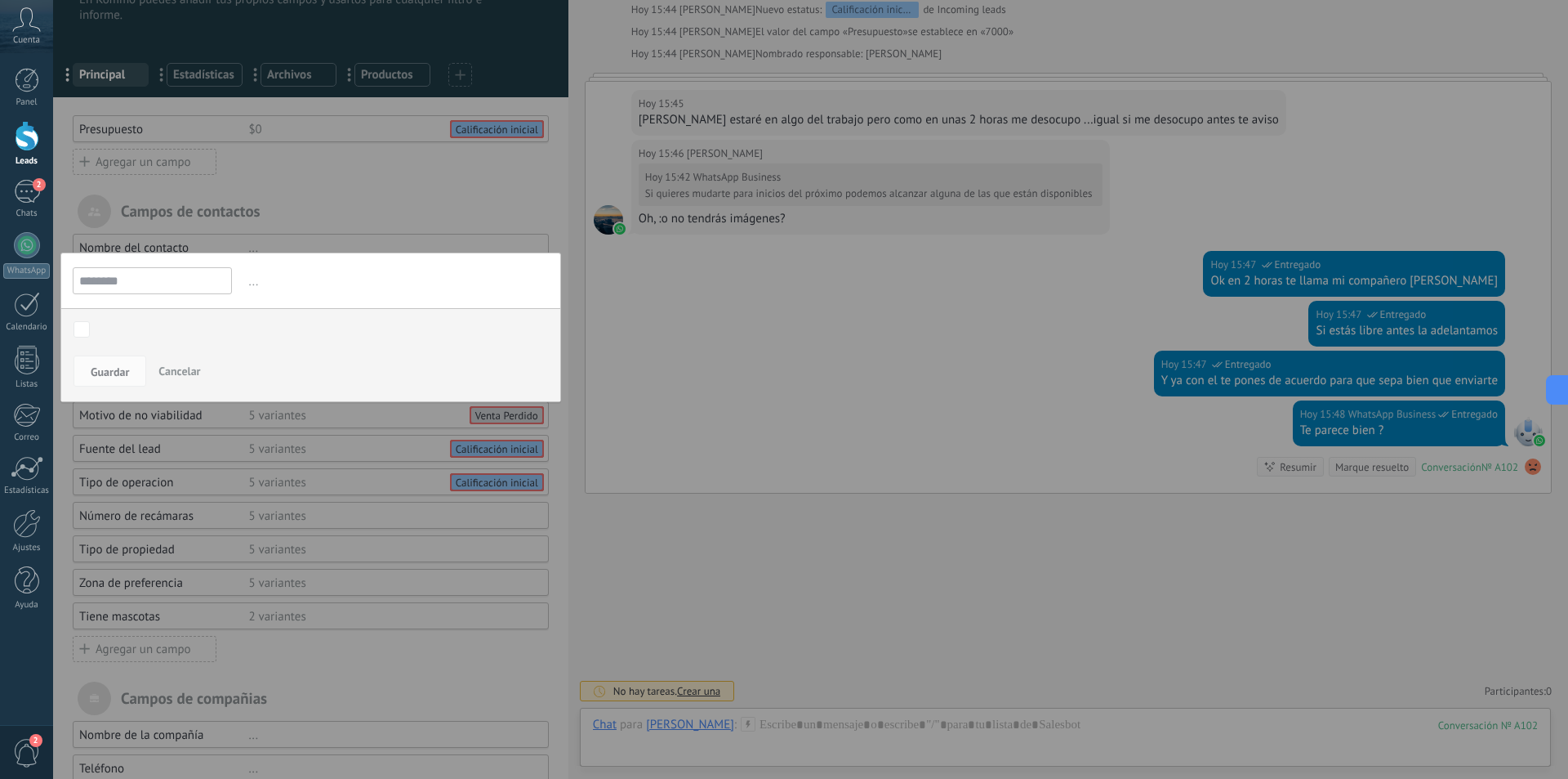
click at [357, 181] on div at bounding box center [310, 445] width 515 height 998
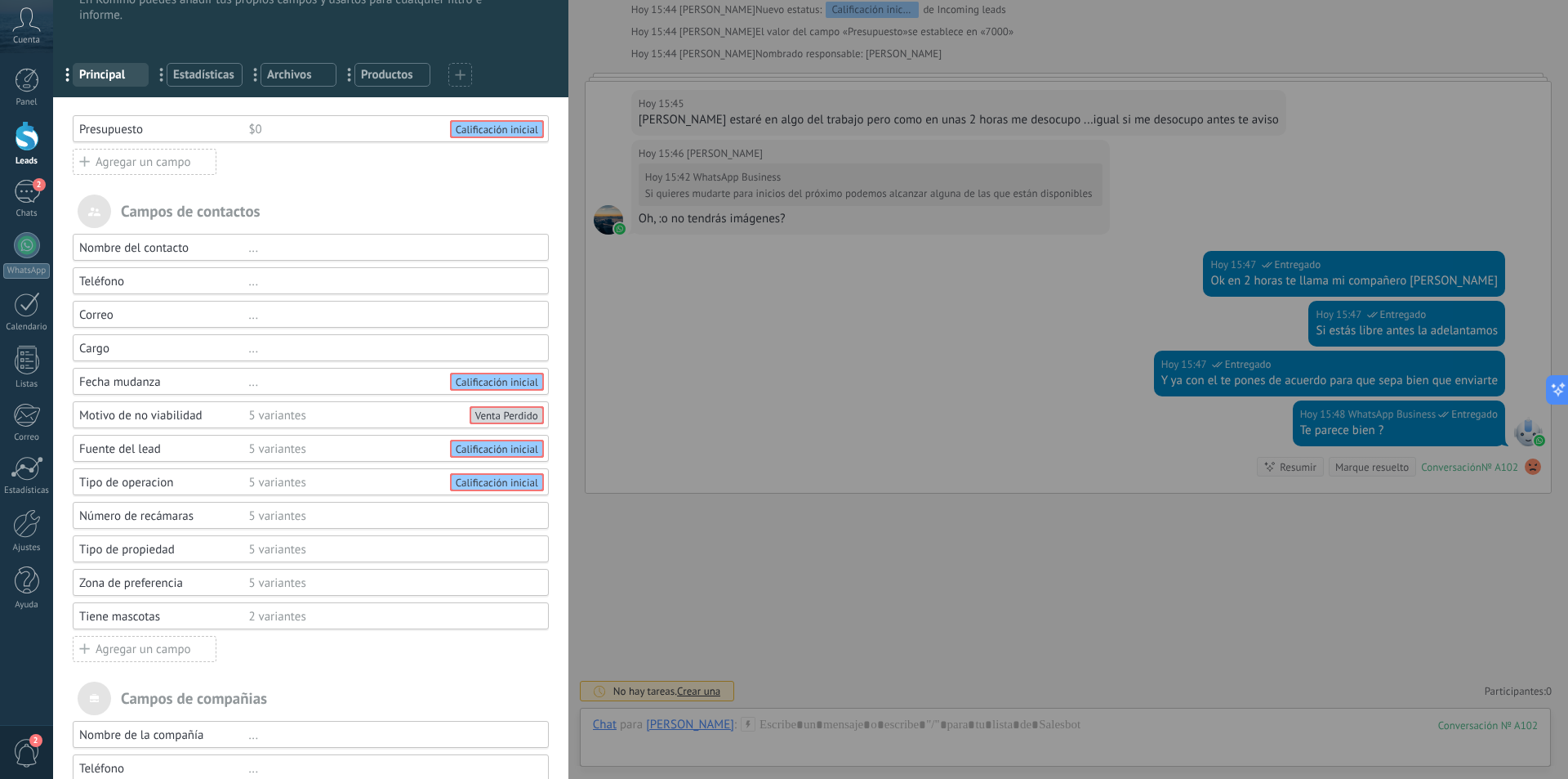
click at [726, 406] on div "Campos y grupos En Kommo puedes añadir tus propios campos y usarlos para cualqu…" at bounding box center [810, 389] width 1515 height 779
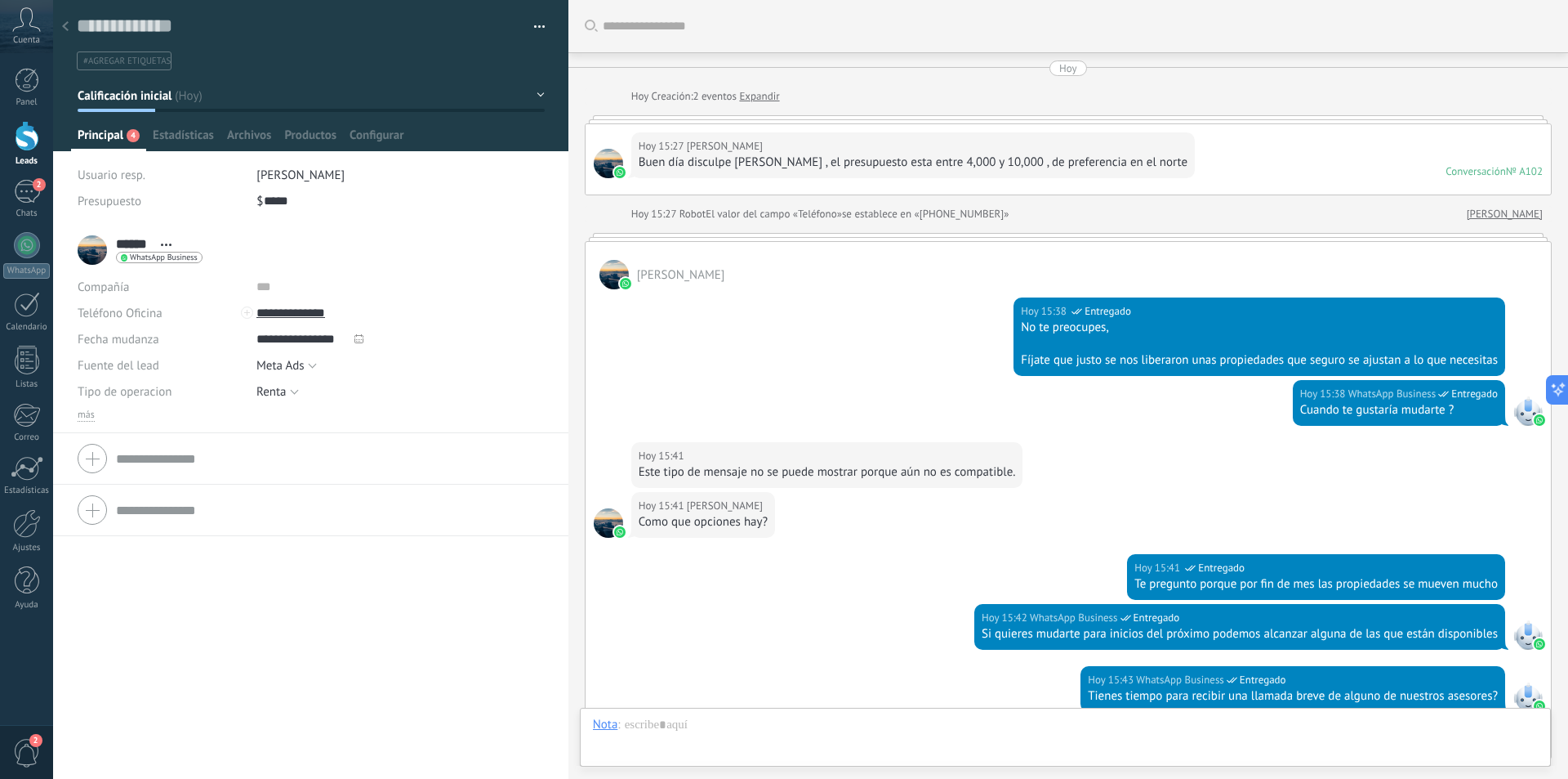
scroll to position [812, 0]
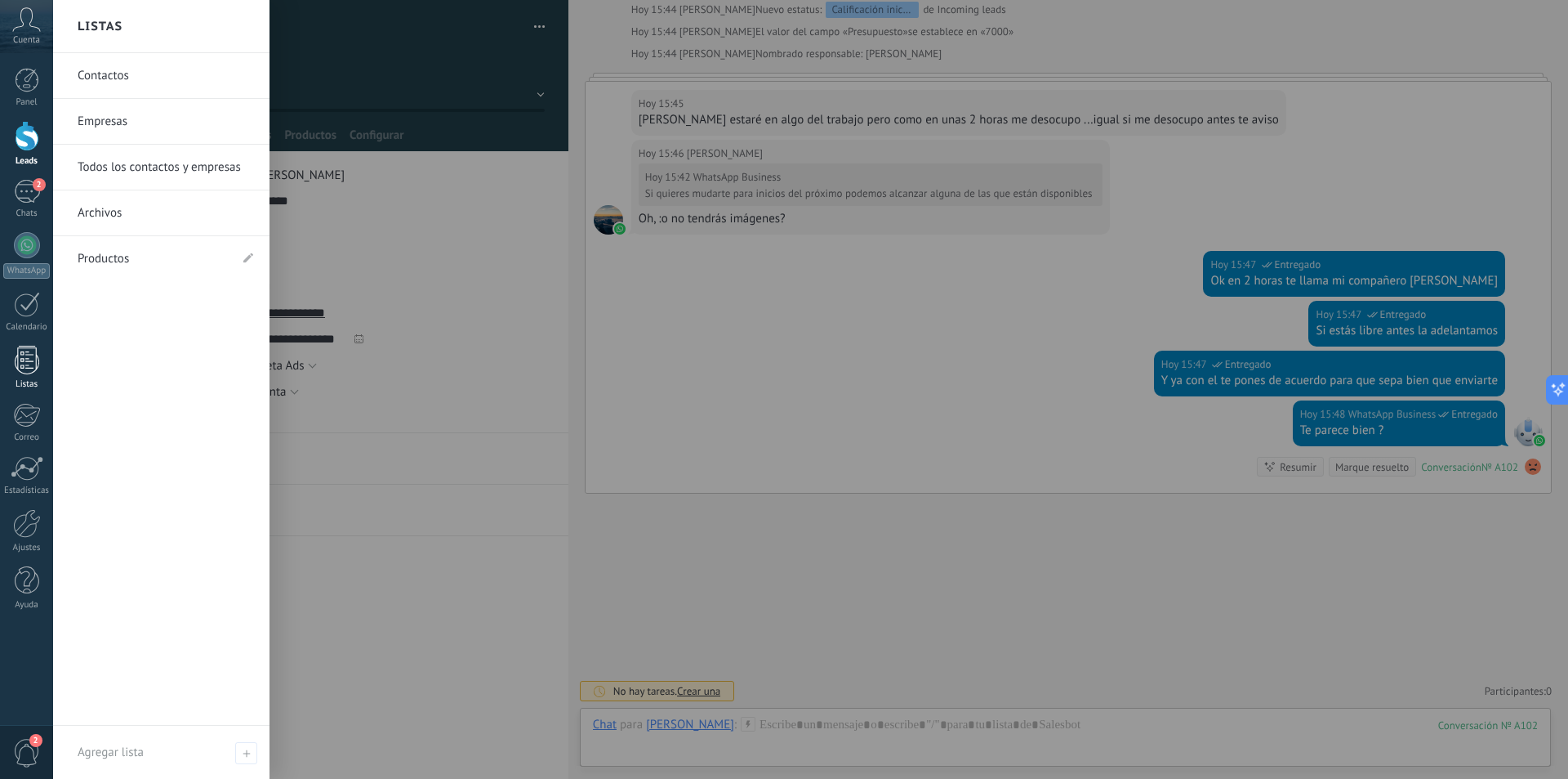
click at [34, 364] on div at bounding box center [27, 360] width 25 height 29
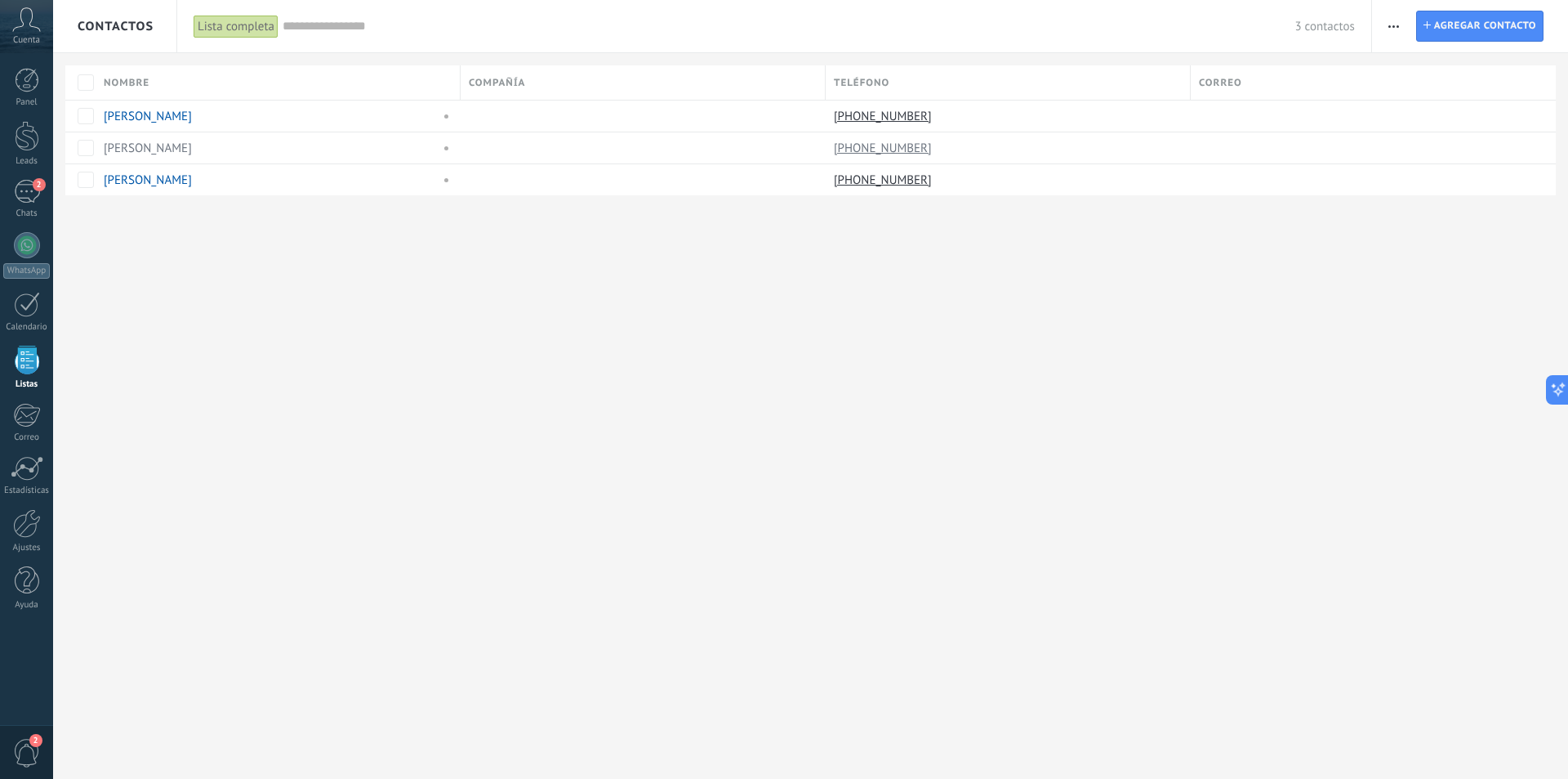
click at [927, 390] on div "Contactos Lista completa Aplicar 3 contactos Lista completa Contactos sin tarea…" at bounding box center [810, 389] width 1515 height 779
click at [1381, 28] on div "Imprimir Agregar una compañía Exportar Importar Ajustes de la lista Procesos em…" at bounding box center [1395, 27] width 28 height 32
click at [1390, 31] on span "button" at bounding box center [1394, 26] width 11 height 31
click at [1436, 201] on span "Ajustes de la lista" at bounding box center [1449, 199] width 93 height 33
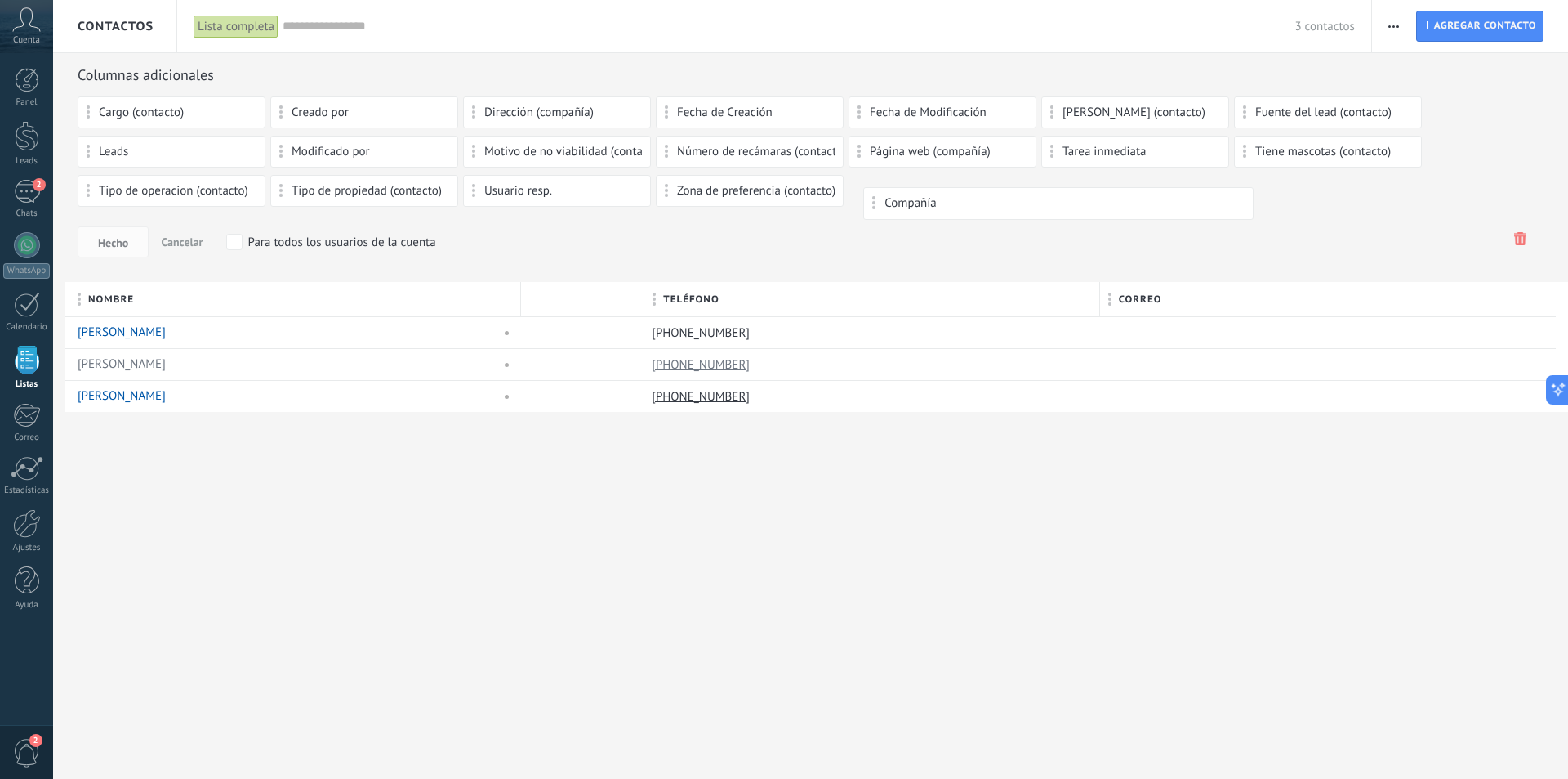
drag, startPoint x: 517, startPoint y: 303, endPoint x: 944, endPoint y: 203, distance: 438.6
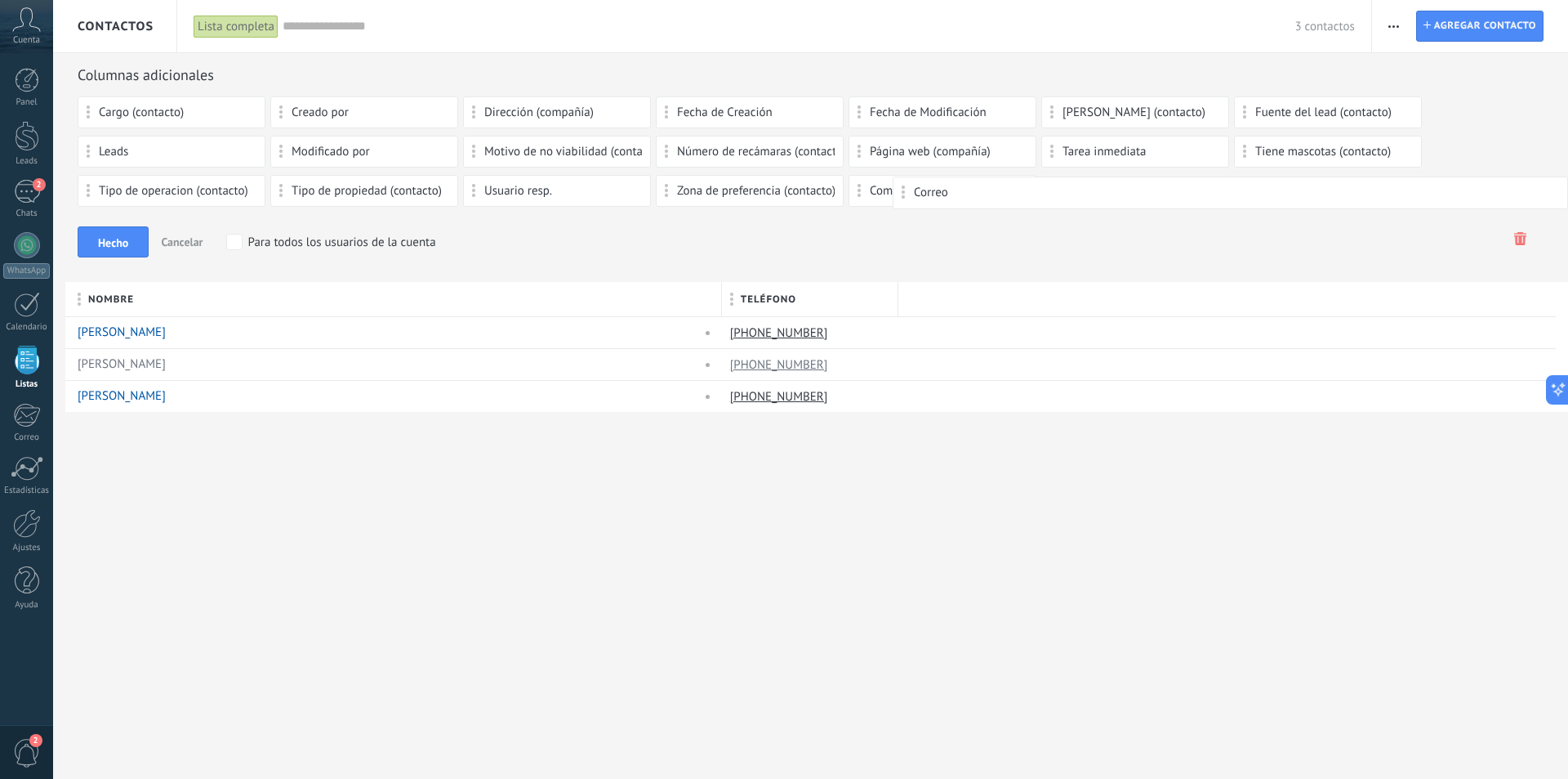
drag, startPoint x: 956, startPoint y: 301, endPoint x: 1099, endPoint y: 182, distance: 186.0
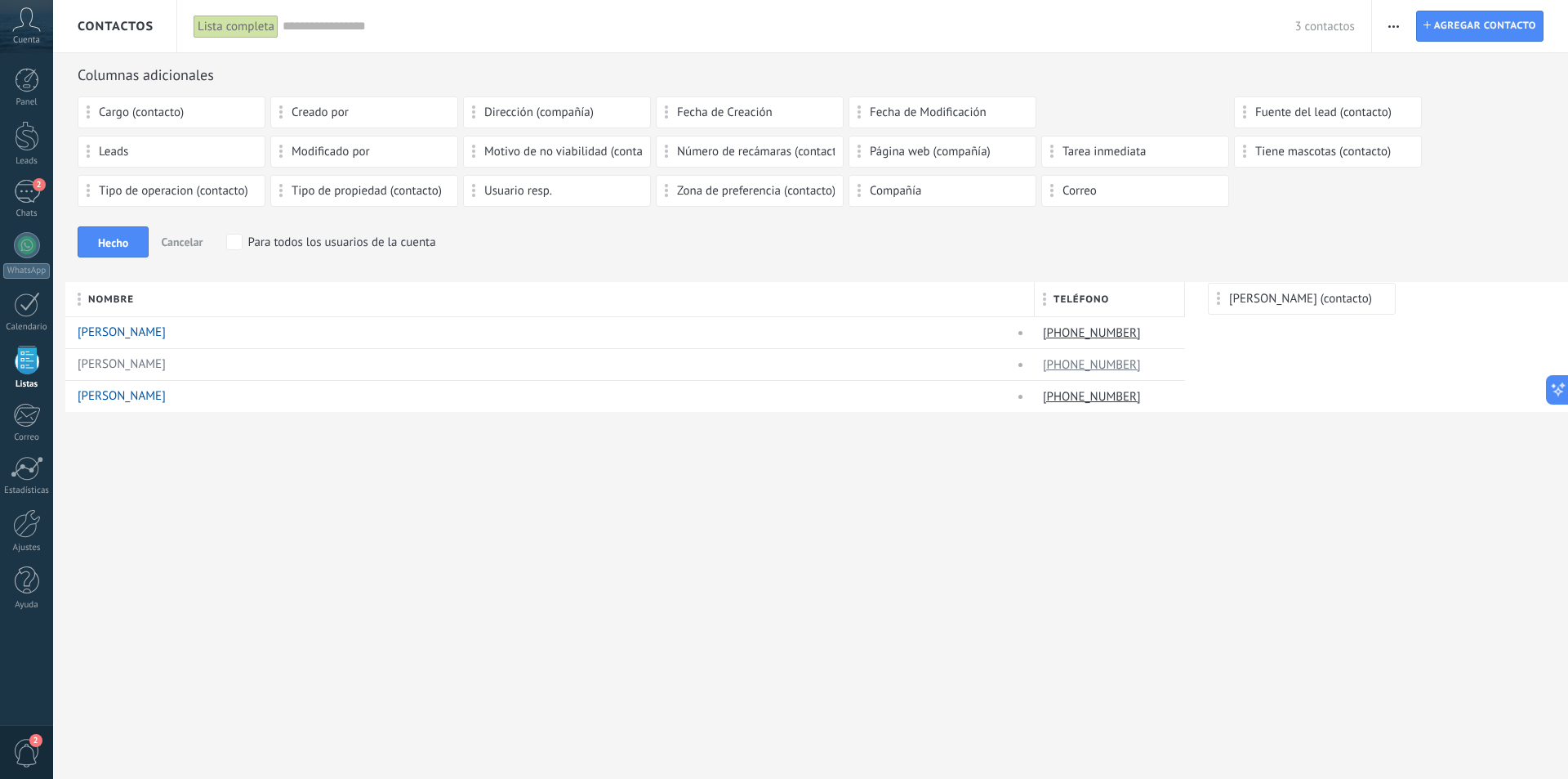
drag, startPoint x: 1100, startPoint y: 109, endPoint x: 1267, endPoint y: 291, distance: 247.0
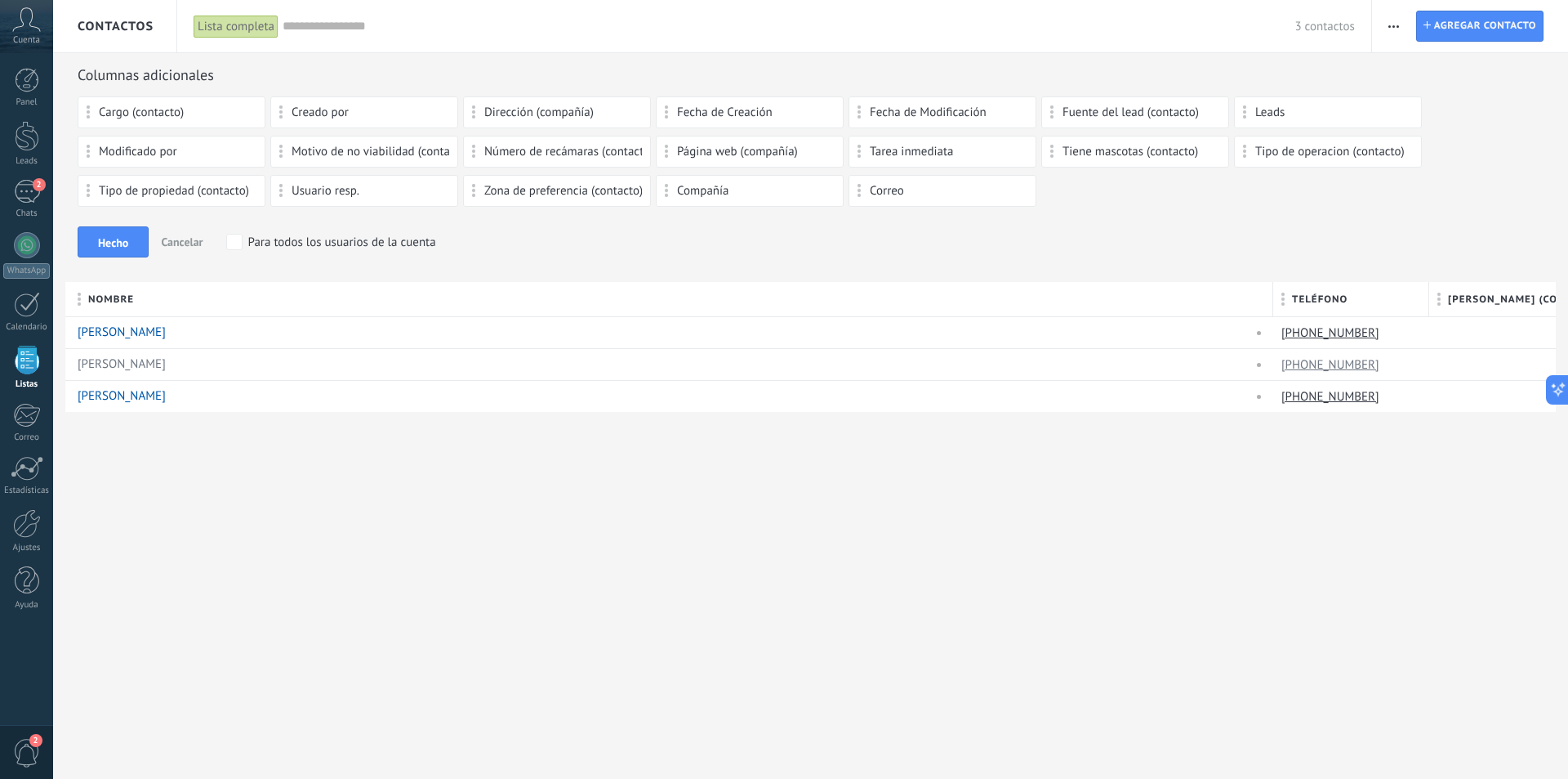
drag, startPoint x: 1177, startPoint y: 560, endPoint x: 1268, endPoint y: 446, distance: 145.9
click at [1173, 558] on div "Contactos Lista completa Aplicar 3 contactos Lista completa Contactos sin tarea…" at bounding box center [810, 389] width 1515 height 779
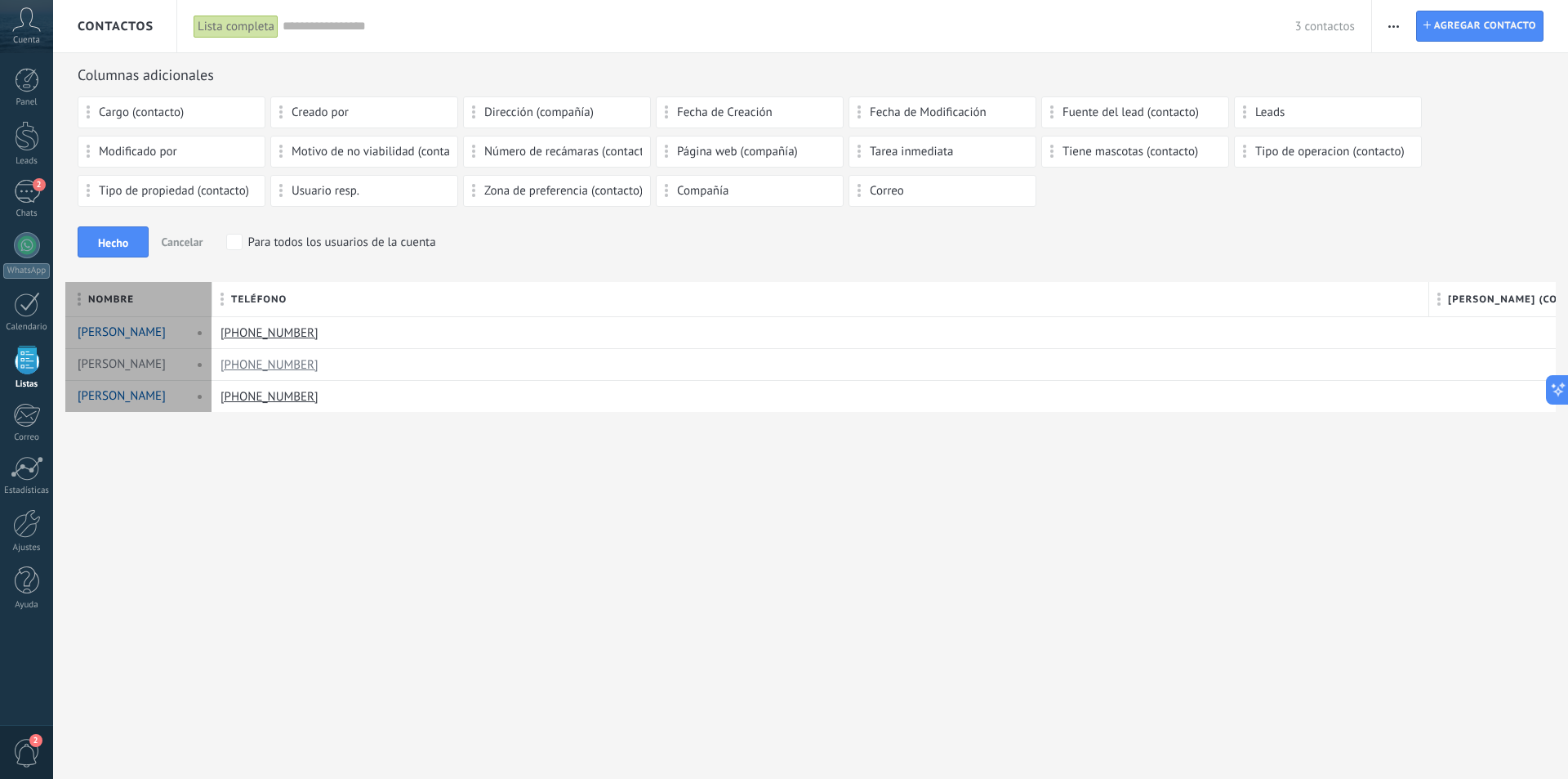
scroll to position [16, 0]
drag, startPoint x: 1269, startPoint y: 294, endPoint x: 256, endPoint y: 391, distance: 1017.6
click at [256, 316] on div "Nombre" at bounding box center [163, 299] width 195 height 34
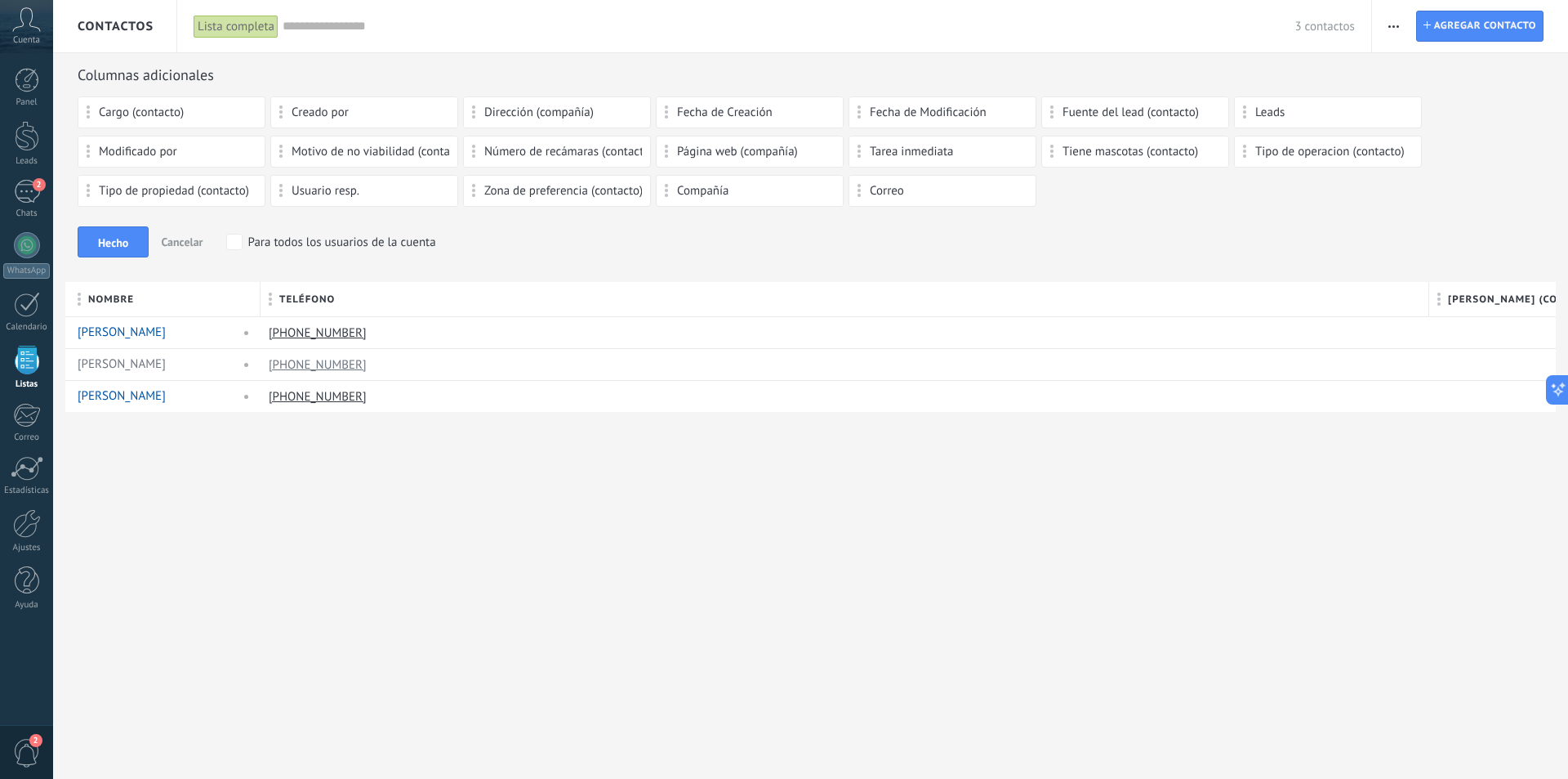
click at [596, 523] on div "Contactos Lista completa Aplicar 3 contactos Lista completa Contactos sin tarea…" at bounding box center [810, 389] width 1515 height 779
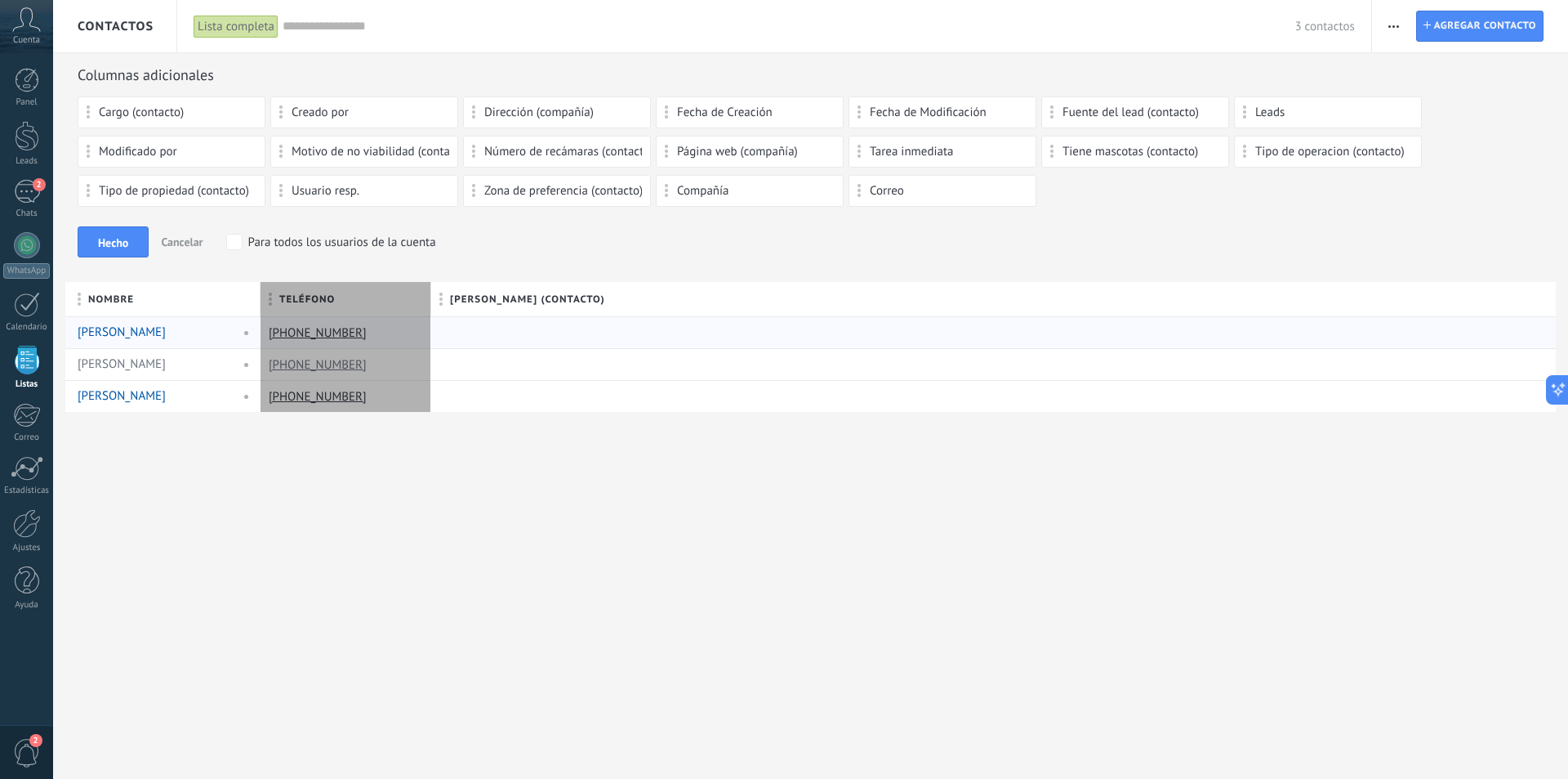
drag, startPoint x: 1431, startPoint y: 294, endPoint x: 434, endPoint y: 318, distance: 997.3
click at [434, 318] on div "Nombre Teléfono Fecha mudanza (contacto) Luis W +5214491089433 Gissel +52144949…" at bounding box center [817, 347] width 1503 height 130
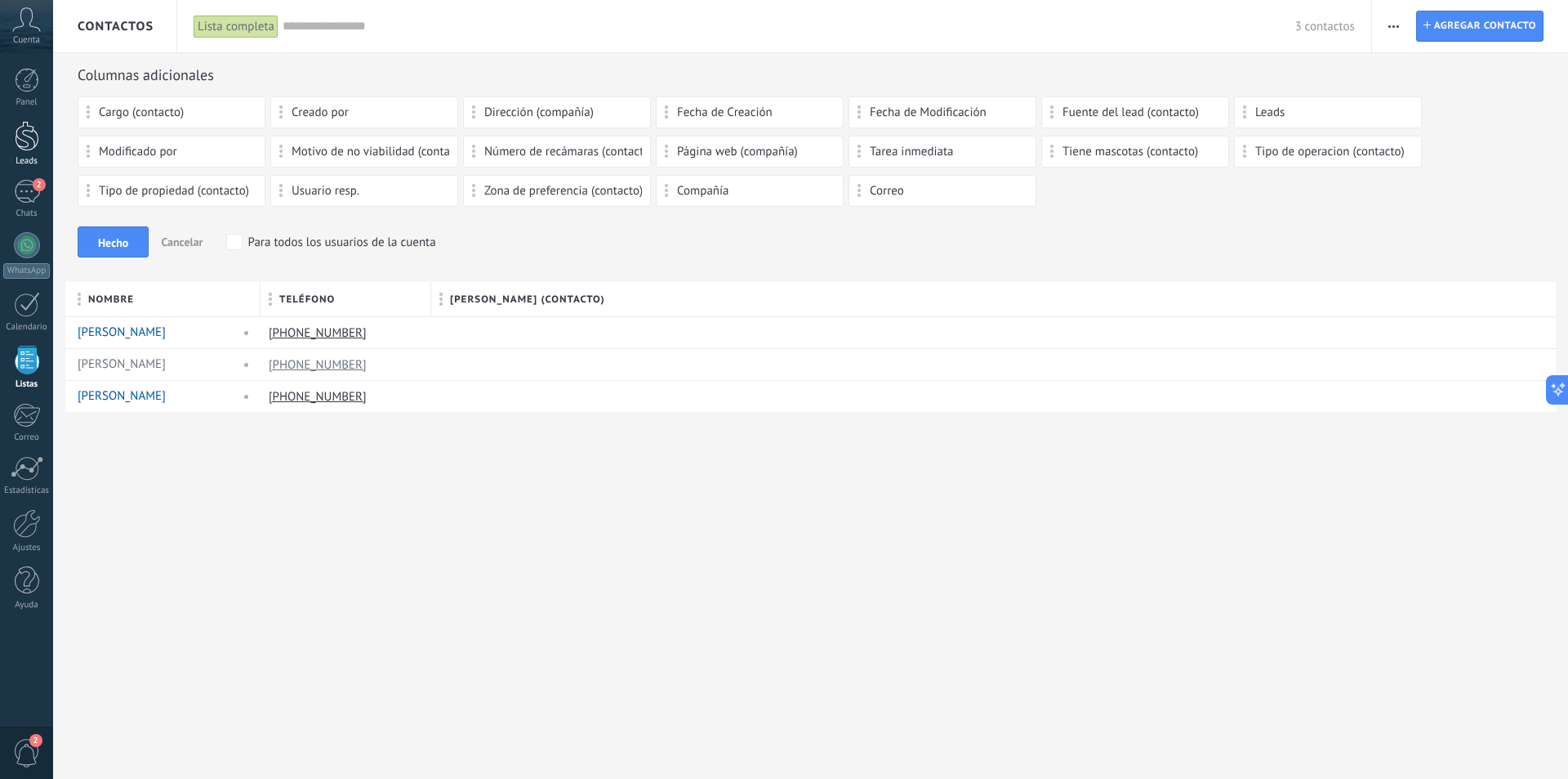
click at [25, 138] on div at bounding box center [27, 136] width 25 height 30
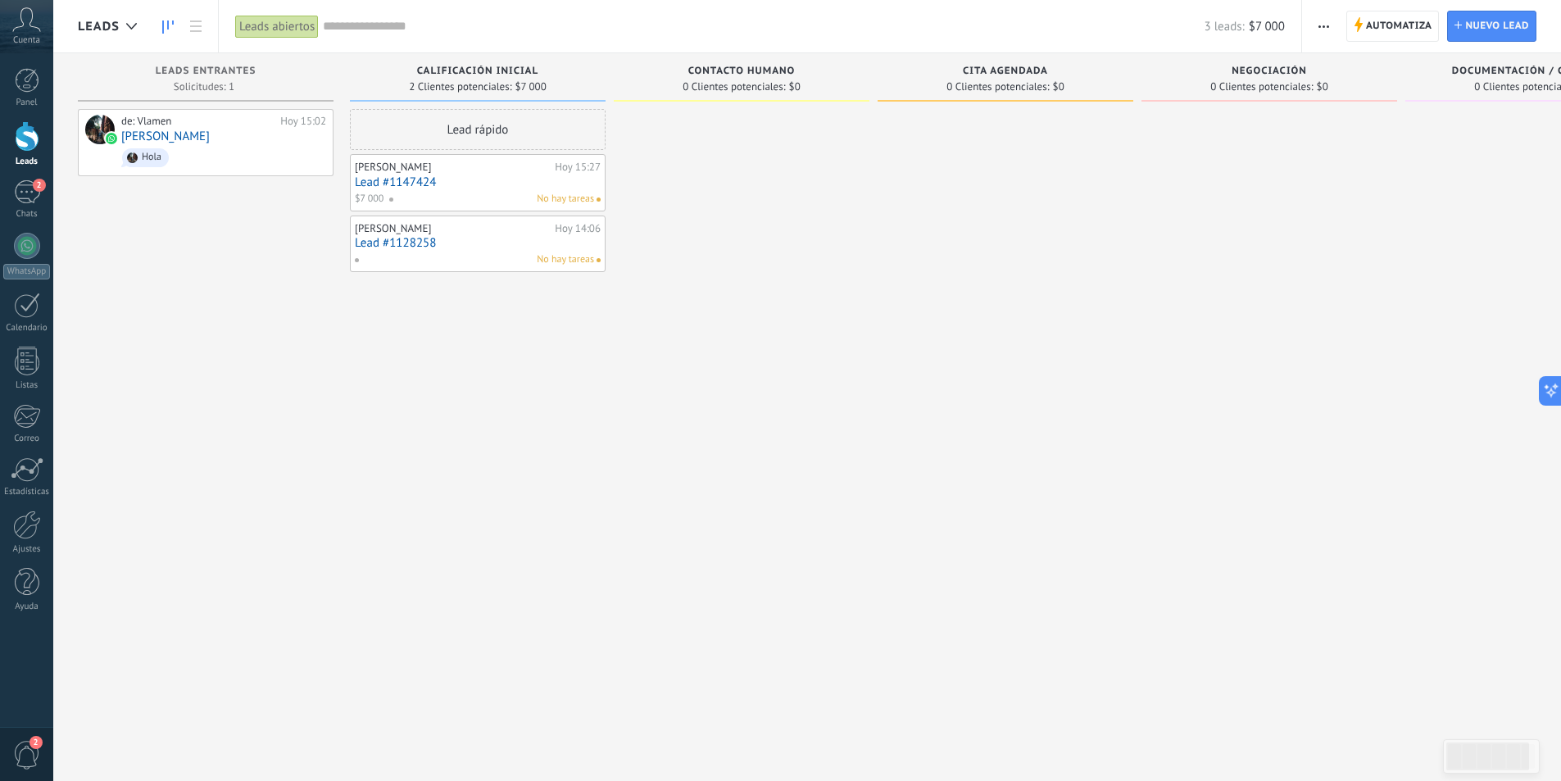
click at [451, 186] on link "Lead #1147424" at bounding box center [478, 182] width 246 height 14
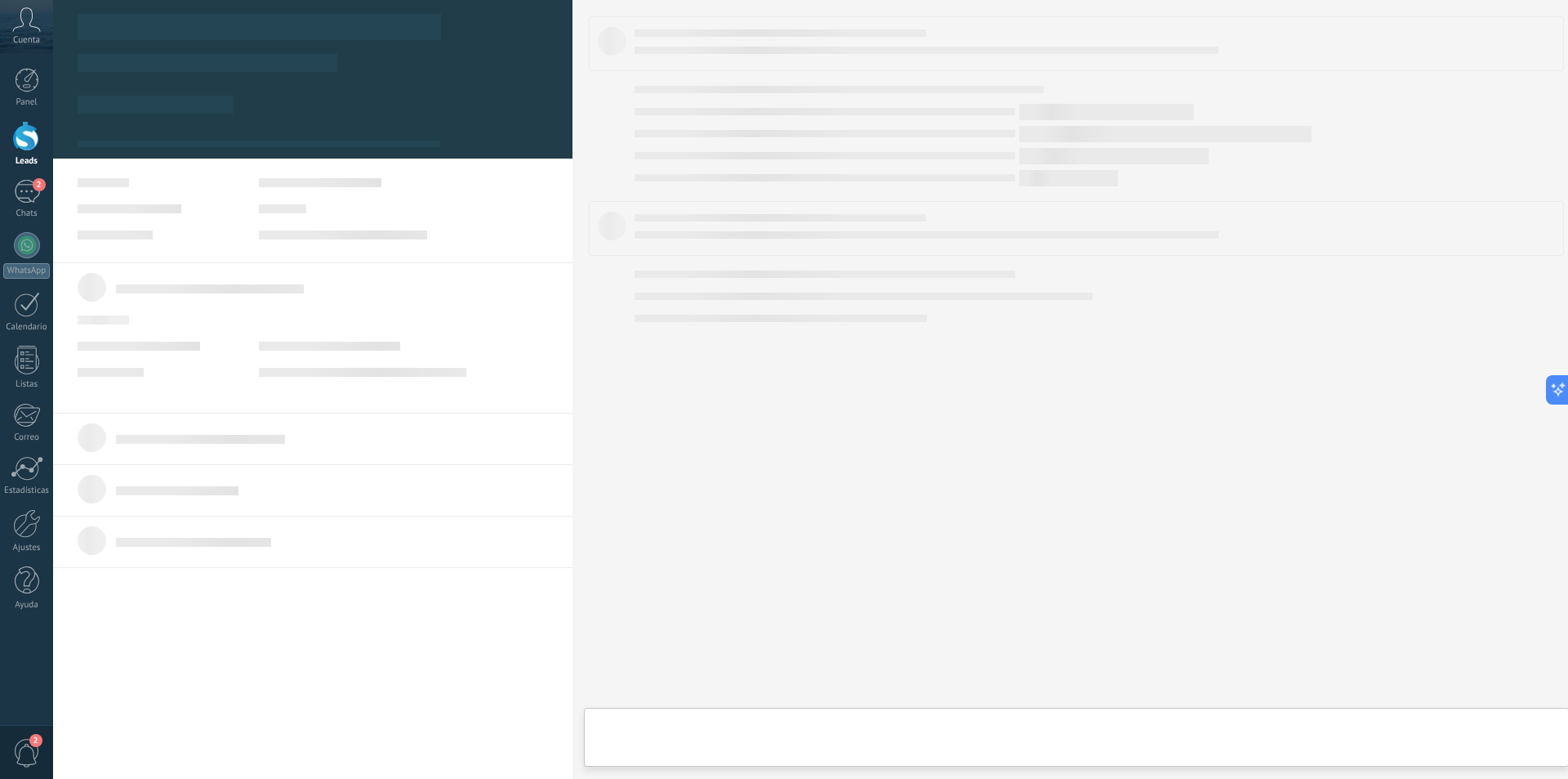
type textarea "**********"
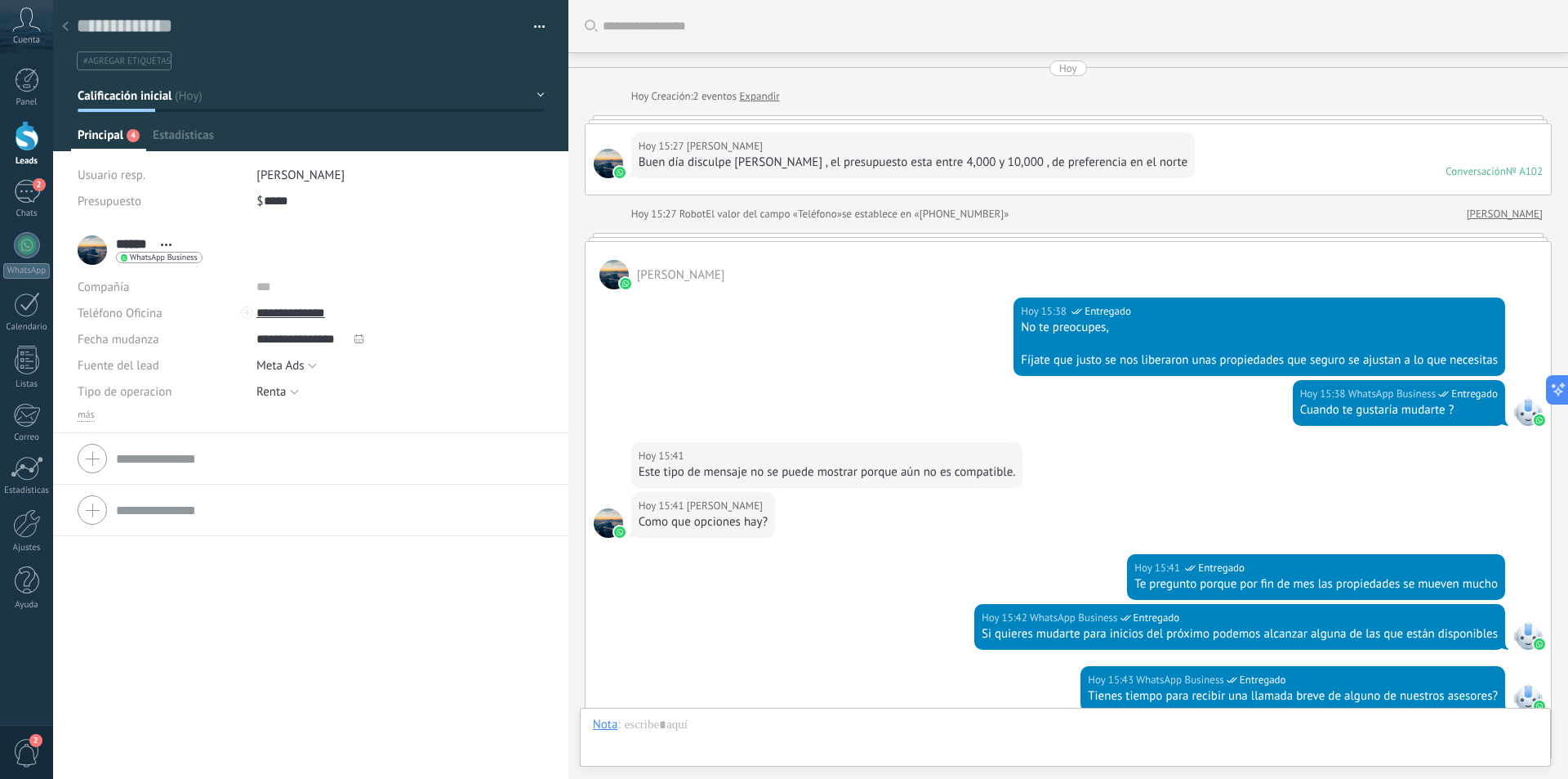
scroll to position [812, 0]
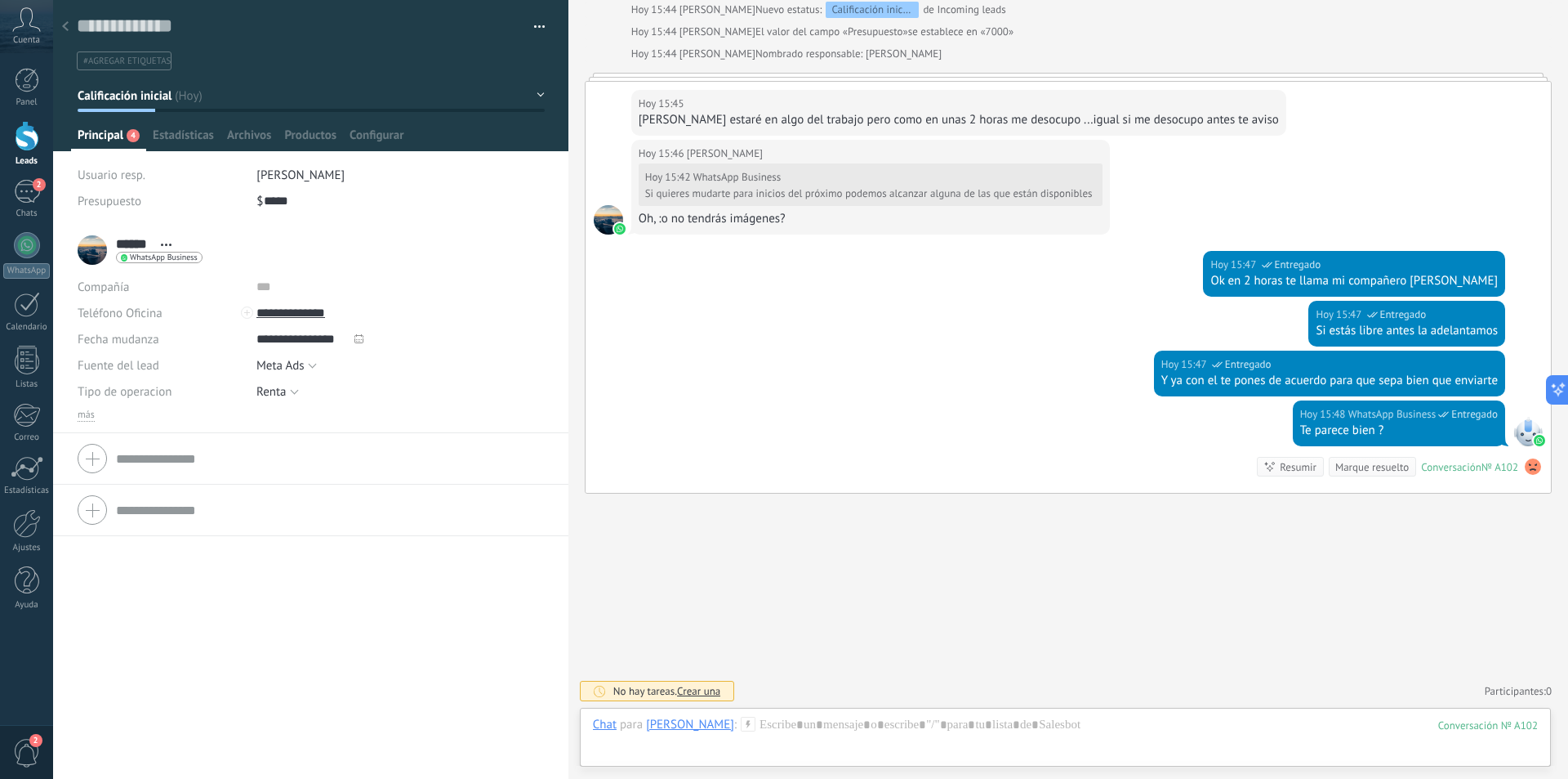
click at [694, 690] on span "Crear una" at bounding box center [698, 691] width 43 height 14
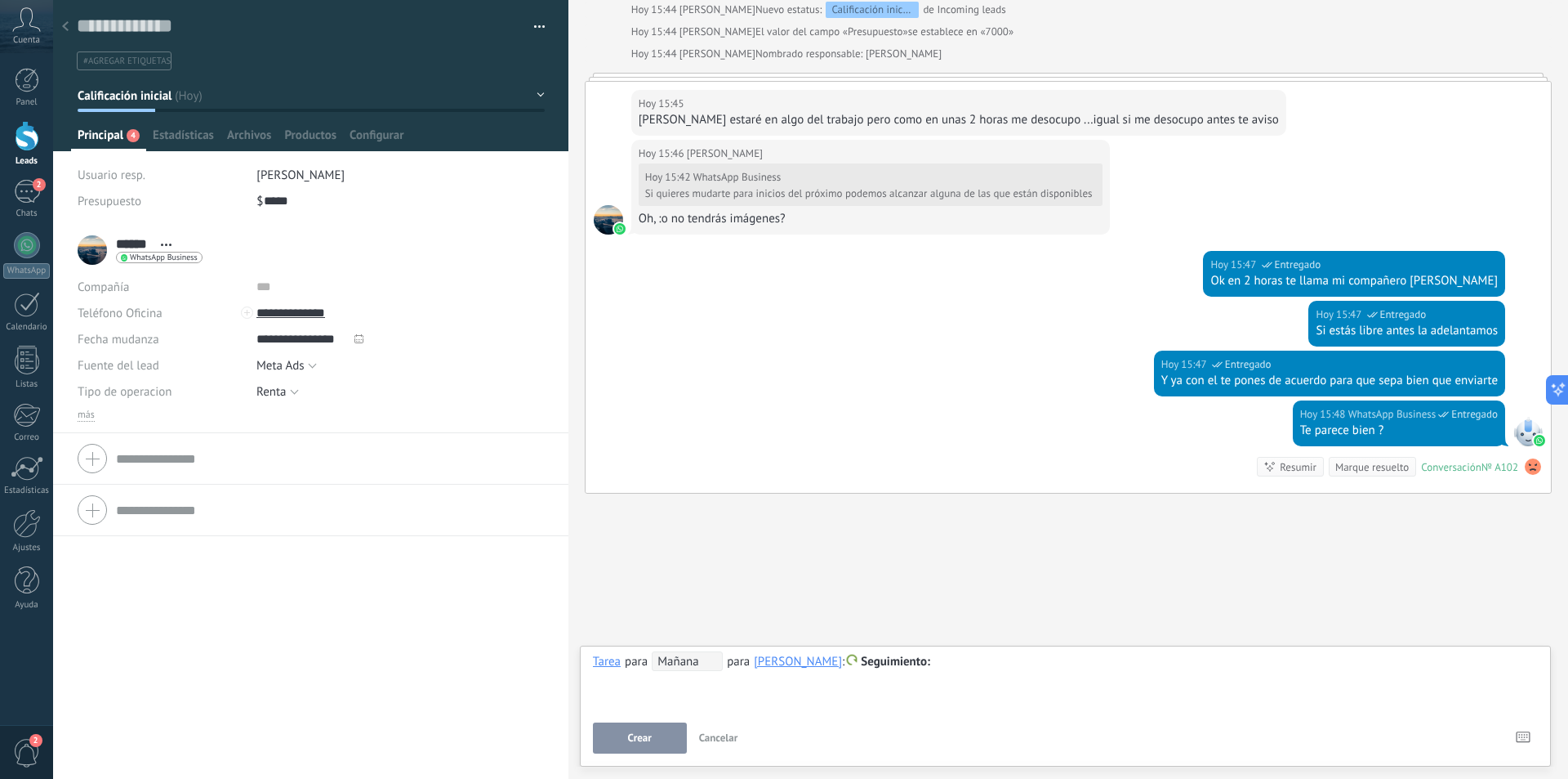
click at [703, 663] on span "Mañana" at bounding box center [687, 661] width 71 height 20
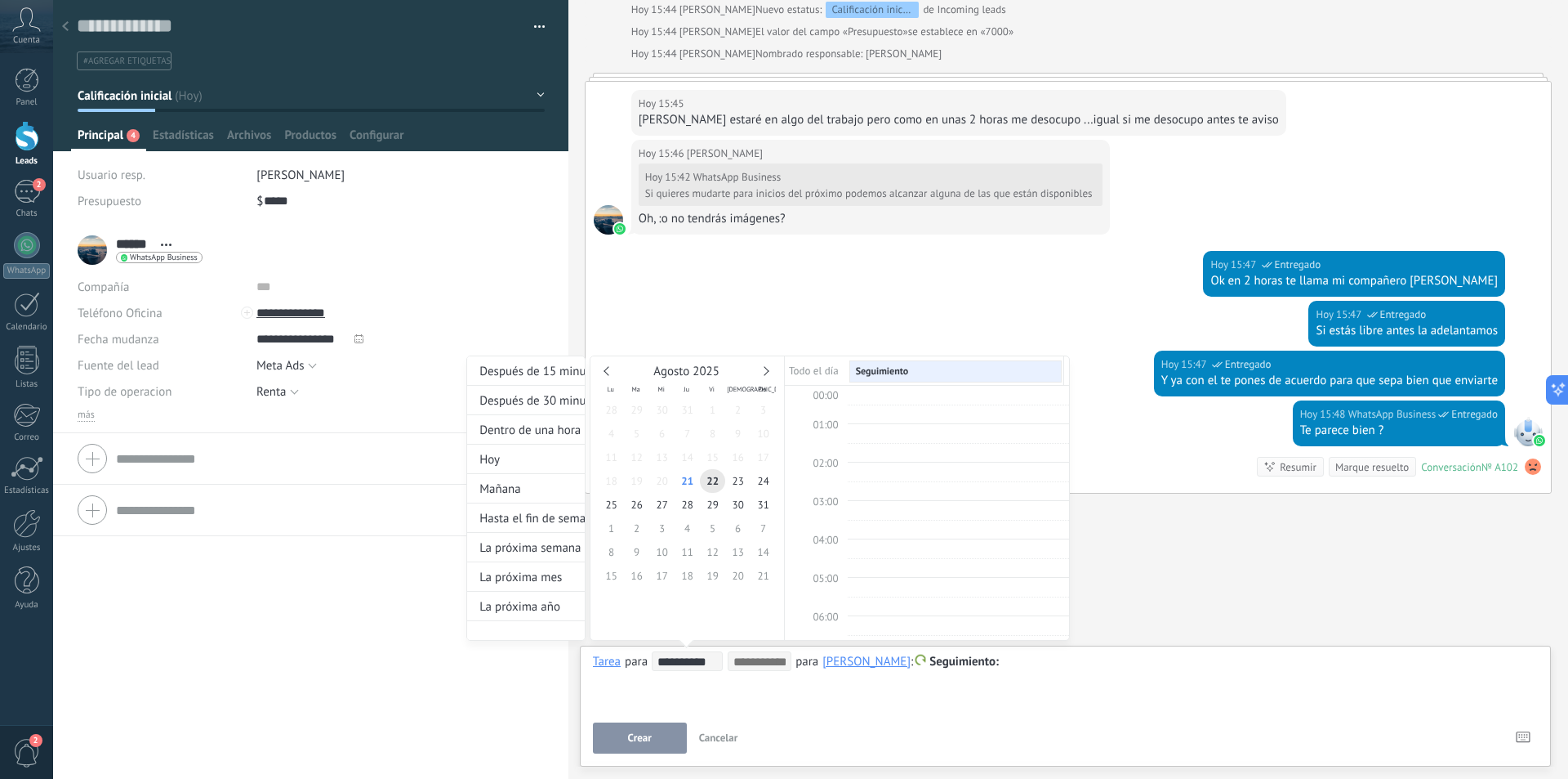
scroll to position [308, 0]
type input "**********"
click at [694, 482] on span "21" at bounding box center [687, 481] width 25 height 24
click at [515, 455] on div "Hoy" at bounding box center [526, 459] width 118 height 29
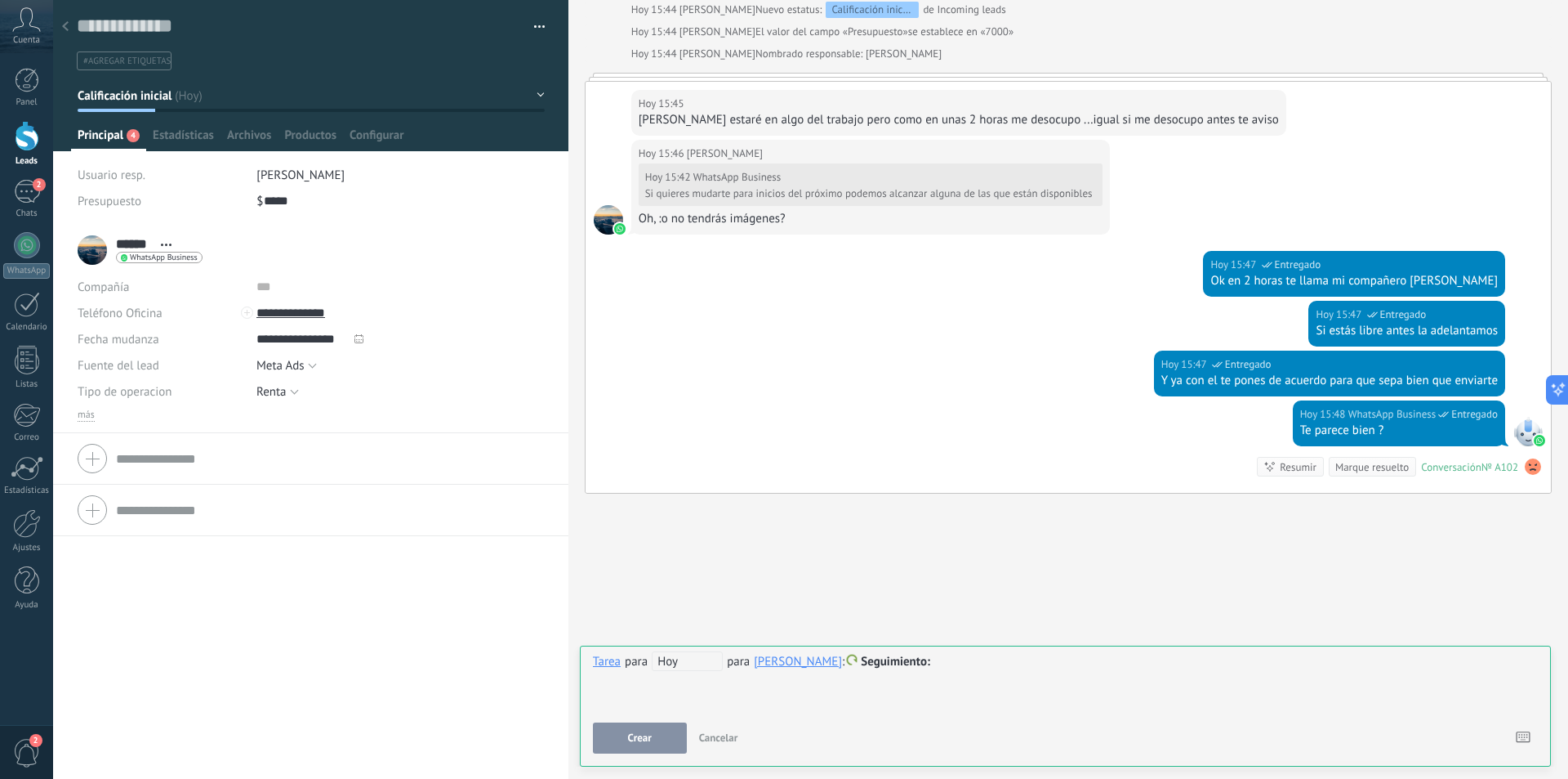
click at [683, 665] on span "Hoy" at bounding box center [687, 661] width 71 height 20
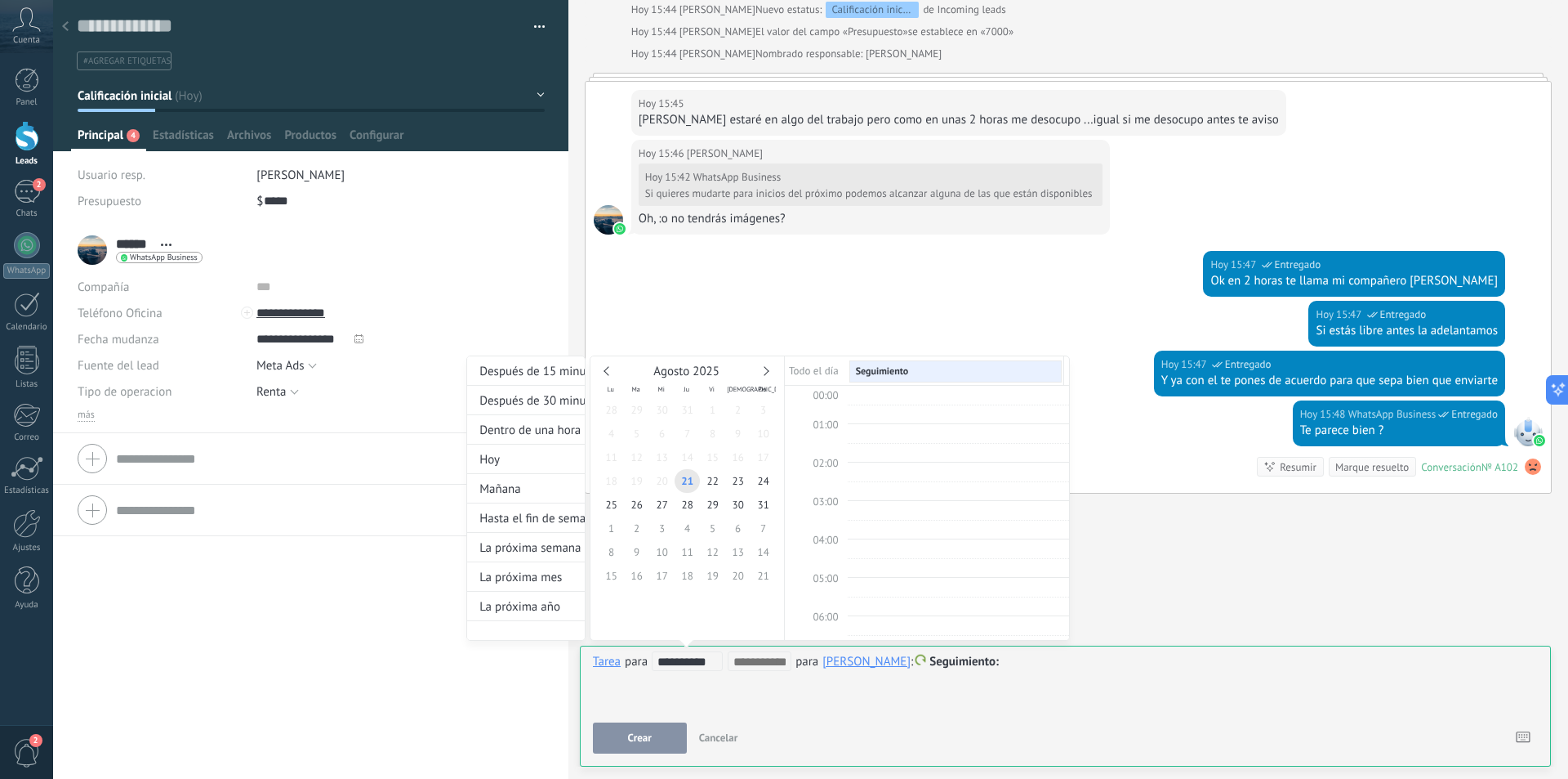
scroll to position [308, 0]
click at [872, 475] on div at bounding box center [957, 476] width 213 height 7
click at [872, 474] on div at bounding box center [957, 476] width 213 height 7
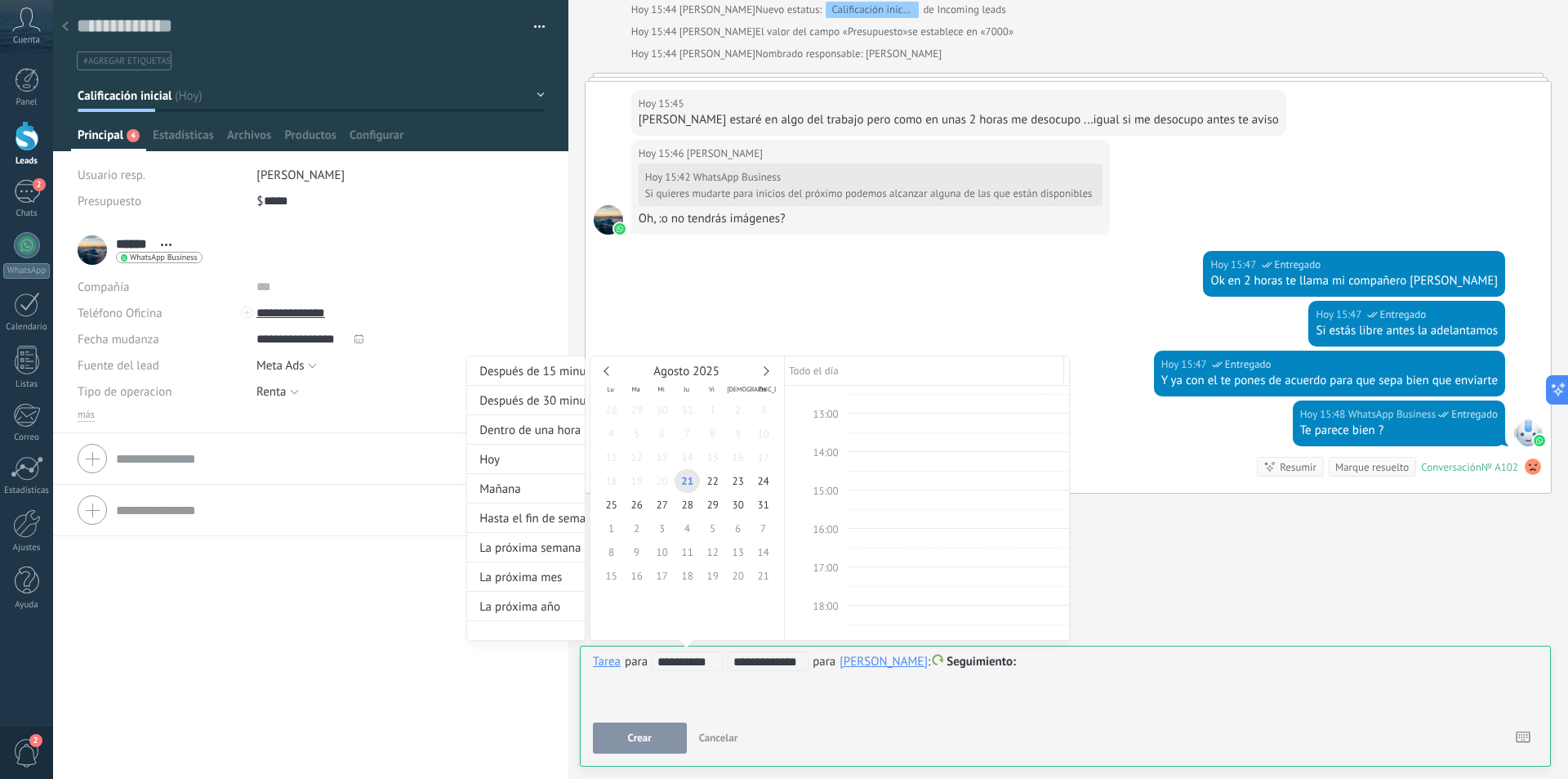
type input "**********"
click at [909, 594] on div "Seguimiento" at bounding box center [912, 595] width 48 height 11
click at [924, 594] on div "Seguimiento" at bounding box center [912, 595] width 48 height 11
click at [956, 662] on div "**********" at bounding box center [768, 513] width 603 height 315
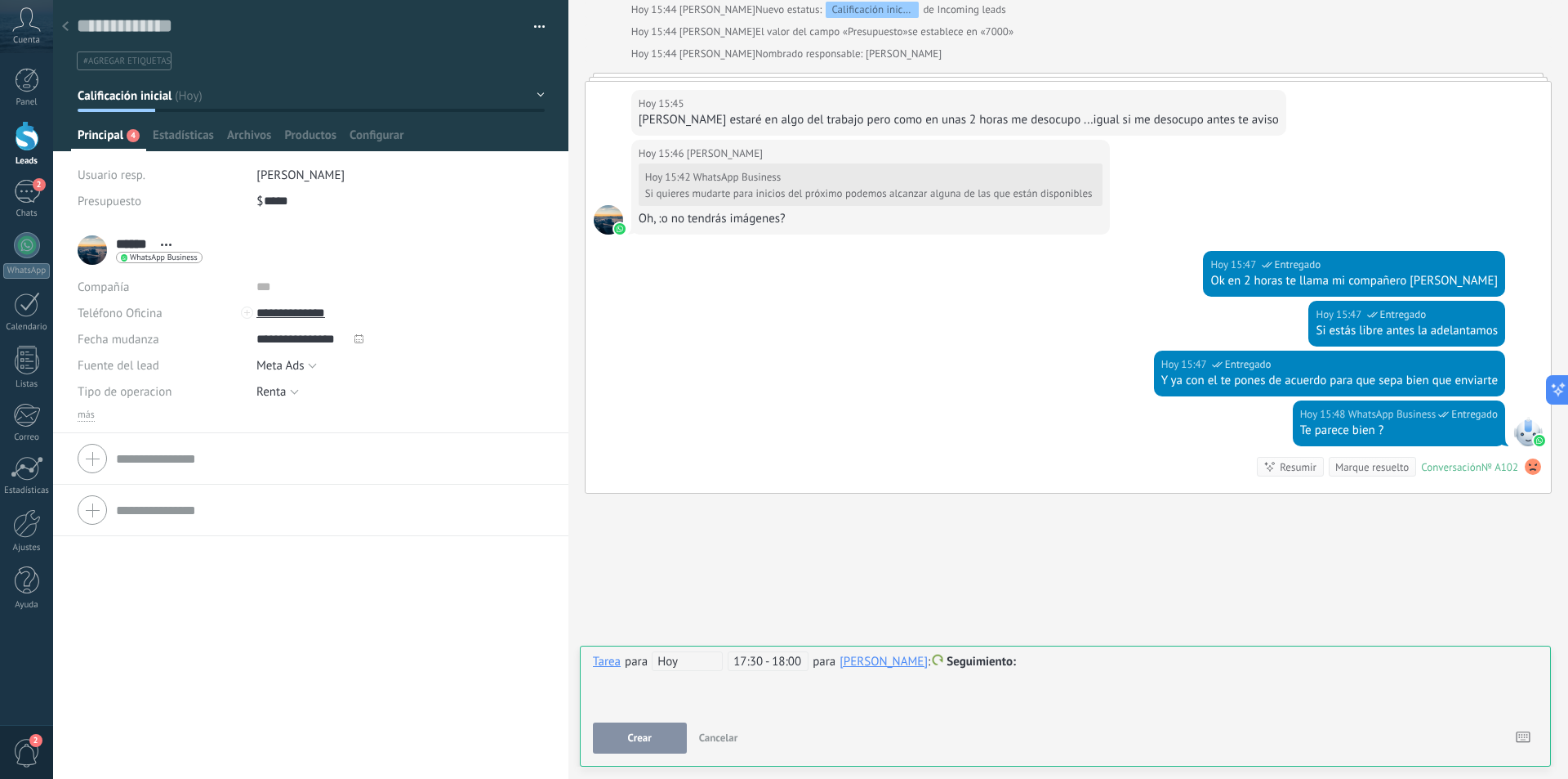
click at [955, 663] on span "Seguimiento" at bounding box center [982, 661] width 70 height 16
click at [982, 733] on label "Personalizado" at bounding box center [987, 726] width 147 height 32
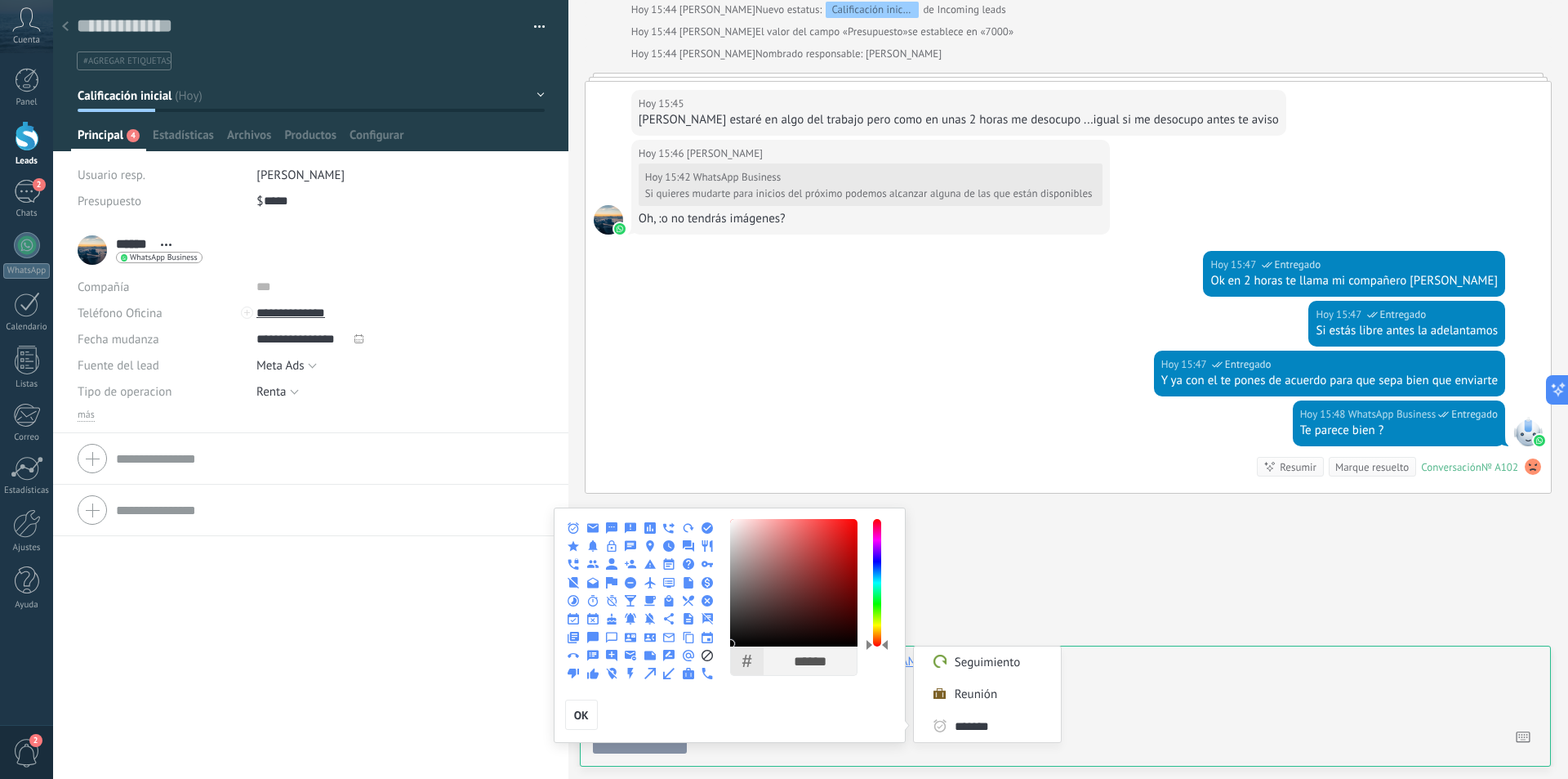
type input "*******"
click at [572, 655] on icon at bounding box center [572, 654] width 11 height 11
drag, startPoint x: 592, startPoint y: 719, endPoint x: 655, endPoint y: 726, distance: 63.4
click at [592, 718] on button "OK" at bounding box center [581, 714] width 33 height 31
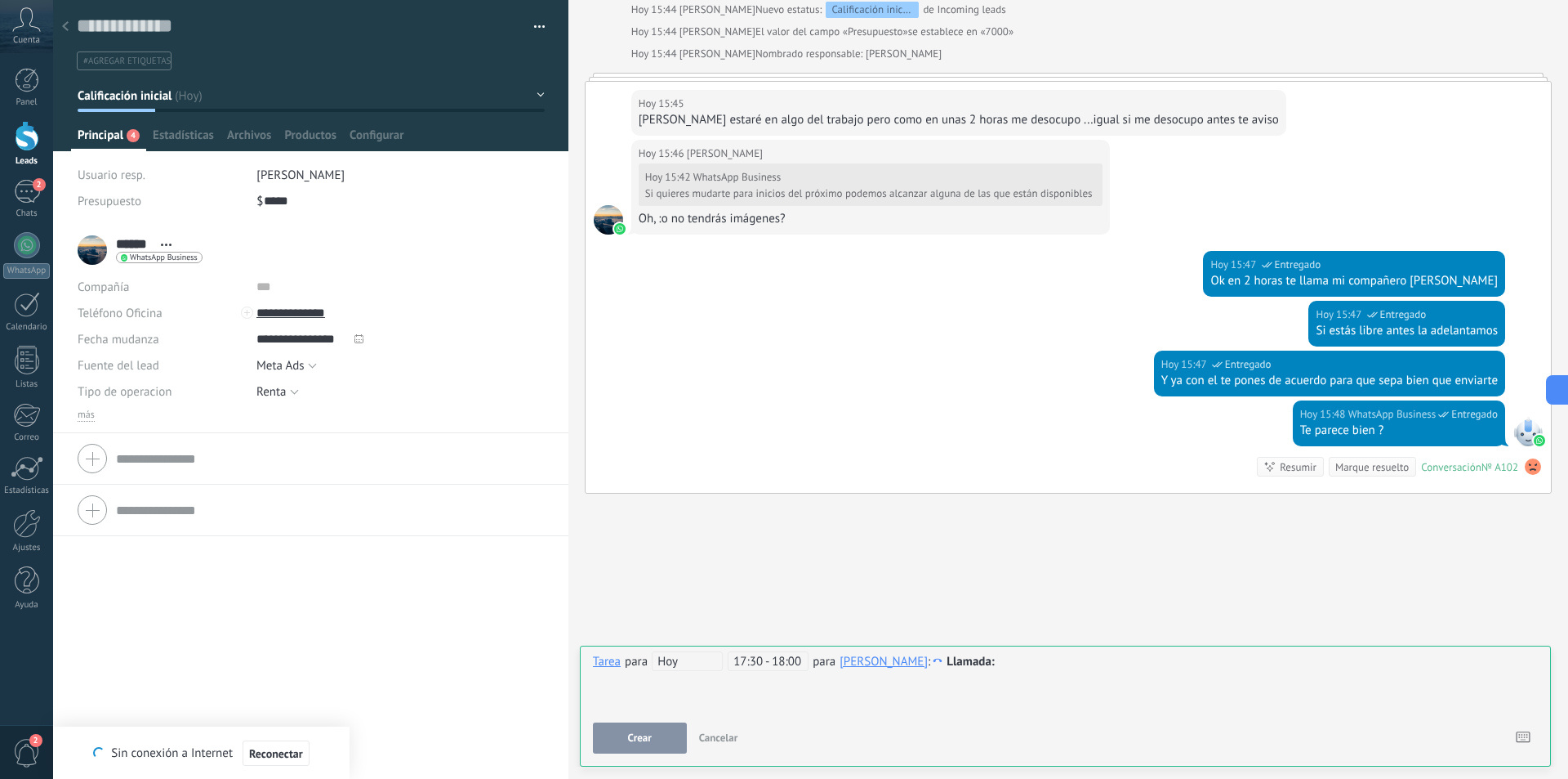
click at [645, 741] on span "Crear" at bounding box center [640, 737] width 24 height 11
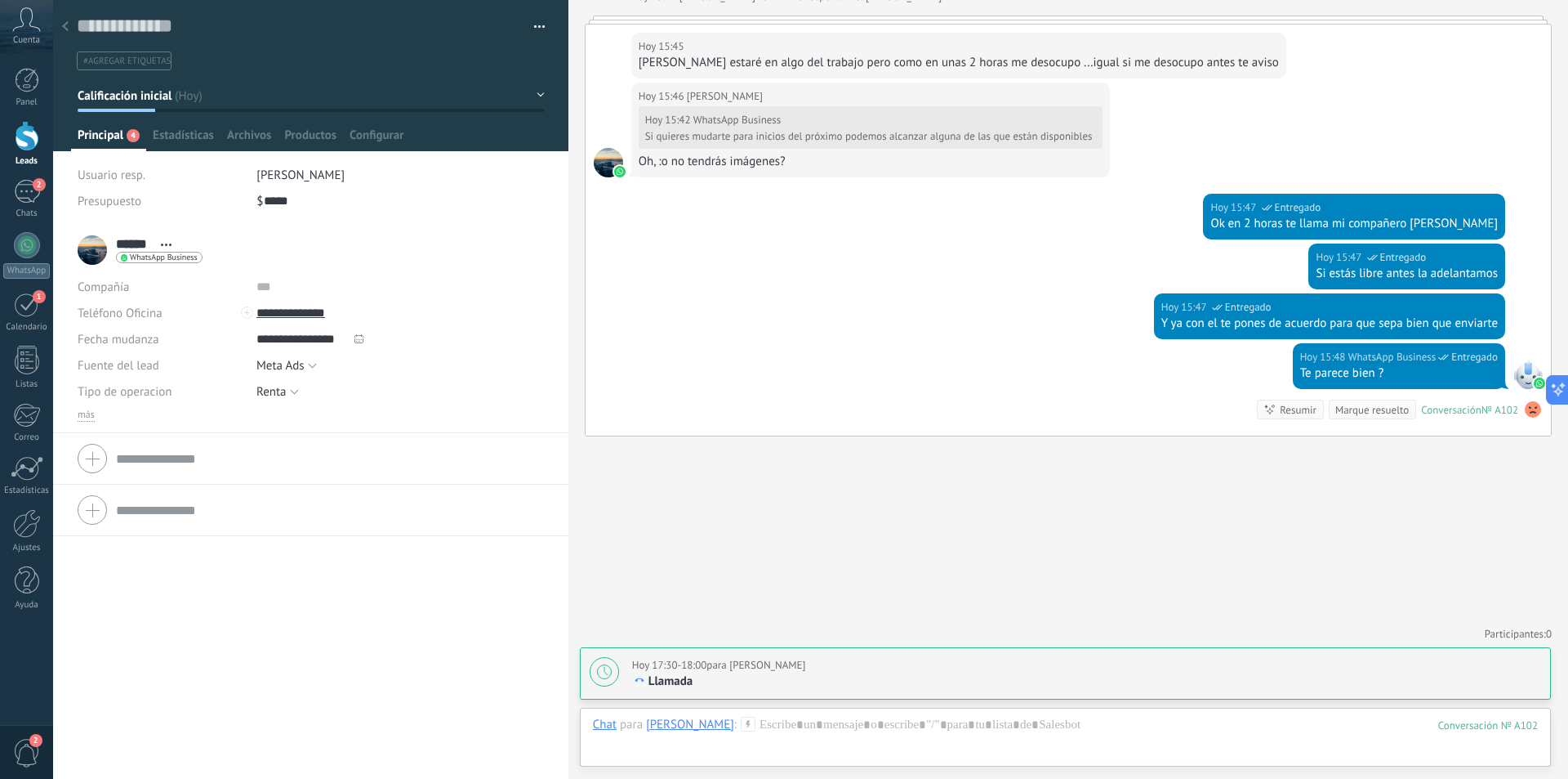
click at [34, 125] on div at bounding box center [27, 136] width 25 height 30
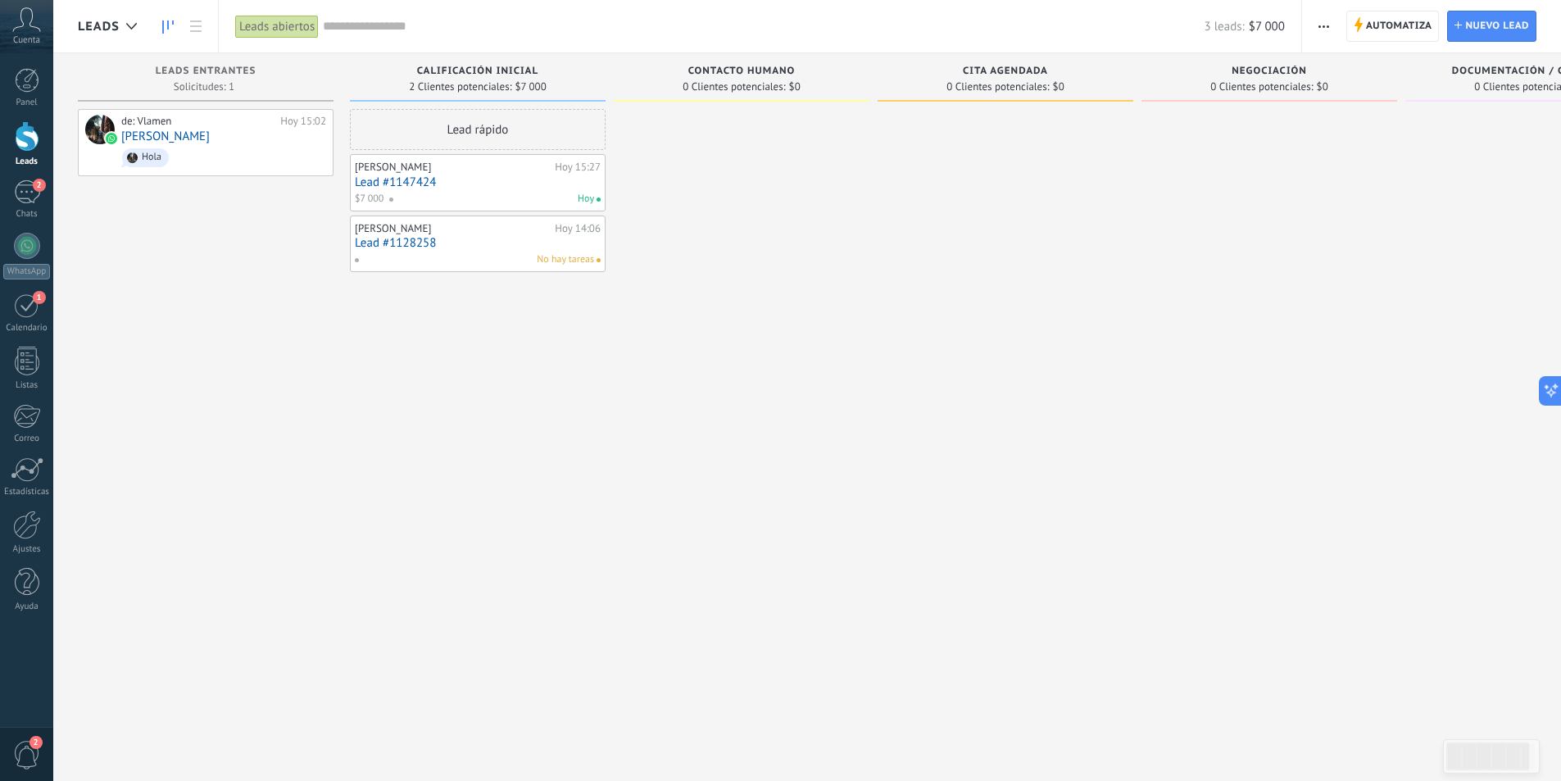
click at [440, 484] on div "Lead rápido Luis W Hoy 15:27 Lead #1147424 $7 000 Hoy Vladimir Mendivil Hoy 14:…" at bounding box center [478, 392] width 256 height 567
click at [705, 302] on div at bounding box center [742, 392] width 256 height 567
click at [463, 70] on span "Calificación inicial" at bounding box center [477, 71] width 121 height 11
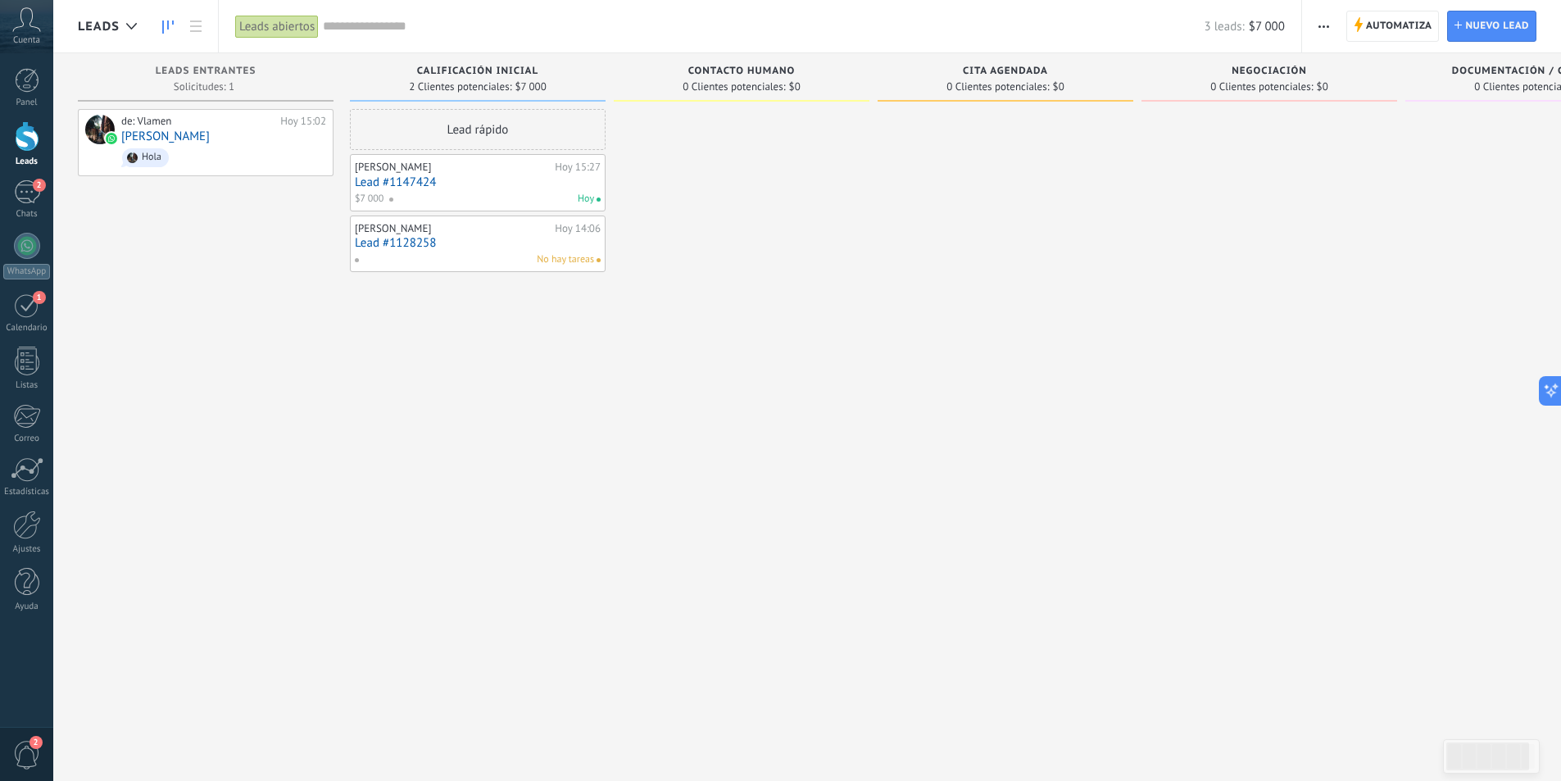
click at [1322, 25] on icon "button" at bounding box center [1323, 26] width 11 height 2
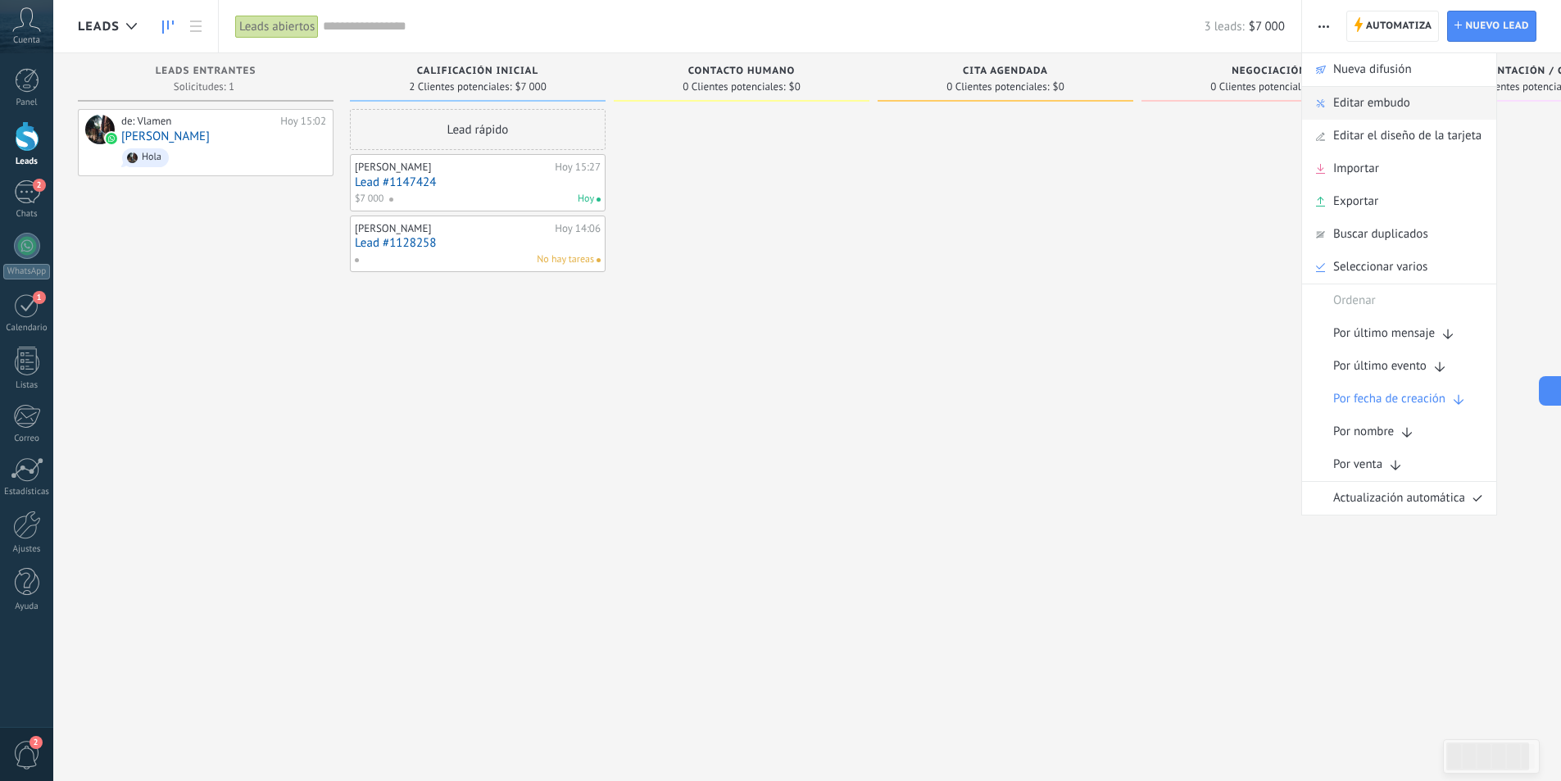
click at [1362, 103] on span "Editar embudo" at bounding box center [1371, 103] width 77 height 33
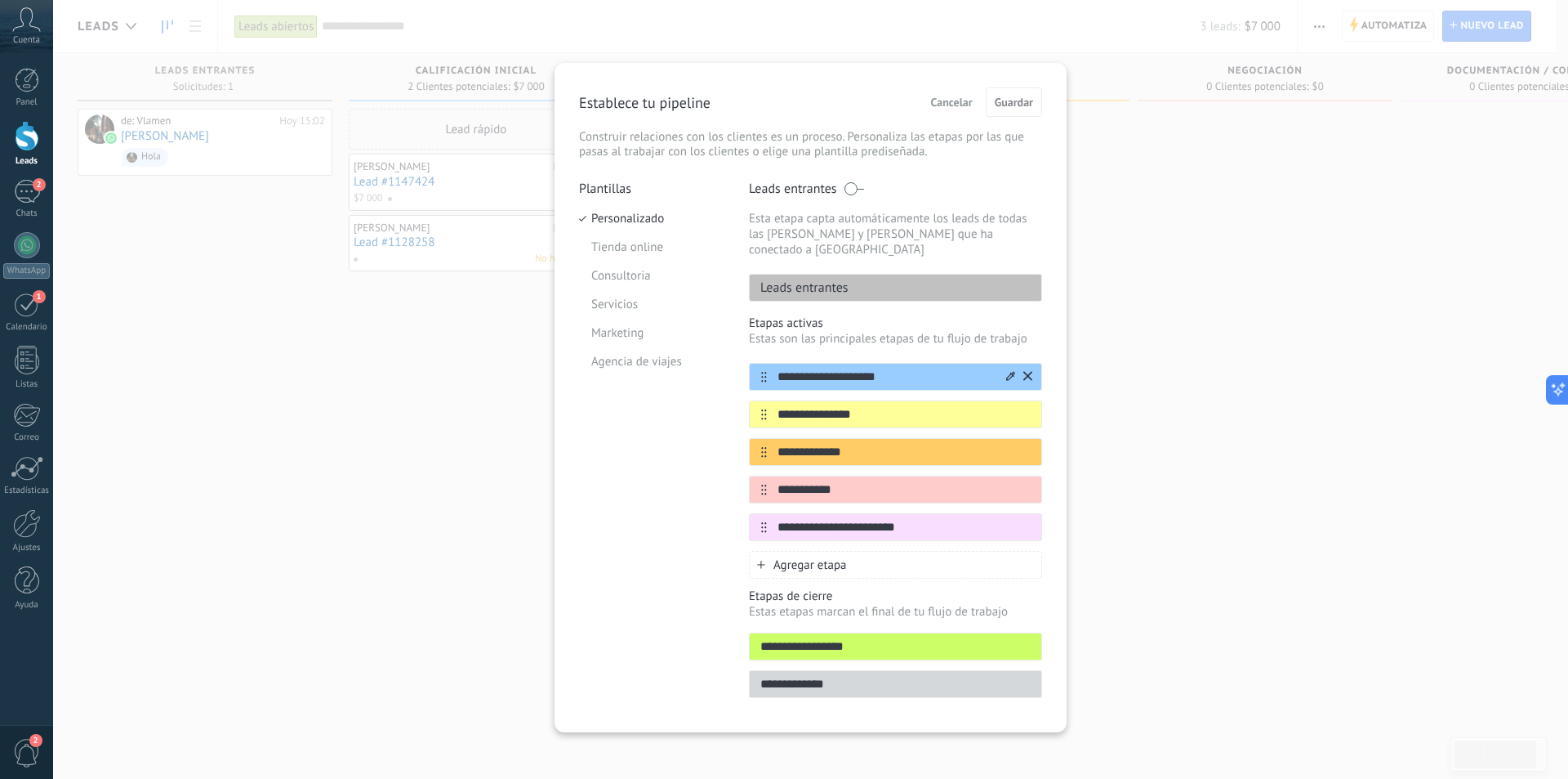
click at [823, 369] on input "**********" at bounding box center [885, 377] width 237 height 17
type input "**********"
click at [1337, 320] on div "**********" at bounding box center [810, 389] width 1515 height 779
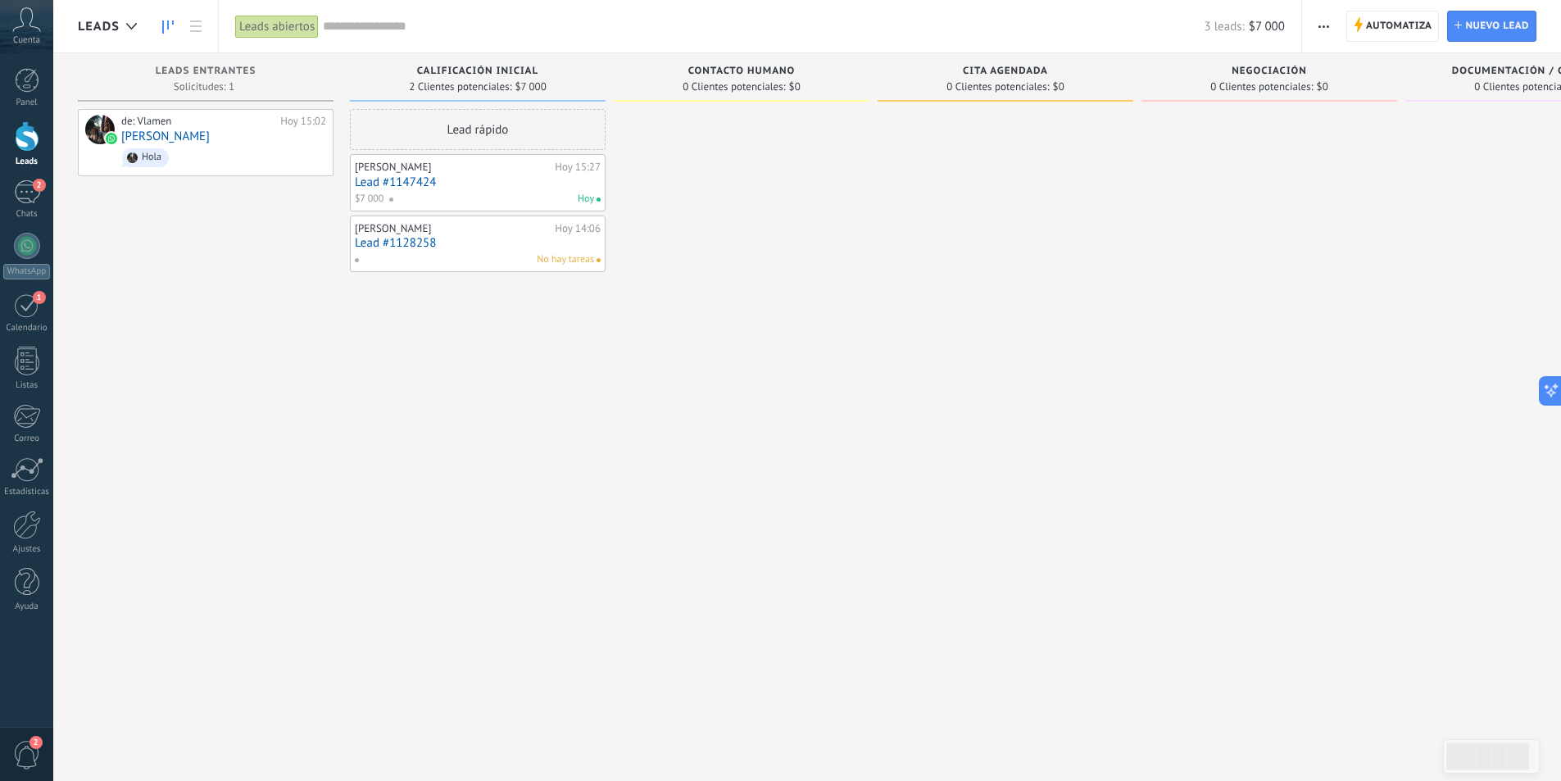
click at [1313, 31] on button "button" at bounding box center [1324, 26] width 24 height 31
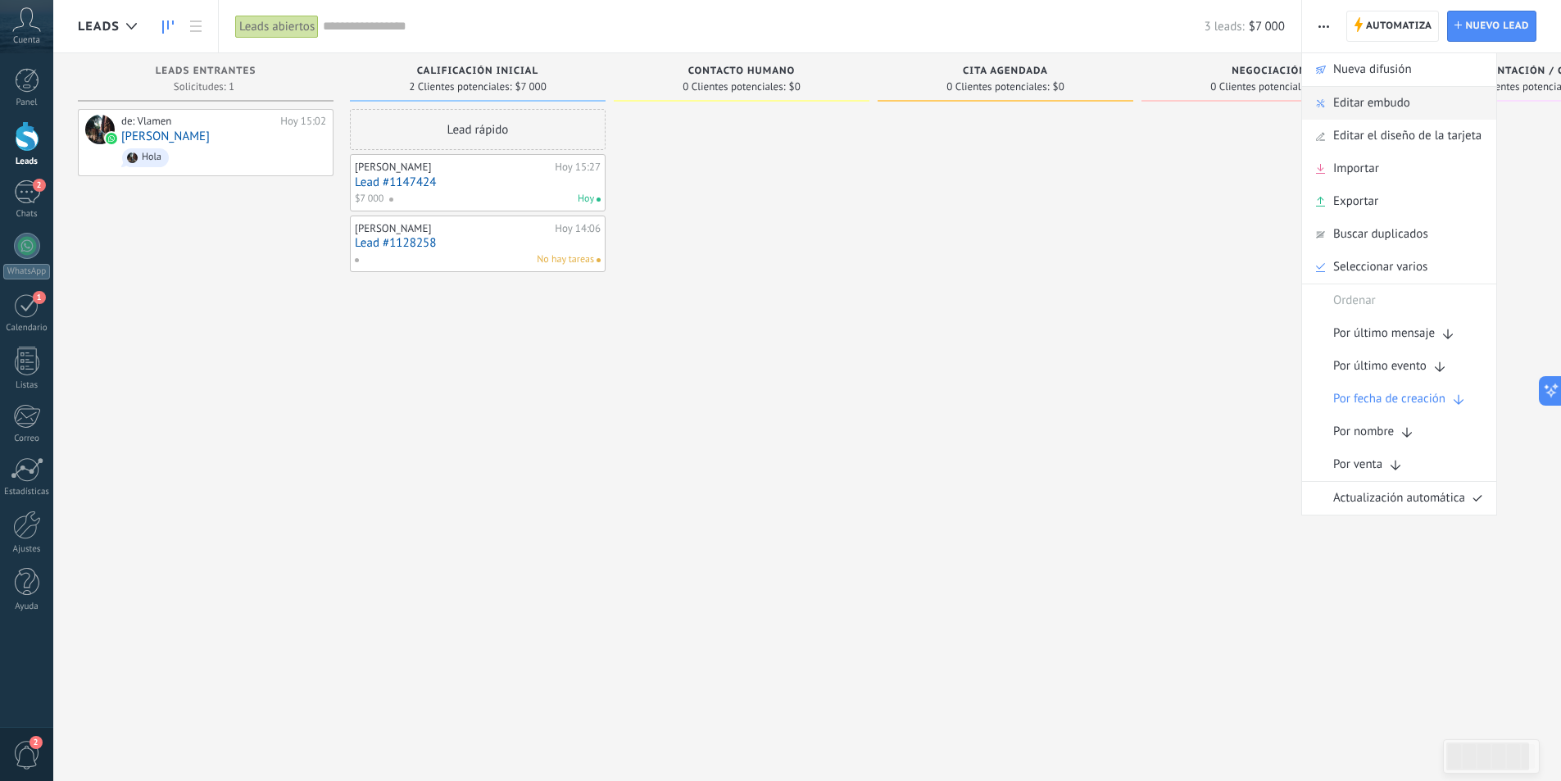
drag, startPoint x: 1389, startPoint y: 234, endPoint x: 1383, endPoint y: 103, distance: 130.4
click at [1383, 103] on ul "Automatiza Nueva difusión Editar embudo Editar el diseño de la tarjeta Importar…" at bounding box center [1399, 283] width 196 height 463
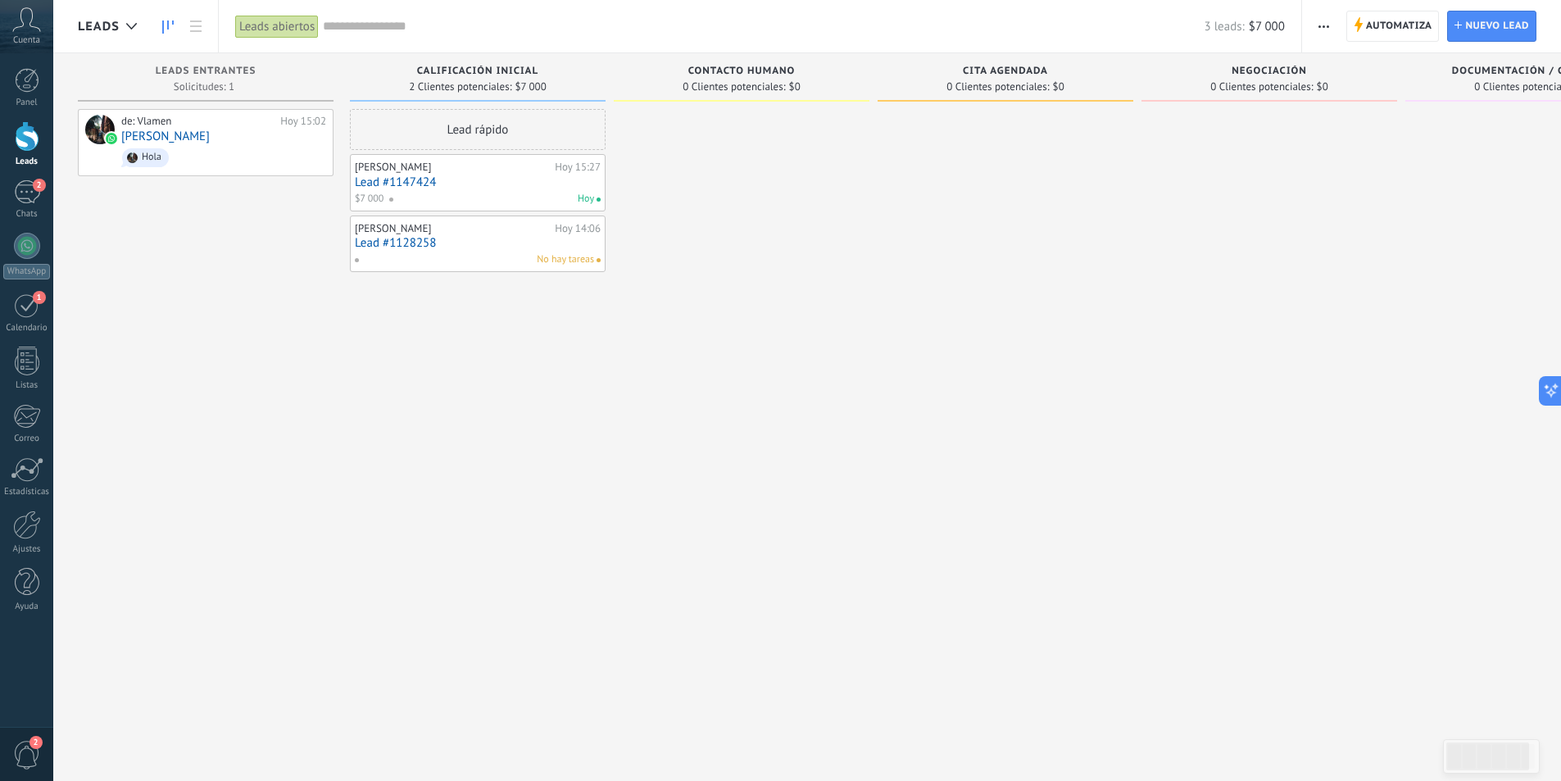
click at [1317, 34] on button "button" at bounding box center [1324, 26] width 24 height 31
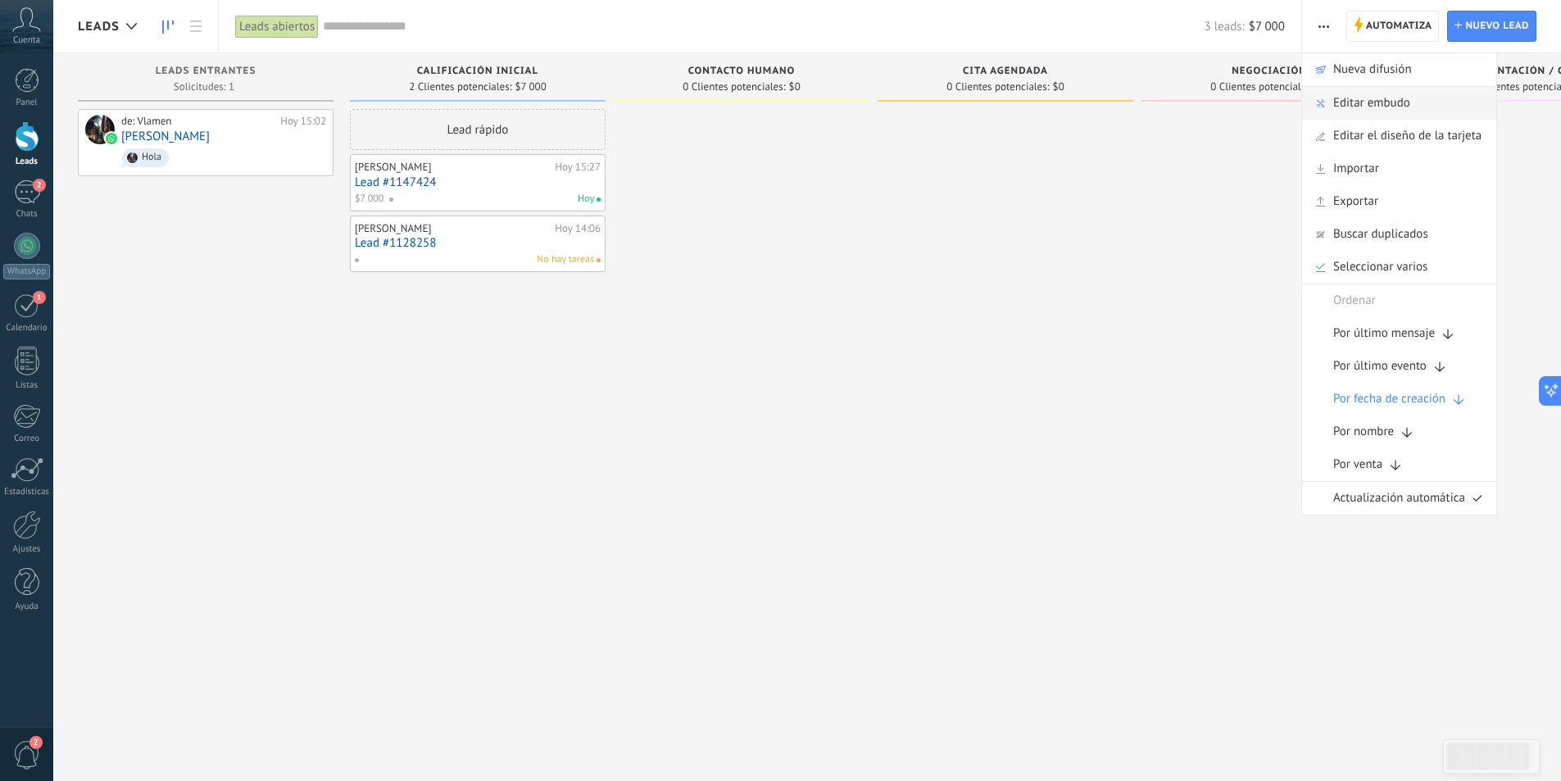
click at [1346, 110] on span "Editar embudo" at bounding box center [1371, 103] width 77 height 33
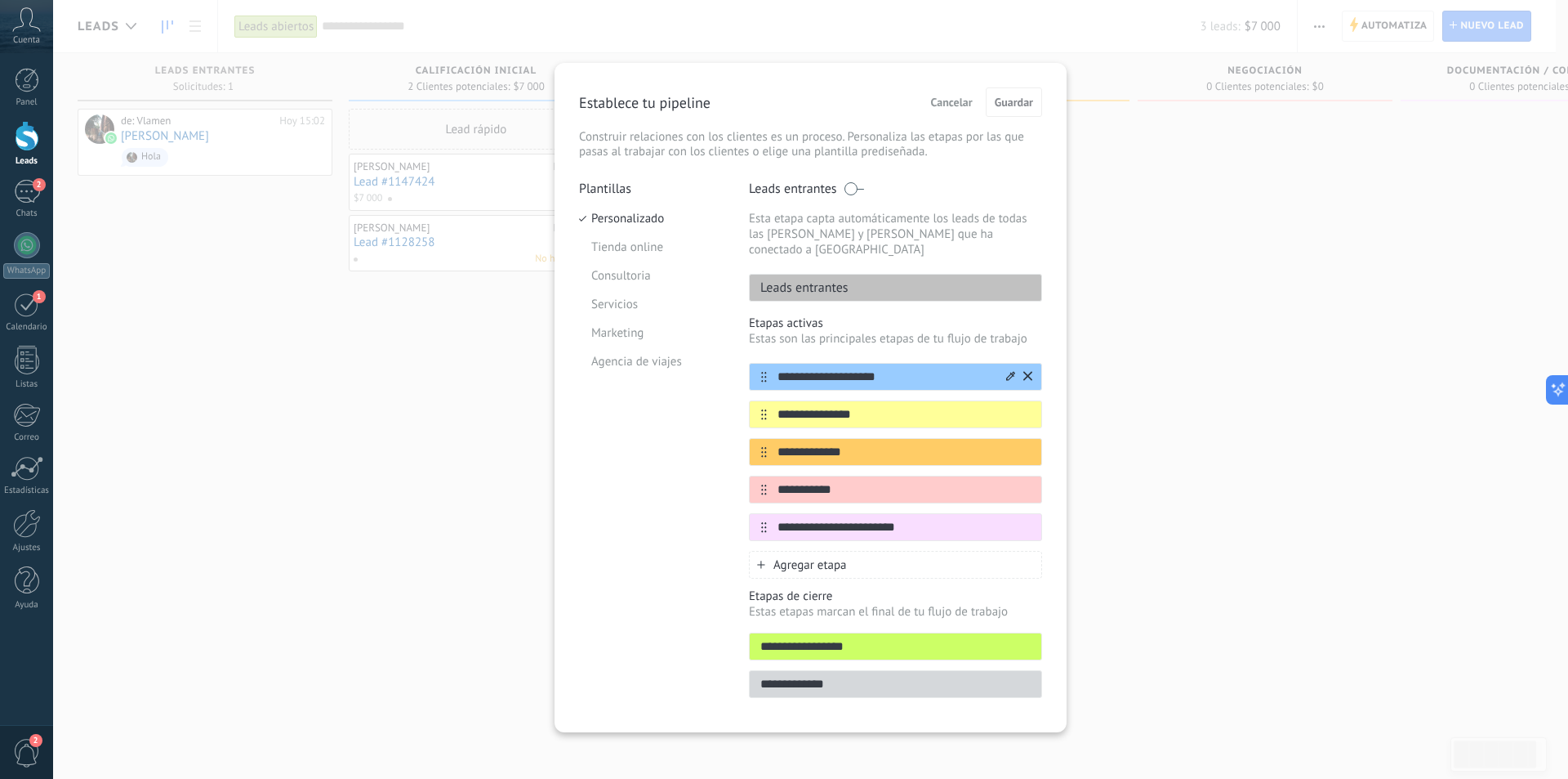
click at [880, 369] on input "**********" at bounding box center [885, 377] width 237 height 17
type input "**********"
click at [1006, 106] on span "Guardar" at bounding box center [1014, 102] width 39 height 11
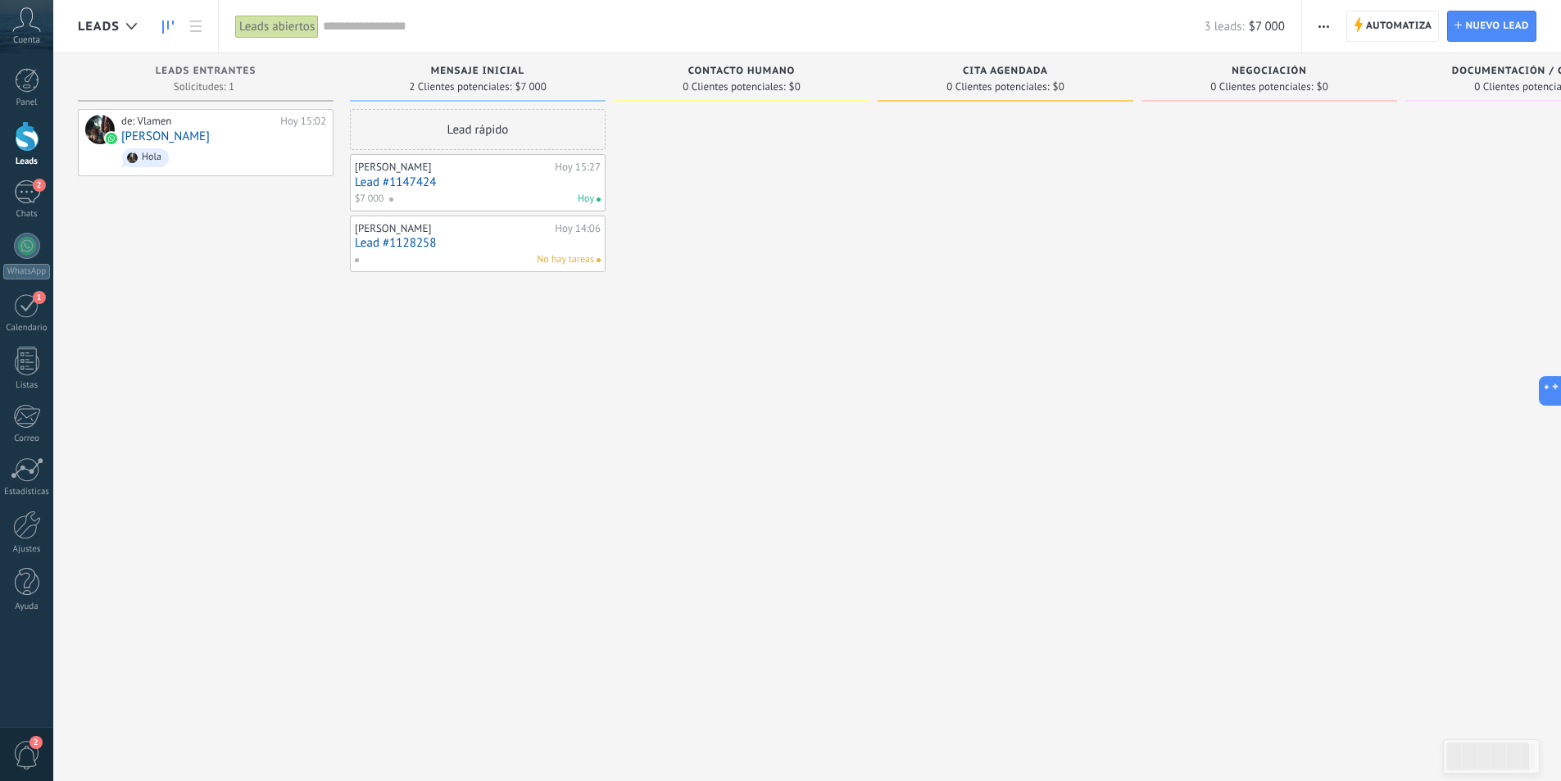
click at [742, 71] on span "Contacto humano" at bounding box center [741, 71] width 107 height 11
click at [1329, 27] on use "button" at bounding box center [1323, 26] width 11 height 2
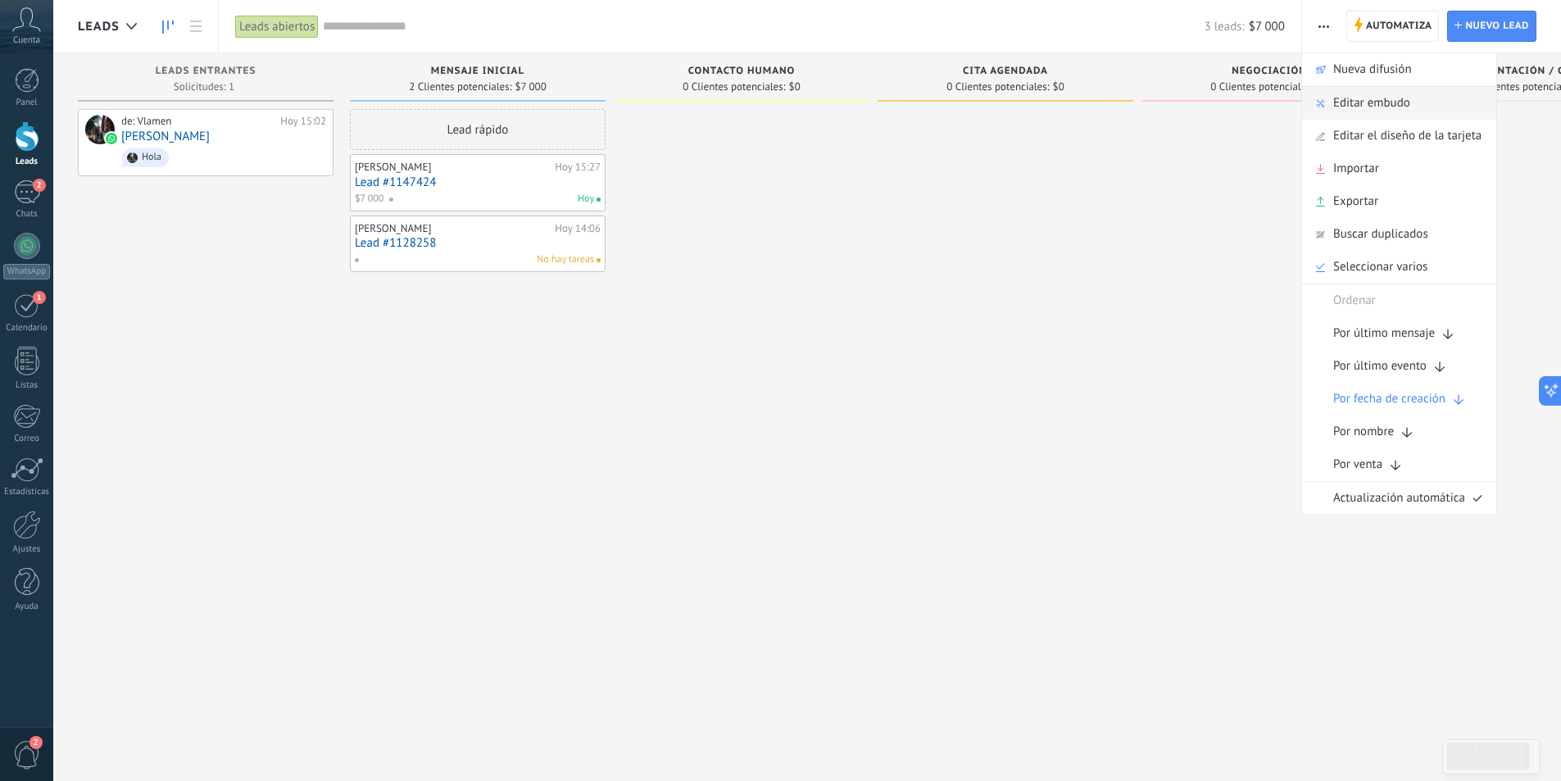
click at [1380, 106] on span "Editar embudo" at bounding box center [1371, 103] width 77 height 33
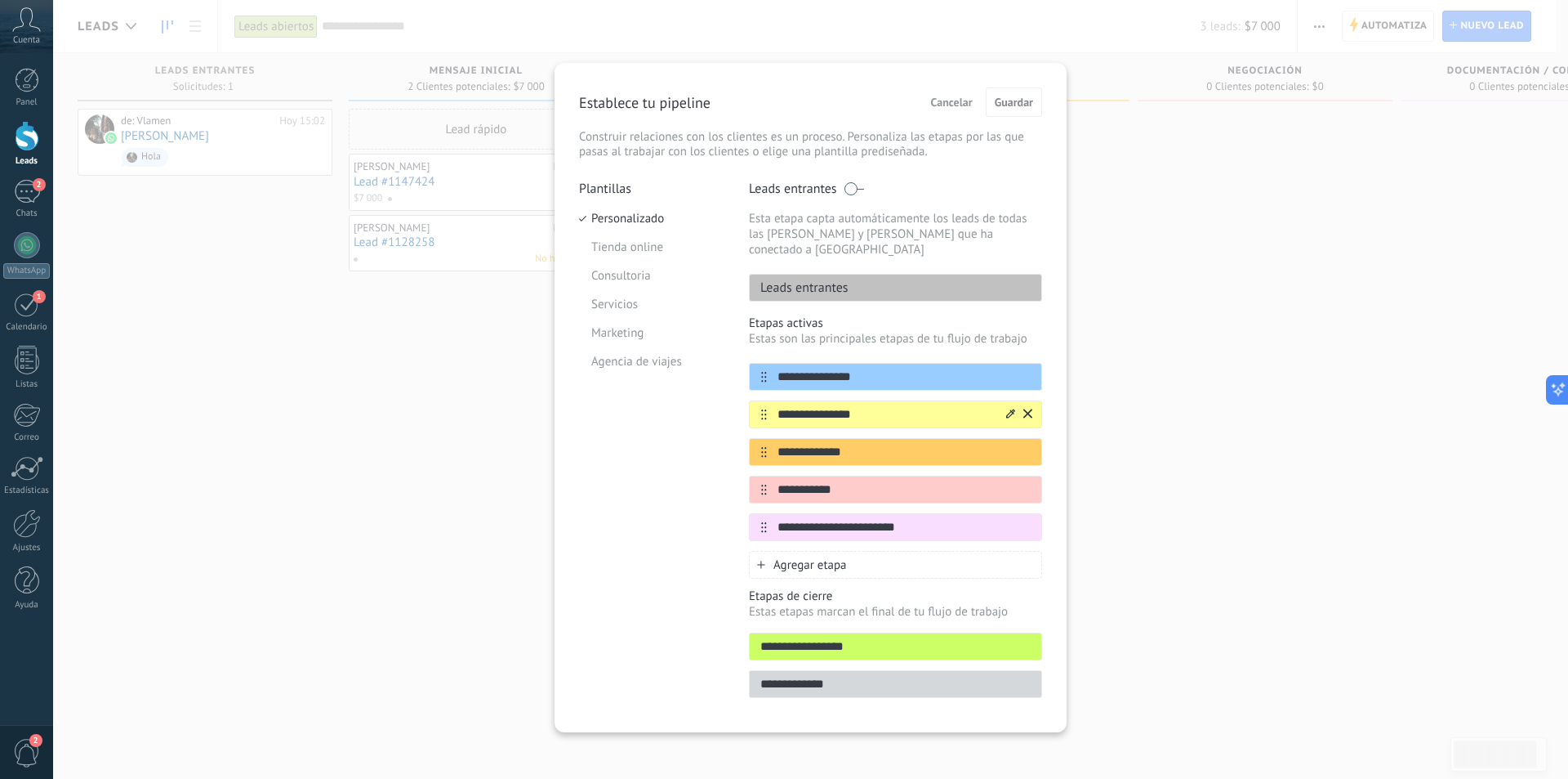
click at [833, 406] on input "**********" at bounding box center [885, 414] width 237 height 17
type input "*"
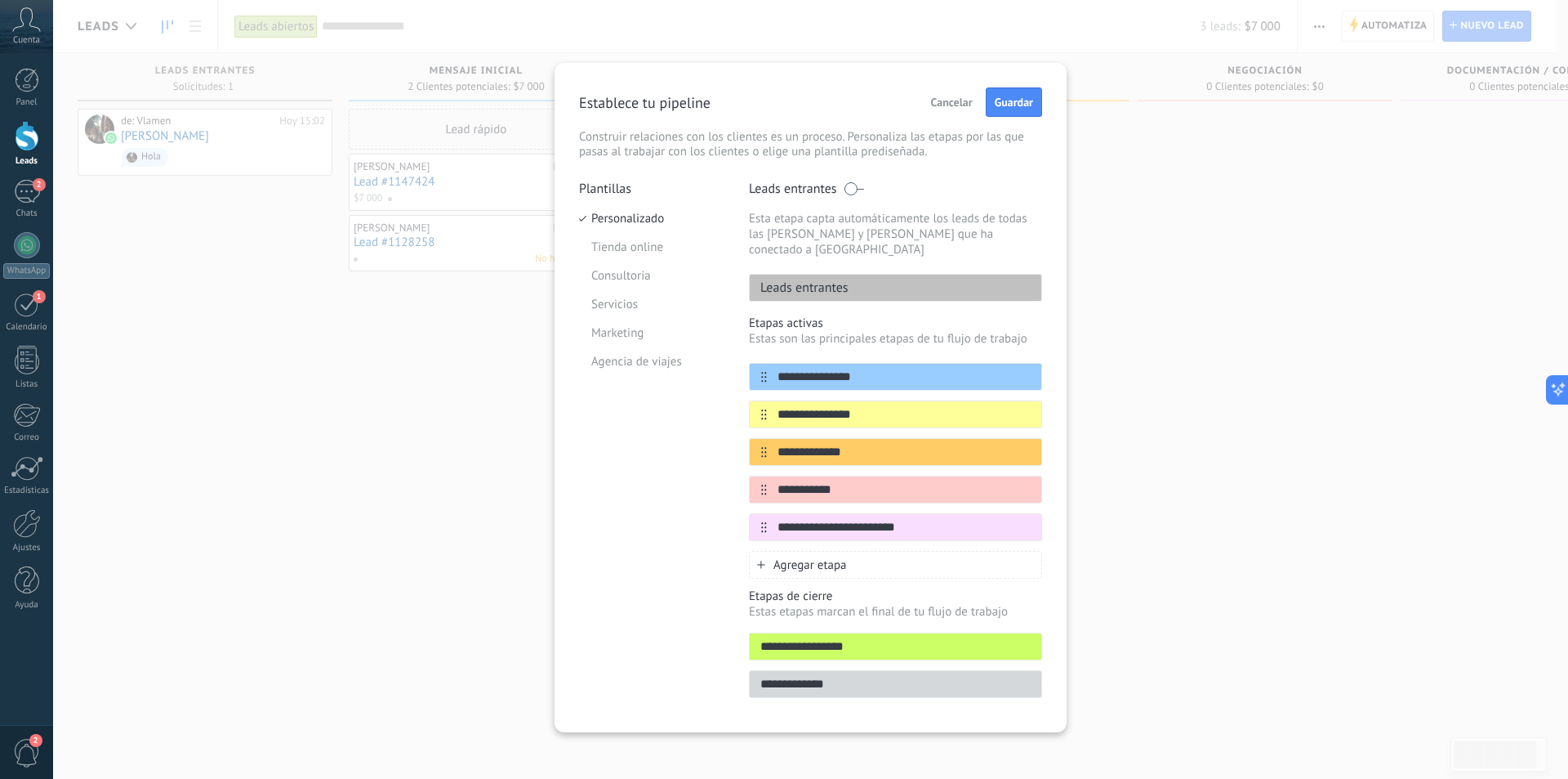
type input "**********"
click at [1221, 289] on div "**********" at bounding box center [810, 389] width 1515 height 779
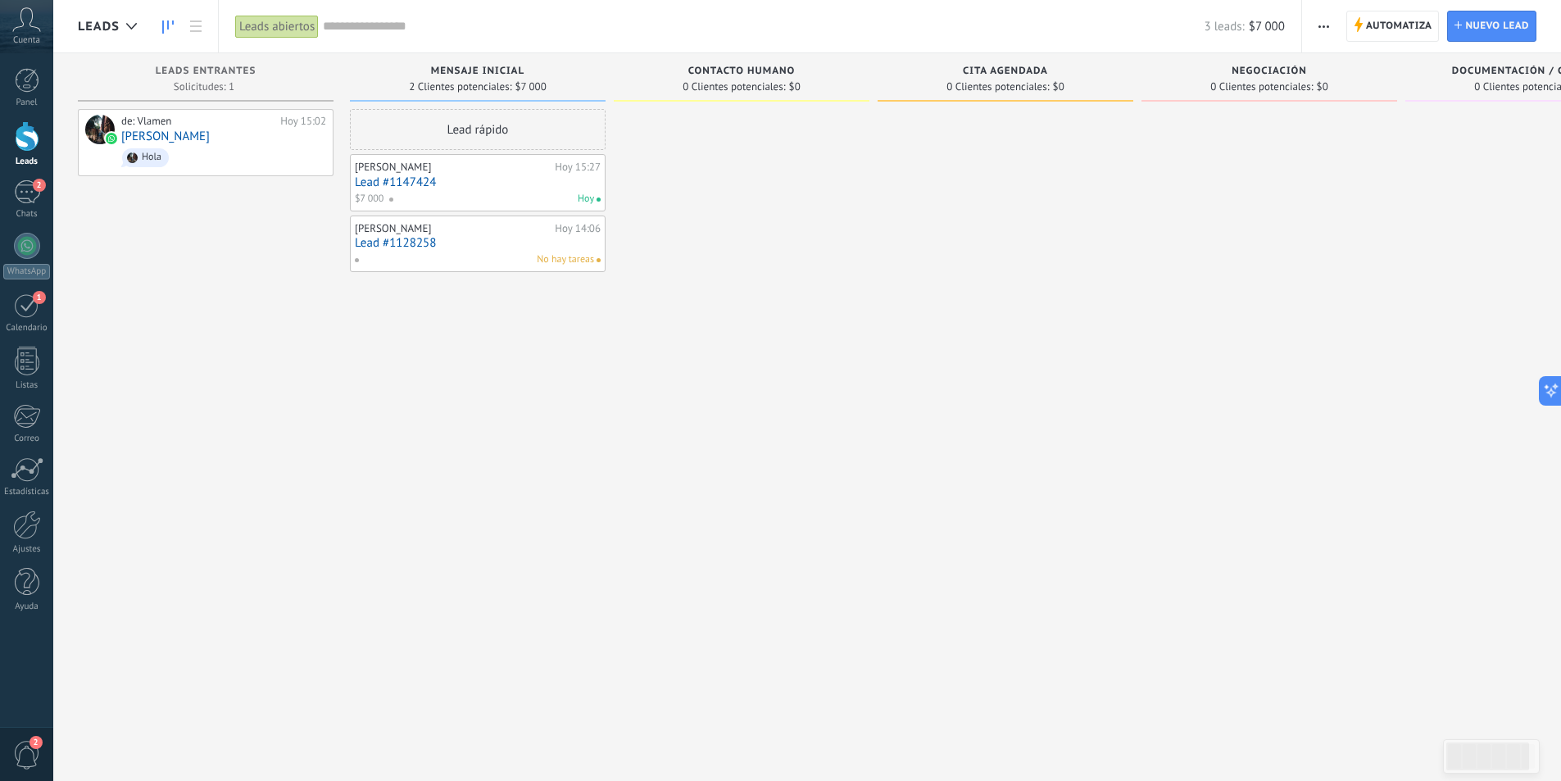
click at [1323, 24] on span "button" at bounding box center [1323, 26] width 11 height 31
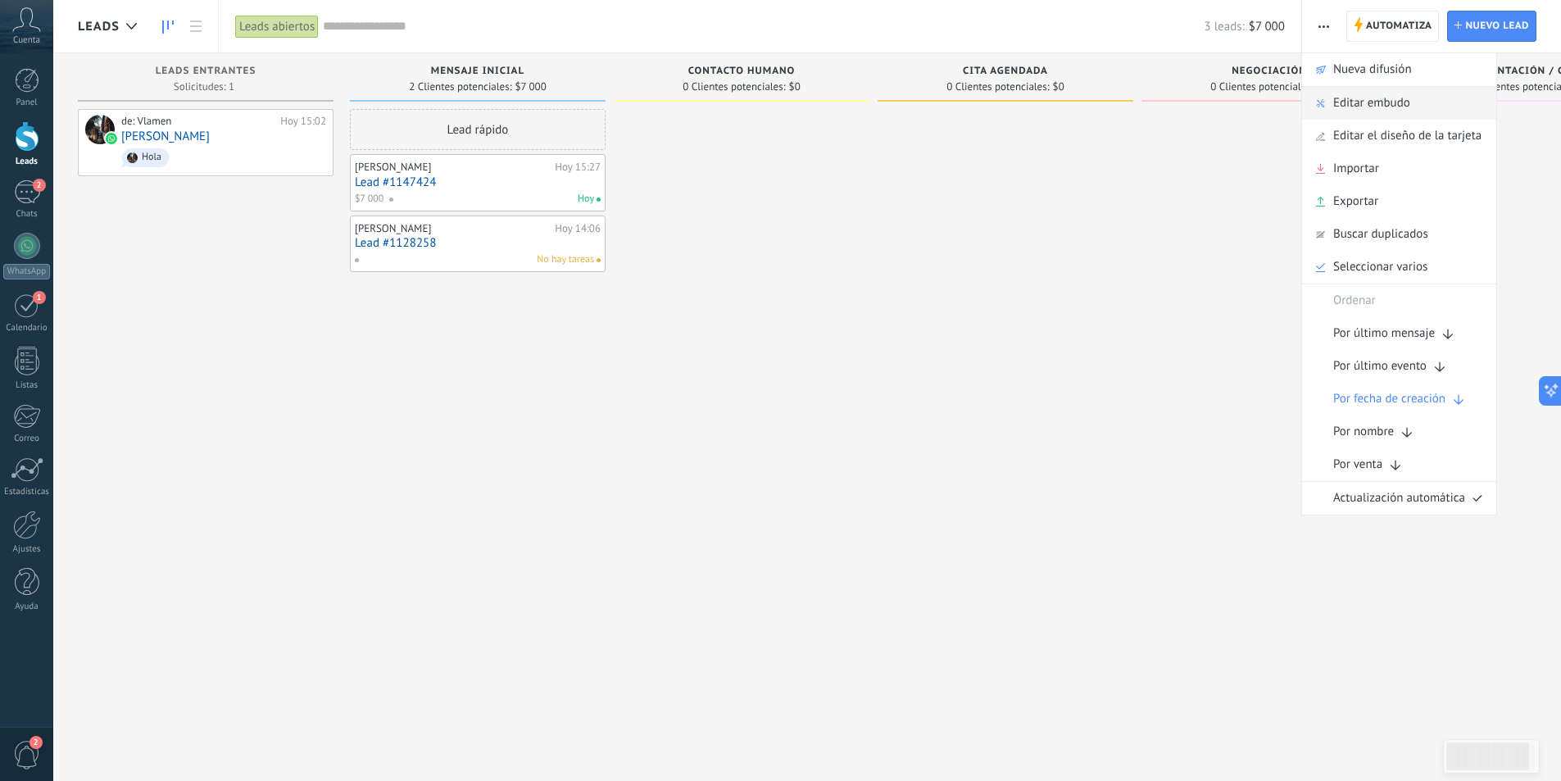
click at [1358, 107] on span "Editar embudo" at bounding box center [1371, 103] width 77 height 33
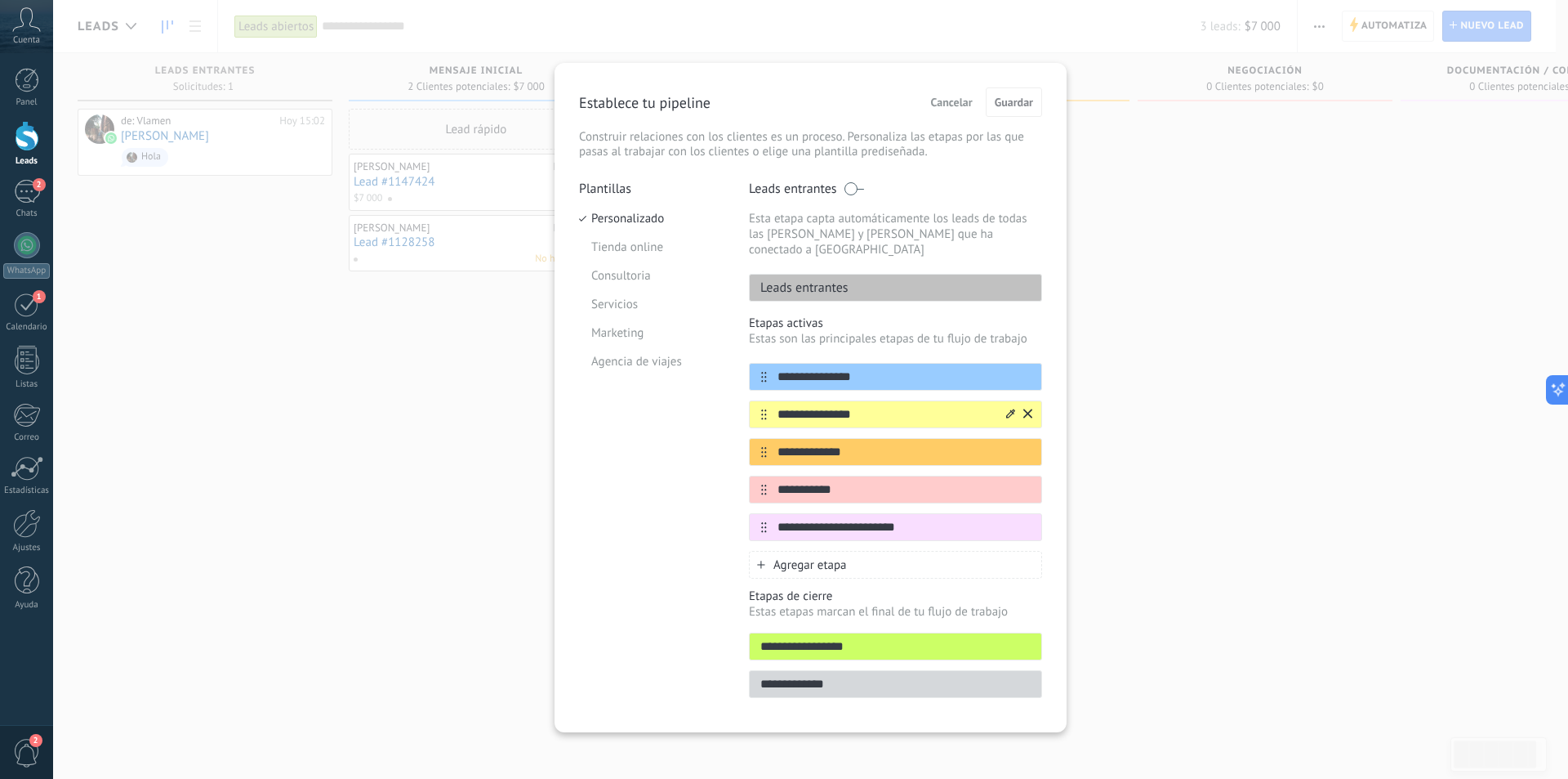
click at [831, 406] on input "**********" at bounding box center [885, 414] width 237 height 17
type input "**********"
click at [1010, 95] on button "Guardar" at bounding box center [1014, 102] width 57 height 29
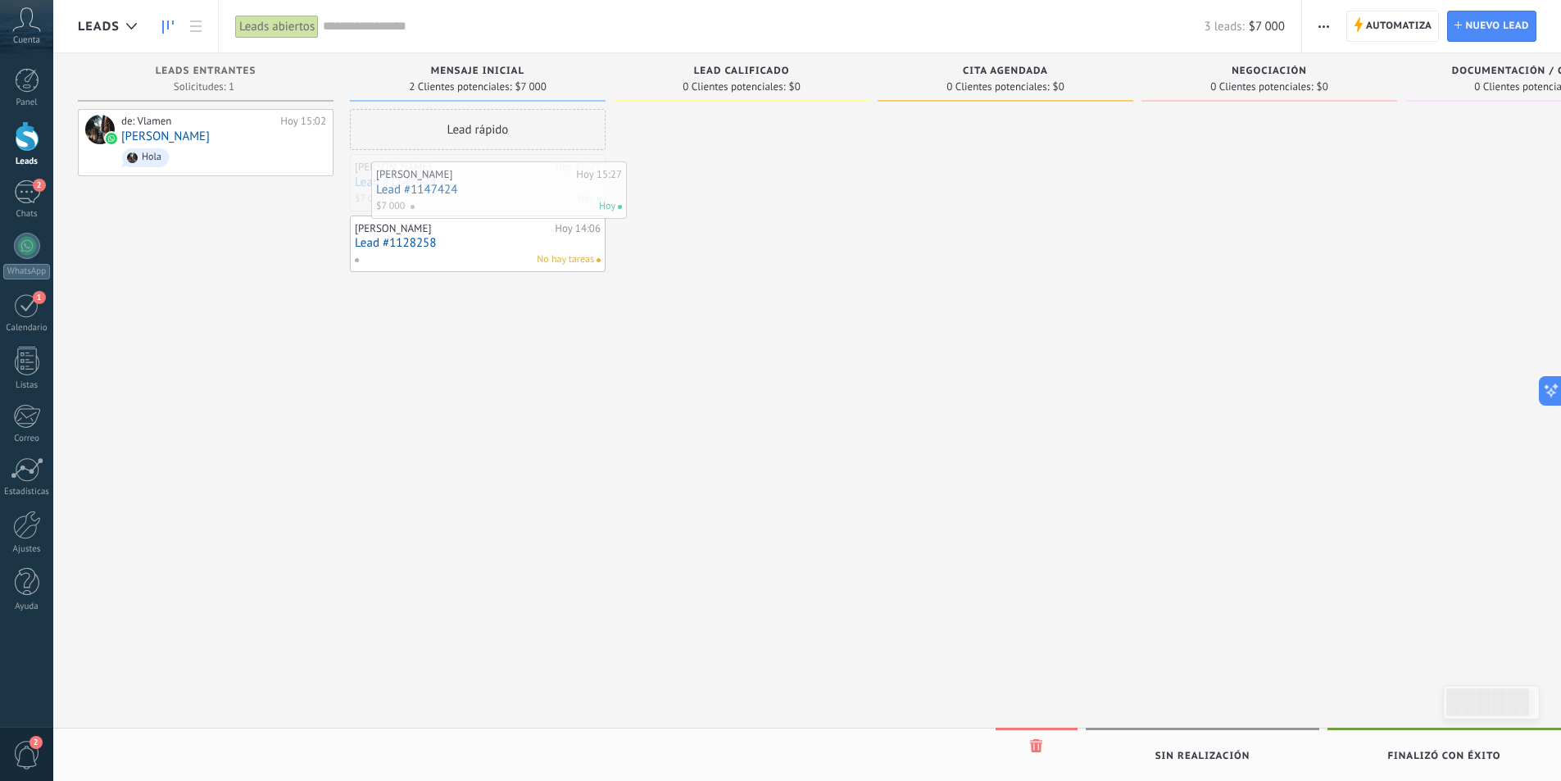
drag, startPoint x: 530, startPoint y: 181, endPoint x: 551, endPoint y: 188, distance: 22.5
click at [779, 209] on div at bounding box center [742, 392] width 256 height 567
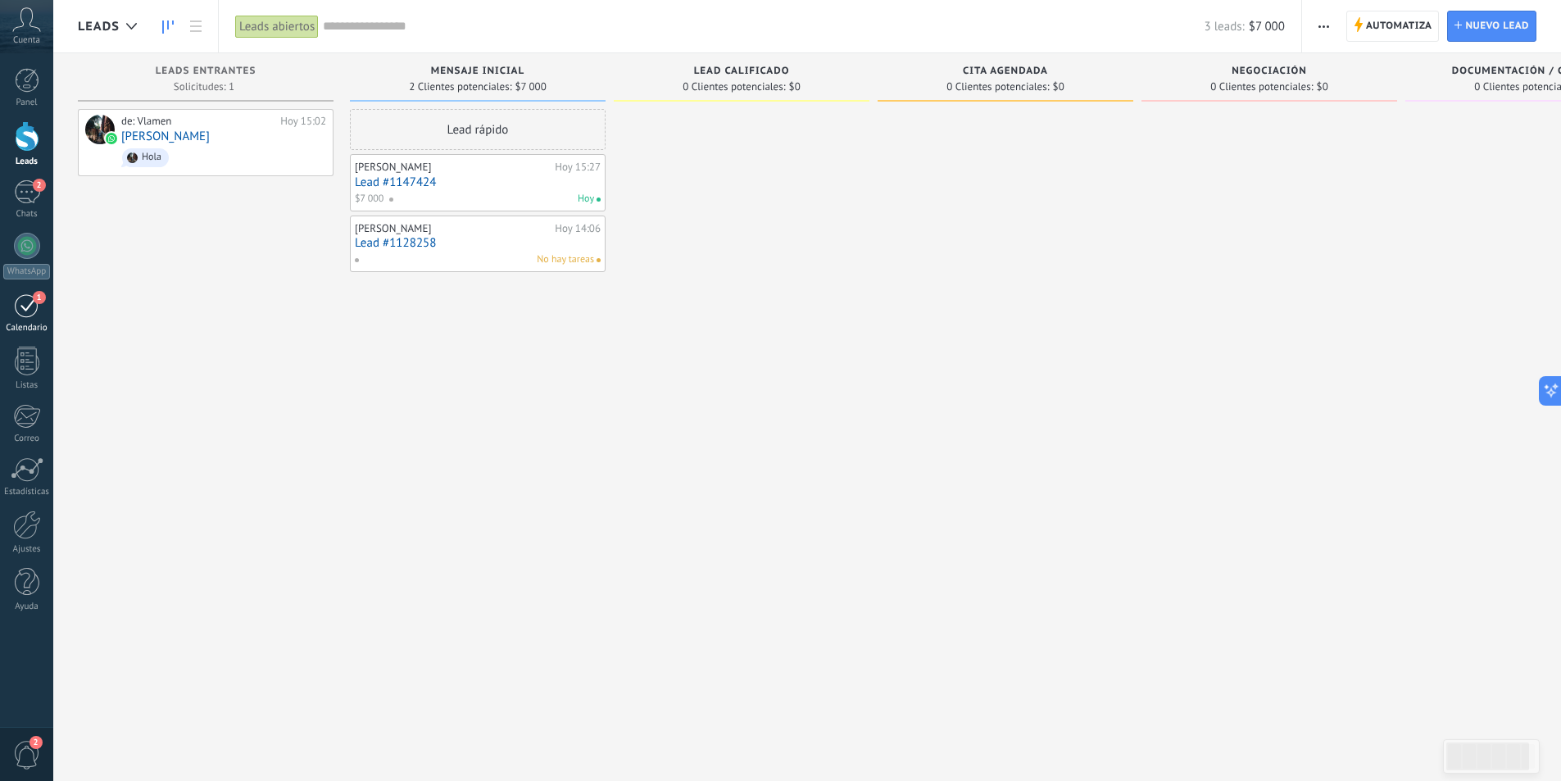
click at [20, 314] on div "1" at bounding box center [27, 305] width 26 height 25
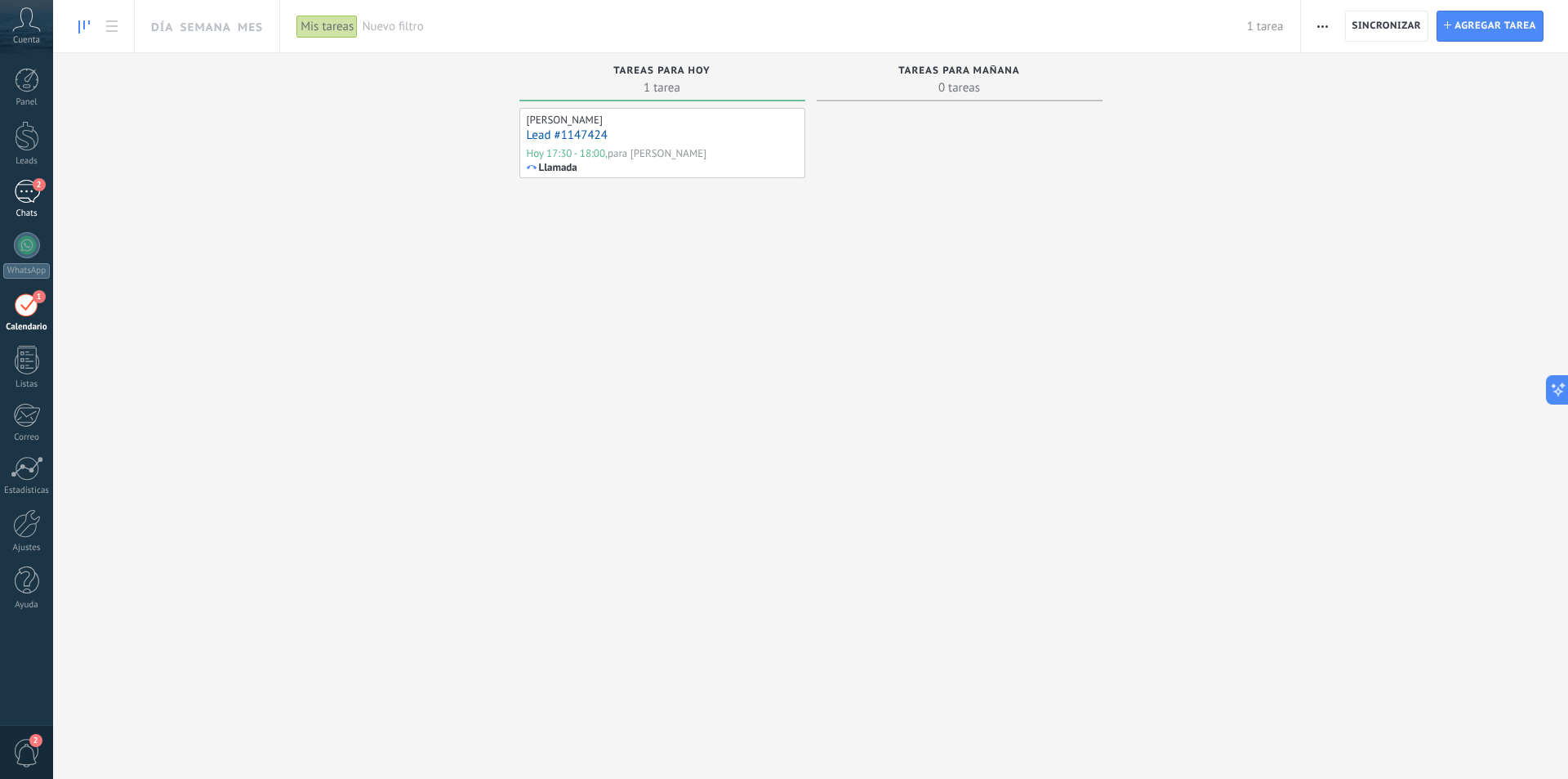
click at [20, 193] on div "2" at bounding box center [27, 192] width 26 height 24
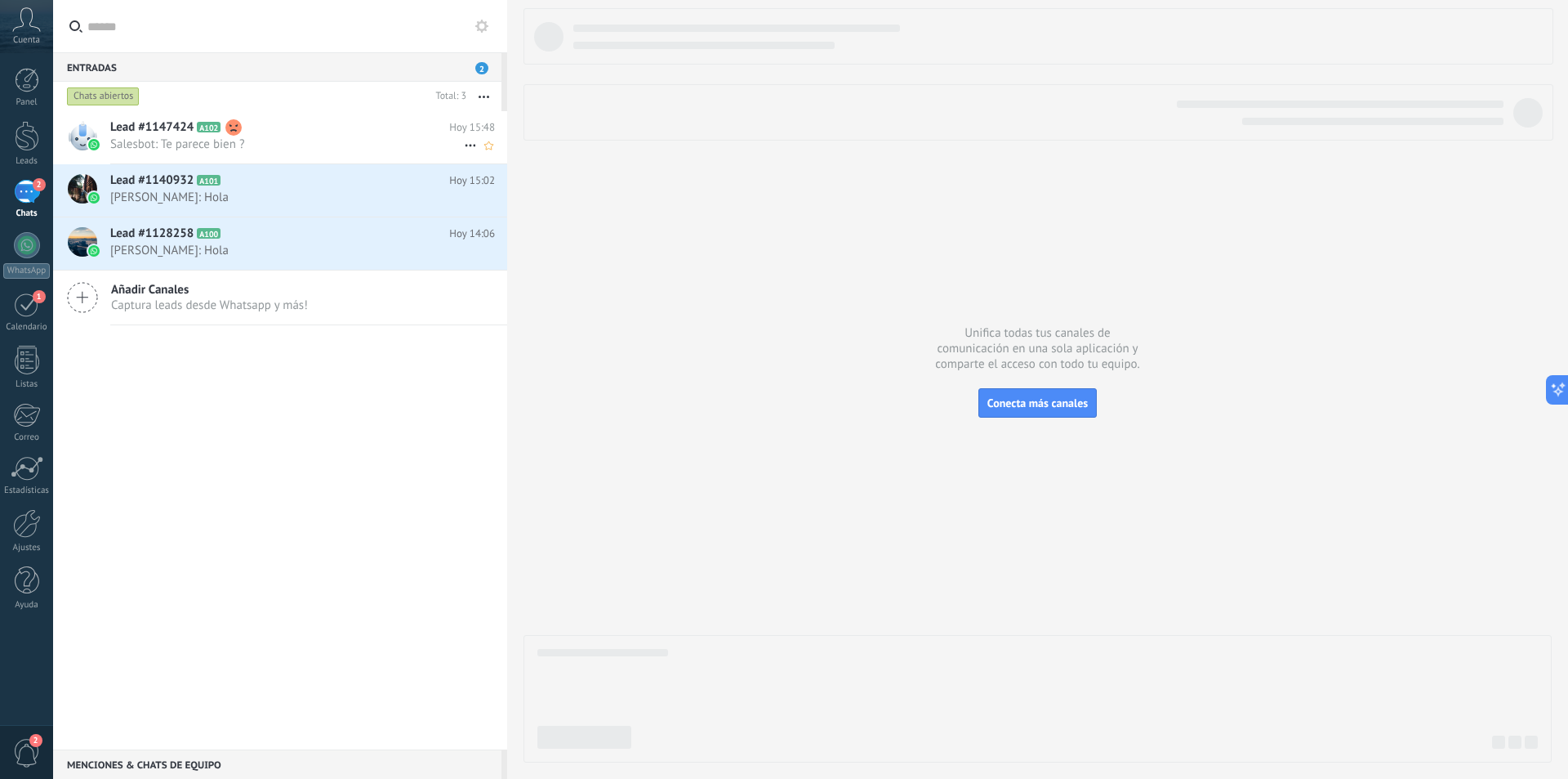
click at [294, 133] on h2 "Lead #1147424 A102" at bounding box center [280, 128] width 339 height 16
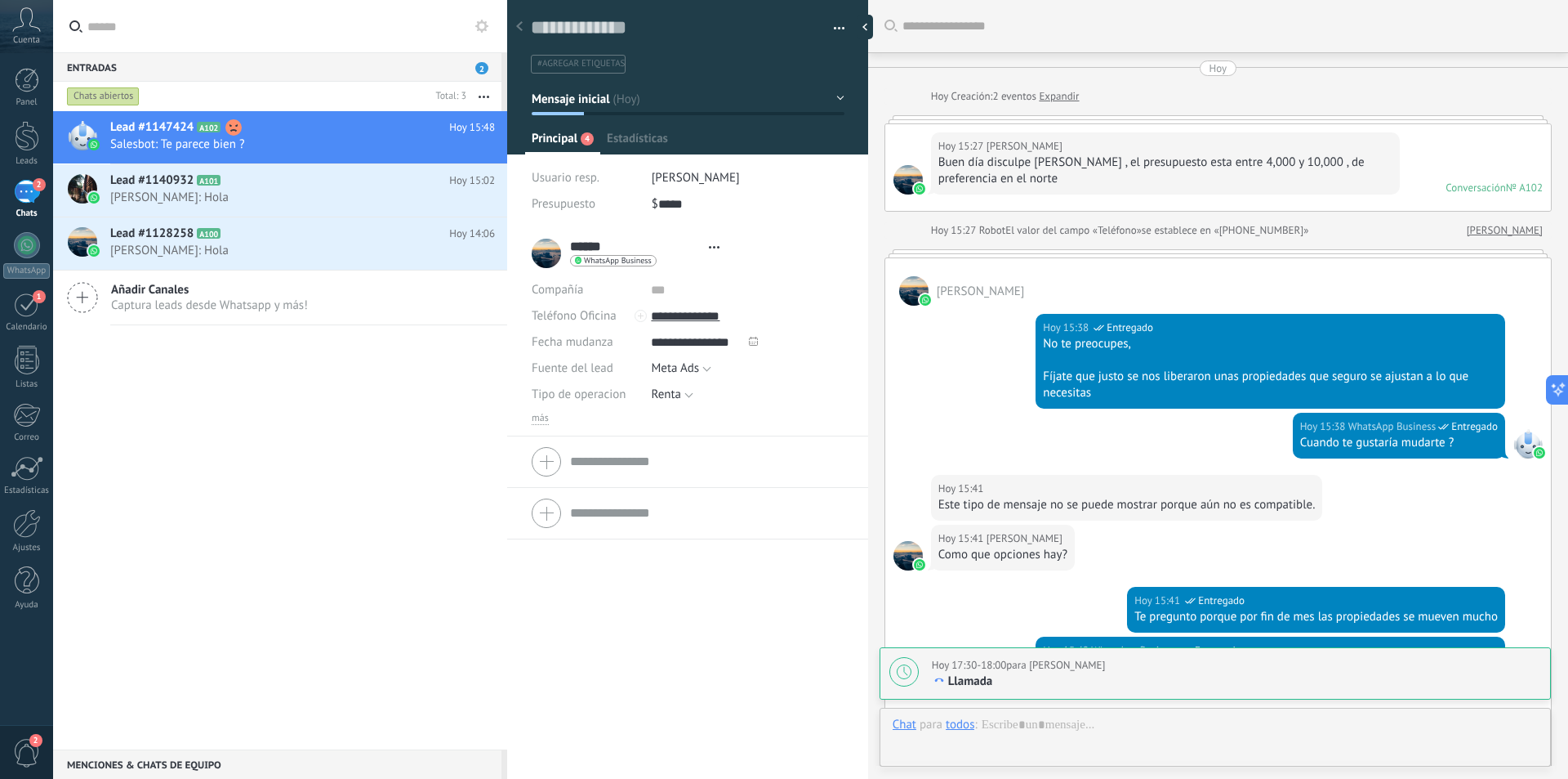
type textarea "**********"
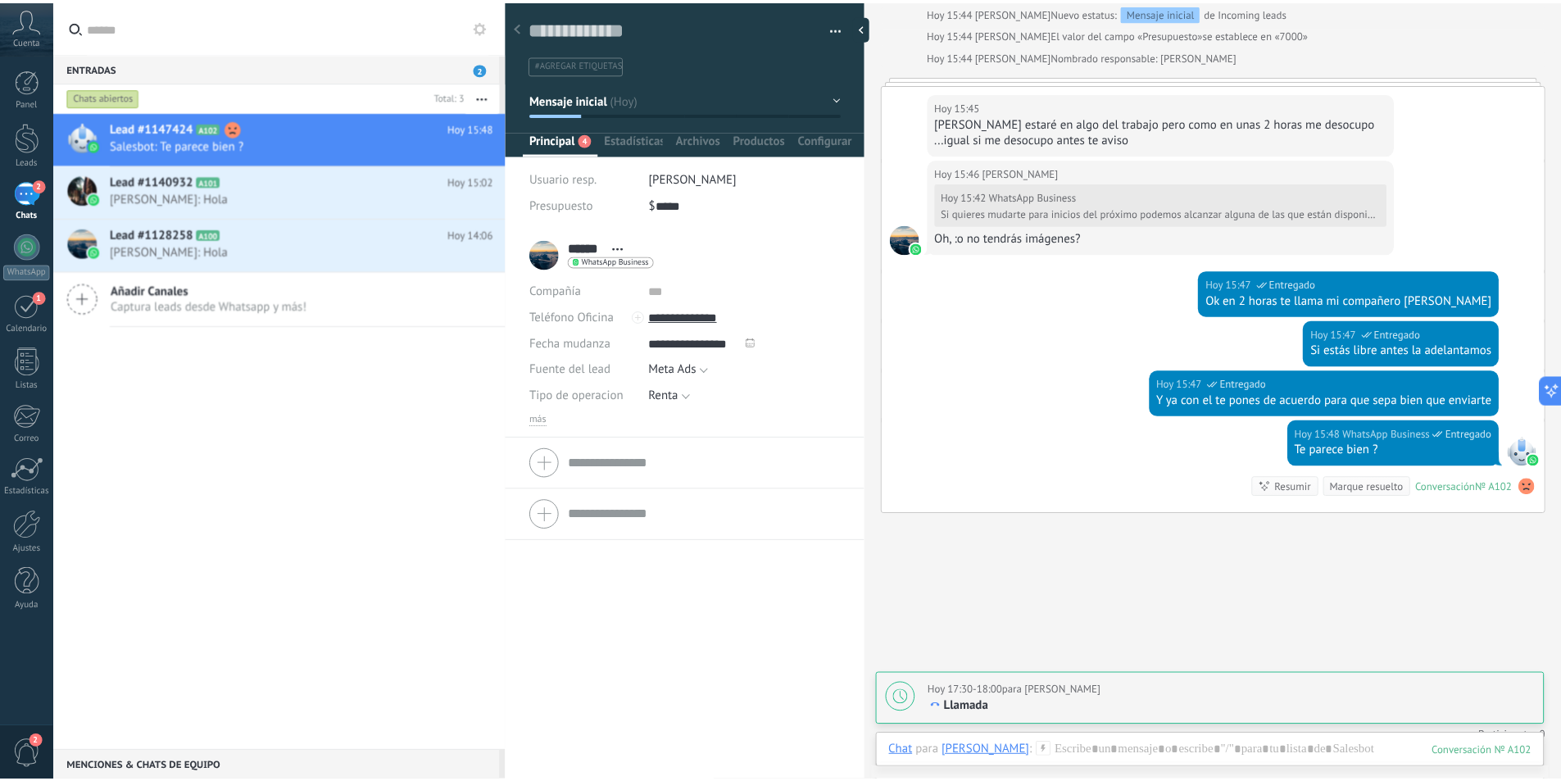
scroll to position [855, 0]
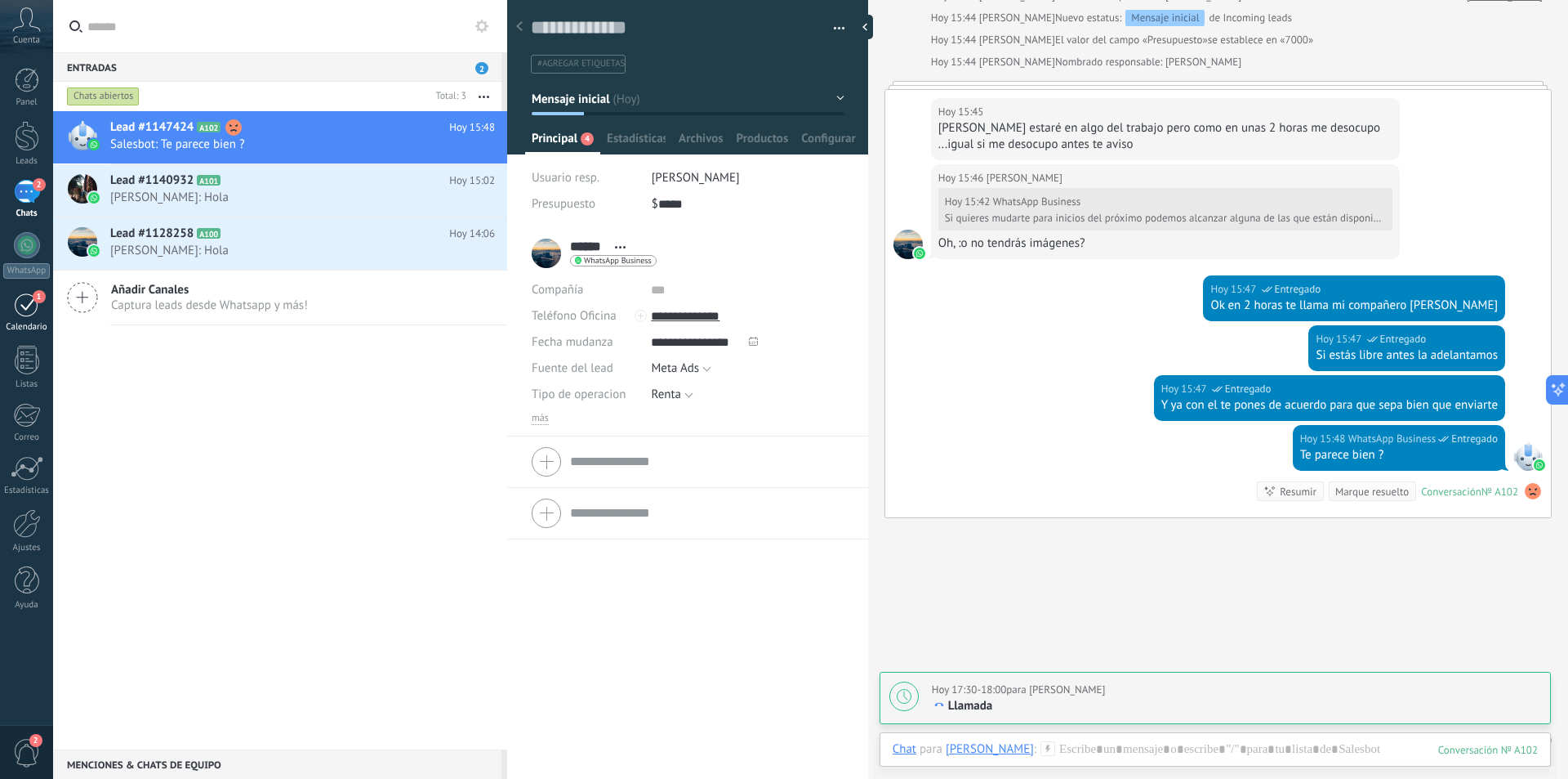
click at [22, 307] on div "1" at bounding box center [27, 304] width 26 height 25
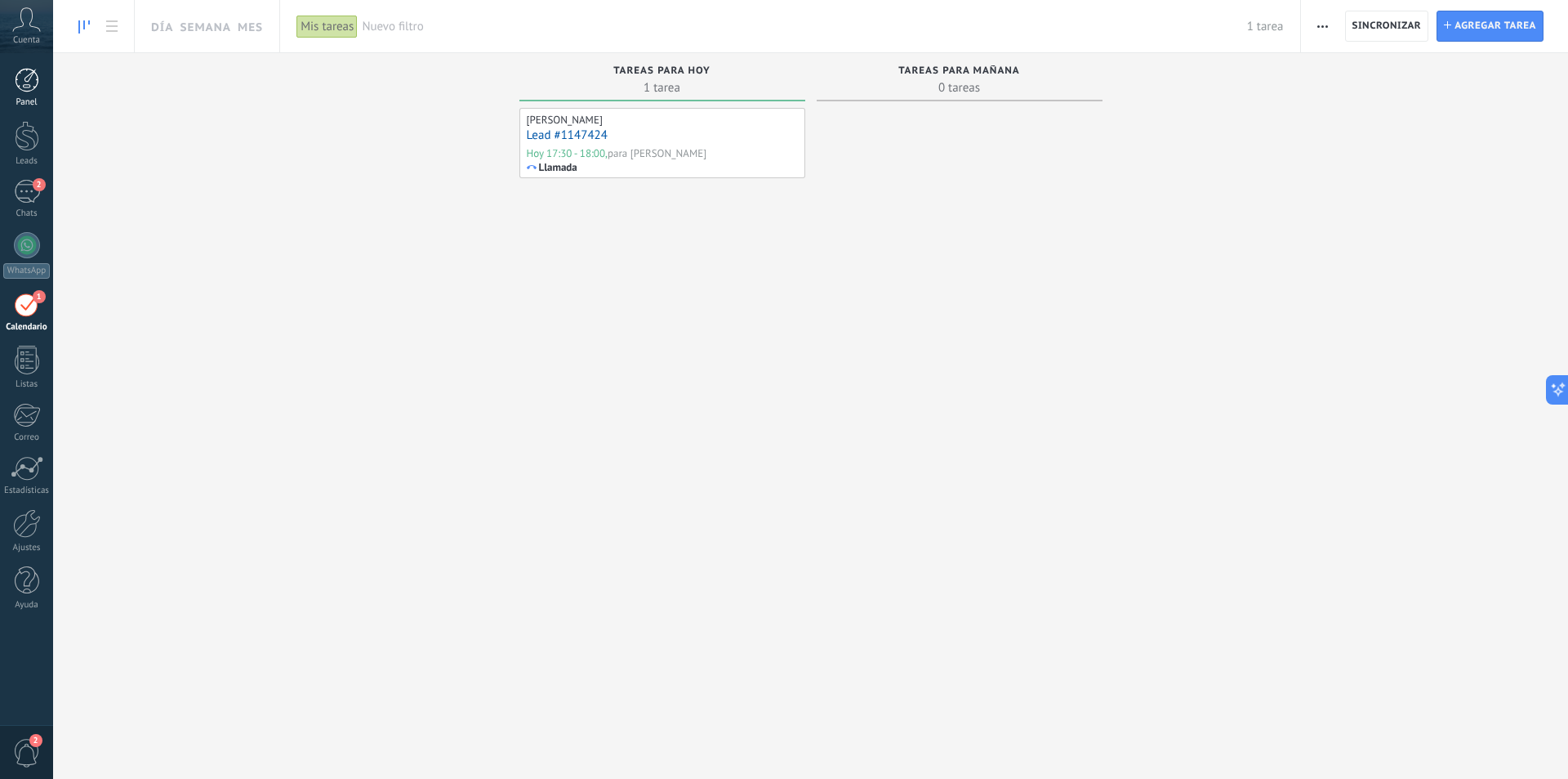
click at [32, 86] on div at bounding box center [27, 80] width 25 height 25
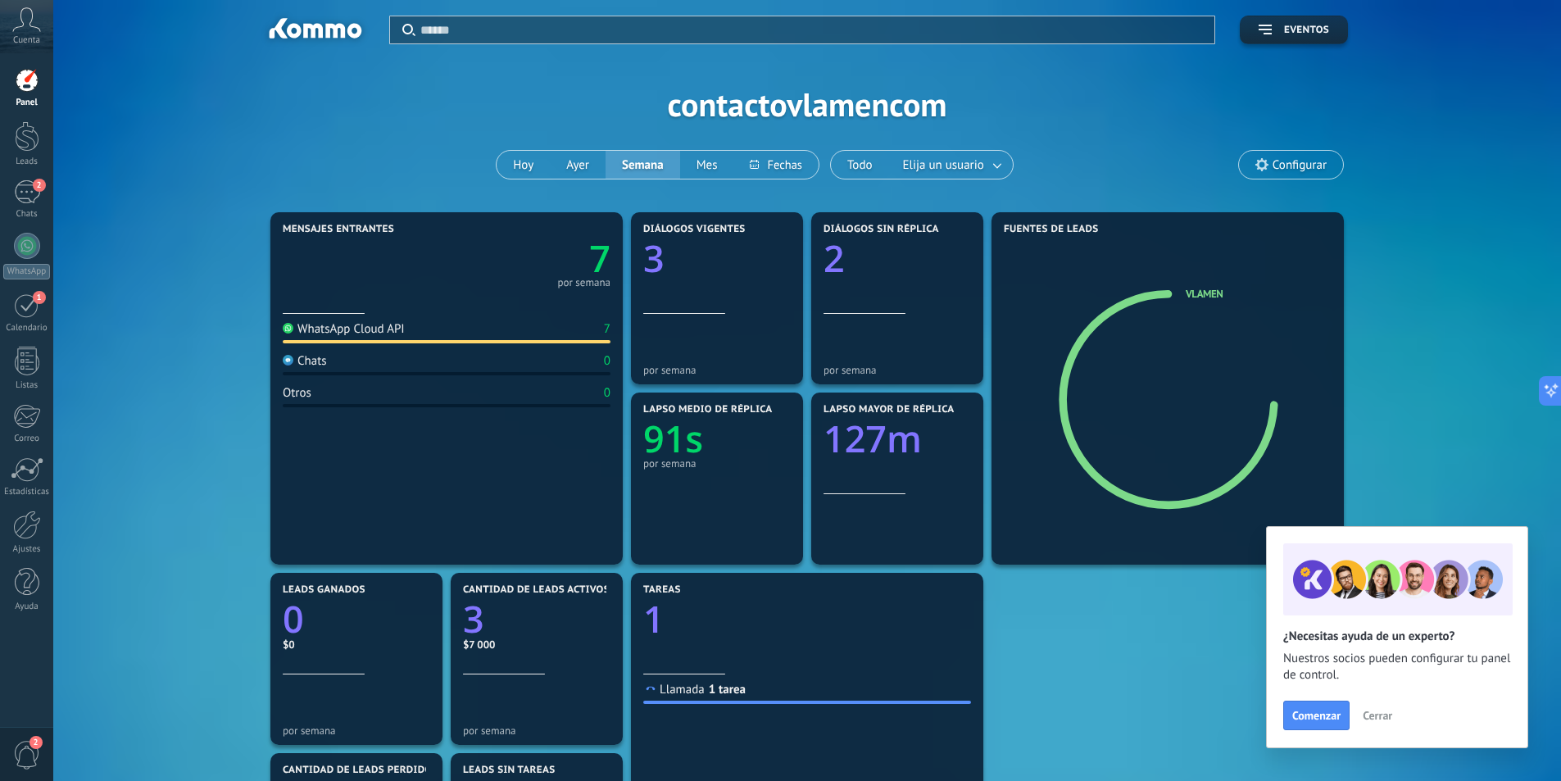
click at [1381, 719] on span "Cerrar" at bounding box center [1377, 715] width 29 height 11
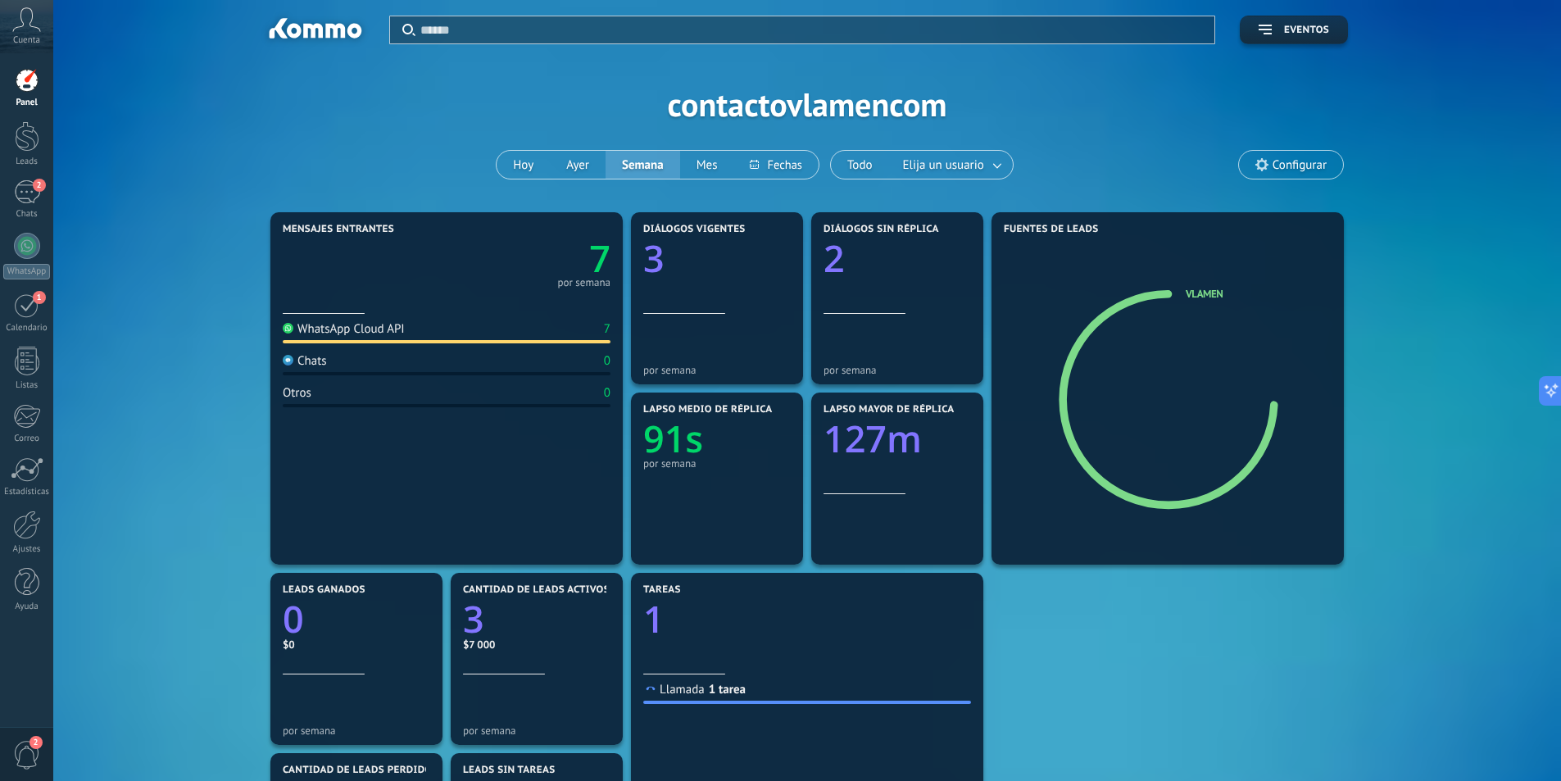
click at [141, 153] on div "Aplicar Eventos contactovlamencom Hoy Ayer Semana Mes Todo Elija un usuario Con…" at bounding box center [807, 104] width 1458 height 208
click at [29, 751] on span "2" at bounding box center [27, 755] width 28 height 29
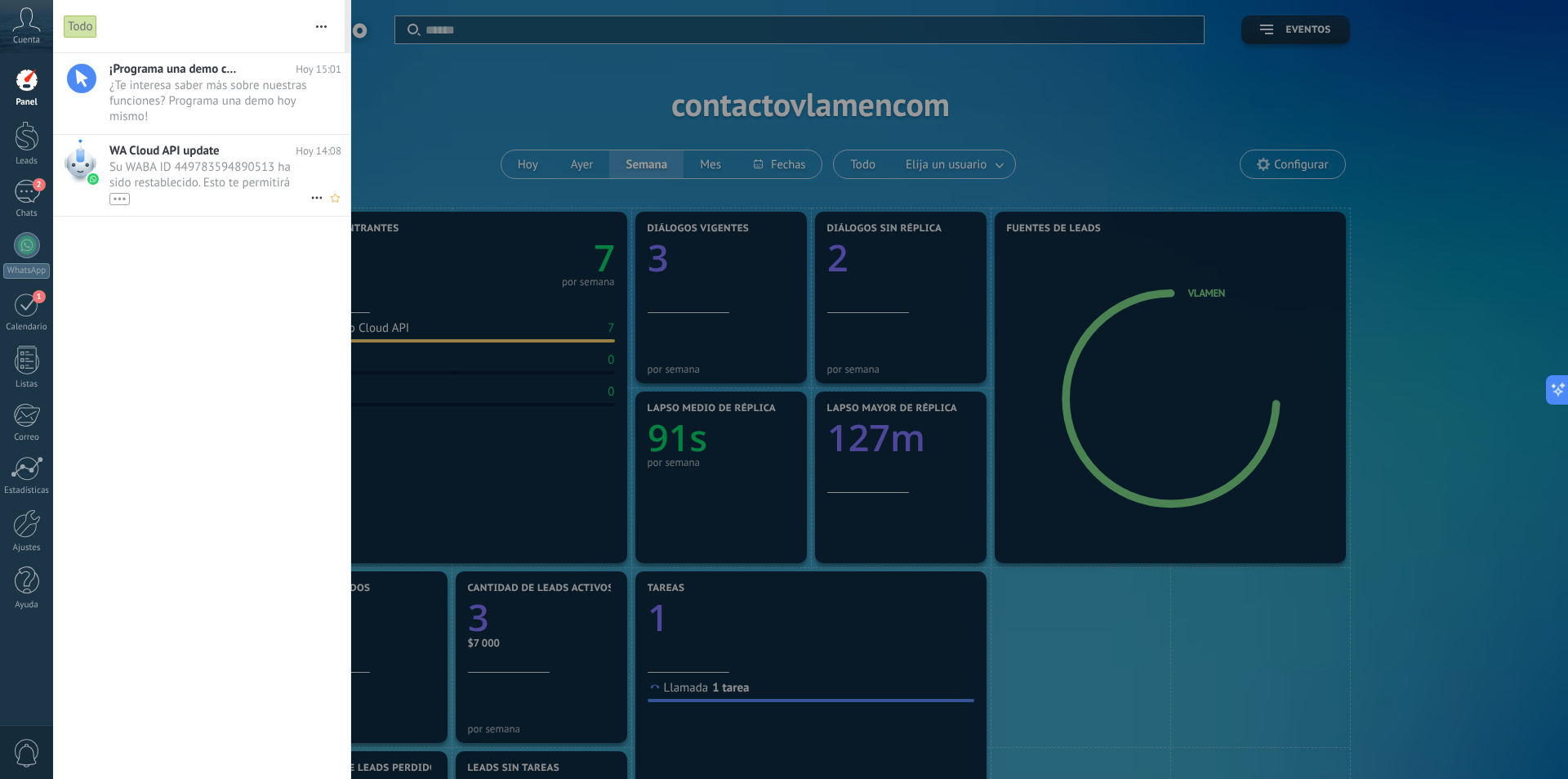
click at [246, 182] on span "Su WABA ID 449783594890513 ha sido restablecido. Esto te permitirá continuar en…" at bounding box center [210, 183] width 201 height 46
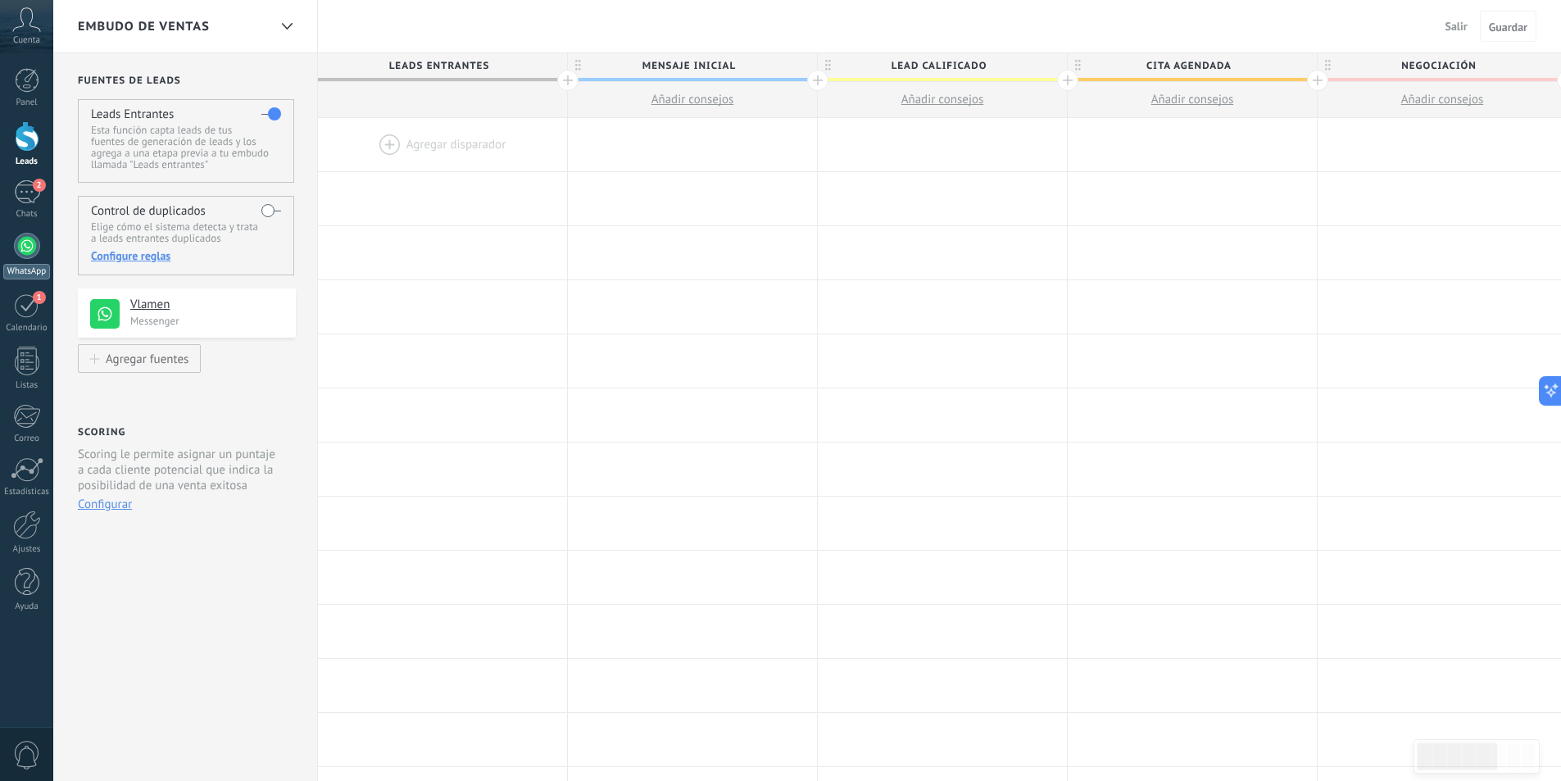
click at [16, 256] on link "WhatsApp" at bounding box center [26, 256] width 53 height 47
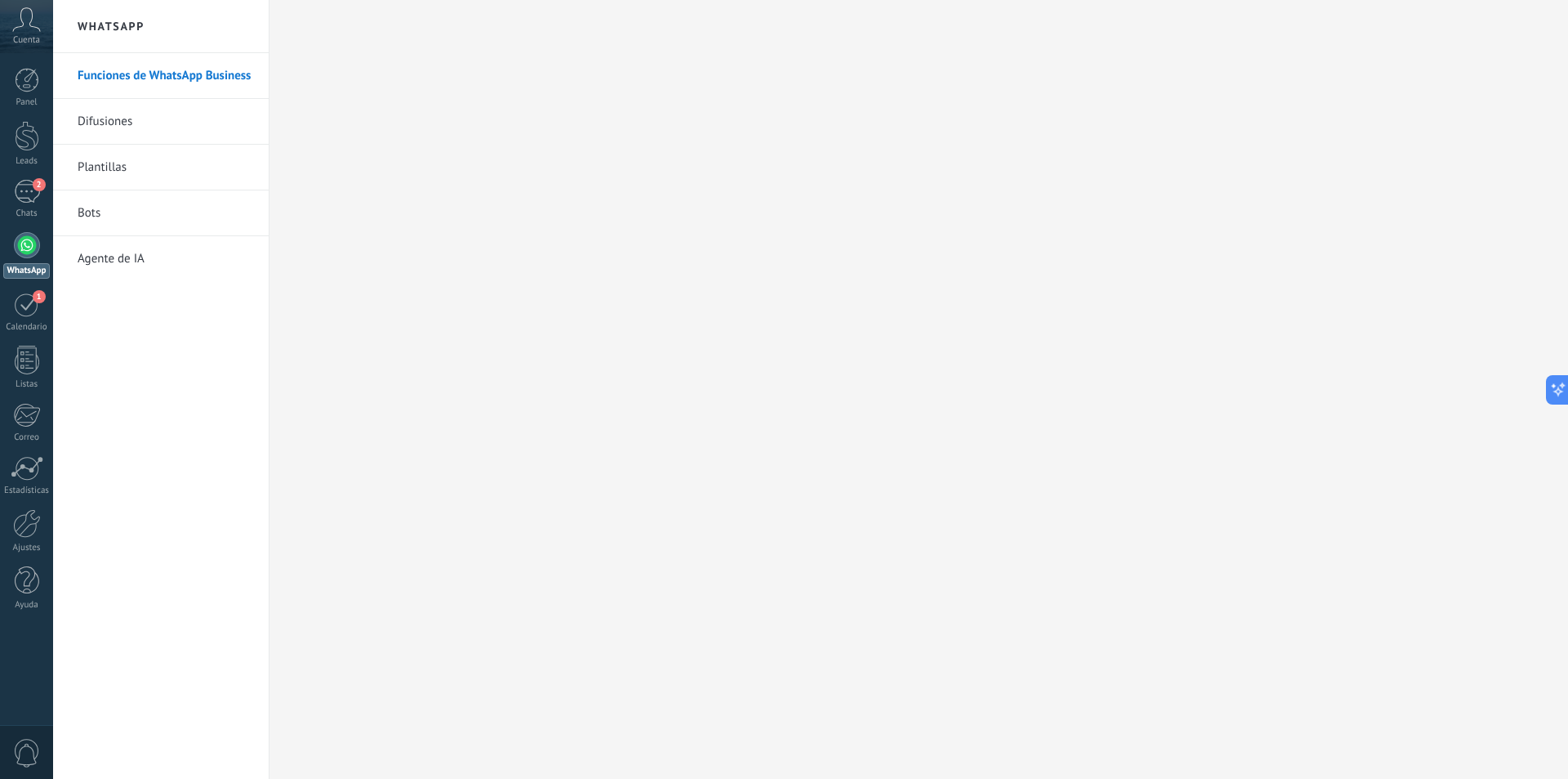
click at [102, 209] on link "Bots" at bounding box center [164, 213] width 174 height 46
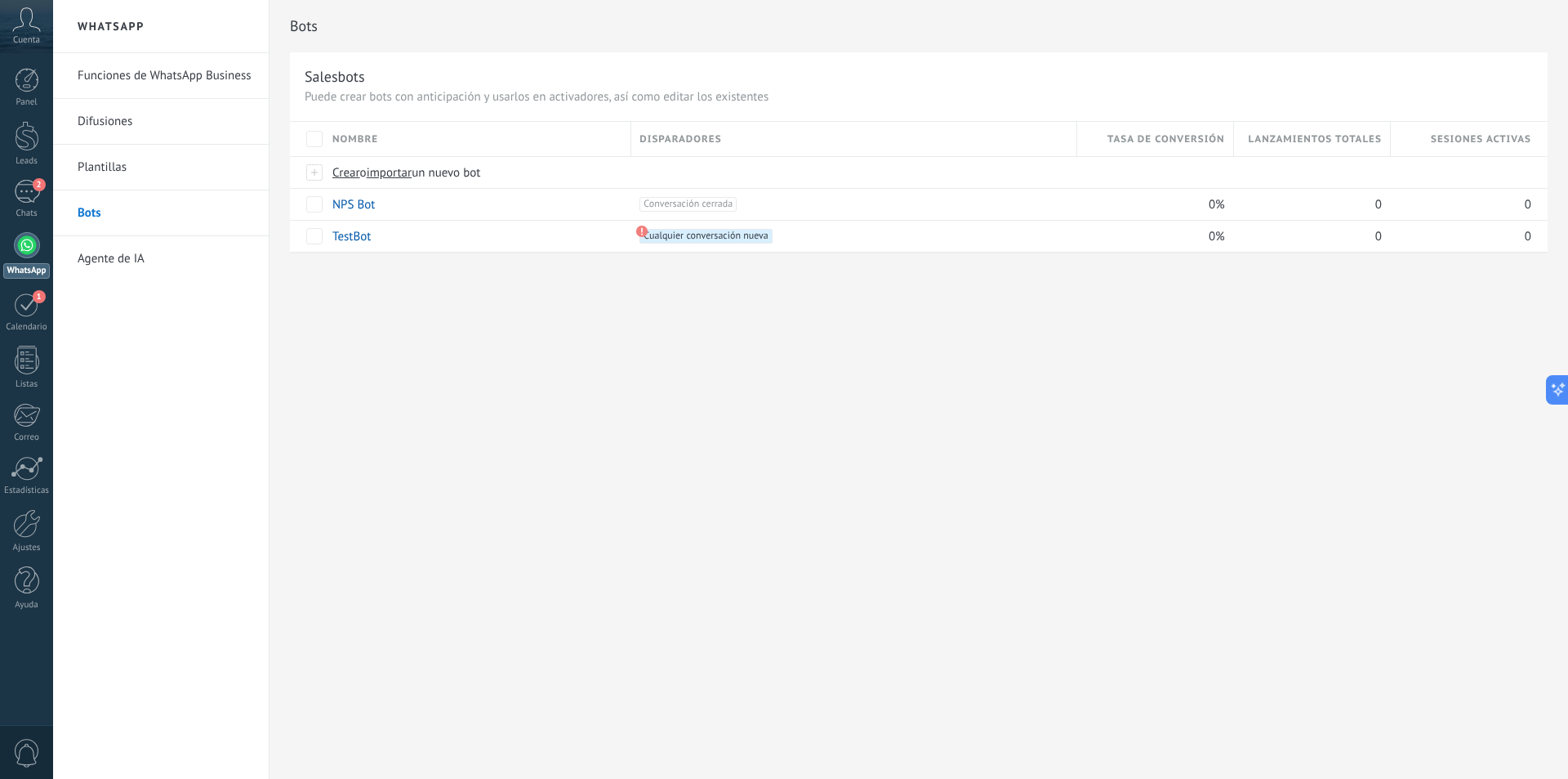
click at [116, 77] on link "Funciones de WhatsApp Business" at bounding box center [164, 76] width 174 height 46
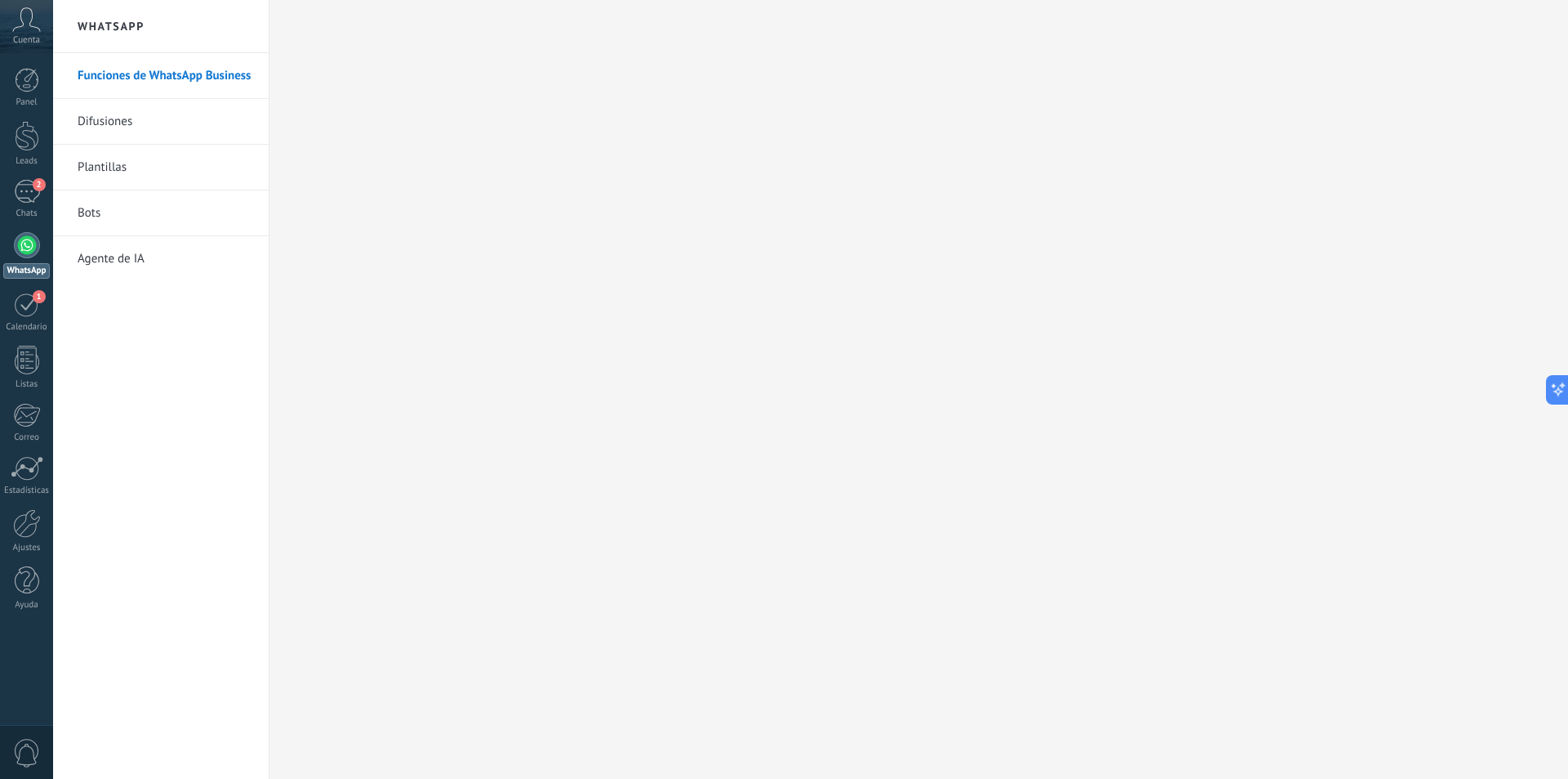
click at [129, 220] on link "Bots" at bounding box center [164, 213] width 174 height 46
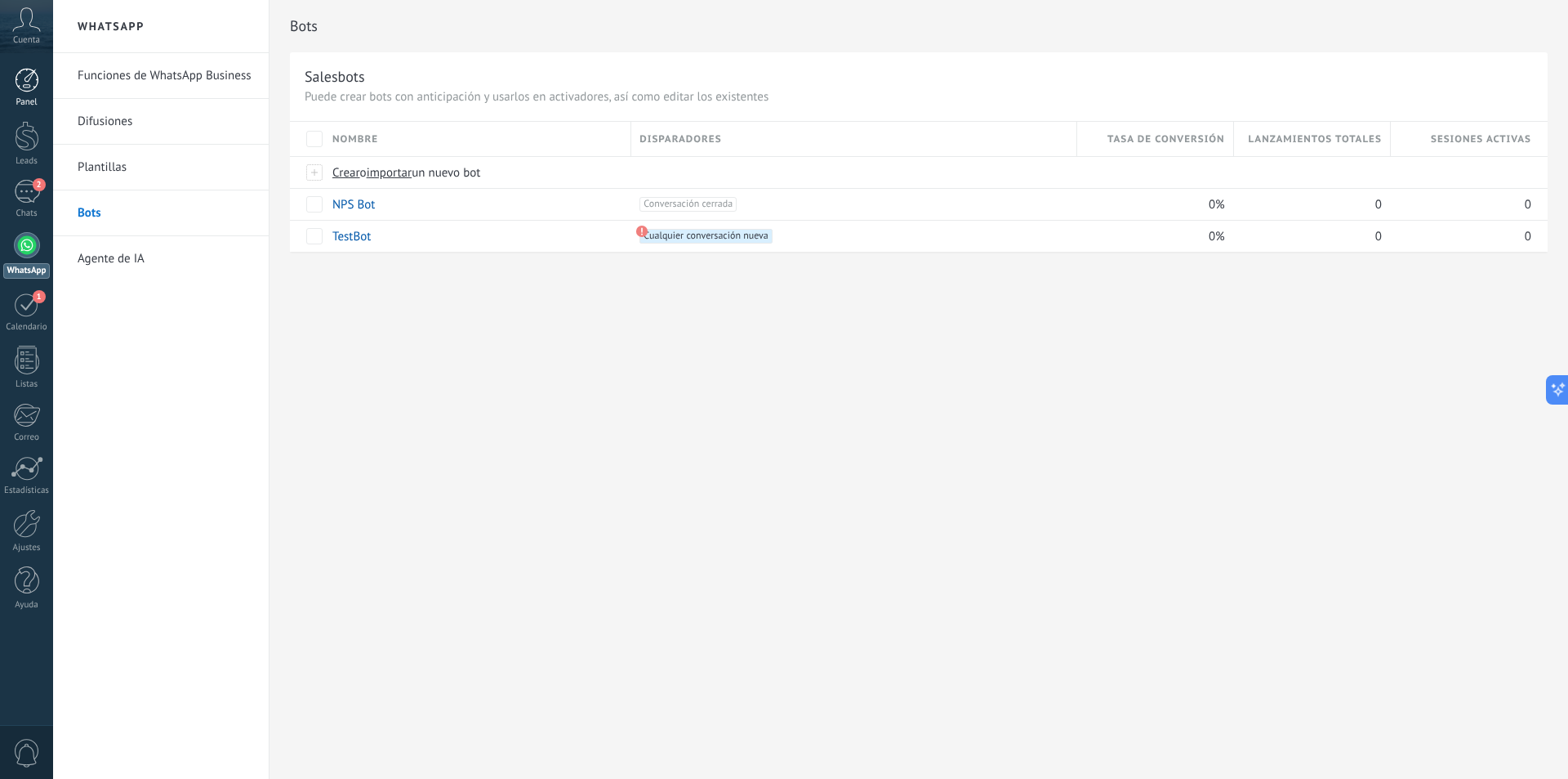
click at [35, 79] on div at bounding box center [27, 80] width 25 height 25
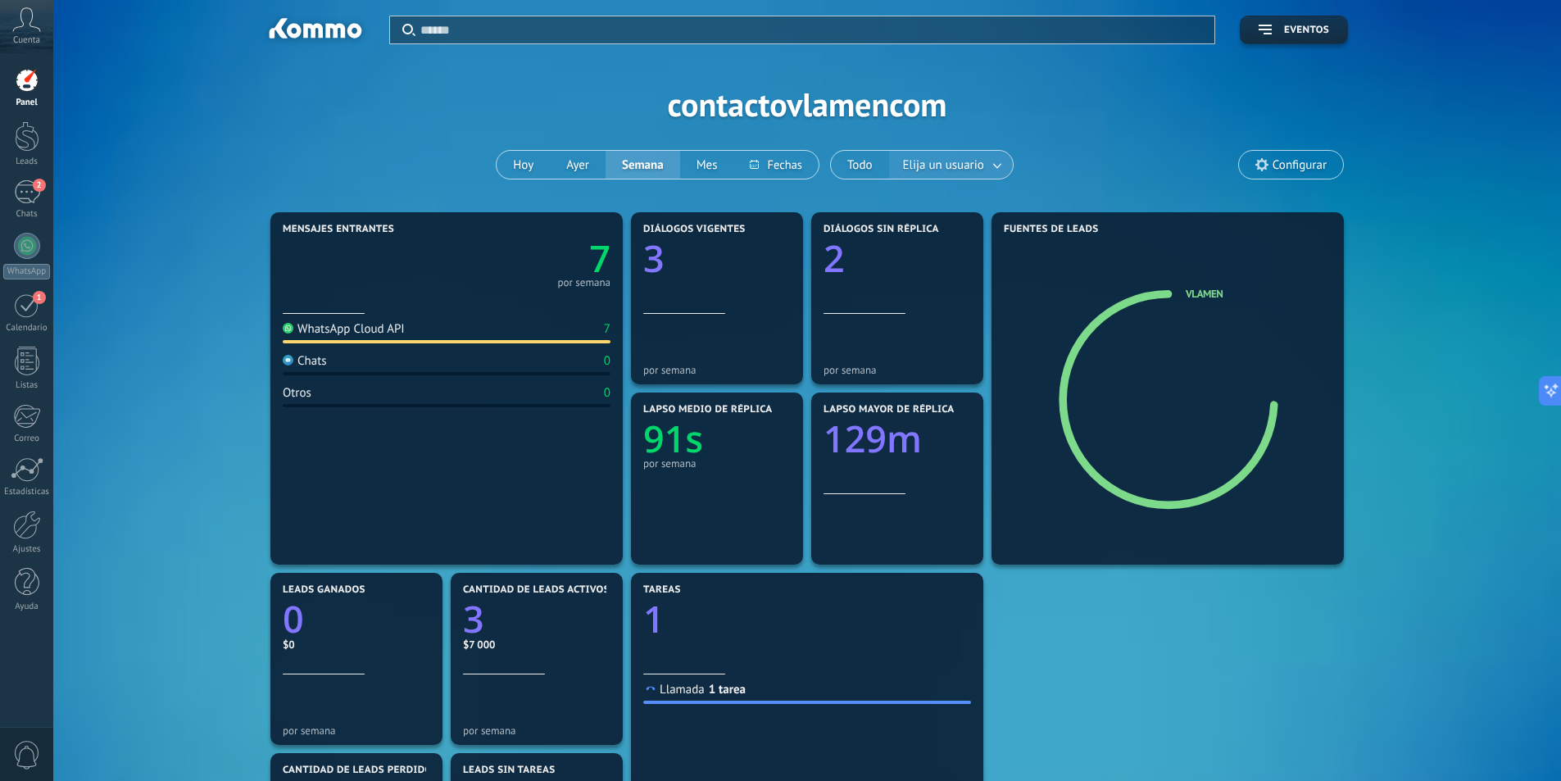
click at [943, 154] on span "Elija un usuario" at bounding box center [944, 165] width 88 height 22
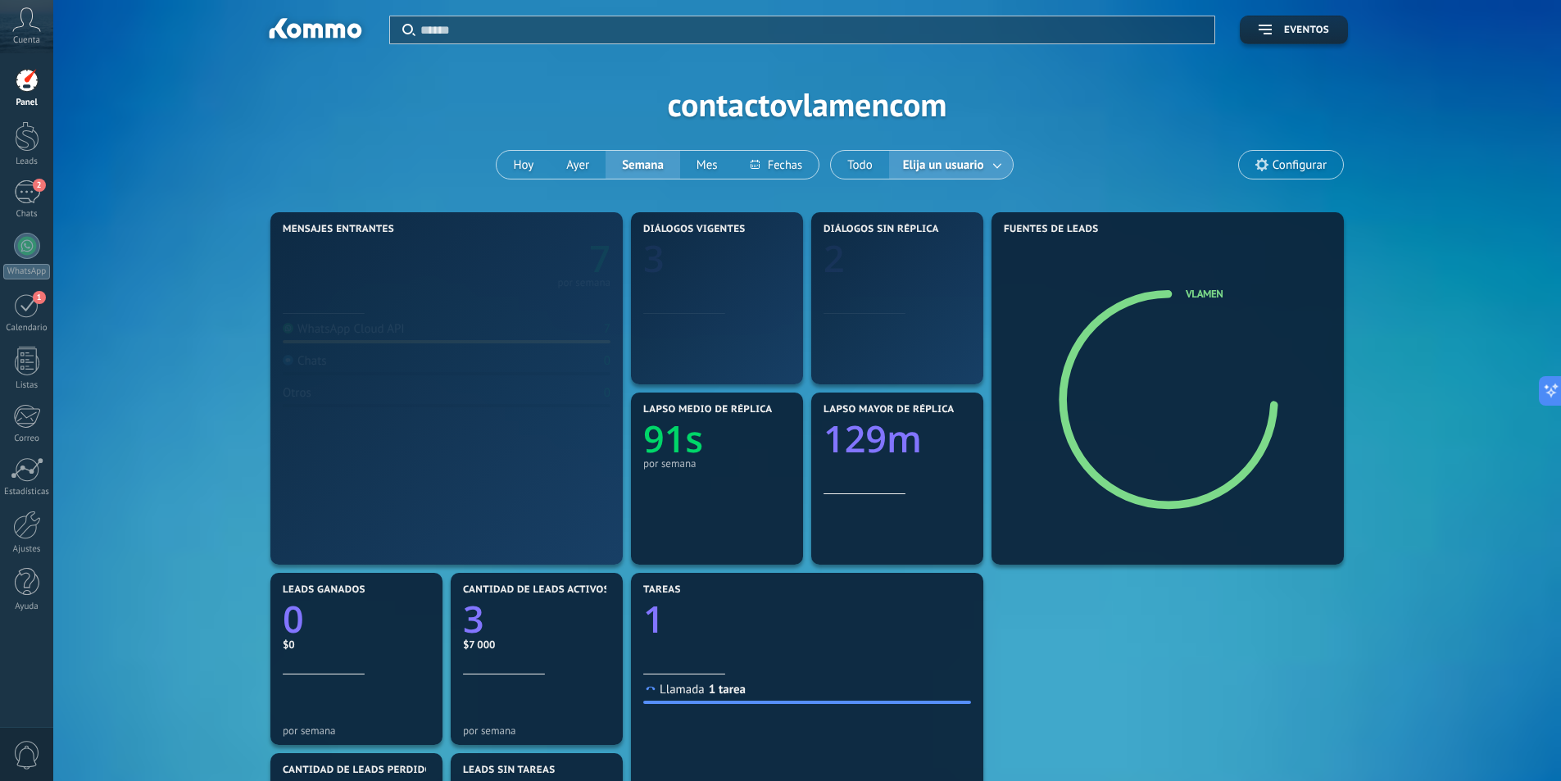
click at [943, 154] on span "Elija un usuario" at bounding box center [944, 165] width 88 height 22
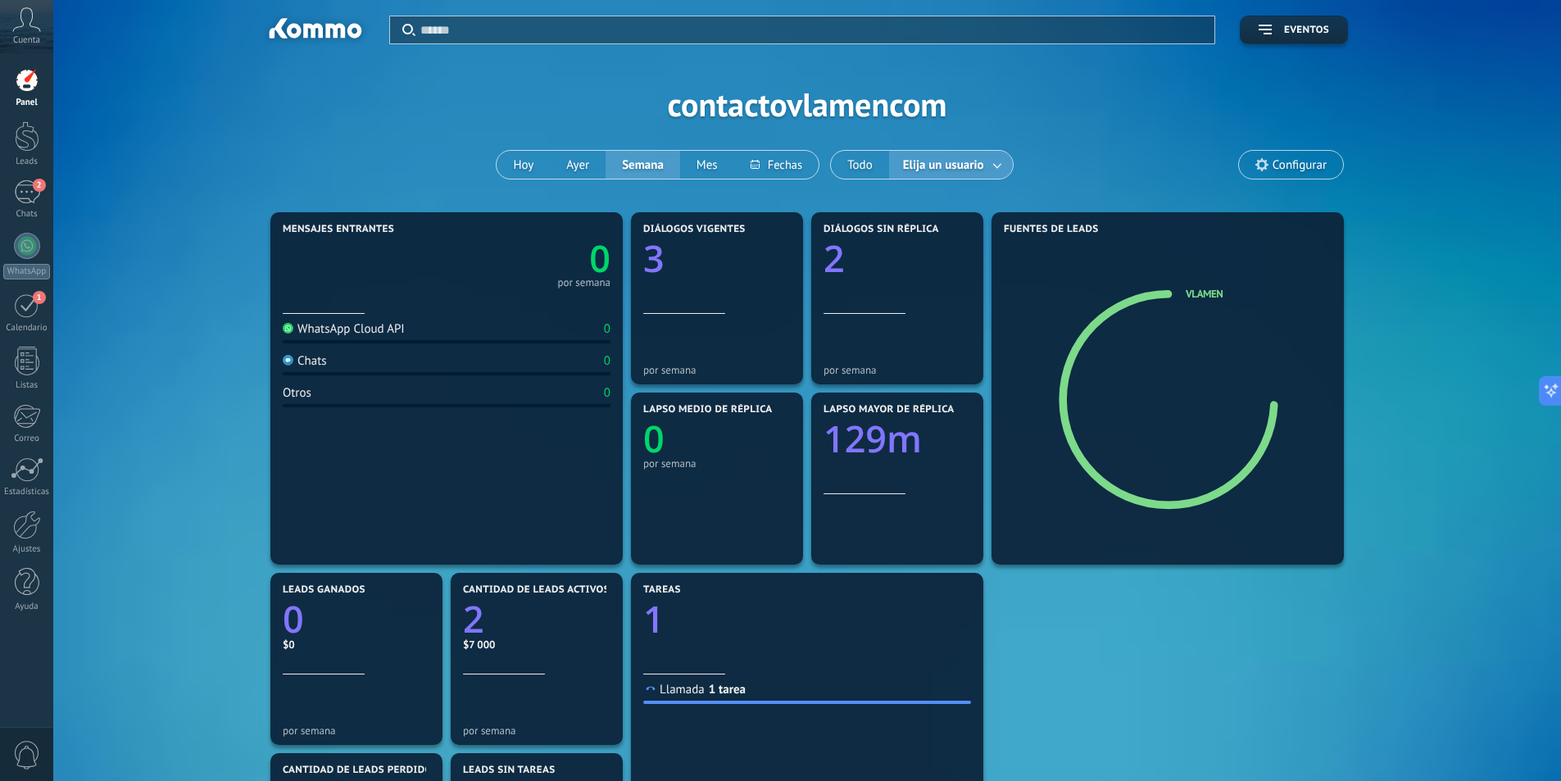
click at [951, 166] on span "Elija un usuario" at bounding box center [944, 165] width 88 height 22
click at [989, 166] on link at bounding box center [997, 165] width 29 height 27
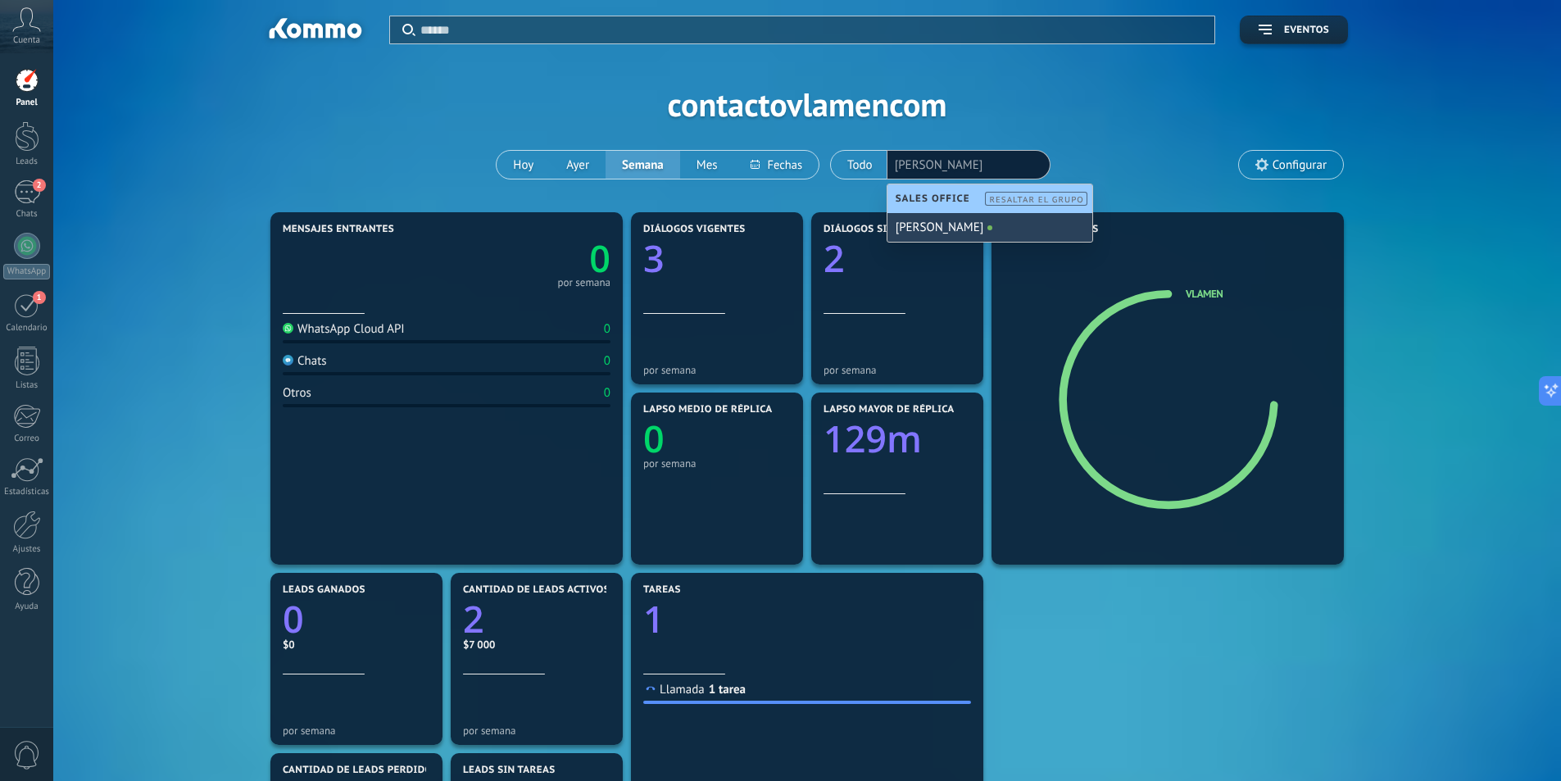
click at [978, 229] on div "[PERSON_NAME]" at bounding box center [989, 227] width 205 height 29
click at [220, 214] on div "Mensajes entrantes 0 por semana WhatsApp Cloud API 0 Chats 0 Otros 0 Diálogos v…" at bounding box center [807, 658] width 1458 height 901
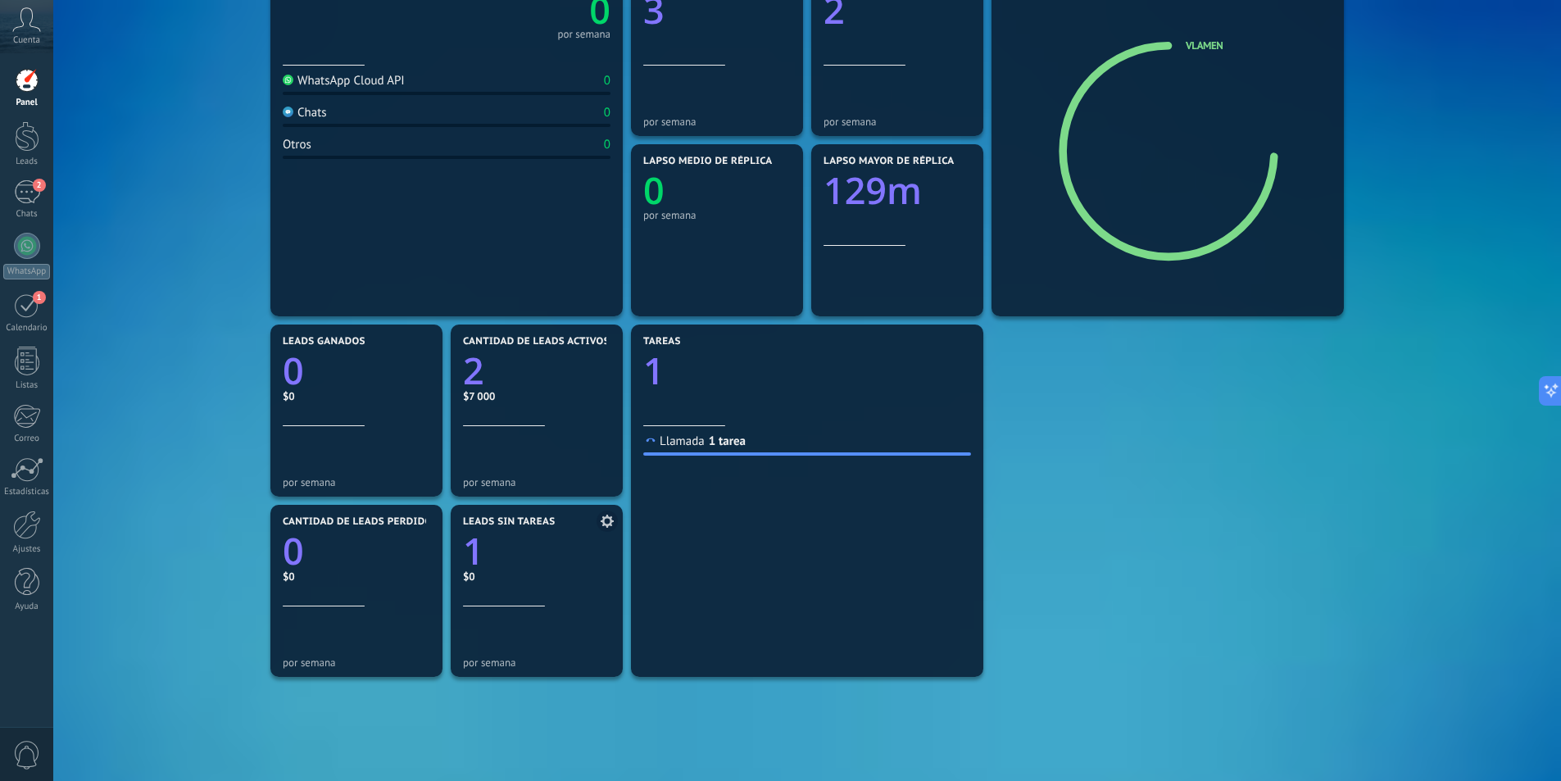
scroll to position [328, 0]
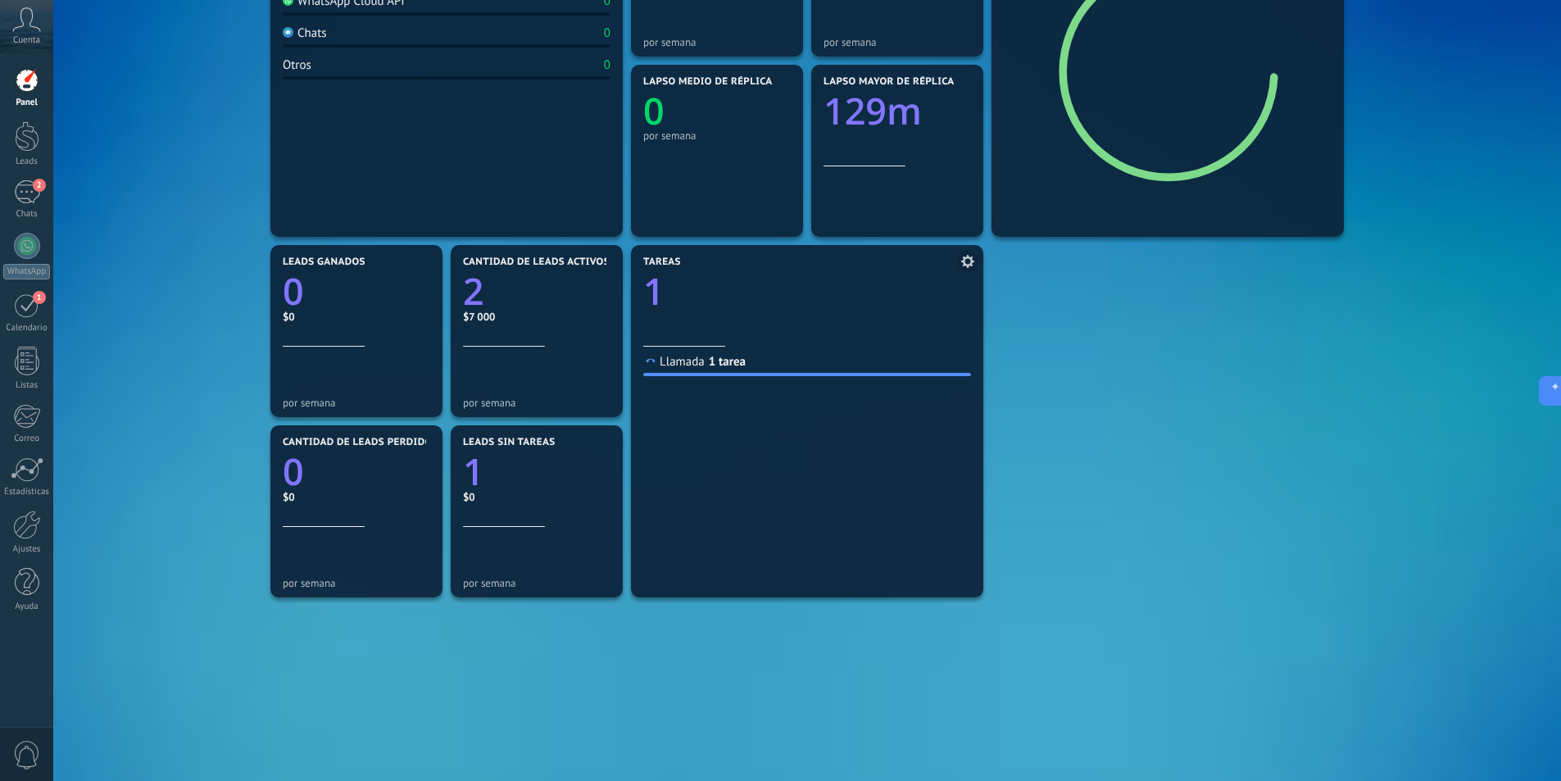
click at [691, 366] on span "Llamada" at bounding box center [682, 362] width 45 height 16
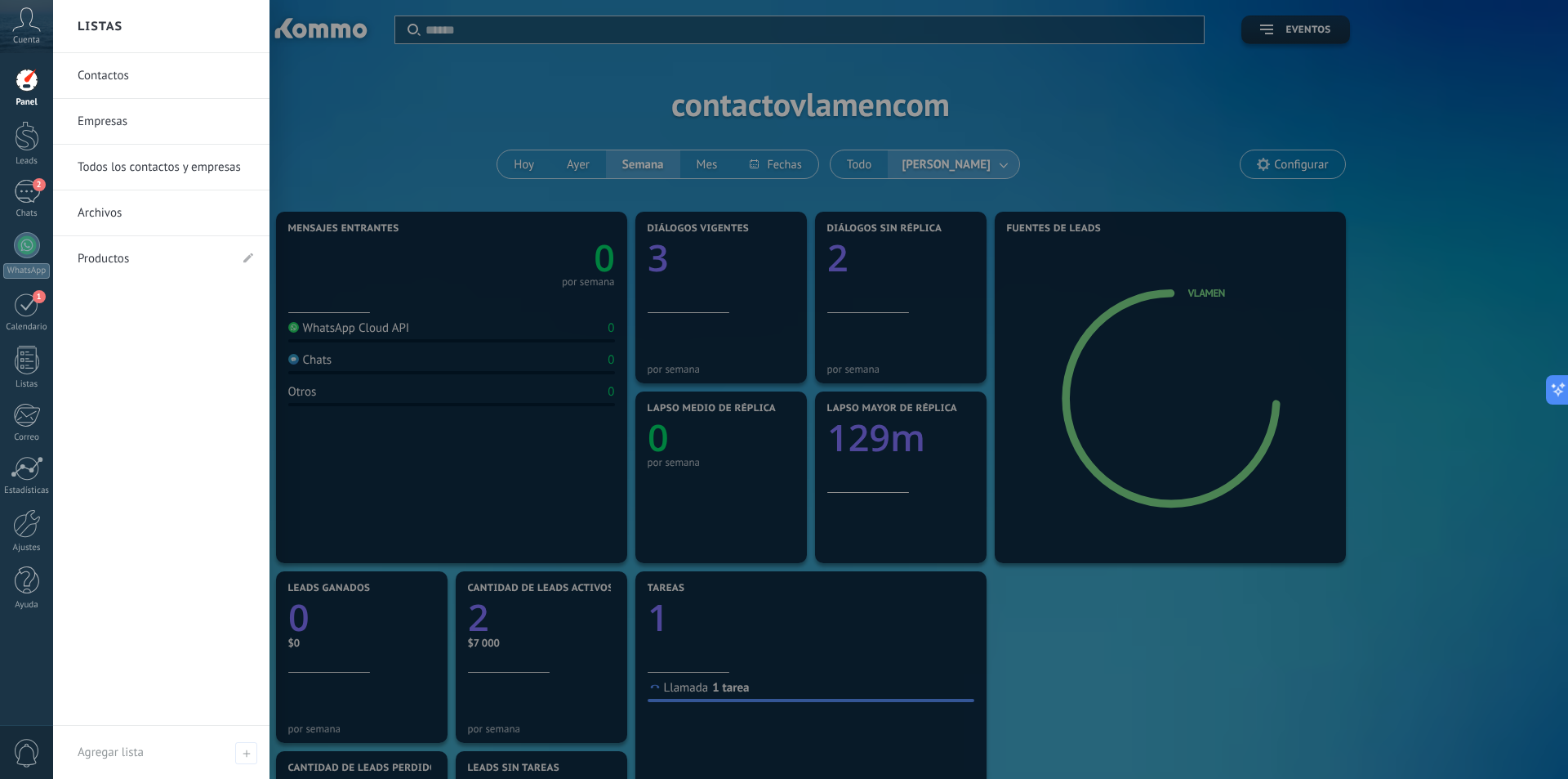
click at [138, 262] on link "Productos" at bounding box center [154, 259] width 152 height 46
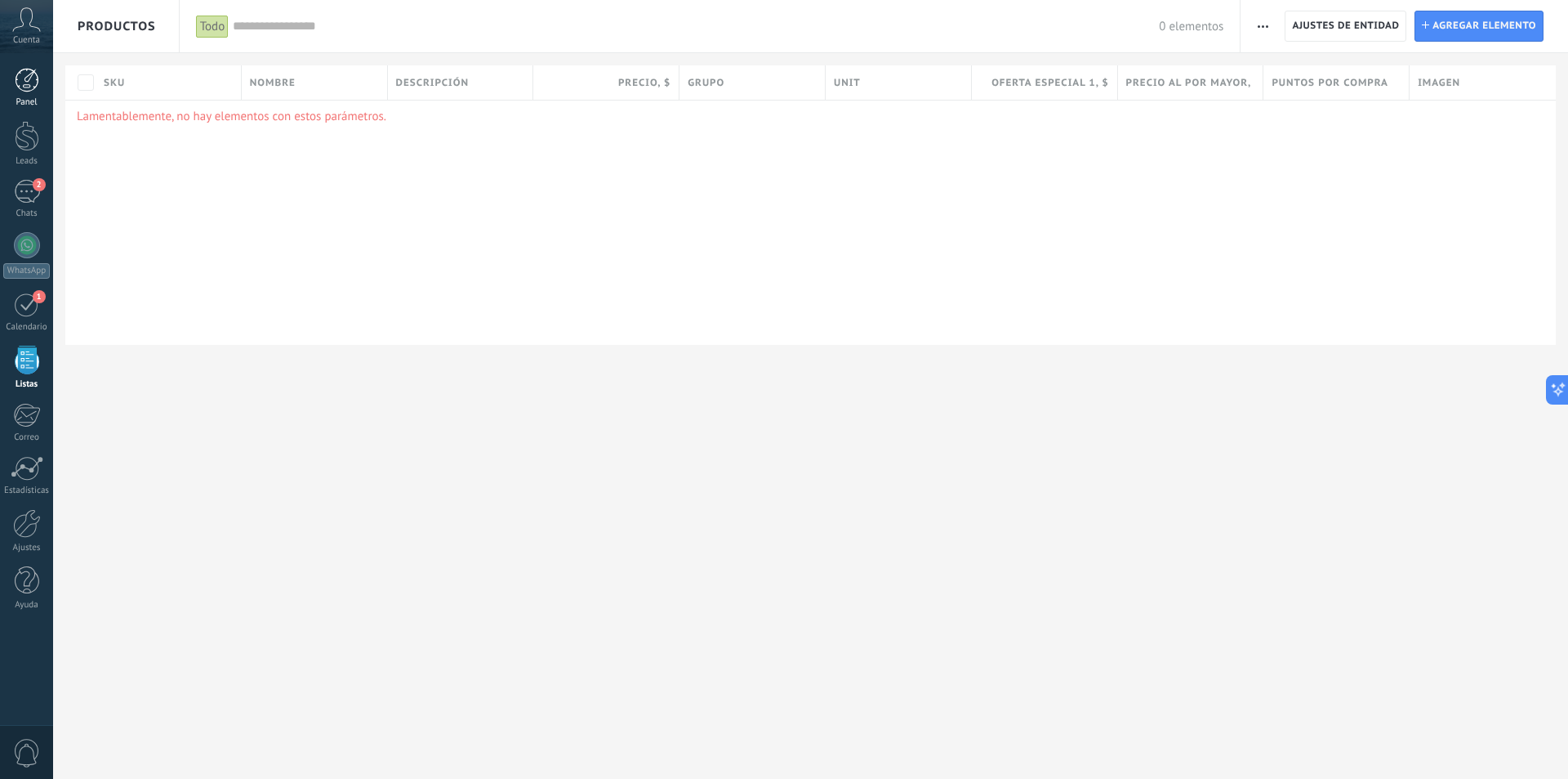
click at [30, 87] on div at bounding box center [27, 80] width 25 height 25
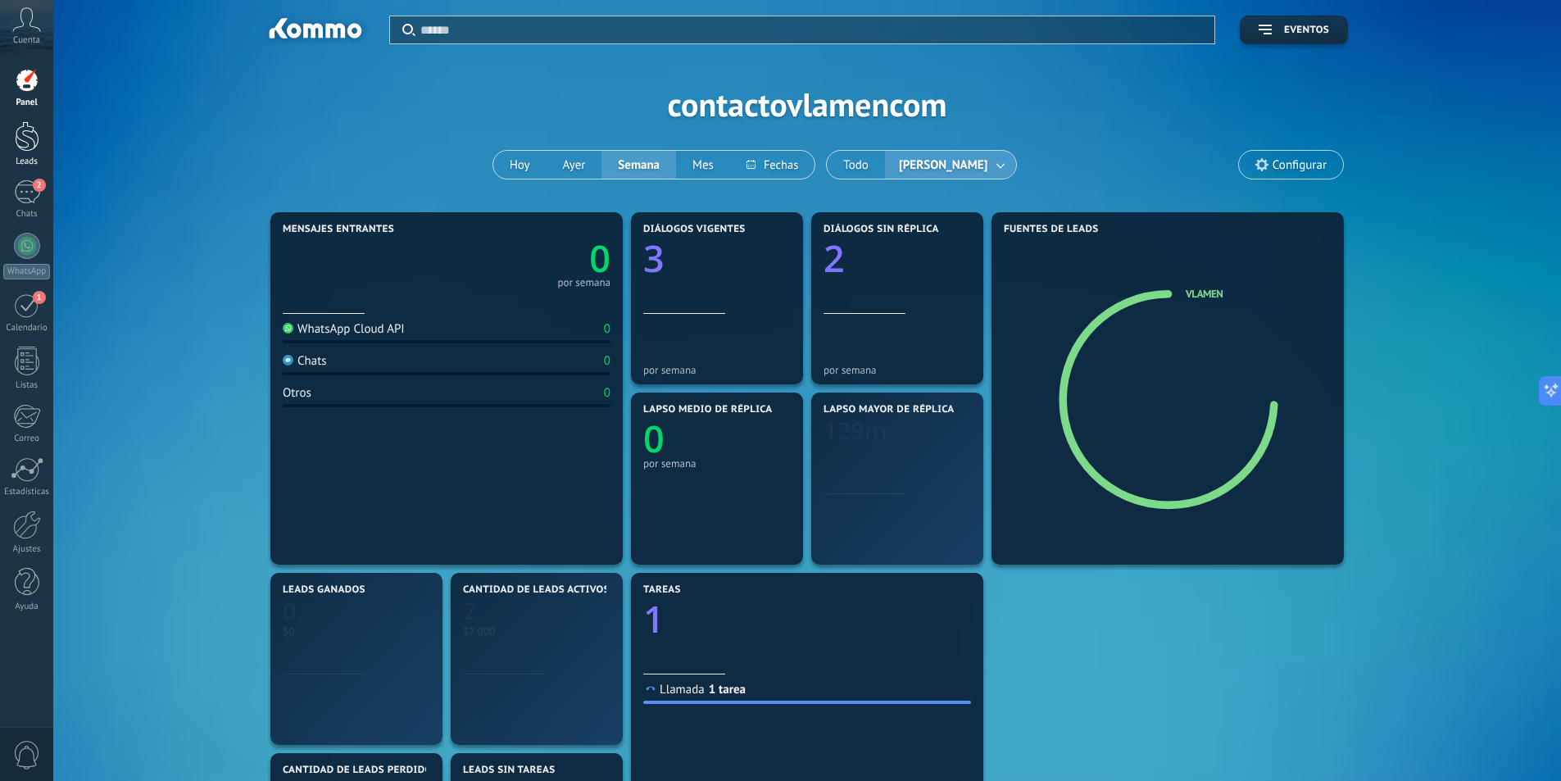
click at [18, 147] on div at bounding box center [27, 136] width 25 height 30
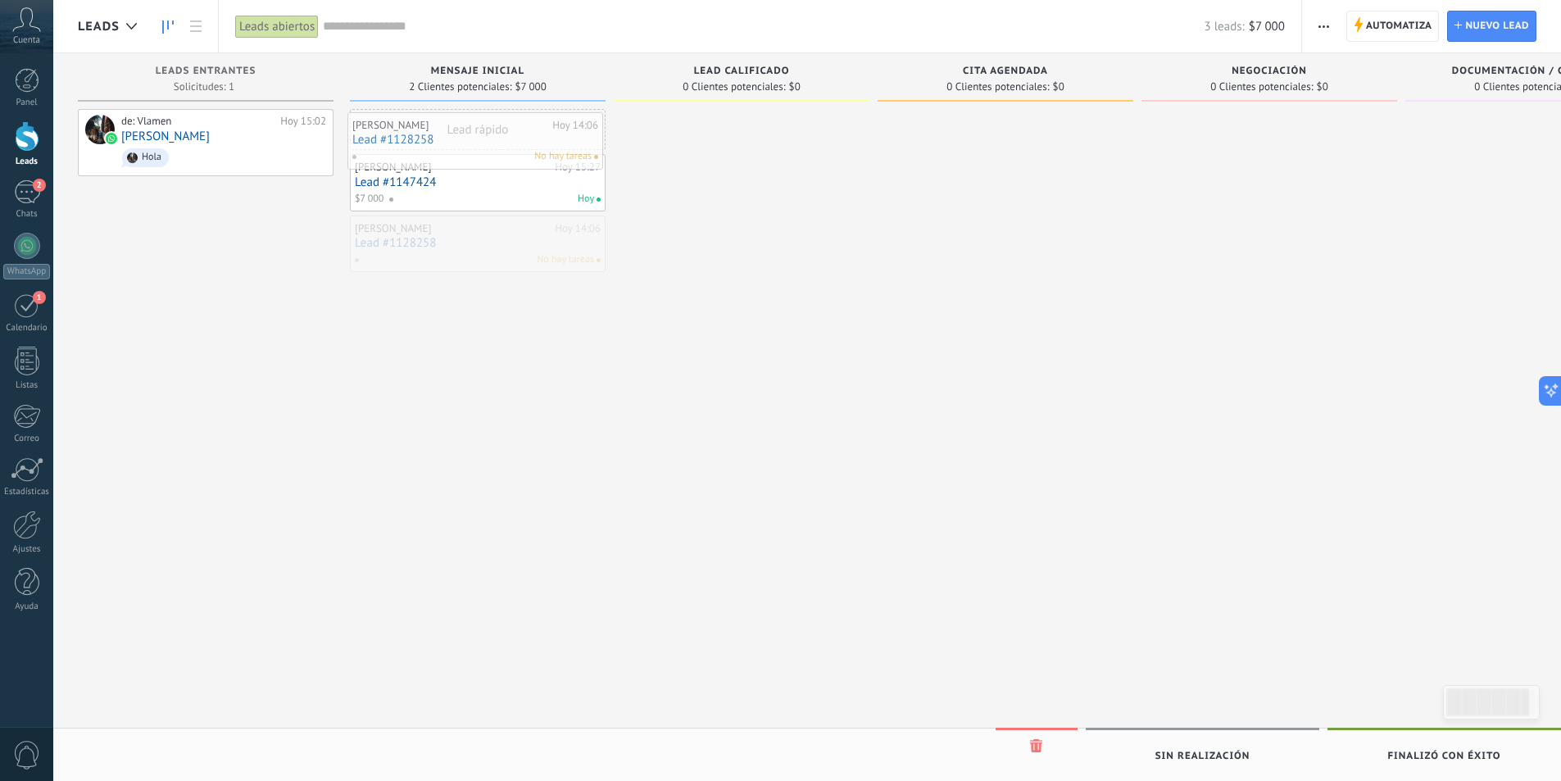
drag, startPoint x: 542, startPoint y: 247, endPoint x: 540, endPoint y: 143, distance: 103.3
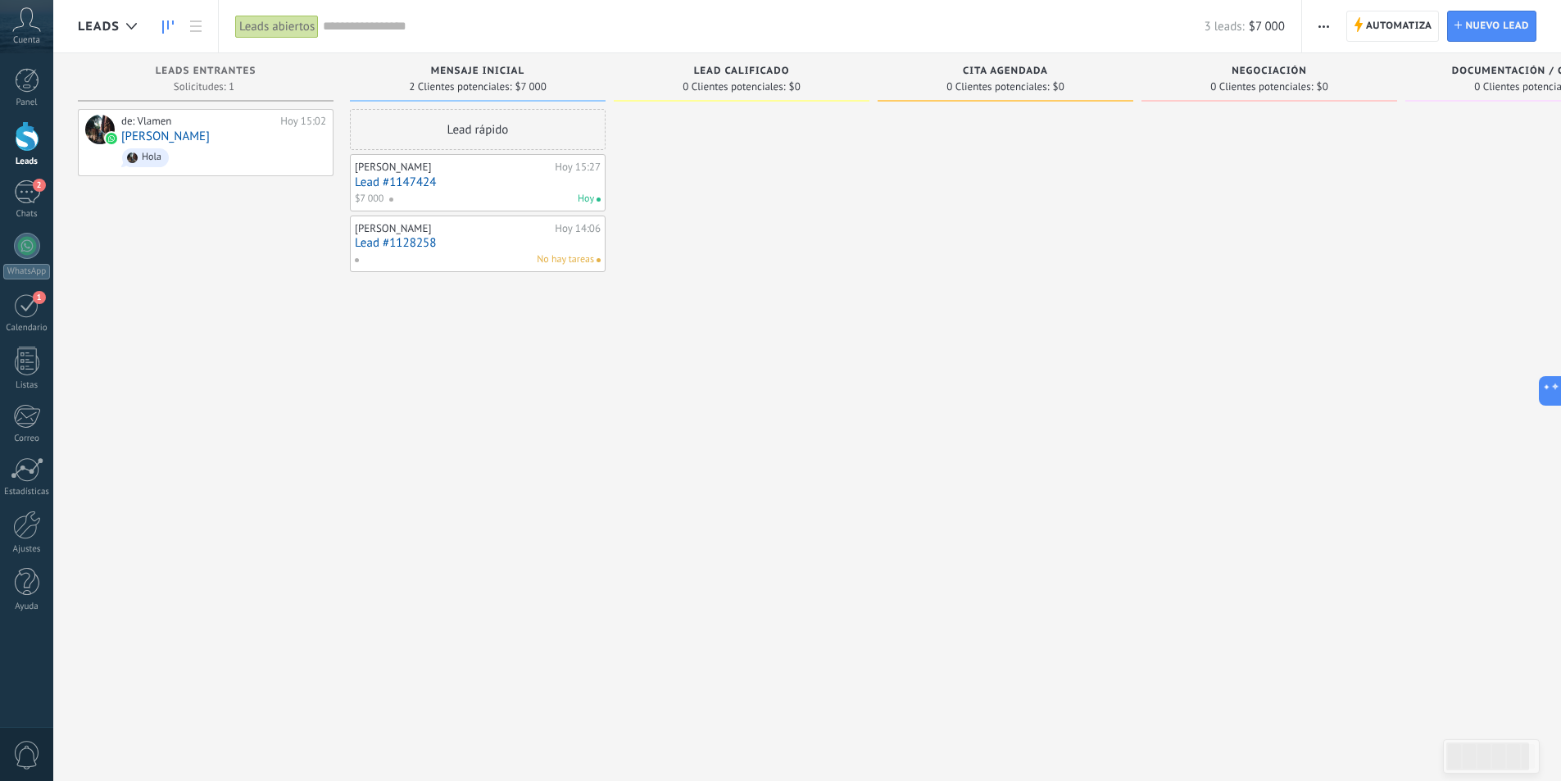
click at [523, 326] on div "Lead rápido Luis W Hoy 15:27 Lead #1147424 $7 000 Hoy Vladimir Mendivil Hoy 14:…" at bounding box center [478, 392] width 256 height 567
click at [1325, 25] on icon "button" at bounding box center [1323, 26] width 11 height 2
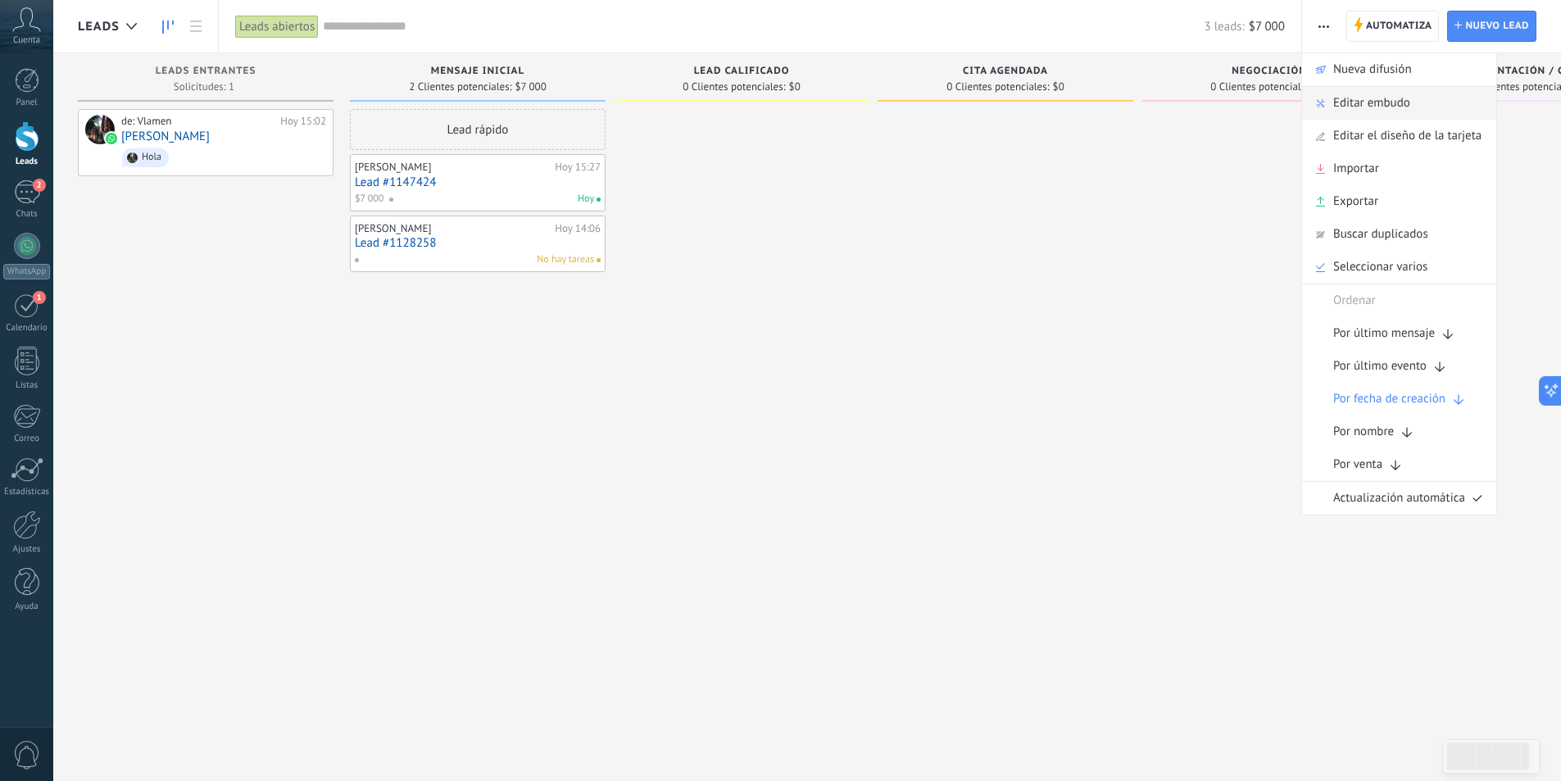
click at [1351, 97] on span "Editar embudo" at bounding box center [1371, 103] width 77 height 33
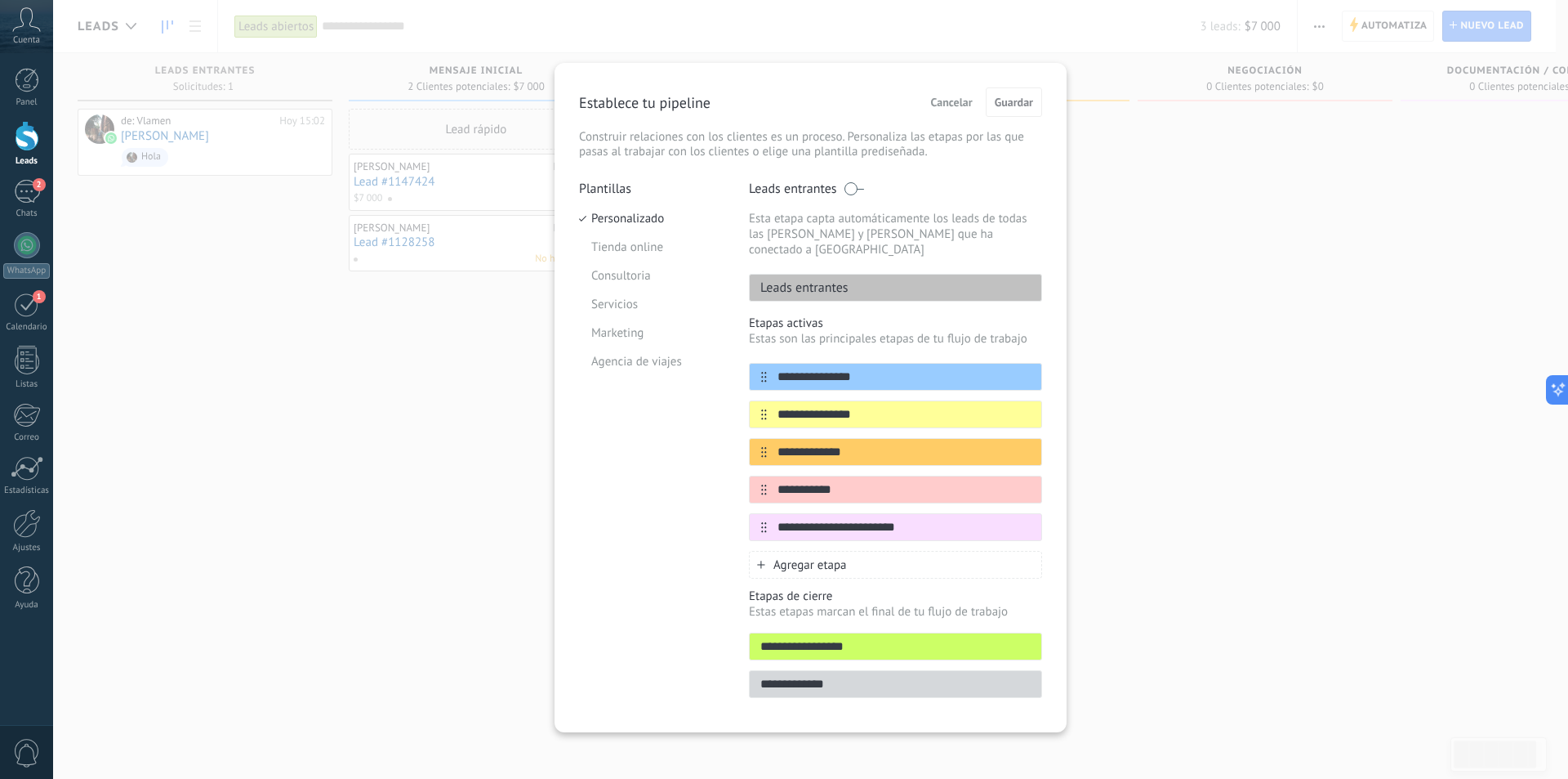
click at [952, 101] on span "Cancelar" at bounding box center [952, 102] width 42 height 11
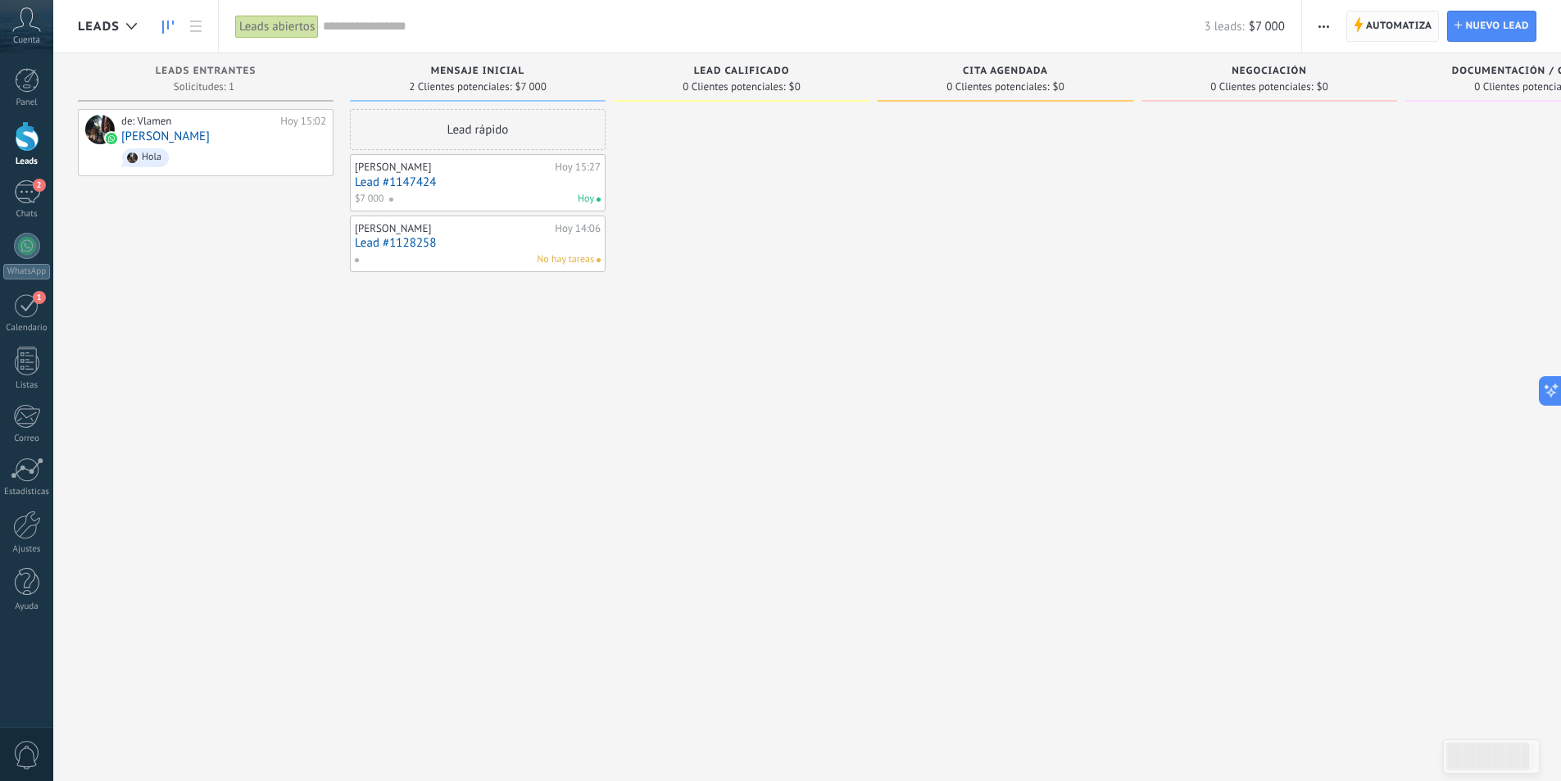
click at [1358, 29] on use at bounding box center [1358, 24] width 8 height 15
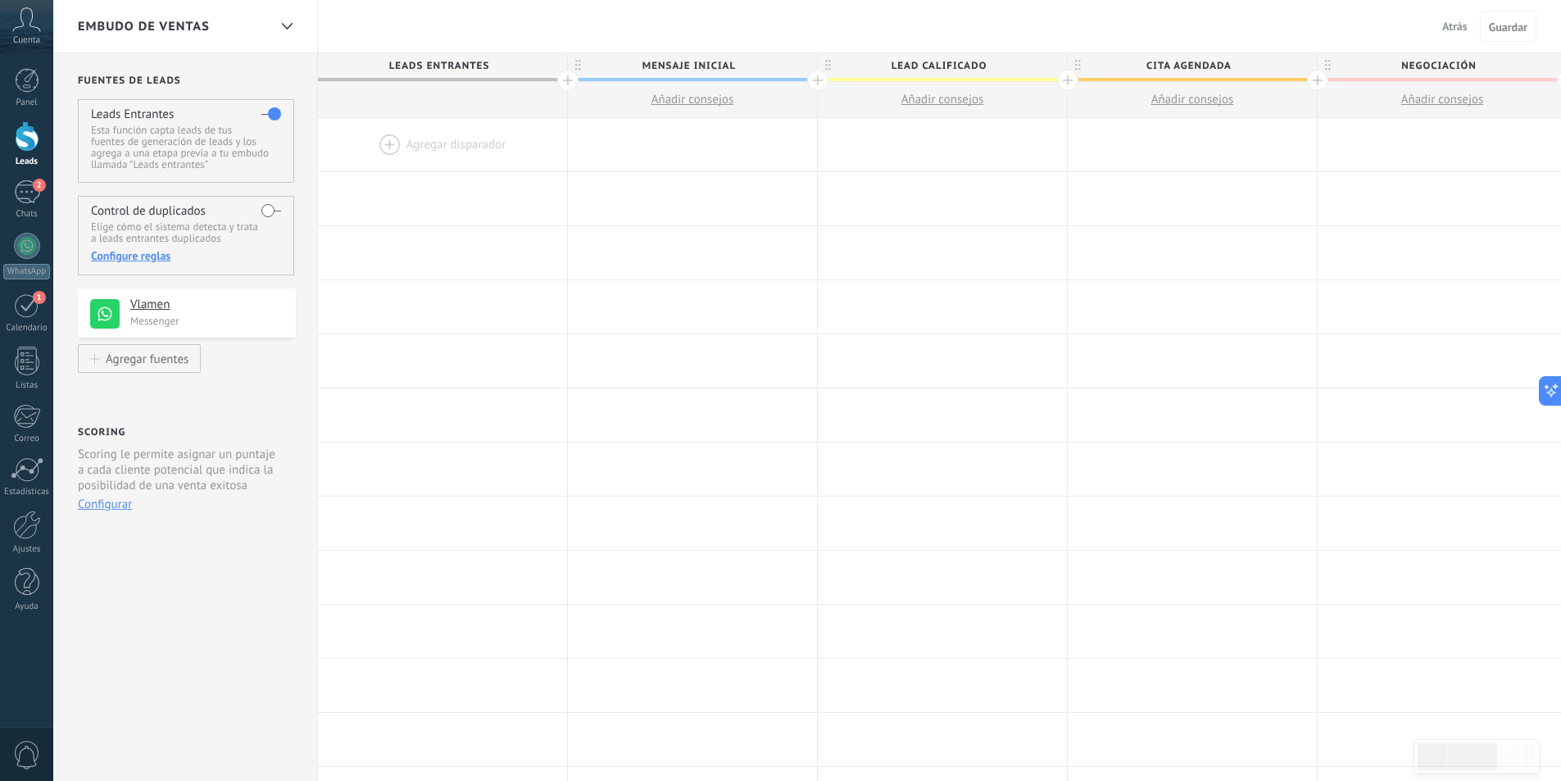
click at [440, 143] on div at bounding box center [442, 144] width 249 height 53
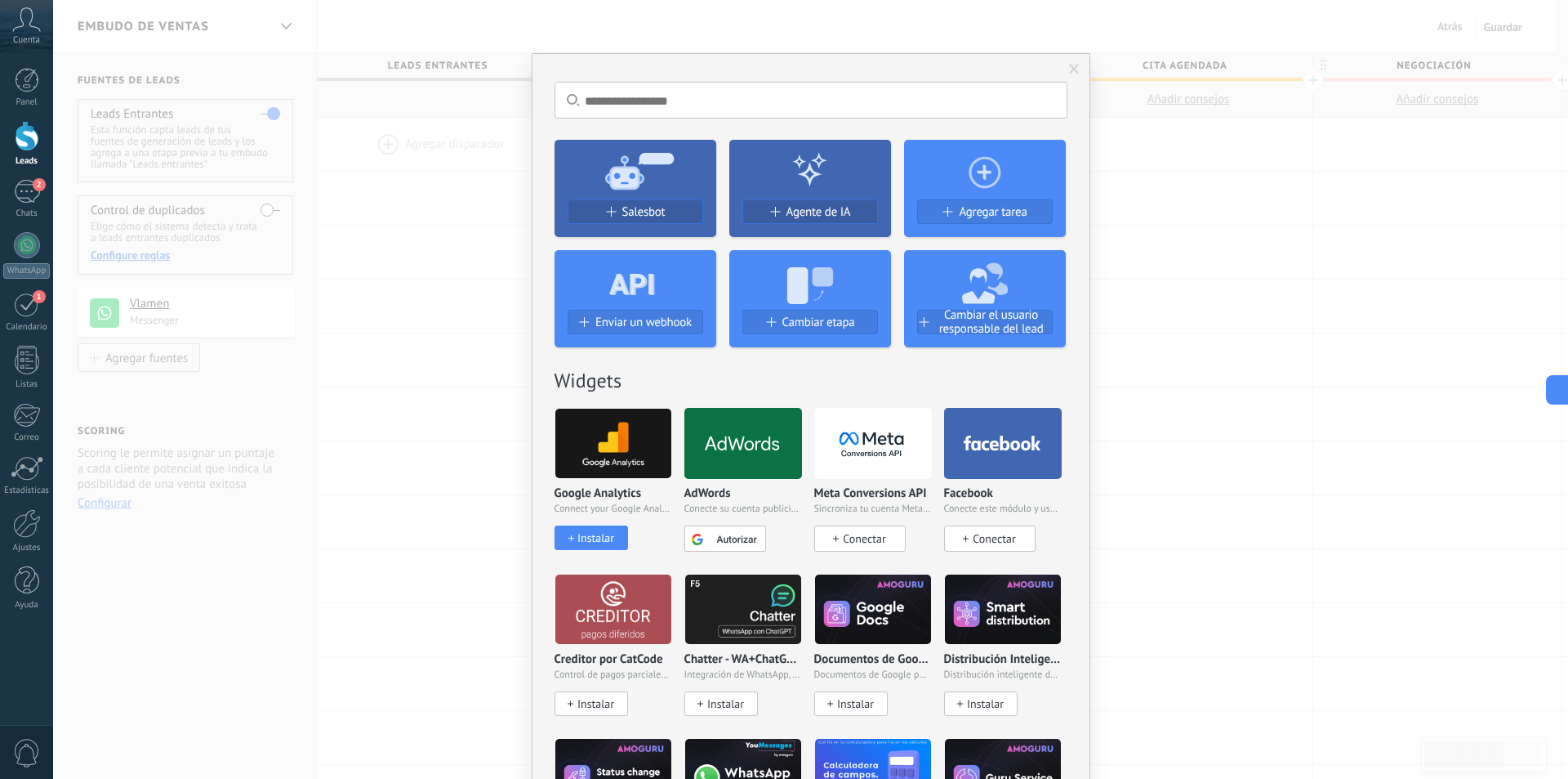
click at [1065, 72] on span at bounding box center [1074, 70] width 27 height 28
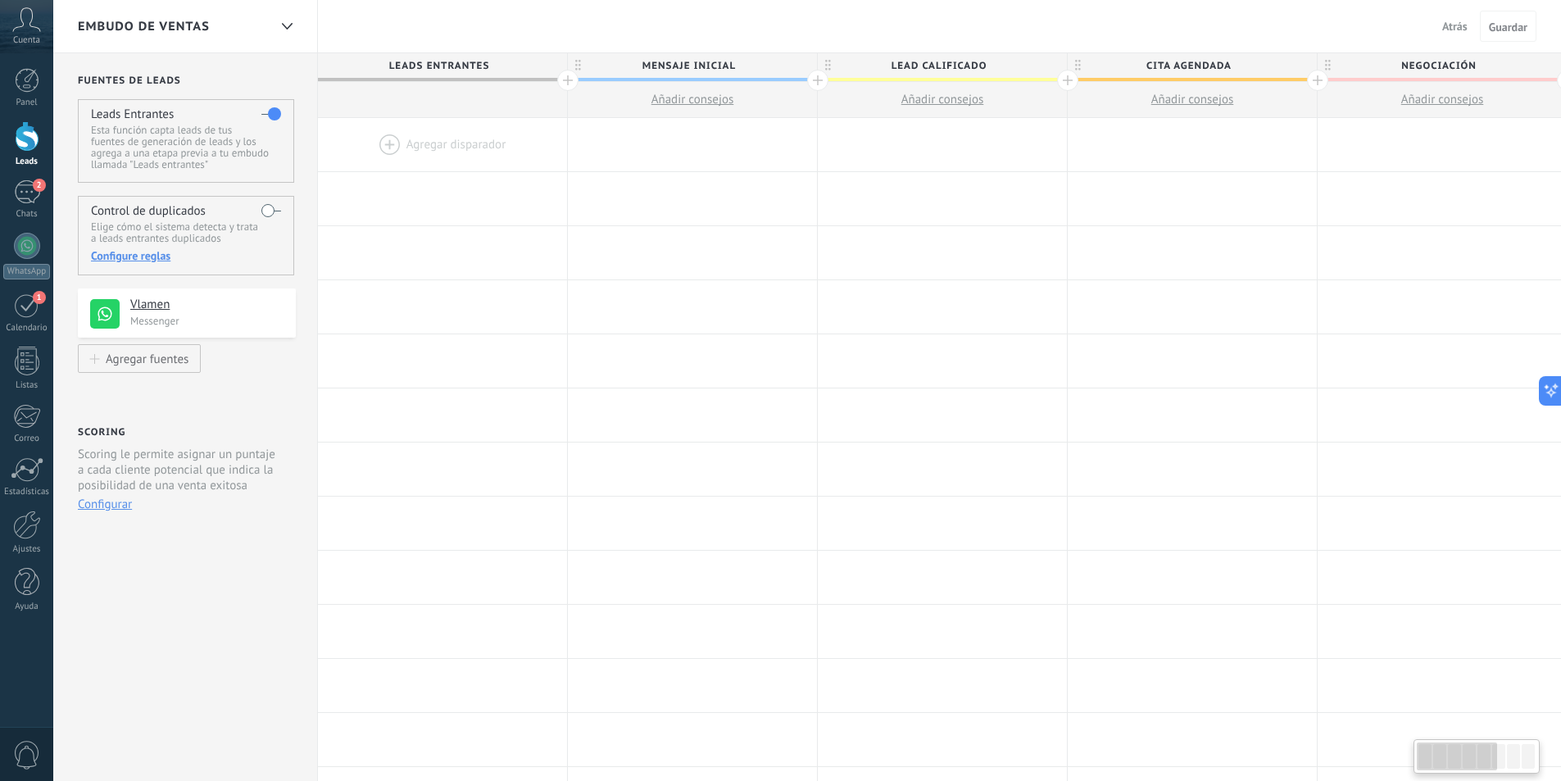
click at [472, 146] on div at bounding box center [442, 144] width 249 height 53
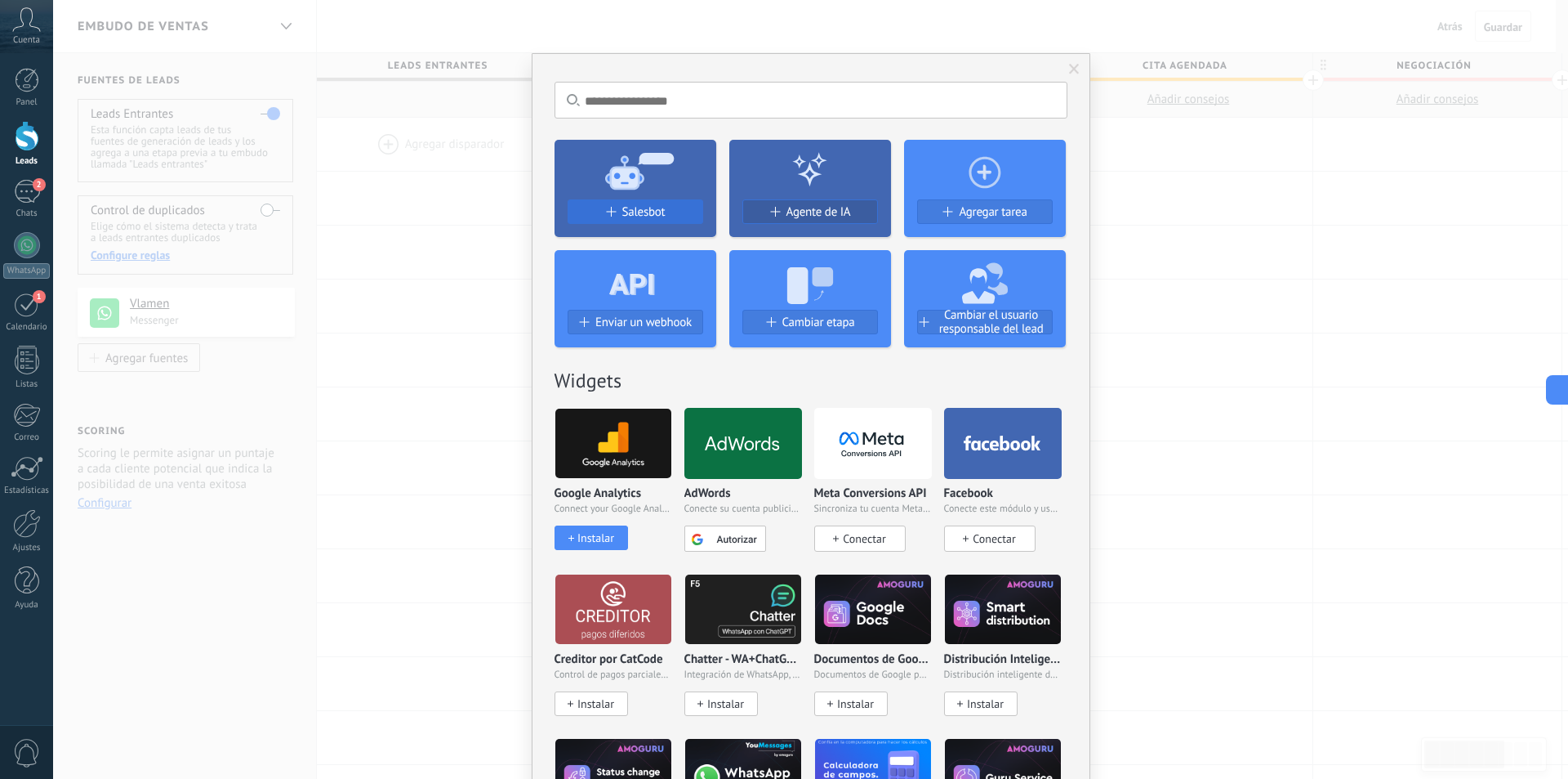
click at [649, 214] on span "Salesbot" at bounding box center [643, 212] width 43 height 14
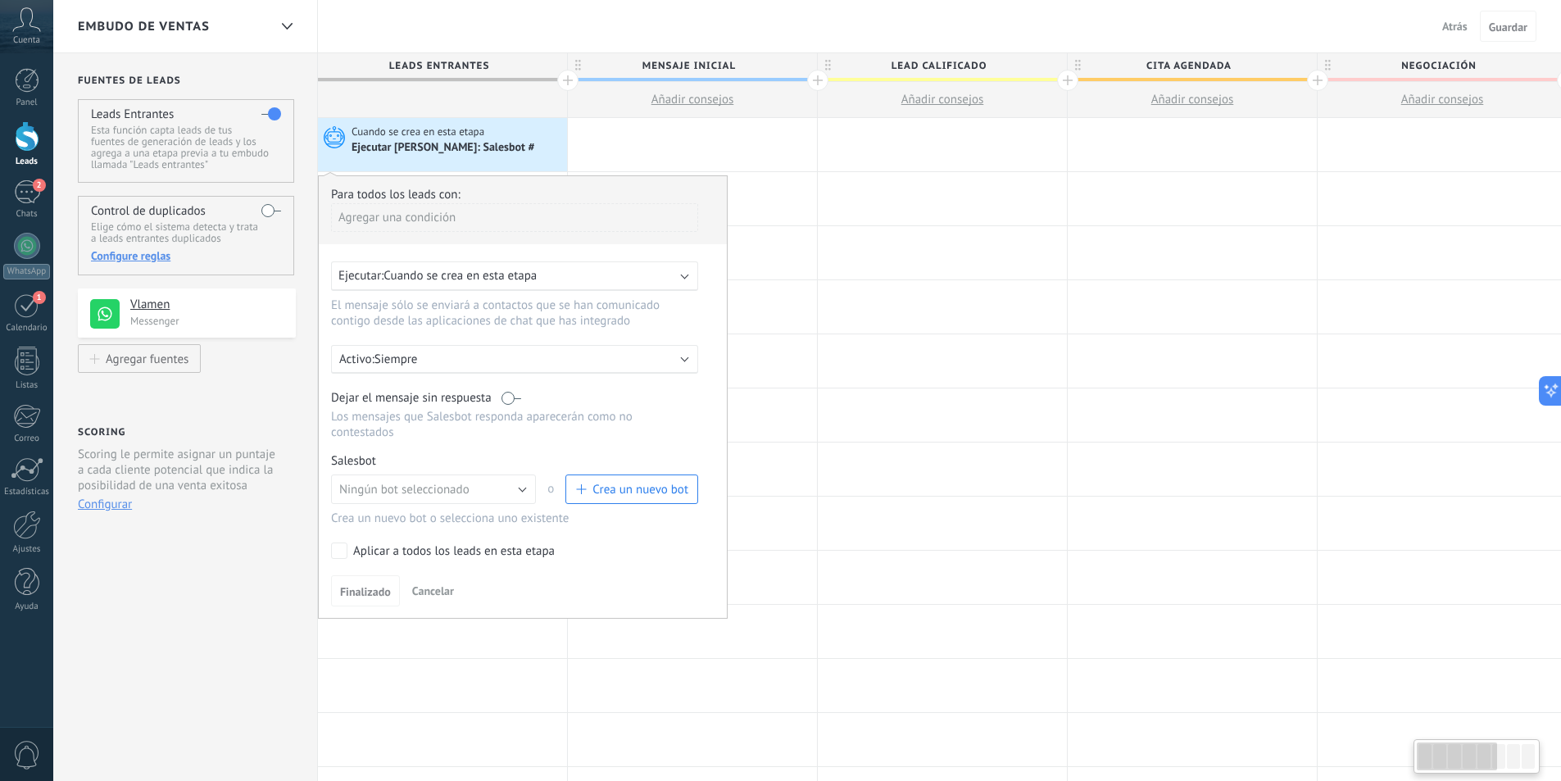
click at [636, 279] on div "Ejecutar: Cuando se crea en esta etapa" at bounding box center [507, 276] width 339 height 16
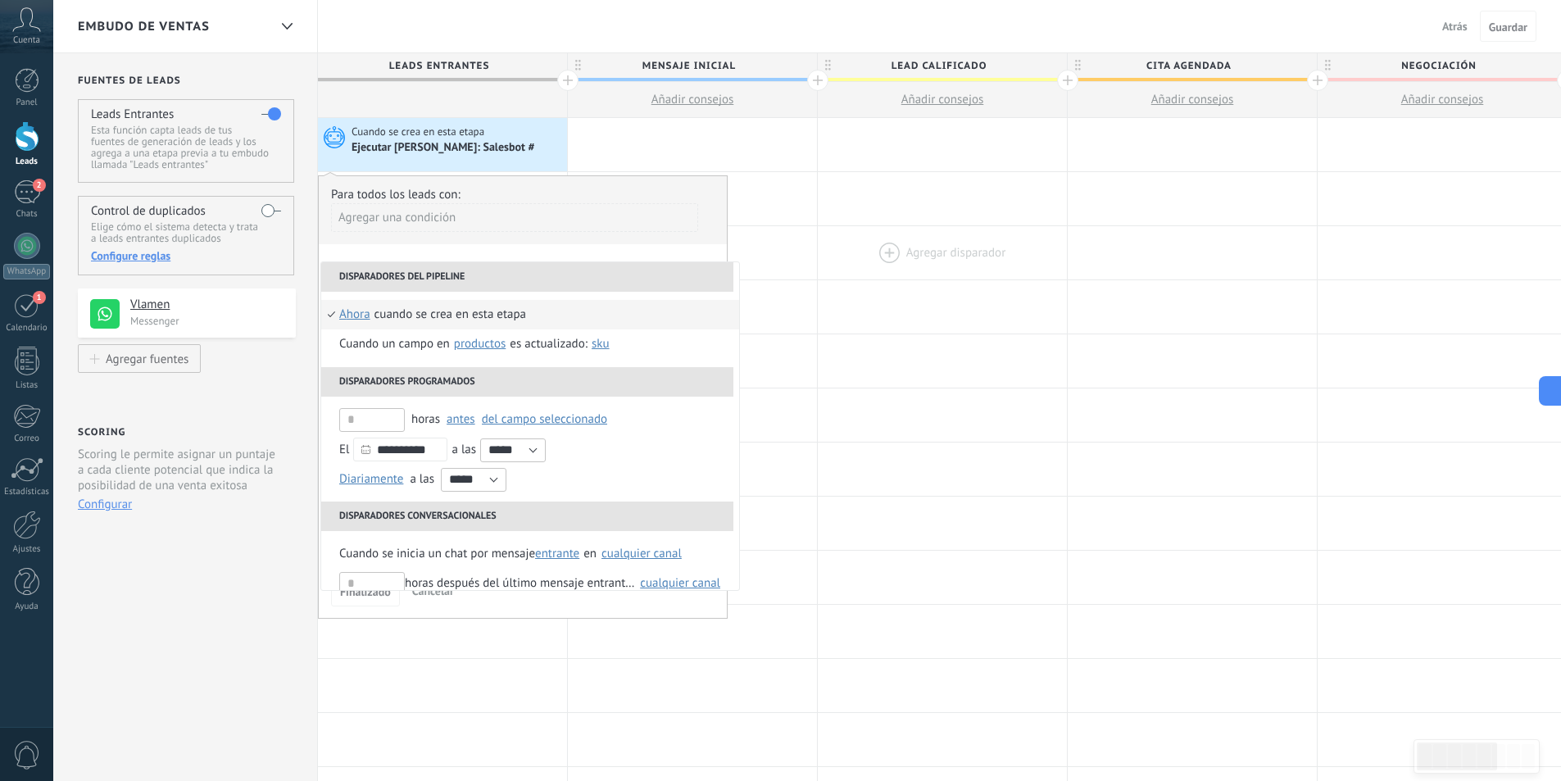
click at [884, 227] on div at bounding box center [942, 252] width 249 height 53
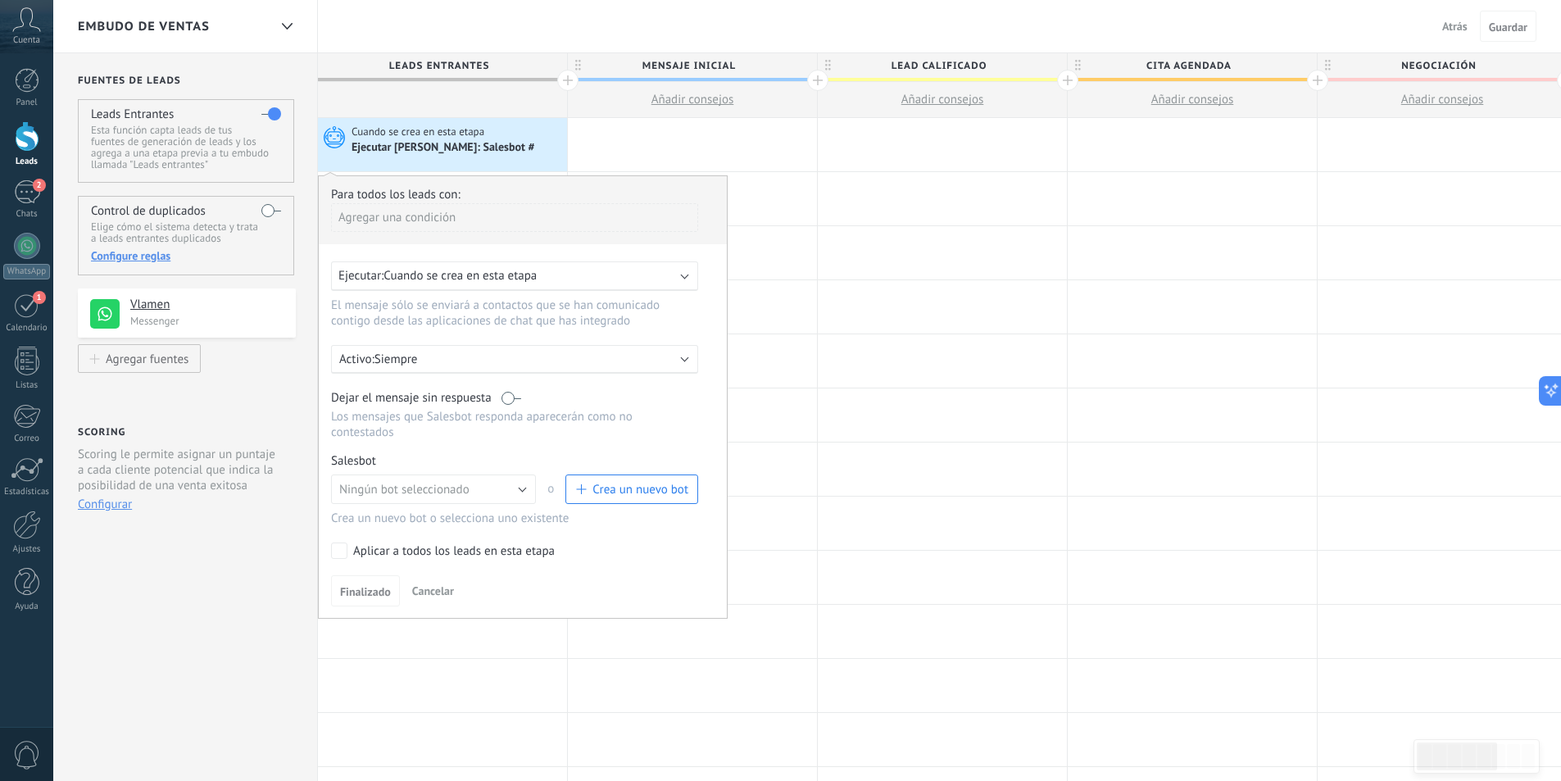
click at [642, 360] on p "Siempre" at bounding box center [517, 359] width 287 height 16
click at [642, 360] on li "Siempre" at bounding box center [546, 358] width 450 height 29
click at [442, 478] on button "Ningún bot seleccionado" at bounding box center [433, 488] width 205 height 29
click at [685, 419] on p "Los mensajes que Salesbot responda aparecerán como no contestados" at bounding box center [514, 424] width 367 height 31
click at [457, 220] on div "Agregar una condición" at bounding box center [514, 217] width 367 height 29
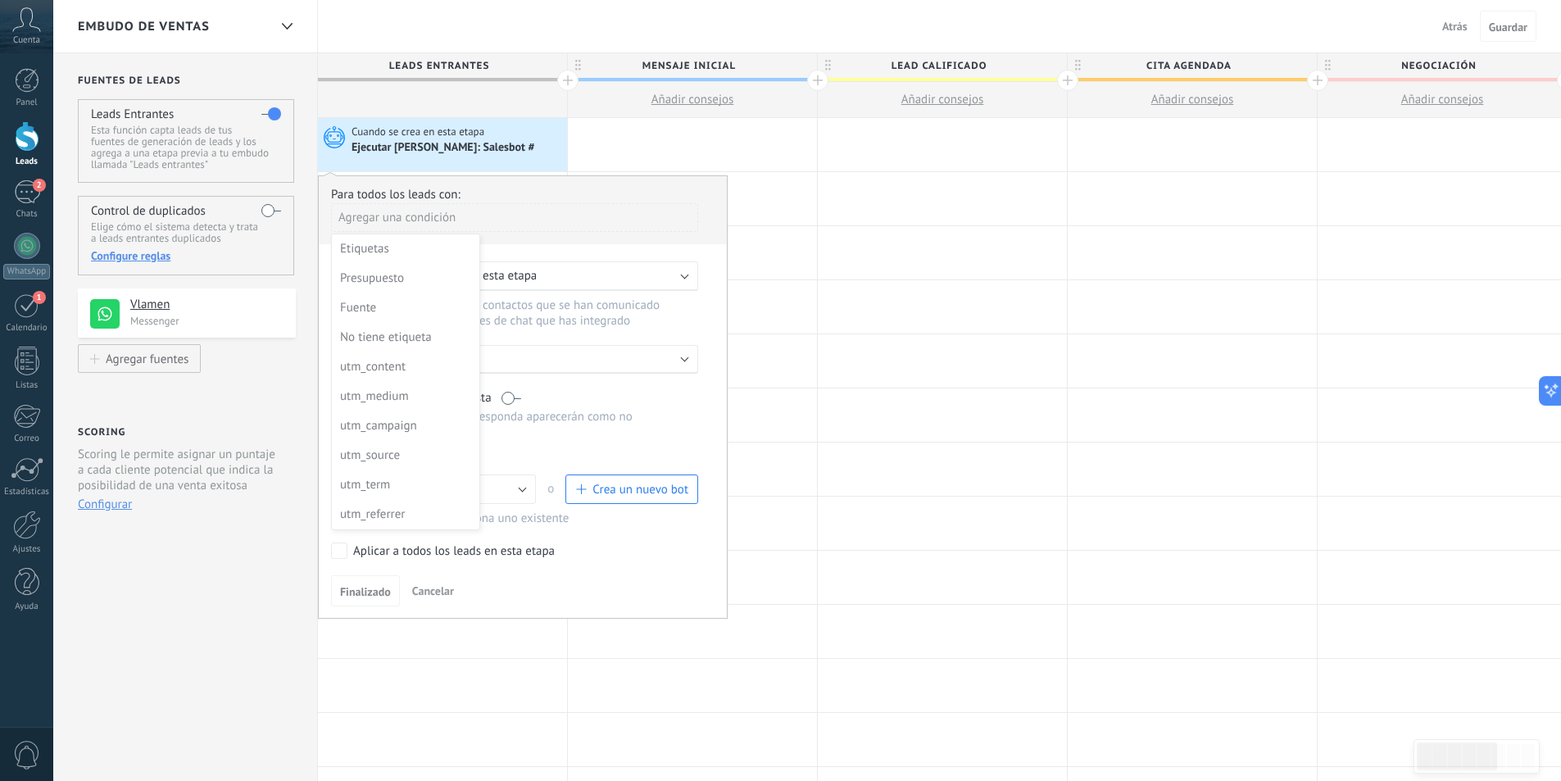
click at [545, 189] on div at bounding box center [523, 397] width 408 height 442
click at [483, 224] on div "Agregar una condición" at bounding box center [514, 217] width 367 height 29
click at [431, 252] on div "Etiquetas" at bounding box center [404, 249] width 128 height 23
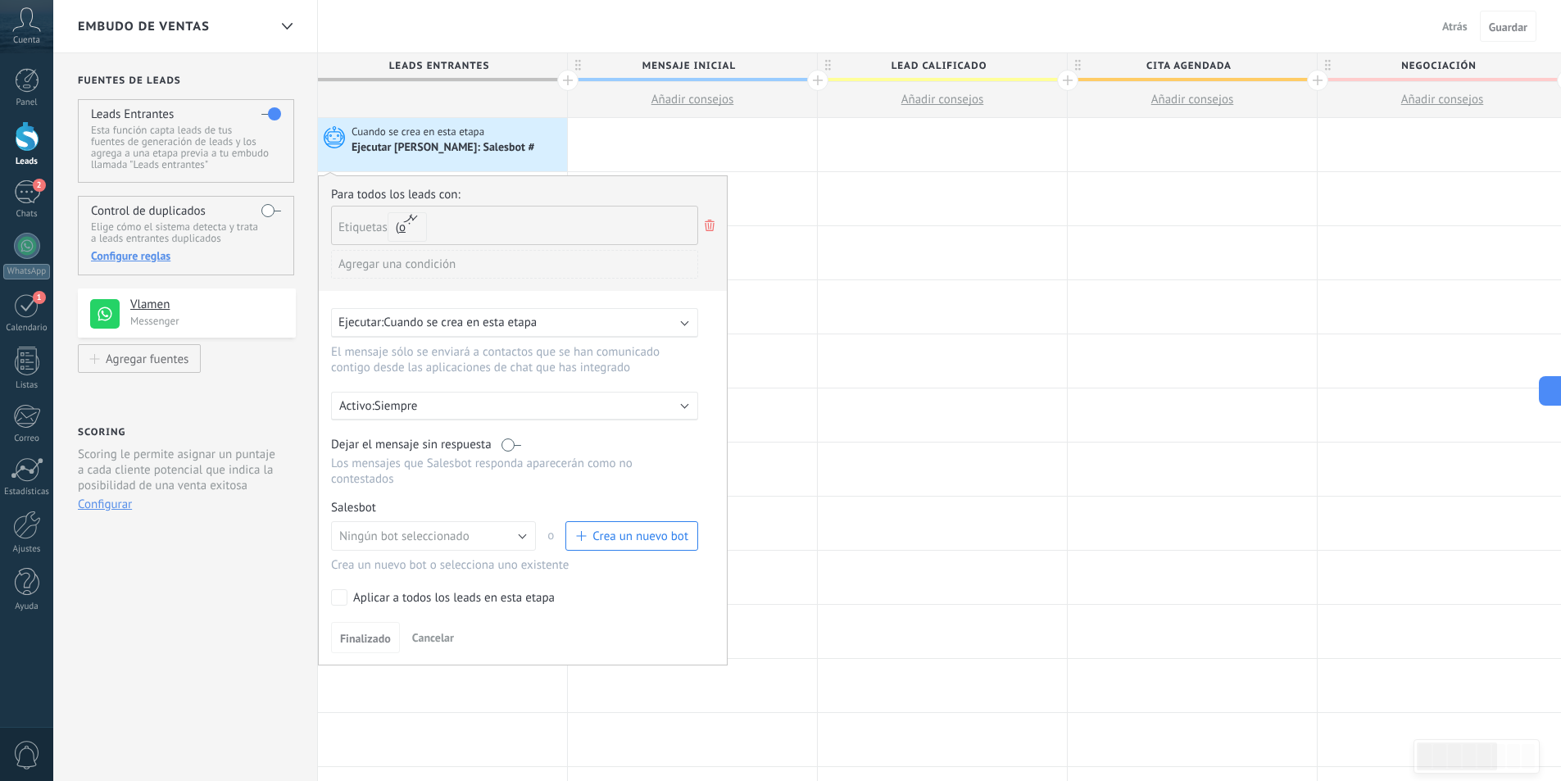
click at [703, 225] on icon at bounding box center [710, 225] width 18 height 20
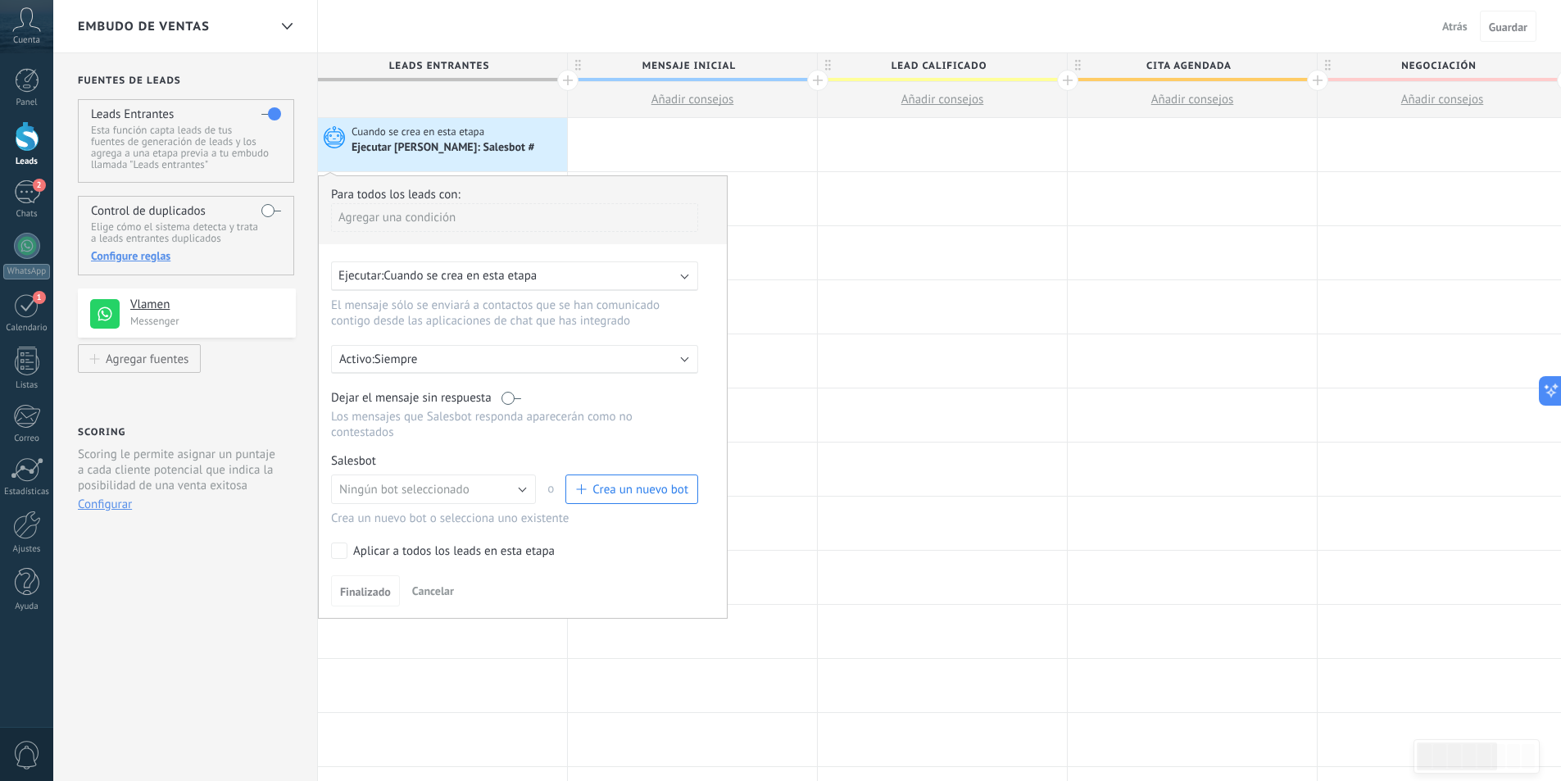
click at [426, 224] on div "Agregar una condición" at bounding box center [514, 217] width 367 height 29
click at [648, 186] on div at bounding box center [523, 397] width 408 height 442
click at [589, 215] on div "Agregar una condición" at bounding box center [514, 217] width 367 height 29
click at [610, 191] on div at bounding box center [523, 397] width 408 height 442
click at [547, 271] on div "Ejecutar: Cuando se crea en esta etapa" at bounding box center [507, 276] width 339 height 16
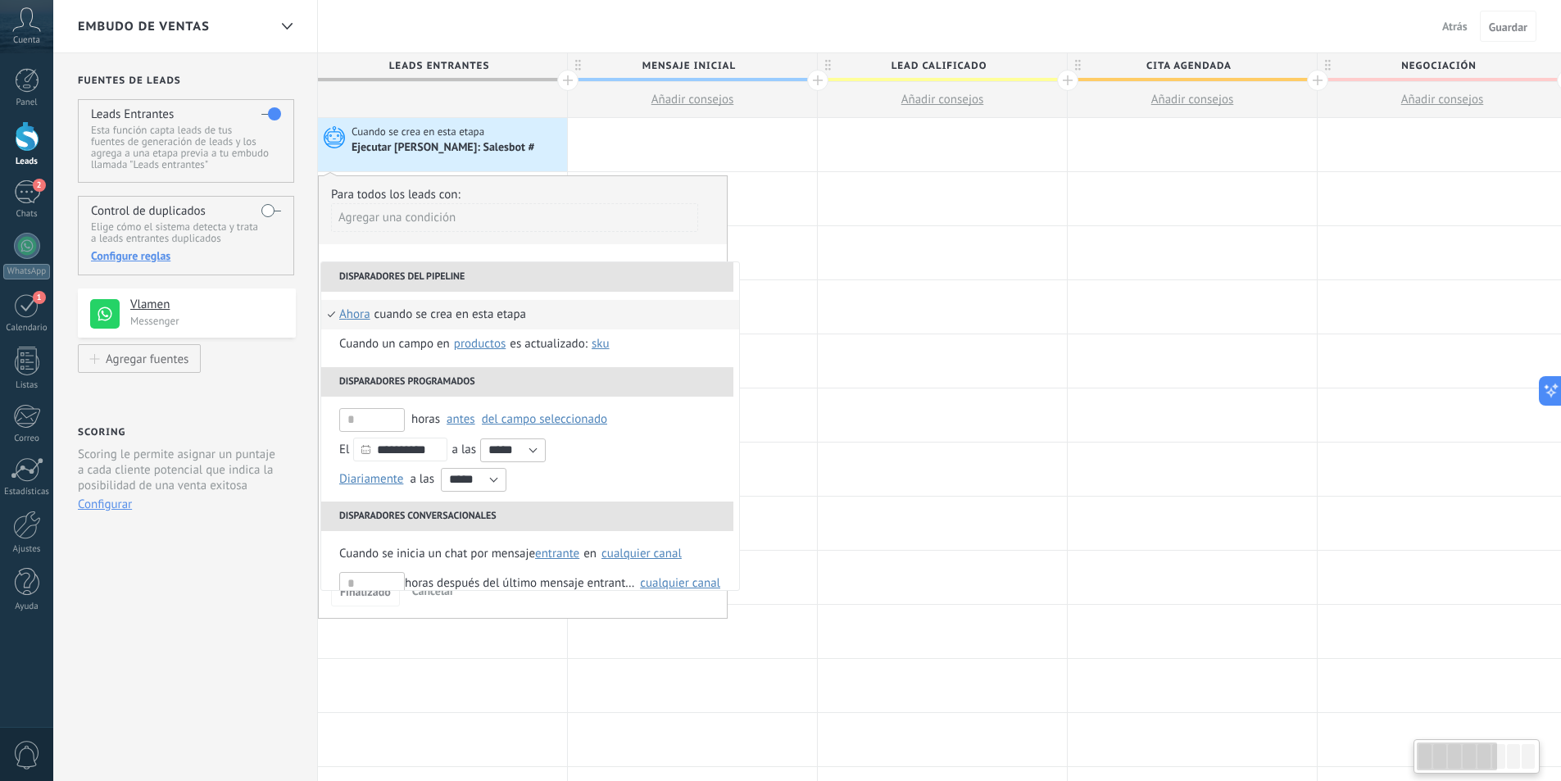
click at [597, 210] on div "Agregar una condición" at bounding box center [514, 217] width 367 height 29
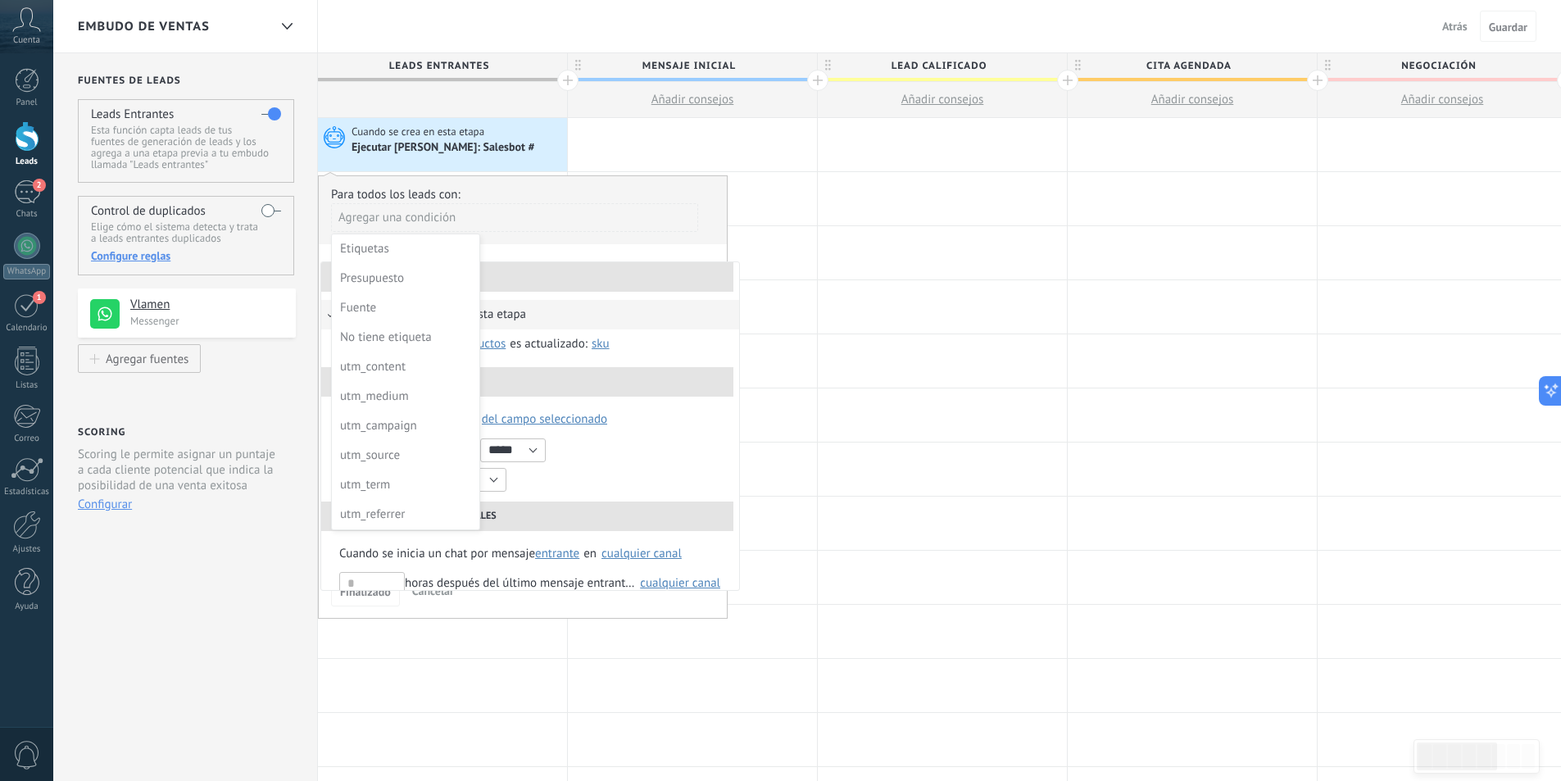
click at [612, 187] on div at bounding box center [523, 397] width 408 height 442
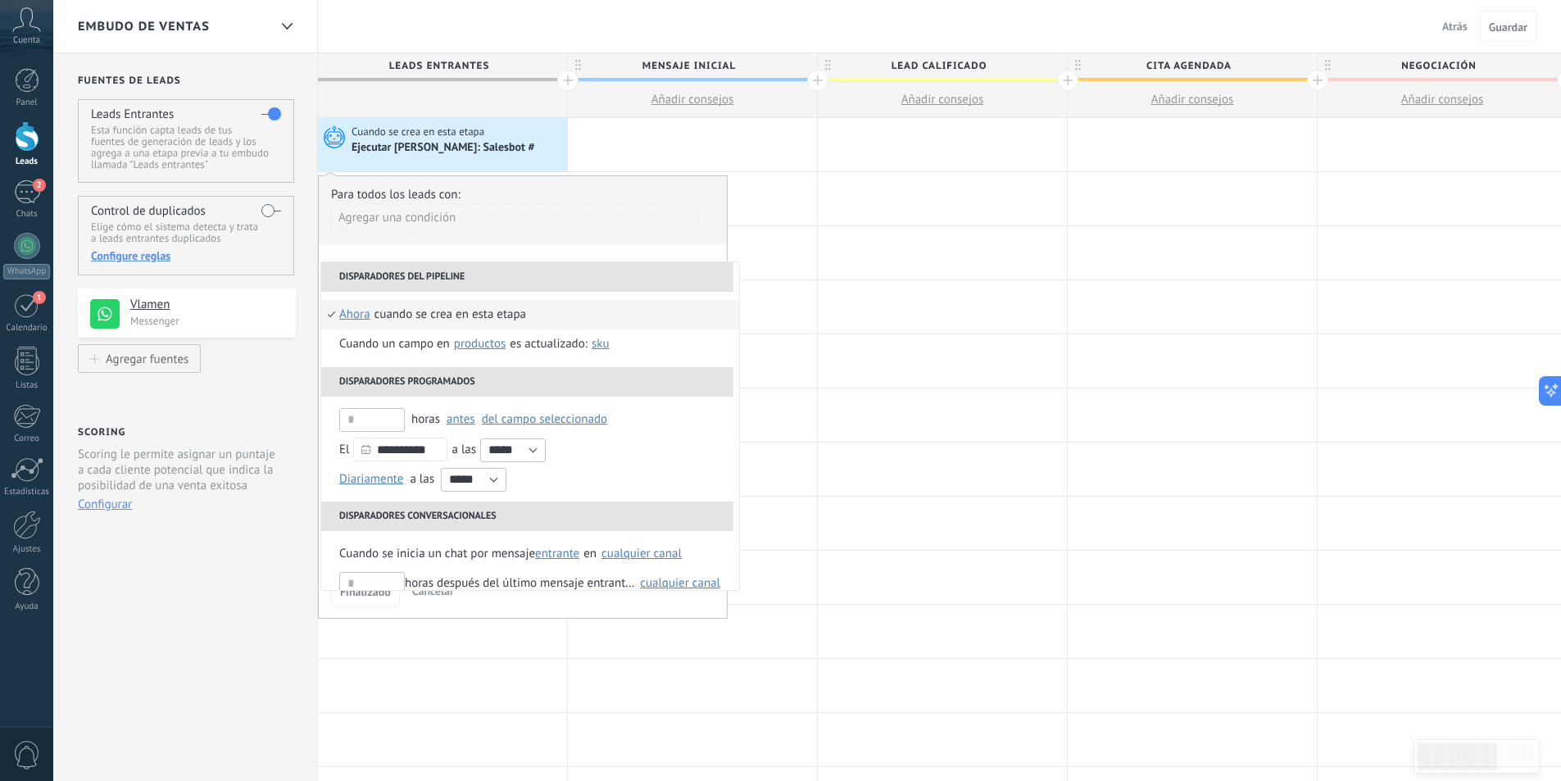
click at [619, 187] on div "Para todos los leads con:" at bounding box center [522, 195] width 383 height 16
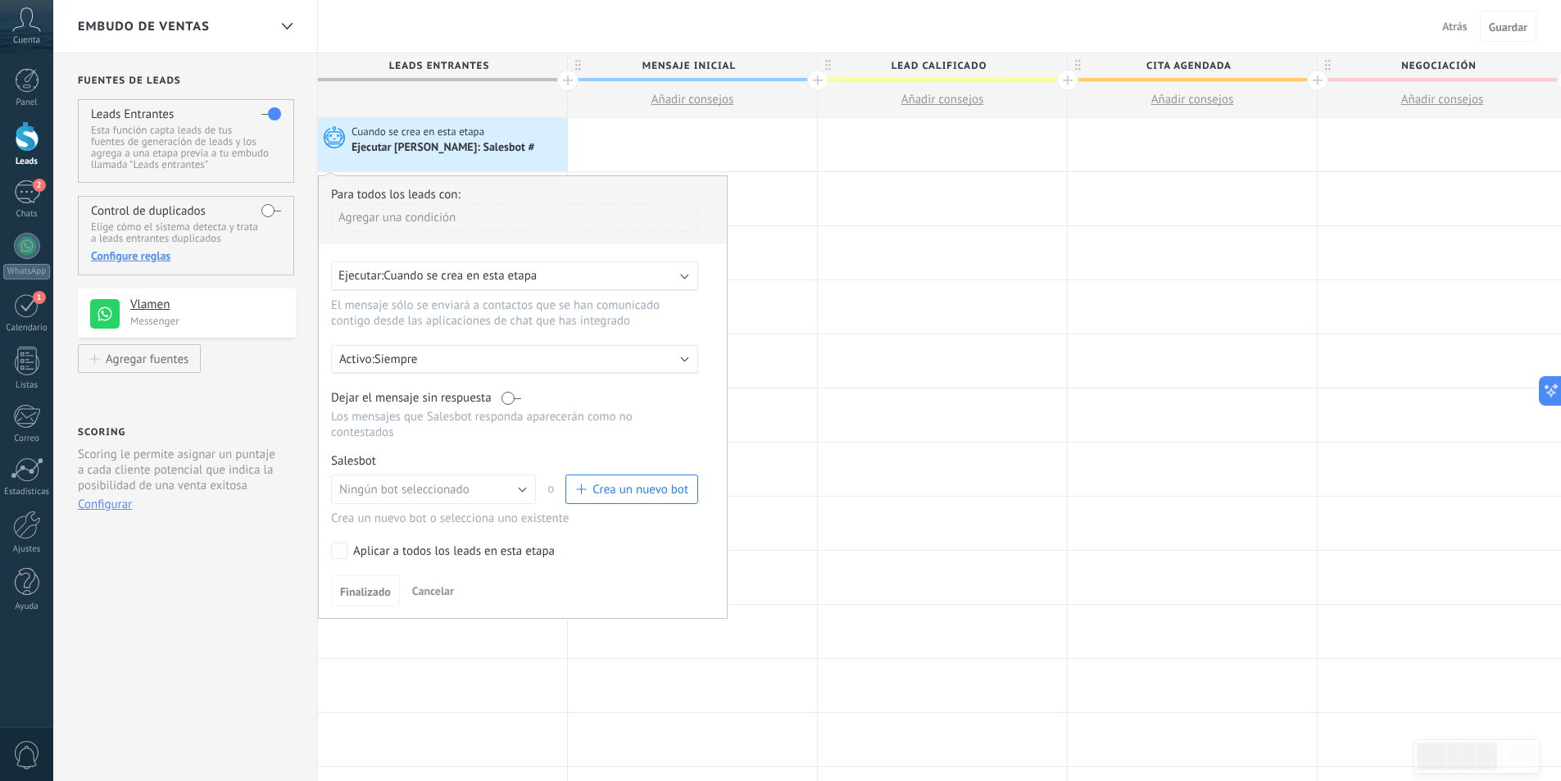
click at [483, 548] on div "Aplicar a todos los leads en esta etapa" at bounding box center [454, 551] width 202 height 16
click at [535, 286] on div "Ejecutar: Cuando se crea en esta etapa" at bounding box center [514, 275] width 367 height 29
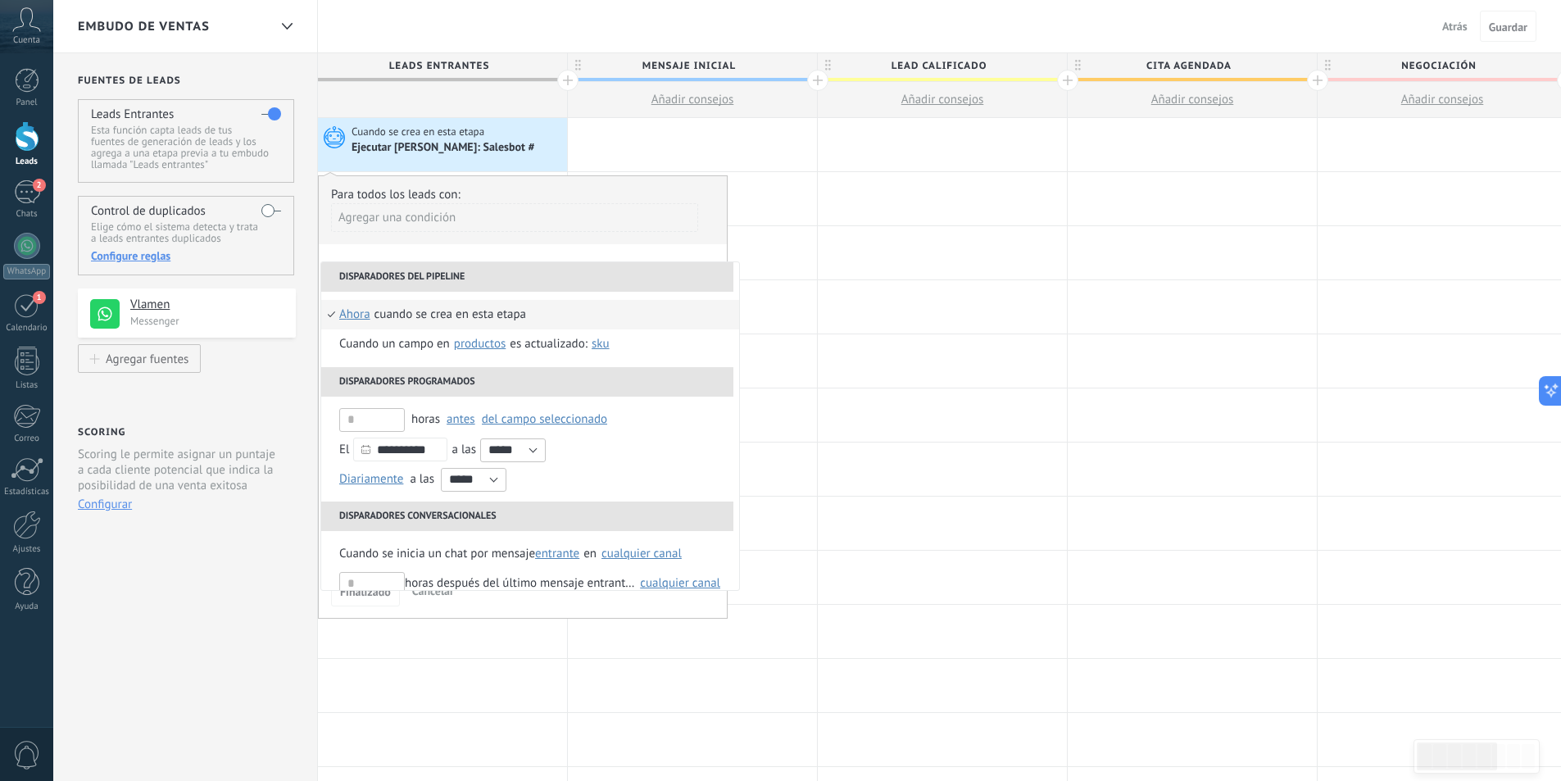
click at [621, 202] on div "Para todos los leads con: Agregar una condición" at bounding box center [522, 215] width 383 height 57
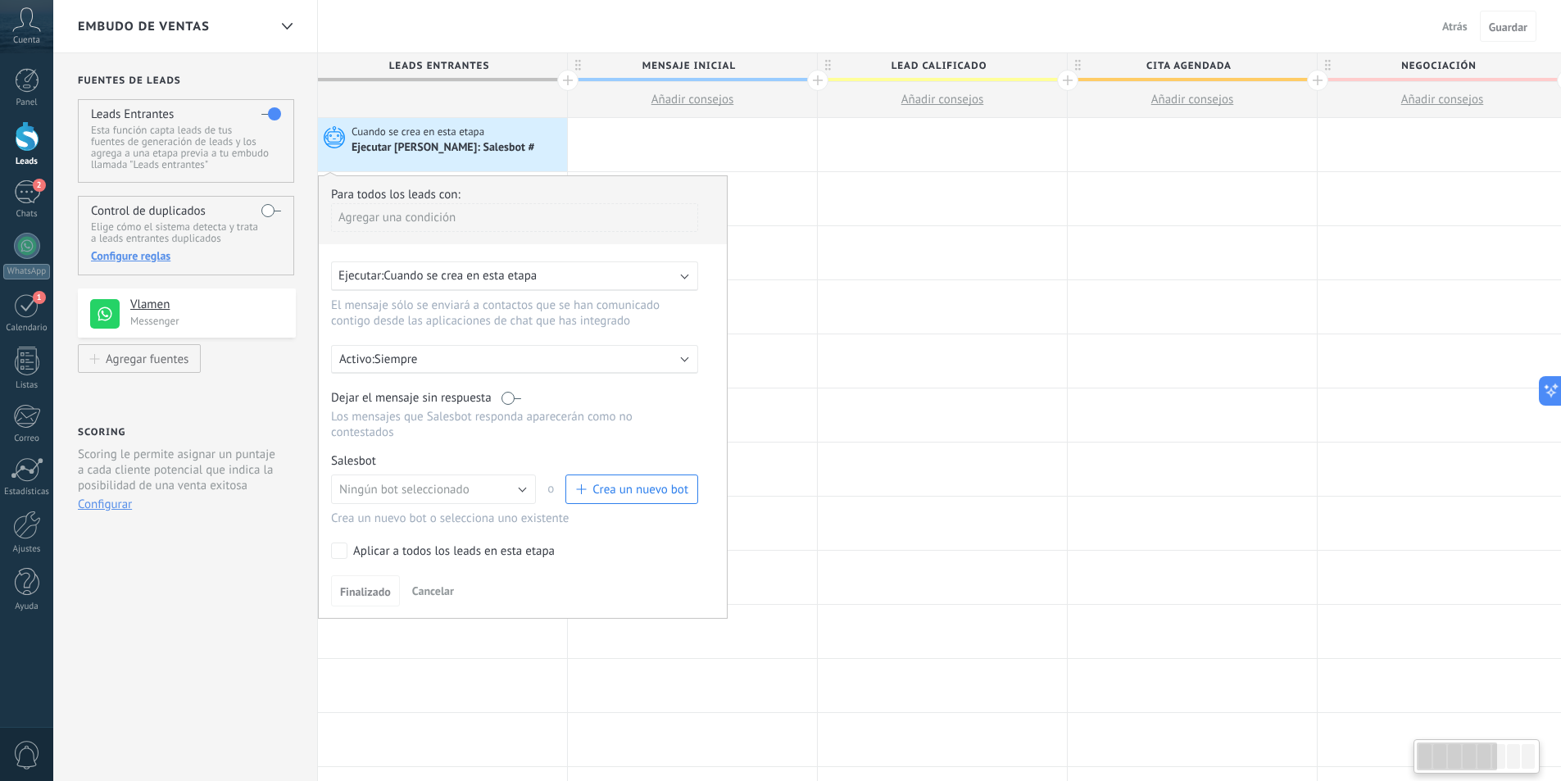
click at [599, 219] on div "Agregar una condición" at bounding box center [514, 217] width 367 height 29
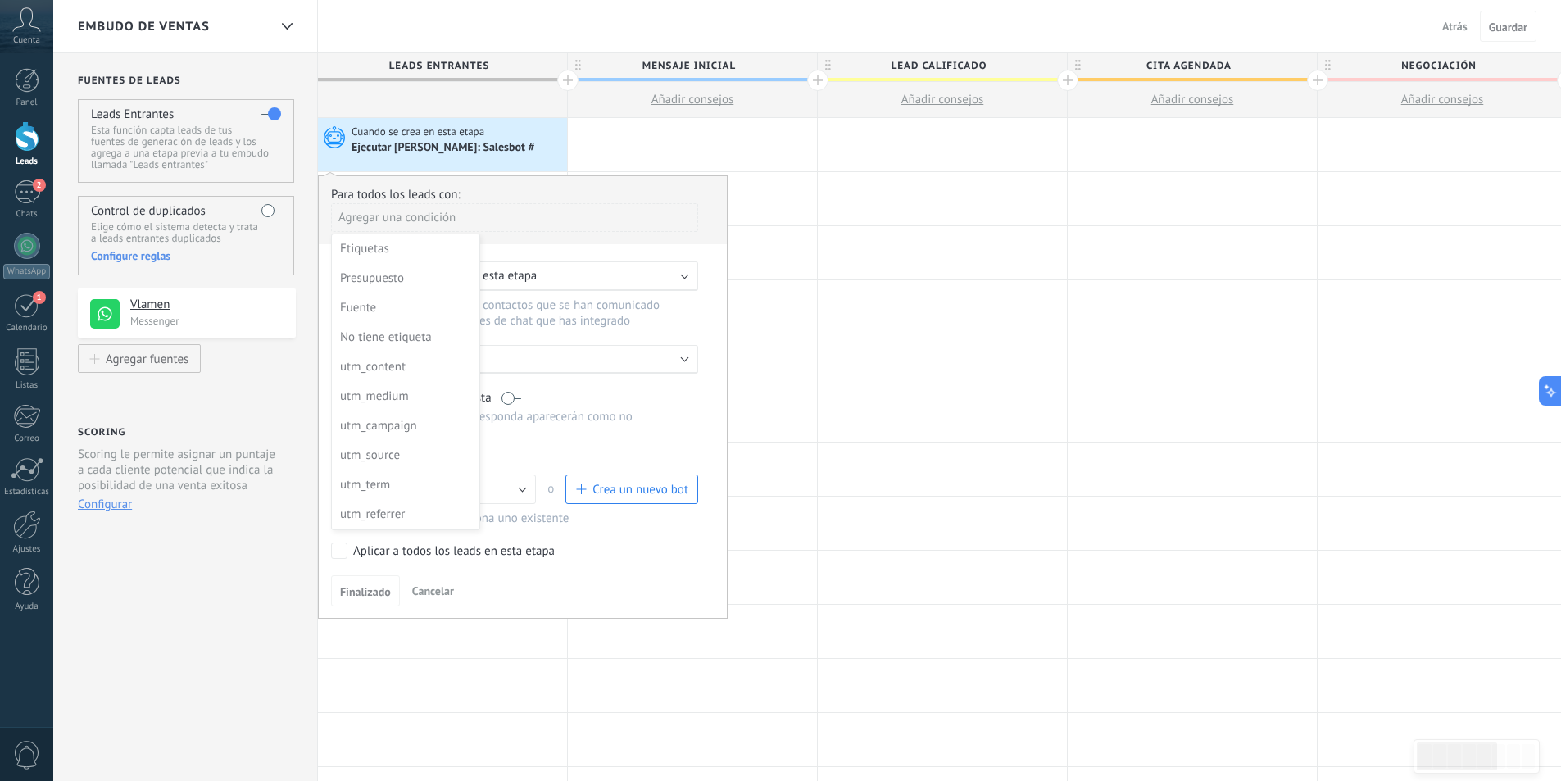
click at [653, 426] on div at bounding box center [523, 397] width 408 height 442
click at [559, 279] on div "Ejecutar: Cuando se crea en esta etapa" at bounding box center [507, 276] width 339 height 16
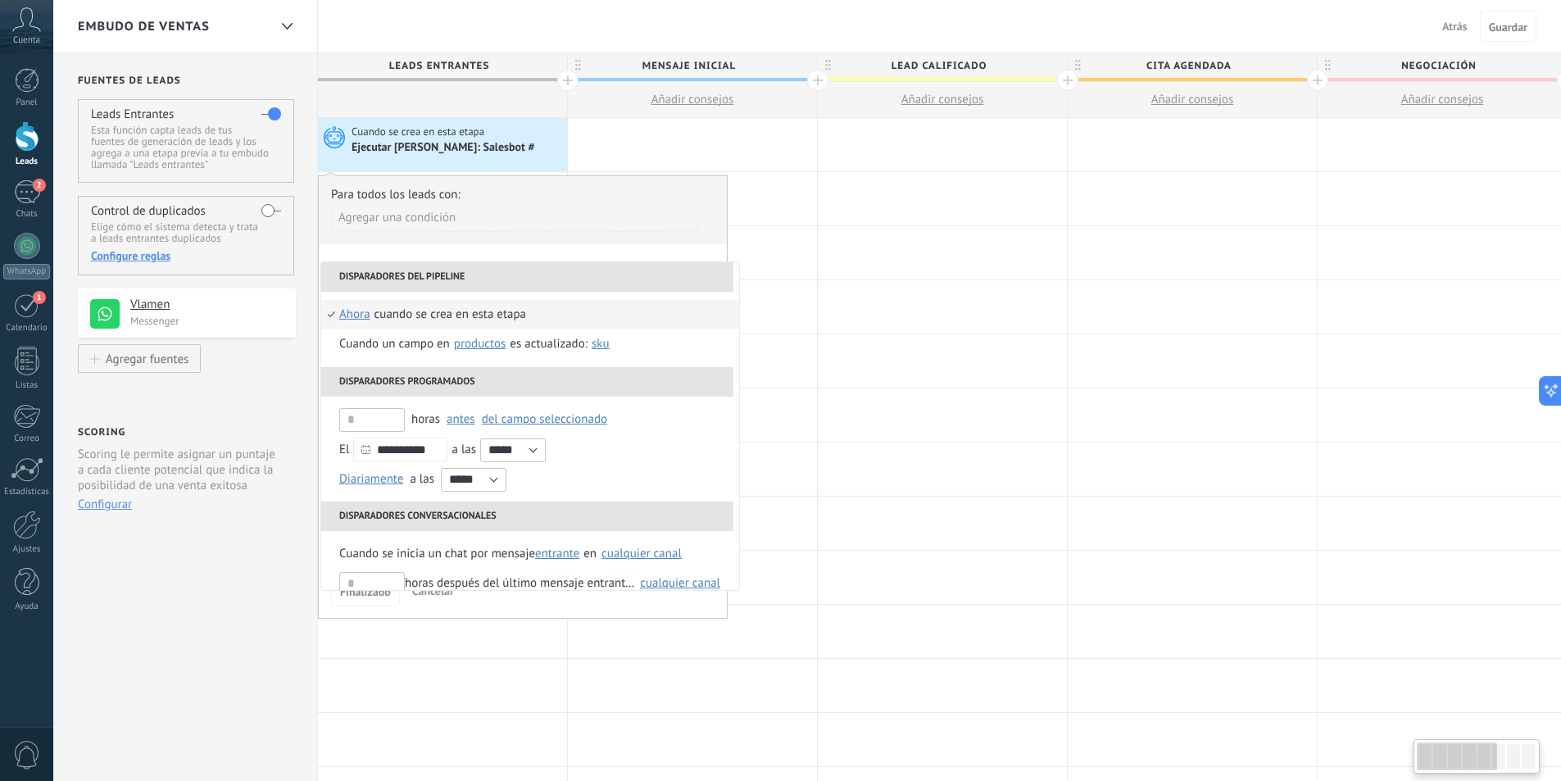
click at [661, 208] on div "Agregar una condición" at bounding box center [514, 217] width 367 height 29
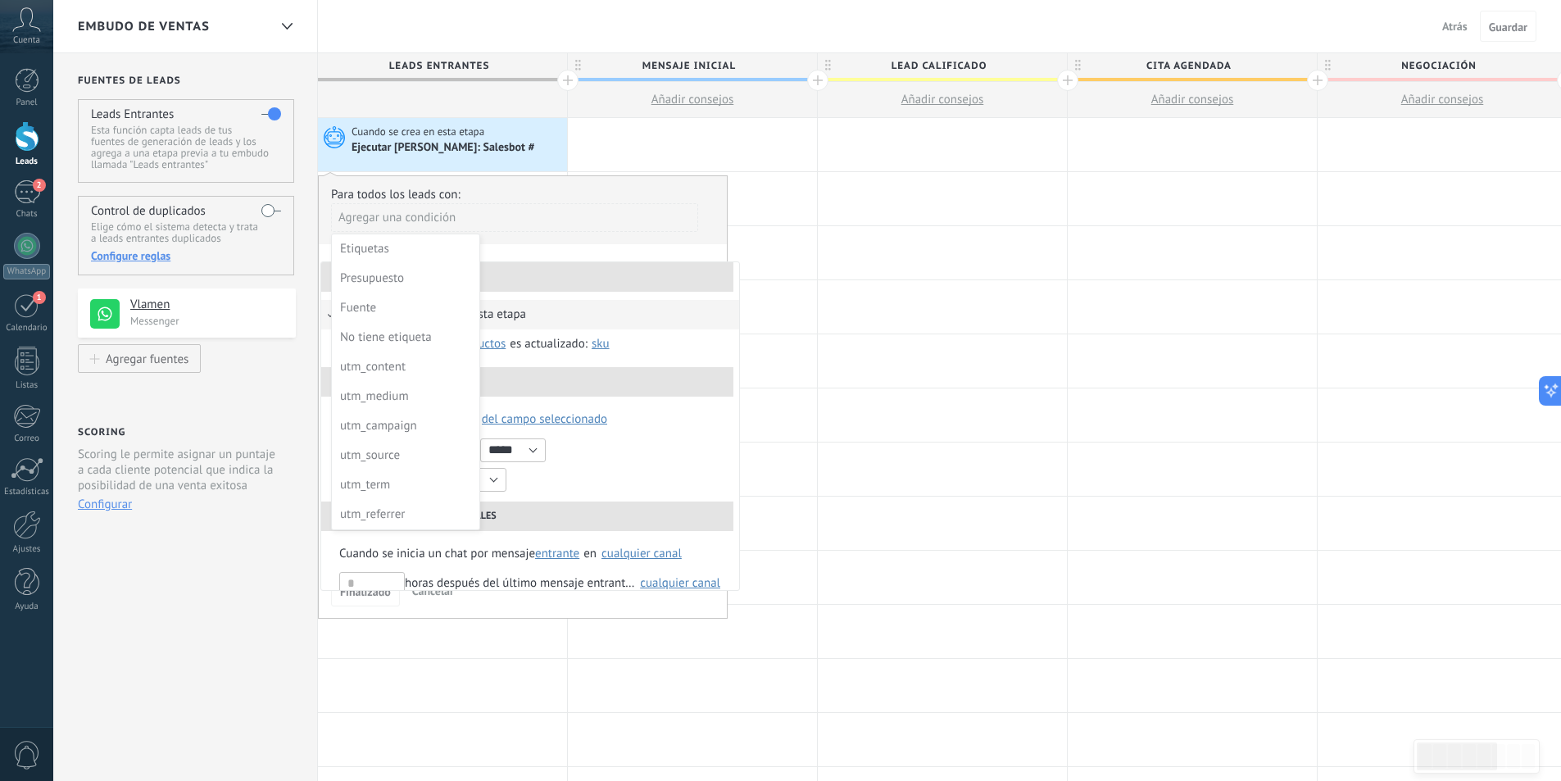
click at [679, 187] on div at bounding box center [523, 397] width 408 height 442
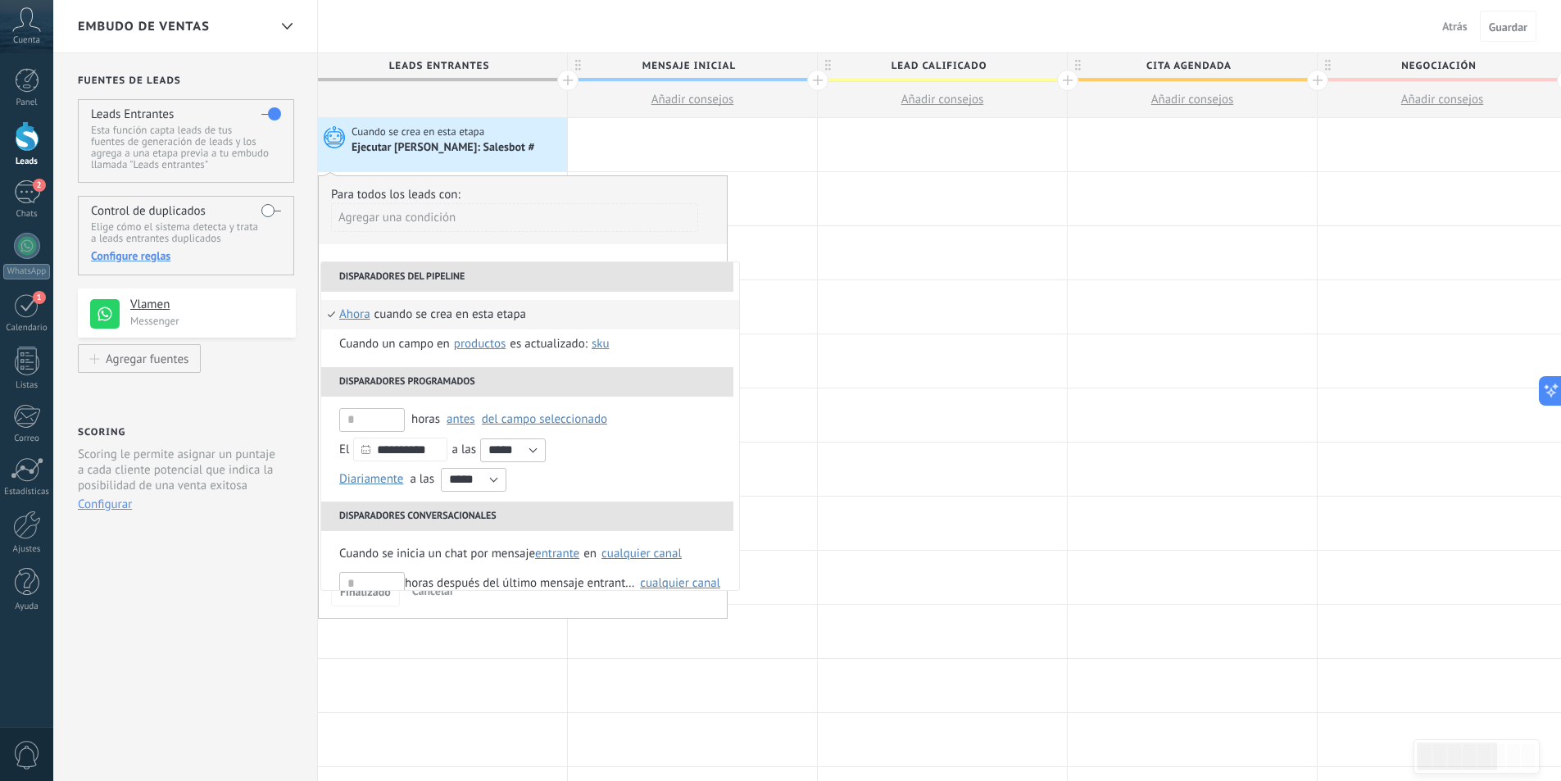
click at [692, 188] on div "Para todos los leads con:" at bounding box center [522, 195] width 383 height 16
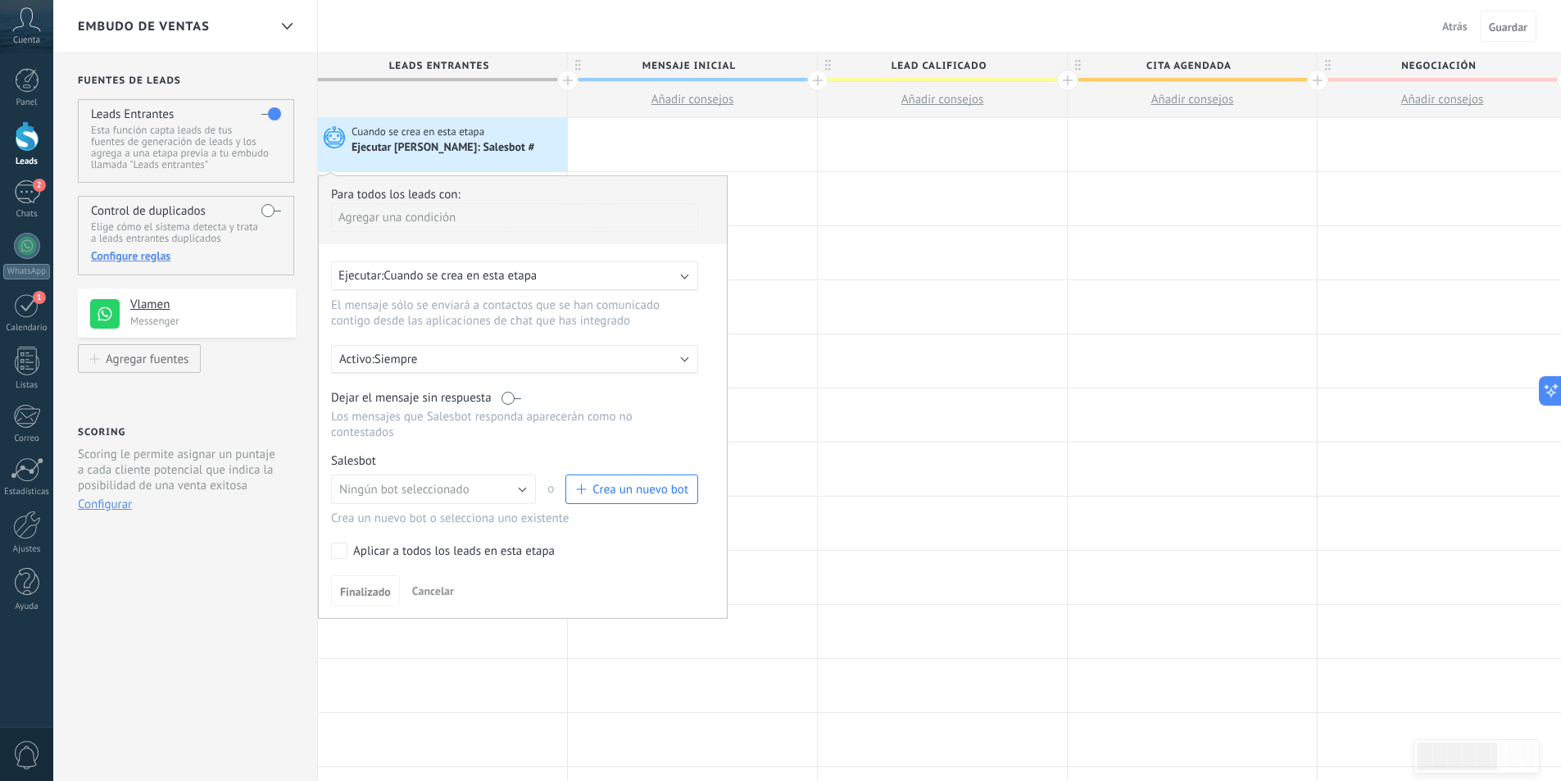
click at [611, 492] on span "Crea un nuevo bot" at bounding box center [640, 490] width 96 height 16
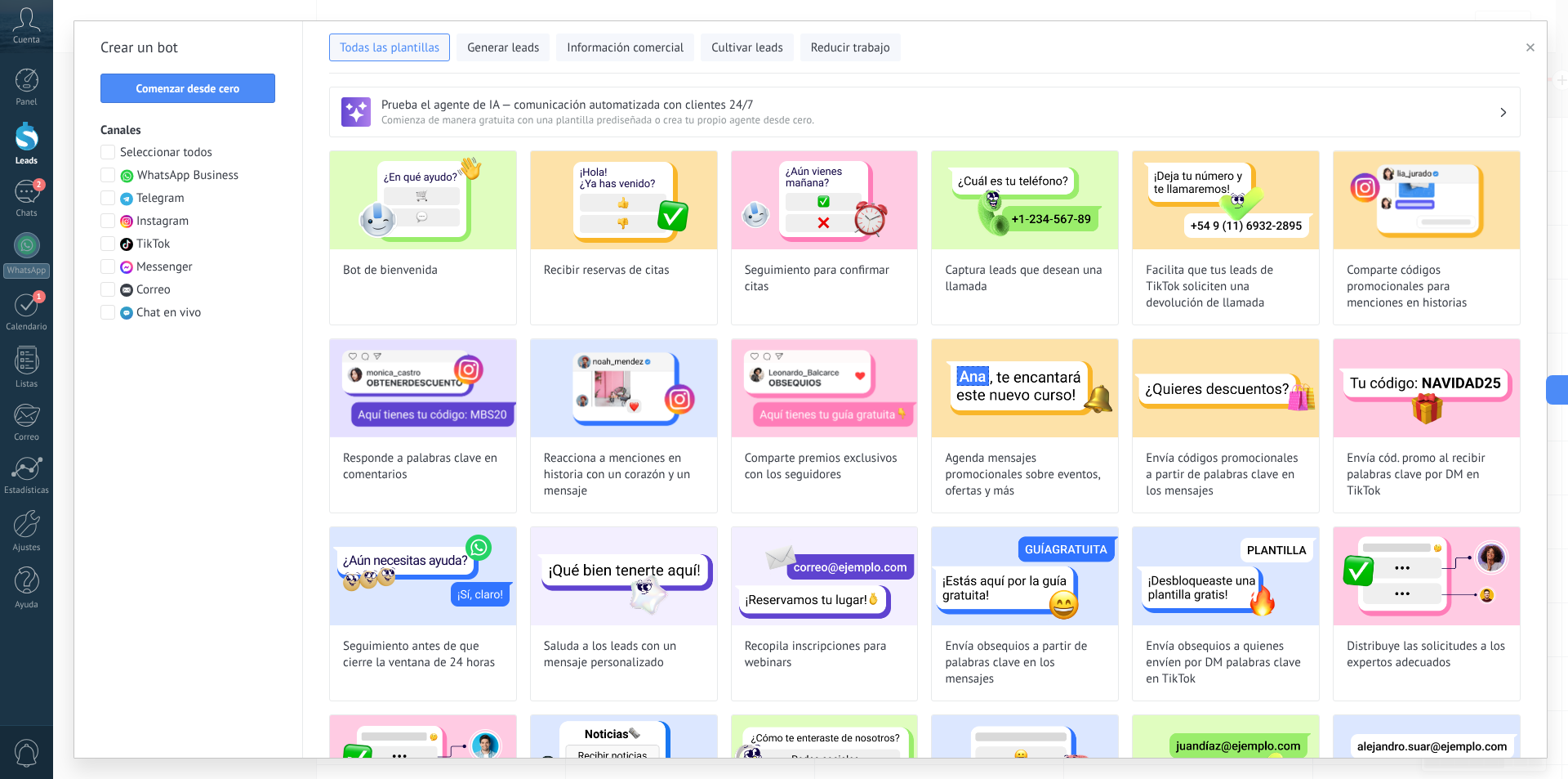
click at [107, 175] on span at bounding box center [108, 175] width 15 height 15
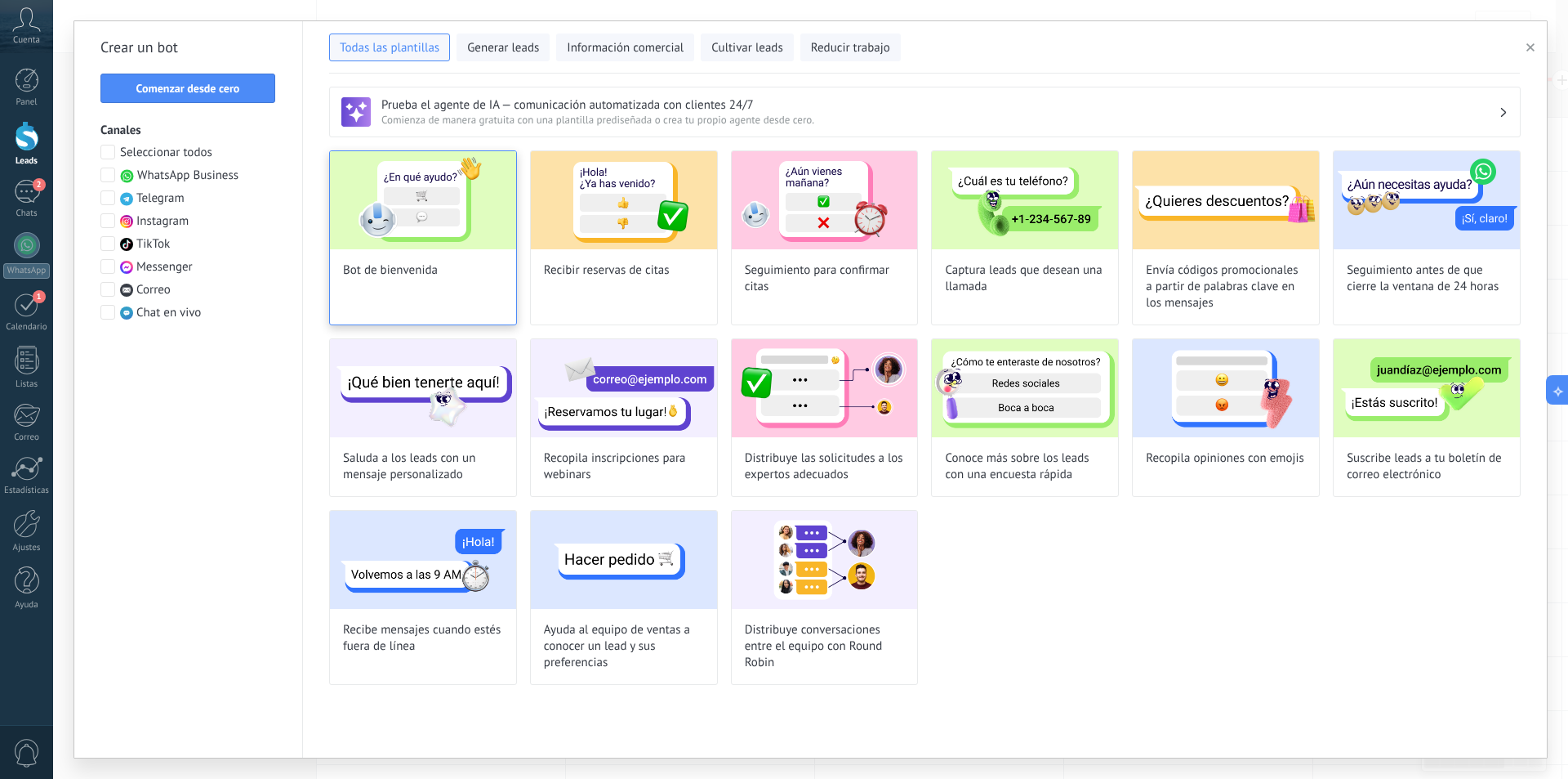
click at [444, 201] on img at bounding box center [423, 200] width 186 height 98
type input "**********"
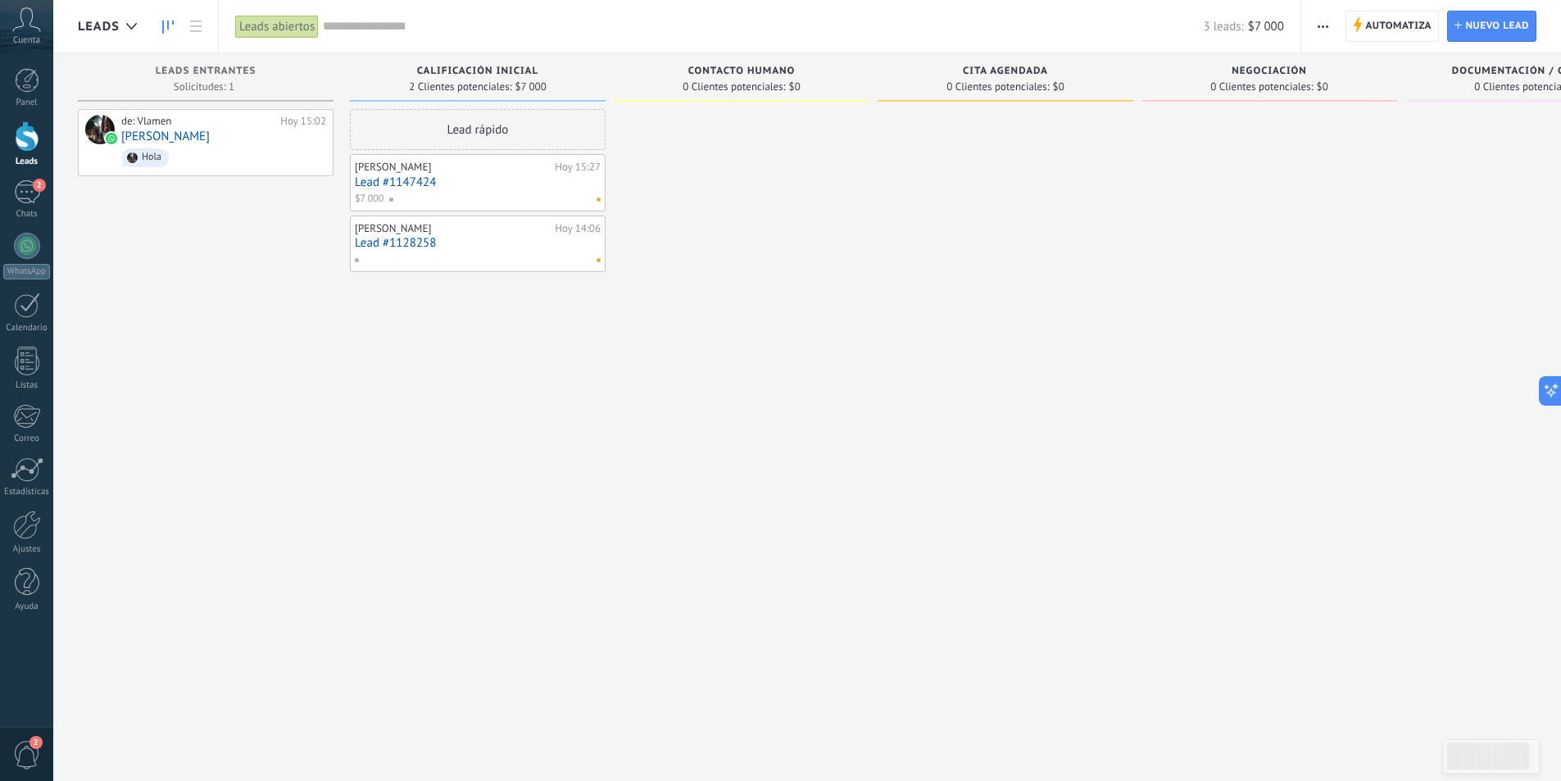
click at [630, 416] on div at bounding box center [742, 392] width 256 height 567
click at [885, 445] on div at bounding box center [1006, 392] width 256 height 567
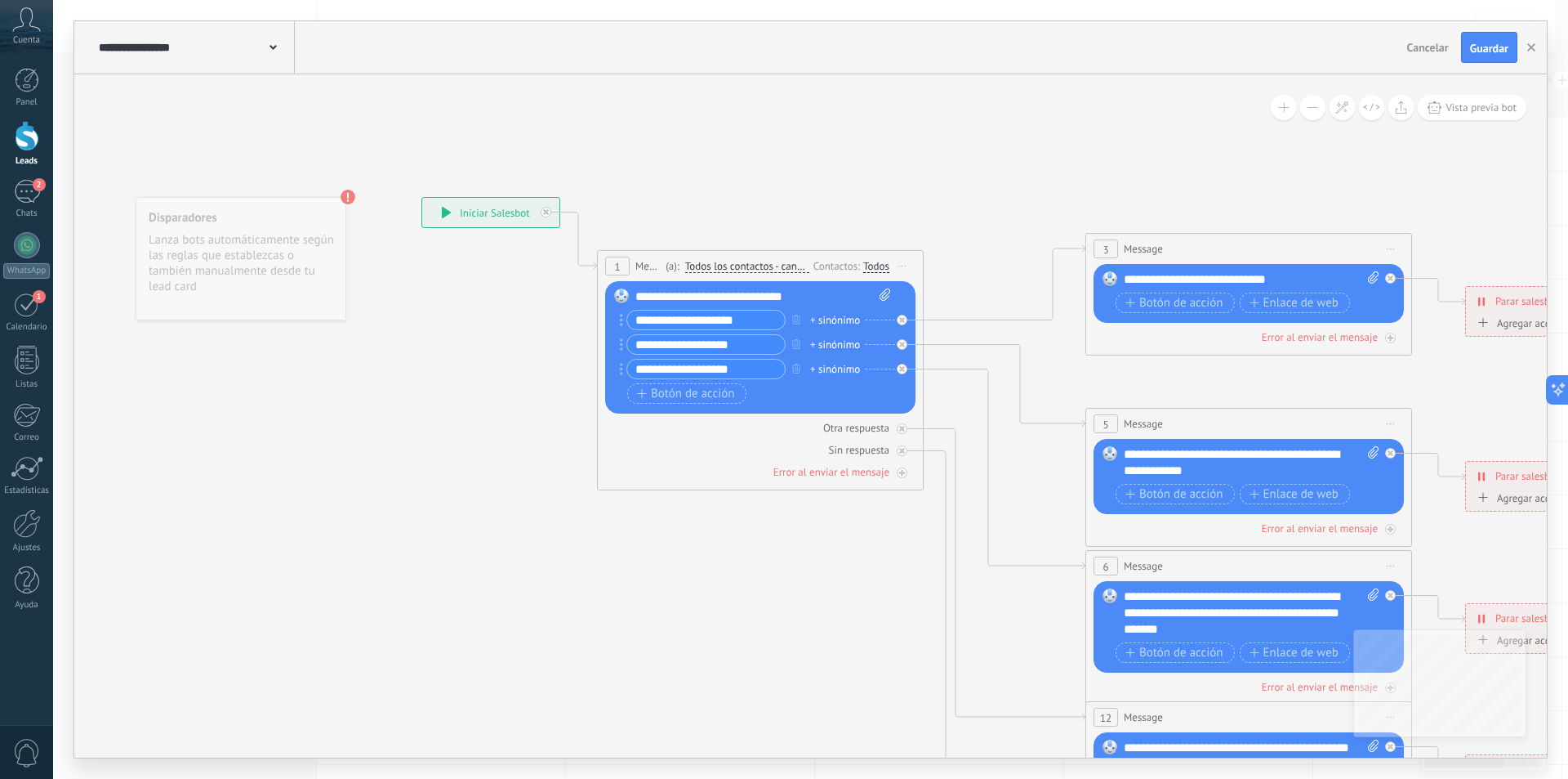
scroll to position [25, 0]
click at [758, 265] on span "Todos los contactos - canales seleccionados" at bounding box center [747, 266] width 125 height 13
click at [758, 265] on button "Todos los contactos - canales seleccionados" at bounding box center [779, 265] width 204 height 29
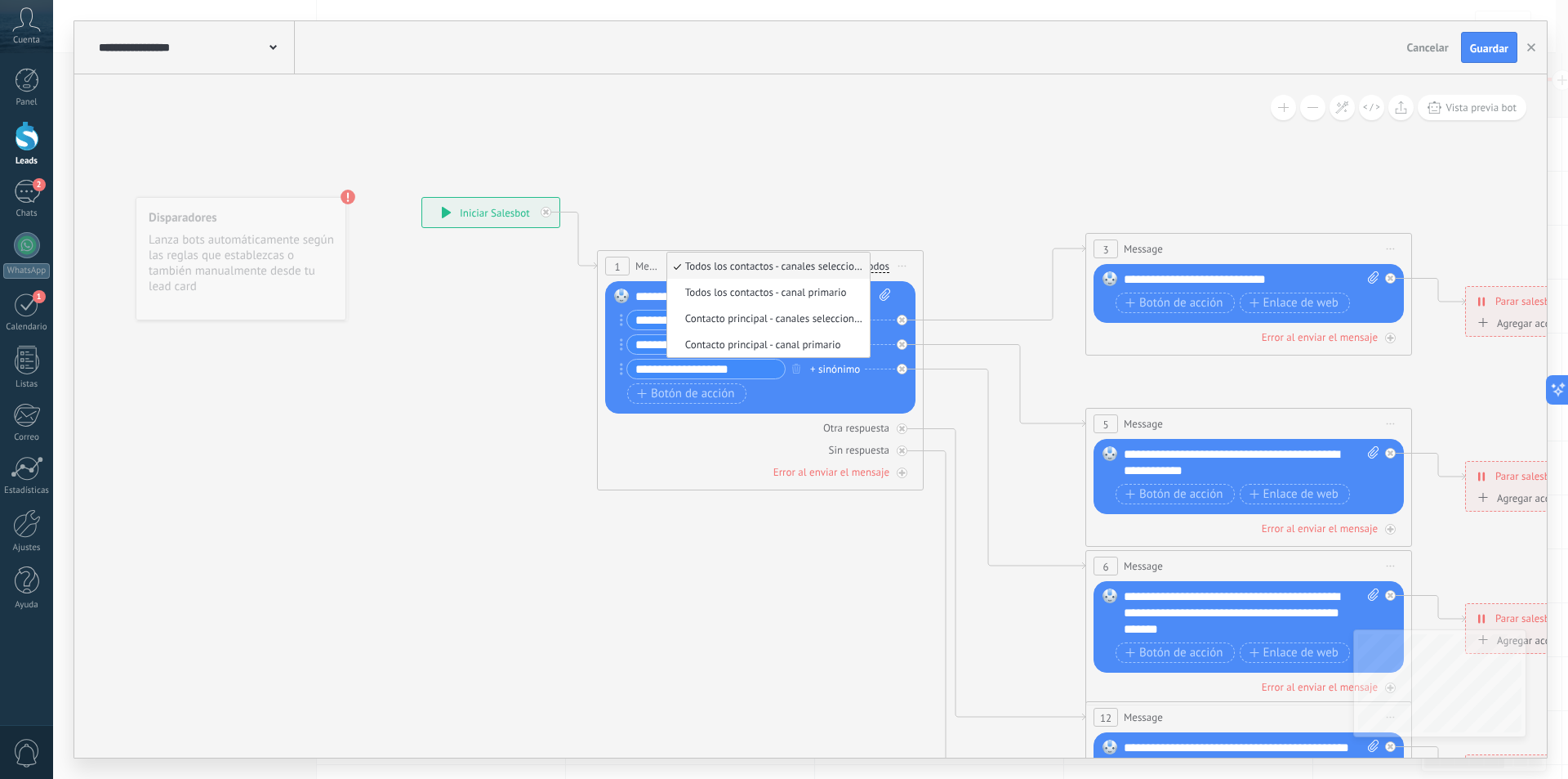
click at [837, 143] on icon at bounding box center [1286, 613] width 2546 height 1651
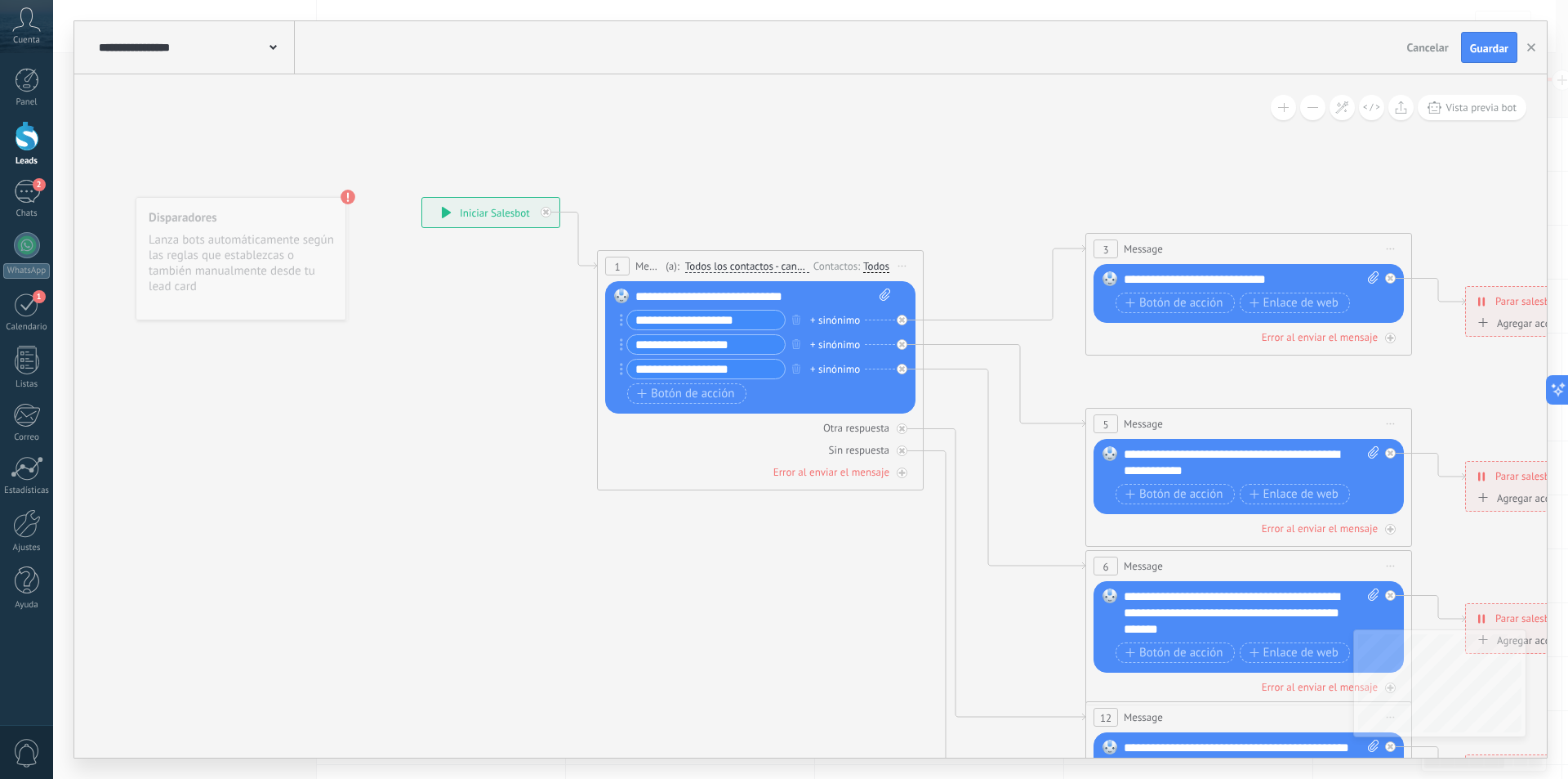
click at [876, 265] on div "Todos" at bounding box center [876, 266] width 26 height 13
click at [838, 155] on icon at bounding box center [1286, 613] width 2546 height 1651
drag, startPoint x: 870, startPoint y: 577, endPoint x: 810, endPoint y: 582, distance: 60.2
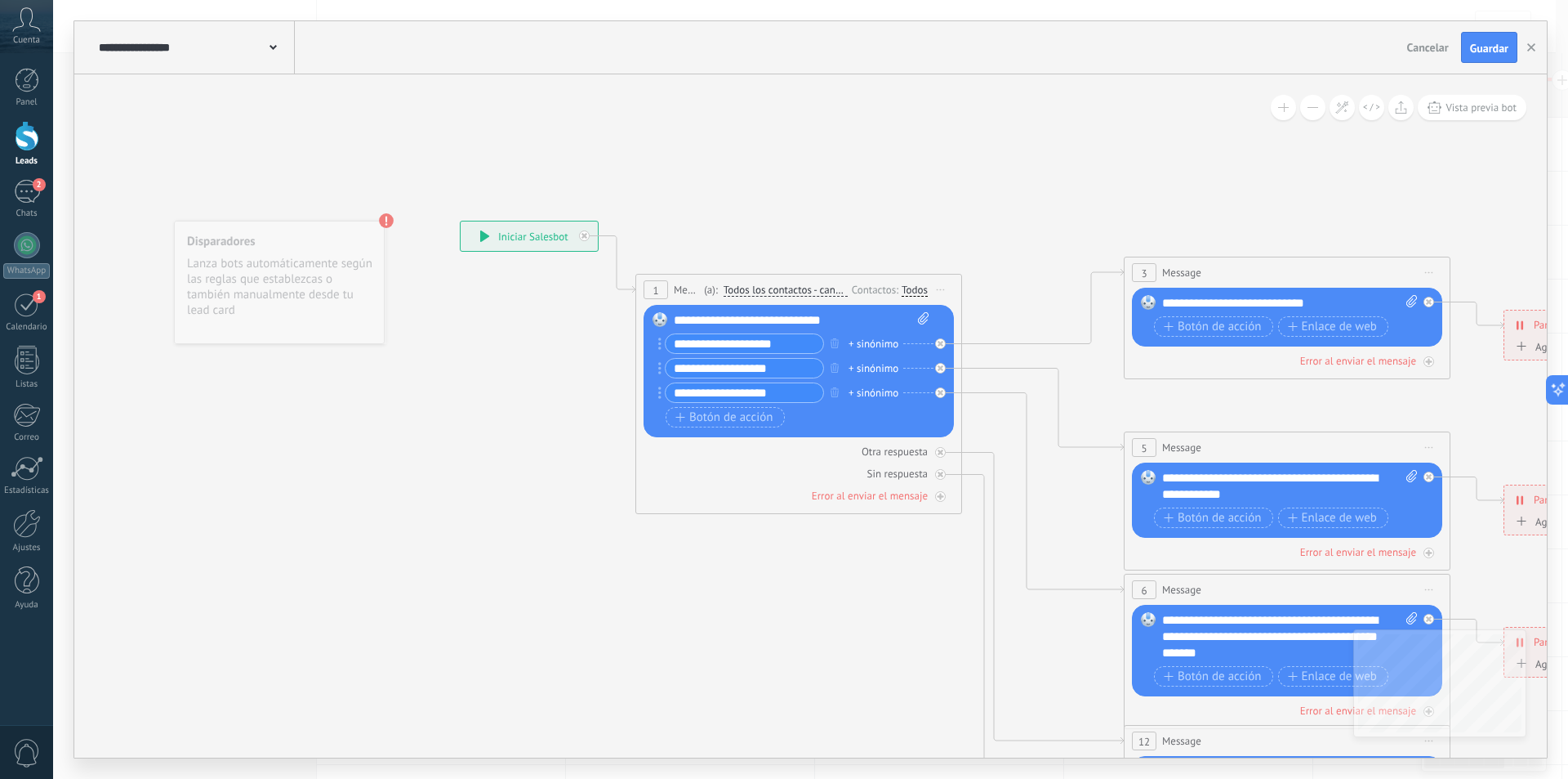
drag, startPoint x: 832, startPoint y: 572, endPoint x: 870, endPoint y: 594, distance: 43.9
click at [870, 594] on icon at bounding box center [1325, 637] width 2546 height 1651
click at [273, 275] on div "Disparadores Lanza bots automáticamente según las reglas que establezcas o tamb…" at bounding box center [279, 282] width 210 height 124
click at [378, 224] on icon at bounding box center [386, 220] width 16 height 16
click at [325, 242] on div "Disparadores Lanza bots automáticamente según las reglas que establezcas o tamb…" at bounding box center [279, 282] width 210 height 124
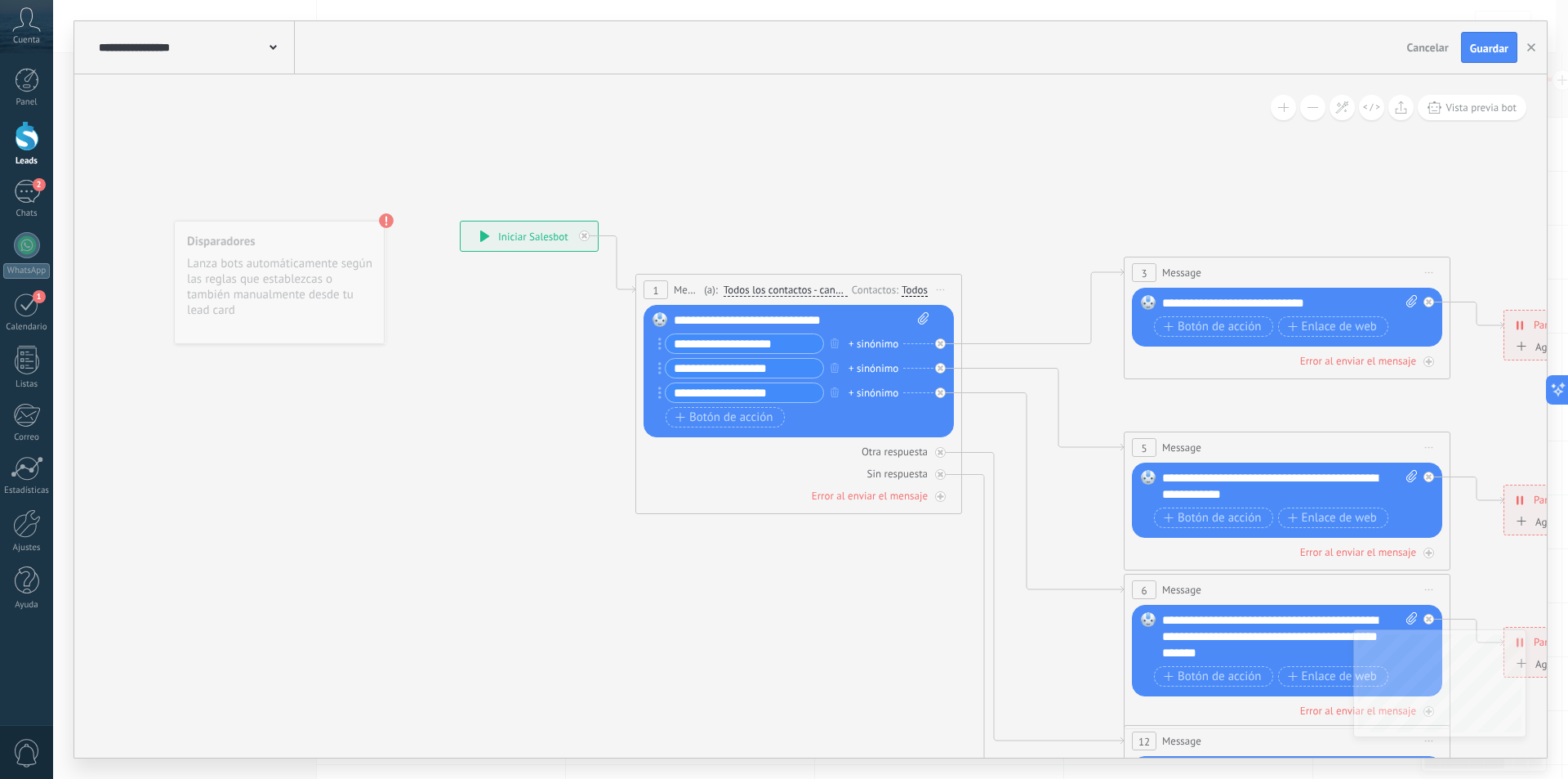
click at [308, 255] on div "Disparadores Lanza bots automáticamente según las reglas que establezcas o tamb…" at bounding box center [279, 282] width 210 height 124
click at [290, 282] on div "Disparadores Lanza bots automáticamente según las reglas que establezcas o tamb…" at bounding box center [279, 282] width 210 height 124
click at [250, 17] on div "**********" at bounding box center [810, 389] width 1515 height 779
click at [274, 43] on span at bounding box center [272, 47] width 7 height 16
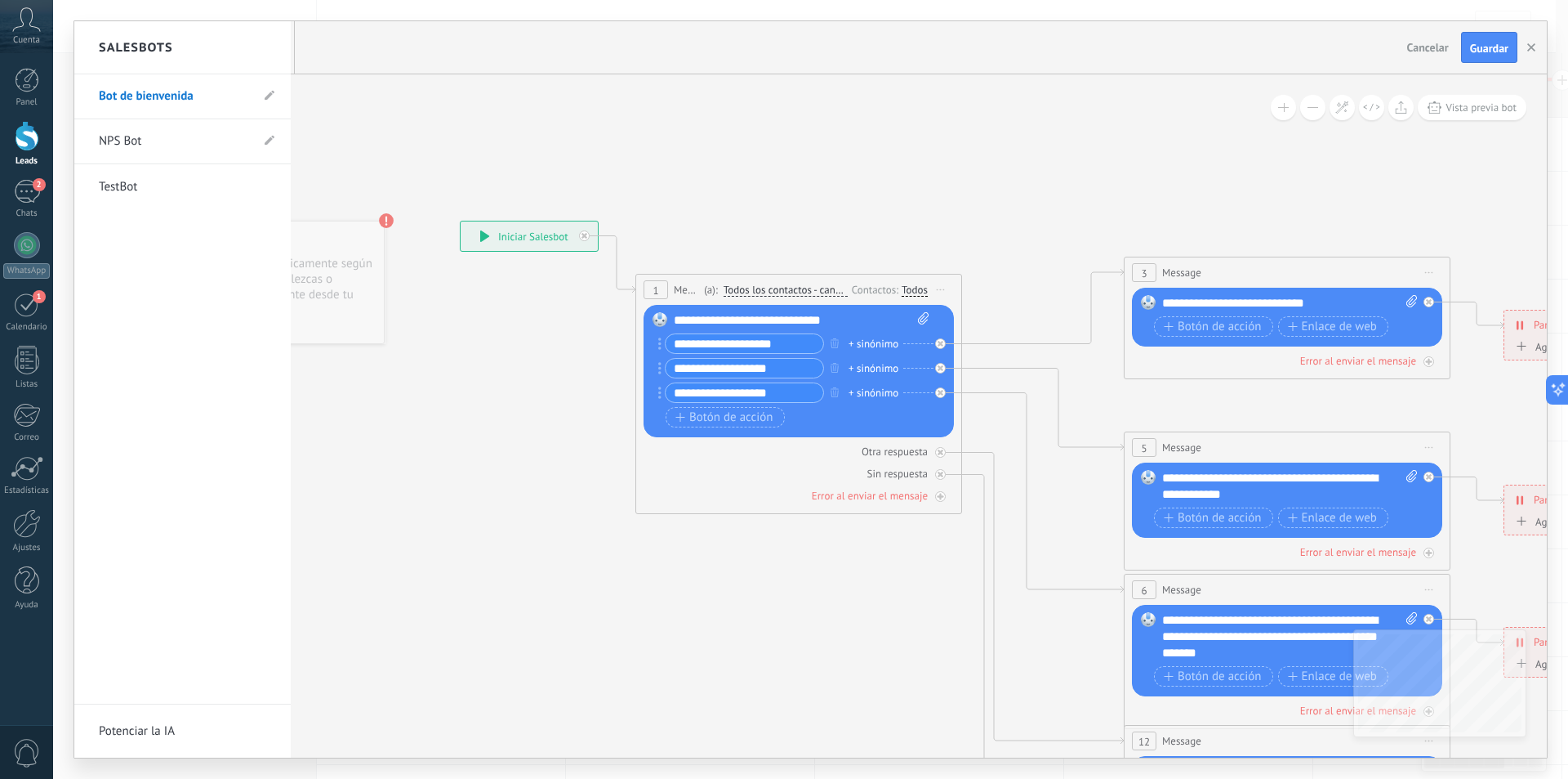
click at [864, 99] on div at bounding box center [810, 389] width 1472 height 736
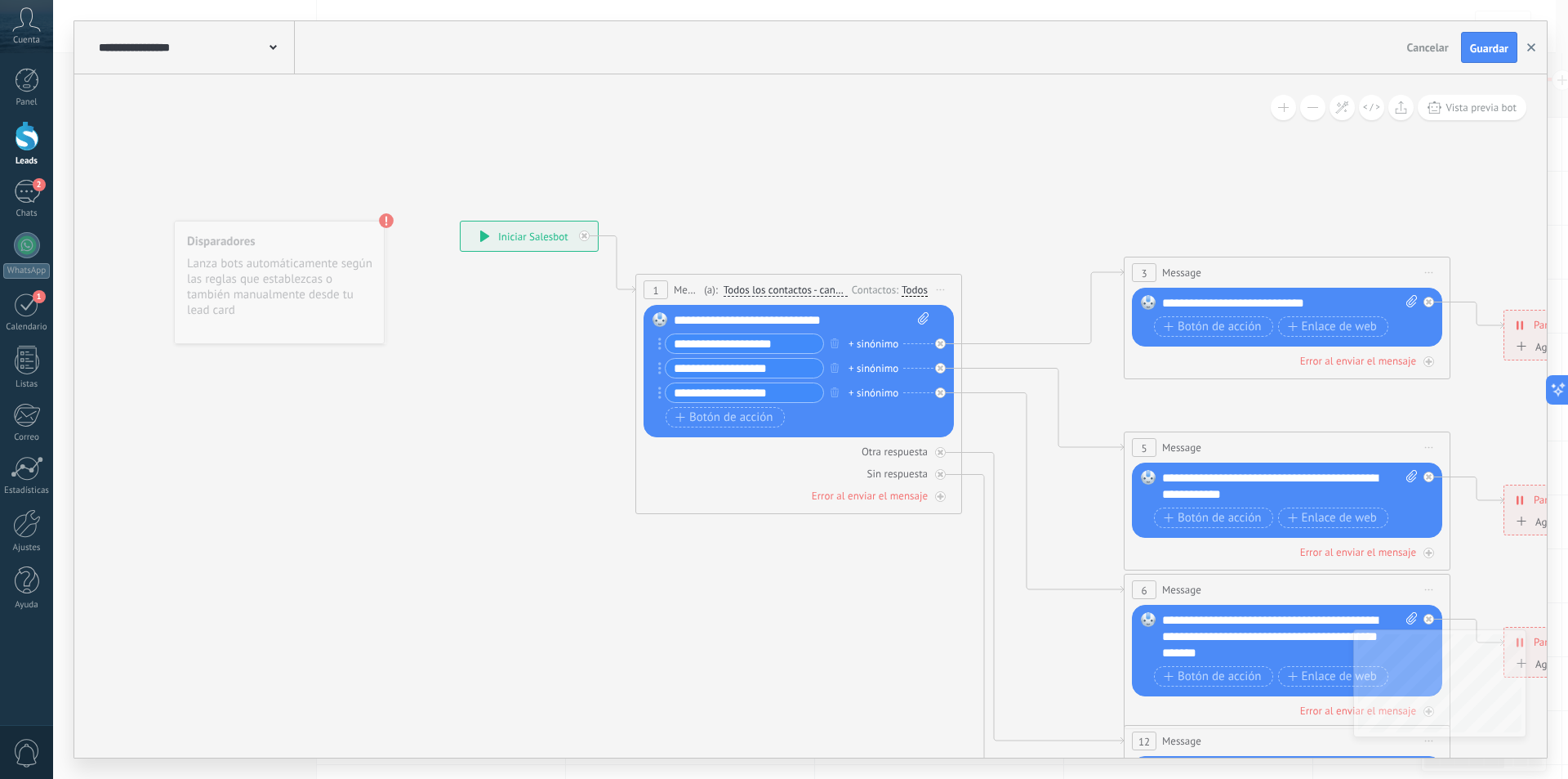
click at [1539, 50] on button "button" at bounding box center [1531, 47] width 25 height 31
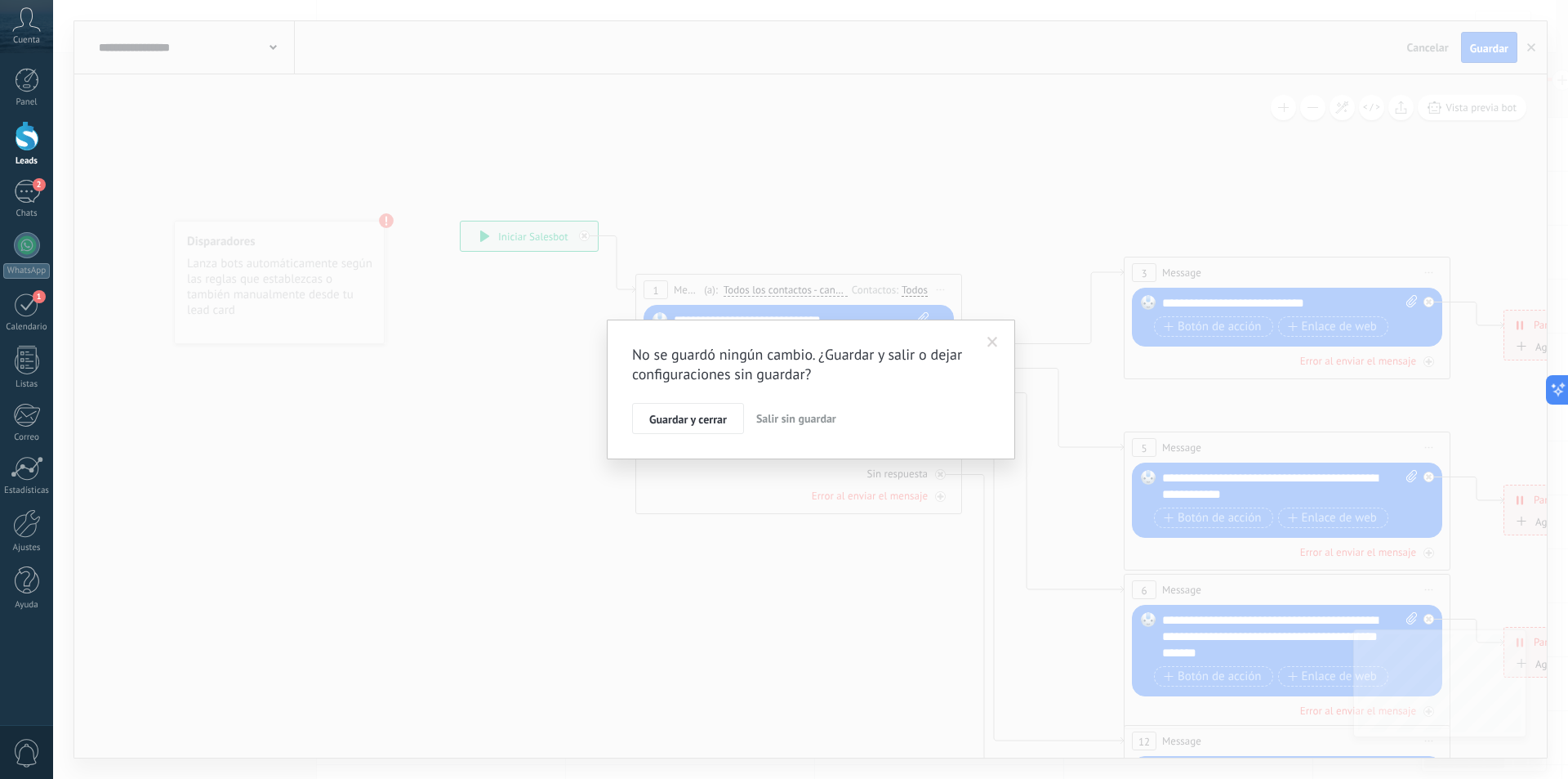
click at [794, 414] on span "Salir sin guardar" at bounding box center [796, 418] width 80 height 15
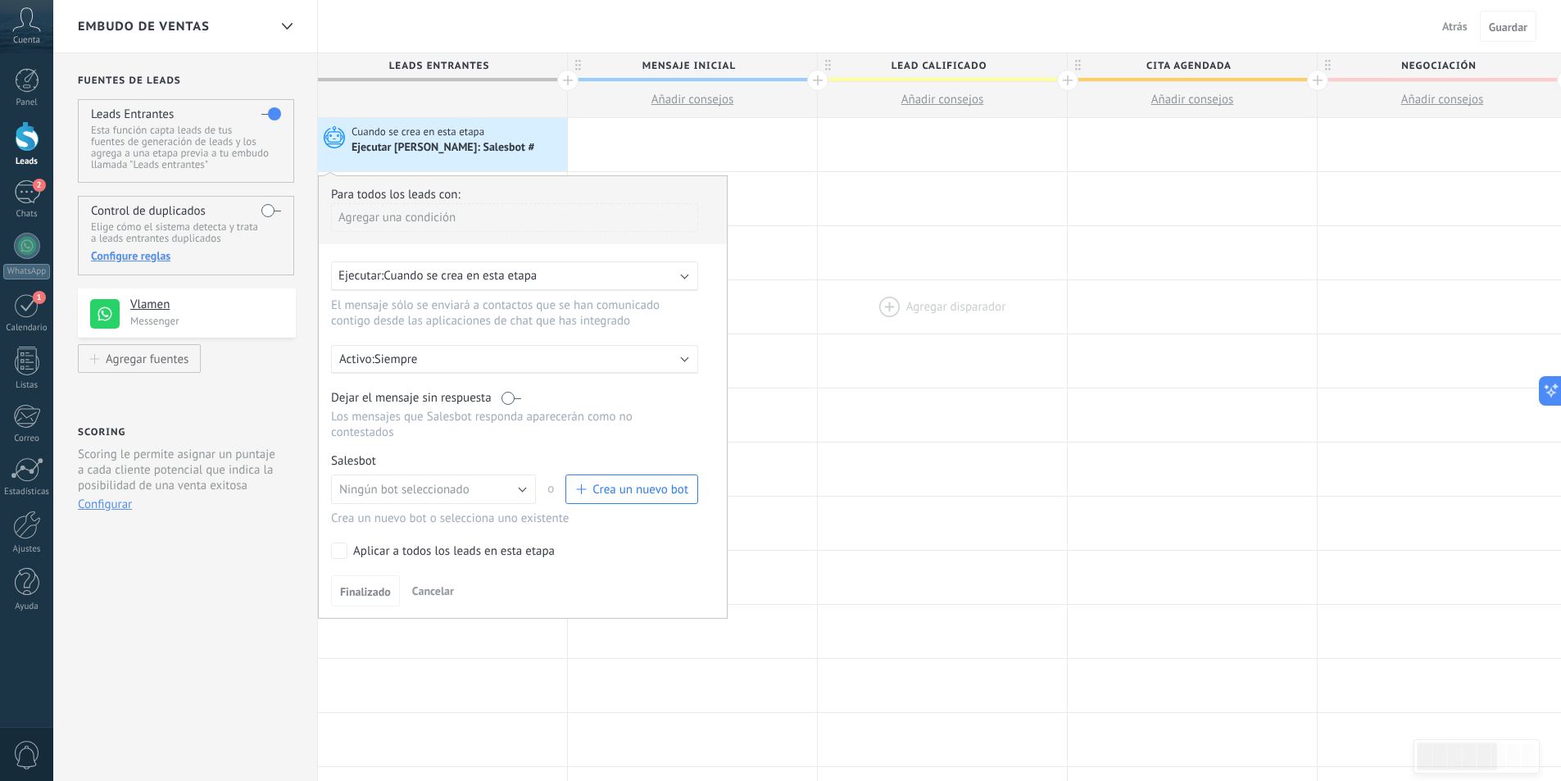
click at [1003, 311] on div at bounding box center [942, 306] width 249 height 53
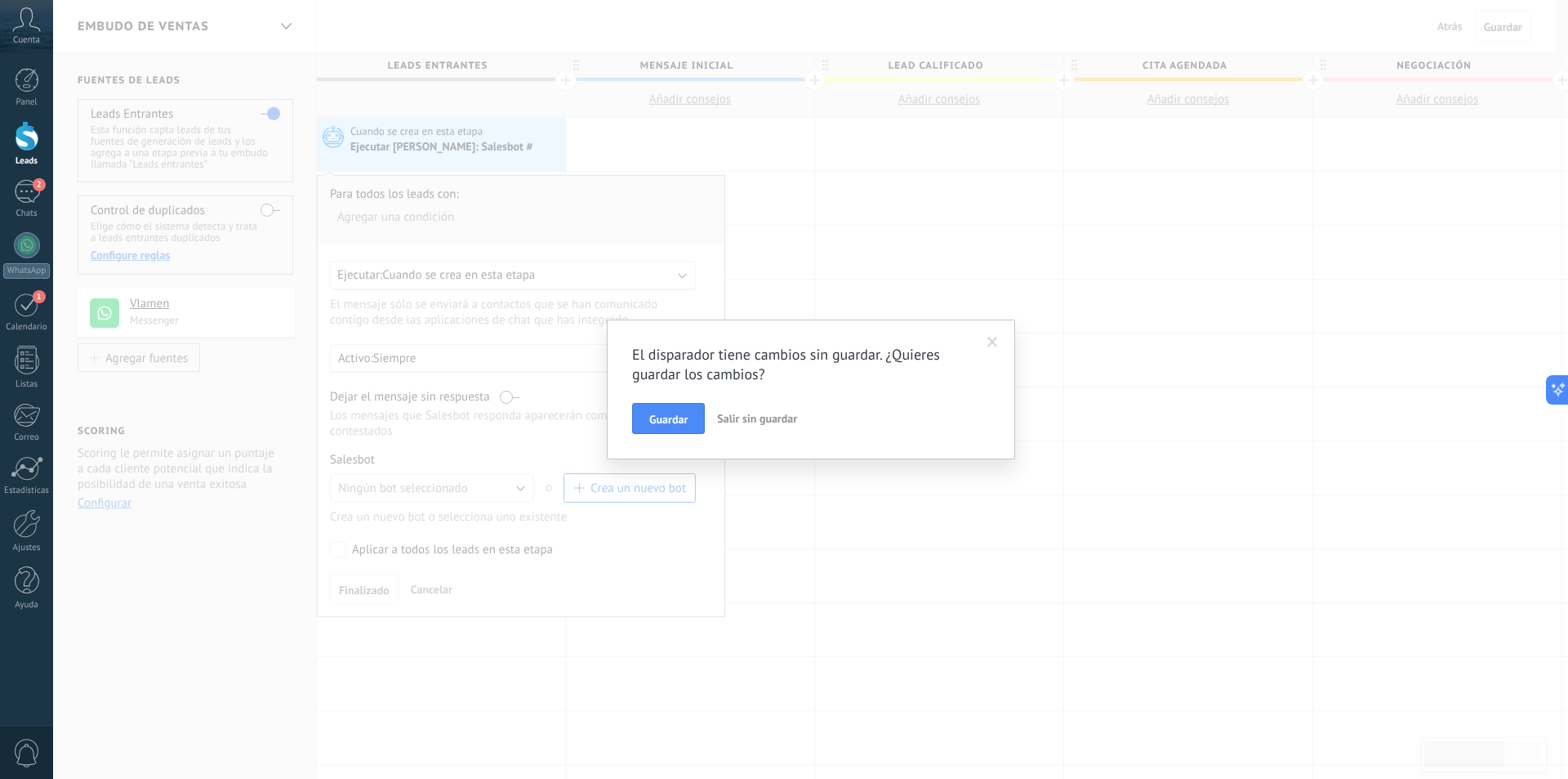
click at [756, 421] on span "Salir sin guardar" at bounding box center [757, 418] width 80 height 15
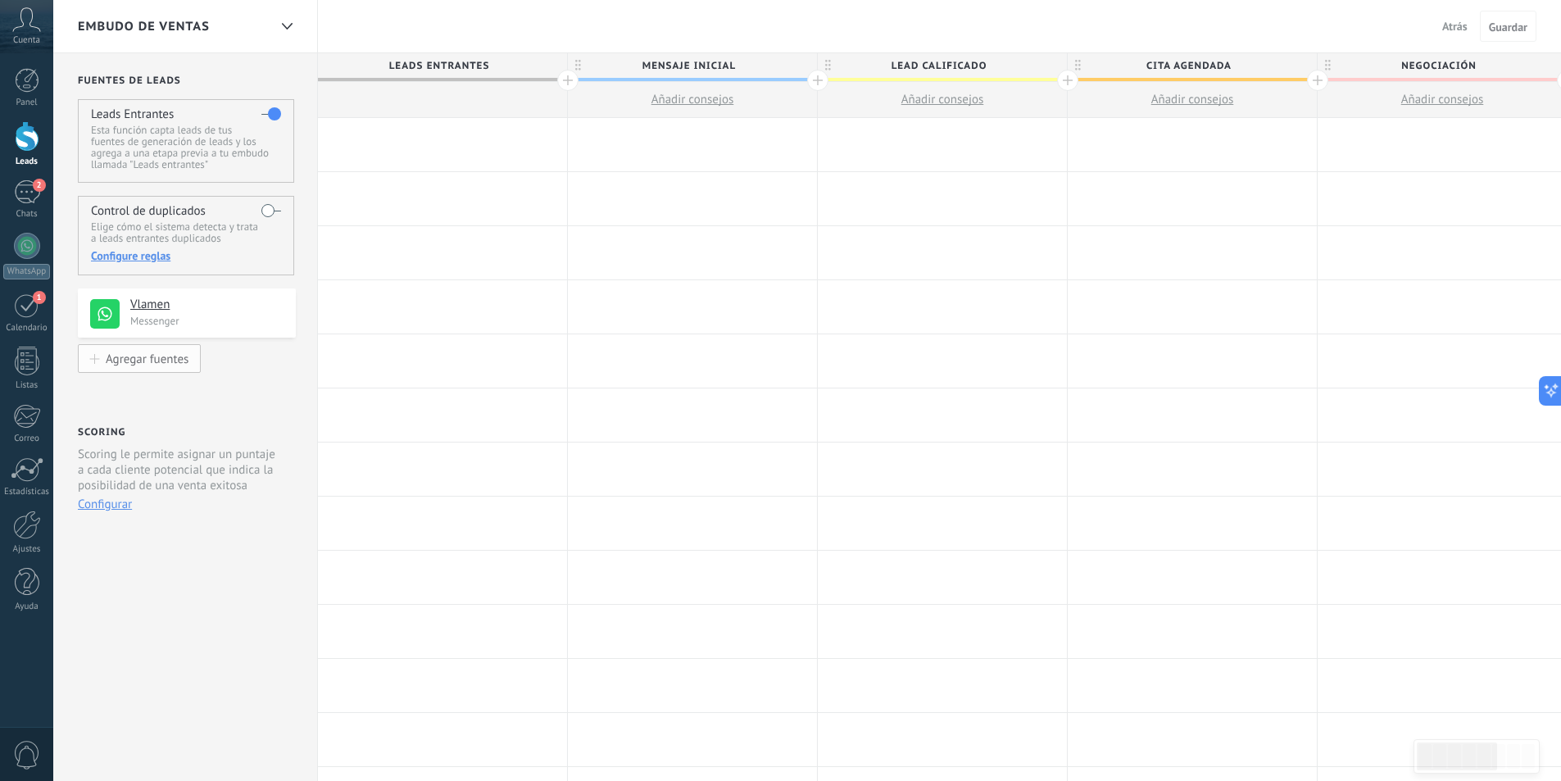
click at [157, 361] on div "Agregar fuentes" at bounding box center [147, 358] width 83 height 14
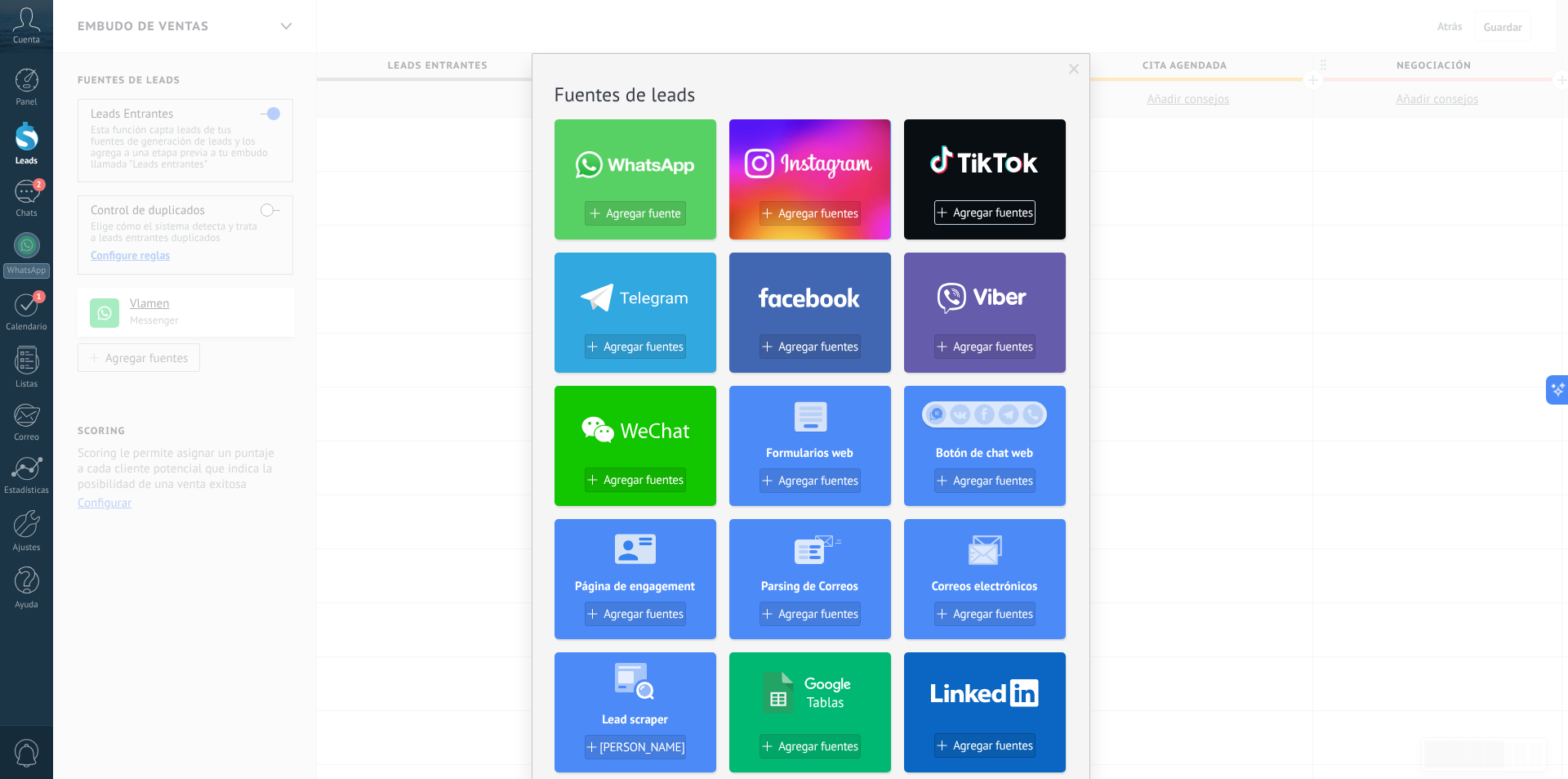
click at [1077, 61] on span at bounding box center [1074, 70] width 27 height 28
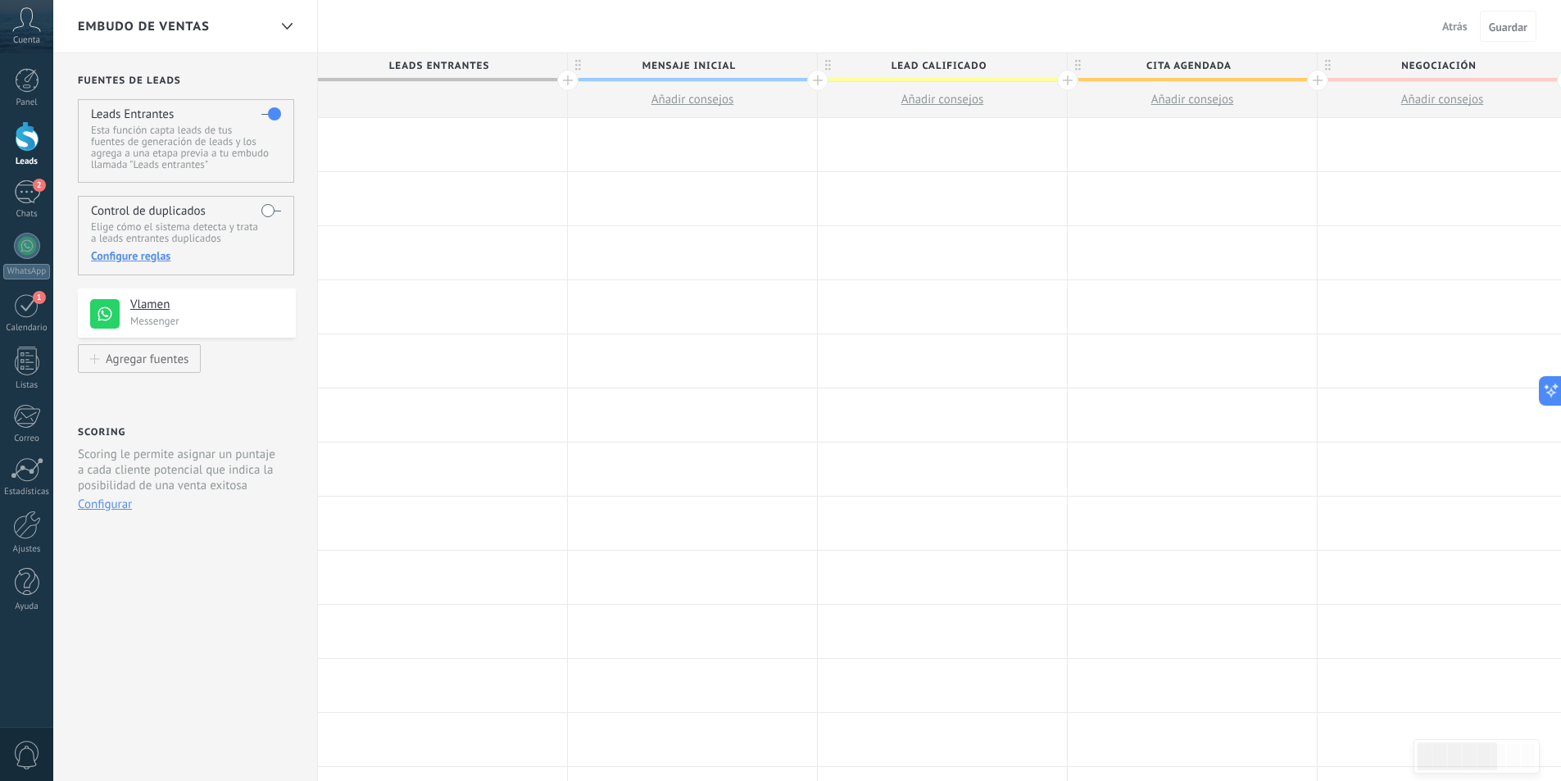
click at [451, 146] on div at bounding box center [442, 144] width 249 height 53
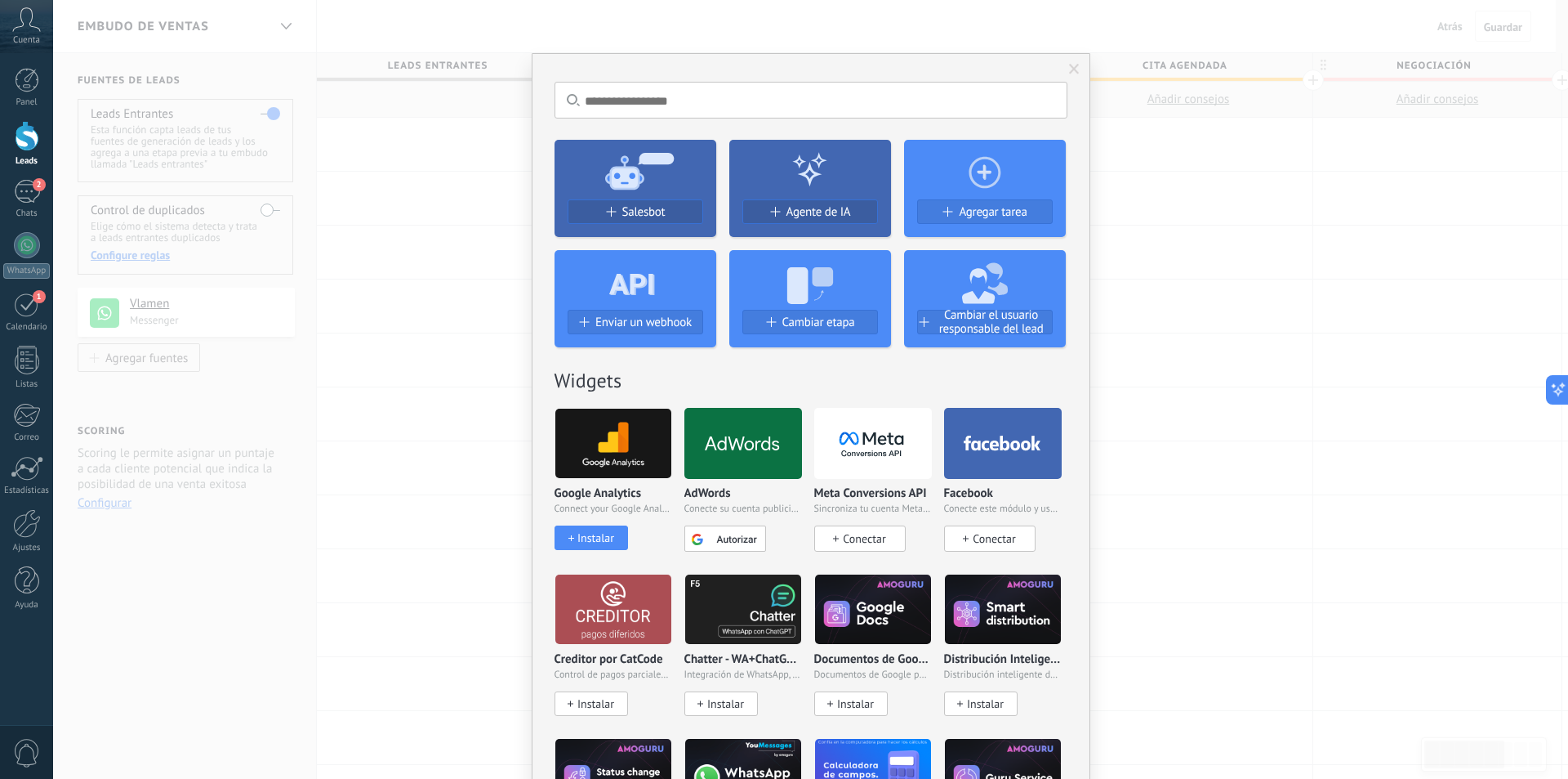
click at [433, 143] on div "No hay resultados Salesbot Agente de IA Agregar tarea Enviar un webhook Cambiar…" at bounding box center [810, 389] width 1515 height 779
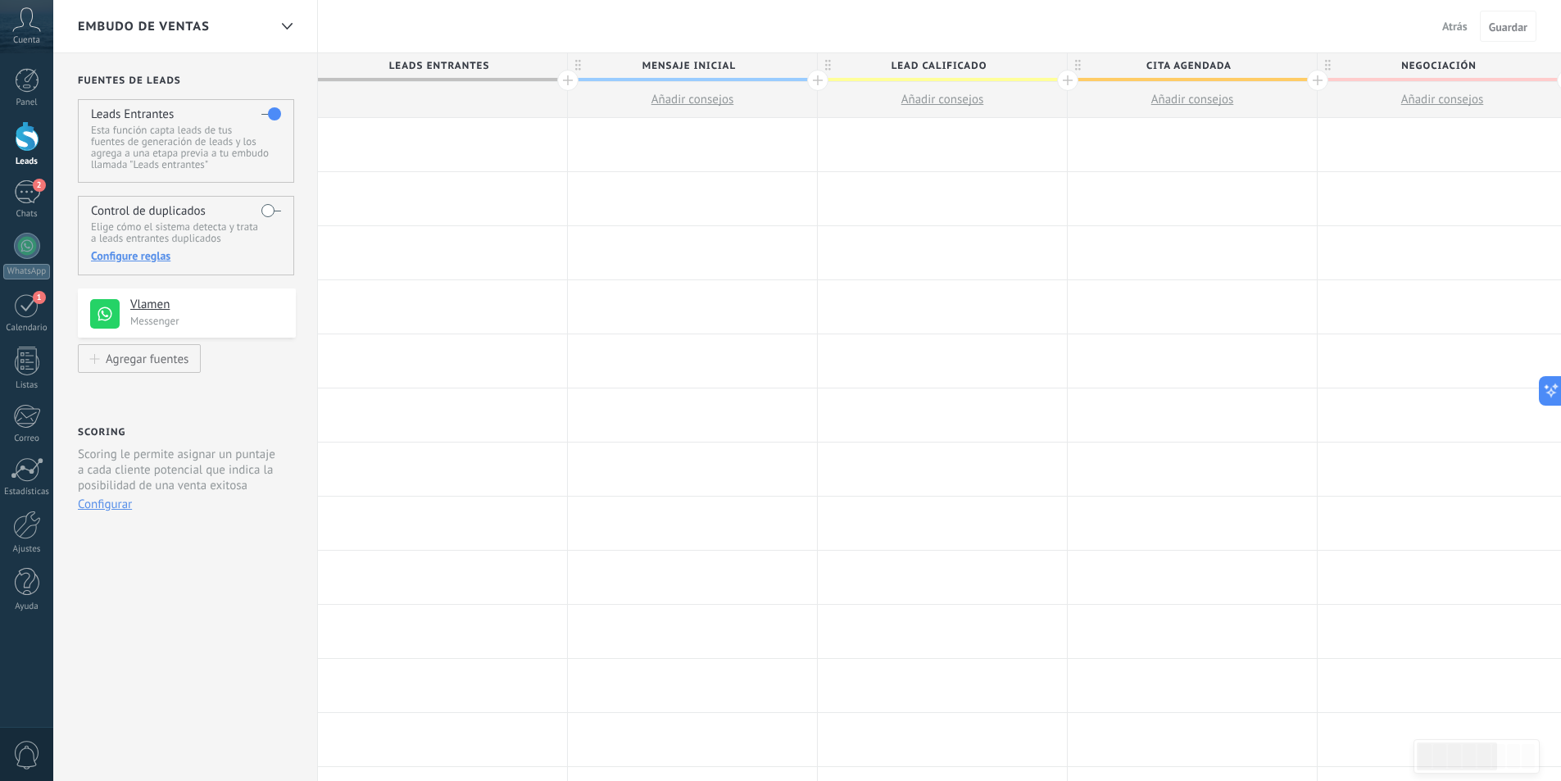
click at [434, 143] on div at bounding box center [442, 144] width 249 height 53
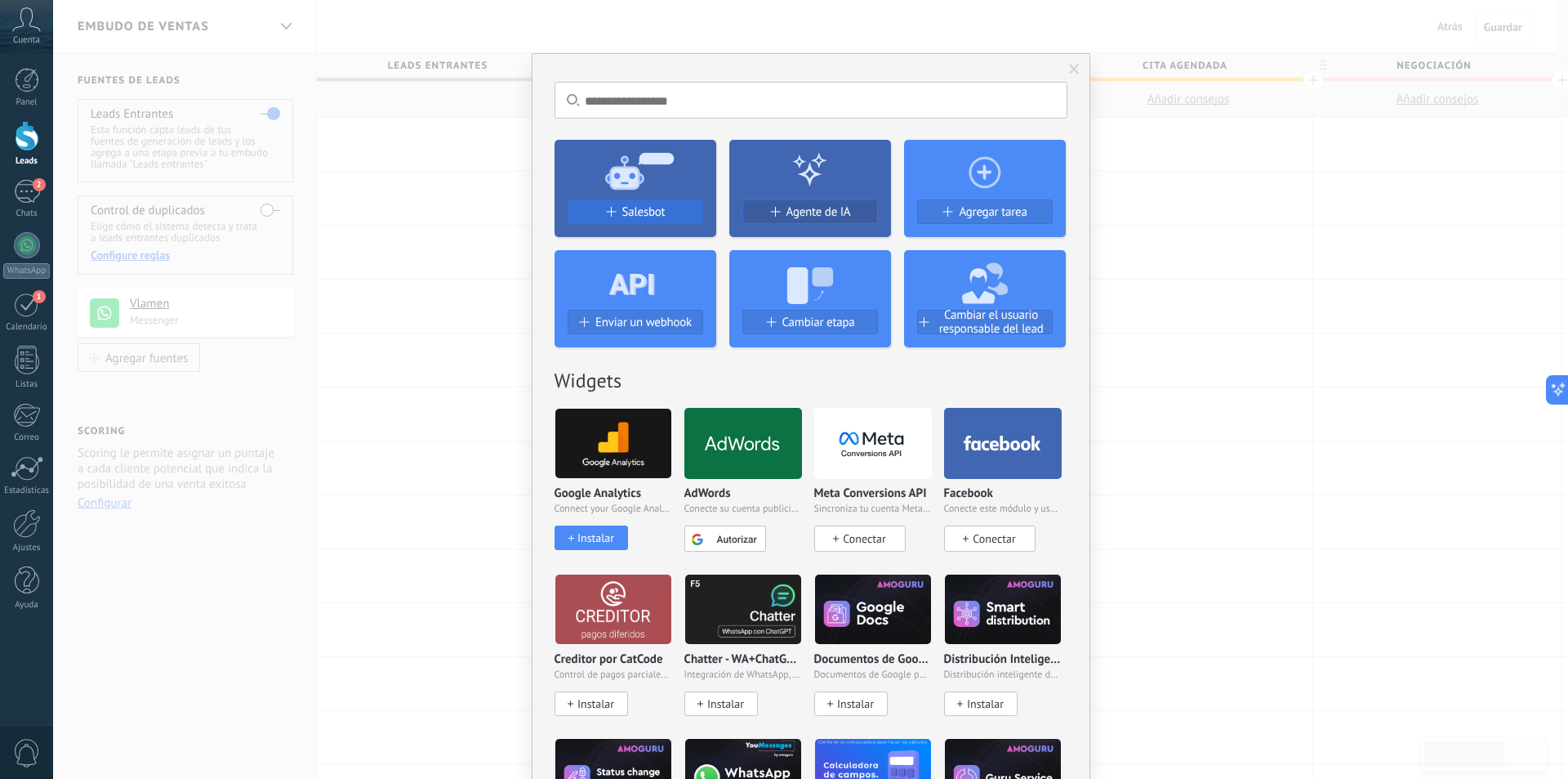
click at [660, 214] on span "Salesbot" at bounding box center [643, 212] width 43 height 14
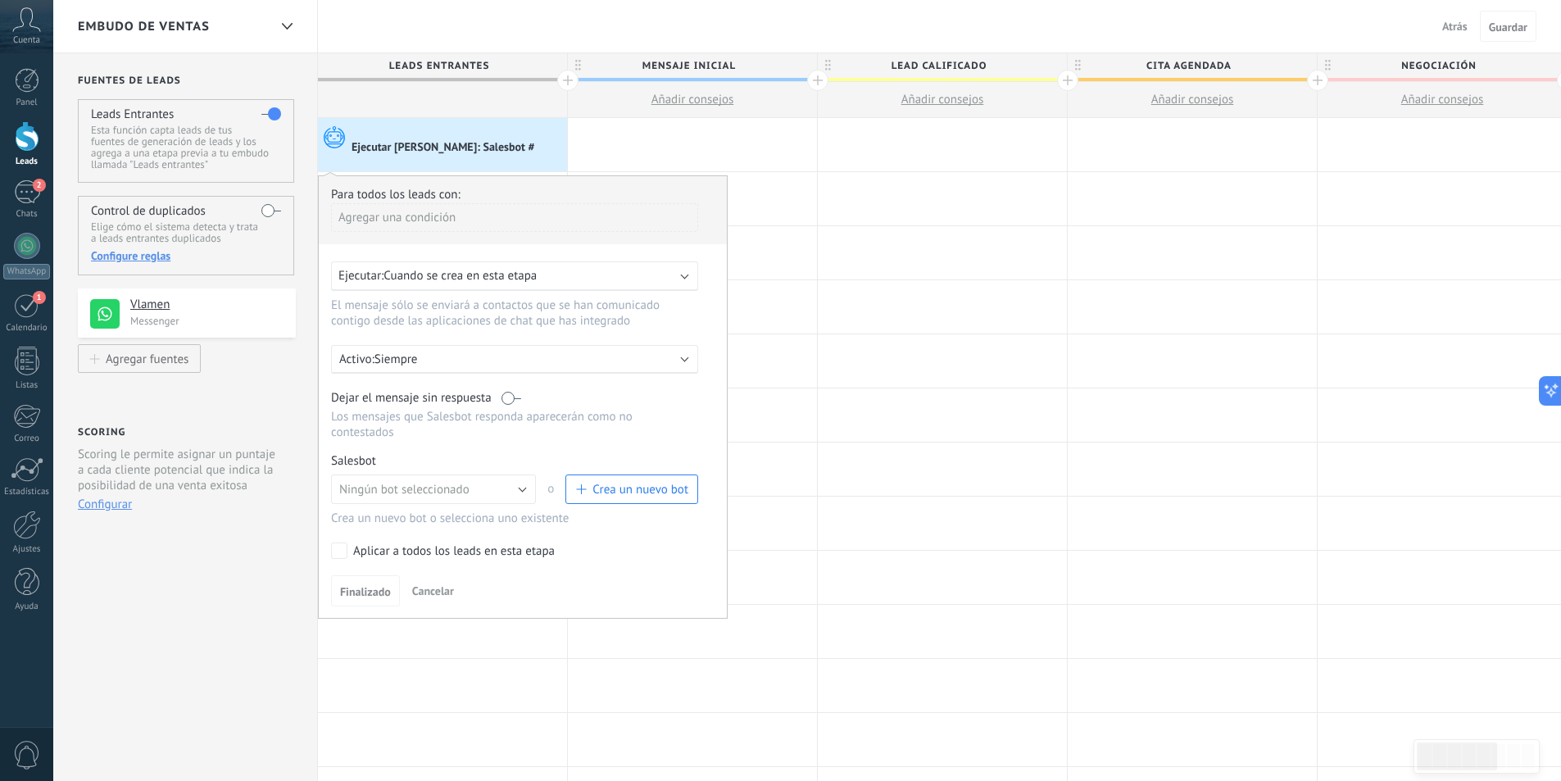
click at [628, 474] on button "Crea un nuevo bot" at bounding box center [631, 488] width 133 height 29
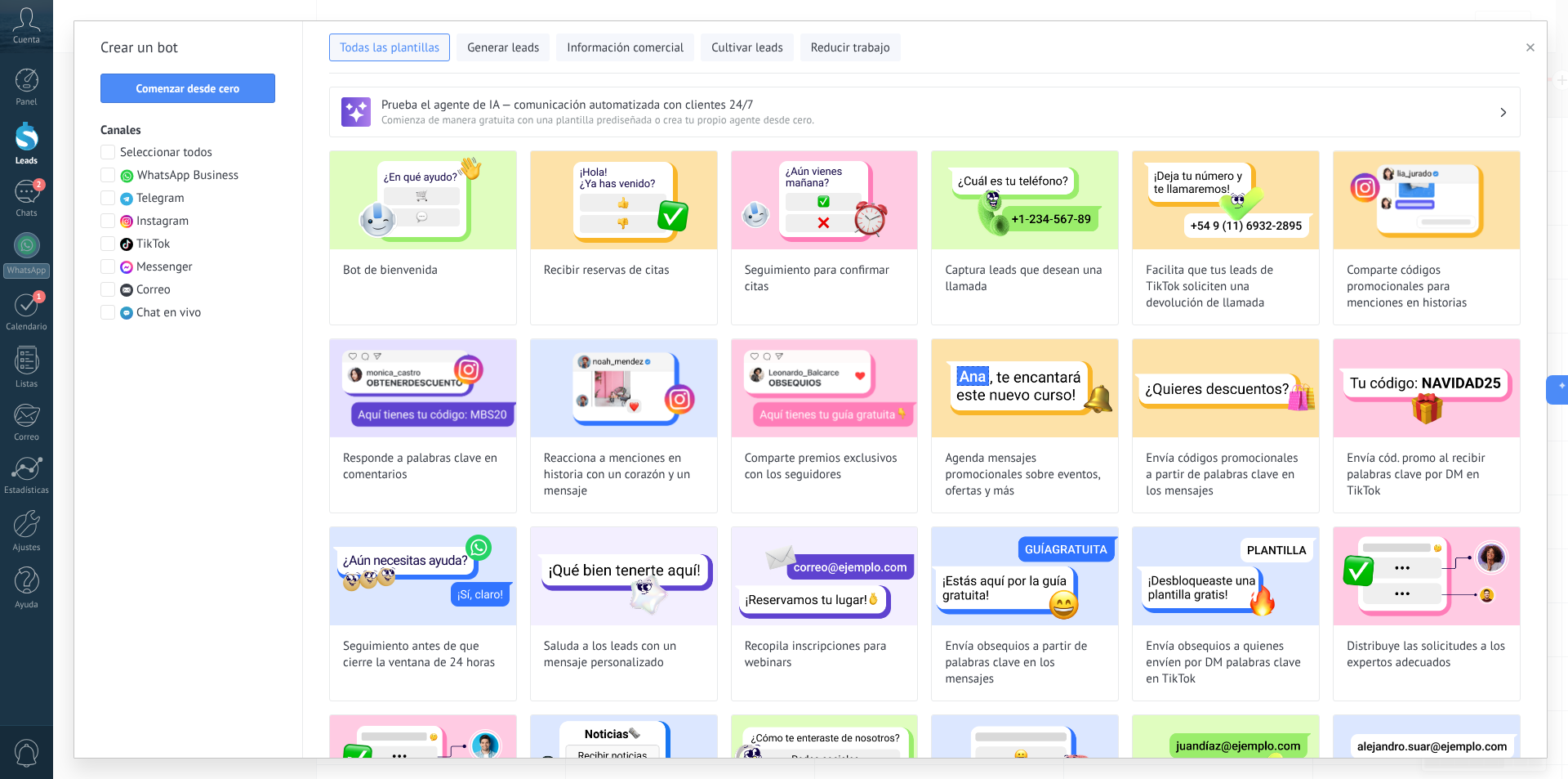
click at [159, 181] on span "WhatsApp Business" at bounding box center [188, 176] width 102 height 16
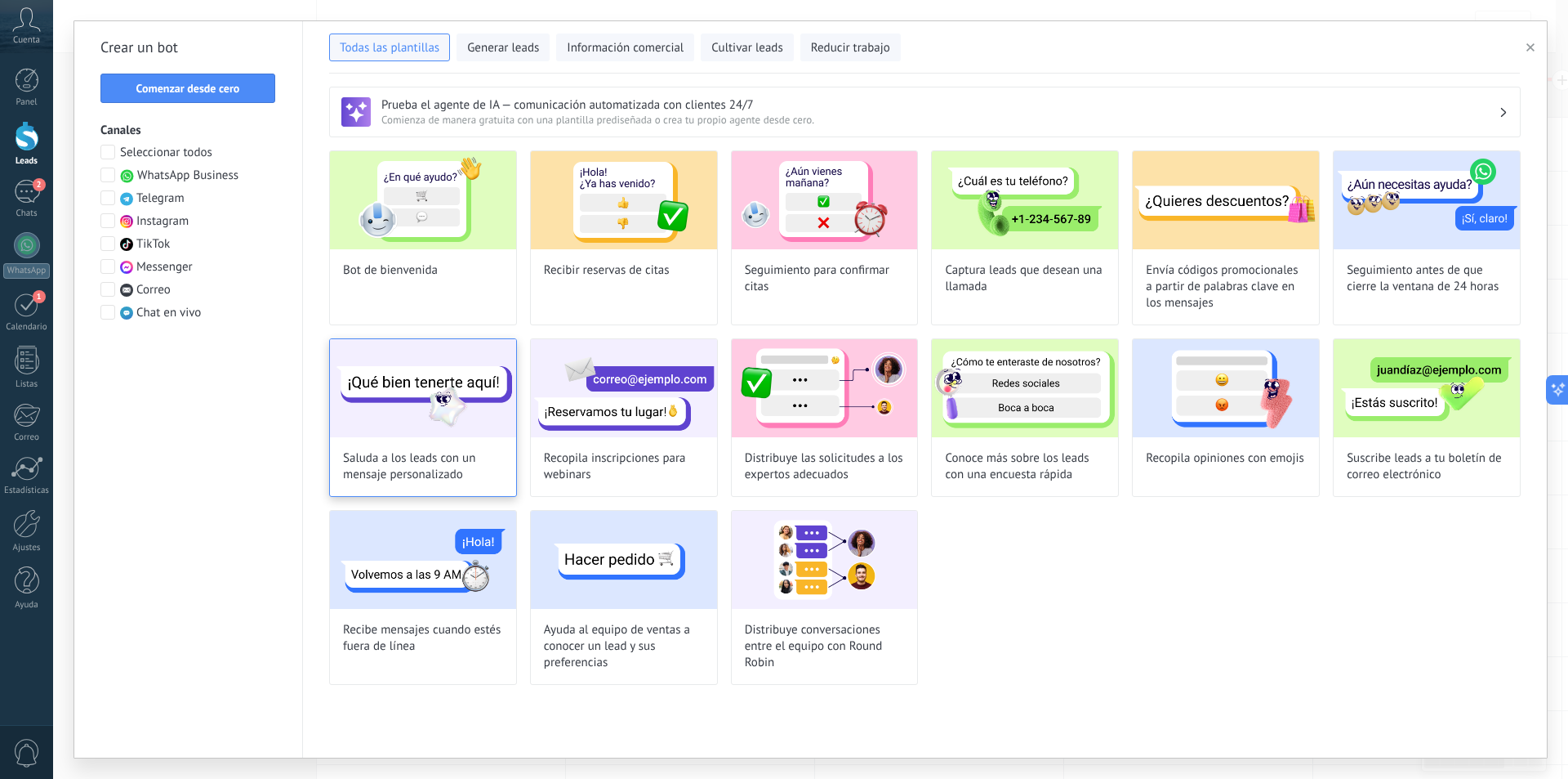
click at [448, 394] on img at bounding box center [423, 388] width 186 height 98
type input "**********"
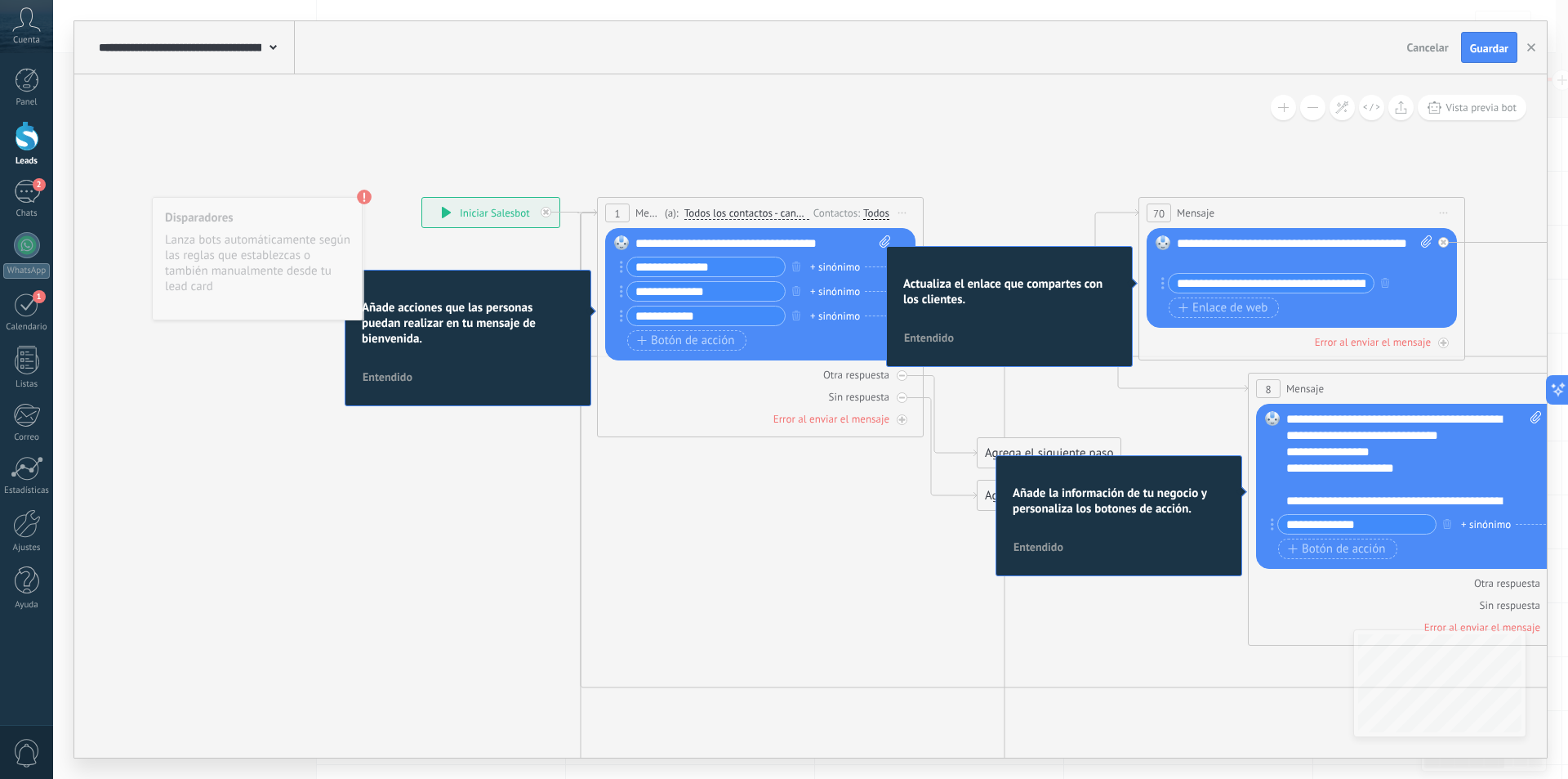
click at [283, 275] on div "Disparadores Lanza bots automáticamente según las reglas que establezcas o tamb…" at bounding box center [256, 258] width 210 height 124
click at [278, 53] on div "**********" at bounding box center [194, 47] width 200 height 52
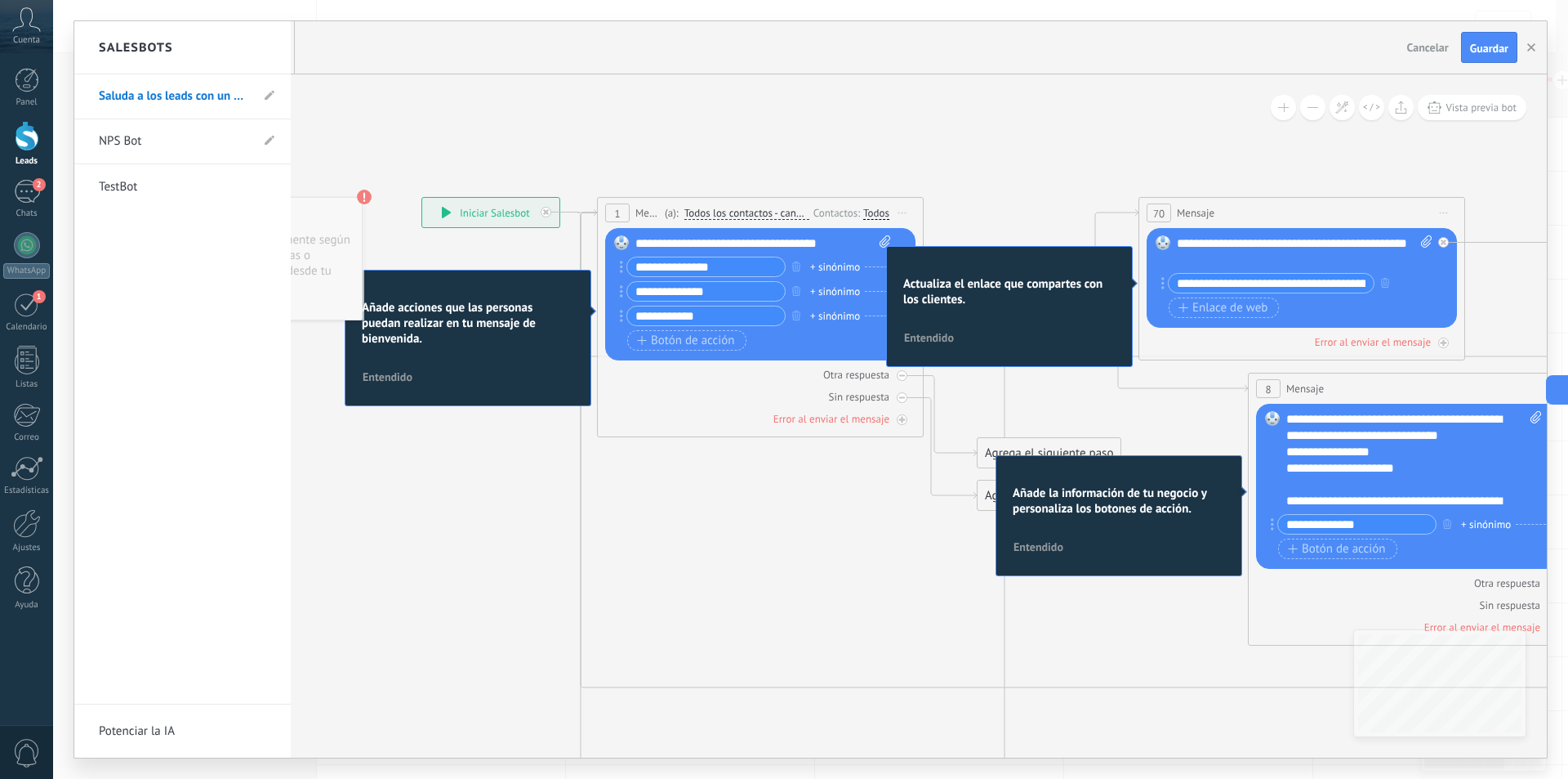
click at [1530, 44] on div at bounding box center [810, 389] width 1472 height 736
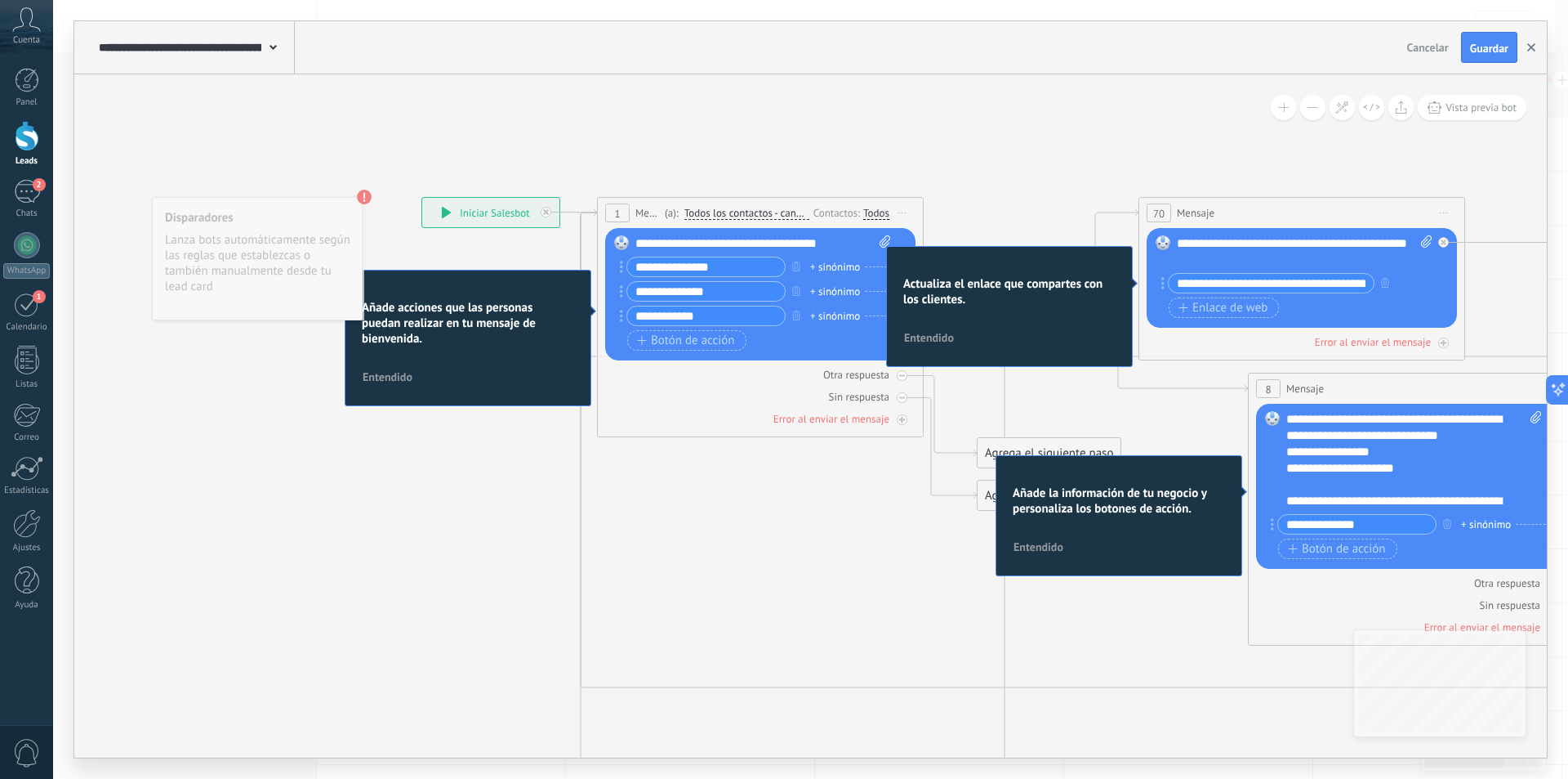
click at [1530, 46] on icon "button" at bounding box center [1531, 47] width 8 height 8
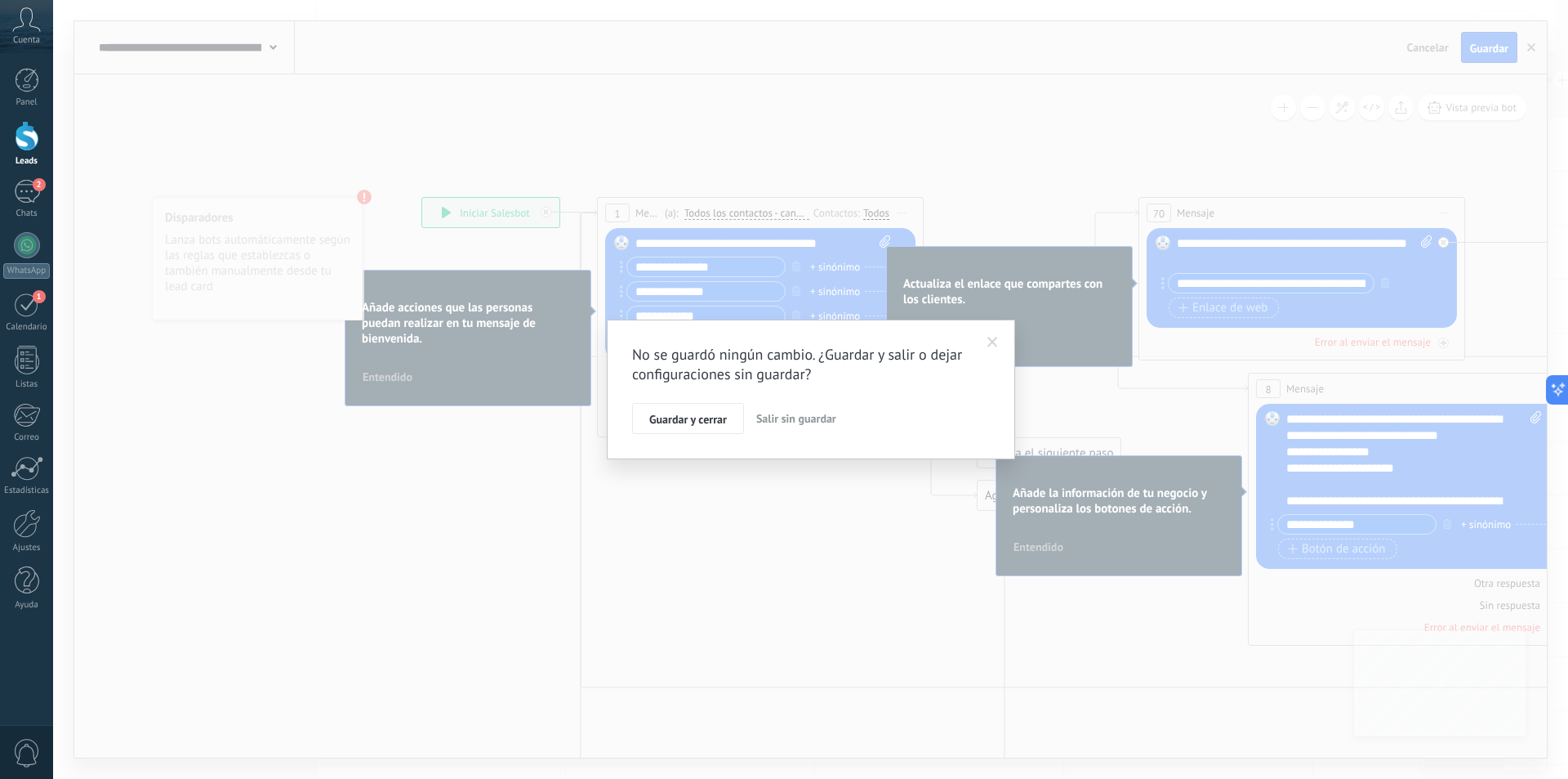
click at [790, 422] on span "Salir sin guardar" at bounding box center [796, 418] width 80 height 15
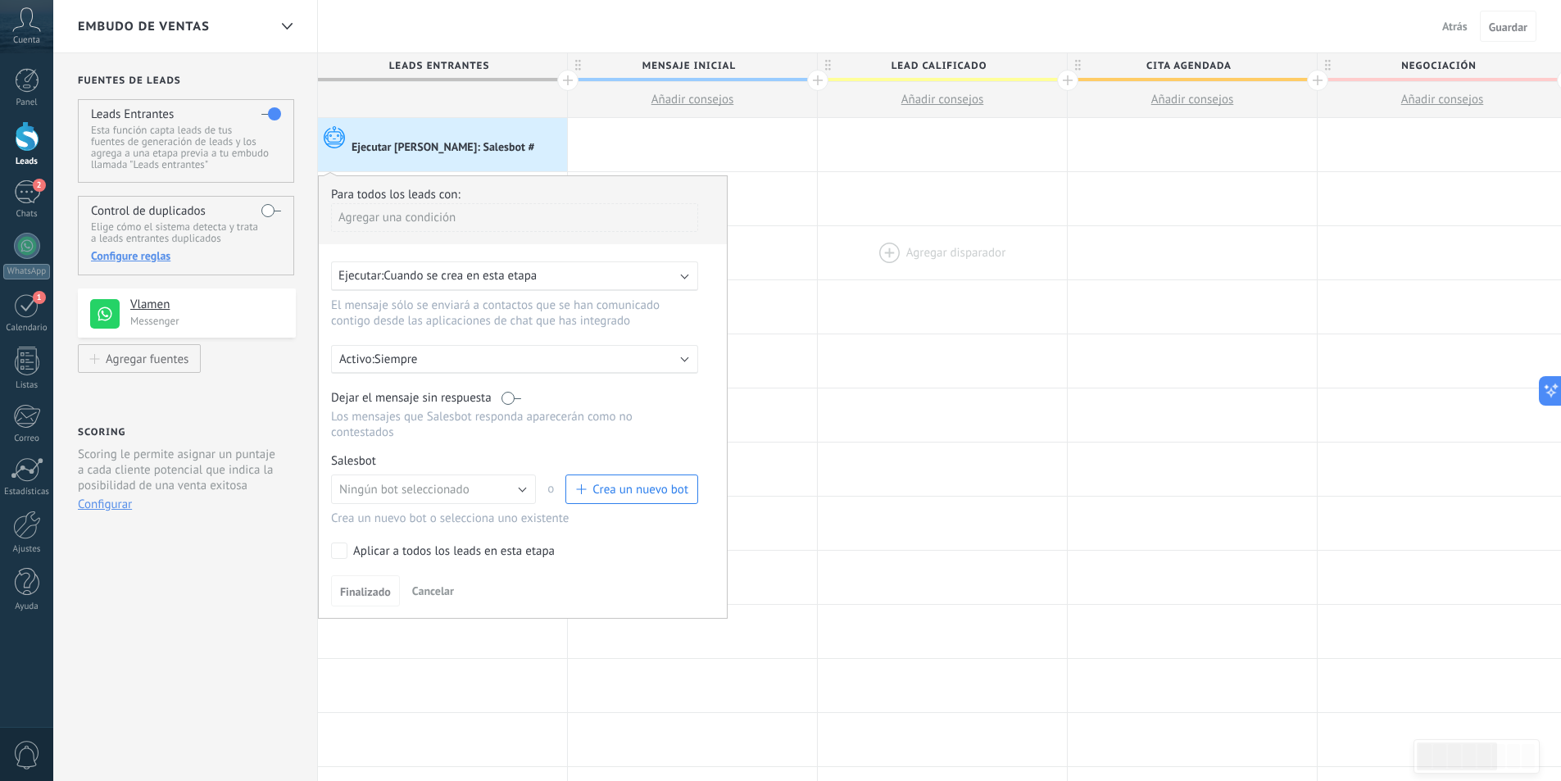
click at [866, 238] on div at bounding box center [942, 252] width 249 height 53
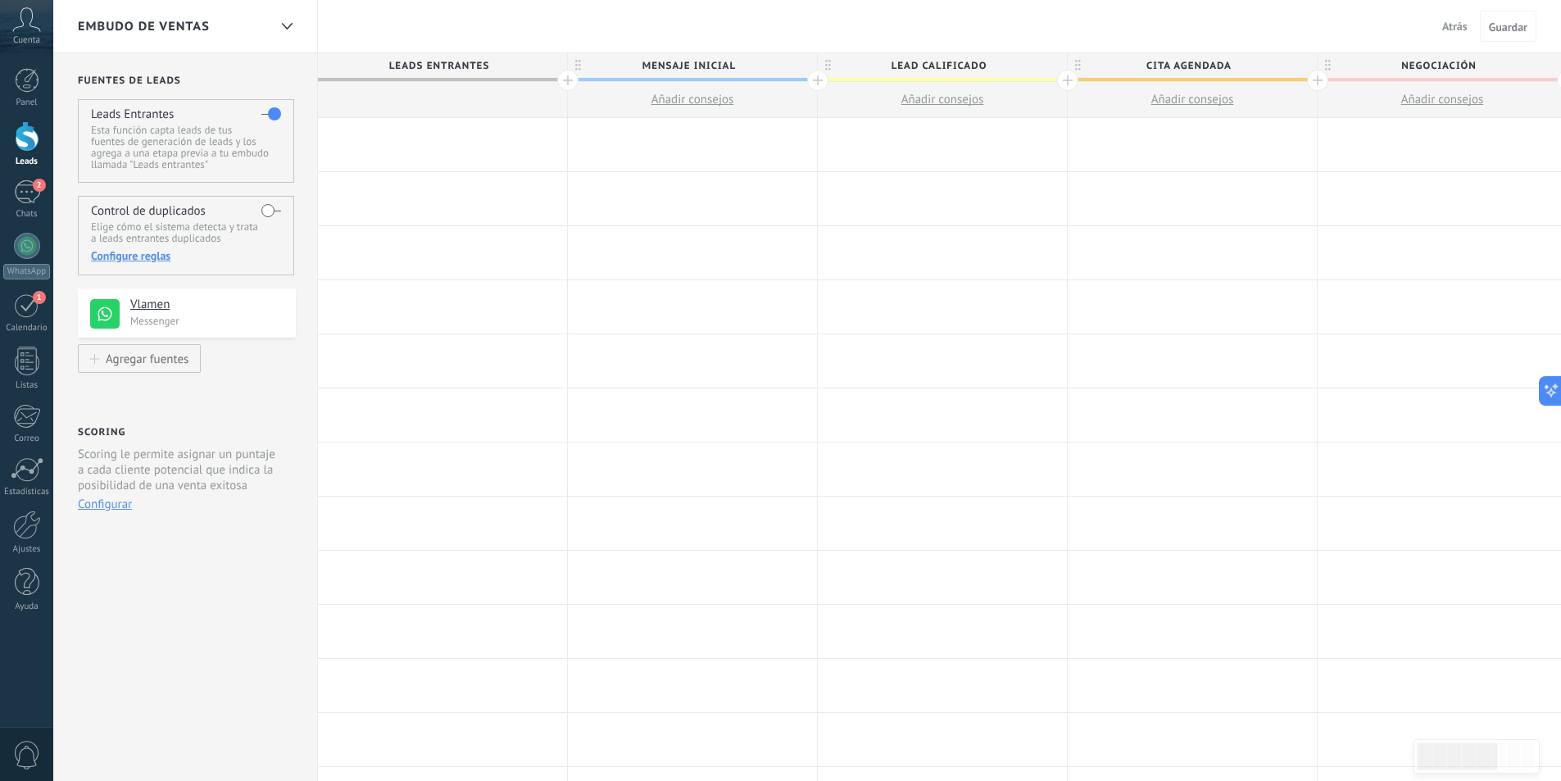
click at [397, 138] on div at bounding box center [442, 144] width 249 height 53
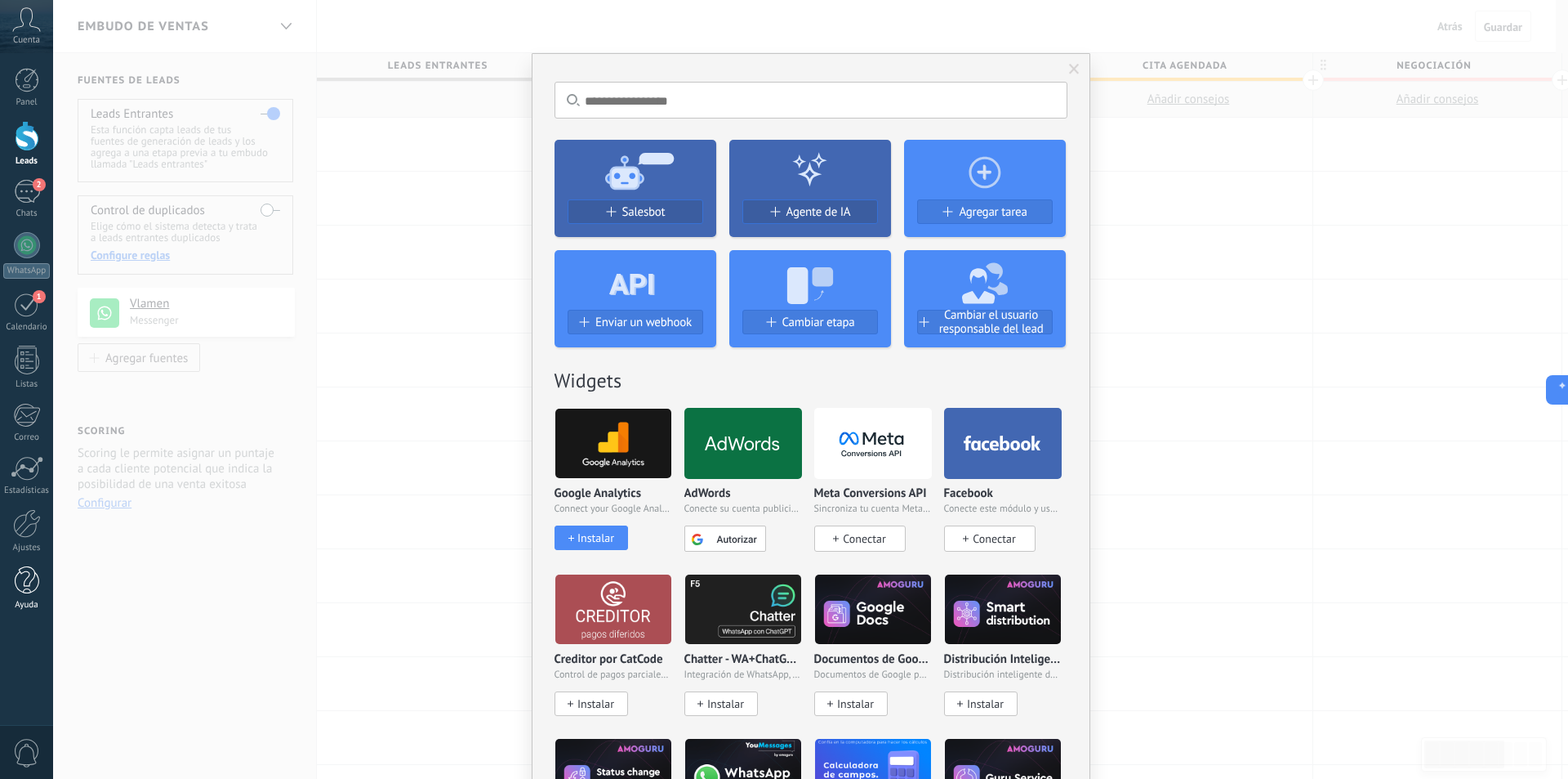
click at [32, 590] on div at bounding box center [27, 581] width 25 height 29
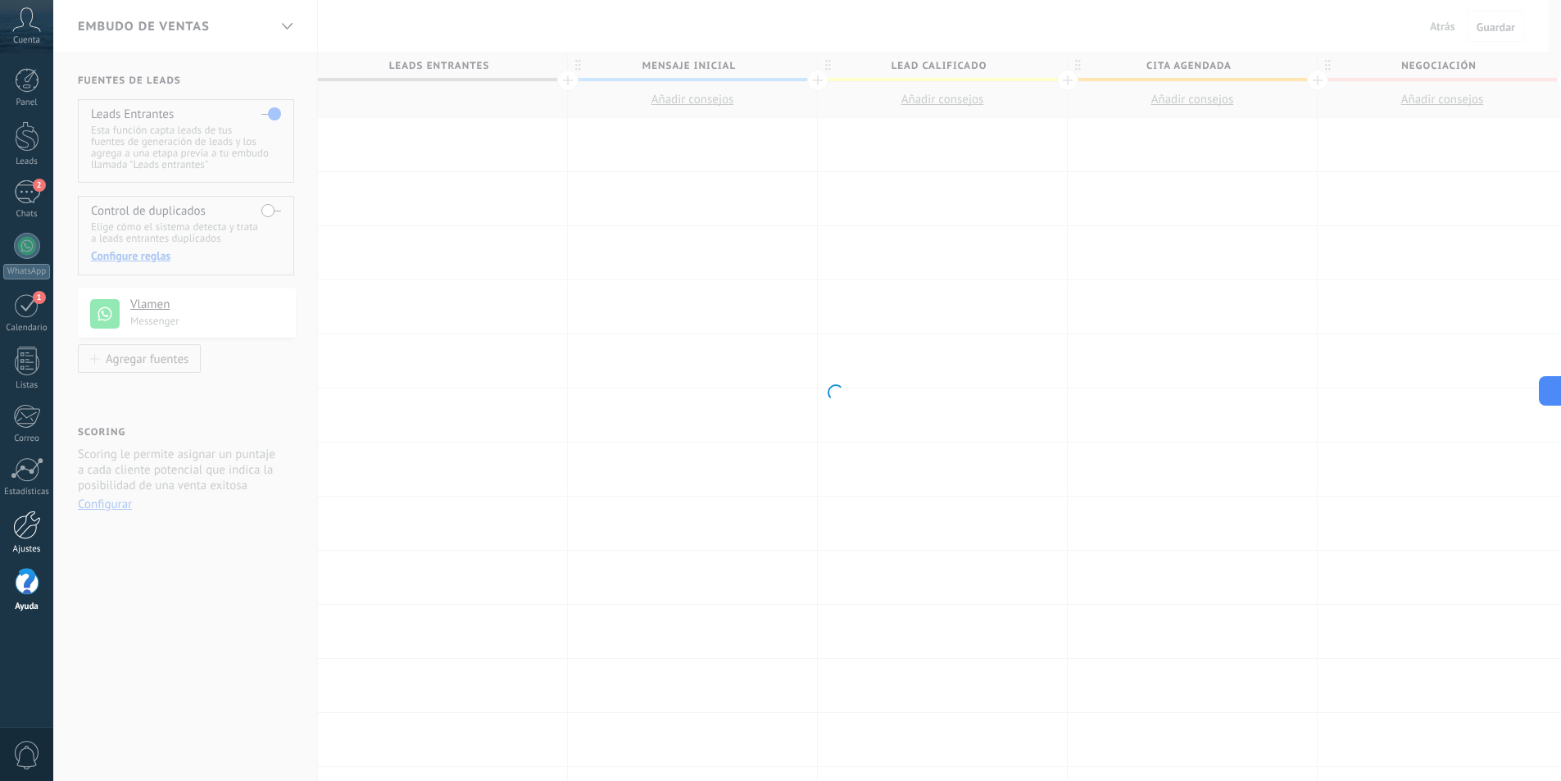
click at [40, 533] on div at bounding box center [27, 524] width 28 height 29
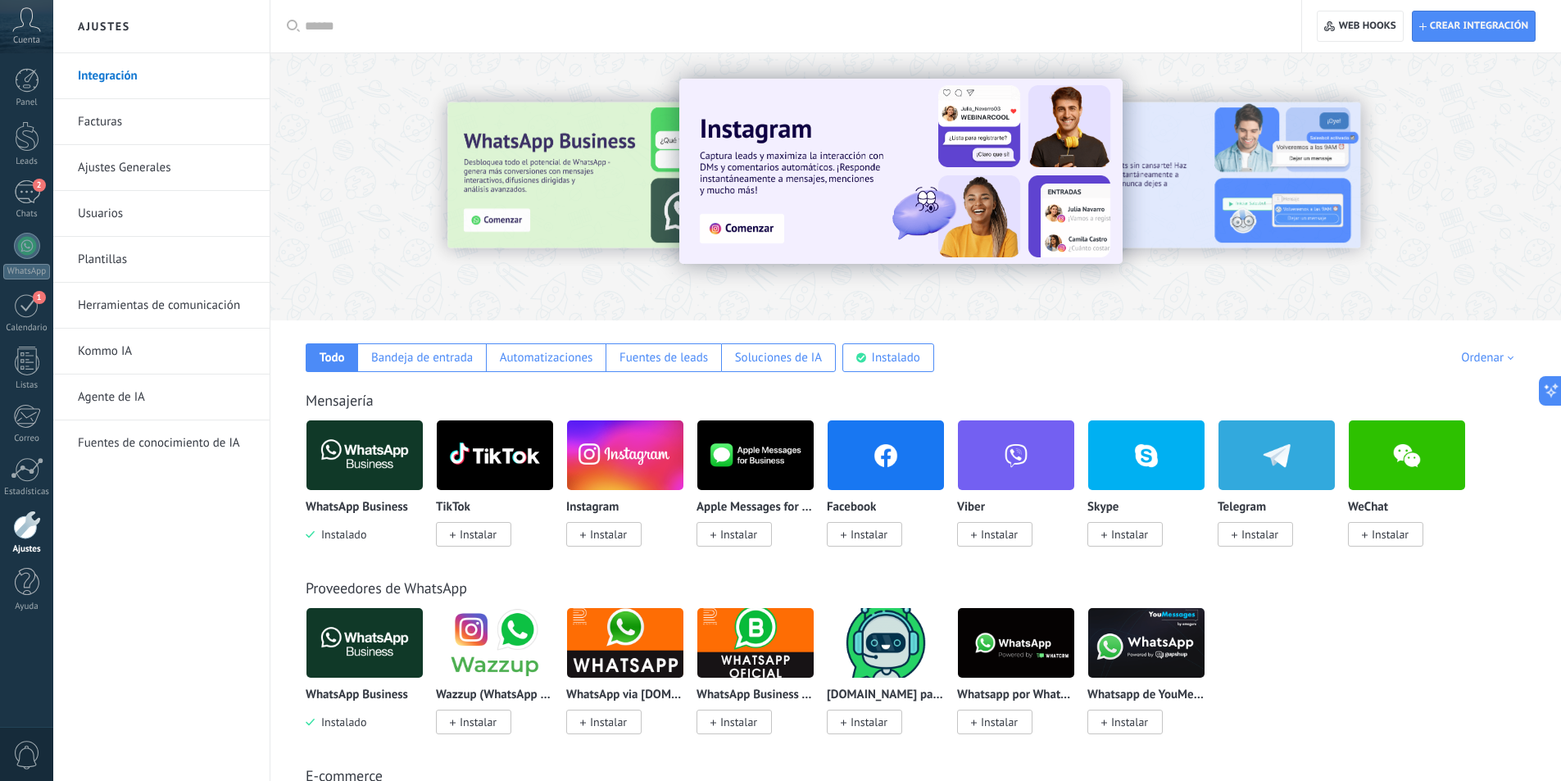
click at [152, 310] on link "Herramientas de comunicación" at bounding box center [165, 306] width 175 height 46
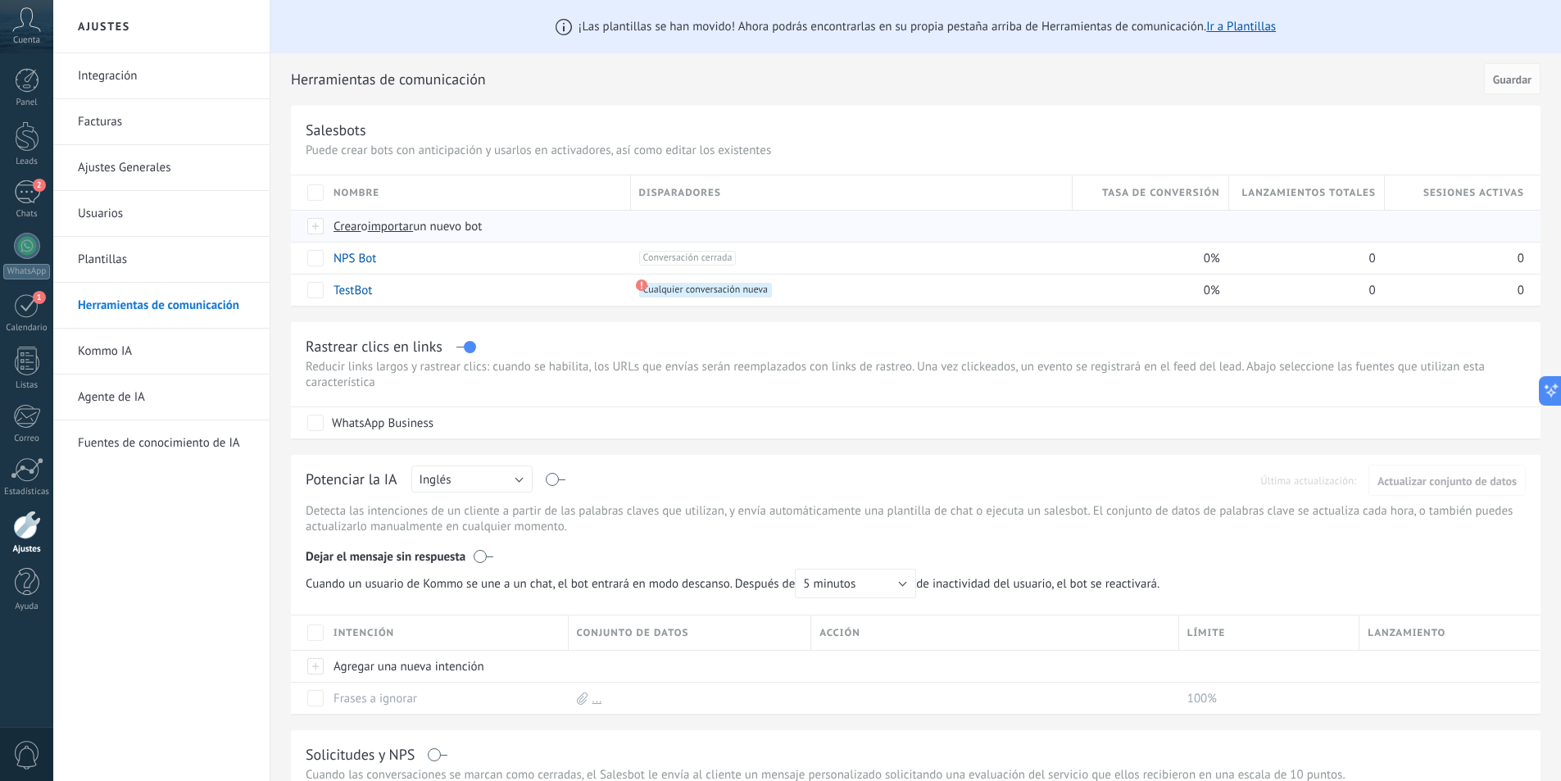
click at [348, 227] on span "Crear" at bounding box center [347, 227] width 28 height 16
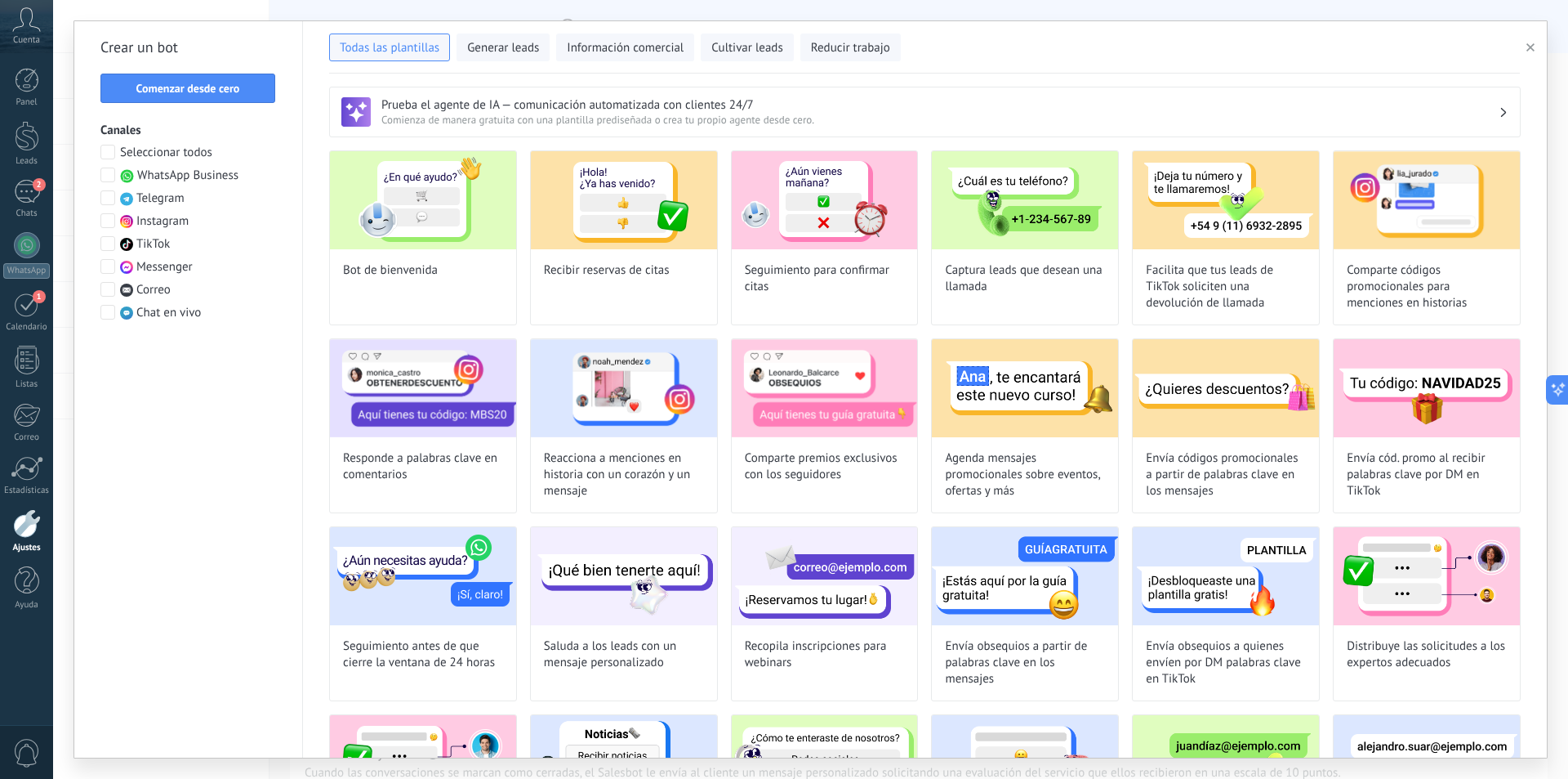
click at [114, 174] on span at bounding box center [108, 175] width 15 height 15
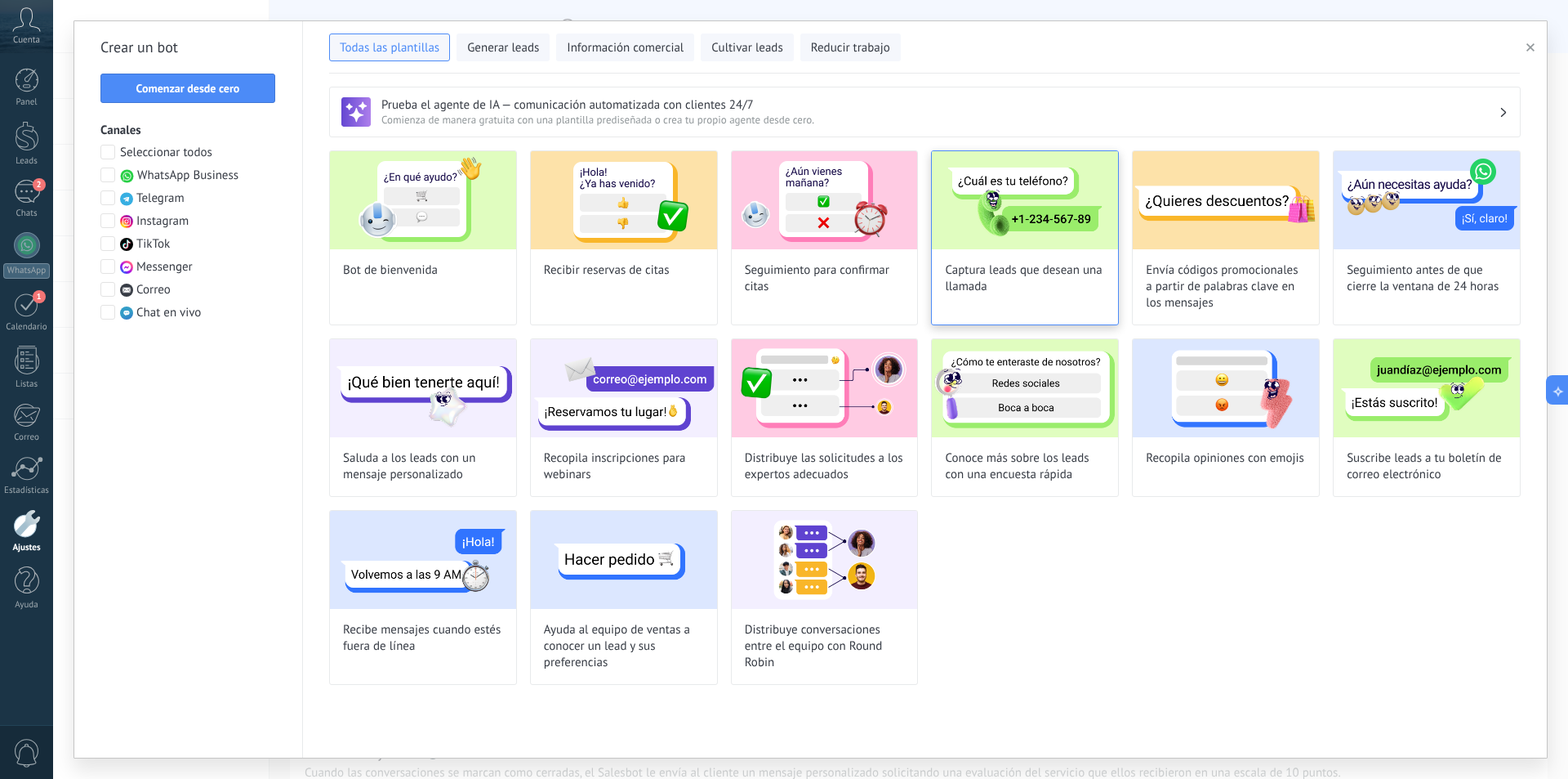
click at [1029, 219] on img at bounding box center [1025, 200] width 186 height 98
type input "**********"
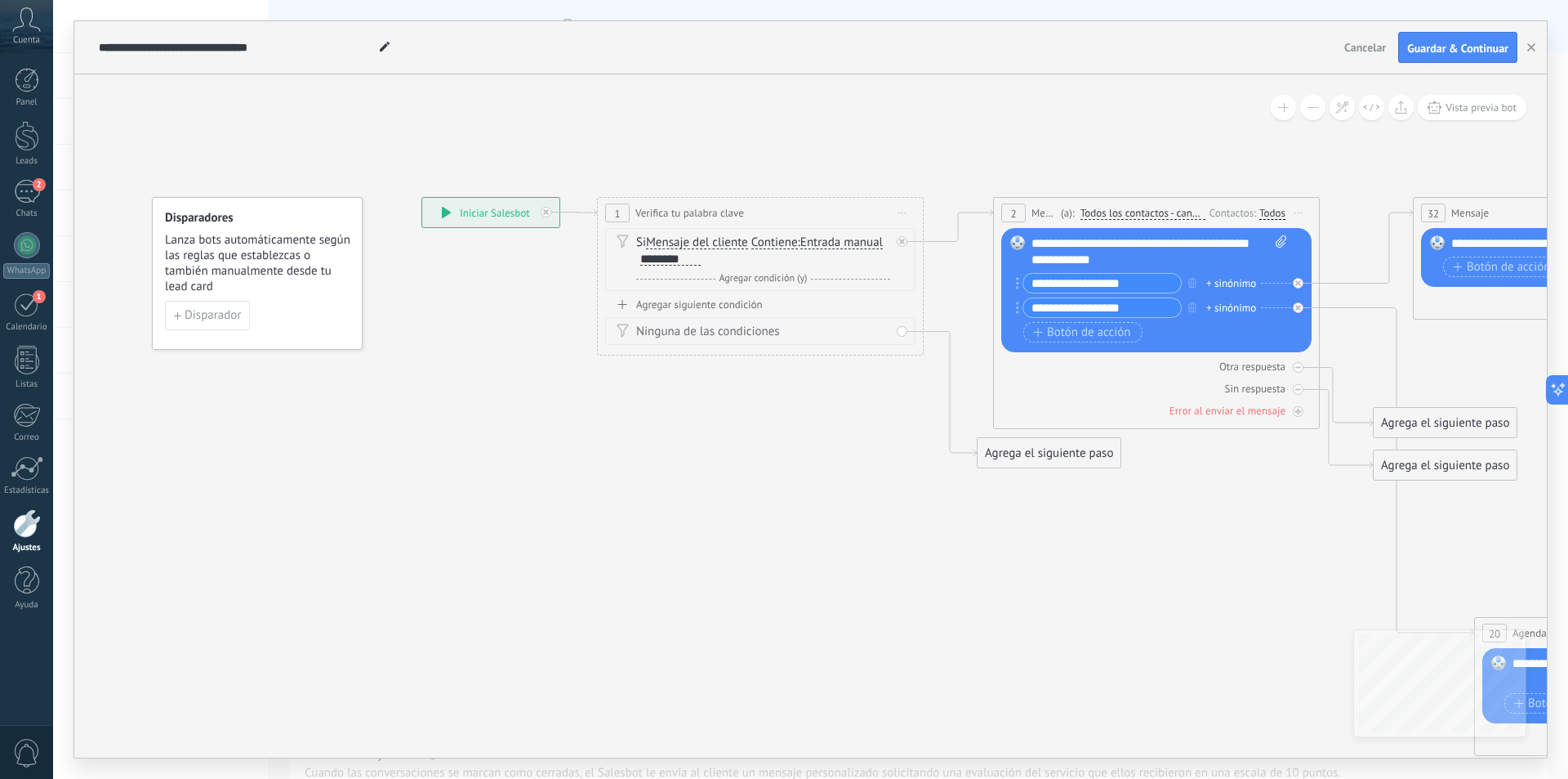
click at [812, 243] on span "Entrada manual" at bounding box center [841, 242] width 83 height 13
click at [812, 243] on button "Entrada manual" at bounding box center [894, 242] width 204 height 29
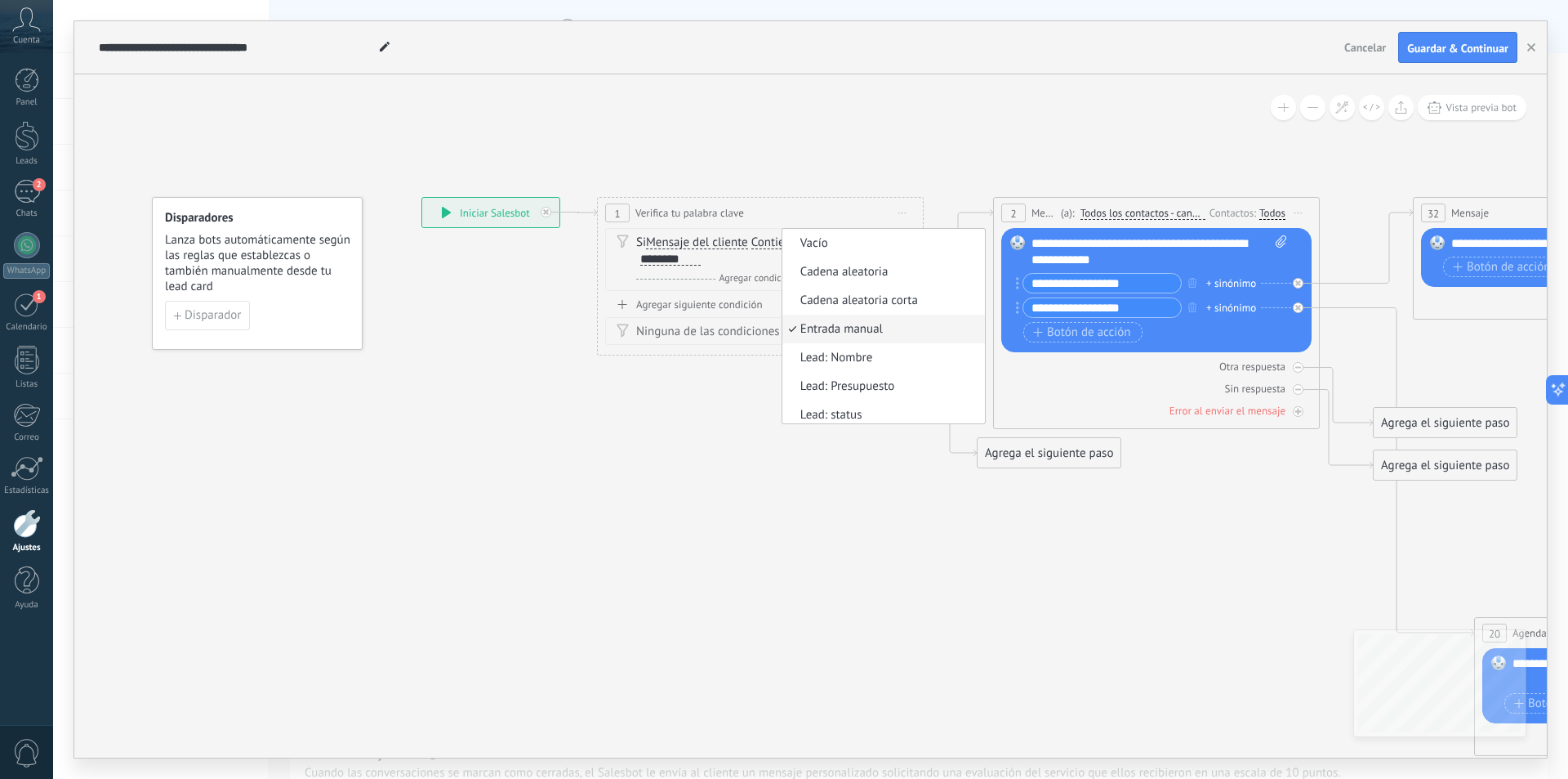
scroll to position [5, 0]
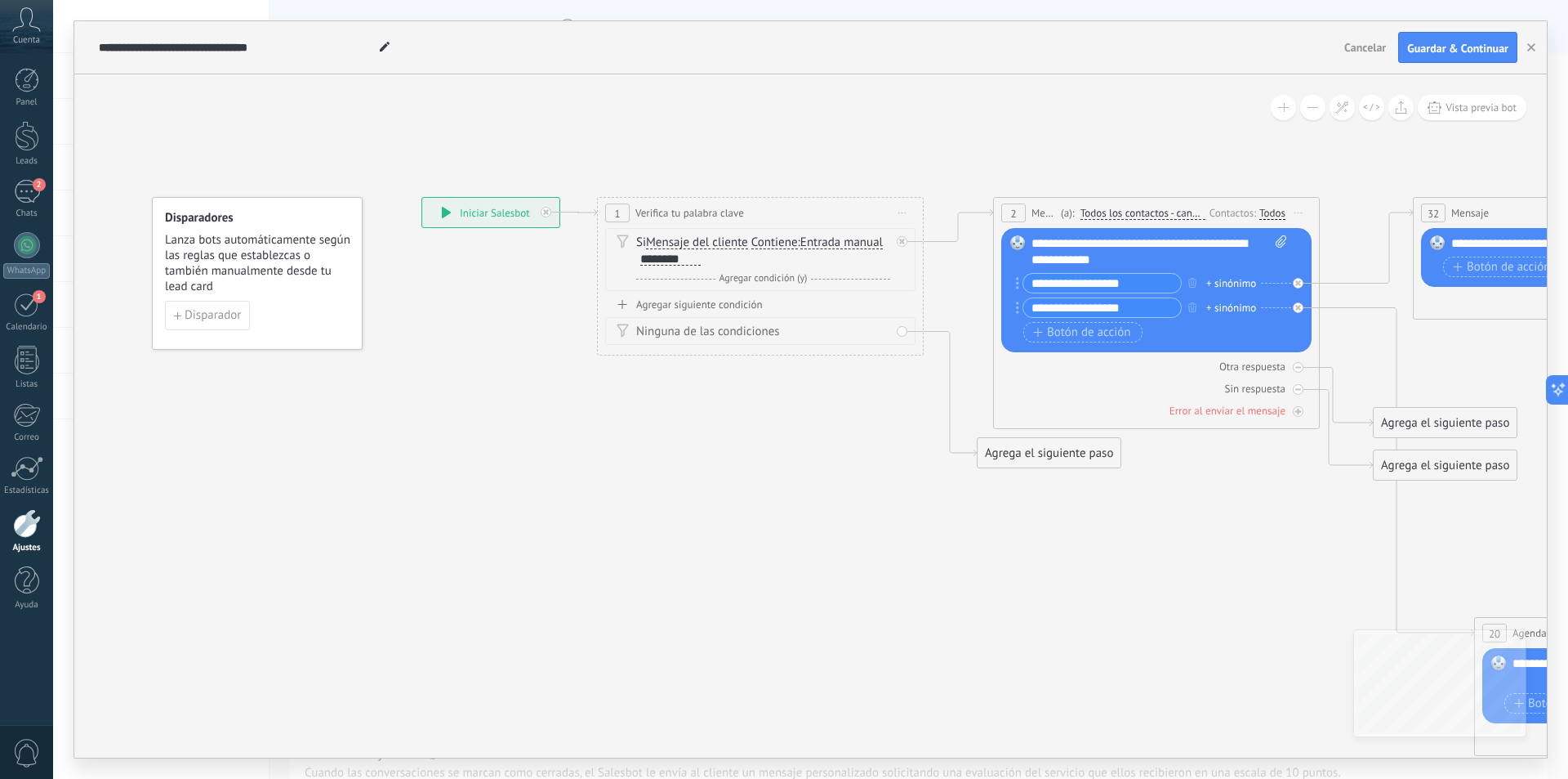
click at [676, 258] on div "********" at bounding box center [670, 258] width 61 height 13
click at [677, 260] on div "**********" at bounding box center [681, 258] width 82 height 13
click at [723, 256] on div "**********" at bounding box center [681, 258] width 83 height 13
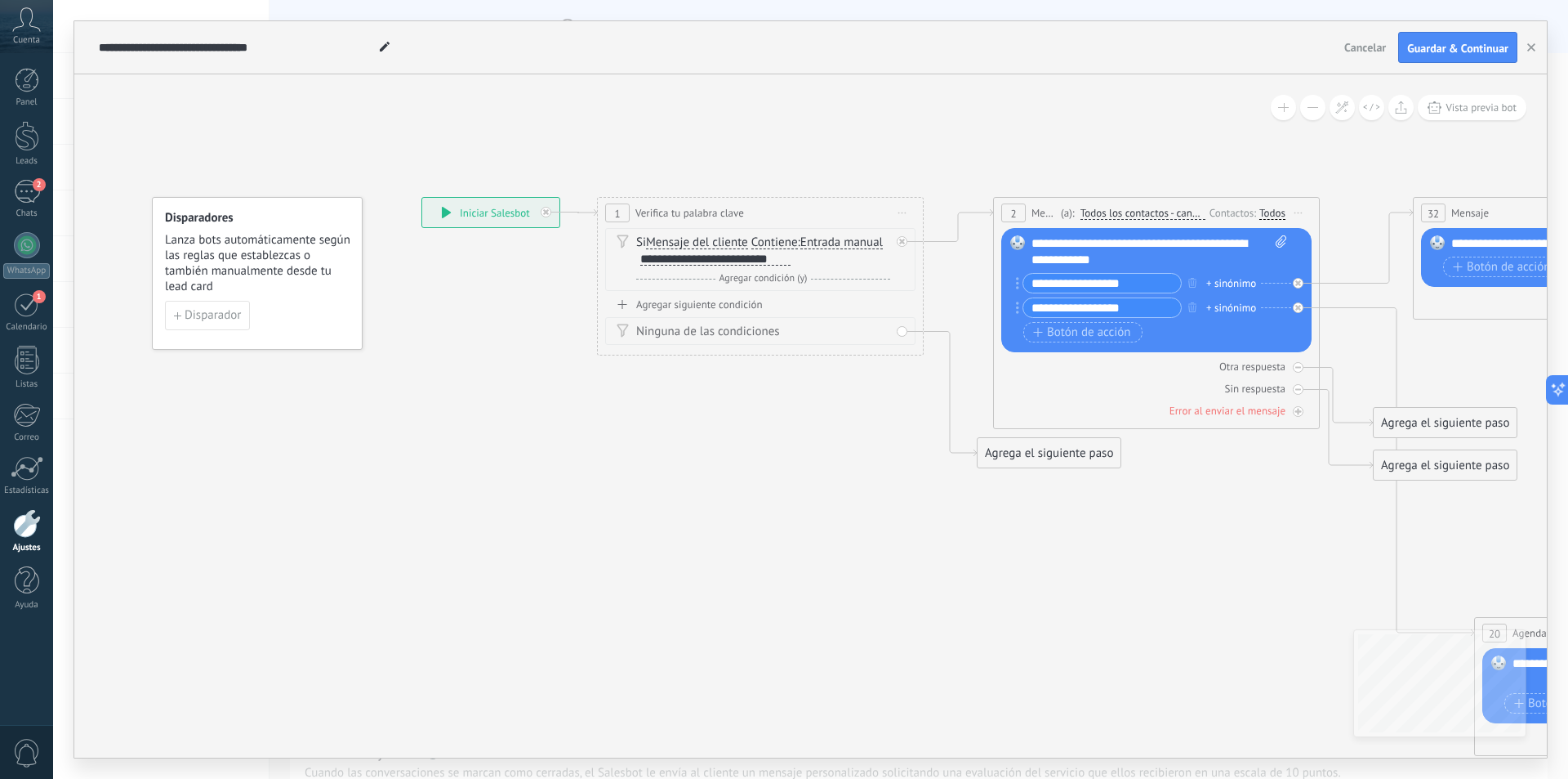
drag, startPoint x: 1107, startPoint y: 257, endPoint x: 1109, endPoint y: 244, distance: 13.2
click at [1109, 244] on div "**********" at bounding box center [1159, 251] width 255 height 33
click at [1446, 49] on span "Guardar & Continuar" at bounding box center [1458, 48] width 102 height 11
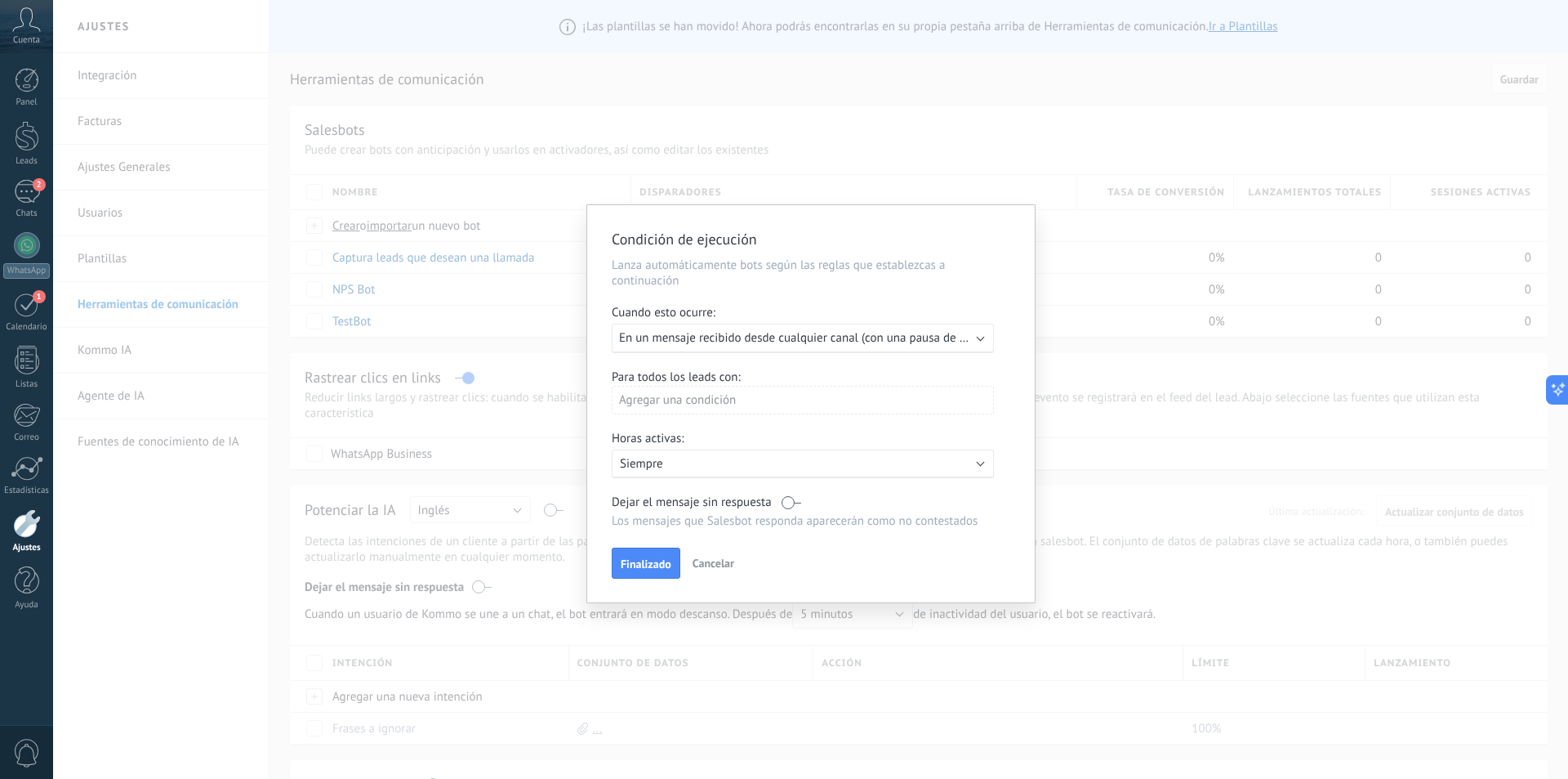
click at [770, 342] on span "En un mensaje recibido desde cualquier canal (con una pausa de un día)" at bounding box center [807, 338] width 377 height 16
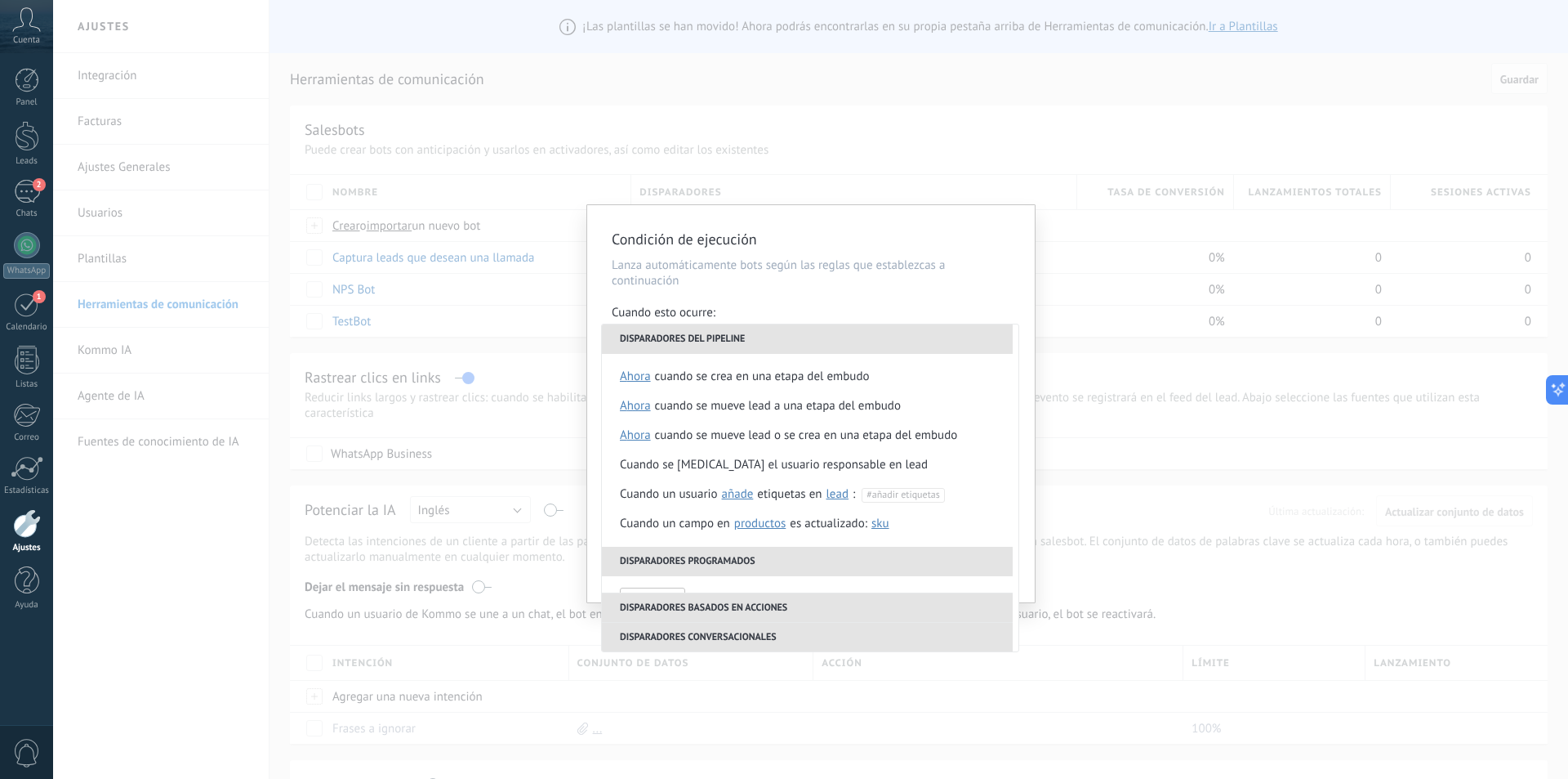
click at [961, 228] on div "Condición de ejecución Lanza automáticamente bots según las reglas que establez…" at bounding box center [810, 404] width 448 height 397
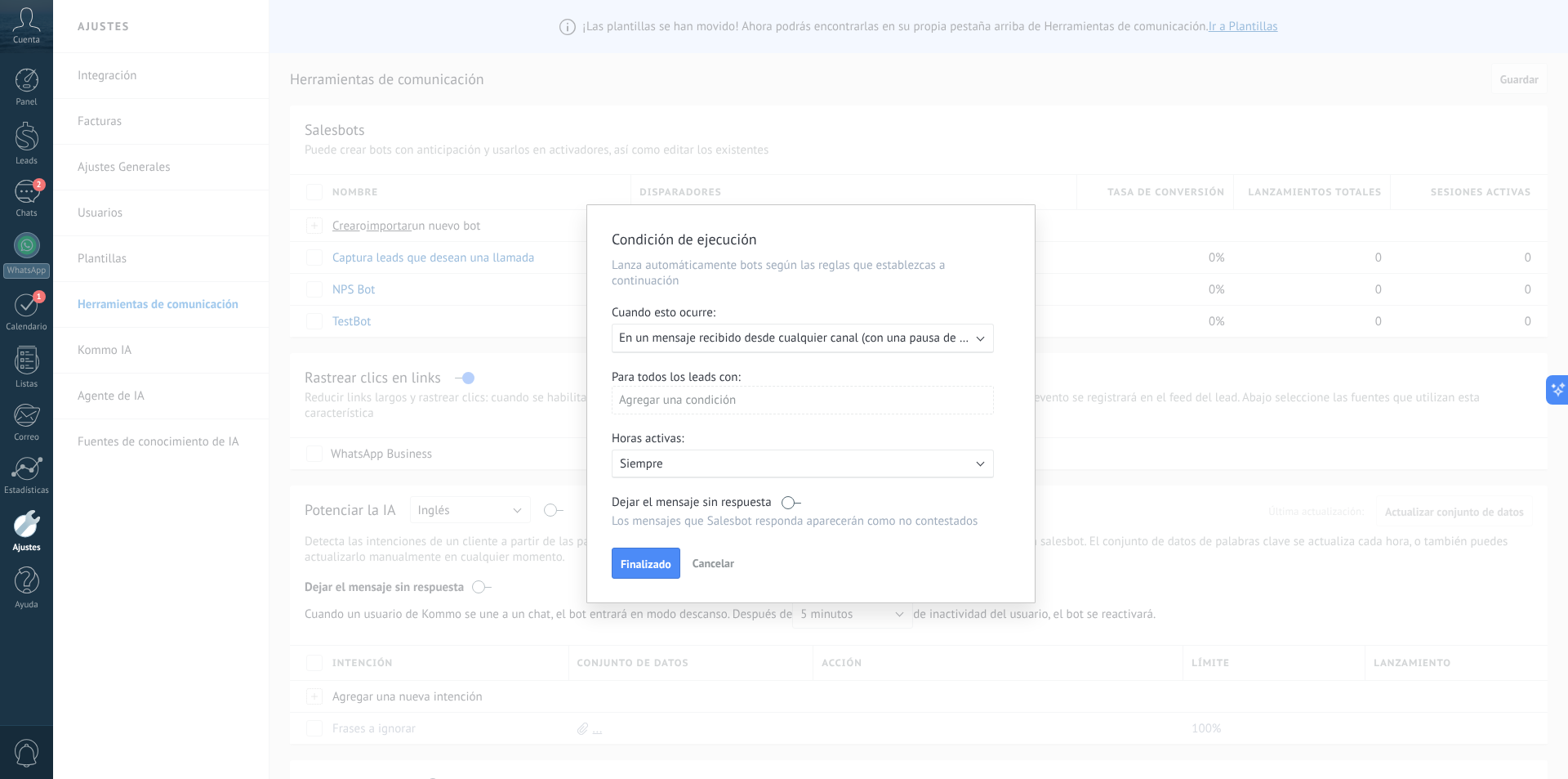
click at [951, 341] on span "En un mensaje recibido desde cualquier canal (con una pausa de Un día)" at bounding box center [807, 338] width 378 height 16
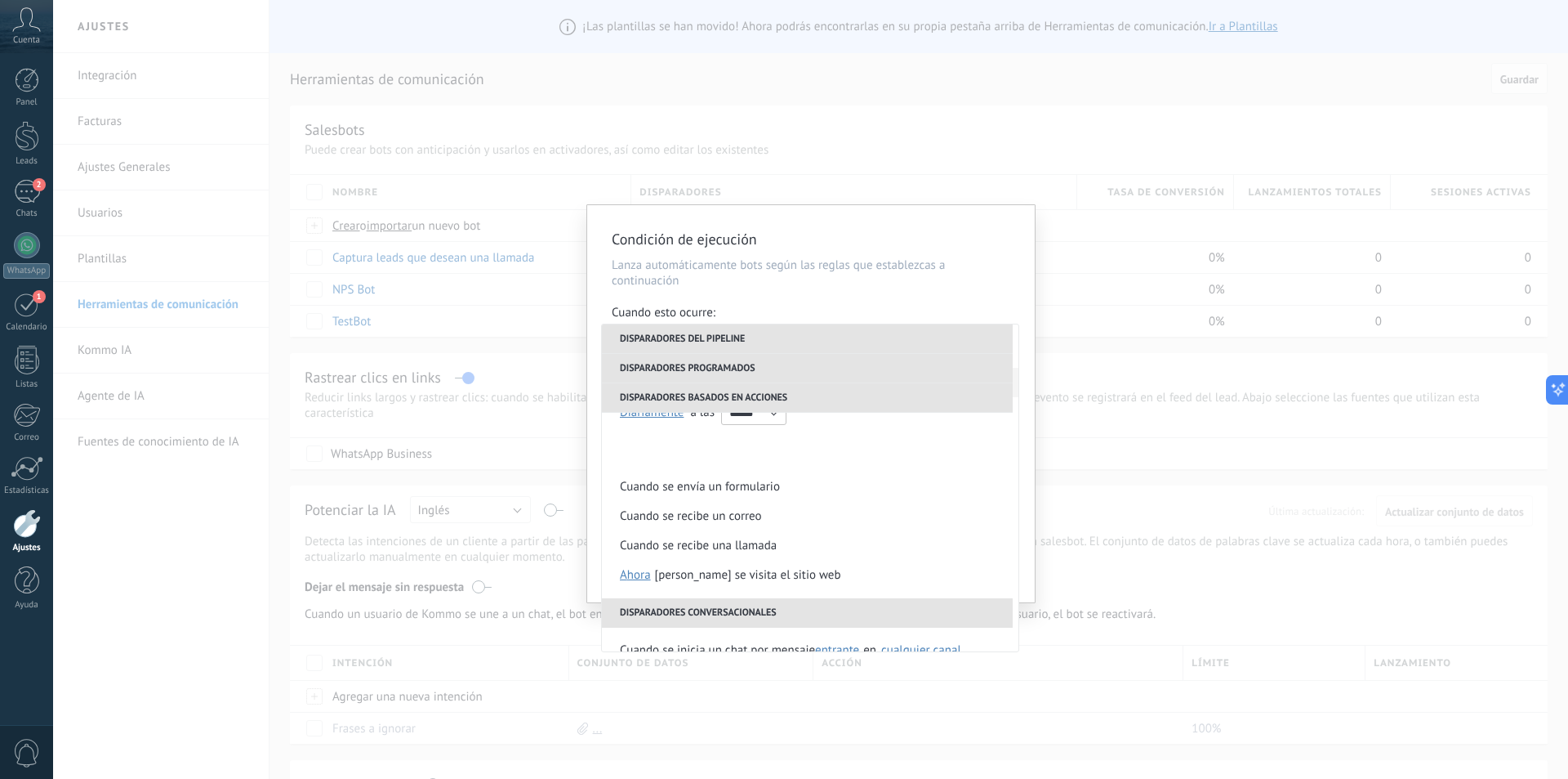
scroll to position [245, 0]
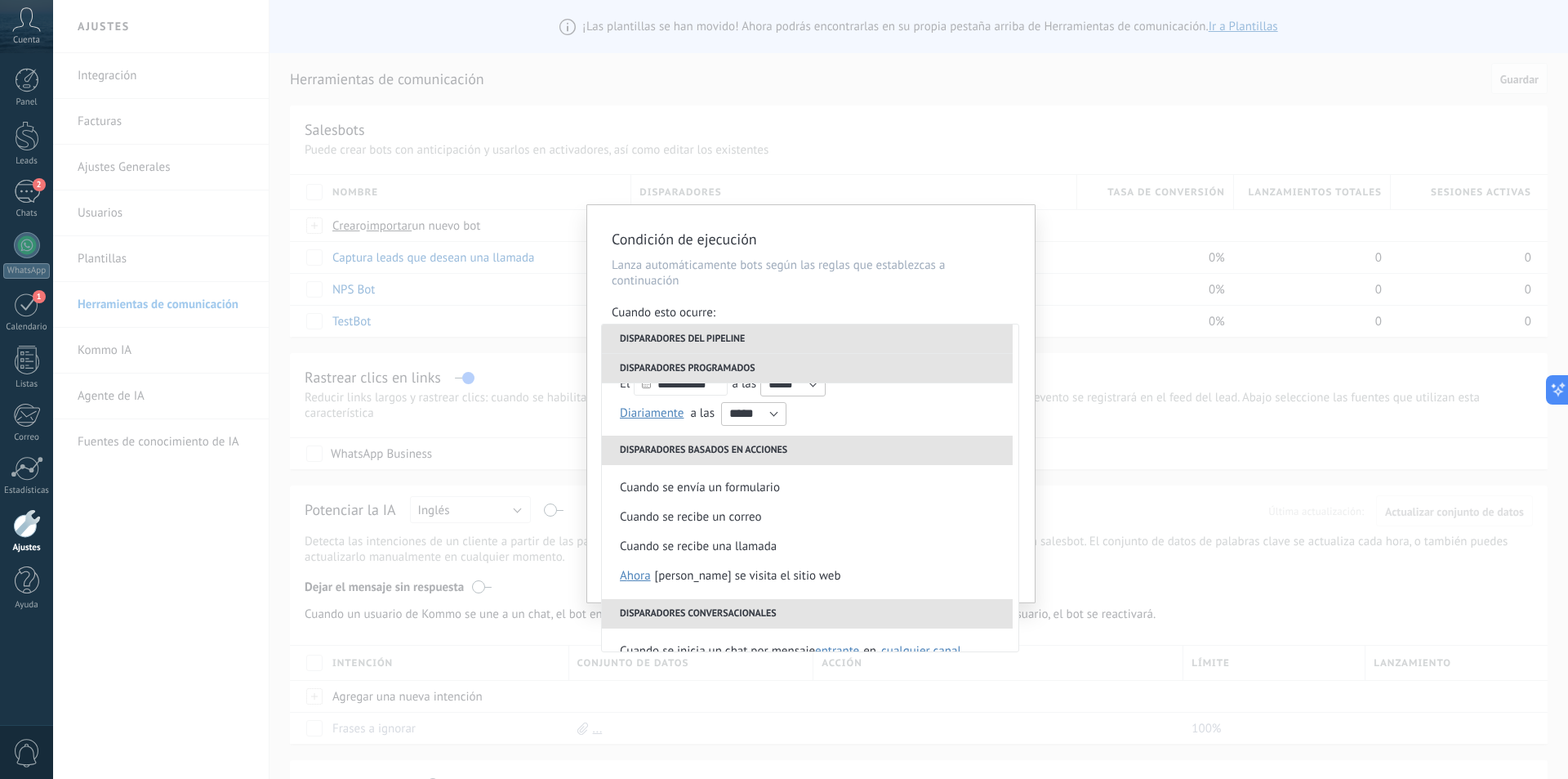
click at [965, 180] on div "Condición de ejecución Lanza automáticamente bots según las reglas que establez…" at bounding box center [810, 389] width 1515 height 779
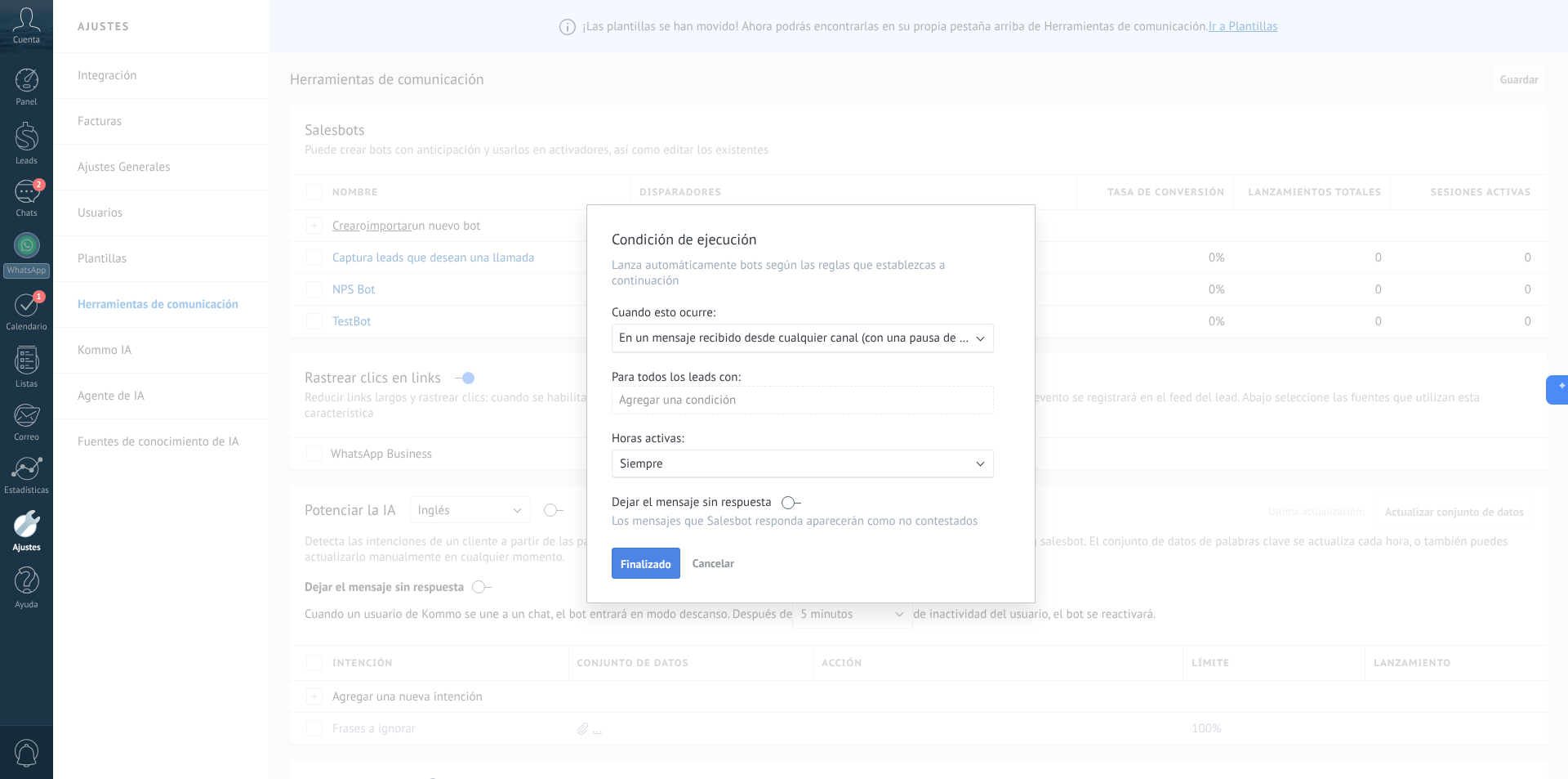
click at [669, 568] on span "Finalizado" at bounding box center [646, 564] width 51 height 11
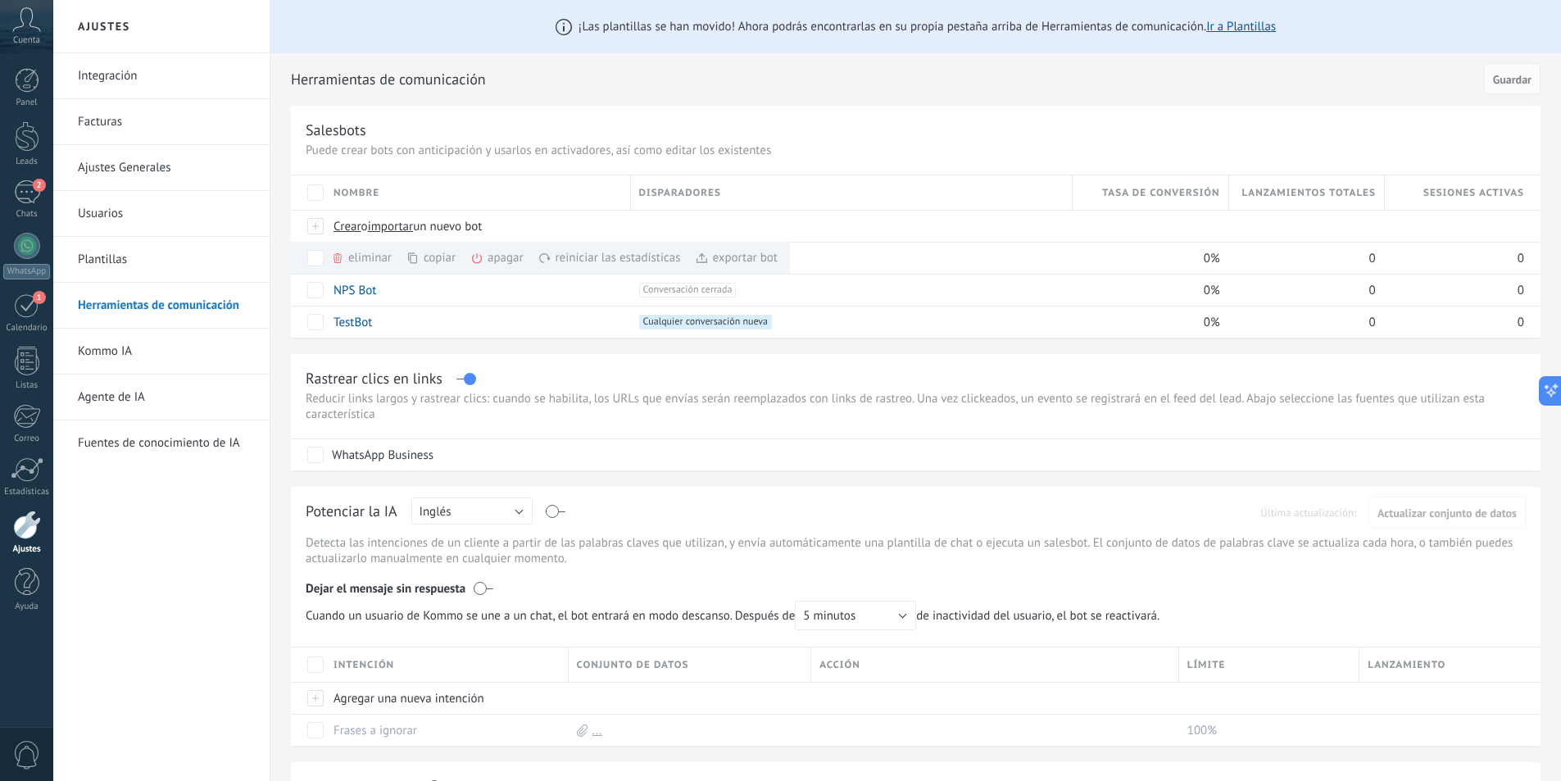
click at [285, 326] on div "¡Las plantillas se han movido! Ahora podrás encontrarlas en su propia pestaña a…" at bounding box center [915, 624] width 1290 height 1249
click at [360, 258] on link "Captura leads que desean una llamada" at bounding box center [434, 259] width 203 height 16
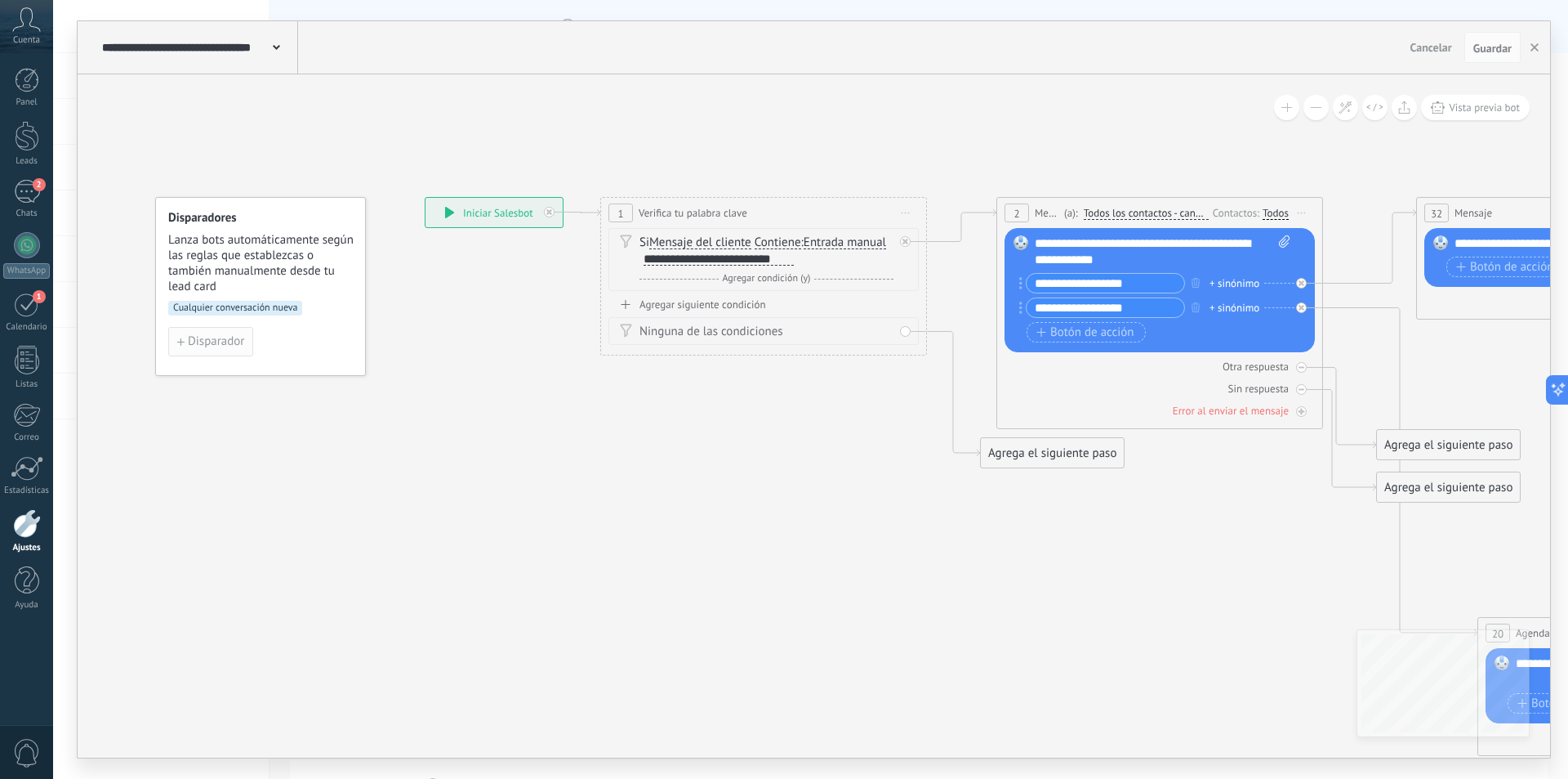
click at [228, 338] on span "Disparador" at bounding box center [215, 341] width 57 height 11
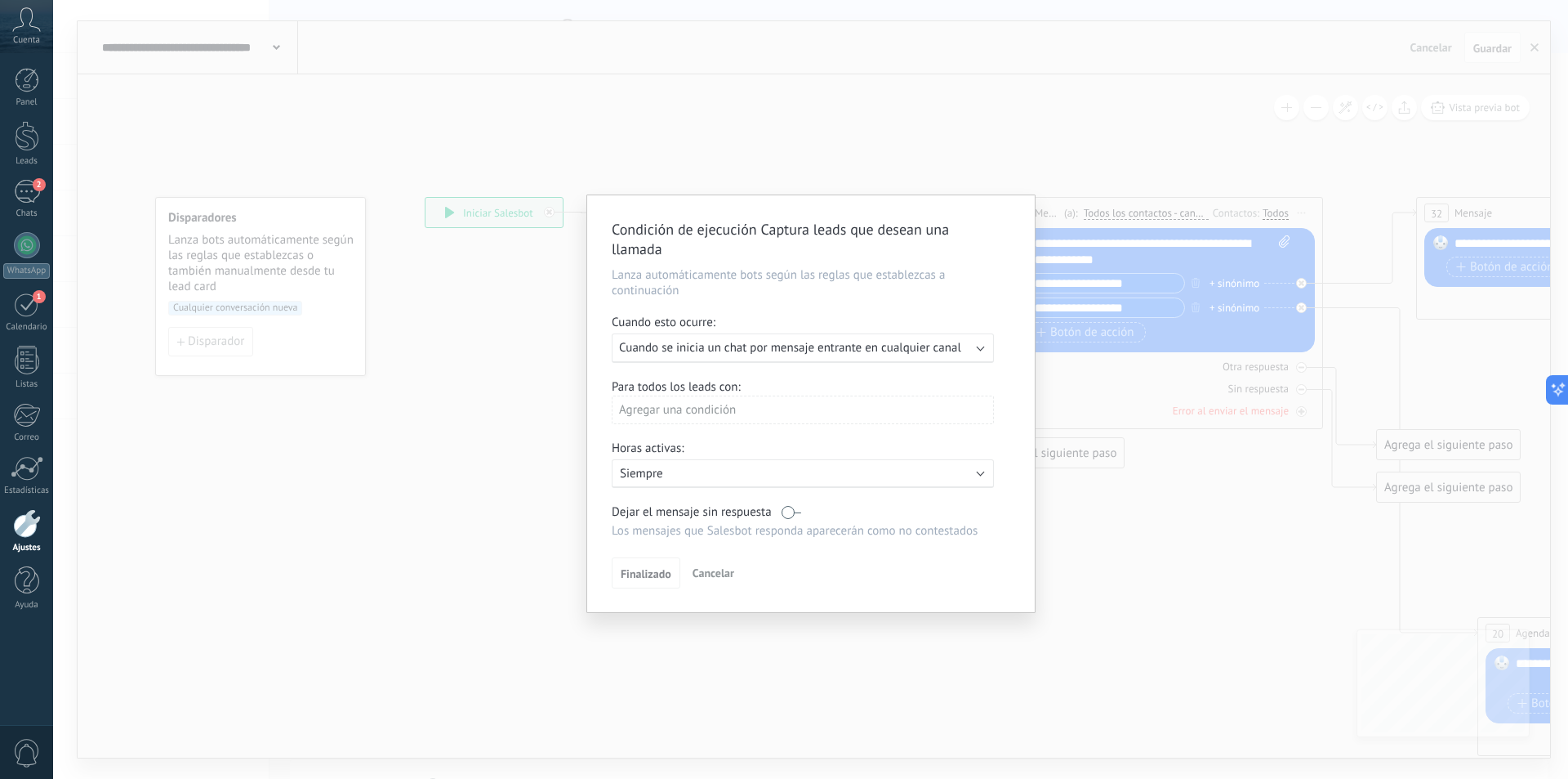
click at [847, 349] on span "Cuando se inicia un chat por mensaje entrante en cualquier canal" at bounding box center [789, 348] width 342 height 16
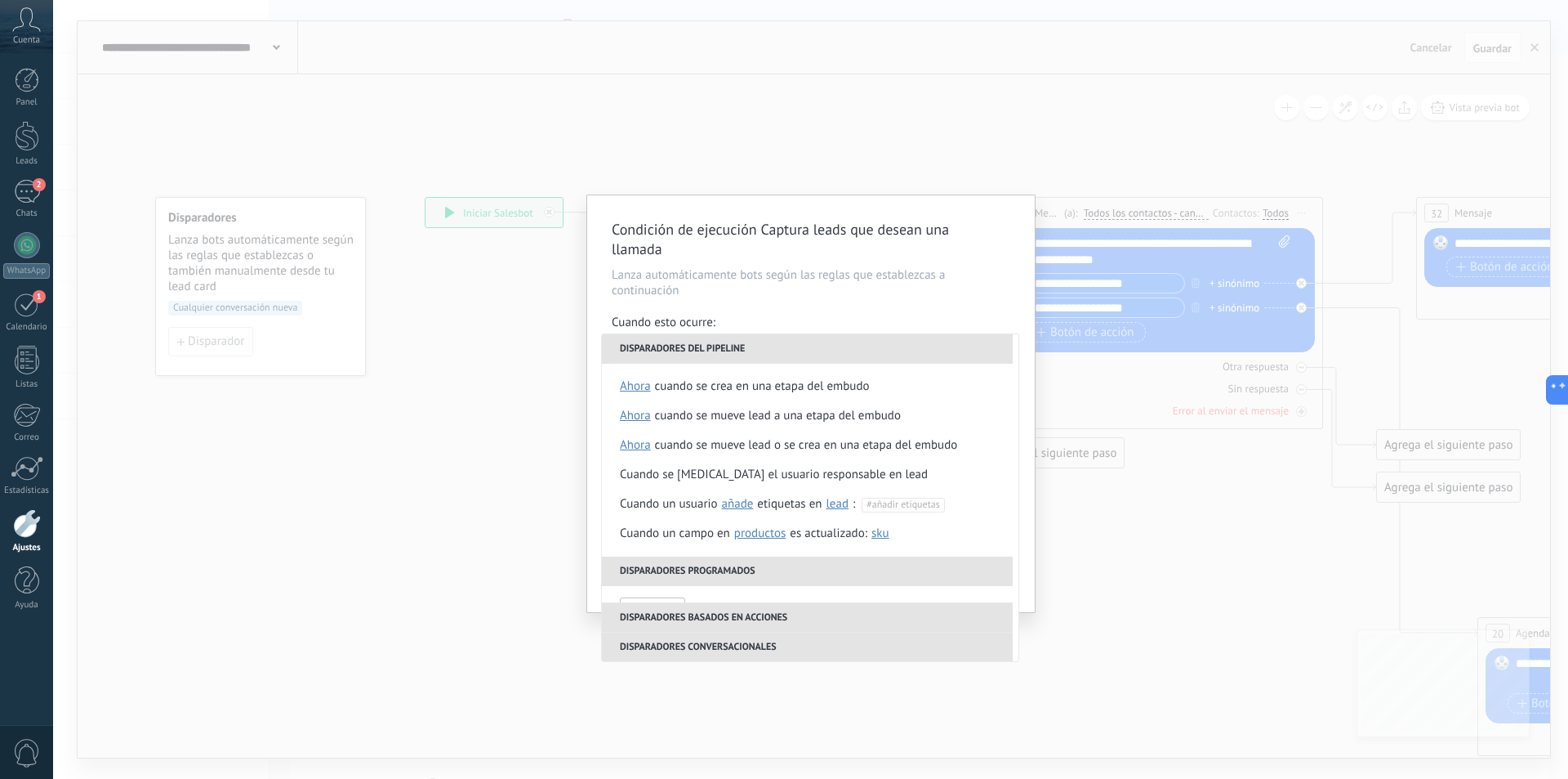
click at [499, 346] on div "Condición de ejecución Captura leads que desean una llamada Lanza automáticamen…" at bounding box center [810, 389] width 1515 height 779
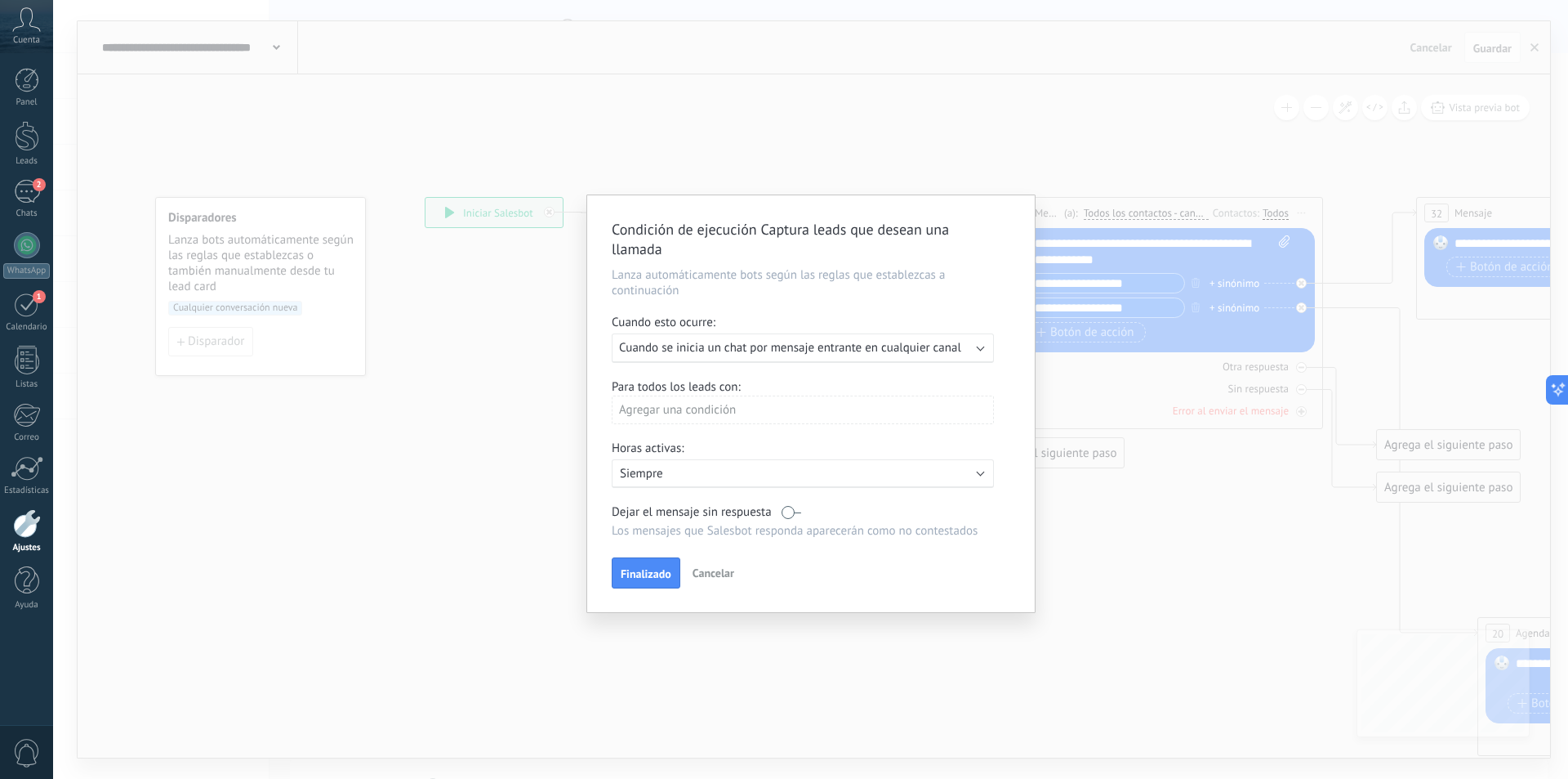
click at [269, 316] on div "Condición de ejecución Captura leads que desean una llamada Lanza automáticamen…" at bounding box center [810, 389] width 1515 height 779
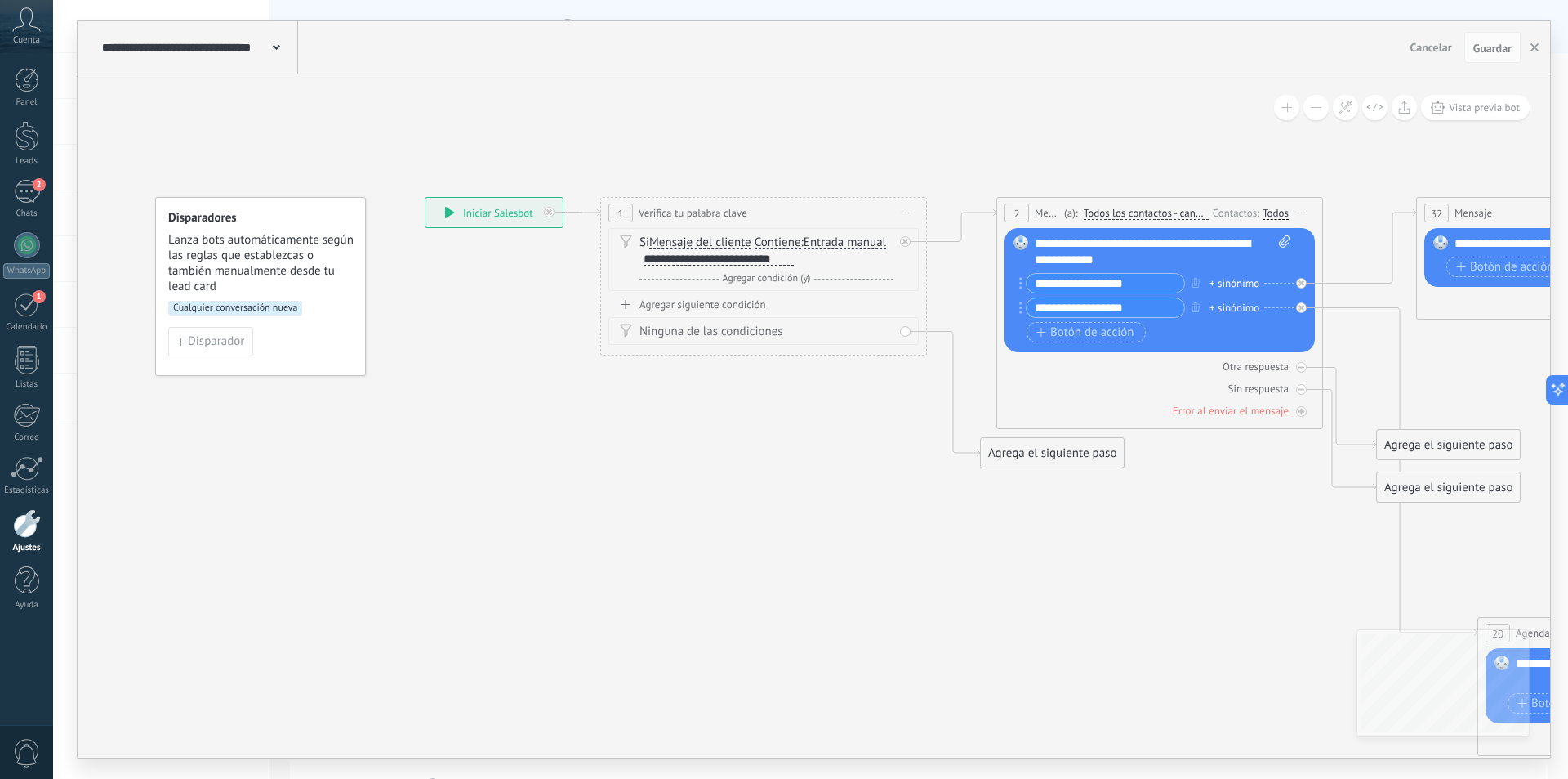
click at [264, 306] on span "Cualquier conversación nueva" at bounding box center [235, 308] width 134 height 15
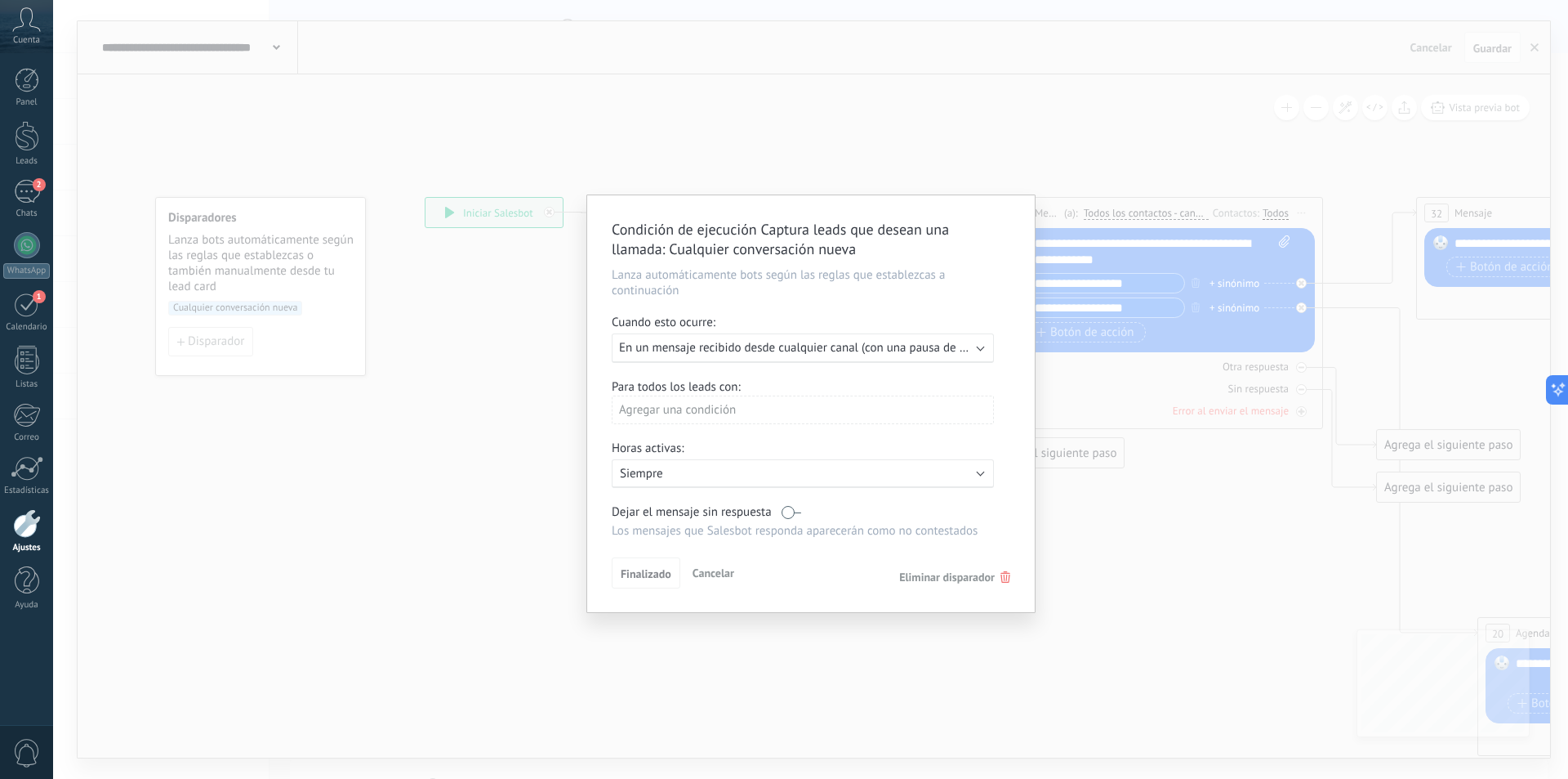
click at [702, 413] on div "Agregar una condición" at bounding box center [802, 410] width 382 height 29
click at [738, 381] on div at bounding box center [810, 404] width 448 height 417
click at [947, 577] on span "Eliminar disparador" at bounding box center [947, 577] width 96 height 15
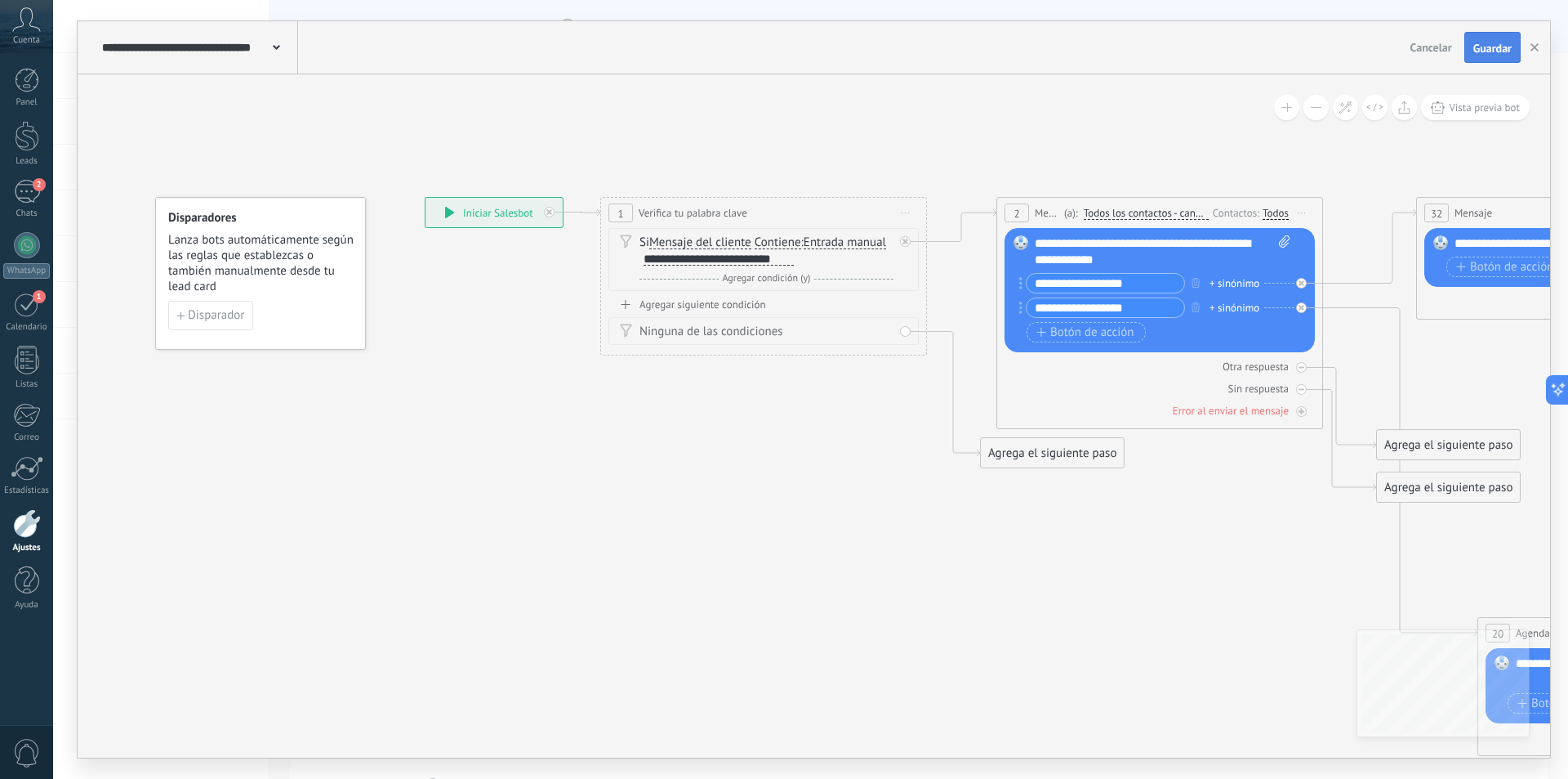
click at [1489, 47] on span "Guardar" at bounding box center [1492, 48] width 39 height 11
click at [502, 211] on div "**********" at bounding box center [494, 211] width 138 height 29
click at [452, 213] on icon at bounding box center [450, 211] width 9 height 11
click at [857, 242] on span "Entrada manual" at bounding box center [844, 242] width 83 height 13
click at [857, 242] on button "Entrada manual" at bounding box center [897, 242] width 204 height 29
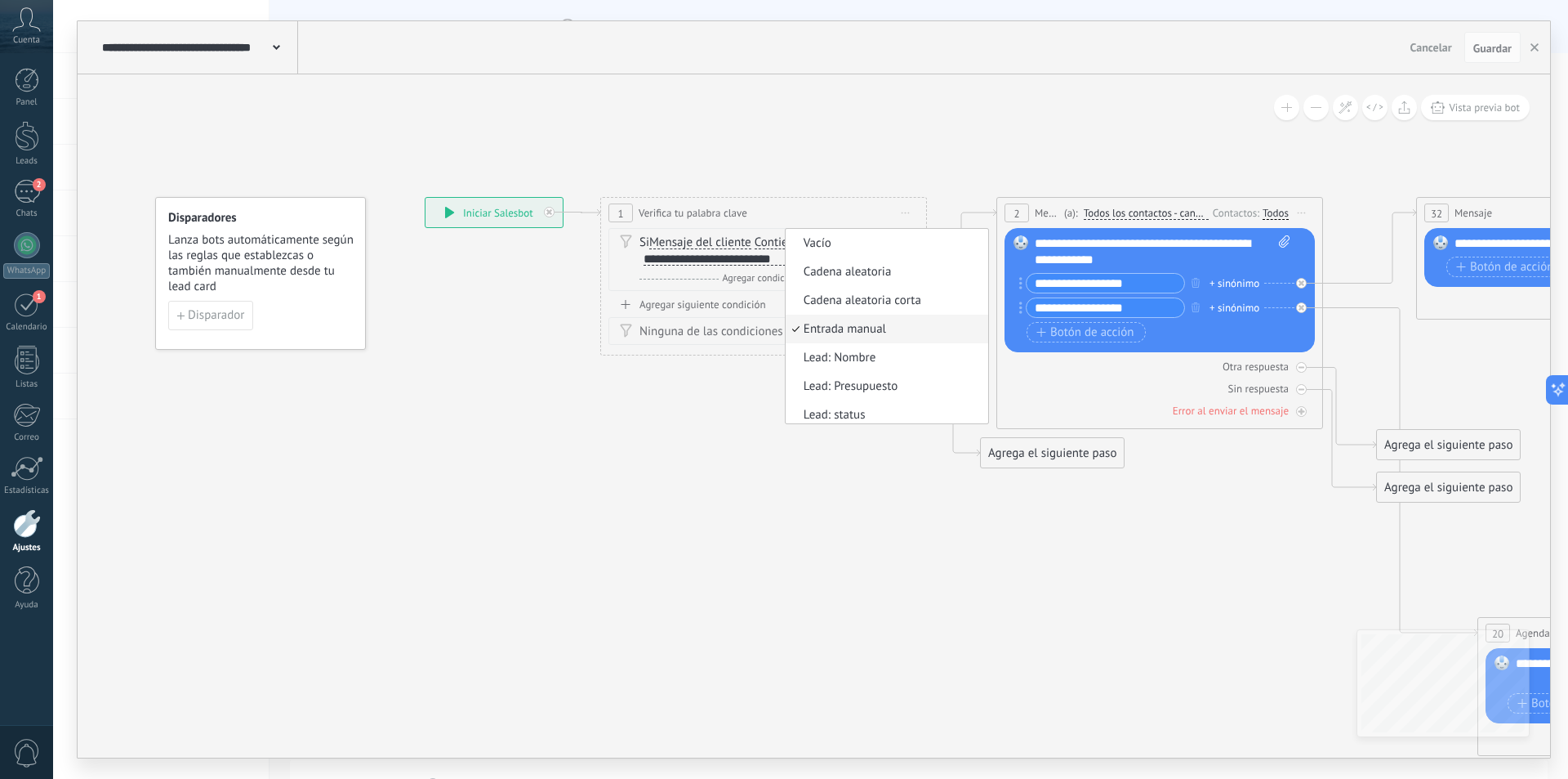
scroll to position [5, 0]
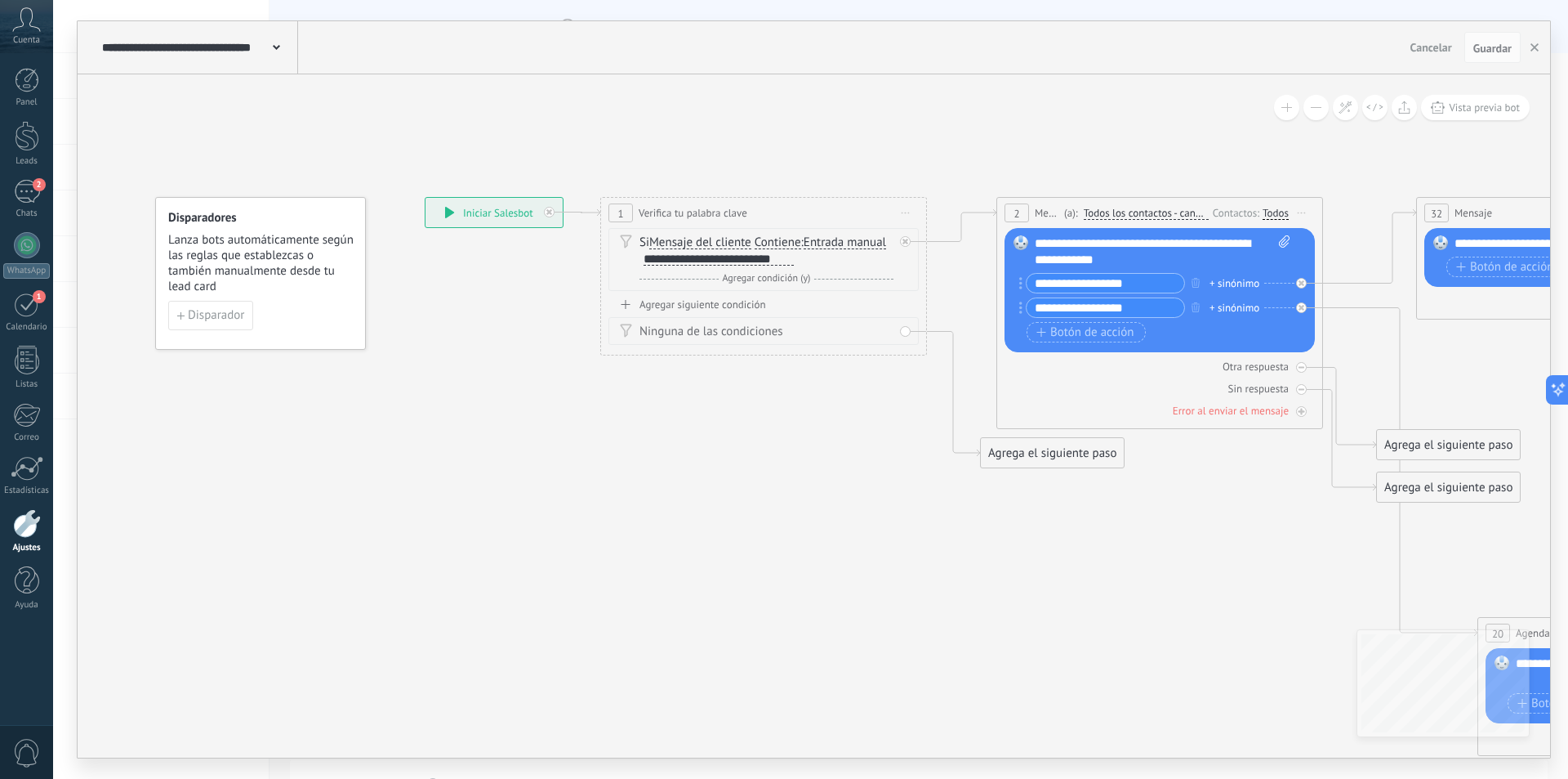
click at [793, 276] on span "Agregar condición (y)" at bounding box center [767, 278] width 97 height 12
click at [905, 295] on icon at bounding box center [905, 292] width 8 height 10
click at [1480, 110] on span "Vista previa bot" at bounding box center [1483, 108] width 71 height 14
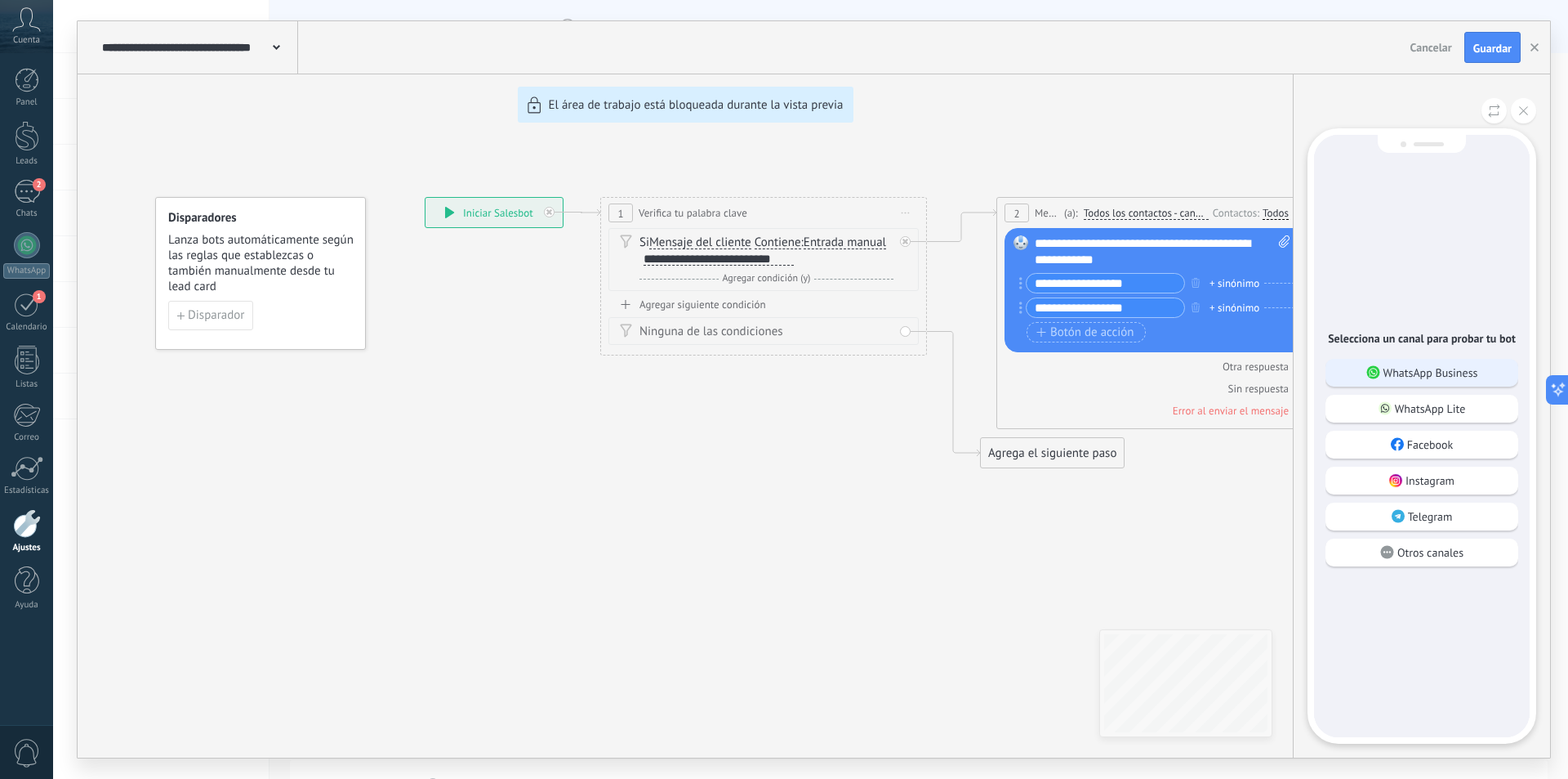
click at [1465, 373] on p "WhatsApp Business" at bounding box center [1430, 372] width 95 height 15
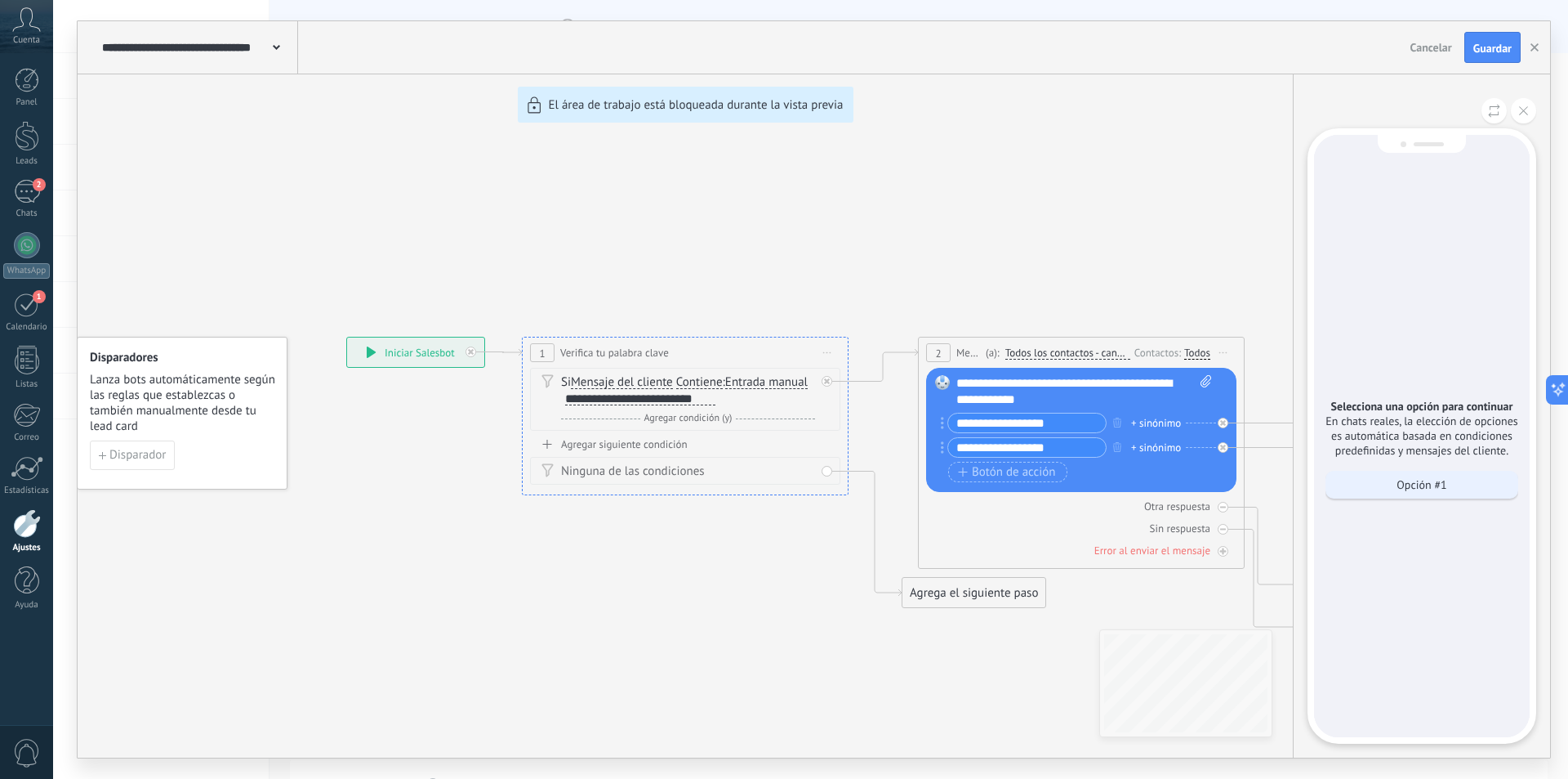
click at [1373, 489] on div "Opción #1" at bounding box center [1421, 485] width 192 height 28
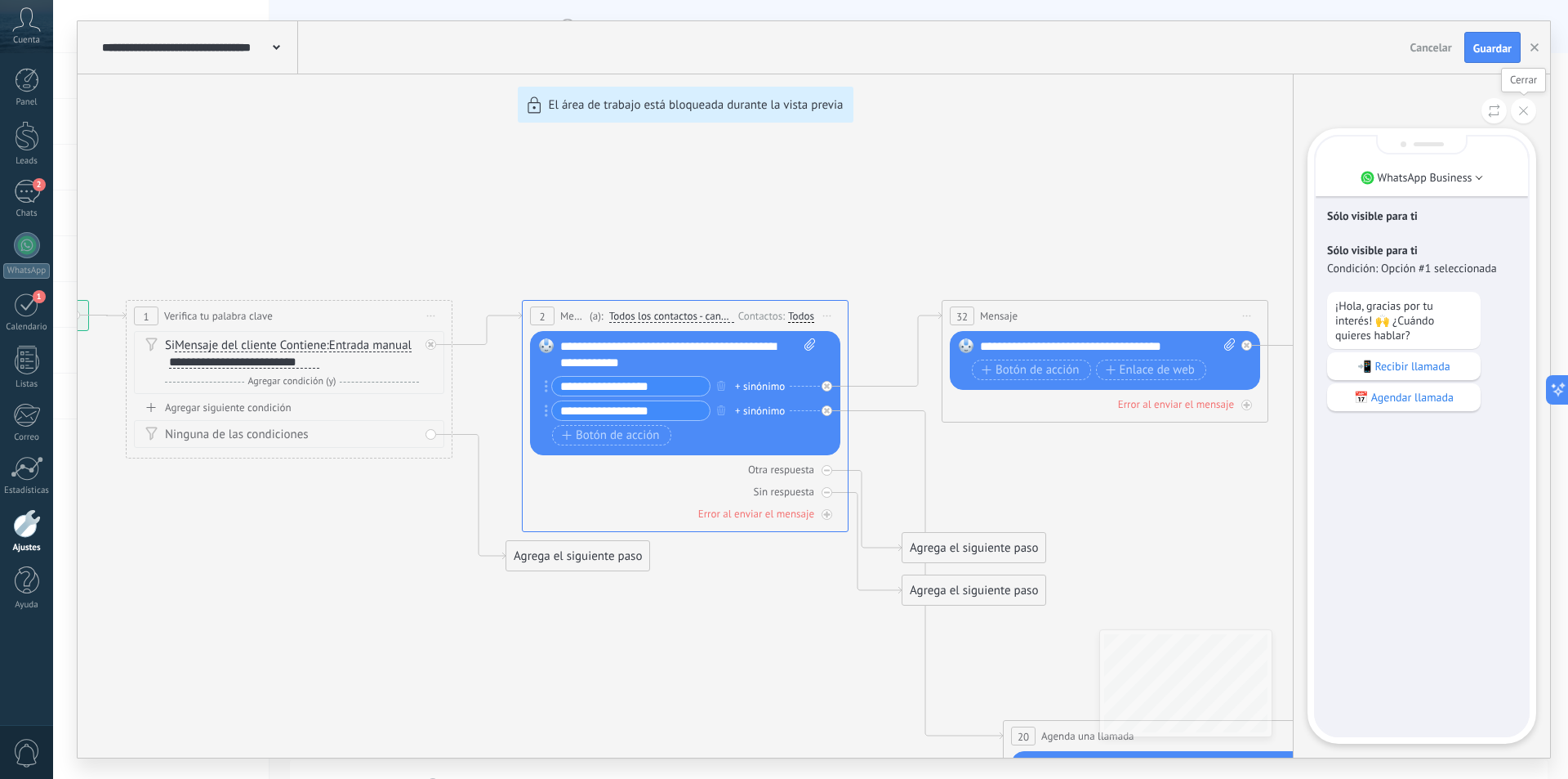
click at [1514, 115] on button at bounding box center [1523, 110] width 25 height 25
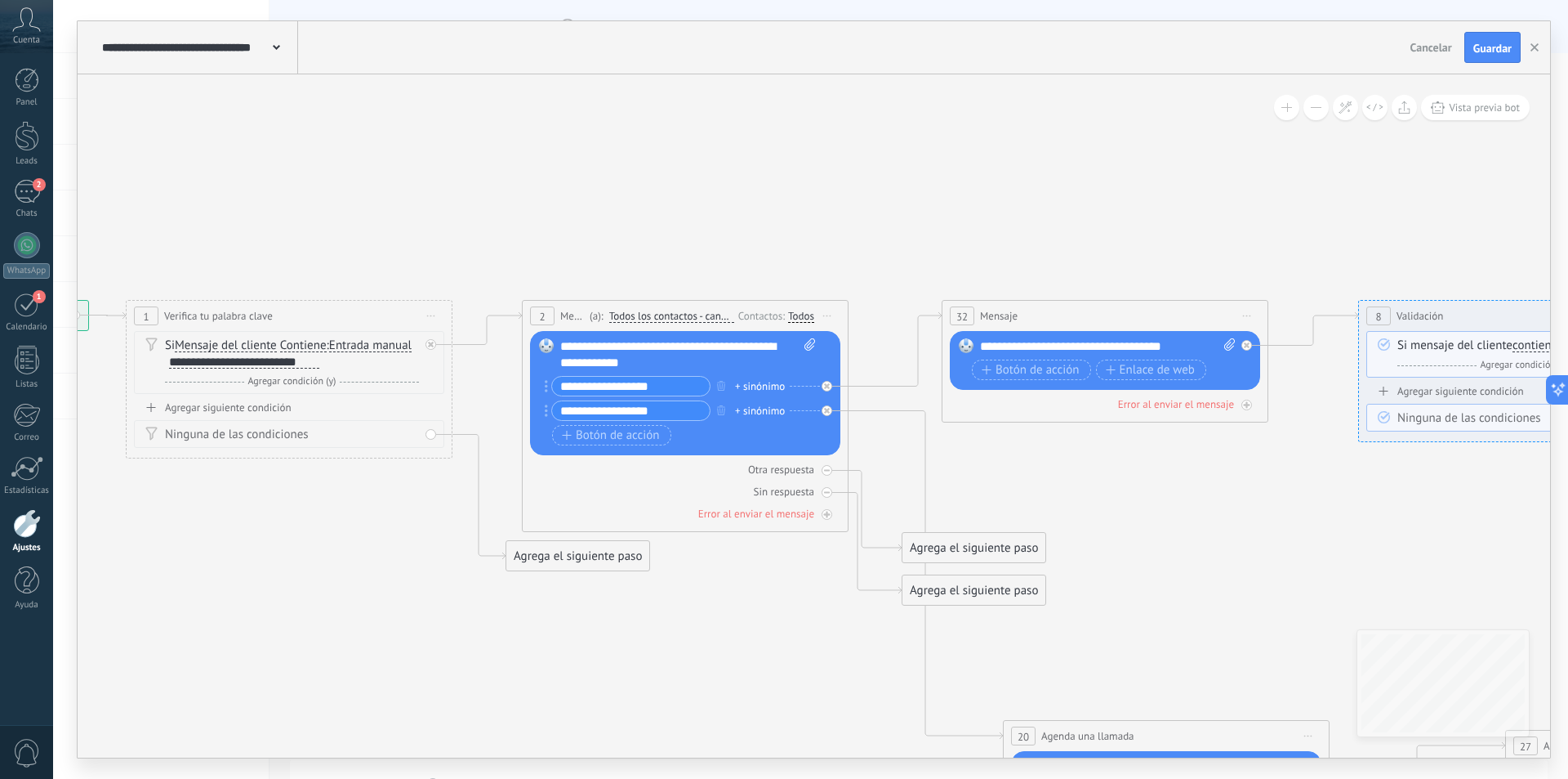
drag, startPoint x: 260, startPoint y: 610, endPoint x: 302, endPoint y: 609, distance: 42.0
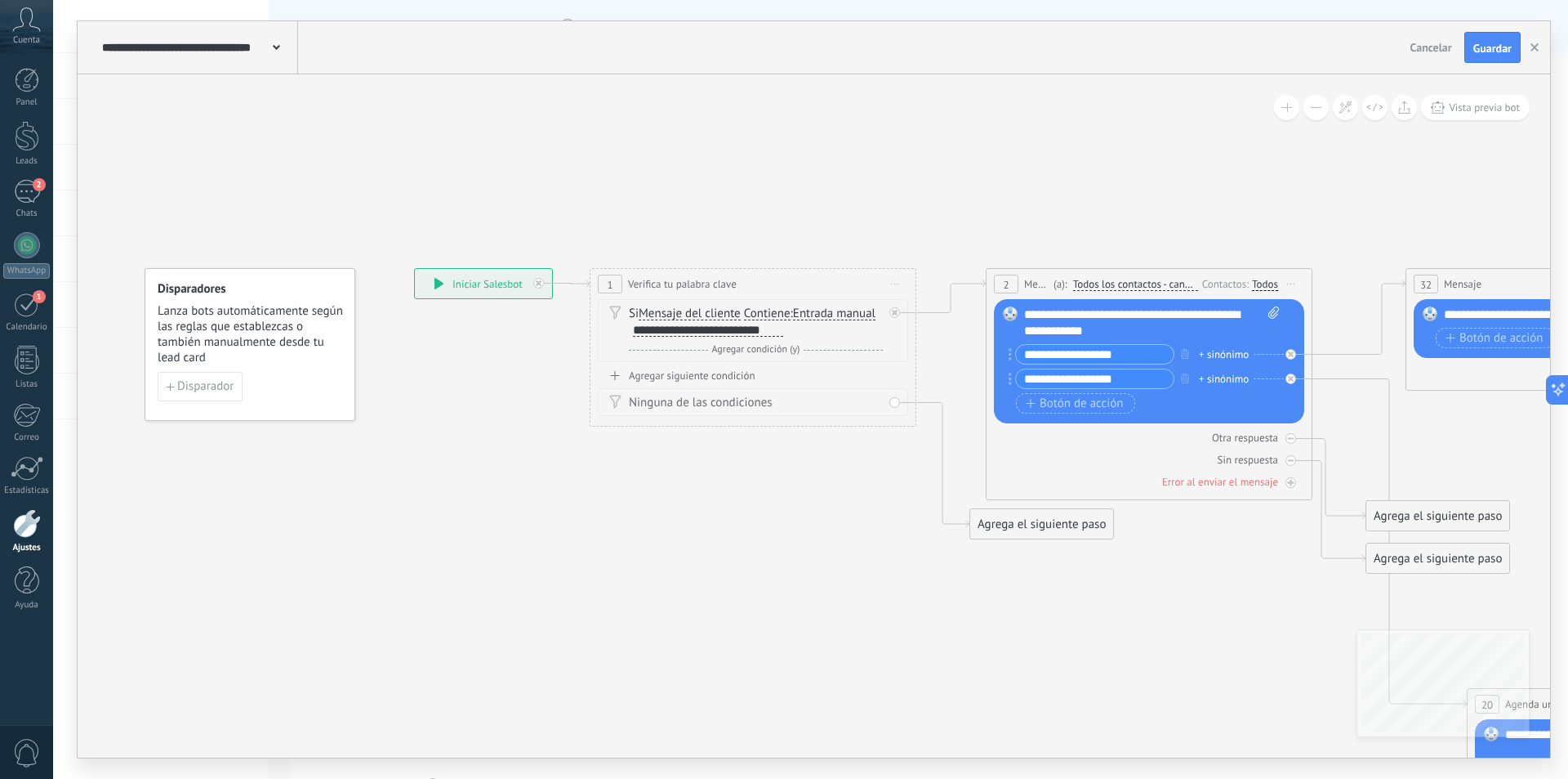
drag, startPoint x: 287, startPoint y: 589, endPoint x: 743, endPoint y: 560, distance: 456.9
click at [202, 389] on span "Disparador" at bounding box center [205, 386] width 57 height 11
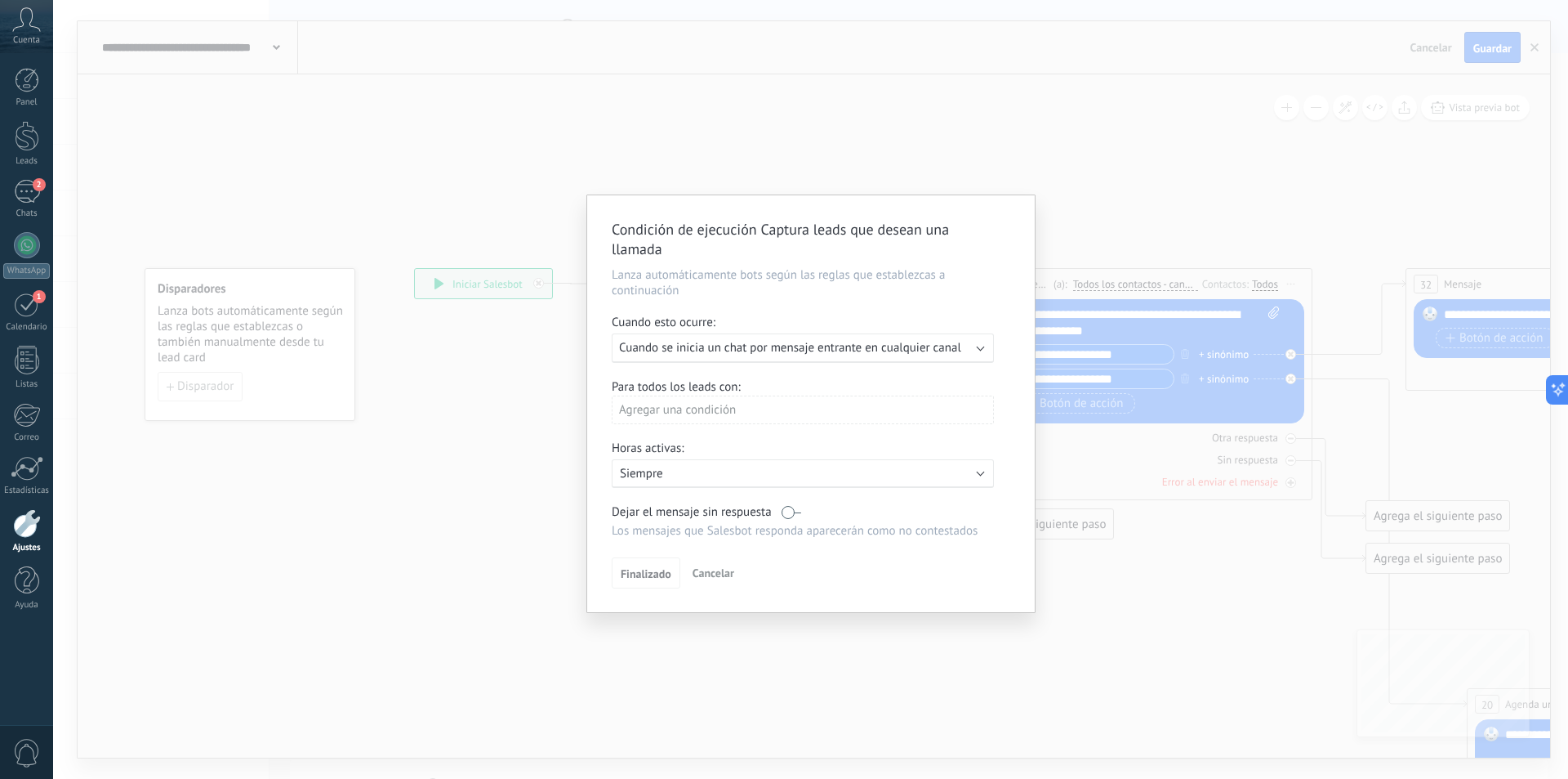
click at [914, 350] on span "Cuando se inicia un chat por mensaje entrante en cualquier canal" at bounding box center [789, 348] width 342 height 16
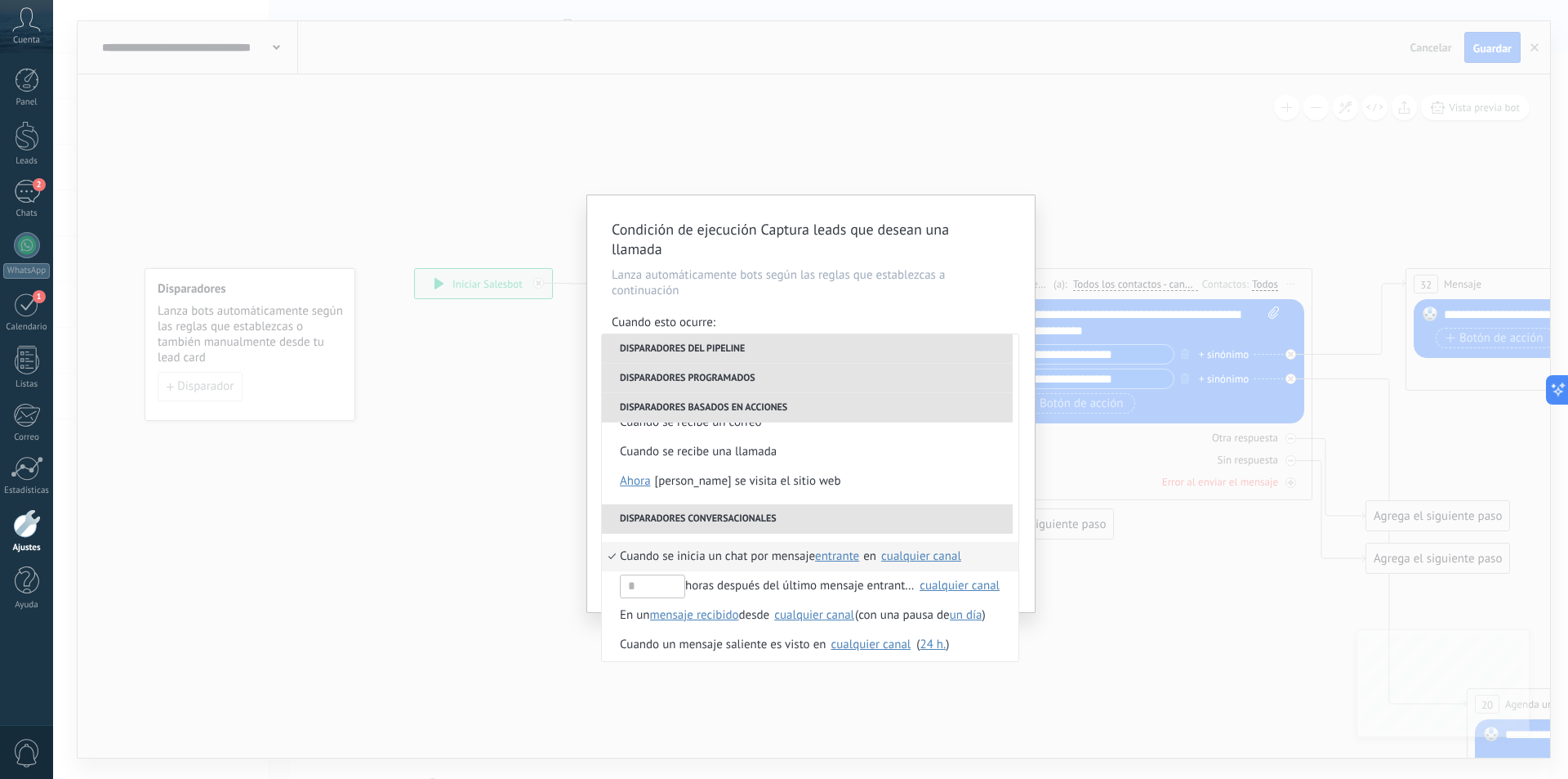
scroll to position [409, 0]
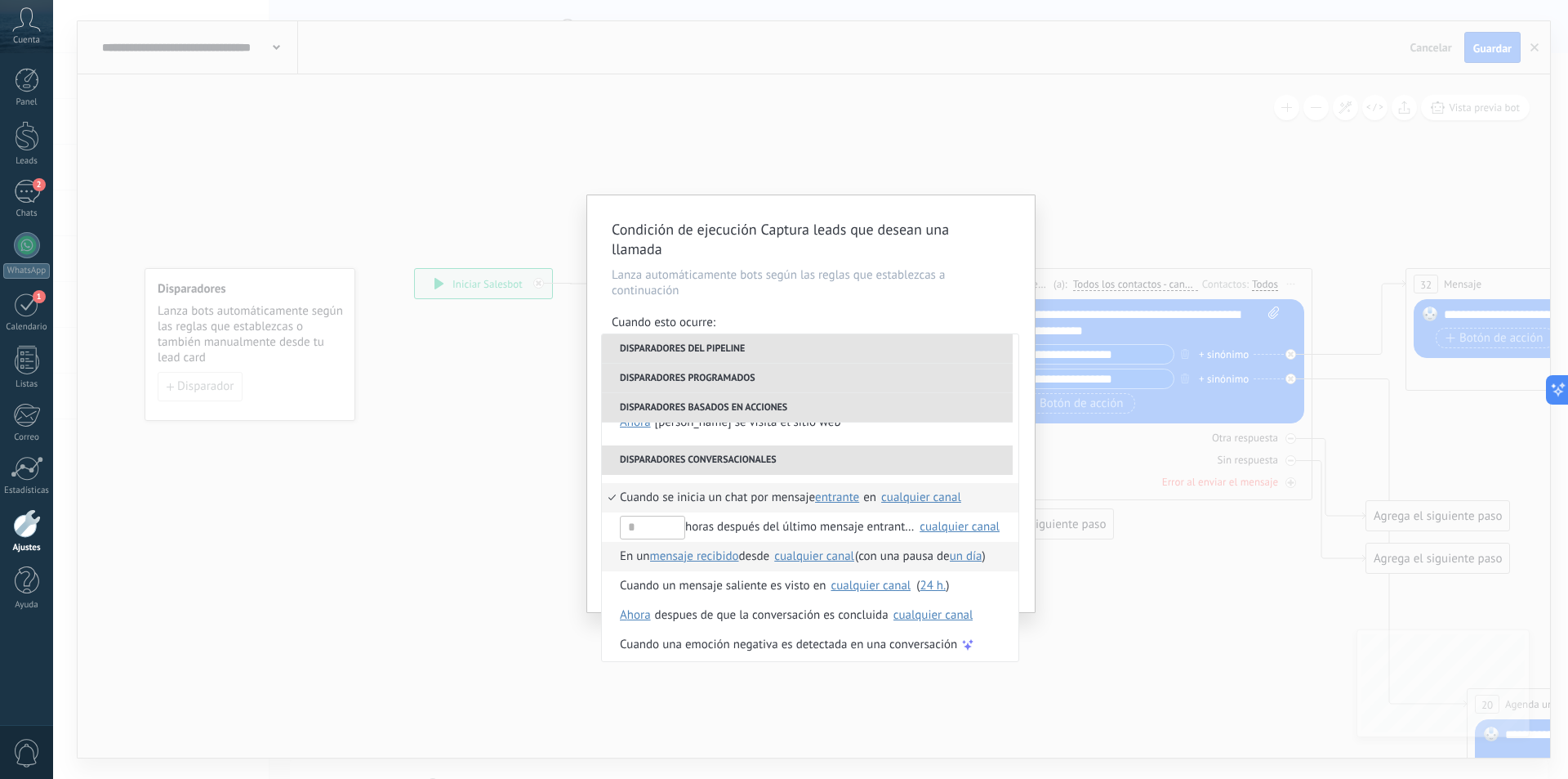
click at [817, 556] on div "cualquier canal" at bounding box center [814, 556] width 80 height 12
click at [605, 556] on li "En un mensaje recibido mensaje enviado mensaje recibido desde Seleccionar todo …" at bounding box center [810, 556] width 417 height 29
click at [612, 556] on li "En un mensaje recibido mensaje enviado mensaje recibido desde Seleccionar todo …" at bounding box center [810, 556] width 417 height 29
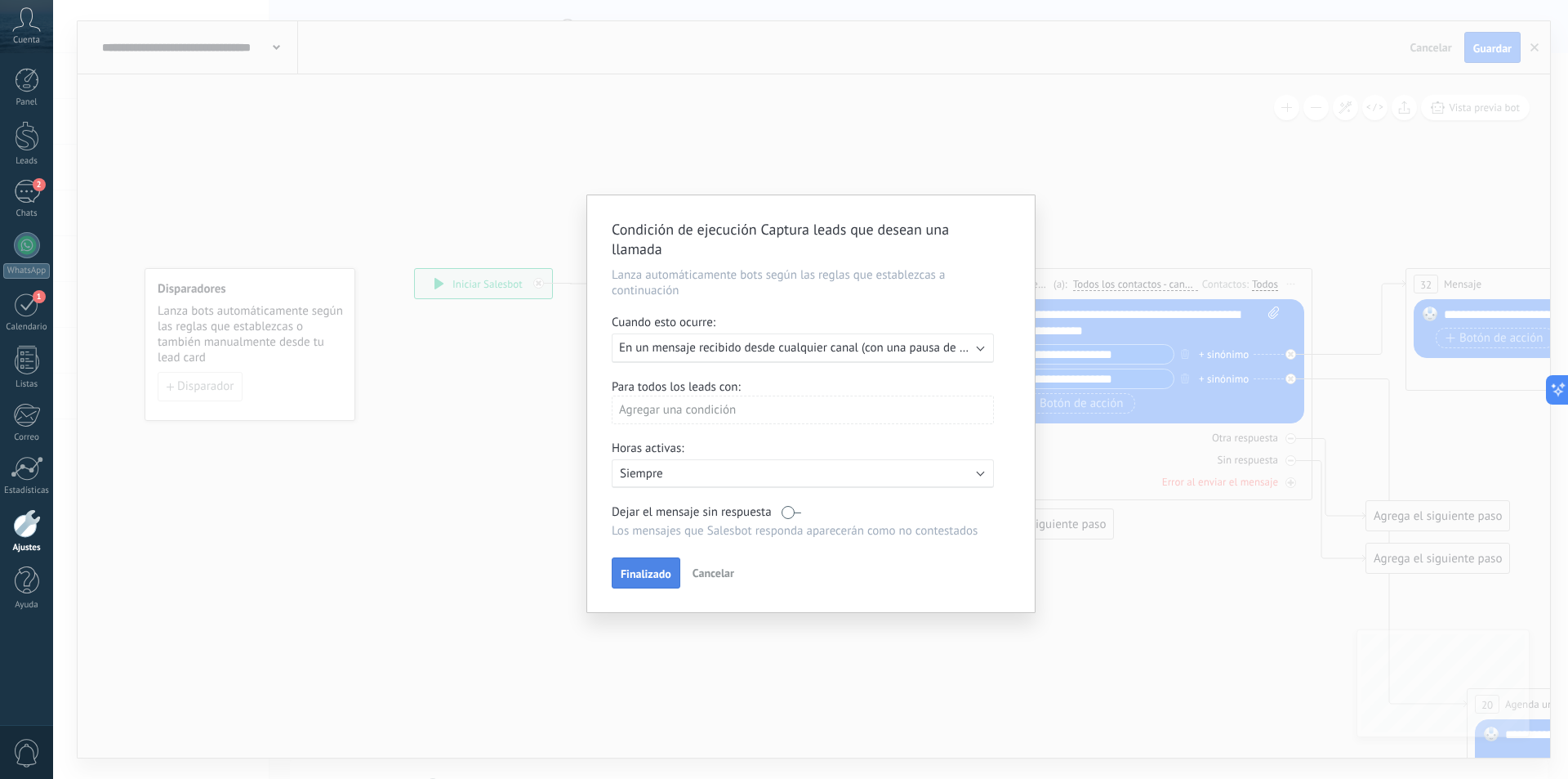
click at [621, 583] on button "Finalizado" at bounding box center [646, 573] width 69 height 31
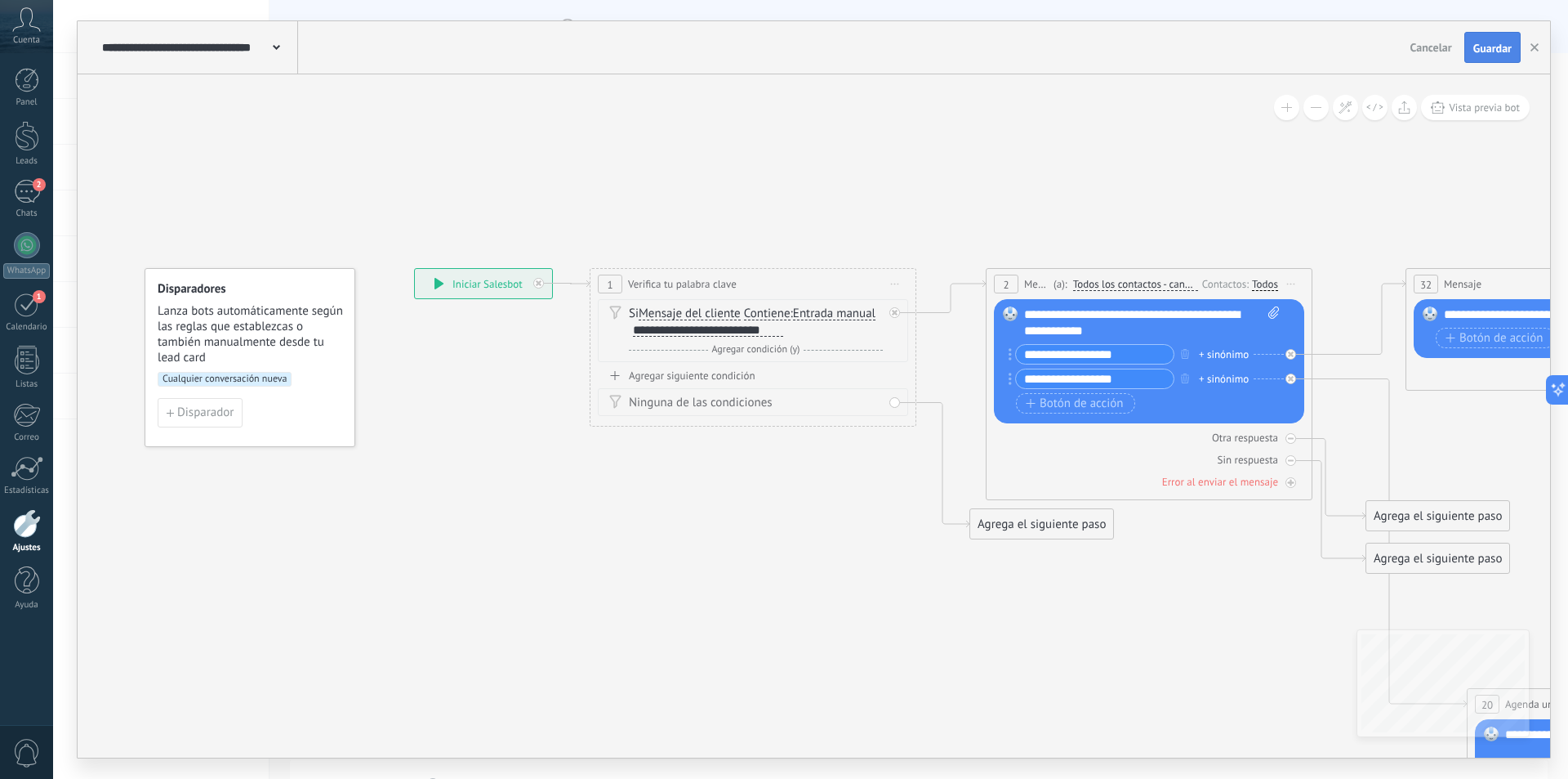
click at [1489, 52] on span "Guardar" at bounding box center [1492, 48] width 39 height 11
click at [264, 382] on span "Cualquier conversación nueva" at bounding box center [224, 379] width 134 height 15
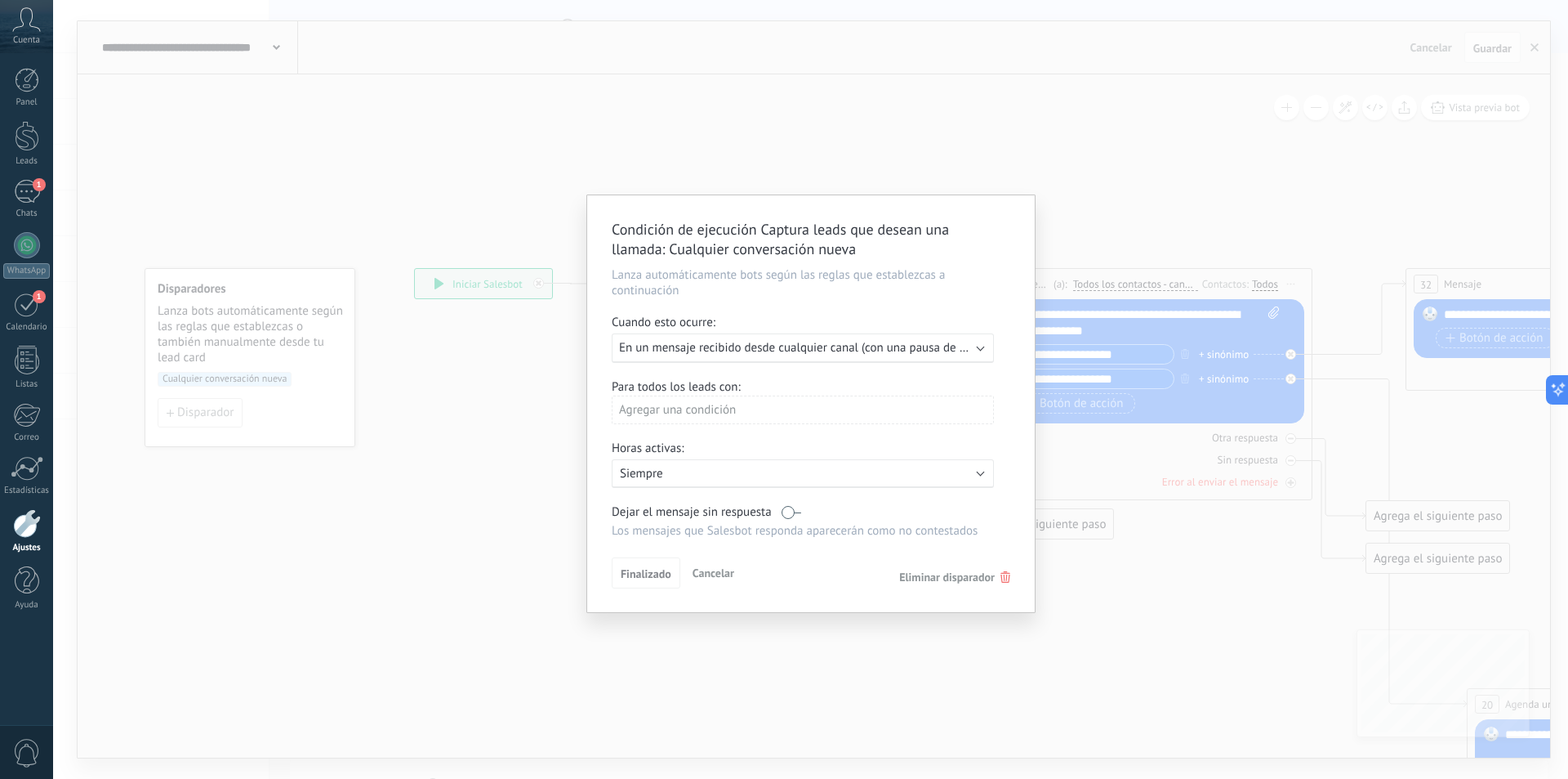
click at [794, 354] on span "En un mensaje recibido desde cualquier canal (con una pausa de un día)" at bounding box center [807, 348] width 377 height 16
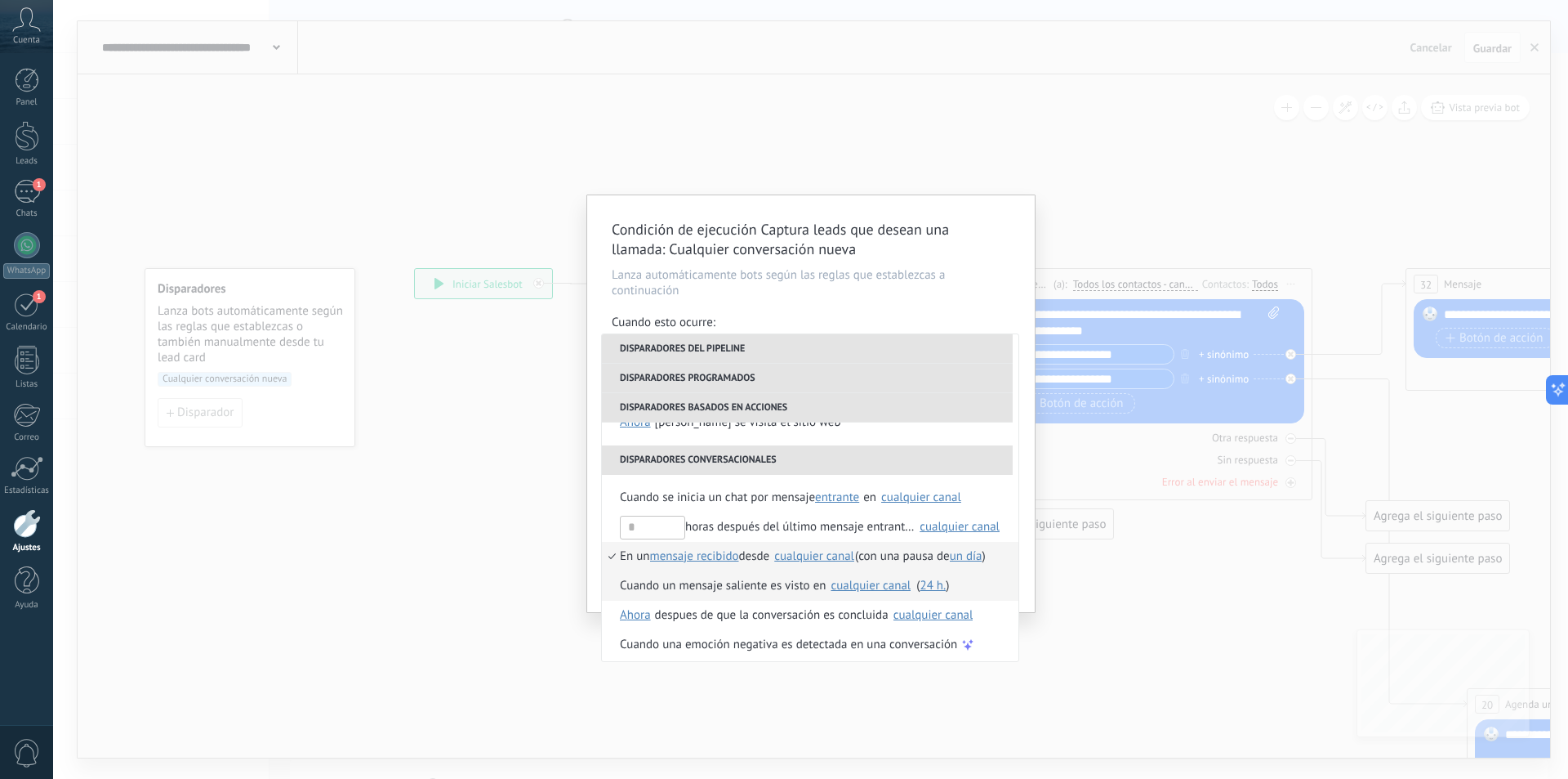
click at [621, 584] on div "Cuando un mensaje saliente es visto en" at bounding box center [723, 585] width 205 height 29
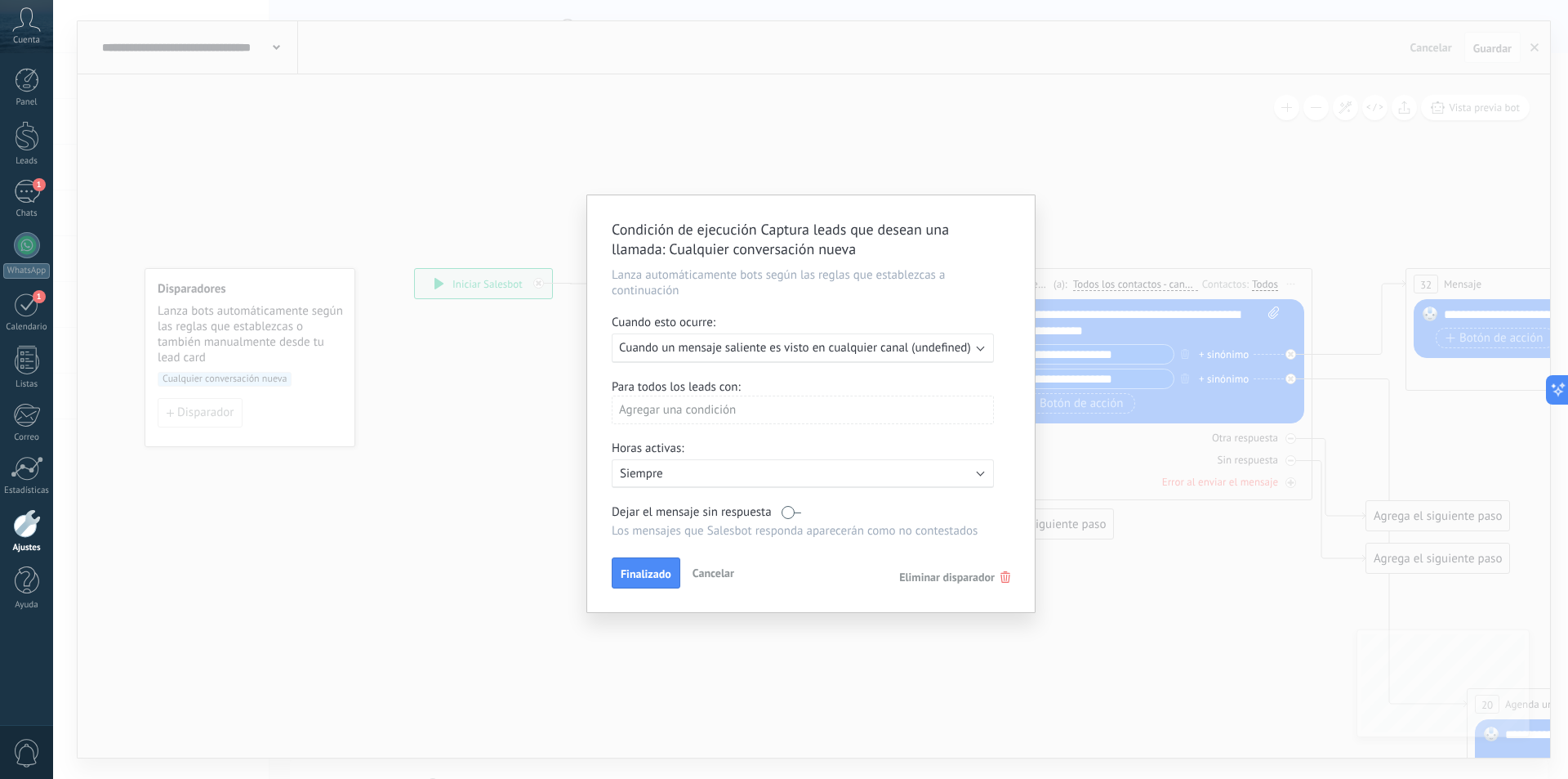
click at [916, 357] on div "Ejecutar: Cuando un mensaje saliente es visto en cualquier canal (undefined)" at bounding box center [802, 347] width 382 height 29
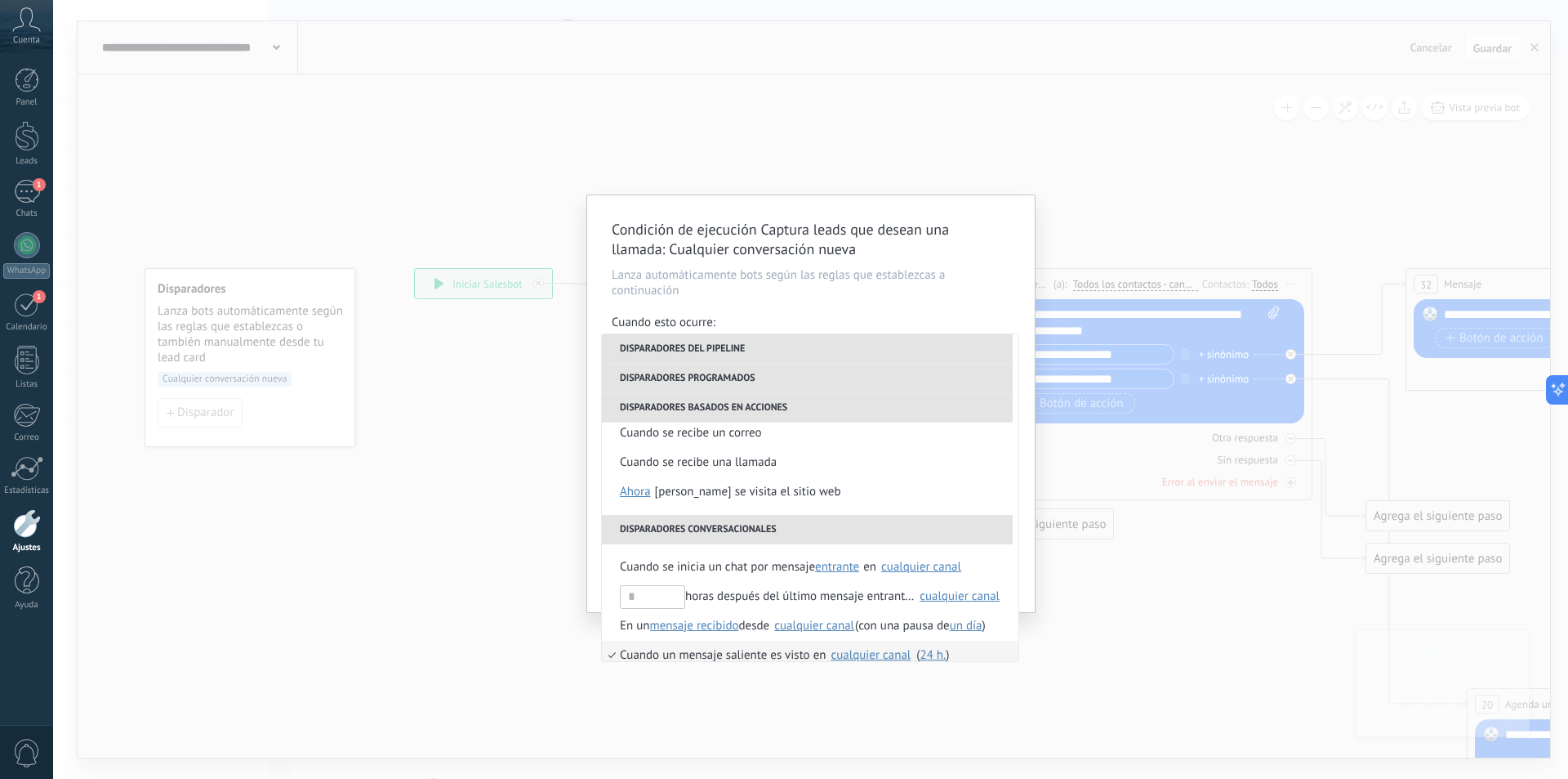
scroll to position [333, 0]
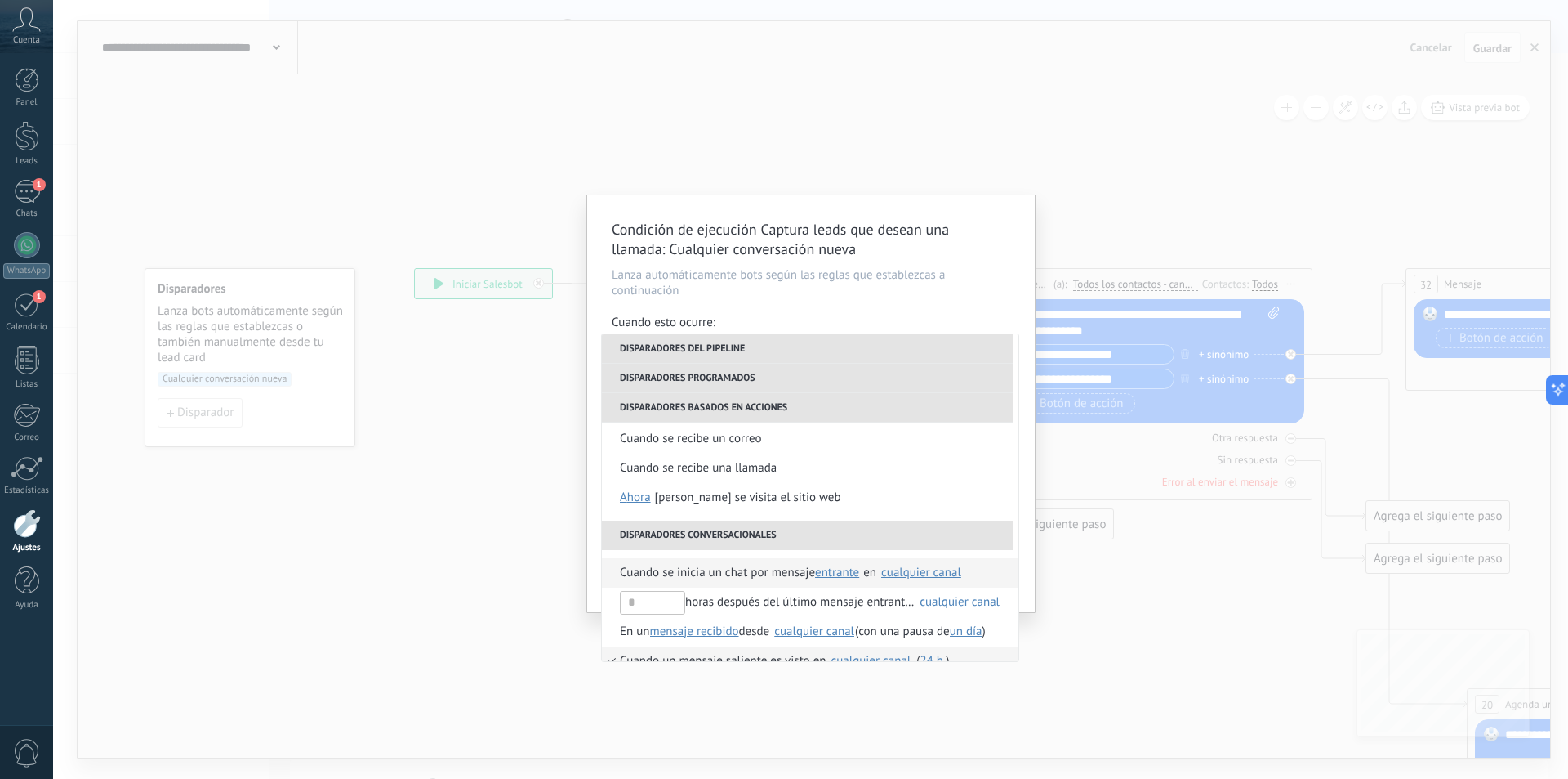
click at [700, 576] on span "Cuando se inicia un chat por mensaje" at bounding box center [718, 573] width 195 height 29
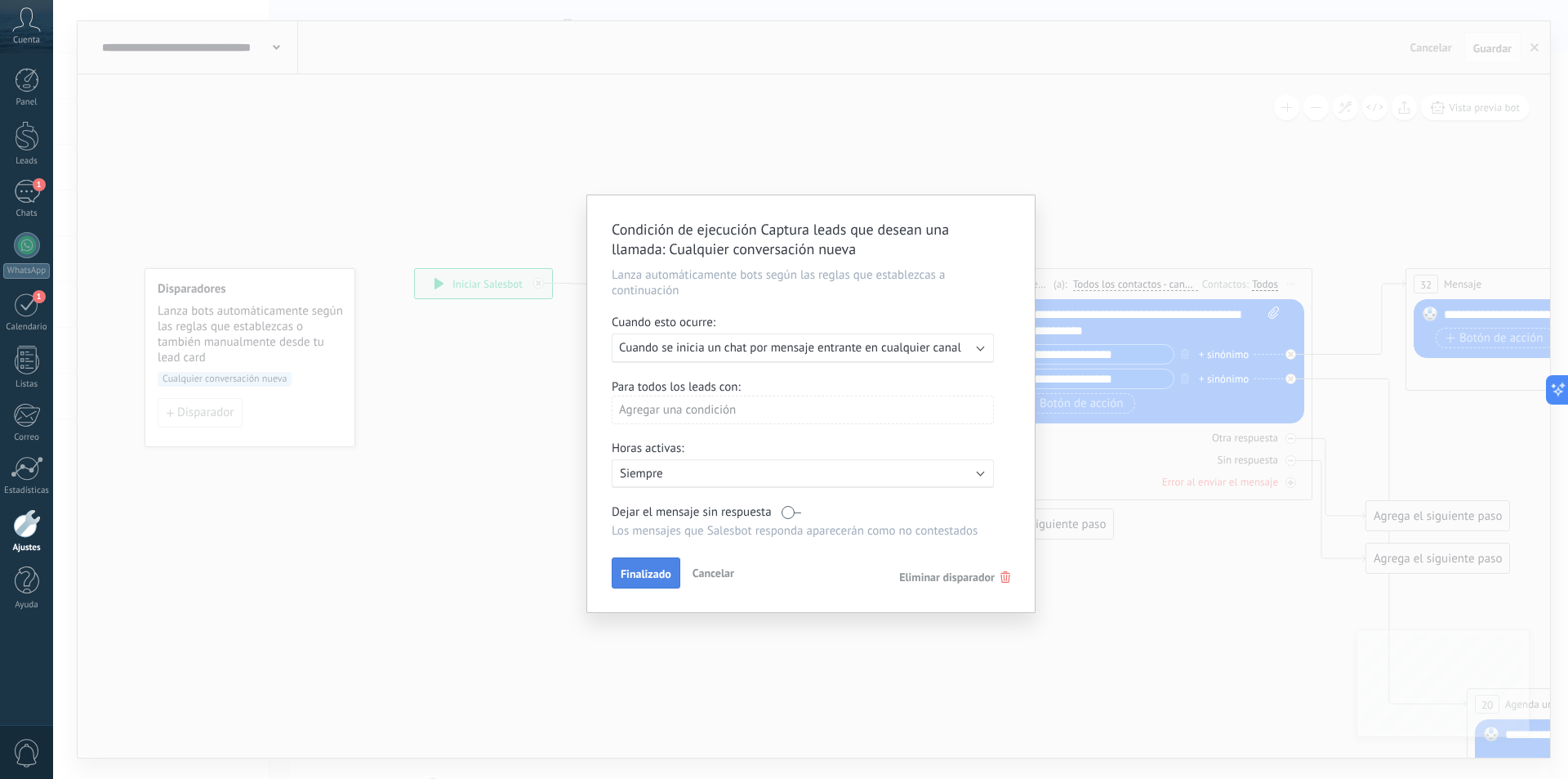
click at [654, 579] on span "Finalizado" at bounding box center [646, 573] width 51 height 11
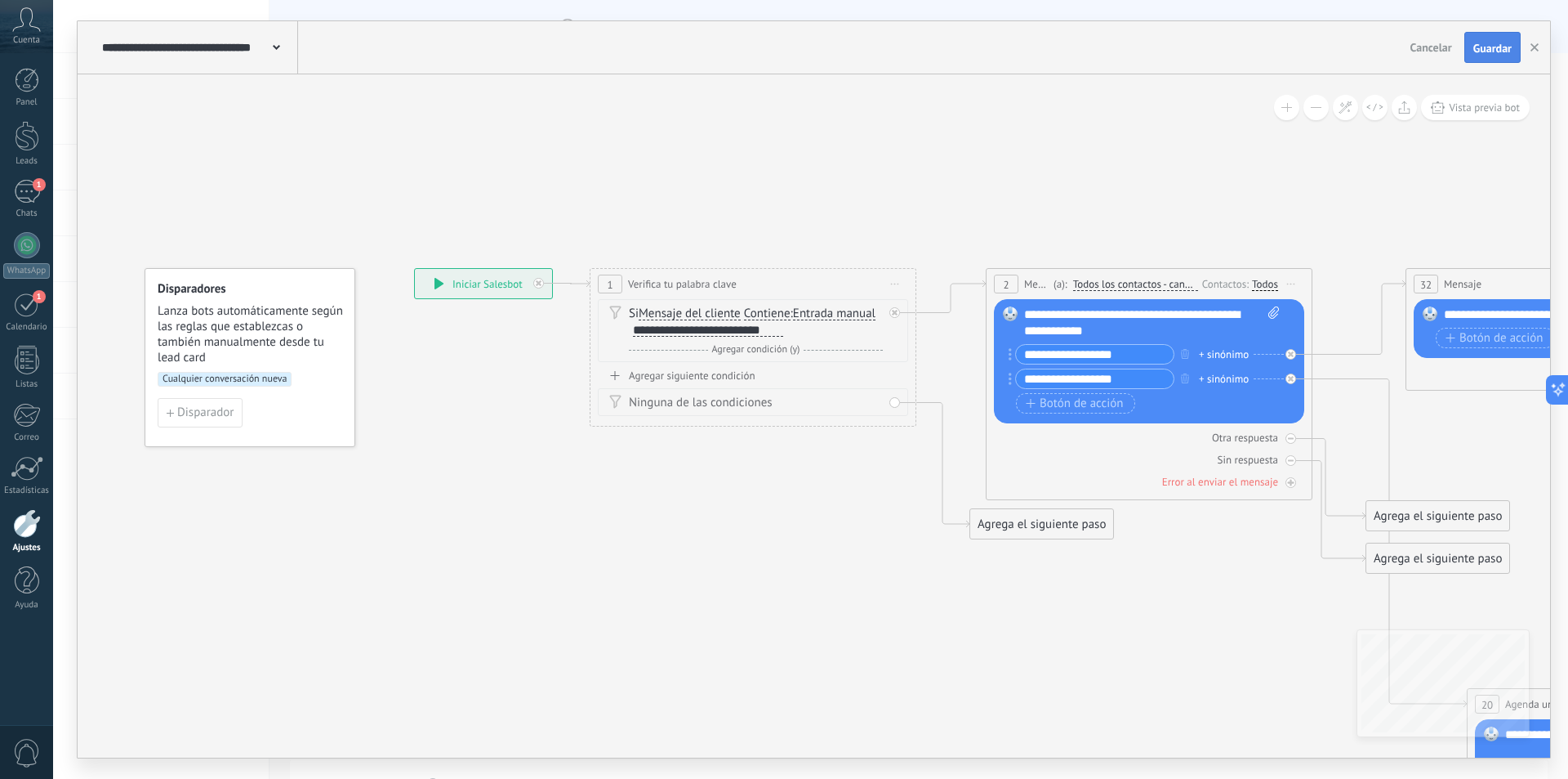
click at [1494, 57] on button "Guardar" at bounding box center [1492, 47] width 57 height 31
click at [277, 52] on span at bounding box center [276, 47] width 7 height 16
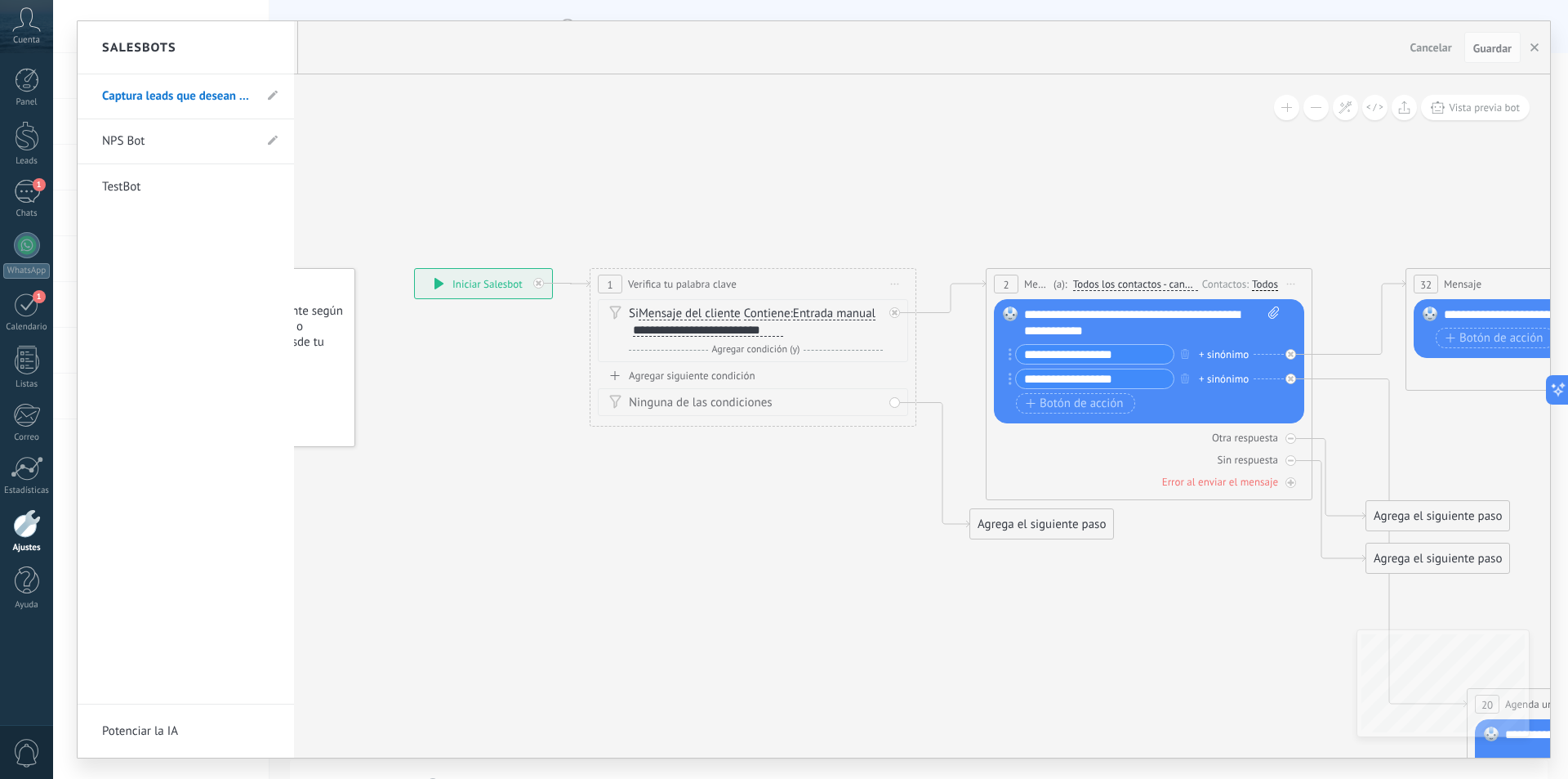
click at [441, 52] on div at bounding box center [813, 389] width 1472 height 736
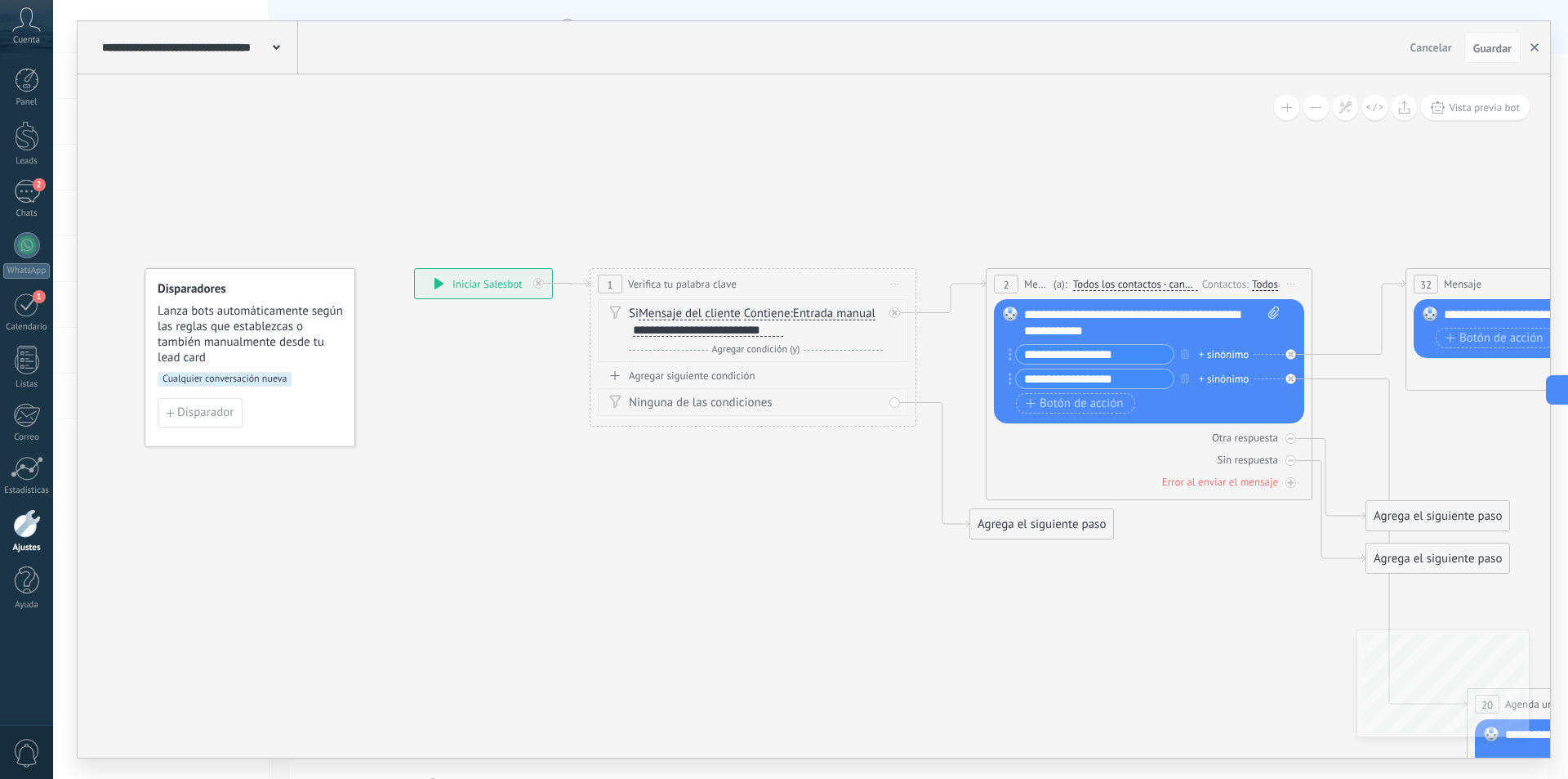
click at [1537, 45] on use "button" at bounding box center [1534, 47] width 8 height 8
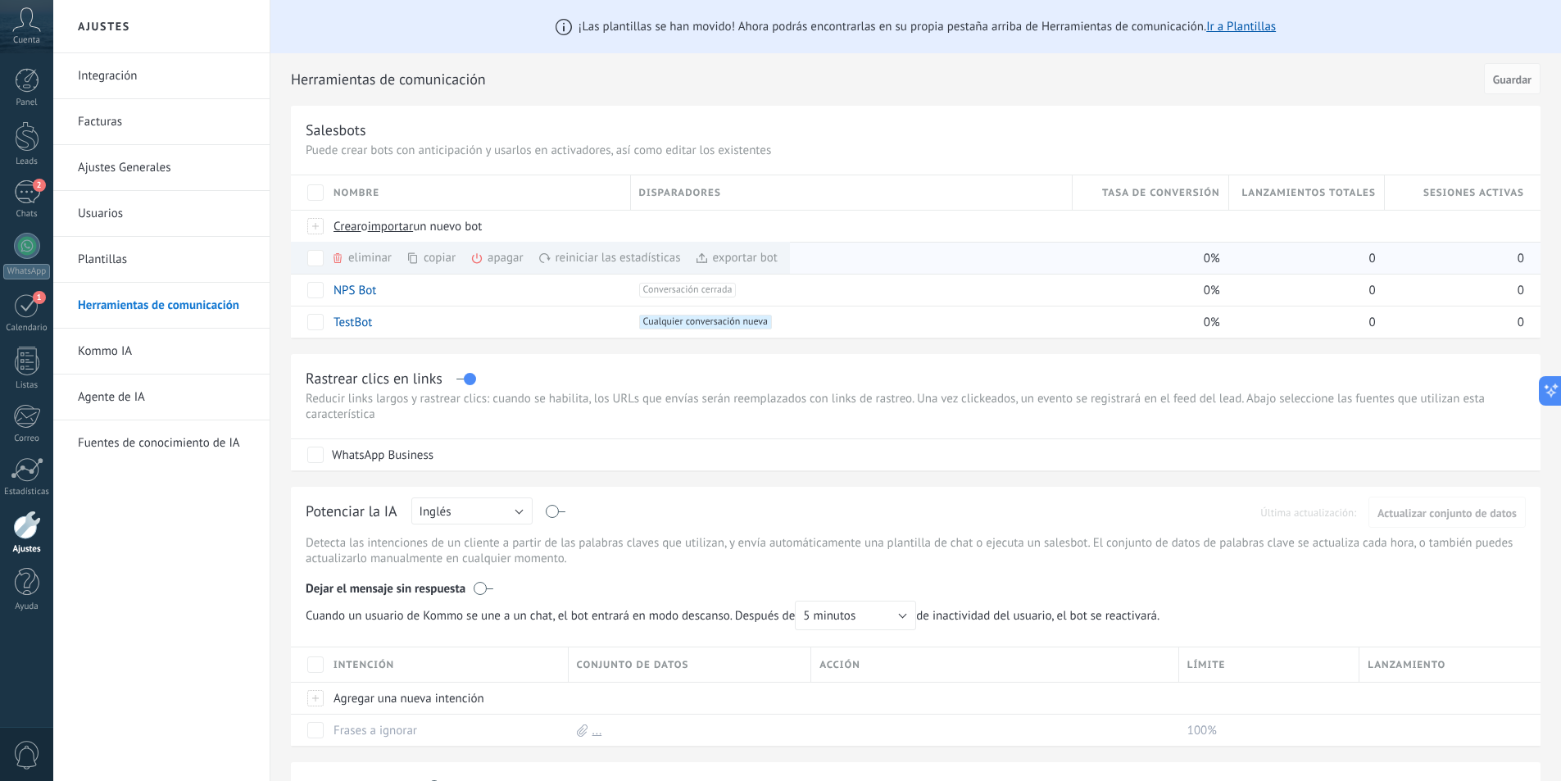
click at [363, 260] on div "eliminar màs" at bounding box center [389, 258] width 116 height 32
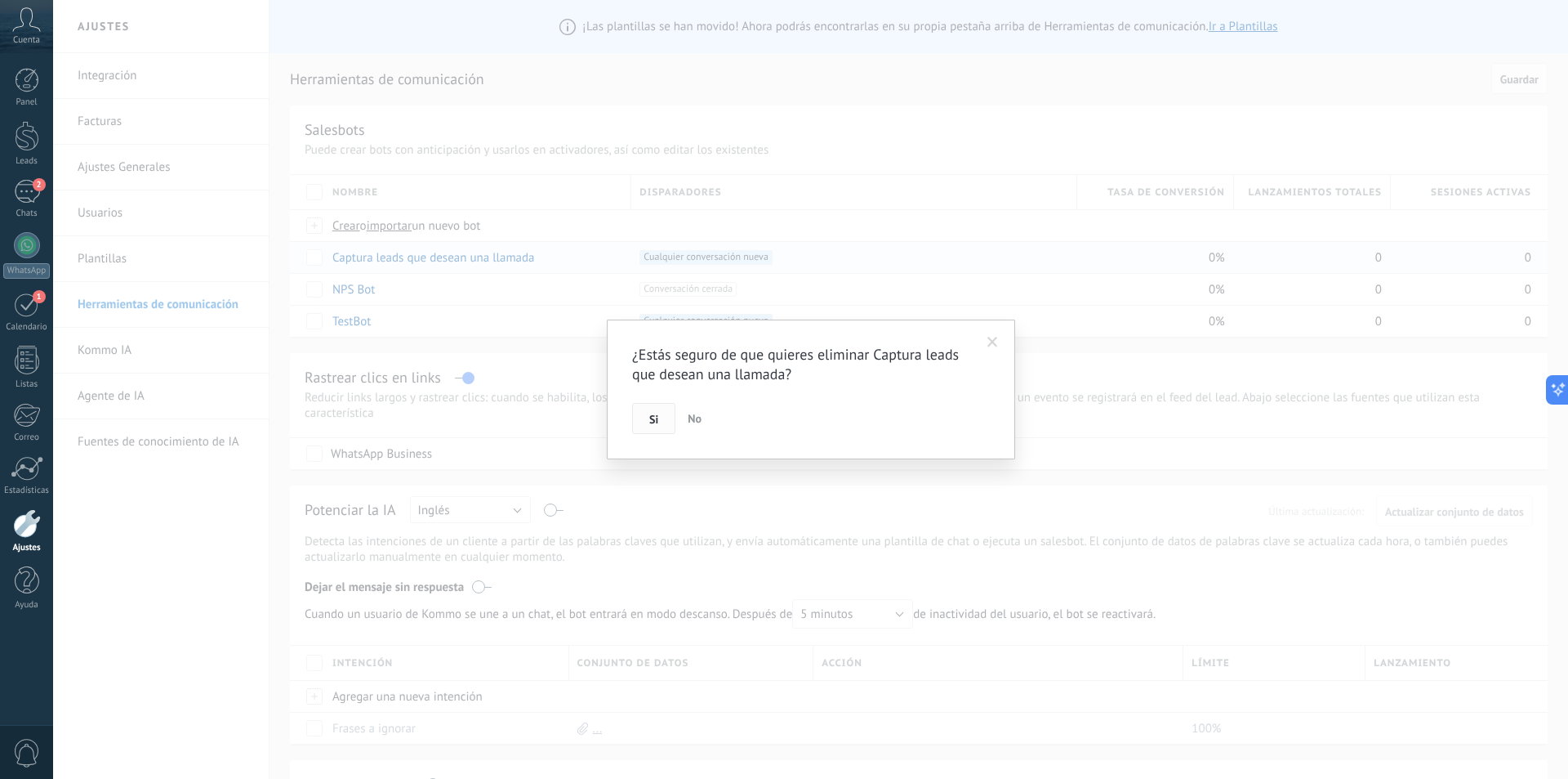
click at [659, 424] on button "Si" at bounding box center [653, 418] width 43 height 31
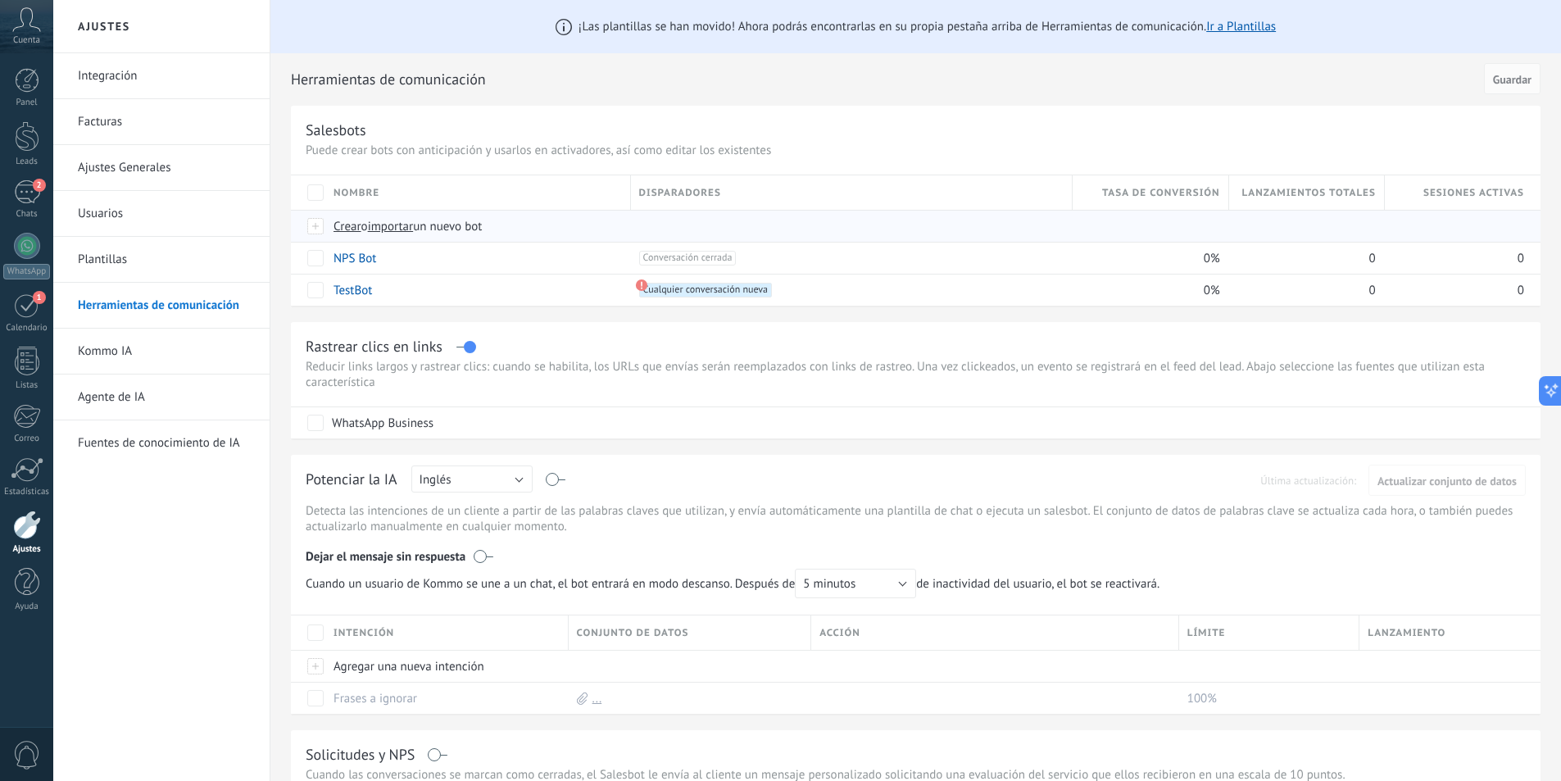
click at [350, 225] on span "Crear" at bounding box center [347, 227] width 28 height 16
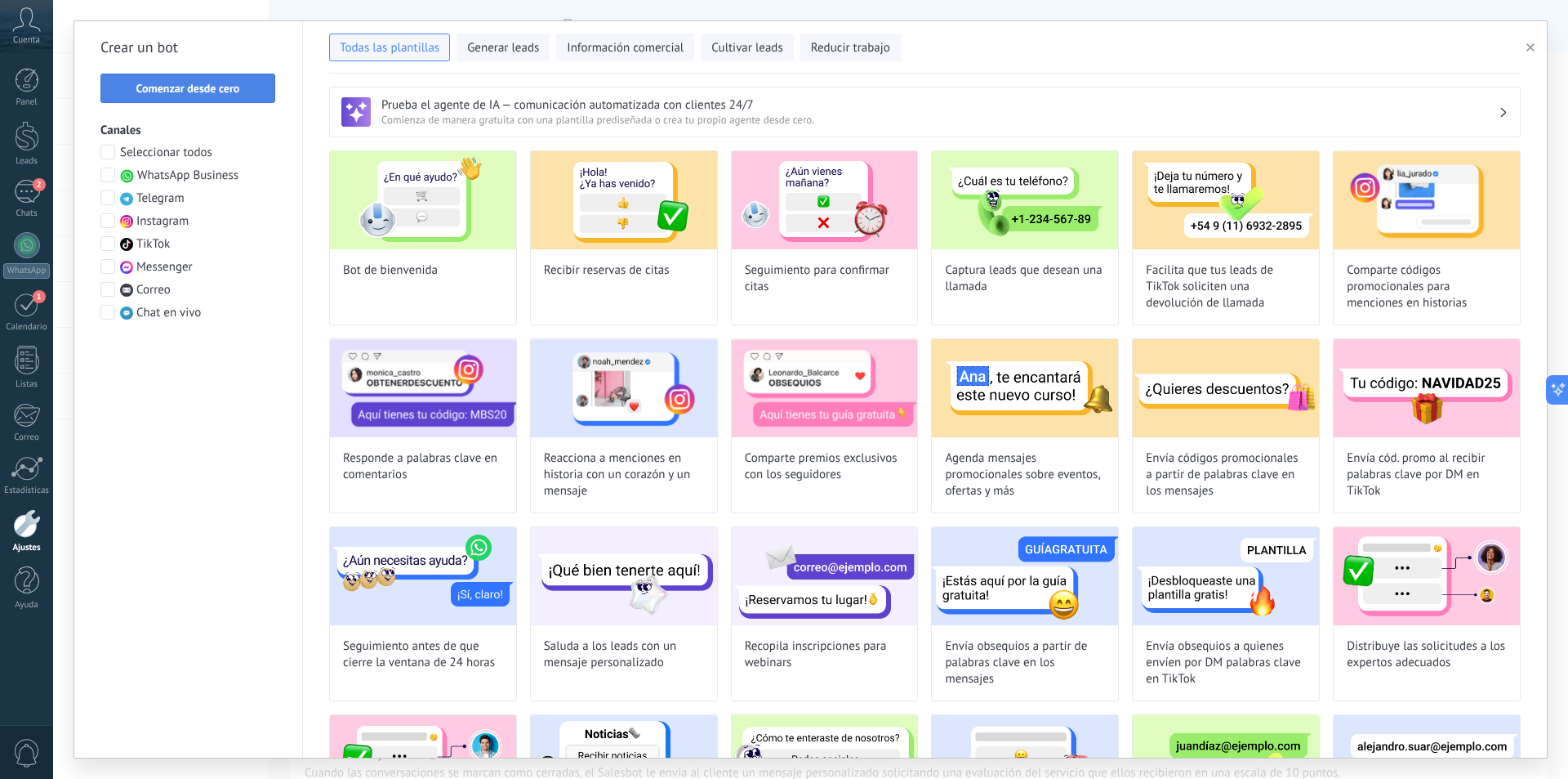
click at [221, 88] on span "Comenzar desde cero" at bounding box center [188, 88] width 104 height 11
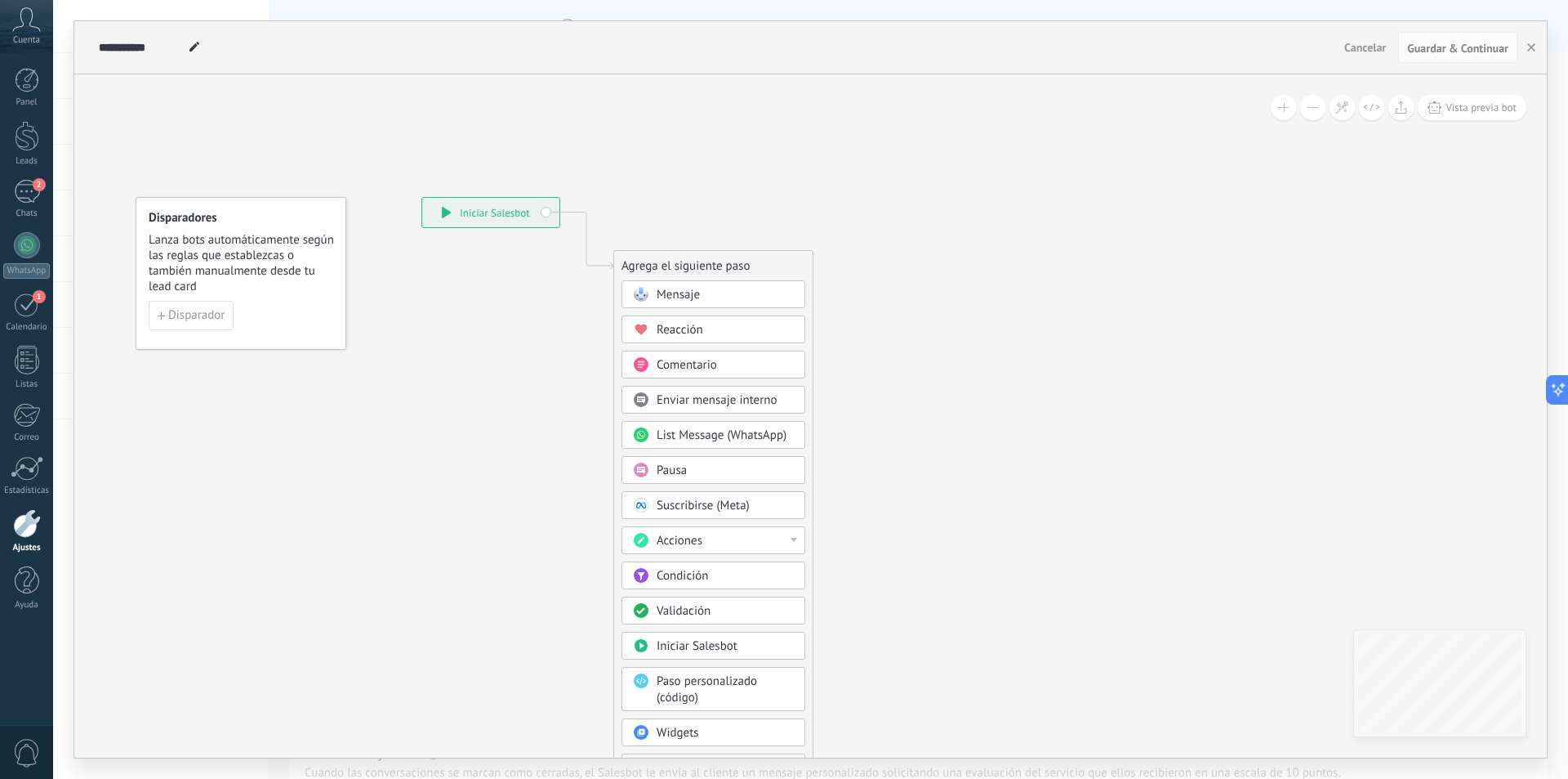
click at [694, 297] on span "Mensaje" at bounding box center [678, 295] width 43 height 16
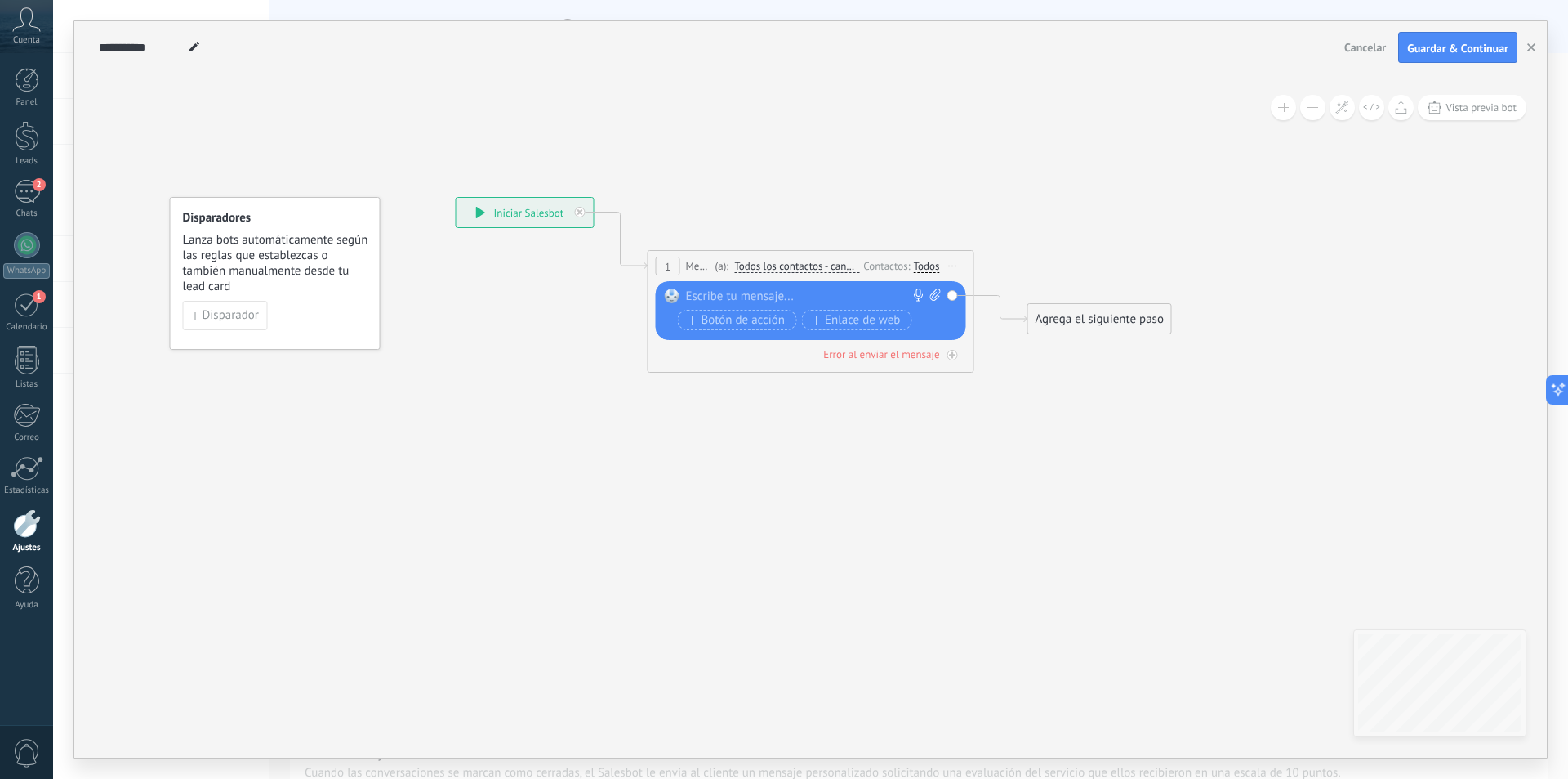
click at [788, 269] on span "Todos los contactos - canales seleccionados" at bounding box center [796, 266] width 125 height 13
click at [788, 269] on button "Todos los contactos - canales seleccionados" at bounding box center [827, 265] width 204 height 29
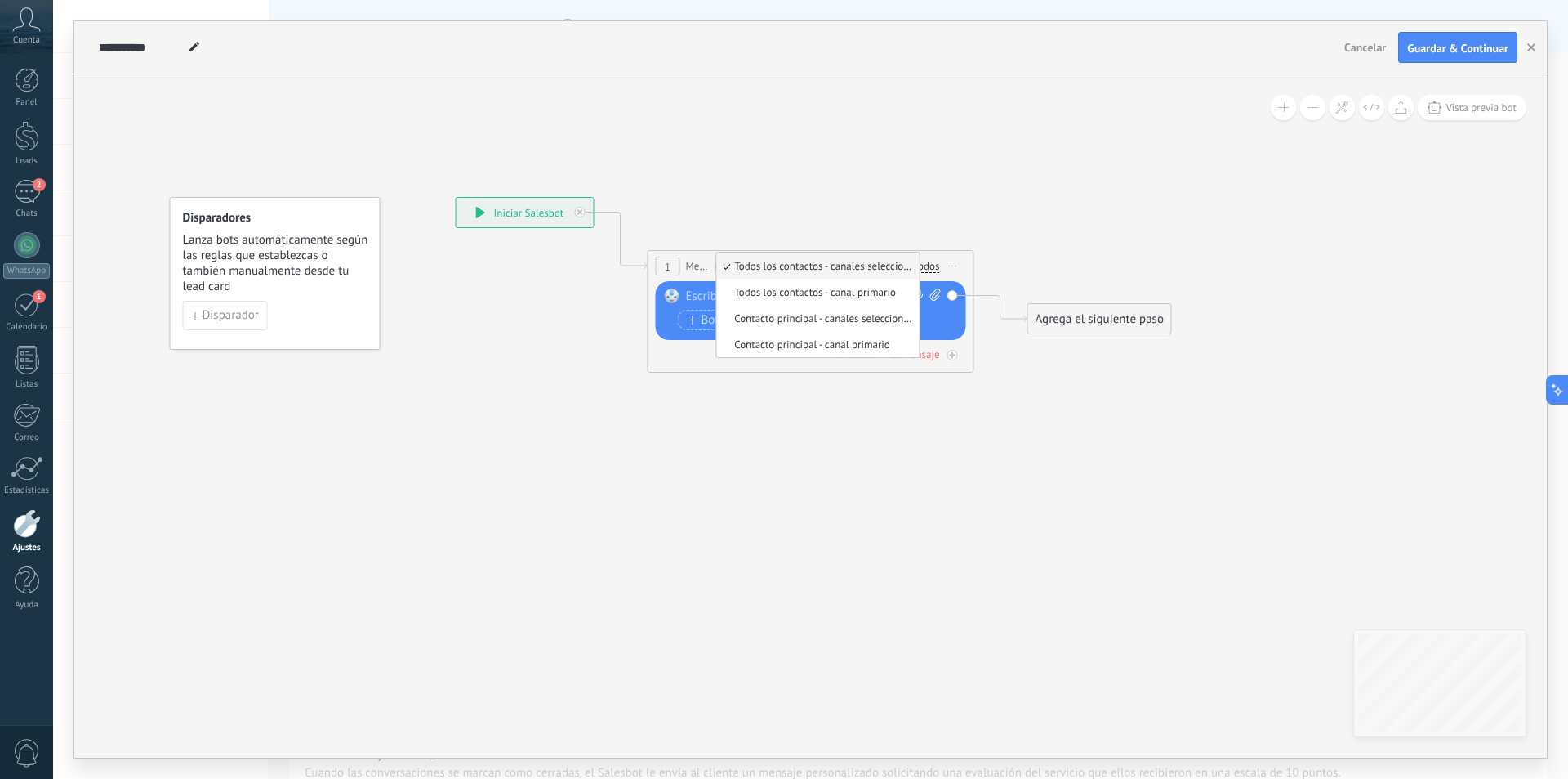
click at [783, 206] on icon at bounding box center [786, 273] width 1477 height 971
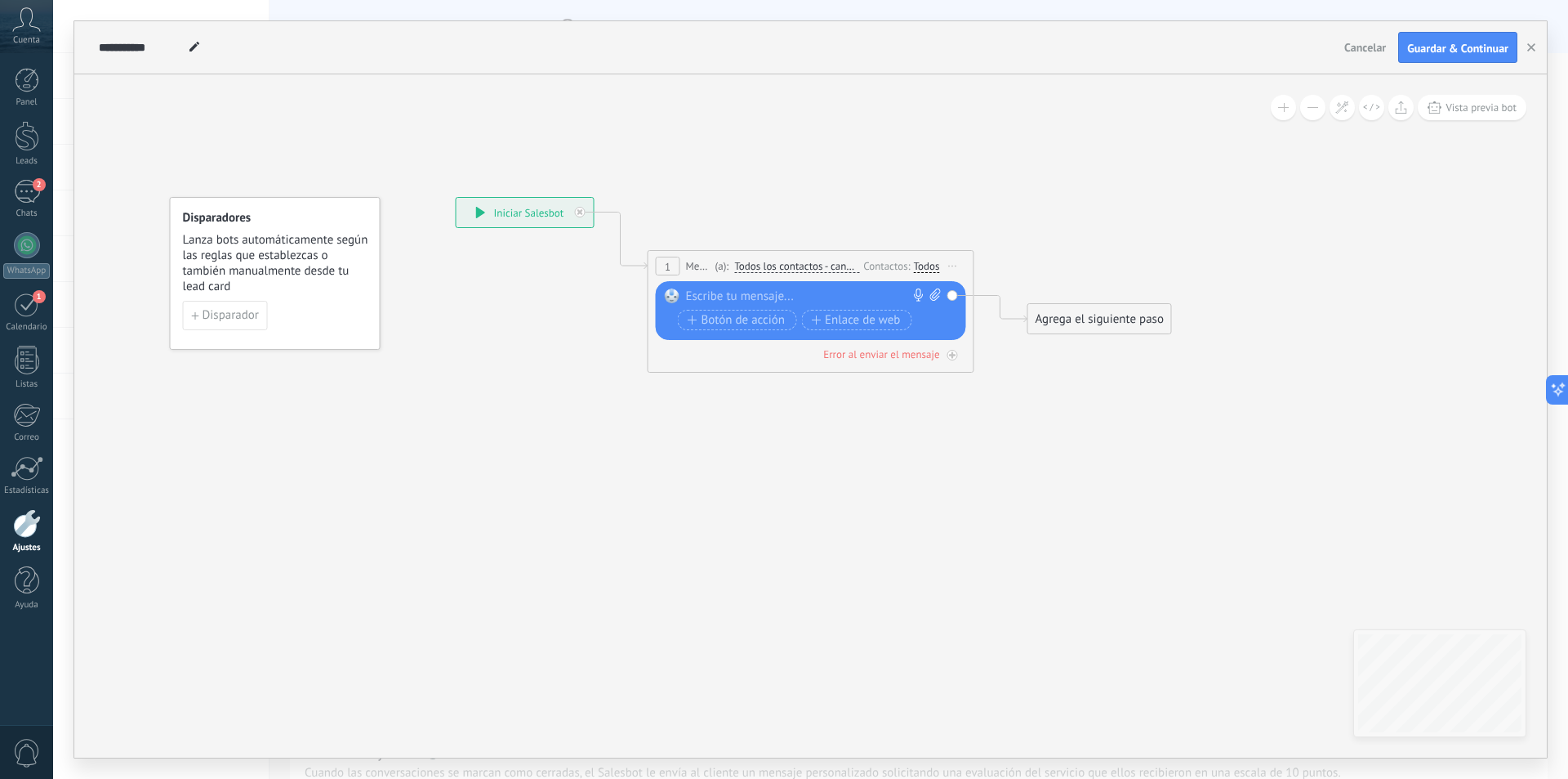
click at [557, 208] on div "**********" at bounding box center [525, 211] width 138 height 29
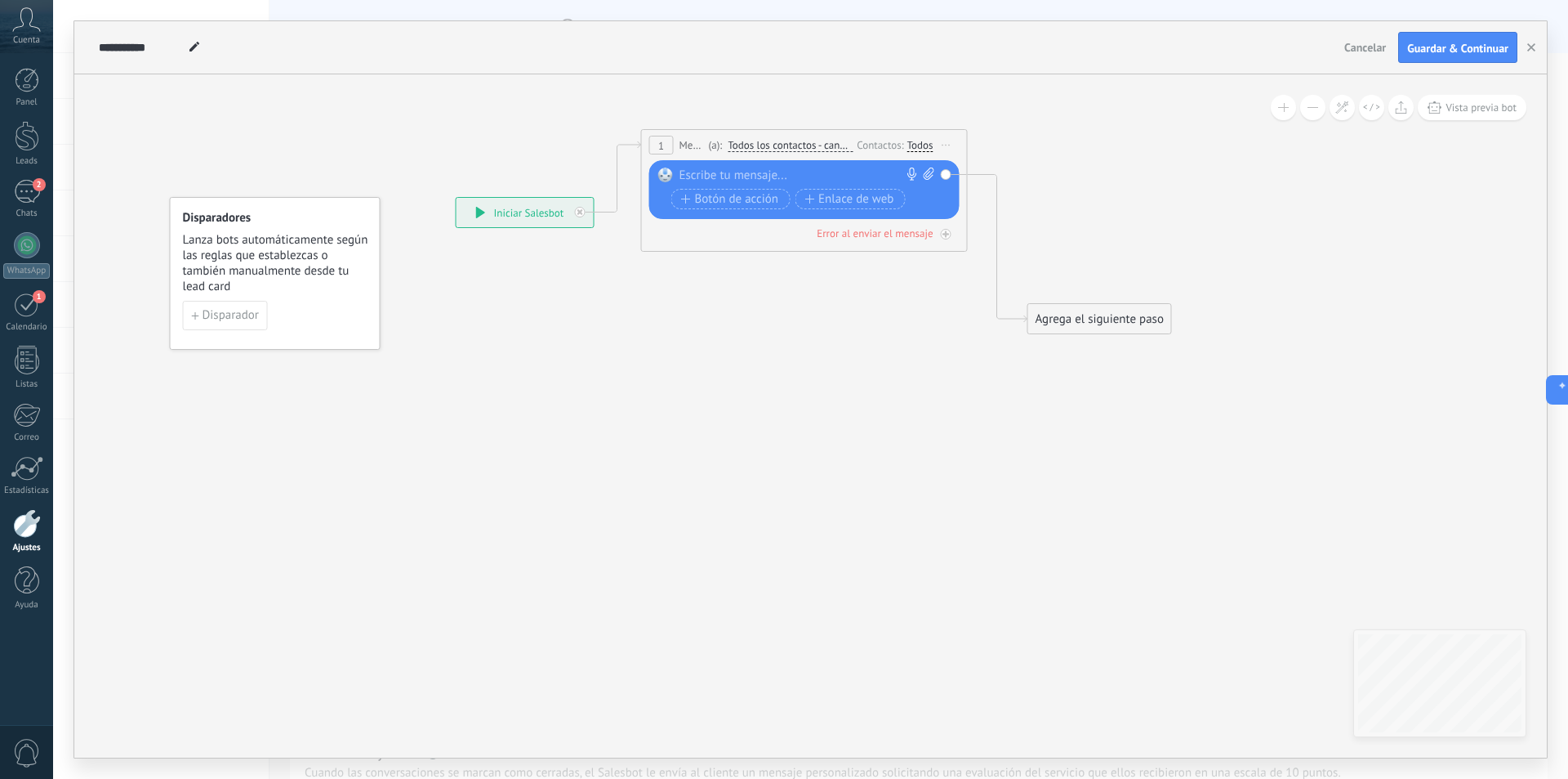
drag, startPoint x: 727, startPoint y: 262, endPoint x: 721, endPoint y: 142, distance: 120.1
click at [721, 142] on span "(a):" at bounding box center [716, 146] width 14 height 16
click at [943, 140] on span "Iniciar vista previa aquí Cambiar nombre Duplicar Borrar" at bounding box center [946, 146] width 26 height 24
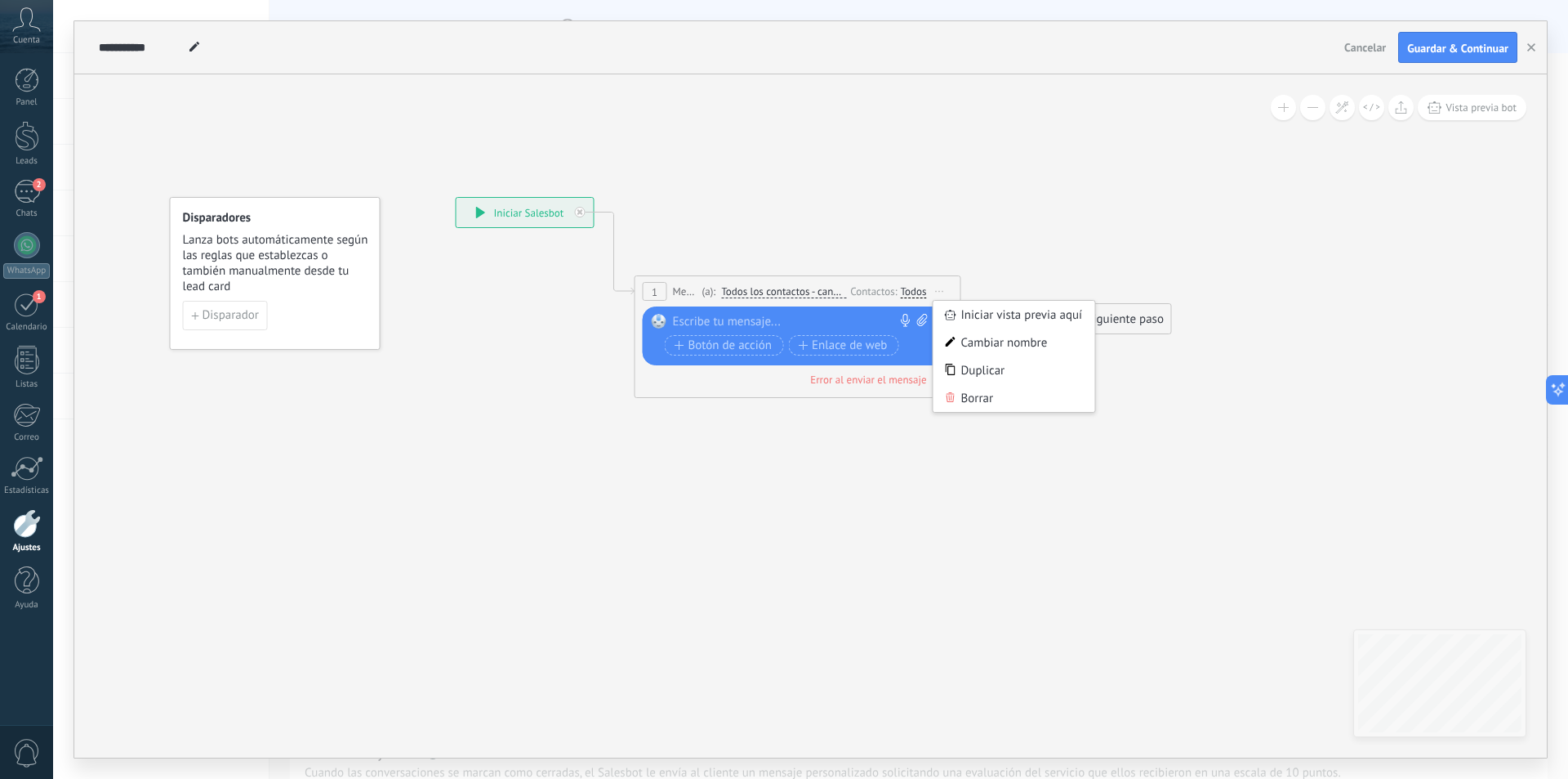
drag, startPoint x: 811, startPoint y: 136, endPoint x: 804, endPoint y: 282, distance: 146.2
click at [804, 282] on div "1 Mensaje ******* (a): Todos los contactos - canales seleccionados Todos los co…" at bounding box center [797, 291] width 325 height 30
click at [719, 319] on div at bounding box center [793, 322] width 242 height 16
click at [200, 304] on button "Disparador" at bounding box center [225, 315] width 85 height 29
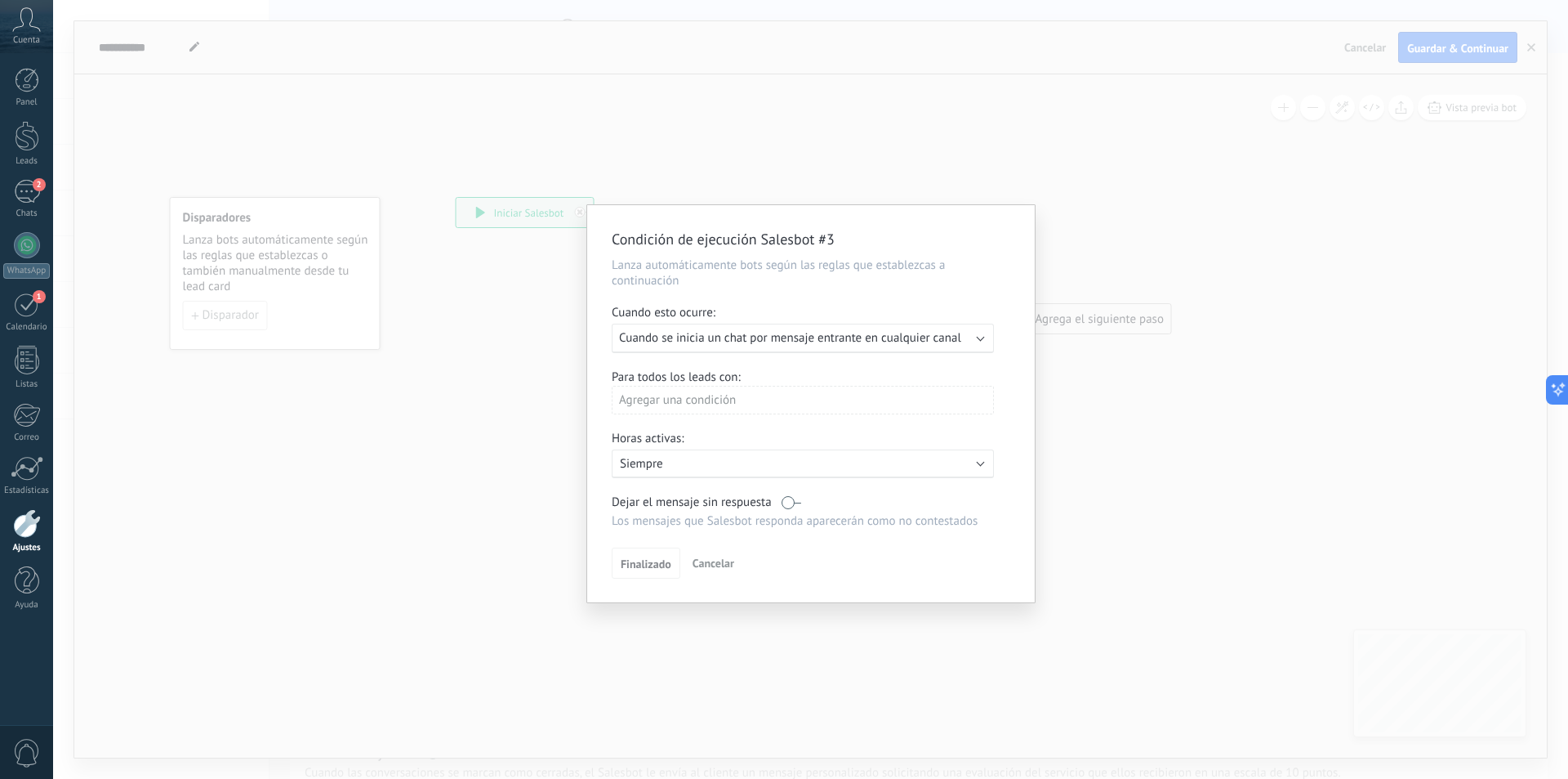
click at [708, 348] on div "Ejecutar: Cuando se inicia un chat por mensaje entrante en cualquier canal" at bounding box center [802, 337] width 382 height 29
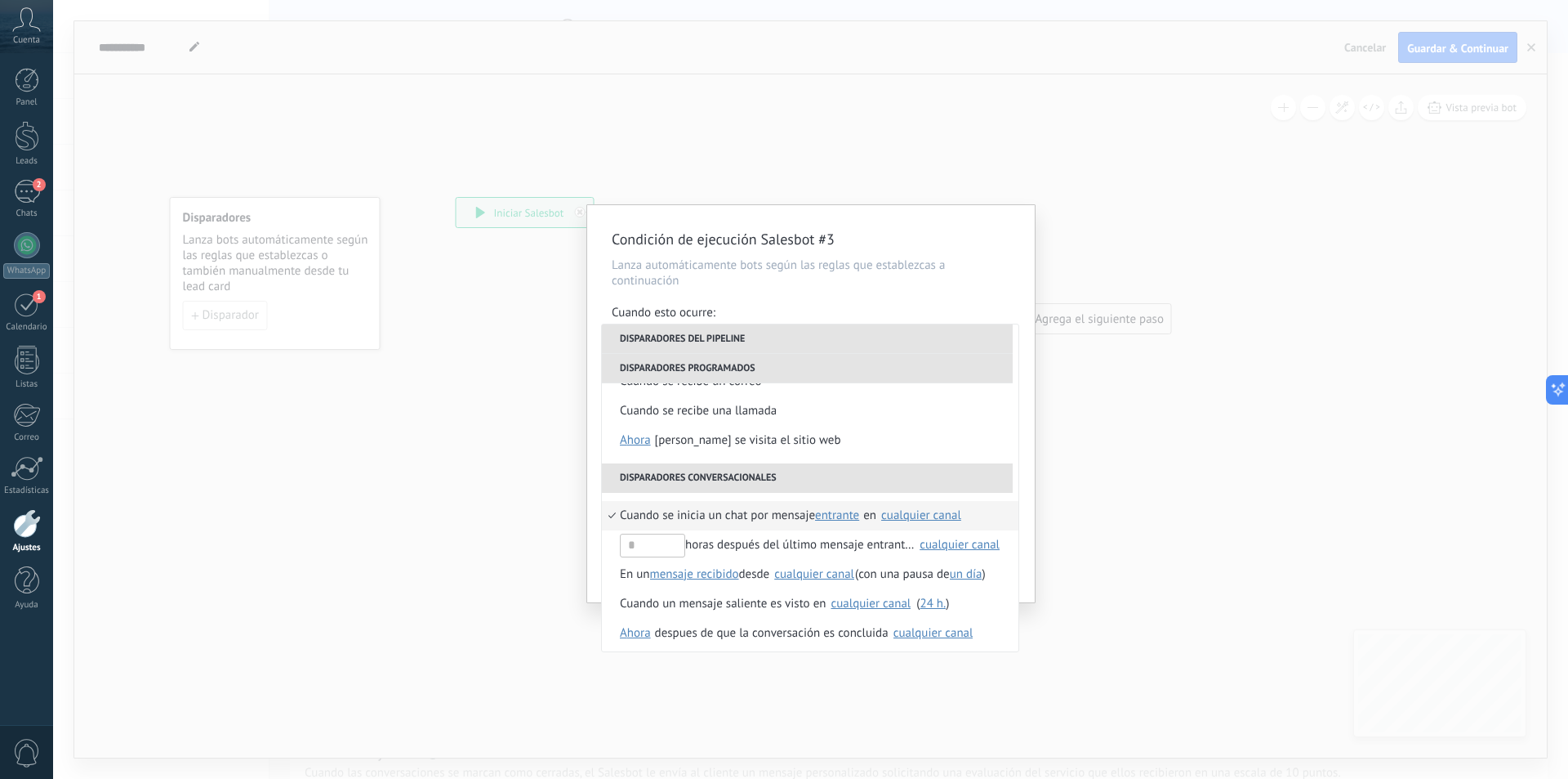
scroll to position [409, 0]
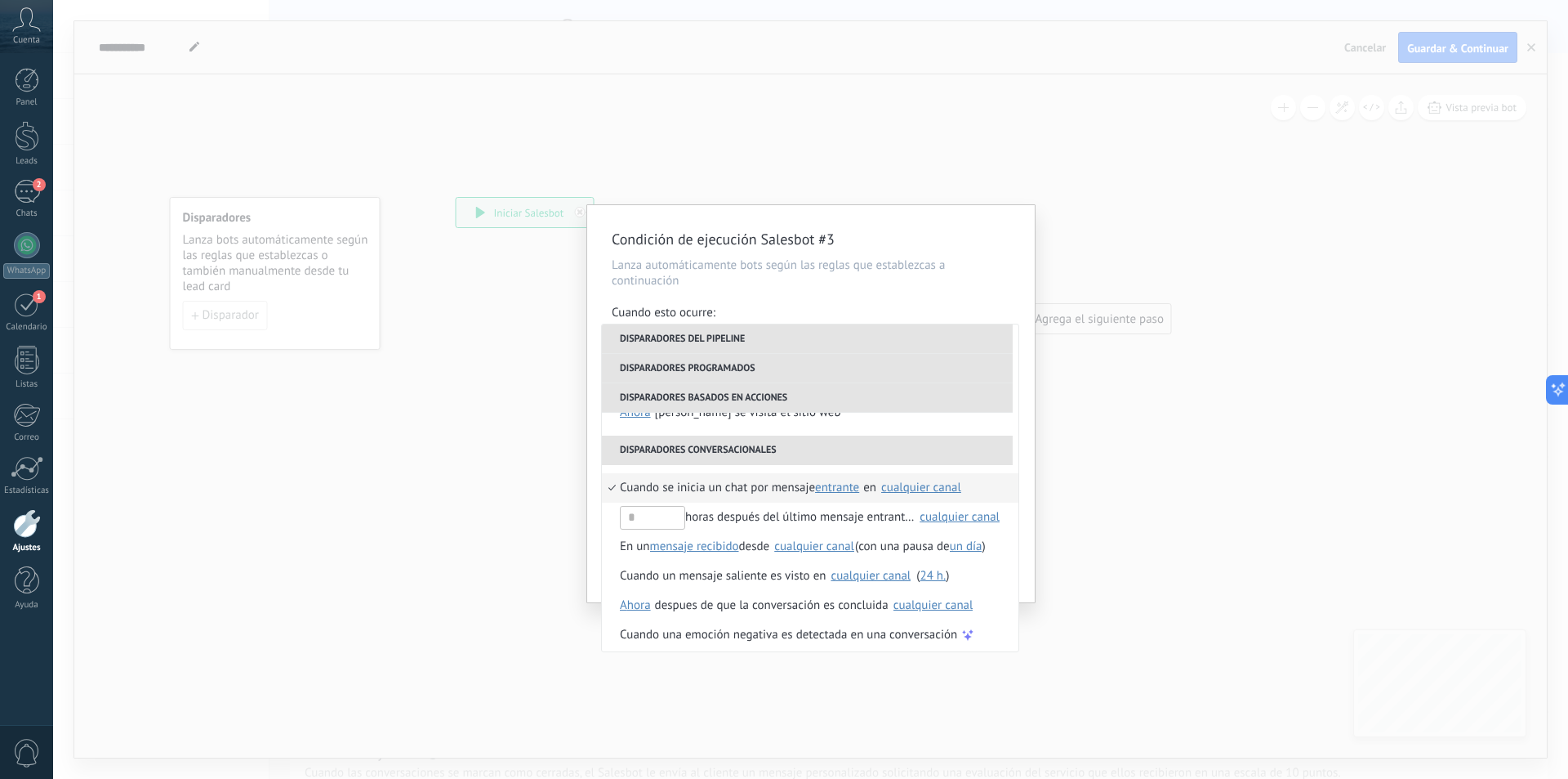
click at [836, 488] on span "entrante" at bounding box center [837, 488] width 44 height 16
click at [839, 483] on span "entrante" at bounding box center [855, 489] width 73 height 16
click at [727, 489] on span "Cuando se inicia un chat por mensaje" at bounding box center [718, 487] width 195 height 29
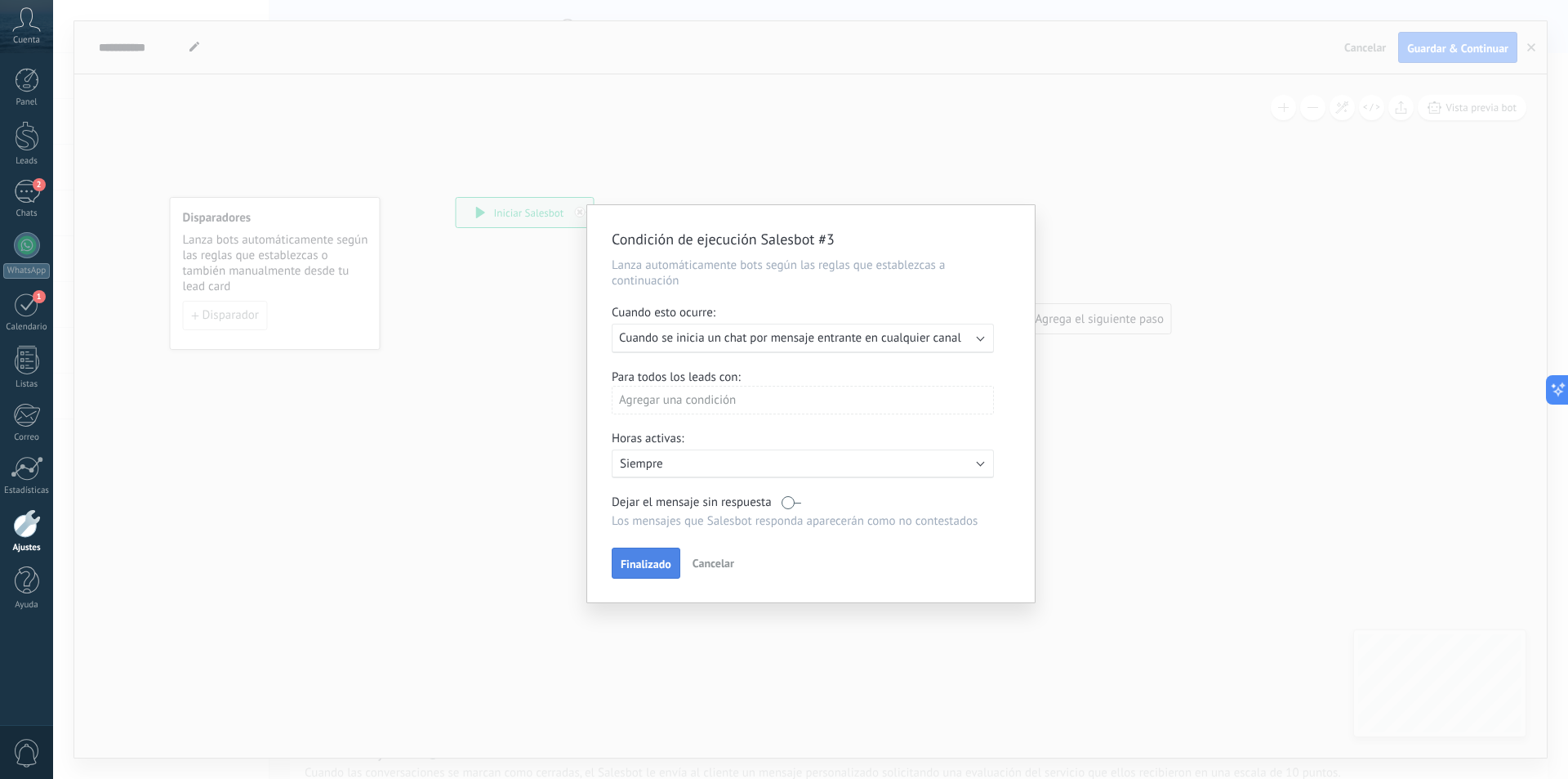
click at [643, 572] on button "Finalizado" at bounding box center [646, 563] width 69 height 31
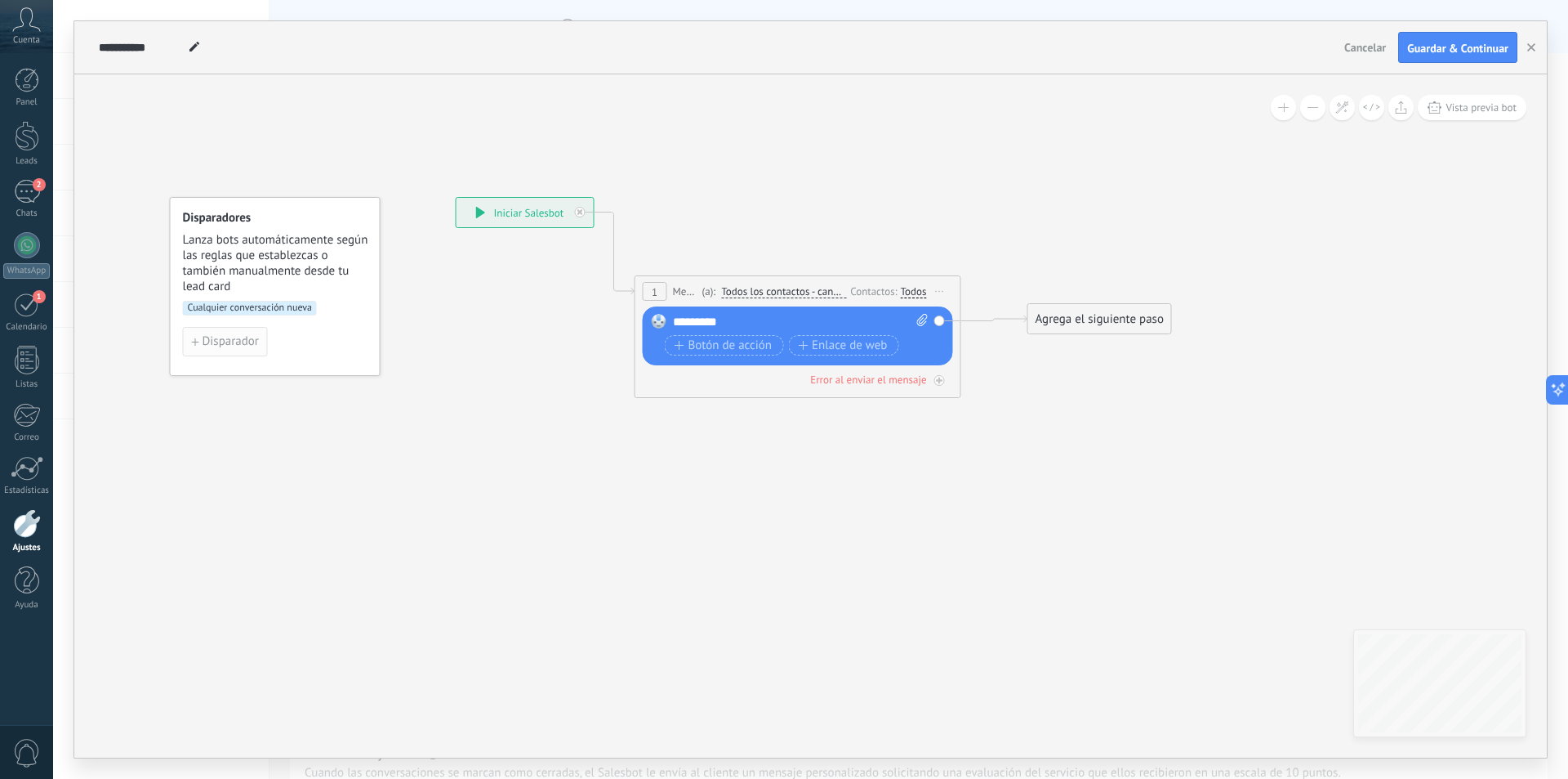
click at [216, 341] on span "Disparador" at bounding box center [230, 341] width 57 height 11
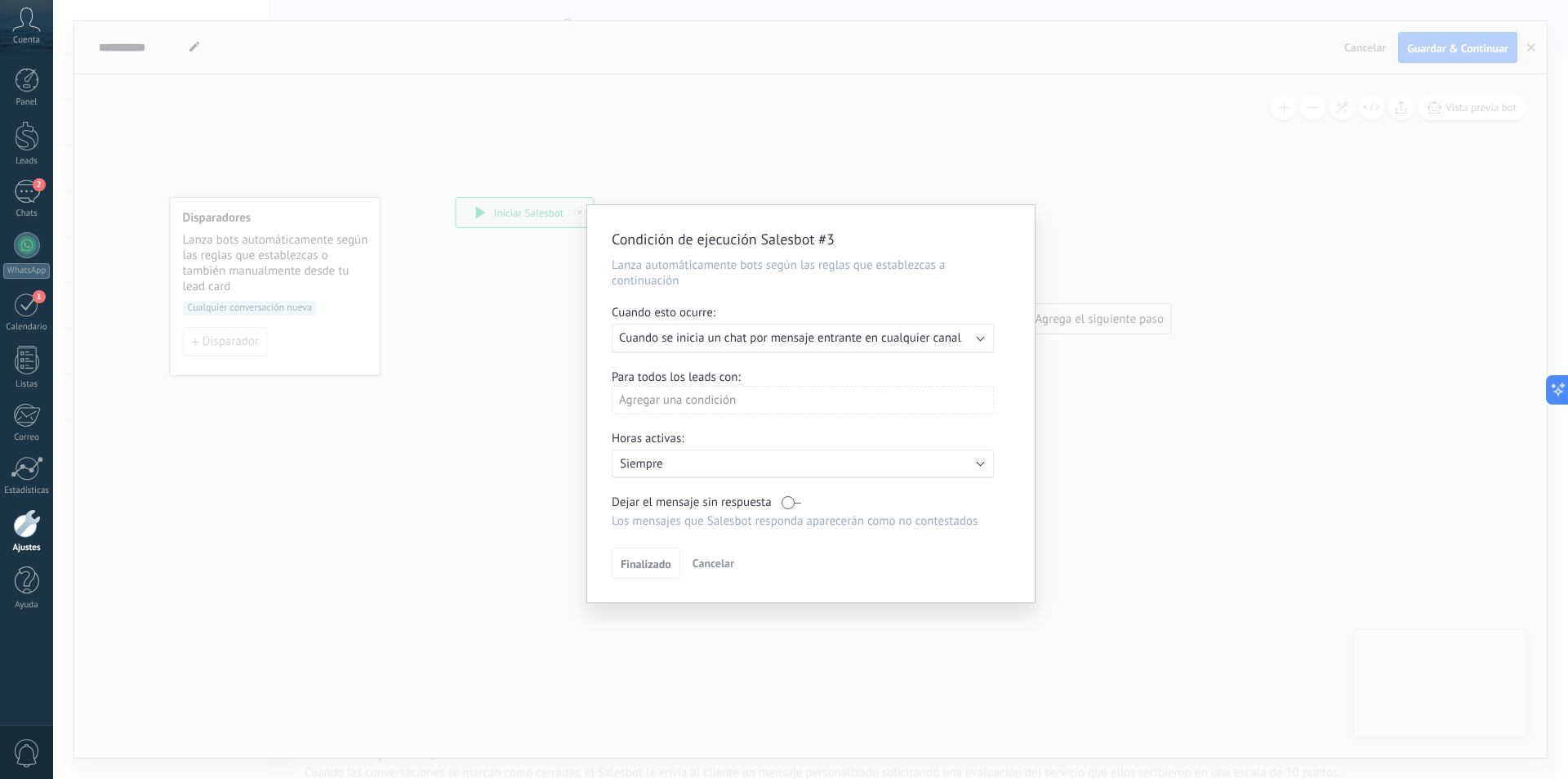
click at [841, 337] on span "Cuando se inicia un chat por mensaje entrante en cualquier canal" at bounding box center [789, 338] width 342 height 16
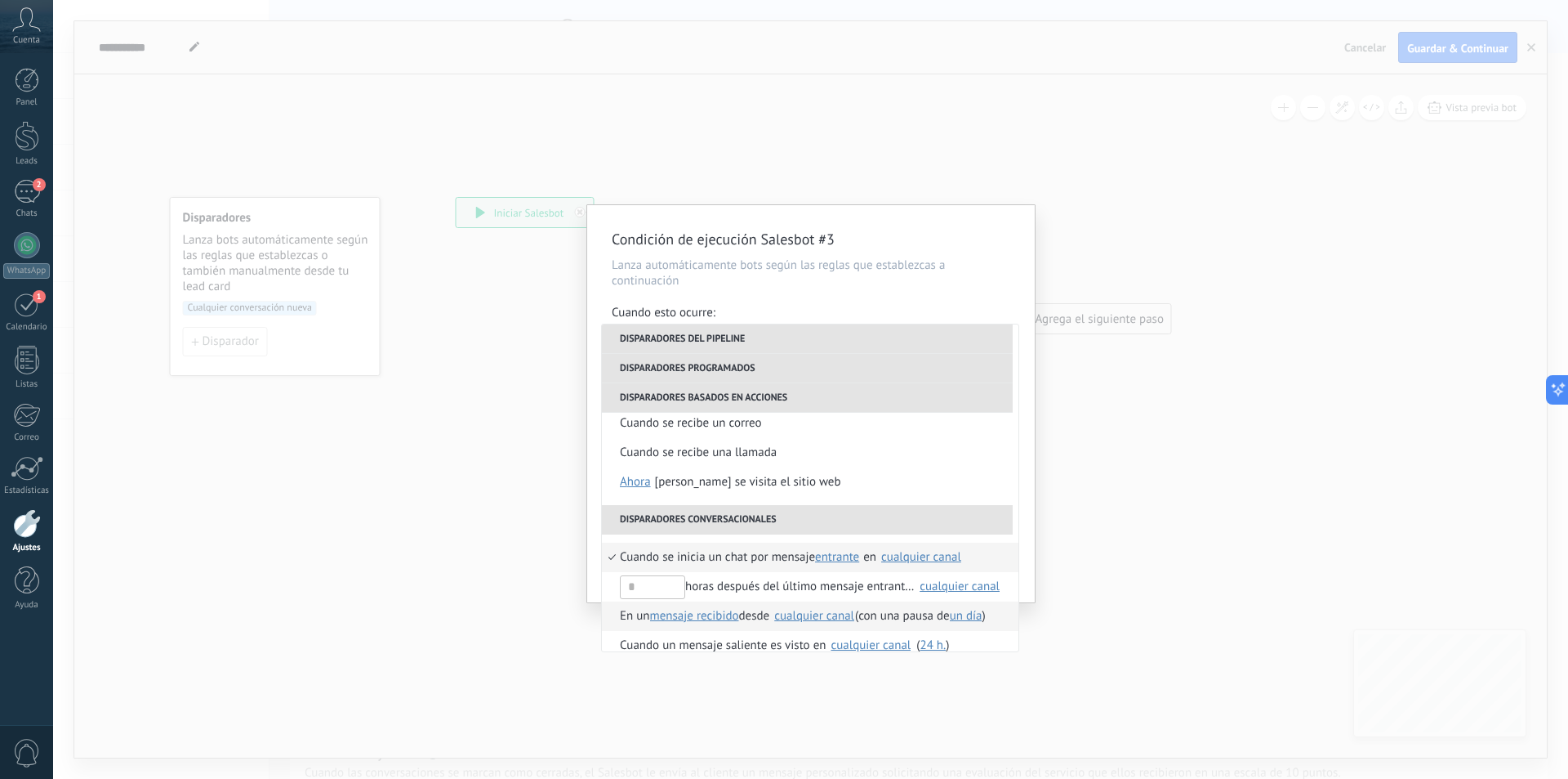
scroll to position [333, 0]
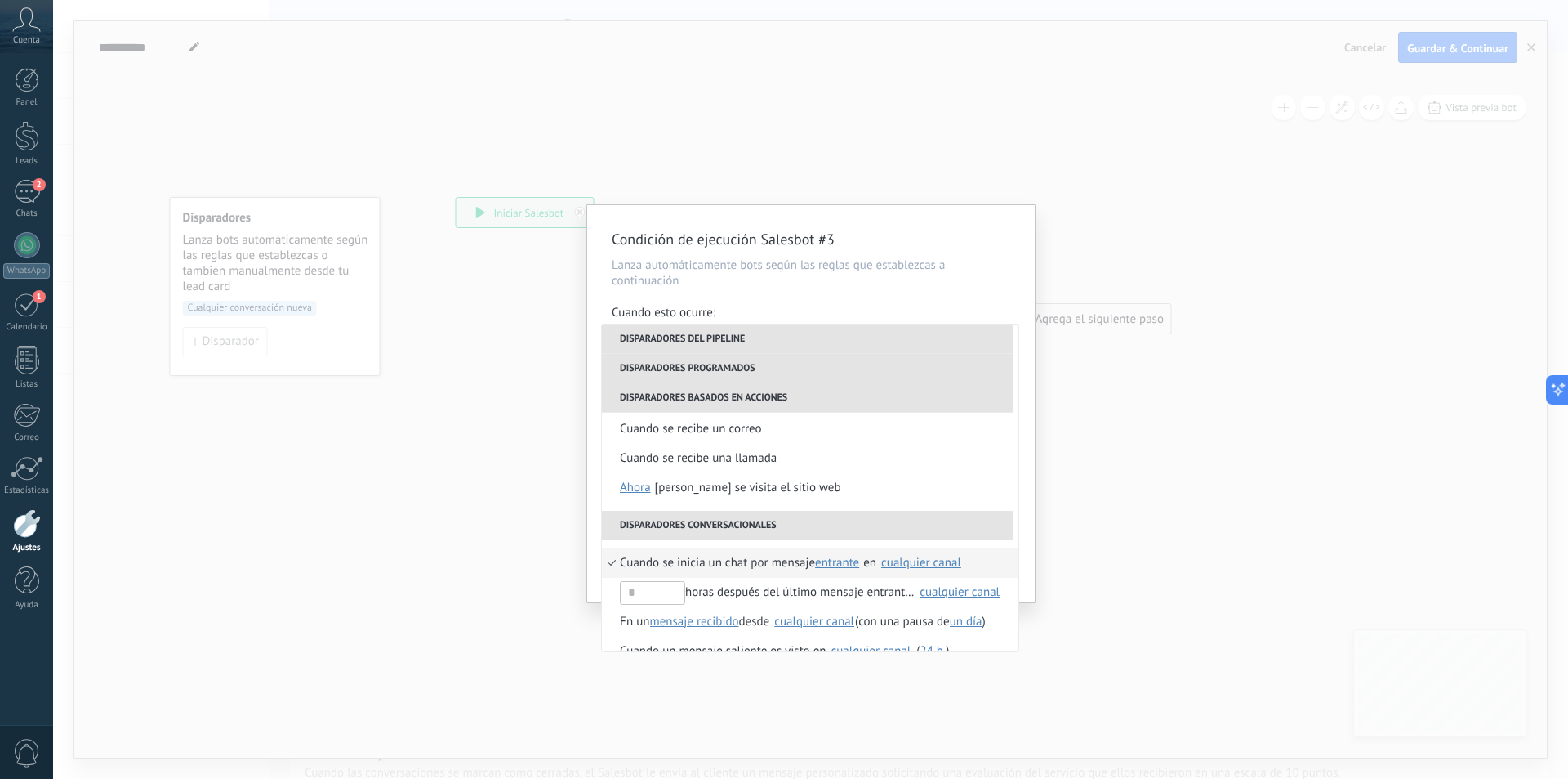
click at [719, 561] on span "Cuando se inicia un chat por mensaje" at bounding box center [718, 563] width 195 height 29
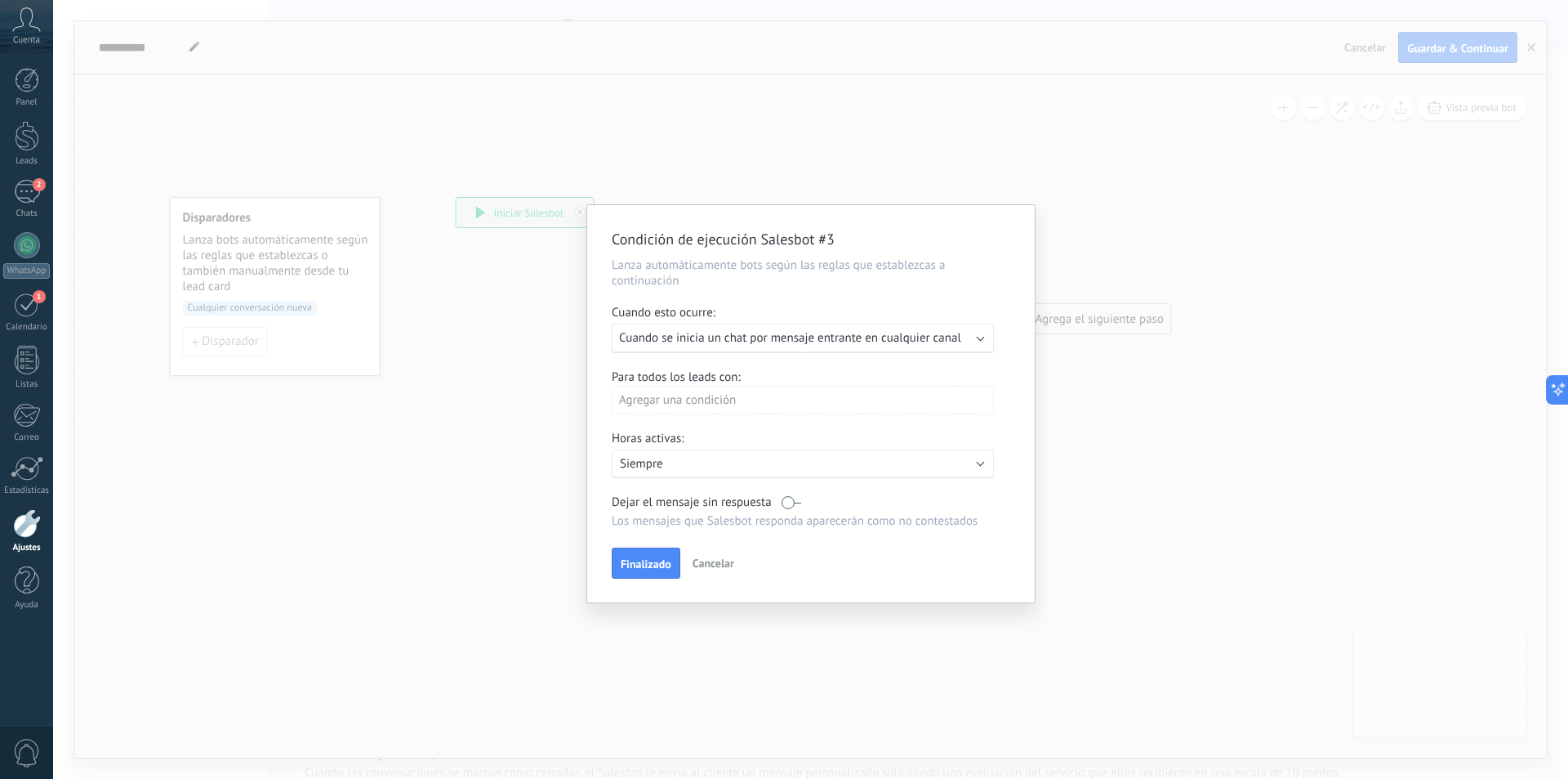
click at [737, 407] on div "Agregar una condición" at bounding box center [802, 400] width 382 height 29
click at [737, 407] on div at bounding box center [810, 404] width 448 height 397
click at [656, 549] on button "Finalizado" at bounding box center [646, 563] width 69 height 31
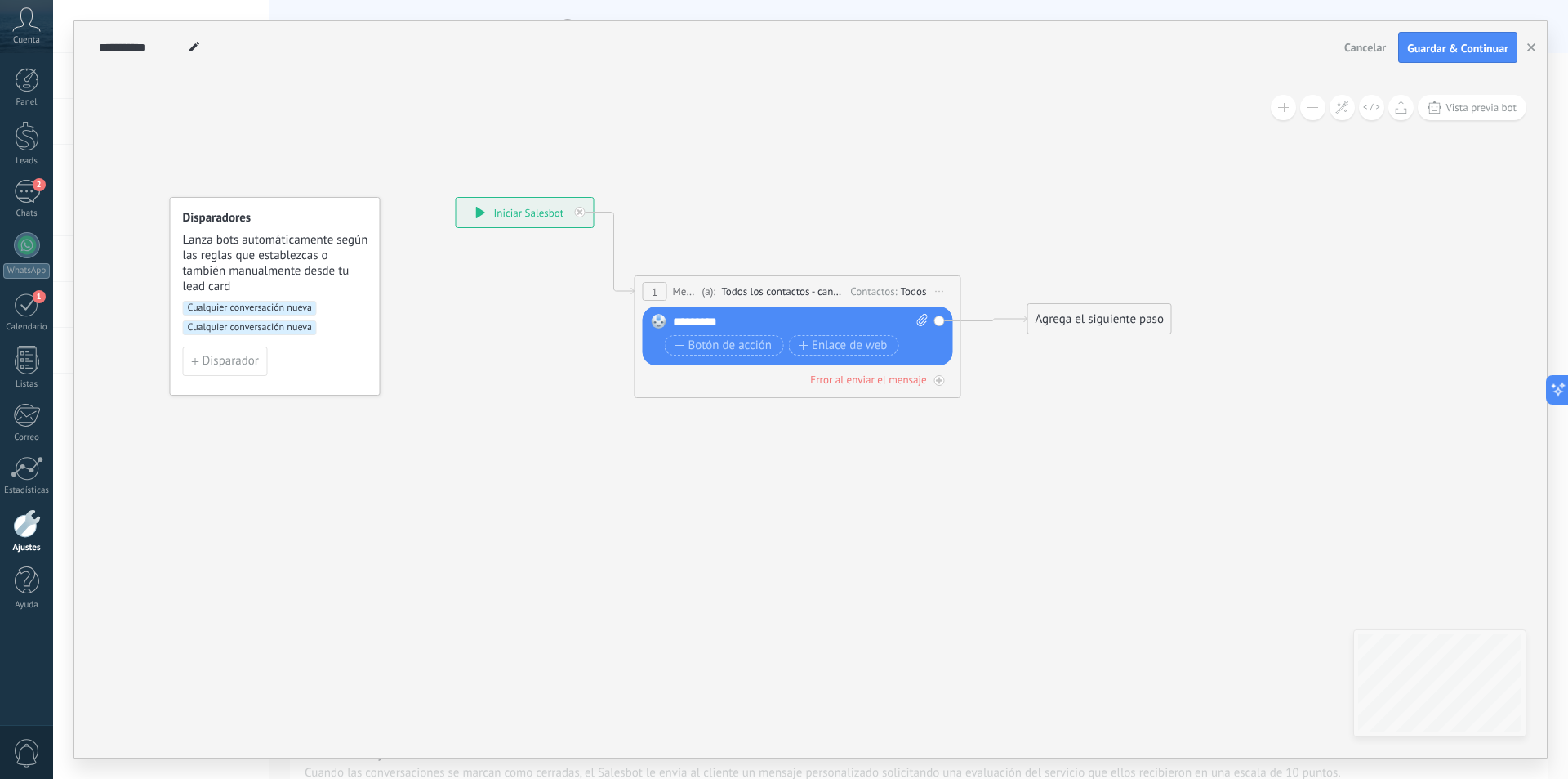
click at [686, 288] on span "Mensaje" at bounding box center [685, 291] width 25 height 16
click at [942, 291] on icon at bounding box center [940, 292] width 8 height 2
click at [778, 315] on div "*********" at bounding box center [800, 322] width 255 height 16
click at [946, 298] on span "Iniciar vista previa aquí Cambiar nombre Duplicar Borrar" at bounding box center [940, 291] width 26 height 24
click at [979, 403] on div "Borrar" at bounding box center [1014, 398] width 161 height 28
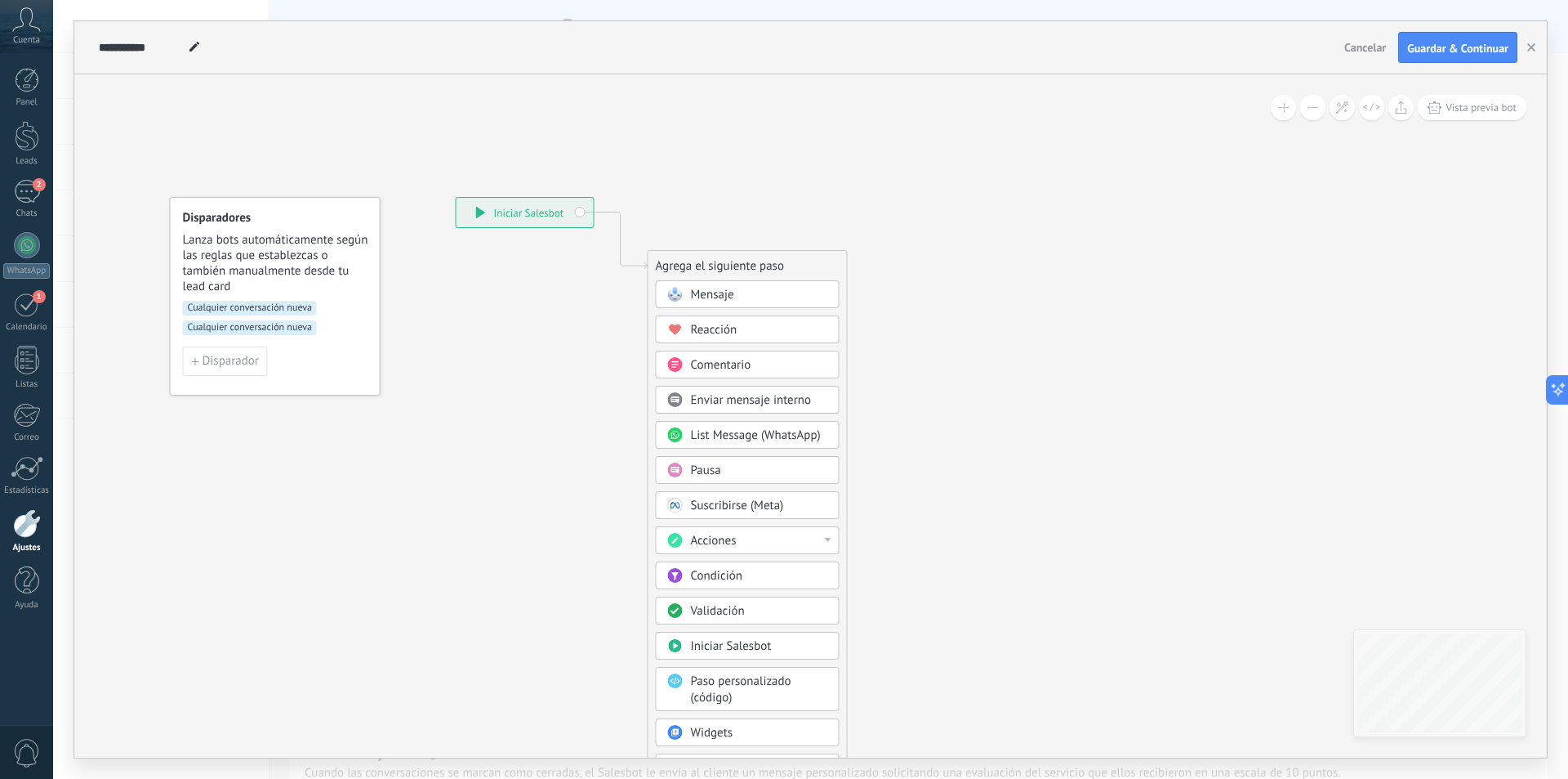
click at [544, 372] on icon at bounding box center [596, 493] width 1098 height 1409
click at [293, 309] on span "Cualquier conversación nueva" at bounding box center [250, 308] width 134 height 15
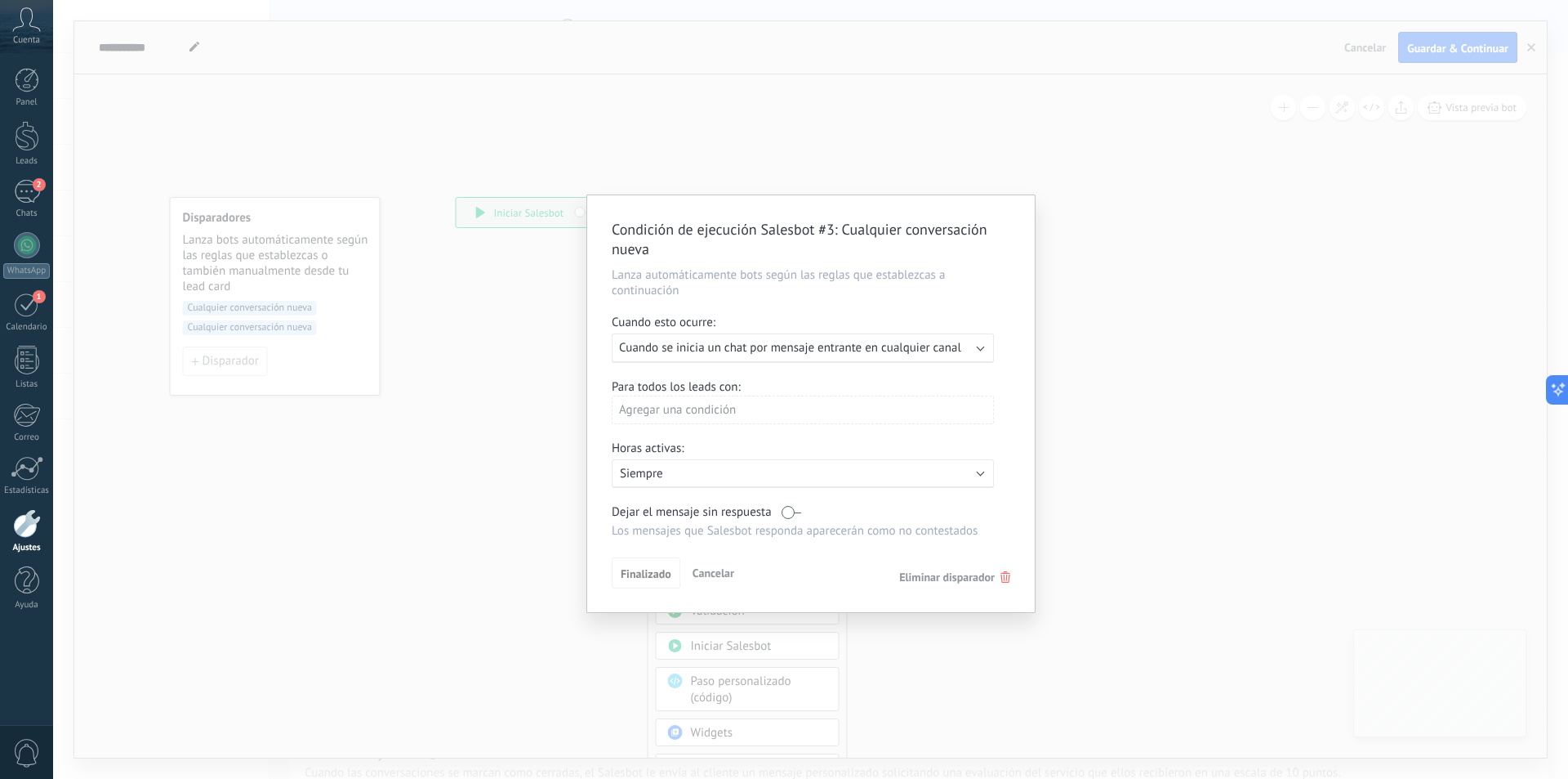
click at [992, 581] on span "Eliminar disparador" at bounding box center [947, 577] width 96 height 15
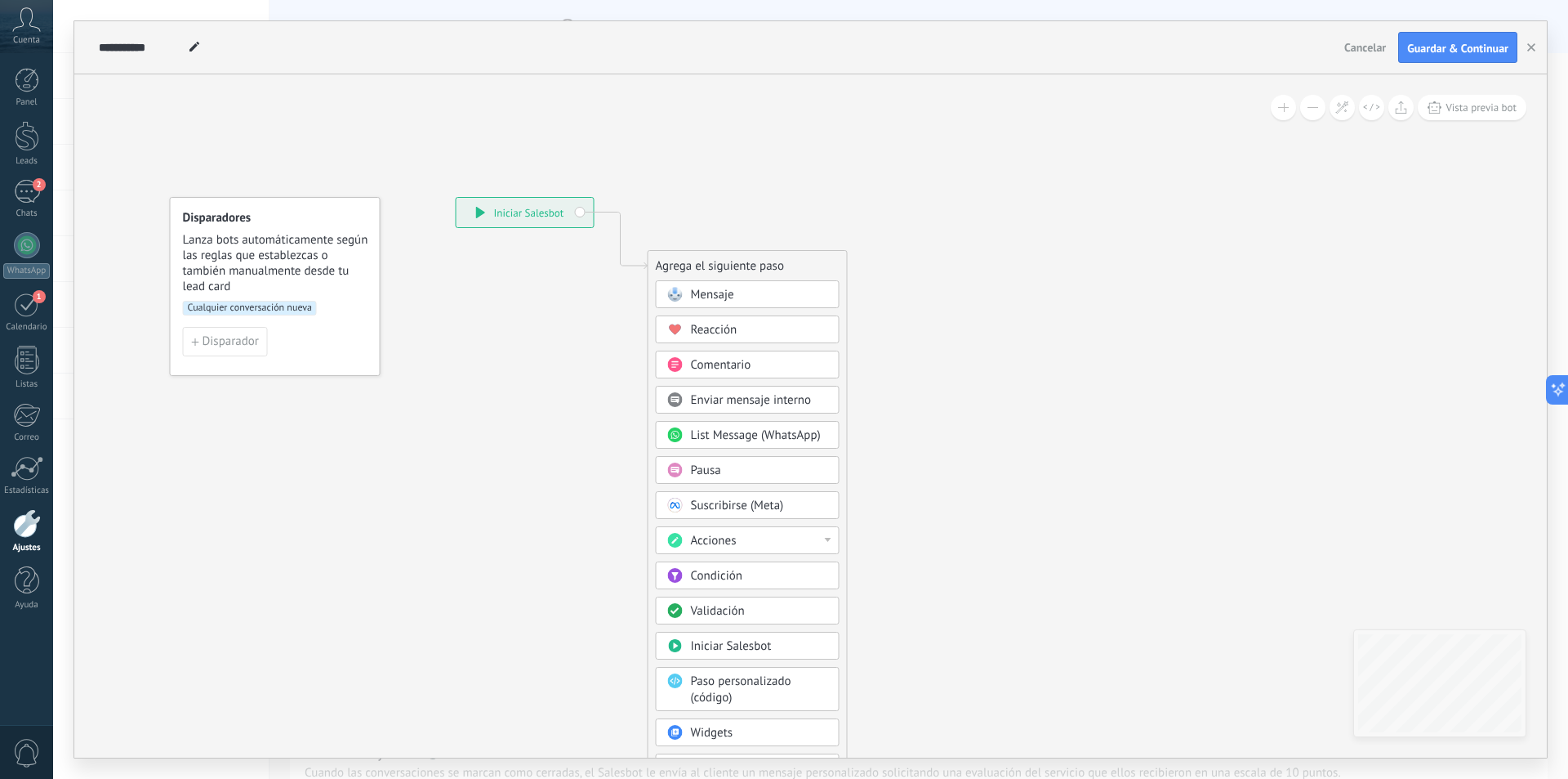
click at [231, 306] on span "Cualquier conversación nueva" at bounding box center [250, 308] width 134 height 15
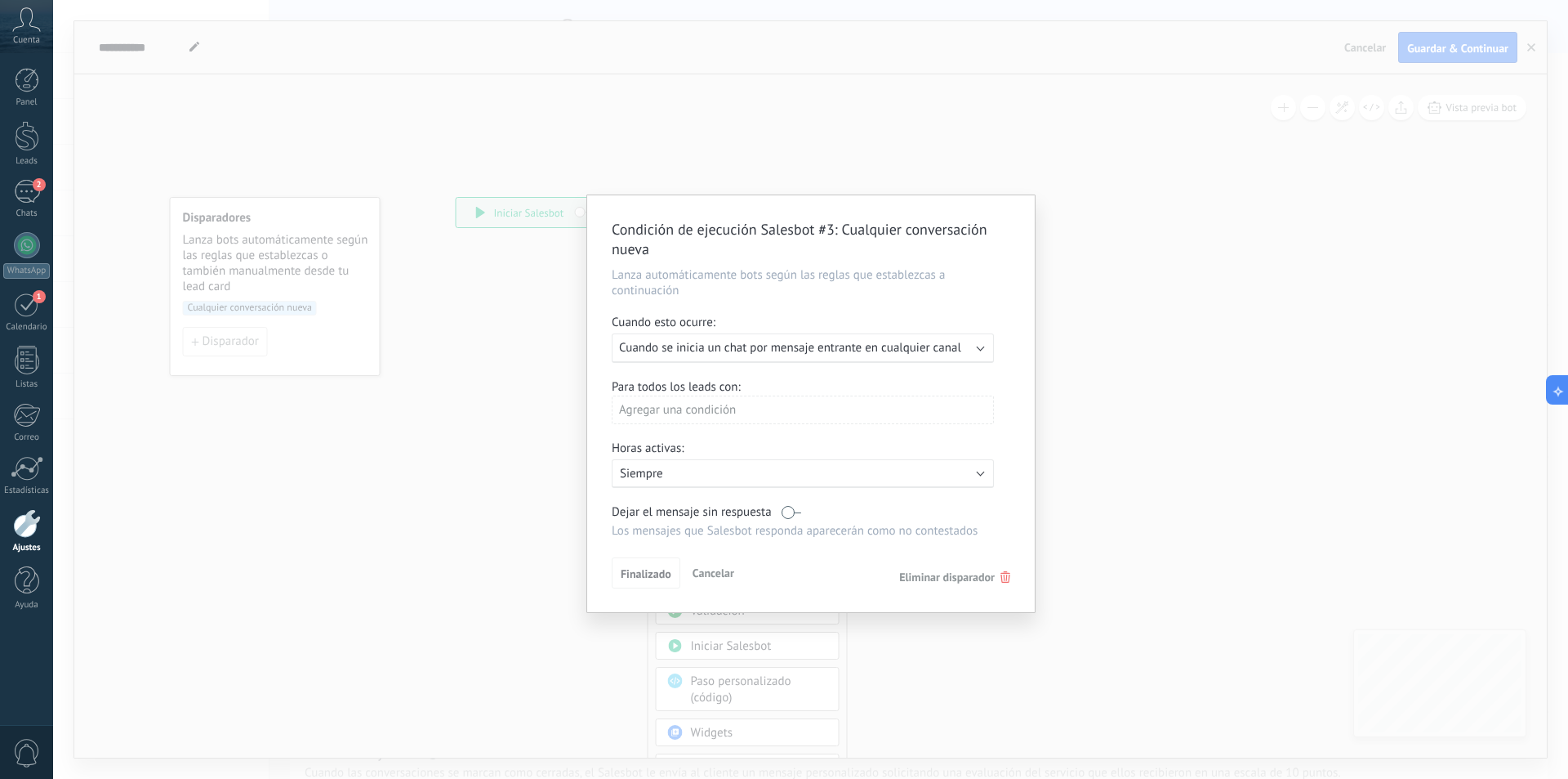
click at [992, 568] on div "Finalizado Cancelar Eliminar disparador" at bounding box center [811, 573] width 399 height 30
click at [992, 573] on span "Eliminar disparador" at bounding box center [947, 577] width 96 height 15
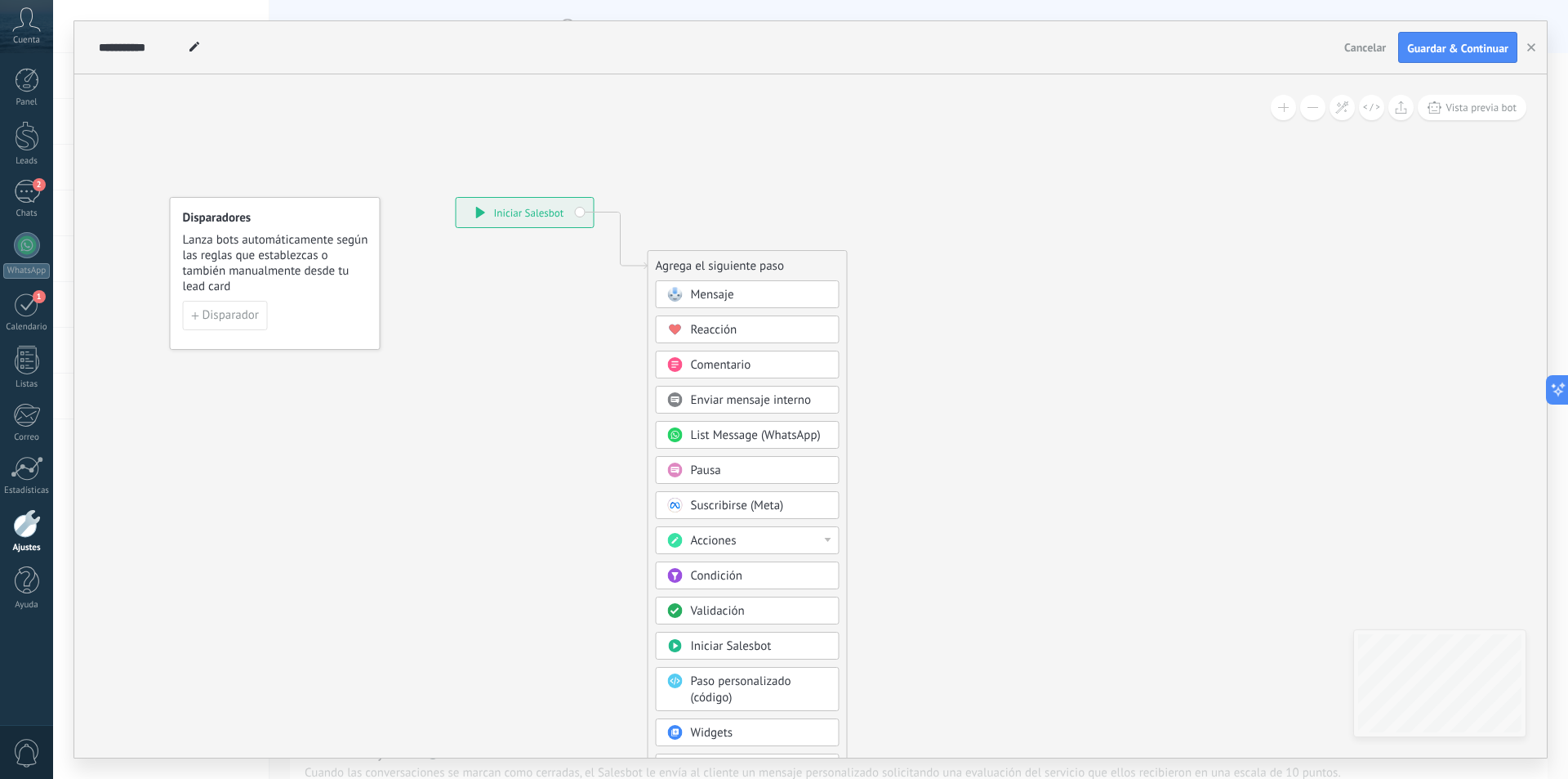
click at [237, 260] on span "Lanza bots automáticamente según las reglas que establezcas o también manualmen…" at bounding box center [276, 263] width 186 height 62
click at [220, 321] on span "Disparador" at bounding box center [230, 315] width 57 height 11
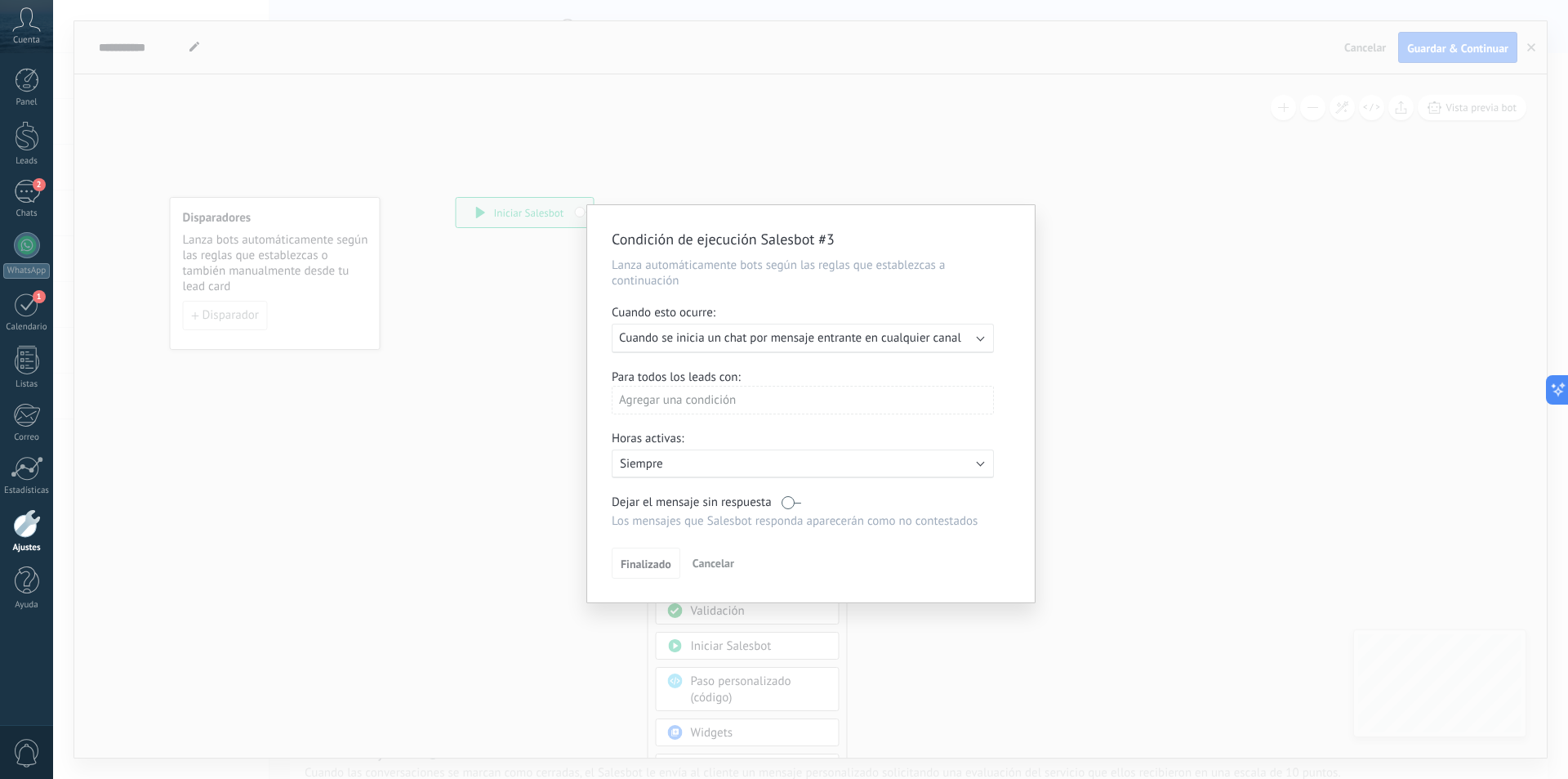
click at [654, 341] on span "Cuando se inicia un chat por mensaje entrante en cualquier canal" at bounding box center [789, 338] width 342 height 16
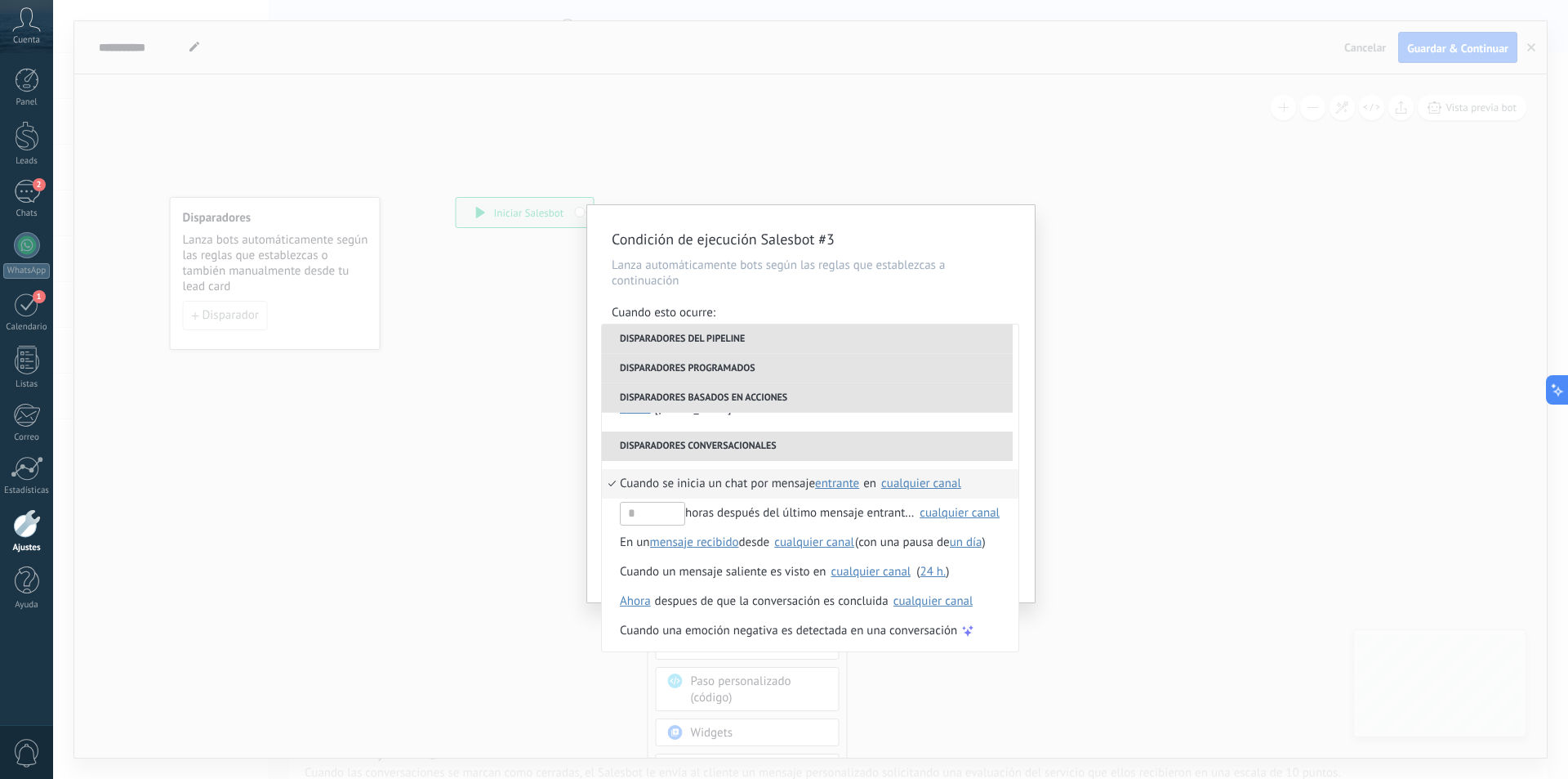
scroll to position [415, 0]
click at [885, 132] on div "Condición de ejecución Salesbot #3 Lanza automáticamente bots según las reglas …" at bounding box center [810, 389] width 1515 height 779
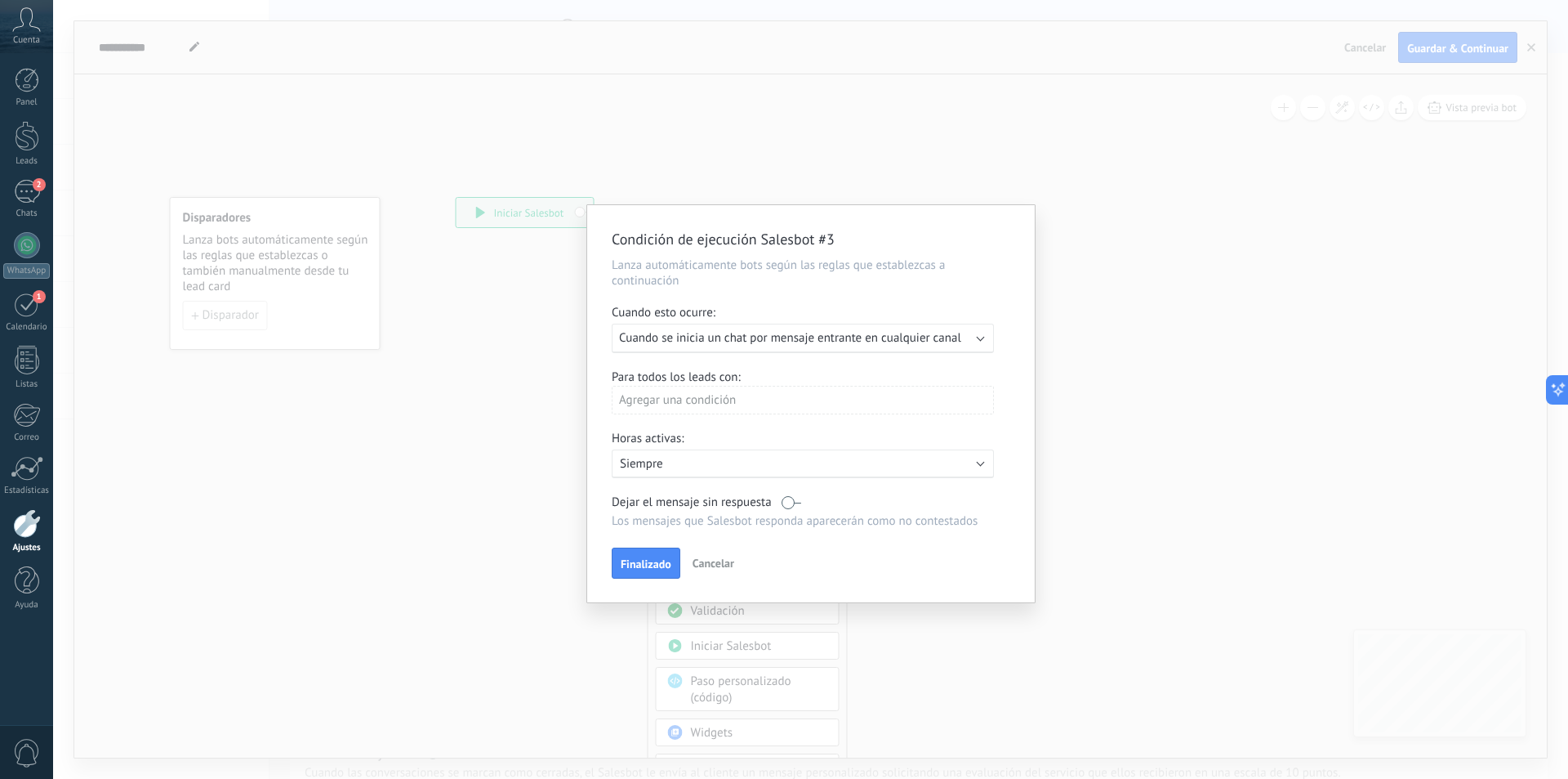
click at [1146, 287] on div "Condición de ejecución Salesbot #3 Lanza automáticamente bots según las reglas …" at bounding box center [810, 389] width 1515 height 779
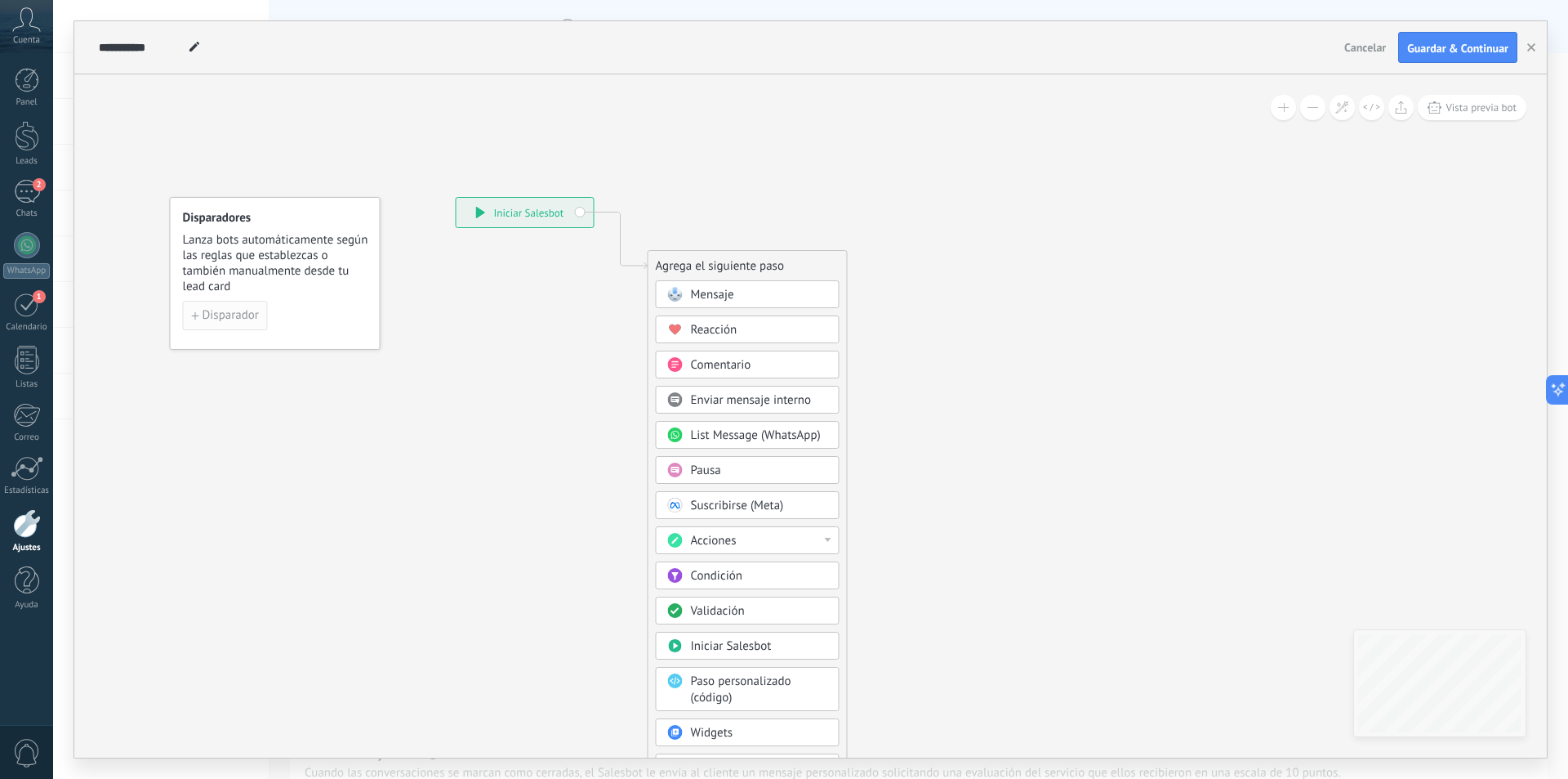
click at [243, 311] on span "Disparador" at bounding box center [230, 315] width 57 height 11
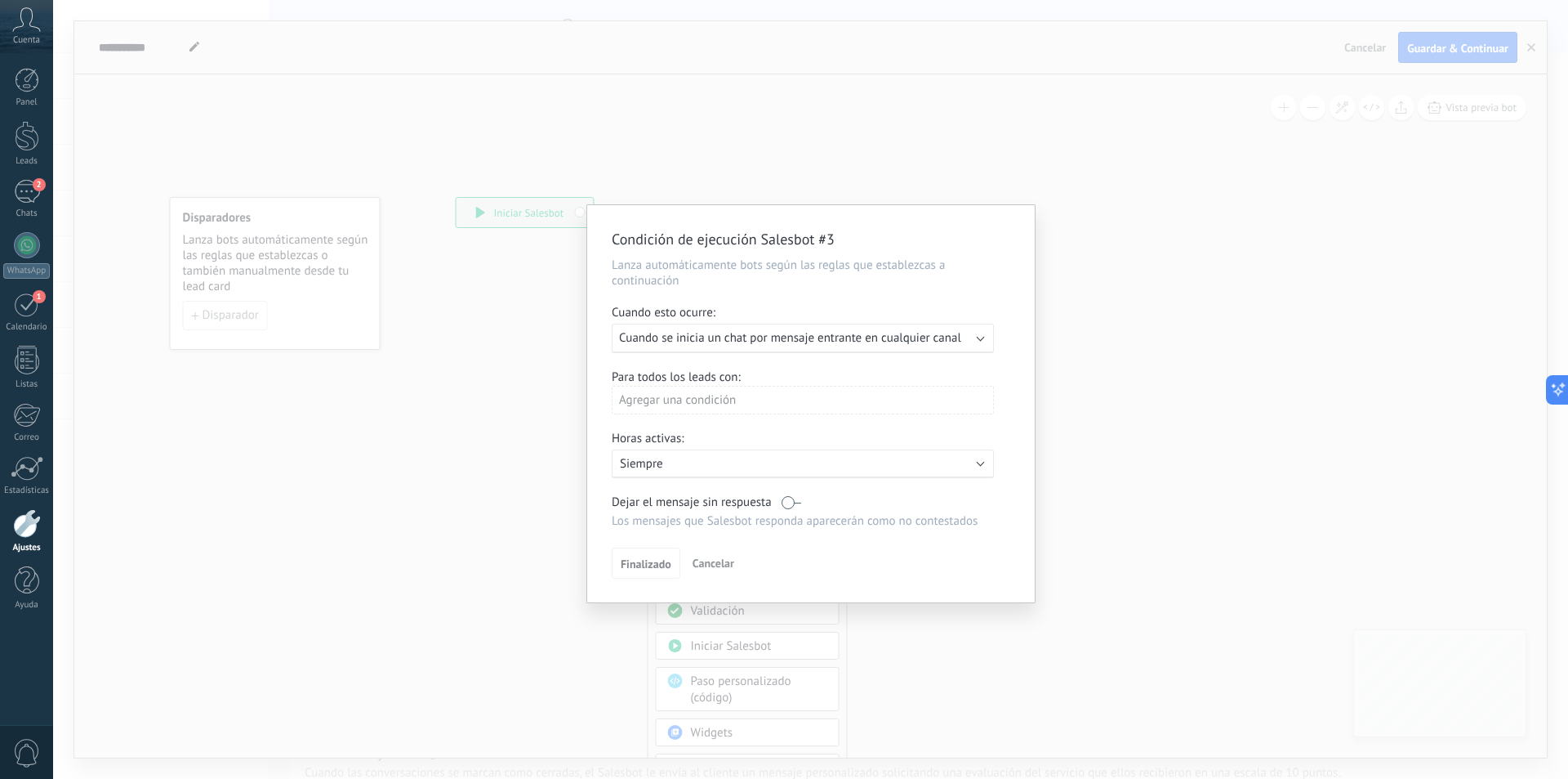
click at [851, 339] on span "Cuando se inicia un chat por mensaje entrante en cualquier canal" at bounding box center [789, 338] width 342 height 16
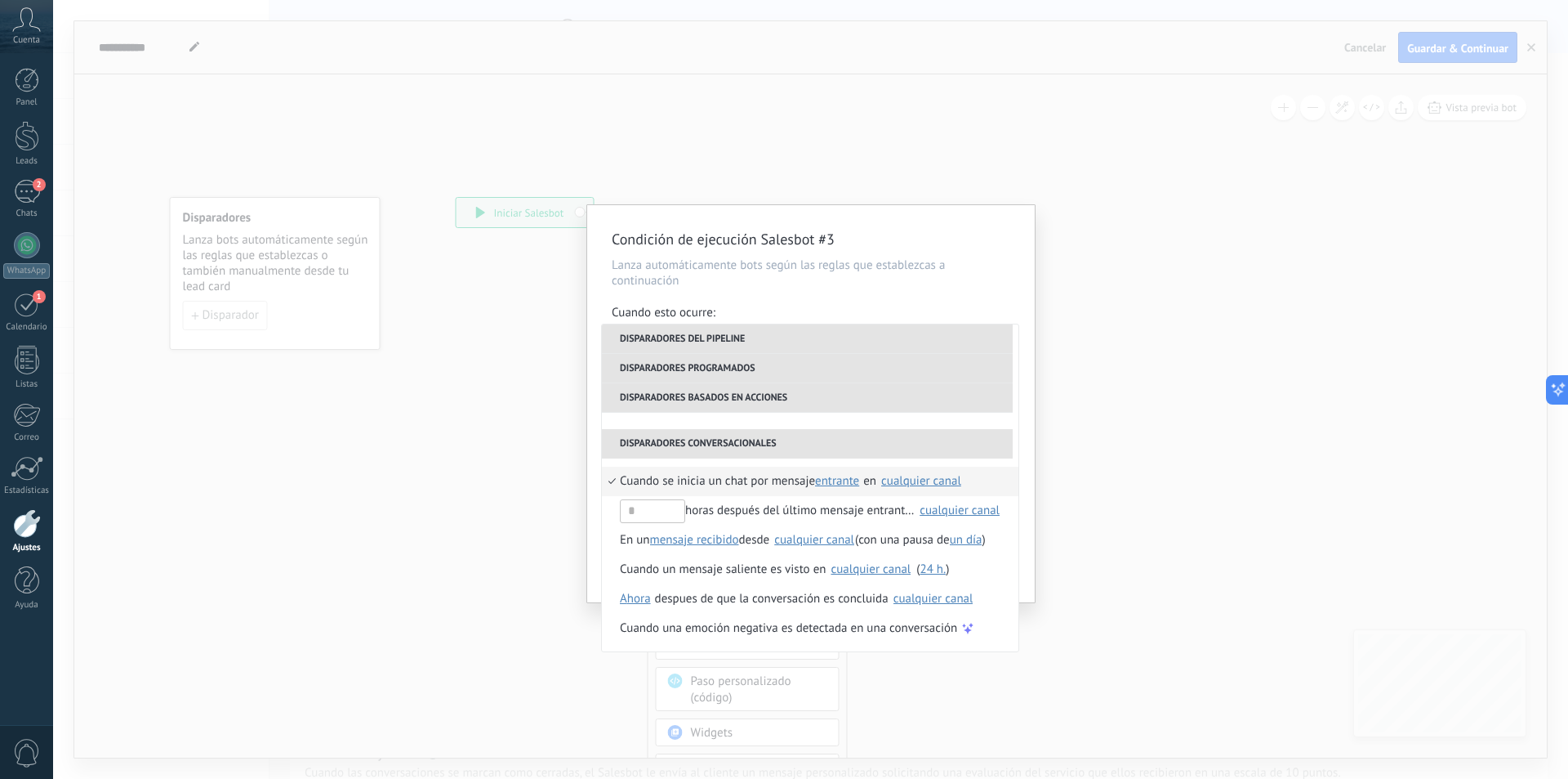
click at [771, 482] on span "Cuando se inicia un chat por mensaje" at bounding box center [718, 481] width 195 height 29
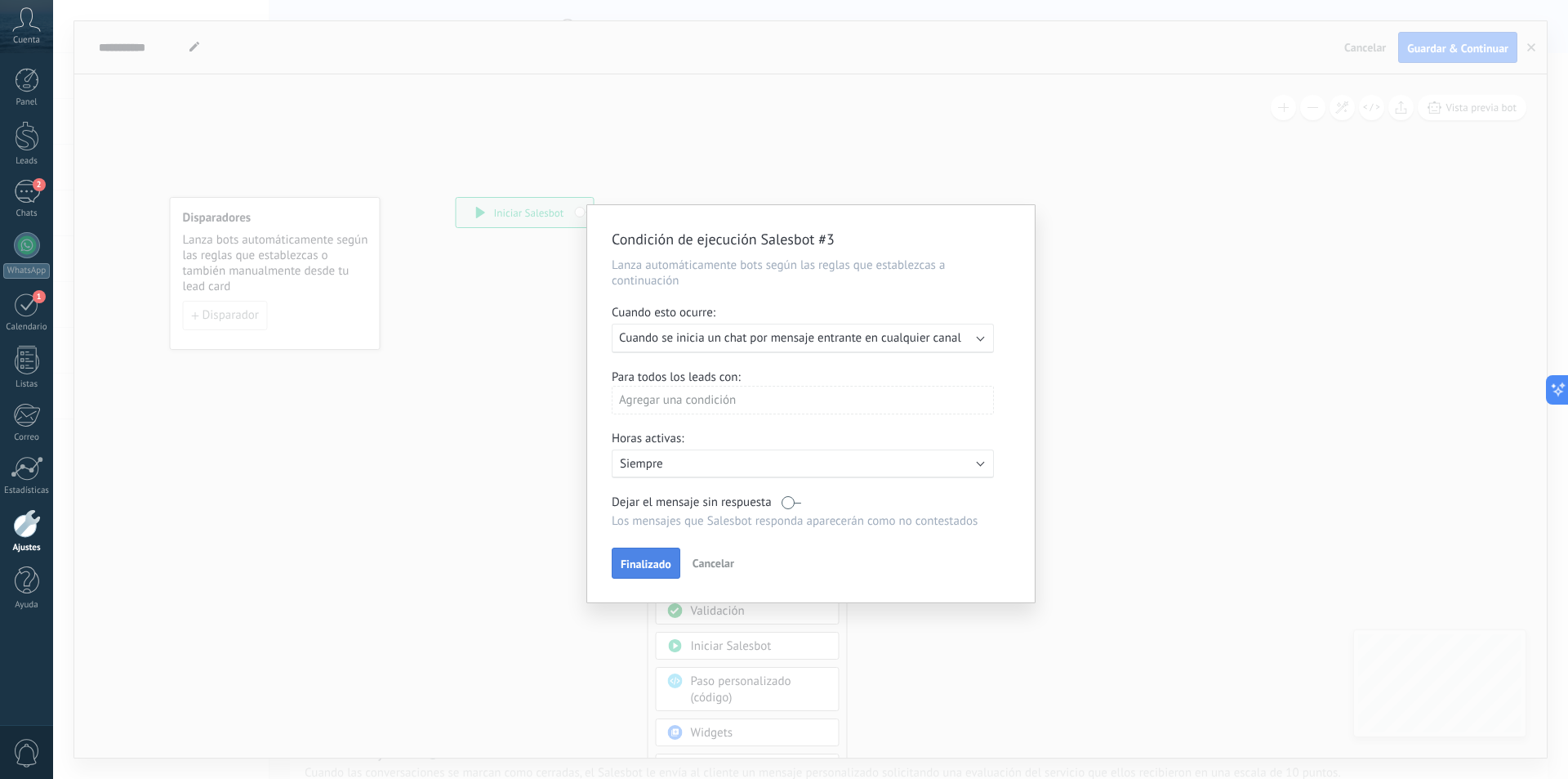
click at [659, 570] on span "Finalizado" at bounding box center [646, 564] width 51 height 11
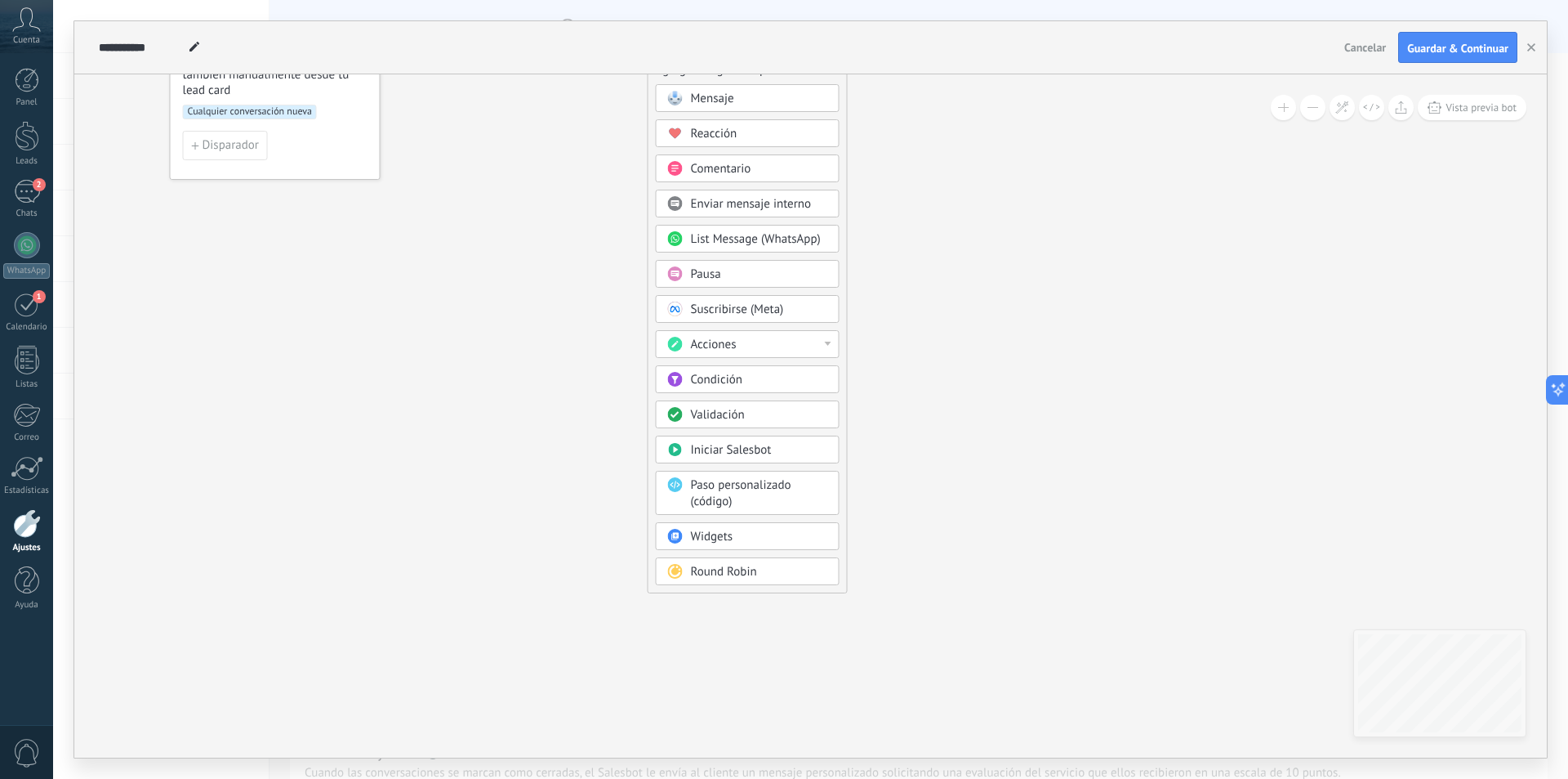
click at [829, 341] on div at bounding box center [828, 343] width 7 height 4
click at [974, 329] on icon at bounding box center [596, 296] width 1098 height 1409
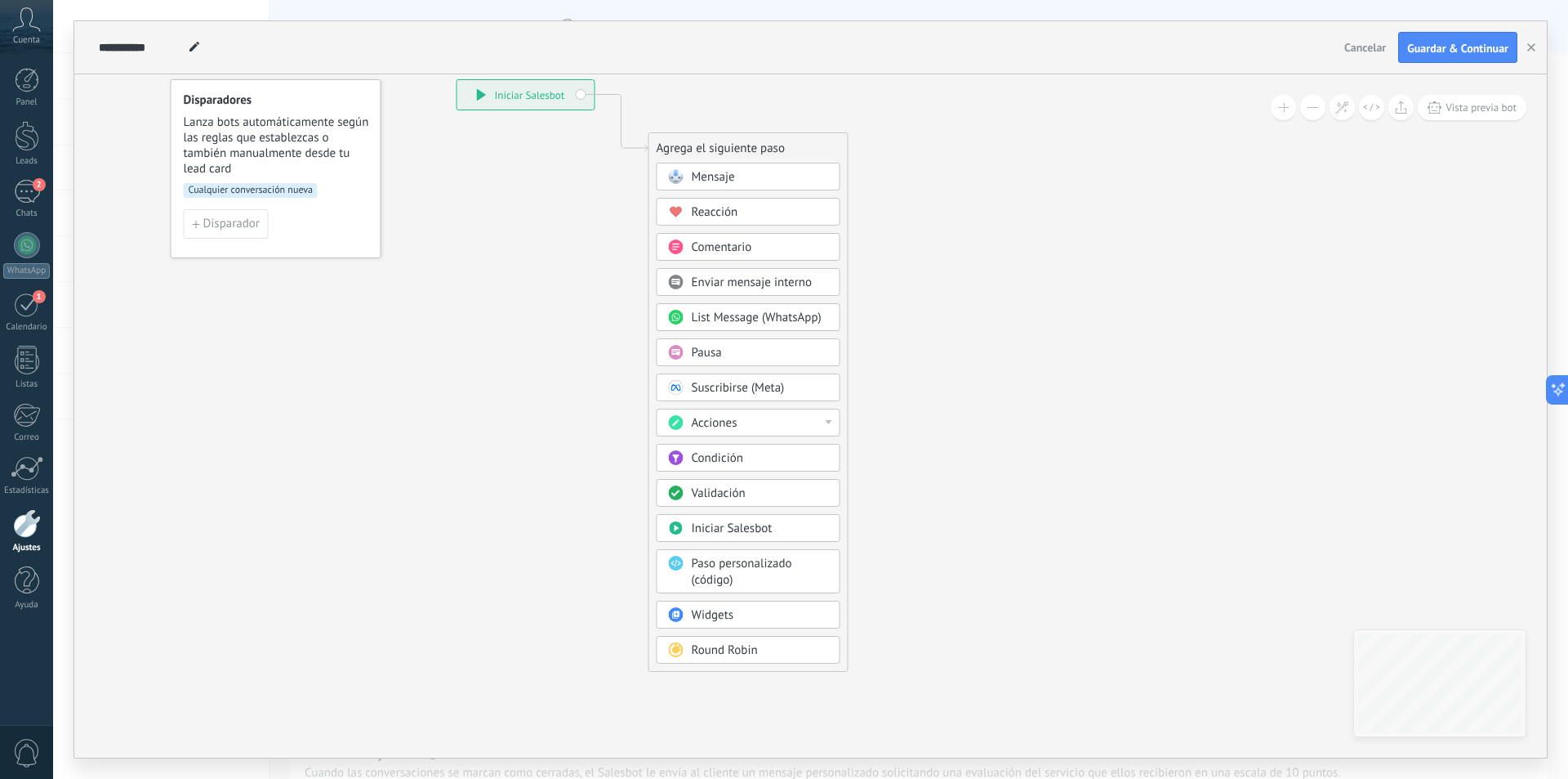
click at [753, 527] on span "Iniciar Salesbot" at bounding box center [732, 529] width 81 height 16
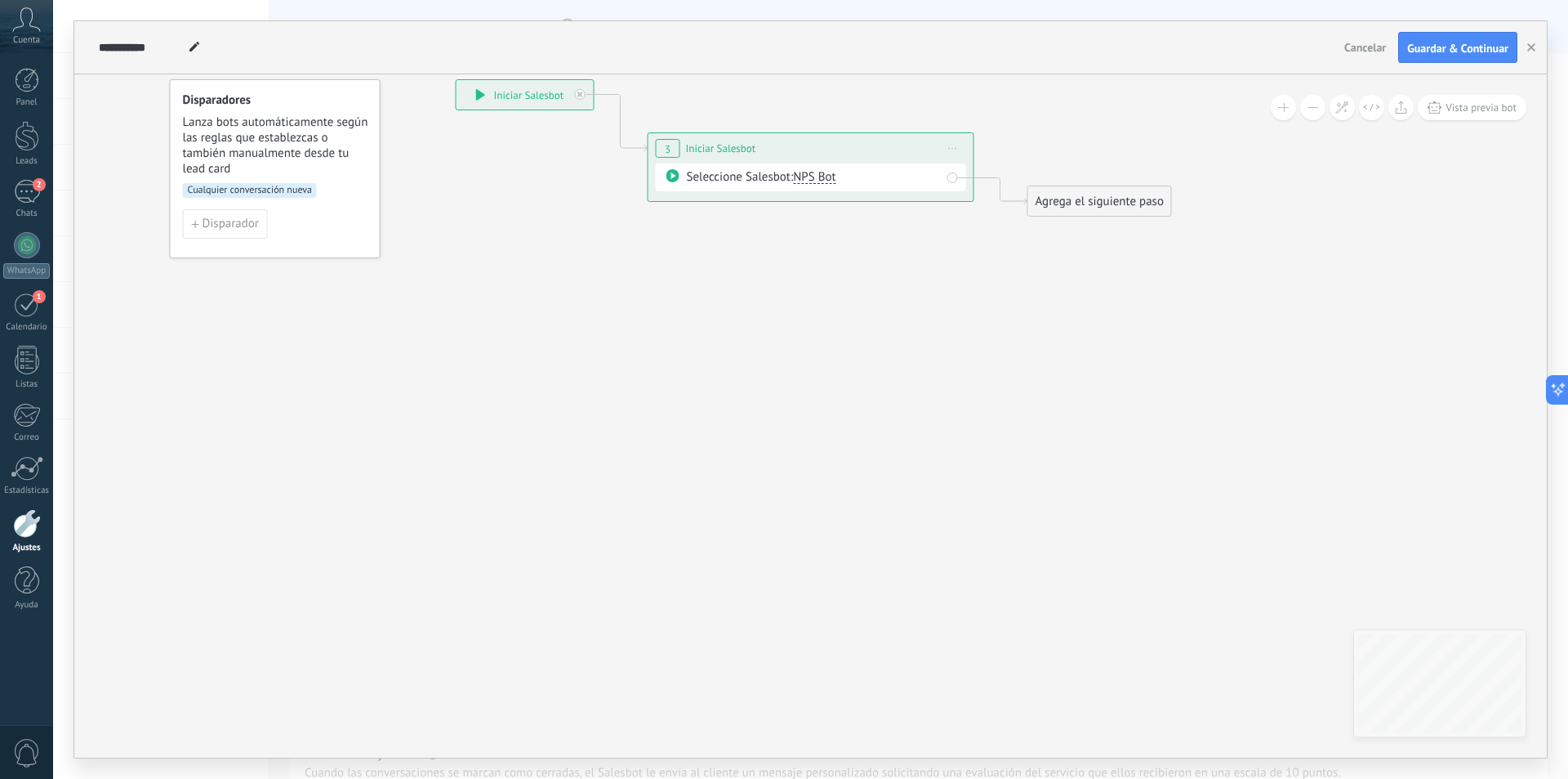
click at [954, 152] on span "Iniciar vista previa aquí Cambiar nombre Duplicar Borrar" at bounding box center [953, 149] width 26 height 24
click at [984, 260] on div "Borrar" at bounding box center [1028, 255] width 161 height 28
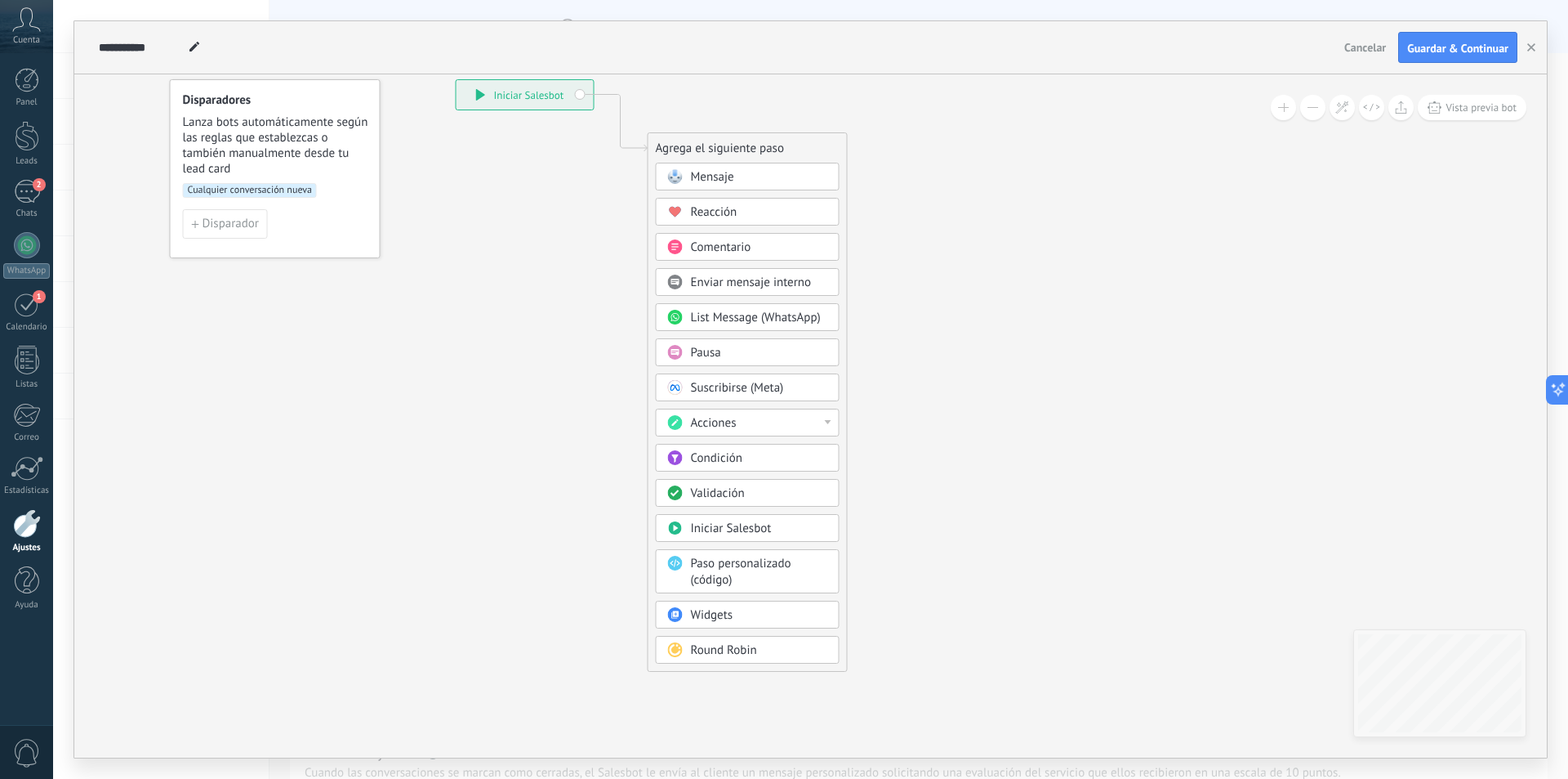
click at [739, 467] on div "Condición" at bounding box center [748, 458] width 183 height 28
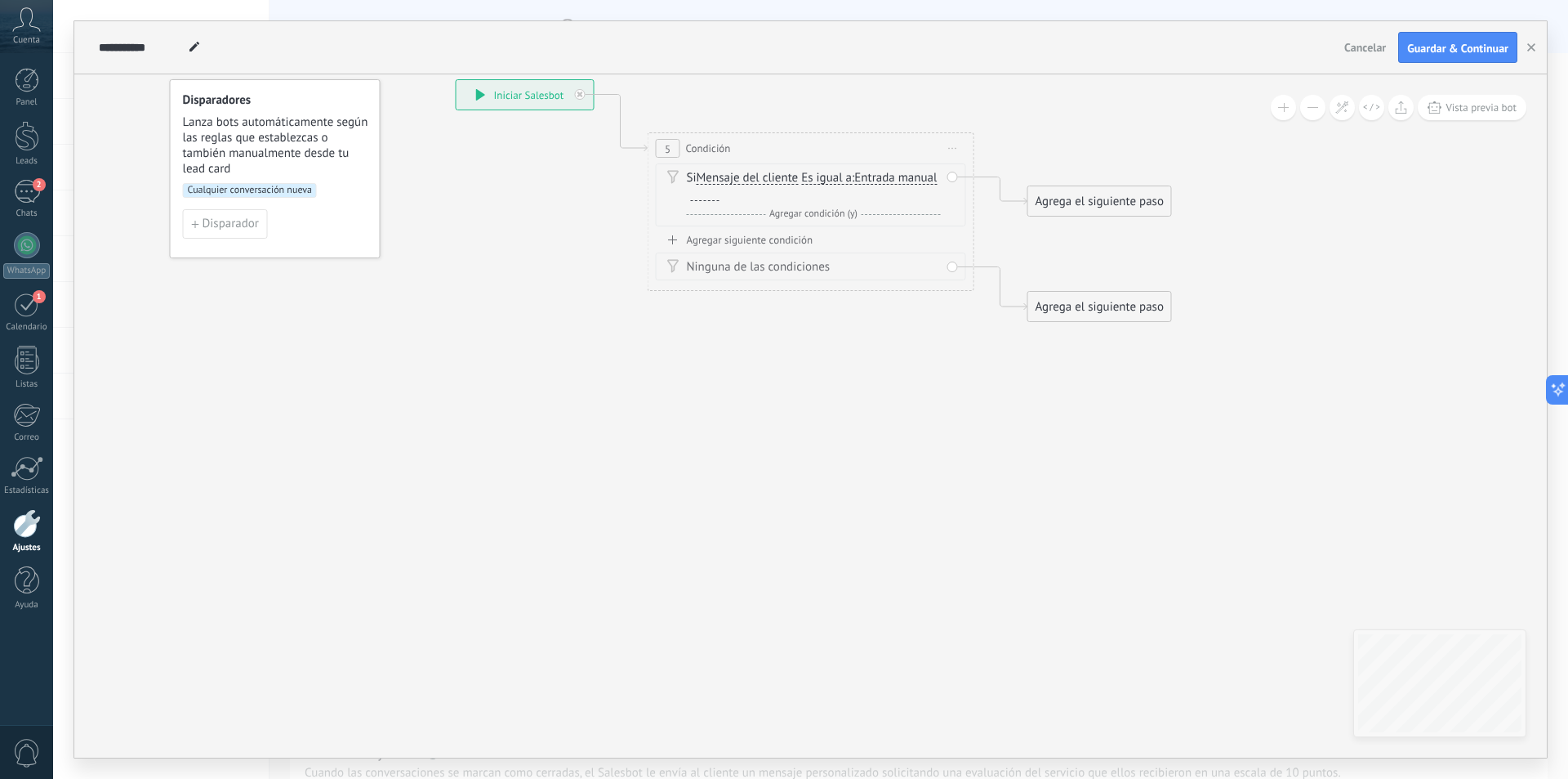
click at [759, 178] on span "Mensaje del cliente" at bounding box center [748, 178] width 102 height 13
click at [759, 178] on button "Mensaje del cliente" at bounding box center [790, 178] width 204 height 29
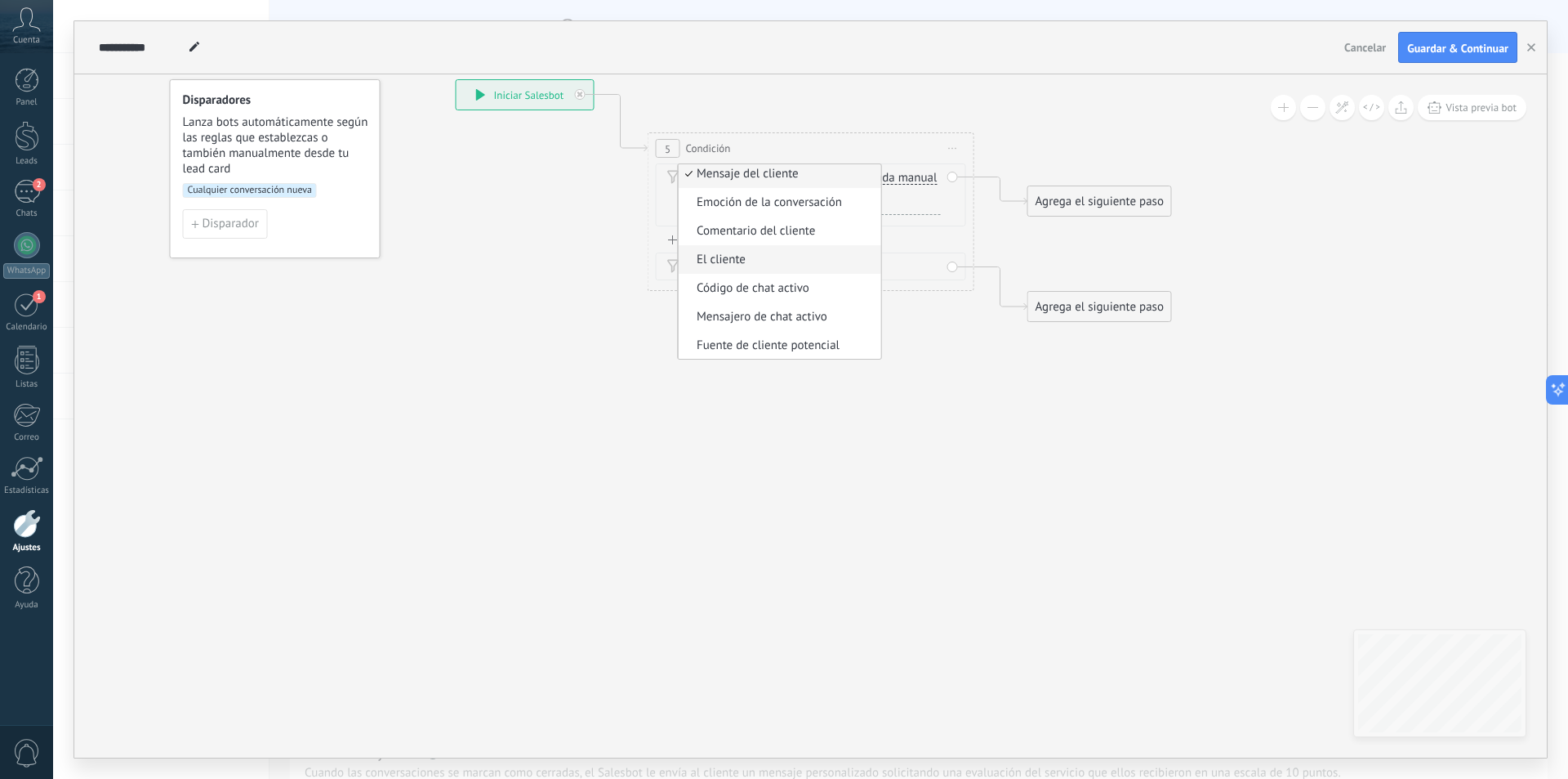
scroll to position [0, 0]
click at [799, 178] on span "Mensaje del cliente" at bounding box center [778, 179] width 197 height 16
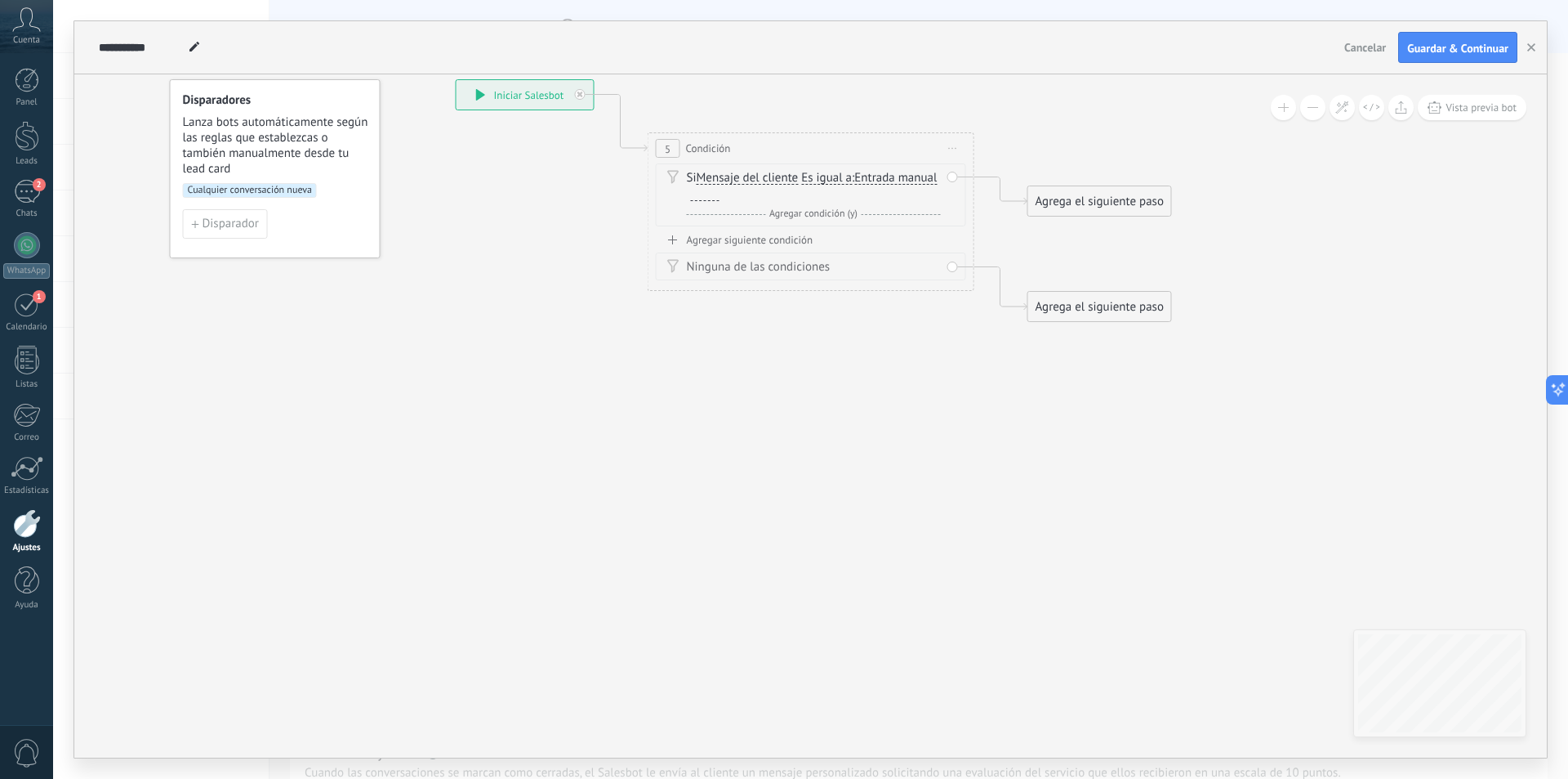
click at [720, 195] on div at bounding box center [705, 194] width 29 height 13
paste div
click at [865, 371] on icon at bounding box center [786, 200] width 1477 height 1060
click at [1076, 201] on div "Agrega el siguiente paso" at bounding box center [1099, 201] width 143 height 27
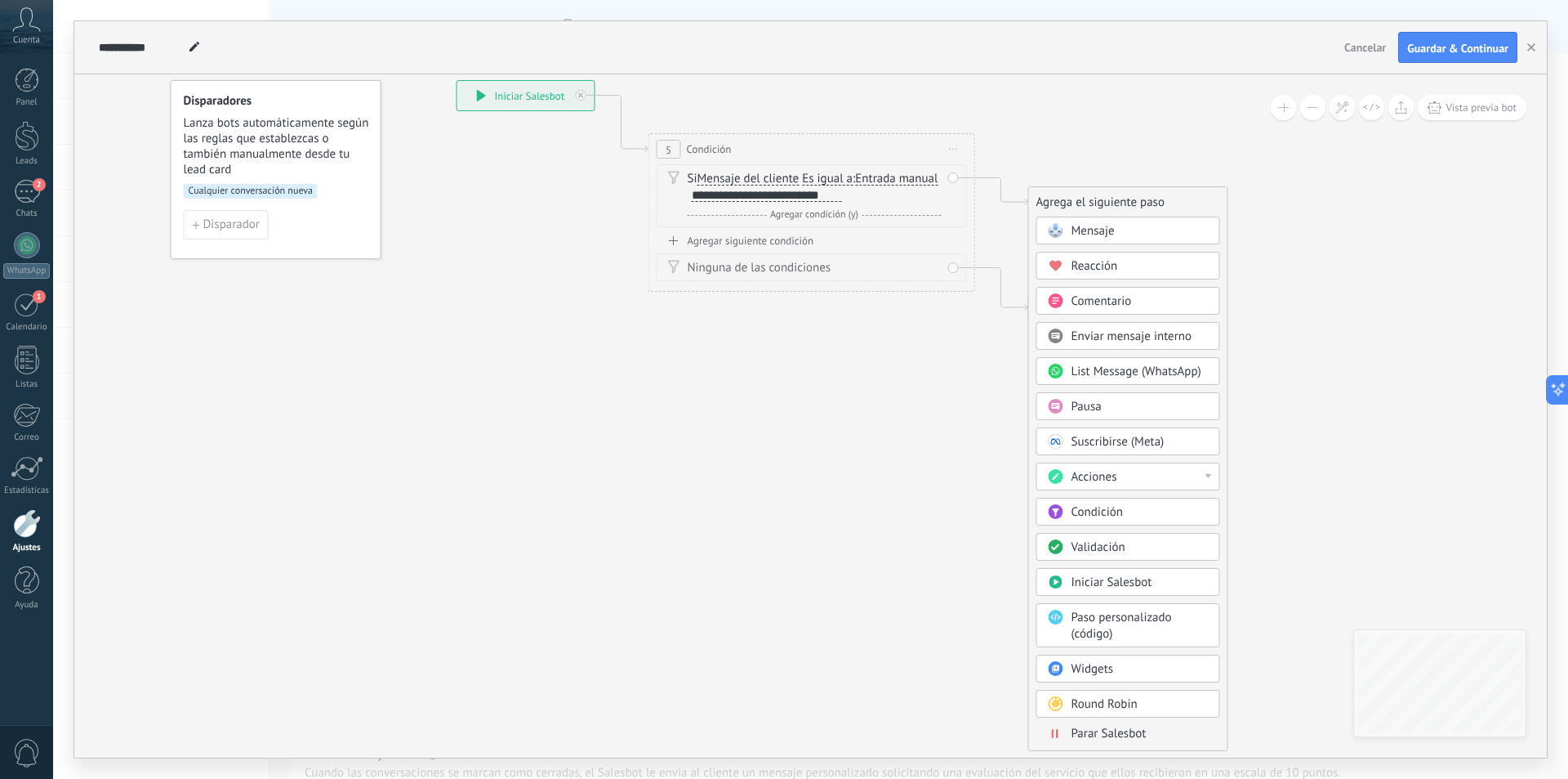
click at [1092, 227] on span "Mensaje" at bounding box center [1093, 231] width 43 height 16
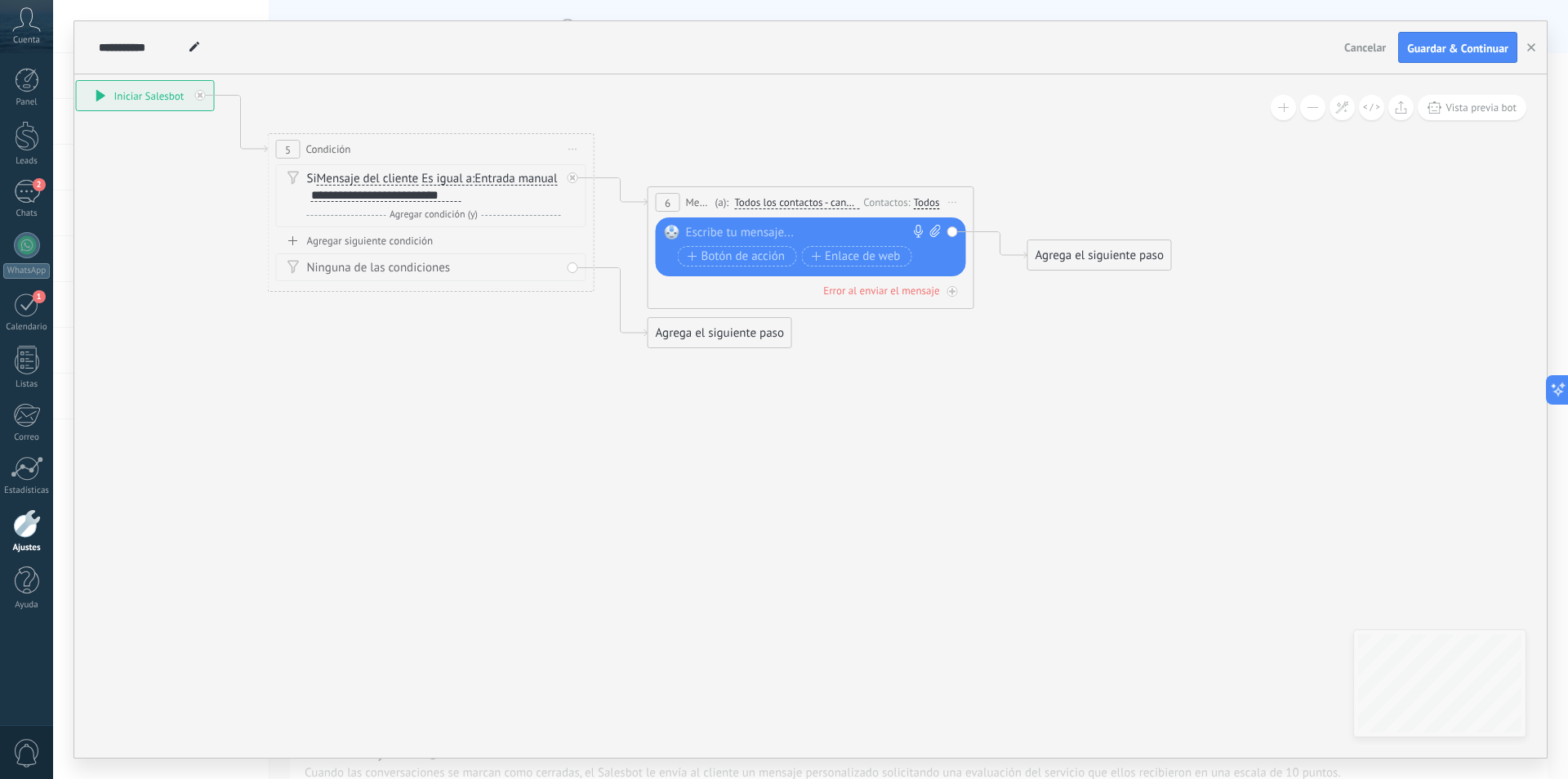
click at [757, 228] on div at bounding box center [806, 232] width 242 height 16
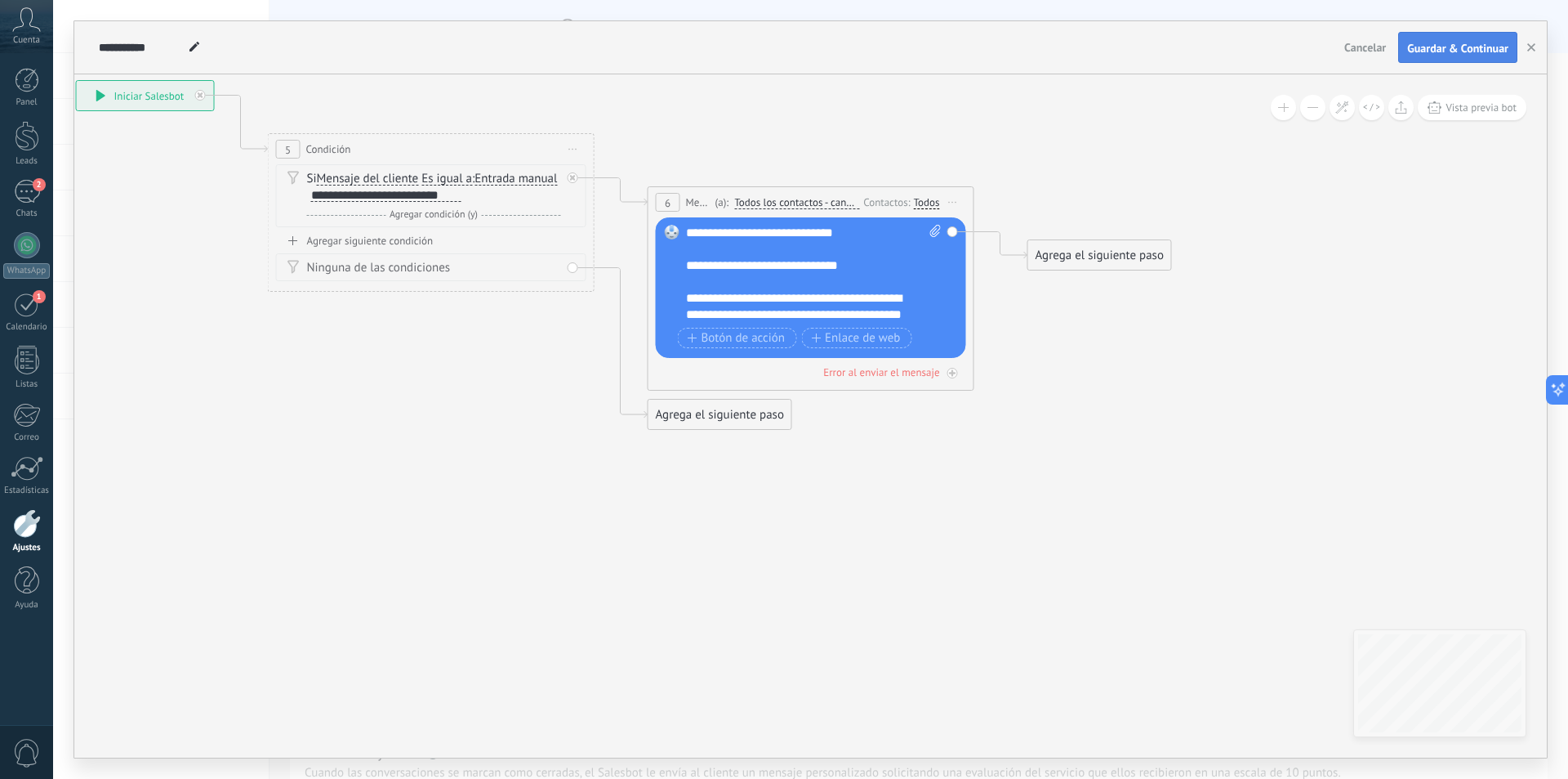
click at [1438, 45] on span "Guardar & Continuar" at bounding box center [1458, 48] width 102 height 11
click at [906, 373] on div "Error al enviar el mensaje" at bounding box center [881, 372] width 116 height 14
click at [952, 373] on icon at bounding box center [953, 374] width 6 height 2
click at [1470, 39] on button "Guardar & Continuar" at bounding box center [1458, 47] width 120 height 31
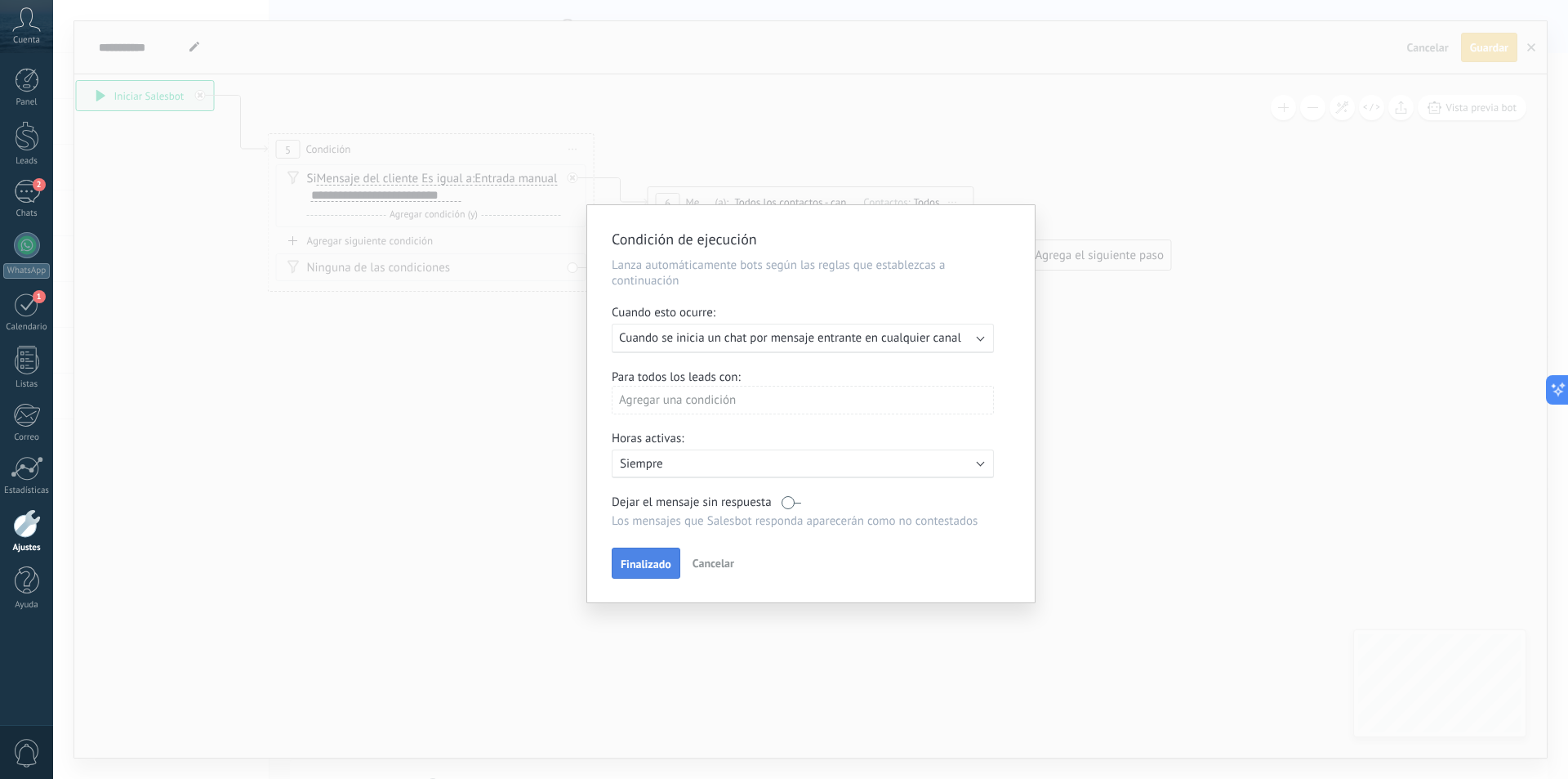
click at [647, 563] on span "Finalizado" at bounding box center [646, 564] width 51 height 11
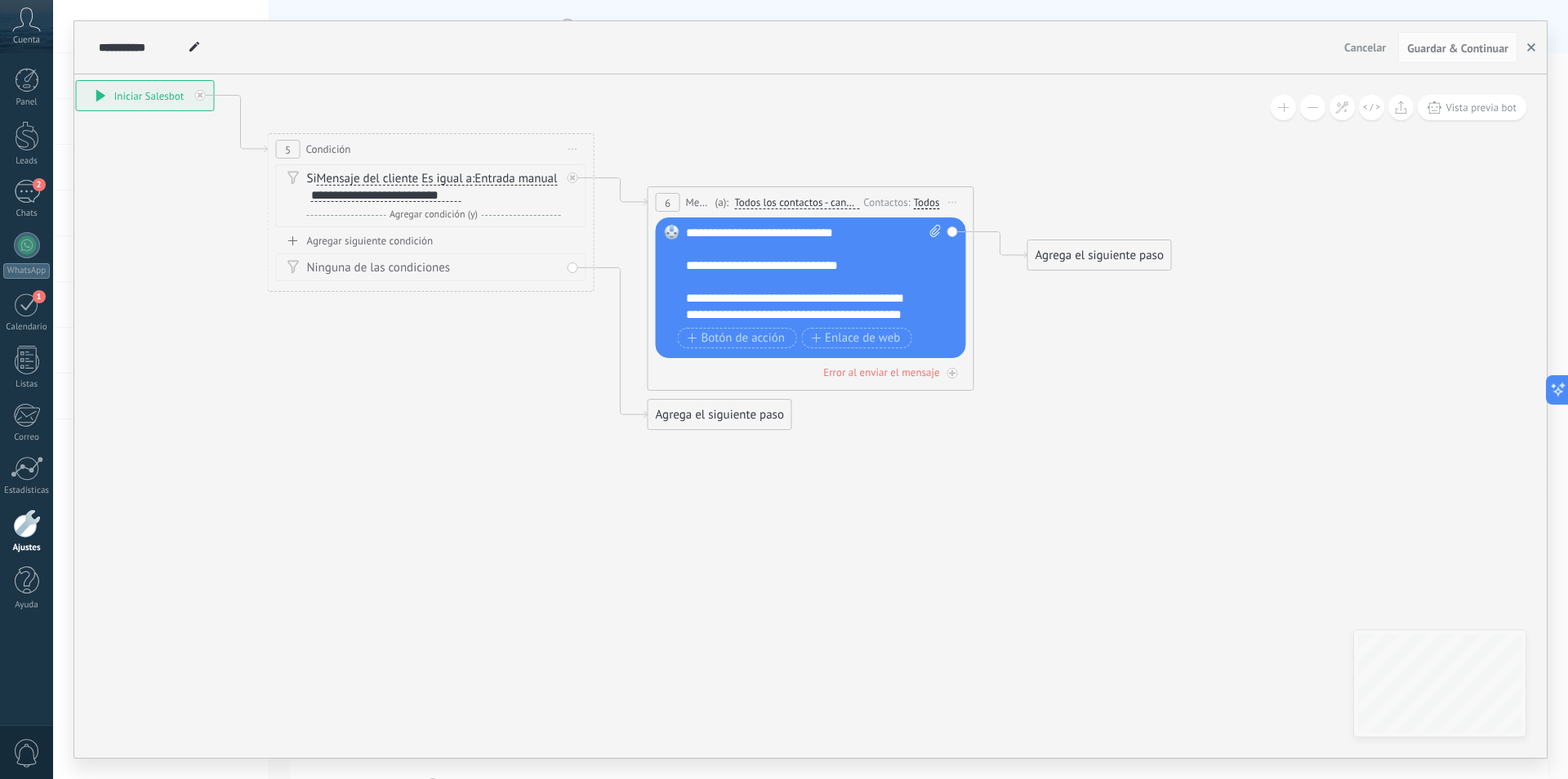
click at [1530, 42] on button "button" at bounding box center [1531, 47] width 25 height 31
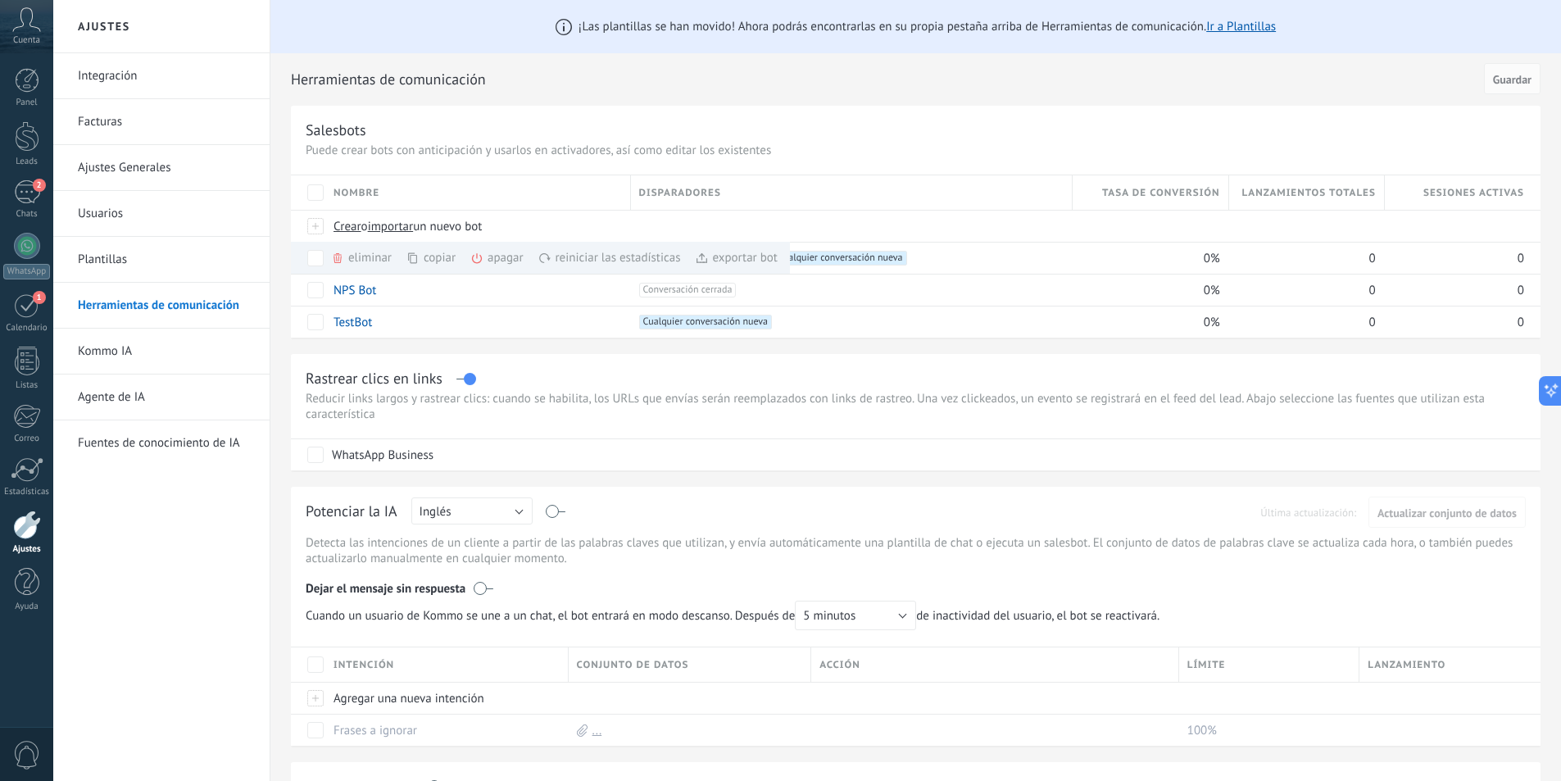
click at [25, 539] on link "Ajustes" at bounding box center [26, 532] width 53 height 44
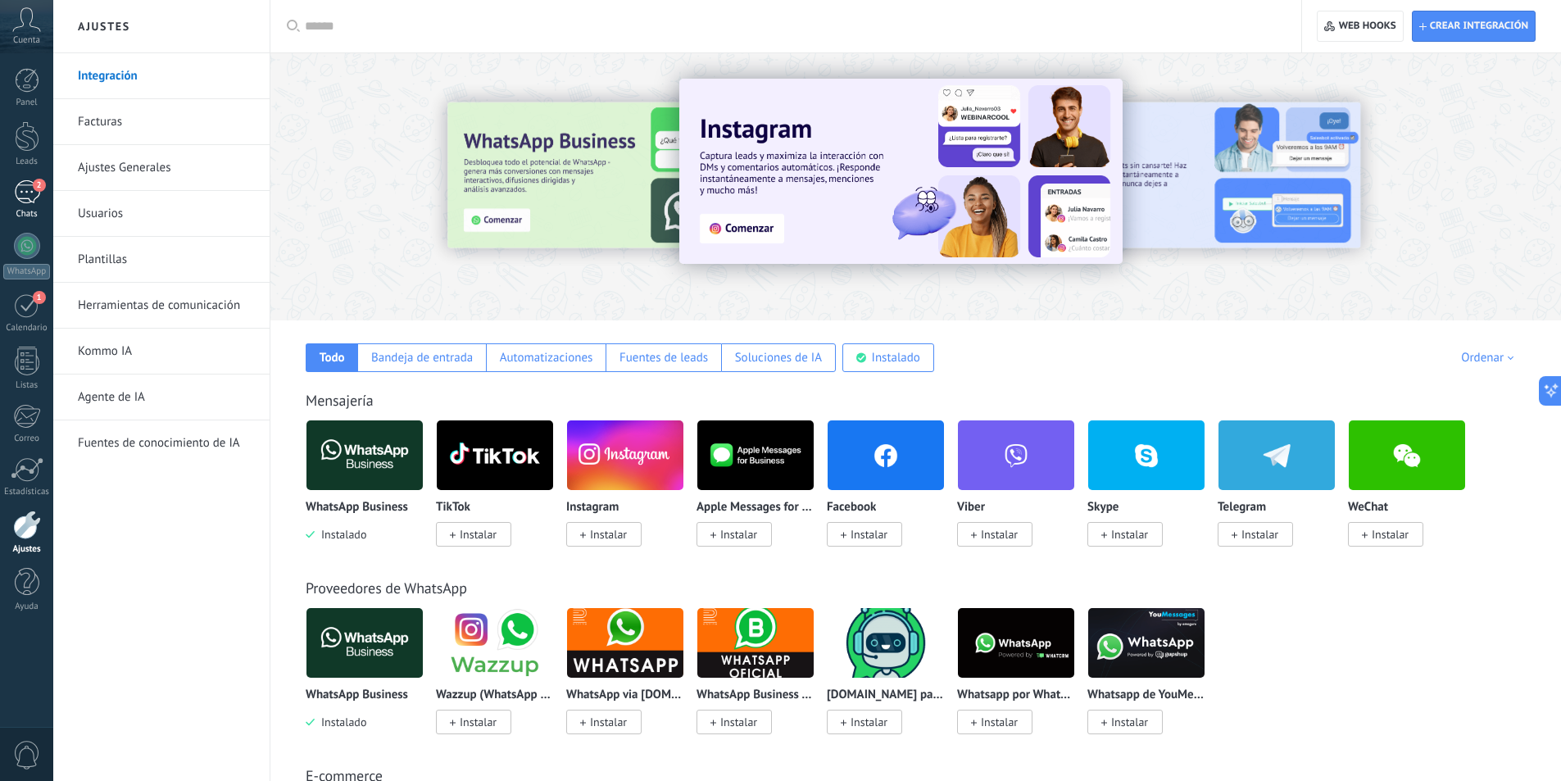
click at [47, 188] on link "2 Chats" at bounding box center [26, 199] width 53 height 39
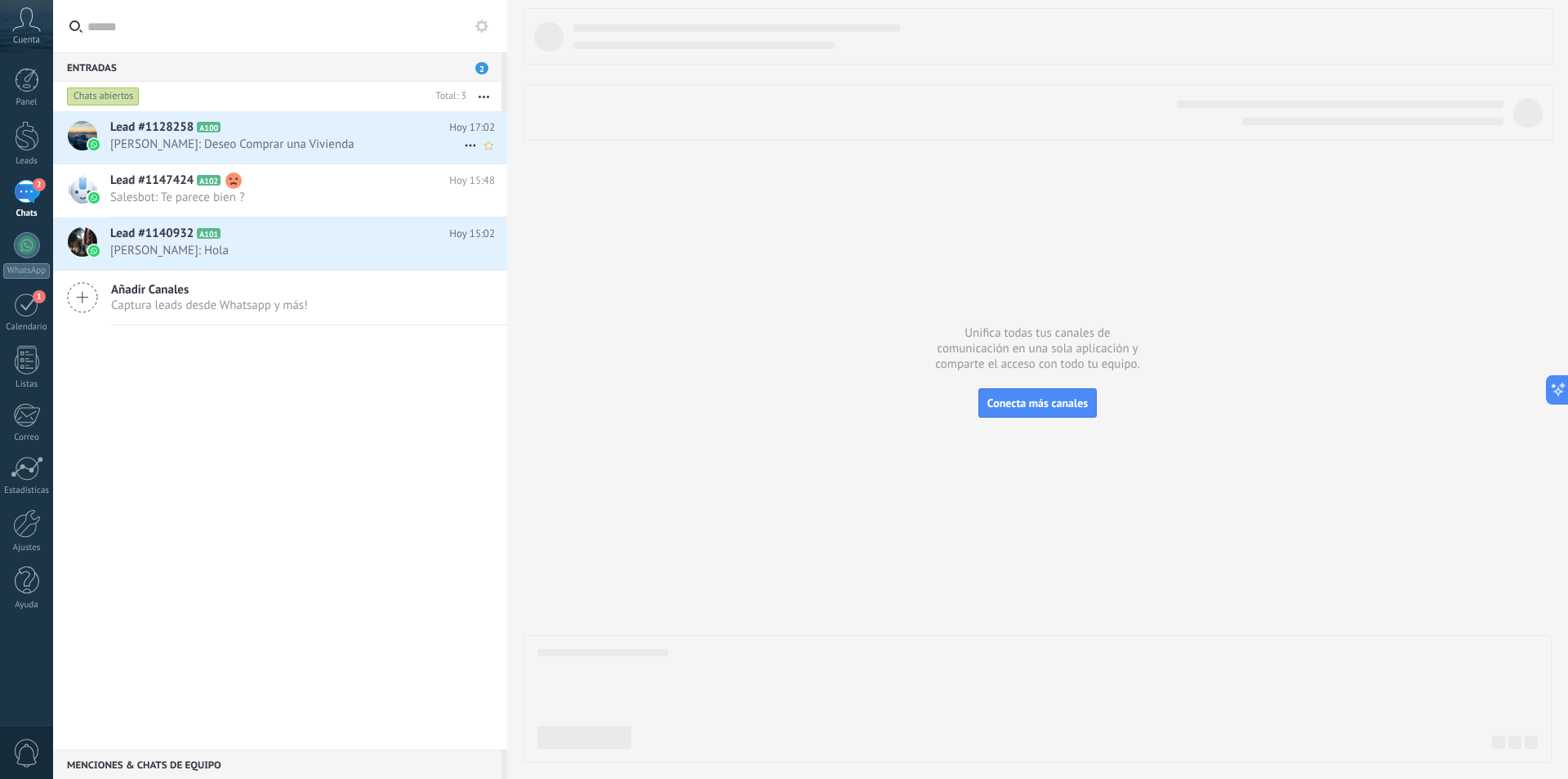
click at [292, 149] on span "Vladimir Mendivil: Deseo Comprar una Vivienda" at bounding box center [287, 145] width 354 height 16
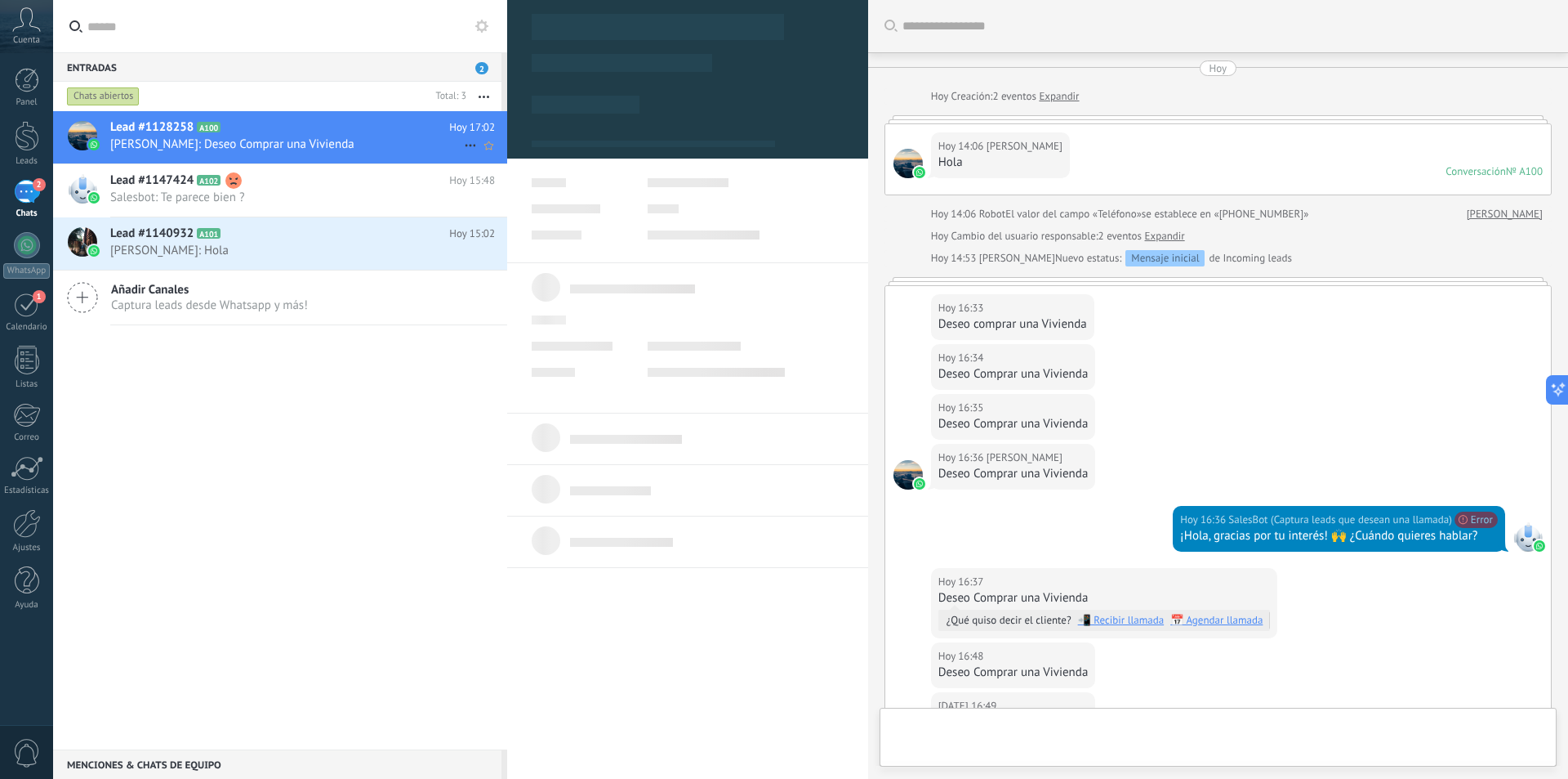
scroll to position [311, 0]
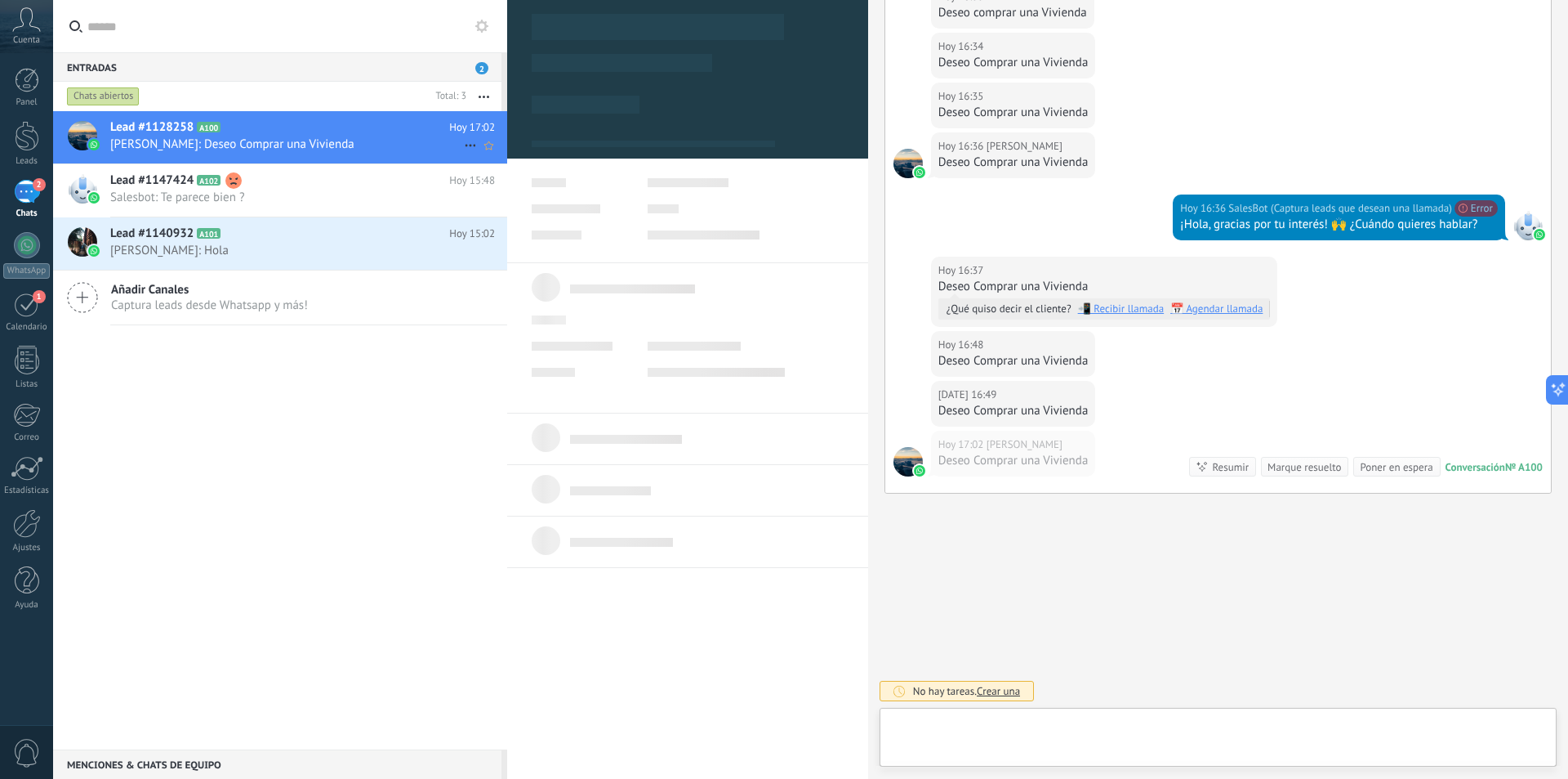
type textarea "**********"
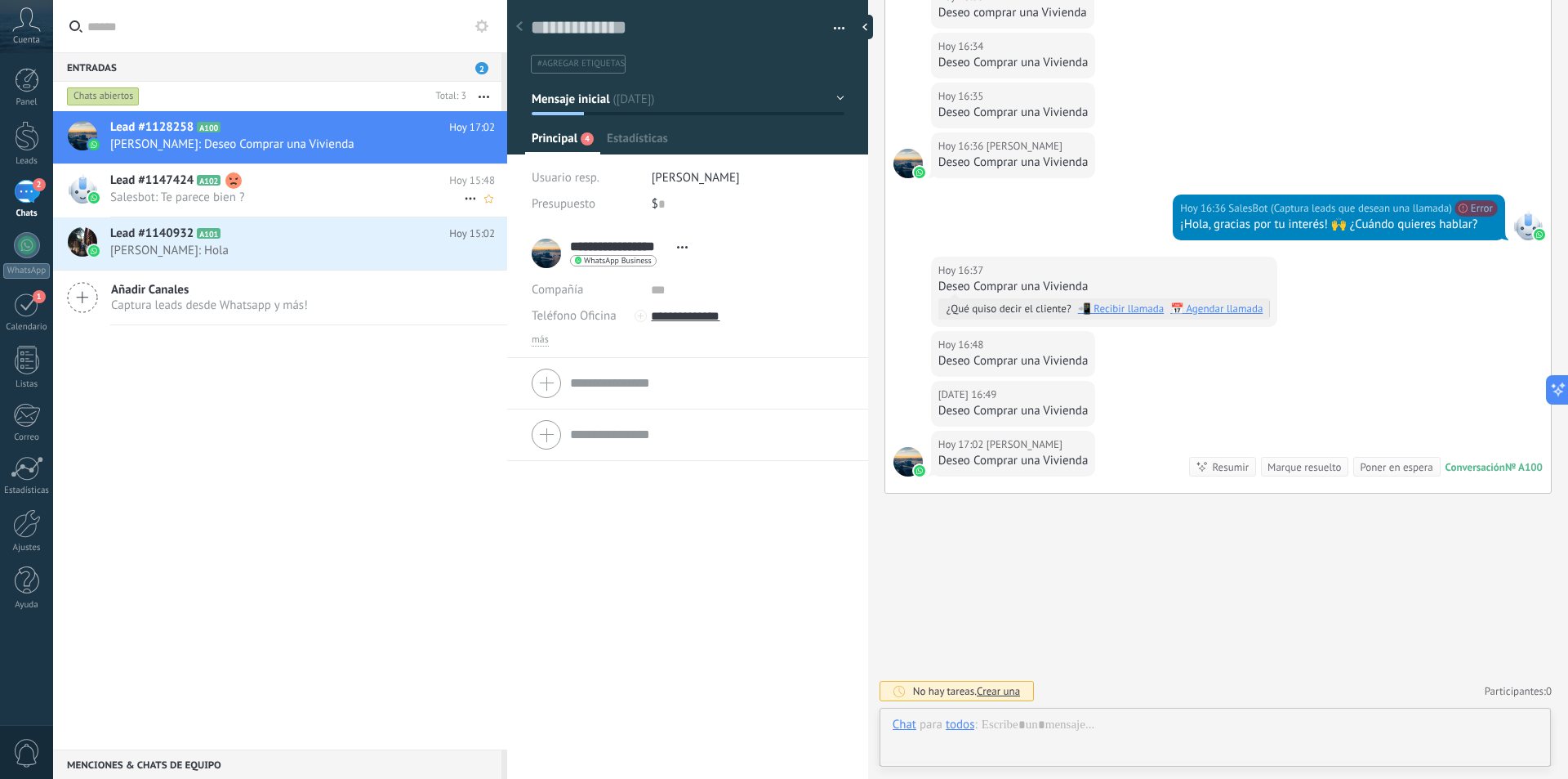
scroll to position [25, 0]
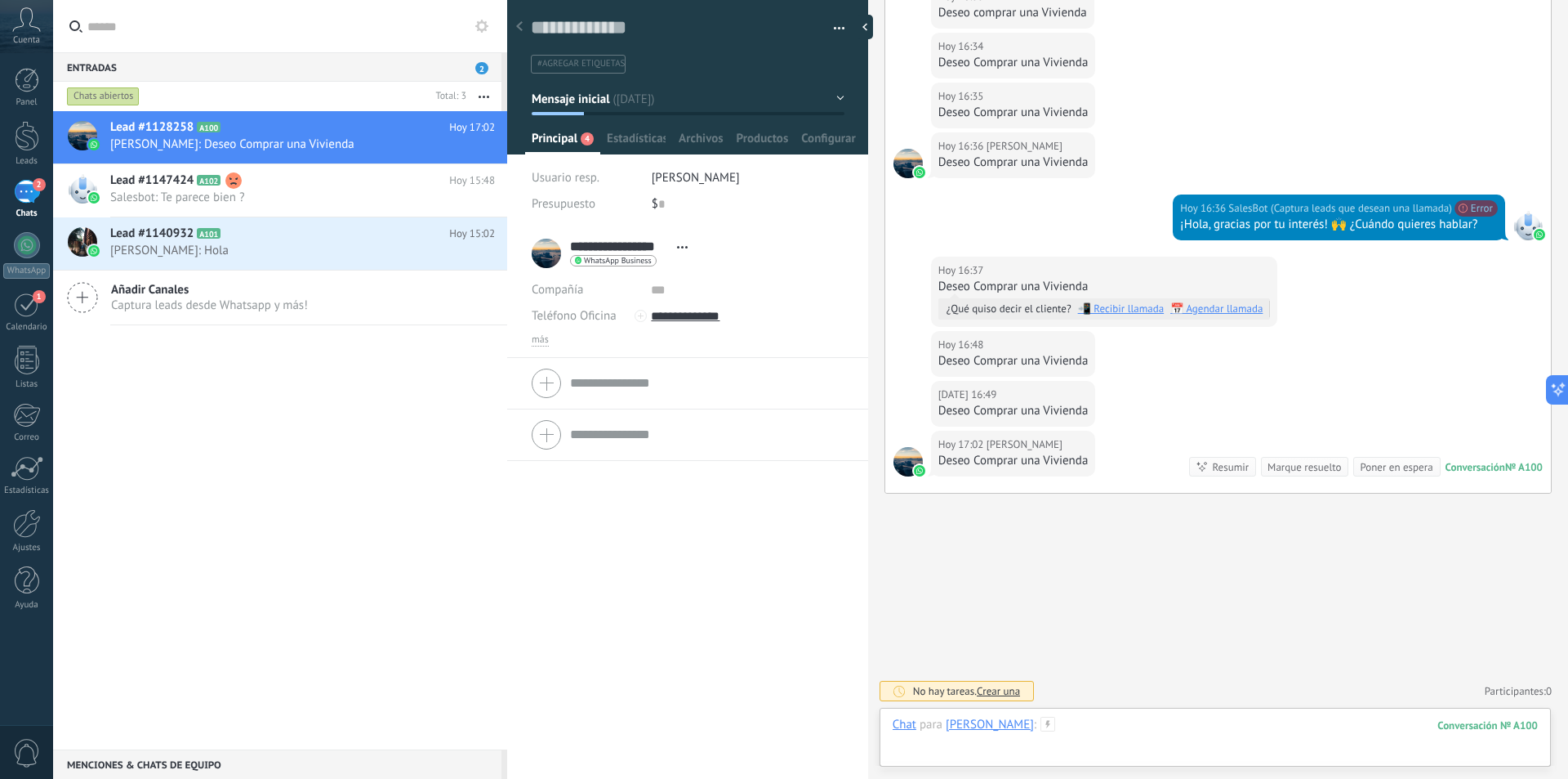
click at [1088, 752] on div at bounding box center [1215, 741] width 645 height 49
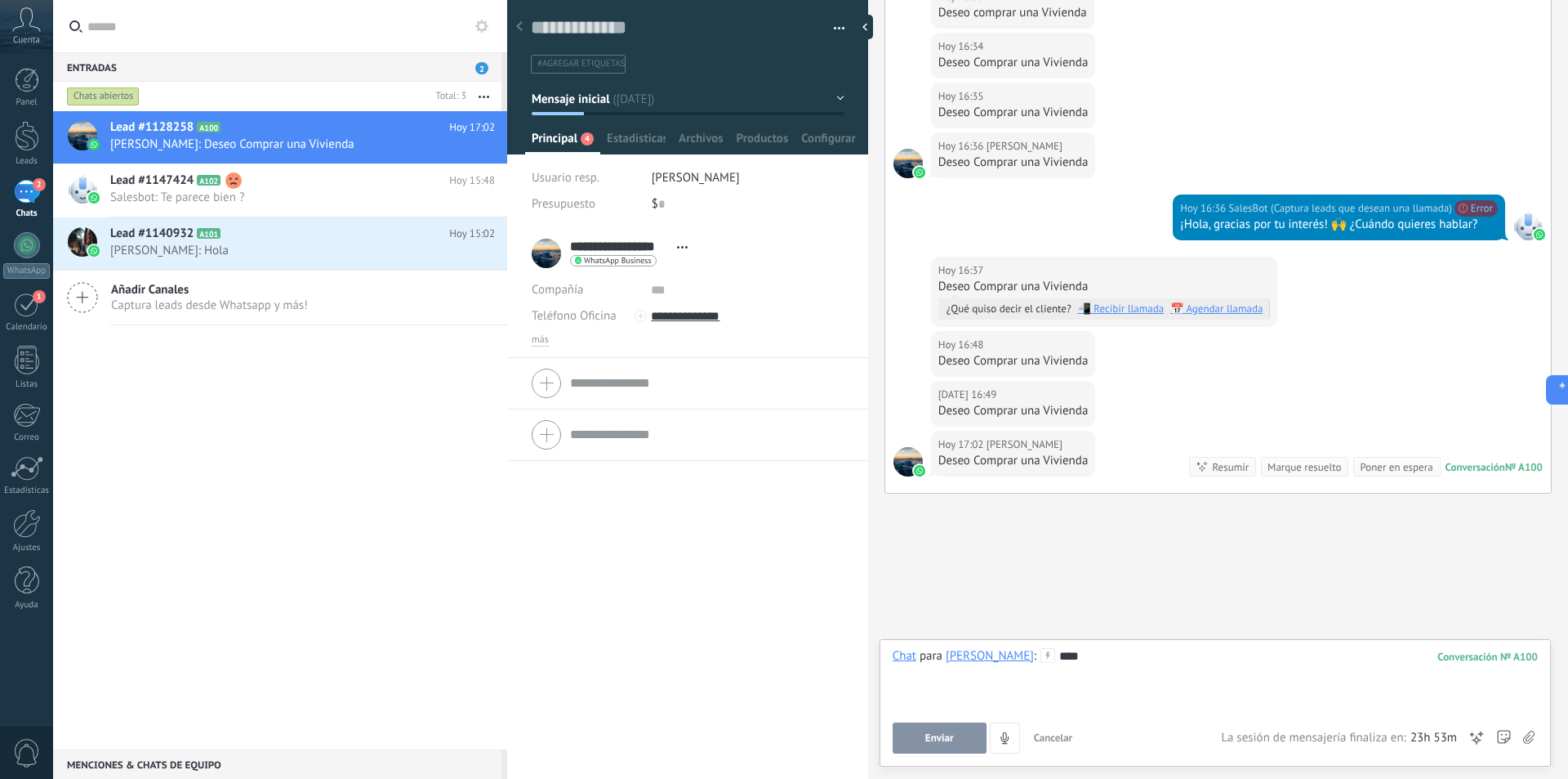
click at [950, 737] on span "Enviar" at bounding box center [939, 737] width 29 height 11
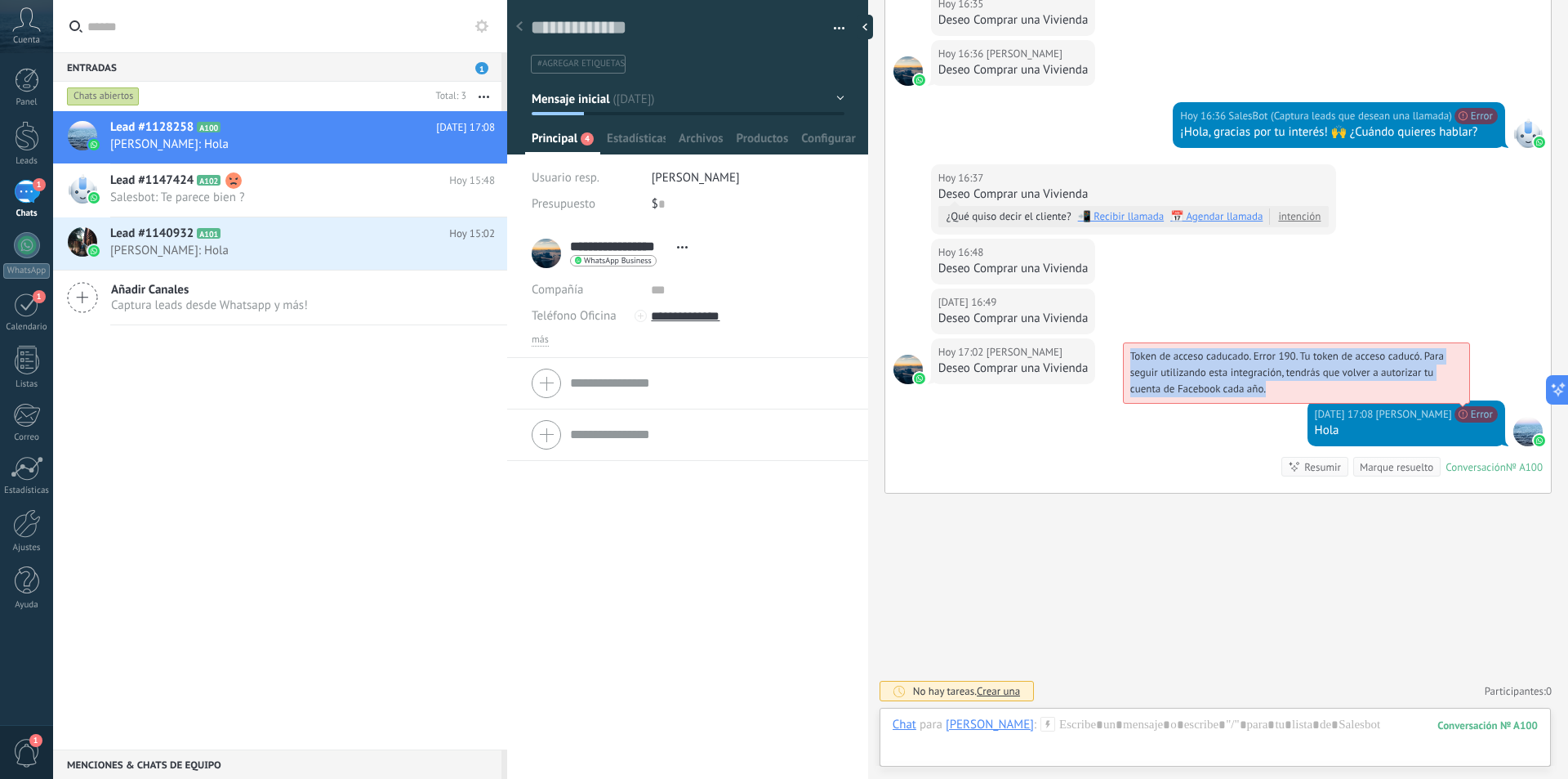
click at [1259, 393] on span "Token de acceso caducado. Error 190. Tu token de acceso caducó. Para seguir uti…" at bounding box center [1287, 372] width 314 height 47
copy span "Token de acceso caducado. Error 190. Tu token de acceso caducó. Para seguir uti…"
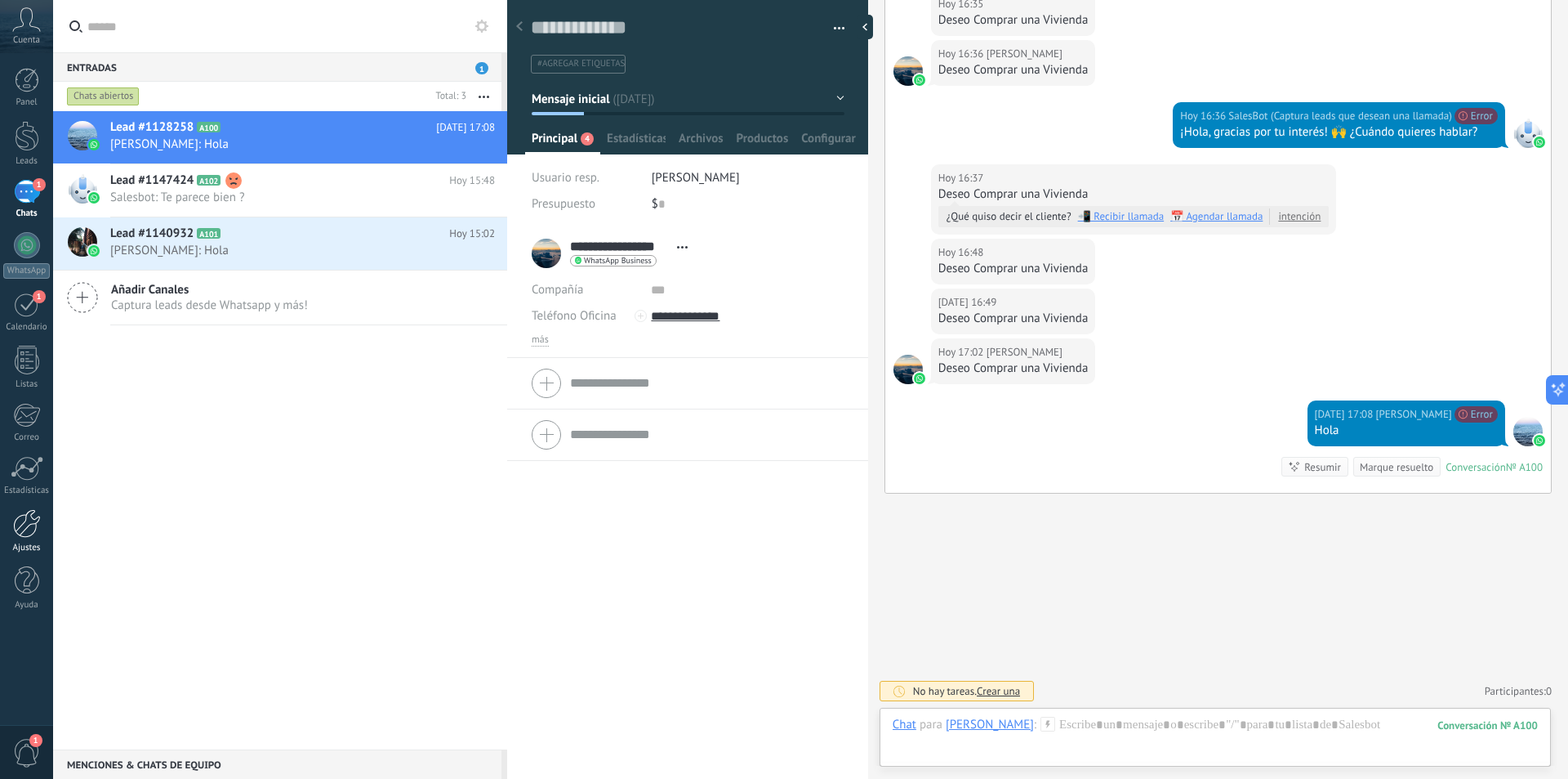
click at [29, 525] on div at bounding box center [27, 523] width 28 height 29
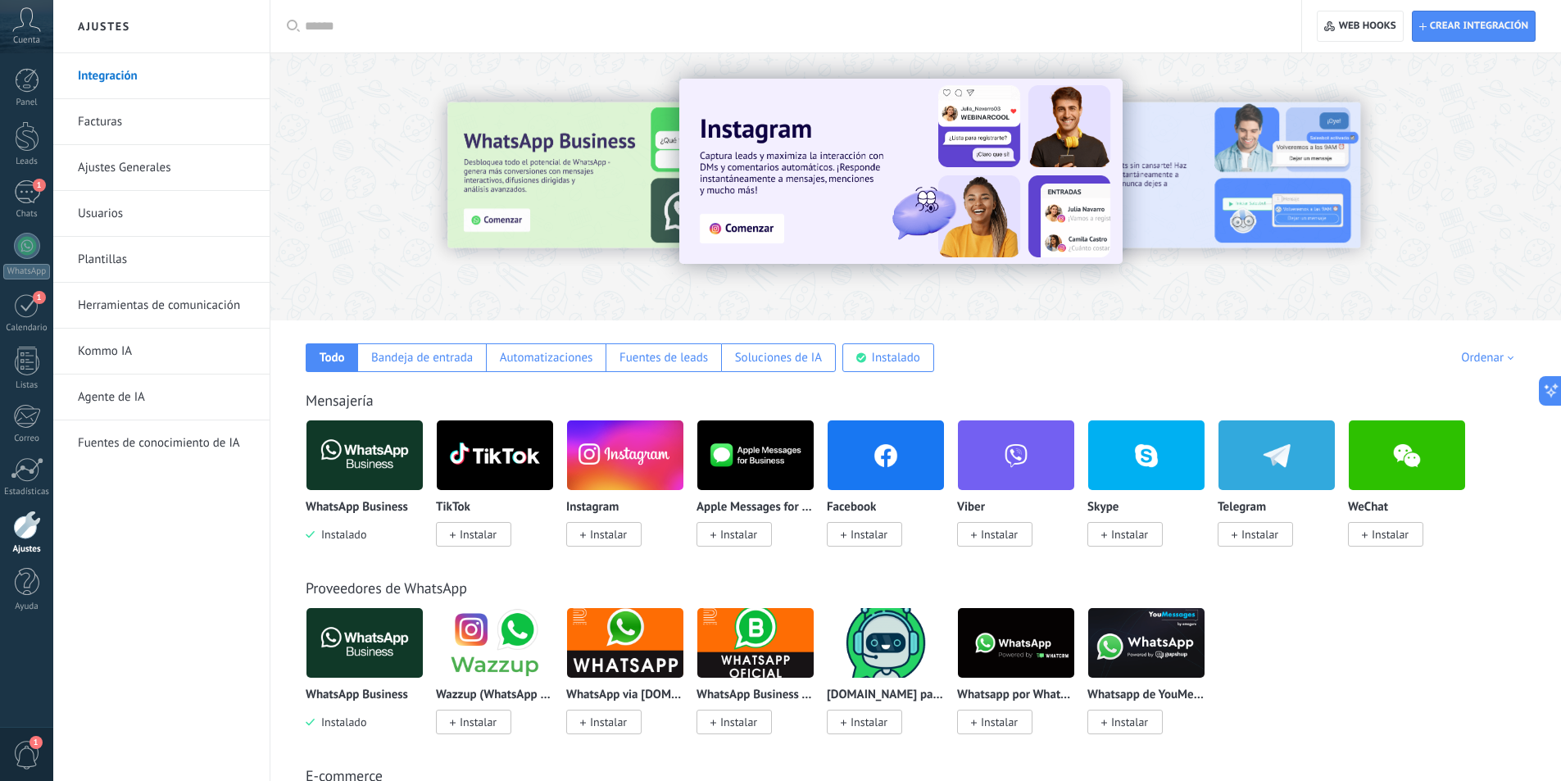
click at [361, 465] on img at bounding box center [364, 454] width 116 height 79
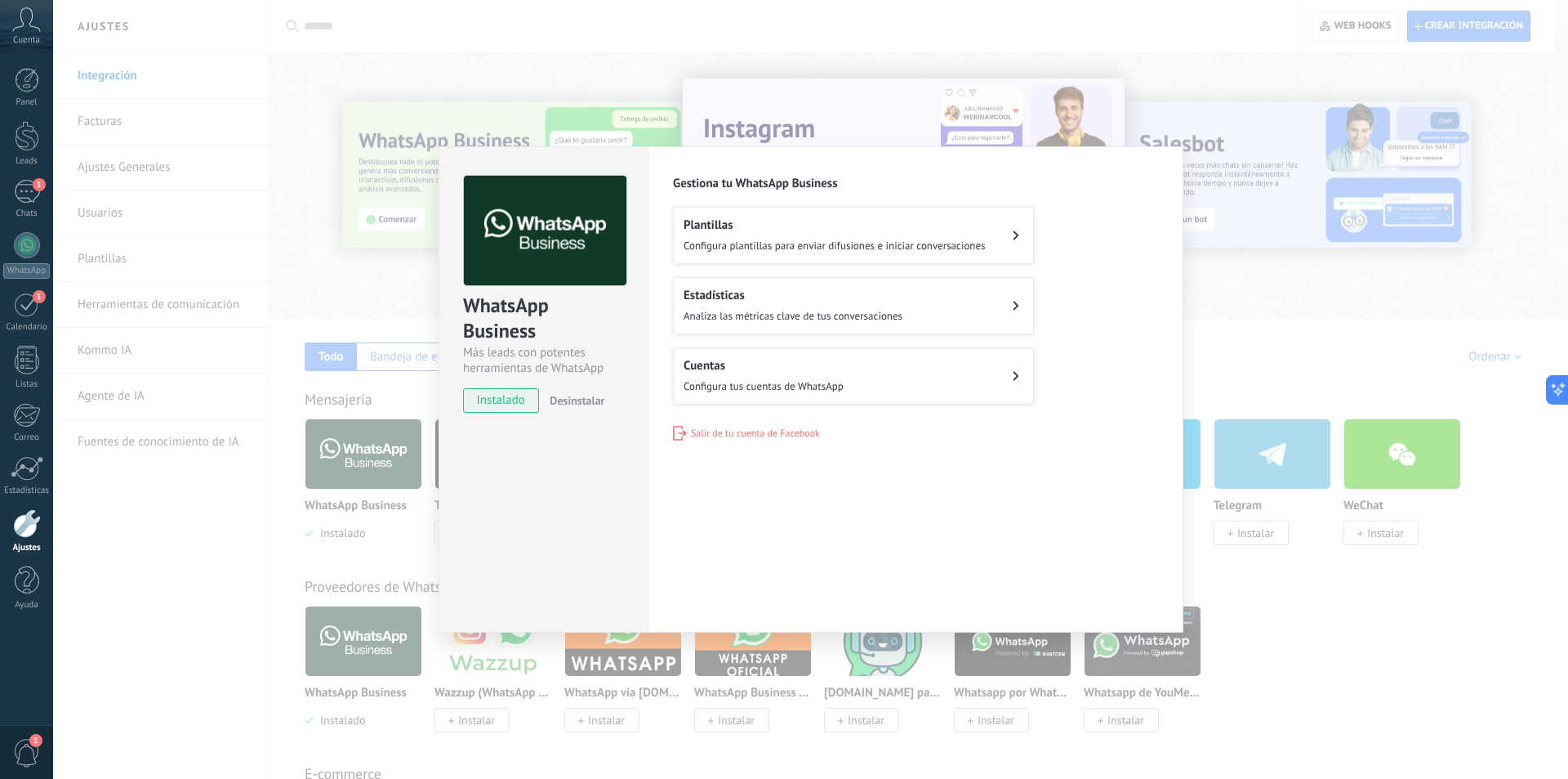
click at [579, 396] on span "Desinstalar" at bounding box center [576, 400] width 55 height 15
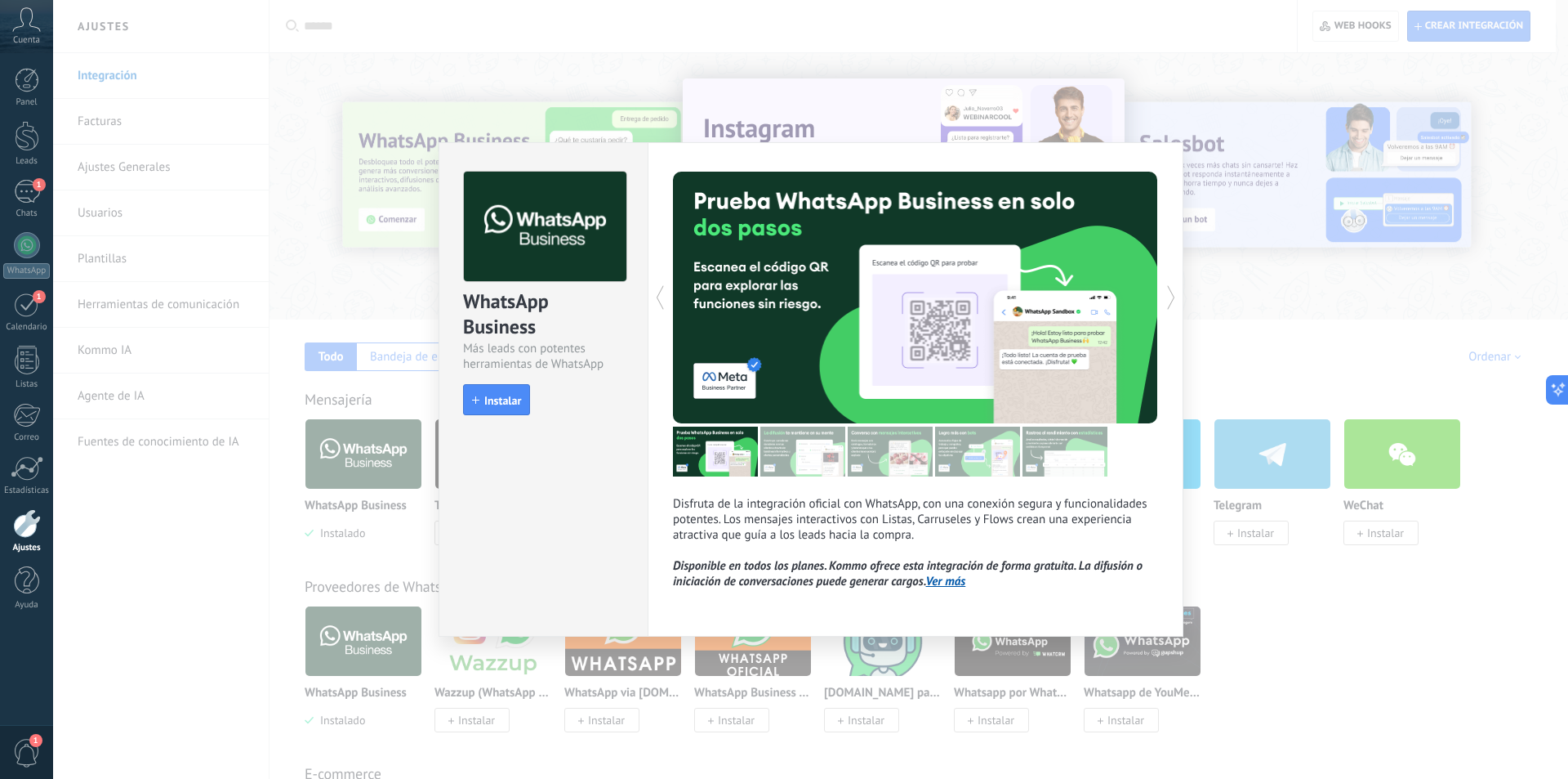
click at [490, 399] on span "Instalar" at bounding box center [502, 400] width 37 height 11
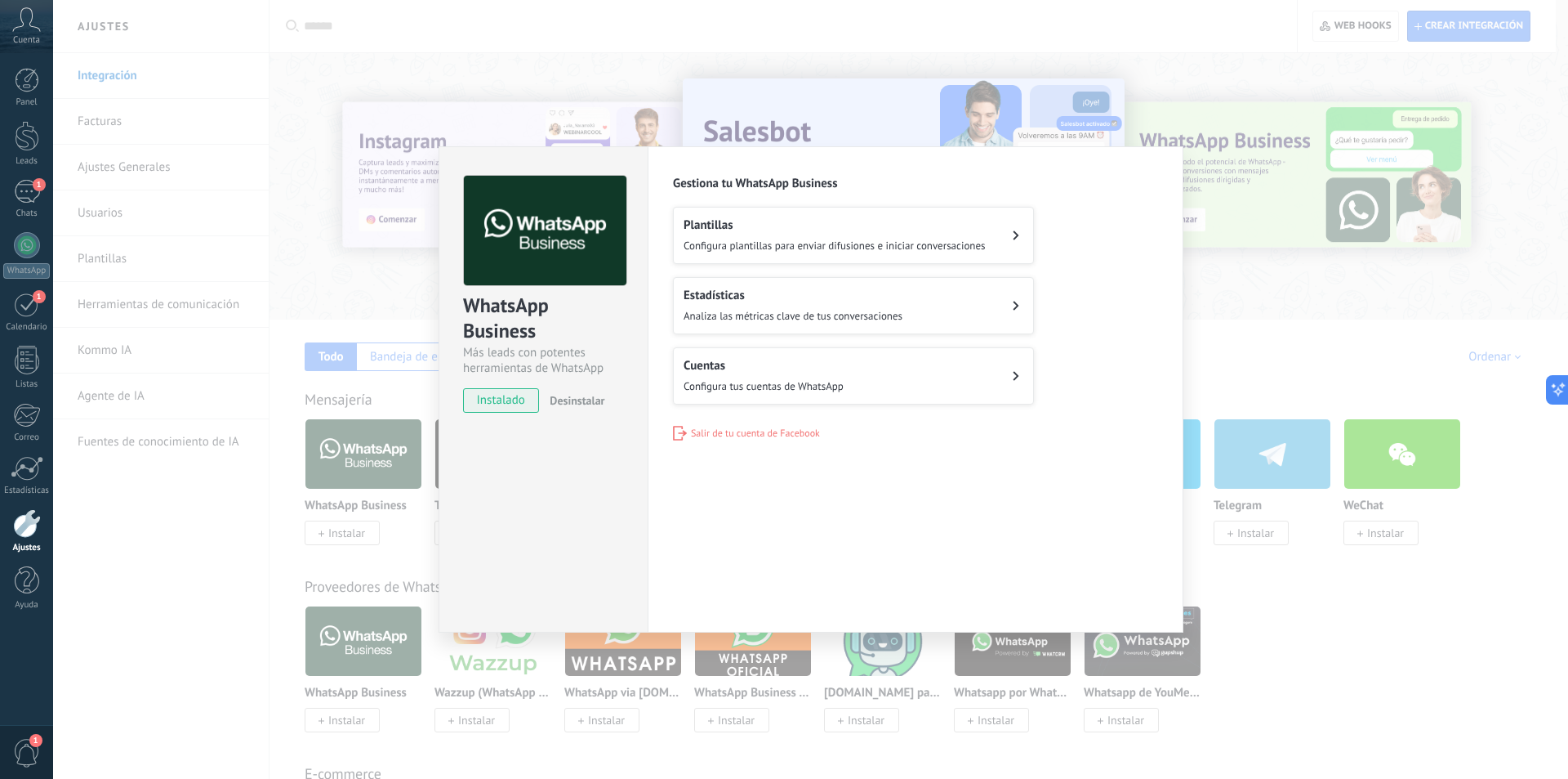
click at [739, 431] on span "Salir de tu cuenta de Facebook" at bounding box center [755, 434] width 129 height 12
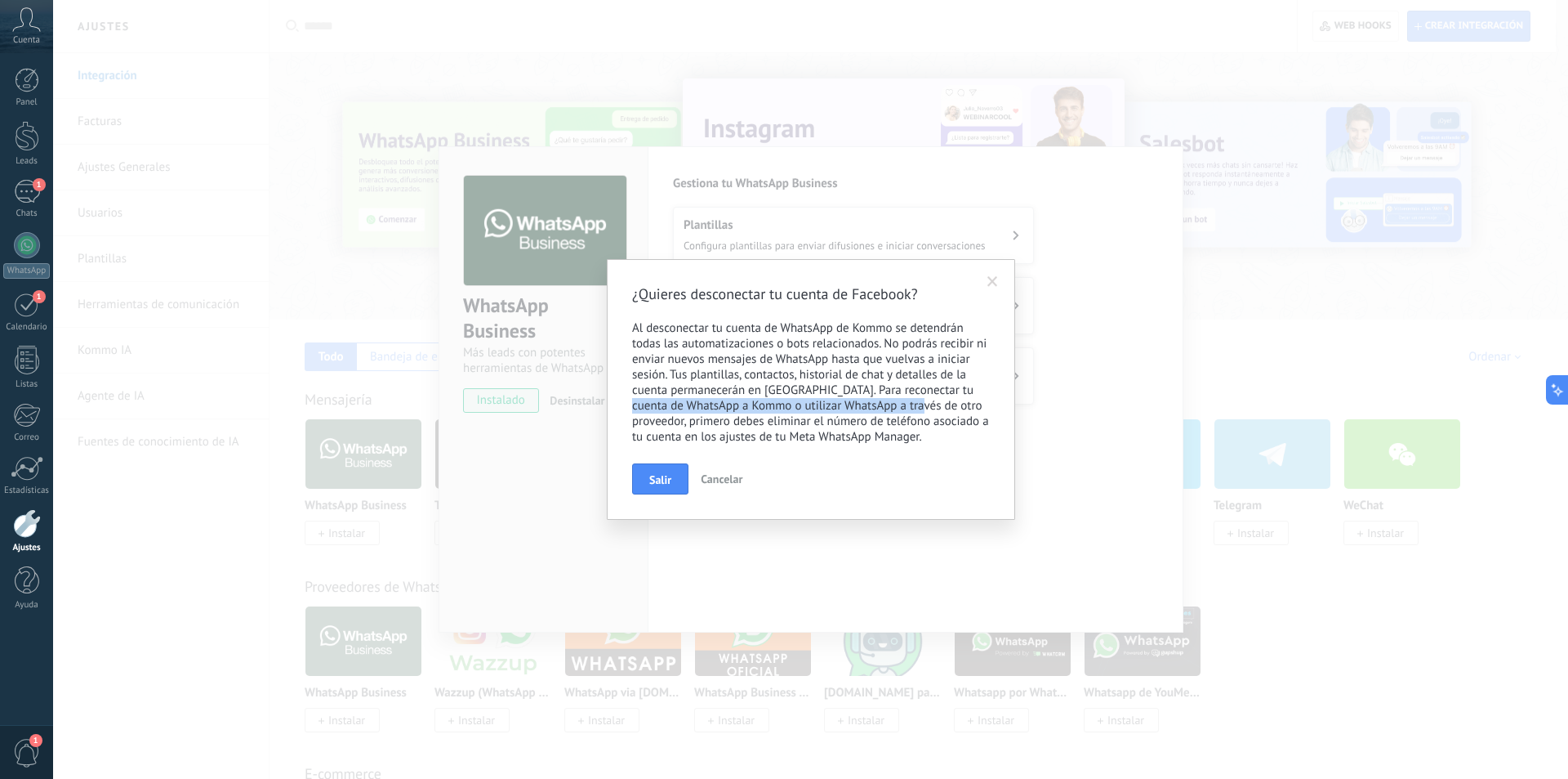
drag, startPoint x: 644, startPoint y: 405, endPoint x: 933, endPoint y: 413, distance: 289.1
click at [933, 413] on p "Al desconectar tu cuenta de WhatsApp de Kommo se detendrán todas las automatiza…" at bounding box center [810, 382] width 358 height 125
drag, startPoint x: 847, startPoint y: 392, endPoint x: 943, endPoint y: 394, distance: 96.0
click at [943, 394] on p "Al desconectar tu cuenta de WhatsApp de Kommo se detendrán todas las automatiza…" at bounding box center [810, 382] width 358 height 125
drag, startPoint x: 730, startPoint y: 406, endPoint x: 997, endPoint y: 409, distance: 267.0
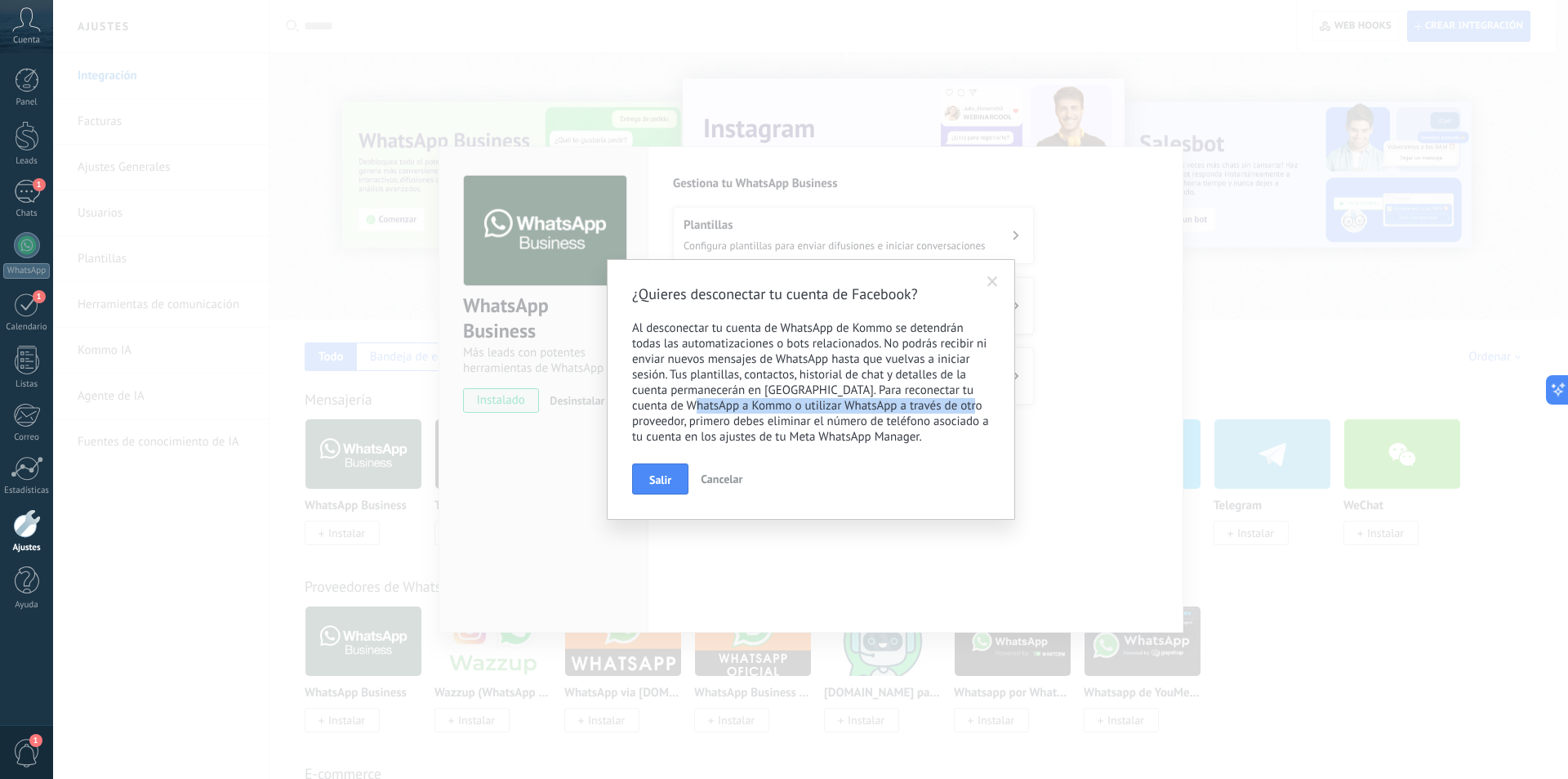
click at [997, 409] on div "¿Quieres desconectar tu cuenta de Facebook? Al desconectar tu cuenta de WhatsAp…" at bounding box center [811, 389] width 409 height 260
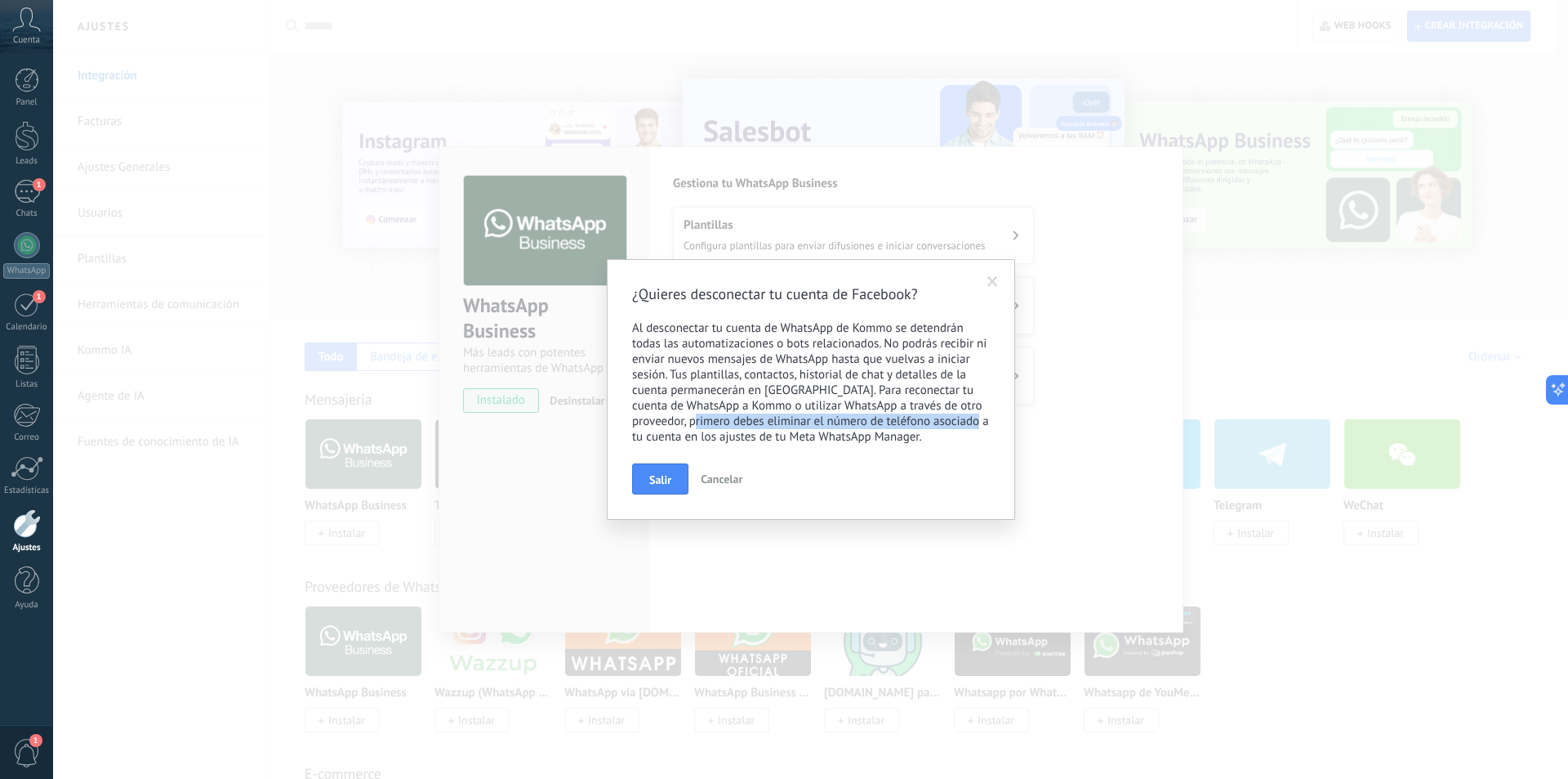
drag, startPoint x: 707, startPoint y: 426, endPoint x: 997, endPoint y: 417, distance: 290.1
click at [997, 417] on div "¿Quieres desconectar tu cuenta de Facebook? Al desconectar tu cuenta de WhatsAp…" at bounding box center [811, 389] width 409 height 260
click at [659, 486] on span "Salir" at bounding box center [660, 479] width 22 height 11
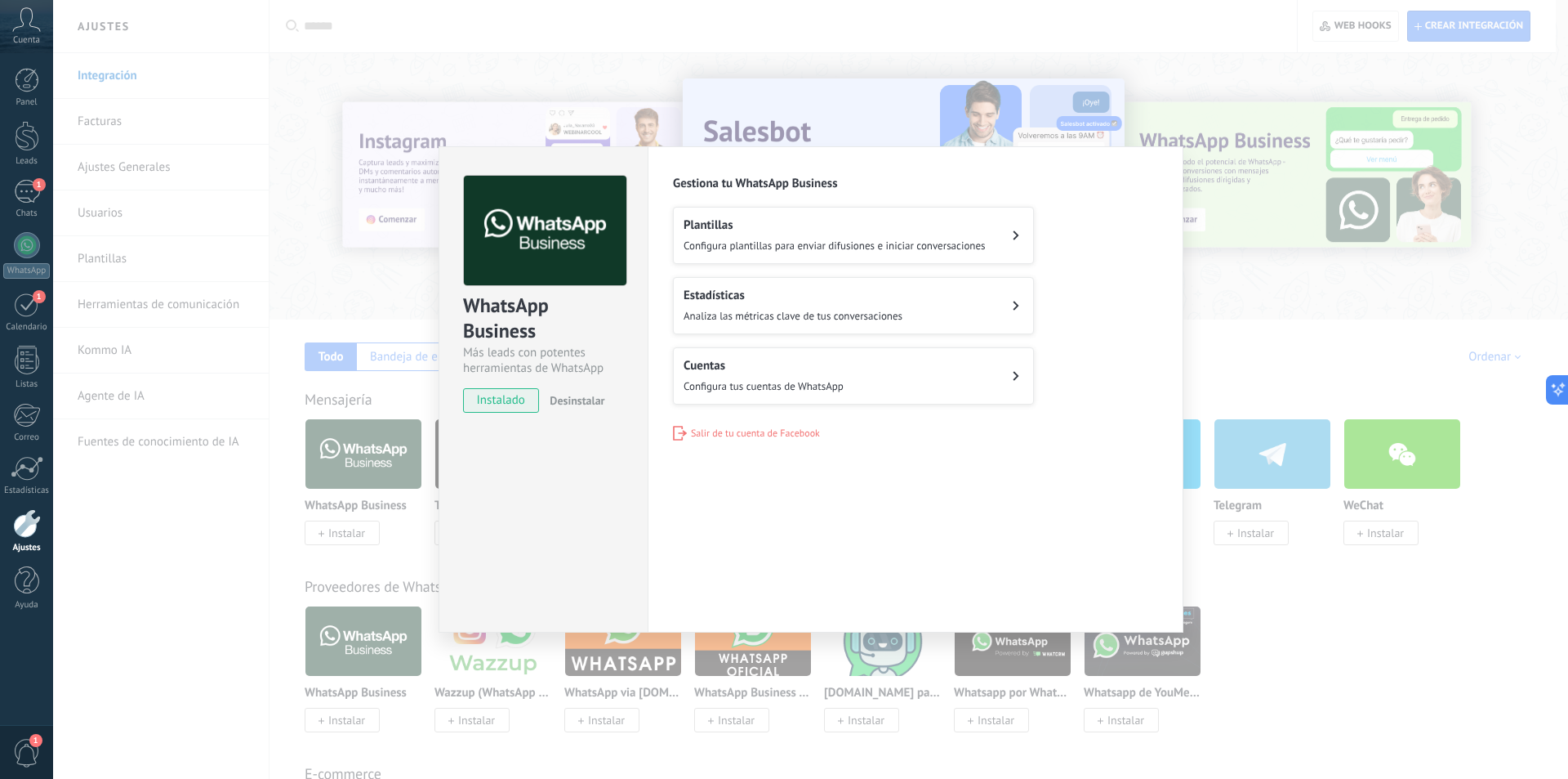
click at [724, 435] on span "Salir de tu cuenta de Facebook" at bounding box center [755, 434] width 129 height 12
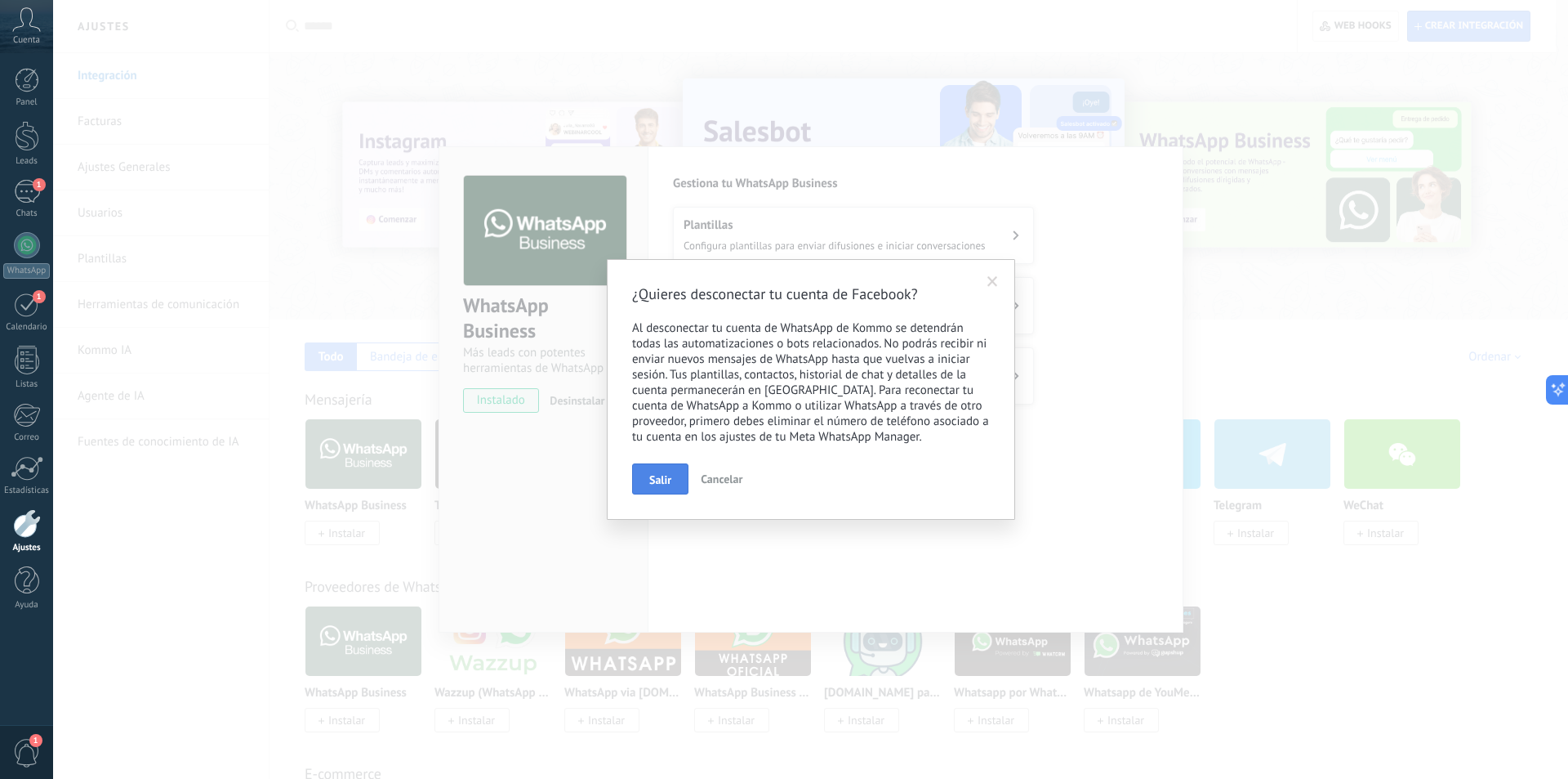
click at [684, 469] on button "Salir" at bounding box center [660, 479] width 57 height 31
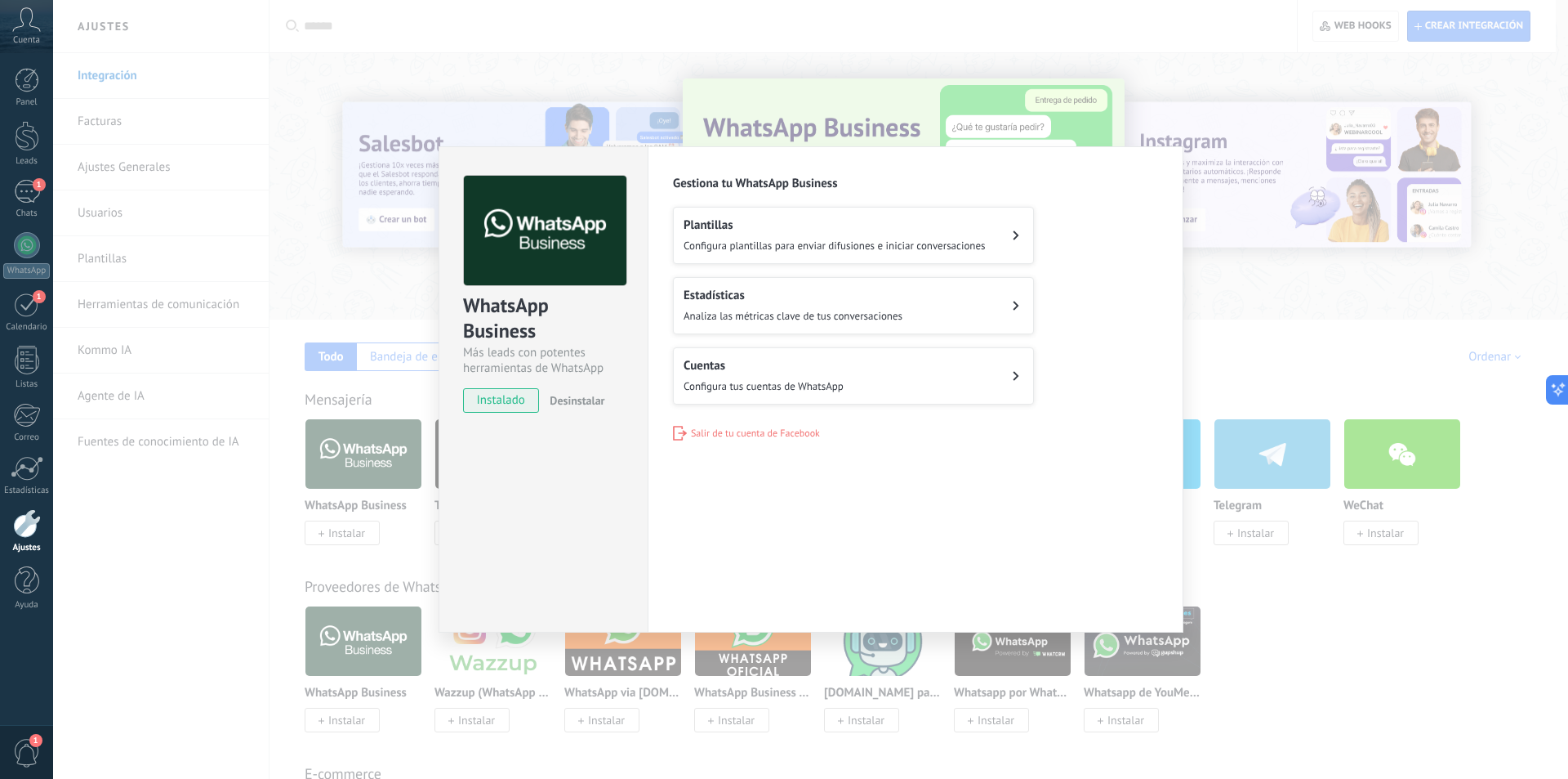
click at [593, 399] on span "Desinstalar" at bounding box center [576, 400] width 55 height 15
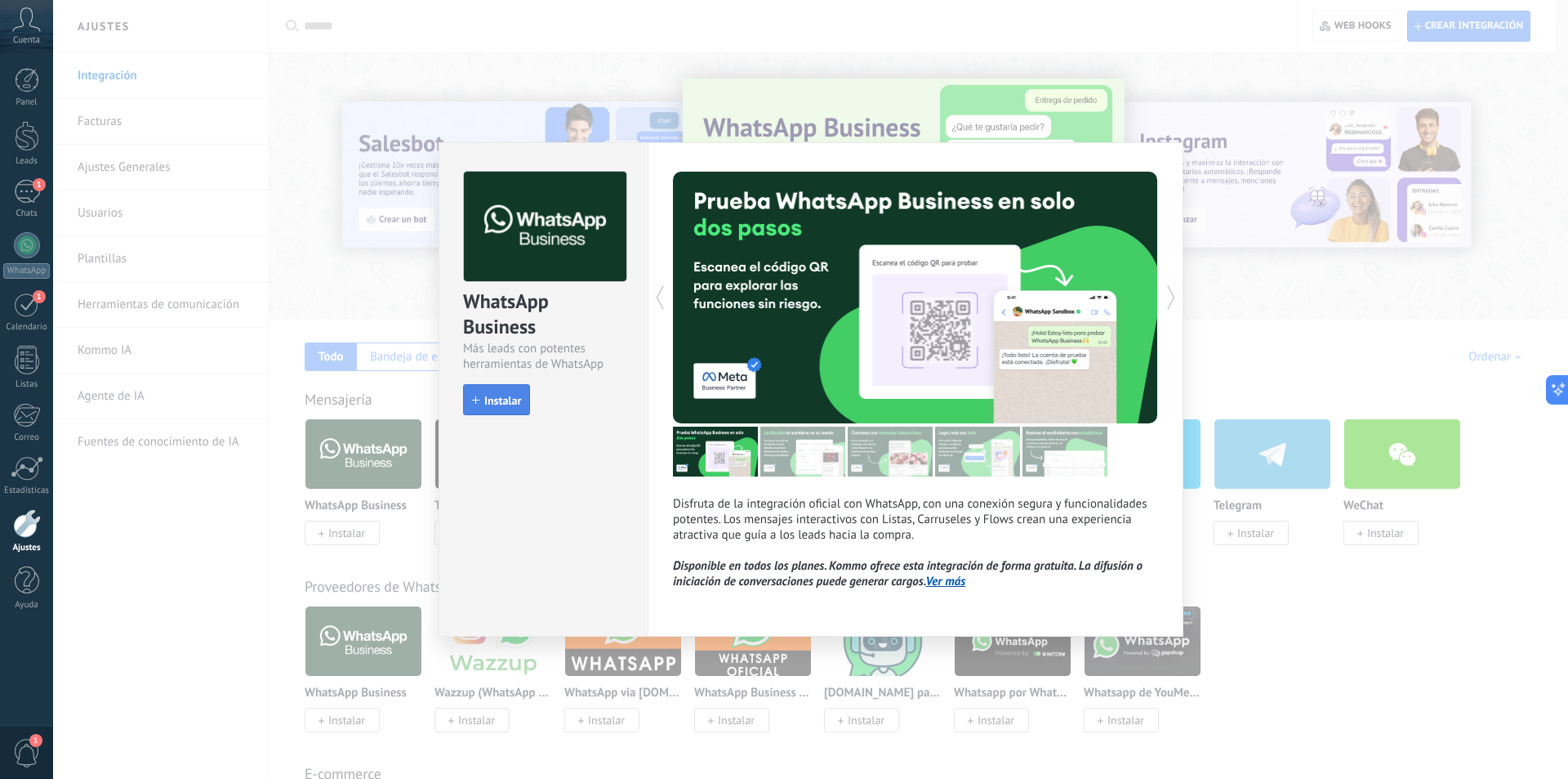
click at [501, 405] on span "Instalar" at bounding box center [502, 400] width 37 height 11
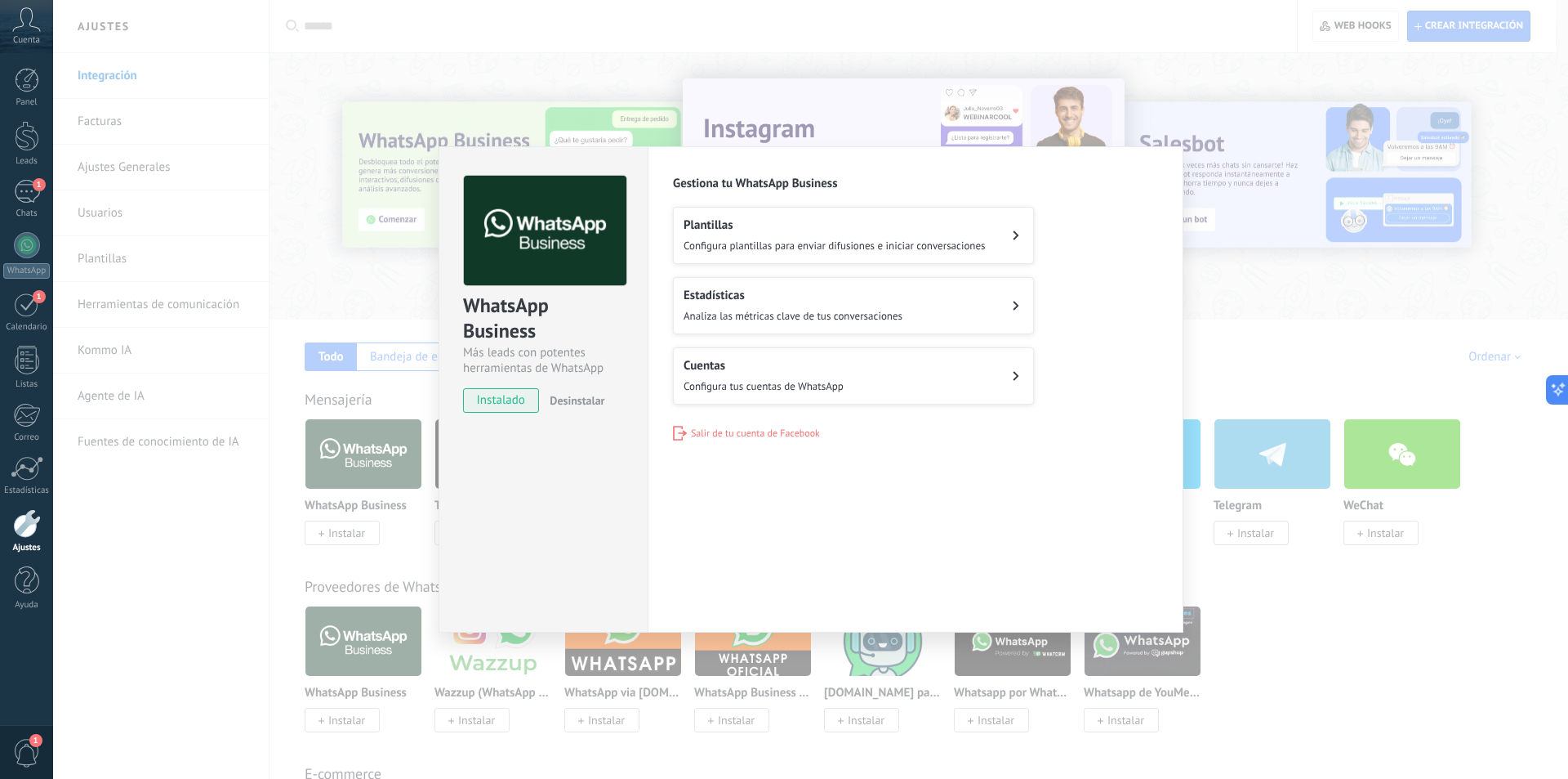
click at [721, 374] on div "Cuentas Configura tus cuentas de WhatsApp" at bounding box center [764, 376] width 160 height 36
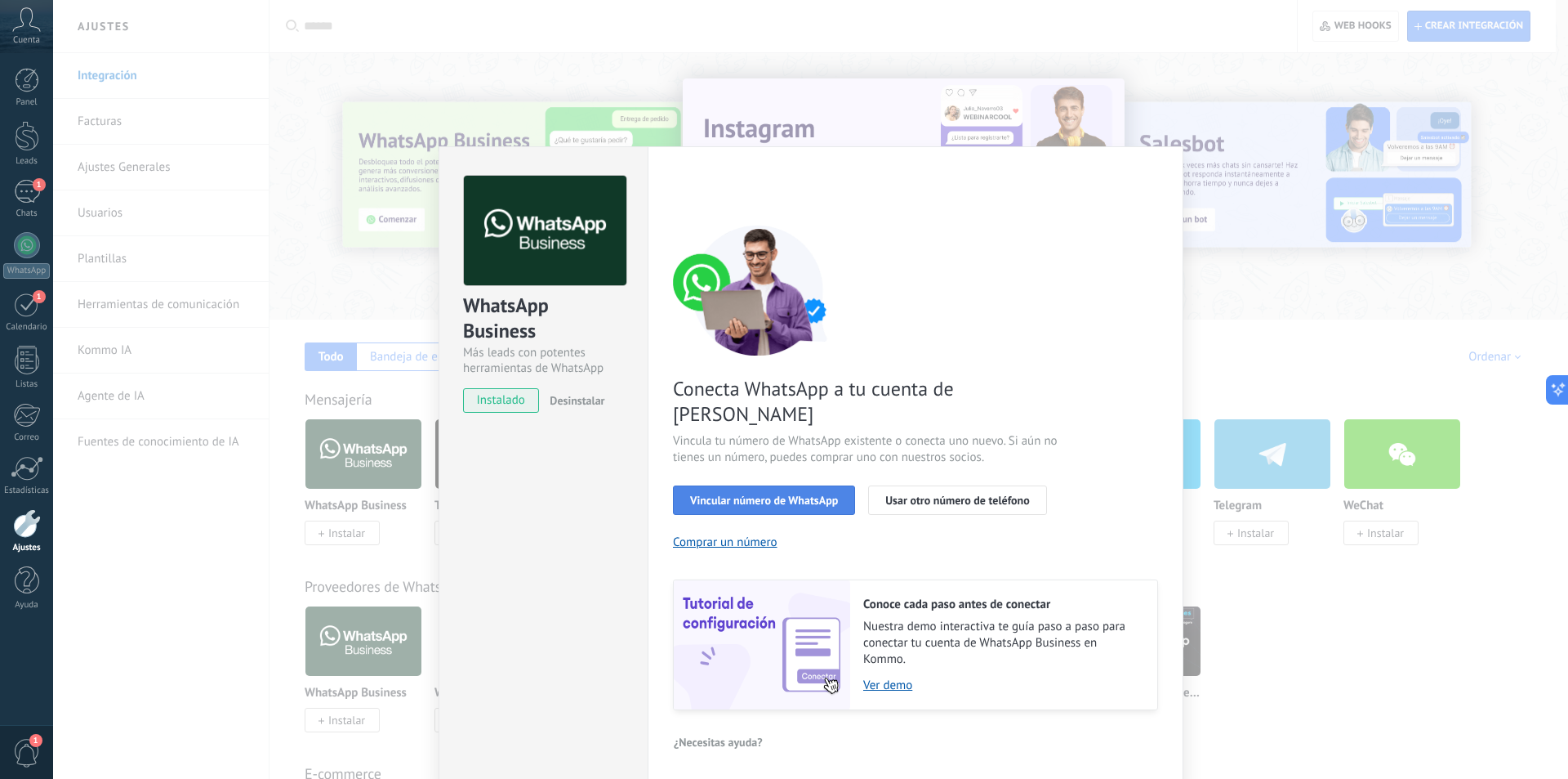
click at [759, 495] on span "Vincular número de WhatsApp" at bounding box center [764, 500] width 148 height 11
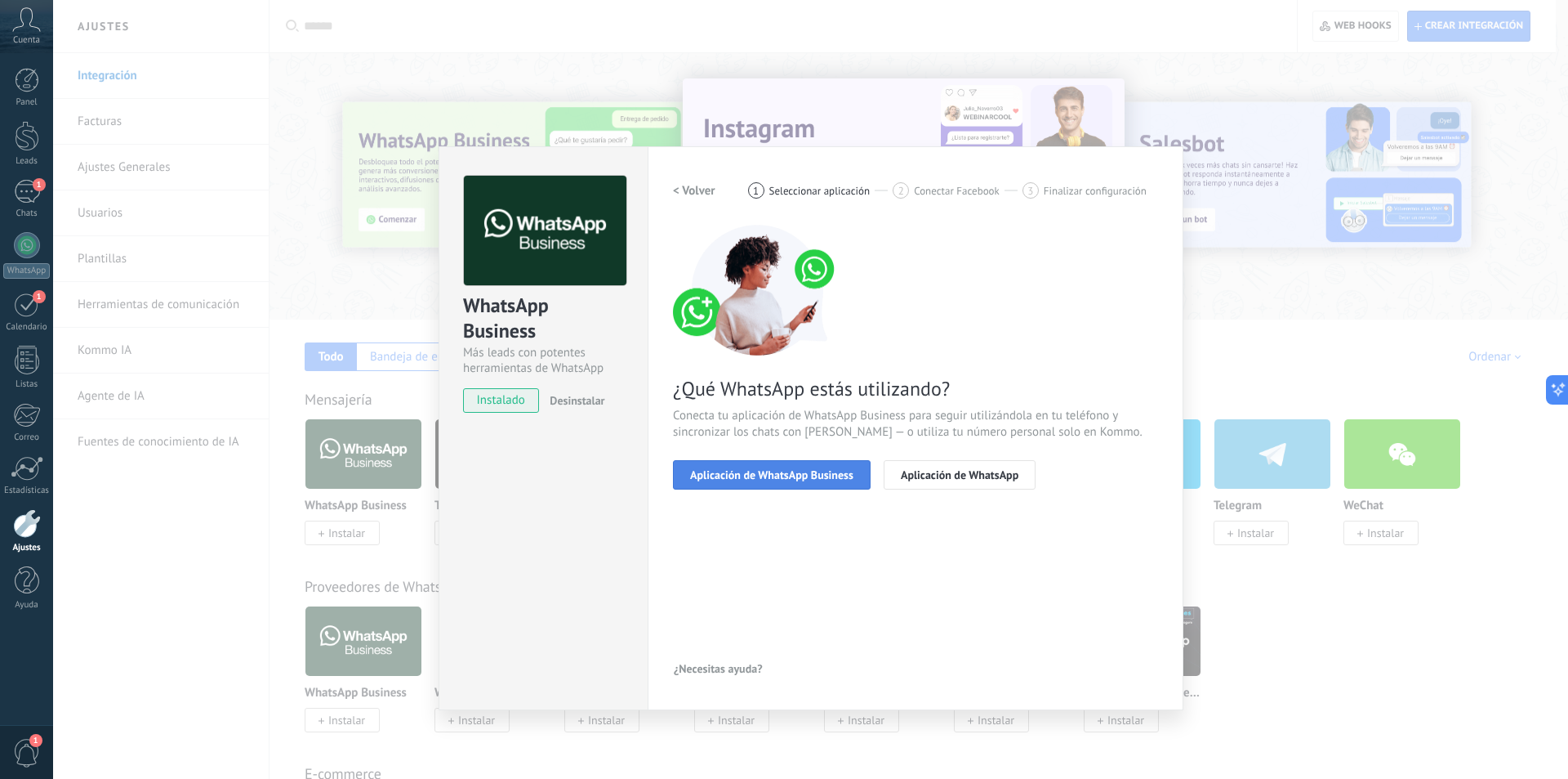
click at [757, 479] on span "Aplicación de WhatsApp Business" at bounding box center [772, 474] width 163 height 11
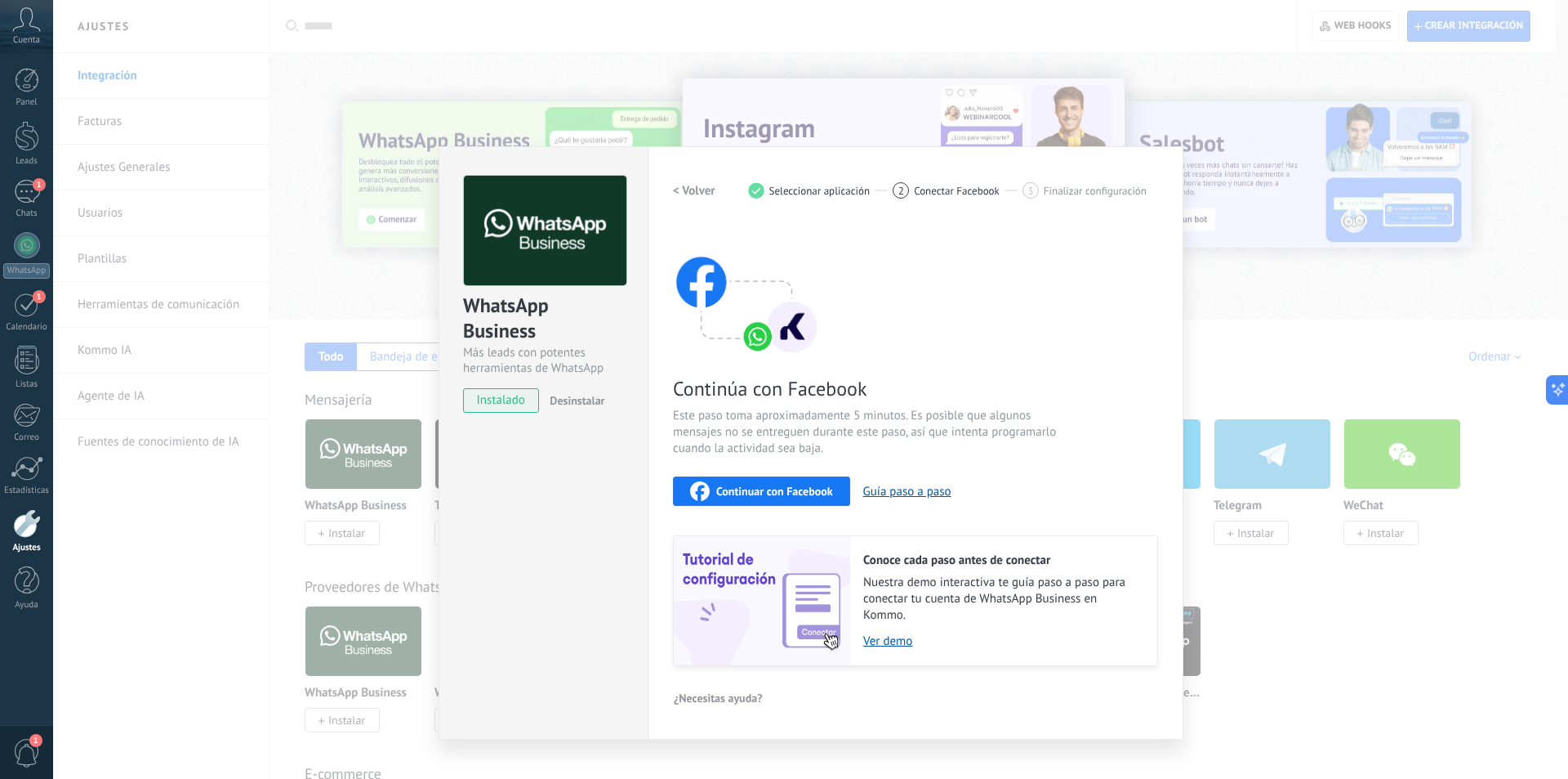
click at [745, 486] on span "Continuar con Facebook" at bounding box center [775, 491] width 117 height 11
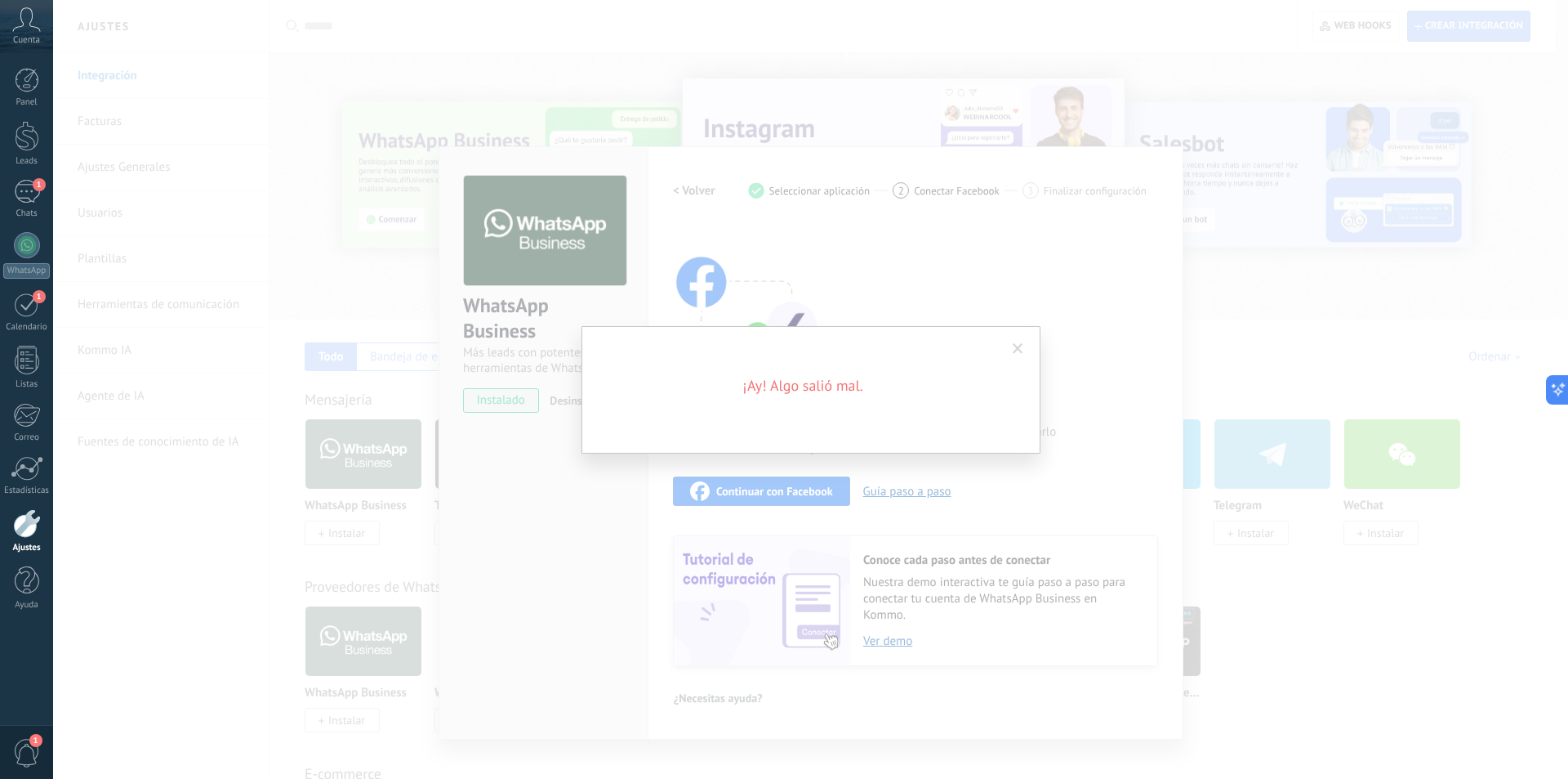
click at [1020, 354] on span at bounding box center [1018, 348] width 11 height 11
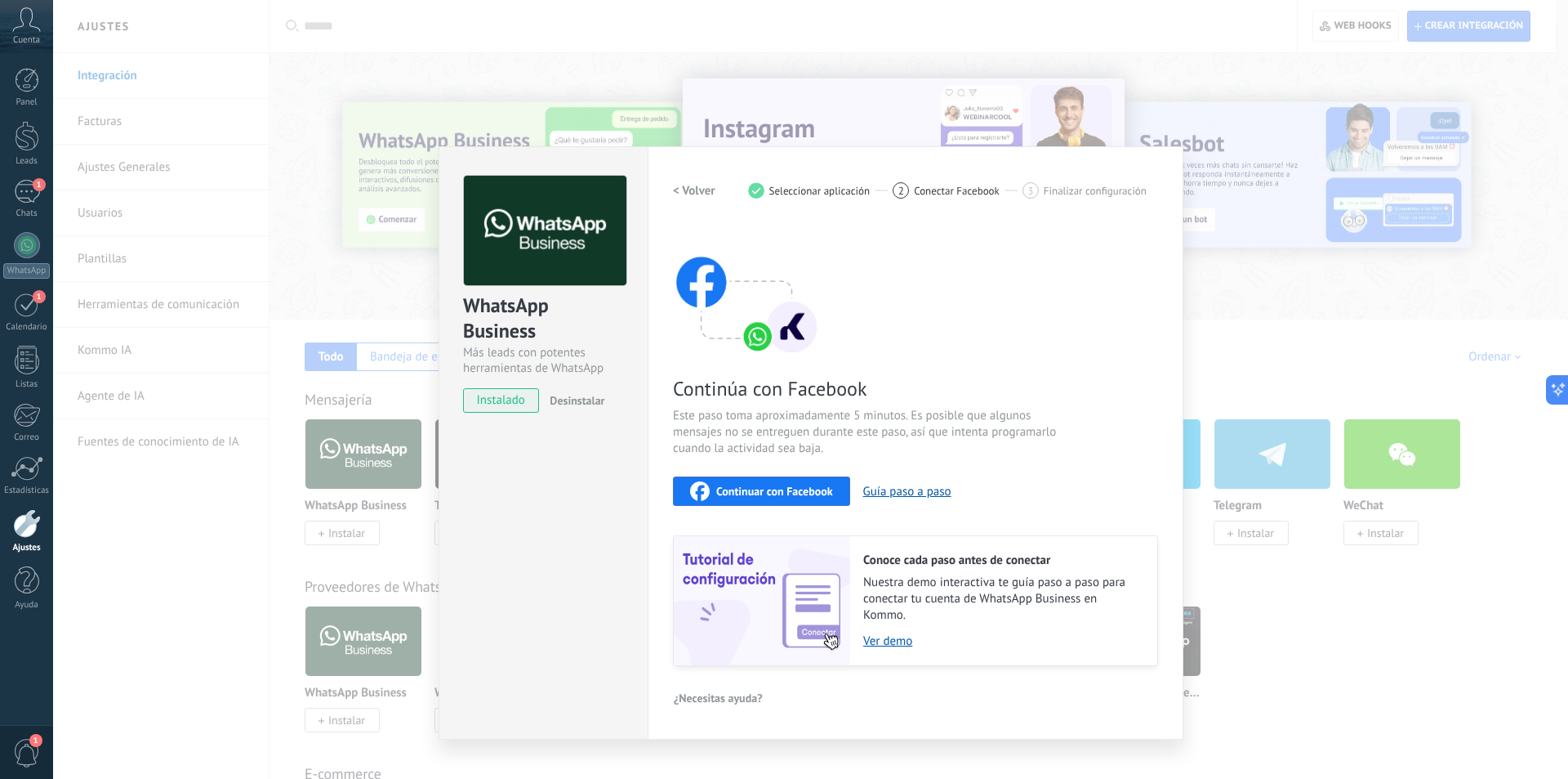
click at [199, 200] on div "WhatsApp Business Más leads con potentes herramientas de WhatsApp instalado Des…" at bounding box center [810, 389] width 1515 height 779
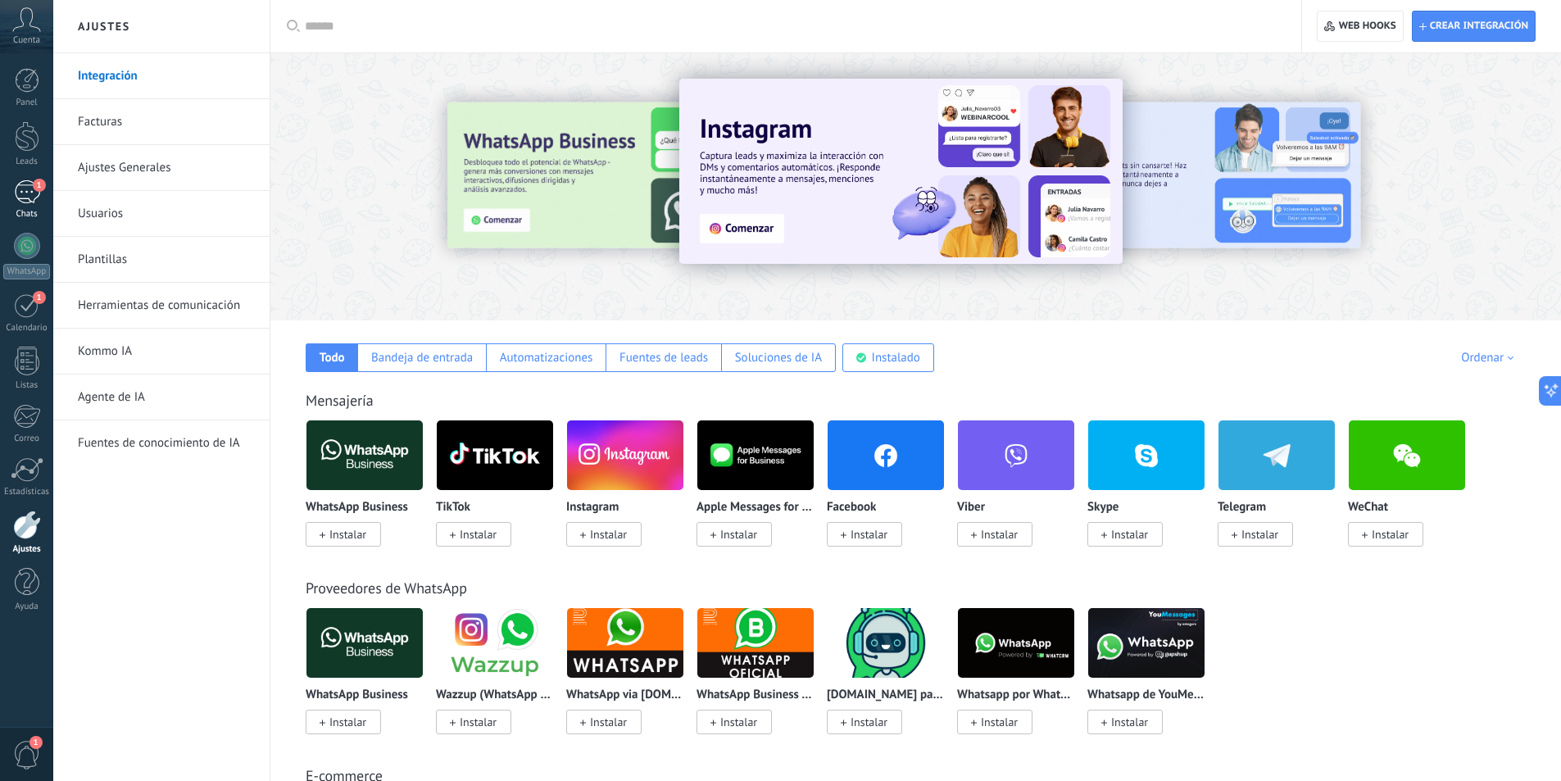
click at [29, 201] on div "1" at bounding box center [27, 192] width 26 height 24
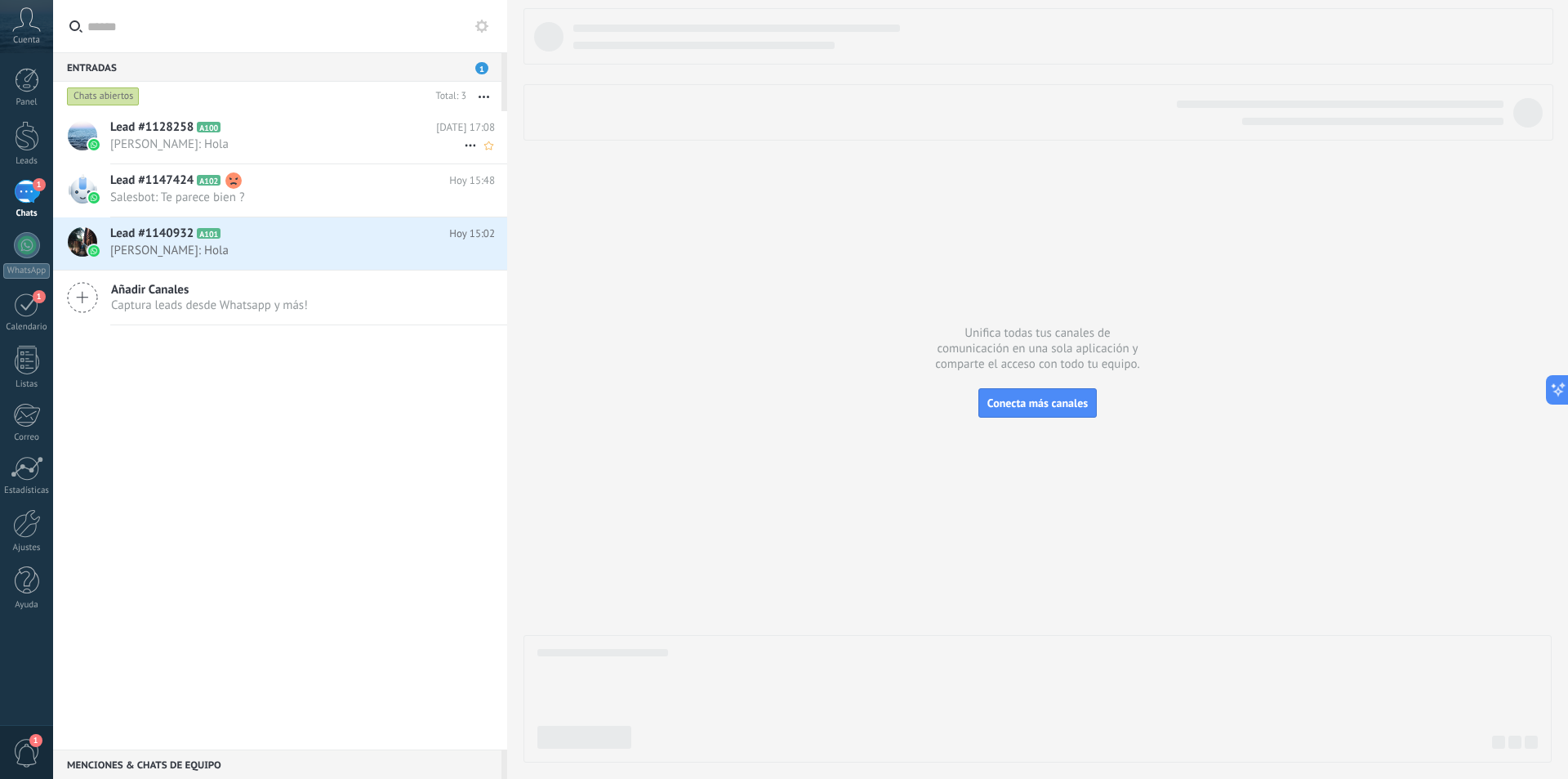
click at [245, 147] on span "[PERSON_NAME]: Hola" at bounding box center [287, 145] width 354 height 16
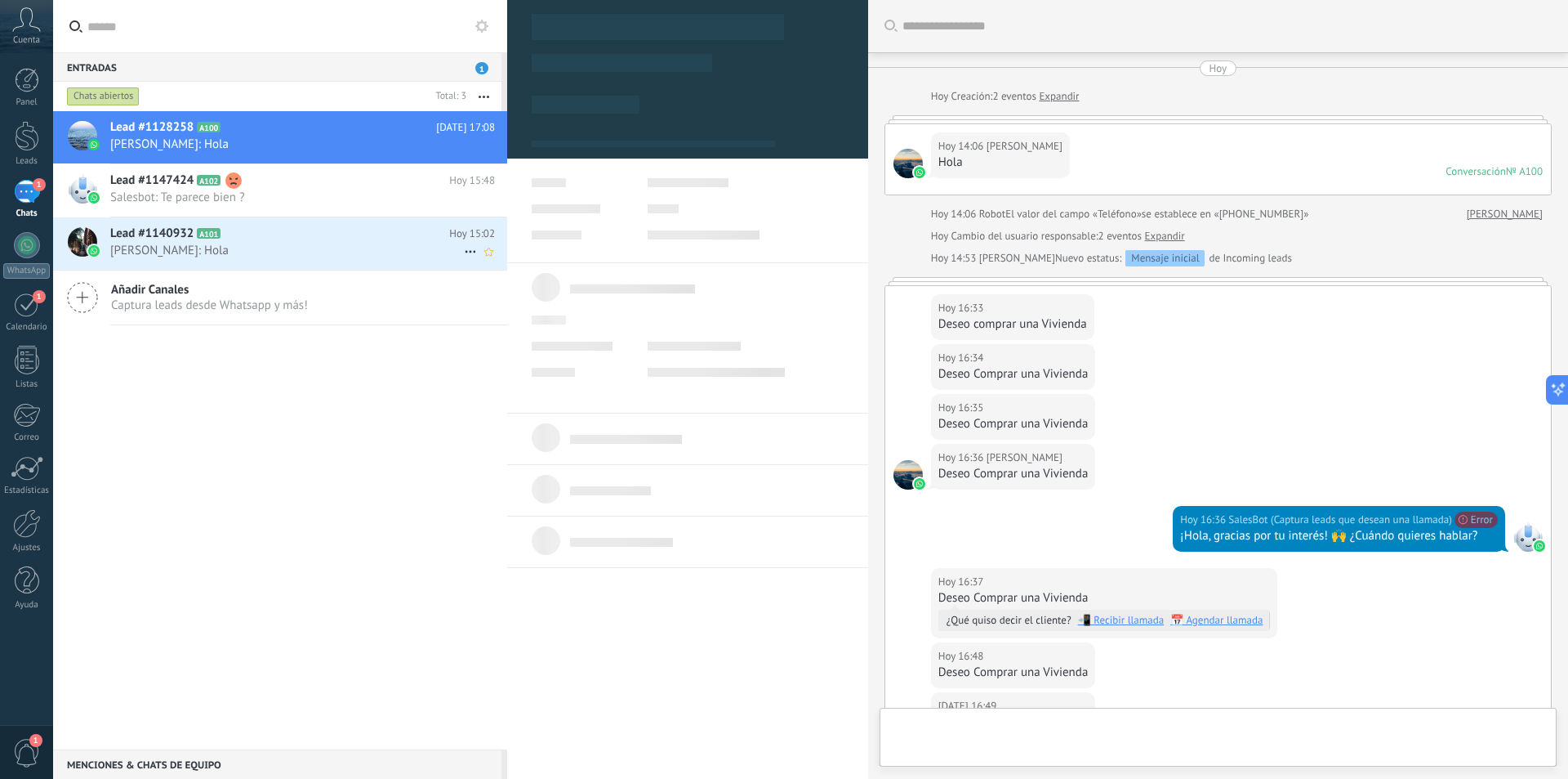
type textarea "**********"
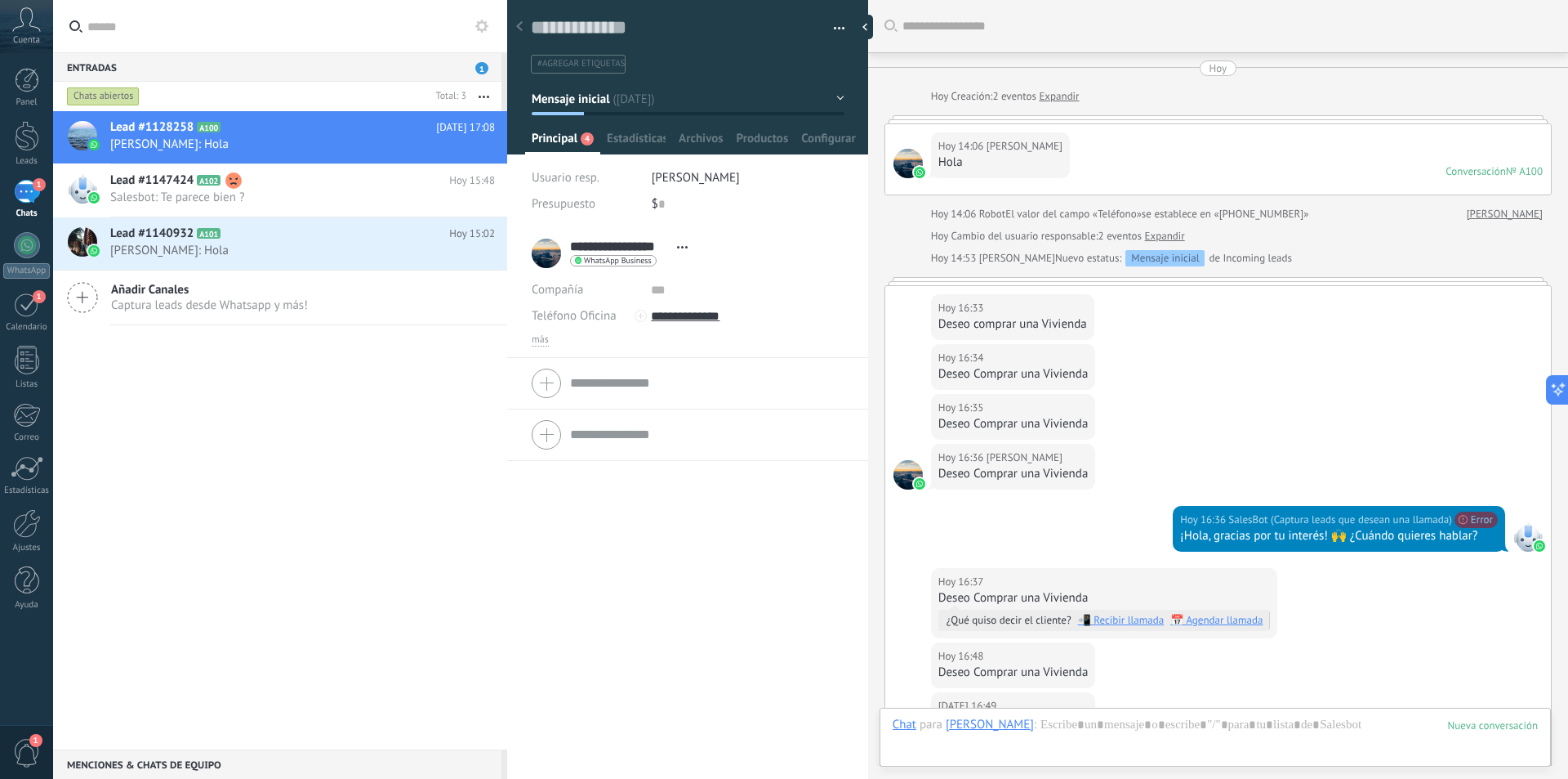
scroll to position [404, 0]
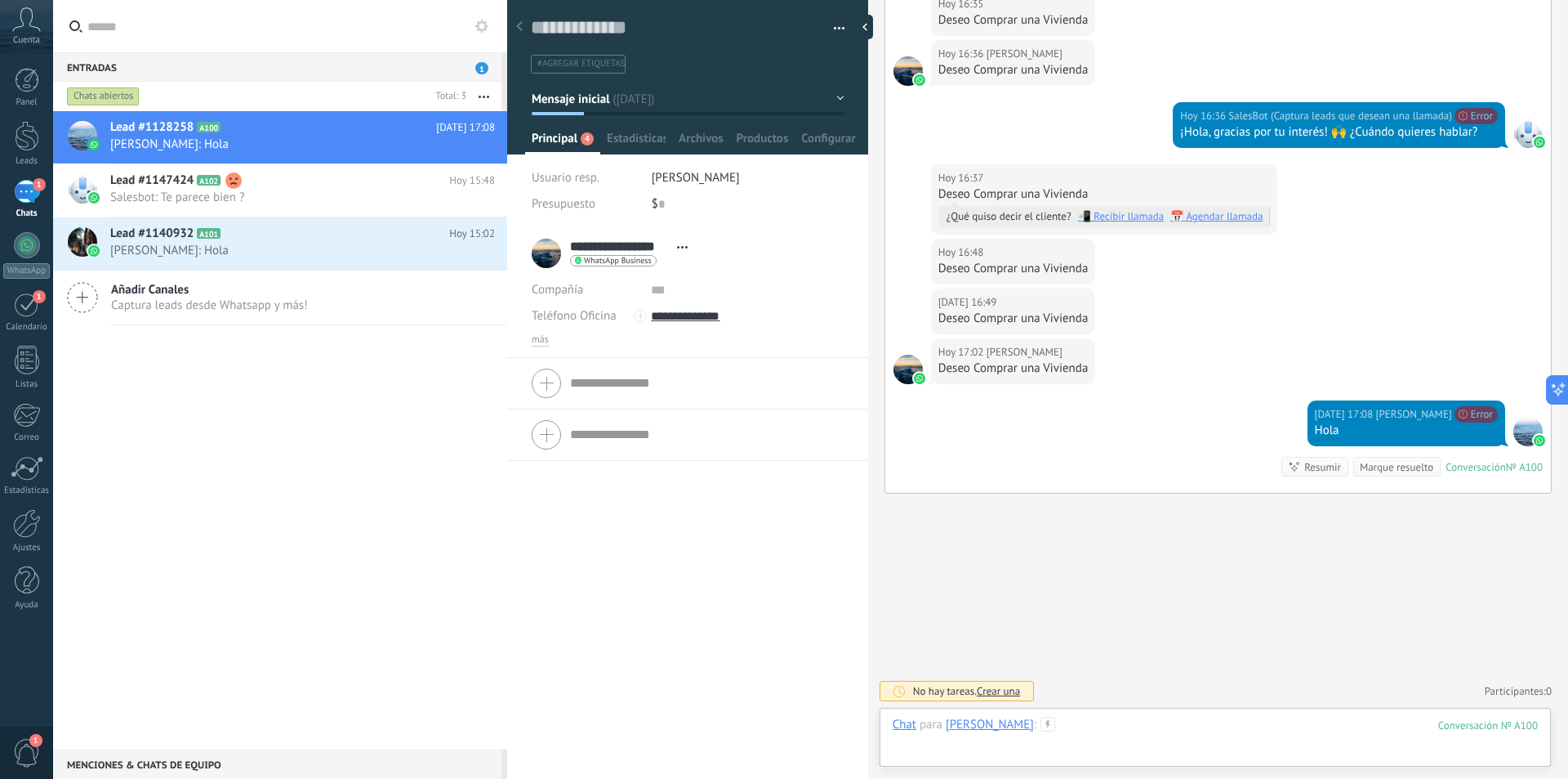
click at [1141, 721] on div at bounding box center [1215, 741] width 645 height 49
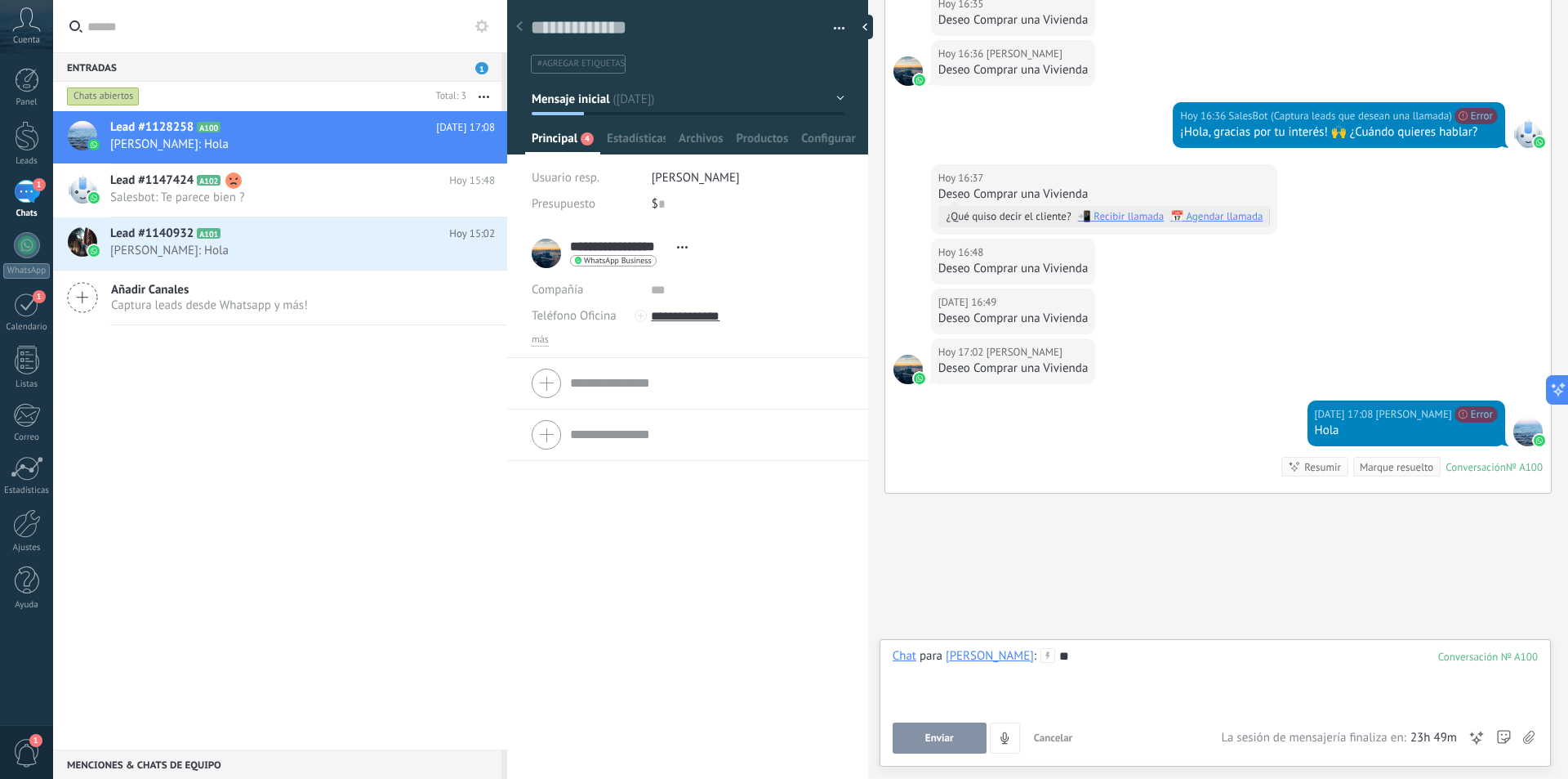
click at [956, 733] on button "Enviar" at bounding box center [940, 737] width 94 height 31
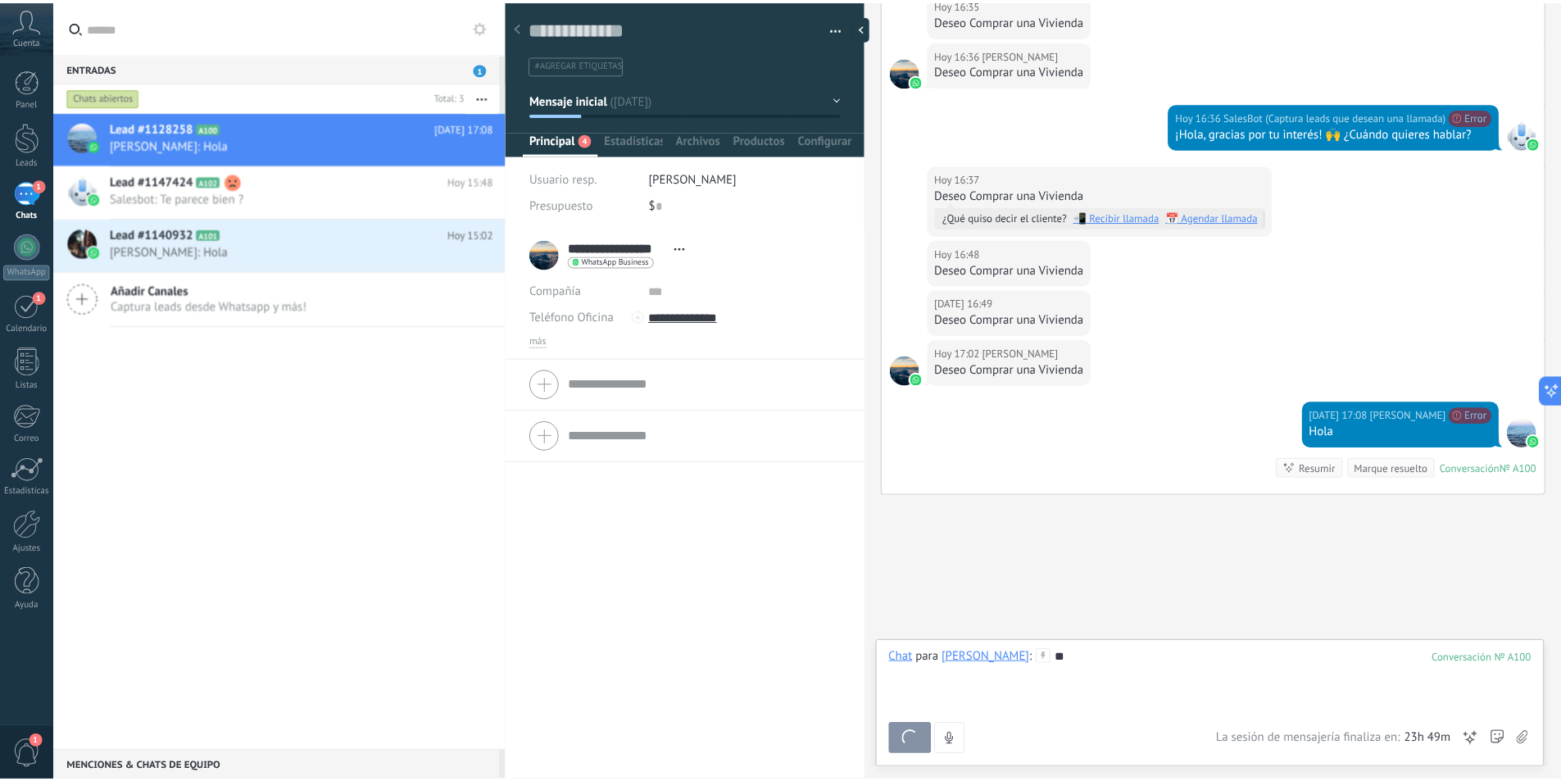
scroll to position [455, 0]
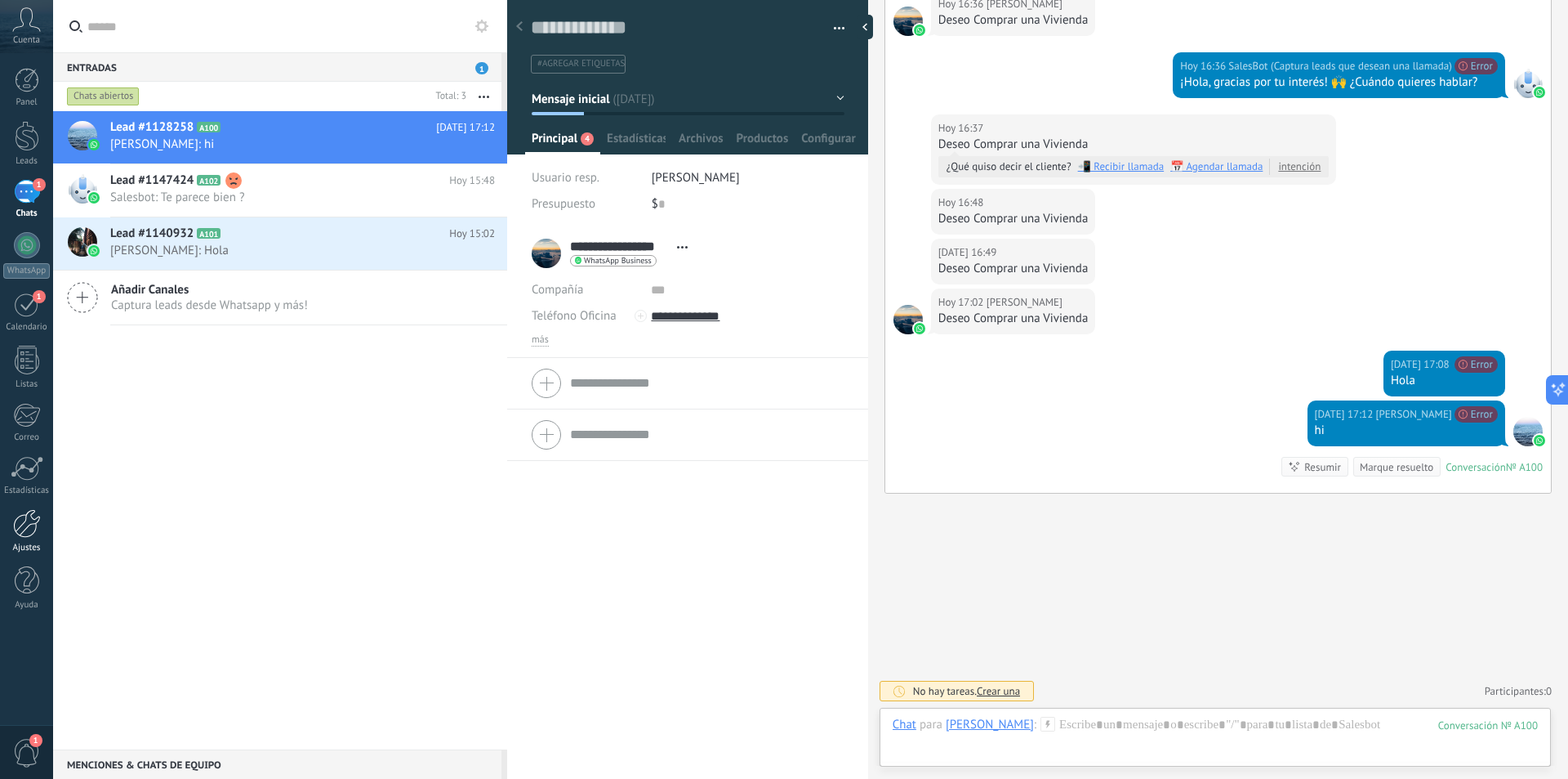
click at [28, 536] on div at bounding box center [27, 523] width 28 height 29
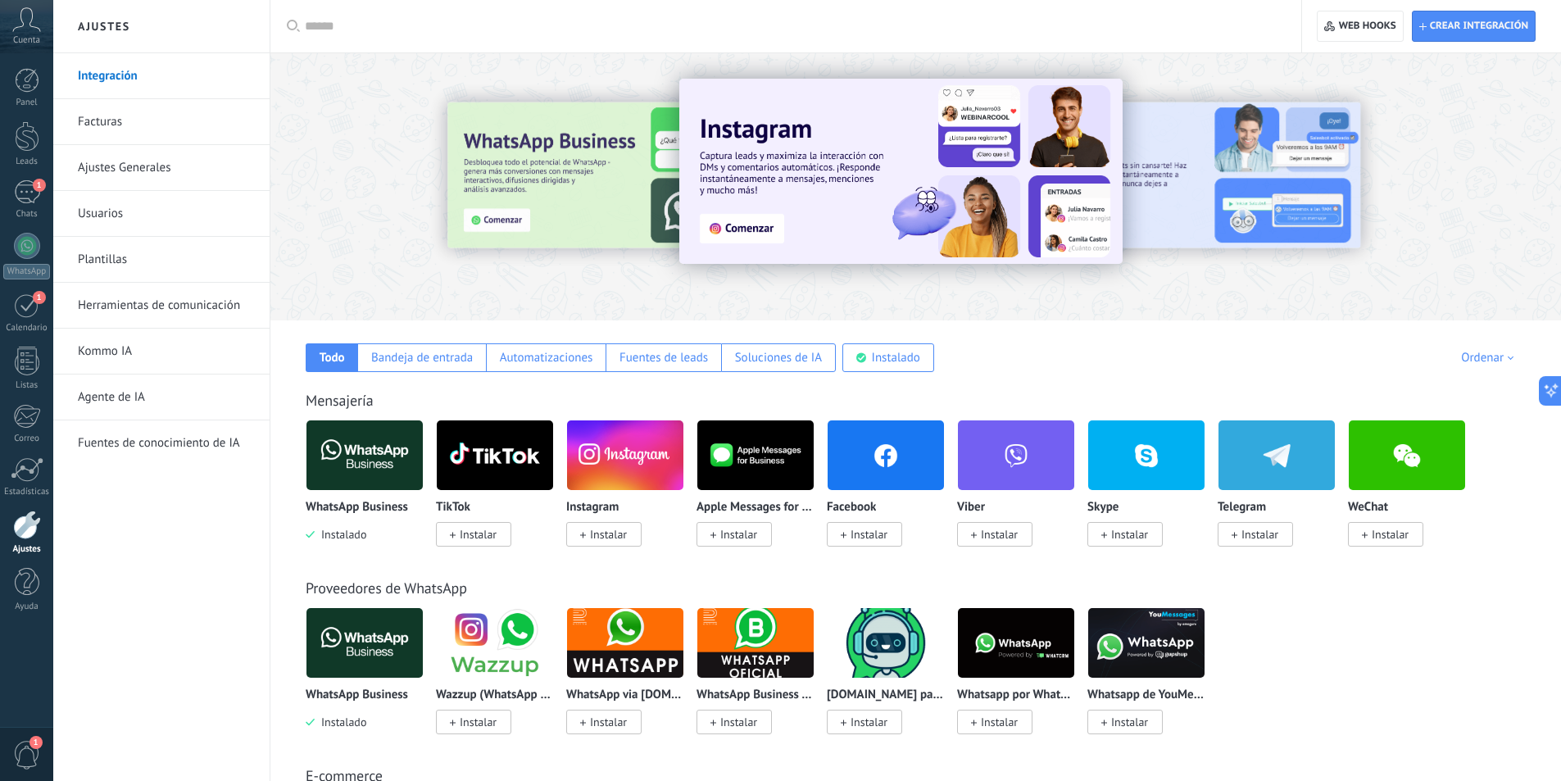
click at [372, 451] on img at bounding box center [364, 454] width 116 height 79
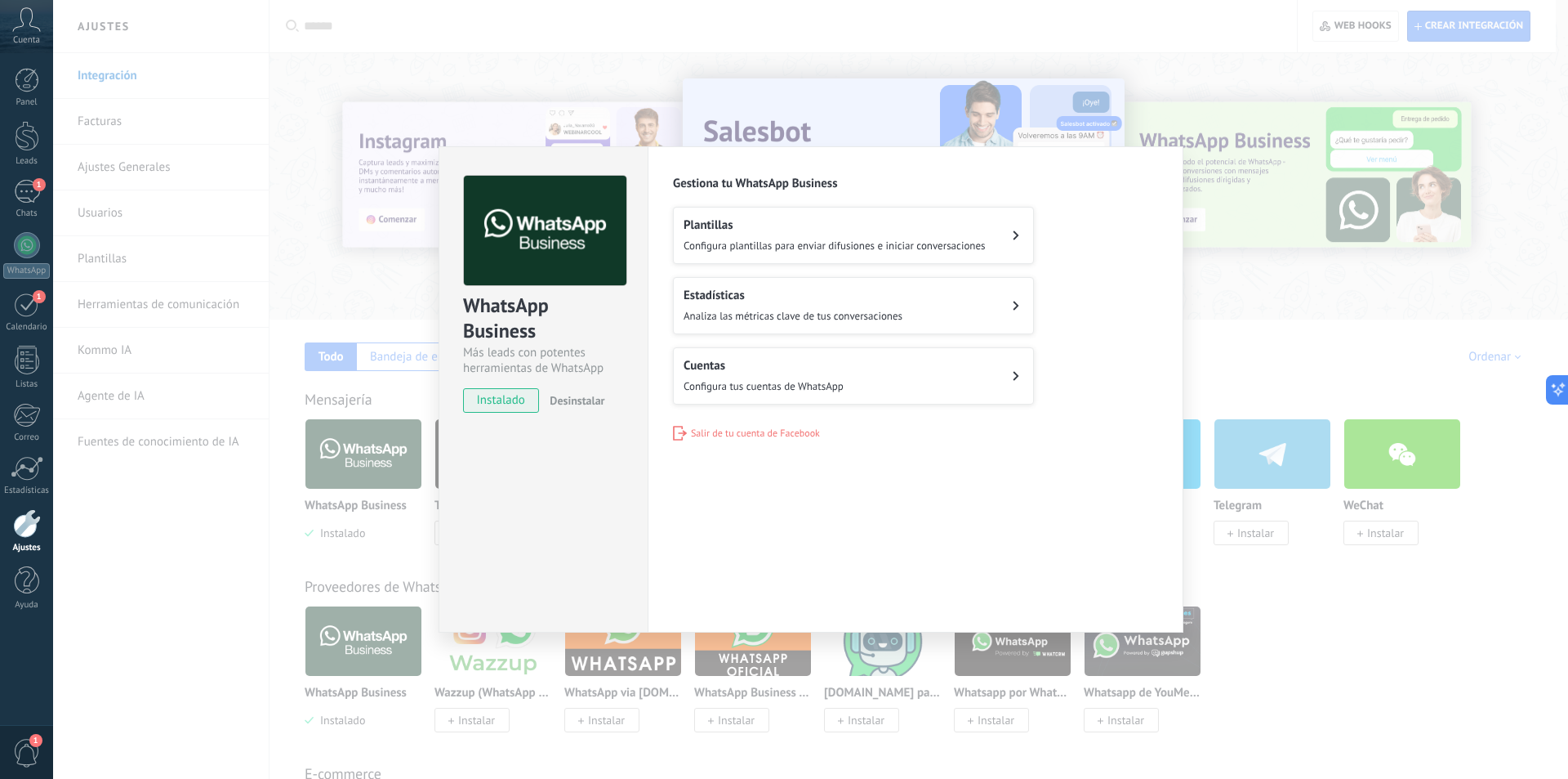
click at [562, 391] on button "Desinstalar" at bounding box center [573, 400] width 61 height 25
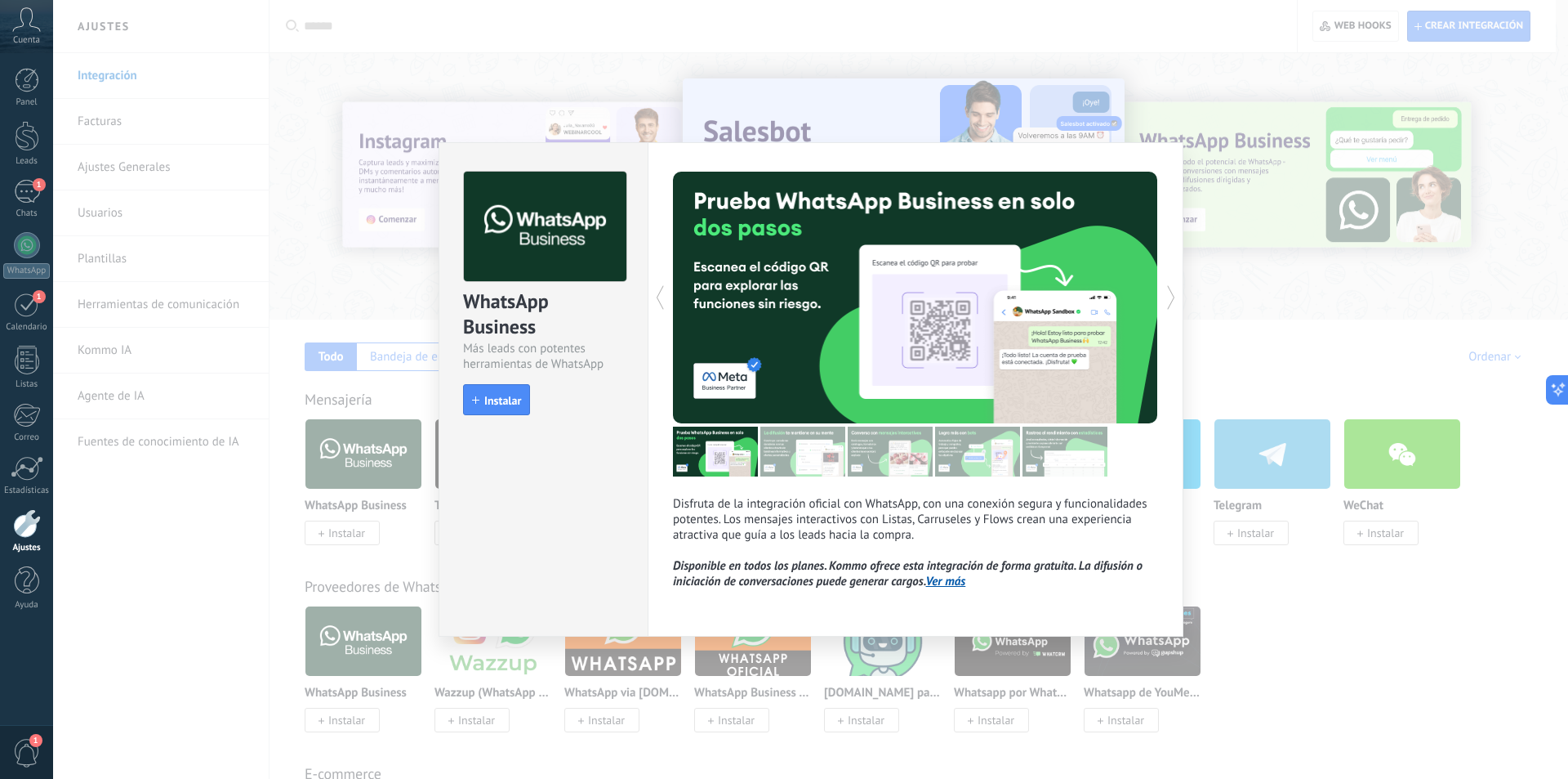
click at [271, 195] on div "WhatsApp Business Más leads con potentes herramientas de WhatsApp install Insta…" at bounding box center [810, 389] width 1515 height 779
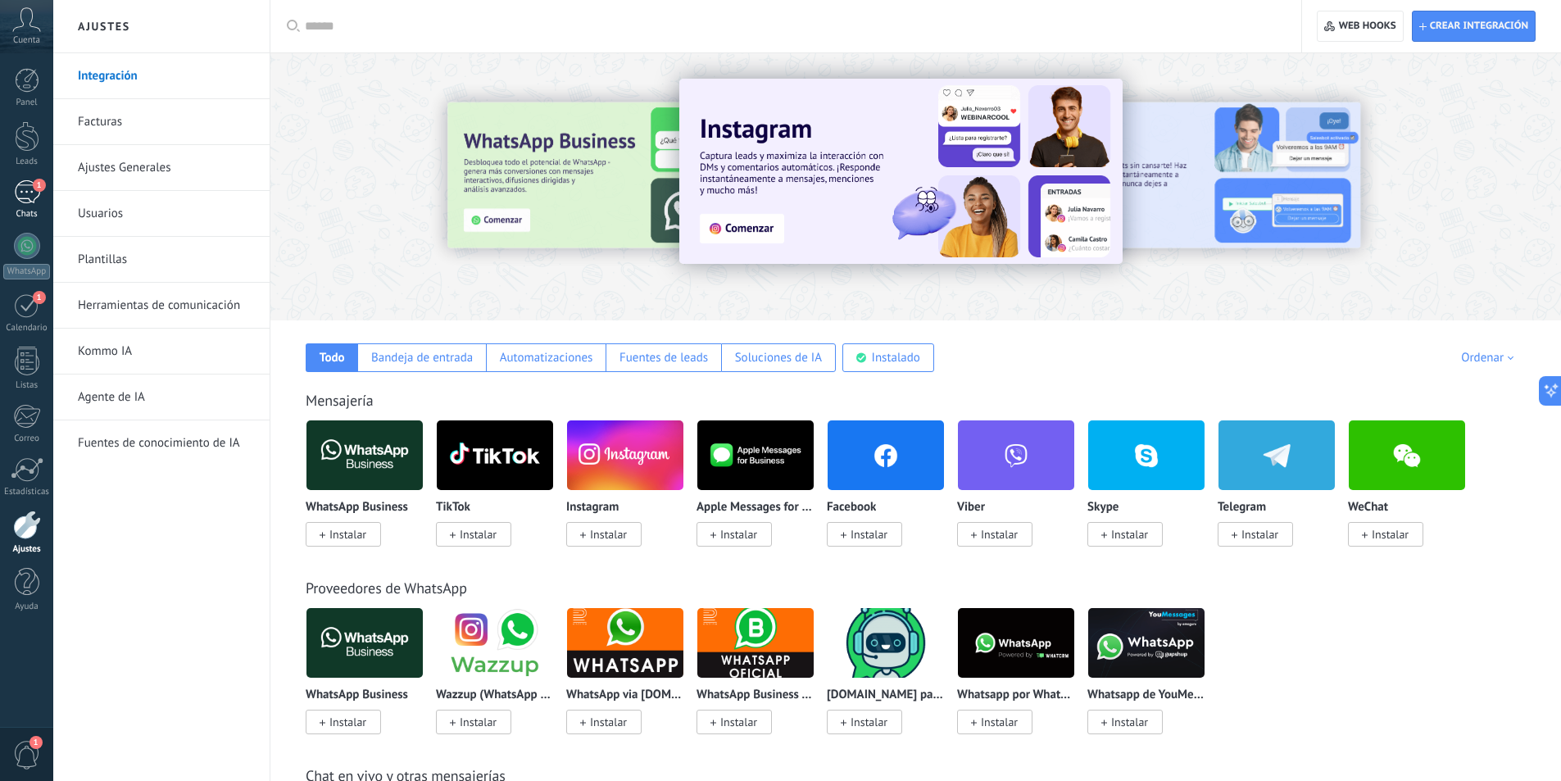
click at [19, 198] on div "1" at bounding box center [27, 192] width 26 height 24
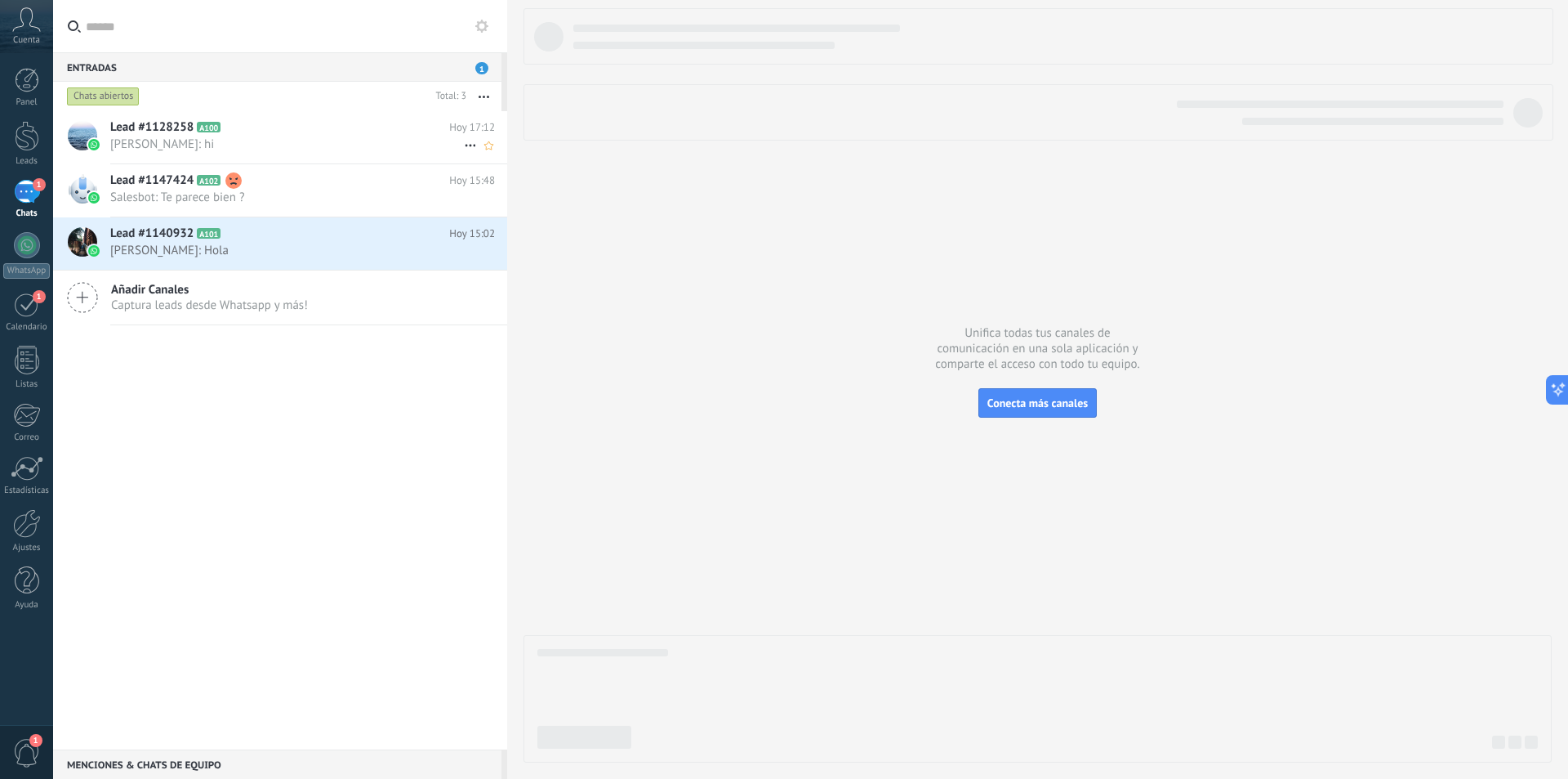
click at [382, 131] on h2 "Lead #1128258 A100" at bounding box center [280, 128] width 339 height 16
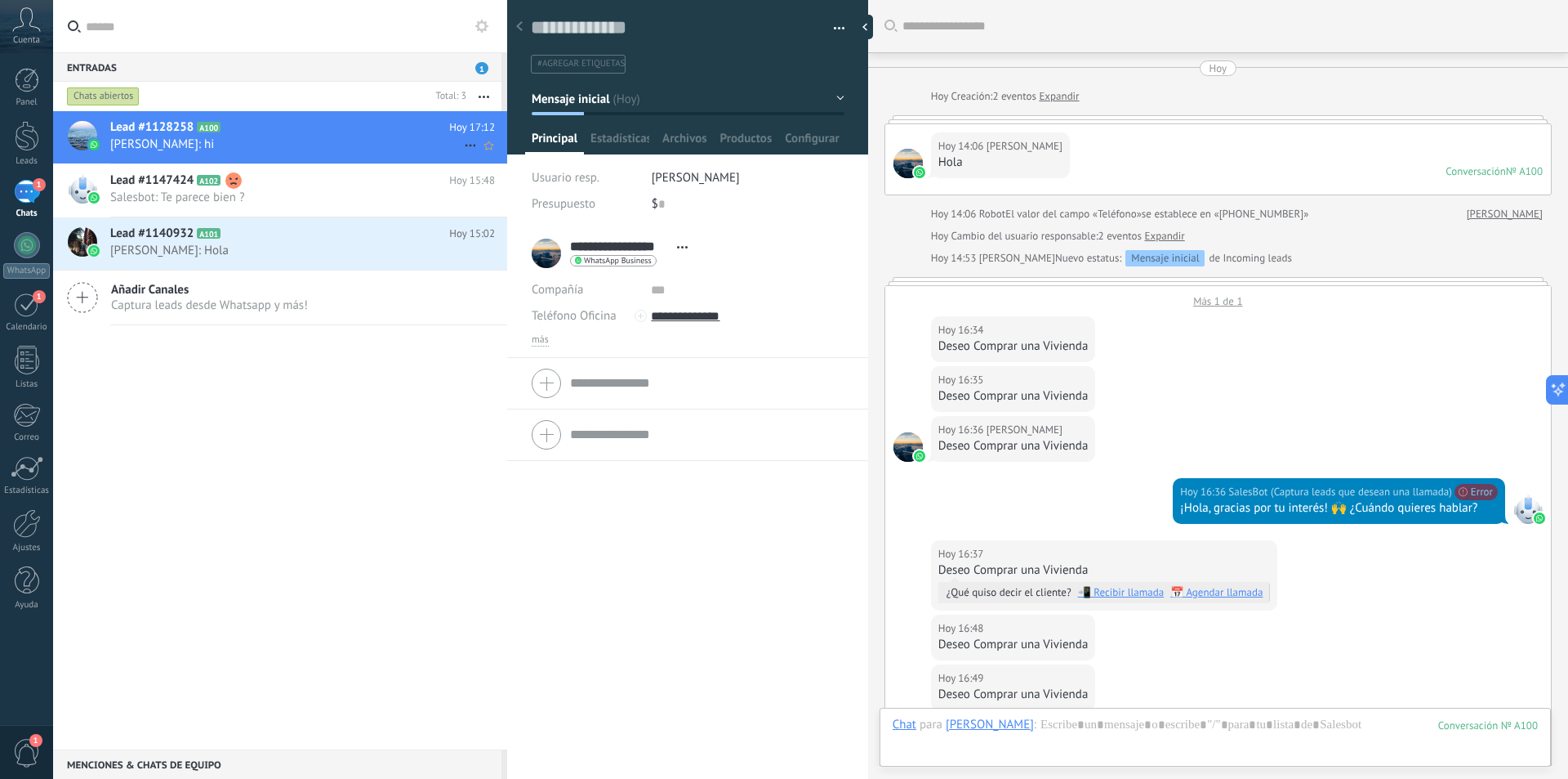
scroll to position [426, 0]
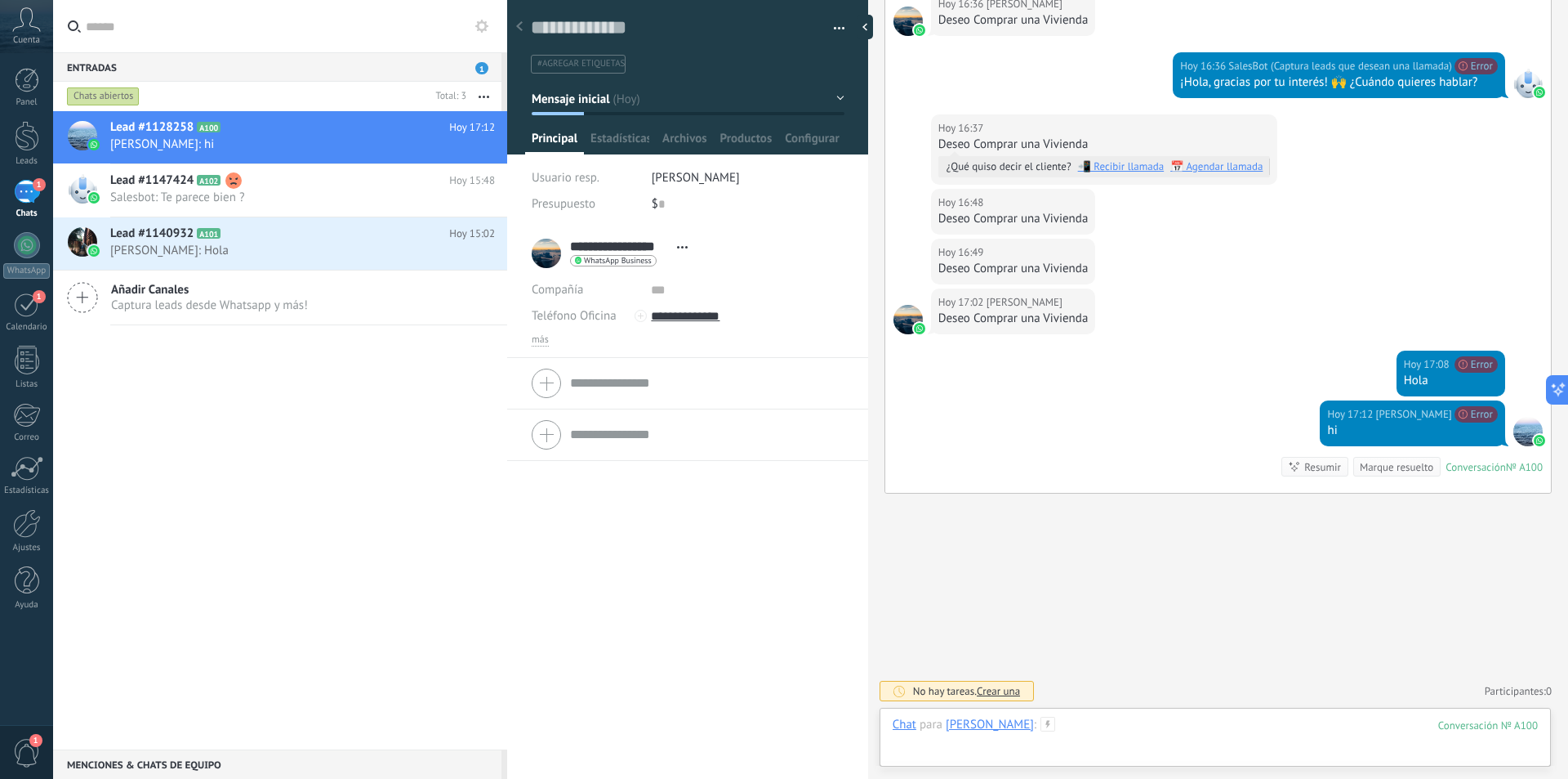
click at [1144, 732] on div at bounding box center [1215, 741] width 645 height 49
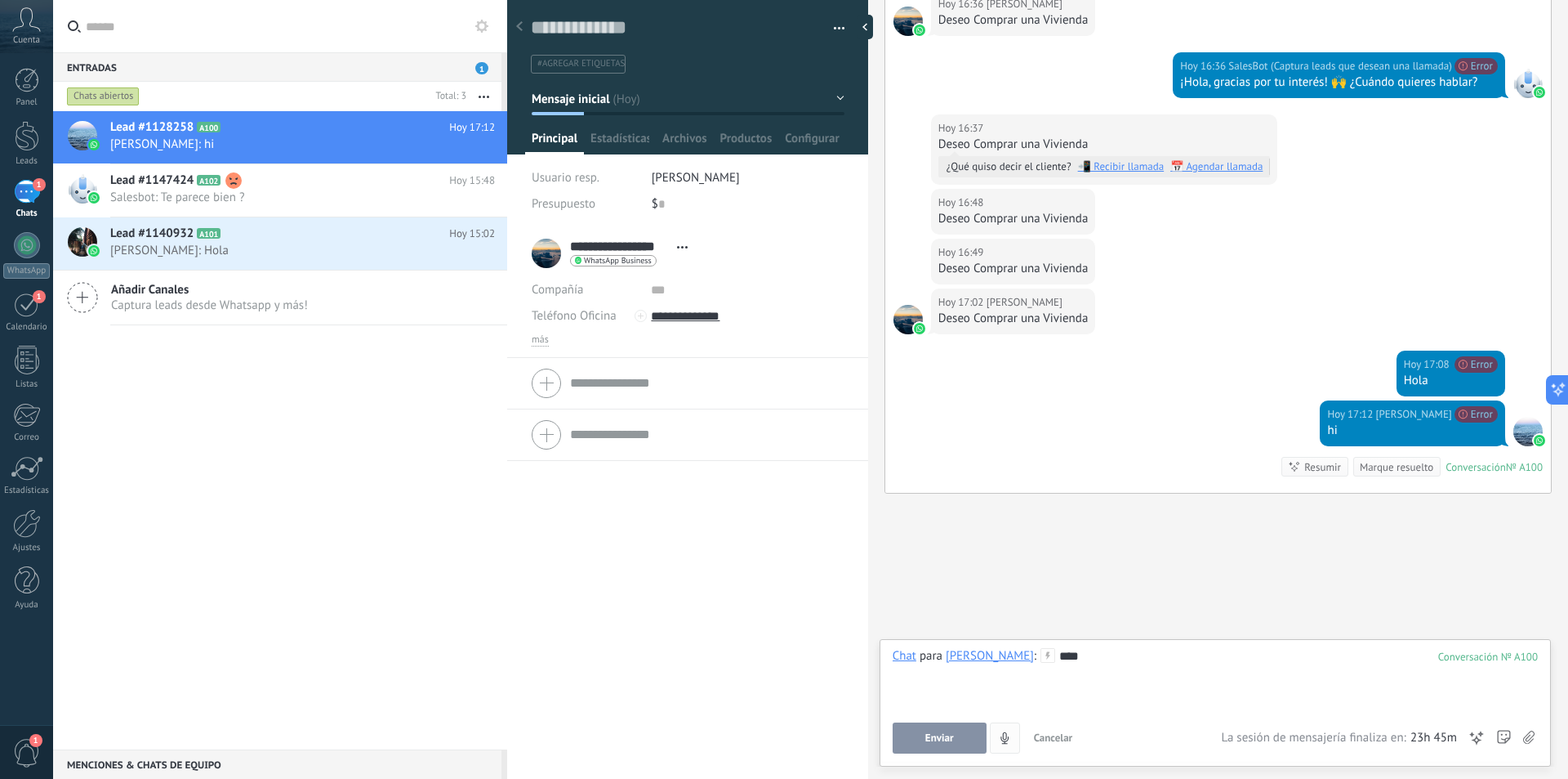
click at [942, 743] on span "Enviar" at bounding box center [939, 737] width 29 height 11
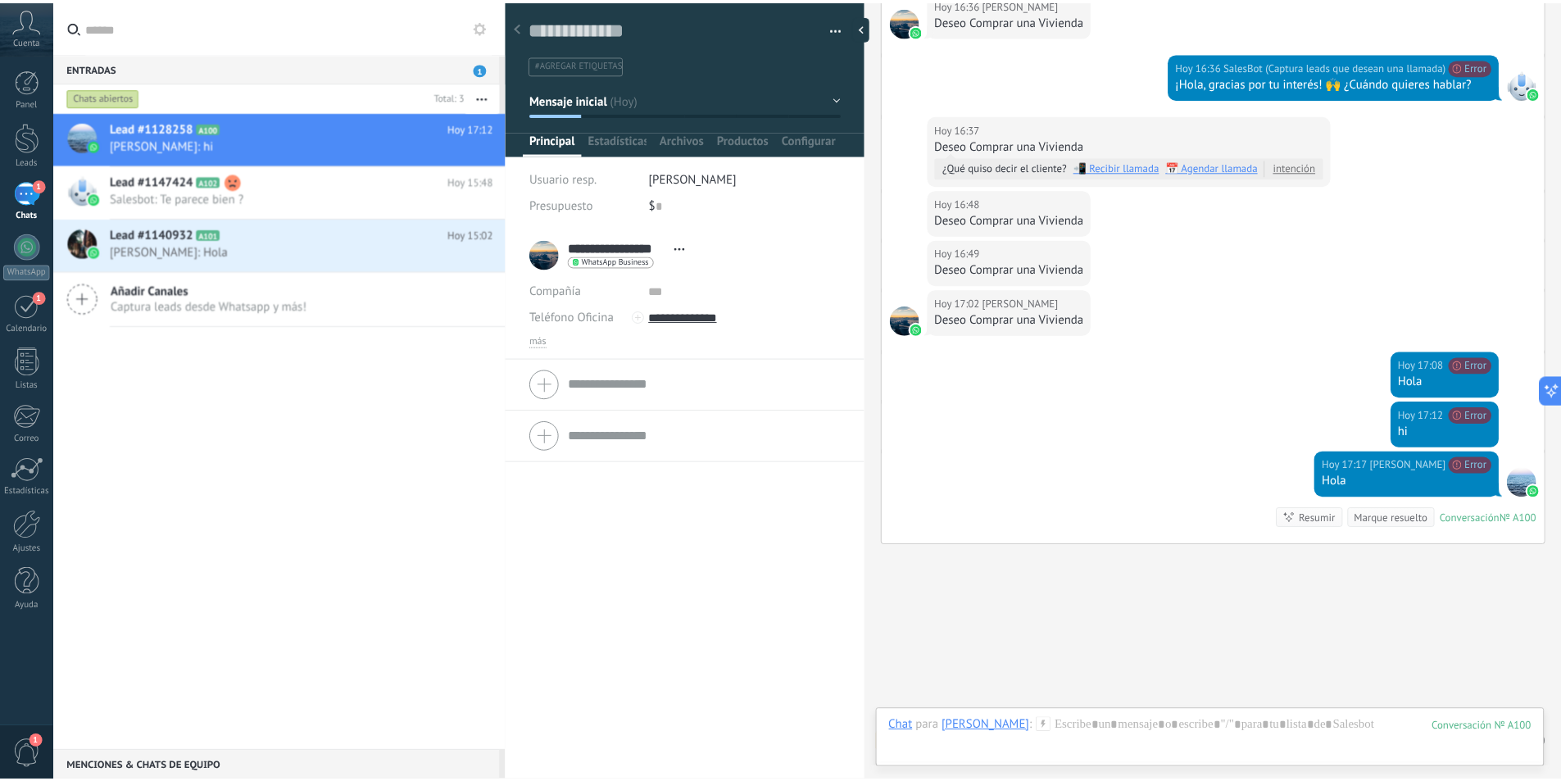
scroll to position [477, 0]
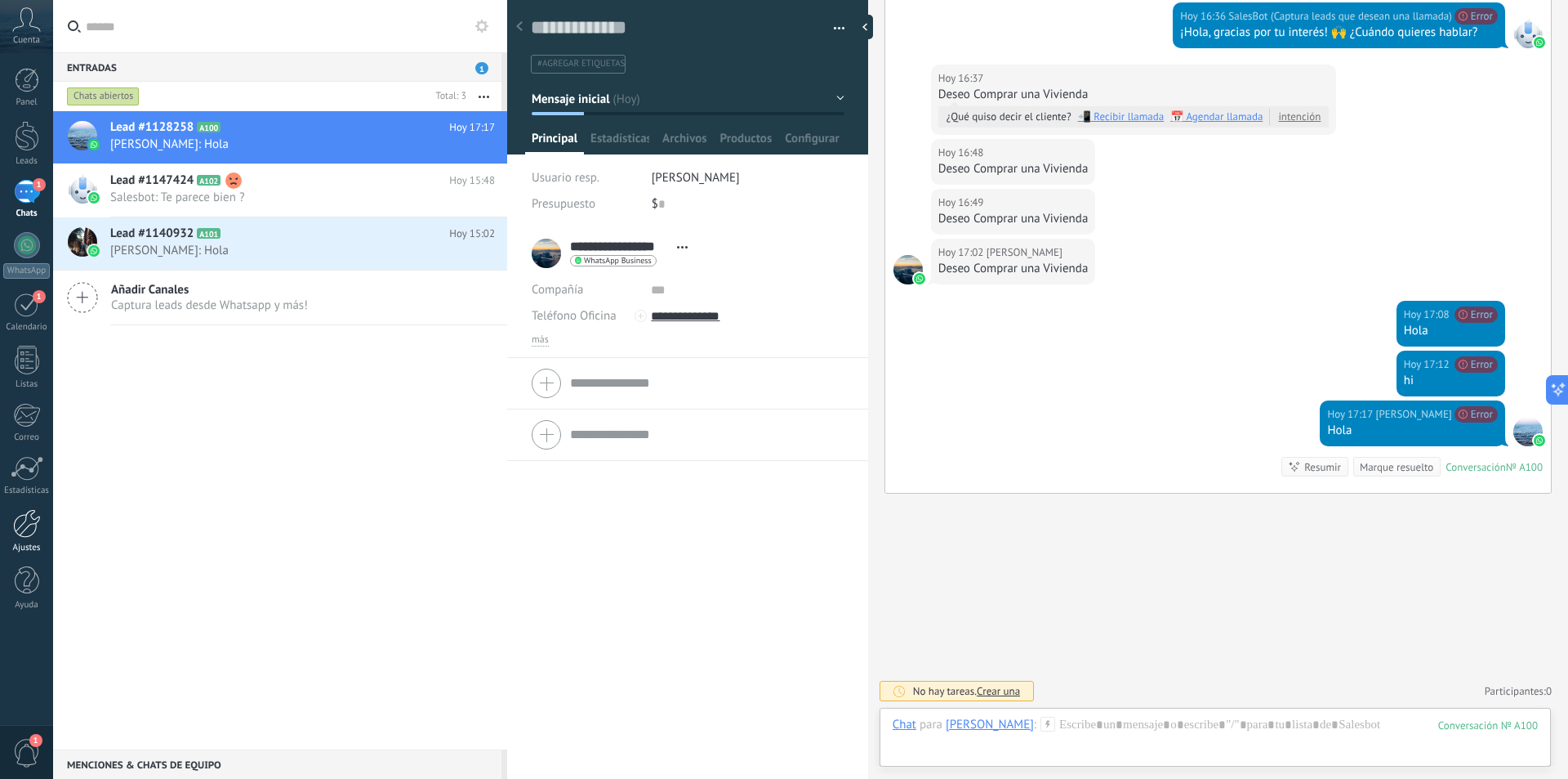
click at [37, 531] on div at bounding box center [27, 523] width 28 height 29
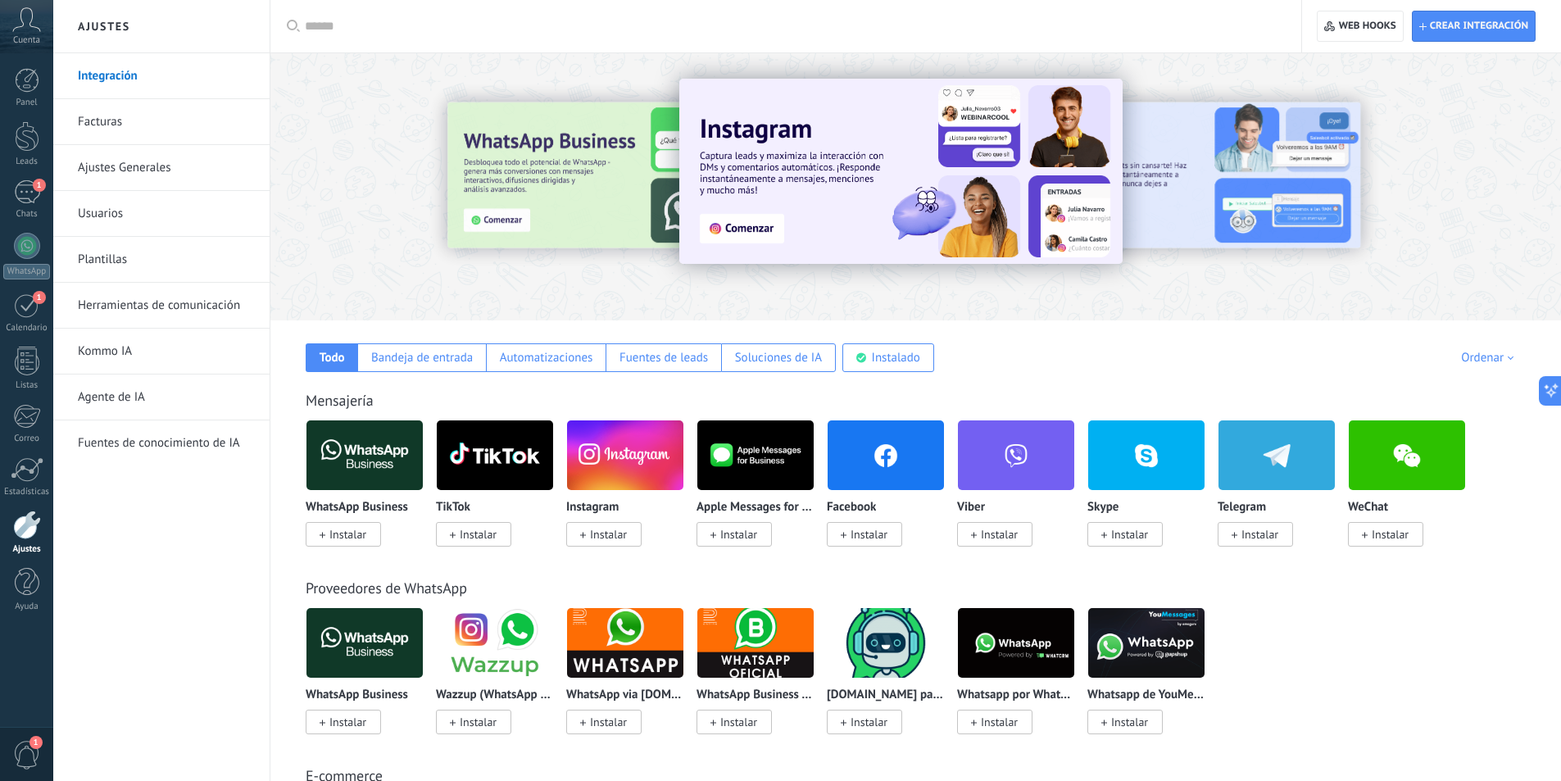
click at [343, 540] on span "Instalar" at bounding box center [347, 534] width 37 height 15
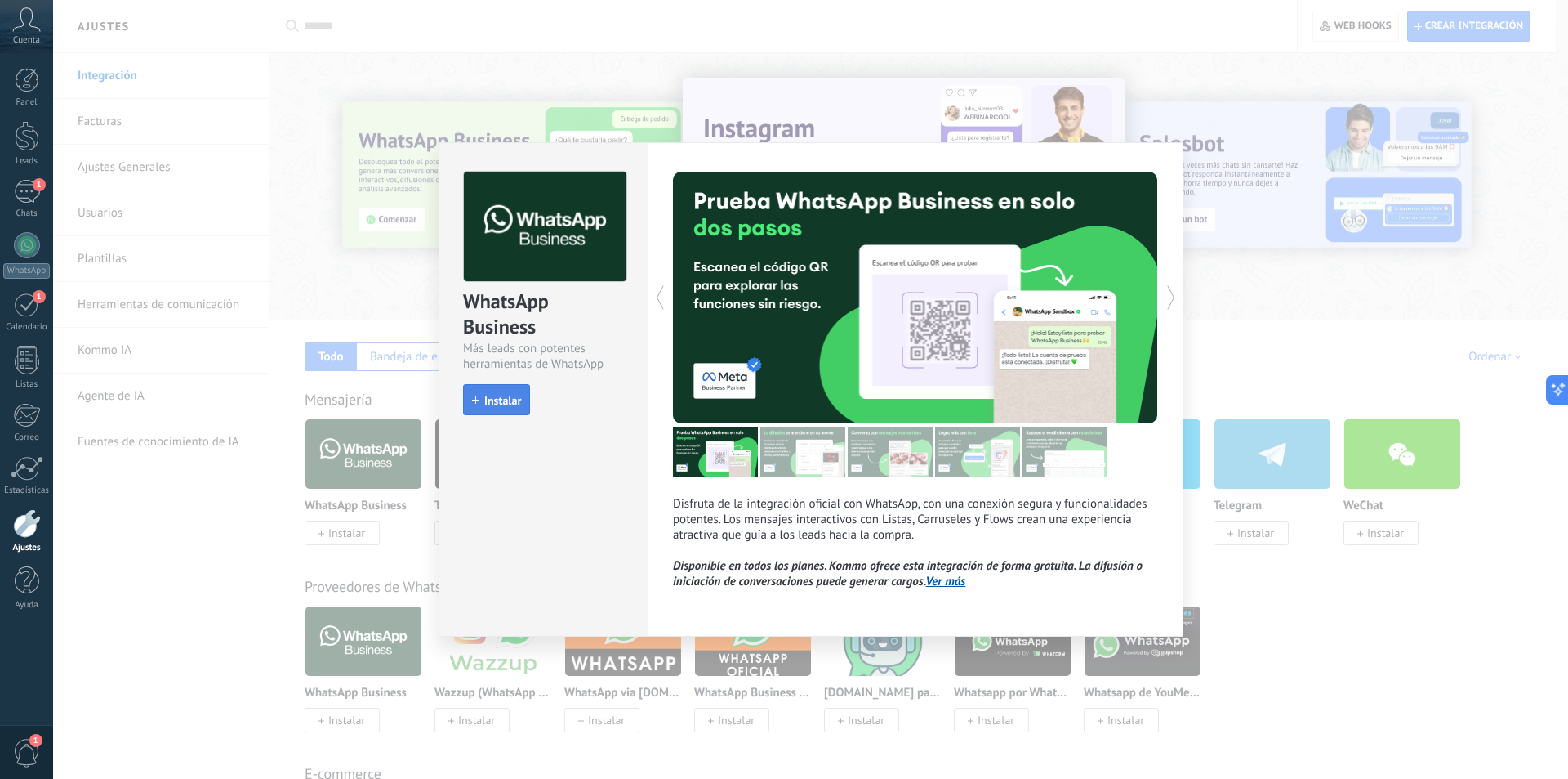
click at [508, 402] on span "Instalar" at bounding box center [502, 400] width 37 height 11
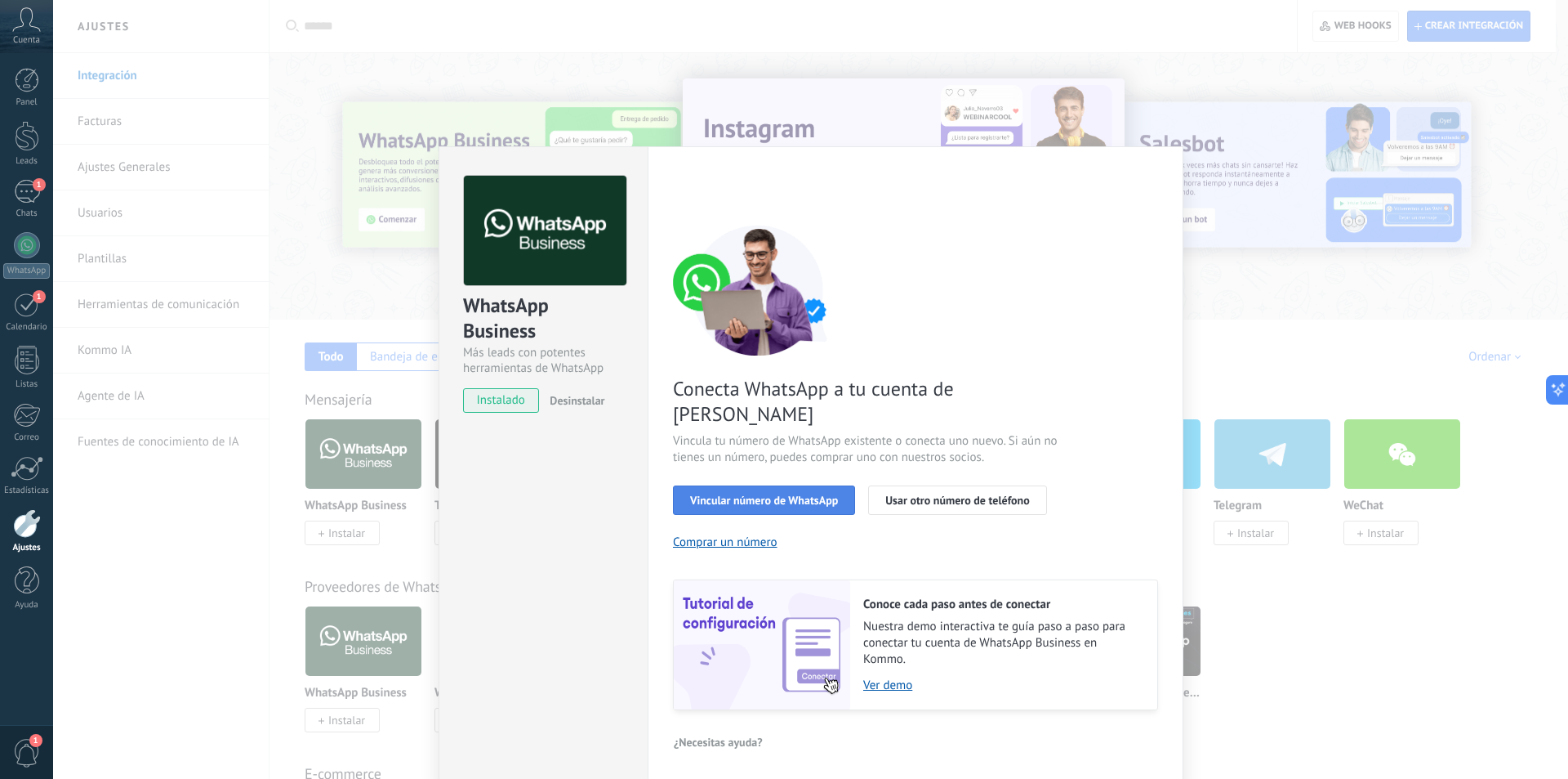
click at [827, 495] on span "Vincular número de WhatsApp" at bounding box center [764, 500] width 148 height 11
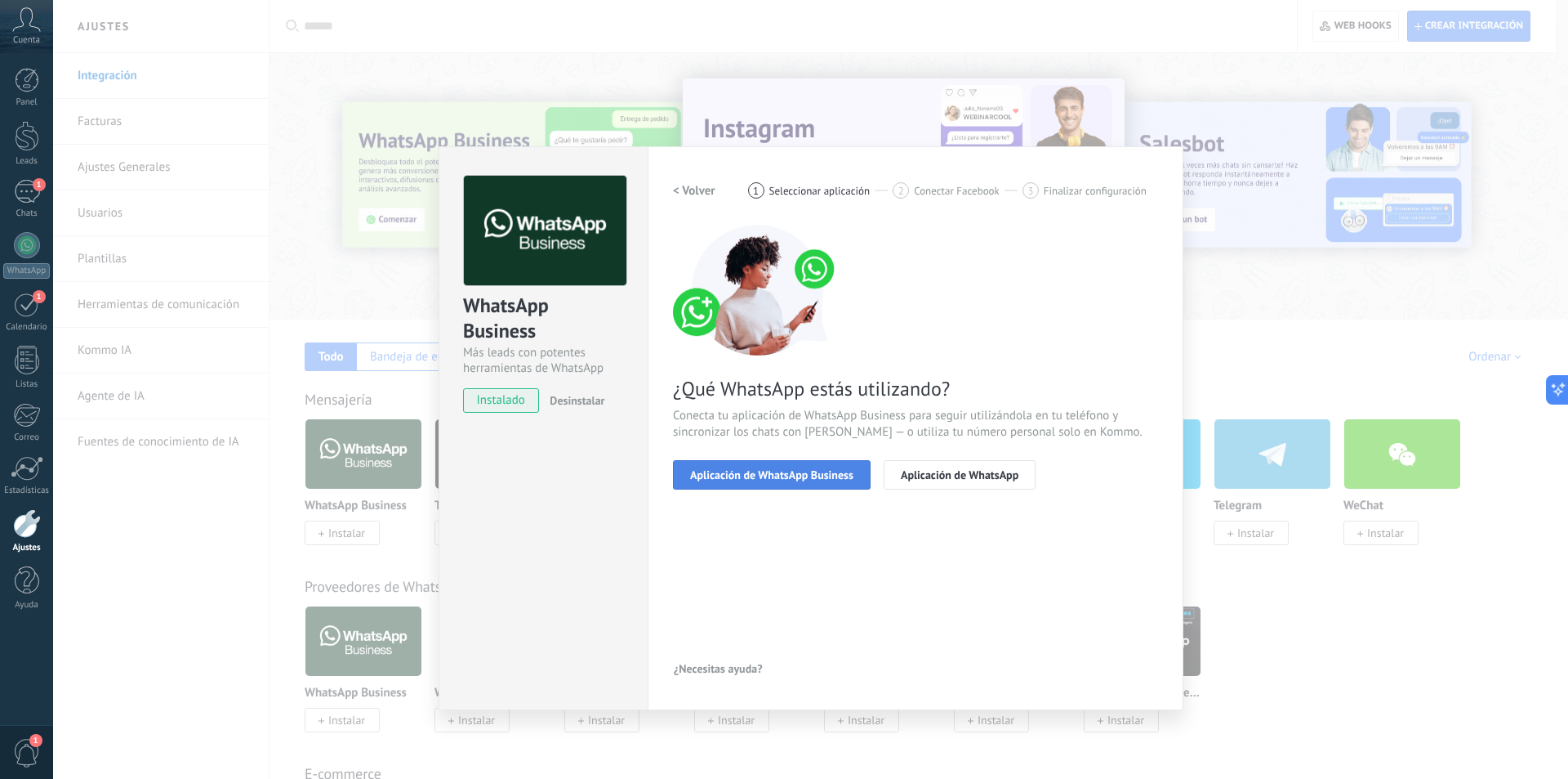
click at [831, 473] on span "Aplicación de WhatsApp Business" at bounding box center [772, 474] width 163 height 11
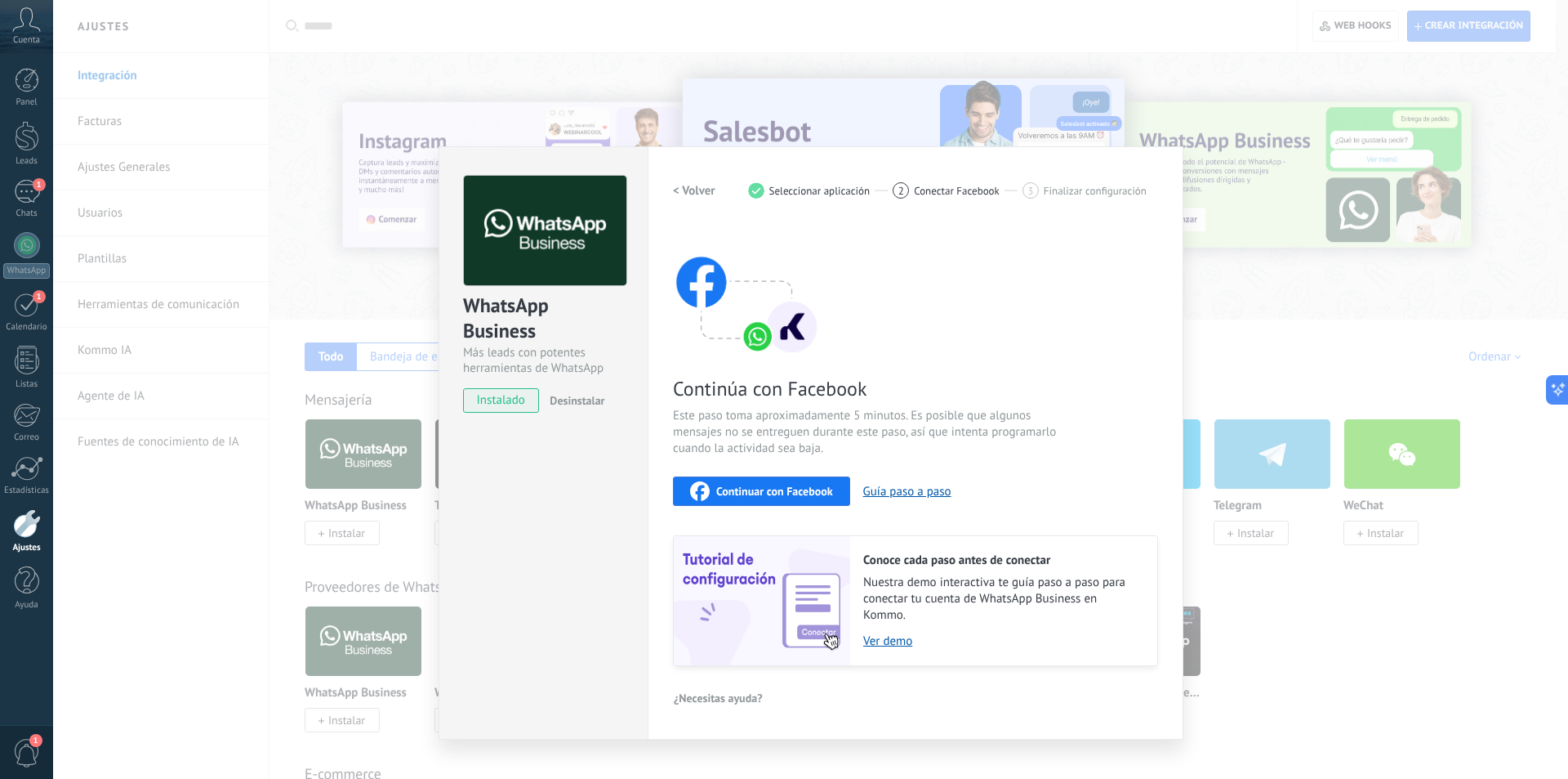
click at [817, 491] on span "Continuar con Facebook" at bounding box center [775, 491] width 117 height 11
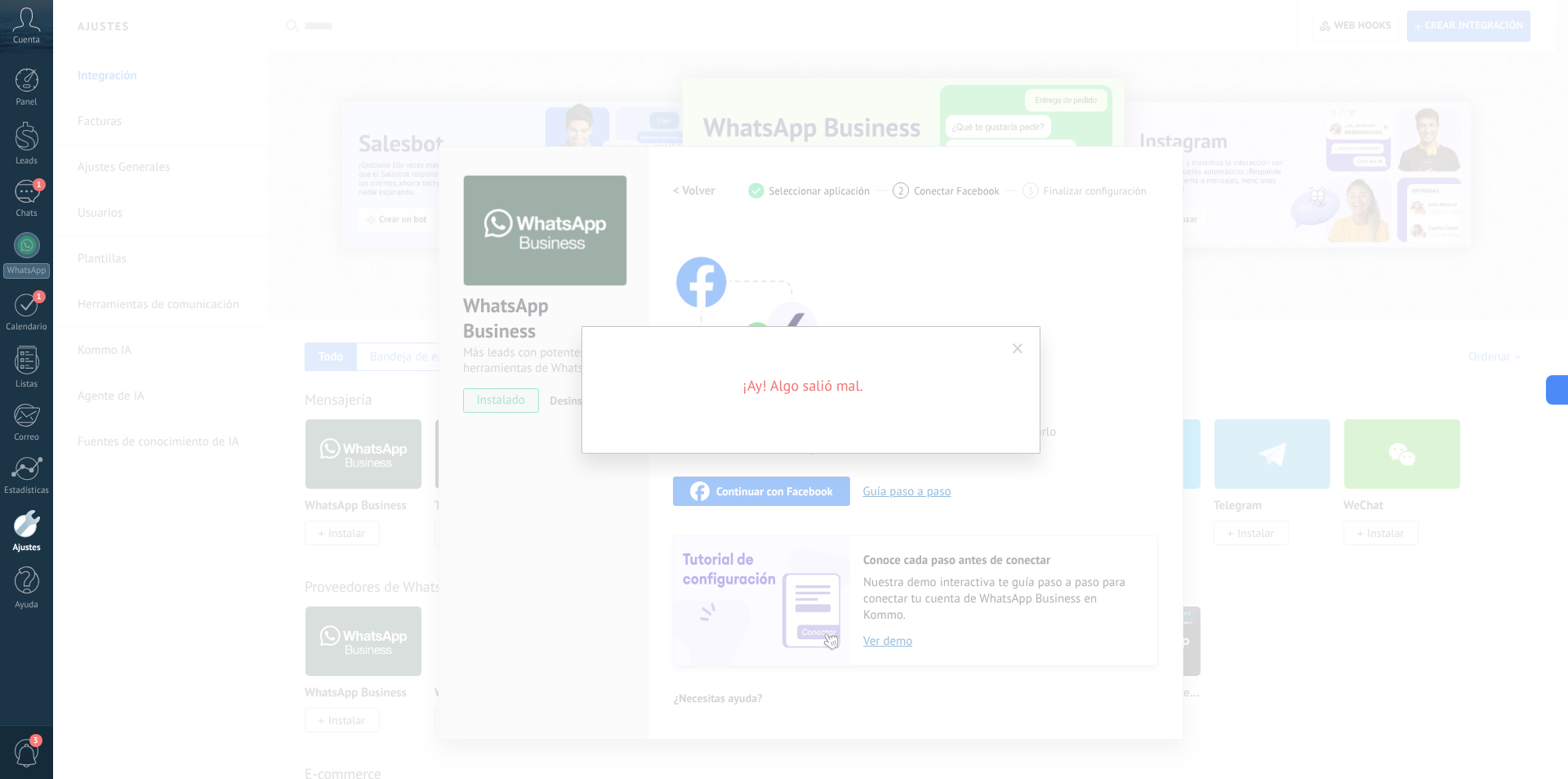
click at [1015, 329] on div "¡Ay! Algo salió mal." at bounding box center [810, 390] width 459 height 128
click at [1015, 350] on span at bounding box center [1018, 348] width 11 height 11
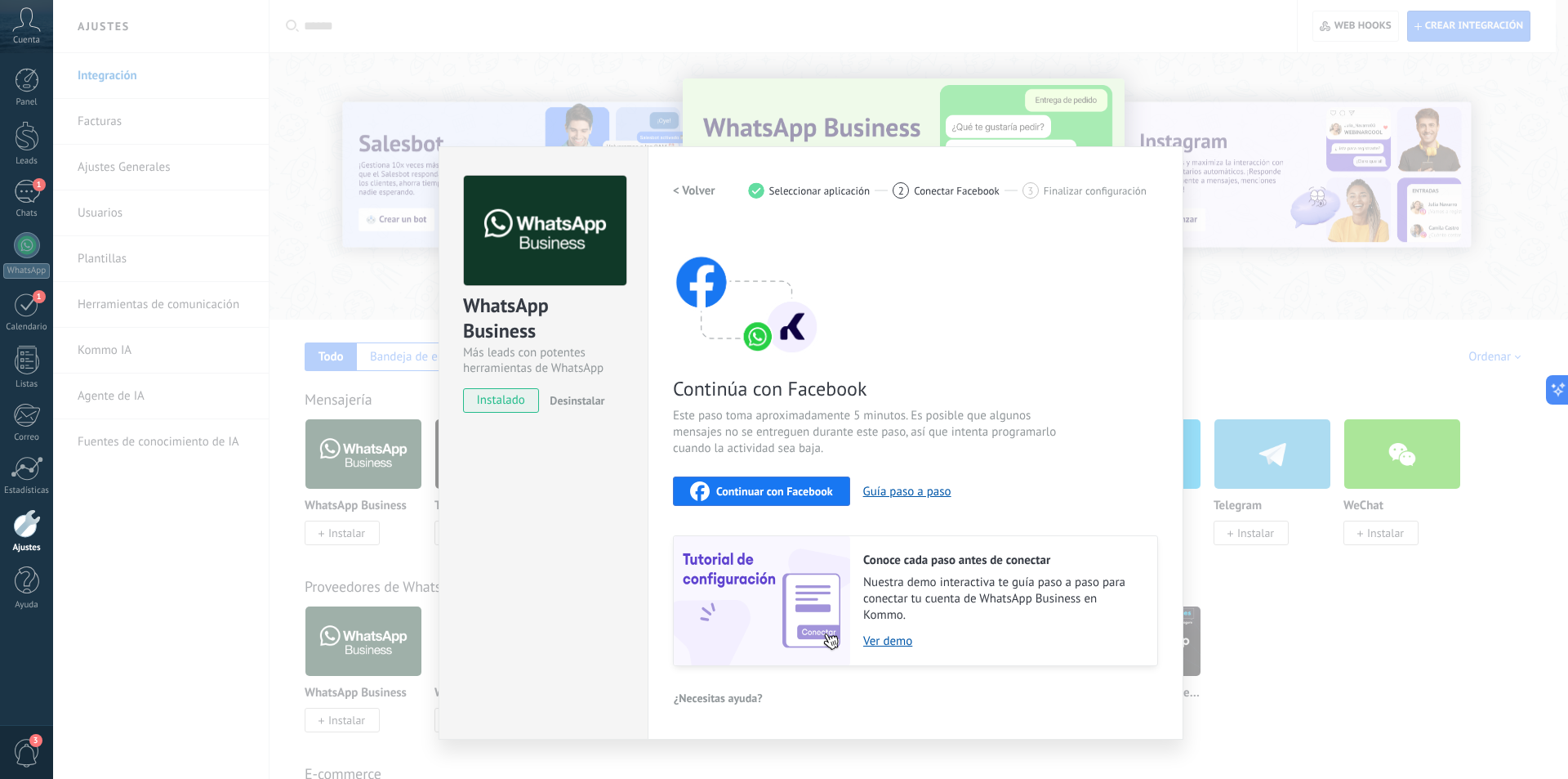
click at [367, 277] on div "WhatsApp Business Más leads con potentes herramientas de WhatsApp instalado Des…" at bounding box center [810, 389] width 1515 height 779
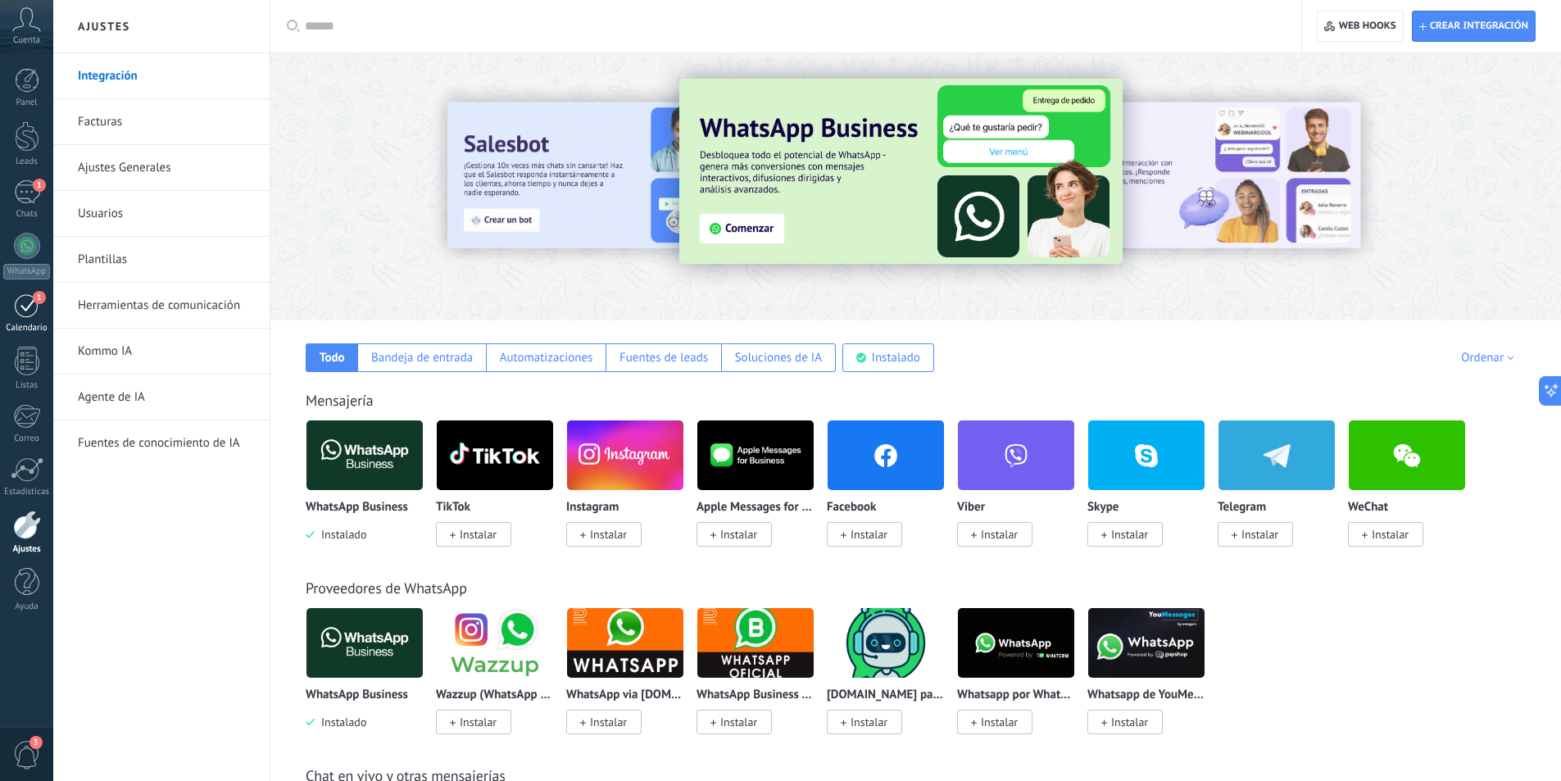
click at [29, 330] on div "Calendario" at bounding box center [27, 328] width 48 height 11
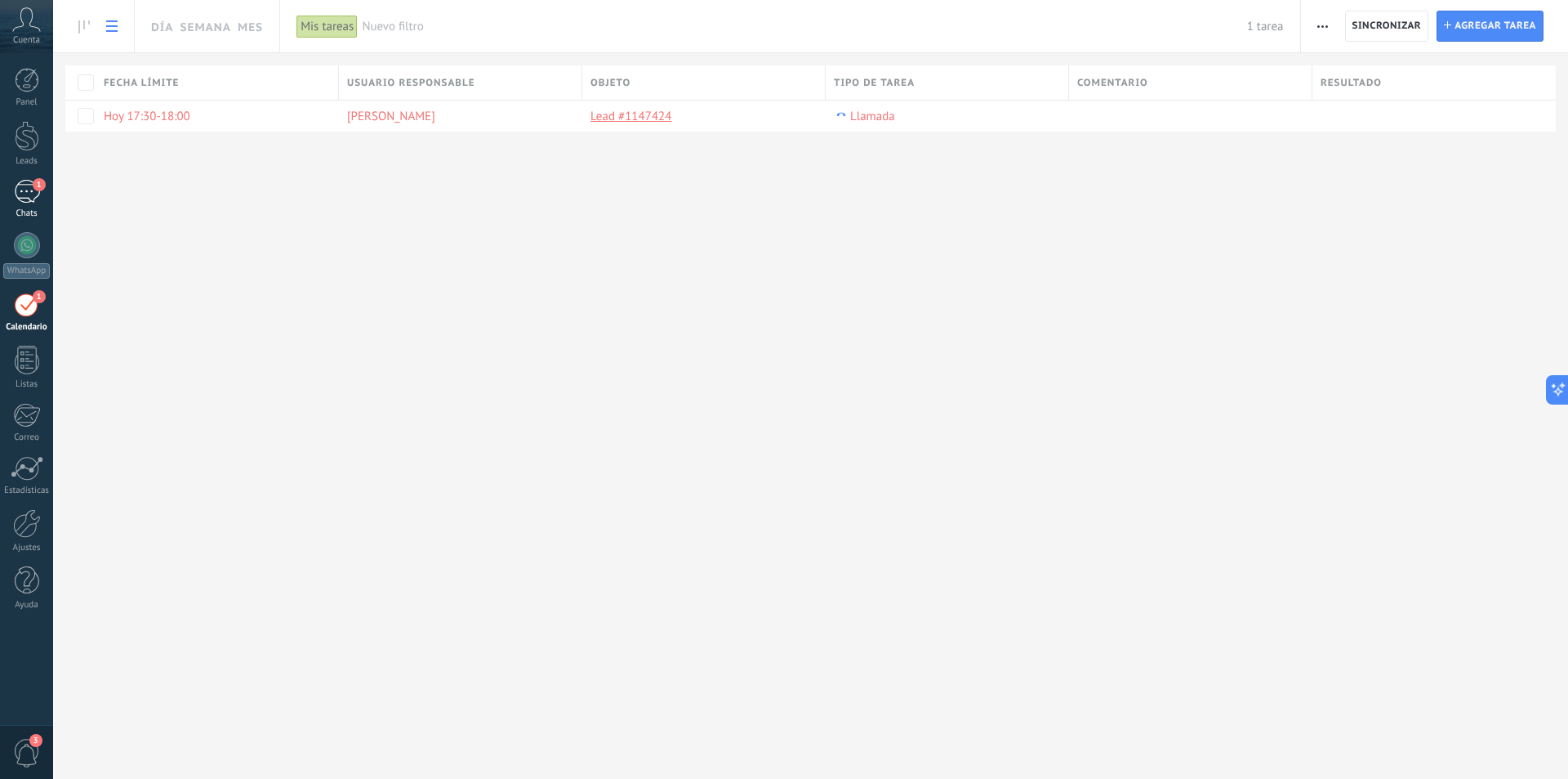
click at [31, 189] on div "1" at bounding box center [27, 192] width 26 height 24
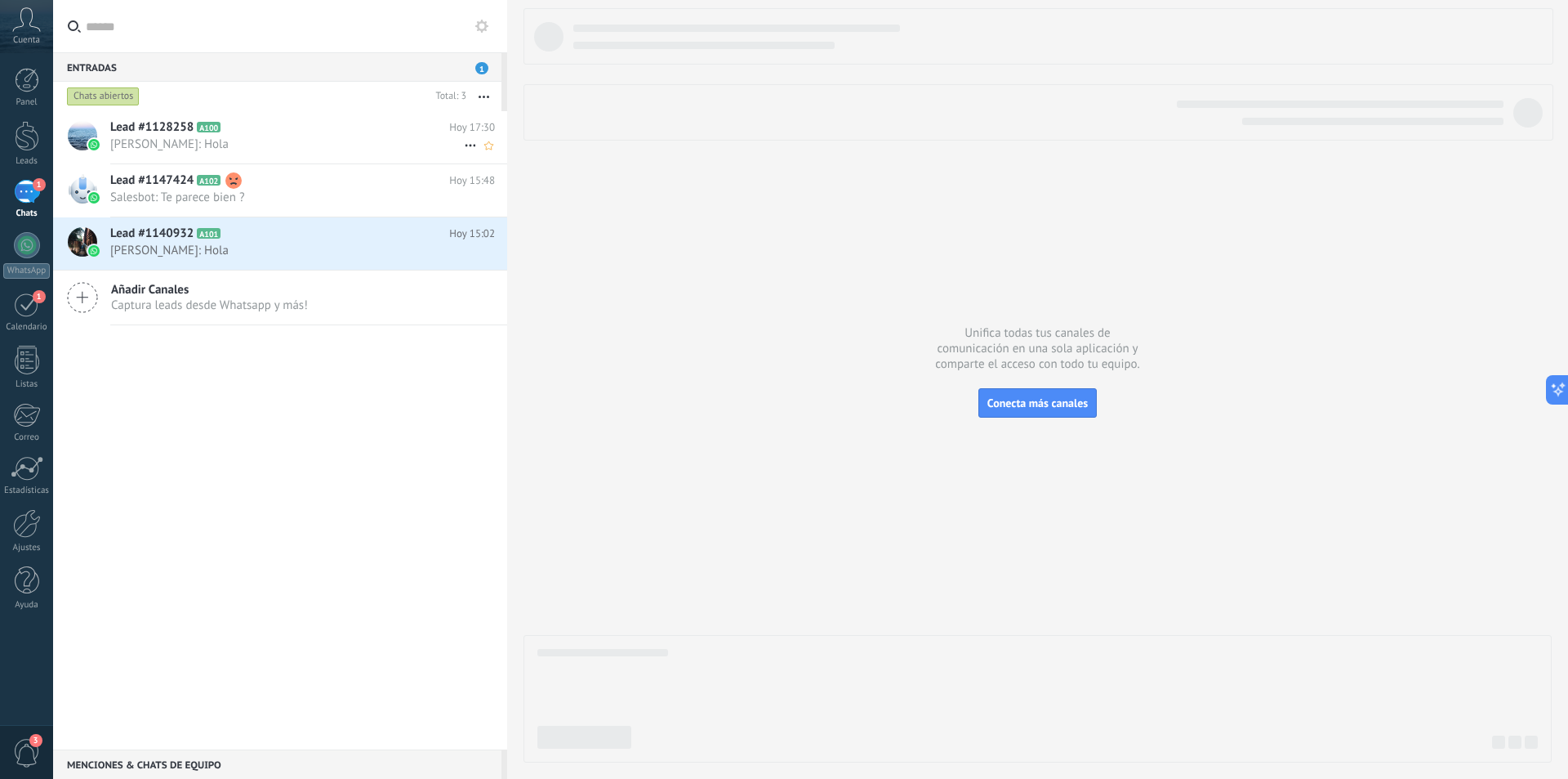
click at [292, 142] on span "[PERSON_NAME]: Hola" at bounding box center [287, 145] width 354 height 16
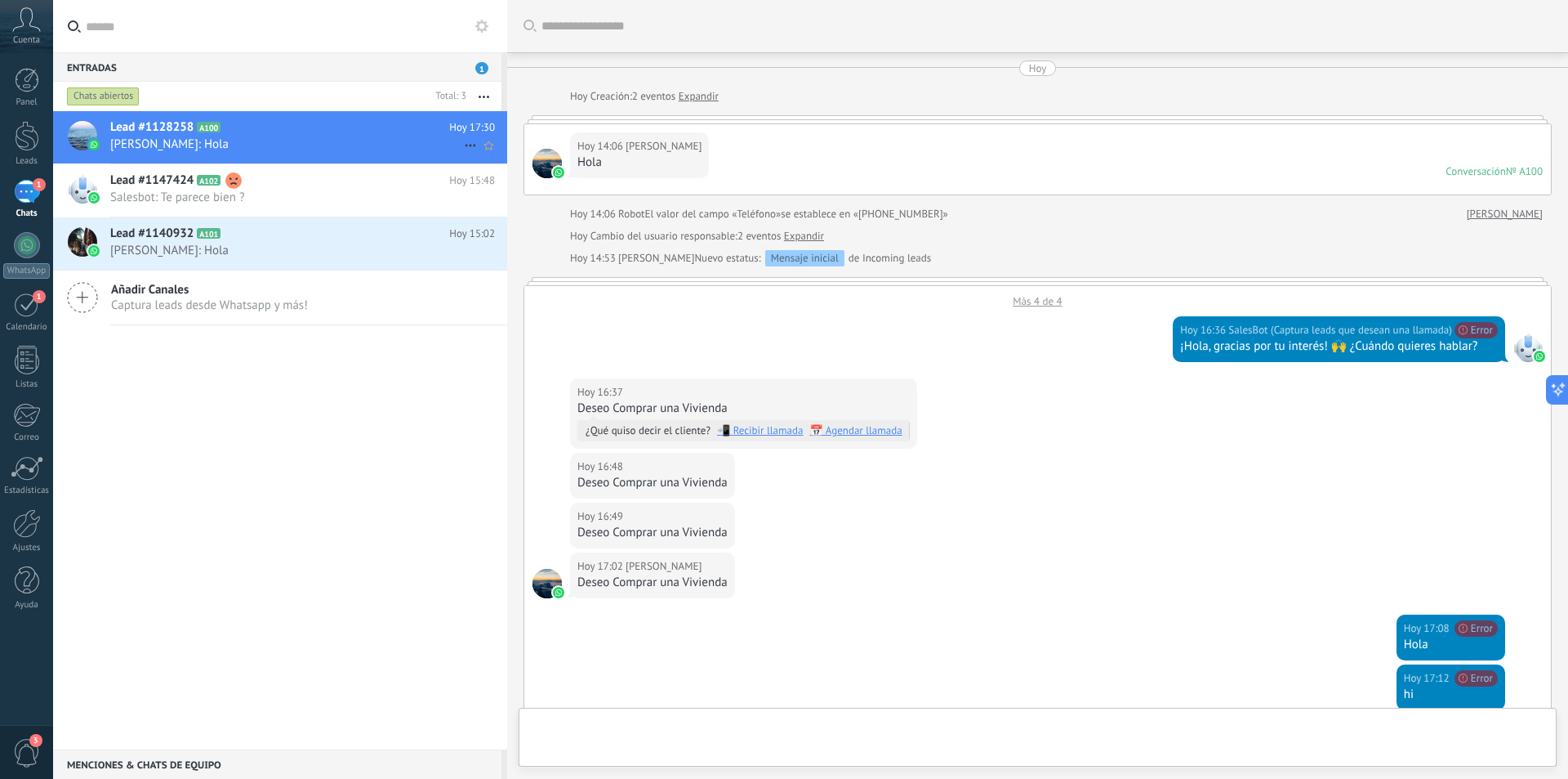
scroll to position [414, 0]
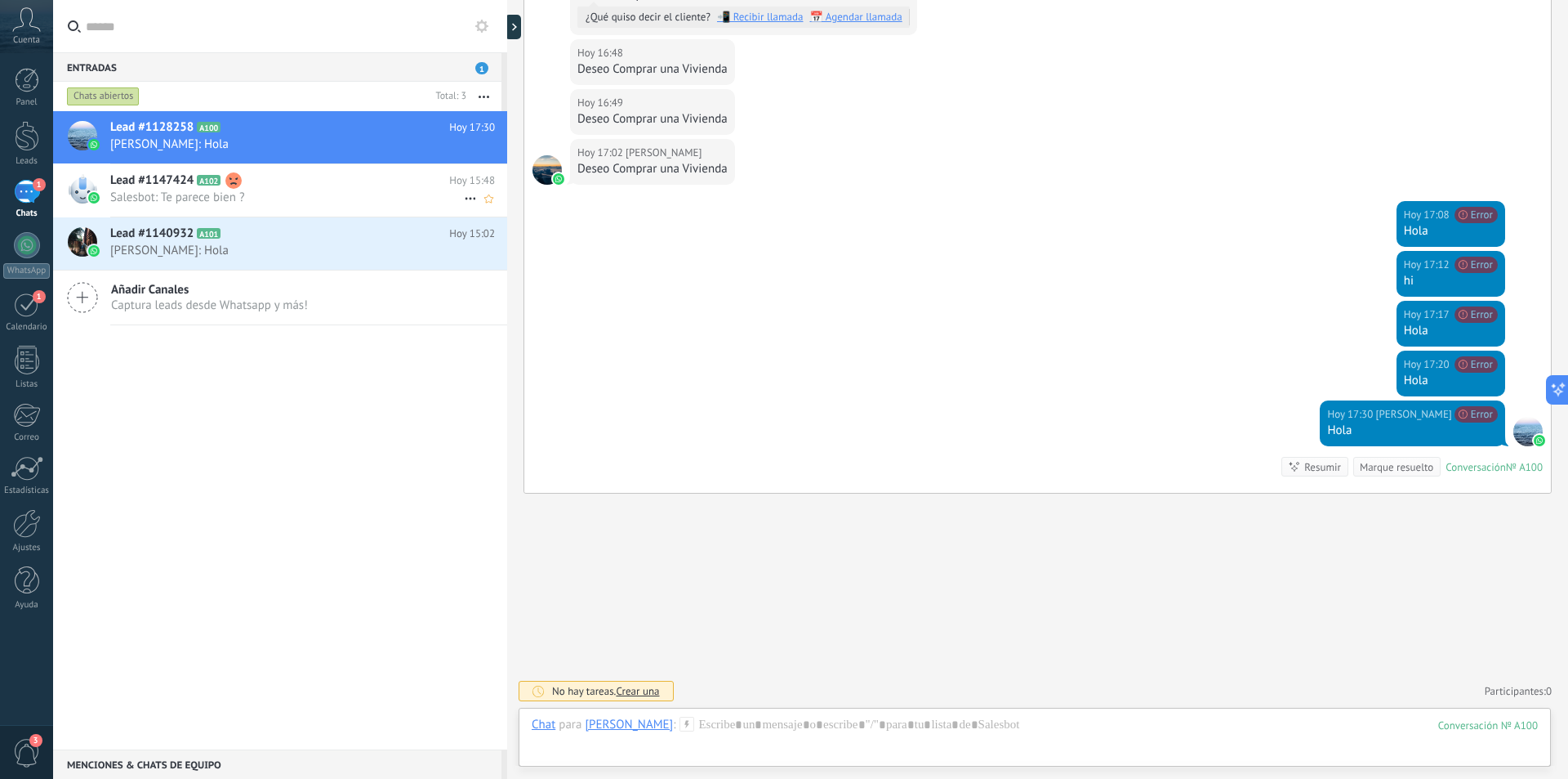
click at [314, 205] on div "Lead #1147424 A102 Hoy 15:48 Salesbot: Te parece bien ?" at bounding box center [309, 191] width 397 height 52
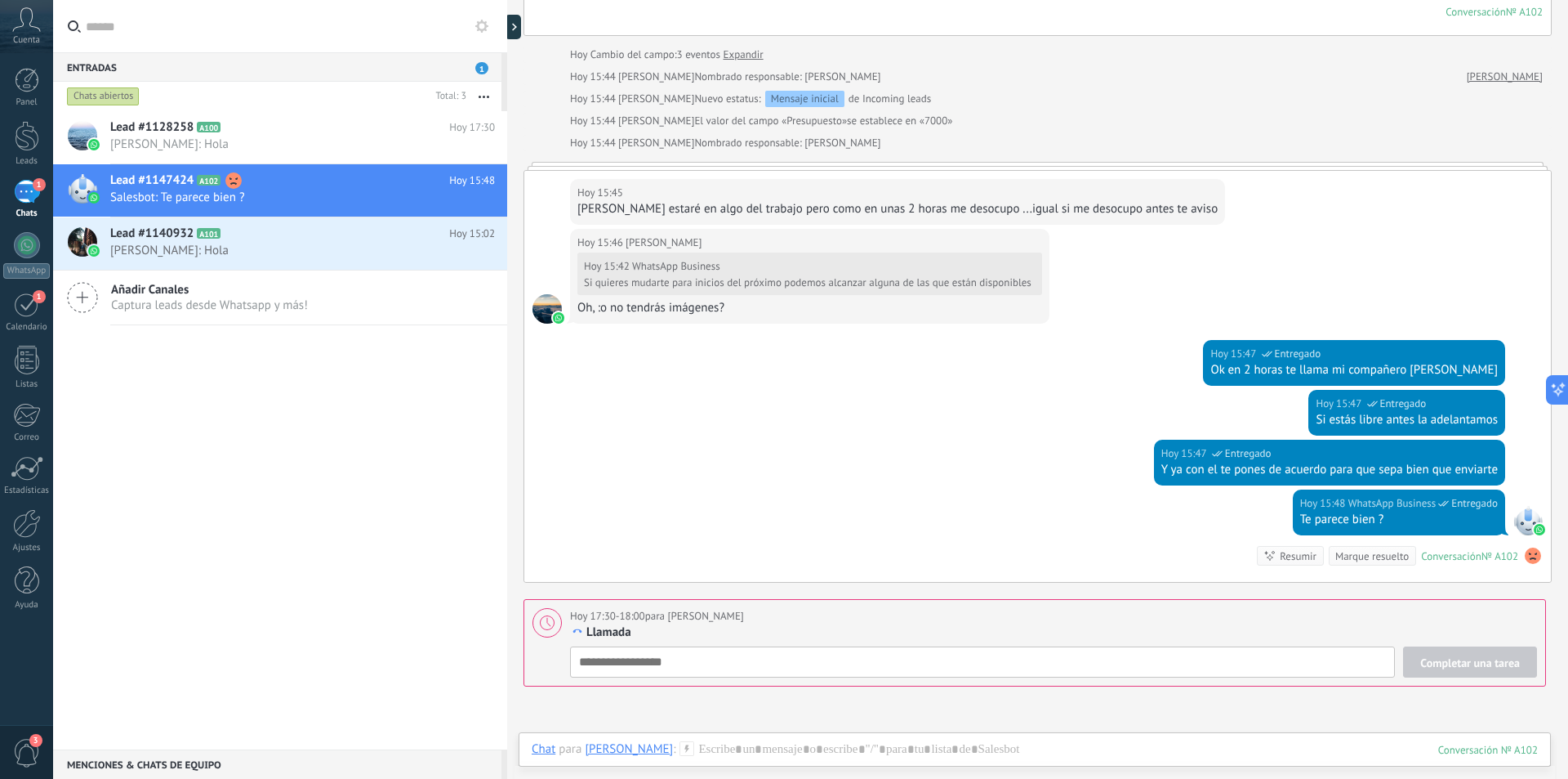
scroll to position [671, 0]
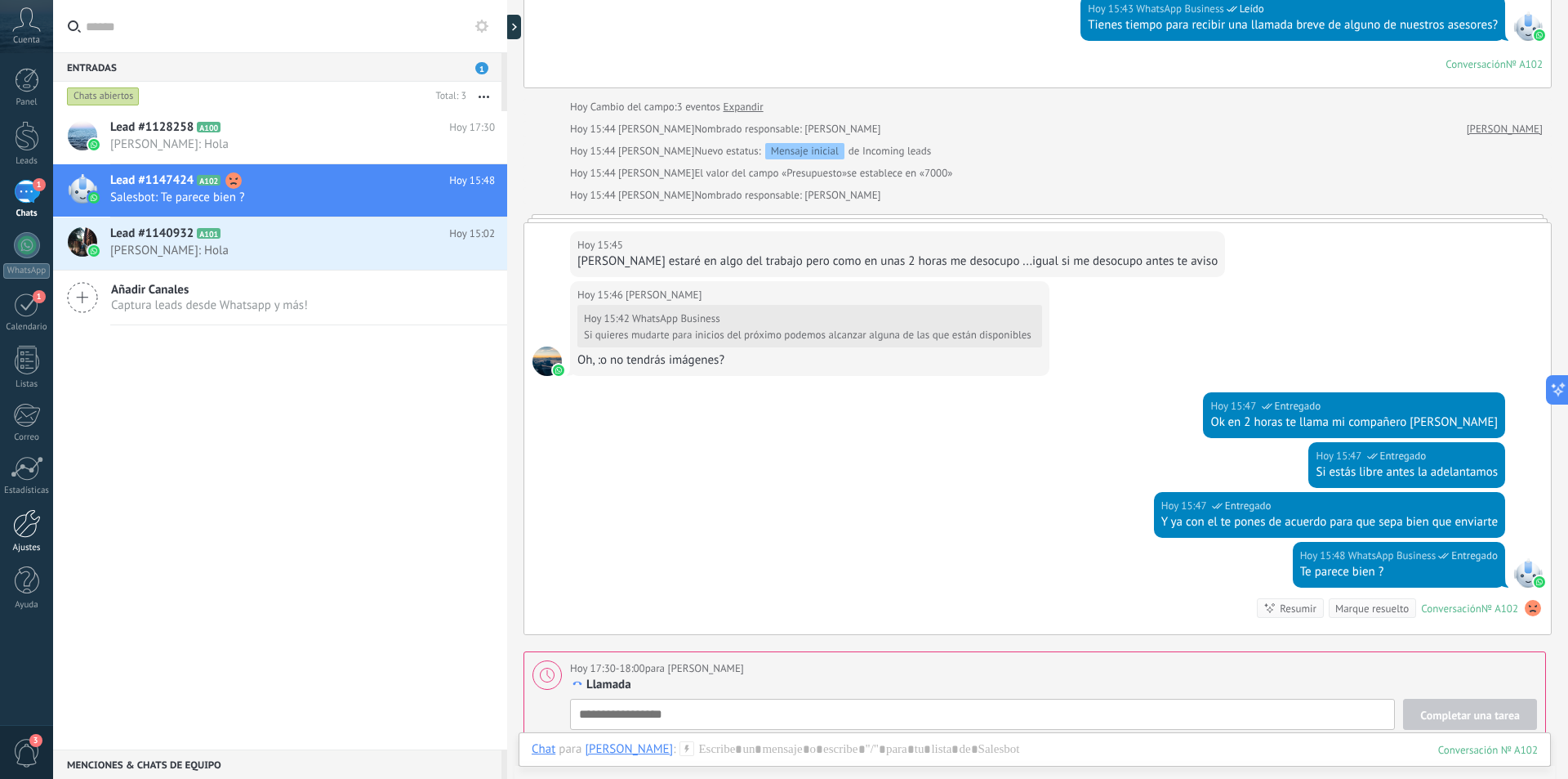
click at [26, 543] on div "Ajustes" at bounding box center [27, 548] width 48 height 11
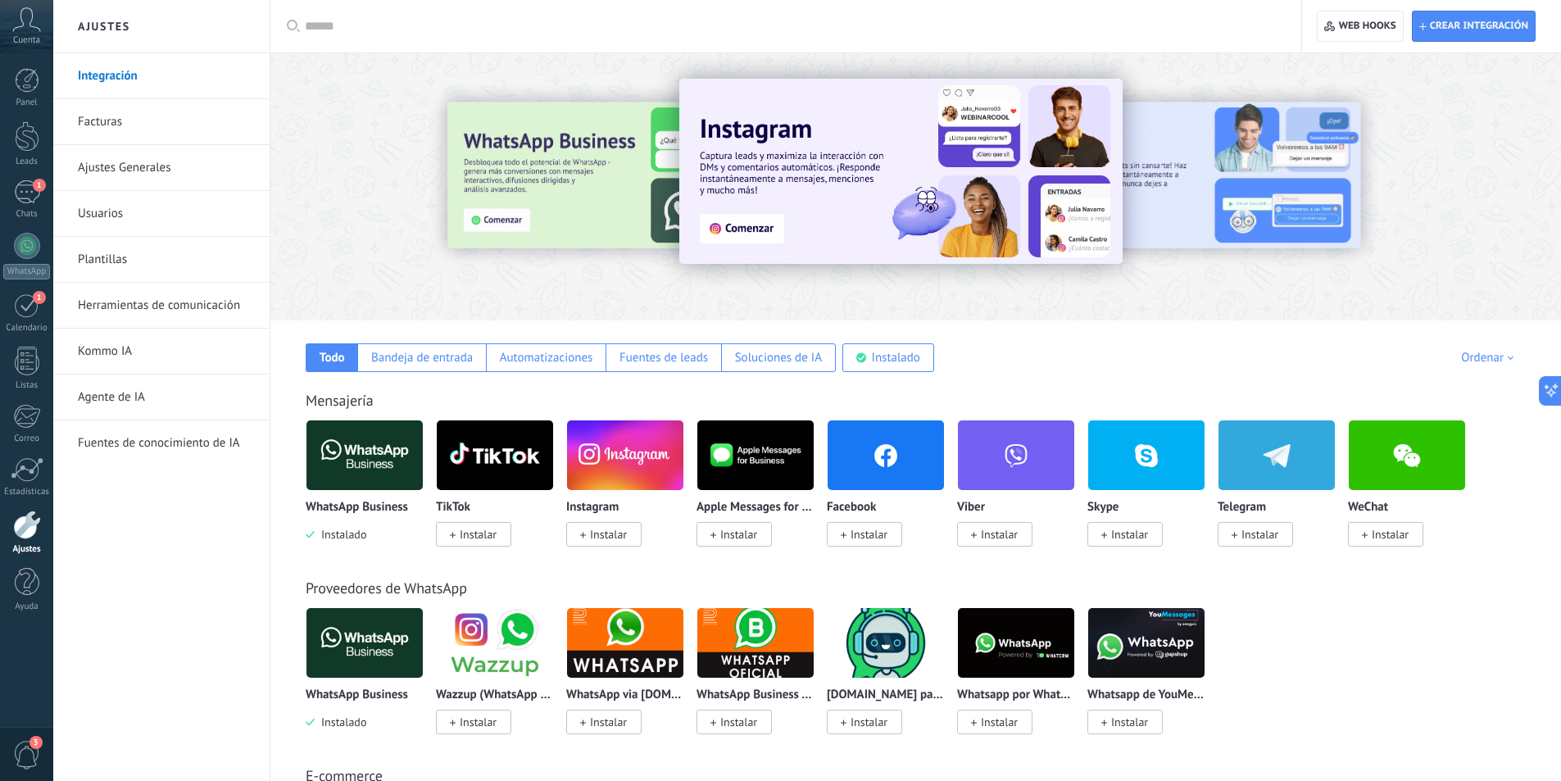
click at [376, 434] on img at bounding box center [364, 454] width 116 height 79
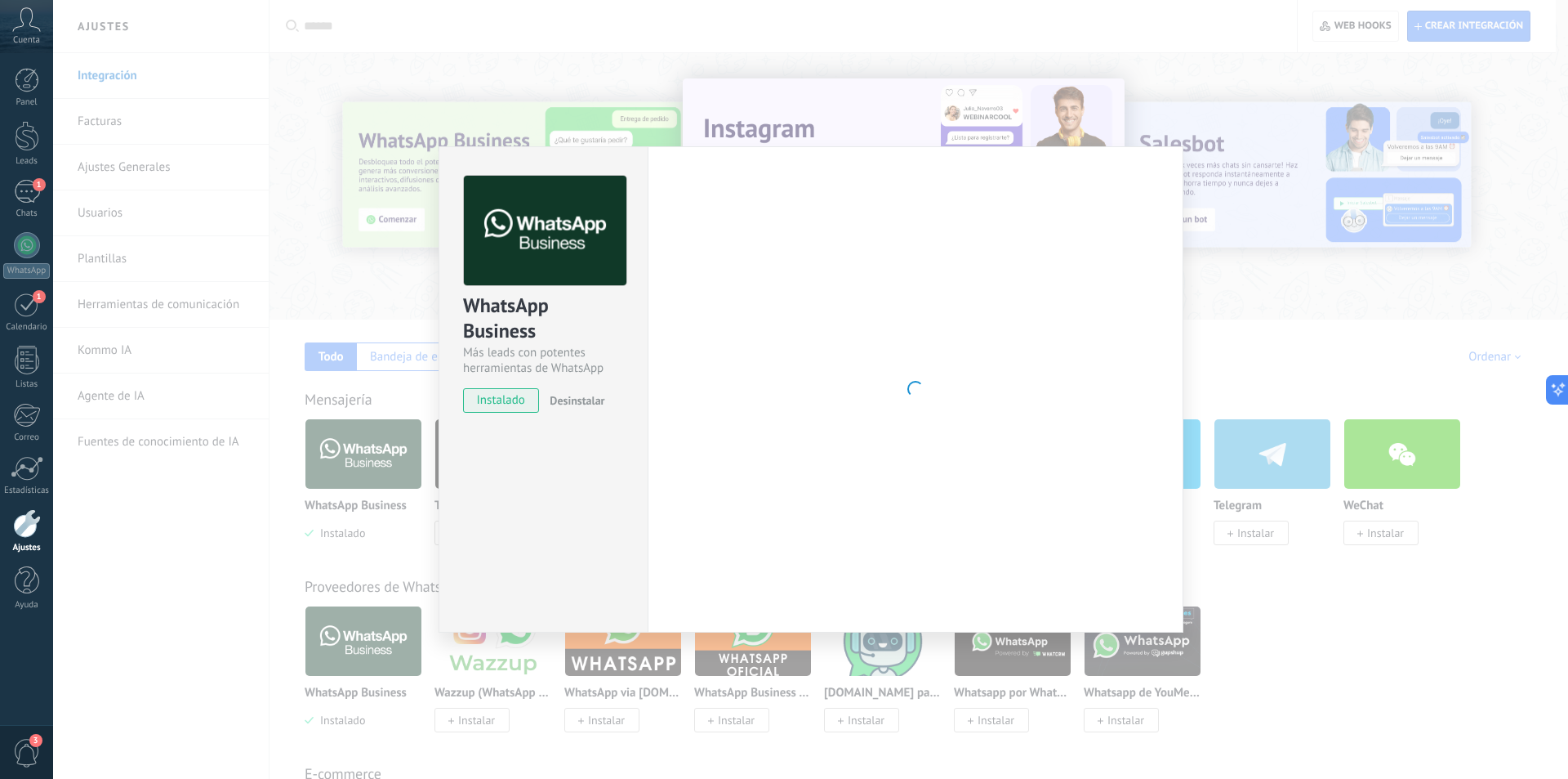
click at [585, 403] on span "Desinstalar" at bounding box center [576, 400] width 55 height 15
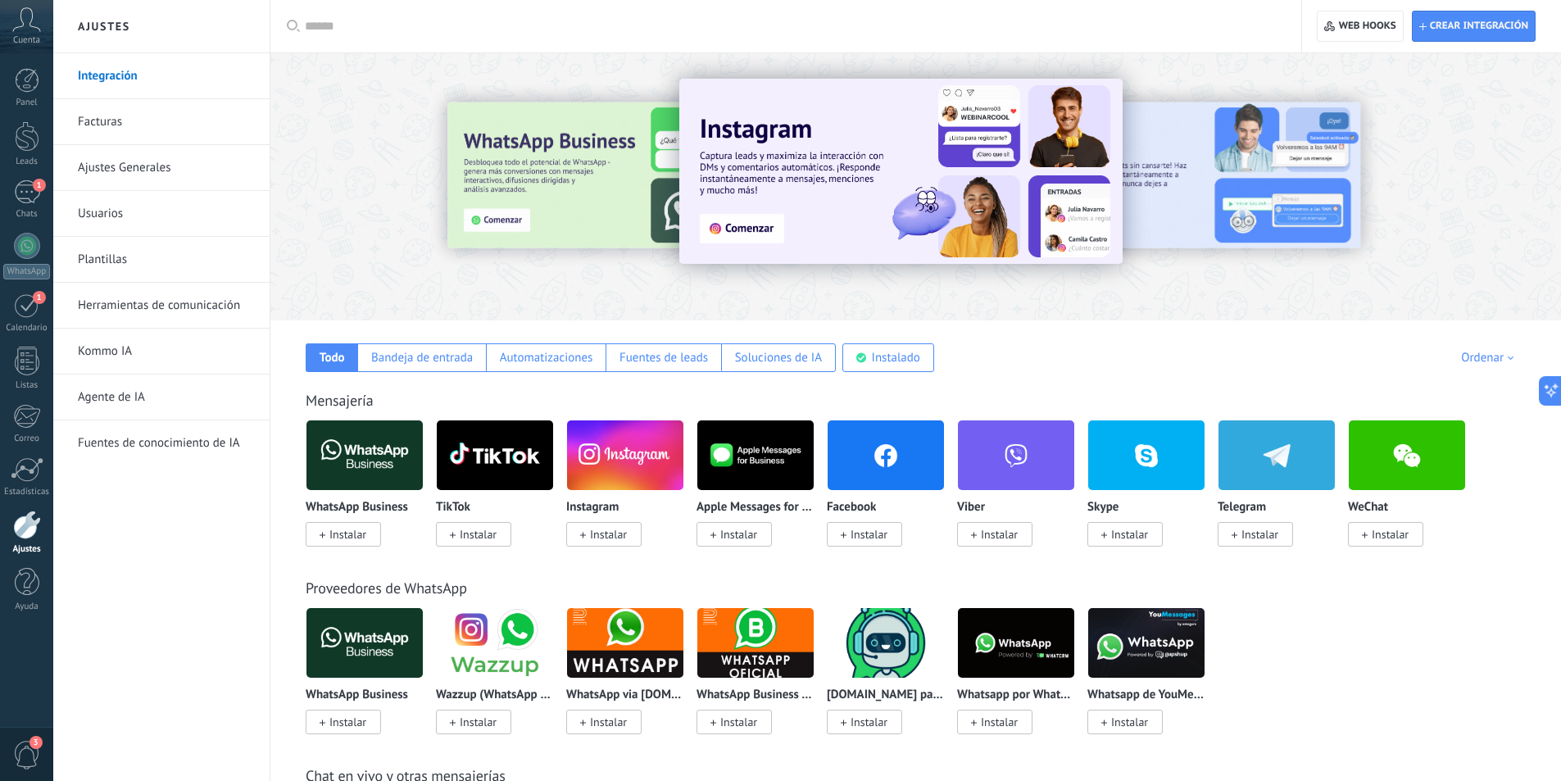
click at [389, 456] on img at bounding box center [364, 454] width 116 height 79
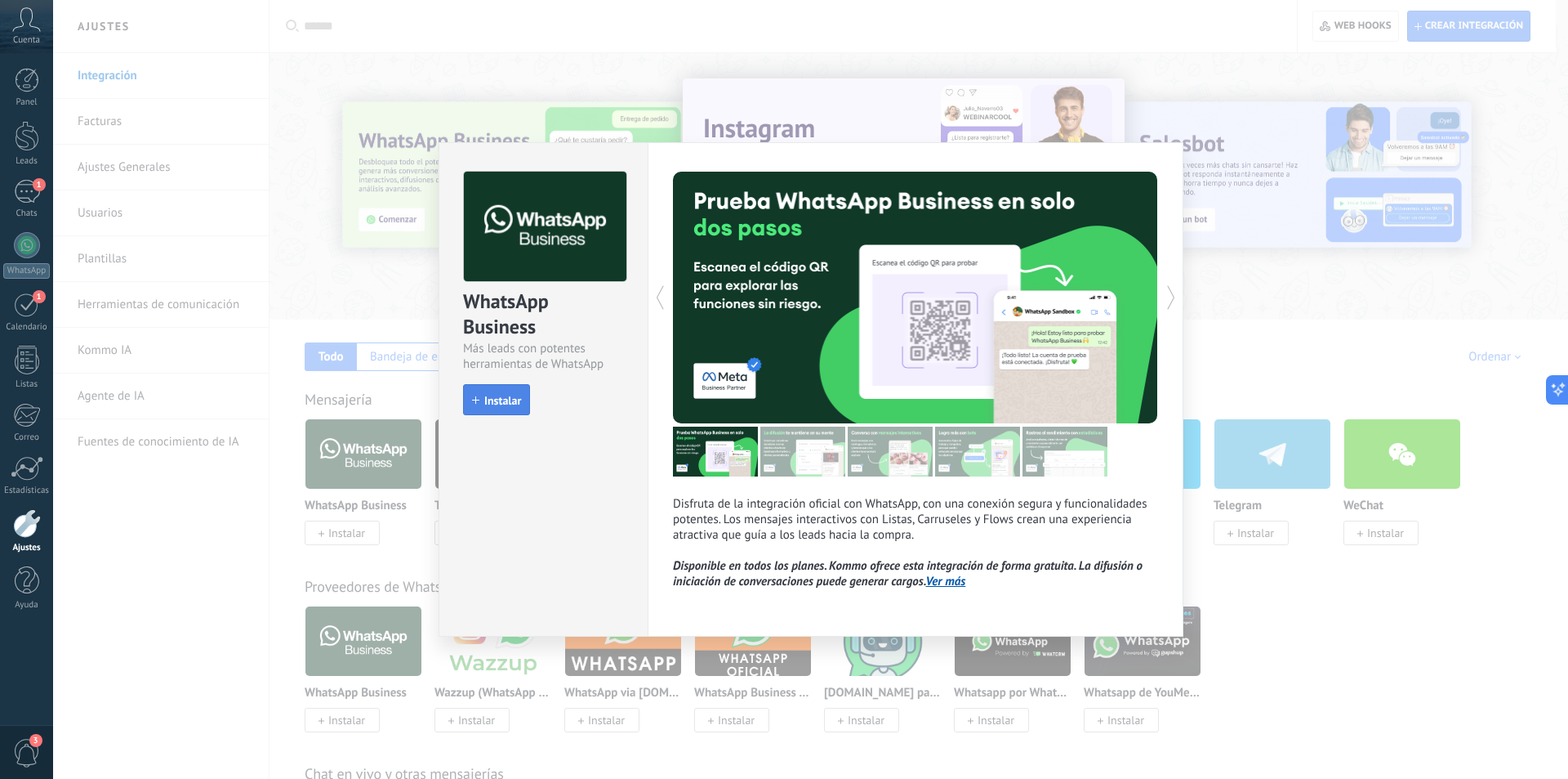
click at [470, 388] on button "Instalar" at bounding box center [496, 399] width 67 height 31
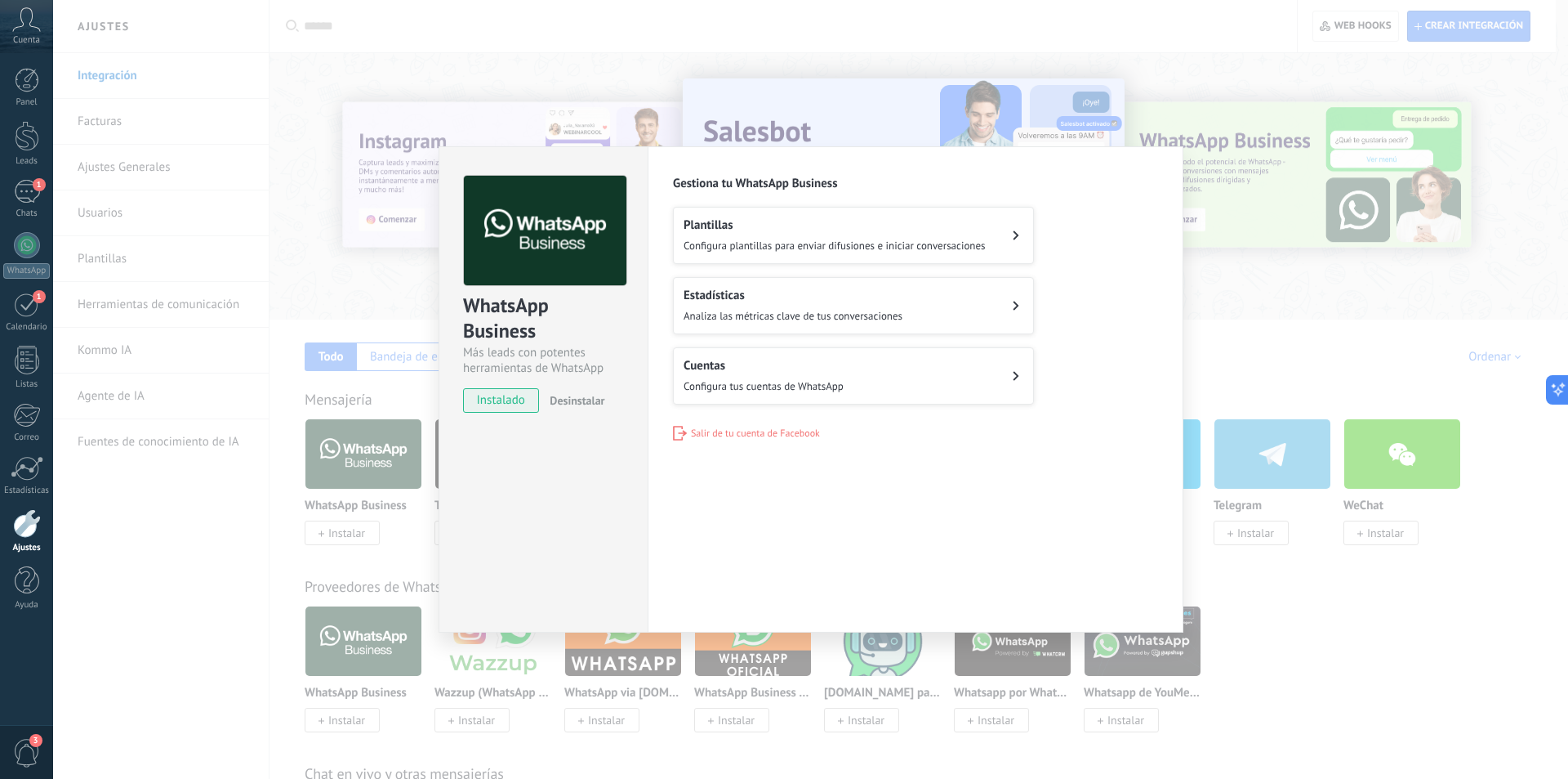
click at [762, 241] on span "Configura plantillas para enviar difusiones e iniciar conversaciones" at bounding box center [834, 245] width 302 height 14
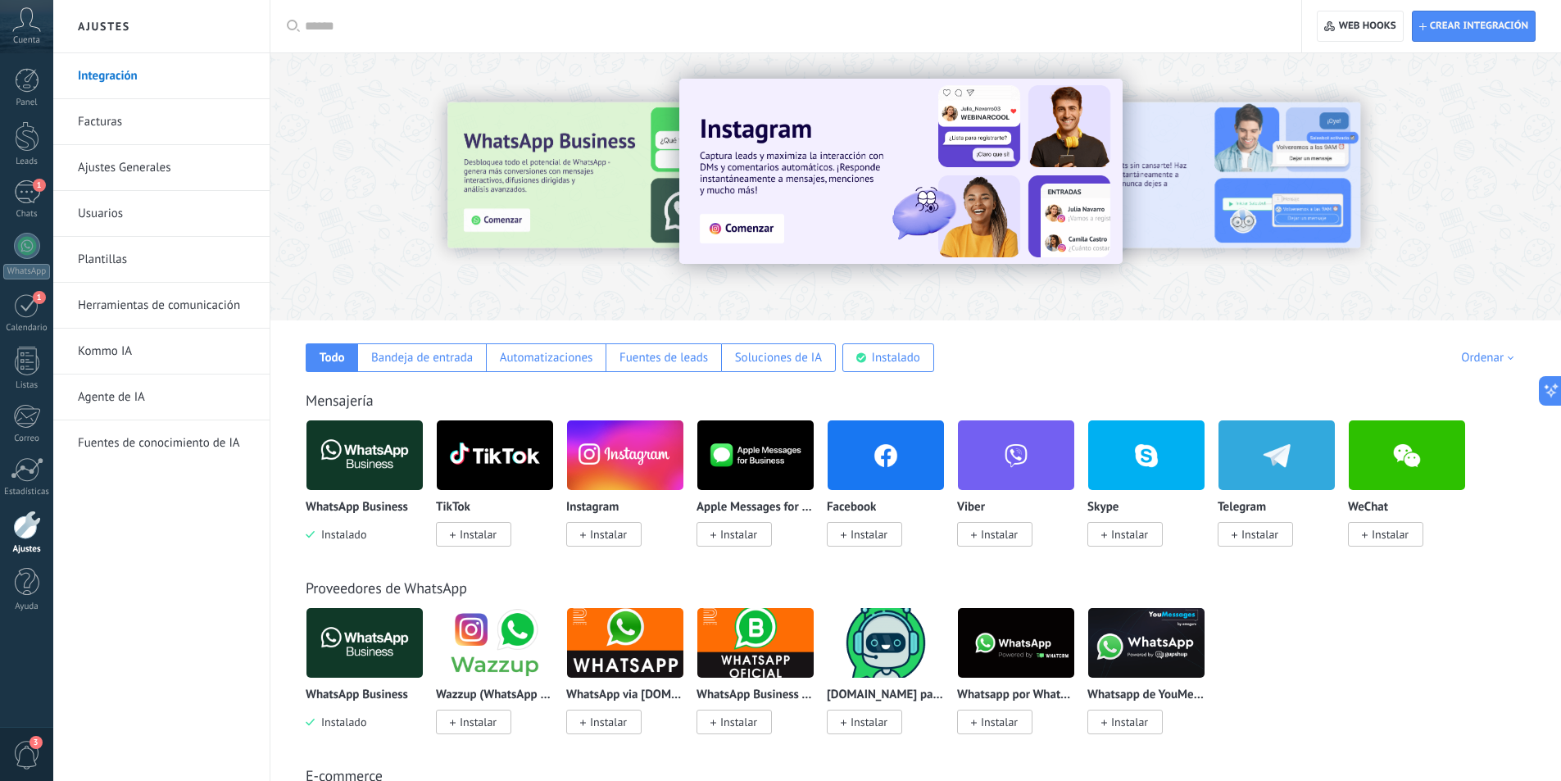
click at [370, 460] on img at bounding box center [364, 454] width 116 height 79
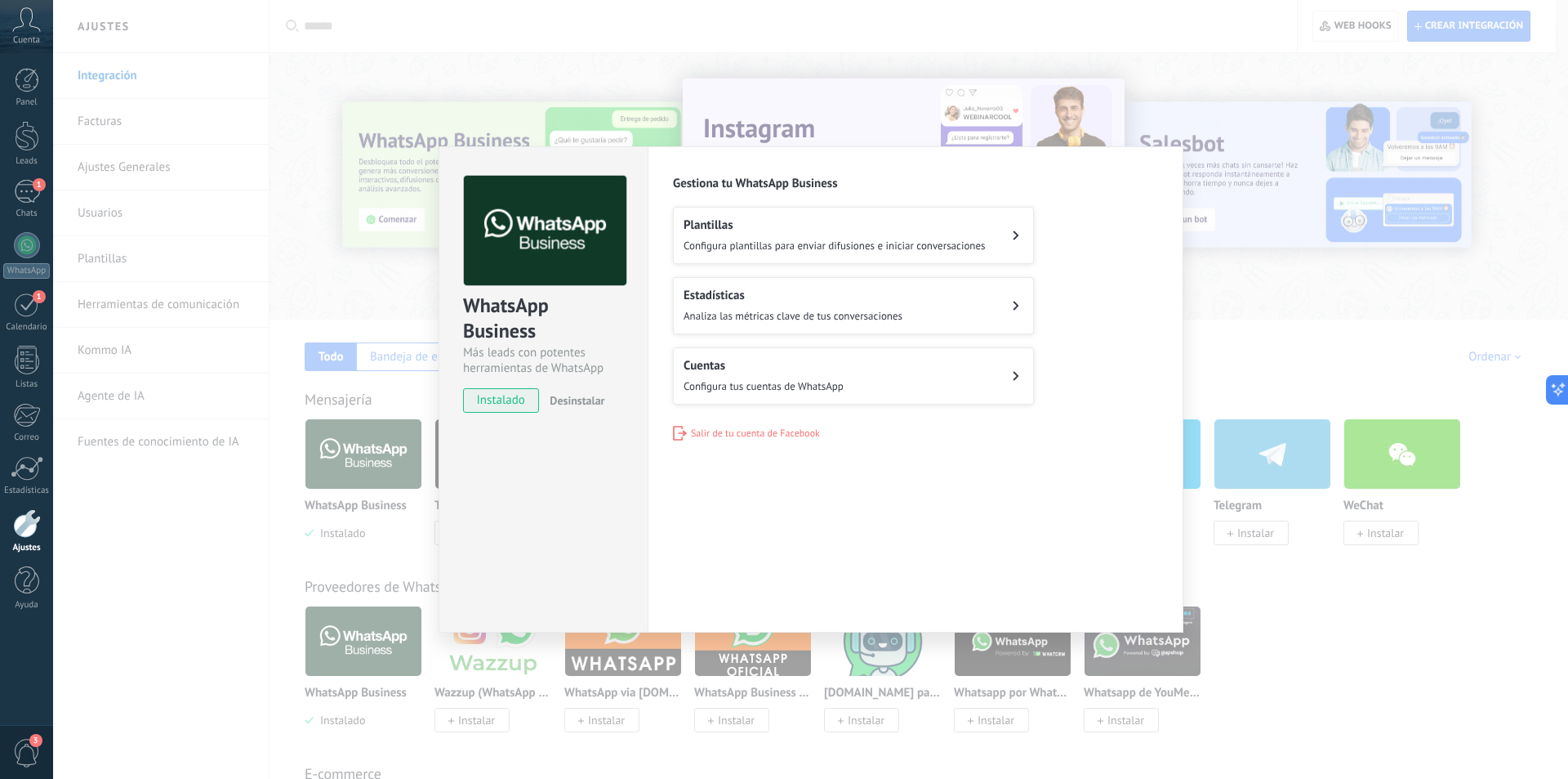
click at [773, 382] on span "Configura tus cuentas de WhatsApp" at bounding box center [764, 386] width 160 height 14
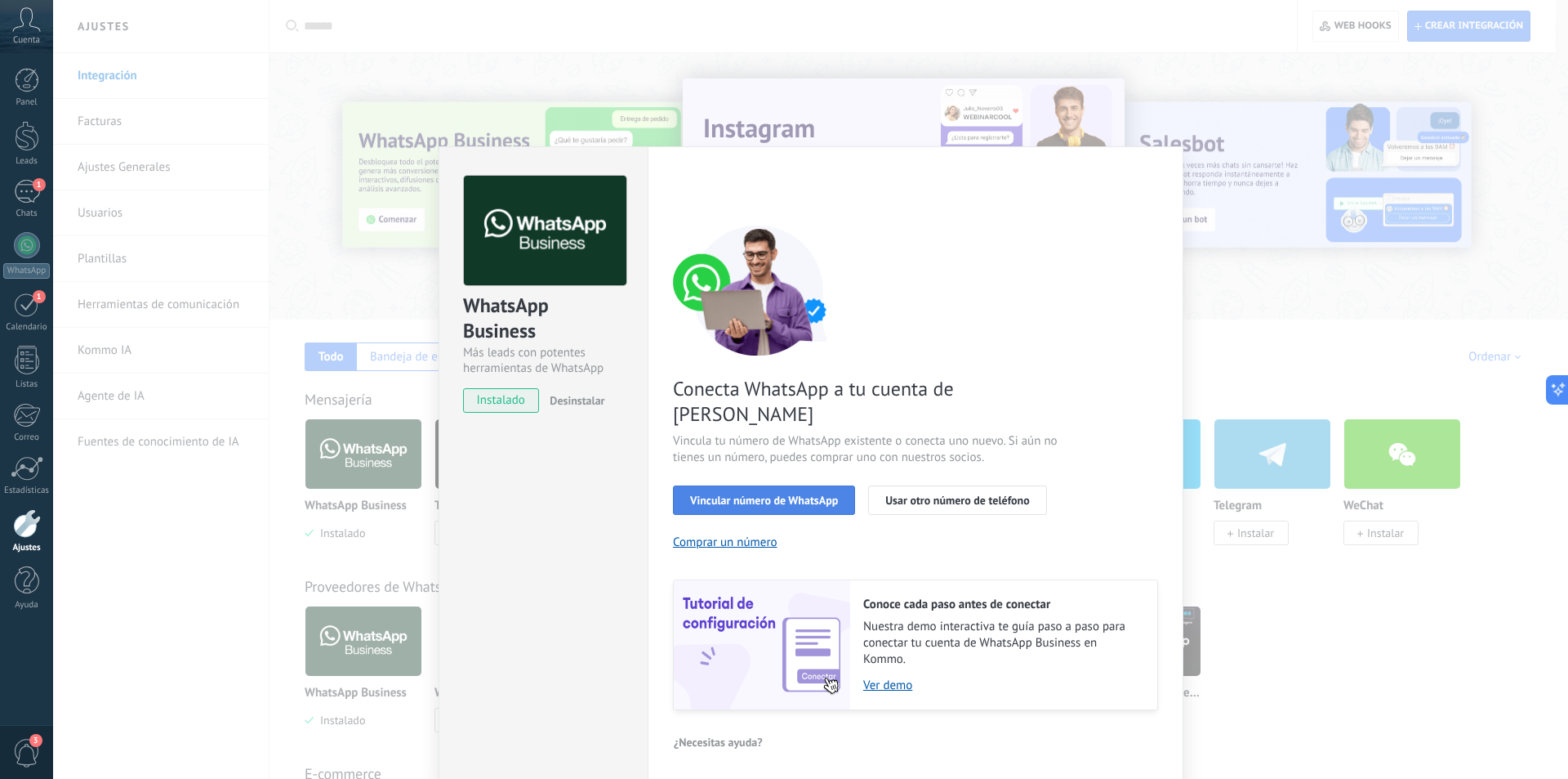
click at [778, 495] on span "Vincular número de WhatsApp" at bounding box center [764, 500] width 148 height 11
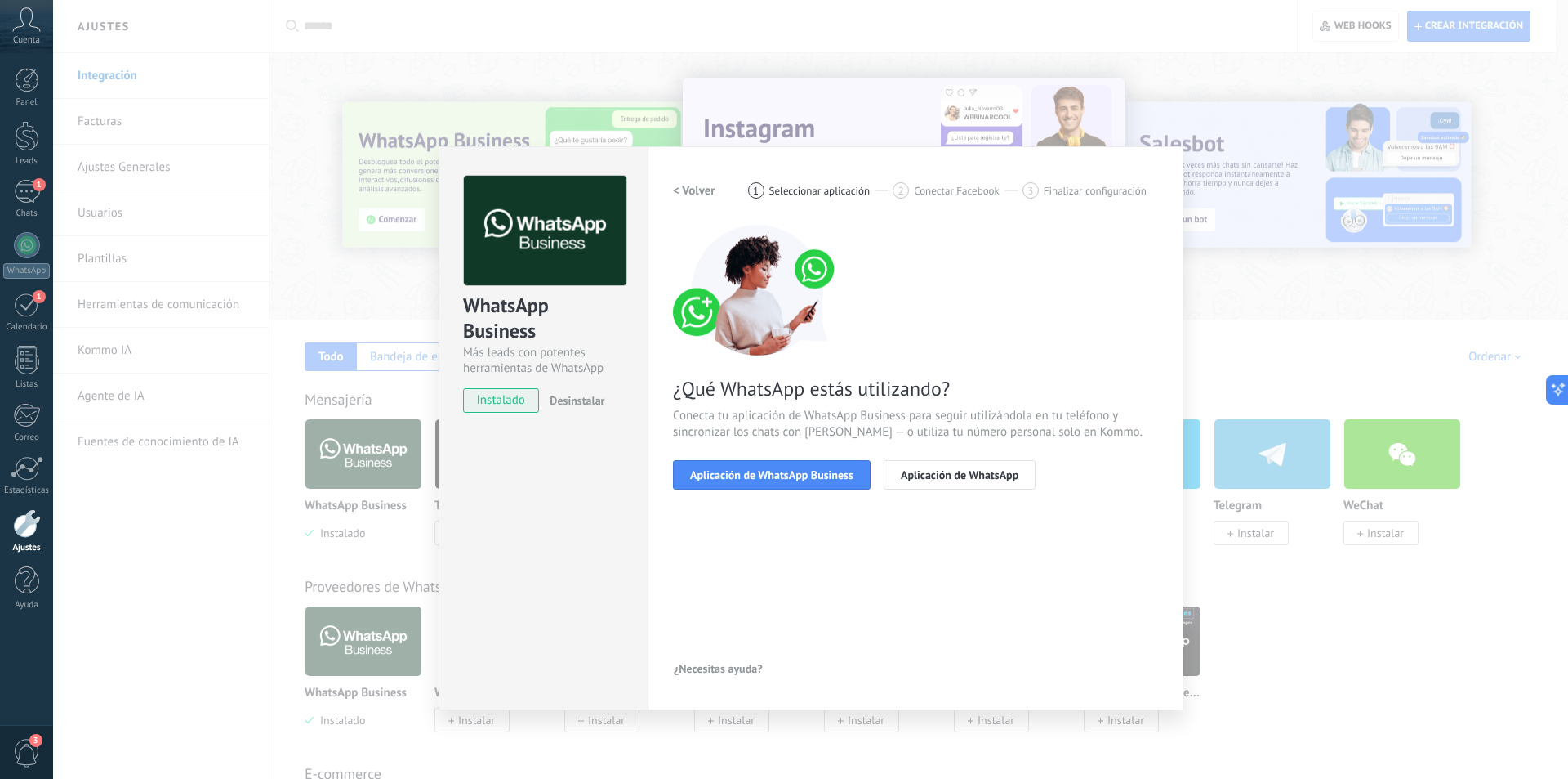
click at [778, 480] on span "Aplicación de WhatsApp Business" at bounding box center [772, 474] width 163 height 11
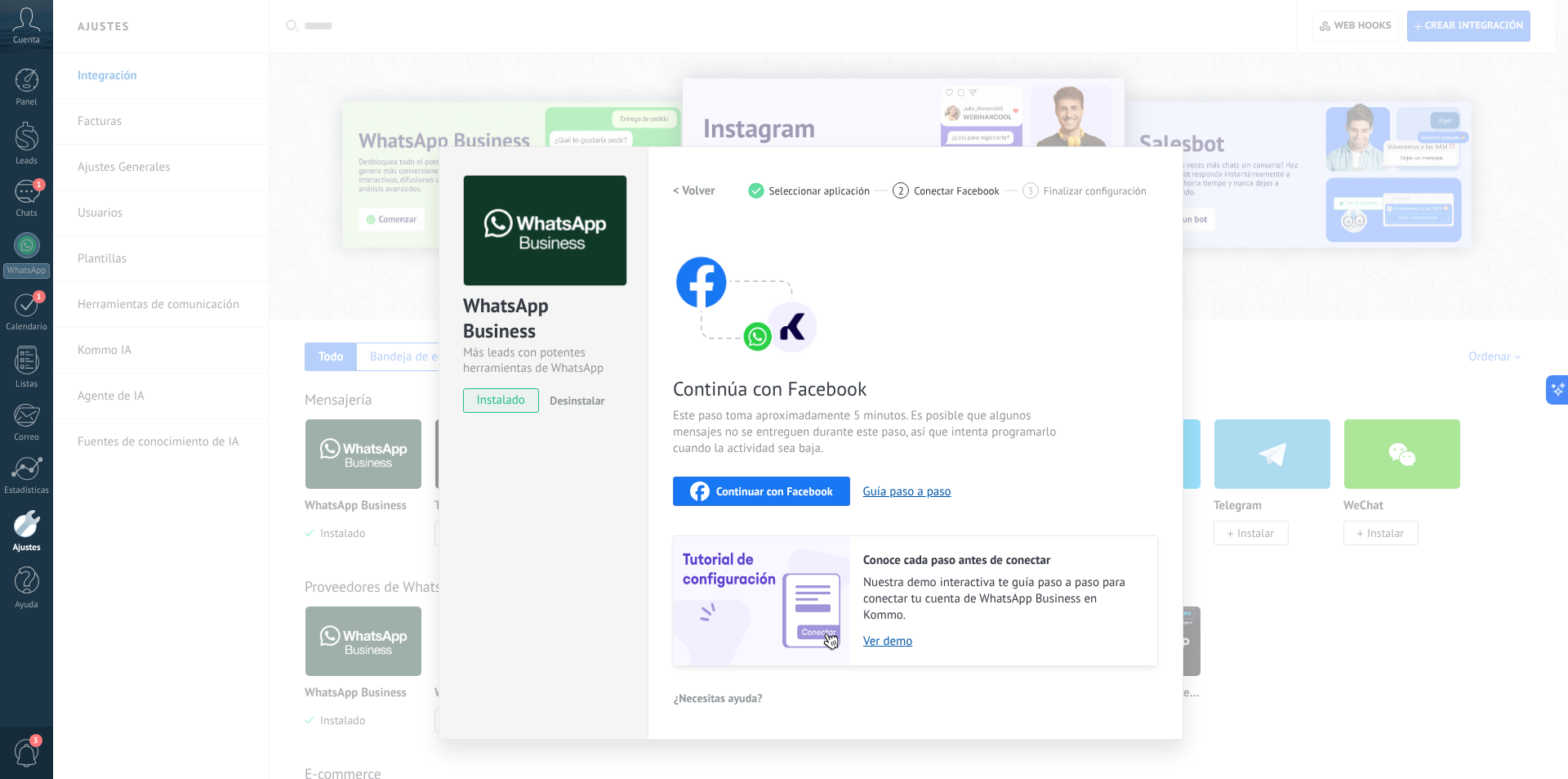
click at [778, 481] on button "Continuar con Facebook" at bounding box center [762, 491] width 177 height 29
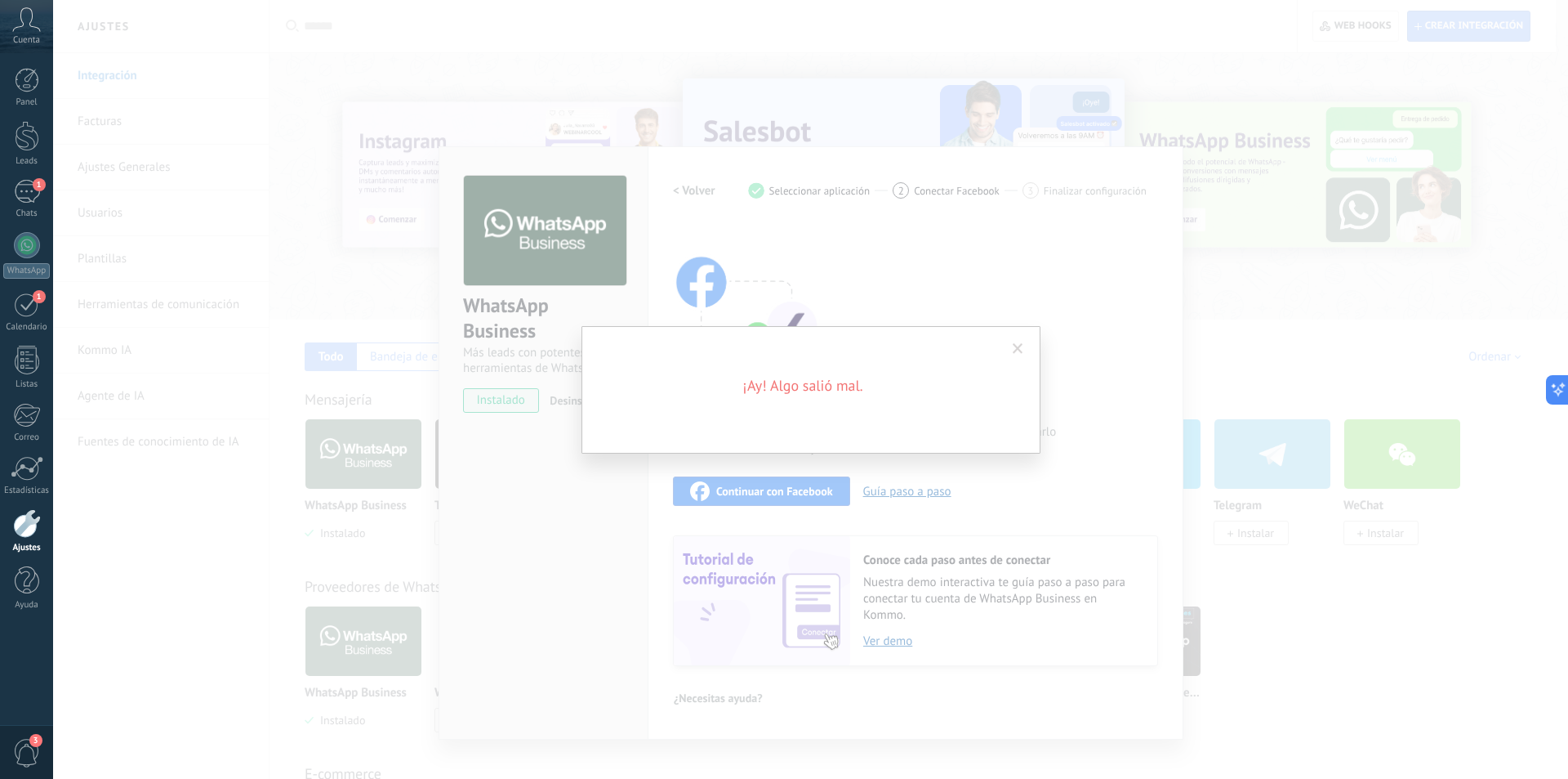
click at [1013, 349] on span at bounding box center [1018, 348] width 11 height 11
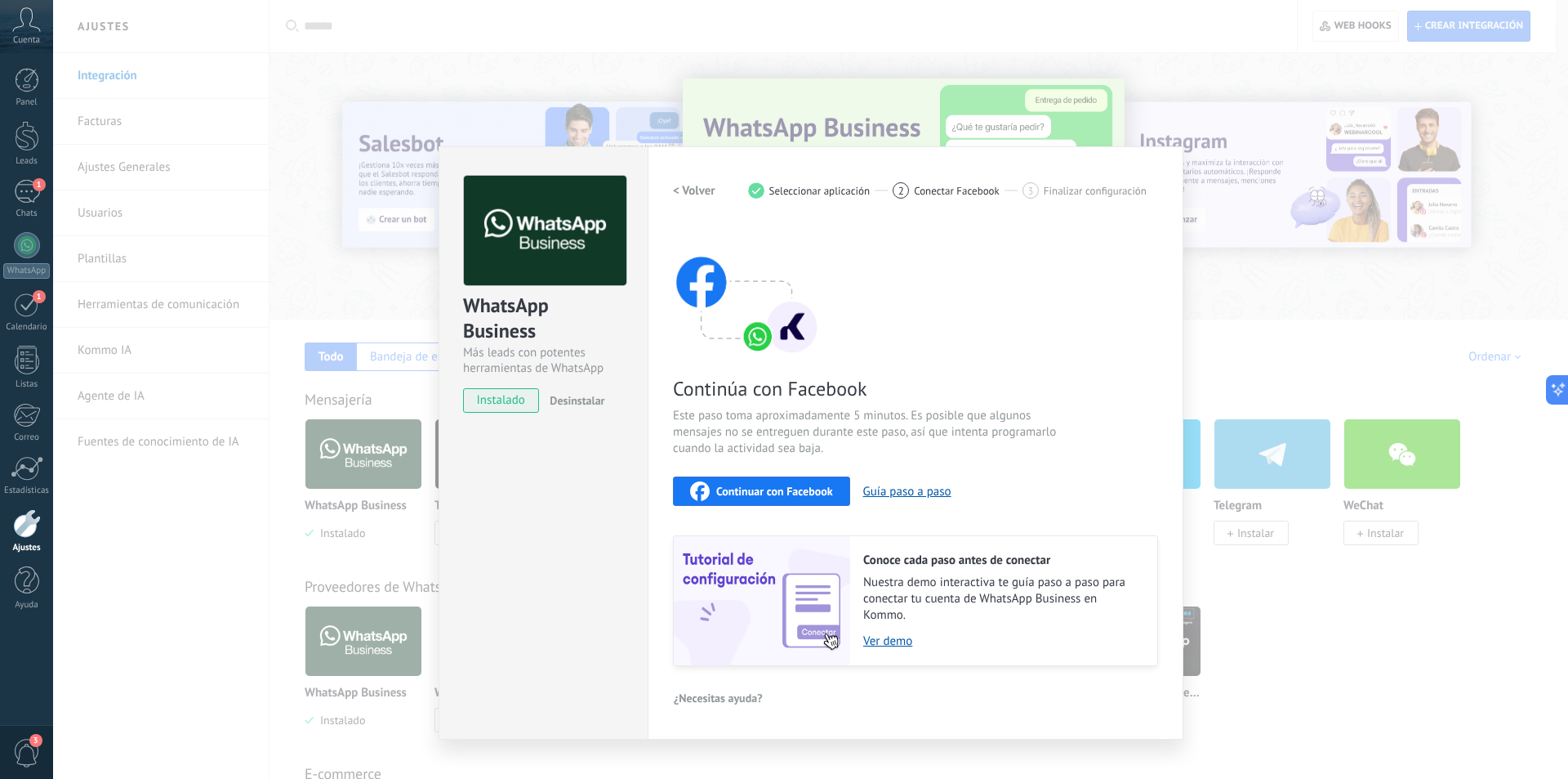
click at [767, 487] on span "Continuar con Facebook" at bounding box center [775, 491] width 117 height 11
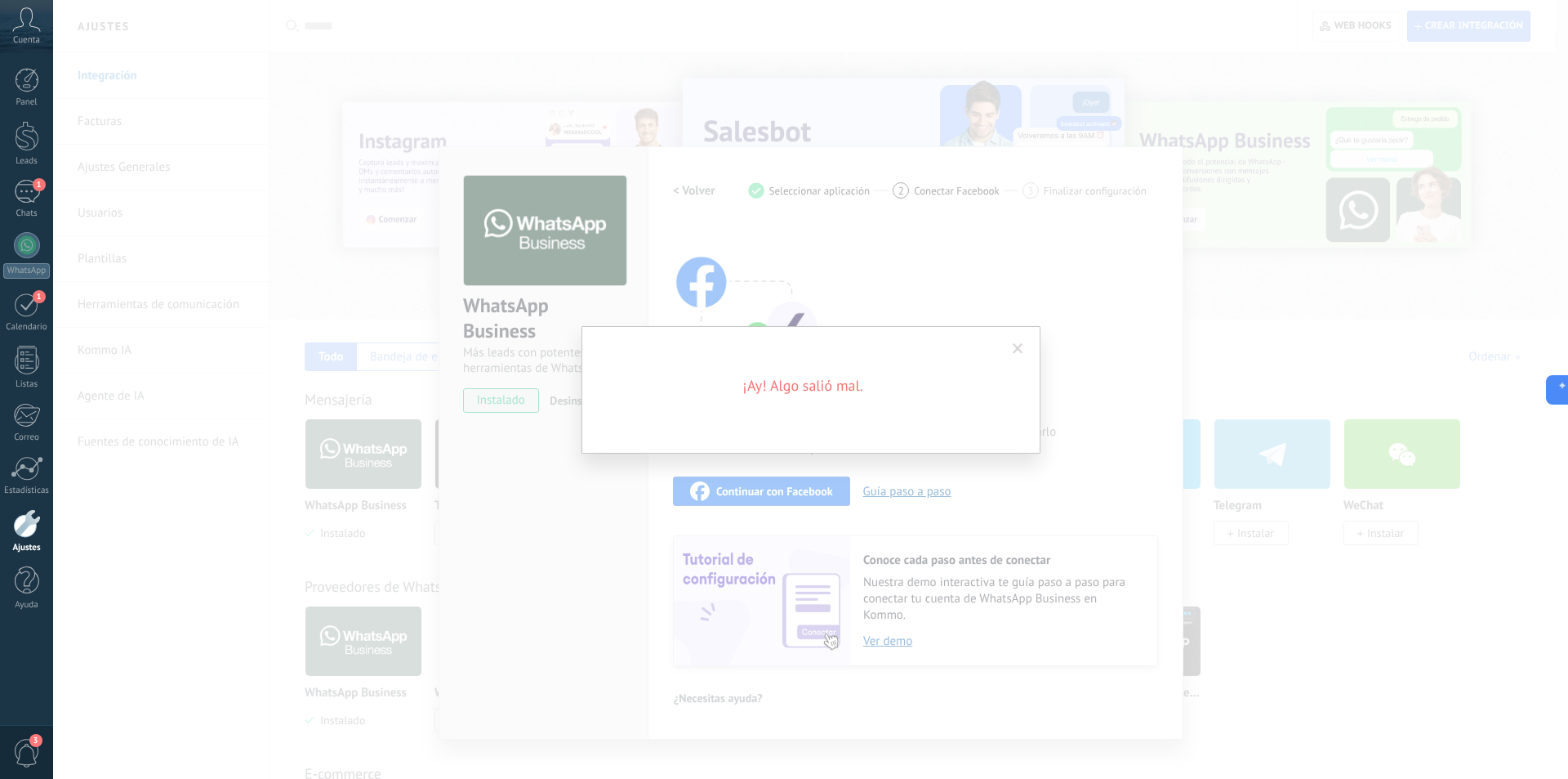
click at [1020, 349] on span at bounding box center [1018, 348] width 11 height 11
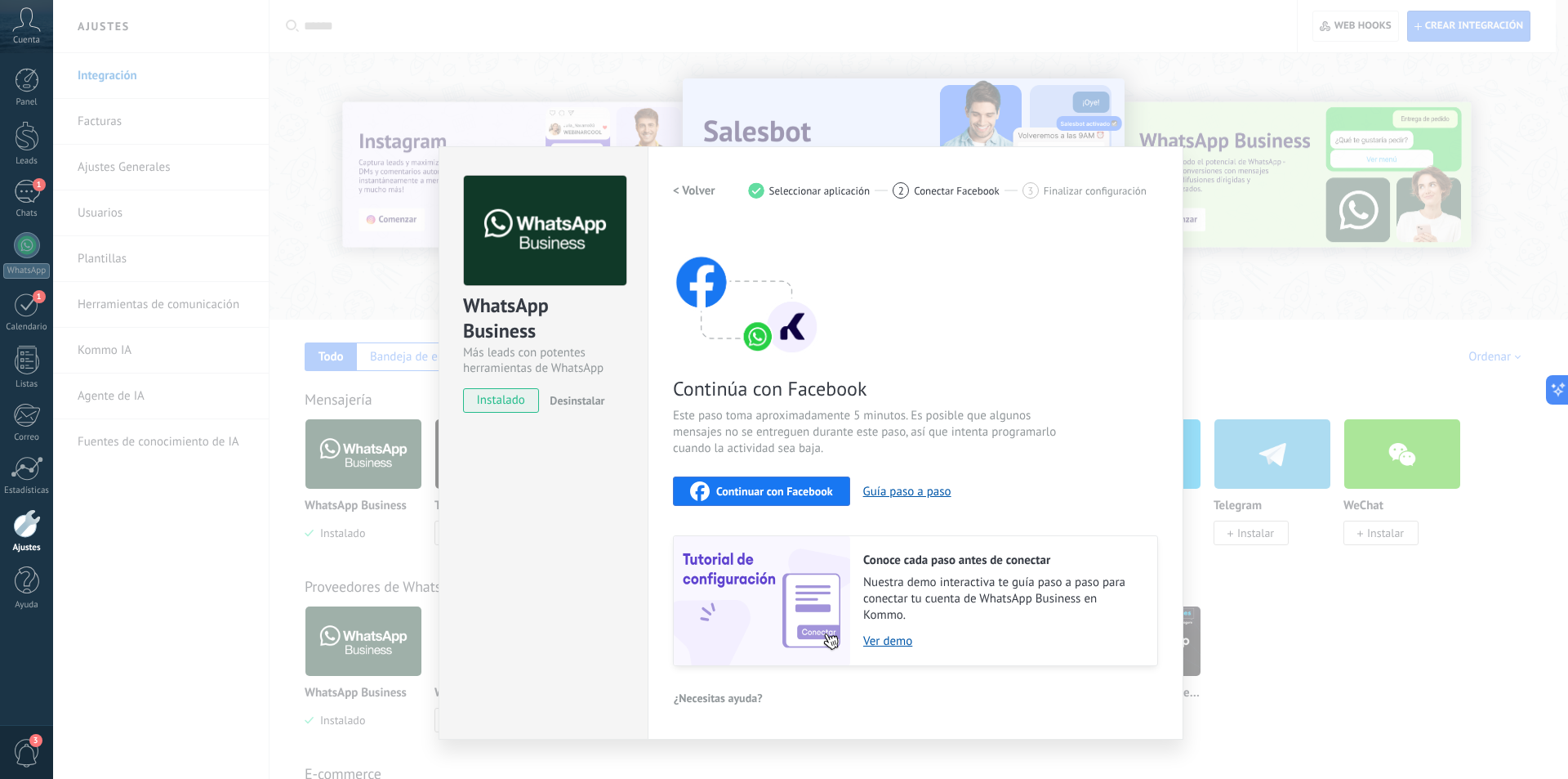
click at [588, 405] on span "Desinstalar" at bounding box center [576, 400] width 55 height 15
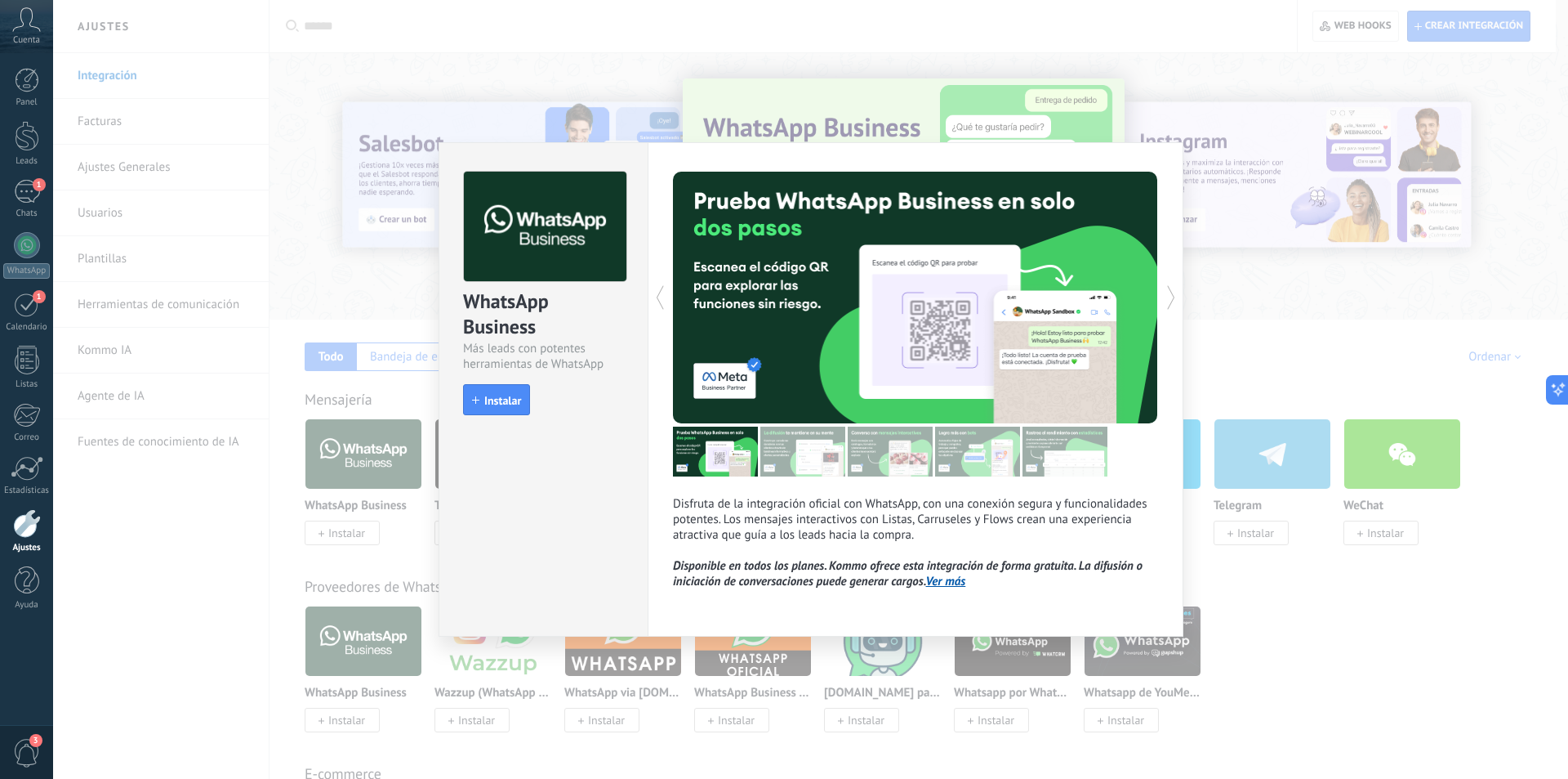
click at [302, 233] on div "WhatsApp Business Más leads con potentes herramientas de WhatsApp install Insta…" at bounding box center [810, 389] width 1515 height 779
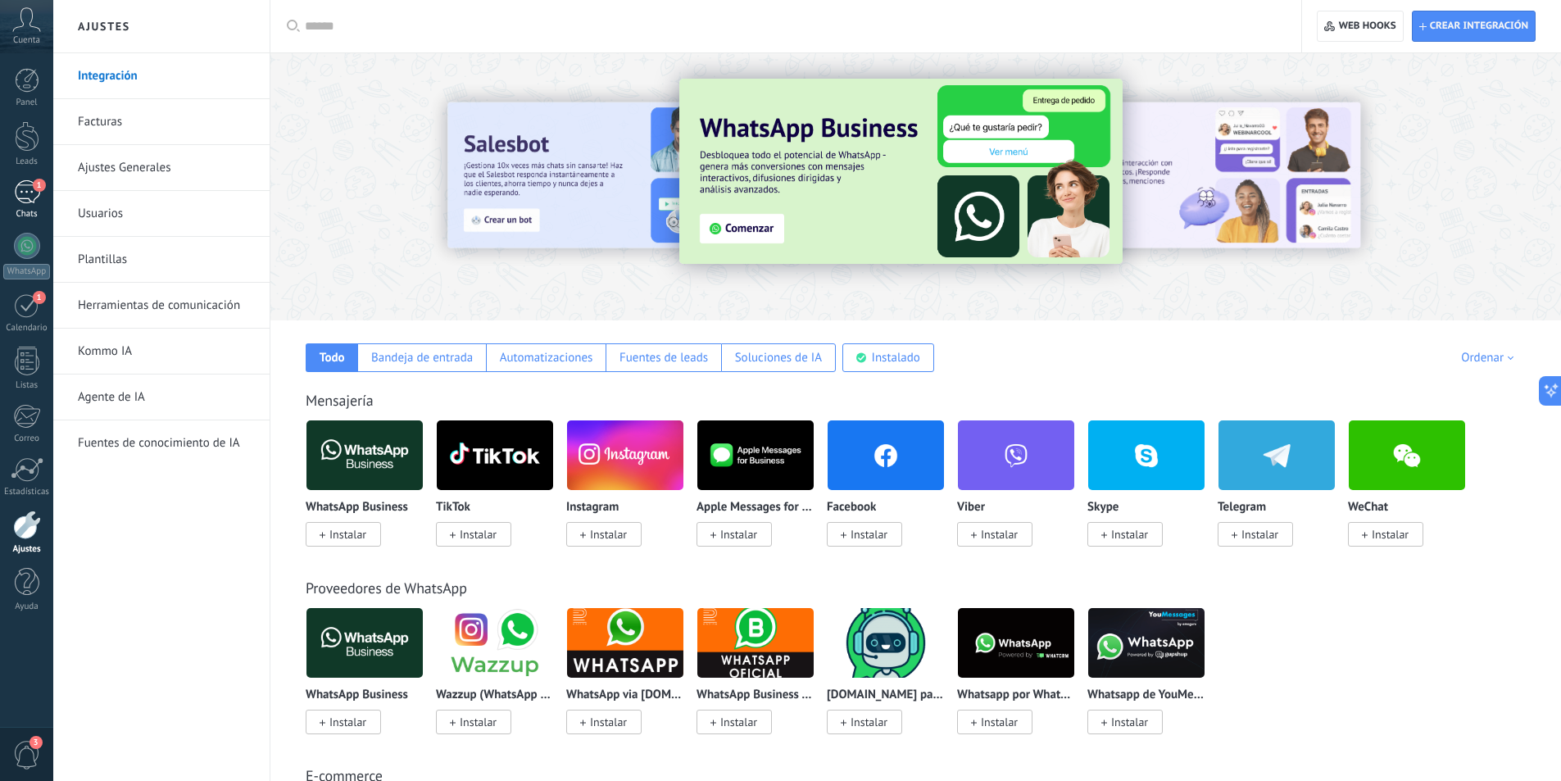
click at [33, 197] on div "1" at bounding box center [27, 192] width 26 height 24
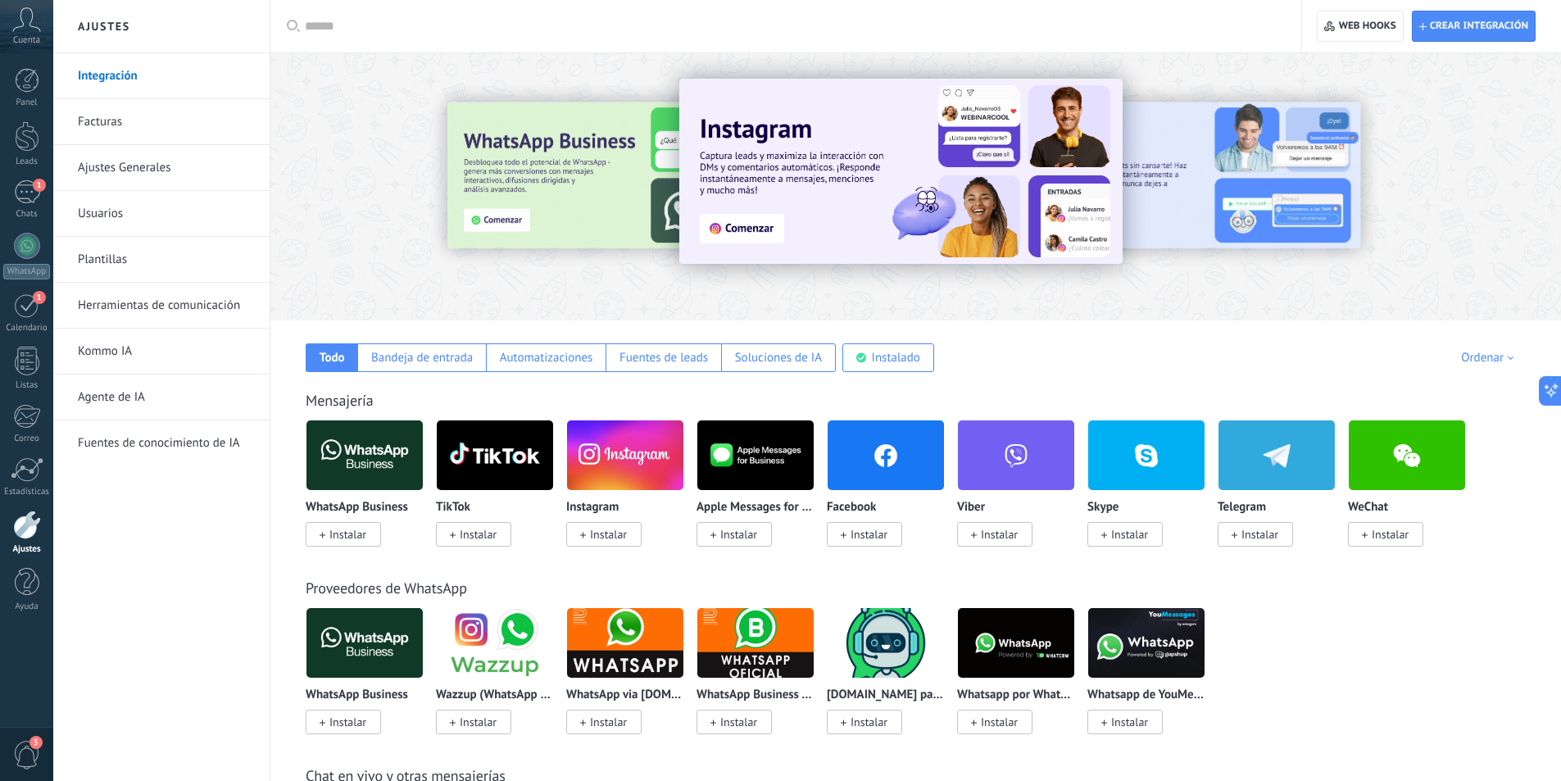
click at [33, 197] on div "1" at bounding box center [27, 192] width 26 height 24
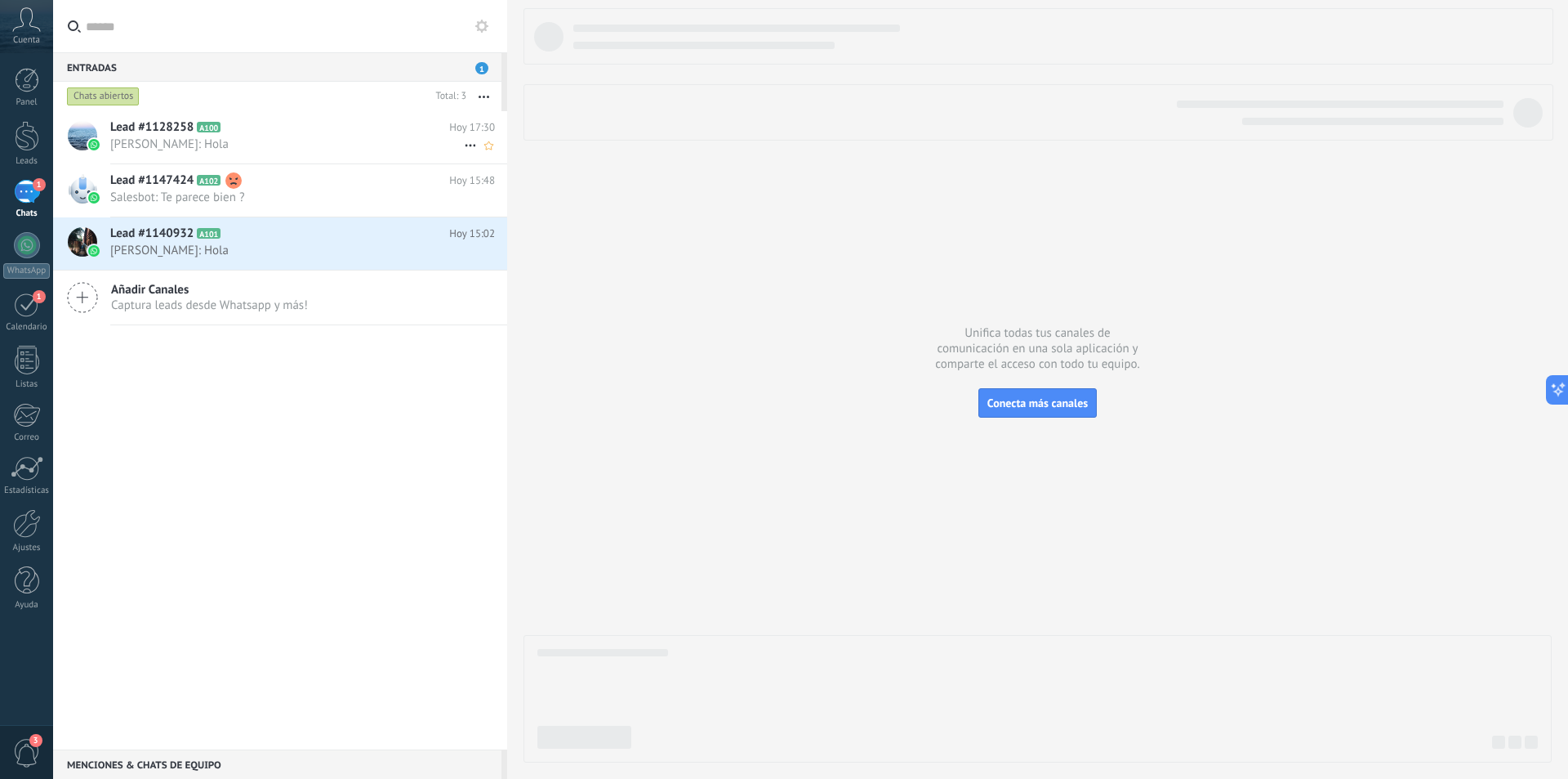
click at [255, 120] on h2 "Lead #1128258 A100" at bounding box center [280, 128] width 339 height 16
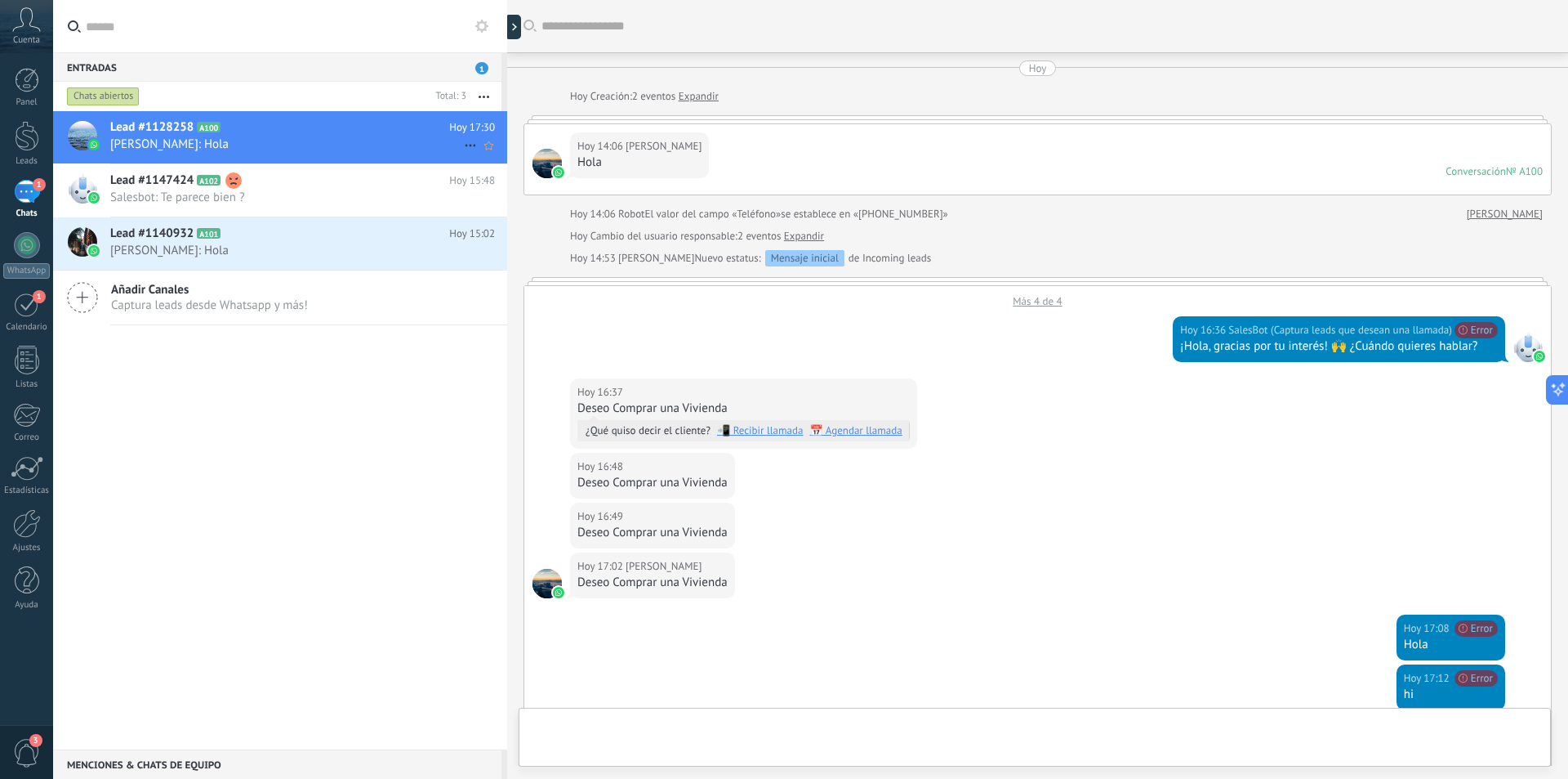
scroll to position [414, 0]
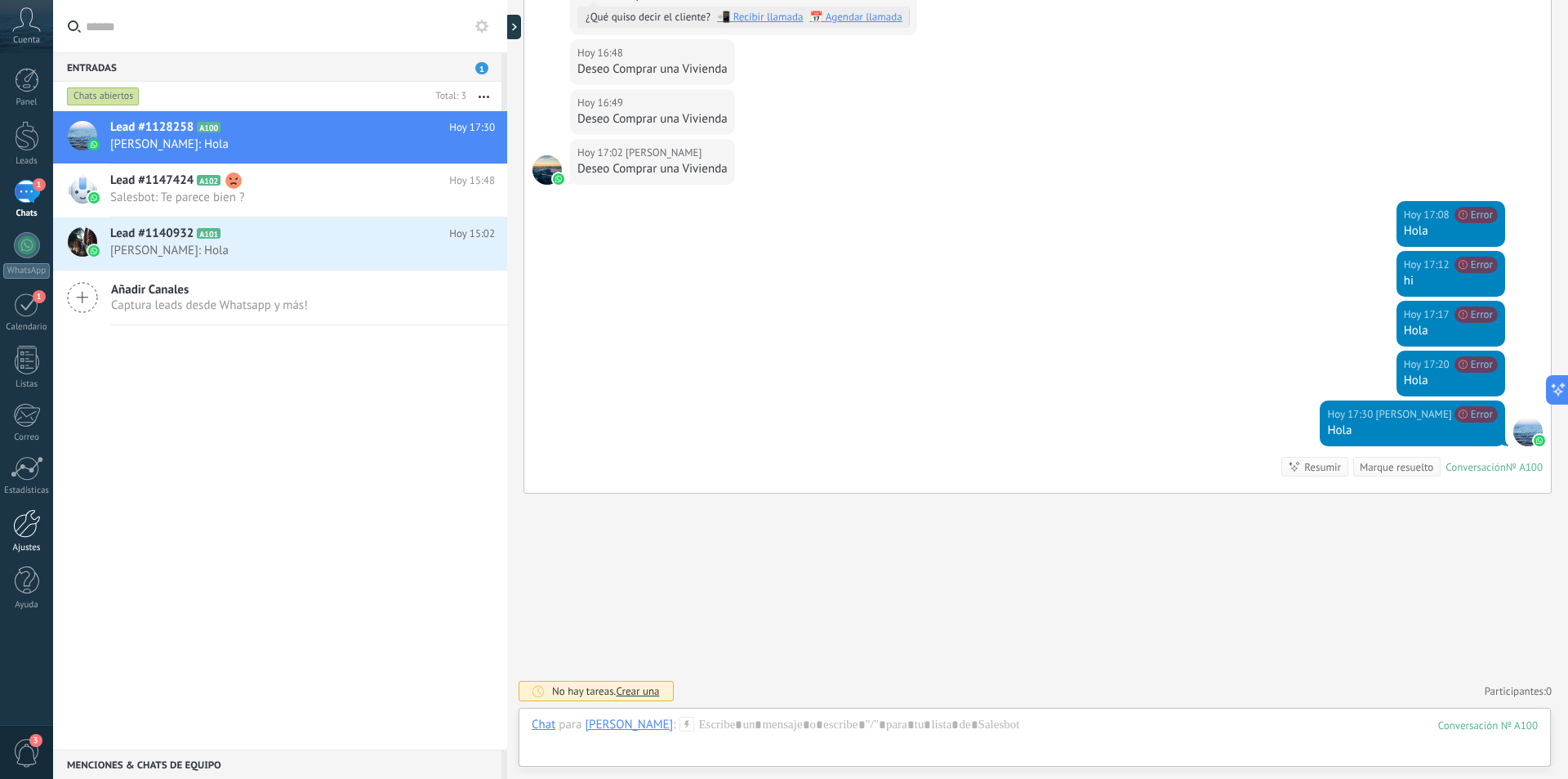
click at [28, 533] on div at bounding box center [27, 523] width 28 height 29
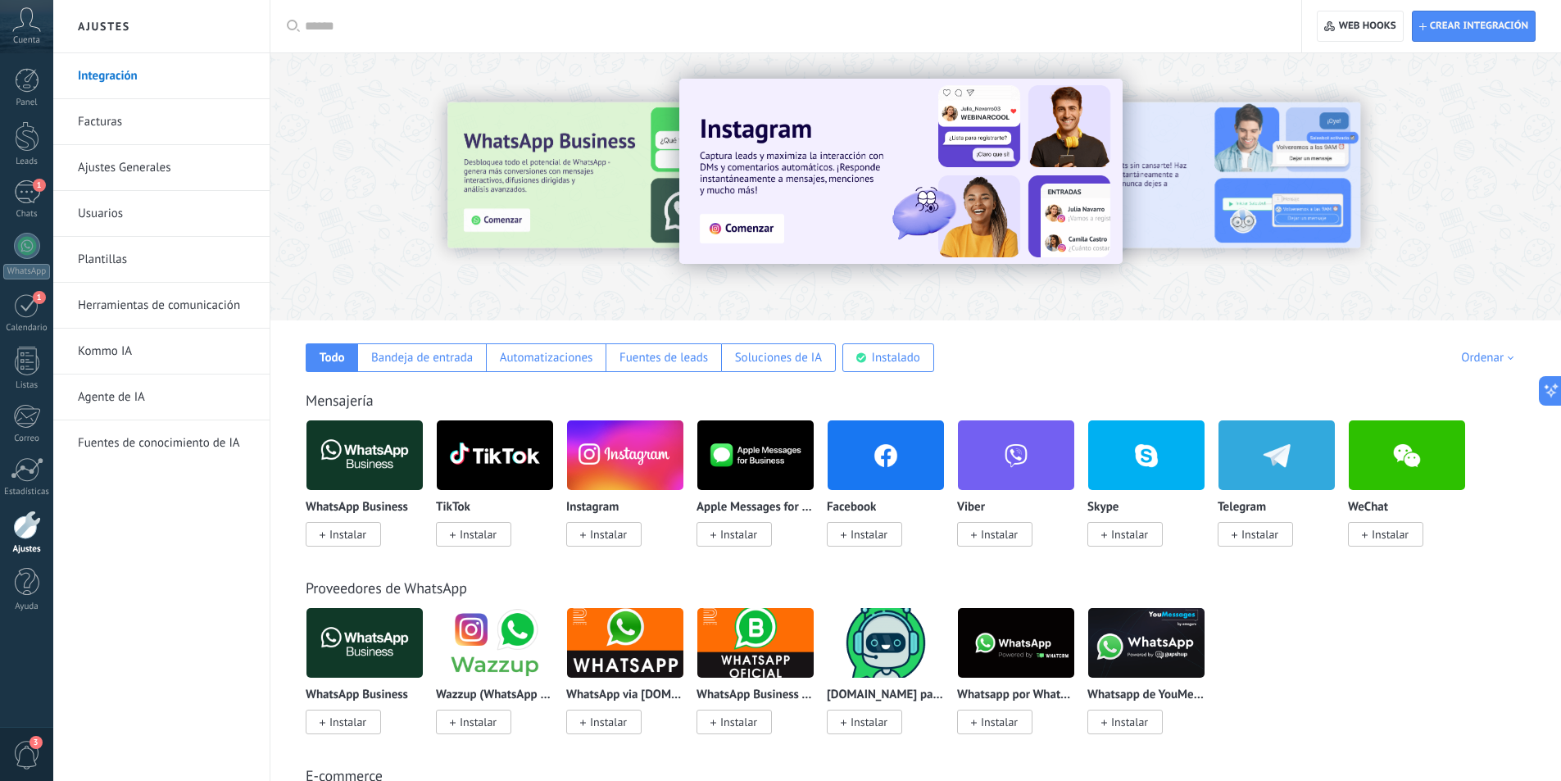
click at [374, 447] on img at bounding box center [364, 454] width 116 height 79
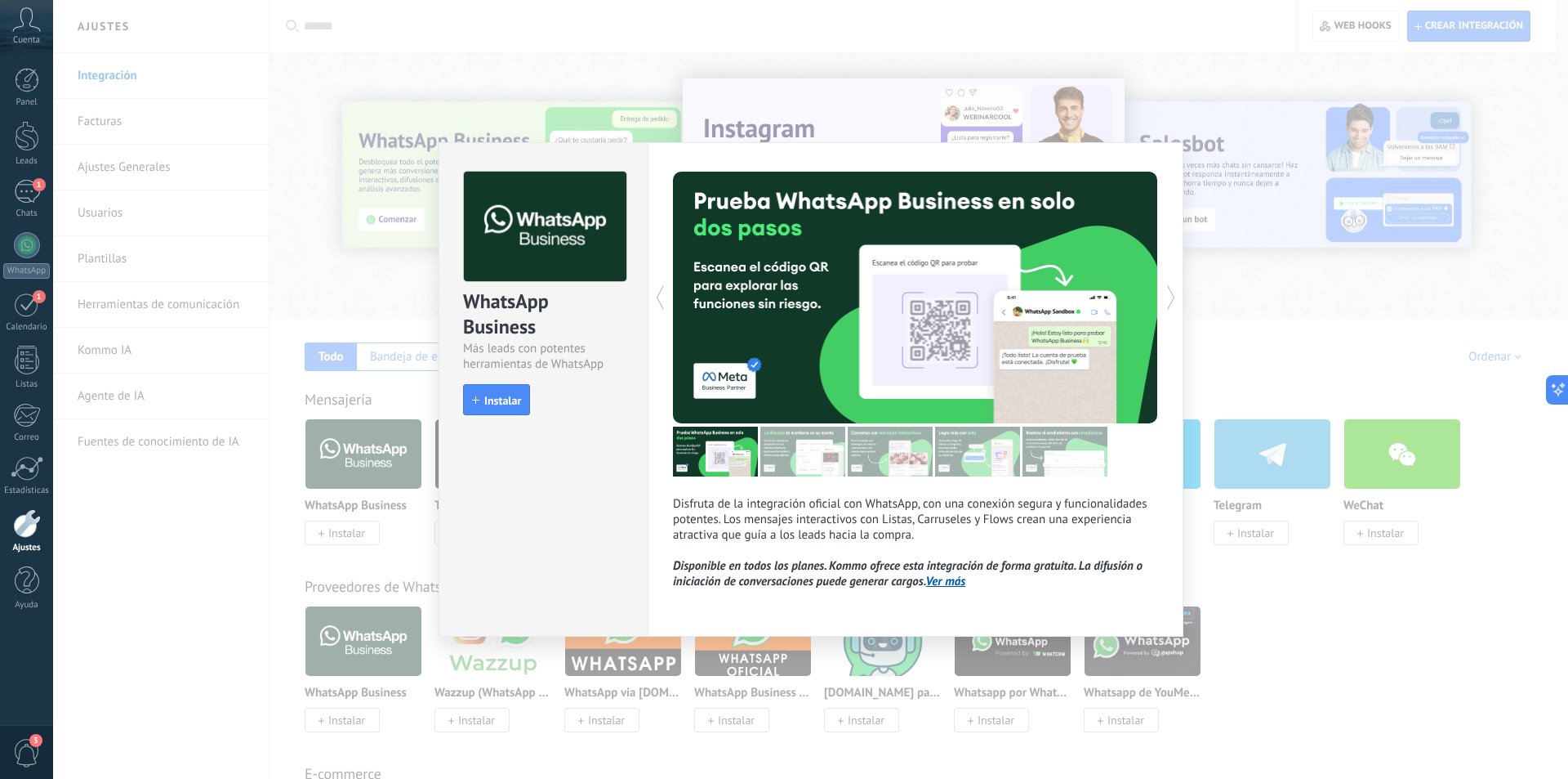
click at [1172, 295] on icon at bounding box center [1171, 297] width 16 height 33
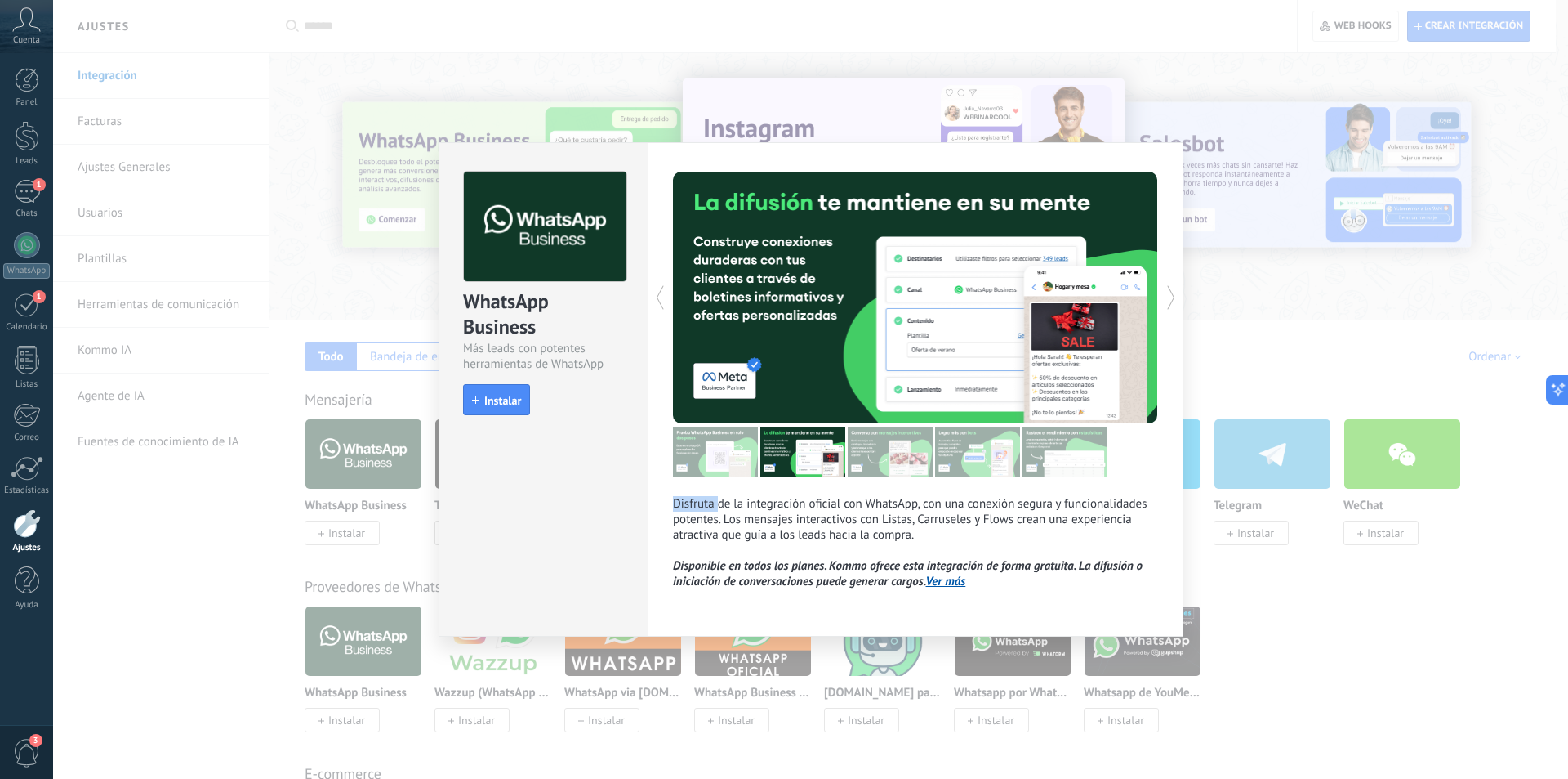
click at [1172, 295] on icon at bounding box center [1171, 297] width 16 height 33
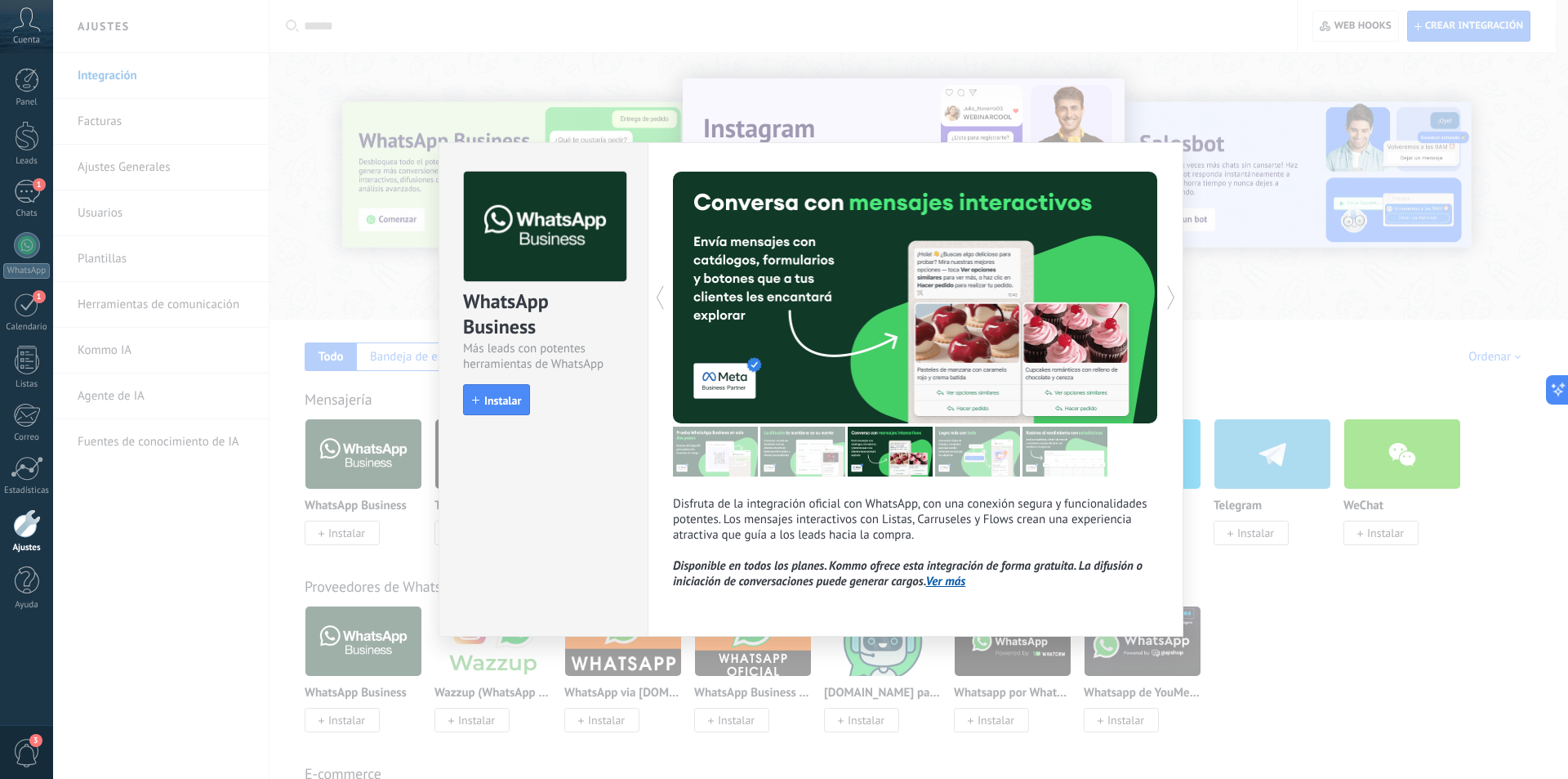
click at [1172, 295] on icon at bounding box center [1171, 297] width 16 height 33
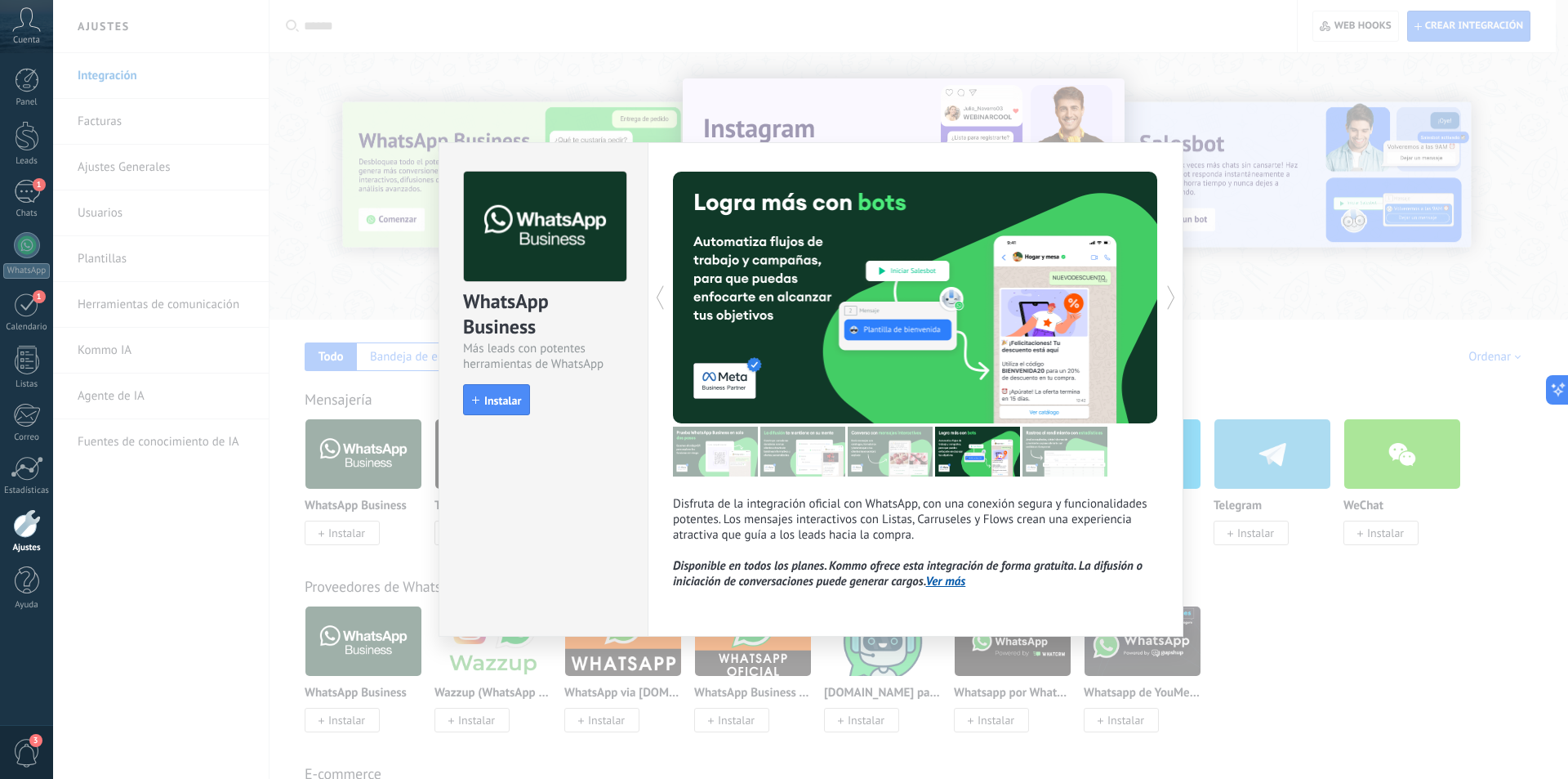
click at [1172, 295] on icon at bounding box center [1171, 297] width 16 height 33
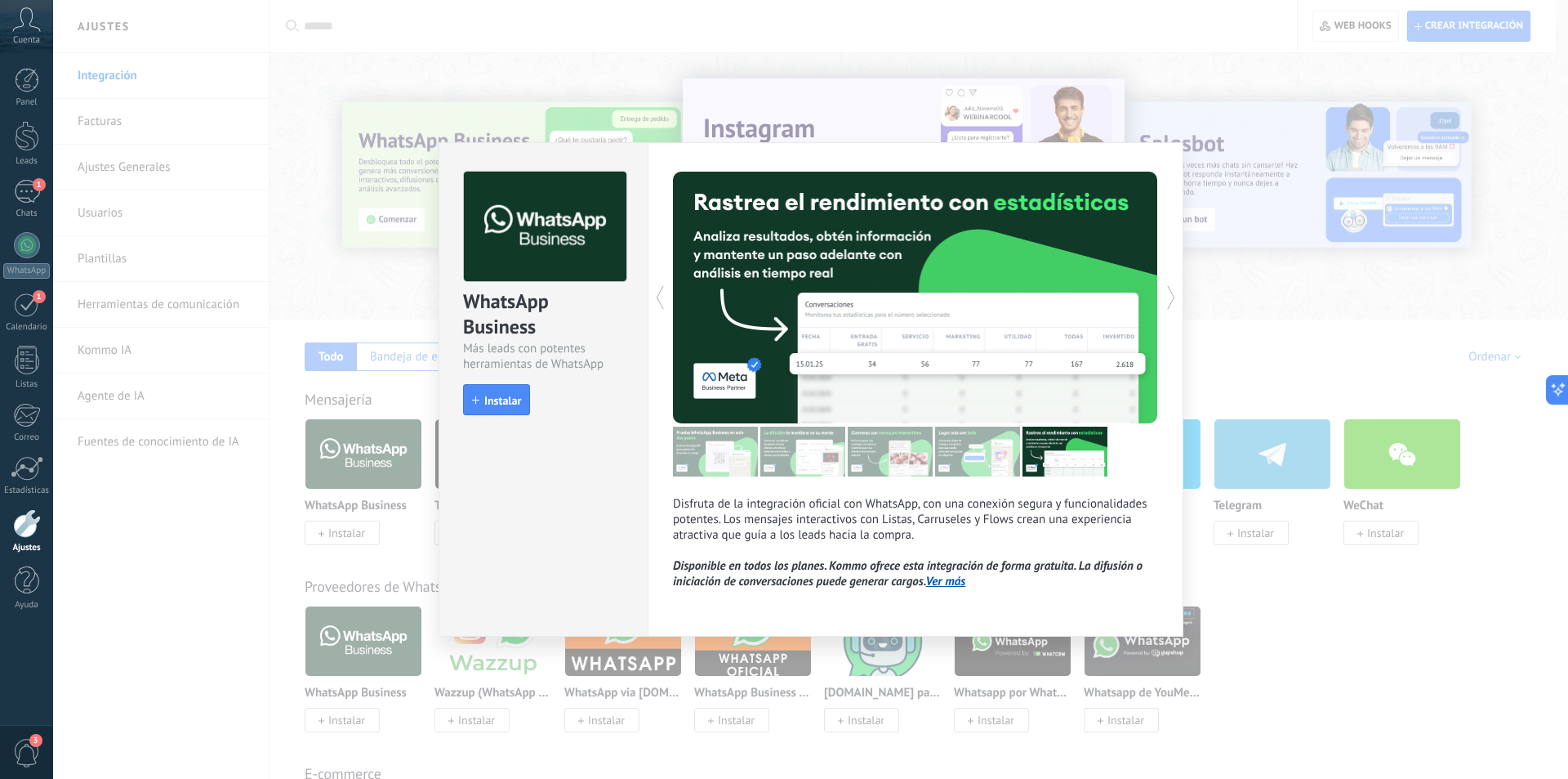
click at [1172, 295] on icon at bounding box center [1171, 297] width 16 height 33
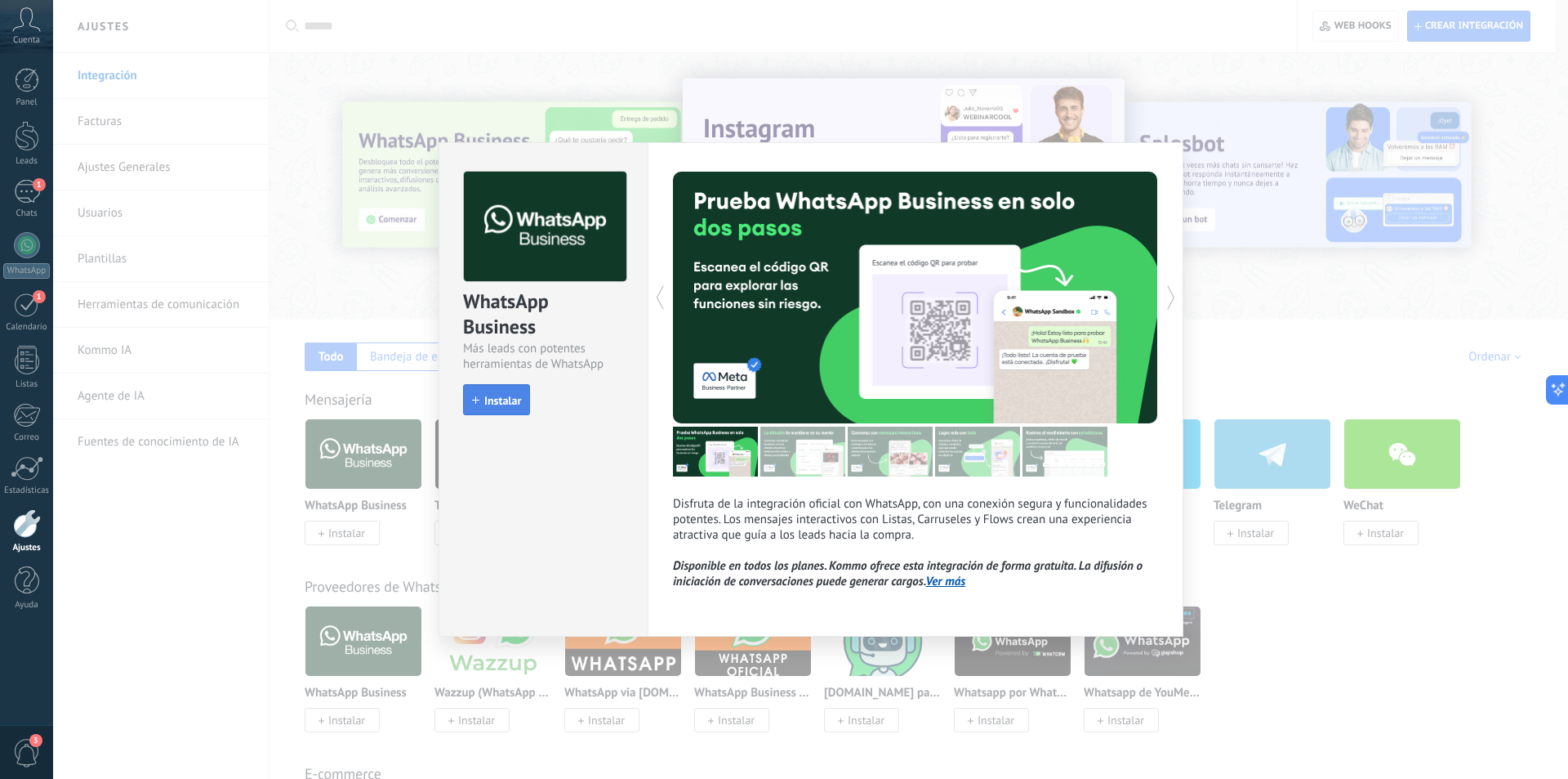
click at [496, 395] on span "Instalar" at bounding box center [502, 400] width 37 height 11
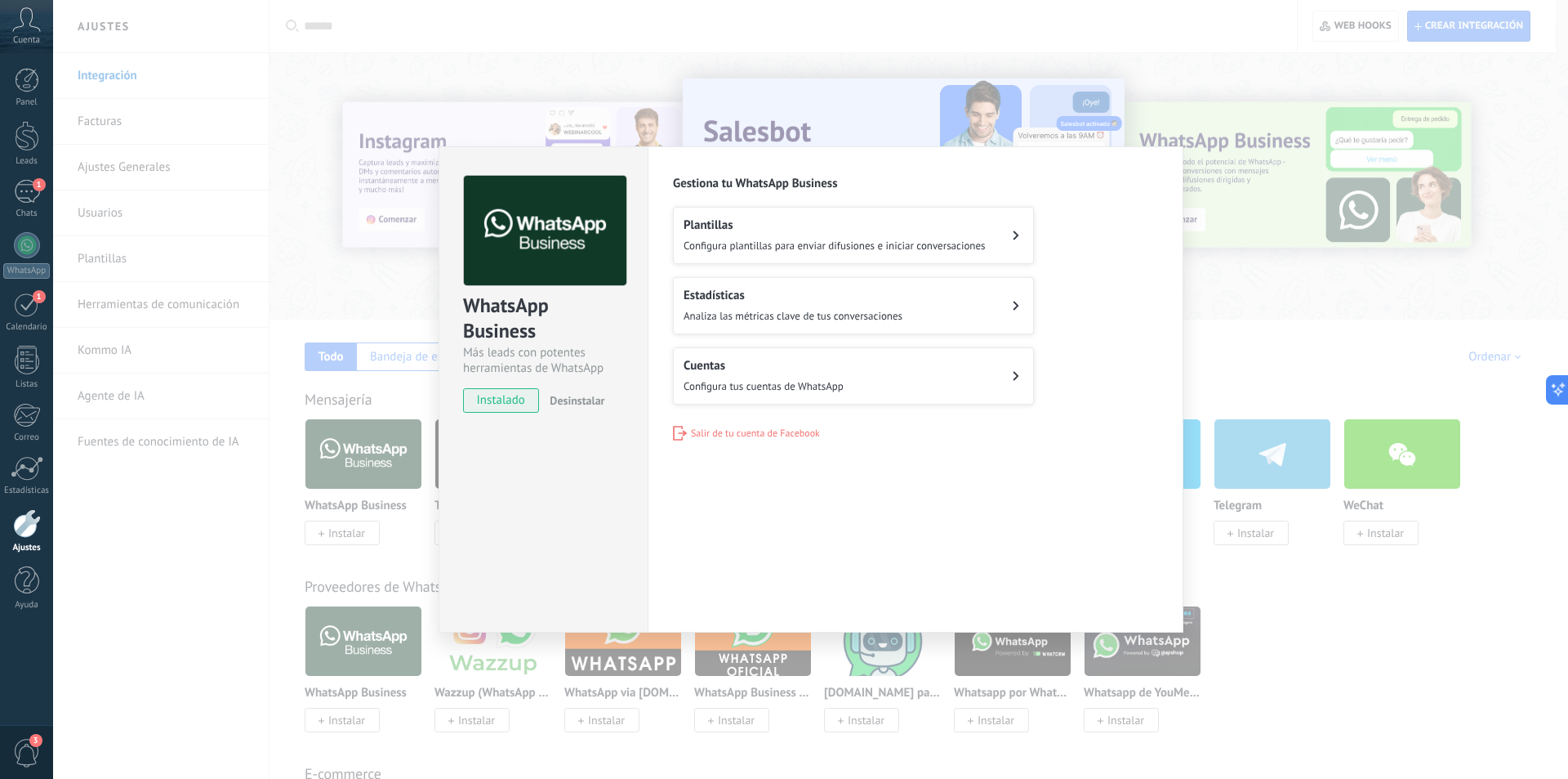
click at [901, 382] on button "Cuentas Configura tus cuentas de WhatsApp" at bounding box center [853, 375] width 361 height 57
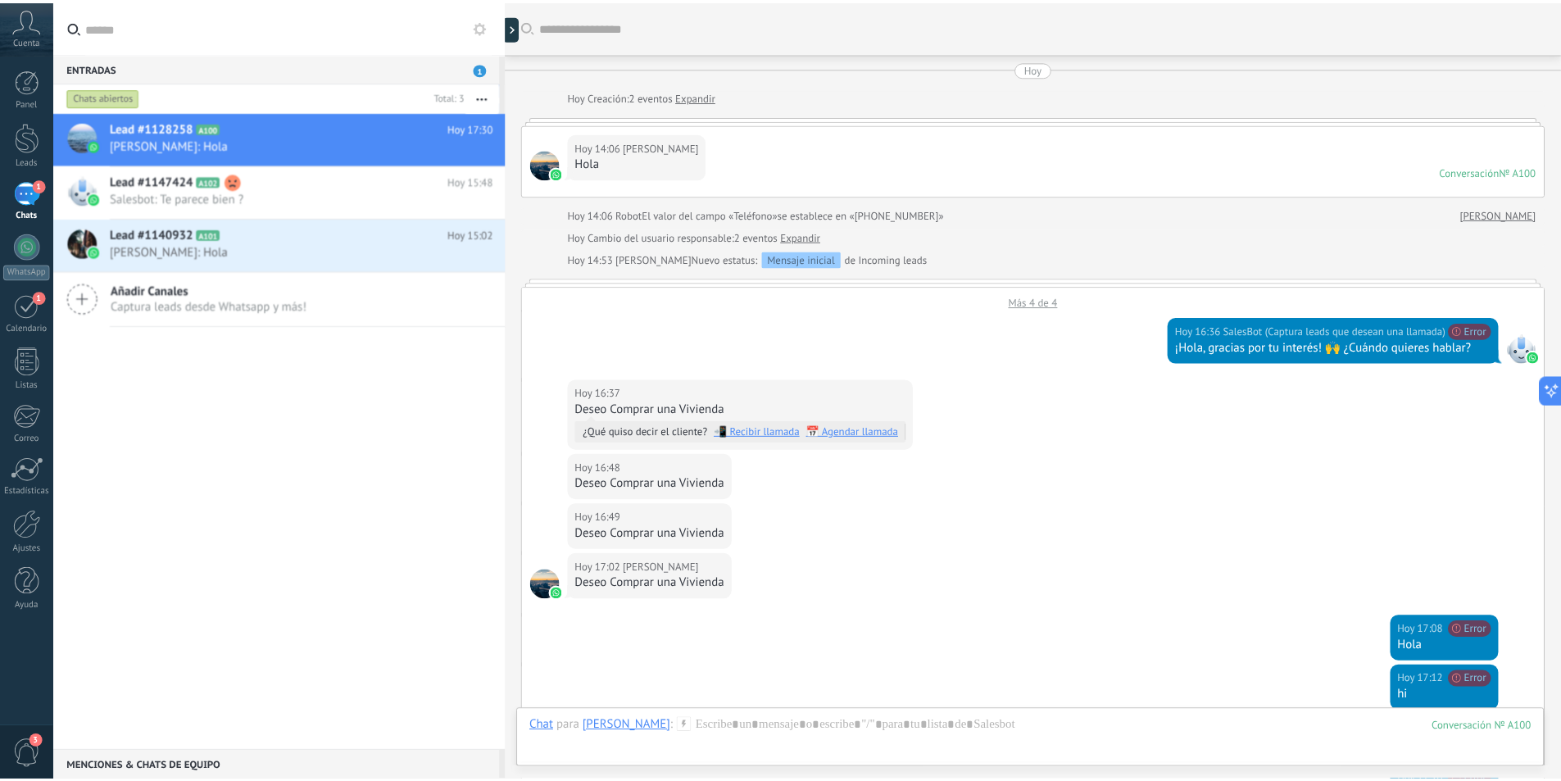
scroll to position [415, 0]
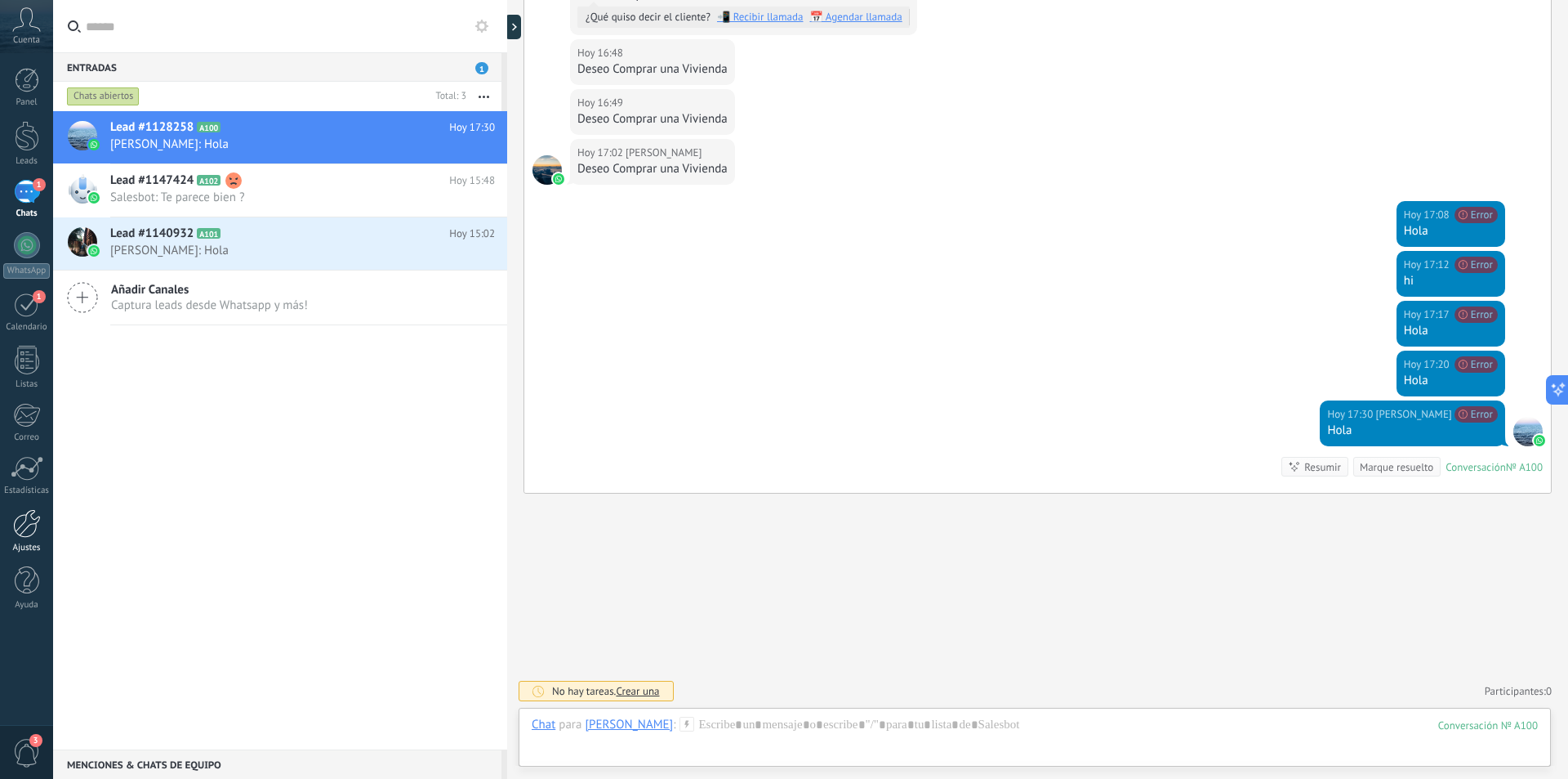
click at [32, 516] on div at bounding box center [27, 523] width 28 height 29
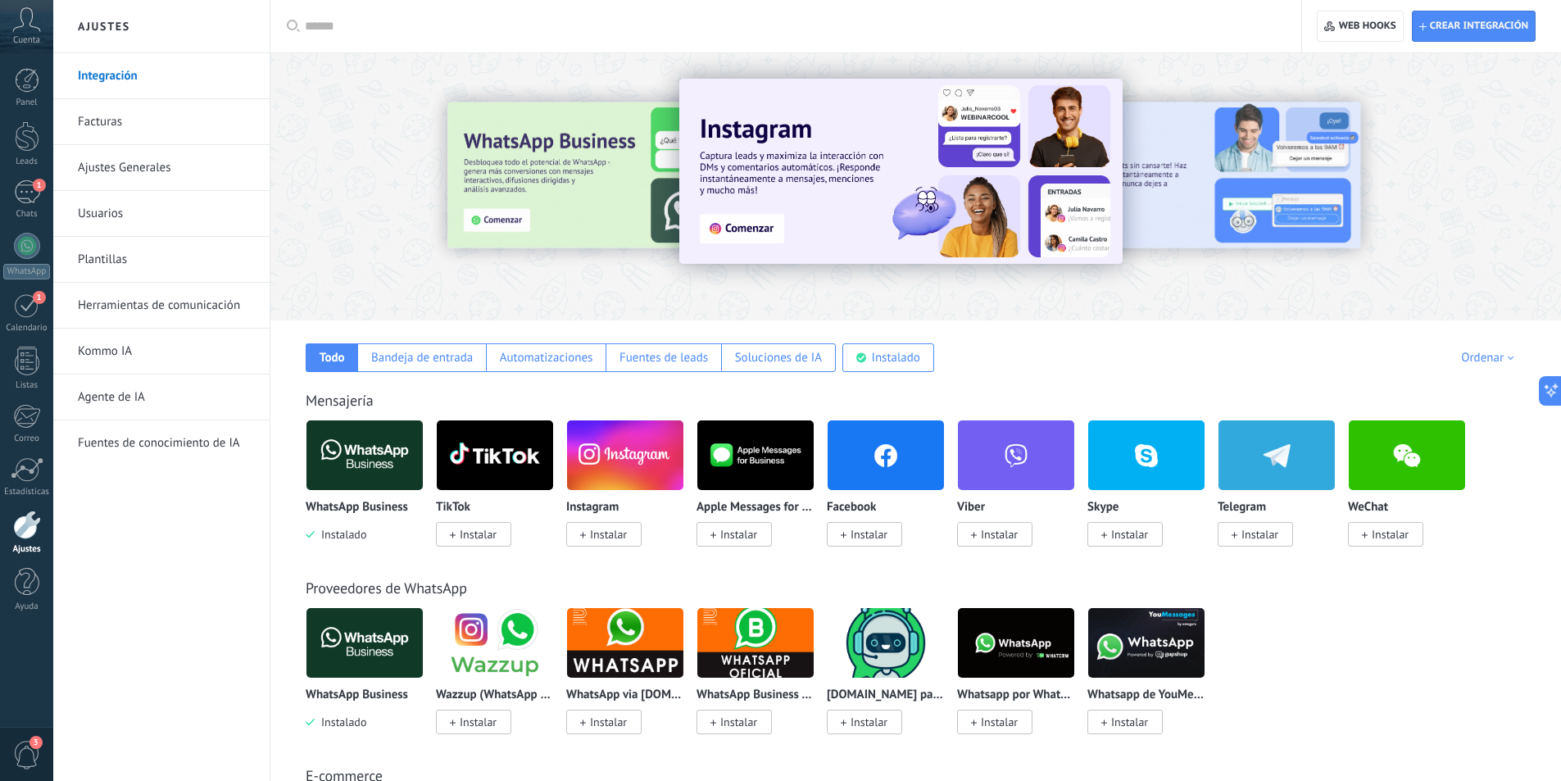
click at [358, 432] on img at bounding box center [364, 454] width 116 height 79
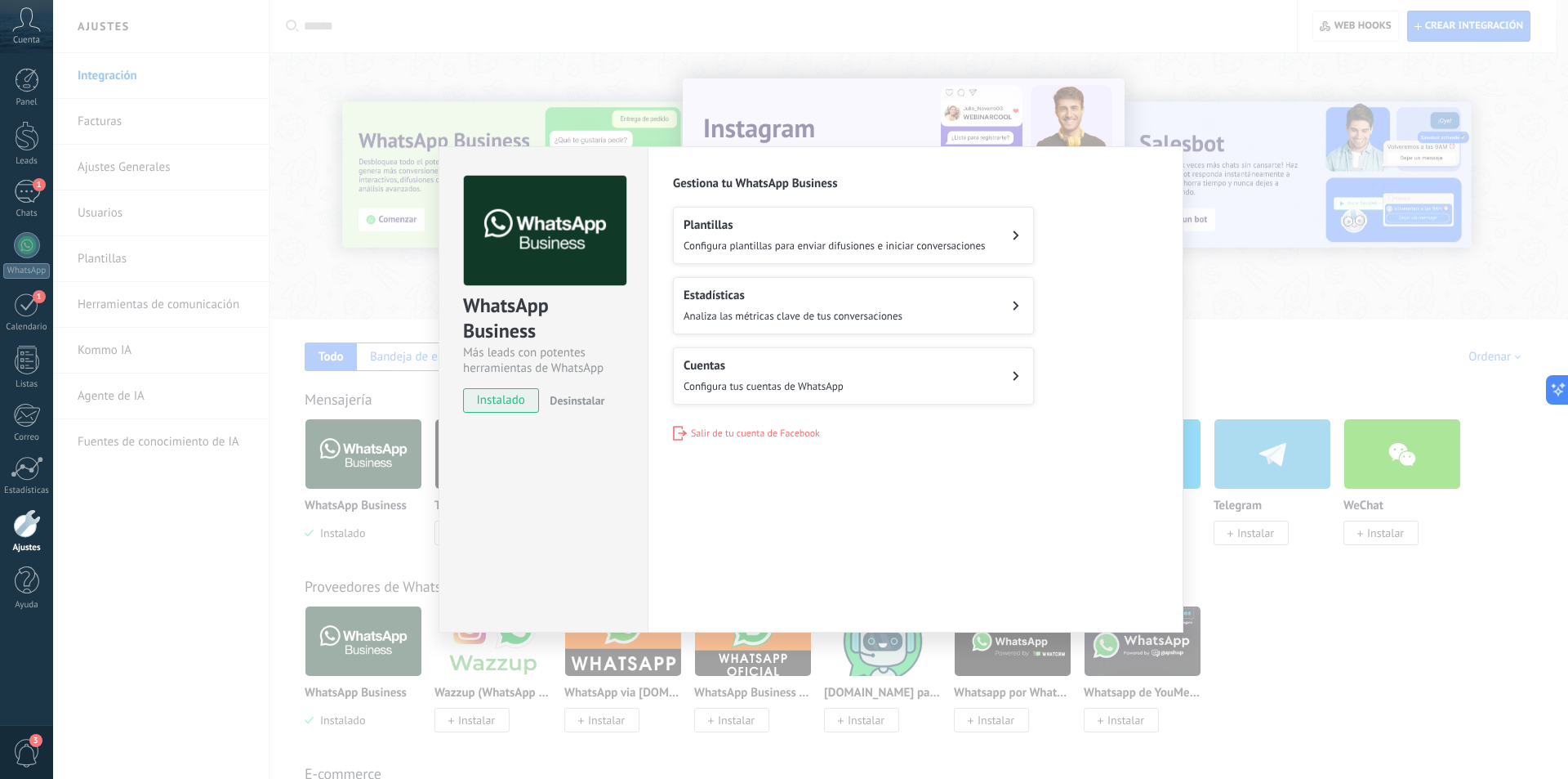
click at [778, 369] on h2 "Cuentas" at bounding box center [764, 366] width 160 height 16
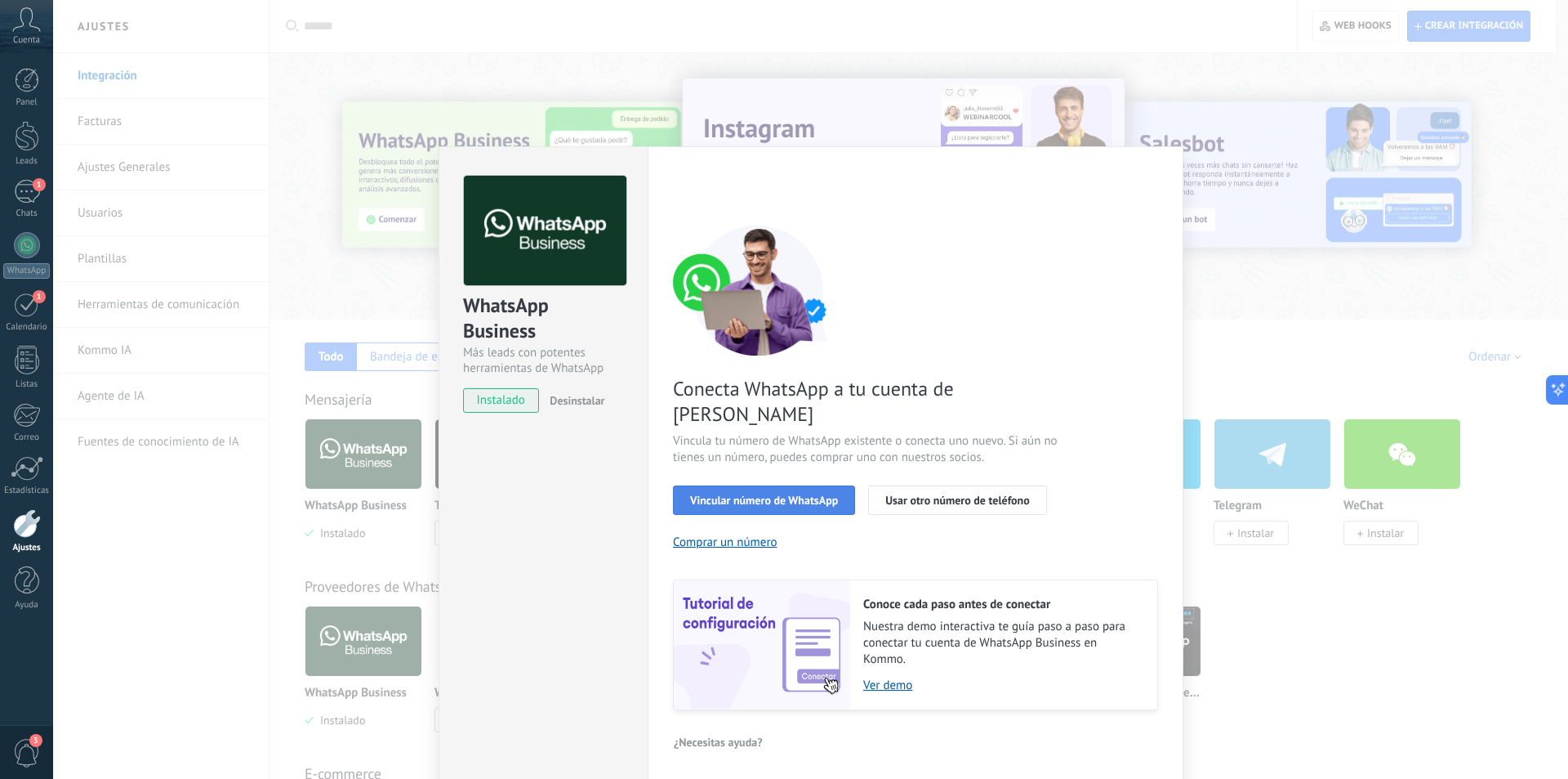
click at [745, 495] on span "Vincular número de WhatsApp" at bounding box center [764, 500] width 148 height 11
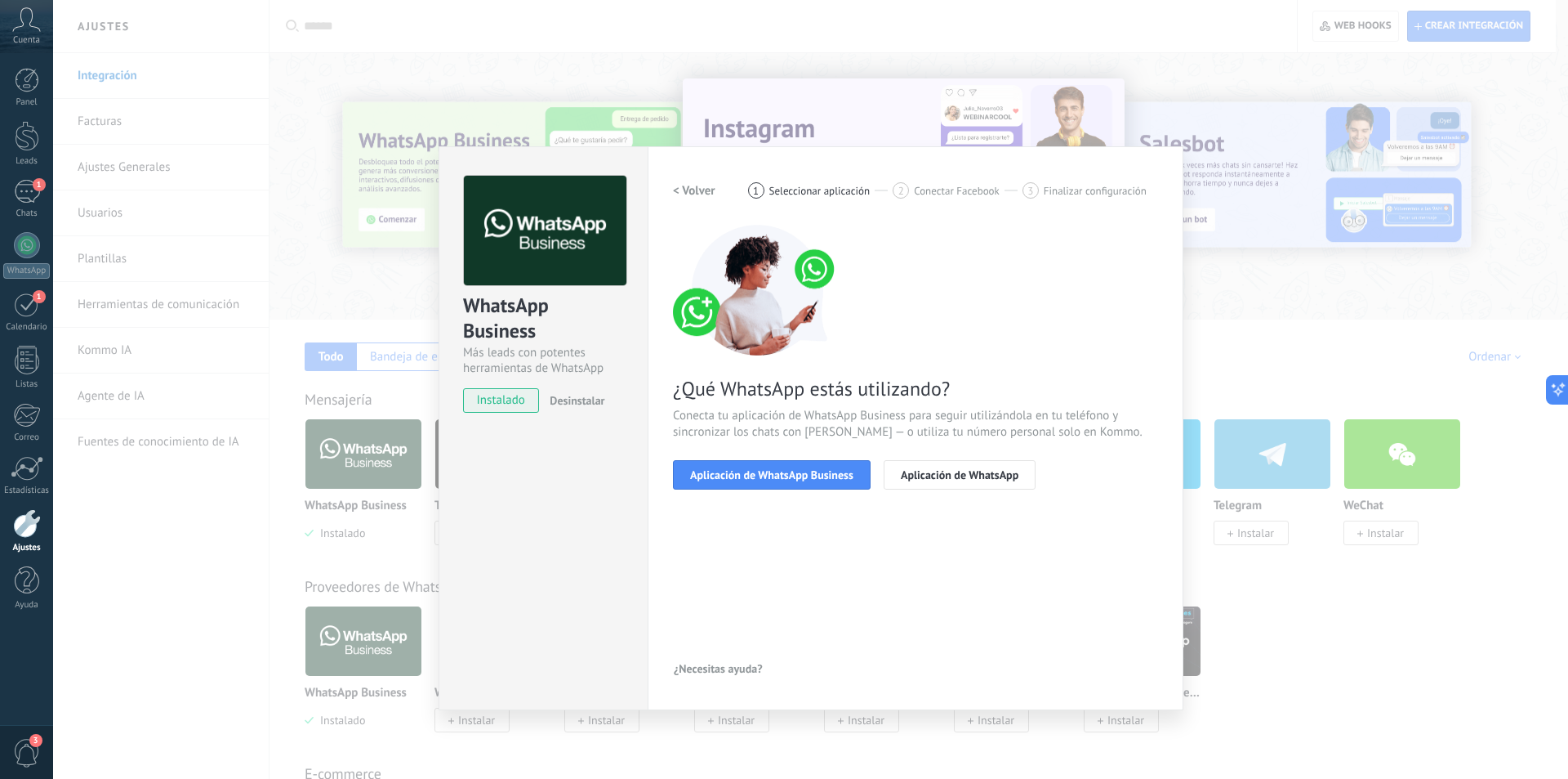
click at [745, 476] on span "Aplicación de WhatsApp Business" at bounding box center [772, 474] width 163 height 11
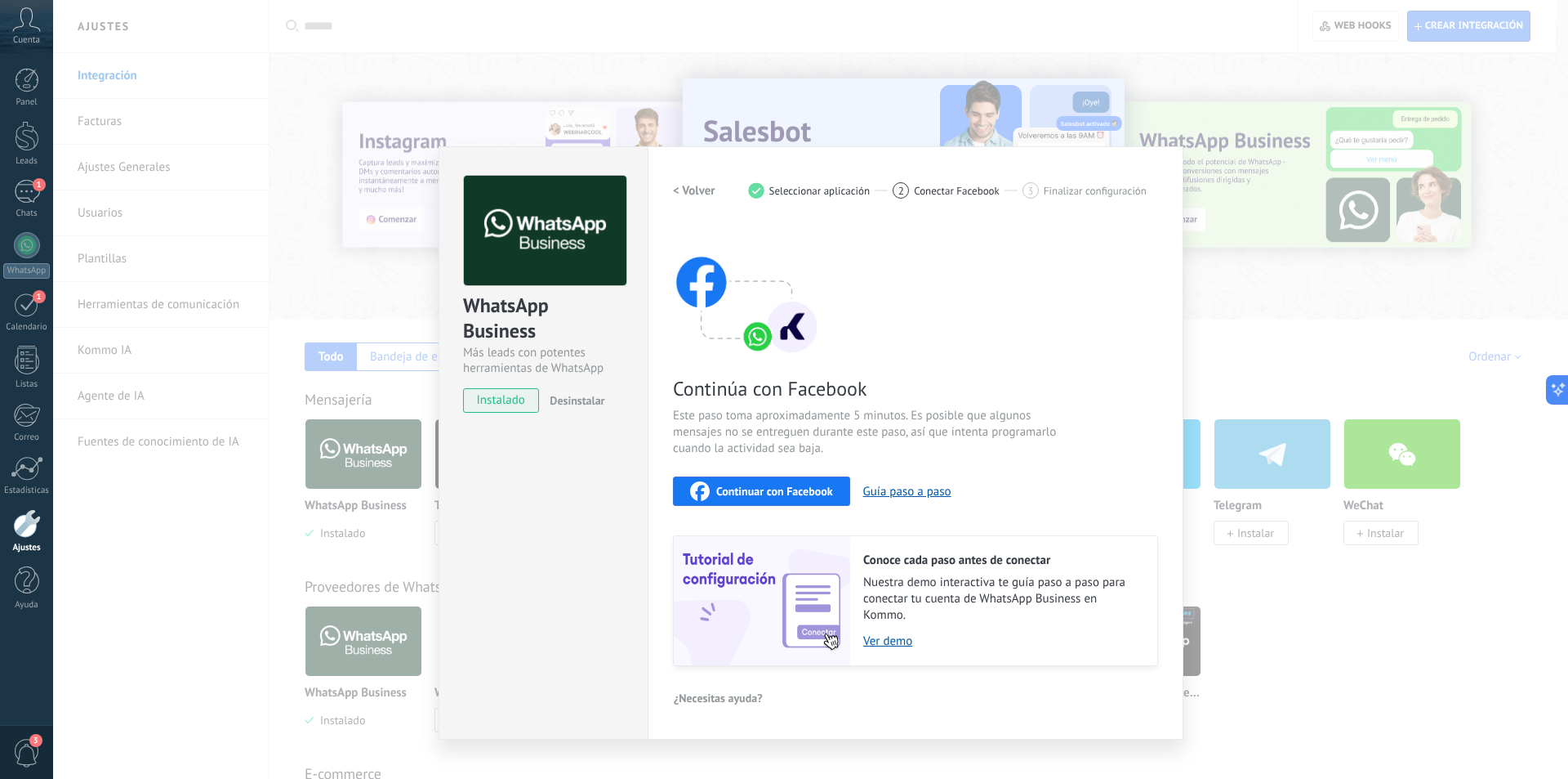
click at [745, 477] on div "Continuar con Facebook Guía paso a paso" at bounding box center [915, 491] width 485 height 29
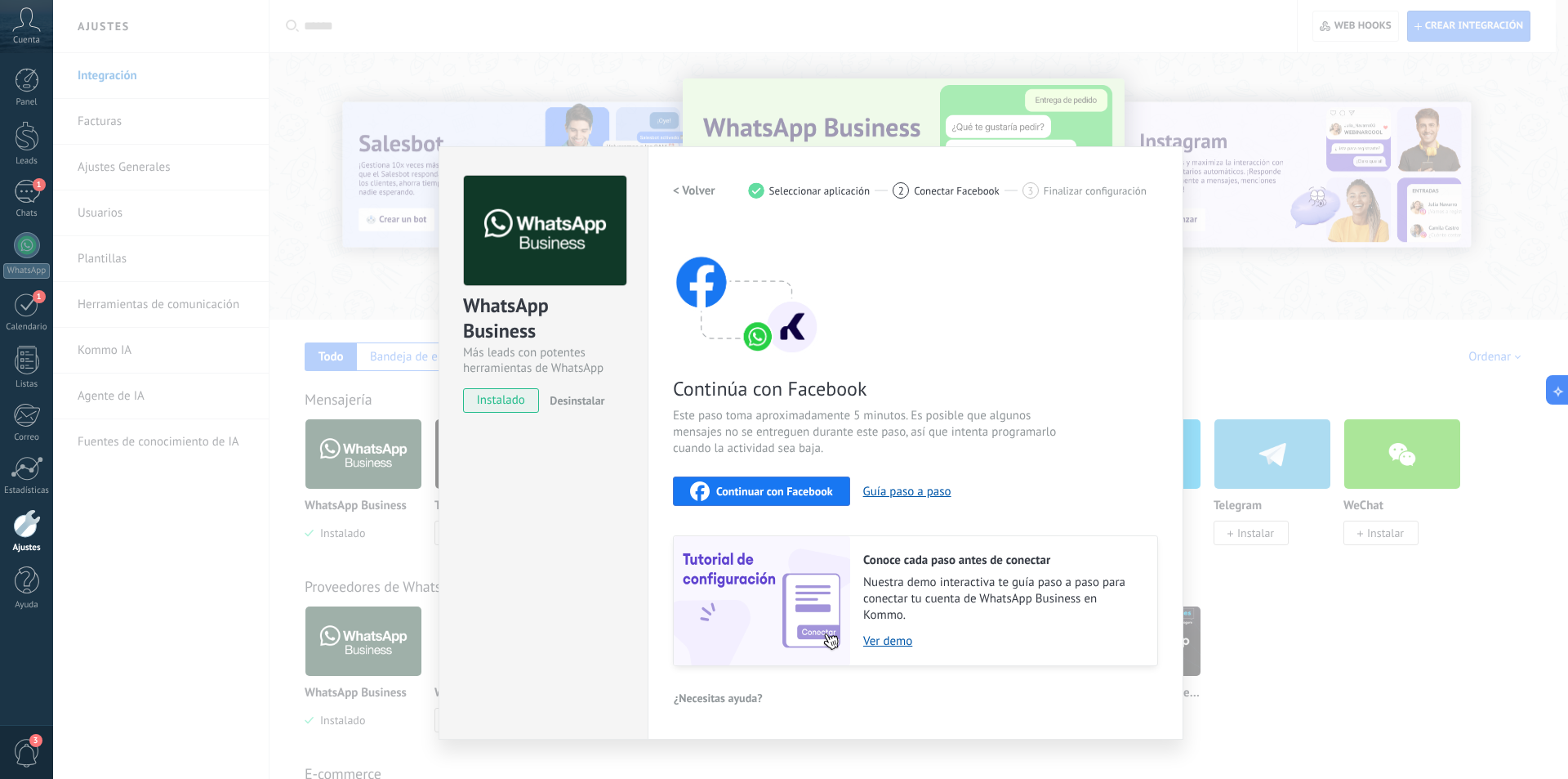
click at [793, 497] on span "Continuar con Facebook" at bounding box center [775, 491] width 117 height 11
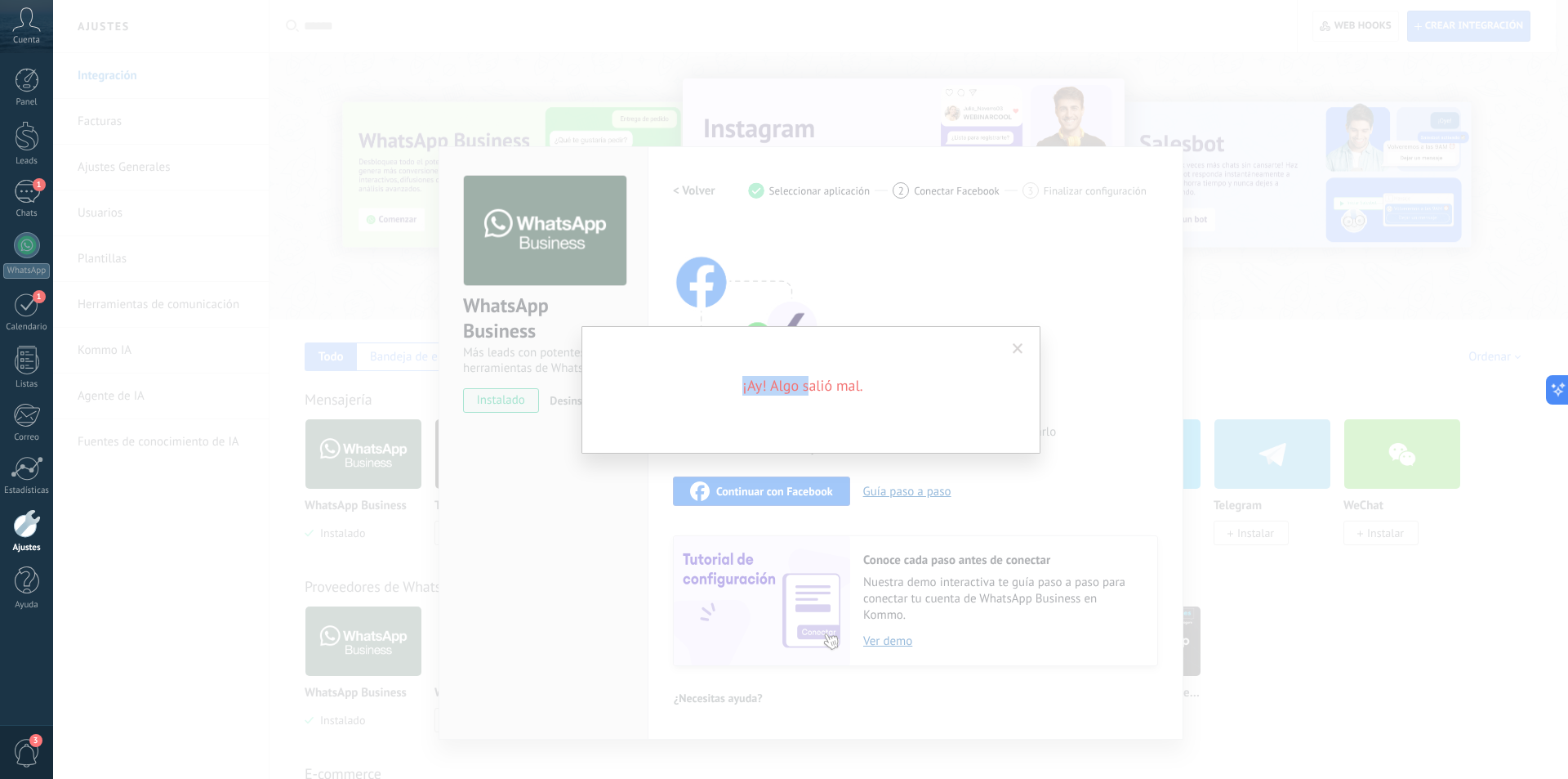
drag, startPoint x: 730, startPoint y: 378, endPoint x: 837, endPoint y: 375, distance: 107.0
click at [824, 378] on h2 "¡Ay! Algo salió mal." at bounding box center [802, 386] width 392 height 20
click at [1011, 345] on span at bounding box center [1018, 349] width 27 height 28
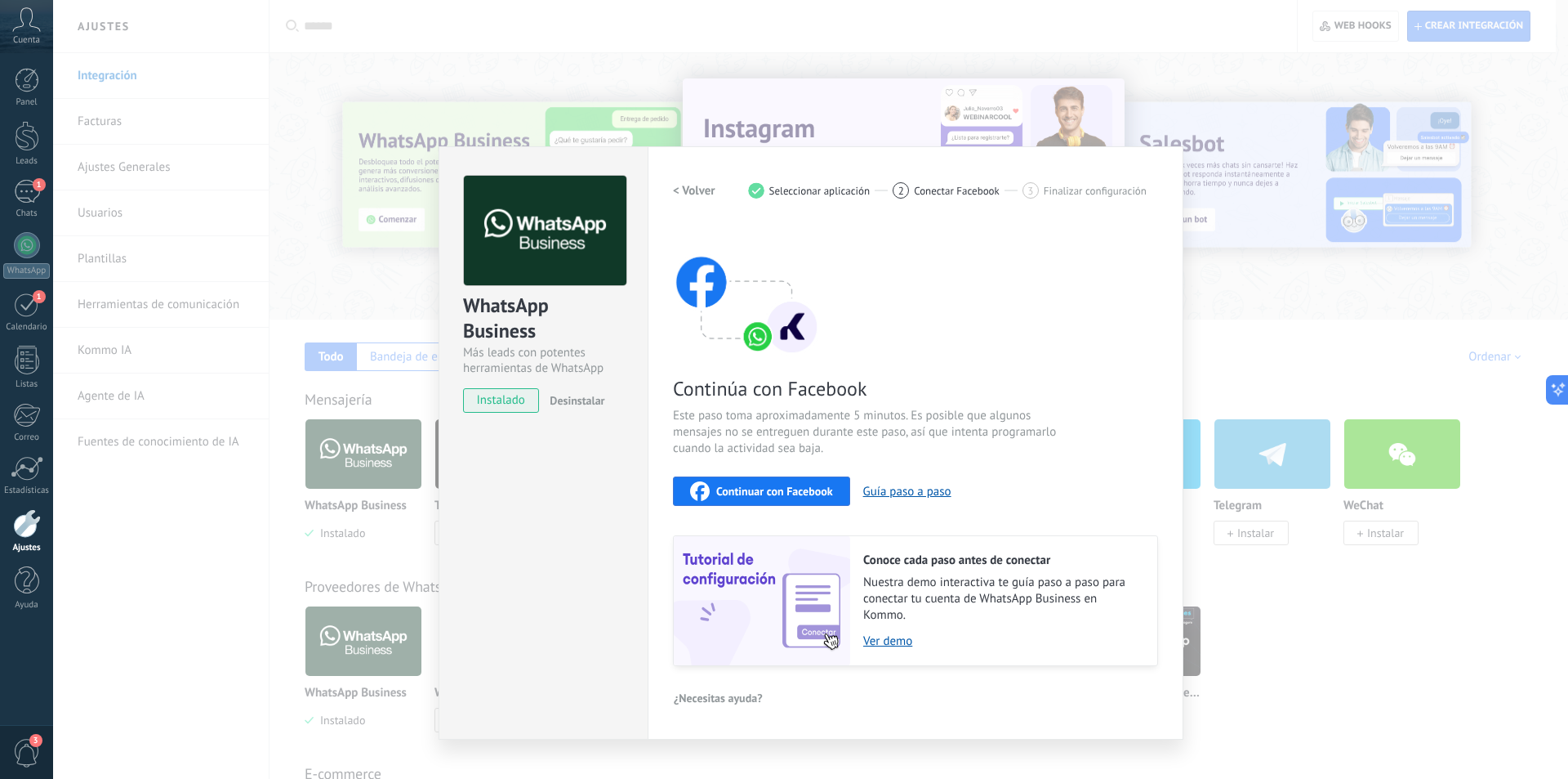
click at [746, 493] on span "Continuar con Facebook" at bounding box center [775, 491] width 117 height 11
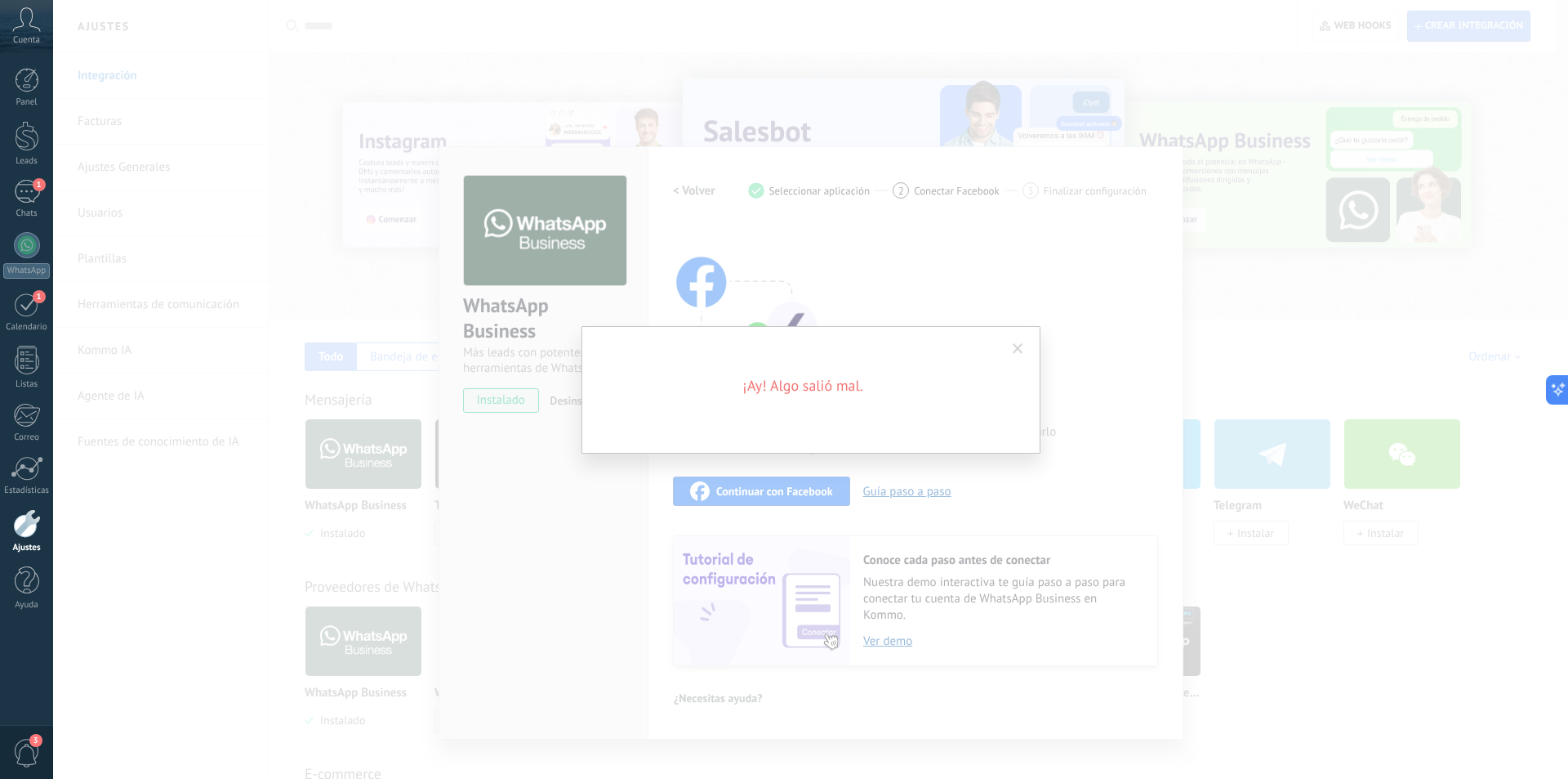
click at [1024, 355] on span at bounding box center [1018, 349] width 27 height 28
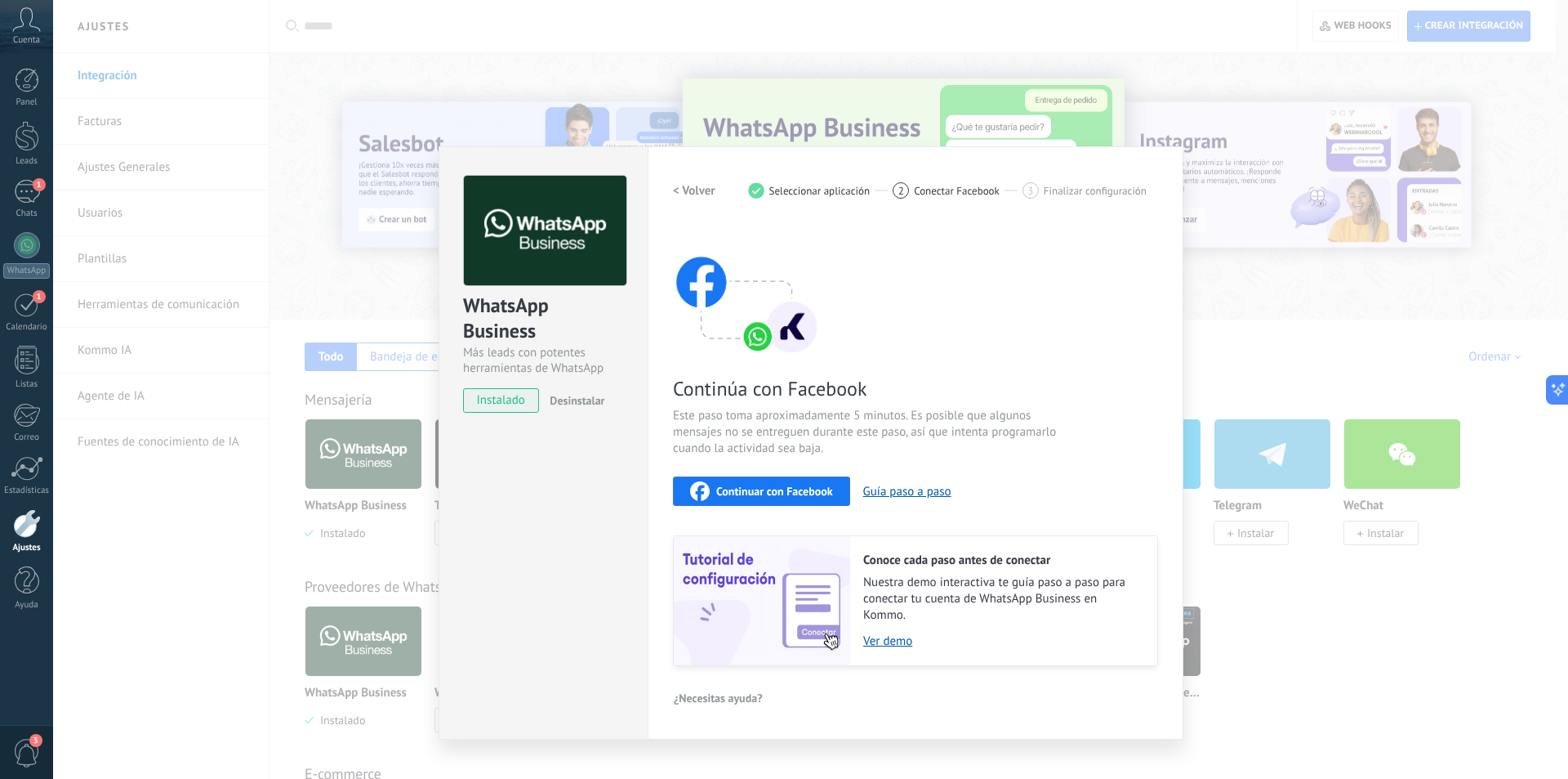
click at [947, 192] on span "Conectar Facebook" at bounding box center [957, 191] width 86 height 12
click at [1033, 192] on span "3" at bounding box center [1031, 191] width 6 height 14
click at [1036, 192] on div "3" at bounding box center [1031, 191] width 16 height 16
click at [352, 208] on div "WhatsApp Business Más leads con potentes herramientas de WhatsApp instalado Des…" at bounding box center [810, 389] width 1515 height 779
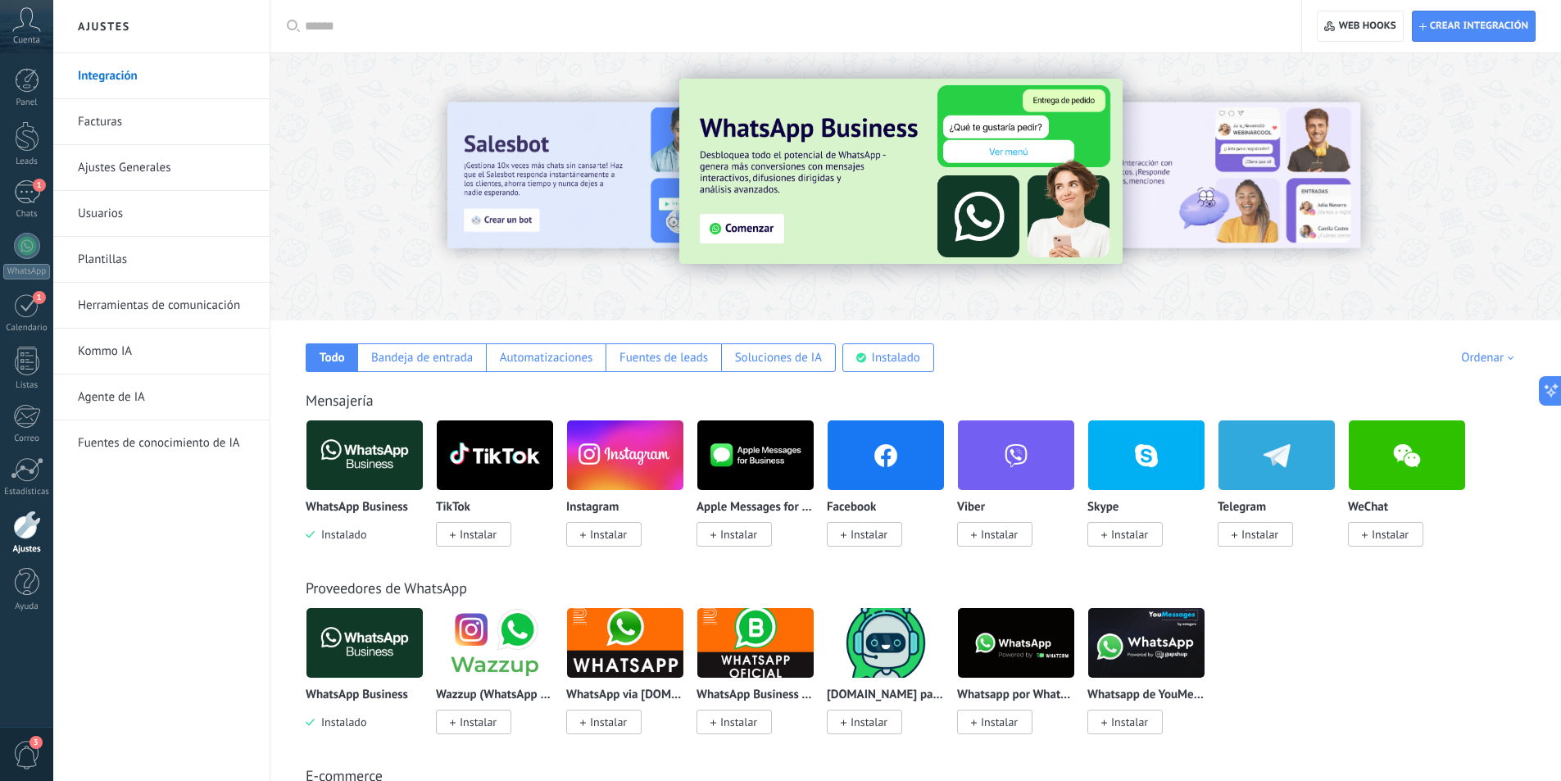
click at [23, 749] on span "3" at bounding box center [27, 755] width 28 height 29
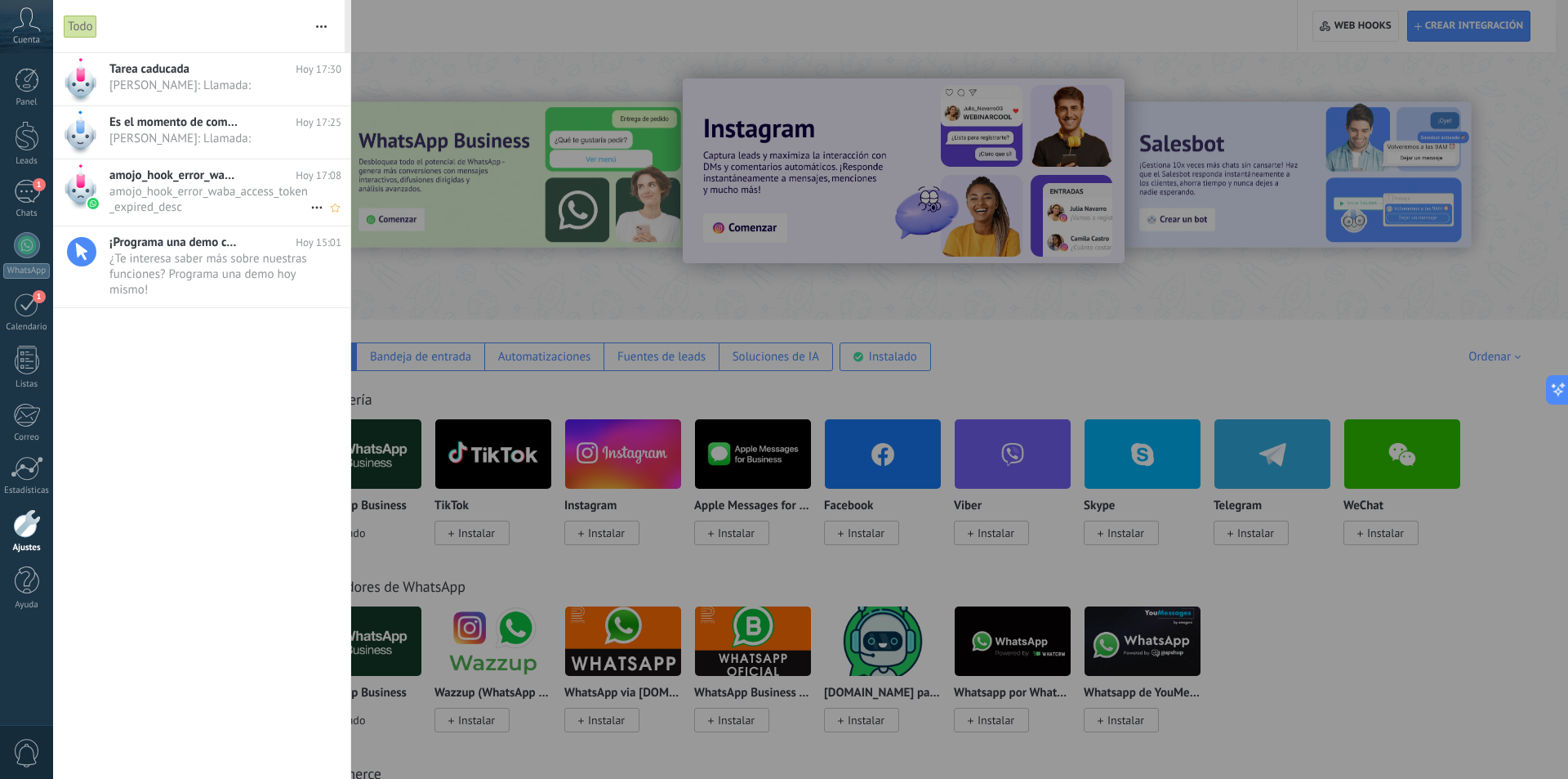
click at [205, 194] on span "amojo_hook_error_waba_access_token_expired_desc •••" at bounding box center [210, 198] width 201 height 31
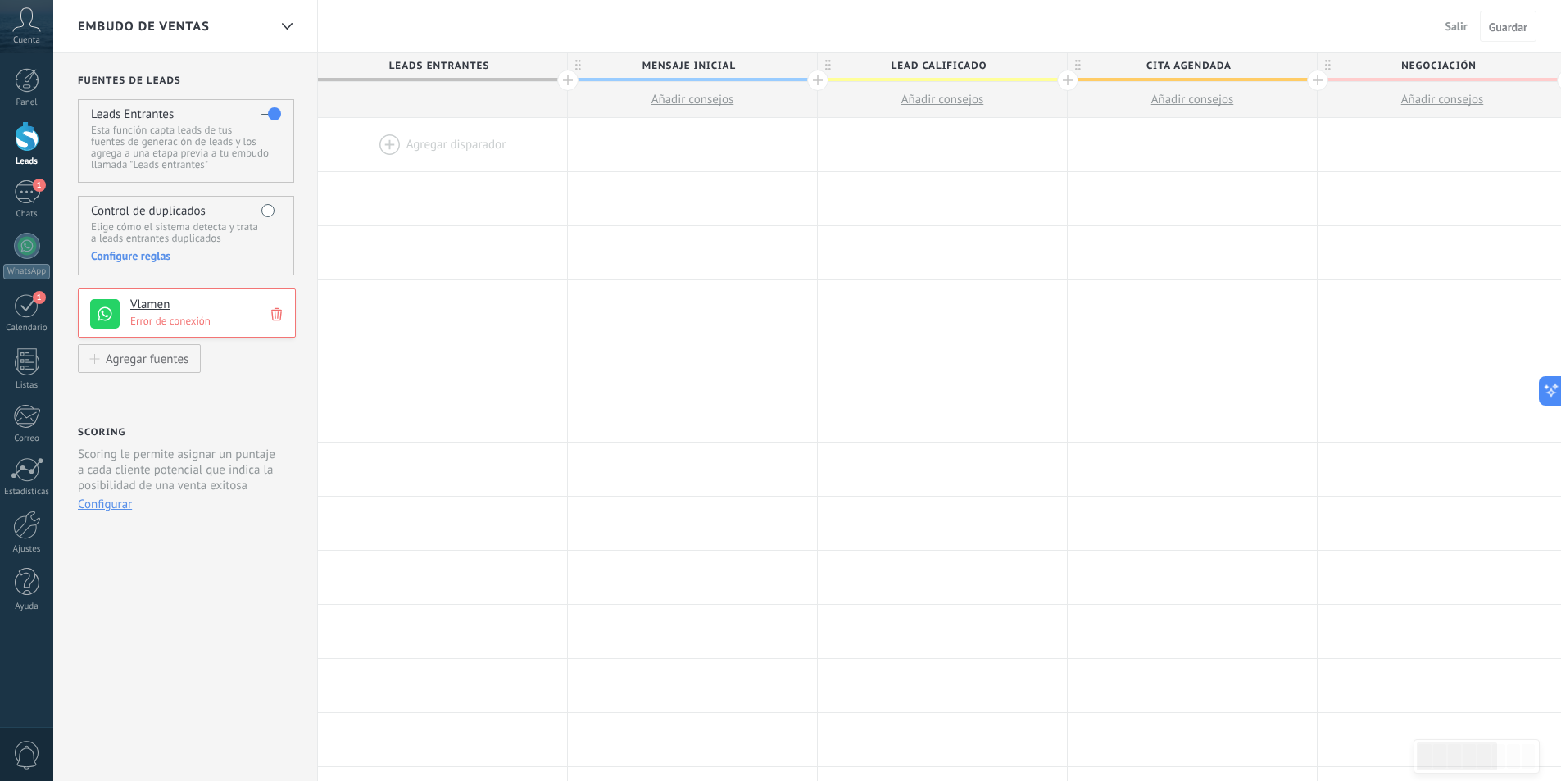
click at [158, 330] on div "Vlamen Error de conexión" at bounding box center [187, 312] width 218 height 49
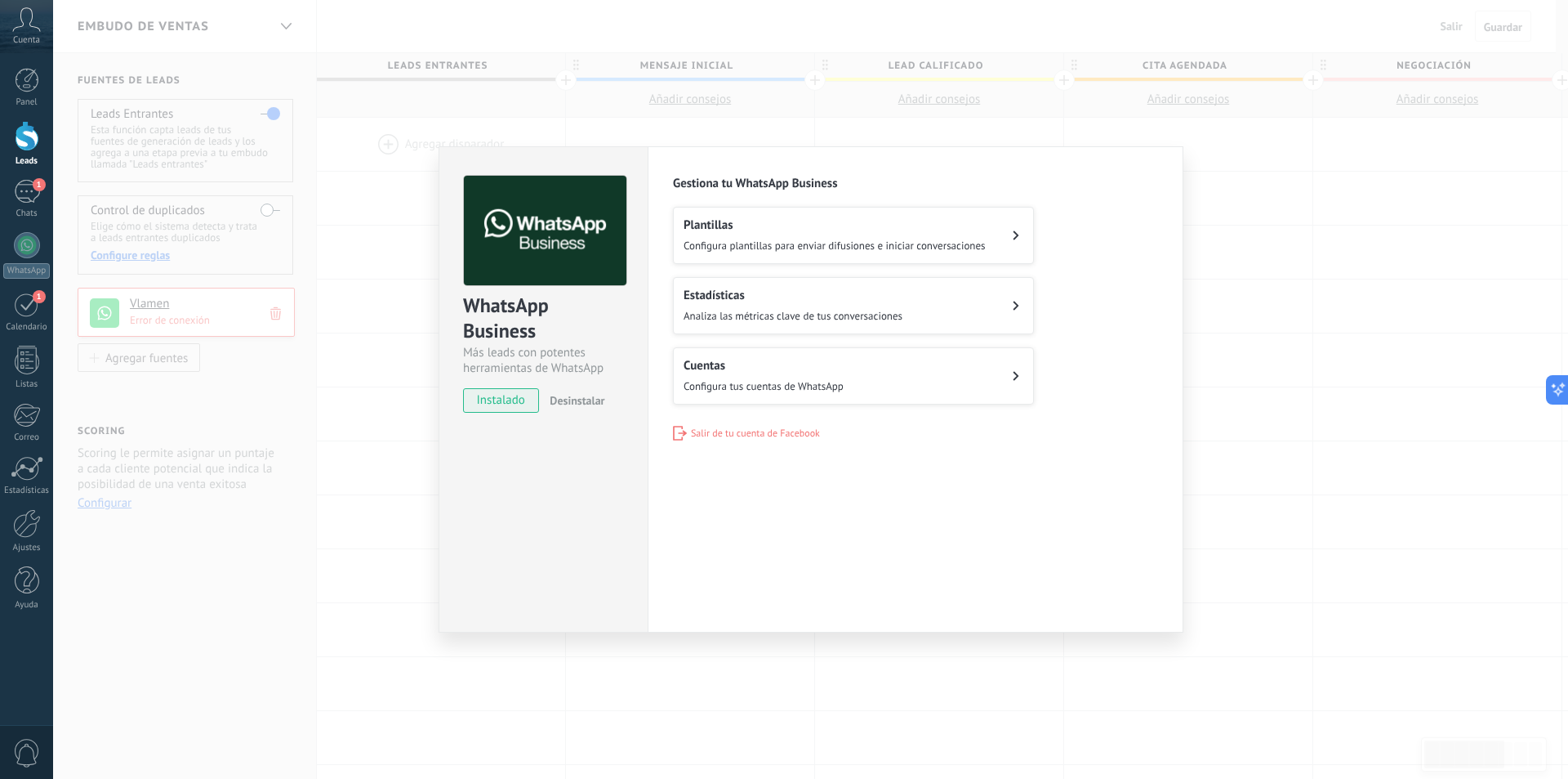
click at [769, 232] on h2 "Plantillas" at bounding box center [834, 225] width 302 height 16
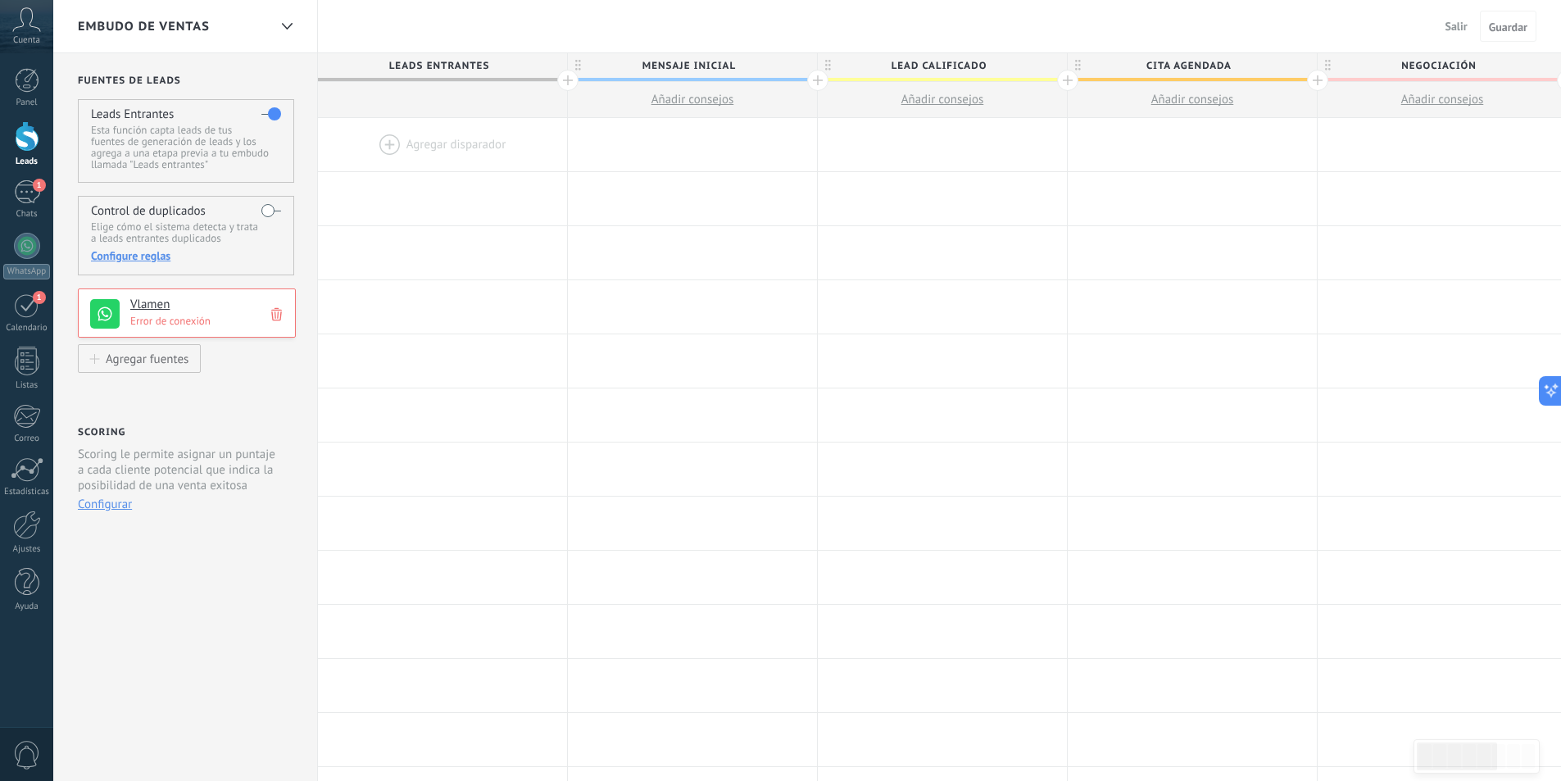
click at [274, 314] on icon at bounding box center [276, 314] width 11 height 16
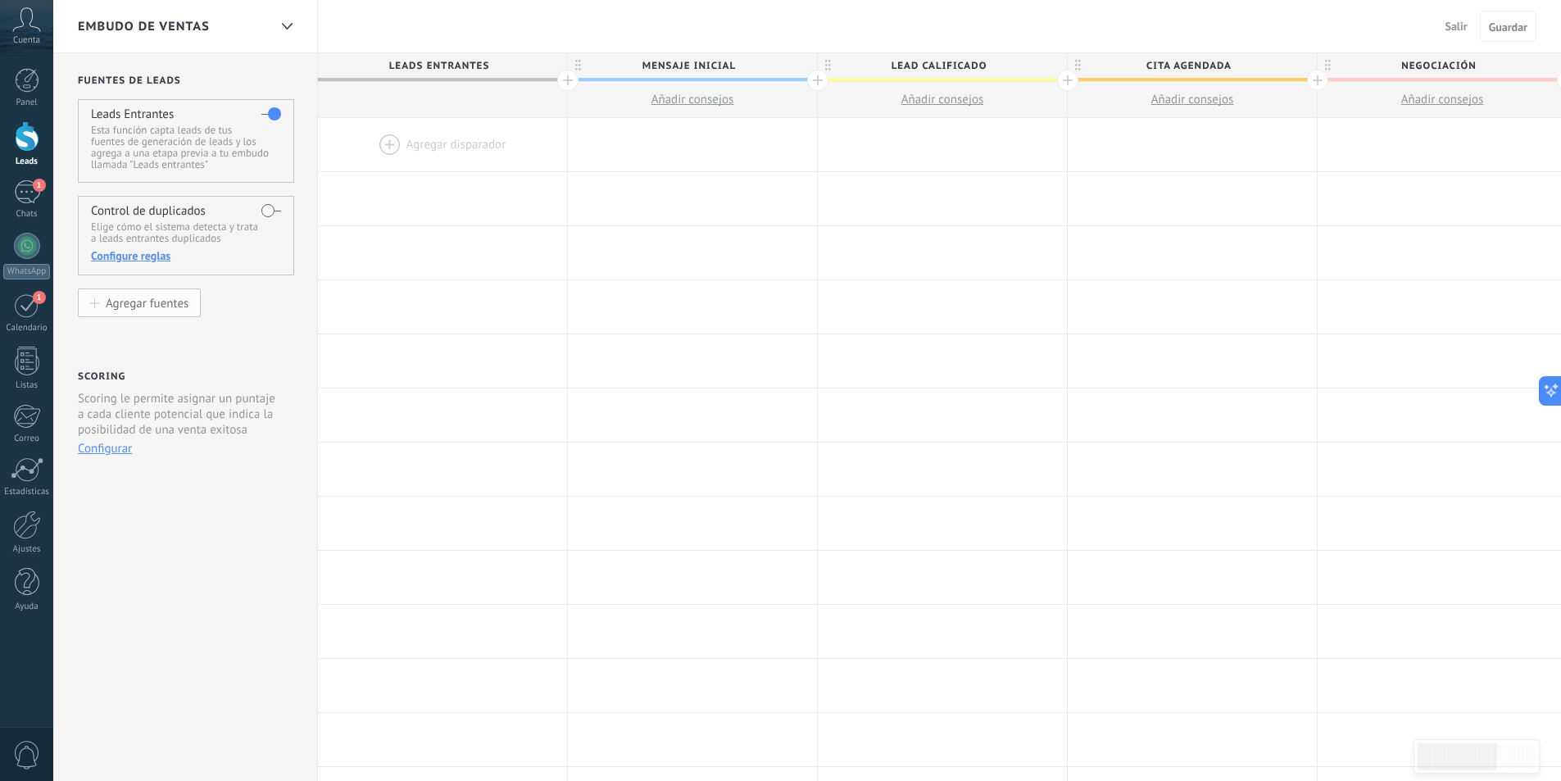
click at [166, 315] on button "Agregar fuentes" at bounding box center [139, 302] width 123 height 29
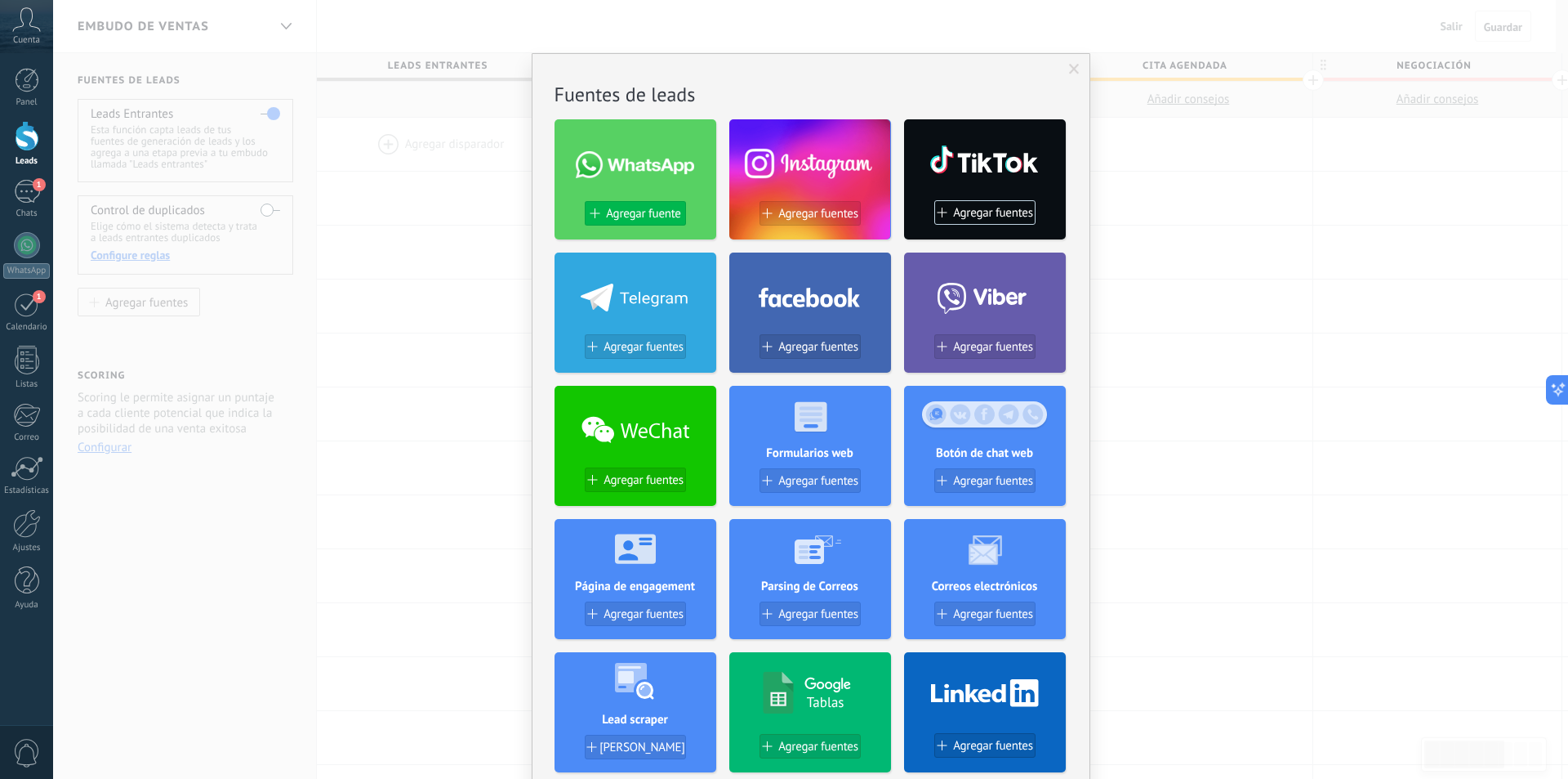
click at [639, 212] on span "Agregar fuente" at bounding box center [643, 213] width 75 height 14
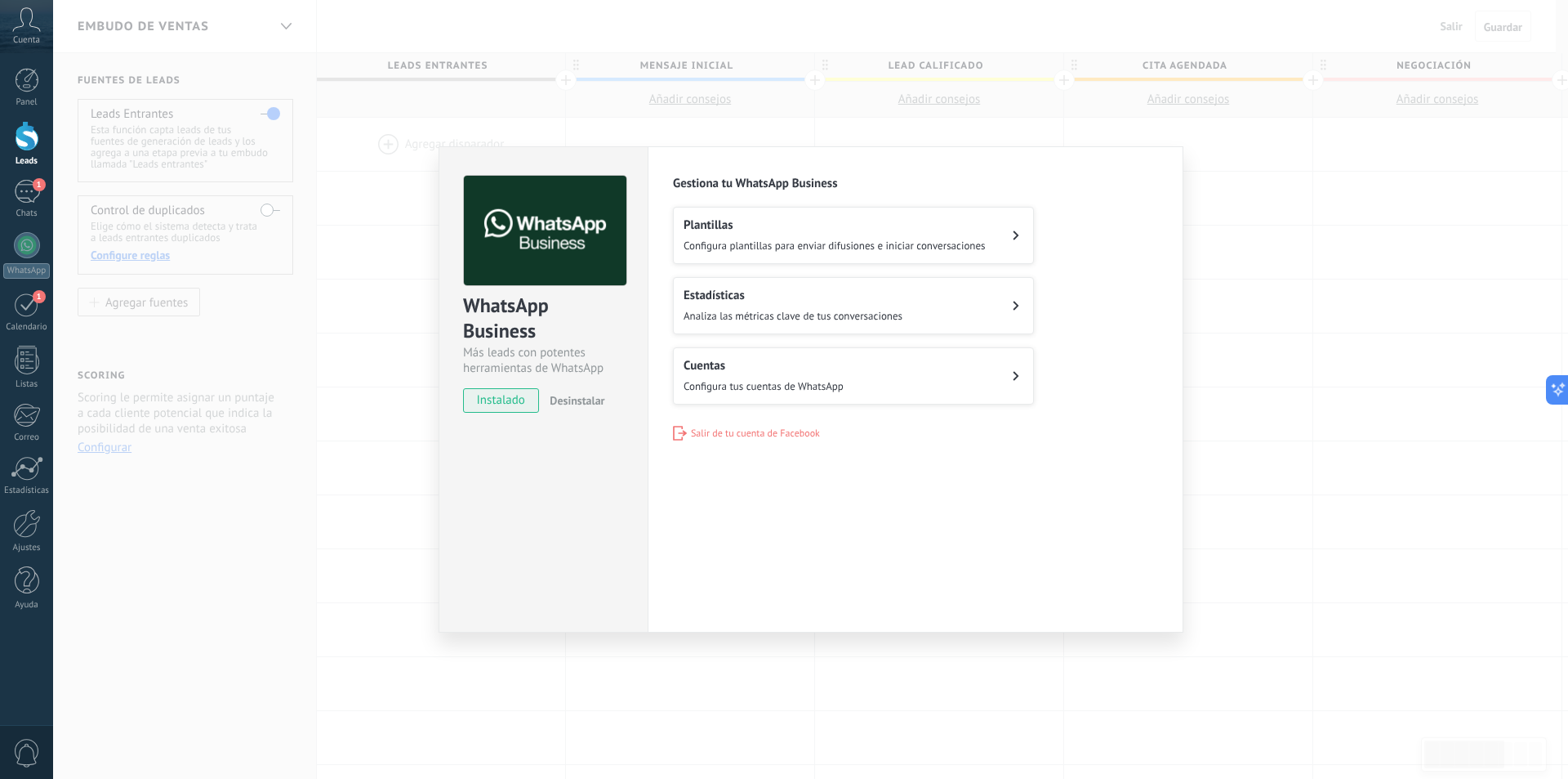
click at [806, 514] on div "Configuraciones Autorizaciones Esta pestaña registra a los usuarios que han con…" at bounding box center [915, 390] width 535 height 487
click at [722, 368] on h2 "Cuentas" at bounding box center [764, 366] width 160 height 16
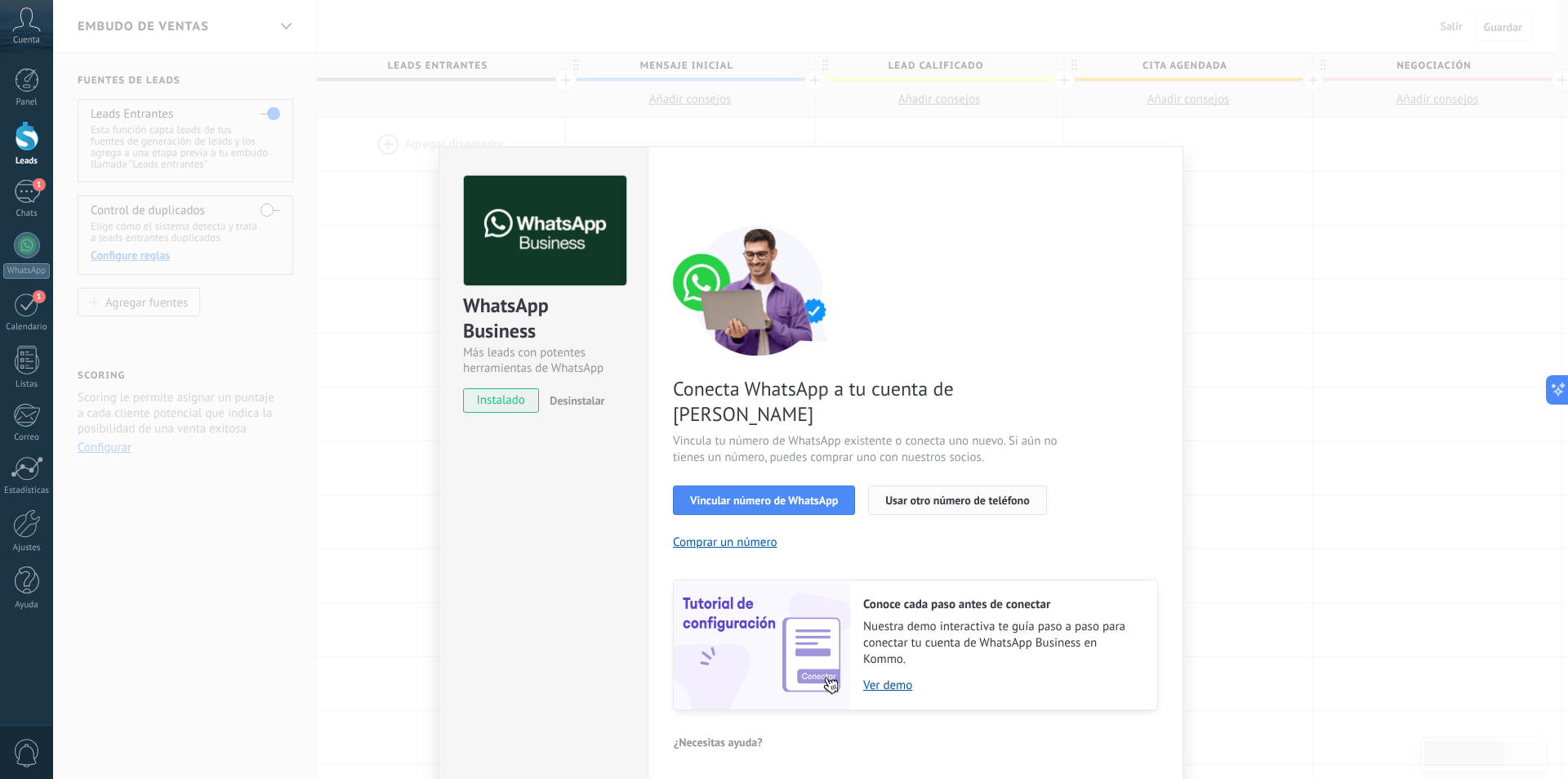
click at [971, 495] on span "Usar otro número de teléfono" at bounding box center [957, 500] width 144 height 11
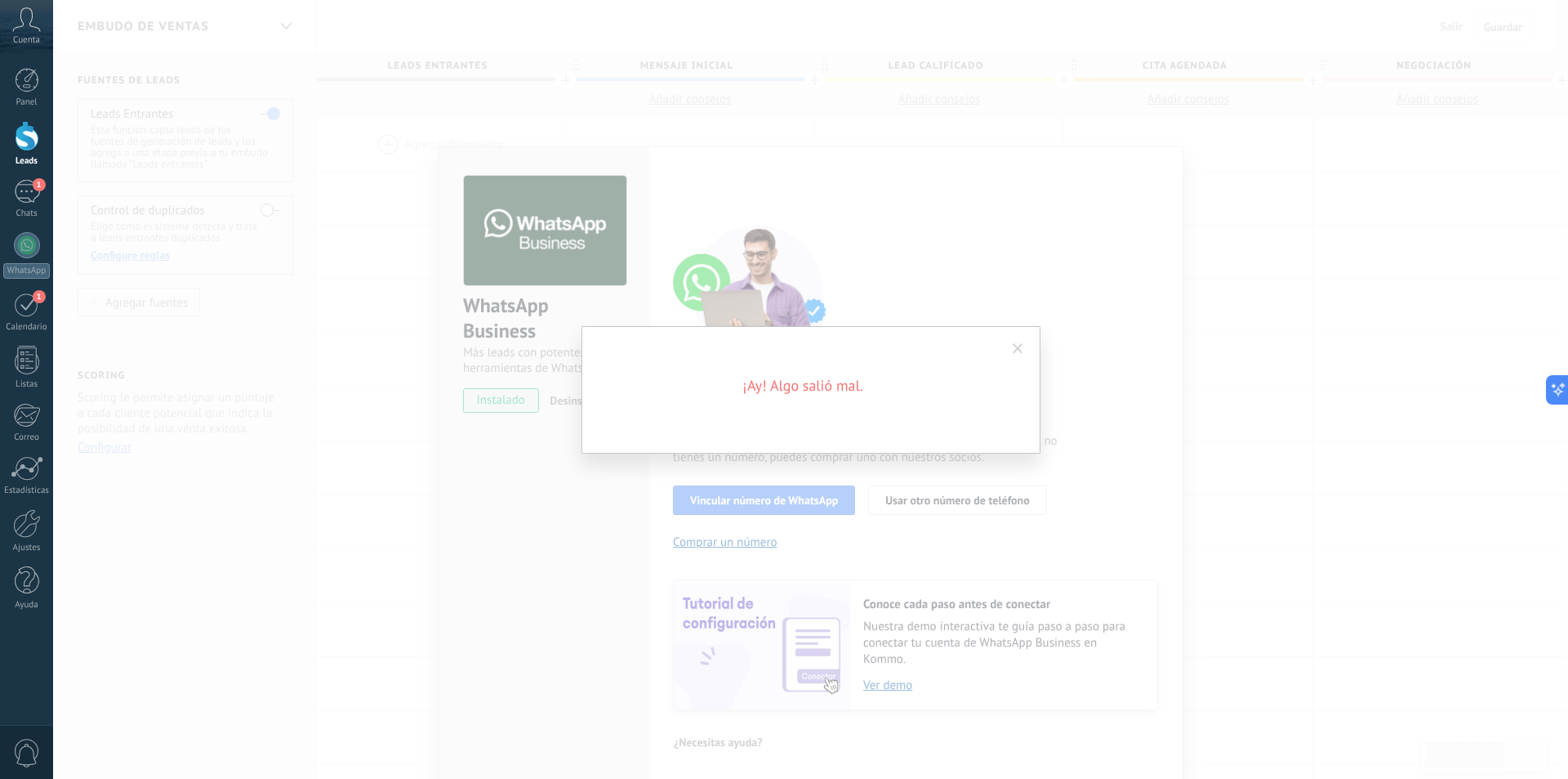
click at [1018, 349] on span at bounding box center [1018, 348] width 11 height 11
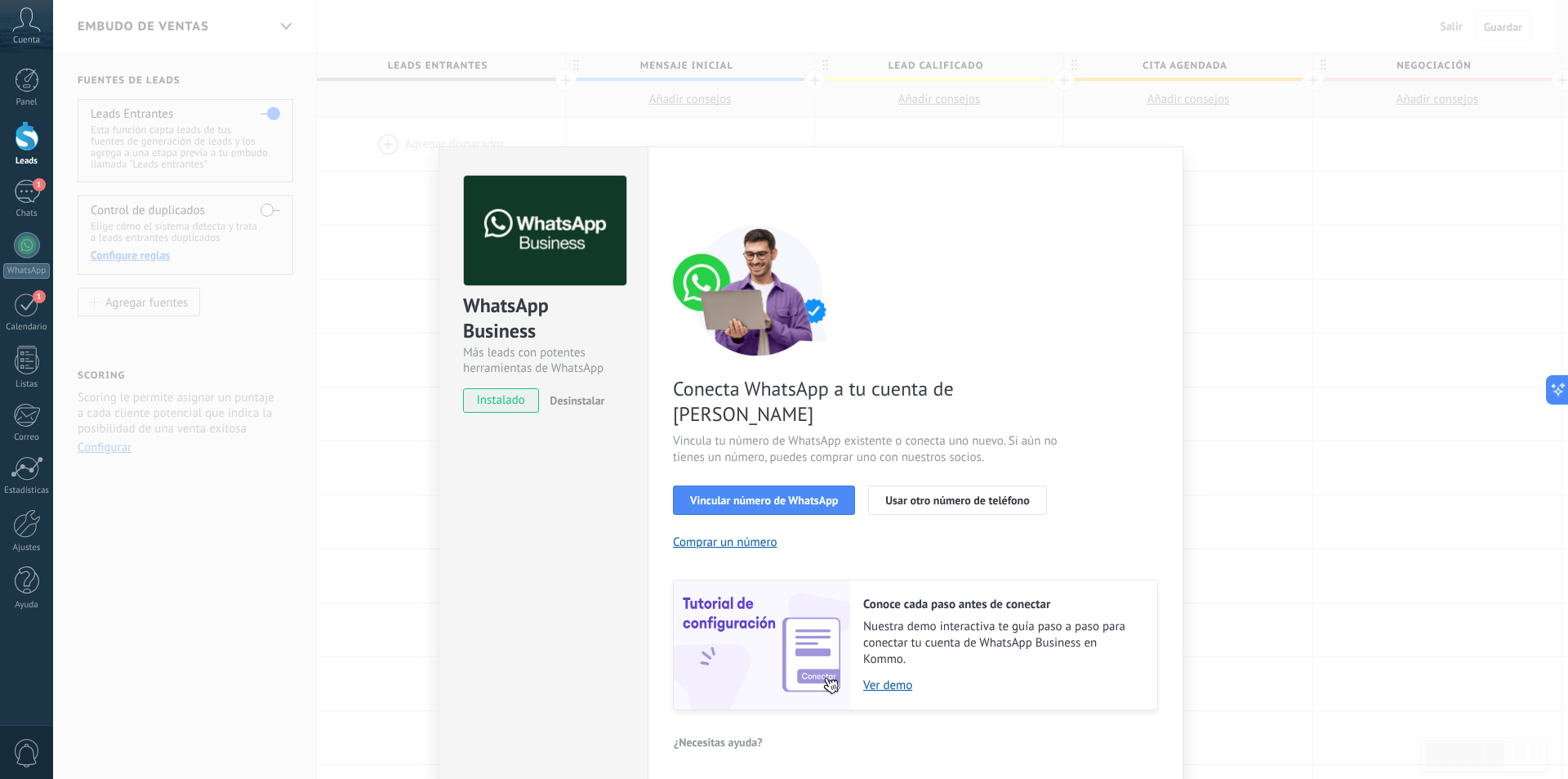
click at [319, 524] on div "WhatsApp Business Más leads con potentes herramientas de WhatsApp instalado Des…" at bounding box center [810, 389] width 1515 height 779
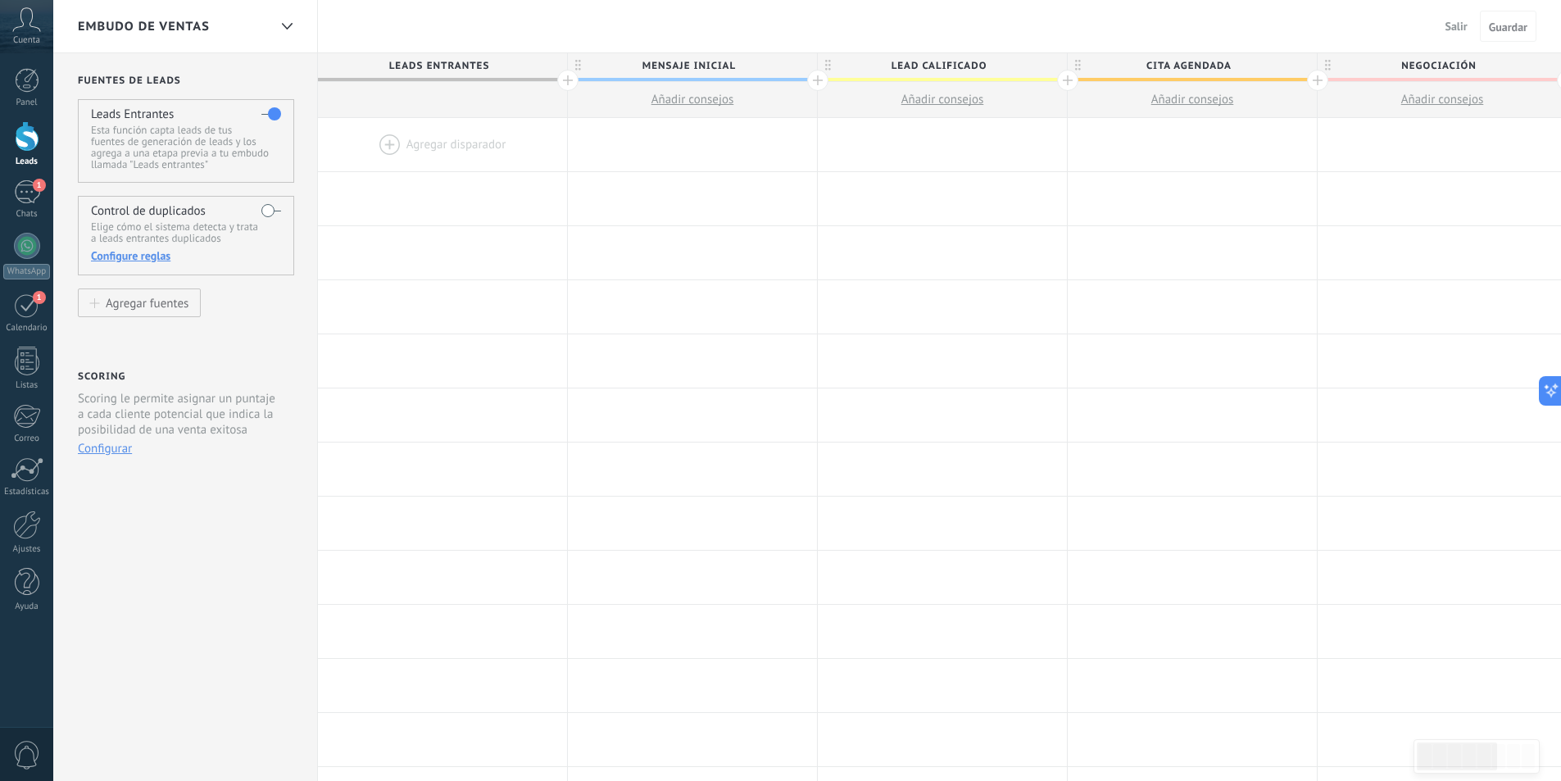
click at [1453, 21] on span "Salir" at bounding box center [1456, 26] width 22 height 15
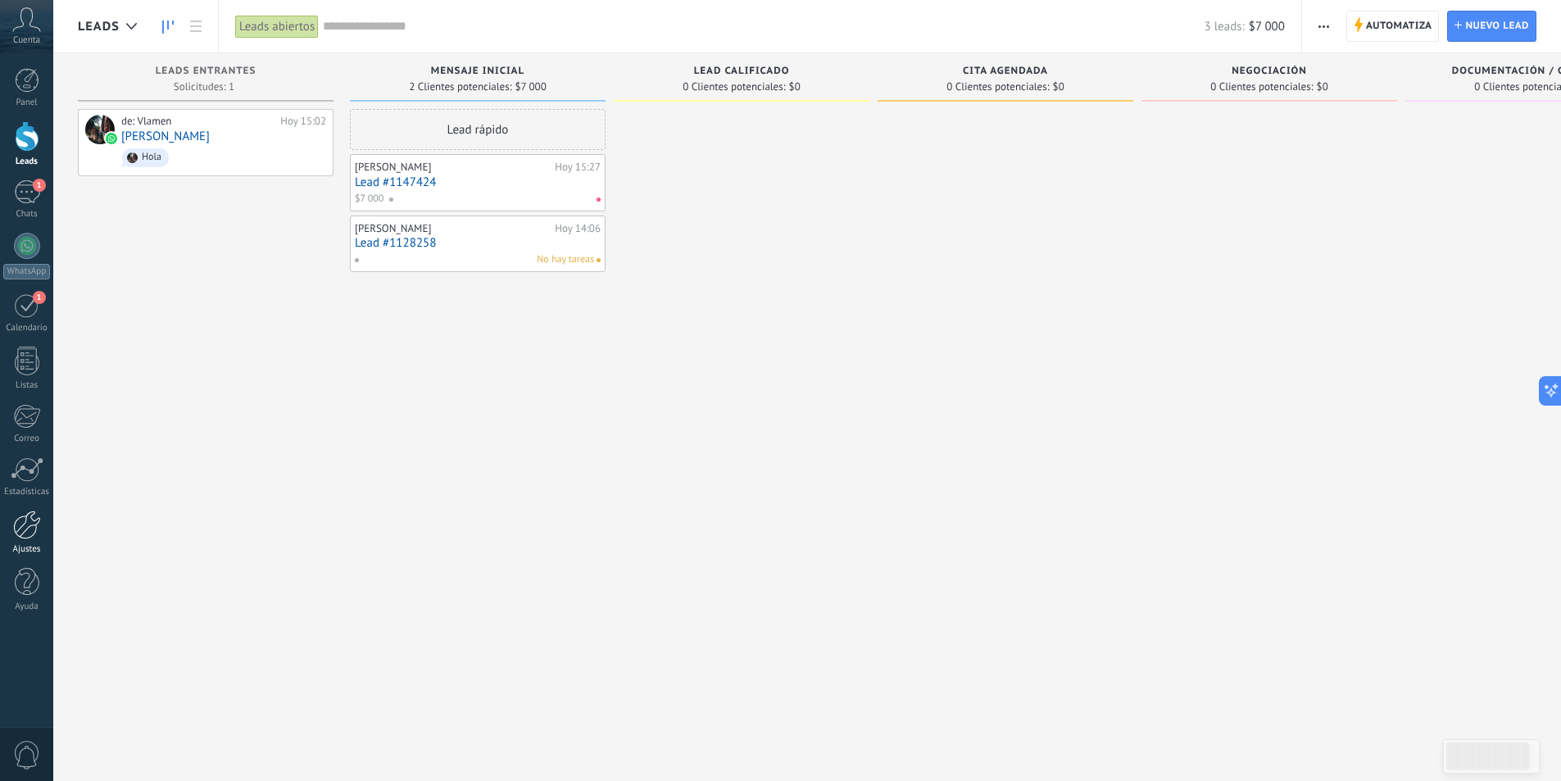
click at [26, 528] on div at bounding box center [27, 524] width 28 height 29
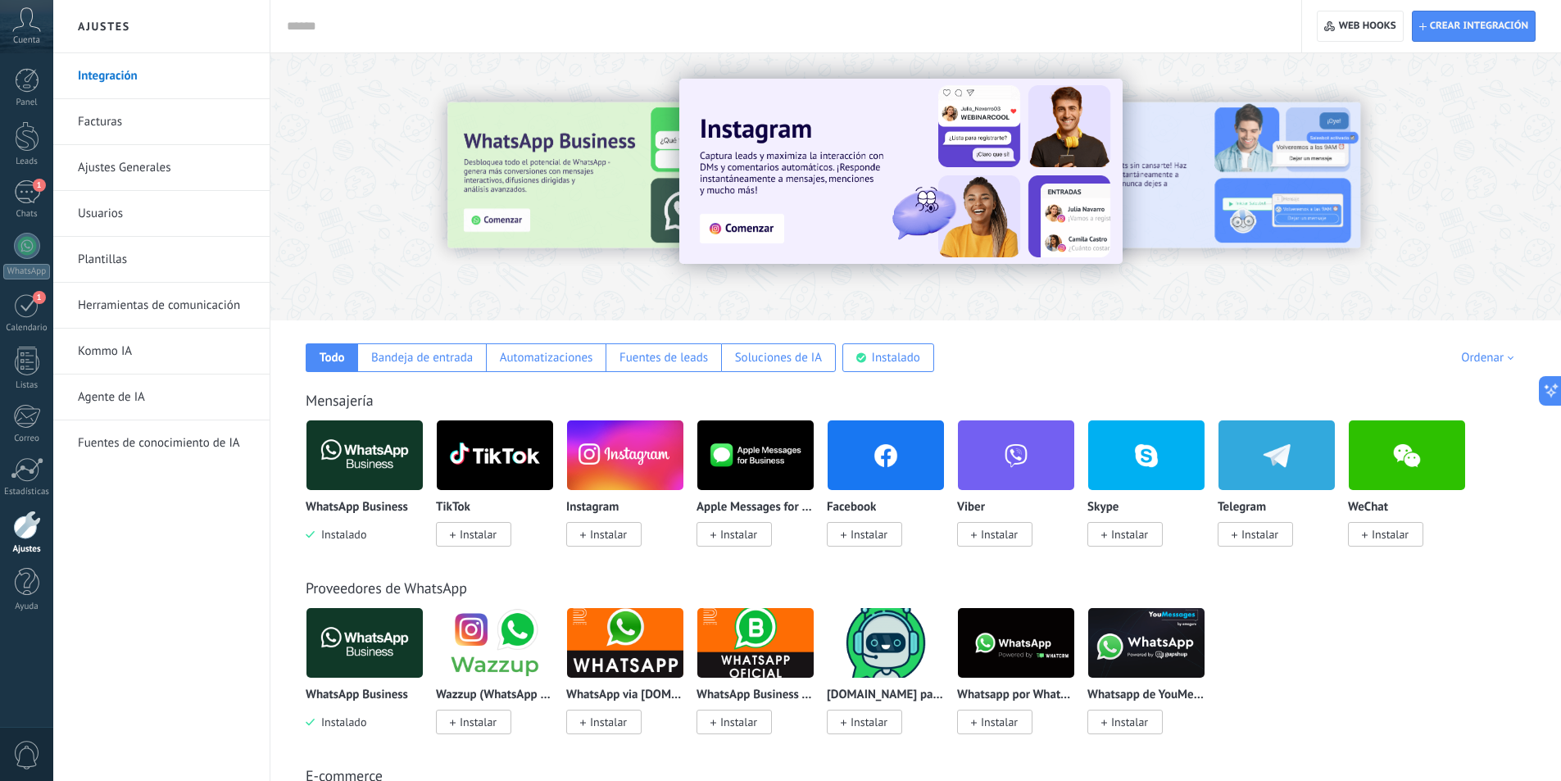
click at [25, 23] on icon at bounding box center [26, 19] width 29 height 25
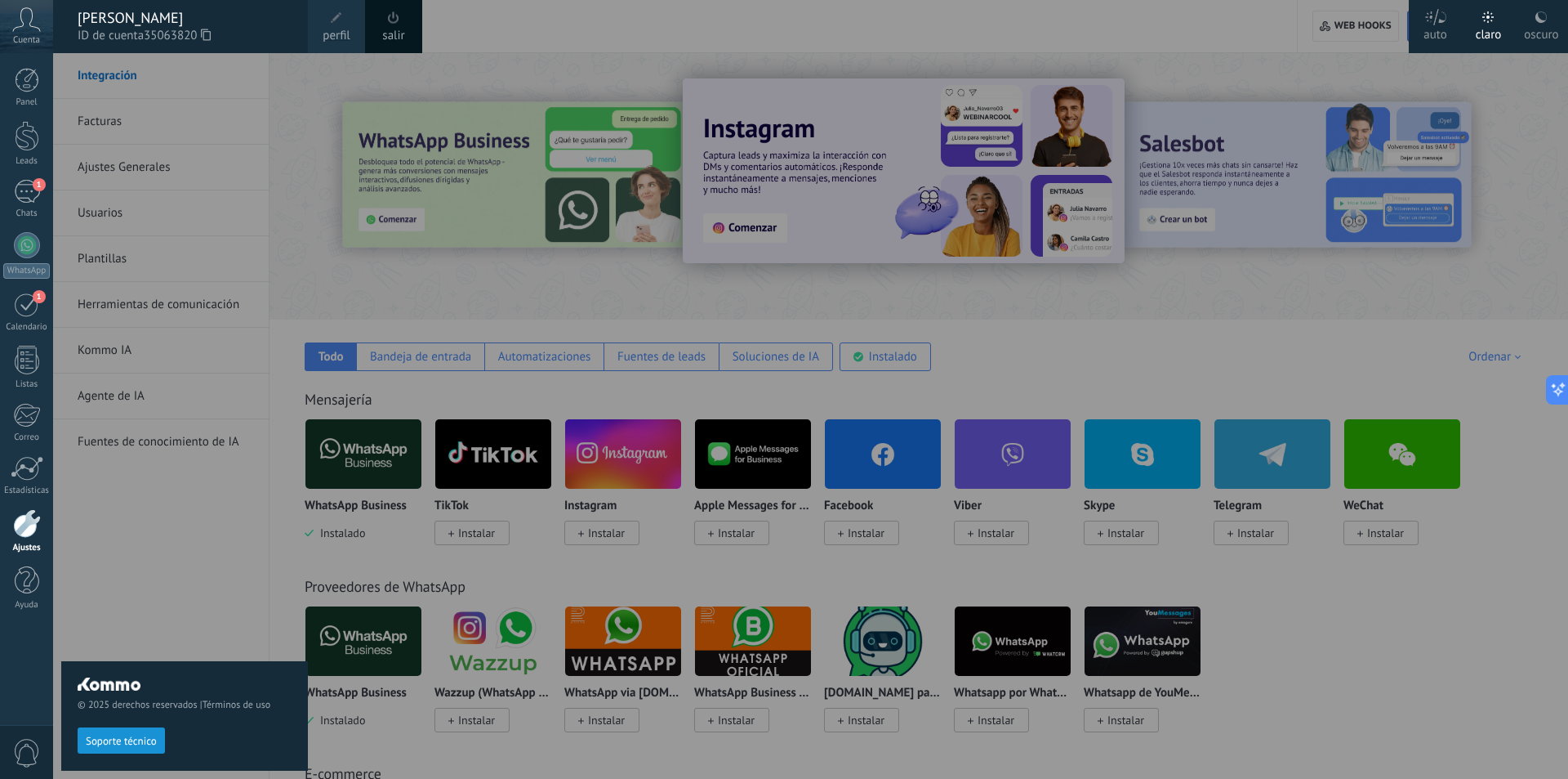
click at [399, 29] on link "salir" at bounding box center [393, 36] width 22 height 18
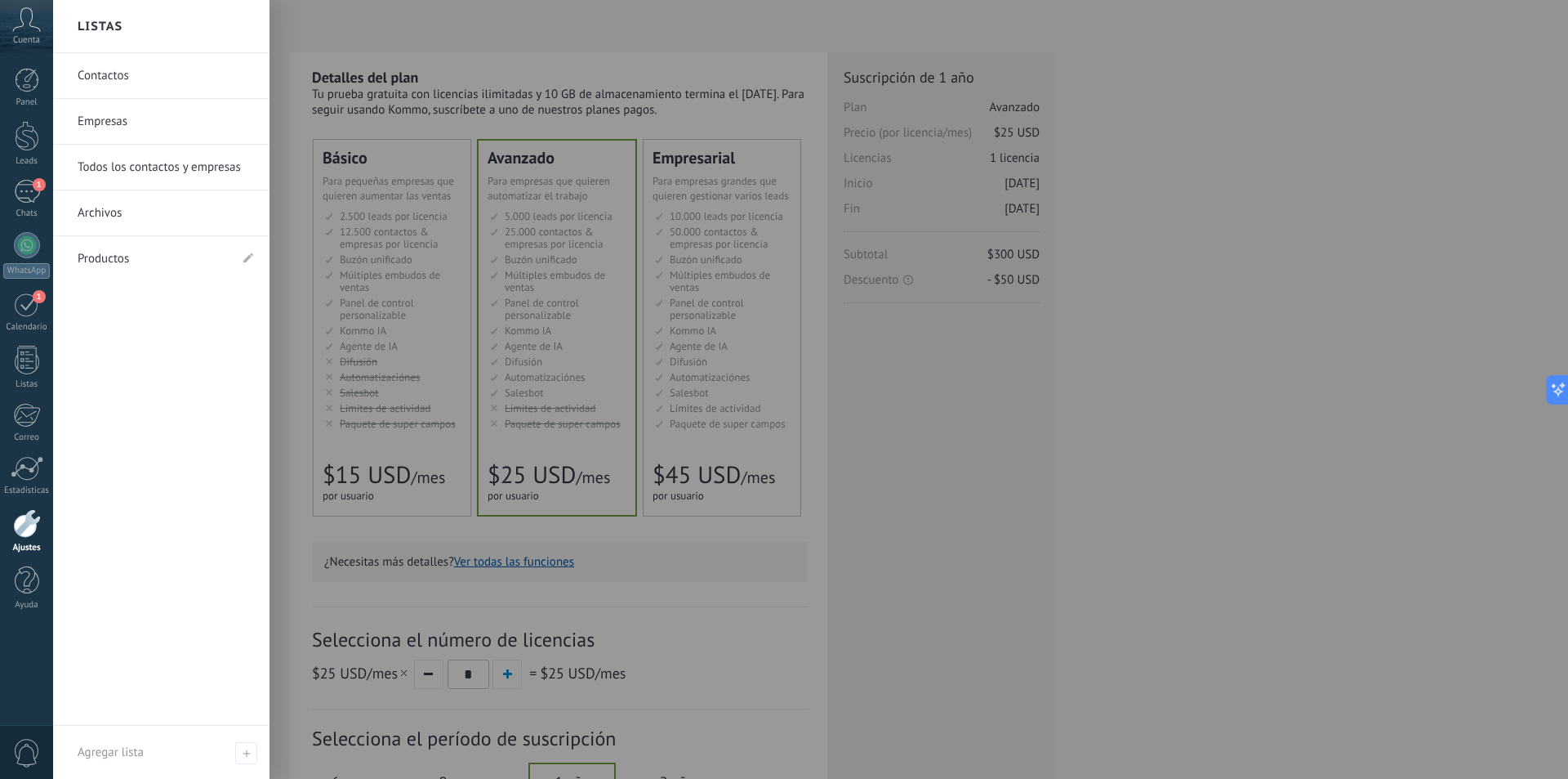
click at [30, 531] on div at bounding box center [27, 523] width 28 height 29
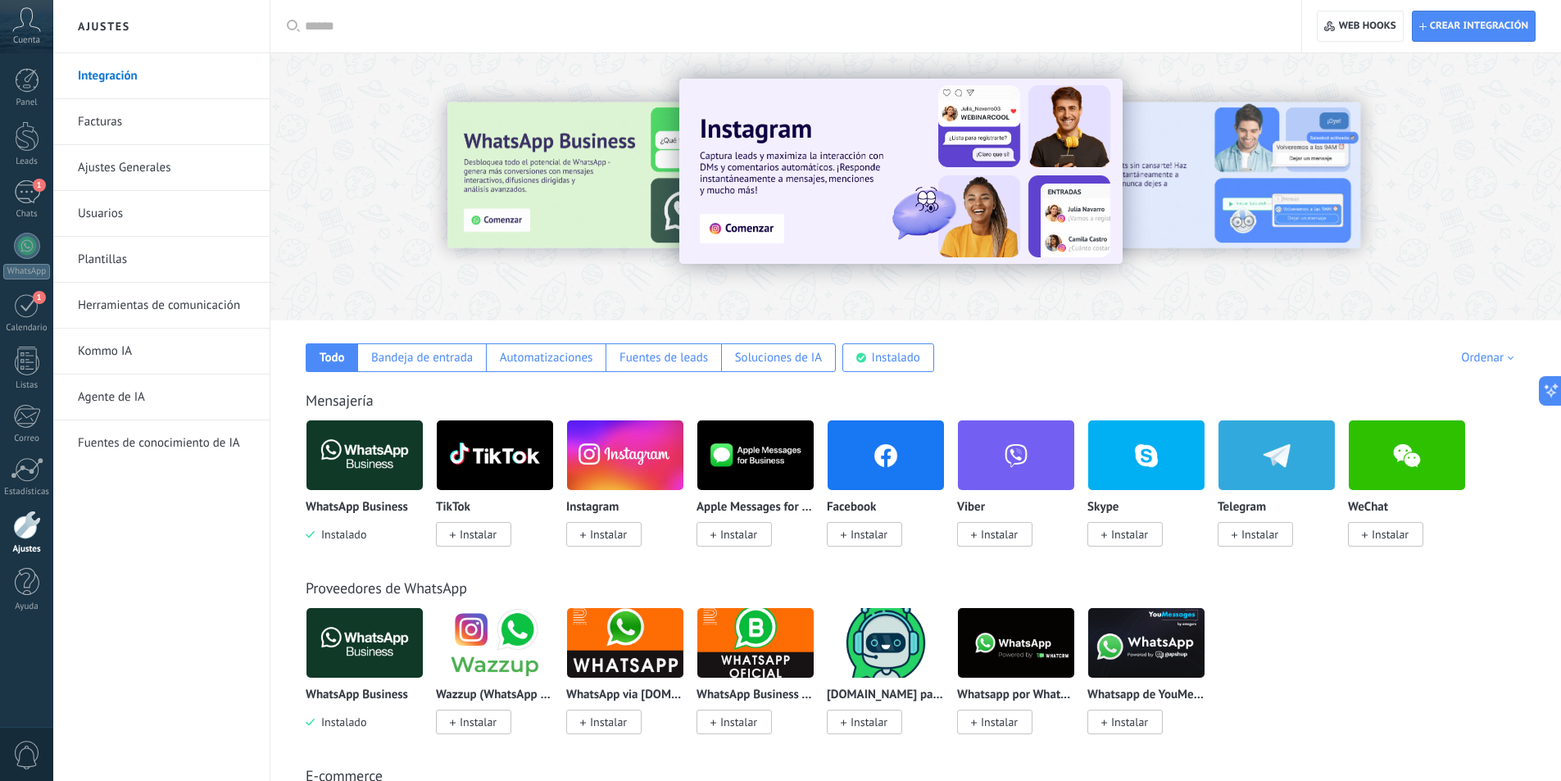
click at [362, 476] on img at bounding box center [364, 454] width 116 height 79
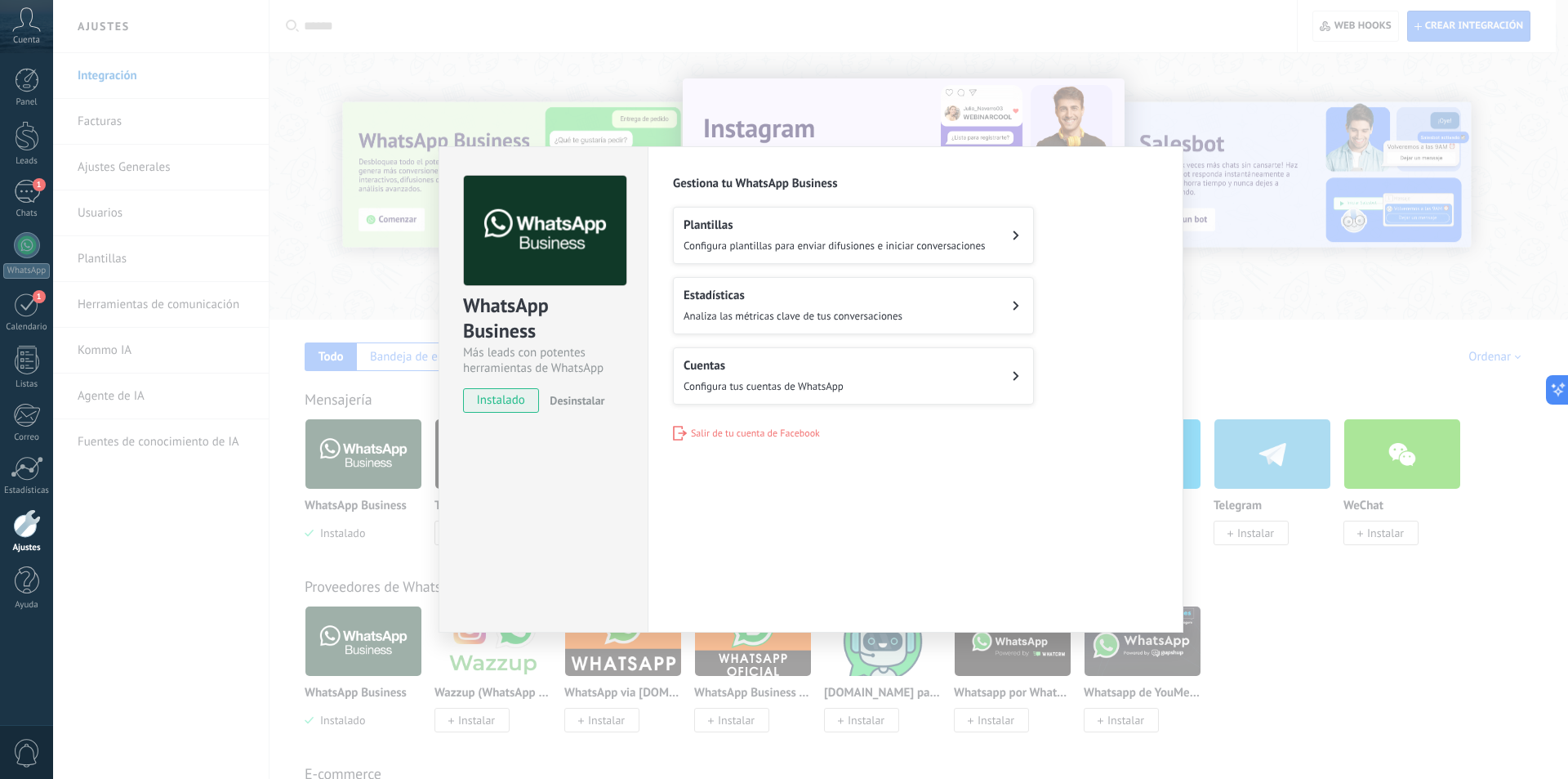
click at [792, 379] on span "Configura tus cuentas de WhatsApp" at bounding box center [764, 386] width 160 height 14
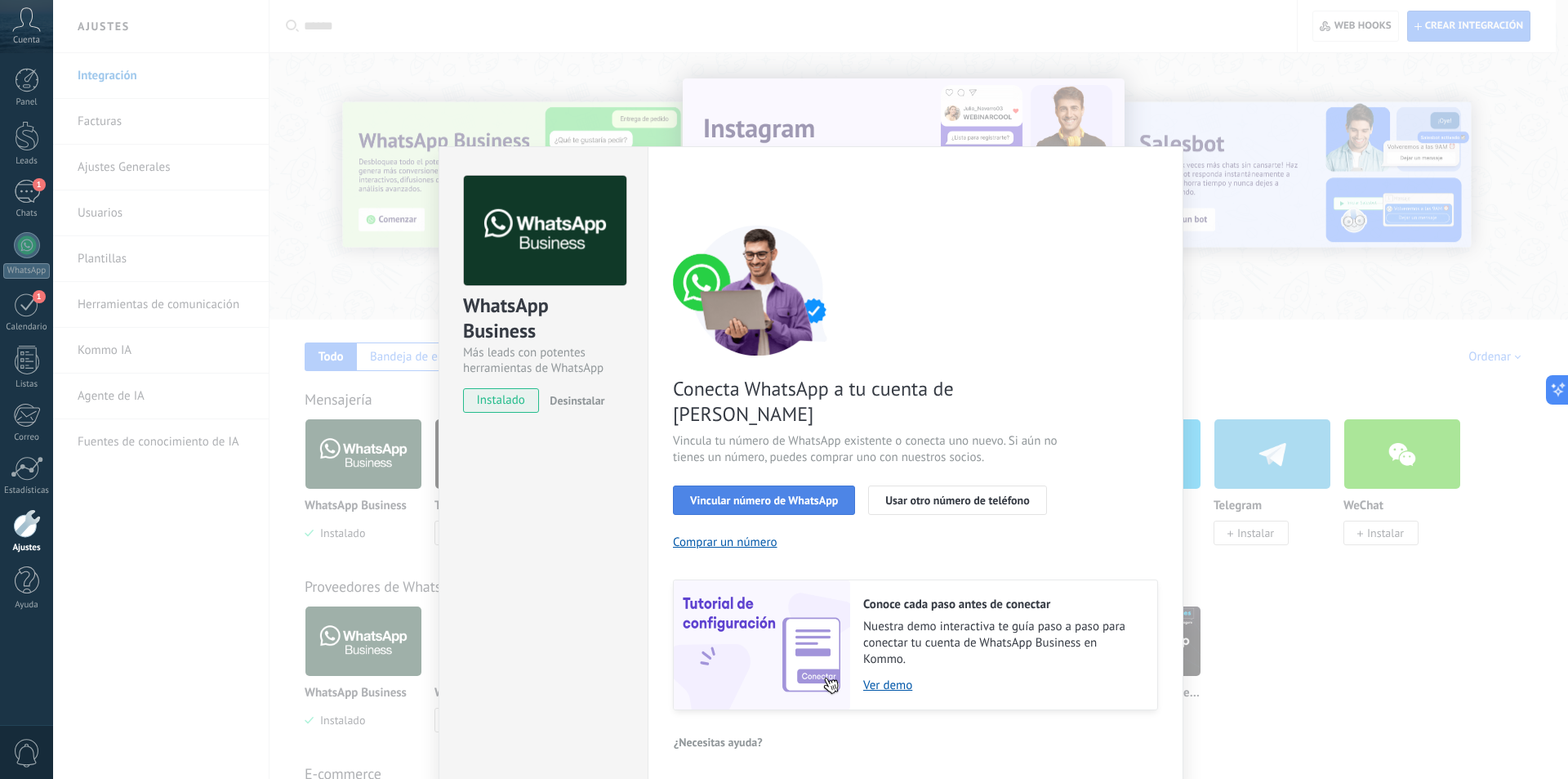
click at [789, 486] on button "Vincular número de WhatsApp" at bounding box center [764, 500] width 182 height 29
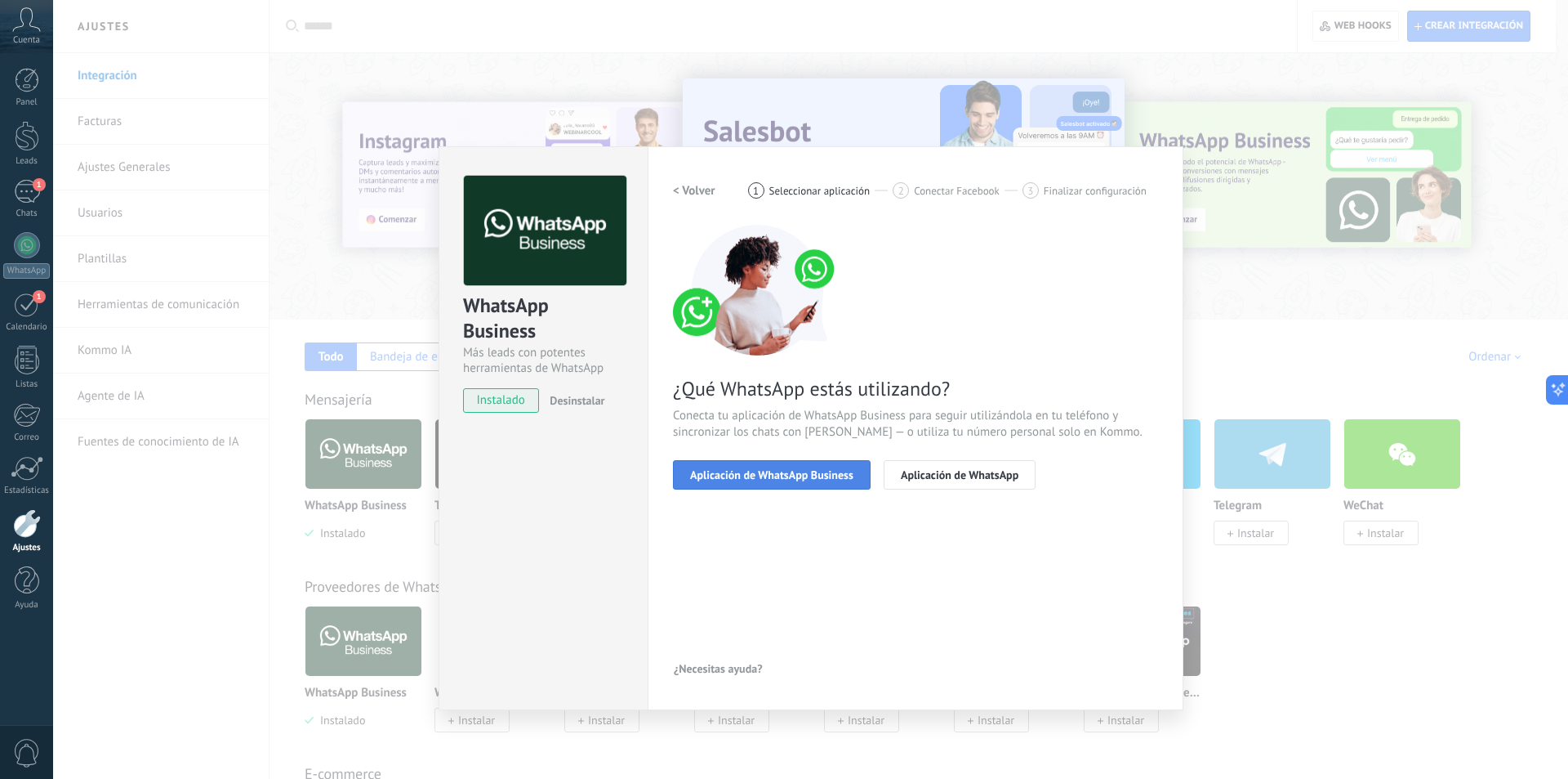
click at [824, 481] on span "Aplicación de WhatsApp Business" at bounding box center [772, 474] width 163 height 11
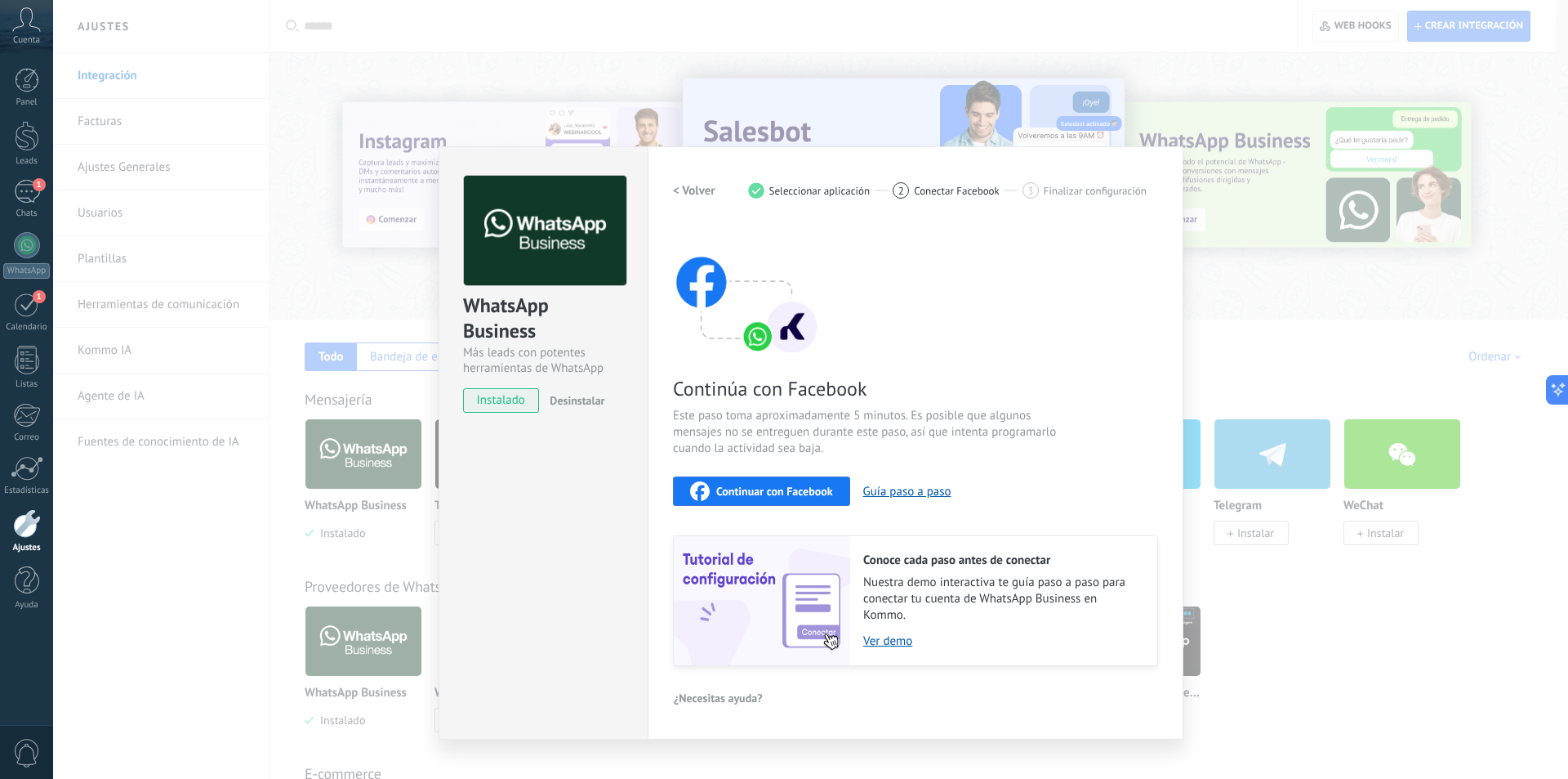
click at [791, 489] on span "Continuar con Facebook" at bounding box center [775, 491] width 117 height 11
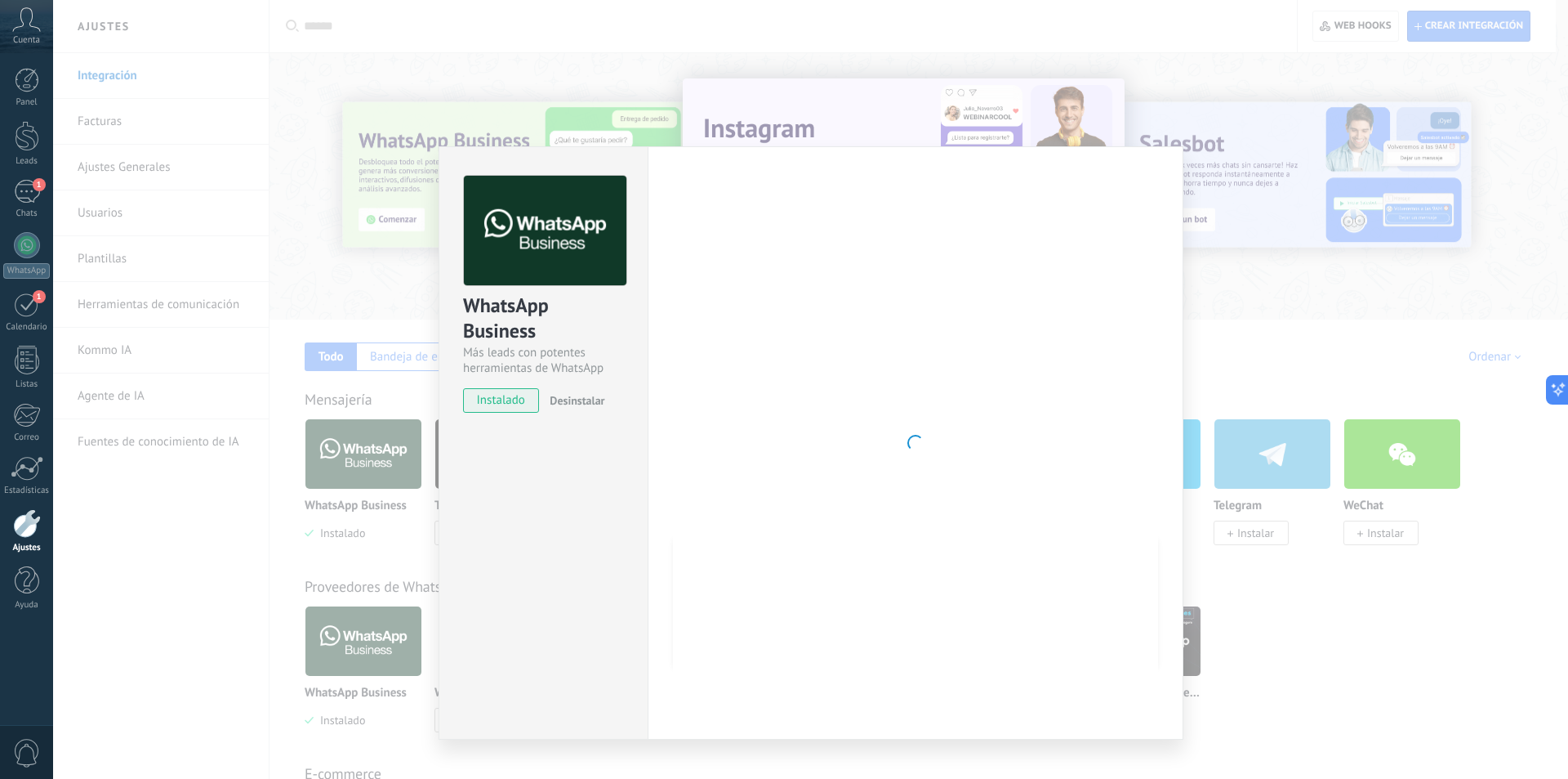
click at [799, 395] on div at bounding box center [915, 443] width 485 height 535
click at [833, 45] on div "WhatsApp Business Más leads con potentes herramientas de WhatsApp instalado Des…" at bounding box center [810, 389] width 1515 height 779
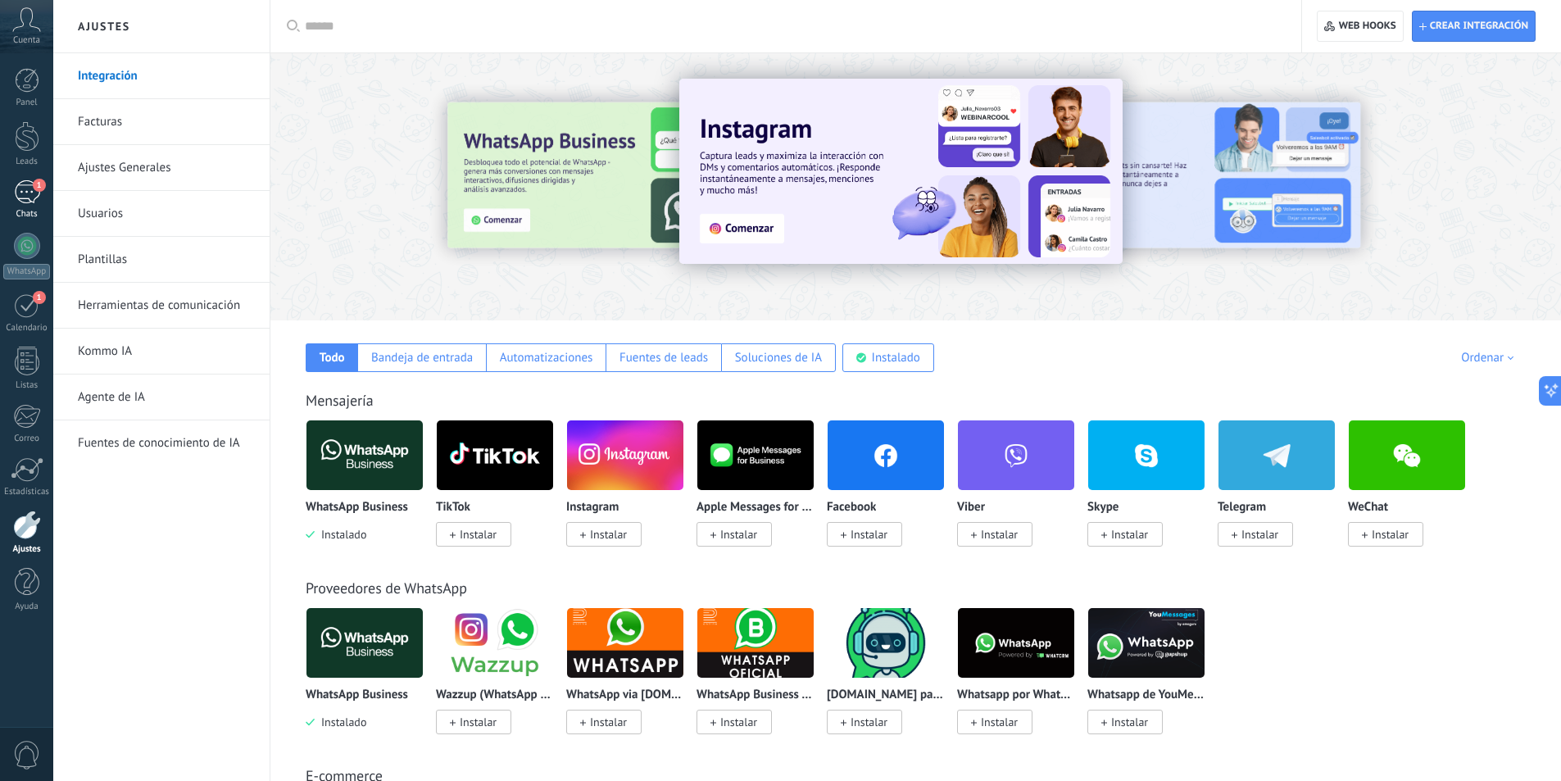
click at [25, 197] on div "1" at bounding box center [27, 192] width 26 height 24
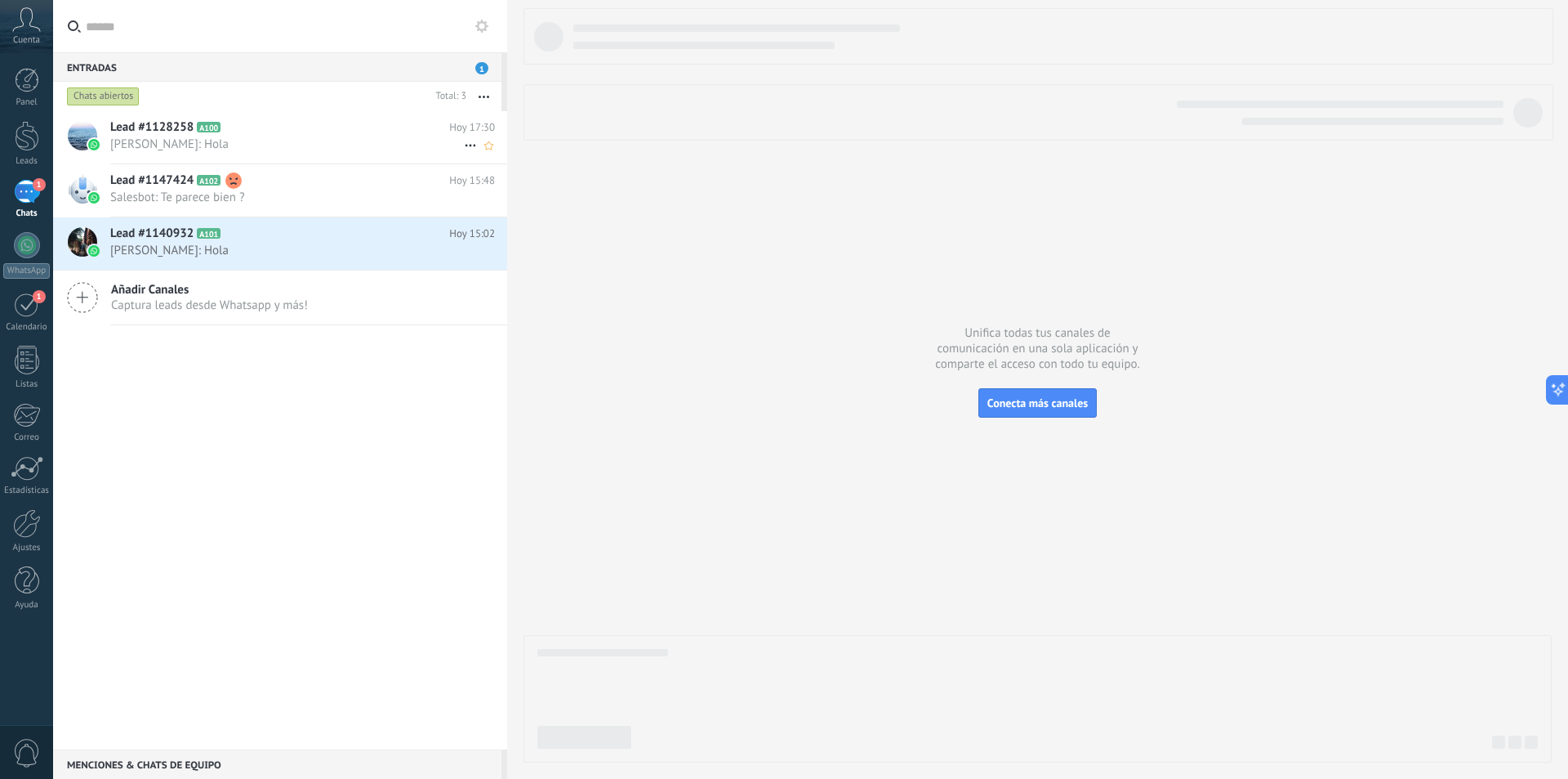
click at [262, 138] on span "[PERSON_NAME]: Hola" at bounding box center [287, 145] width 354 height 16
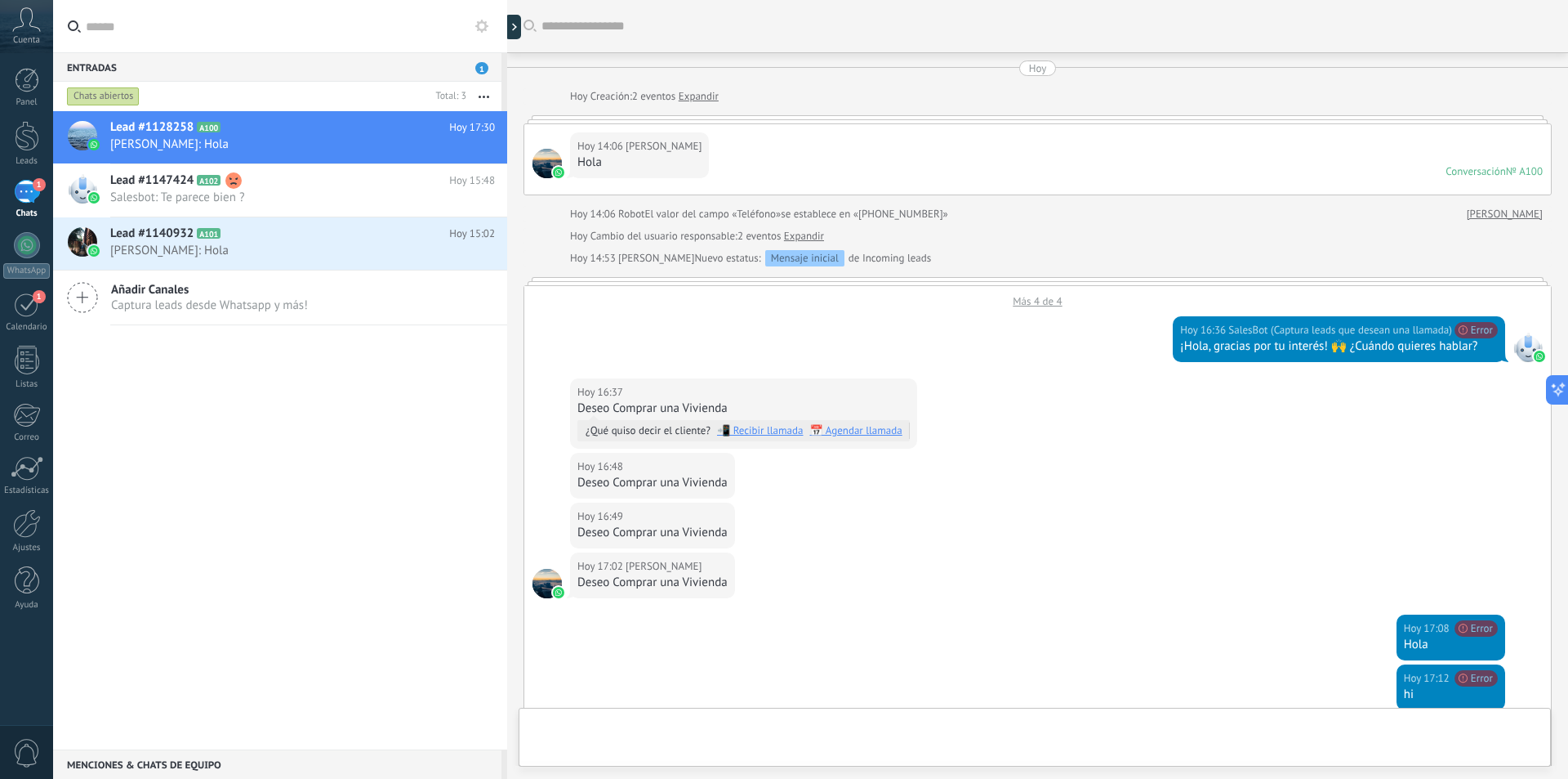
scroll to position [414, 0]
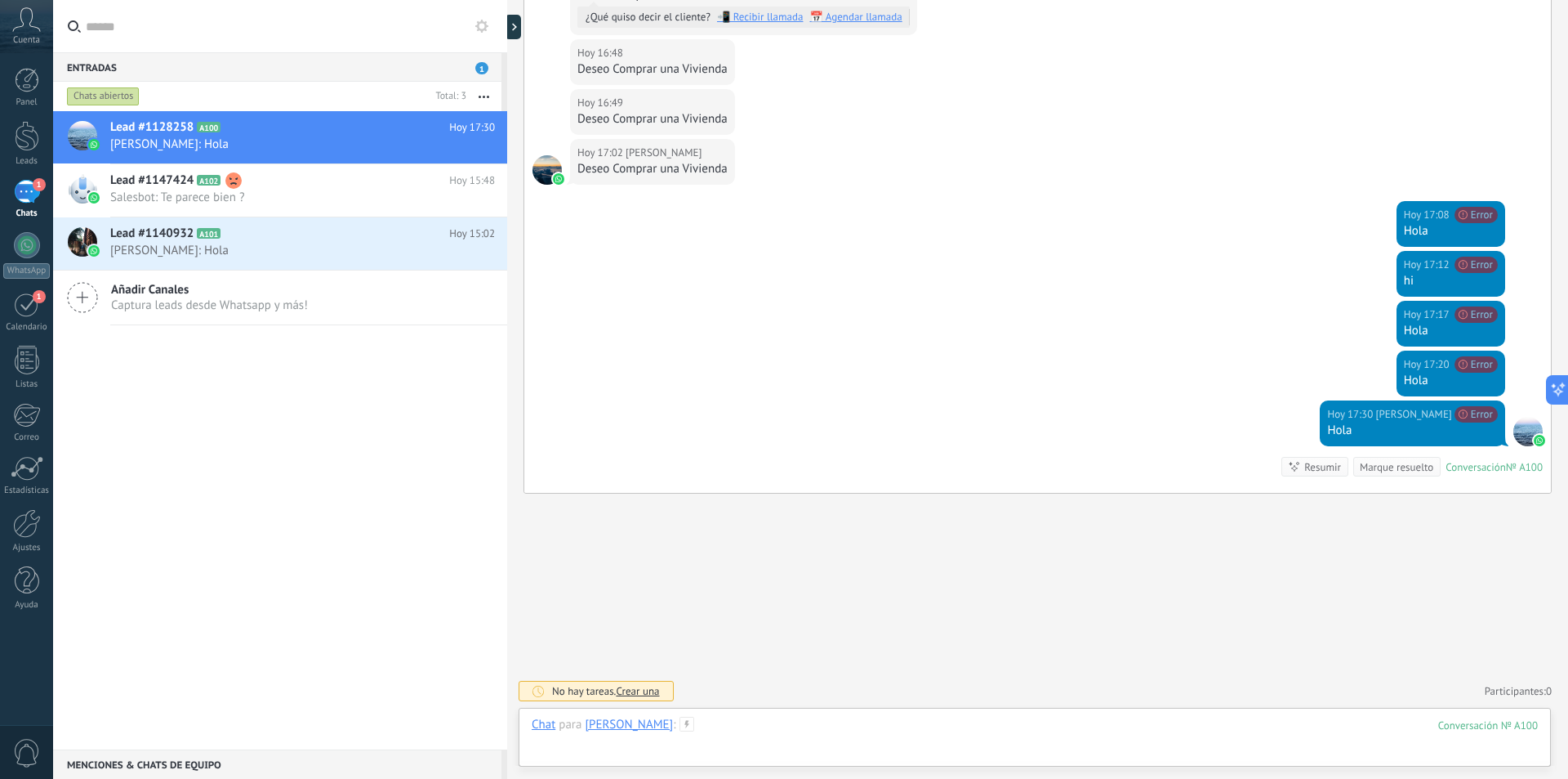
click at [1069, 726] on div at bounding box center [1034, 741] width 1006 height 49
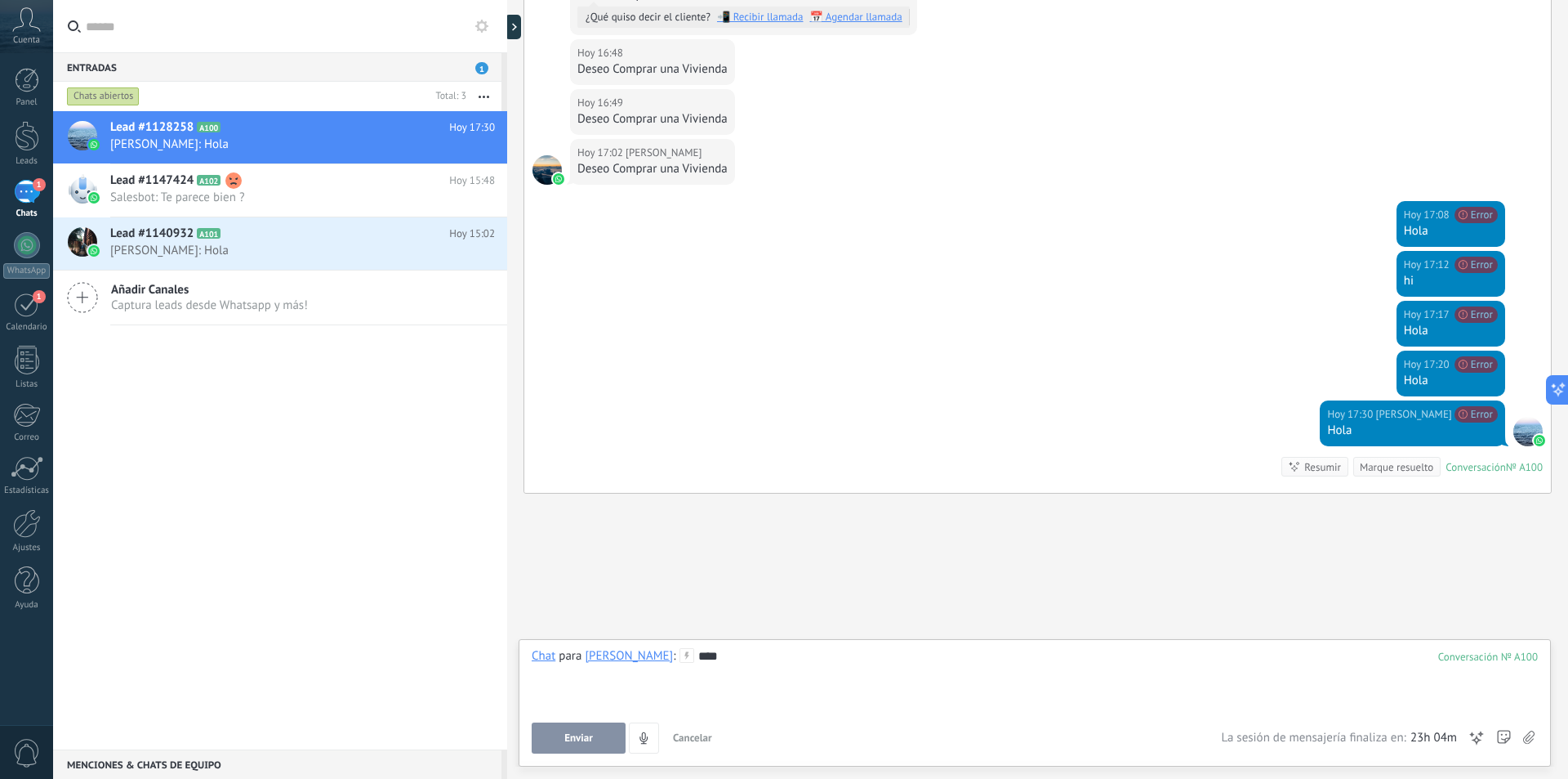
click at [586, 742] on span "Enviar" at bounding box center [578, 737] width 29 height 11
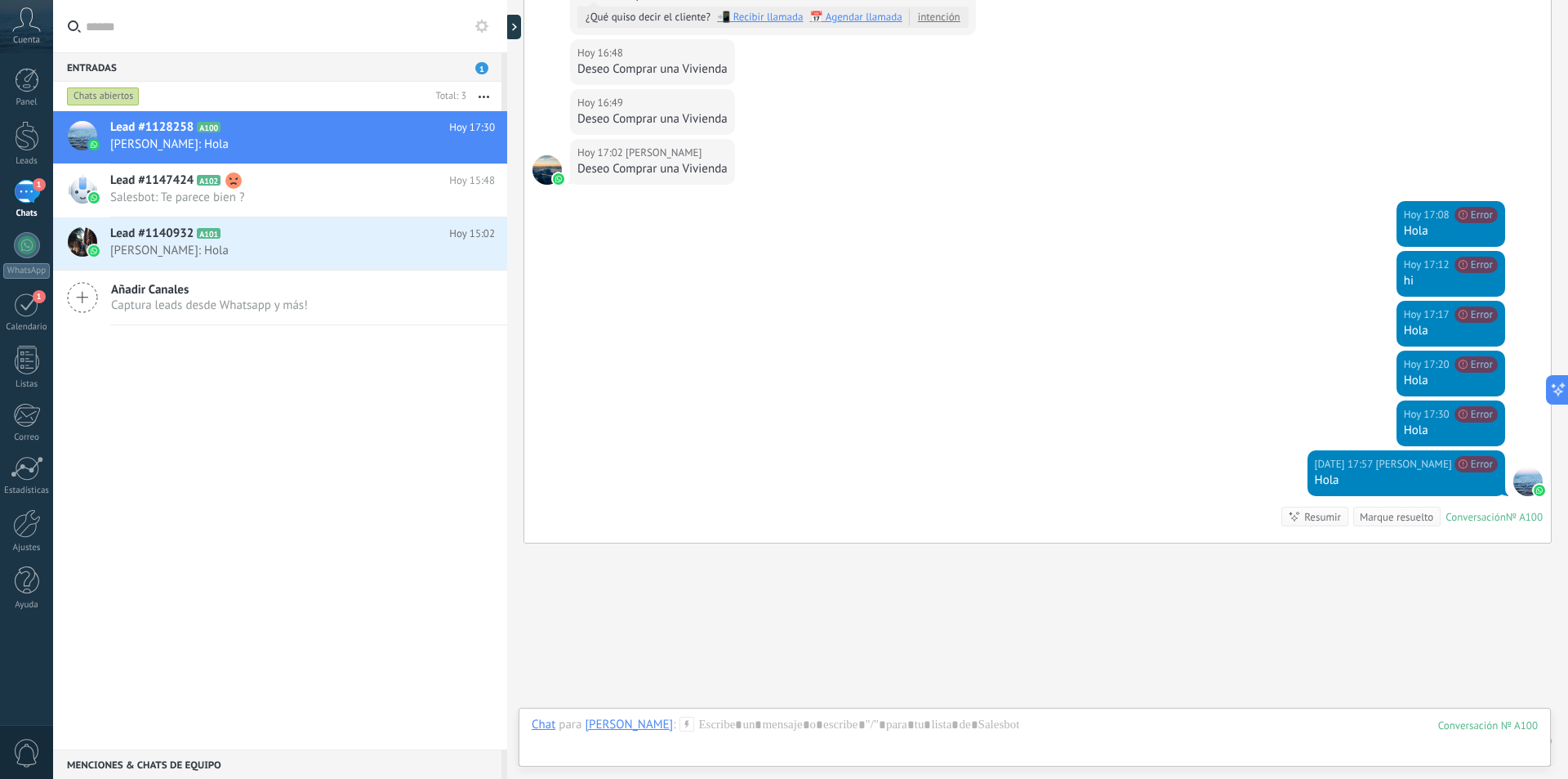
scroll to position [464, 0]
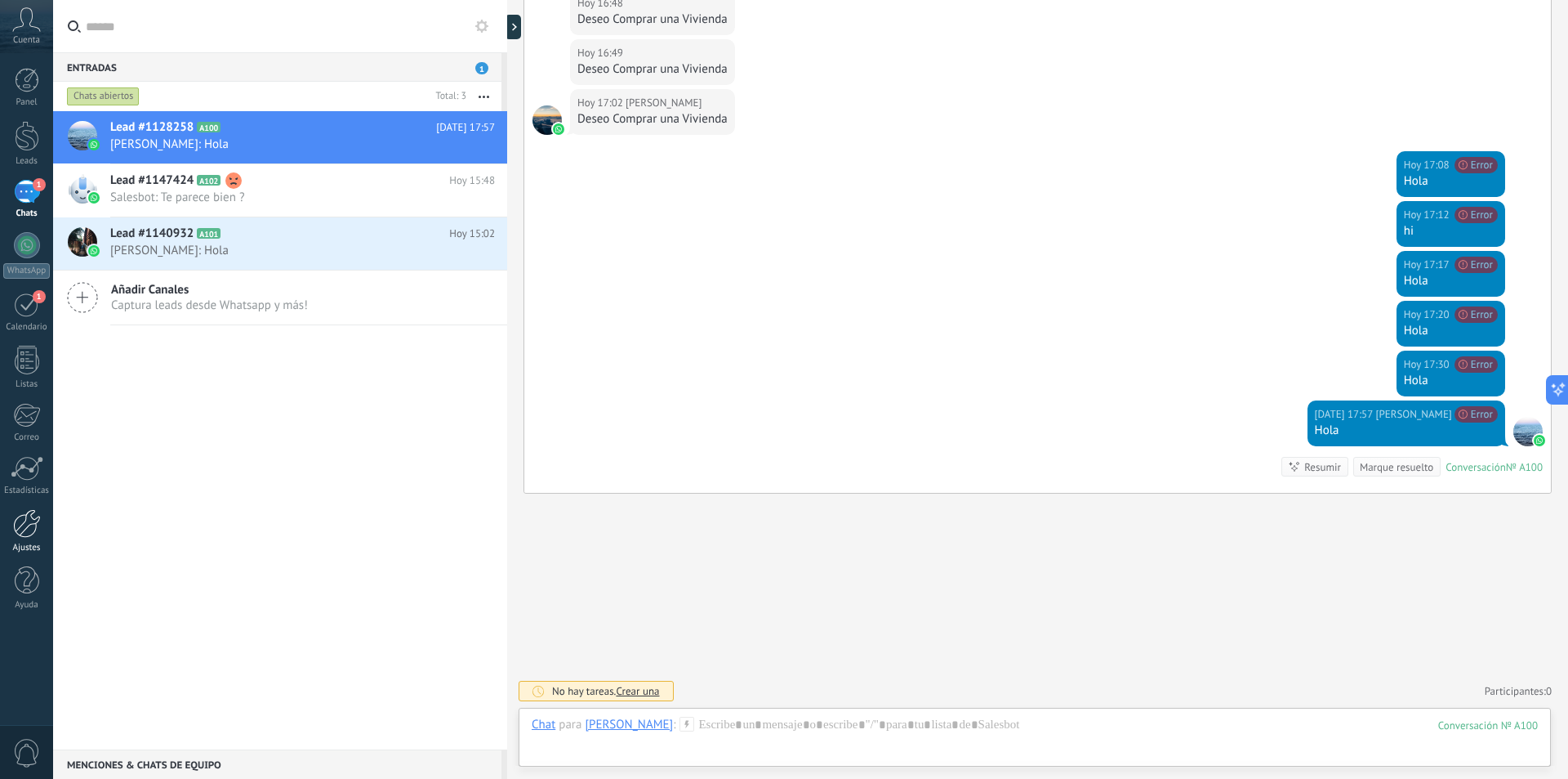
click at [30, 541] on link "Ajustes" at bounding box center [26, 531] width 53 height 44
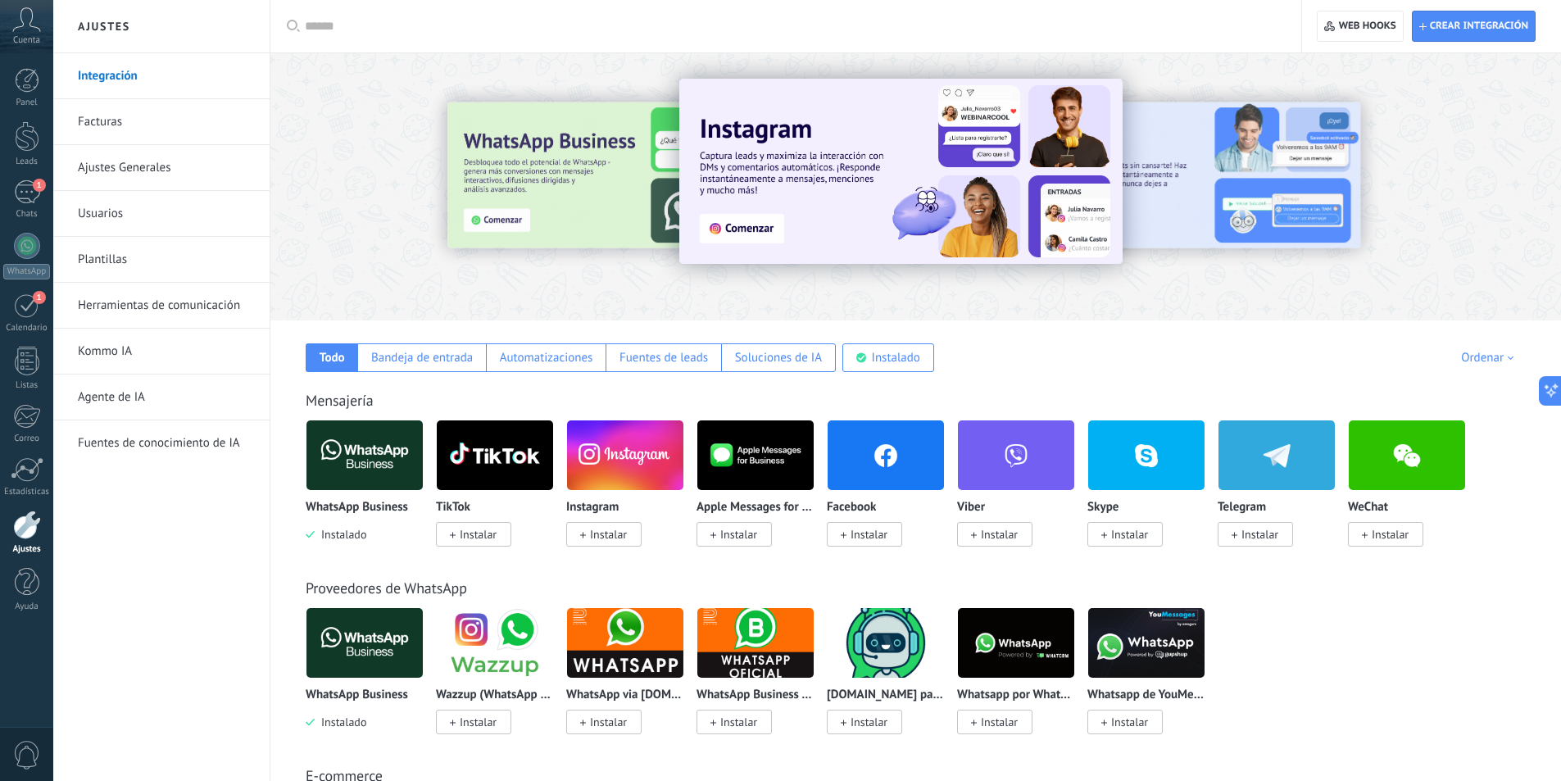
click at [370, 460] on img at bounding box center [364, 454] width 116 height 79
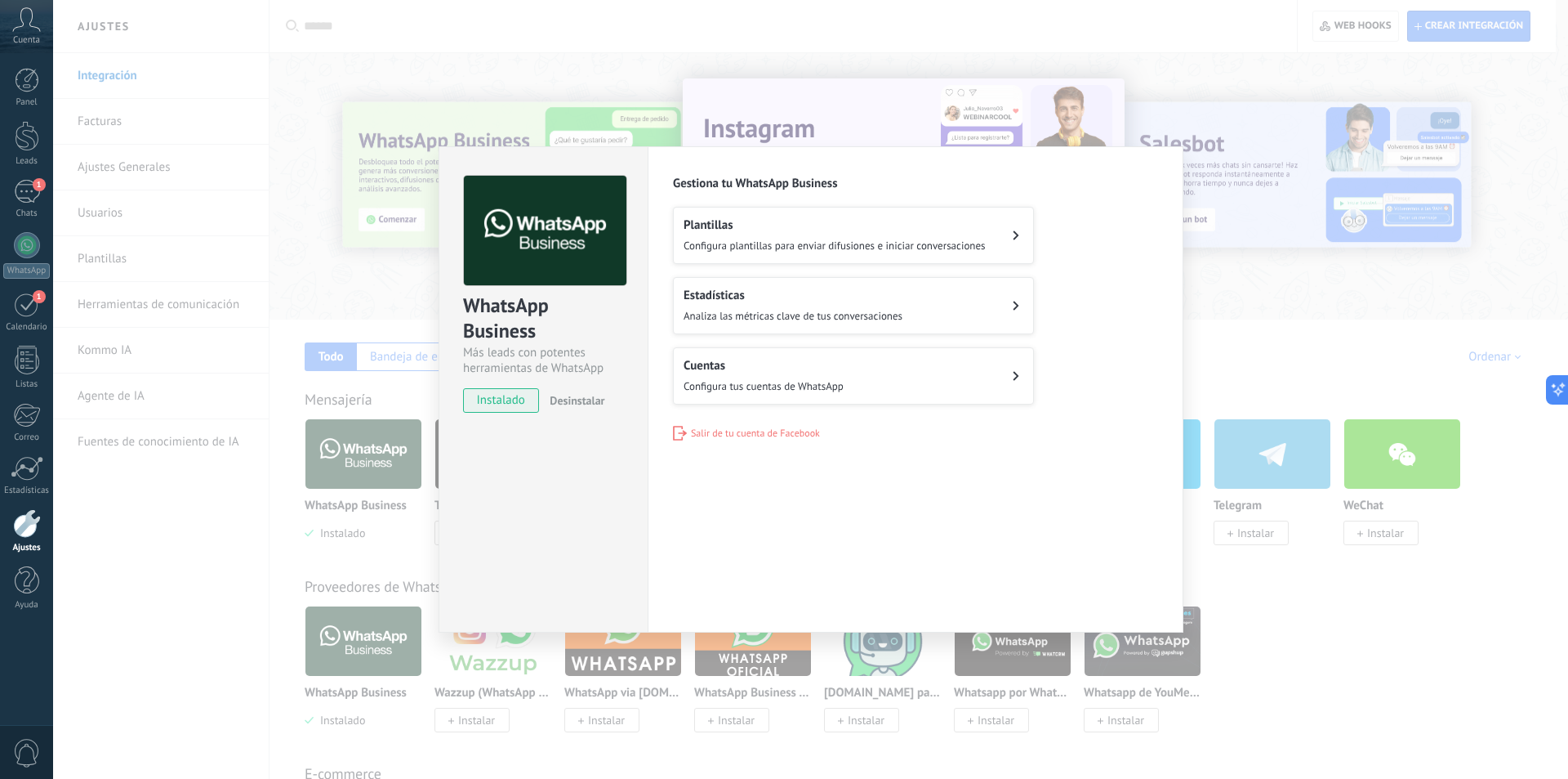
click at [712, 432] on span "Salir de tu cuenta de Facebook" at bounding box center [755, 434] width 129 height 12
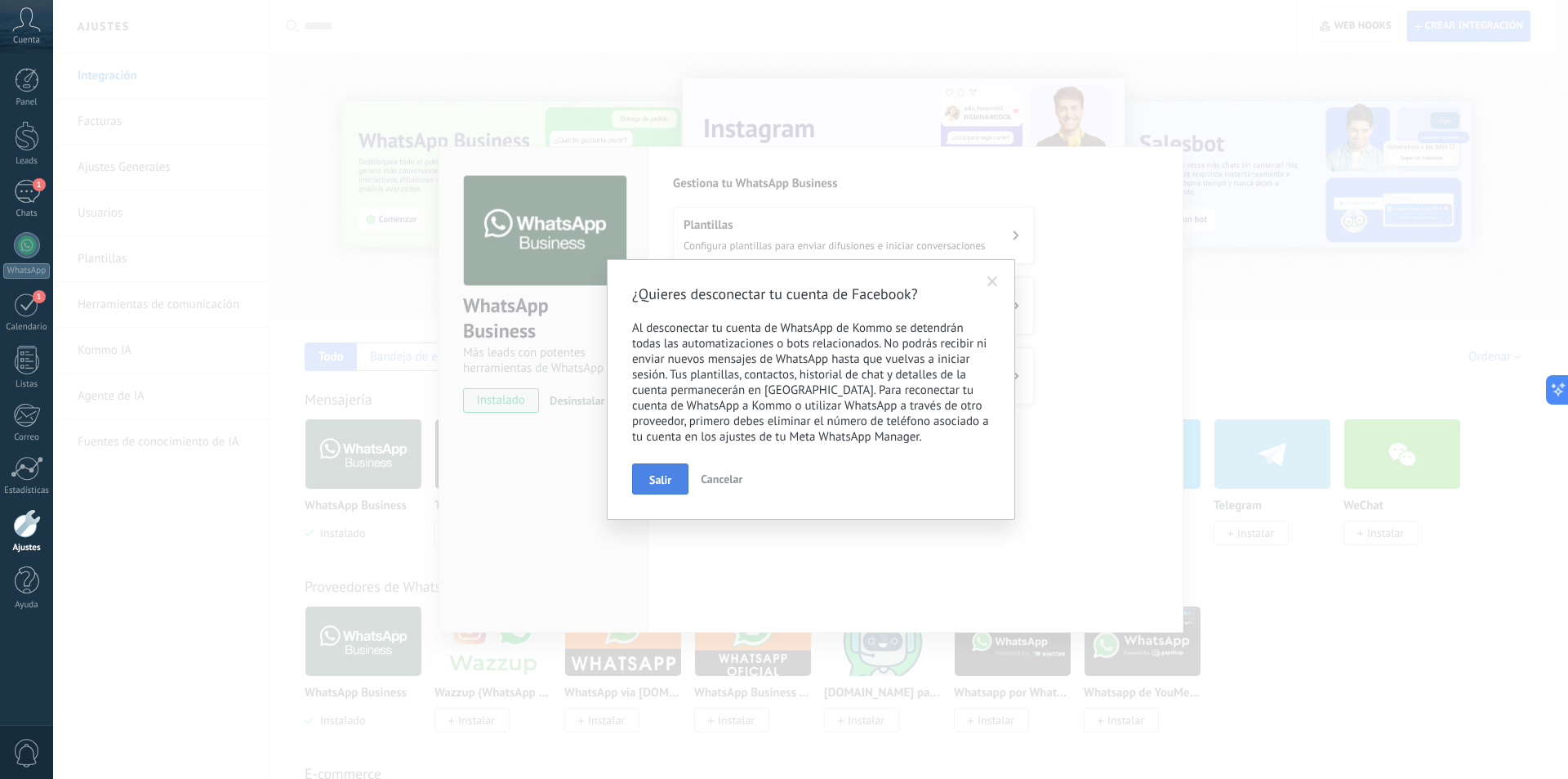
click at [665, 471] on button "Salir" at bounding box center [660, 479] width 57 height 31
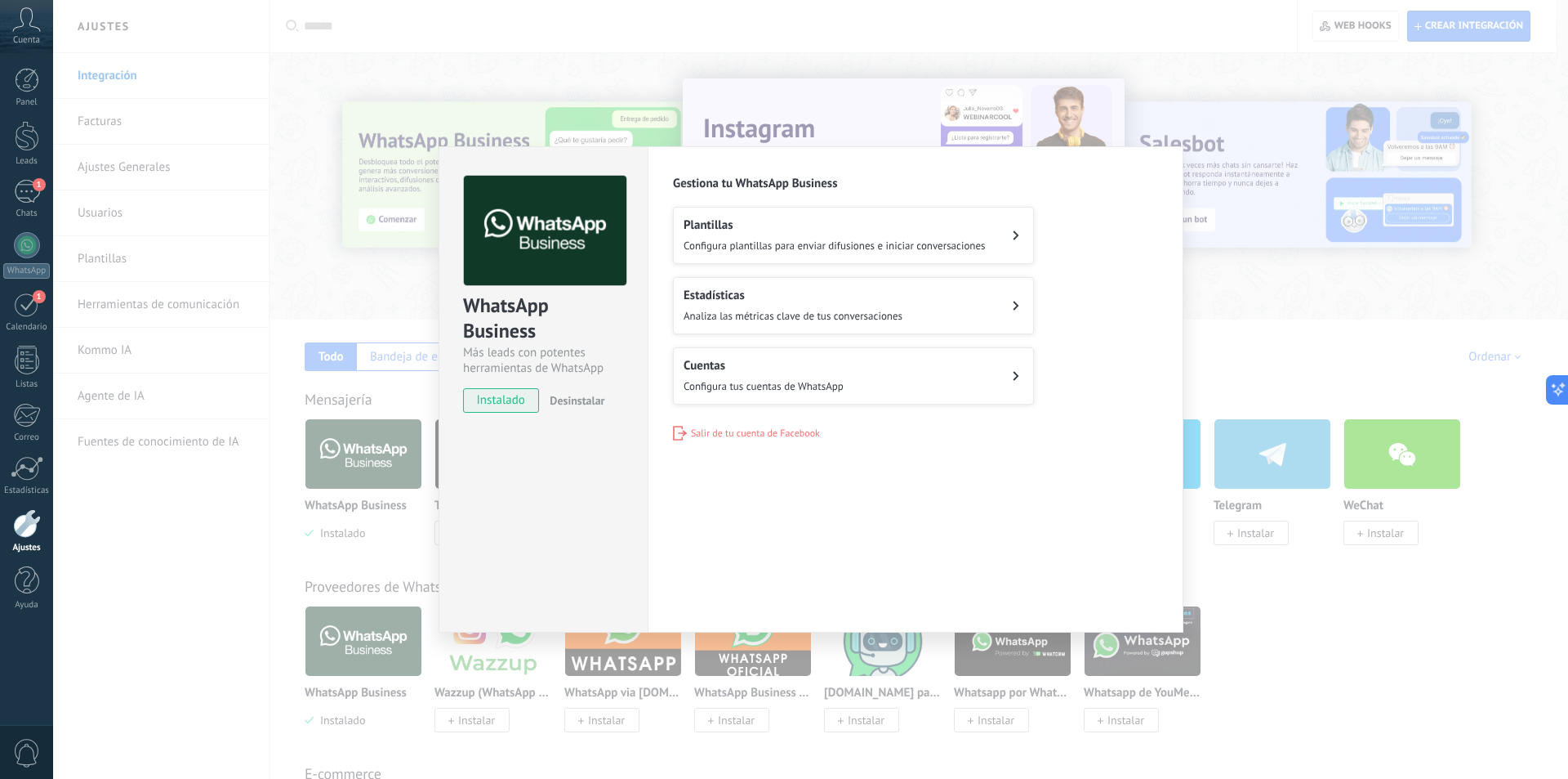
click at [702, 433] on span "Salir de tu cuenta de Facebook" at bounding box center [755, 434] width 129 height 12
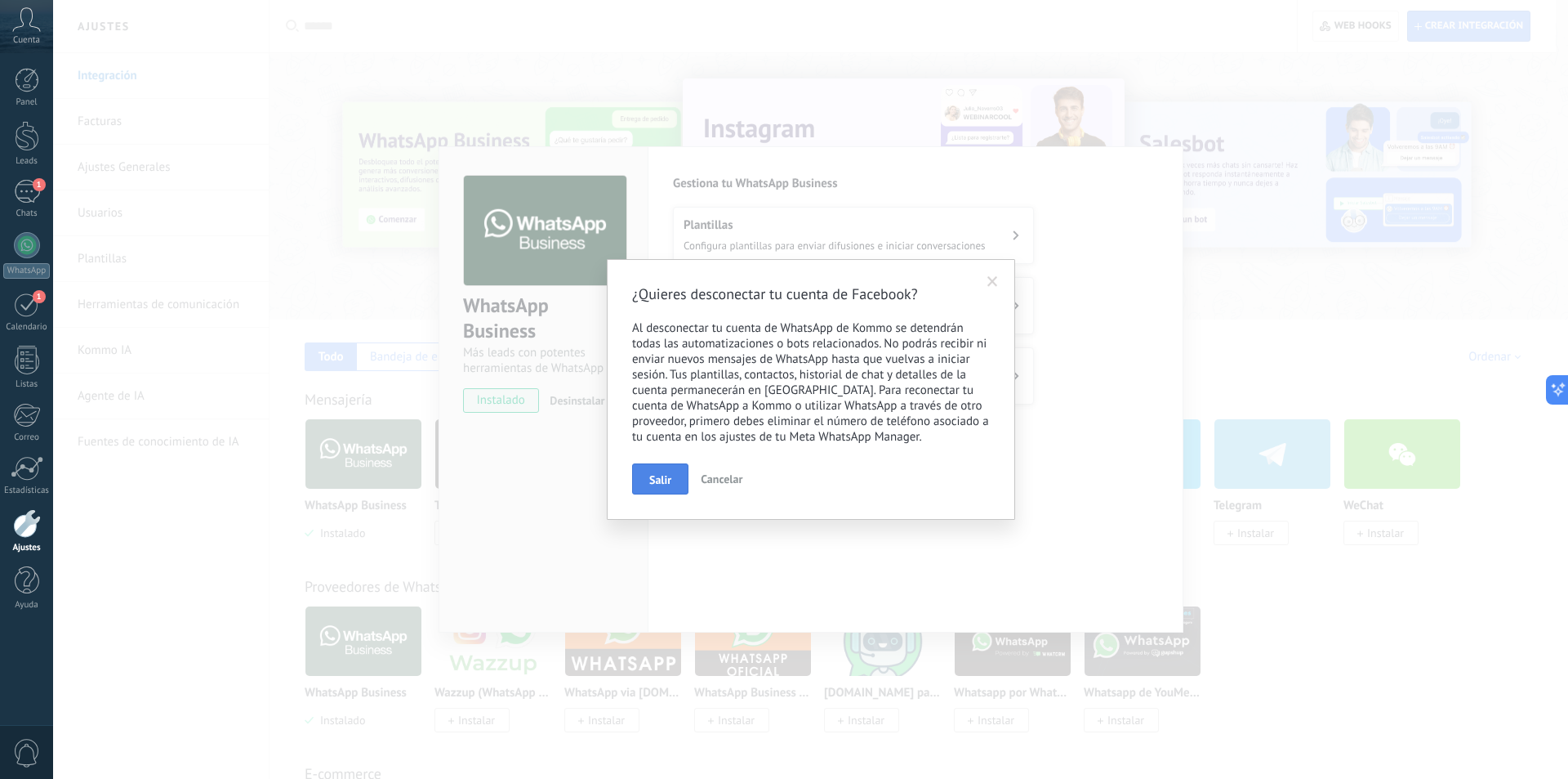
click at [667, 474] on span "Salir" at bounding box center [660, 479] width 22 height 11
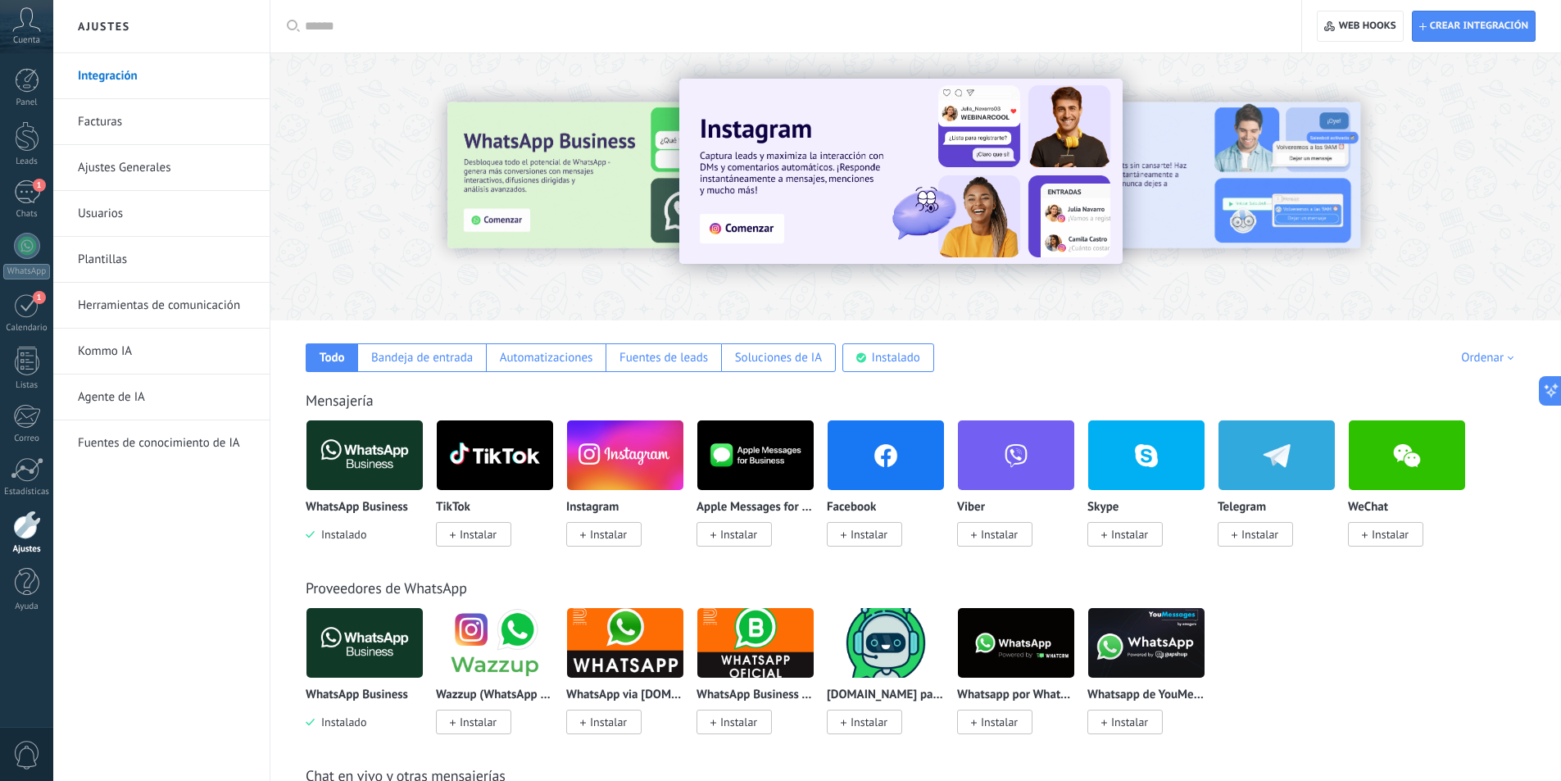
click at [397, 456] on img at bounding box center [364, 454] width 116 height 79
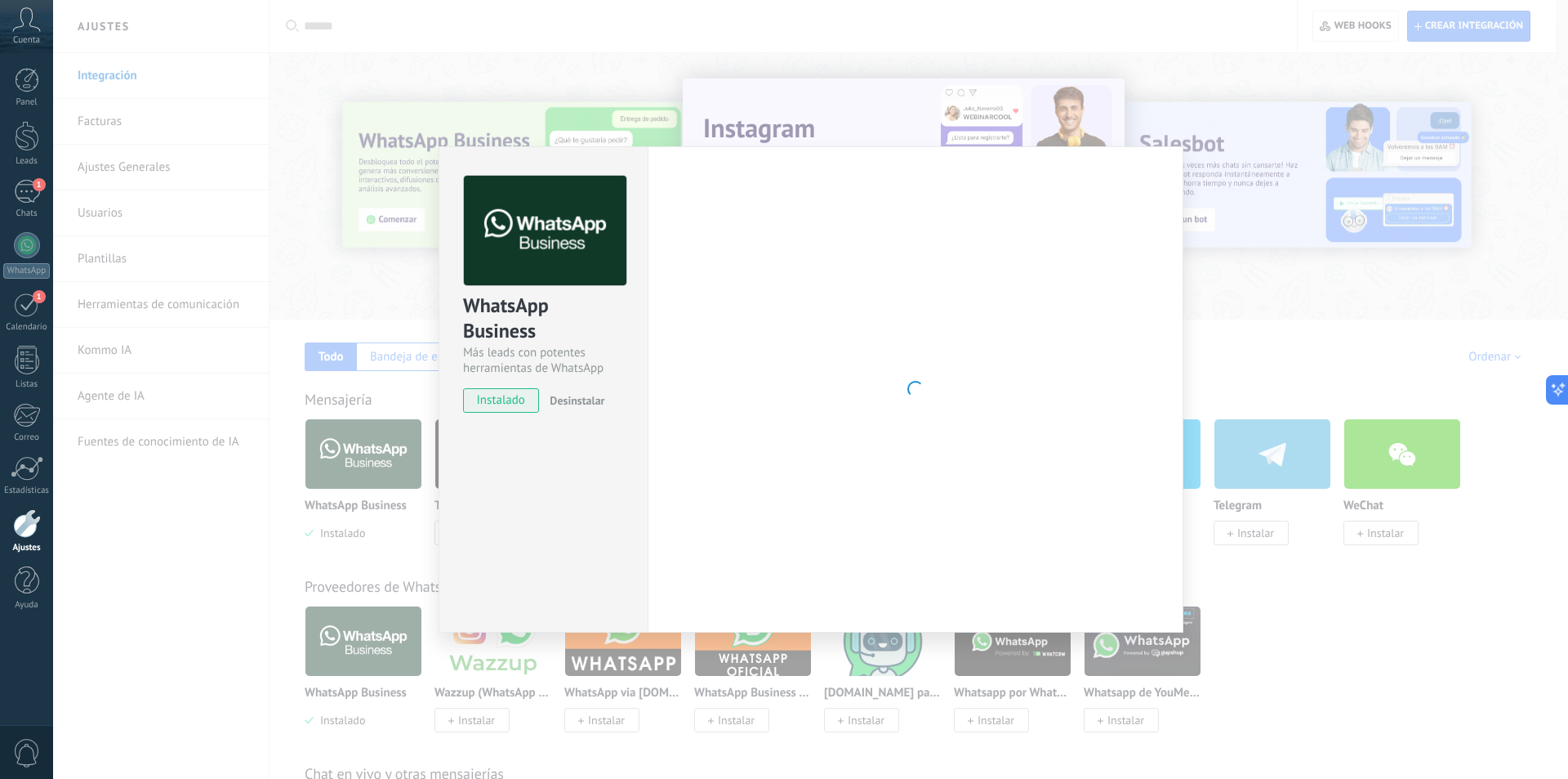
click at [573, 395] on span "Desinstalar" at bounding box center [576, 400] width 55 height 15
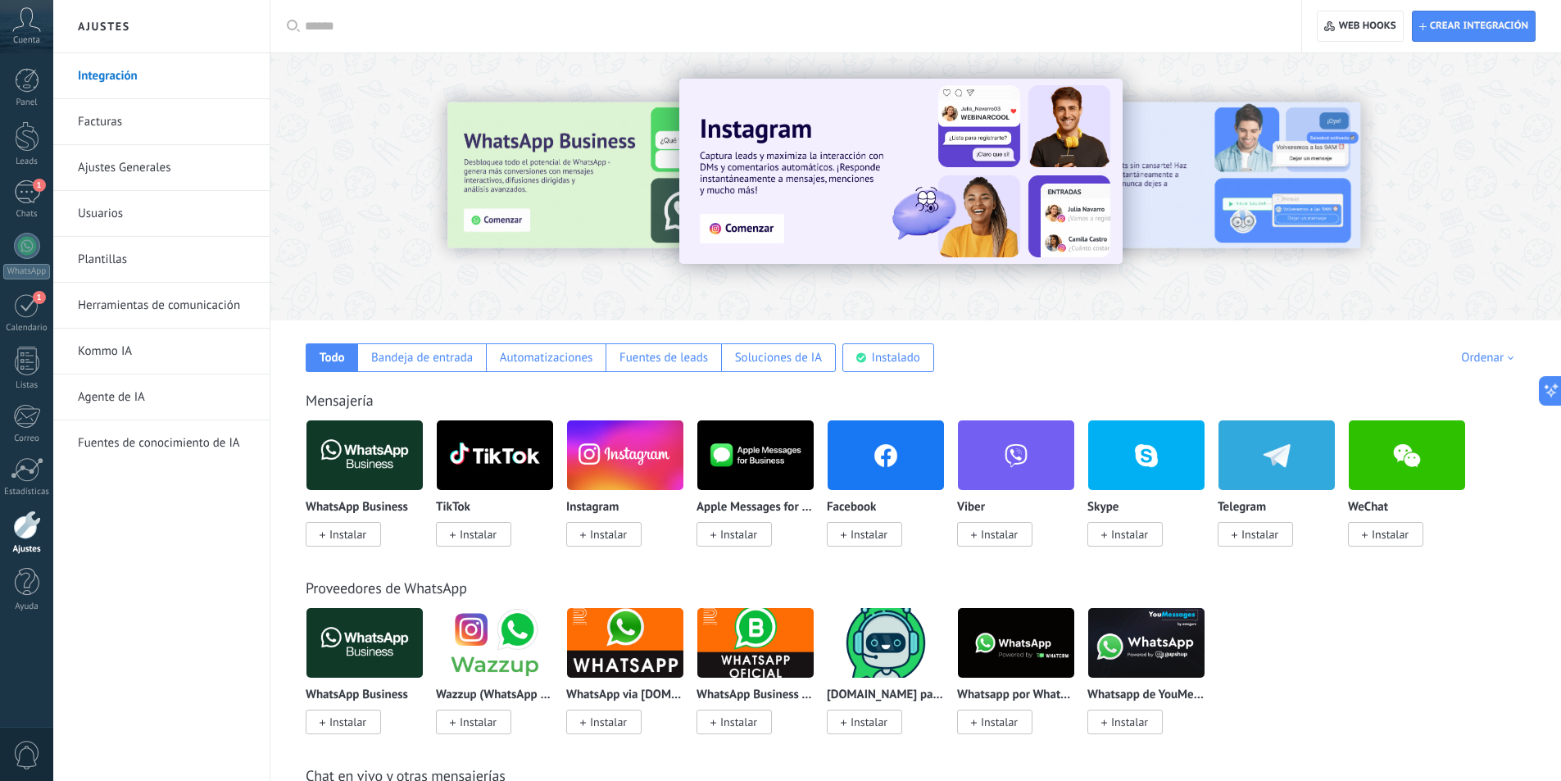
click at [372, 538] on span "Instalar" at bounding box center [343, 534] width 75 height 25
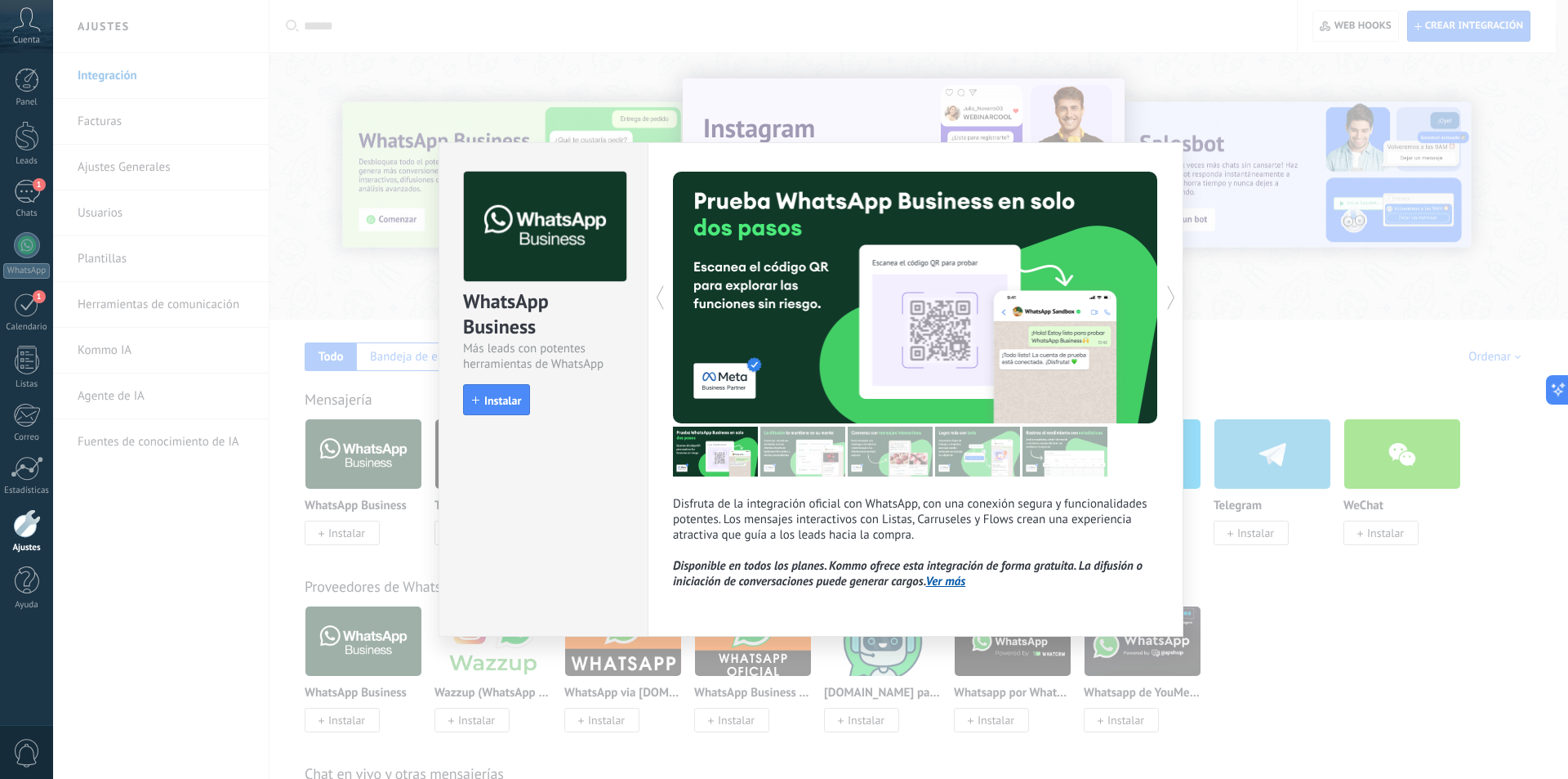
click at [531, 393] on div "install Instalar" at bounding box center [543, 399] width 160 height 31
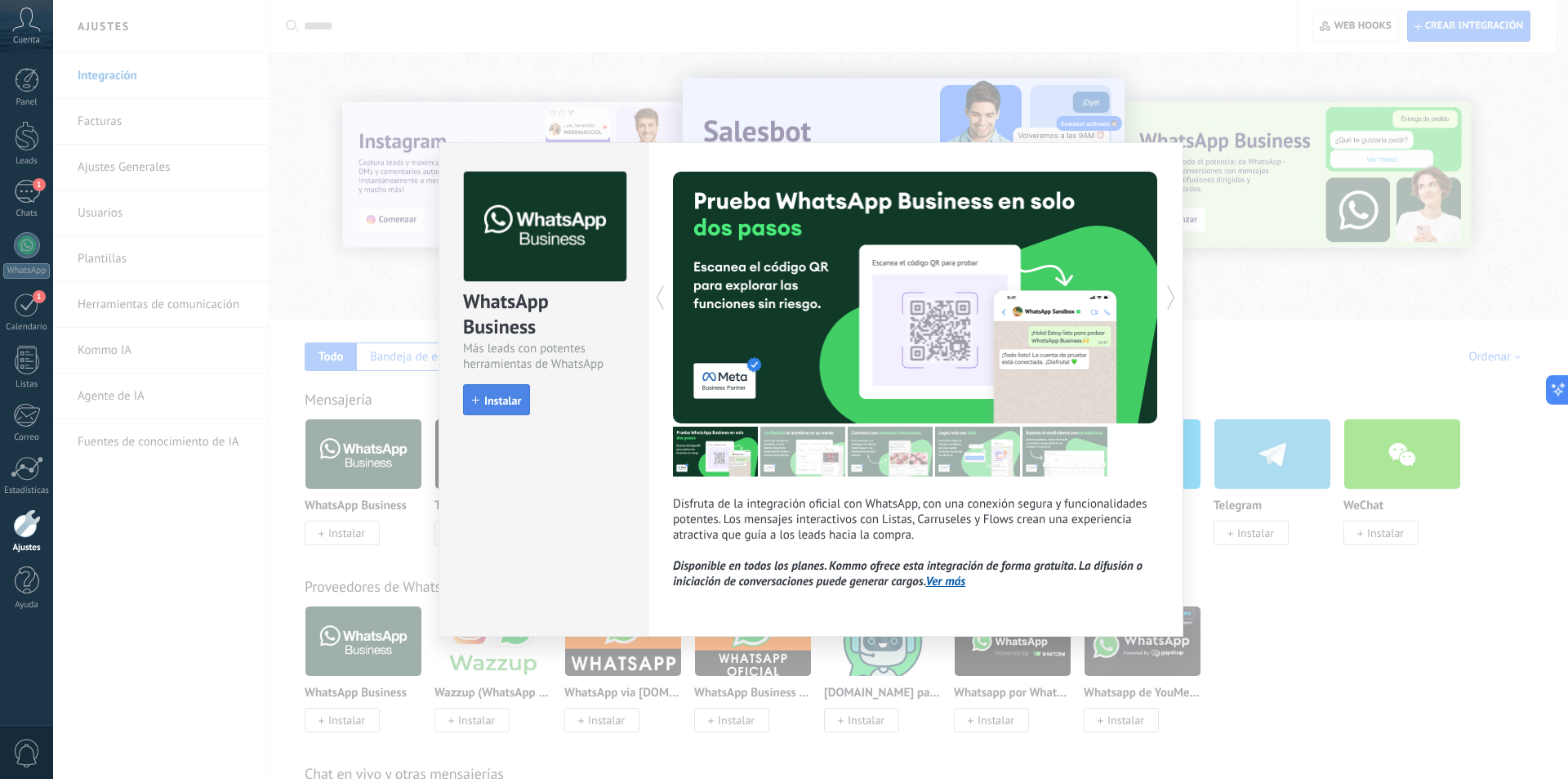
click at [488, 402] on span "Instalar" at bounding box center [502, 400] width 37 height 11
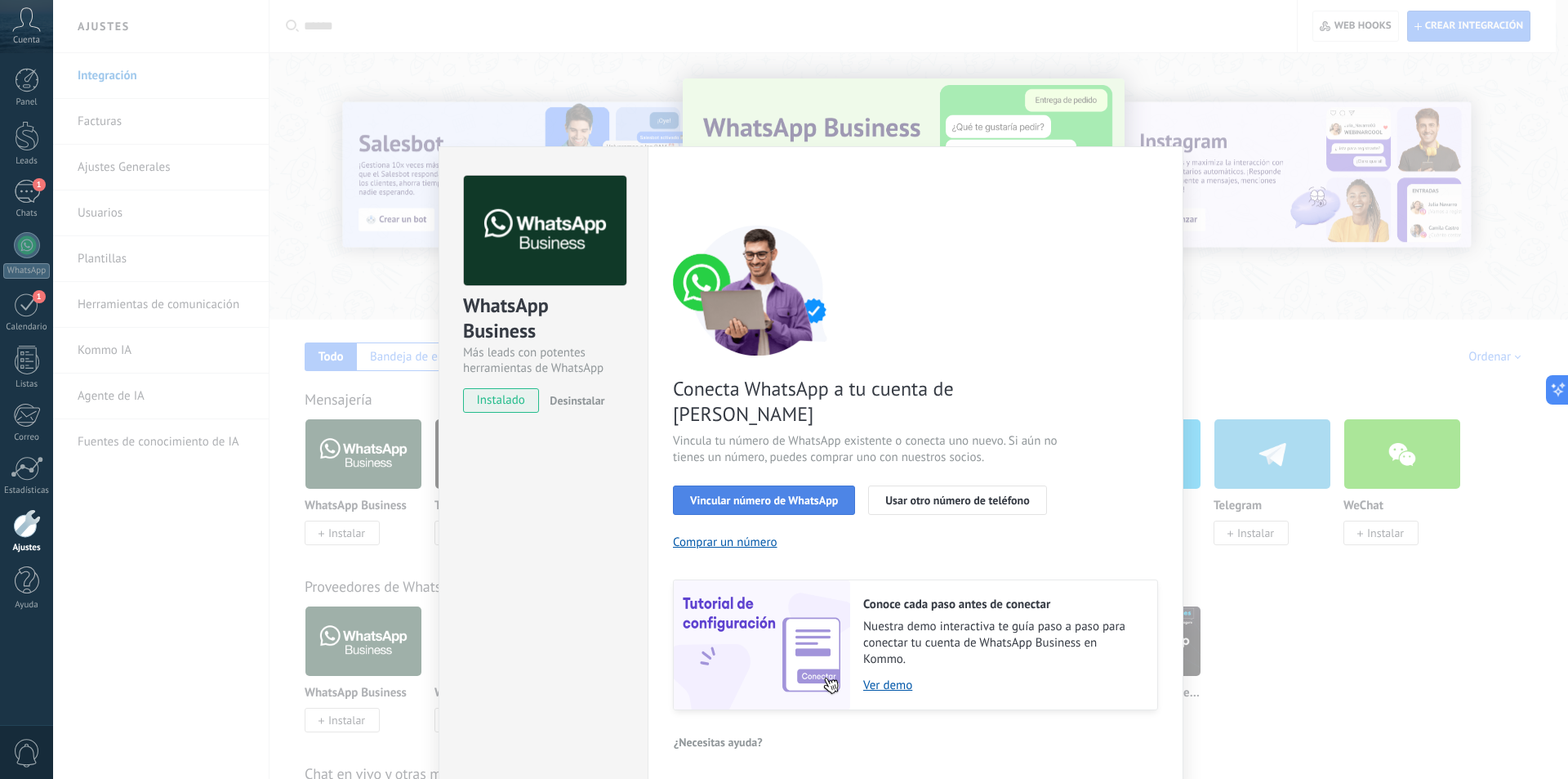
click at [814, 495] on span "Vincular número de WhatsApp" at bounding box center [764, 500] width 148 height 11
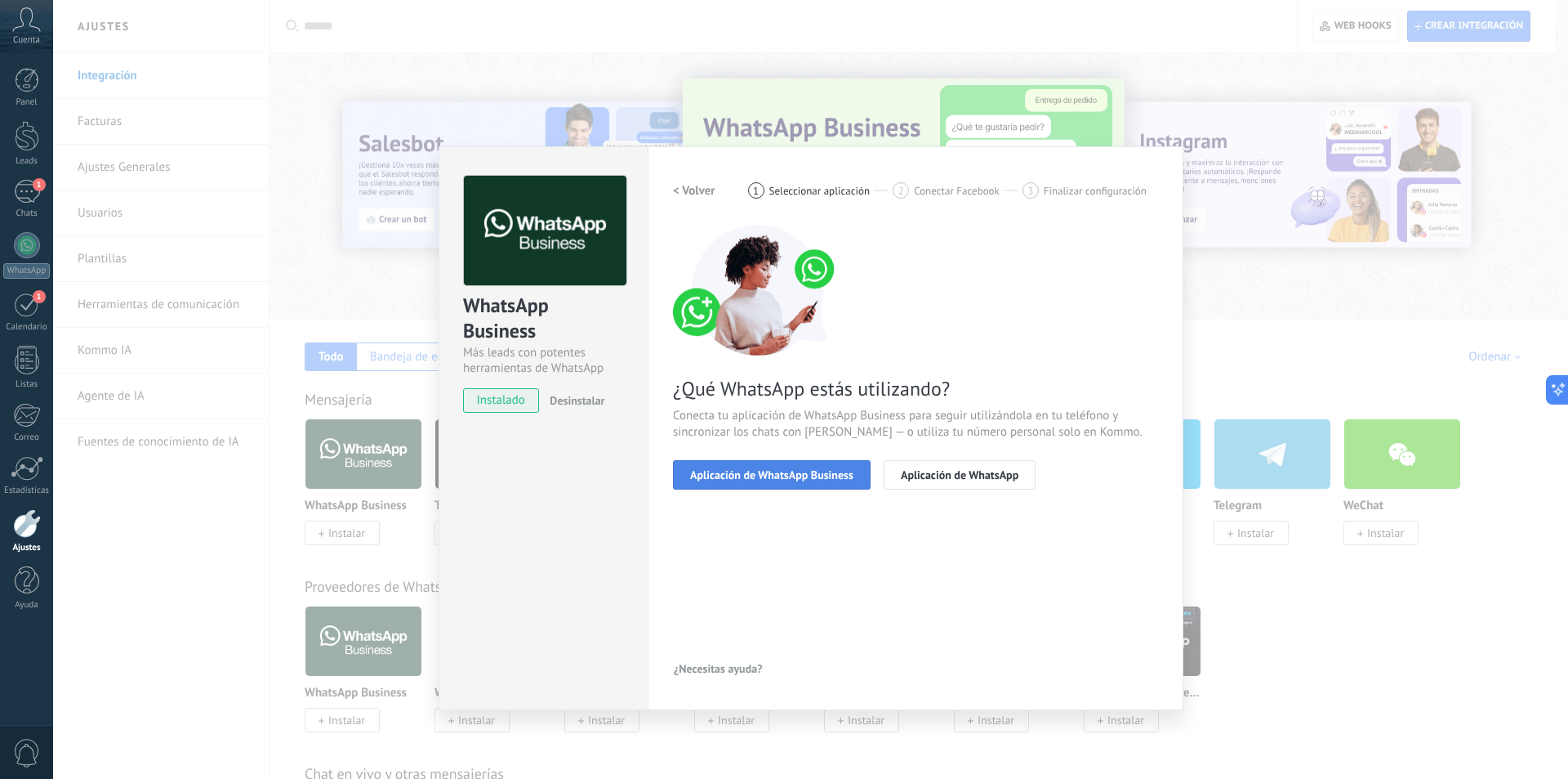
click at [825, 469] on span "Aplicación de WhatsApp Business" at bounding box center [772, 474] width 163 height 11
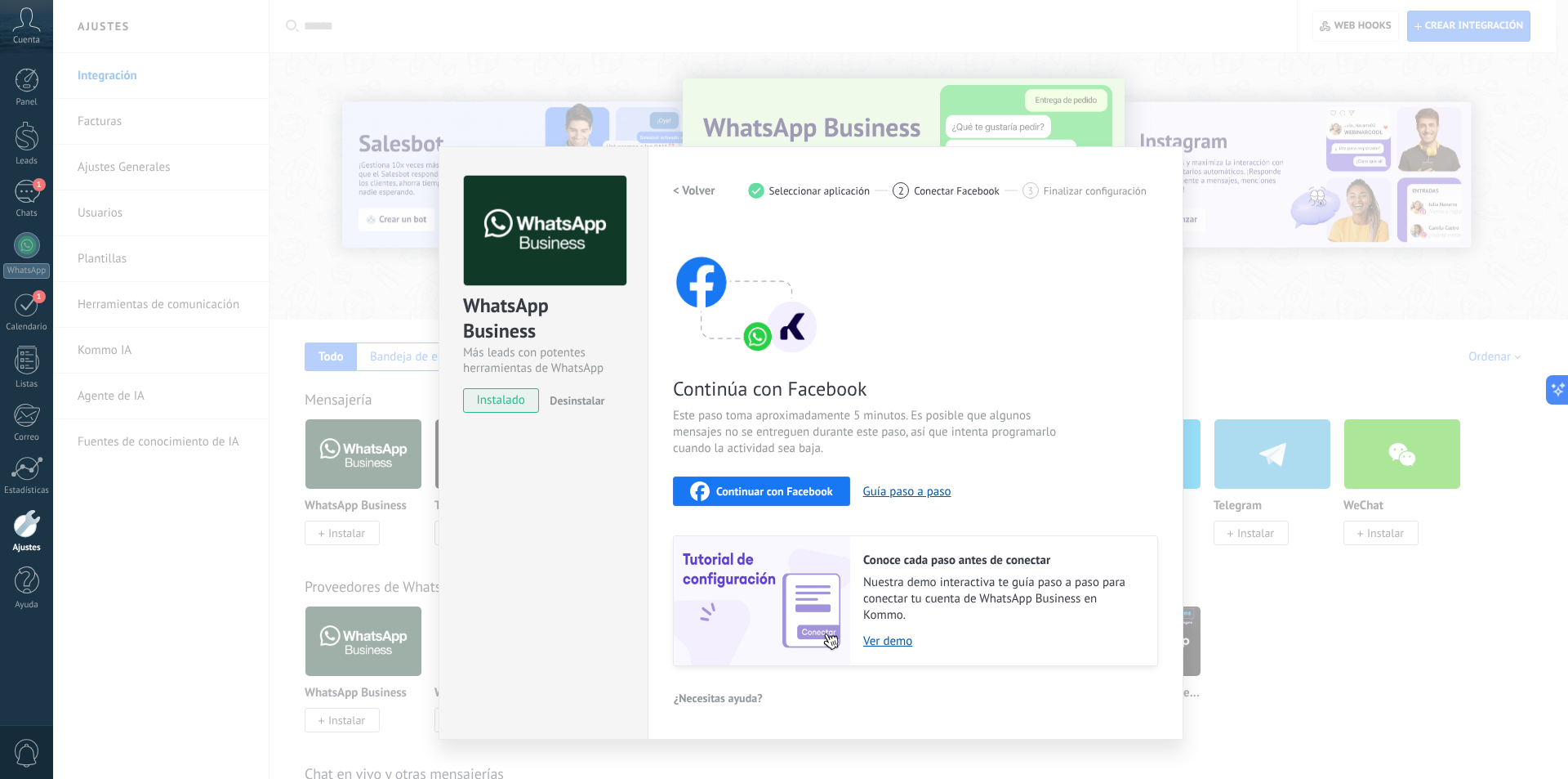
click at [822, 483] on div "Continuar con Facebook" at bounding box center [761, 492] width 143 height 20
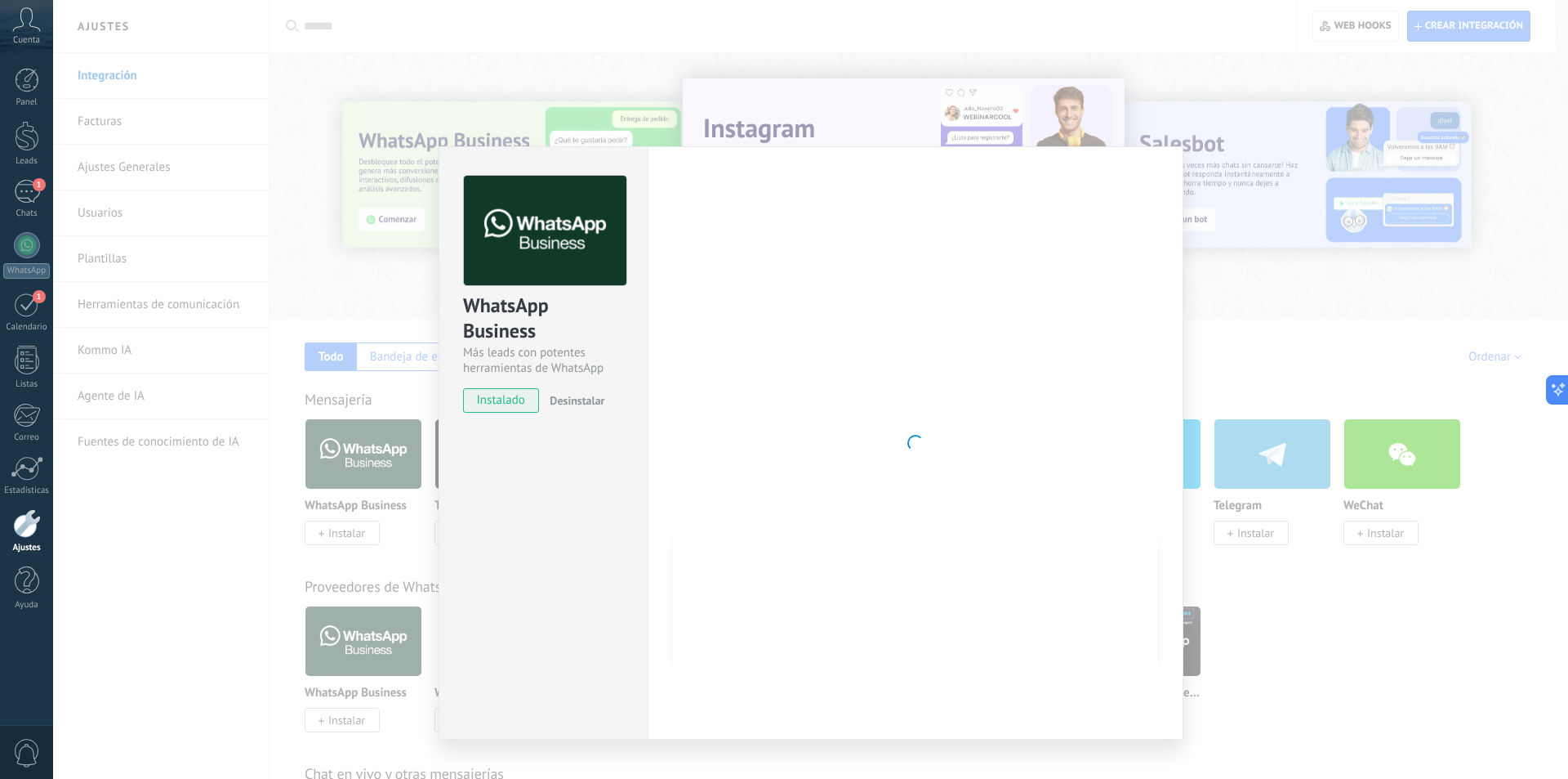
drag, startPoint x: 885, startPoint y: 388, endPoint x: 735, endPoint y: 268, distance: 192.1
click at [738, 271] on div at bounding box center [915, 443] width 485 height 535
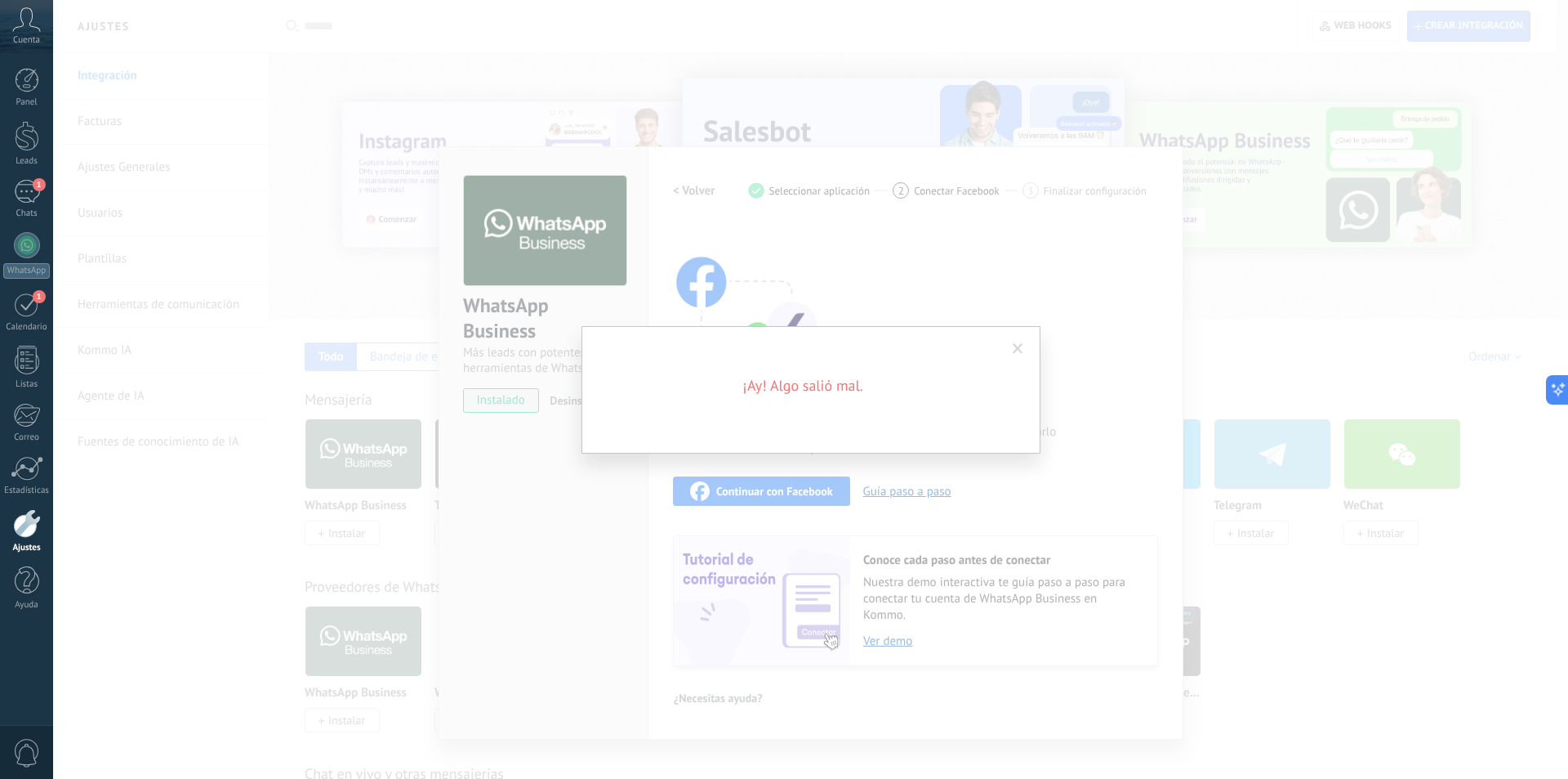
click at [1008, 347] on span at bounding box center [1018, 349] width 27 height 28
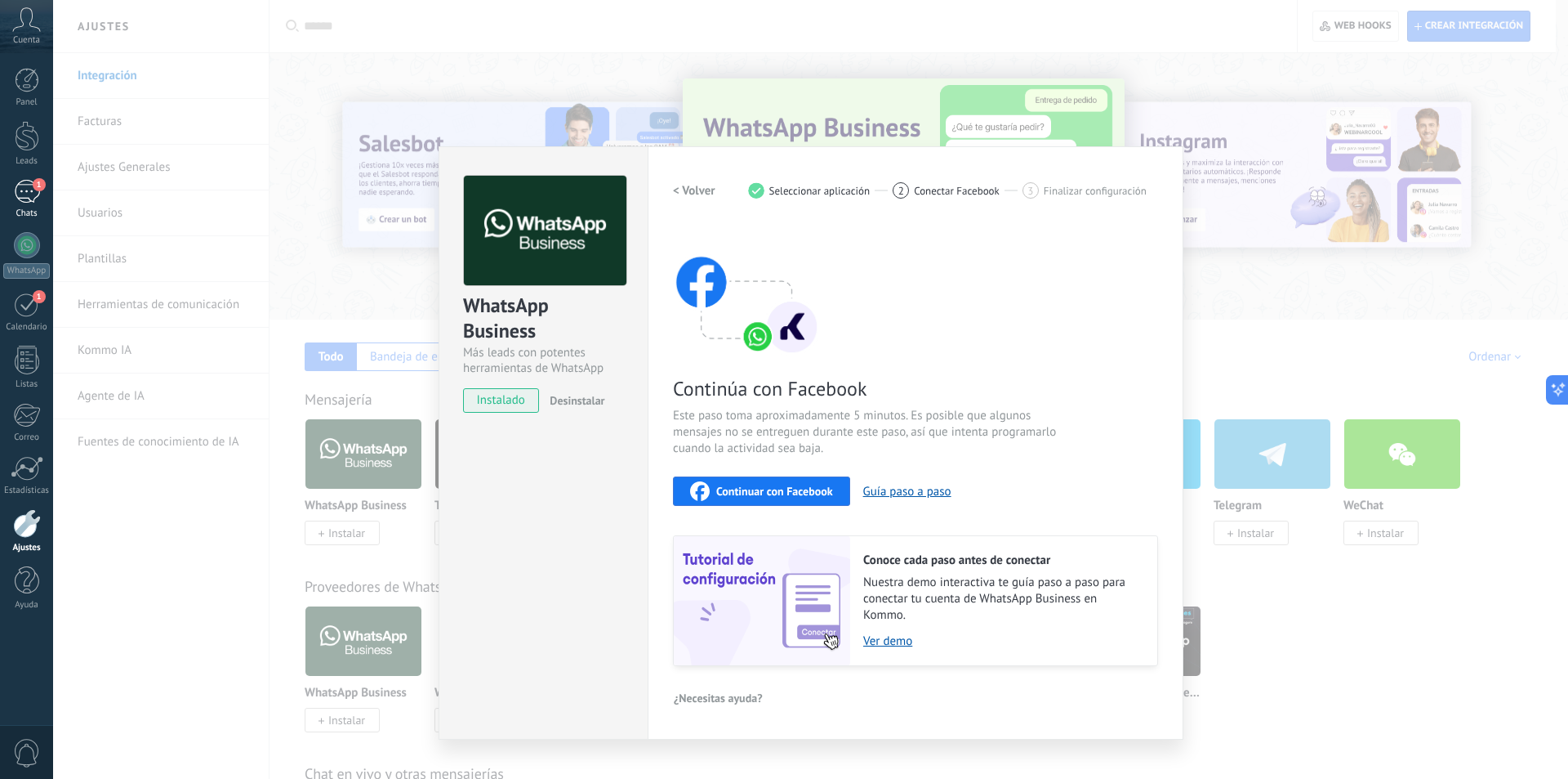
click at [30, 200] on div "1" at bounding box center [27, 192] width 26 height 24
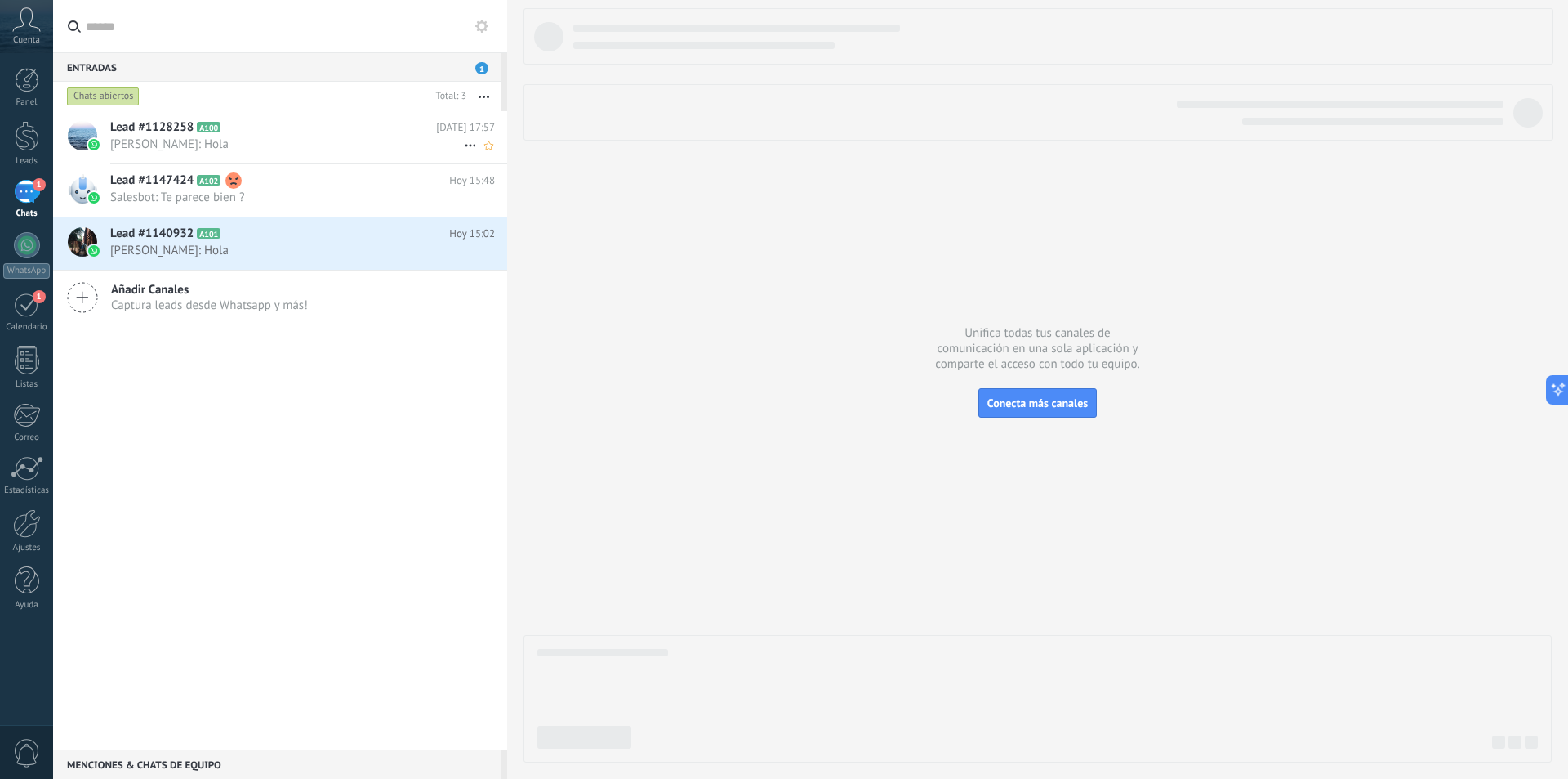
click at [317, 139] on span "[PERSON_NAME]: Hola" at bounding box center [287, 145] width 354 height 16
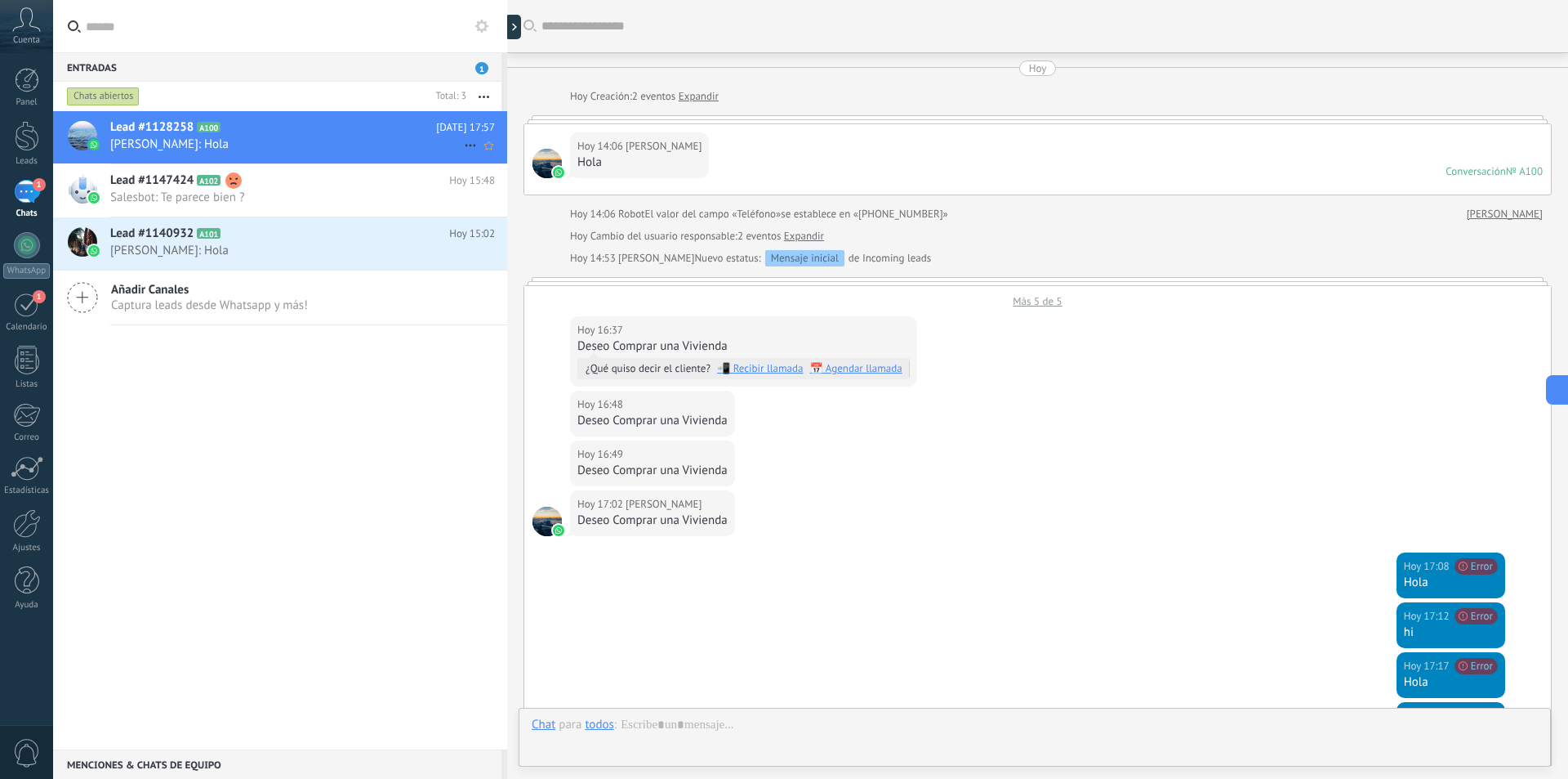
scroll to position [401, 0]
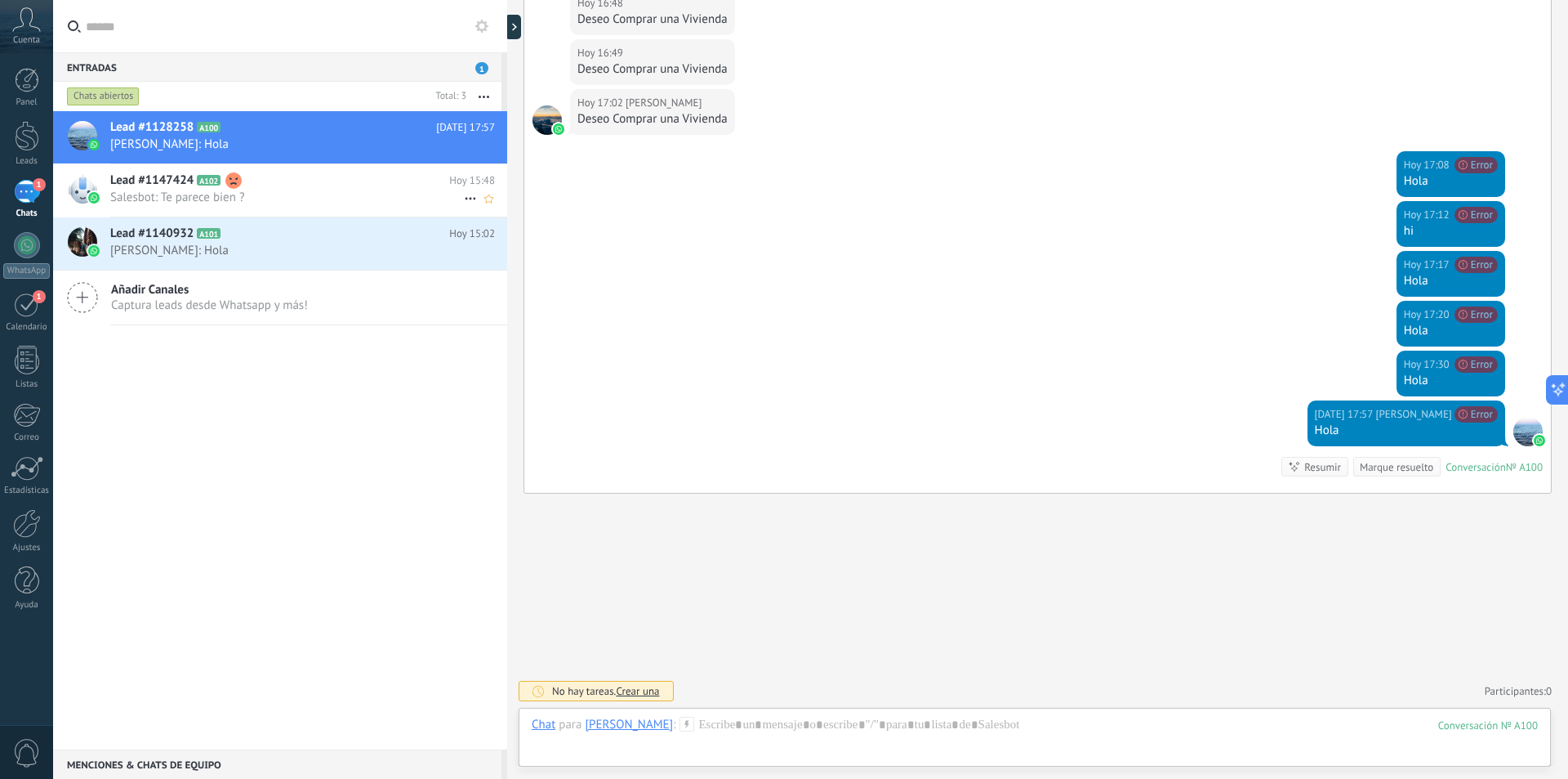
click at [285, 175] on h2 "Lead #1147424 A102" at bounding box center [280, 181] width 339 height 16
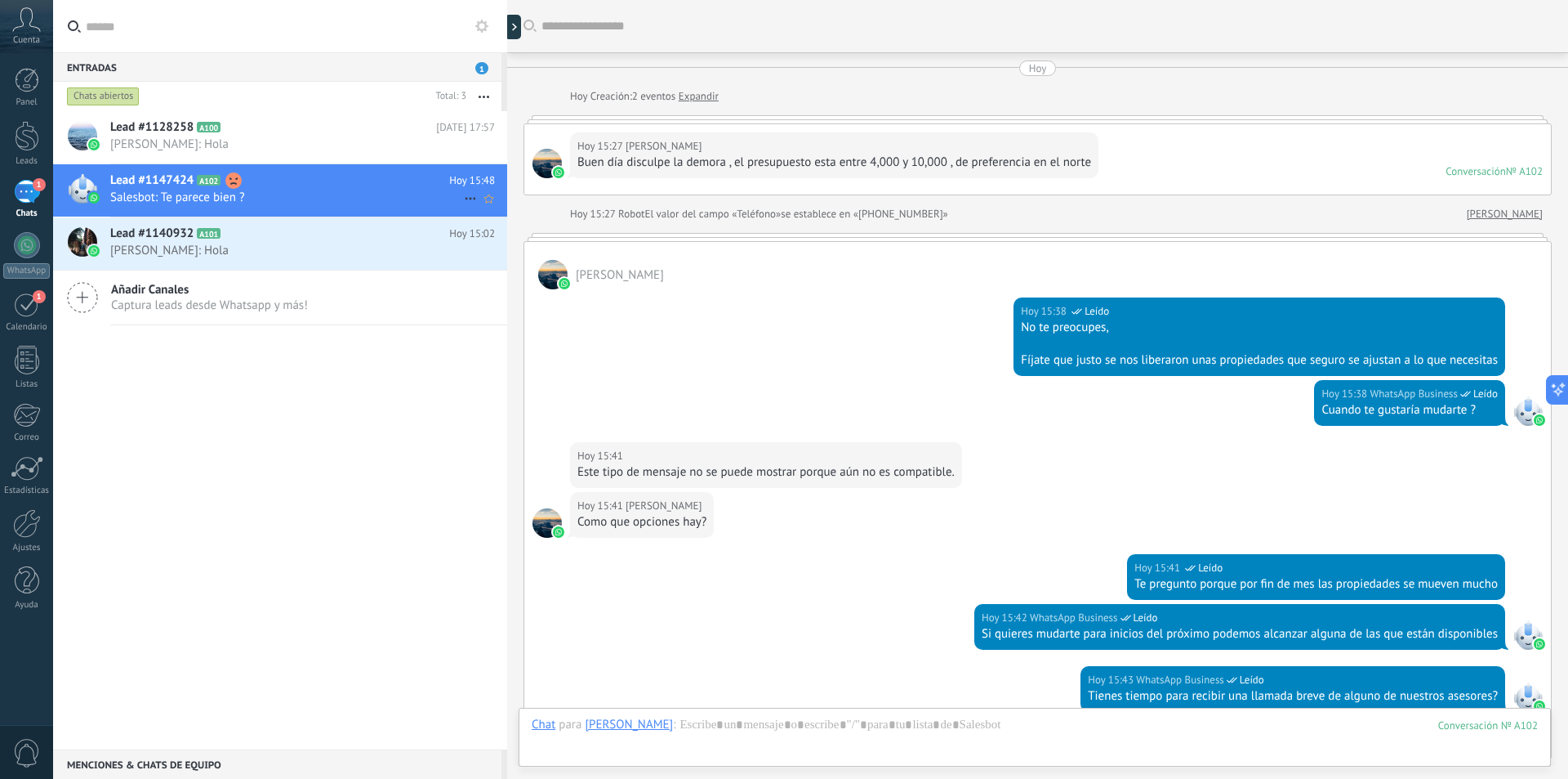
scroll to position [916, 0]
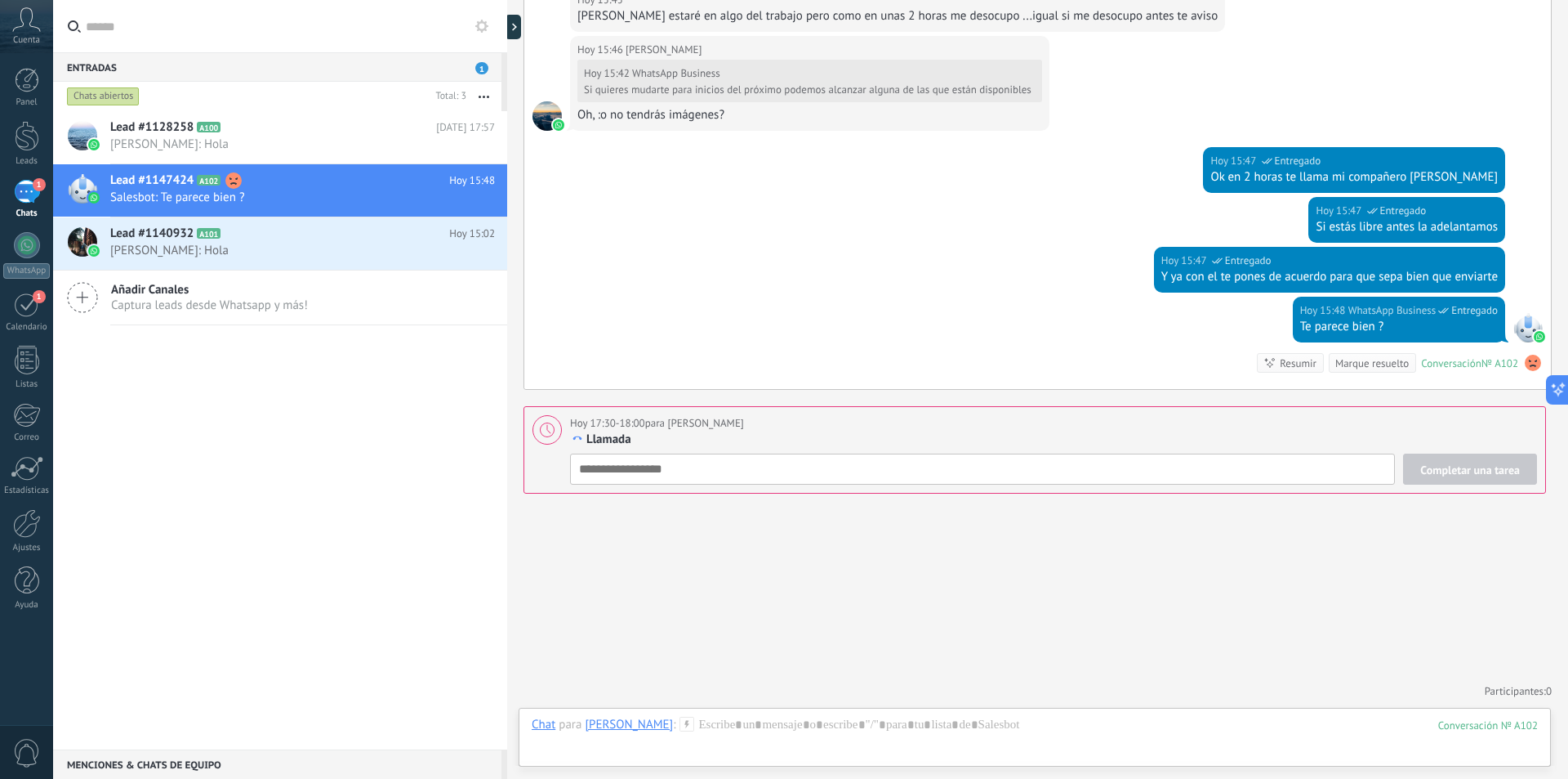
click at [1530, 364] on use at bounding box center [1533, 363] width 16 height 16
click at [1484, 474] on span "Completar una tarea" at bounding box center [1470, 469] width 100 height 11
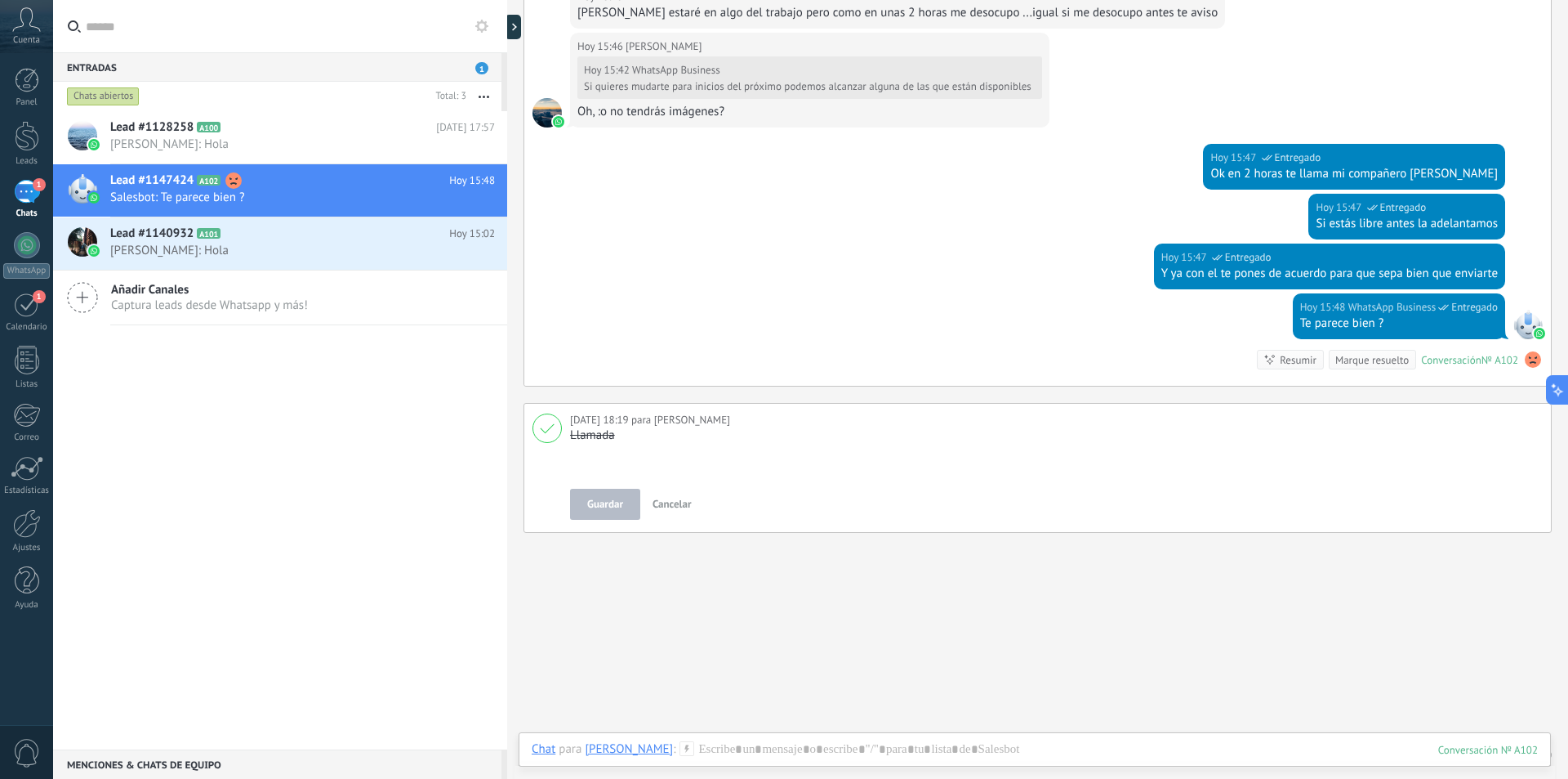
scroll to position [884, 0]
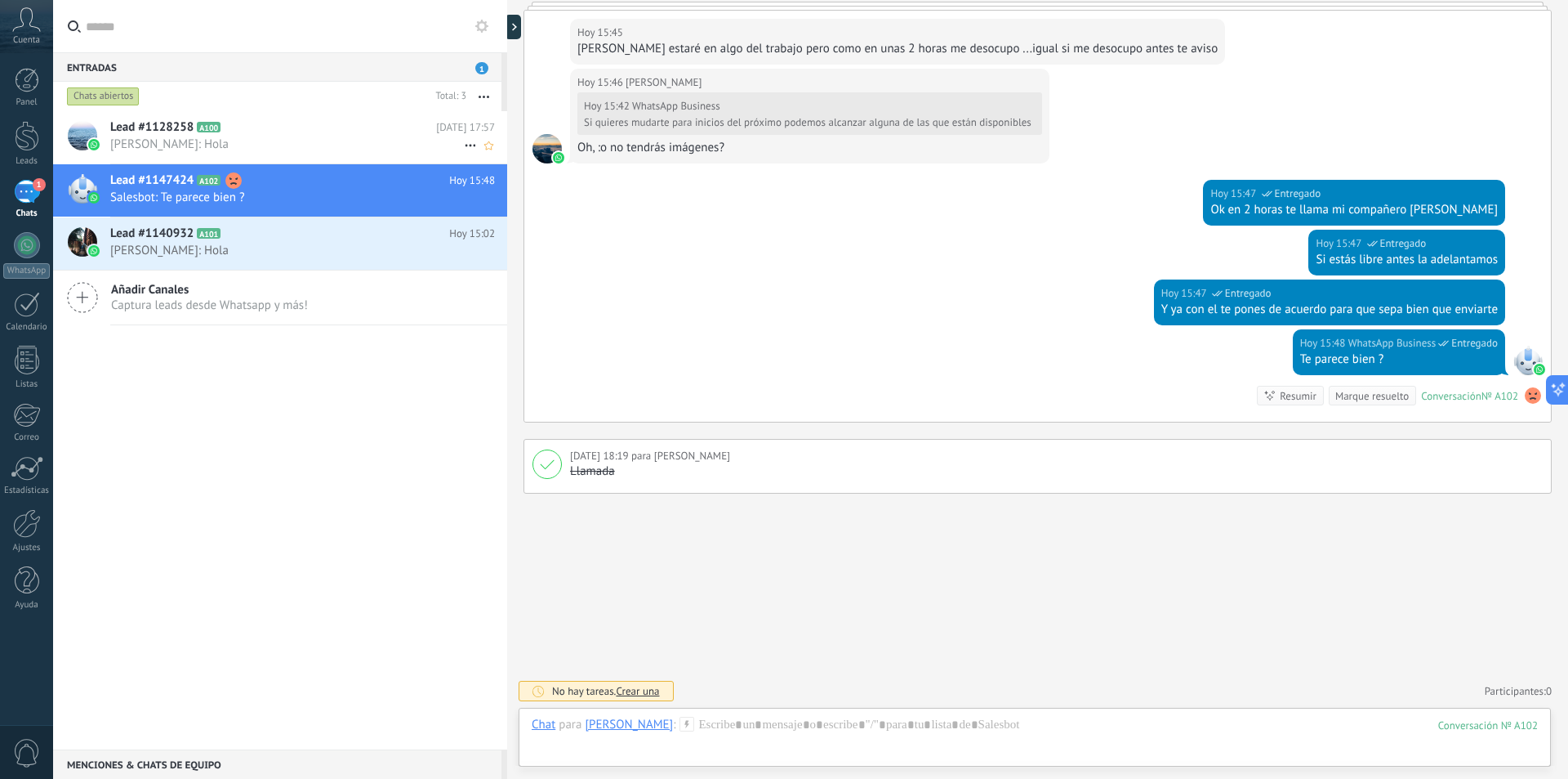
click at [260, 131] on h2 "Lead #1128258 A100" at bounding box center [273, 128] width 326 height 16
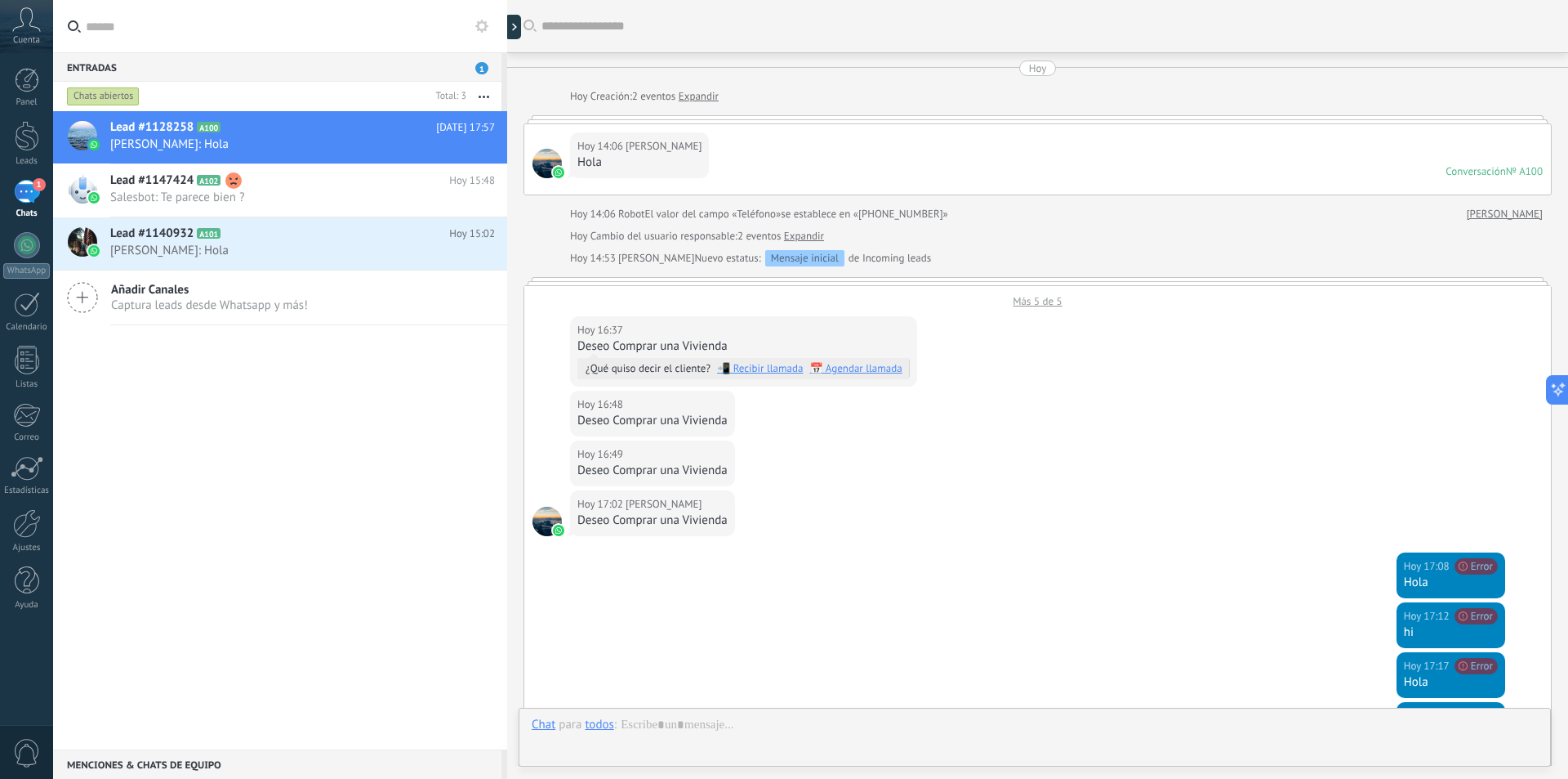
scroll to position [401, 0]
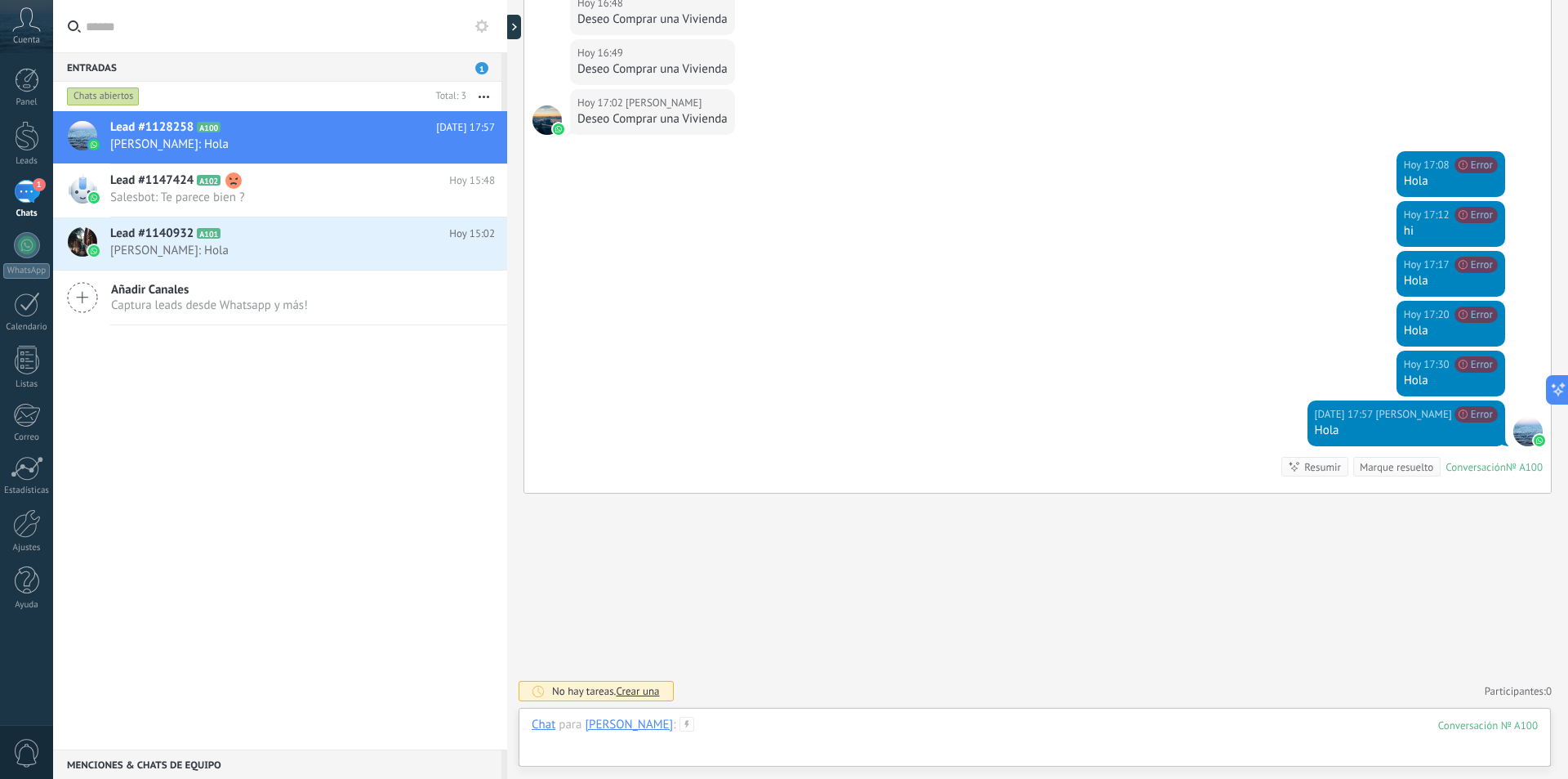
click at [1015, 741] on div at bounding box center [1034, 741] width 1006 height 49
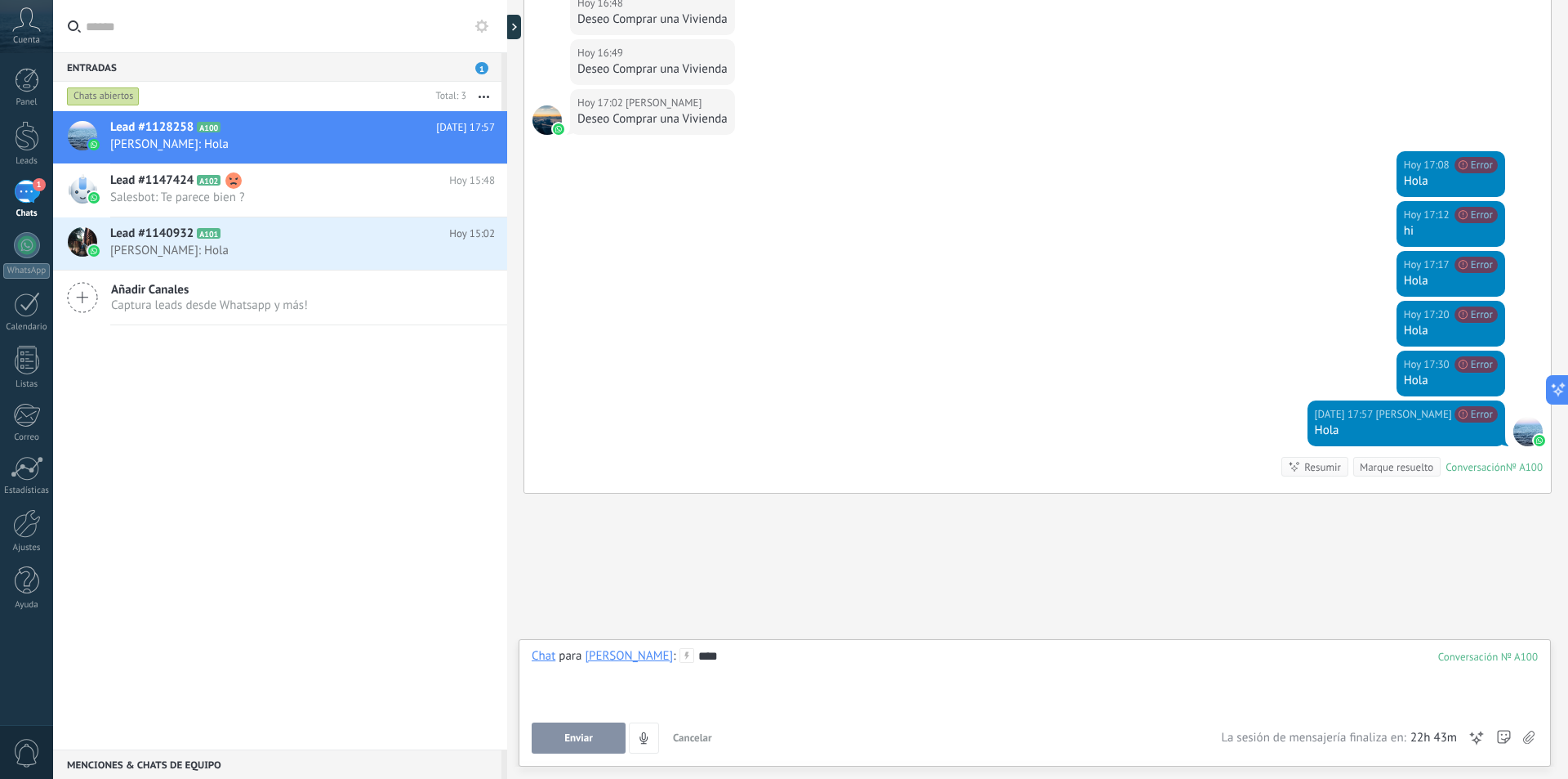
click at [585, 744] on button "Enviar" at bounding box center [578, 737] width 94 height 31
